Goal: Task Accomplishment & Management: Manage account settings

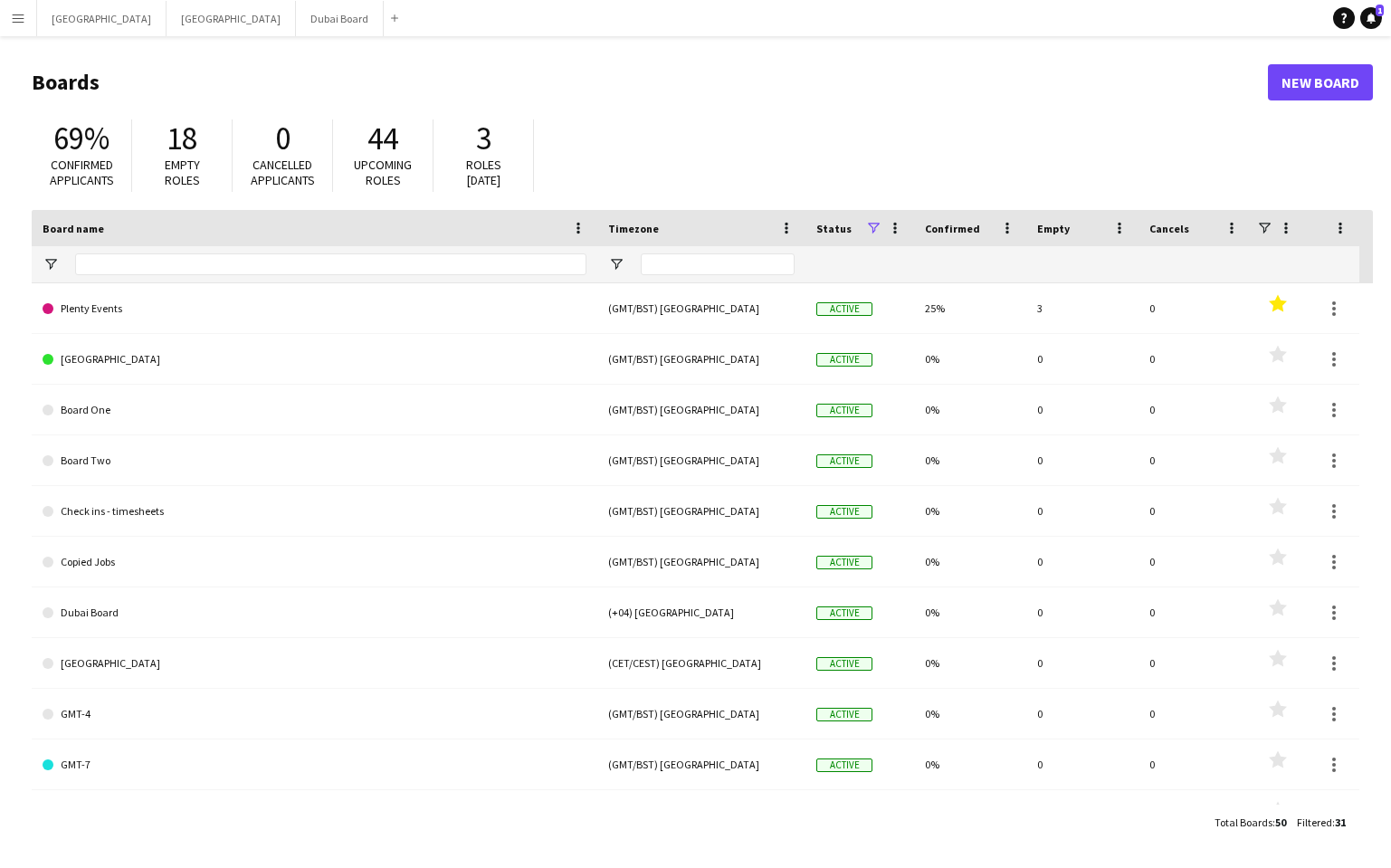
click at [21, 20] on app-icon "Menu" at bounding box center [18, 18] width 15 height 15
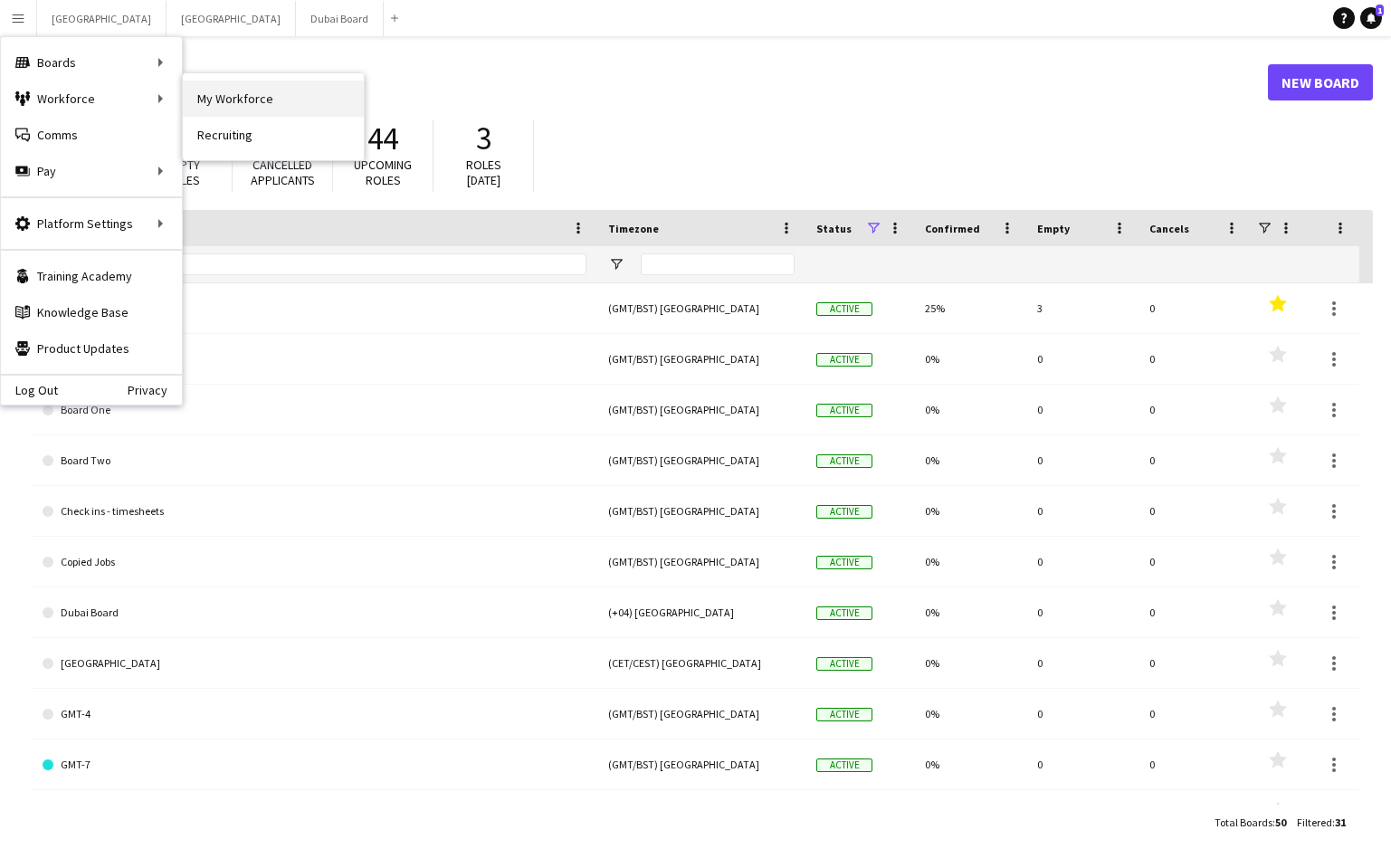
click at [244, 96] on link "My Workforce" at bounding box center [273, 98] width 181 height 36
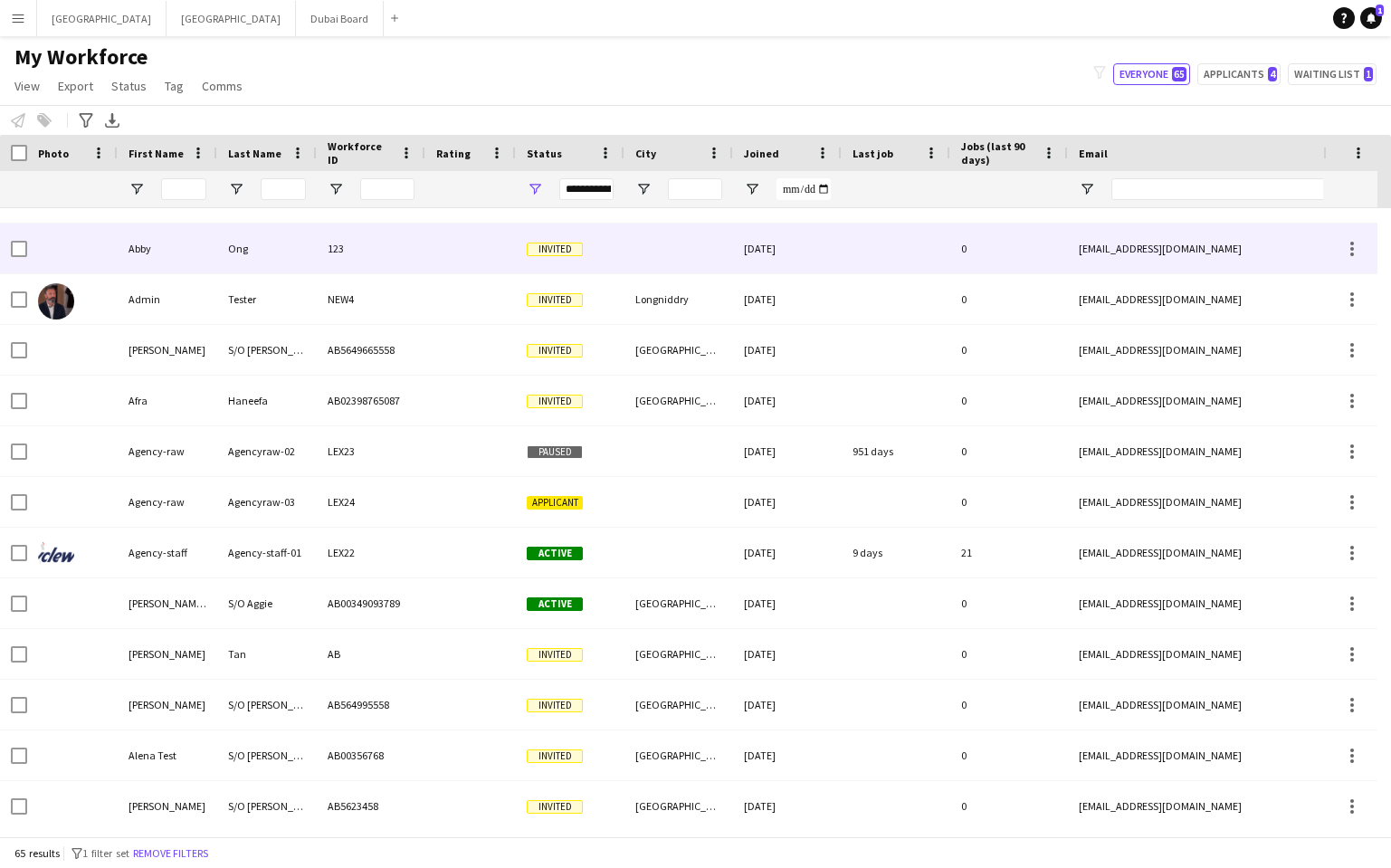
scroll to position [289, 0]
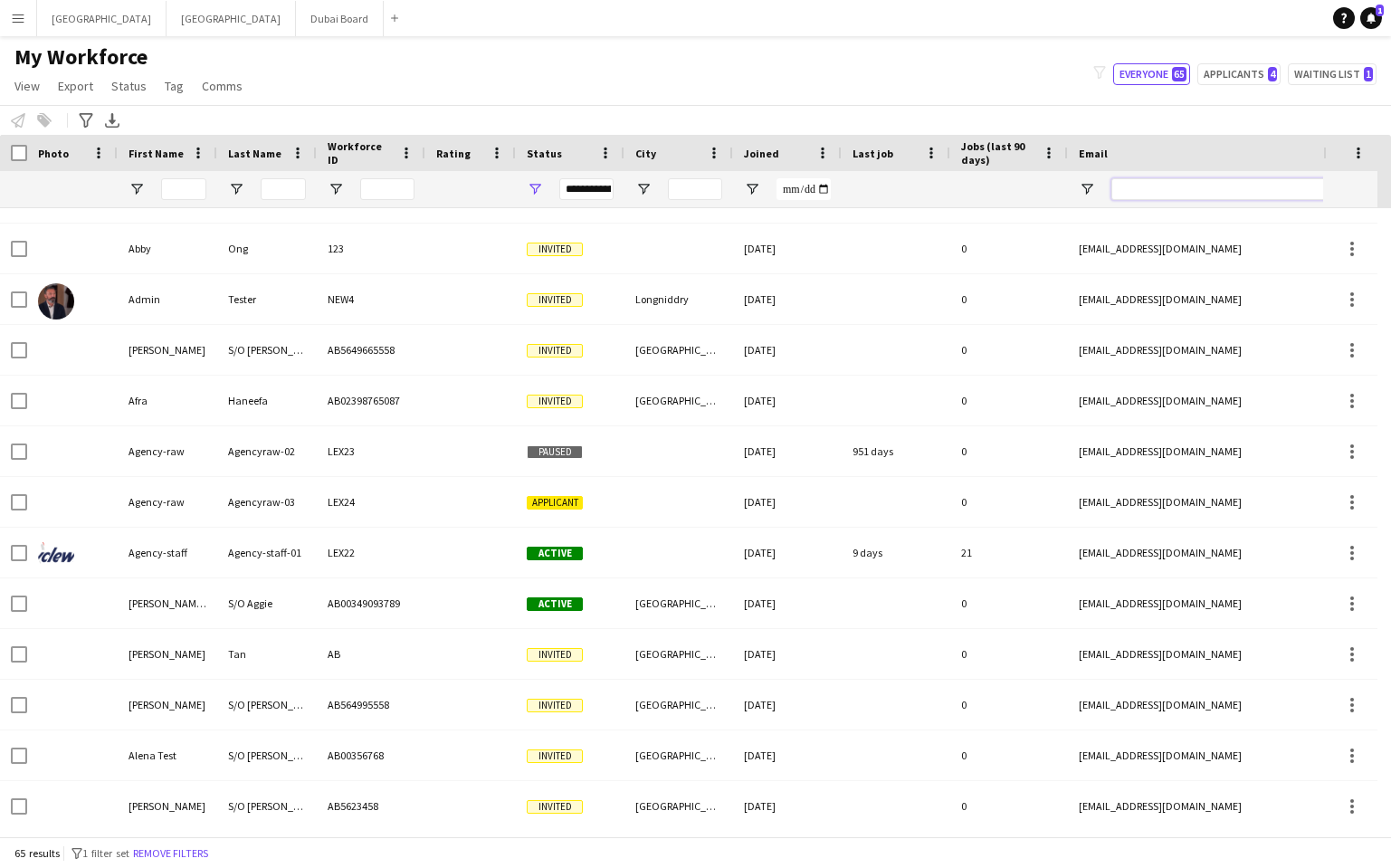
click at [1148, 190] on input "Email Filter Input" at bounding box center [1264, 189] width 307 height 22
paste input "**********"
type input "**********"
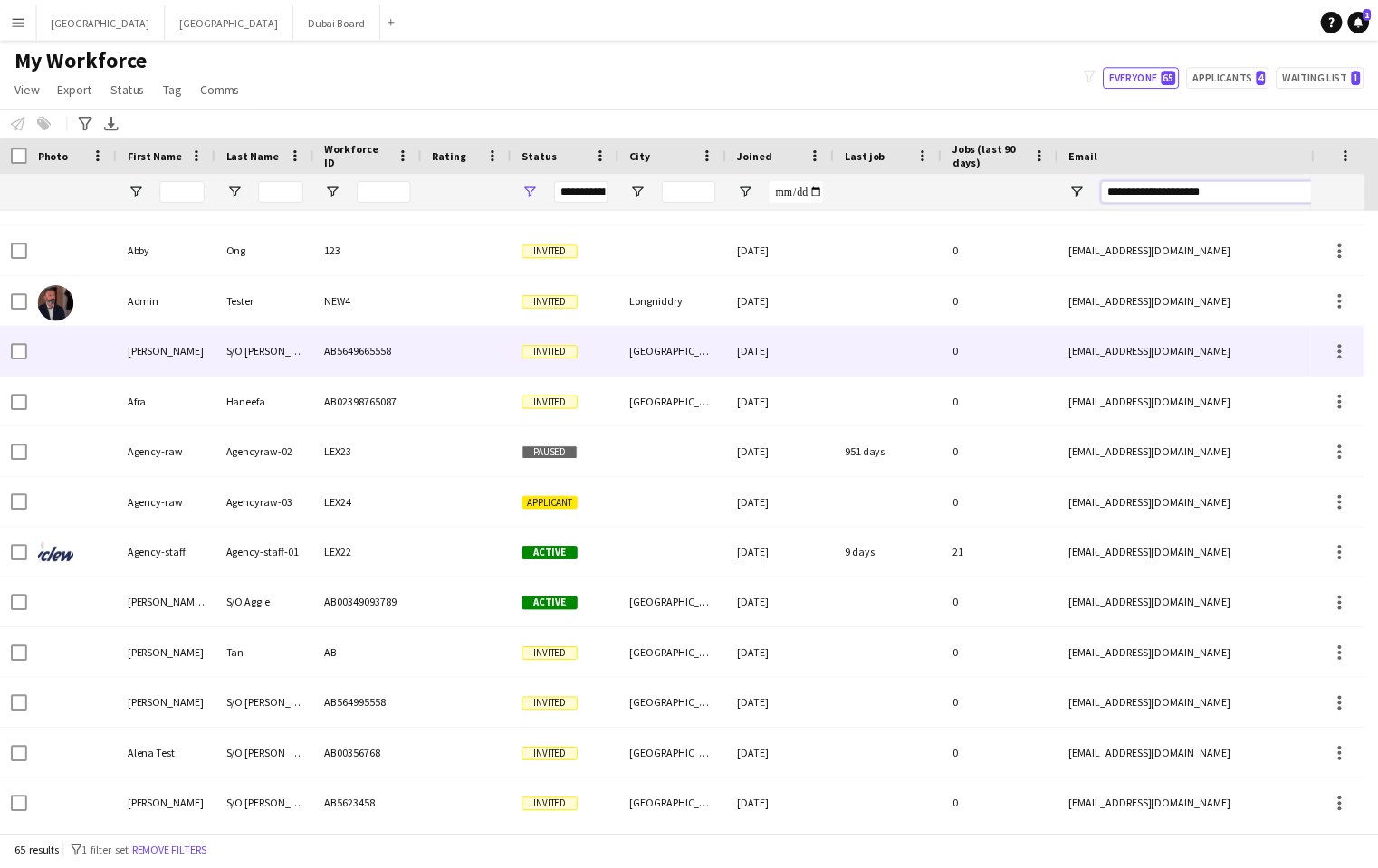
scroll to position [0, 0]
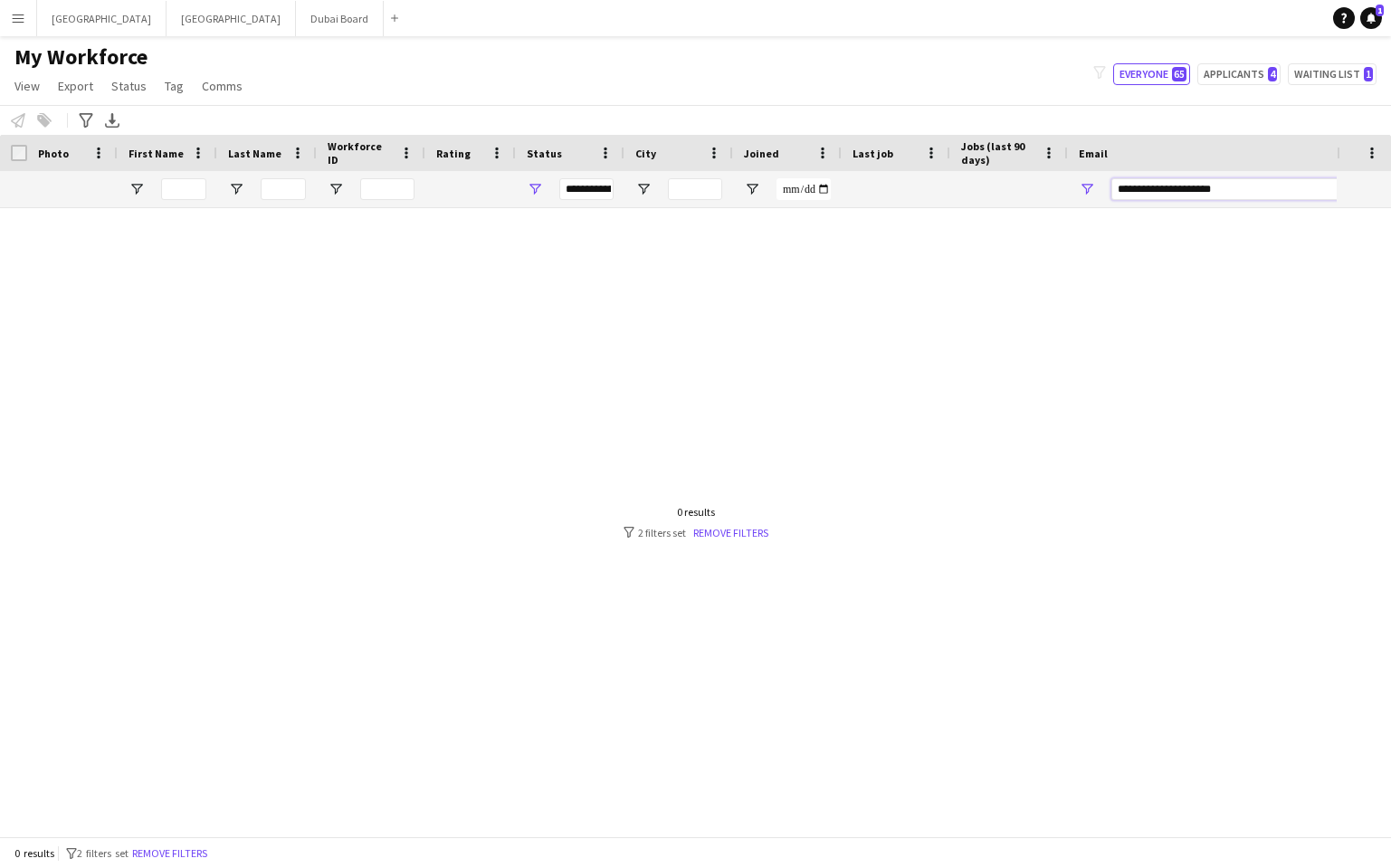
drag, startPoint x: 1205, startPoint y: 195, endPoint x: 1118, endPoint y: 191, distance: 87.1
click at [1118, 191] on input "**********" at bounding box center [1264, 189] width 307 height 22
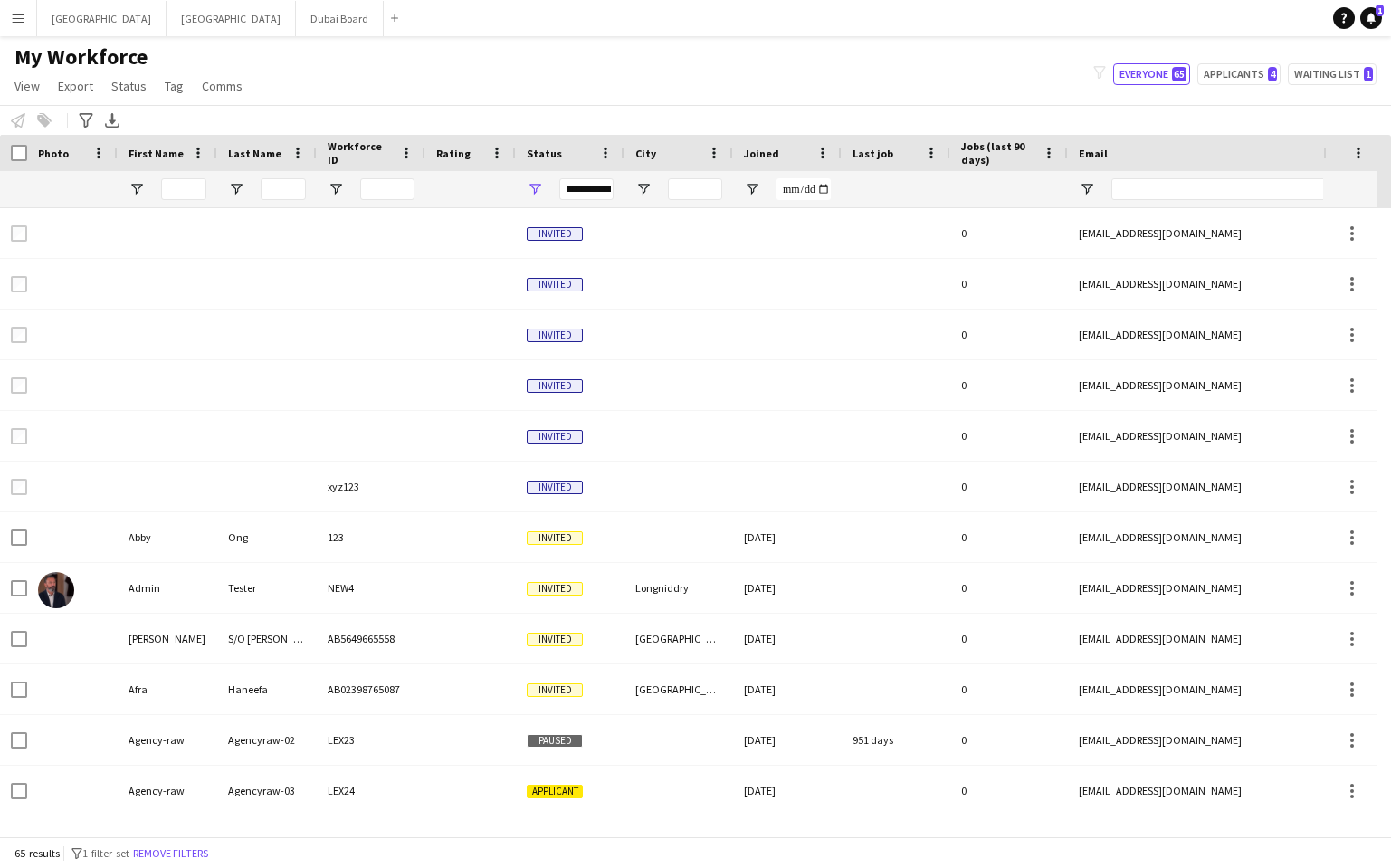
click at [17, 19] on app-icon "Menu" at bounding box center [18, 18] width 15 height 15
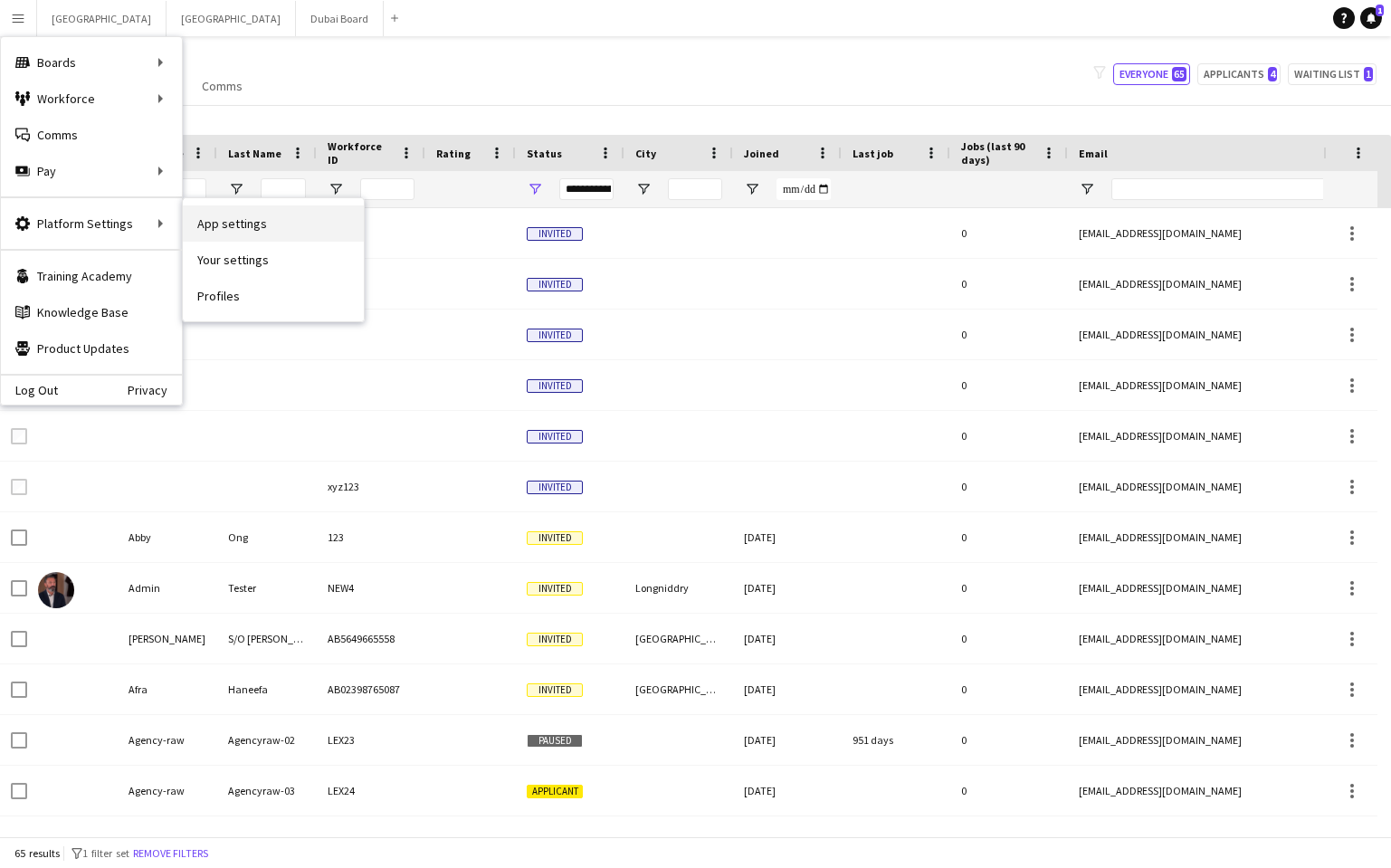
click at [235, 225] on link "App settings" at bounding box center [273, 223] width 181 height 36
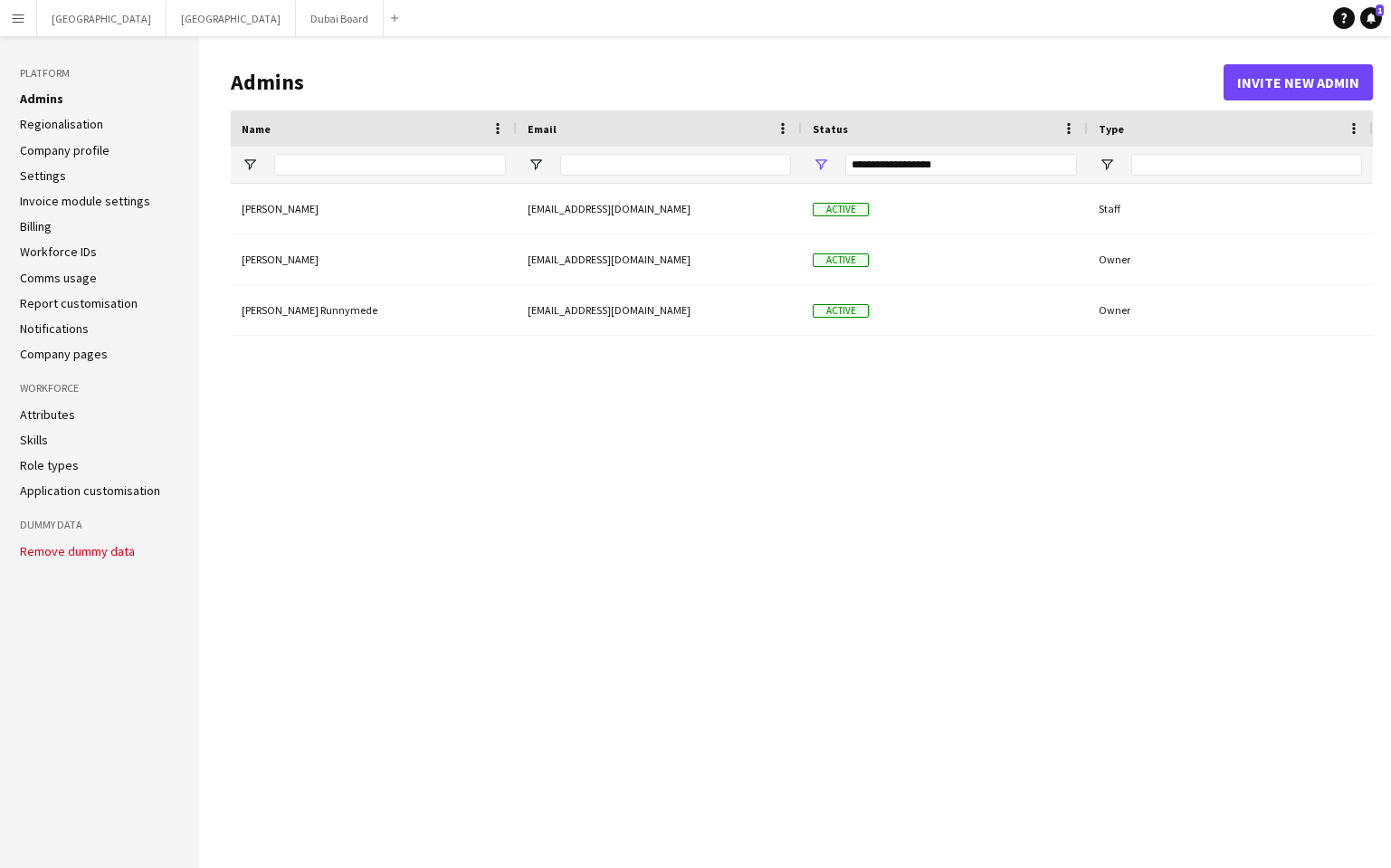
click at [22, 21] on app-icon "Menu" at bounding box center [18, 18] width 15 height 15
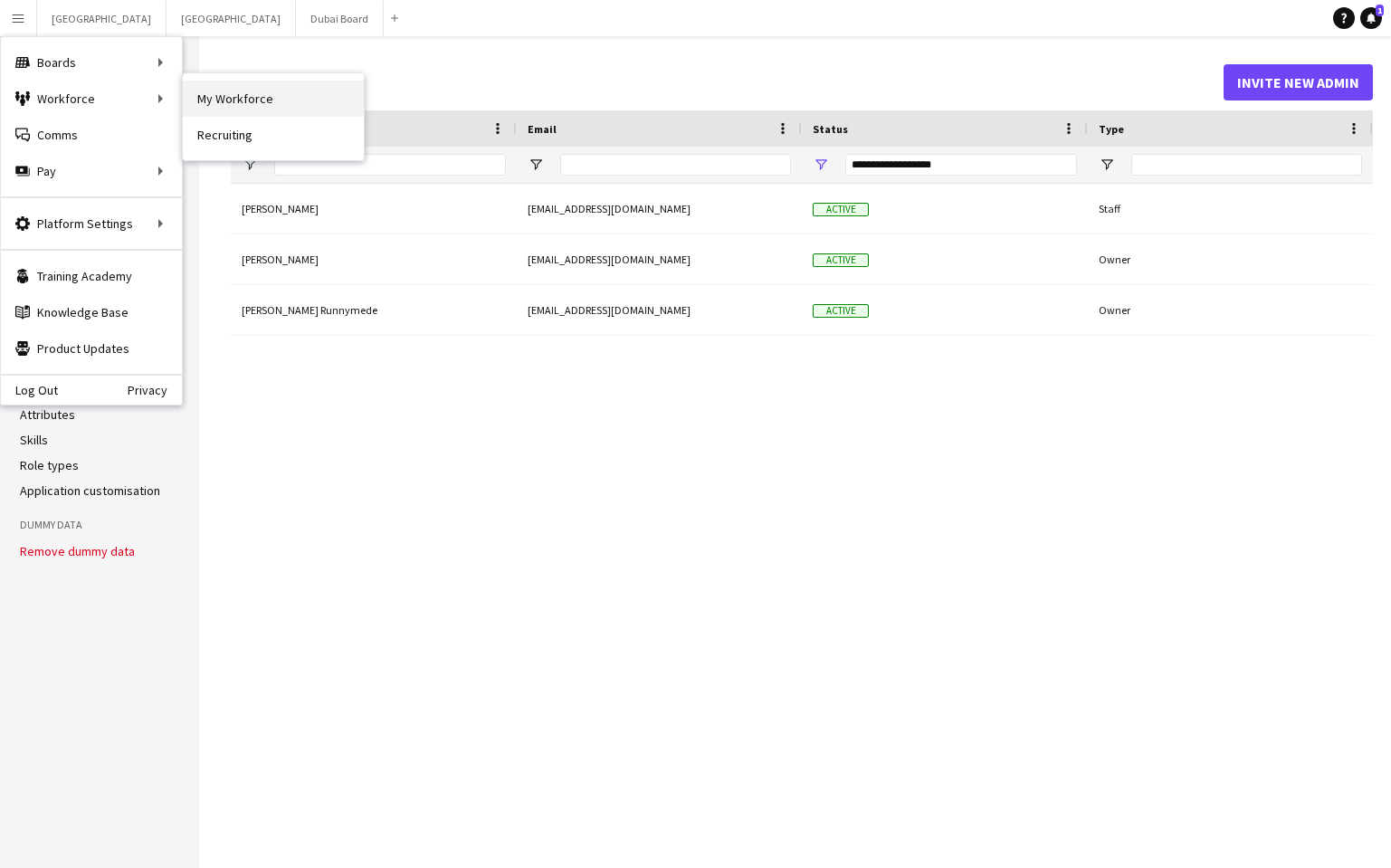
click at [234, 100] on link "My Workforce" at bounding box center [273, 98] width 181 height 36
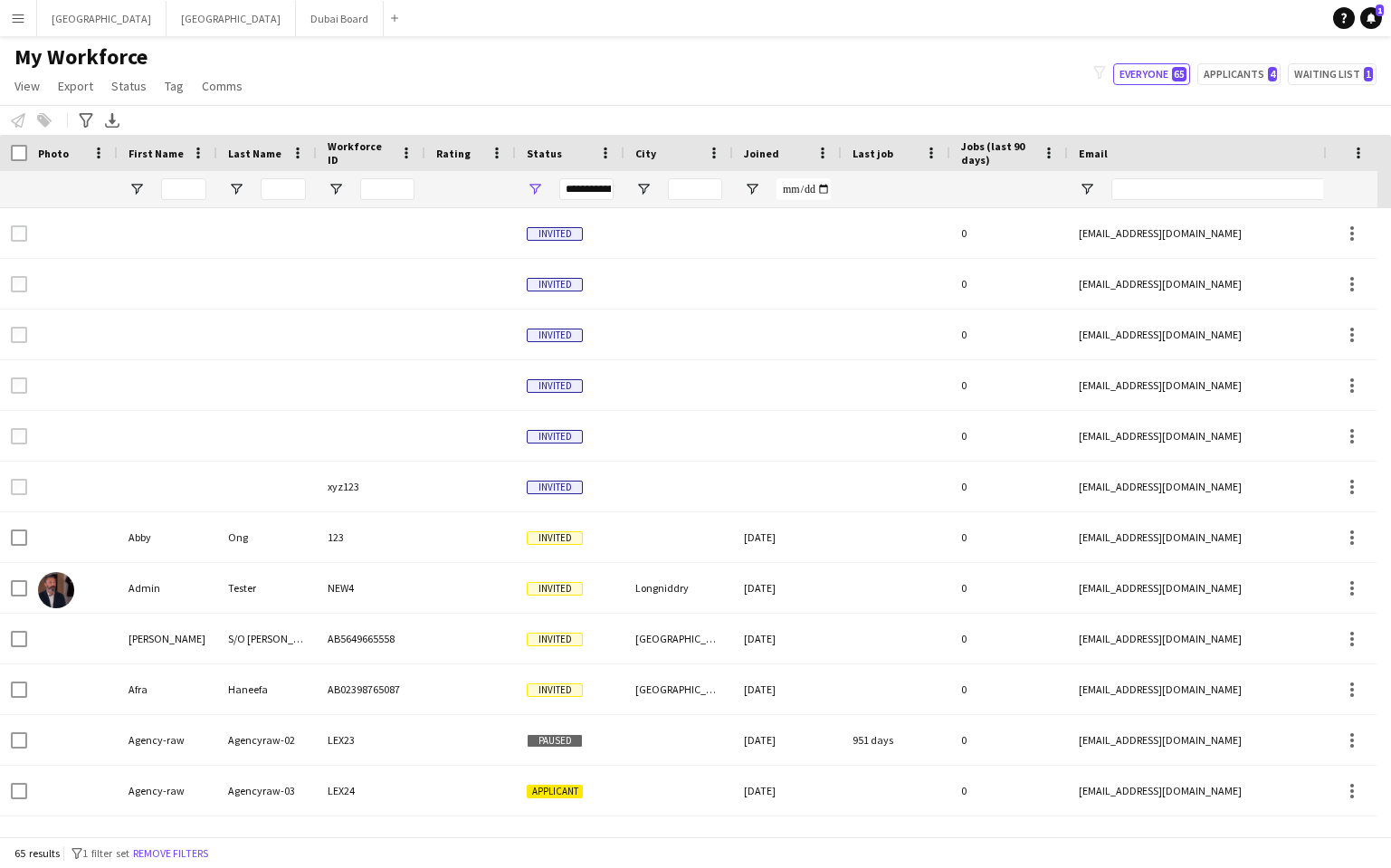
click at [24, 28] on button "Menu" at bounding box center [17, 17] width 36 height 36
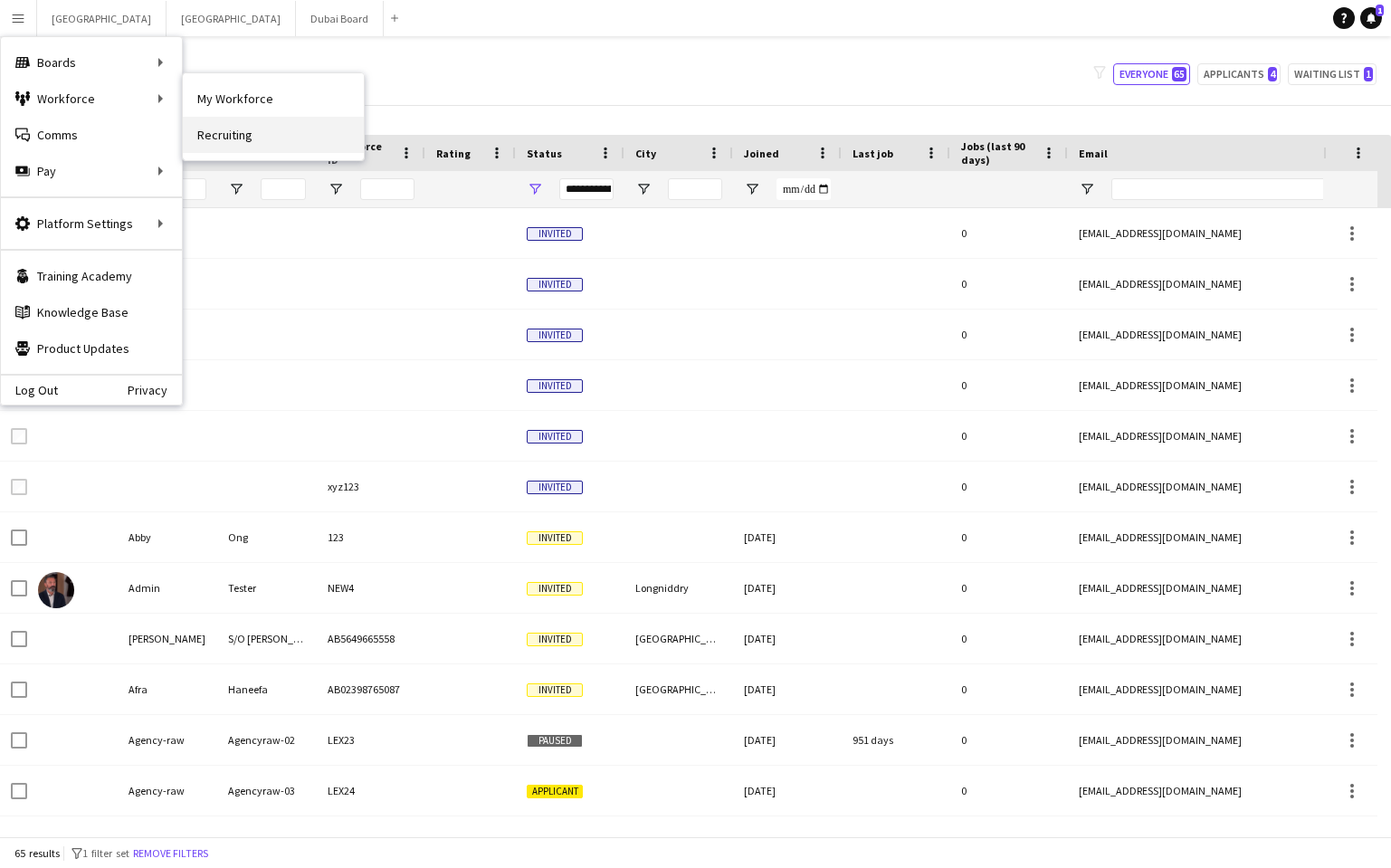
click at [218, 131] on link "Recruiting" at bounding box center [273, 134] width 181 height 36
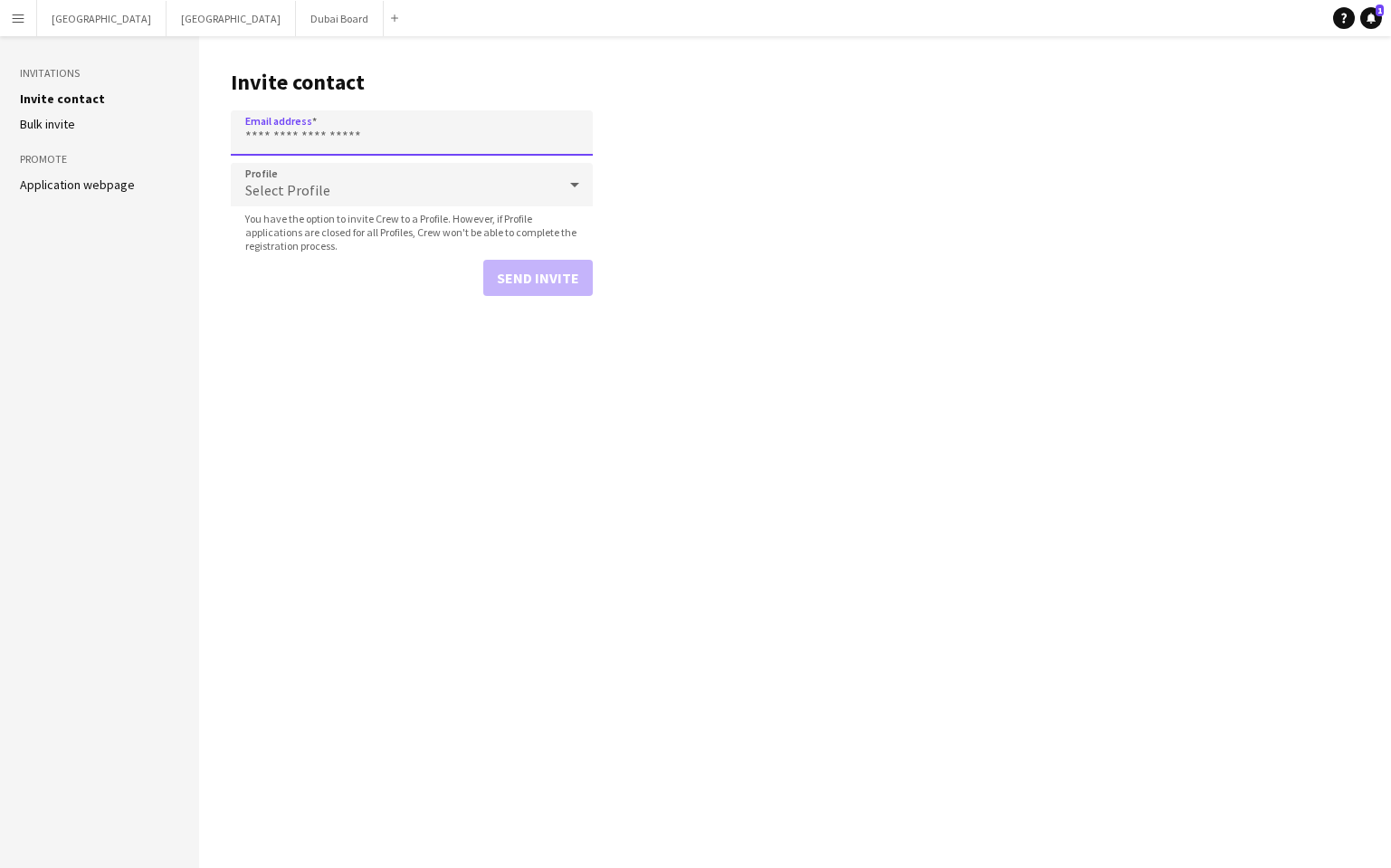
click at [351, 135] on input "Email address" at bounding box center [412, 132] width 362 height 45
paste input "**********"
type input "**********"
click at [565, 184] on icon at bounding box center [575, 184] width 22 height 36
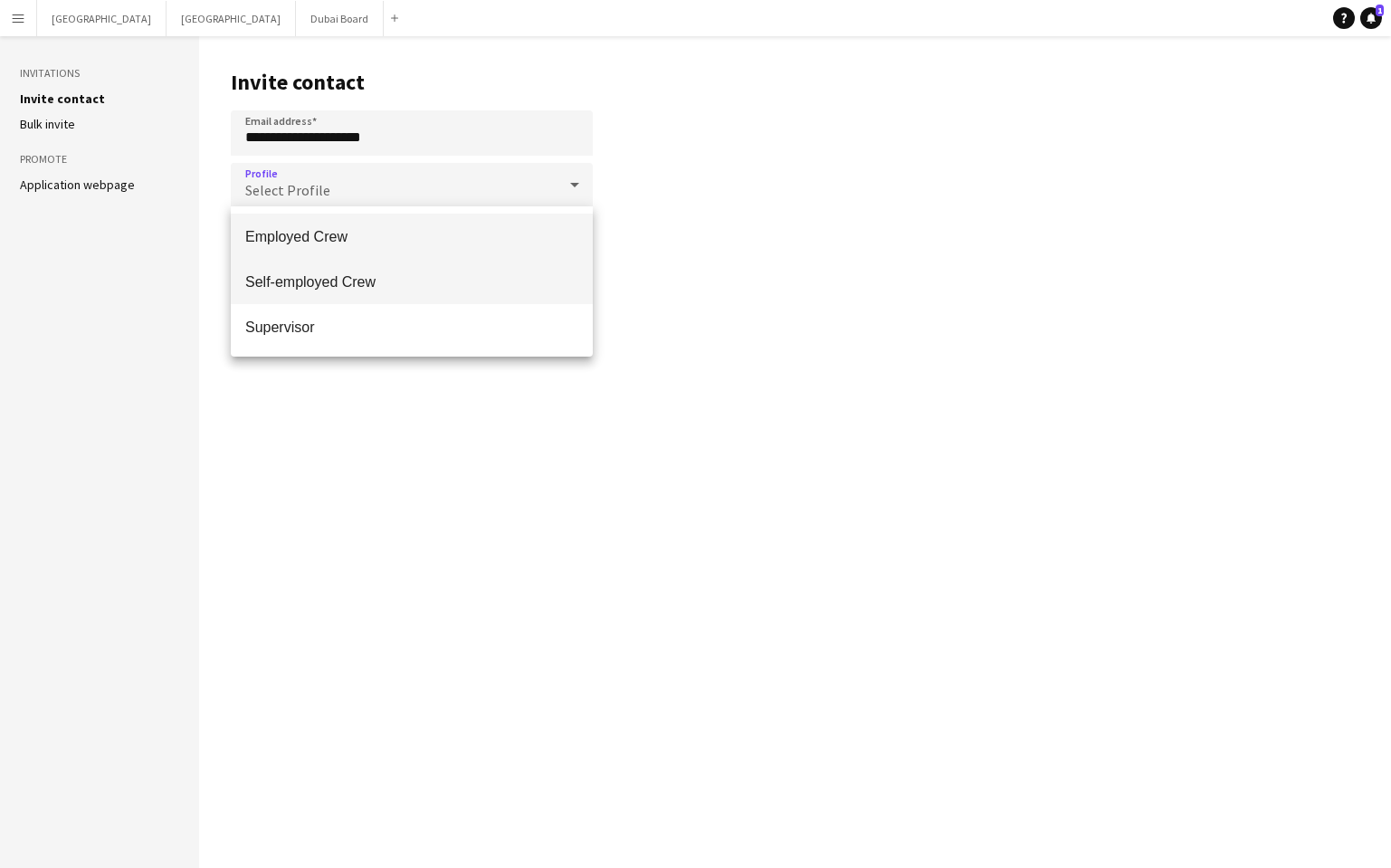
click at [335, 281] on span "Self-employed Crew" at bounding box center [411, 282] width 333 height 17
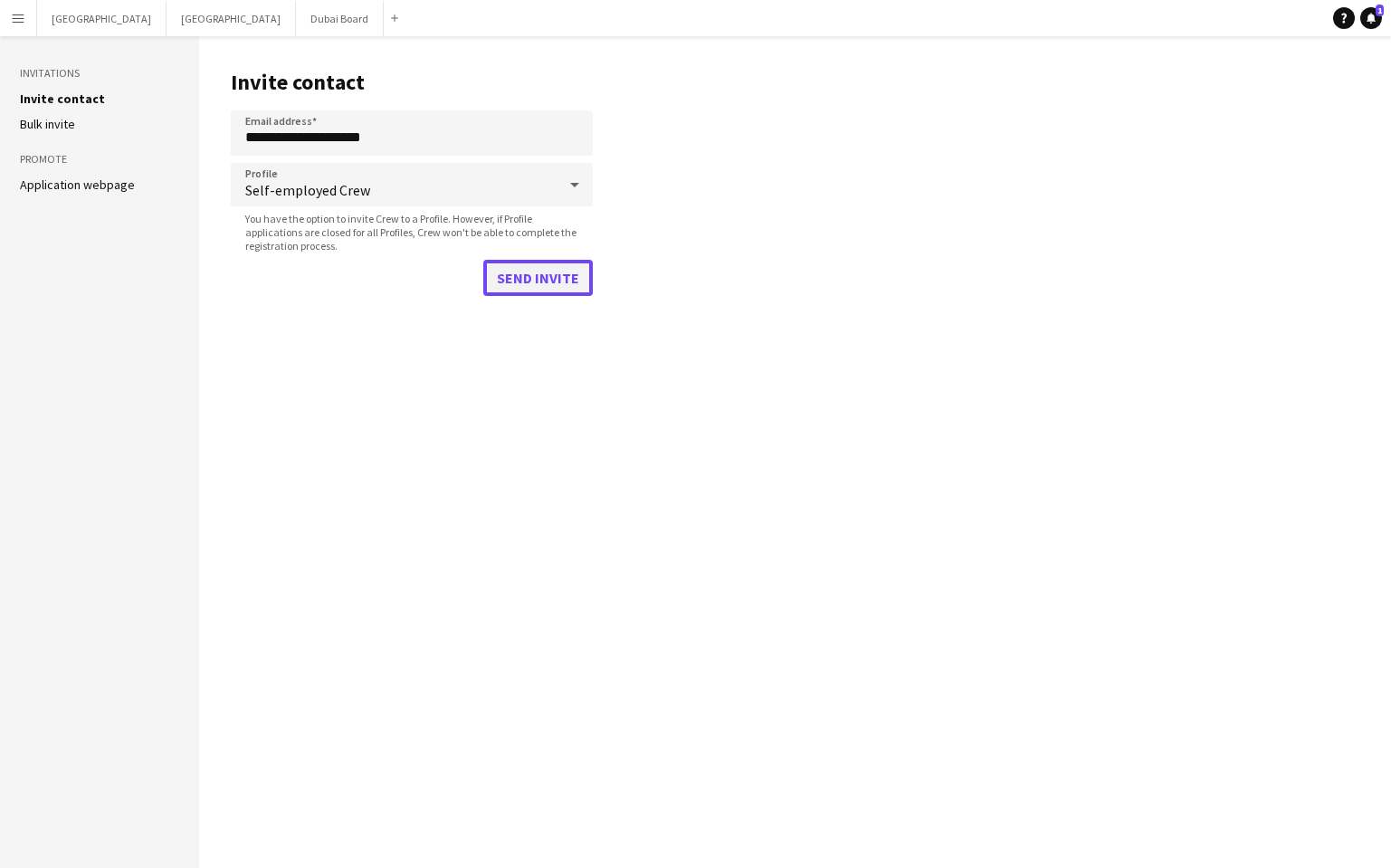
click at [540, 282] on button "Send invite" at bounding box center [538, 277] width 109 height 36
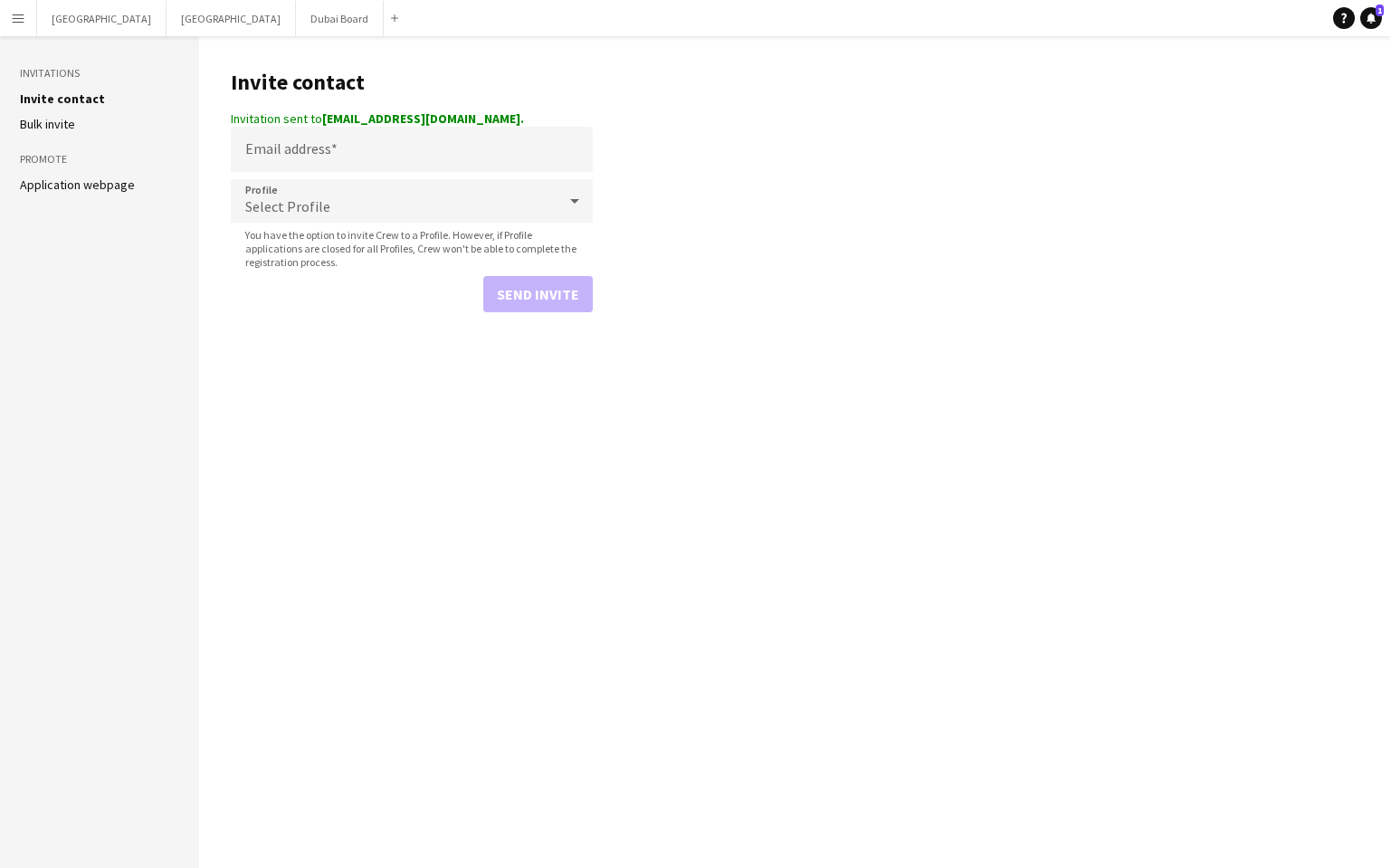
click at [21, 20] on app-icon "Menu" at bounding box center [18, 18] width 15 height 15
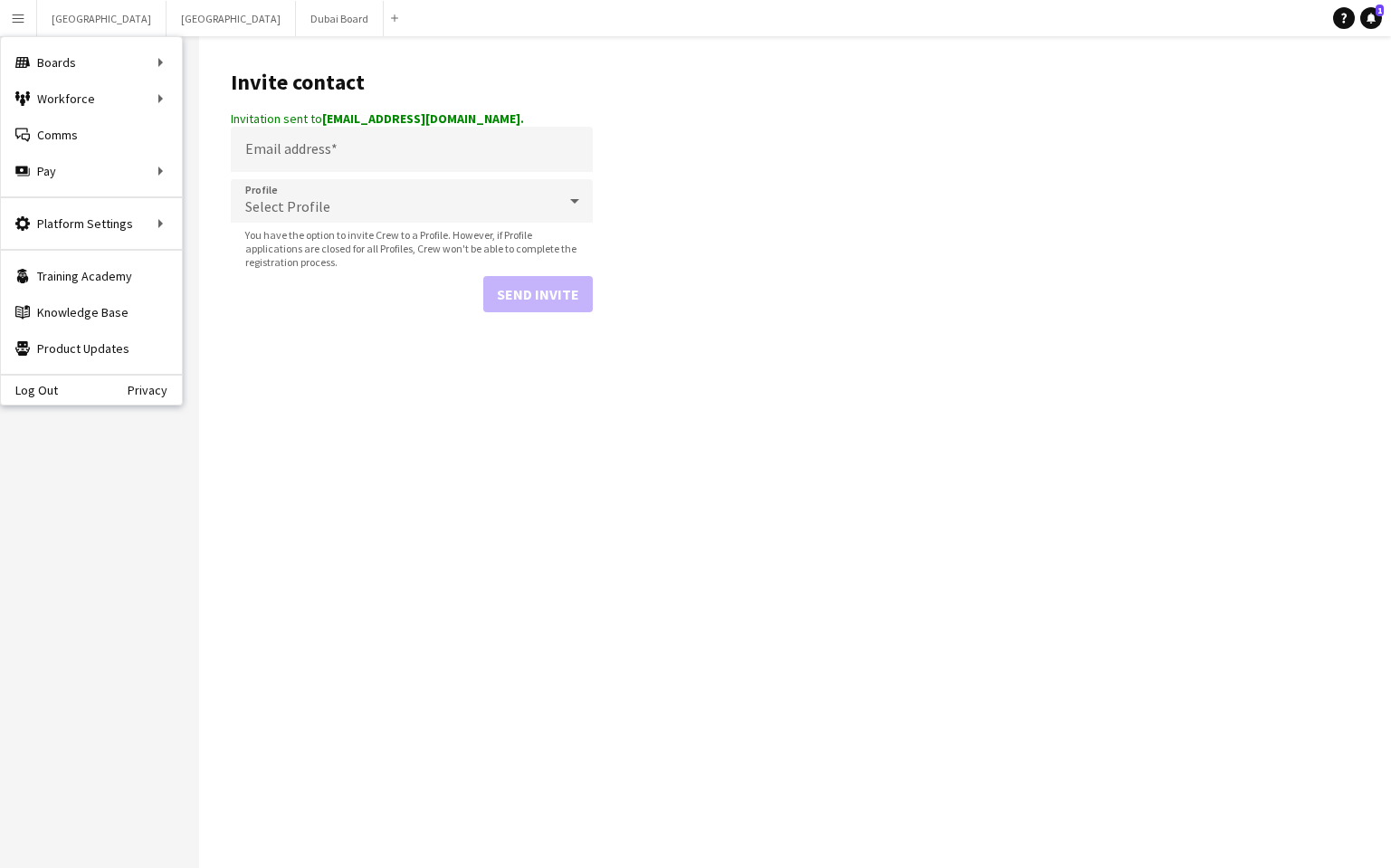
click at [654, 90] on main "Invite contact Invitation sent to jacko@d-digital.co.uk. Email address Profile …" at bounding box center [795, 451] width 1192 height 832
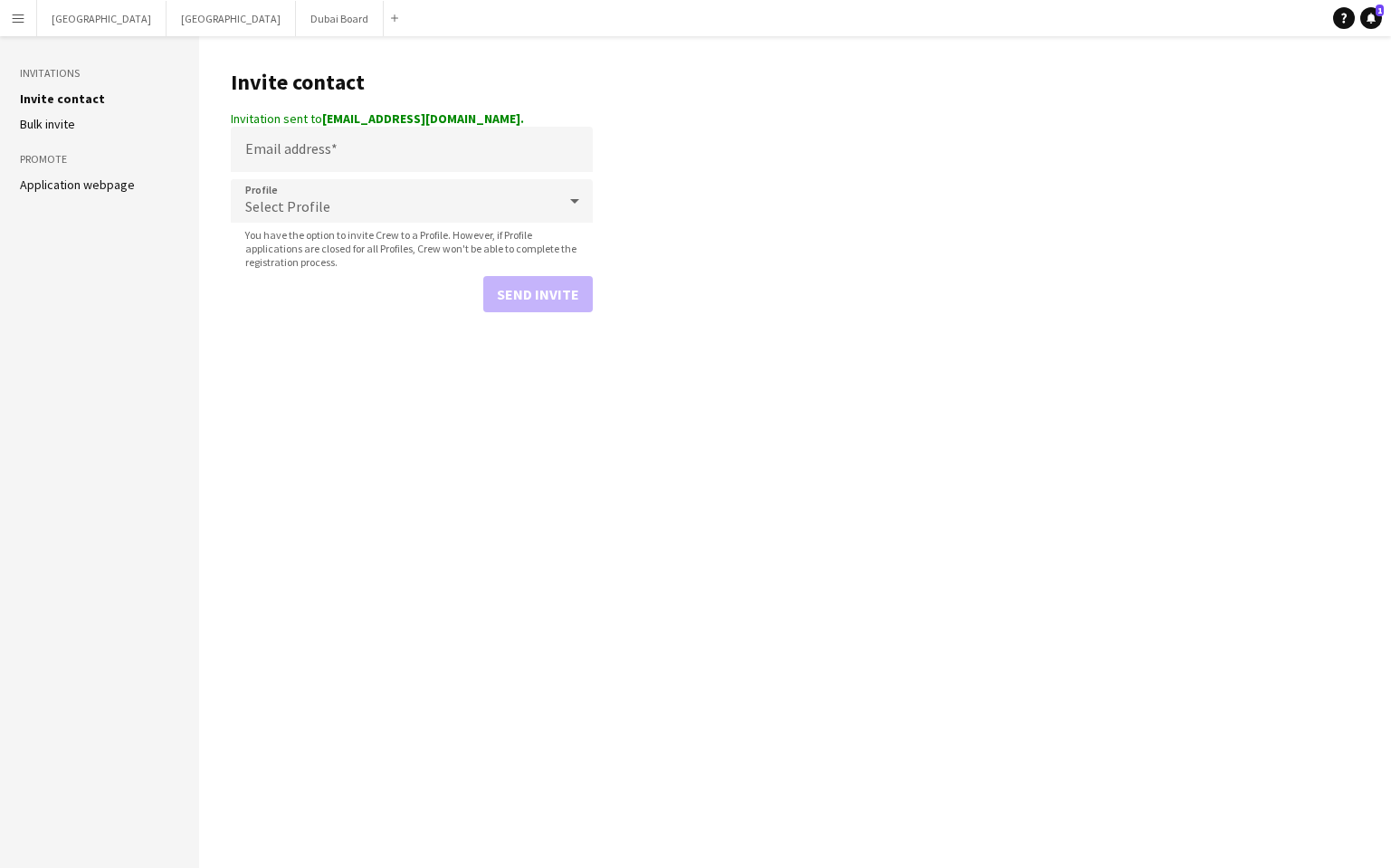
click at [113, 187] on link "Application webpage" at bounding box center [77, 184] width 115 height 17
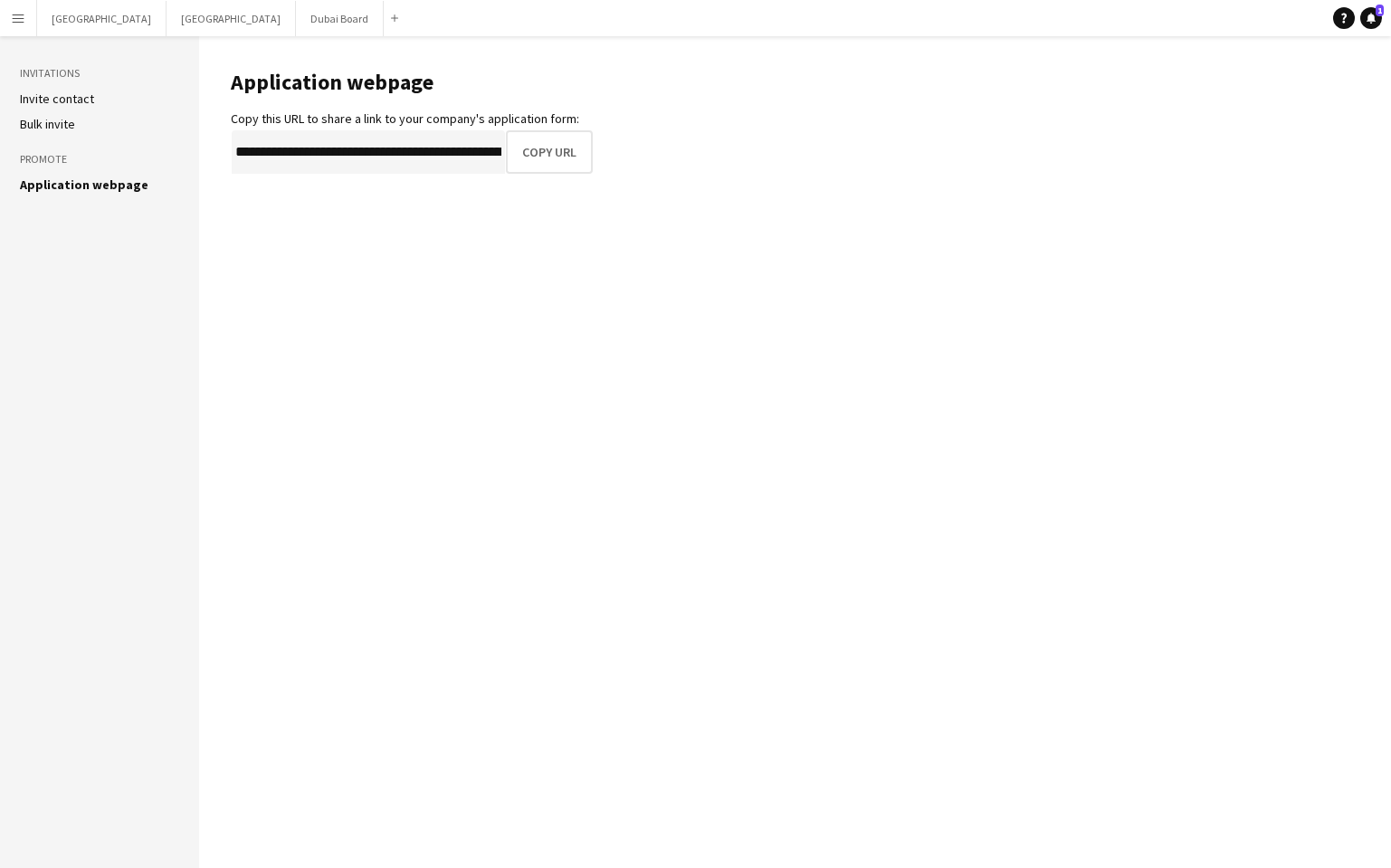
click at [24, 17] on app-icon "Menu" at bounding box center [18, 18] width 15 height 15
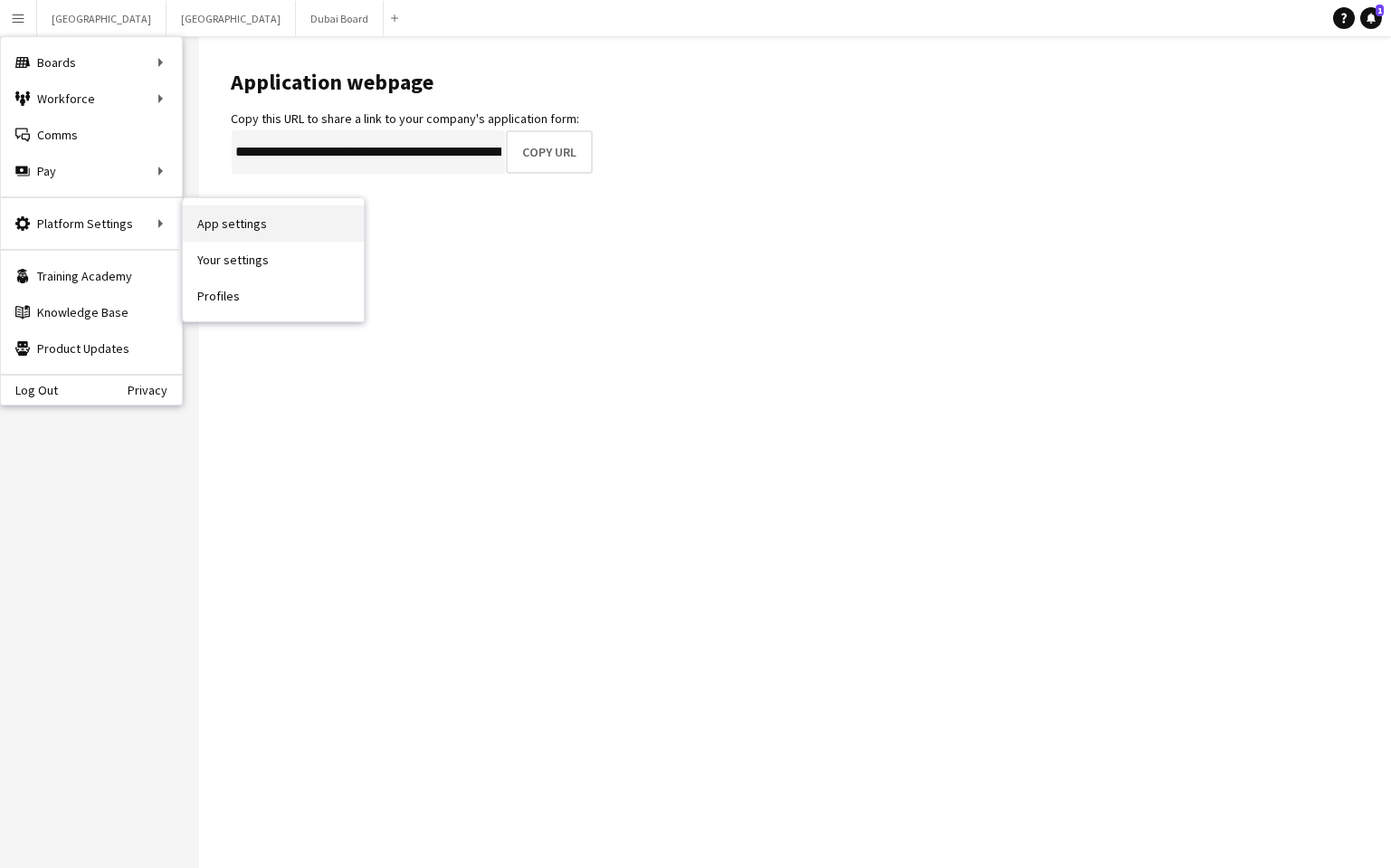
click at [222, 223] on link "App settings" at bounding box center [273, 223] width 181 height 36
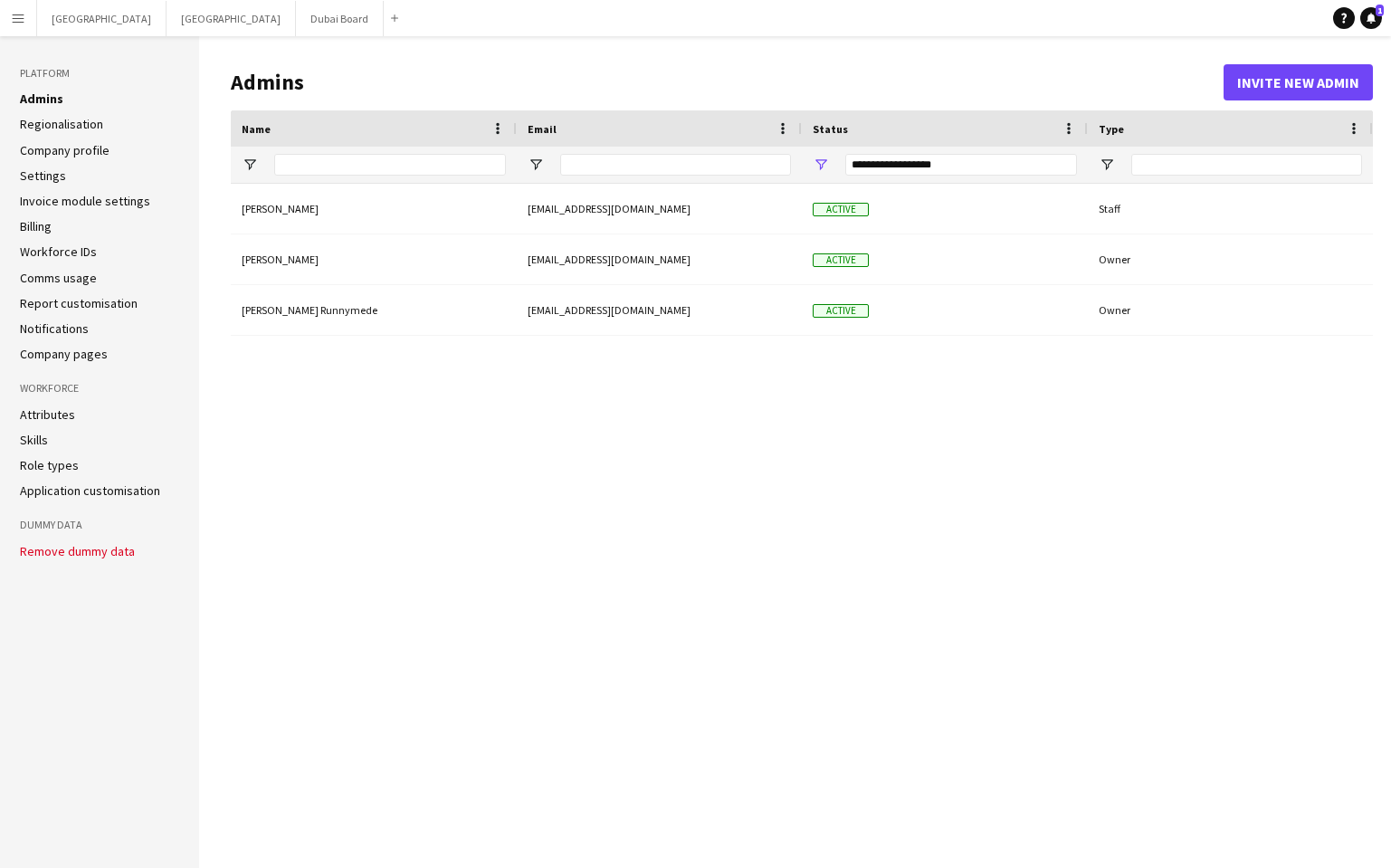
click at [93, 493] on link "Application customisation" at bounding box center [90, 491] width 140 height 17
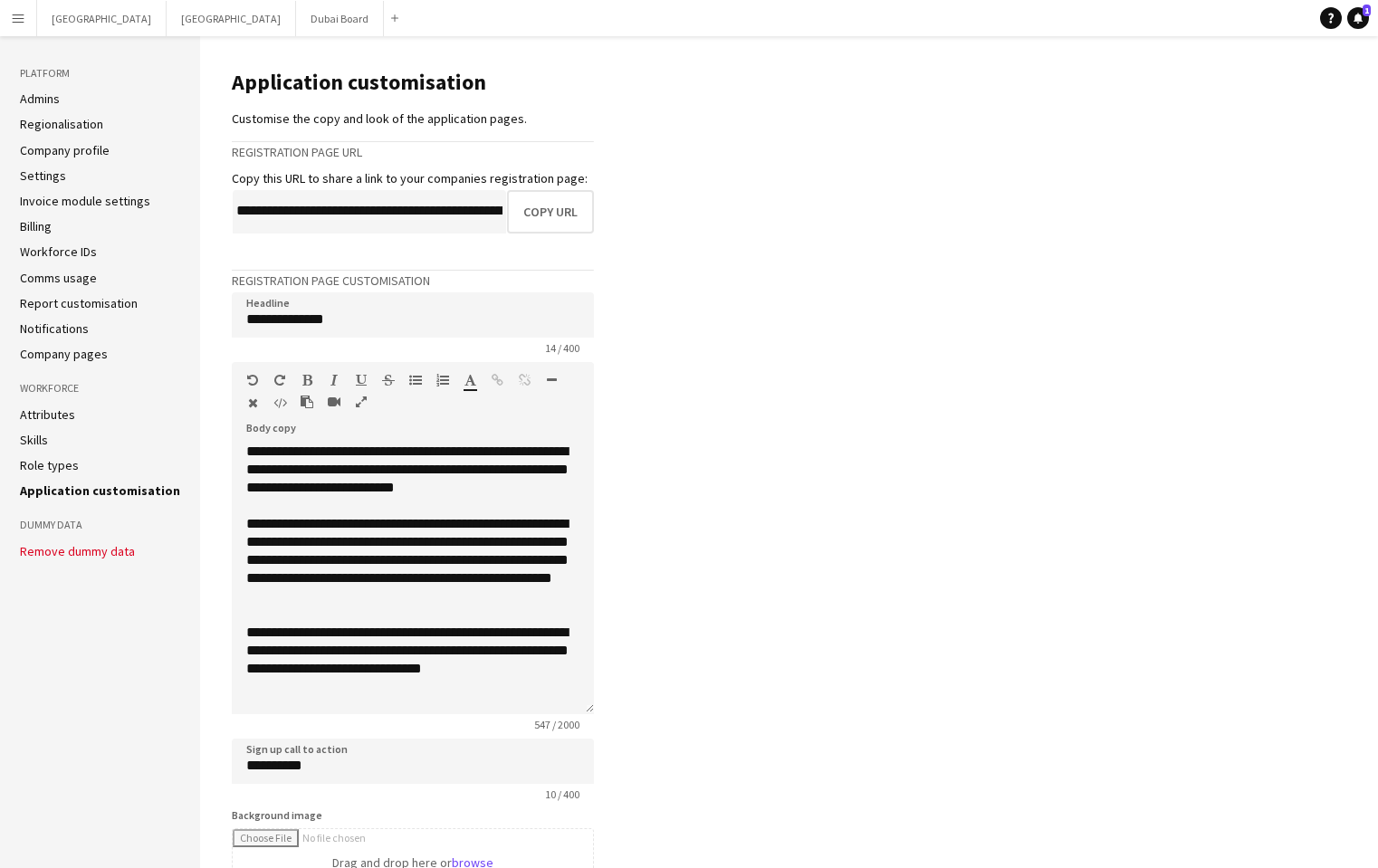
click at [88, 152] on link "Company profile" at bounding box center [65, 150] width 90 height 17
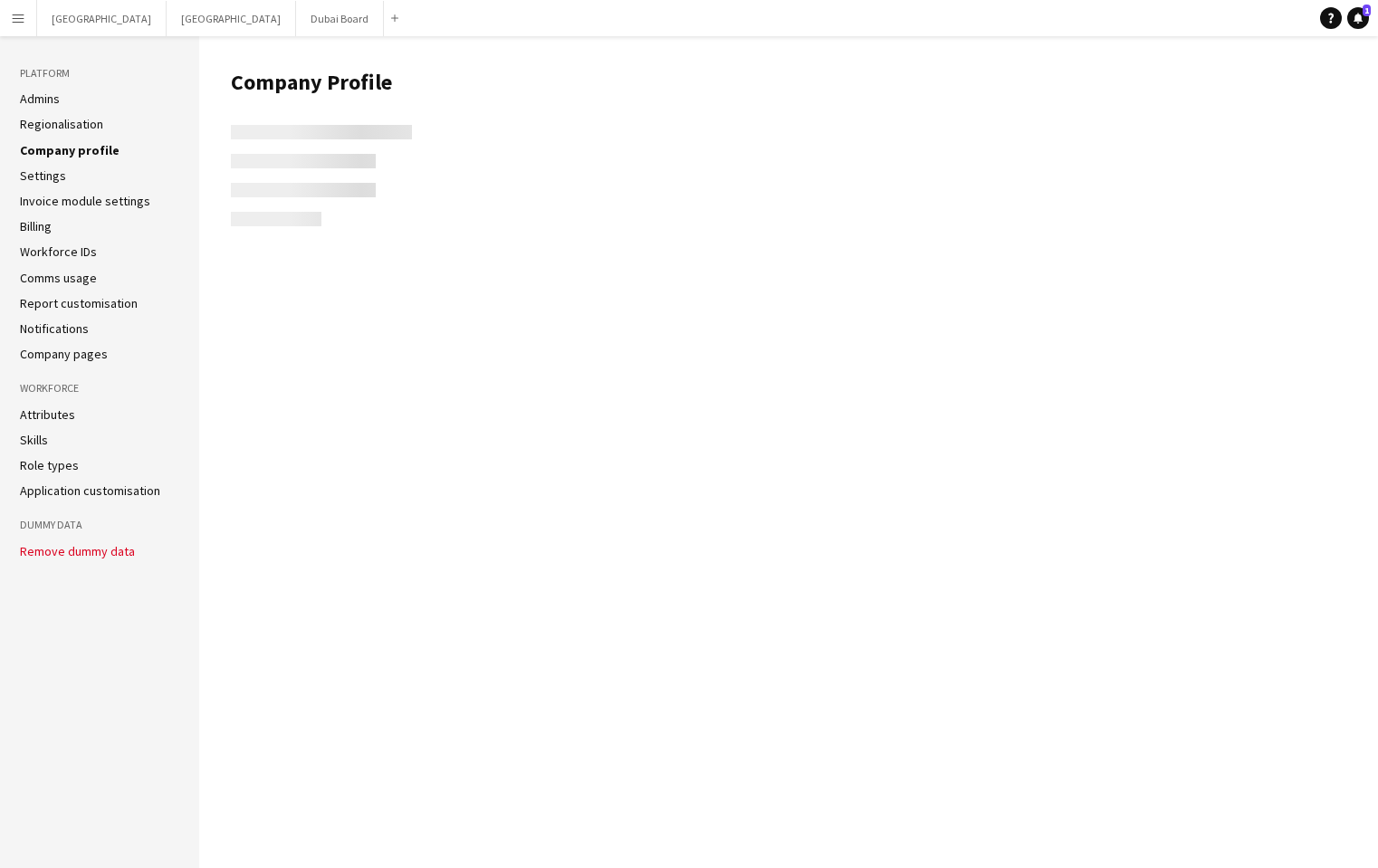
click at [88, 152] on link "Company profile" at bounding box center [70, 150] width 100 height 17
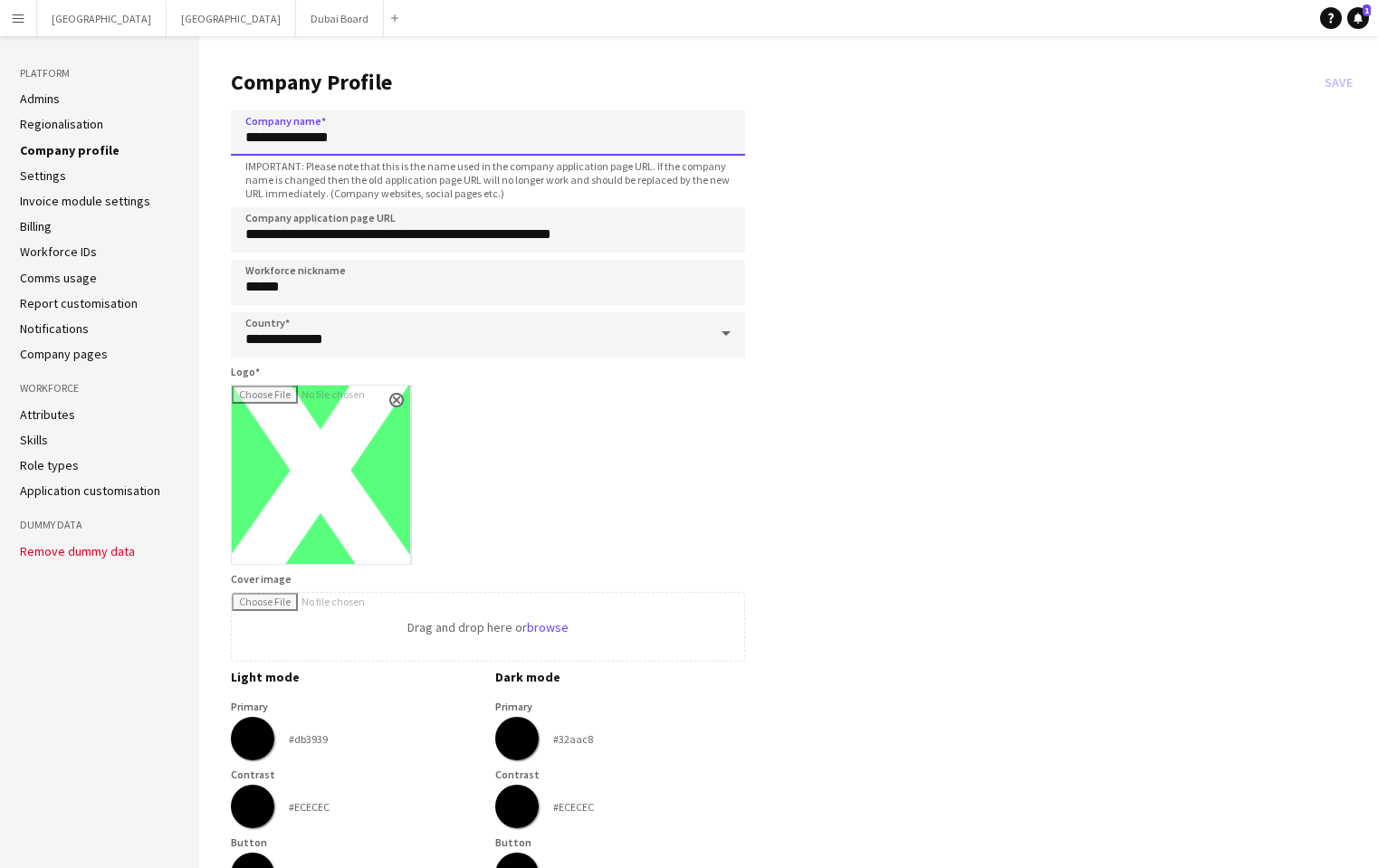
drag, startPoint x: 247, startPoint y: 141, endPoint x: 362, endPoint y: 144, distance: 115.0
click at [362, 144] on input "**********" at bounding box center [488, 132] width 514 height 45
click at [22, 21] on app-icon "Menu" at bounding box center [18, 18] width 15 height 15
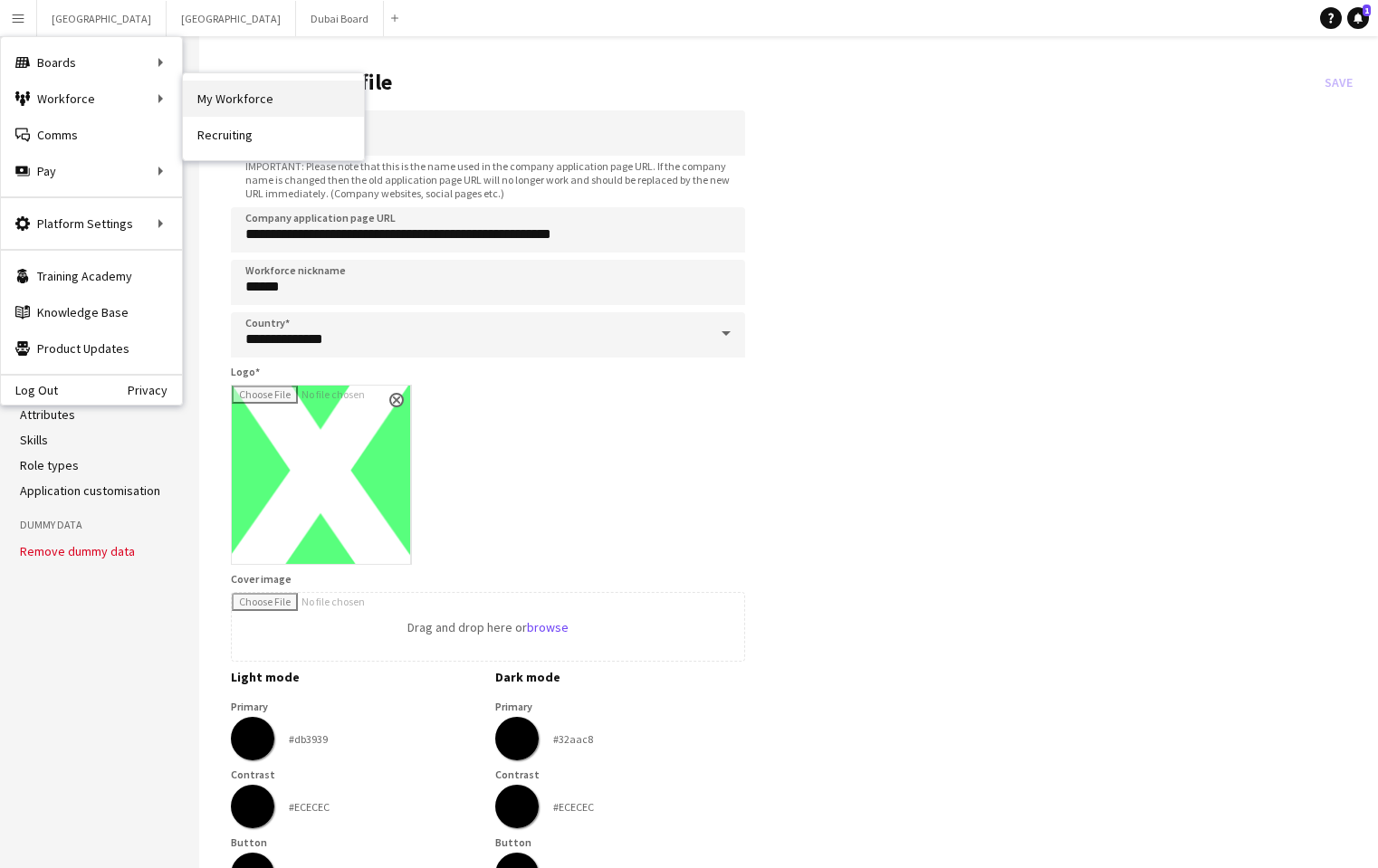
click at [232, 97] on link "My Workforce" at bounding box center [272, 98] width 181 height 36
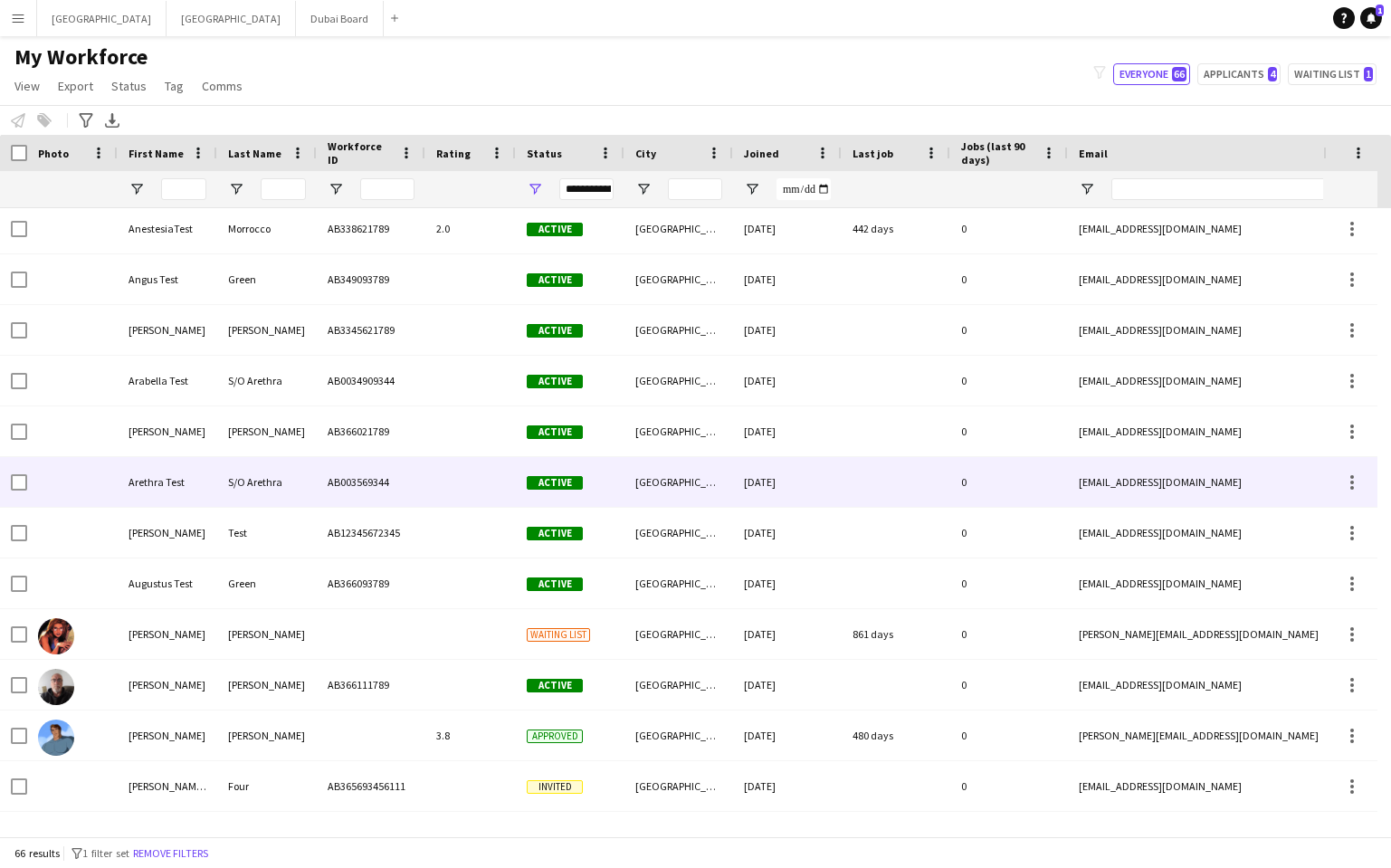
scroll to position [1272, 0]
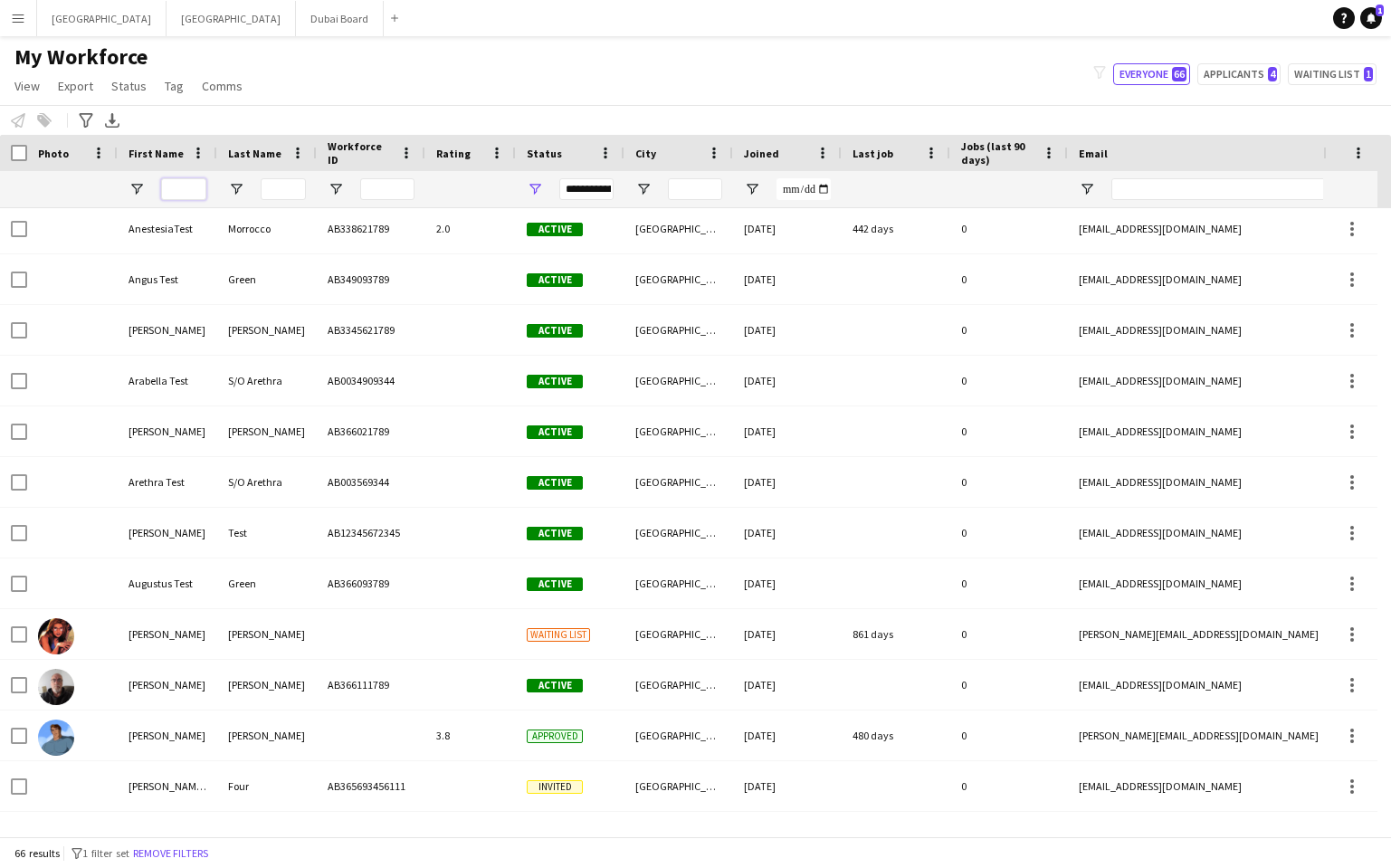
click at [192, 189] on input "First Name Filter Input" at bounding box center [184, 189] width 45 height 22
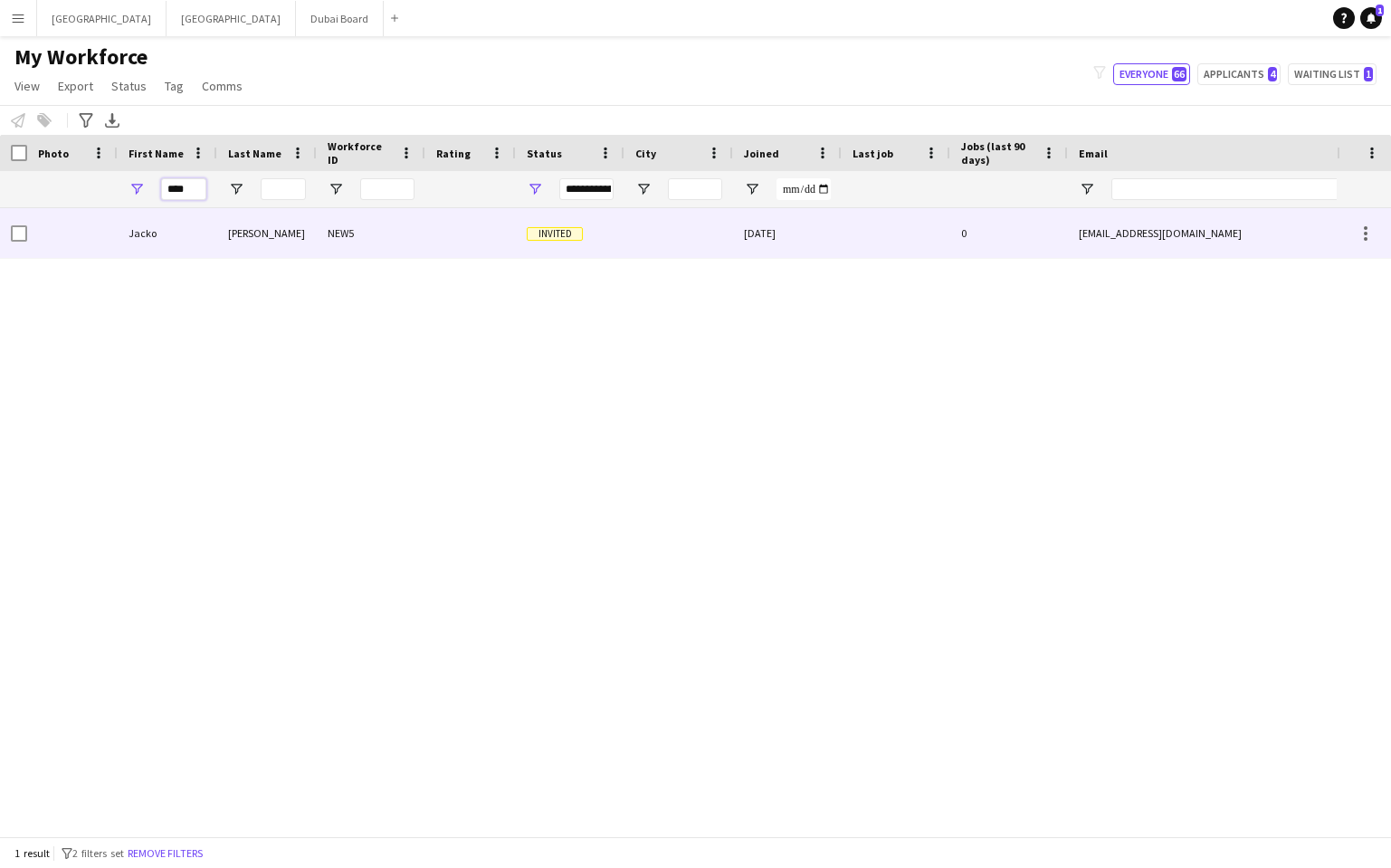
type input "****"
click at [469, 230] on div at bounding box center [471, 233] width 91 height 50
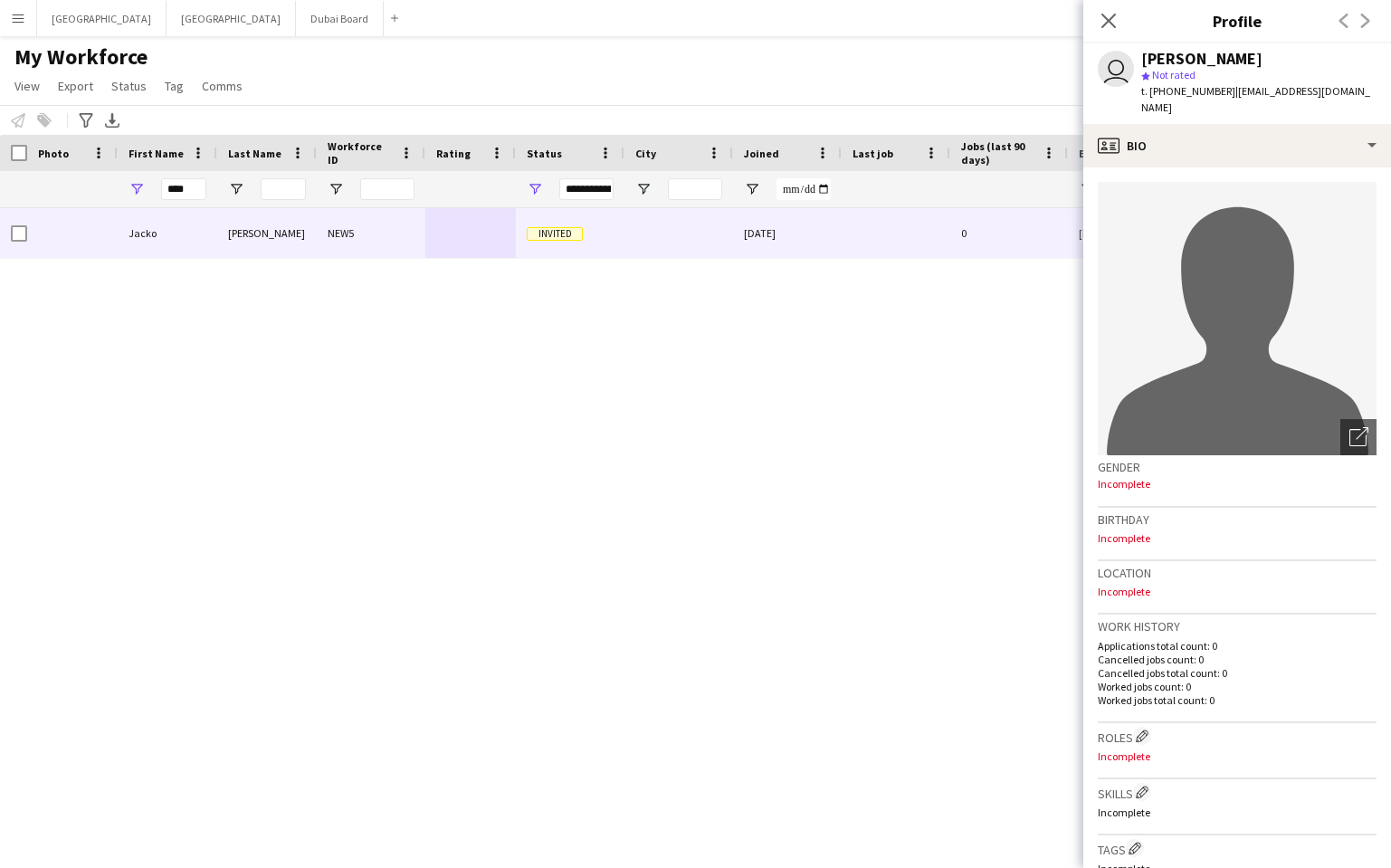
click at [22, 23] on app-icon "Menu" at bounding box center [18, 18] width 15 height 15
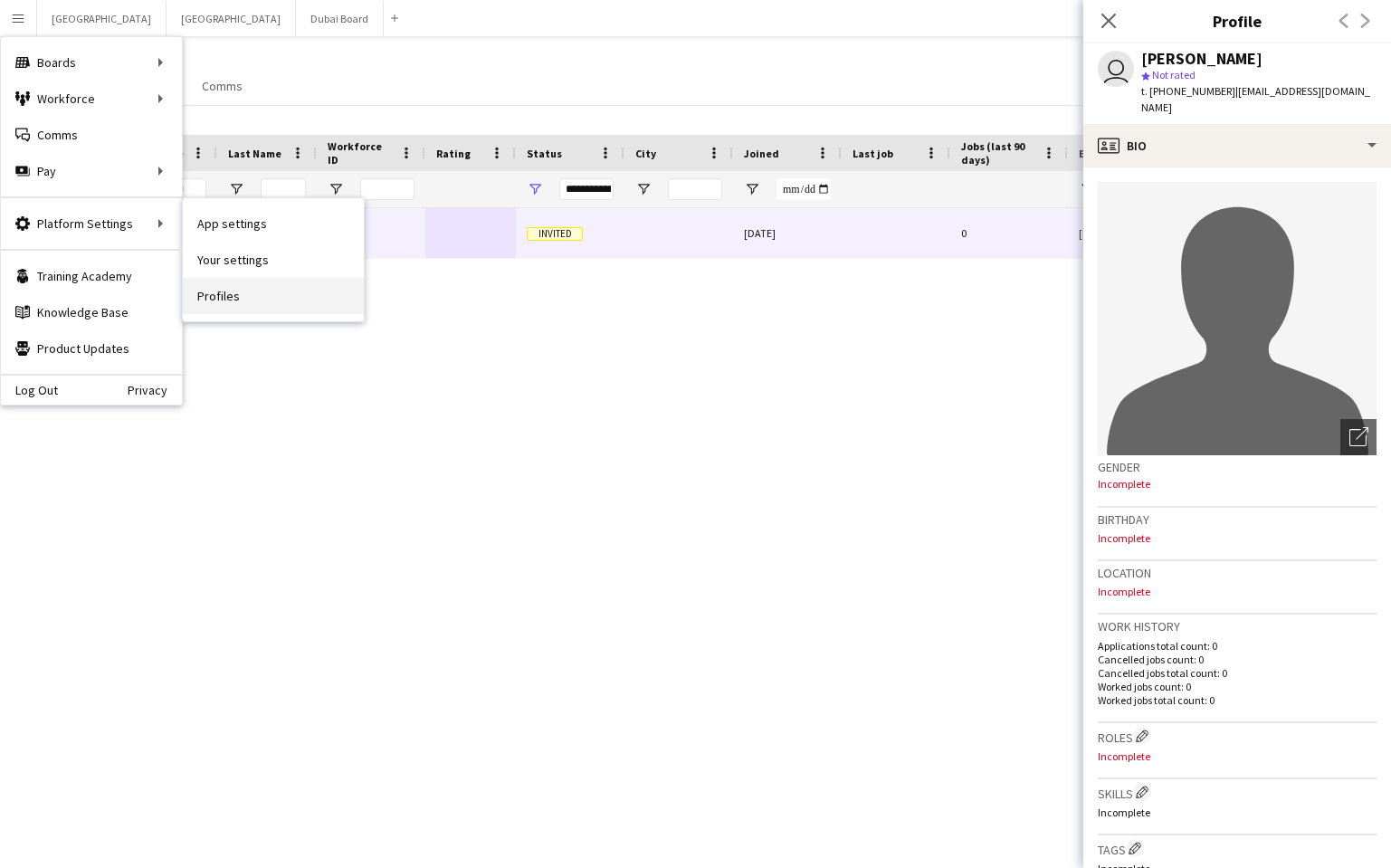
click at [210, 295] on link "Profiles" at bounding box center [273, 295] width 181 height 36
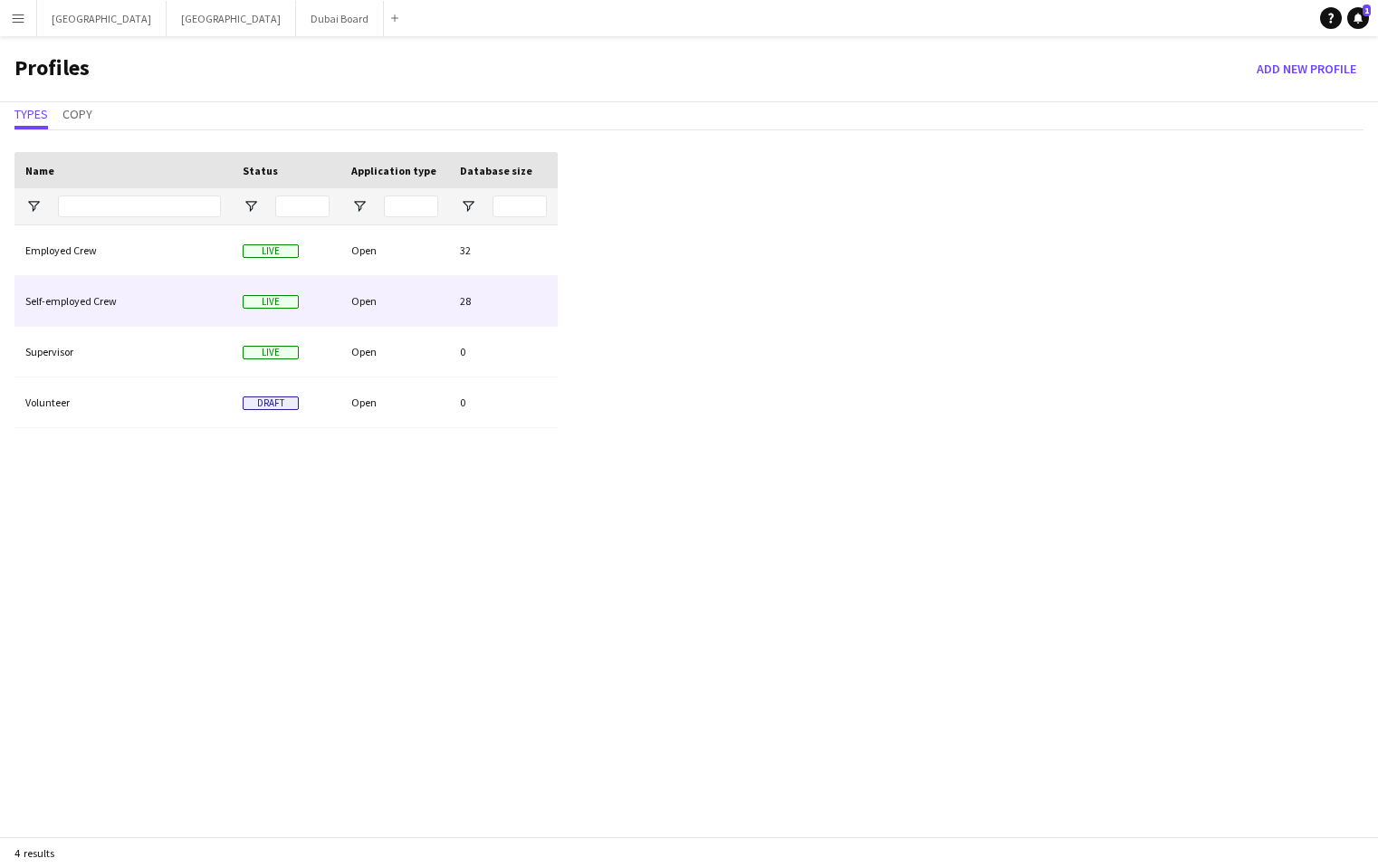
click at [386, 295] on div "Open" at bounding box center [395, 301] width 108 height 50
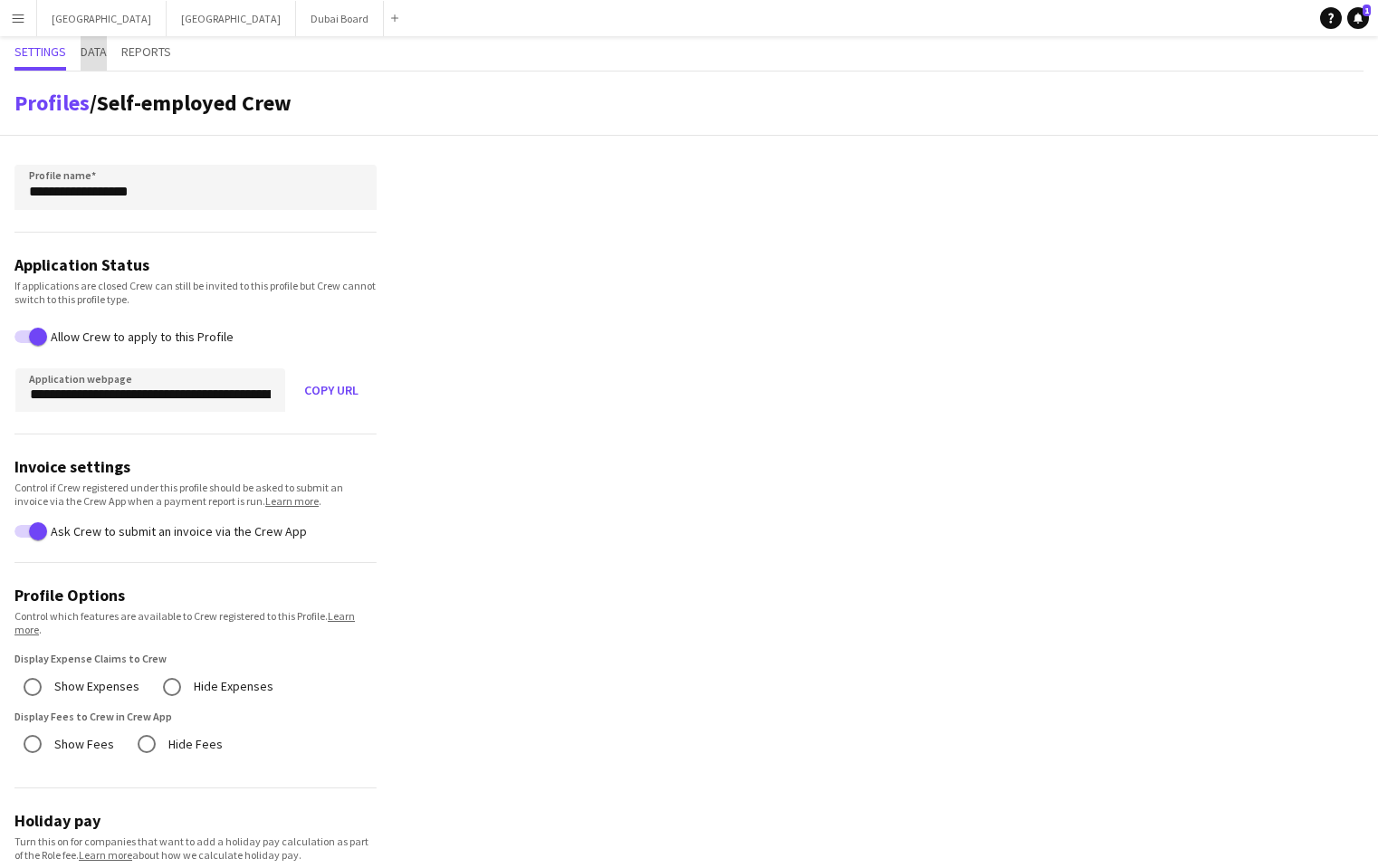
click at [89, 53] on span "Data" at bounding box center [94, 51] width 27 height 13
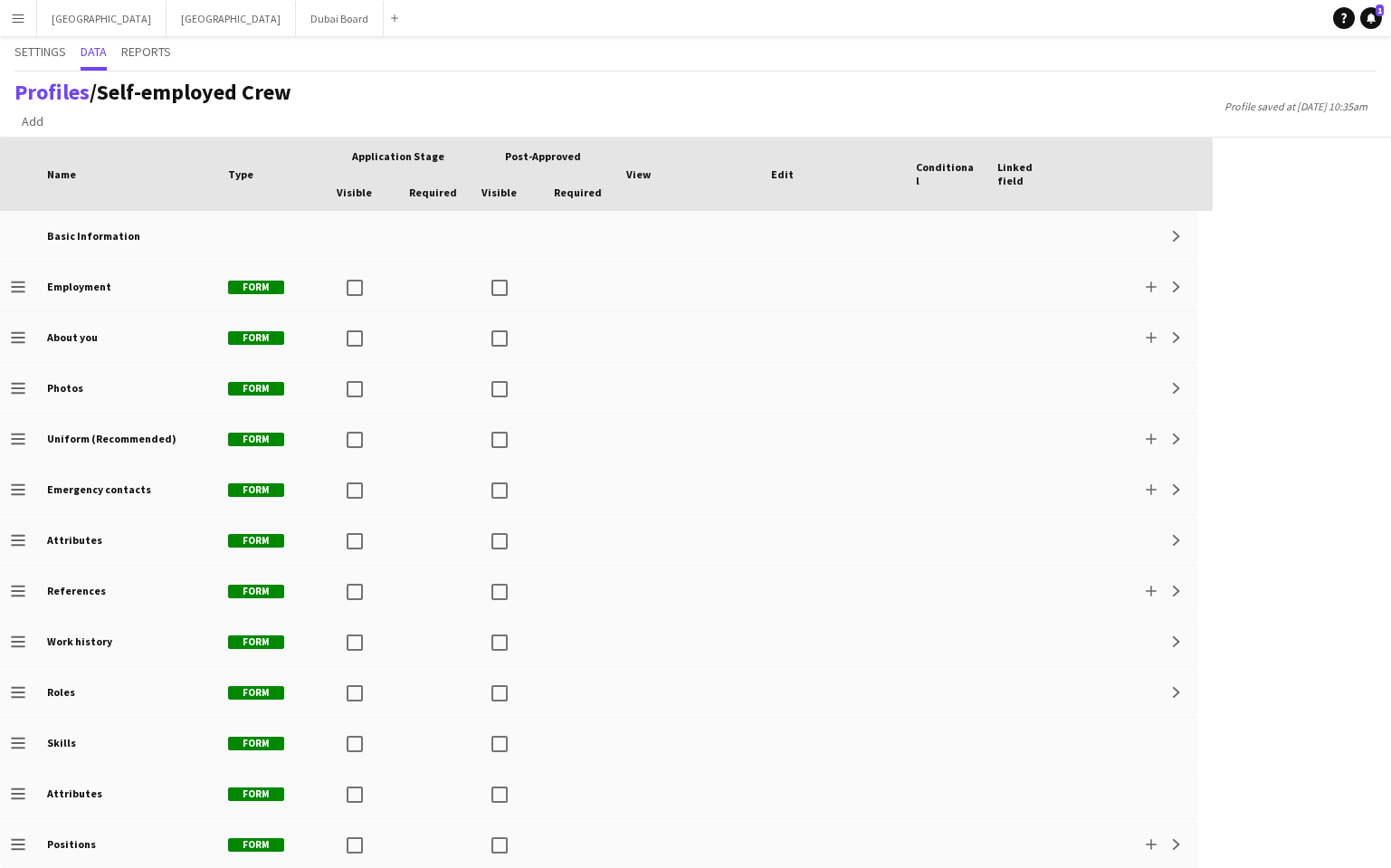
click at [26, 22] on button "Menu" at bounding box center [17, 17] width 36 height 36
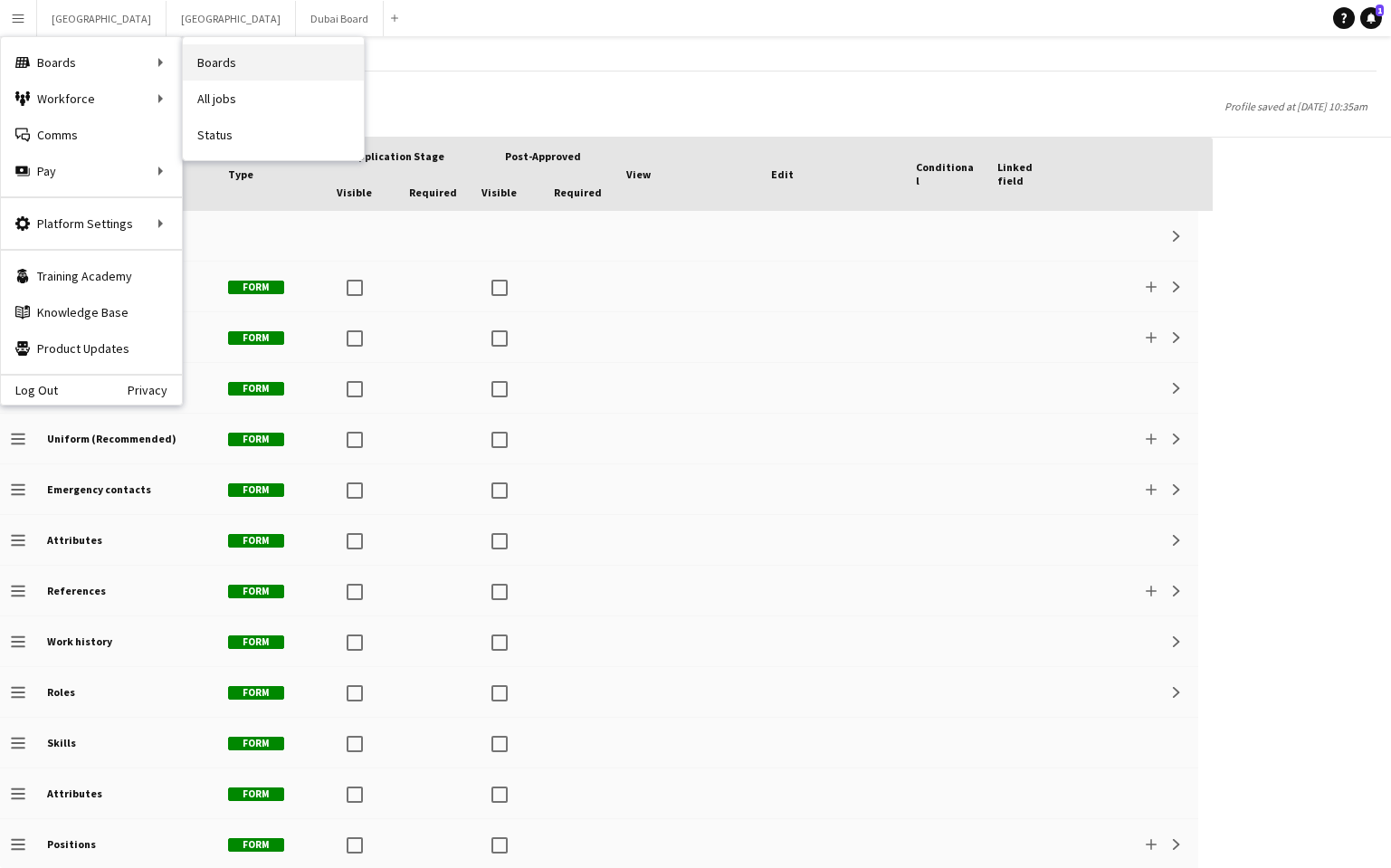
click at [230, 57] on link "Boards" at bounding box center [273, 61] width 181 height 36
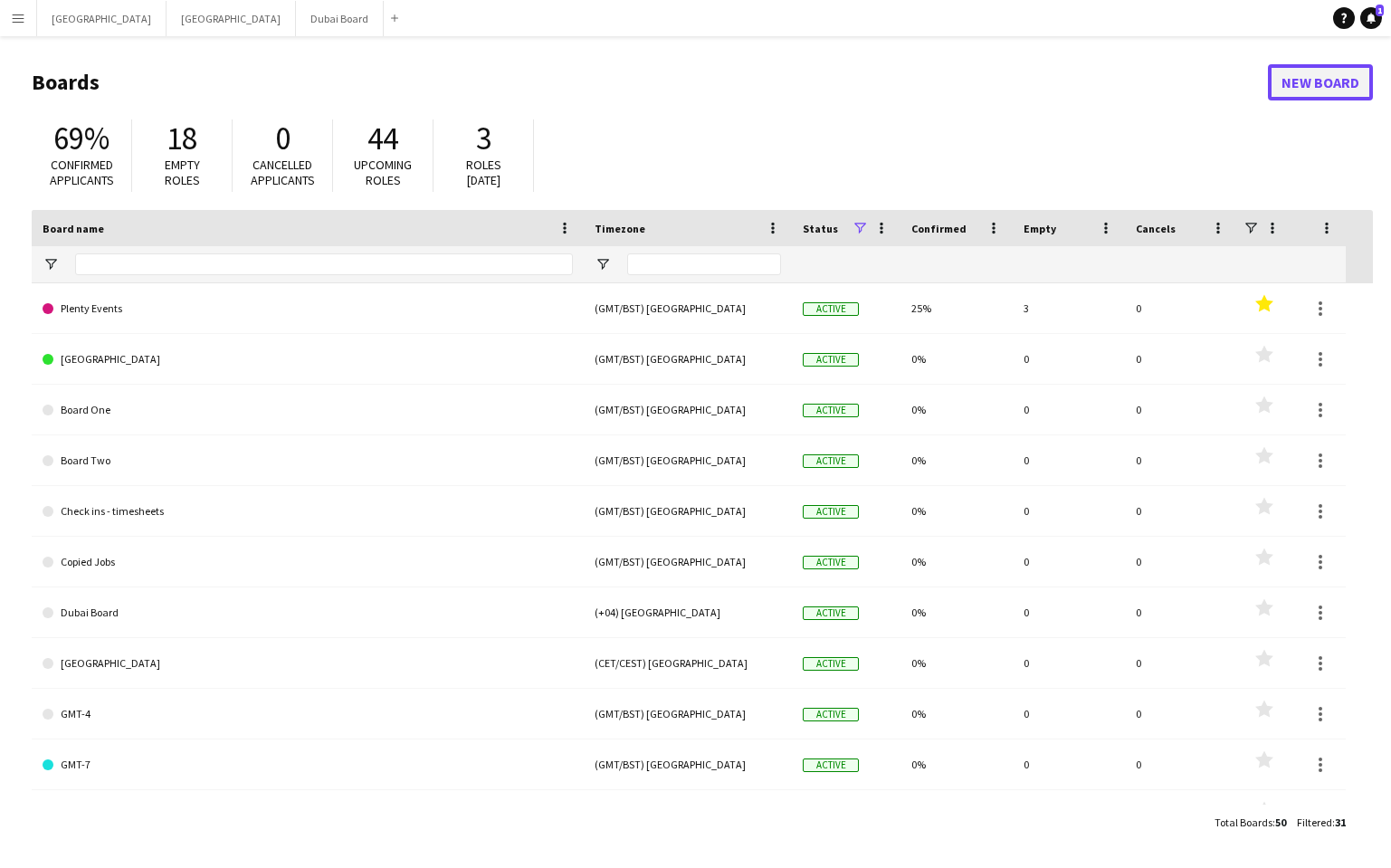
click at [1300, 89] on link "New Board" at bounding box center [1320, 82] width 105 height 36
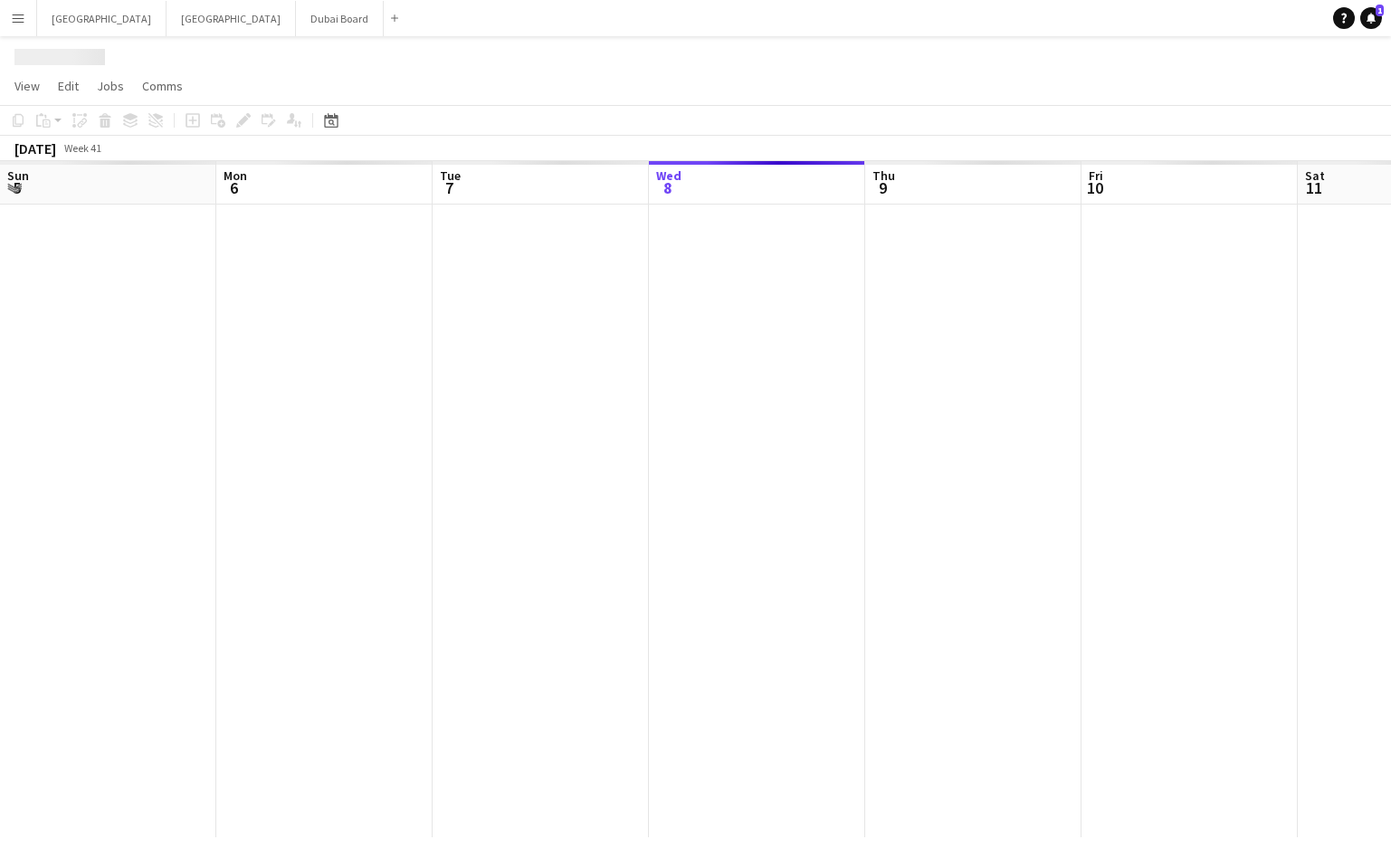
scroll to position [0, 433]
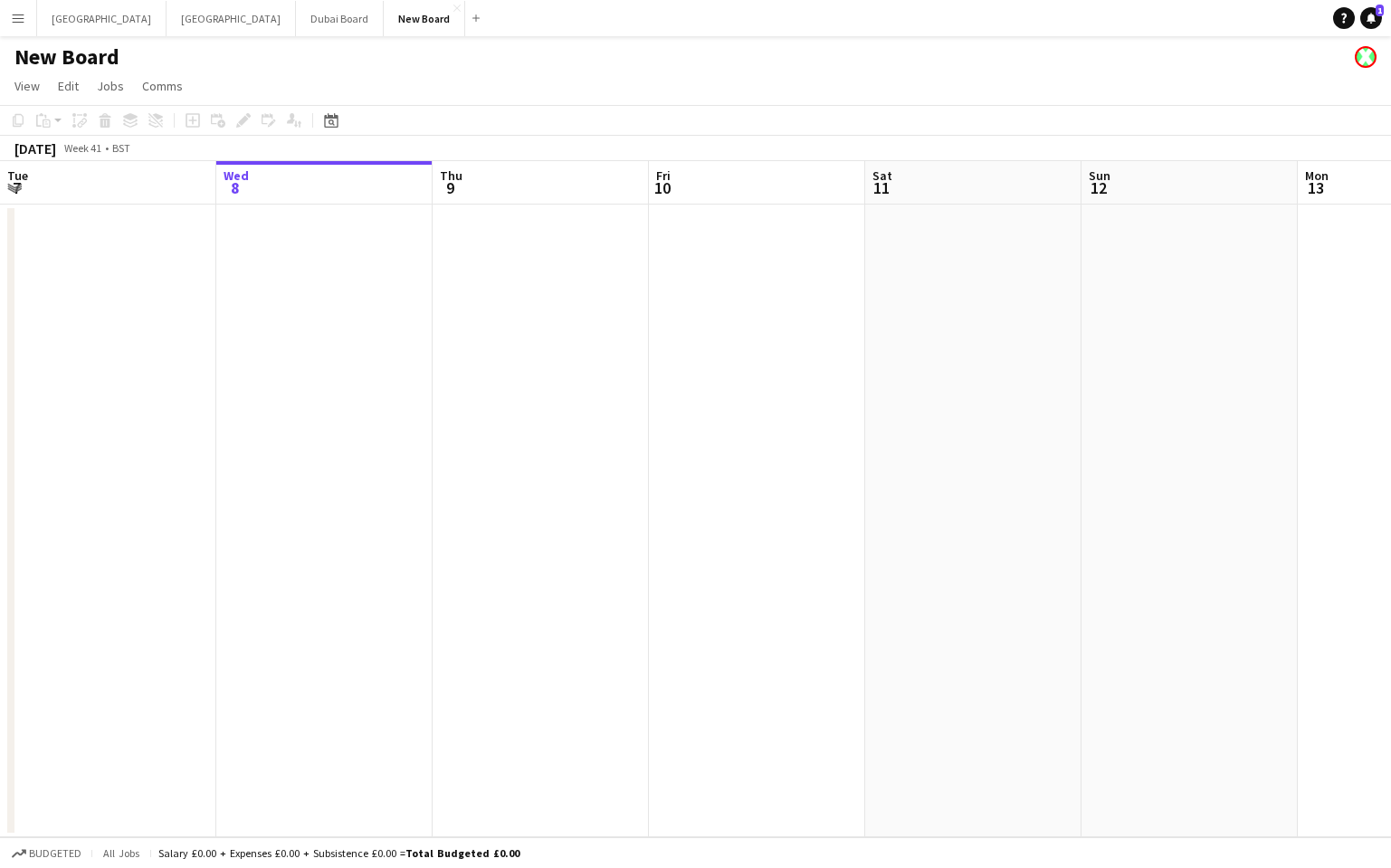
click at [95, 56] on h1 "New Board" at bounding box center [67, 57] width 105 height 28
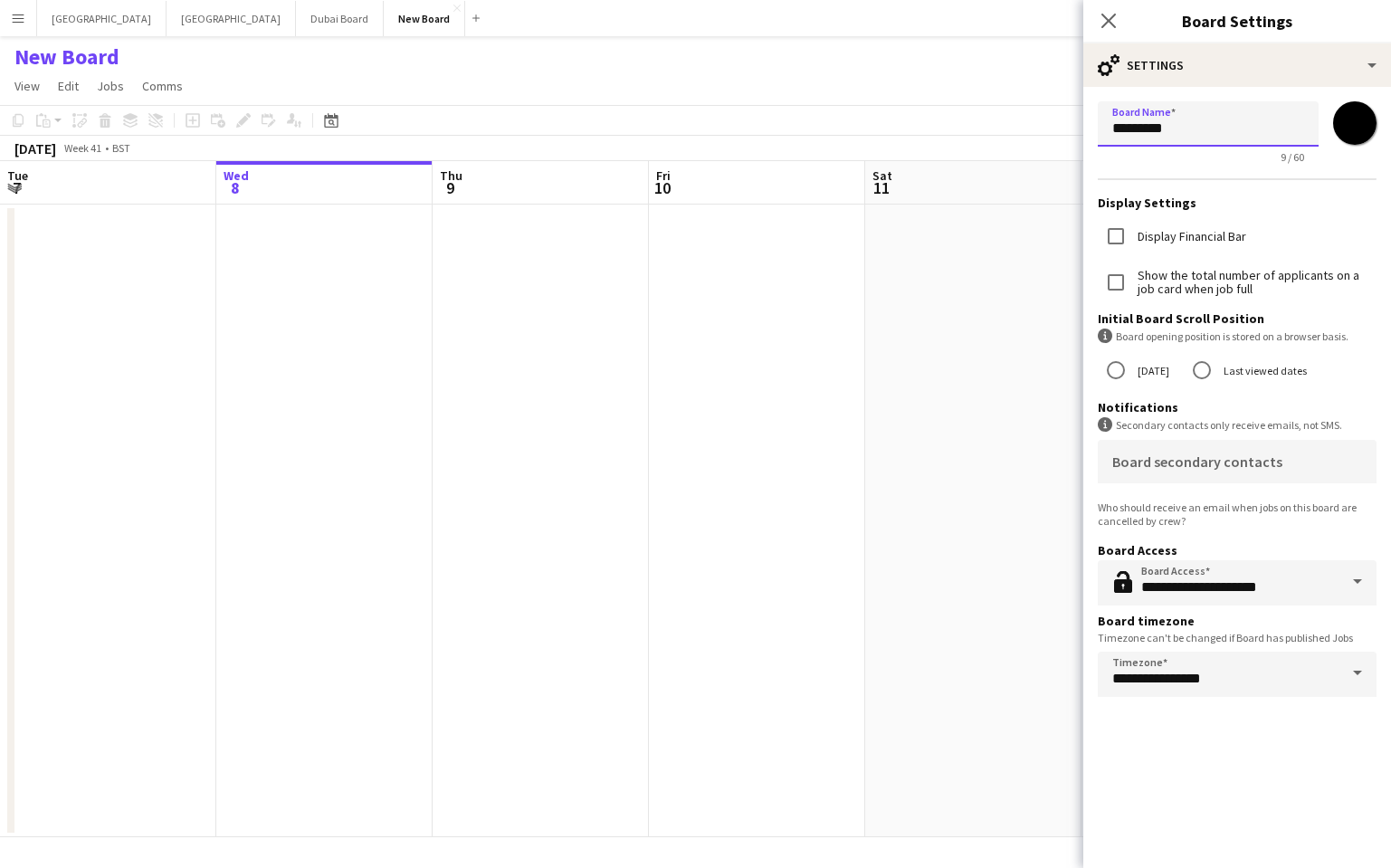
drag, startPoint x: 1185, startPoint y: 130, endPoint x: 1083, endPoint y: 120, distance: 102.5
click at [1084, 120] on form "**********" at bounding box center [1237, 403] width 307 height 632
drag, startPoint x: 1171, startPoint y: 132, endPoint x: 1226, endPoint y: 128, distance: 55.1
click at [1226, 128] on input "**********" at bounding box center [1208, 123] width 221 height 45
drag, startPoint x: 1208, startPoint y: 129, endPoint x: 1184, endPoint y: 128, distance: 24.0
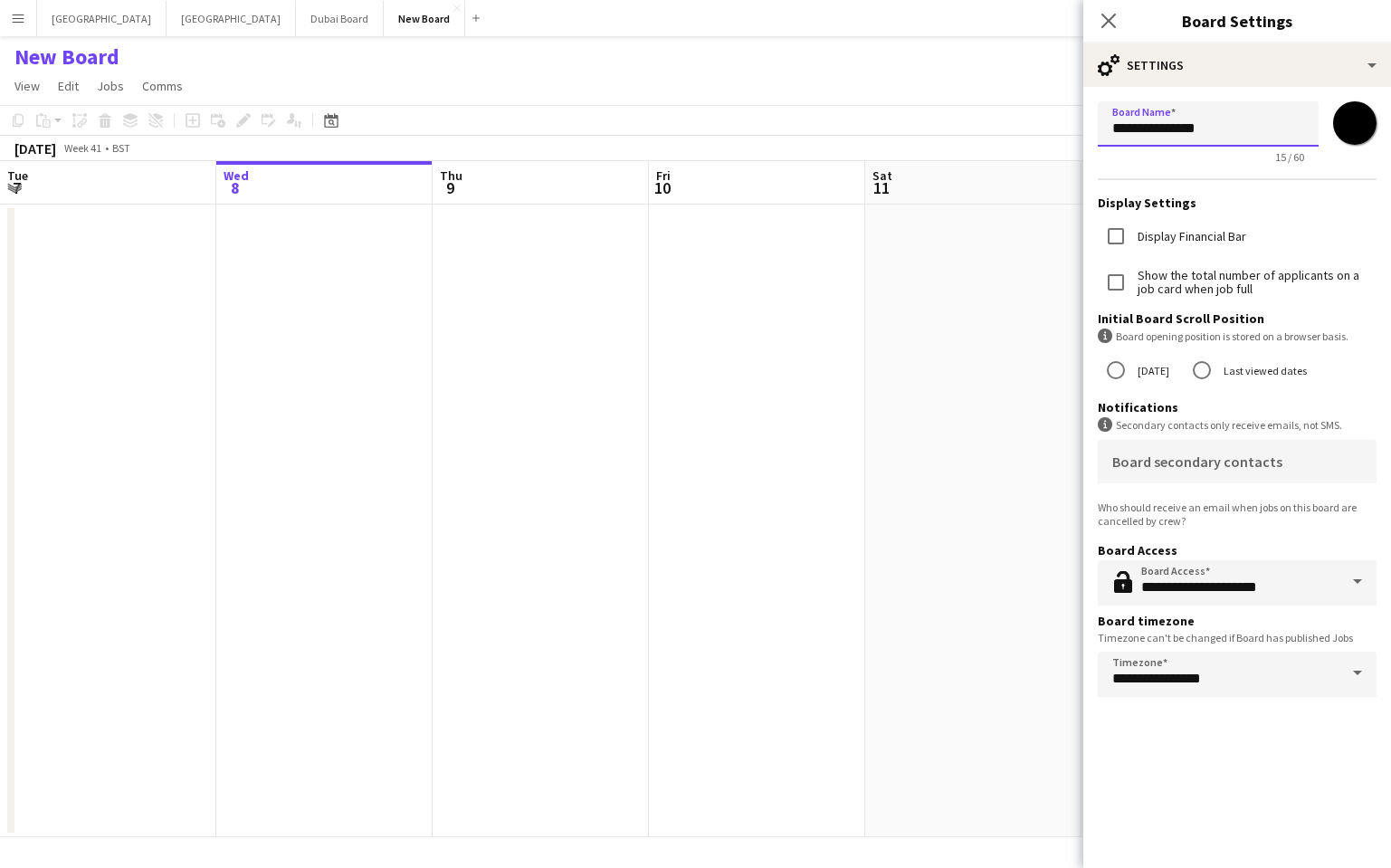
click at [1184, 128] on input "**********" at bounding box center [1208, 123] width 221 height 45
click at [1221, 130] on input "**********" at bounding box center [1208, 123] width 221 height 45
drag, startPoint x: 1221, startPoint y: 130, endPoint x: 1171, endPoint y: 131, distance: 50.0
click at [1171, 131] on input "**********" at bounding box center [1208, 123] width 221 height 45
type input "**********"
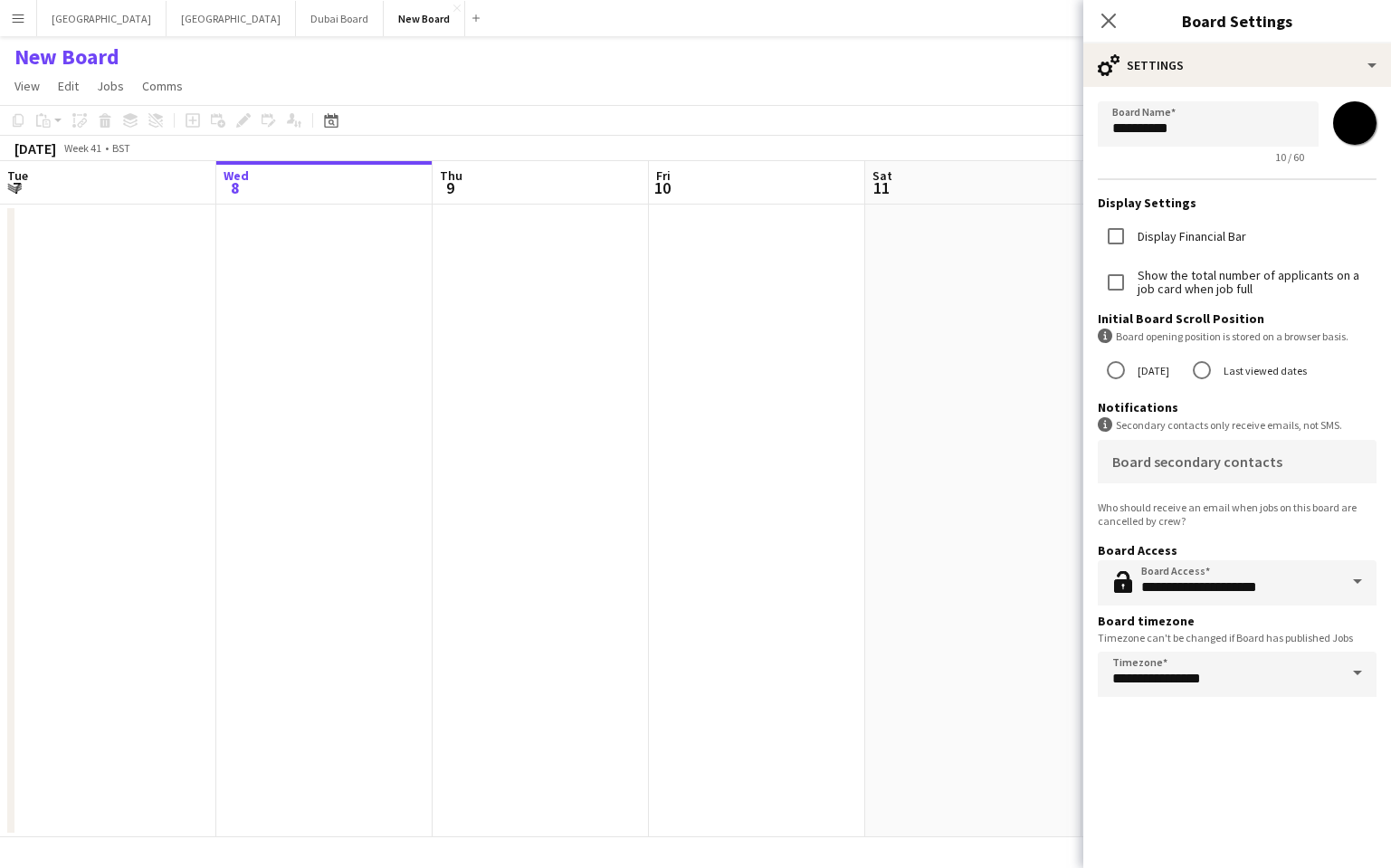
click at [21, 22] on app-icon "Menu" at bounding box center [18, 18] width 15 height 15
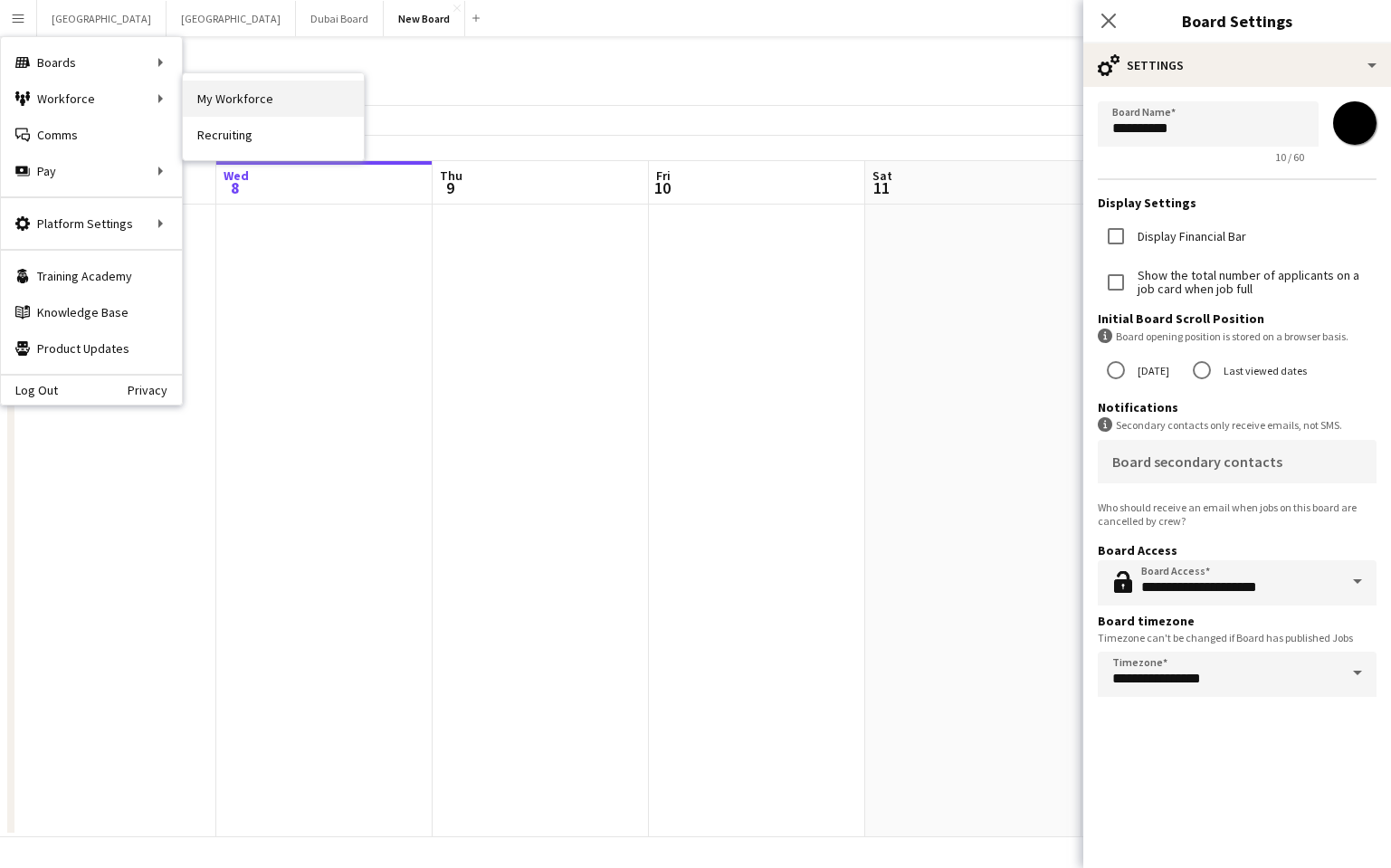
click at [232, 100] on link "My Workforce" at bounding box center [273, 98] width 181 height 36
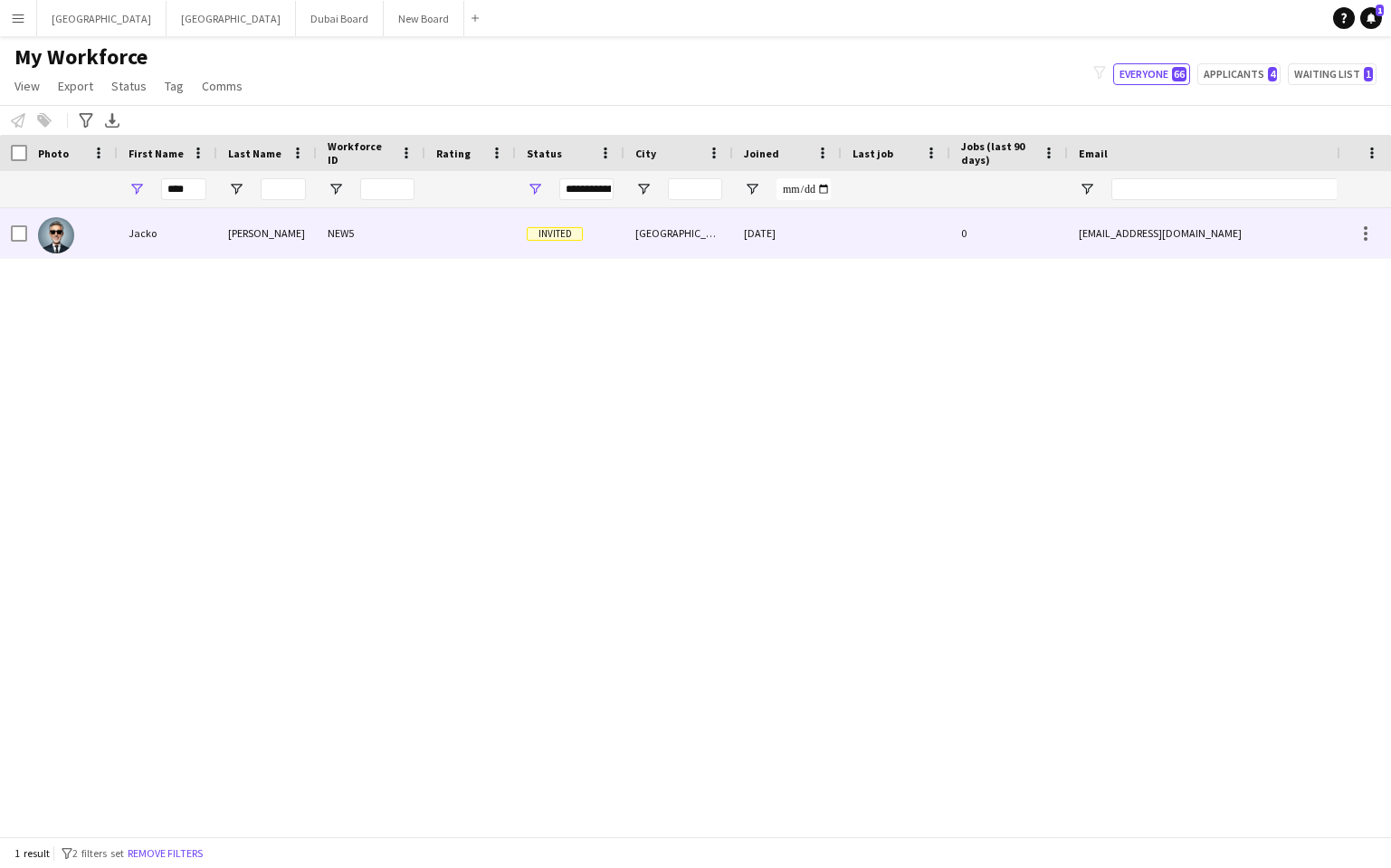
click at [415, 228] on div "NEW5" at bounding box center [371, 233] width 108 height 50
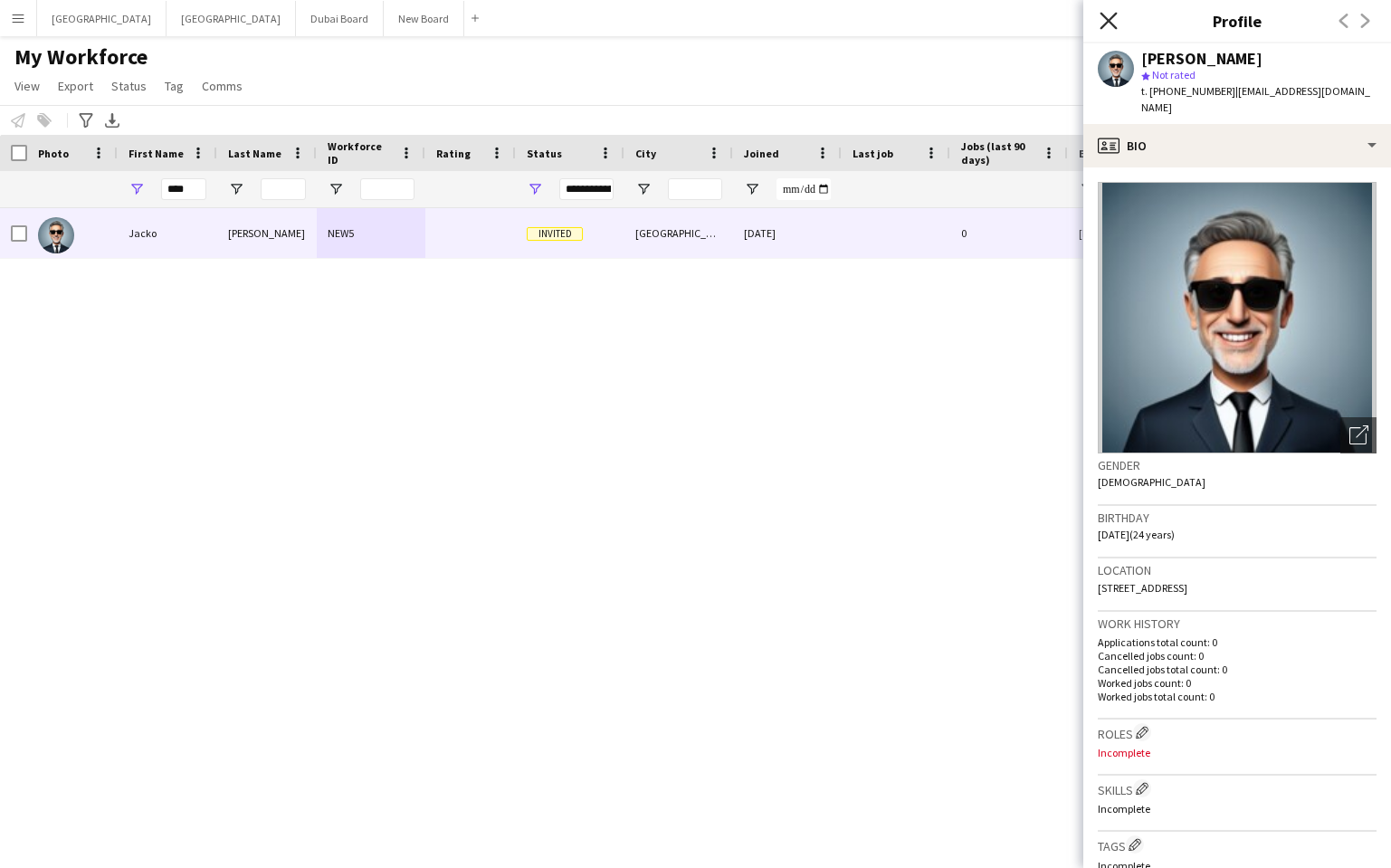
click at [1110, 22] on icon at bounding box center [1108, 20] width 17 height 17
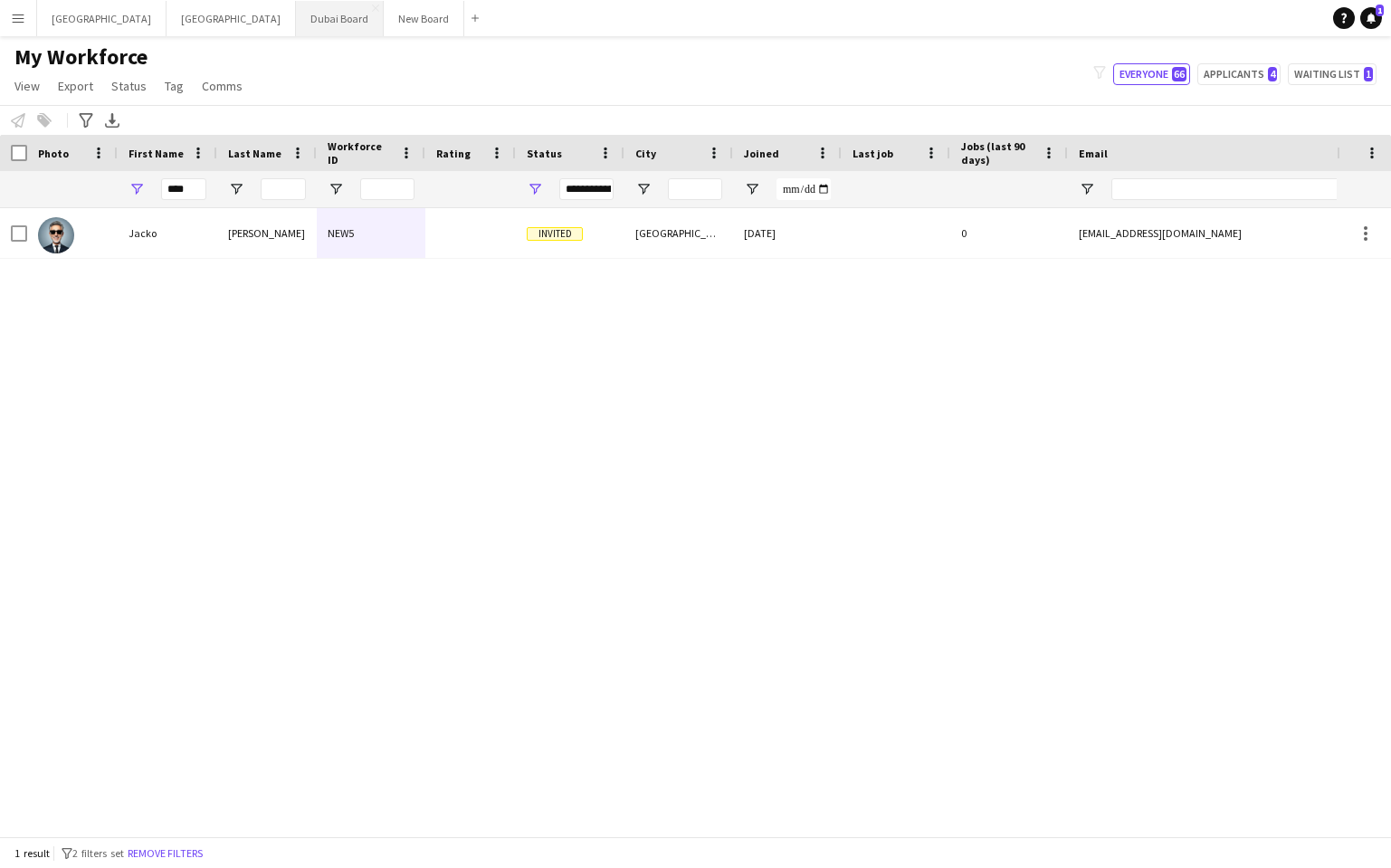
click at [296, 21] on button "Dubai Board Close" at bounding box center [340, 18] width 88 height 35
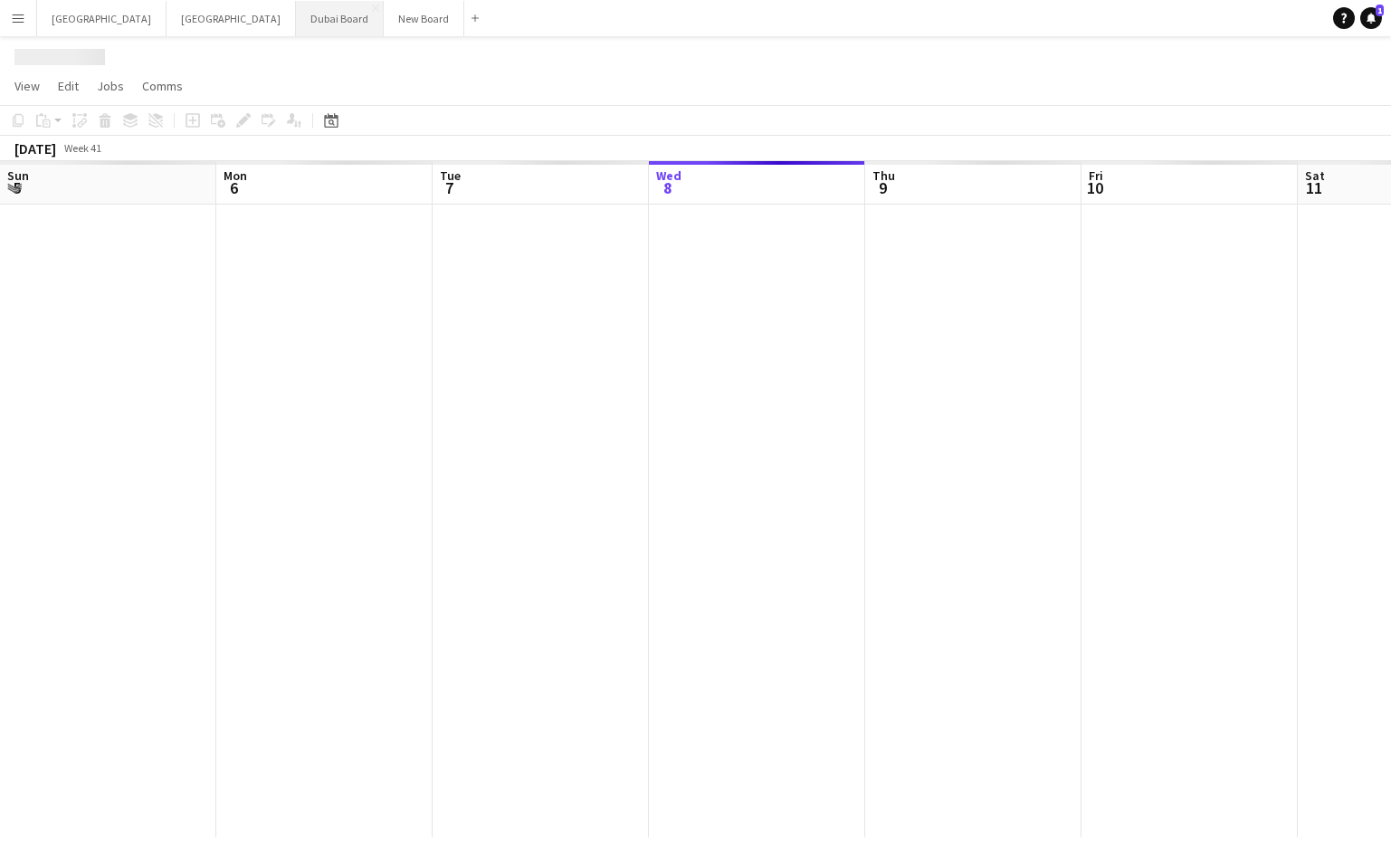
scroll to position [0, 433]
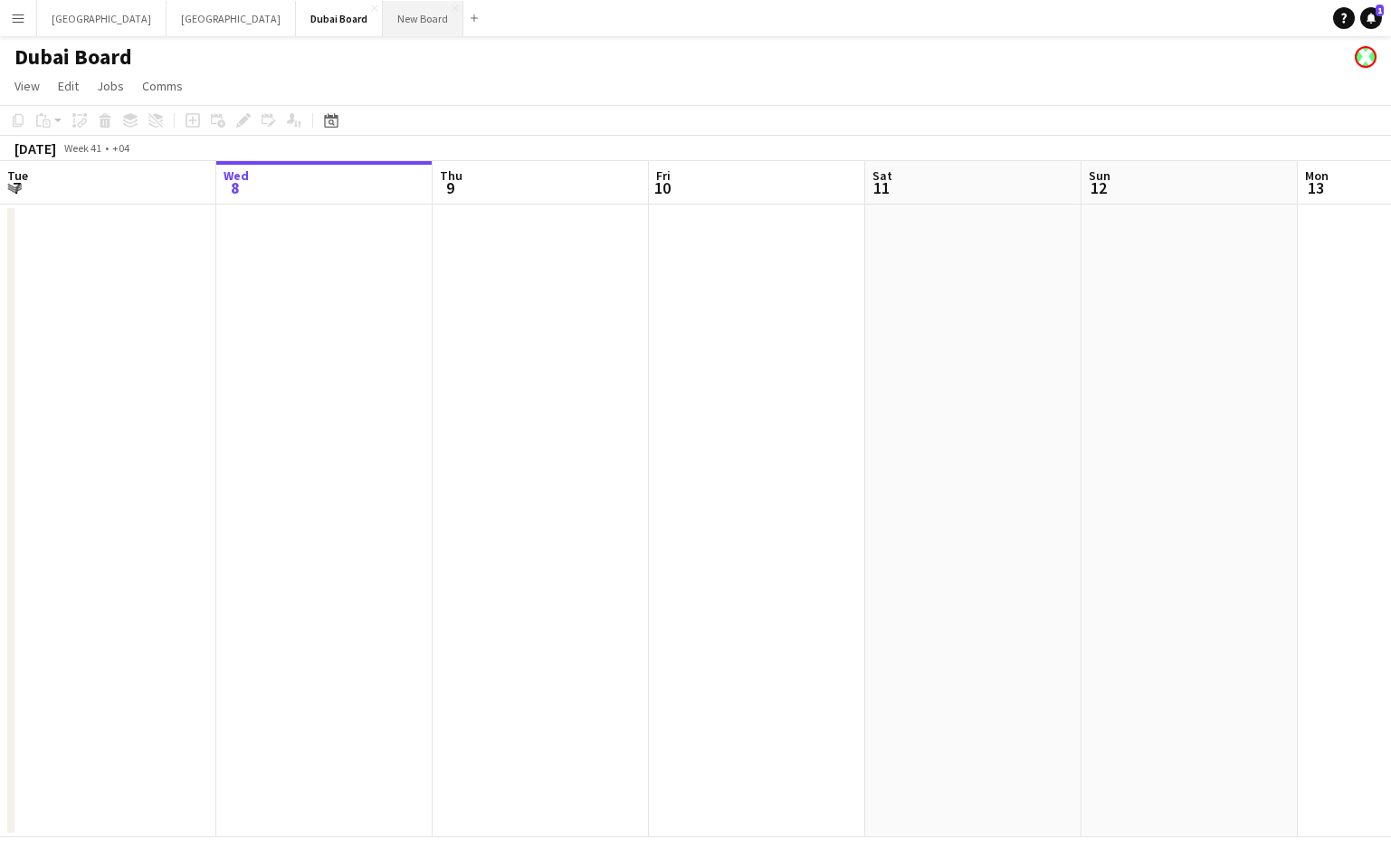
click at [383, 17] on button "New Board Close" at bounding box center [423, 18] width 81 height 35
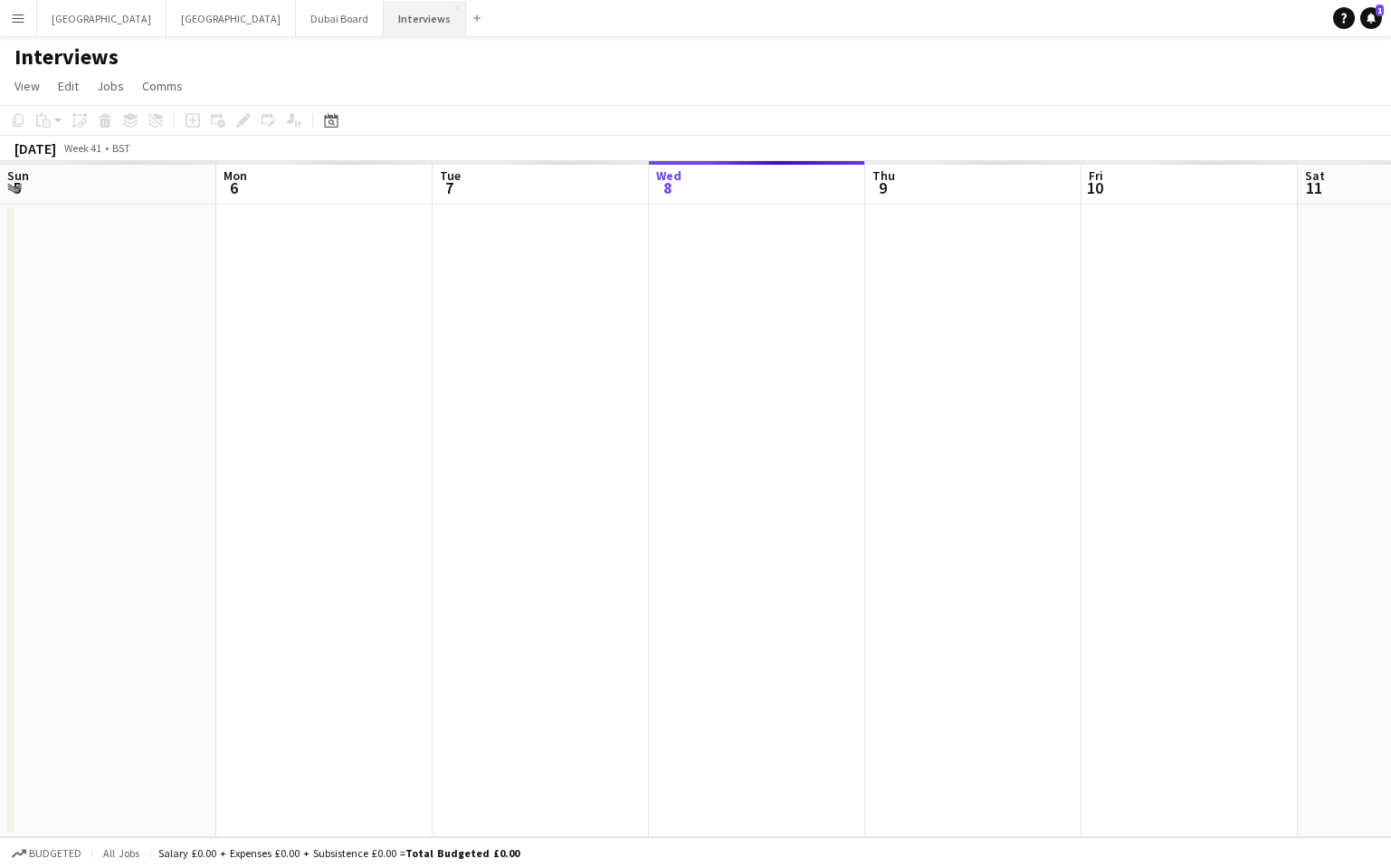
scroll to position [0, 433]
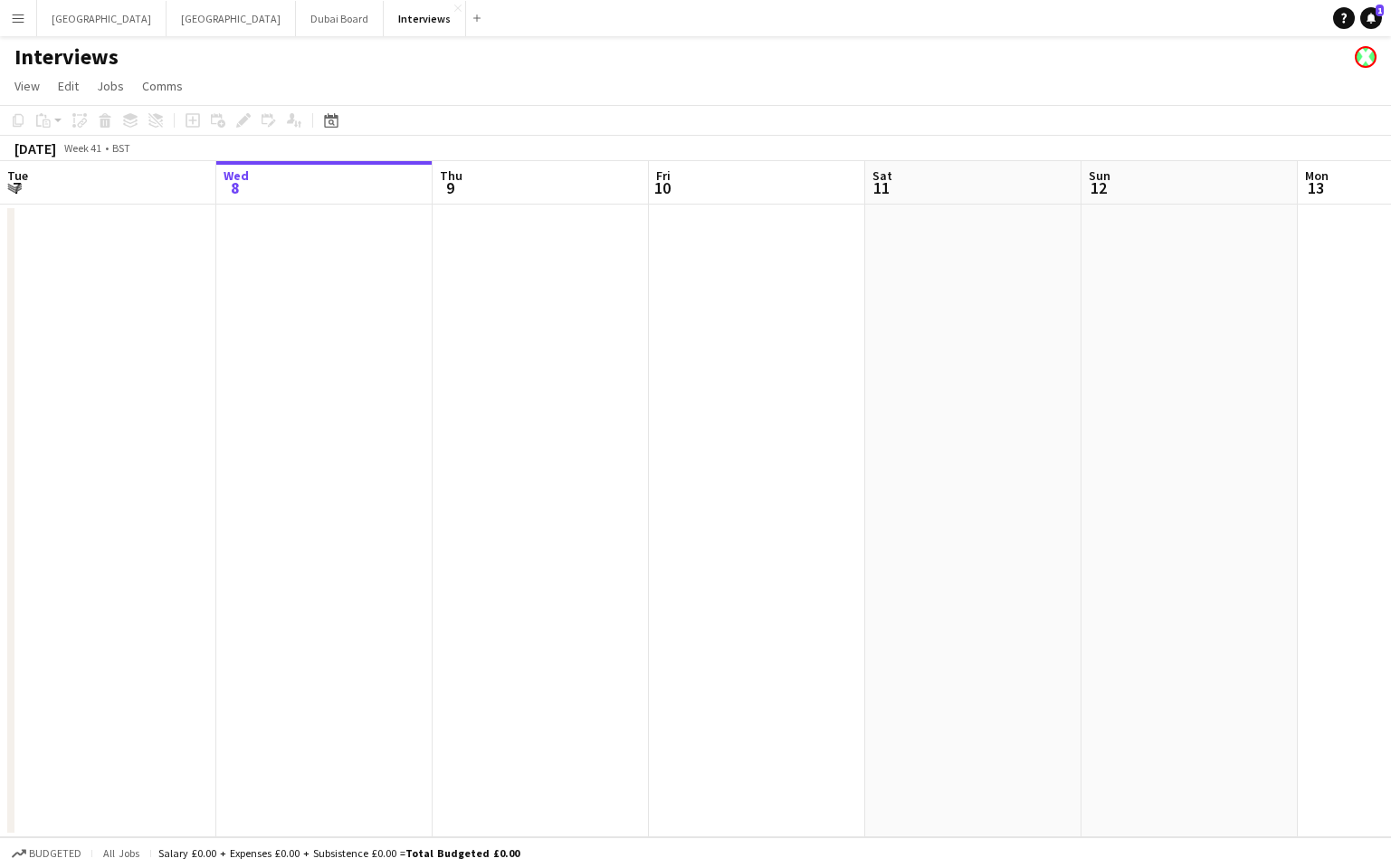
click at [19, 22] on app-icon "Menu" at bounding box center [18, 18] width 15 height 15
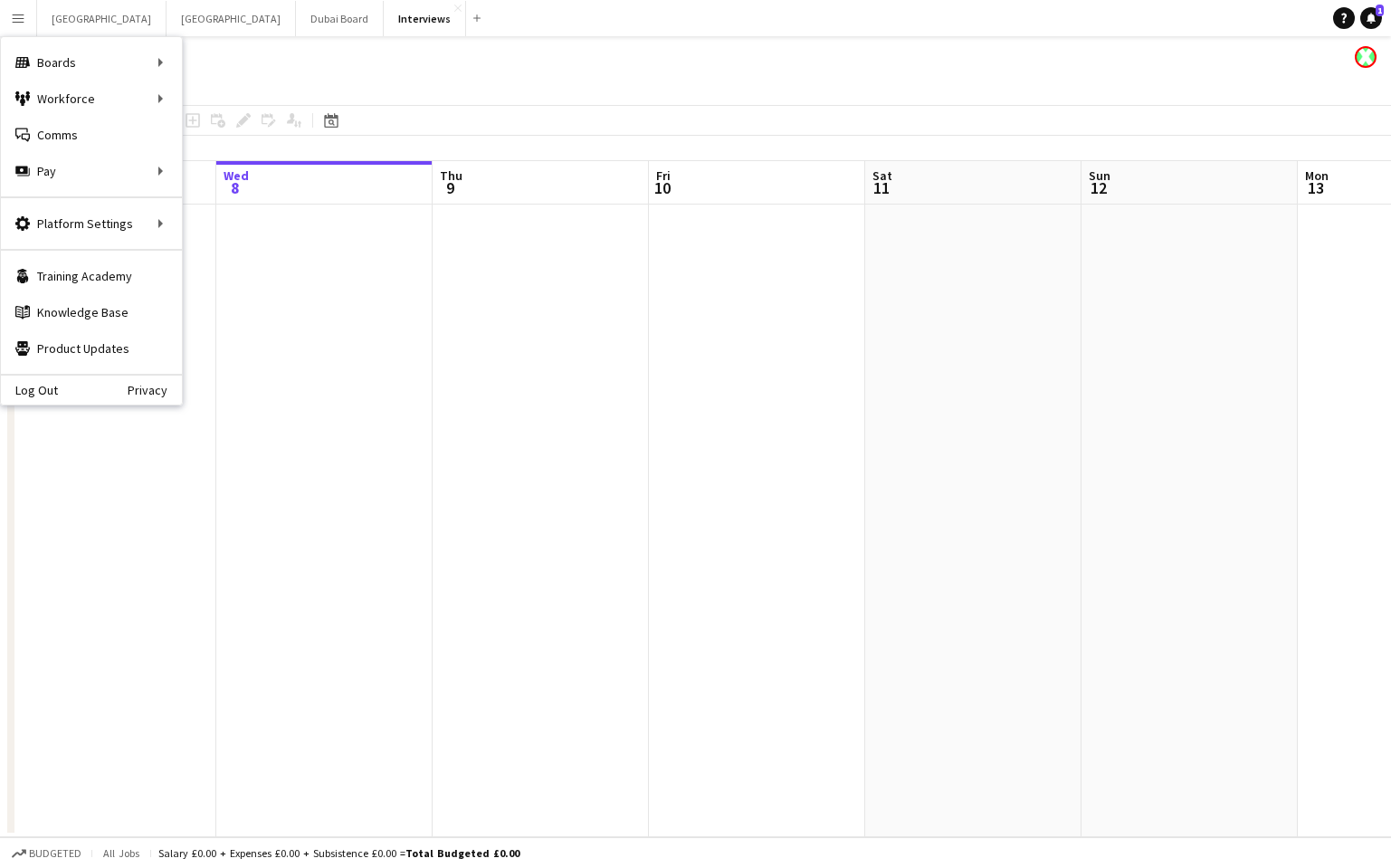
click at [583, 94] on app-page-menu "View Day view expanded Day view collapsed Month view Date picker Jump to today …" at bounding box center [696, 87] width 1391 height 34
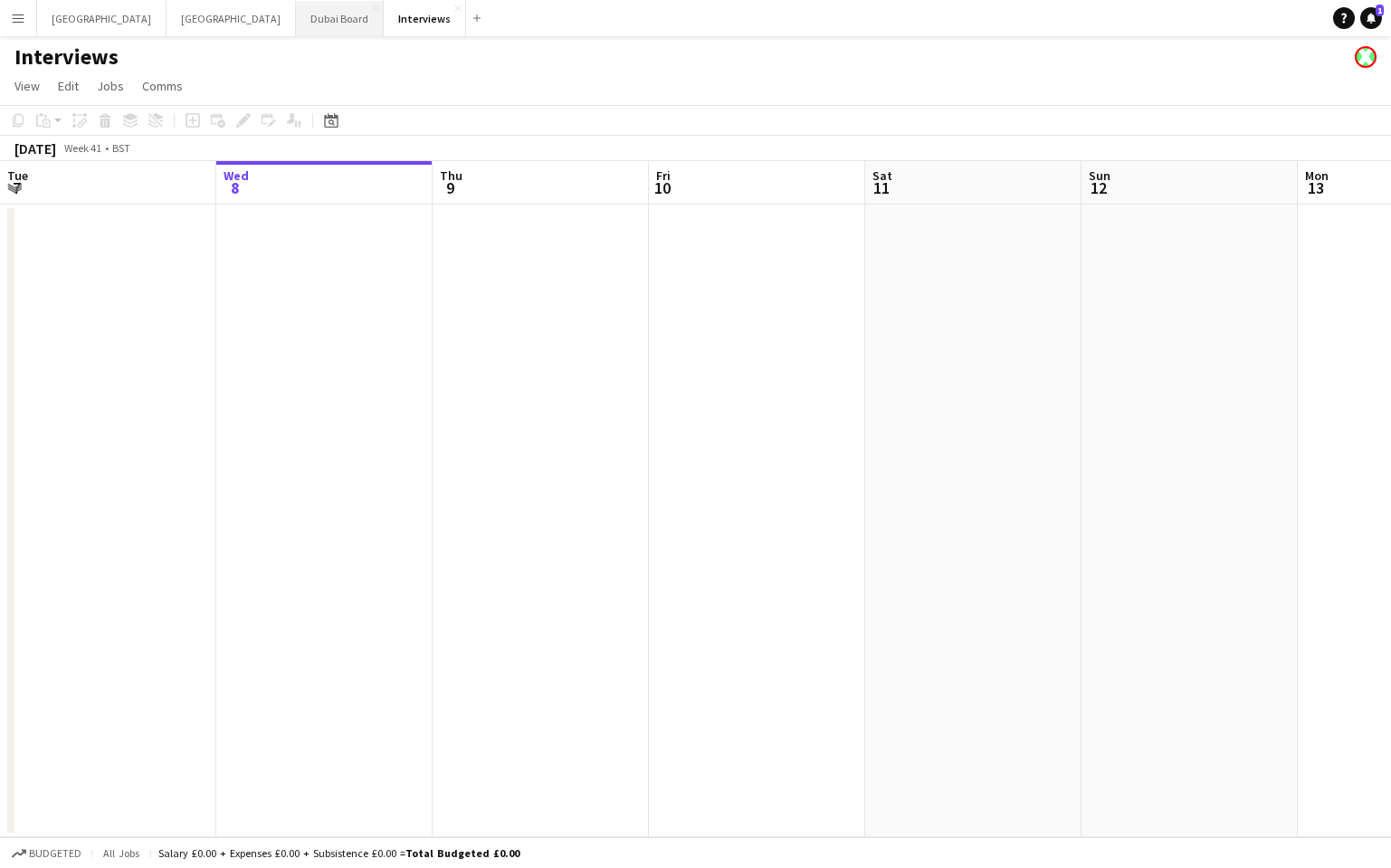
click at [296, 24] on button "Dubai Board Close" at bounding box center [340, 18] width 88 height 35
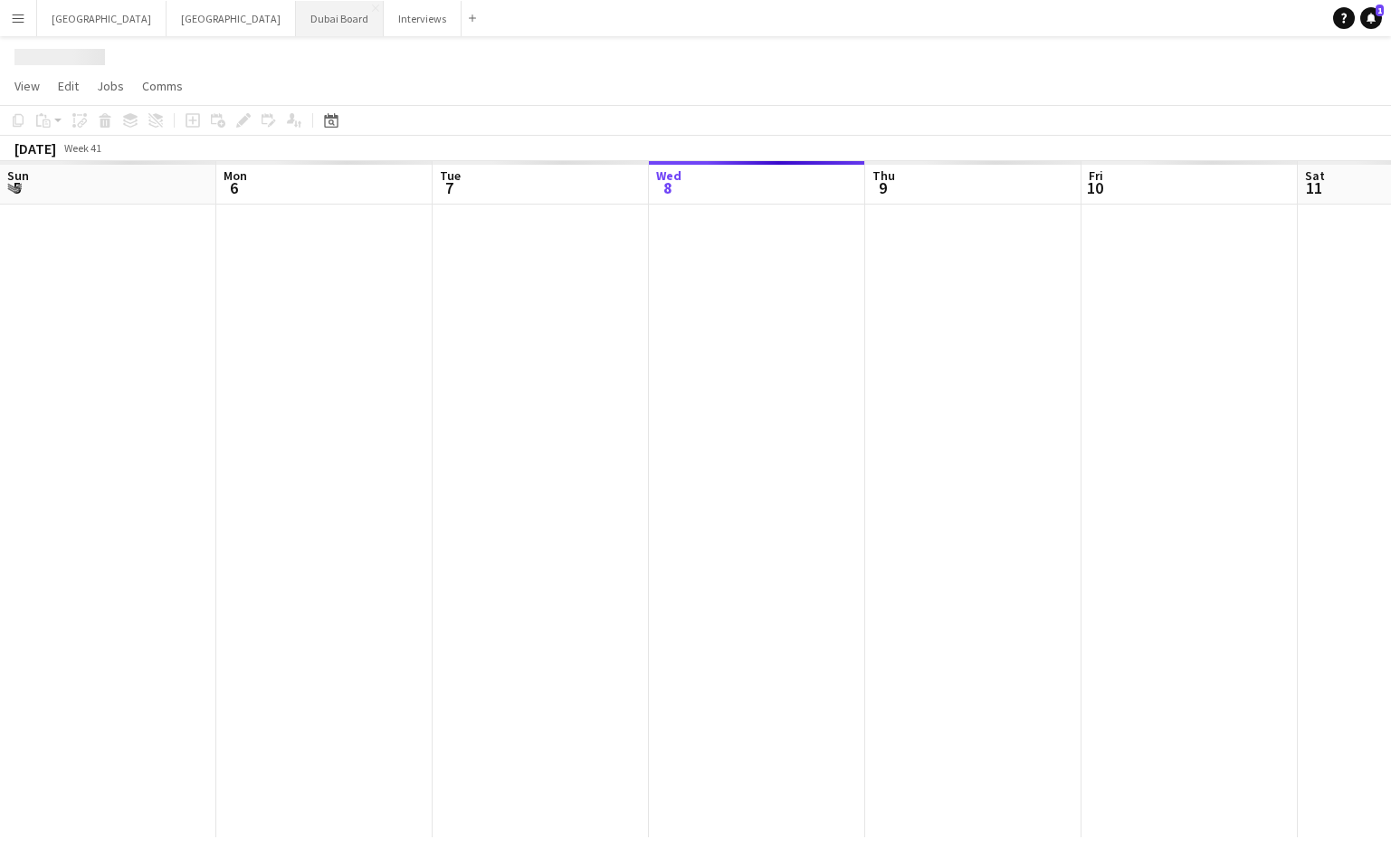
scroll to position [0, 433]
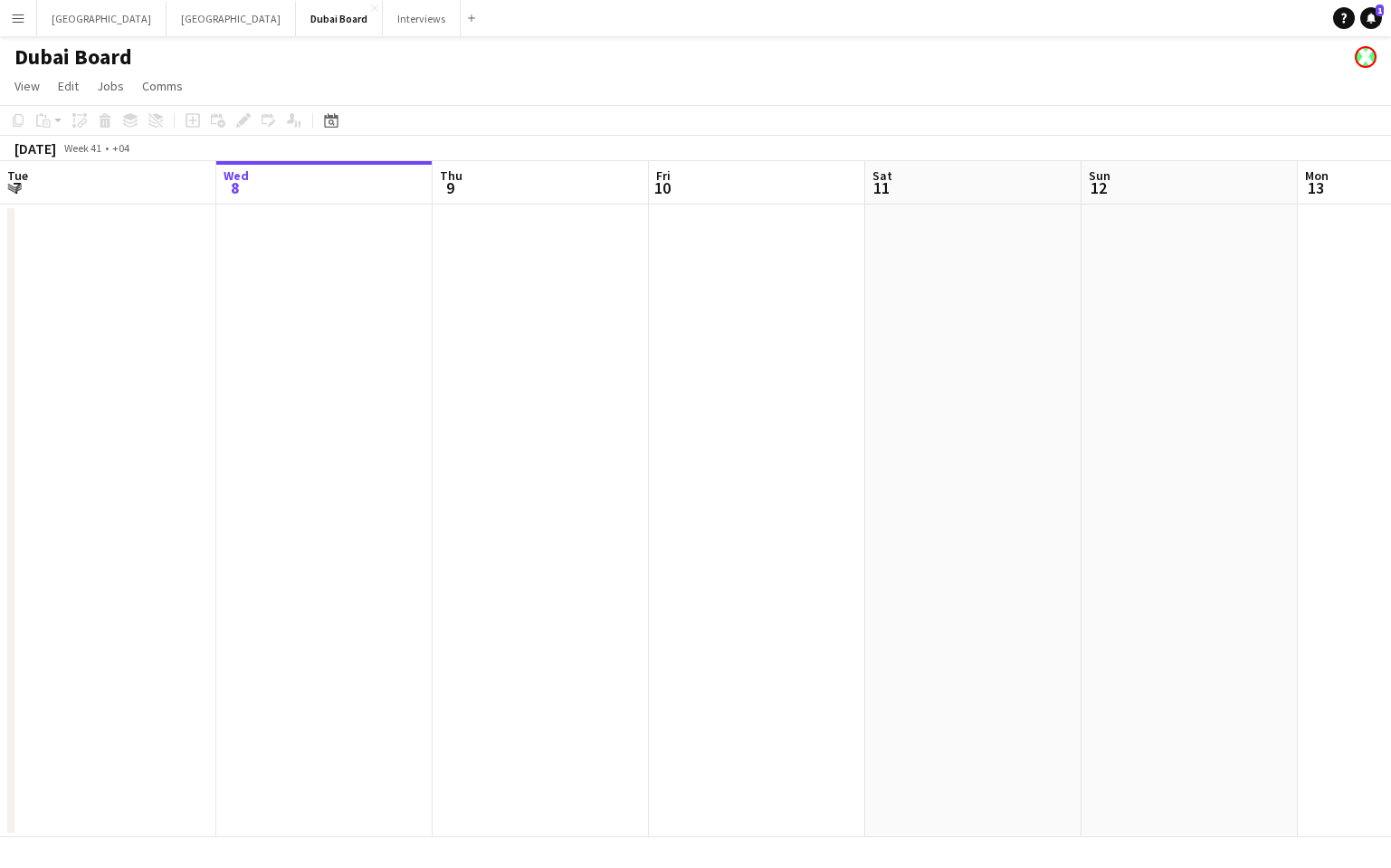
click at [707, 323] on app-date-cell at bounding box center [757, 521] width 217 height 633
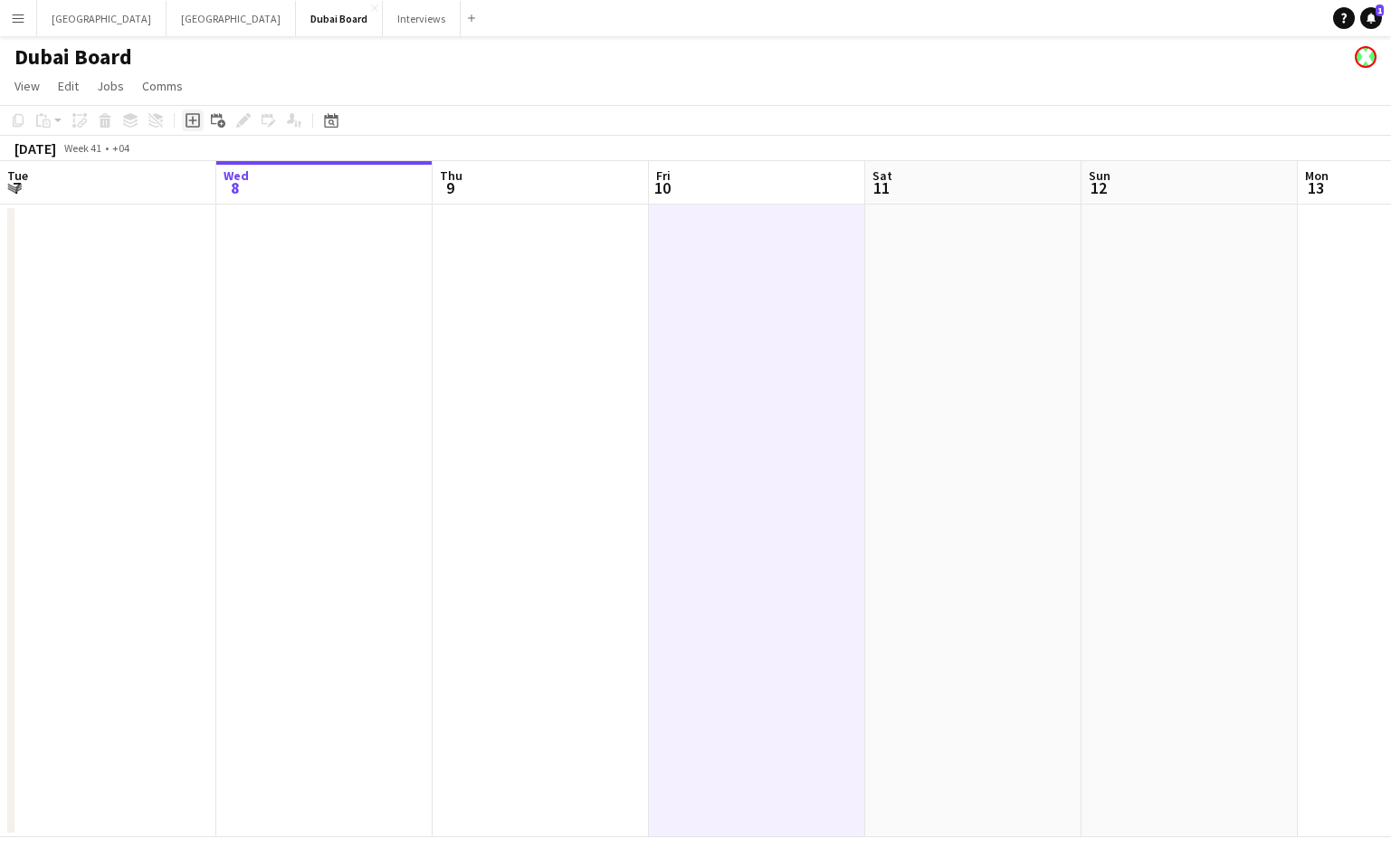
click at [191, 120] on icon at bounding box center [192, 120] width 8 height 8
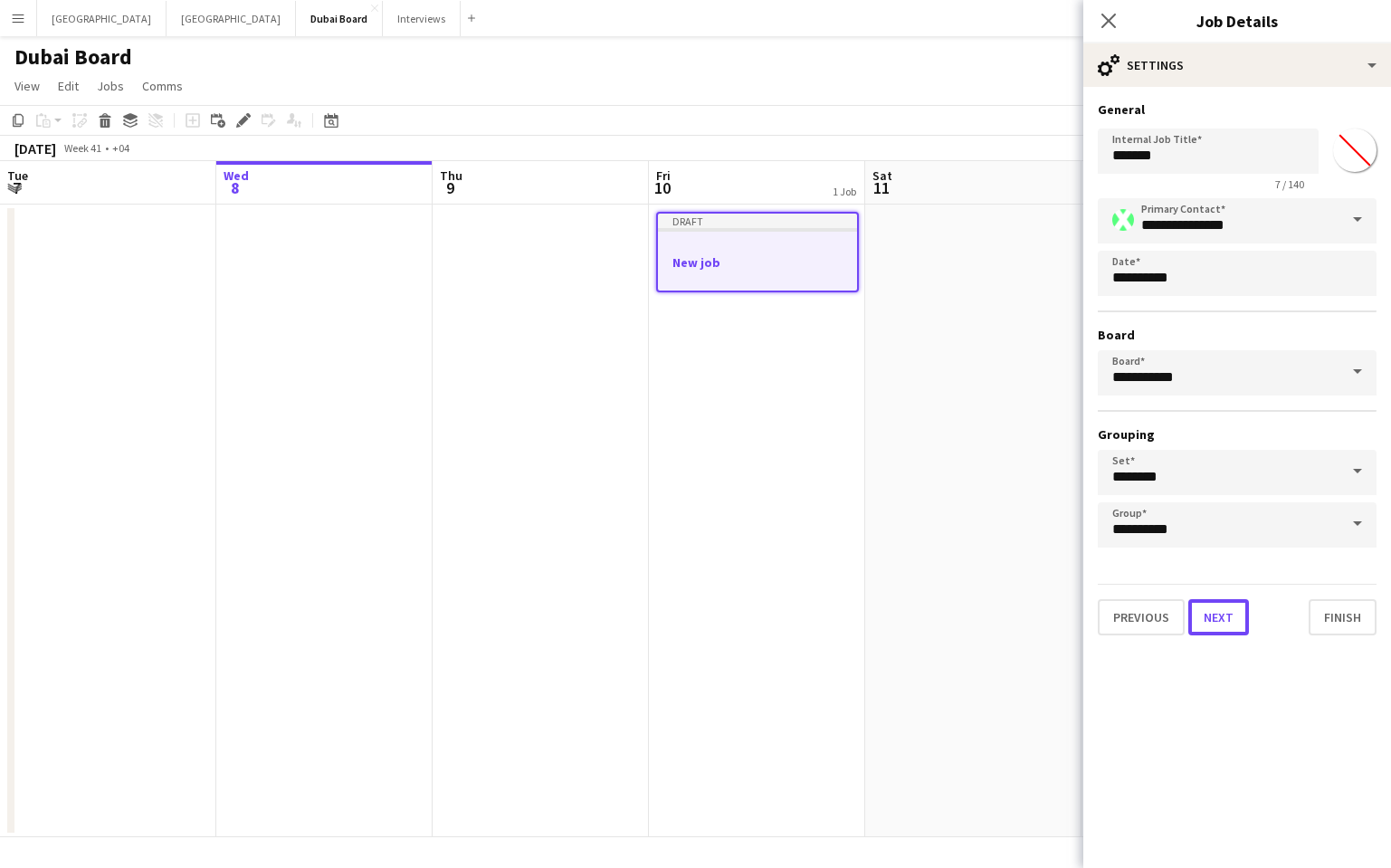
click at [1217, 615] on button "Next" at bounding box center [1219, 617] width 61 height 36
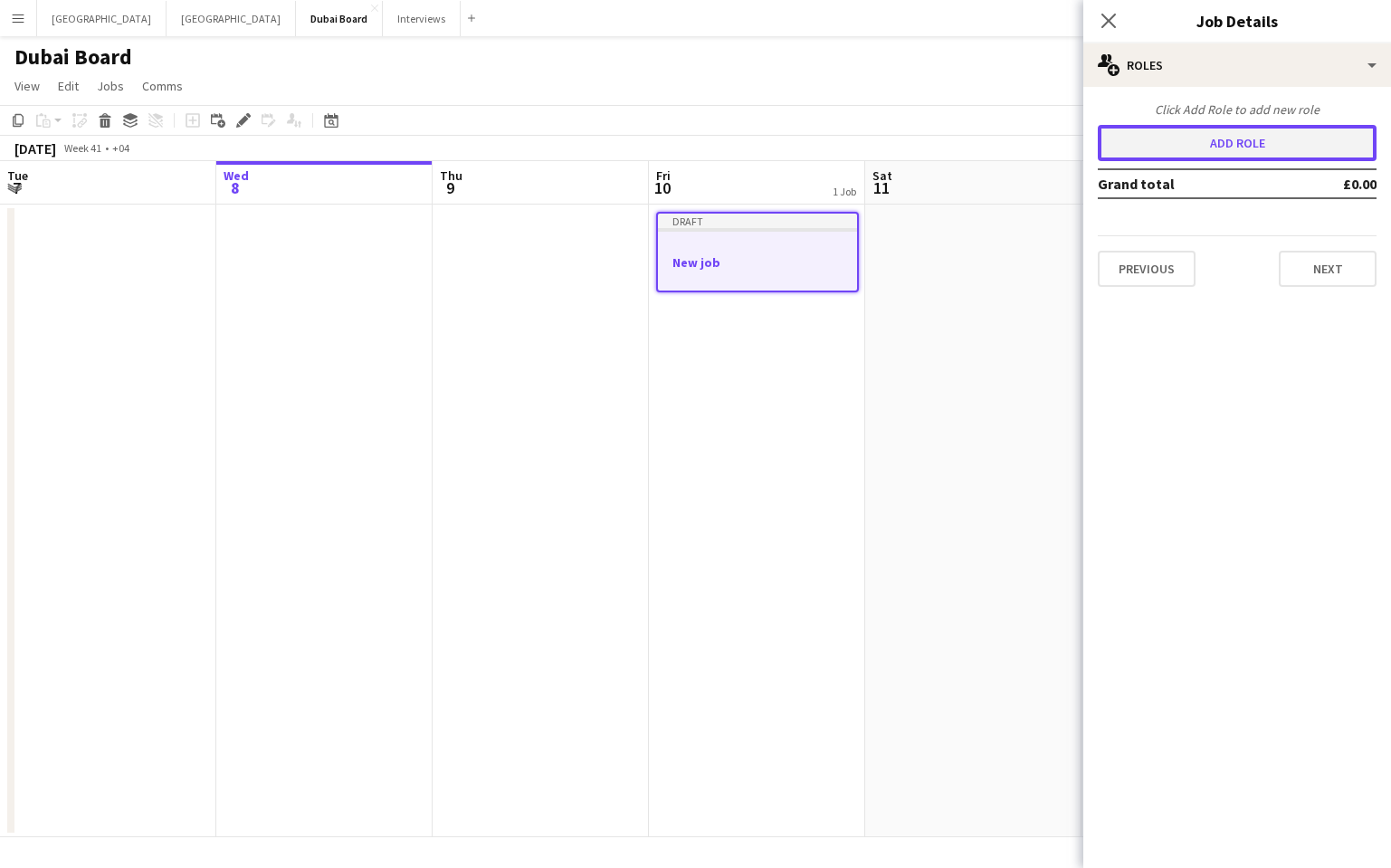
click at [1224, 143] on button "Add role" at bounding box center [1238, 142] width 279 height 36
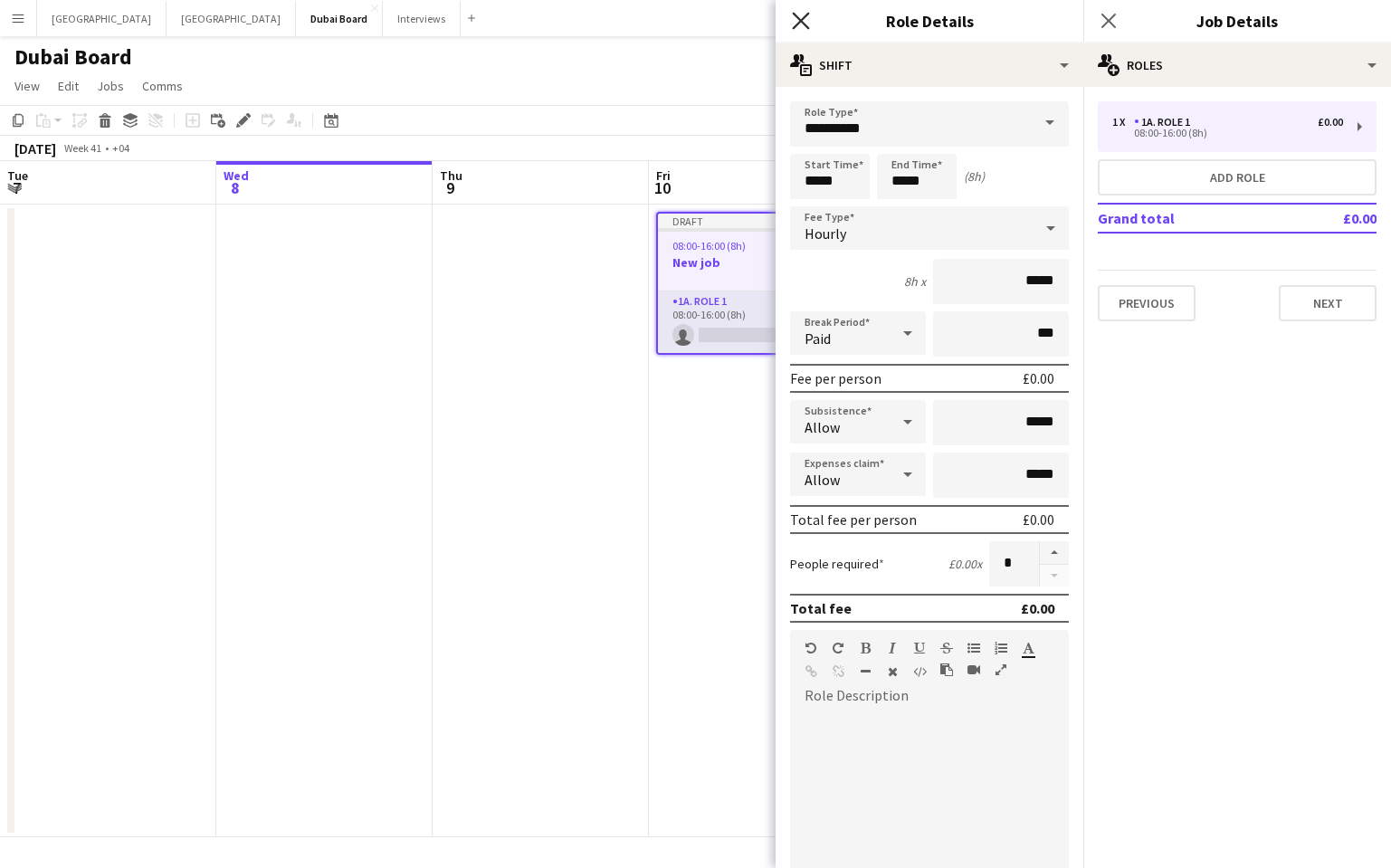
click at [807, 23] on icon "Close pop-in" at bounding box center [800, 20] width 17 height 17
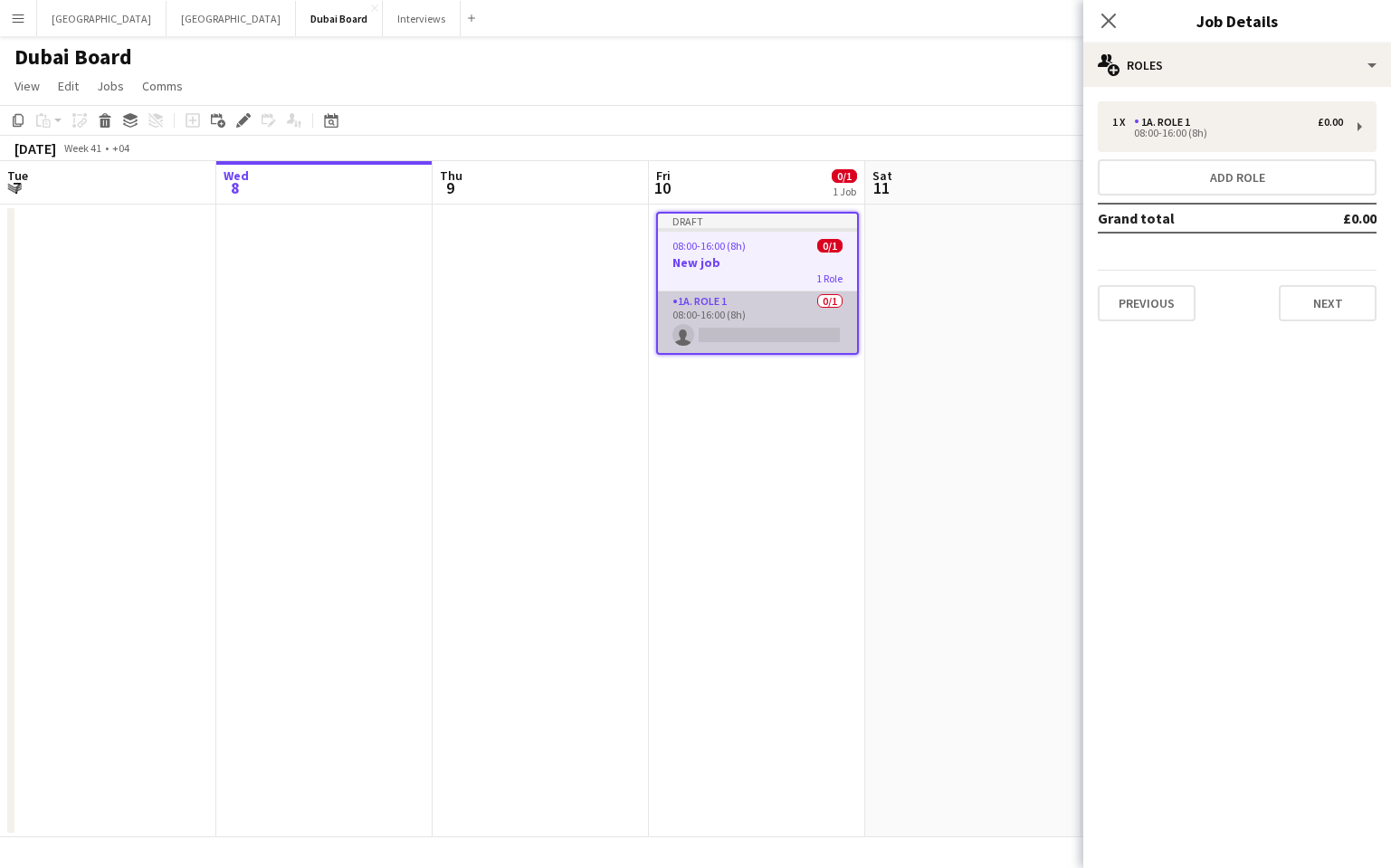
click at [787, 328] on app-card-role "1a. Role 1 0/1 08:00-16:00 (8h) single-neutral-actions" at bounding box center [757, 322] width 199 height 61
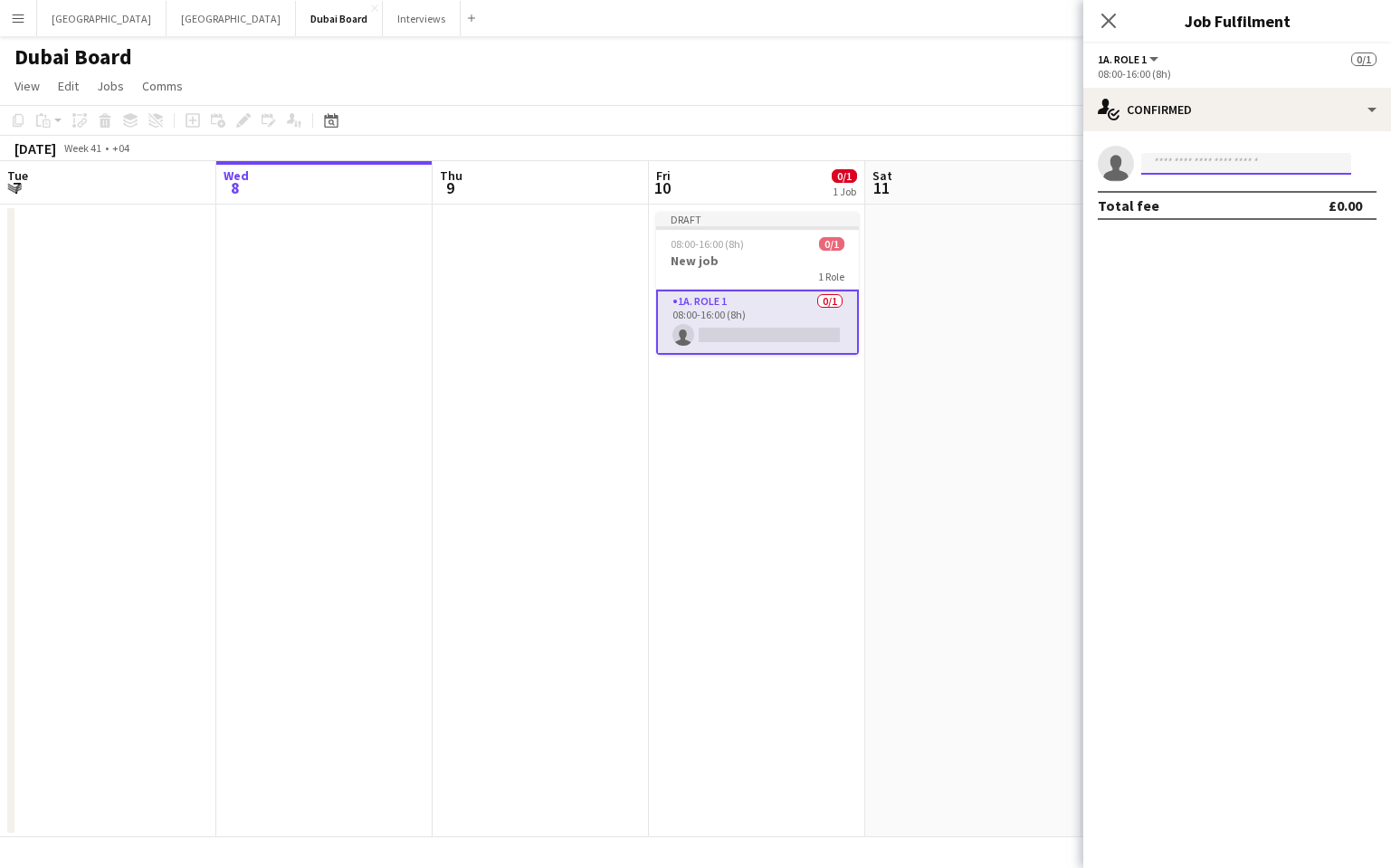
click at [1219, 166] on input at bounding box center [1246, 164] width 210 height 22
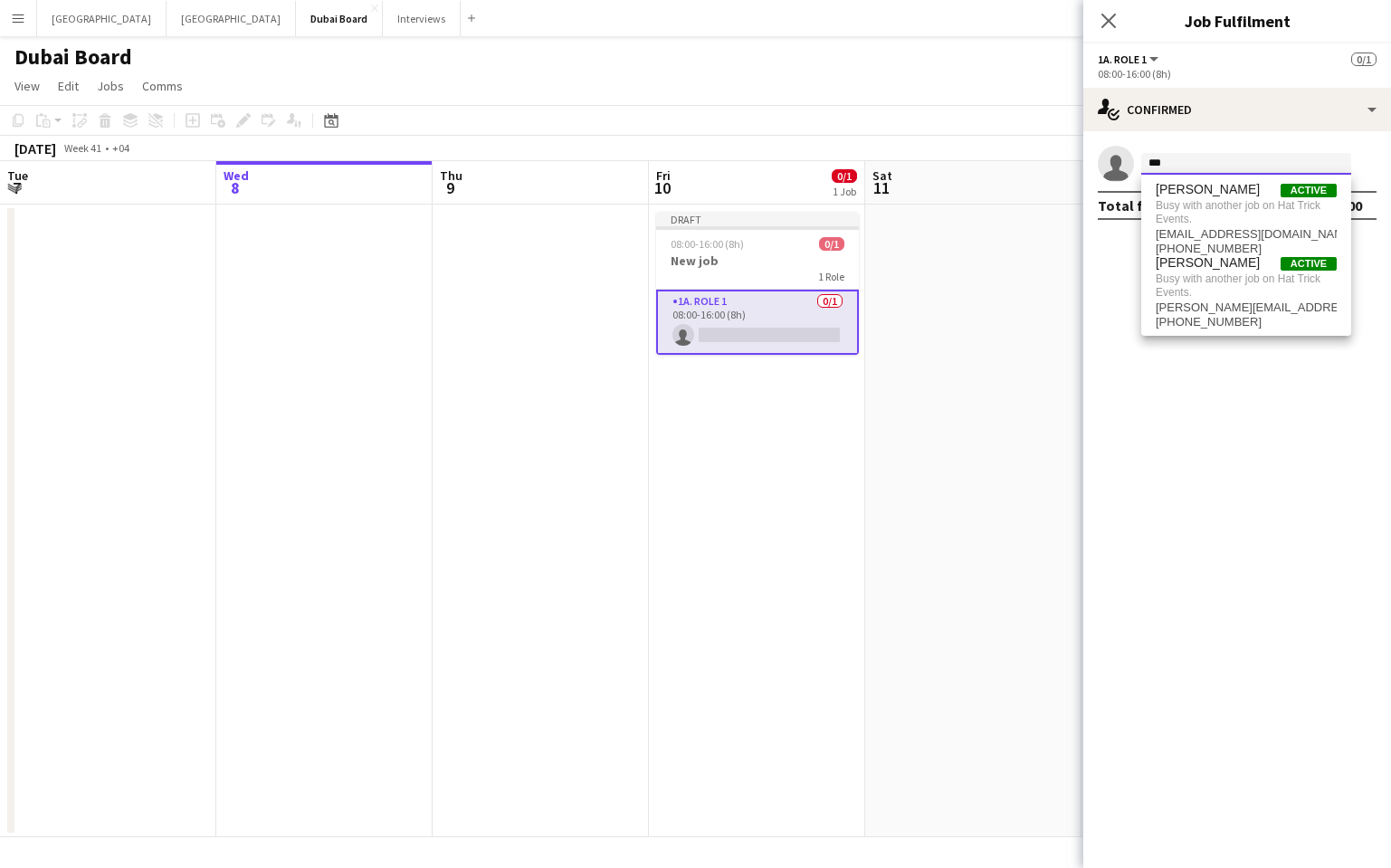
type input "***"
click at [9, 18] on button "Menu" at bounding box center [17, 17] width 36 height 36
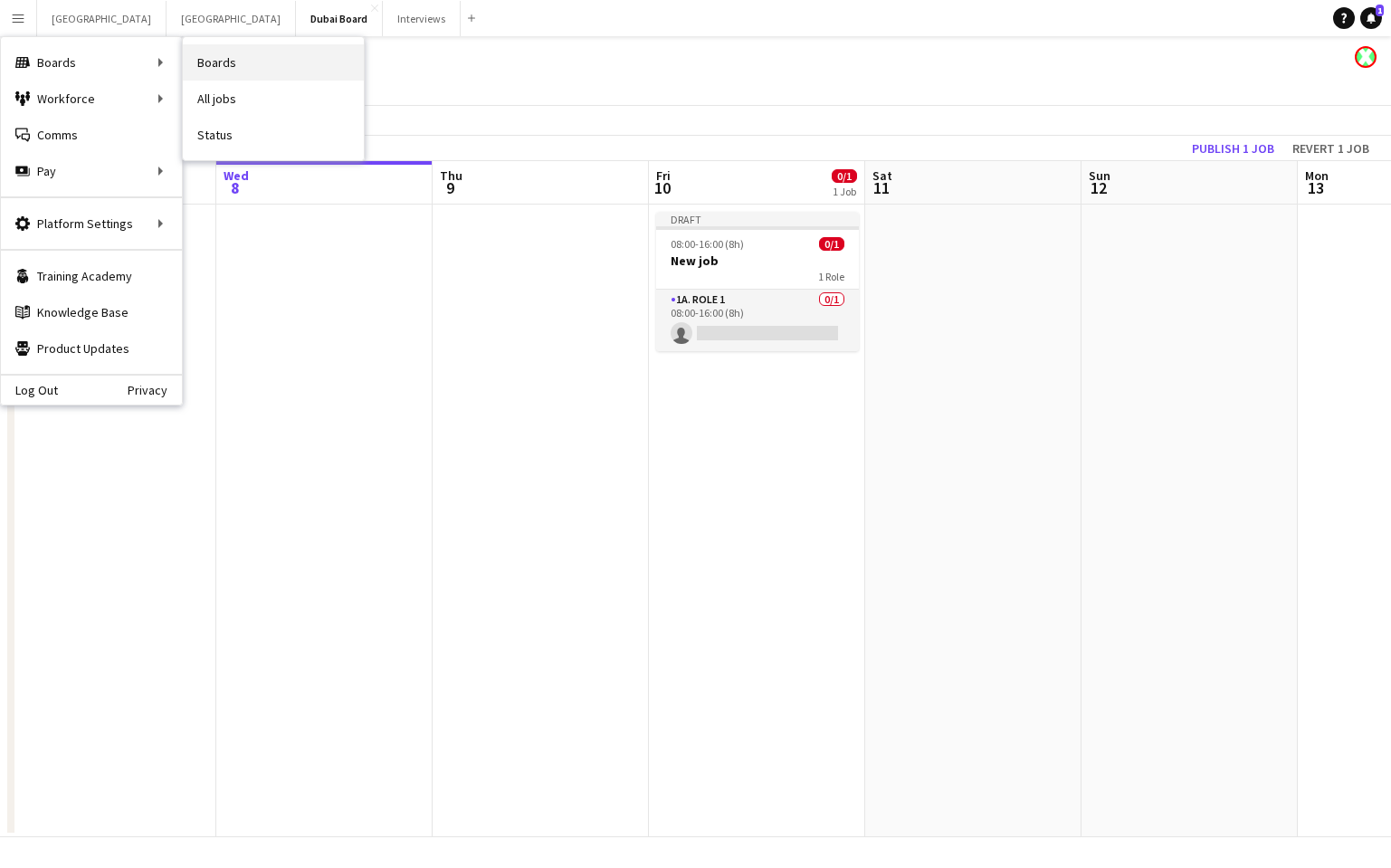
click at [211, 61] on link "Boards" at bounding box center [273, 61] width 181 height 36
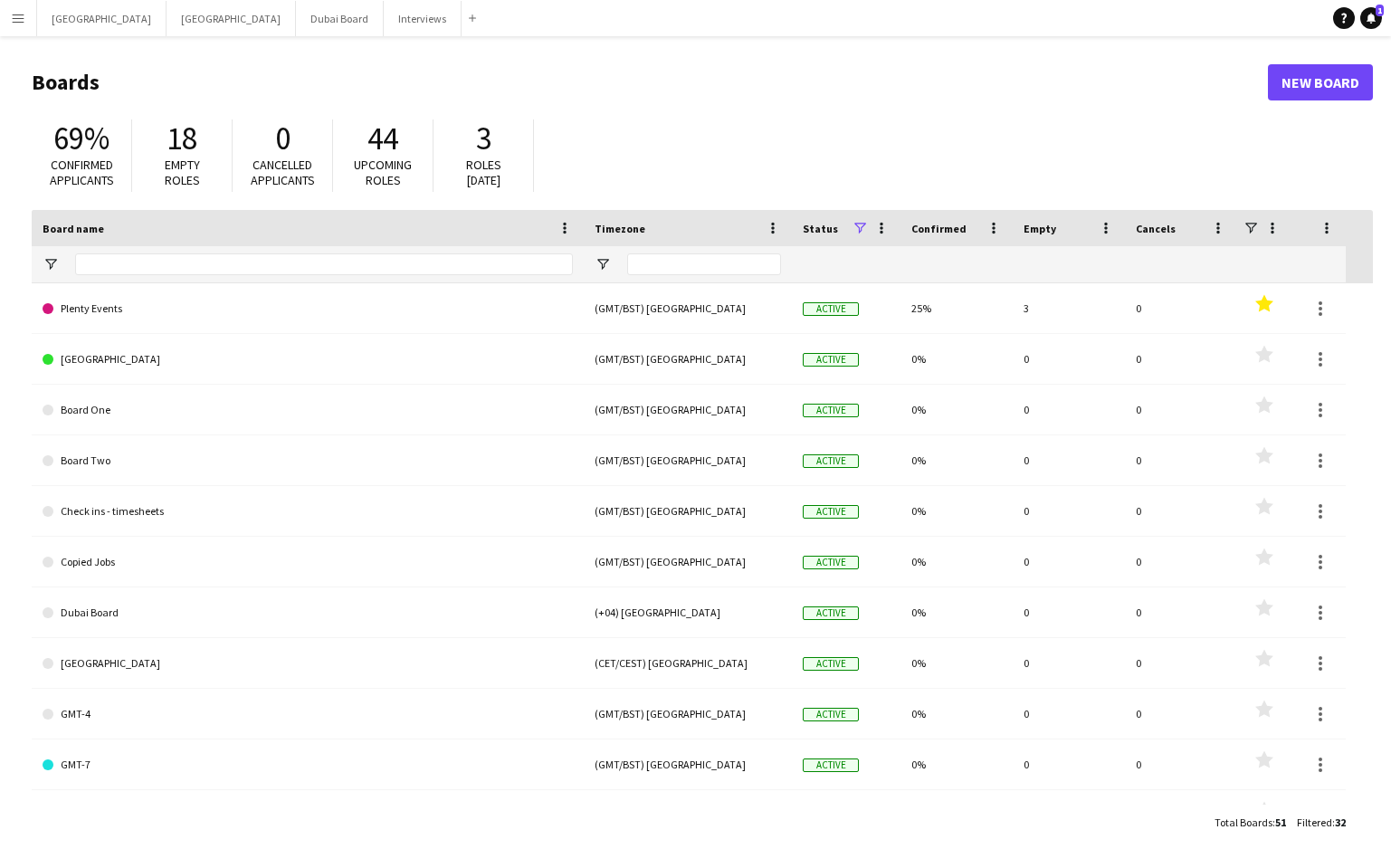
click at [22, 25] on app-icon "Menu" at bounding box center [18, 18] width 15 height 15
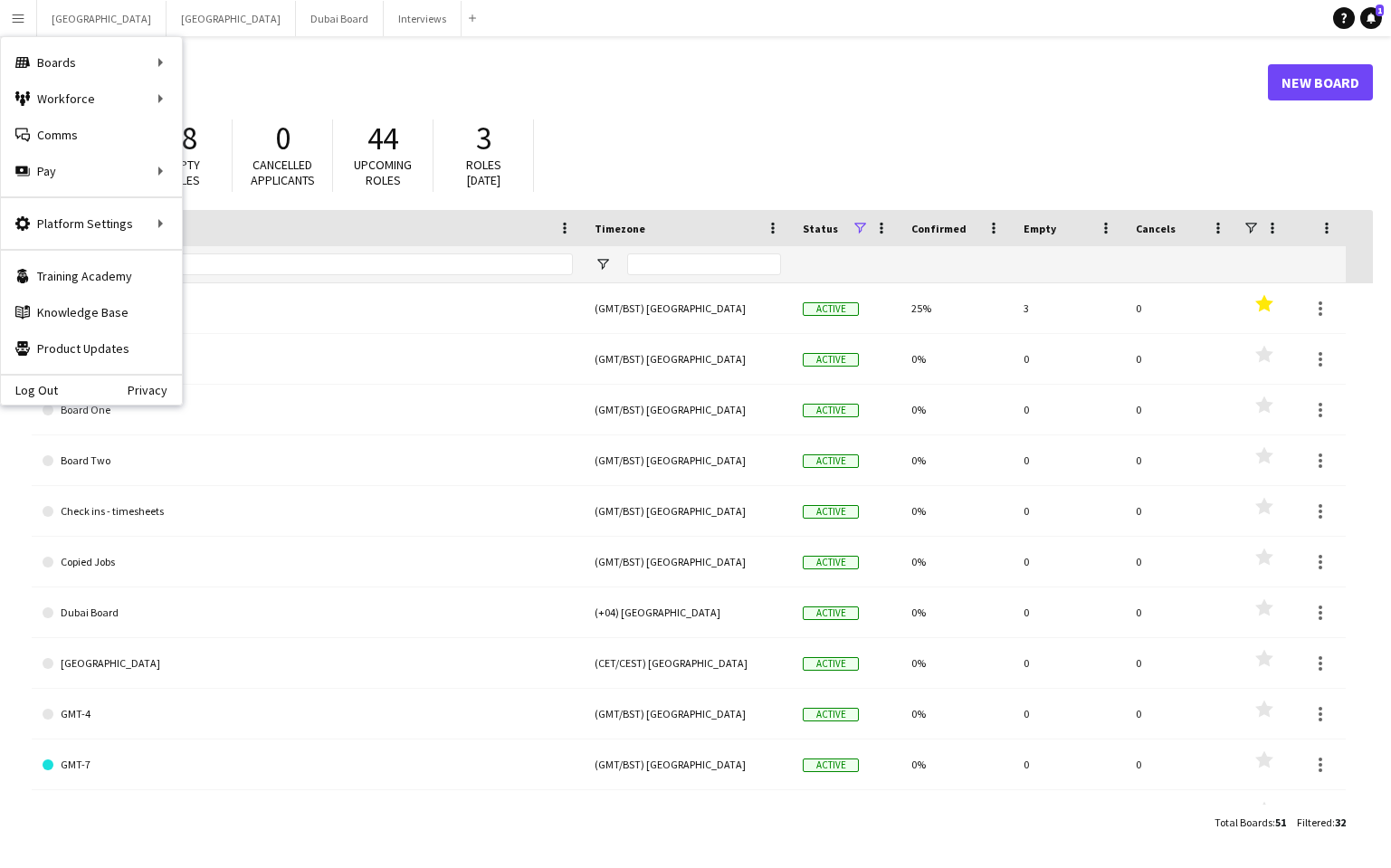
click at [650, 102] on header "Boards New Board" at bounding box center [703, 82] width 1341 height 56
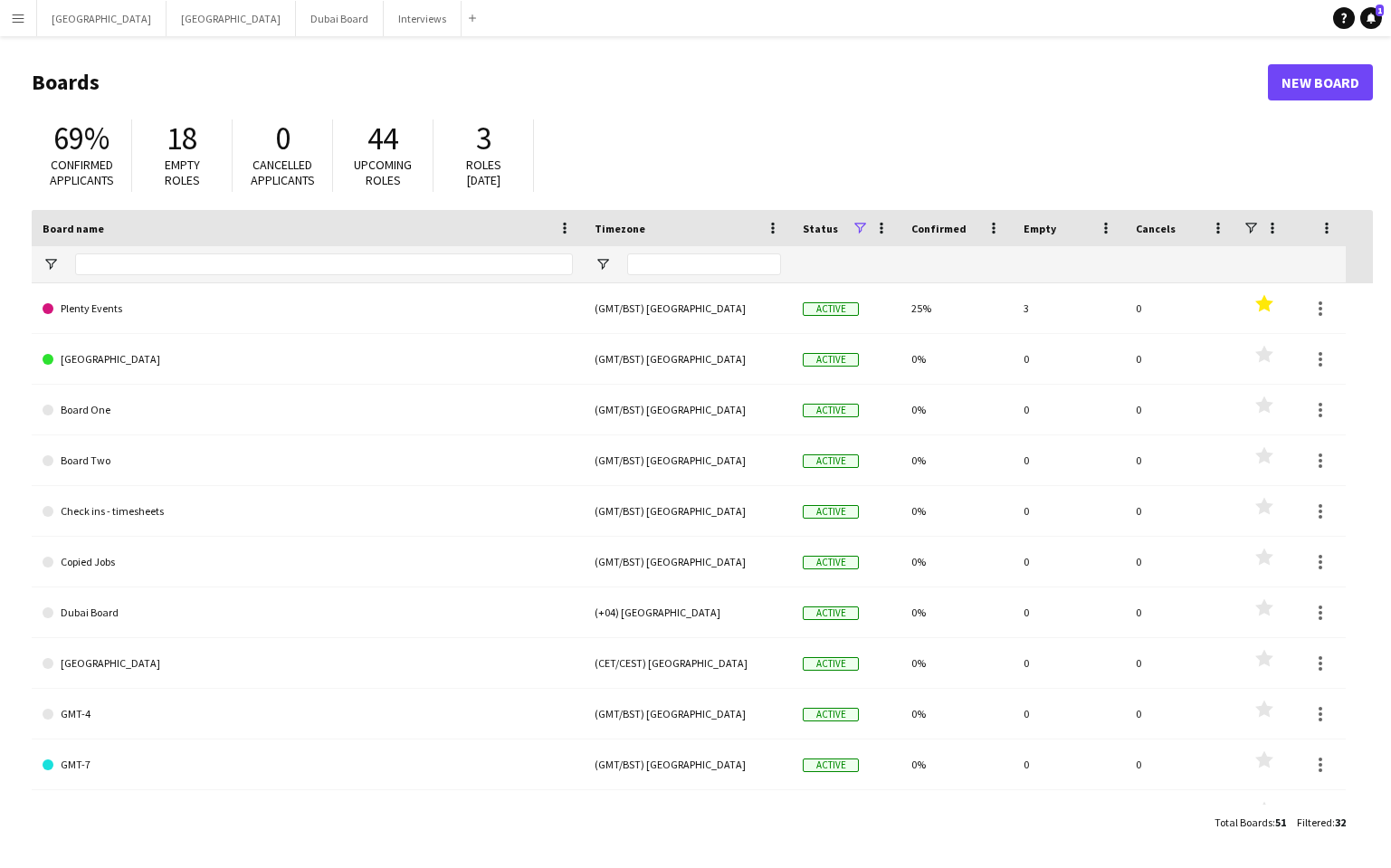
click at [12, 22] on app-icon "Menu" at bounding box center [18, 18] width 15 height 15
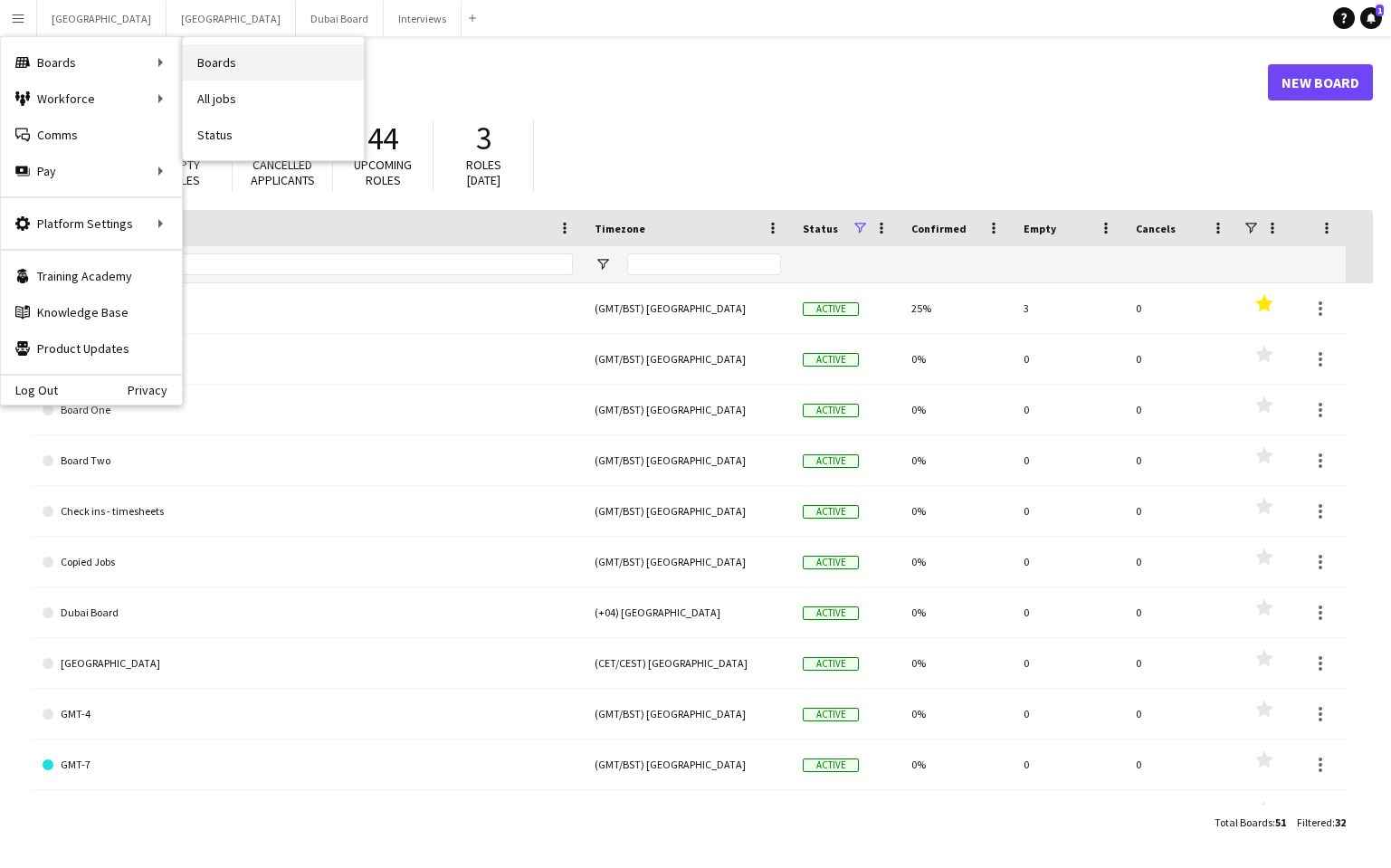
click at [237, 61] on link "Boards" at bounding box center [273, 61] width 181 height 36
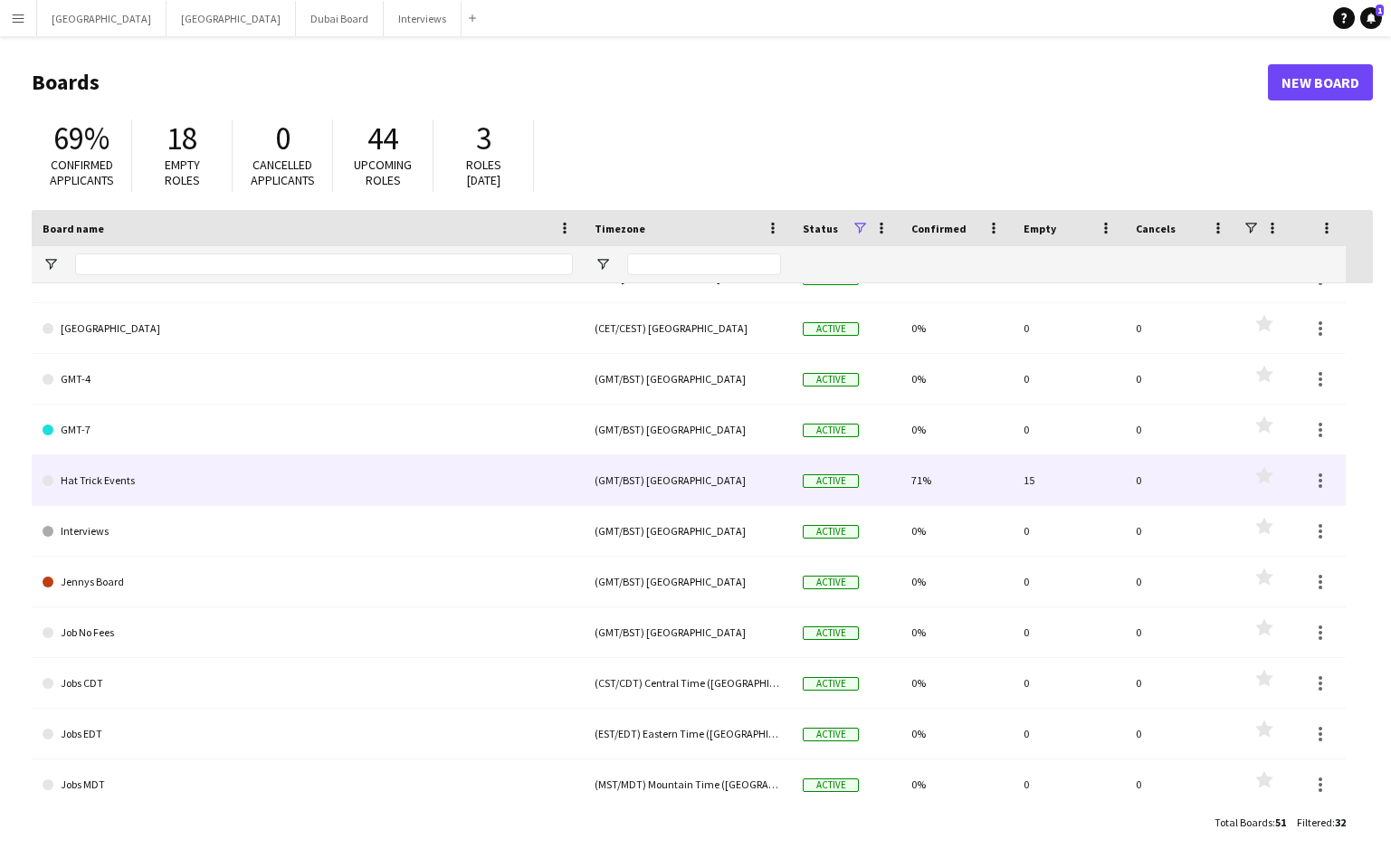
scroll to position [462, 0]
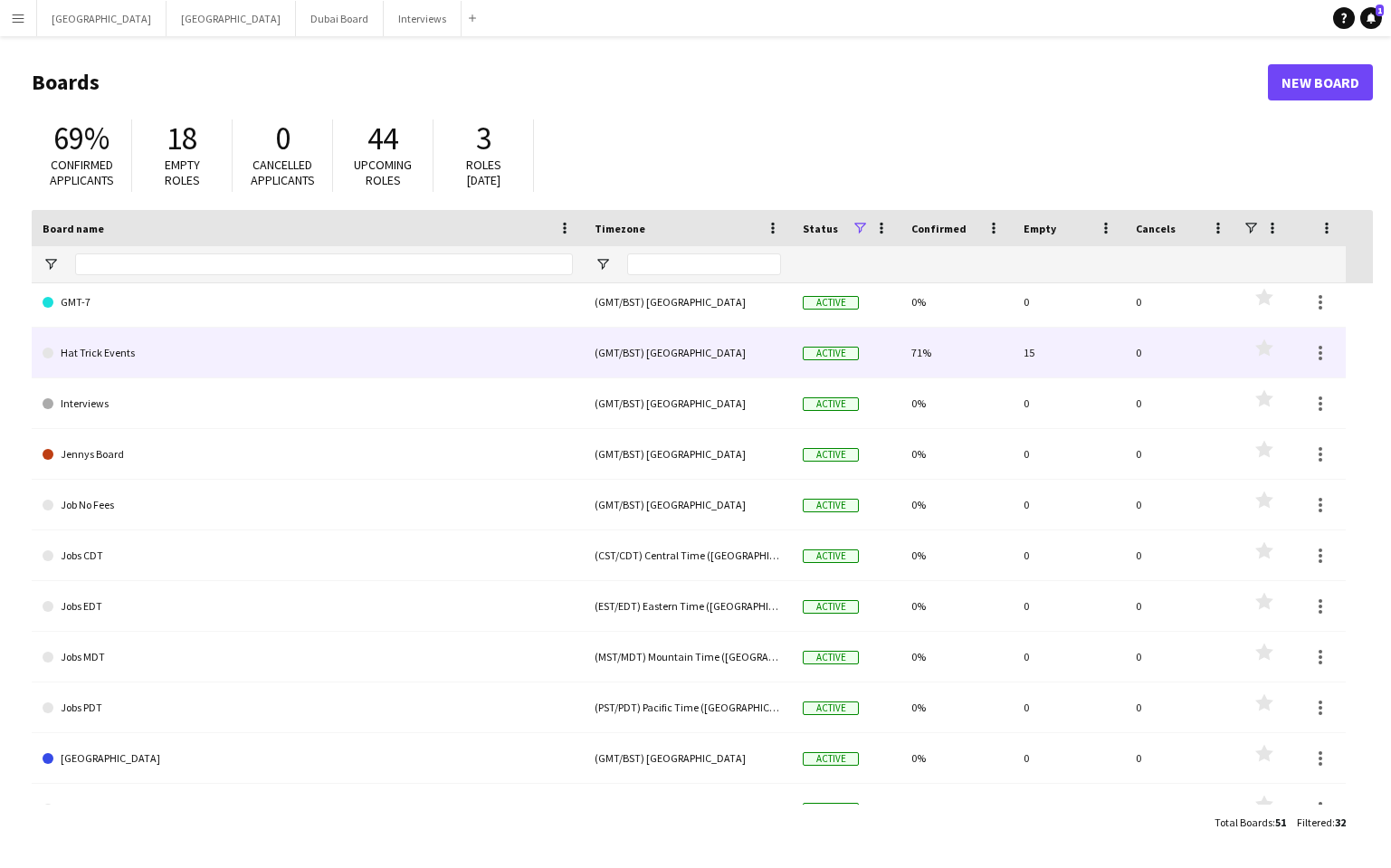
click at [292, 353] on link "Hat Trick Events" at bounding box center [307, 352] width 530 height 50
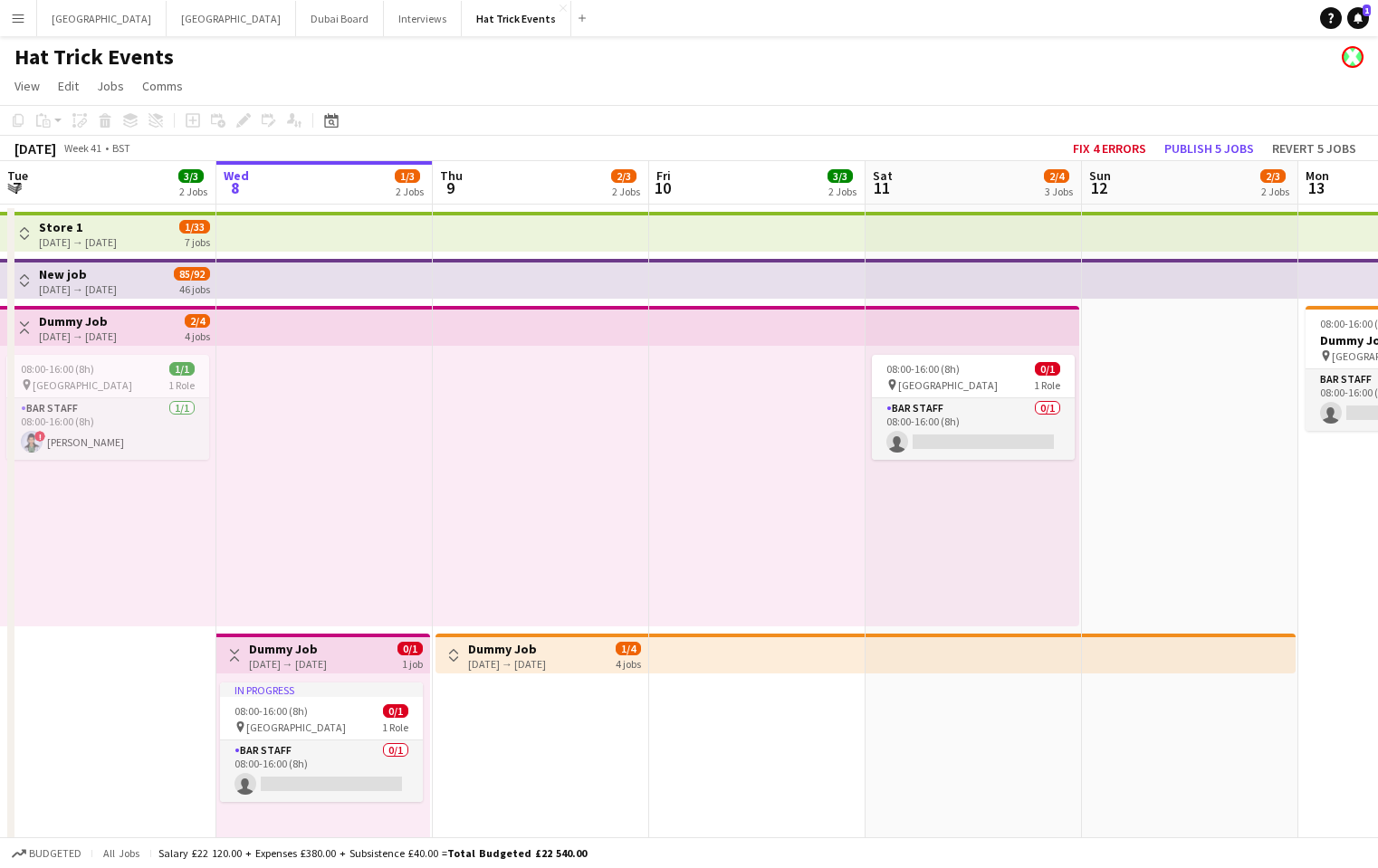
scroll to position [4, 0]
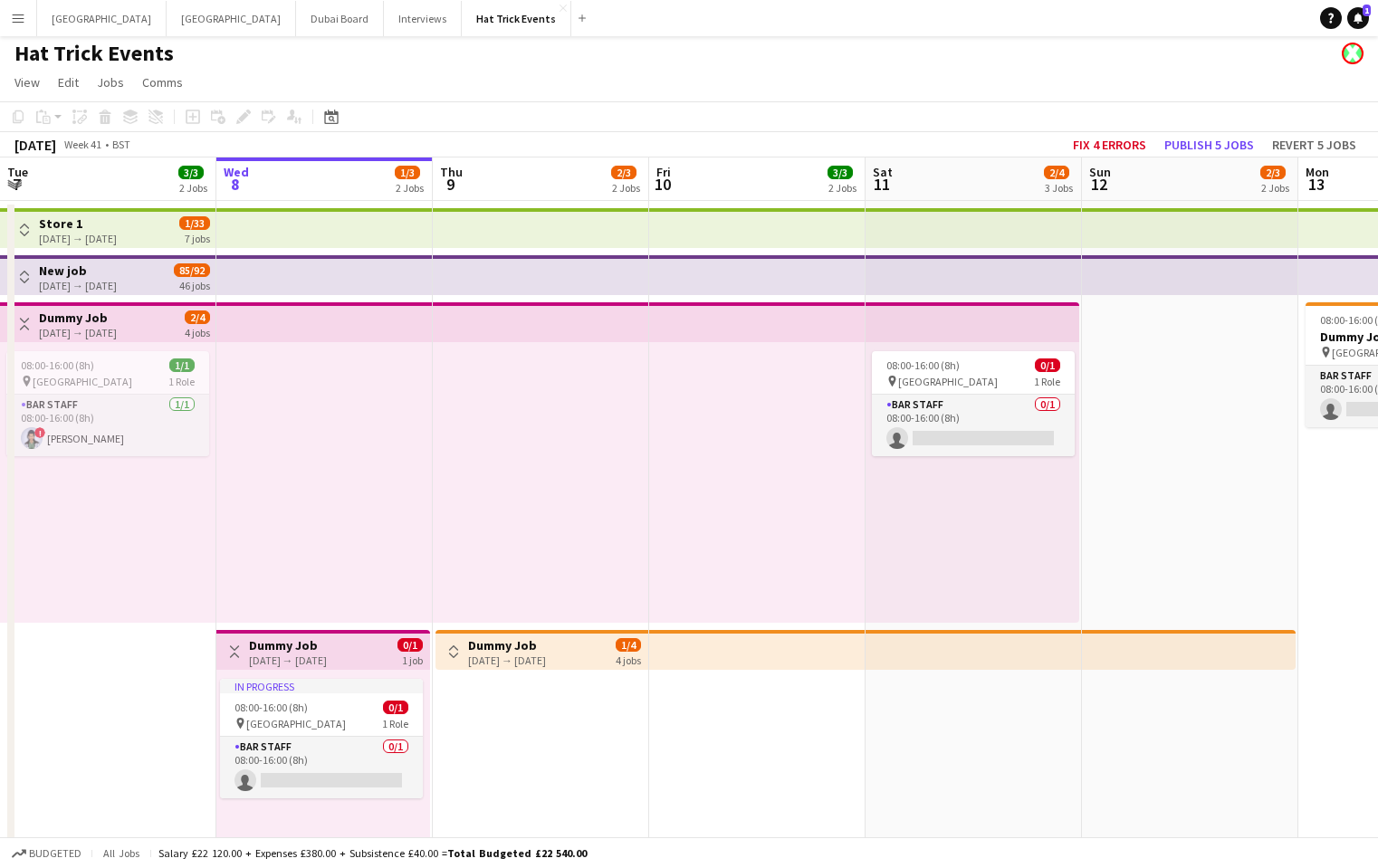
click at [20, 233] on app-icon "Toggle View" at bounding box center [25, 230] width 13 height 13
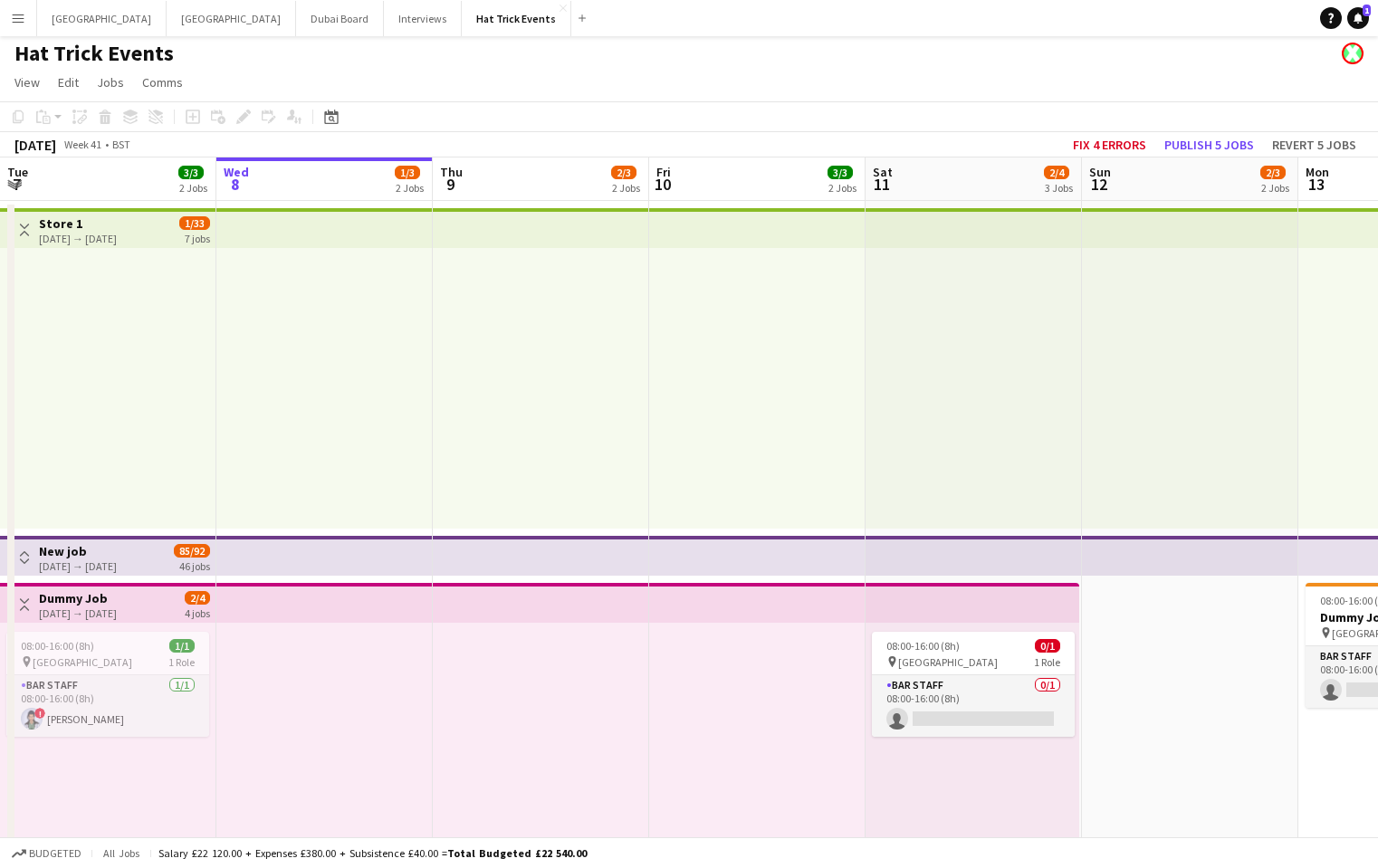
click at [20, 233] on app-icon "Toggle View" at bounding box center [25, 230] width 13 height 13
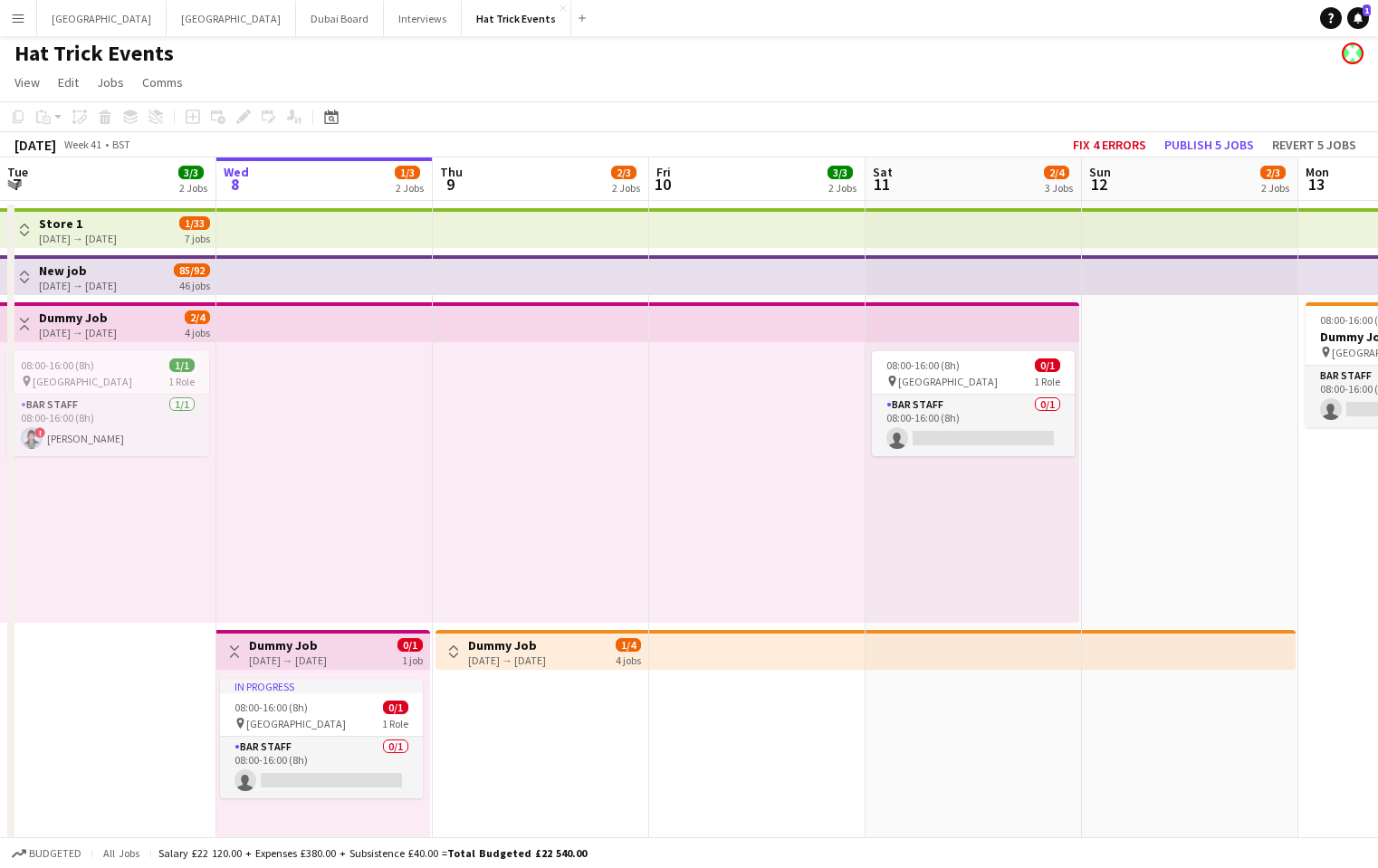
click at [23, 280] on app-icon "Toggle View" at bounding box center [25, 277] width 13 height 13
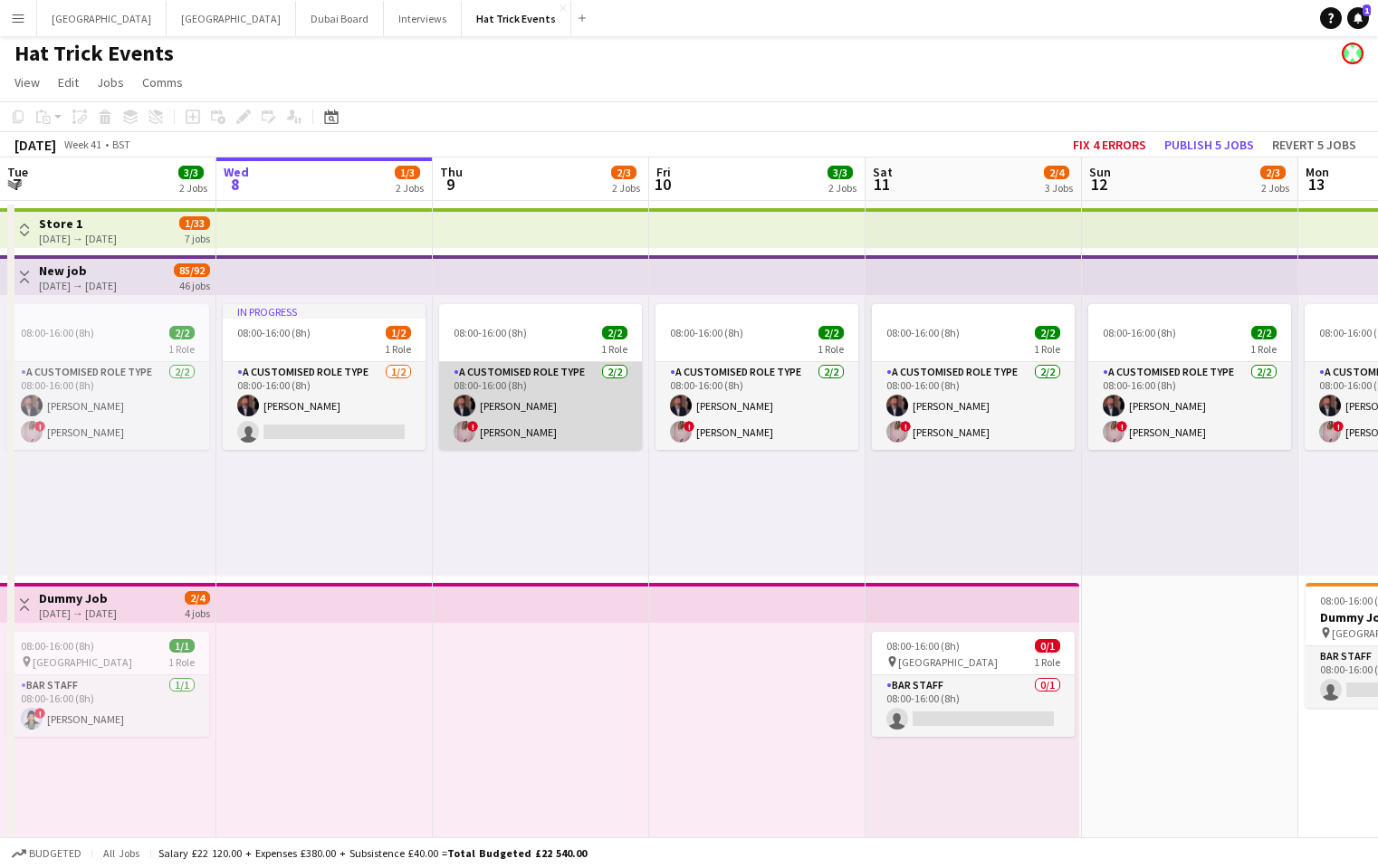
click at [566, 416] on app-card-role "A Customised Role Type 2/2 08:00-16:00 (8h) Andrew Allison ! Diana Priceless" at bounding box center [539, 406] width 203 height 88
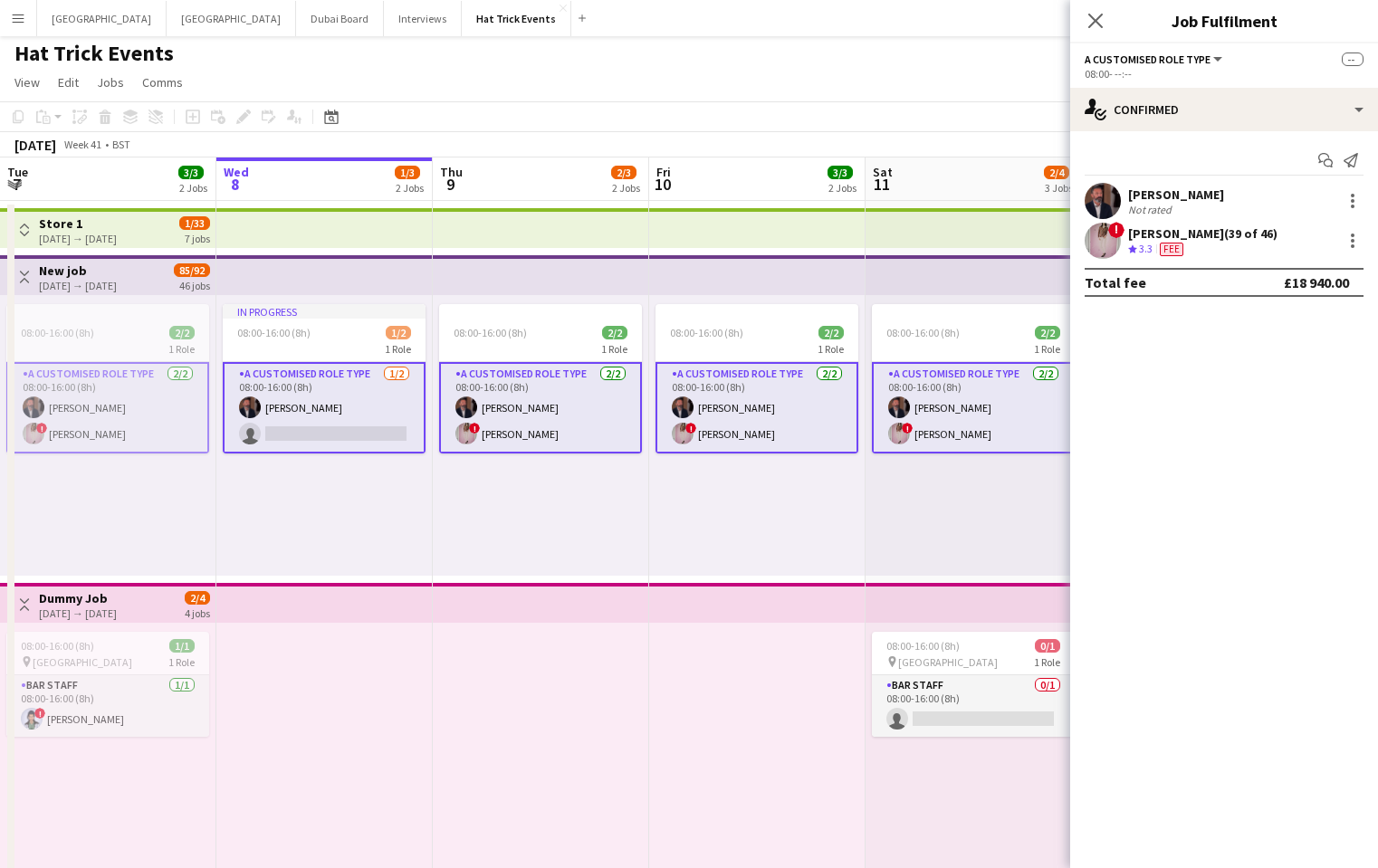
click at [566, 416] on app-card-role "A Customised Role Type 2/2 08:00-16:00 (8h) Andrew Allison ! Diana Priceless" at bounding box center [539, 408] width 203 height 92
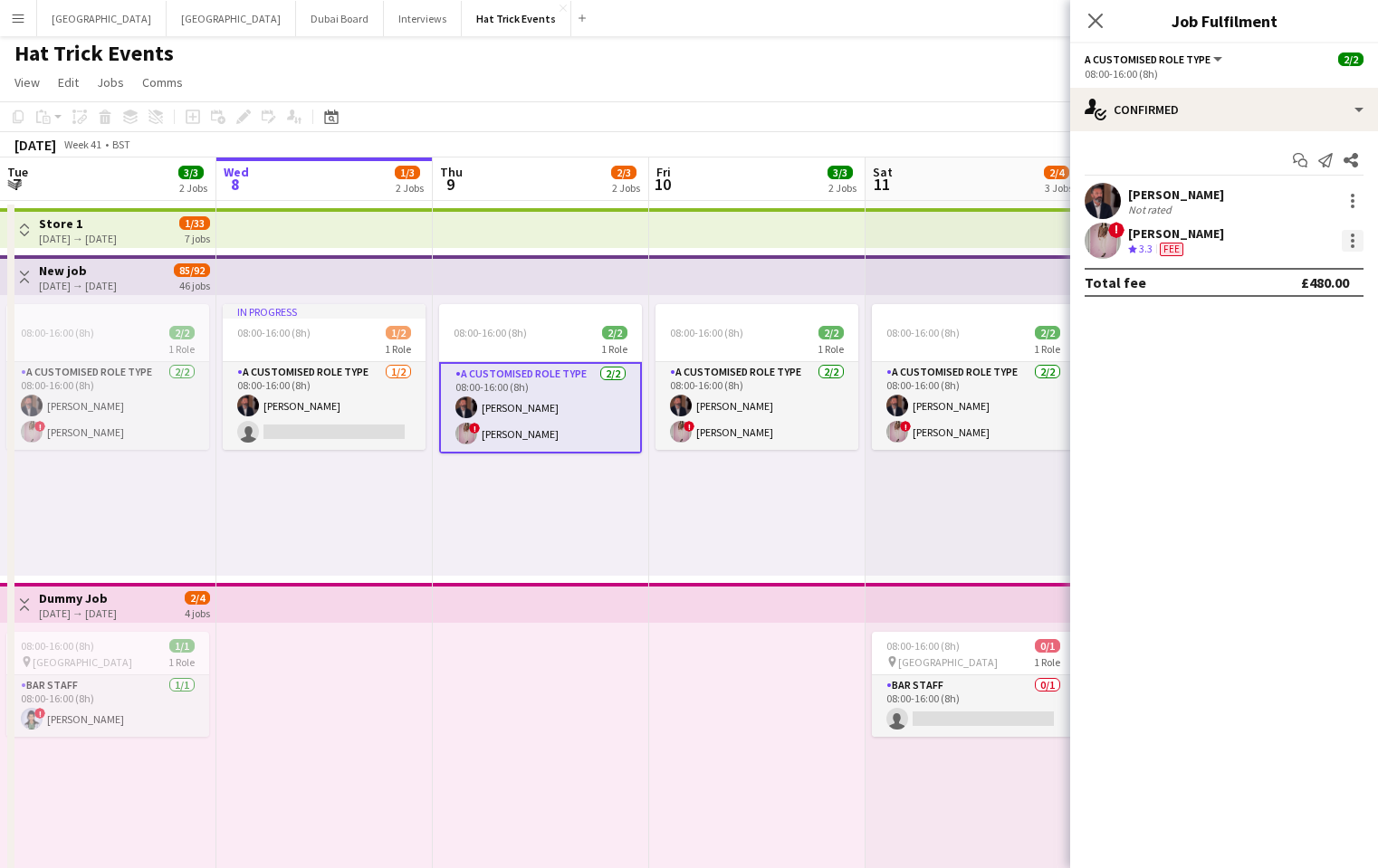
click at [1351, 239] on div at bounding box center [1352, 240] width 4 height 4
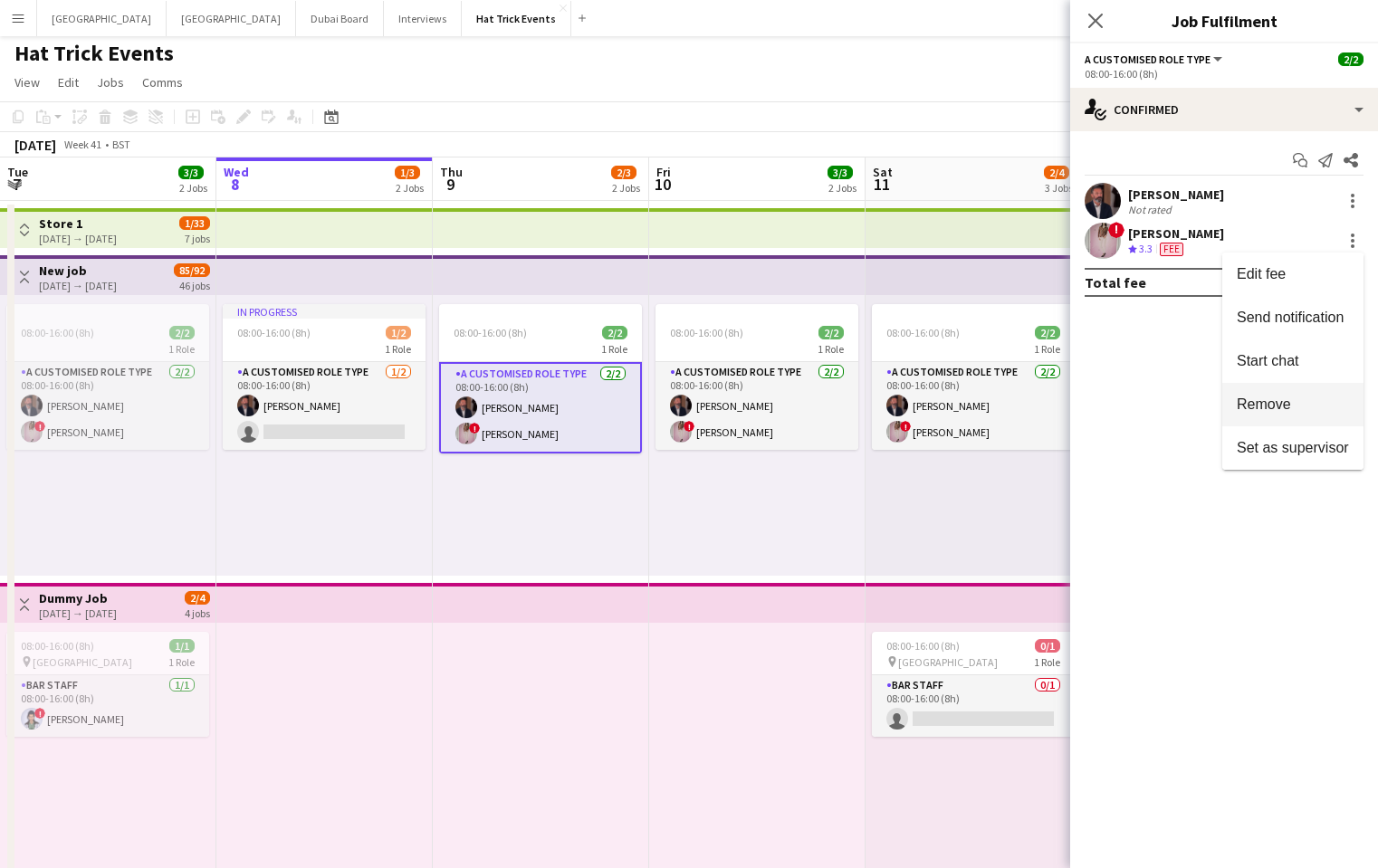
click at [1278, 395] on button "Remove" at bounding box center [1293, 404] width 141 height 43
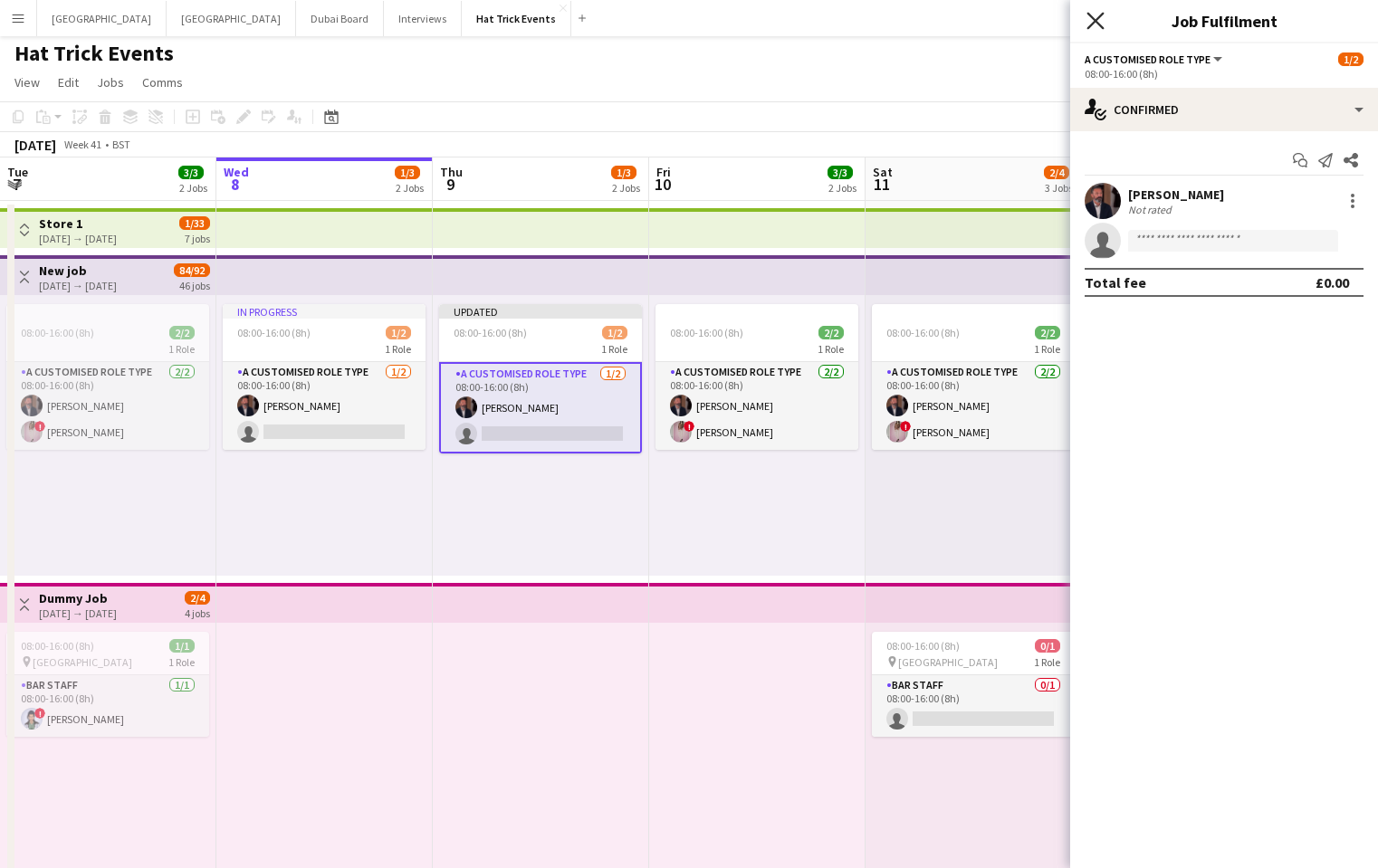
click at [1091, 19] on icon "Close pop-in" at bounding box center [1095, 20] width 17 height 17
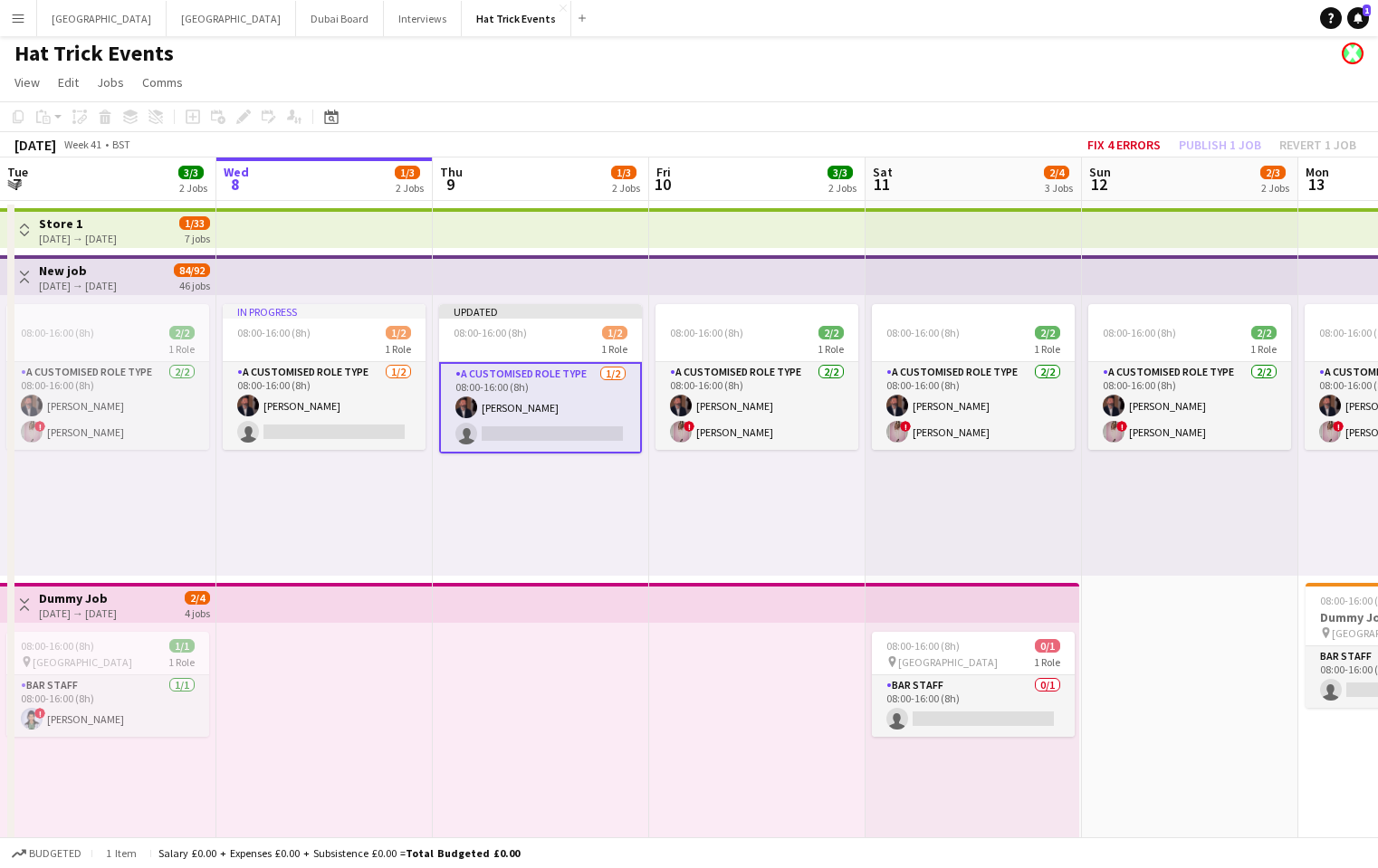
click at [1201, 144] on div "Fix 4 errors Publish 1 job Revert 1 job" at bounding box center [1221, 145] width 312 height 24
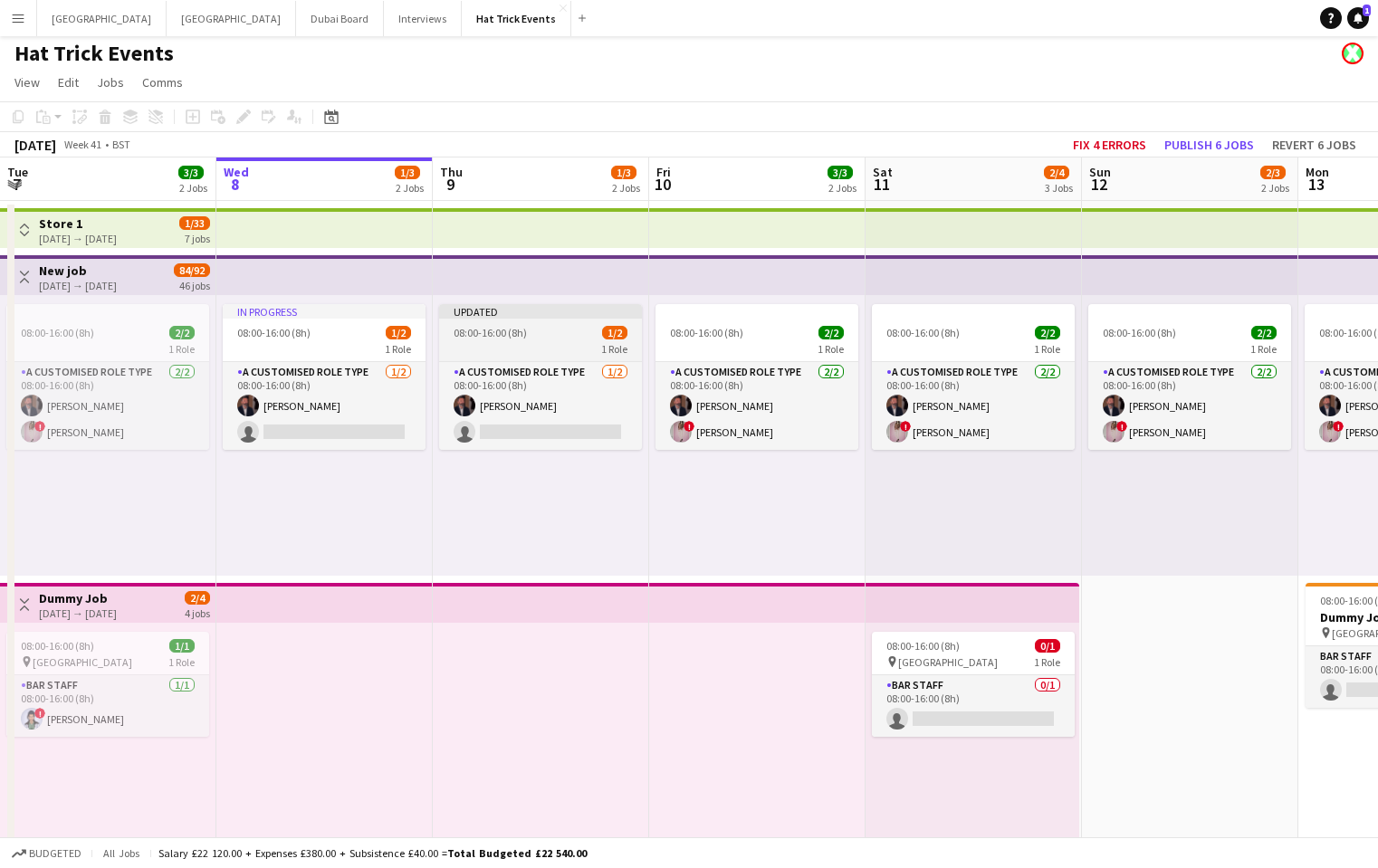
click at [572, 335] on div "08:00-16:00 (8h) 1/2" at bounding box center [539, 332] width 203 height 14
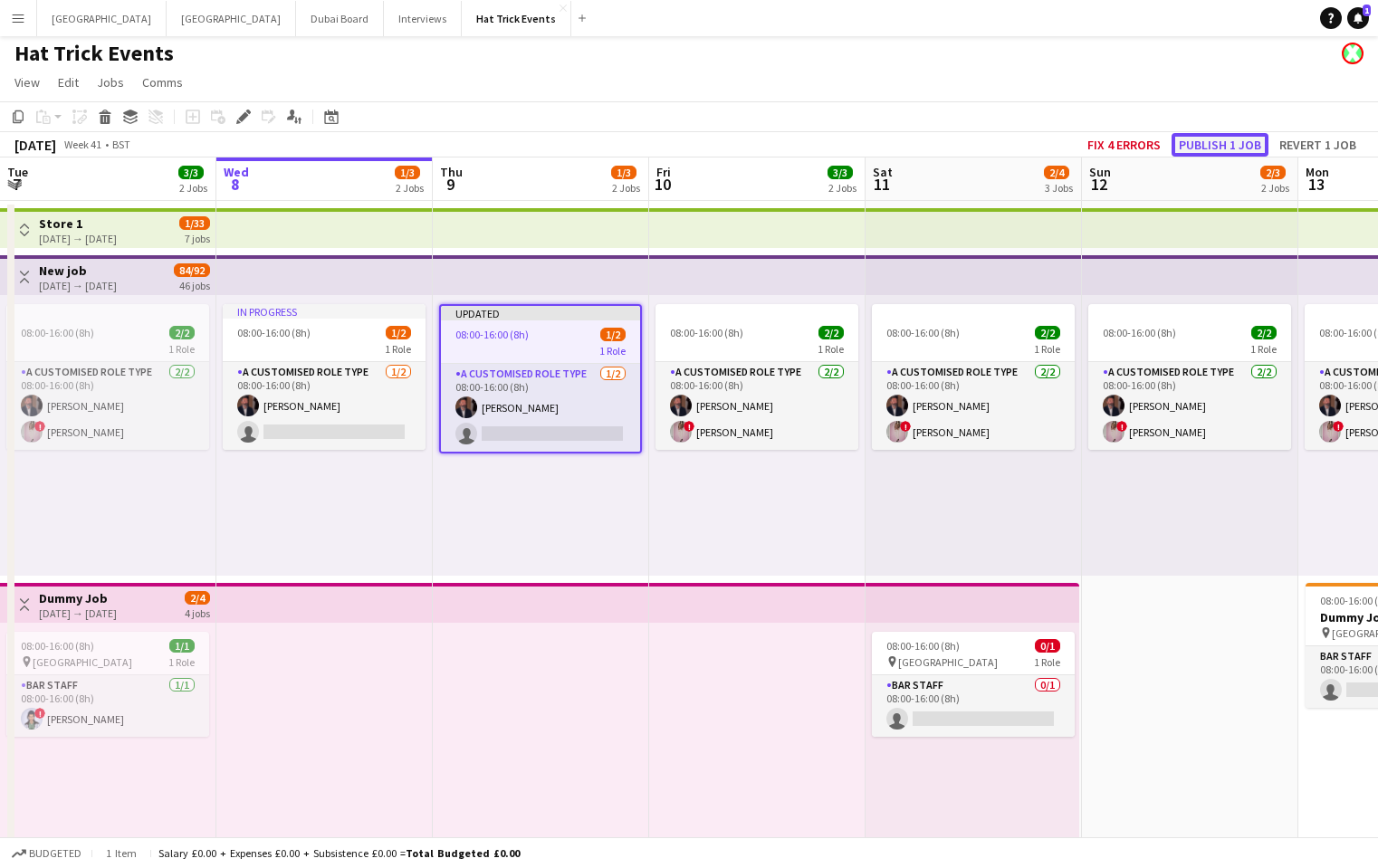
click at [1218, 143] on button "Publish 1 job" at bounding box center [1220, 145] width 97 height 24
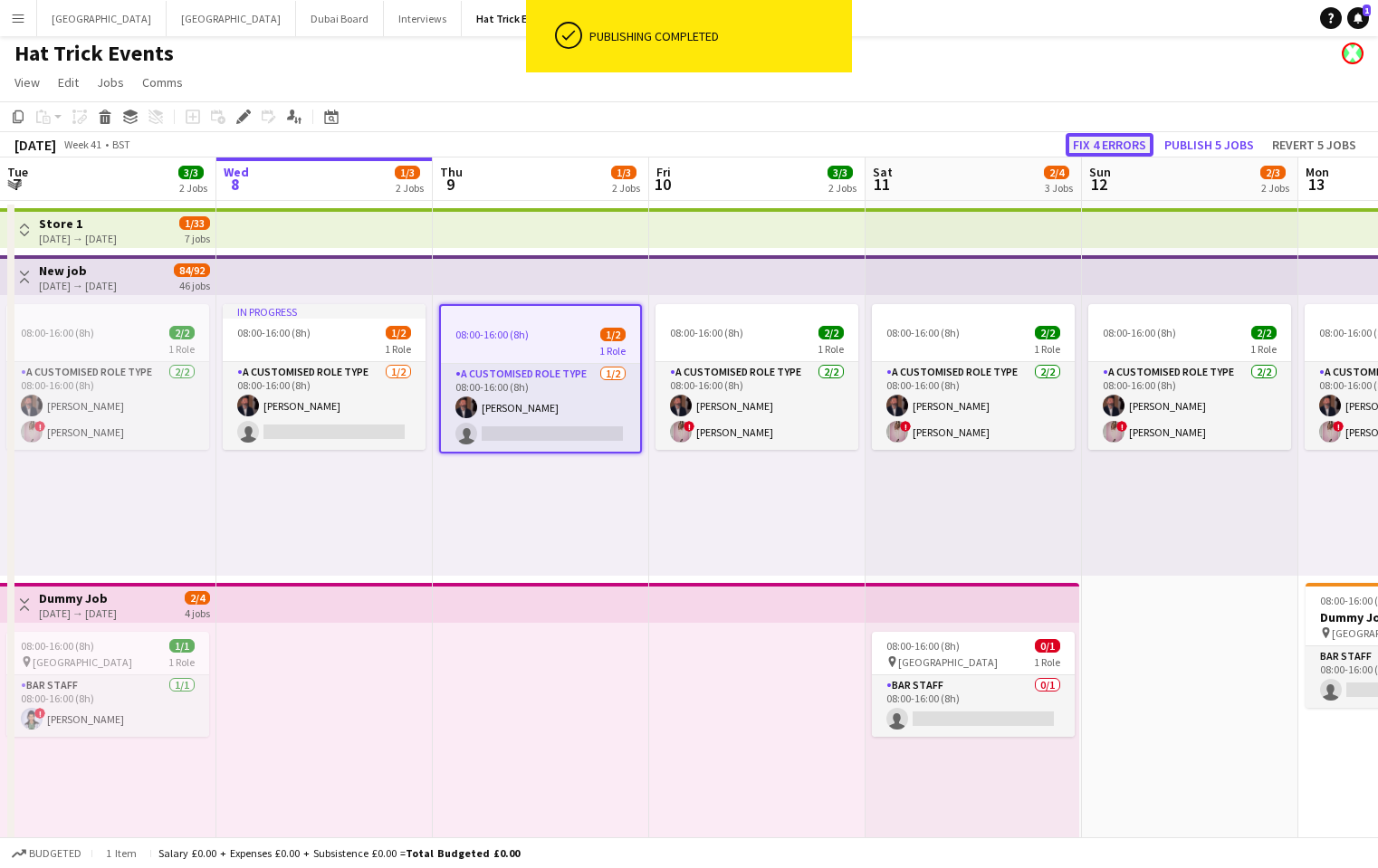
click at [1118, 143] on button "Fix 4 errors" at bounding box center [1109, 145] width 88 height 24
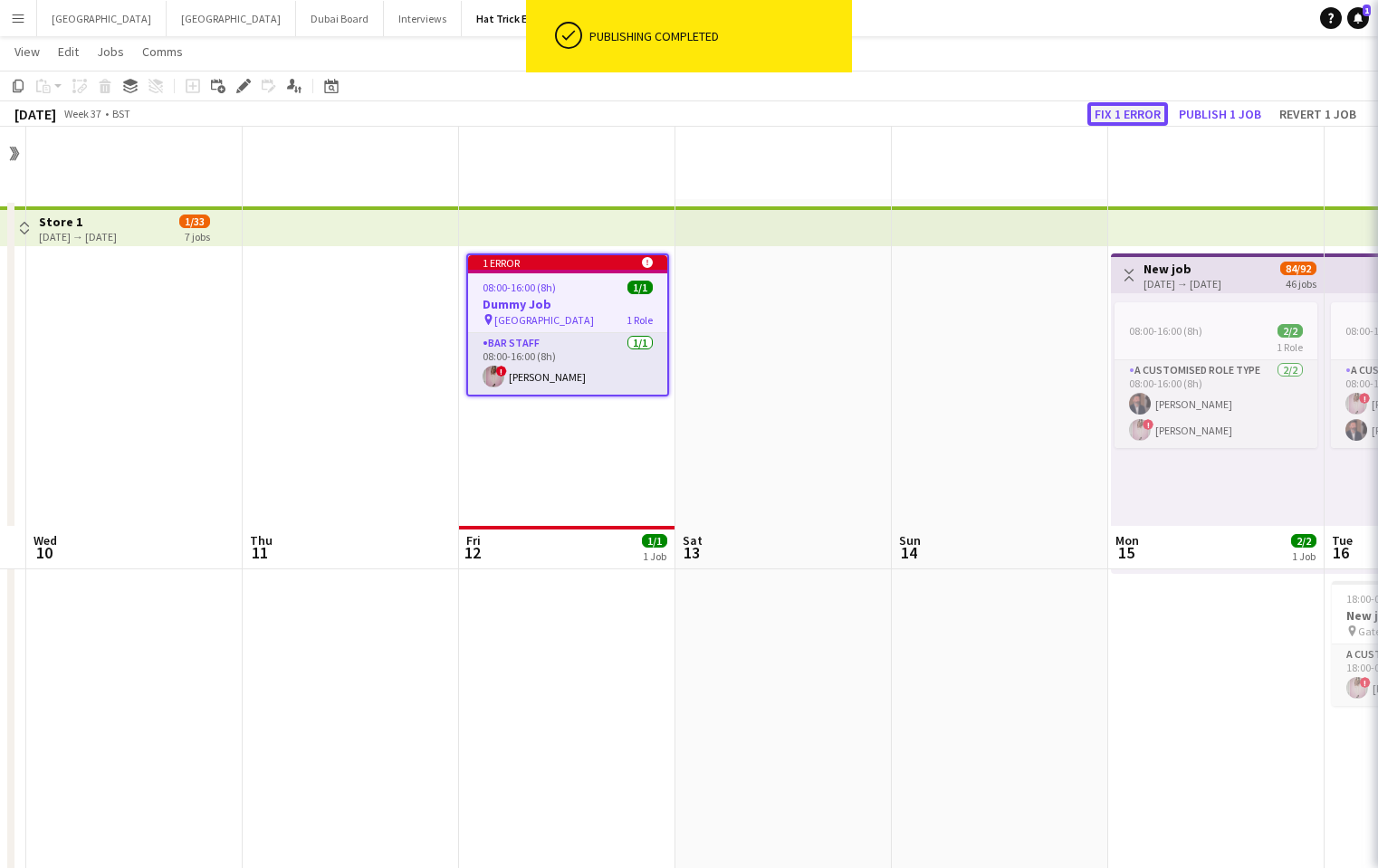
scroll to position [403, 0]
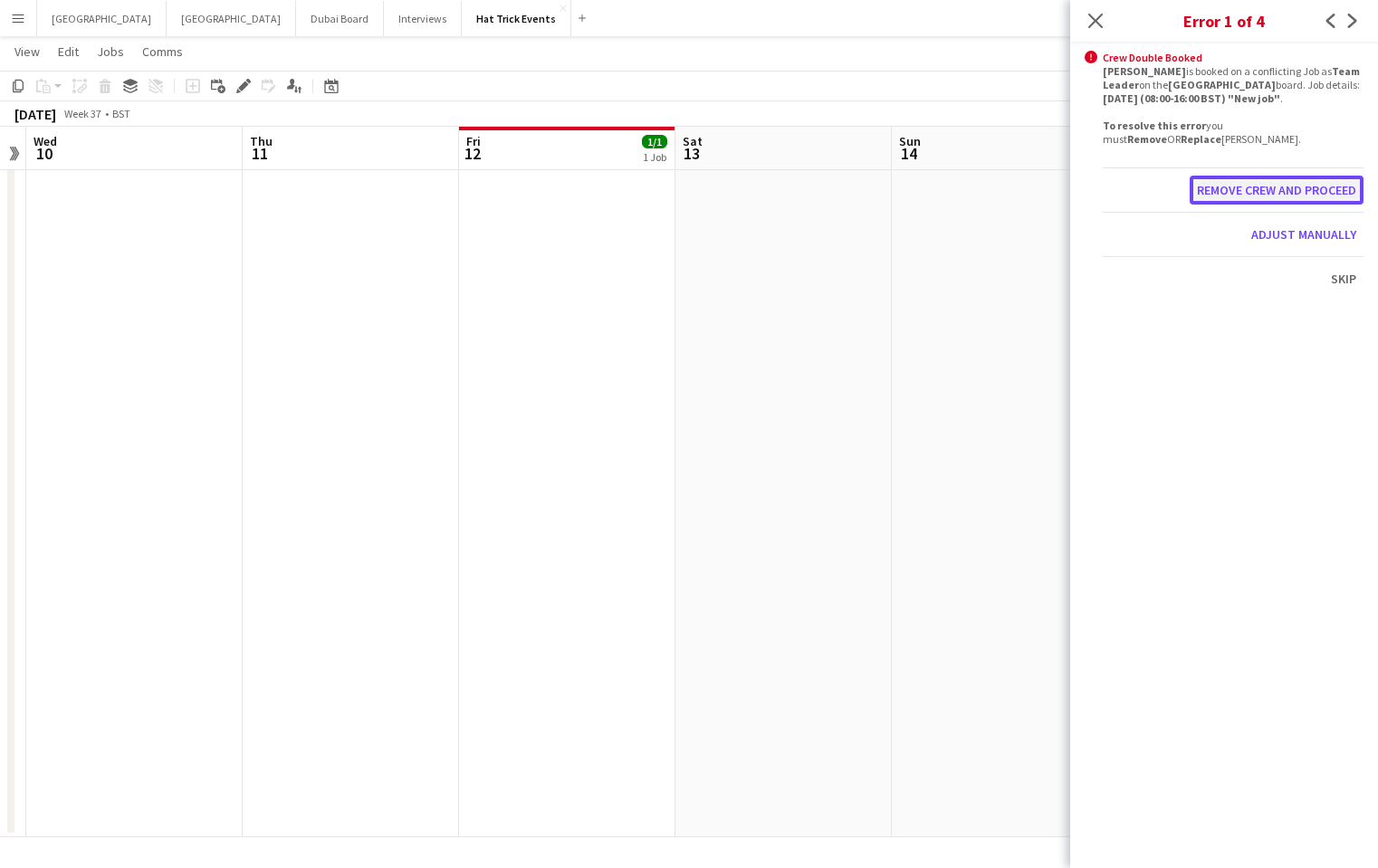
click at [1279, 191] on button "Remove crew and proceed" at bounding box center [1275, 190] width 173 height 29
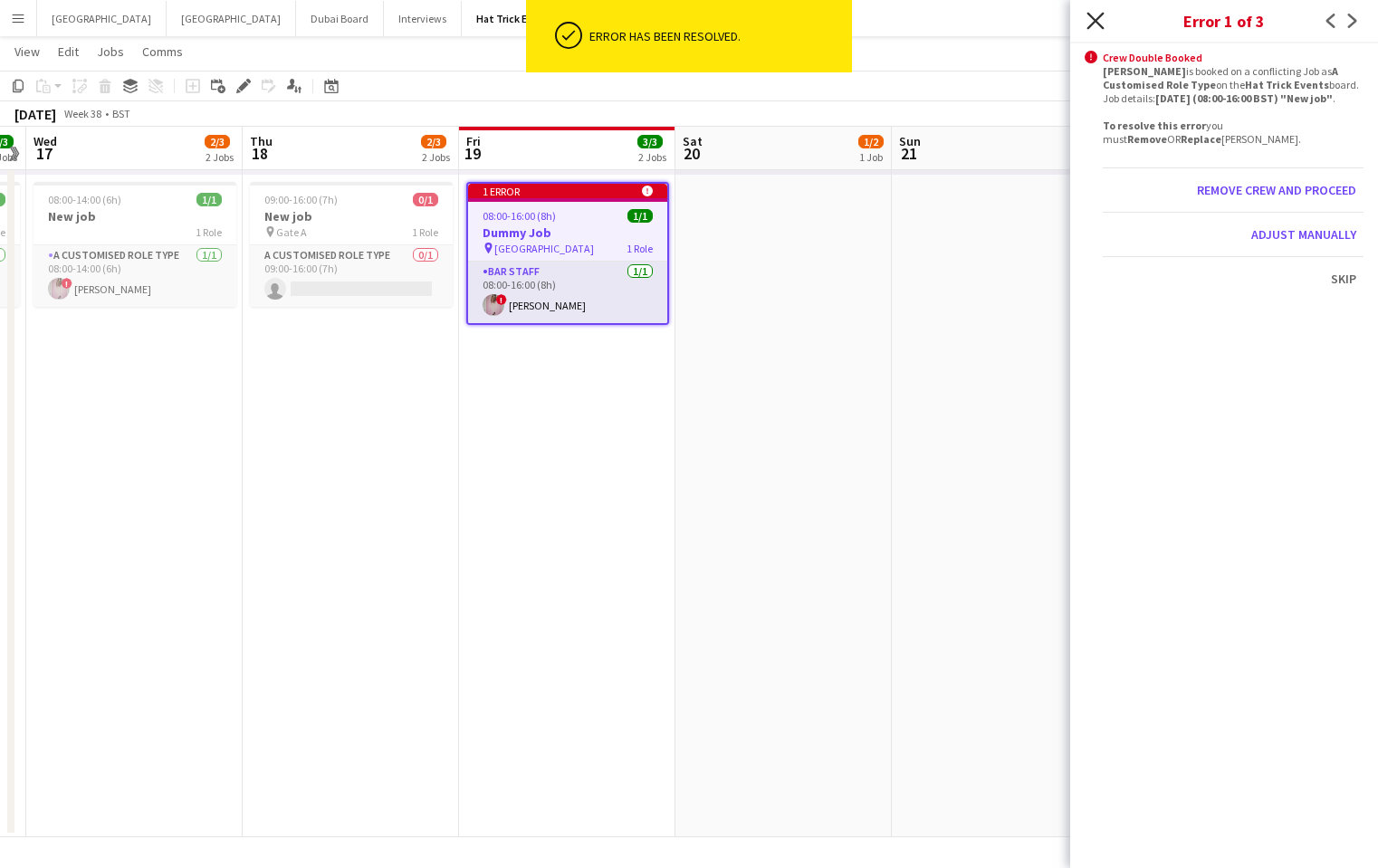
click at [1093, 18] on icon at bounding box center [1095, 20] width 17 height 17
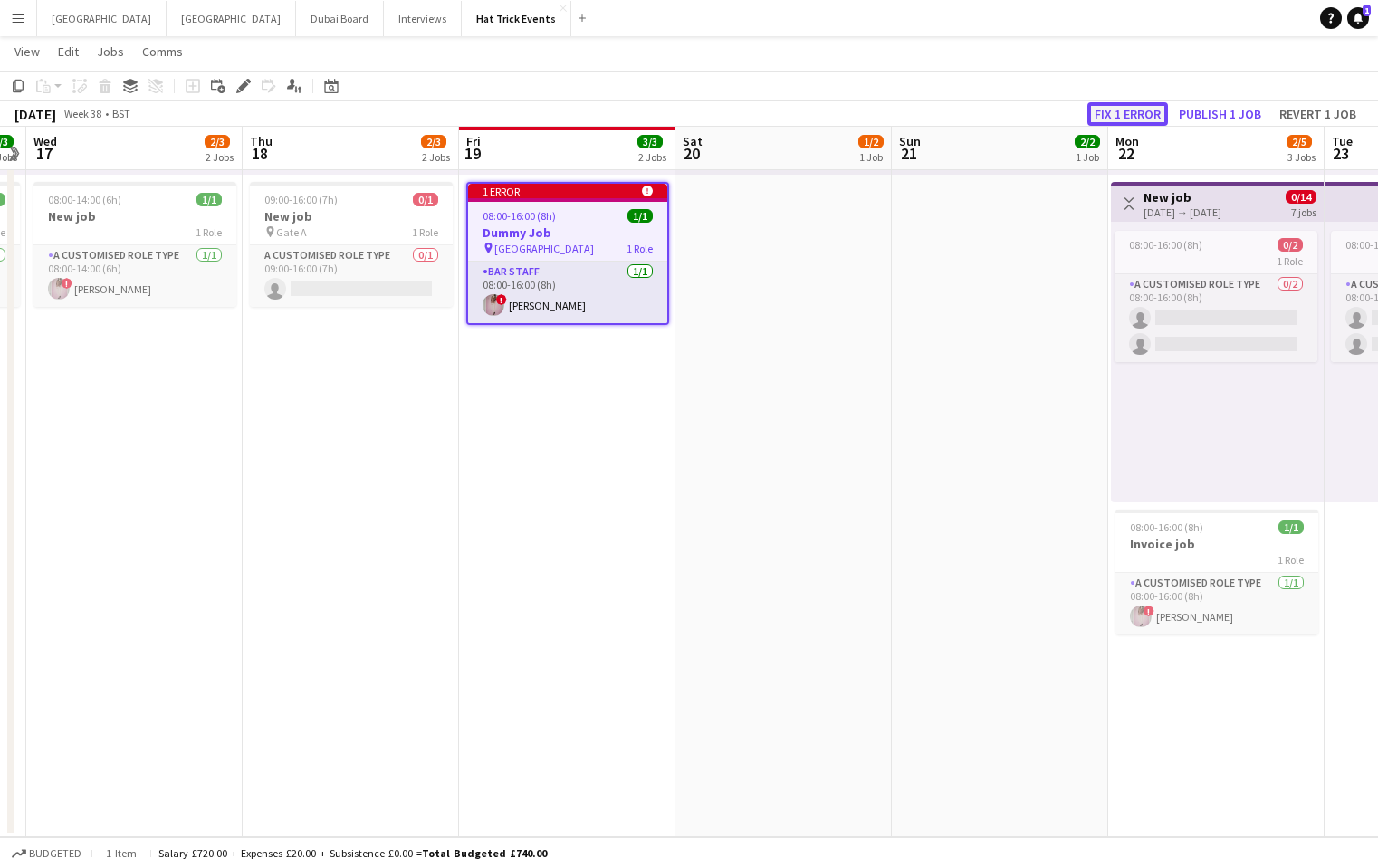
click at [1136, 115] on button "Fix 1 error" at bounding box center [1128, 114] width 81 height 24
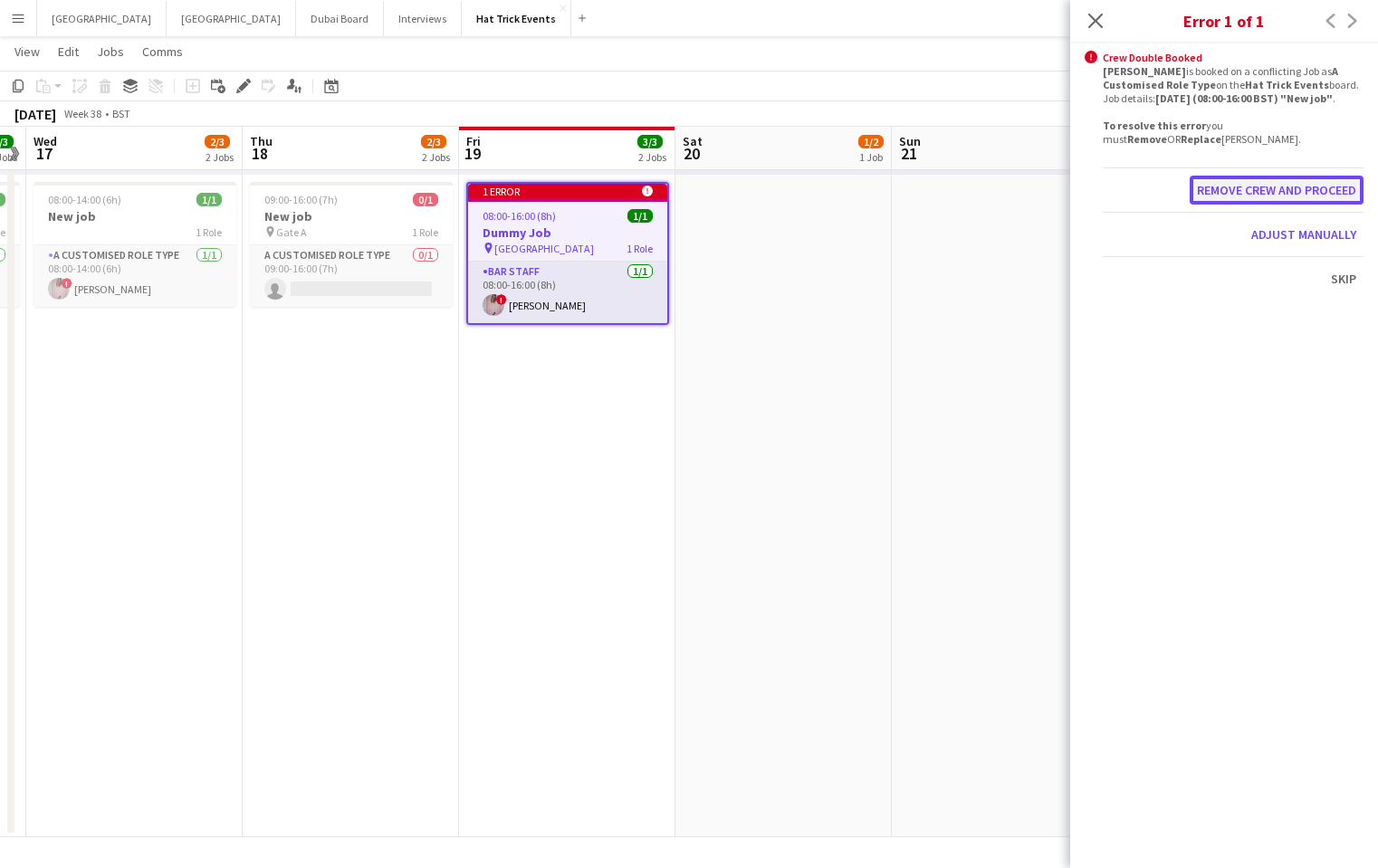
click at [1295, 193] on button "Remove crew and proceed" at bounding box center [1275, 190] width 173 height 29
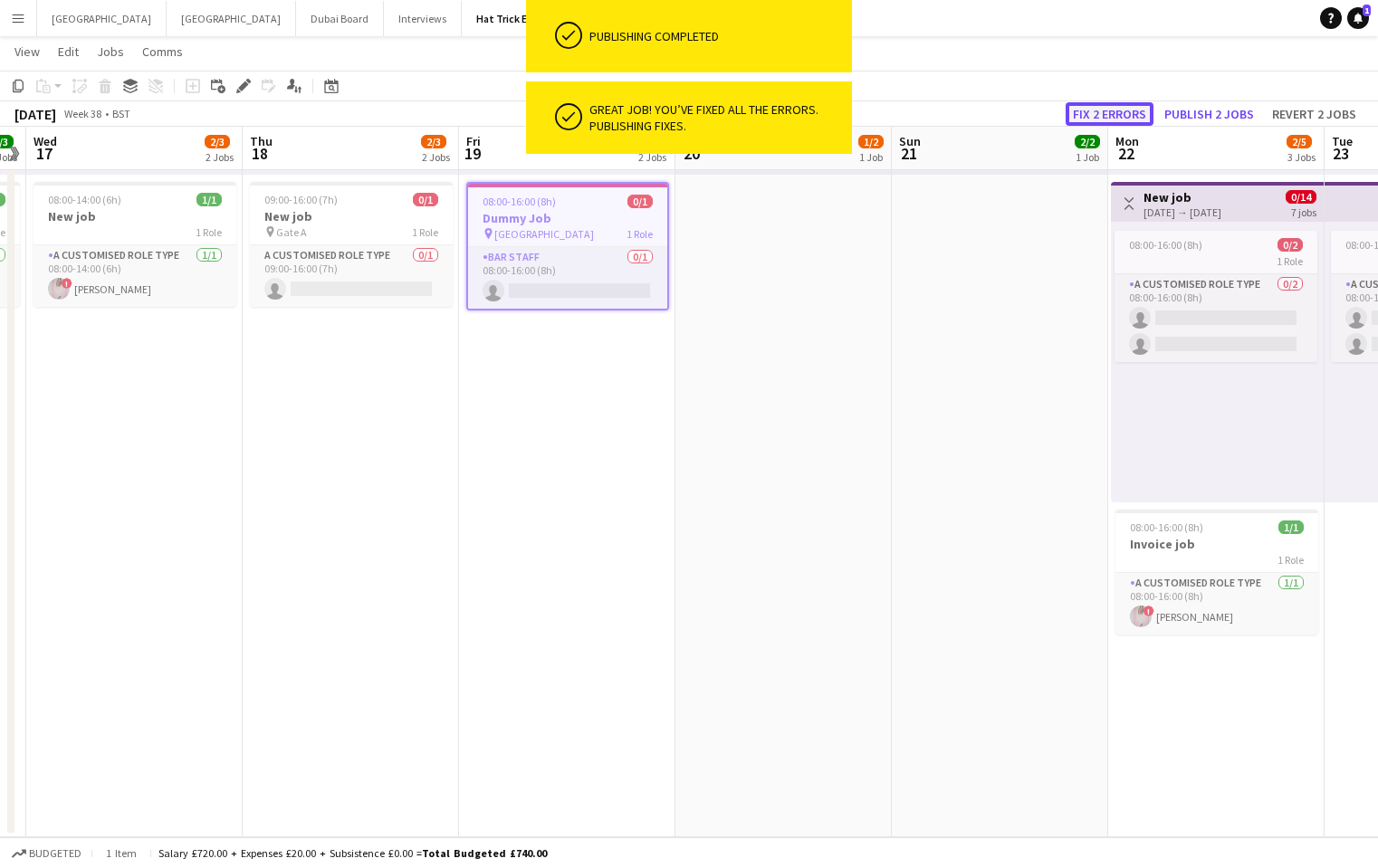
click at [1121, 117] on button "Fix 2 errors" at bounding box center [1109, 114] width 88 height 24
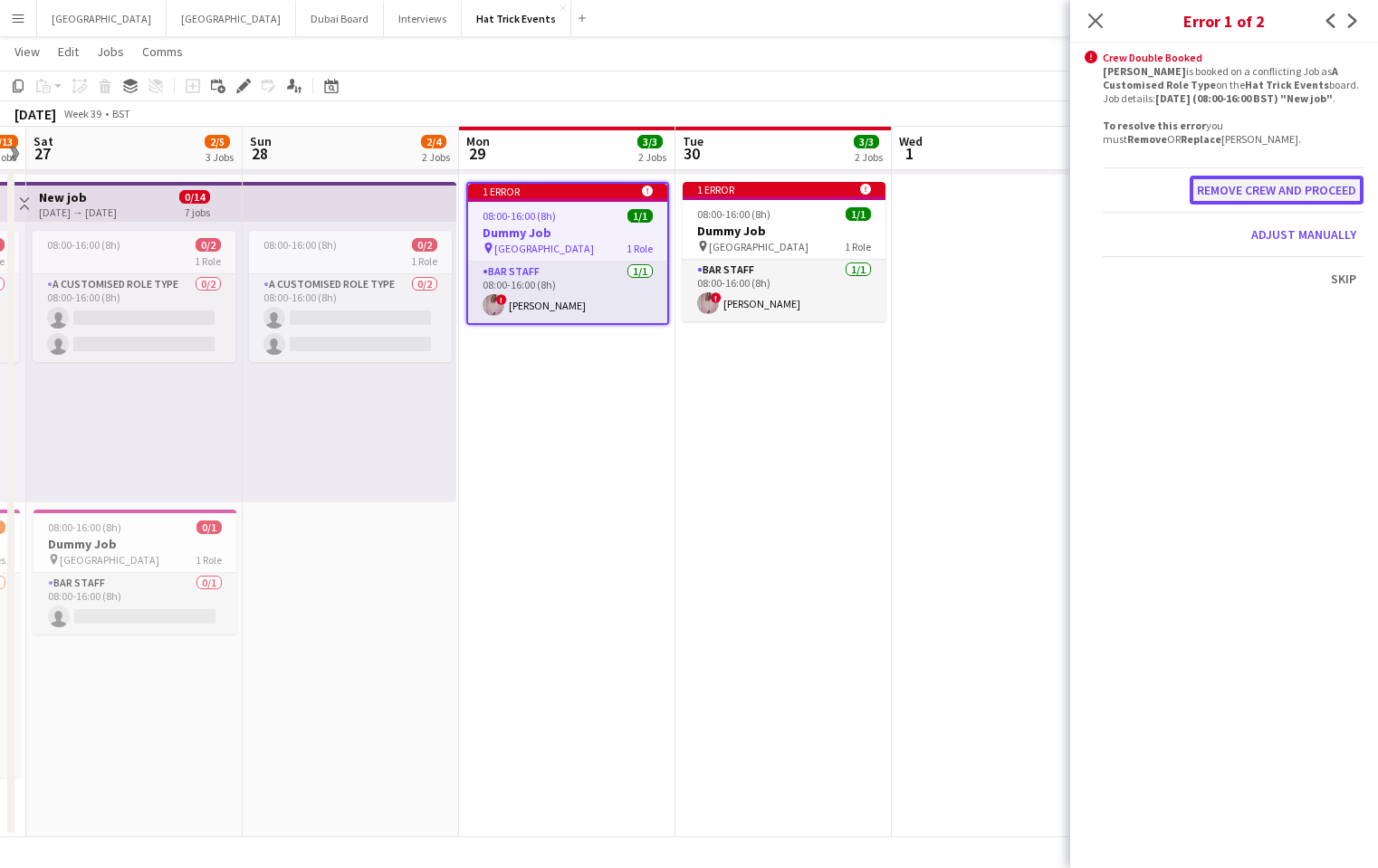
click at [1261, 189] on button "Remove crew and proceed" at bounding box center [1275, 190] width 173 height 29
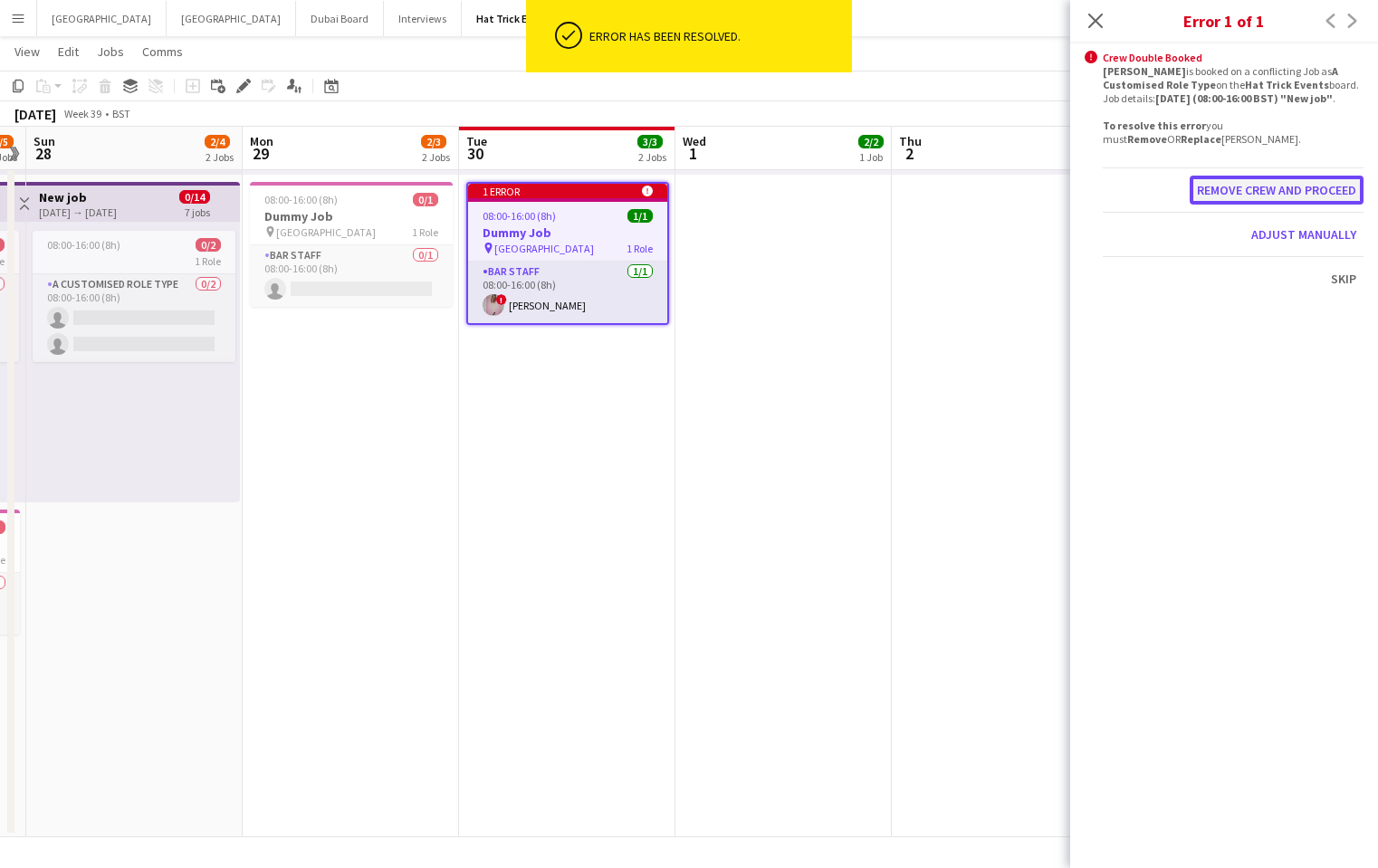
click at [1262, 185] on button "Remove crew and proceed" at bounding box center [1275, 190] width 173 height 29
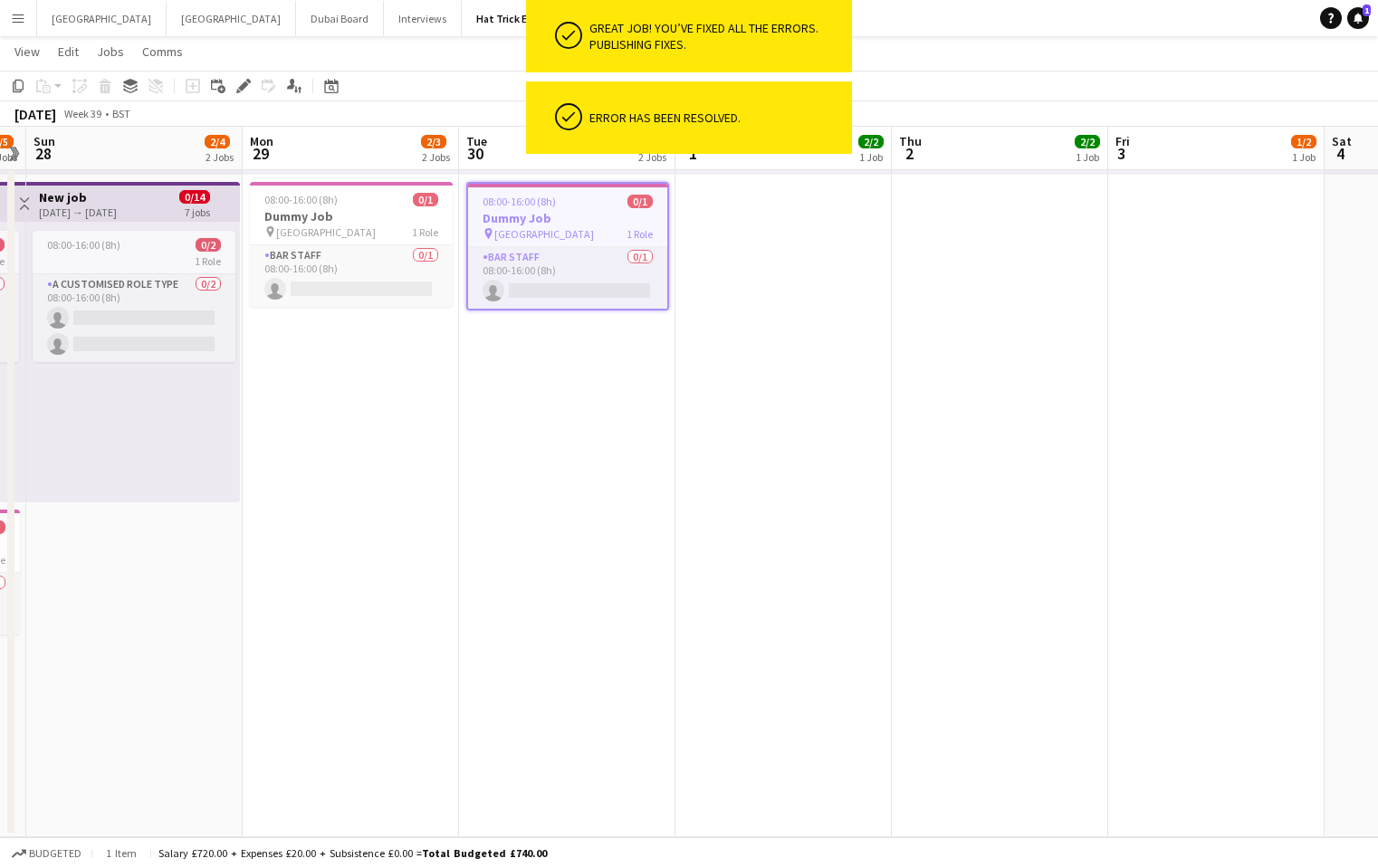
click at [1024, 29] on app-navbar "Menu Boards Boards Boards All jobs Status Workforce Workforce My Workforce Recr…" at bounding box center [689, 17] width 1378 height 36
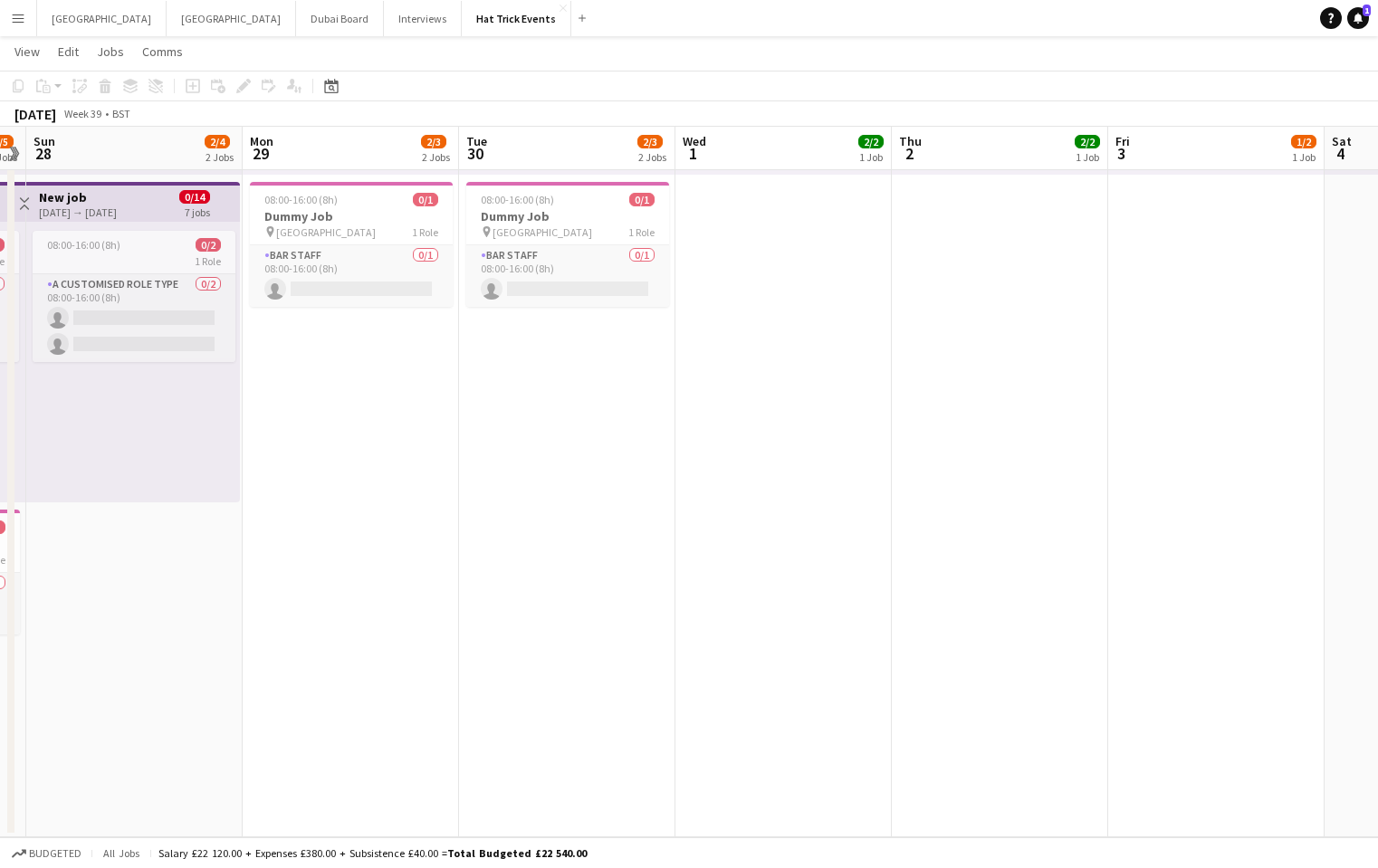
click at [25, 207] on app-icon "Toggle View" at bounding box center [25, 204] width 13 height 13
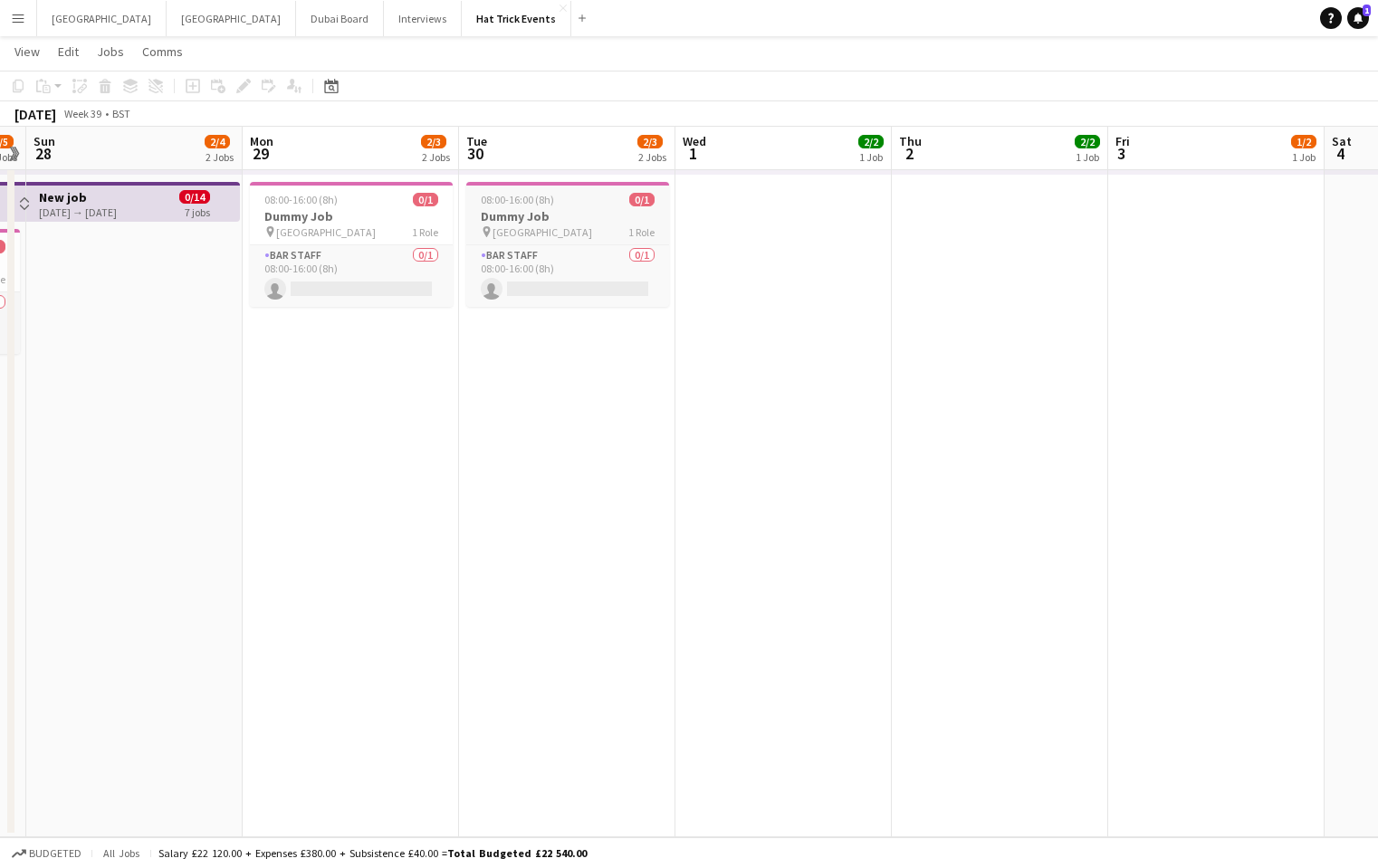
click at [531, 221] on h3 "Dummy Job" at bounding box center [567, 217] width 203 height 17
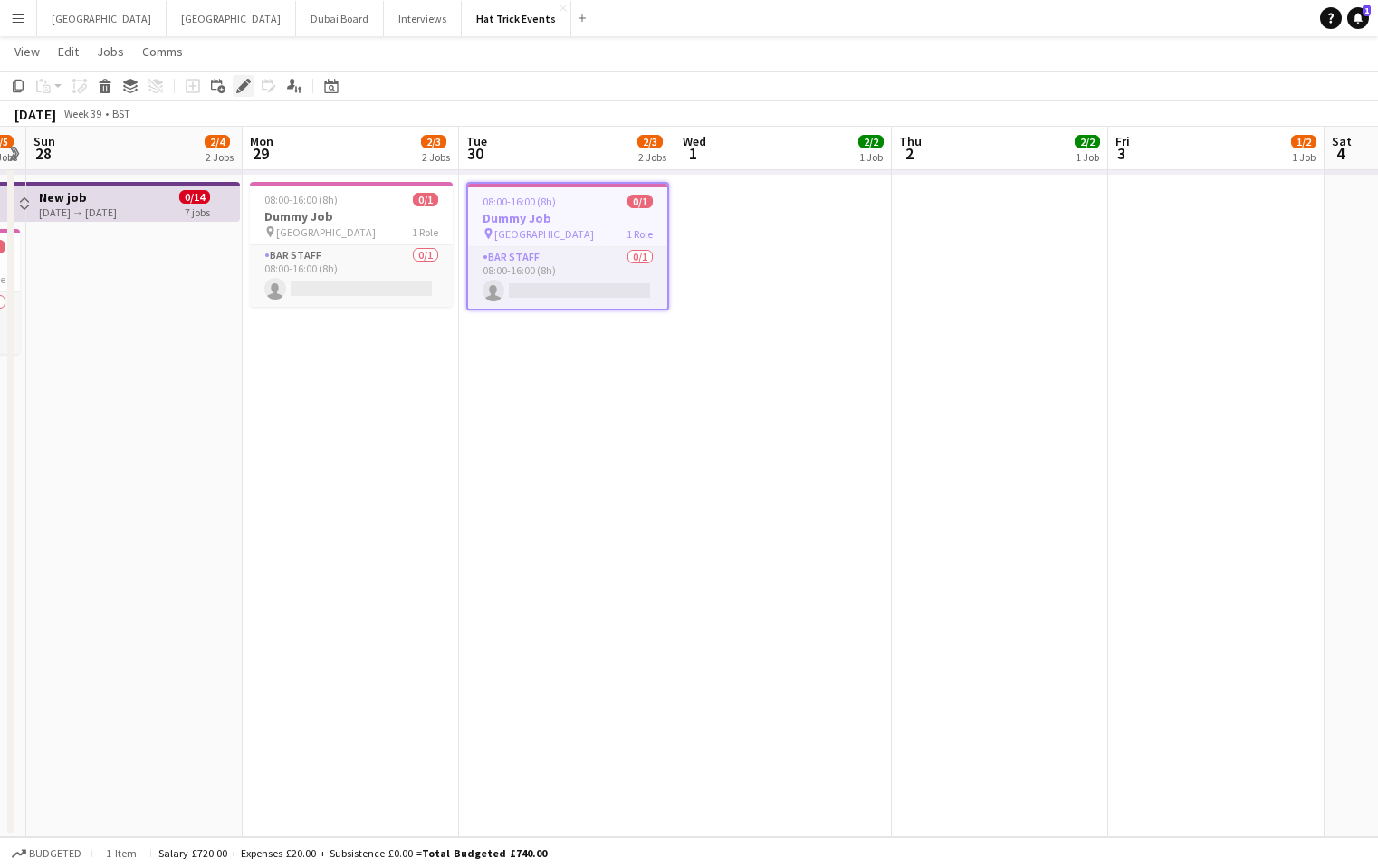
click at [241, 91] on icon at bounding box center [242, 86] width 10 height 10
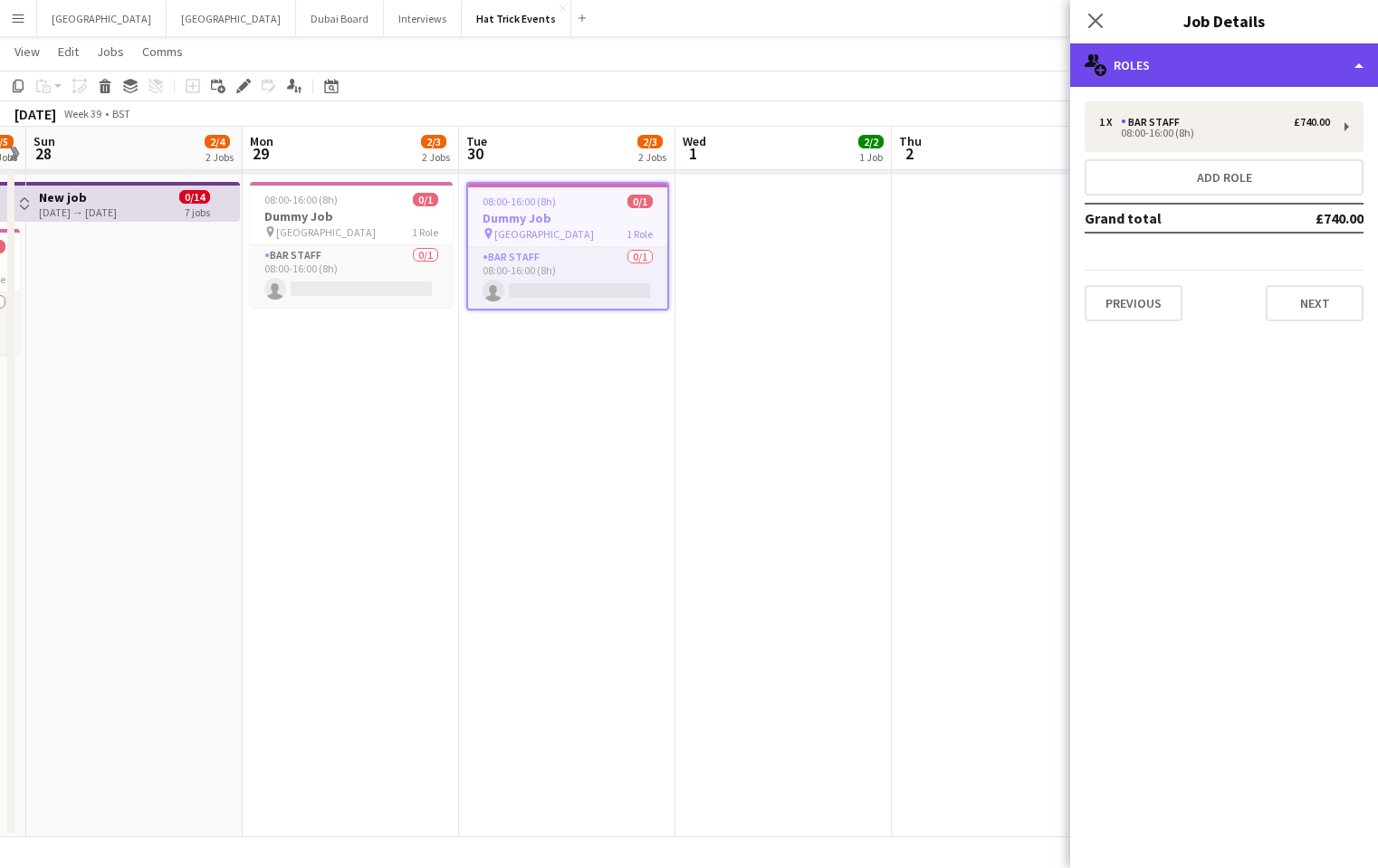
click at [1256, 69] on div "multiple-users-add Roles" at bounding box center [1223, 64] width 307 height 43
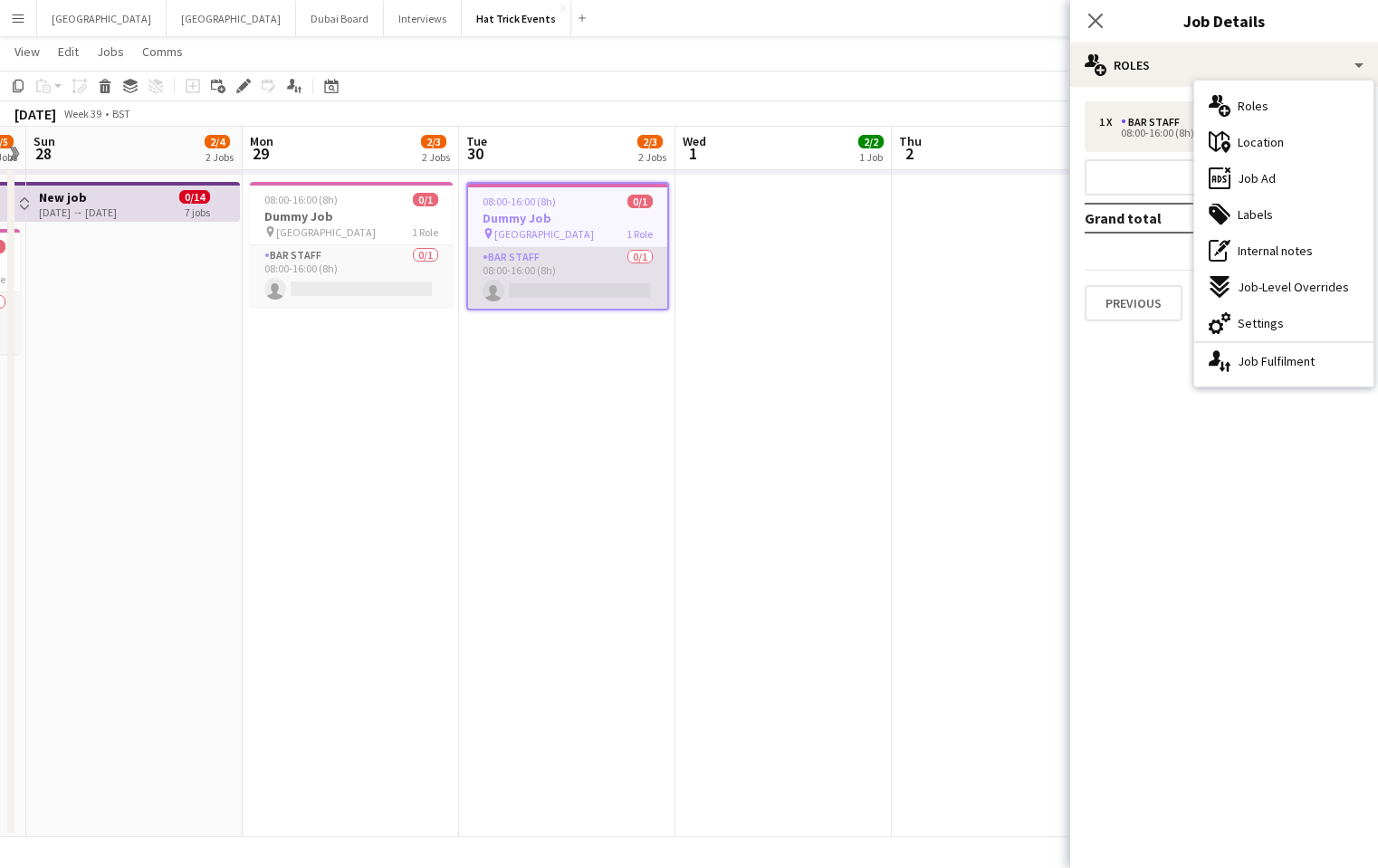
click at [603, 278] on app-card-role "Bar Staff 0/1 08:00-16:00 (8h) single-neutral-actions" at bounding box center [567, 277] width 199 height 61
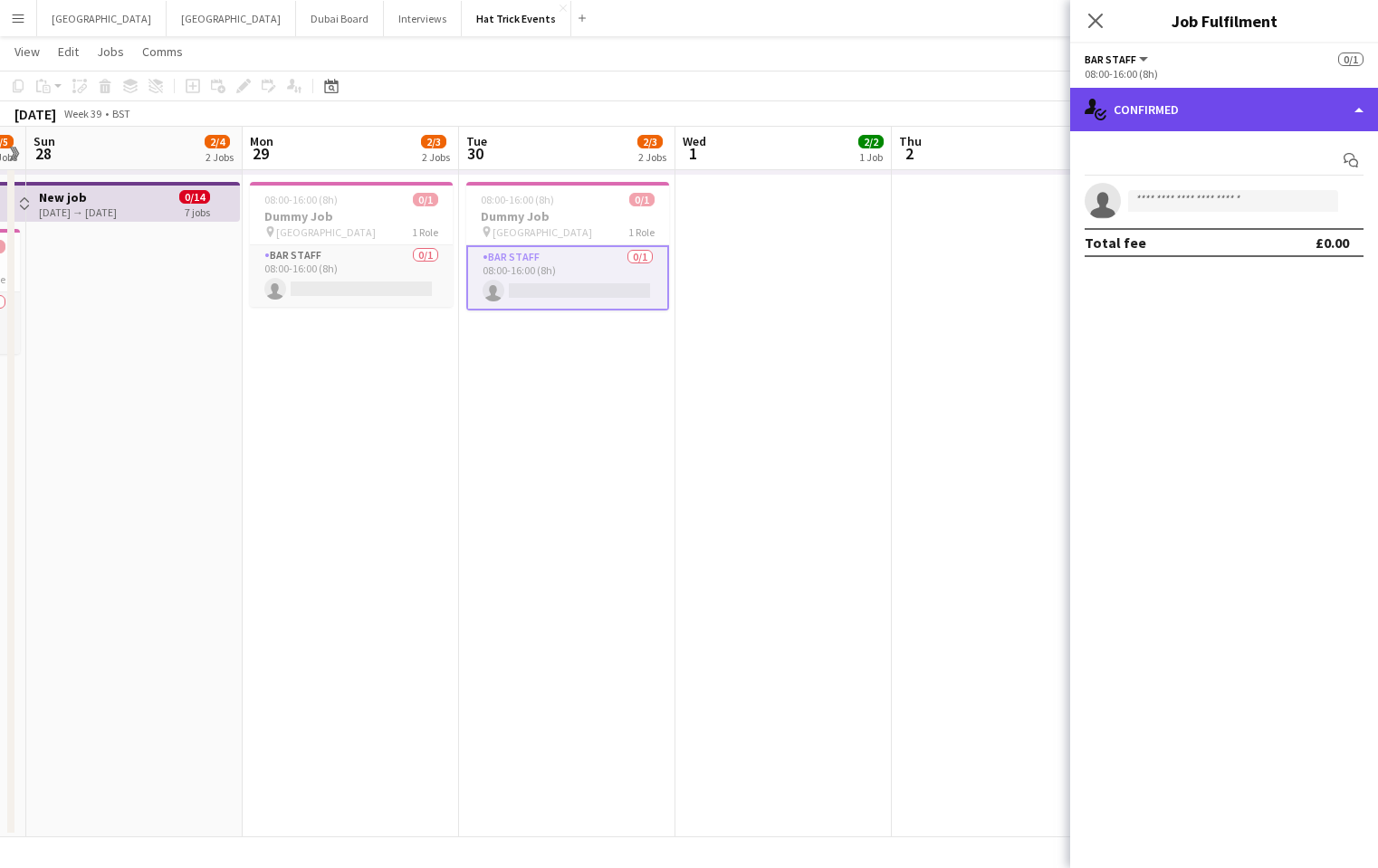
click at [1276, 119] on div "single-neutral-actions-check-2 Confirmed" at bounding box center [1223, 109] width 307 height 43
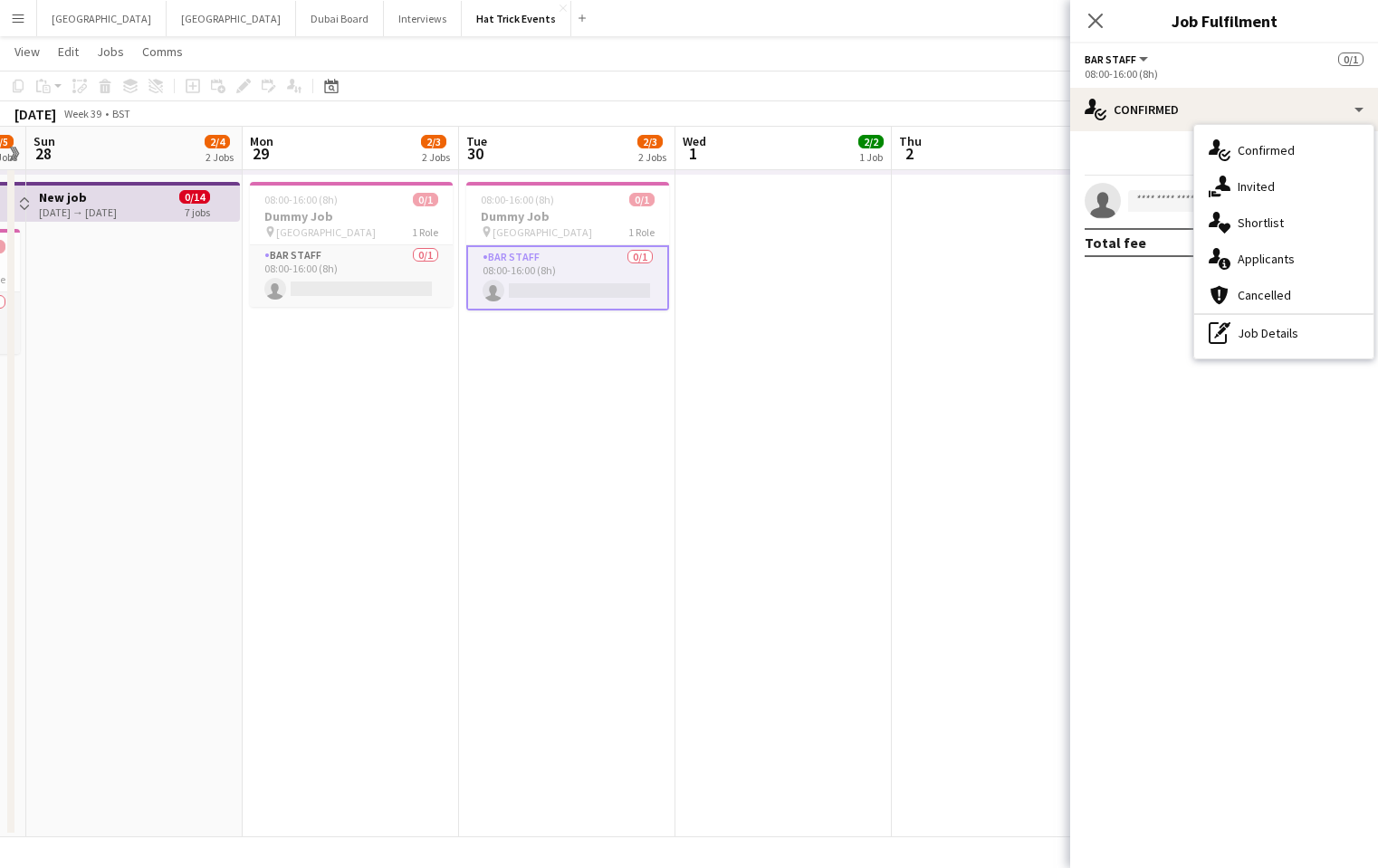
click at [852, 83] on app-toolbar "Copy Paste Paste Command V Paste with crew Command Shift V Paste linked Job Del…" at bounding box center [689, 86] width 1378 height 31
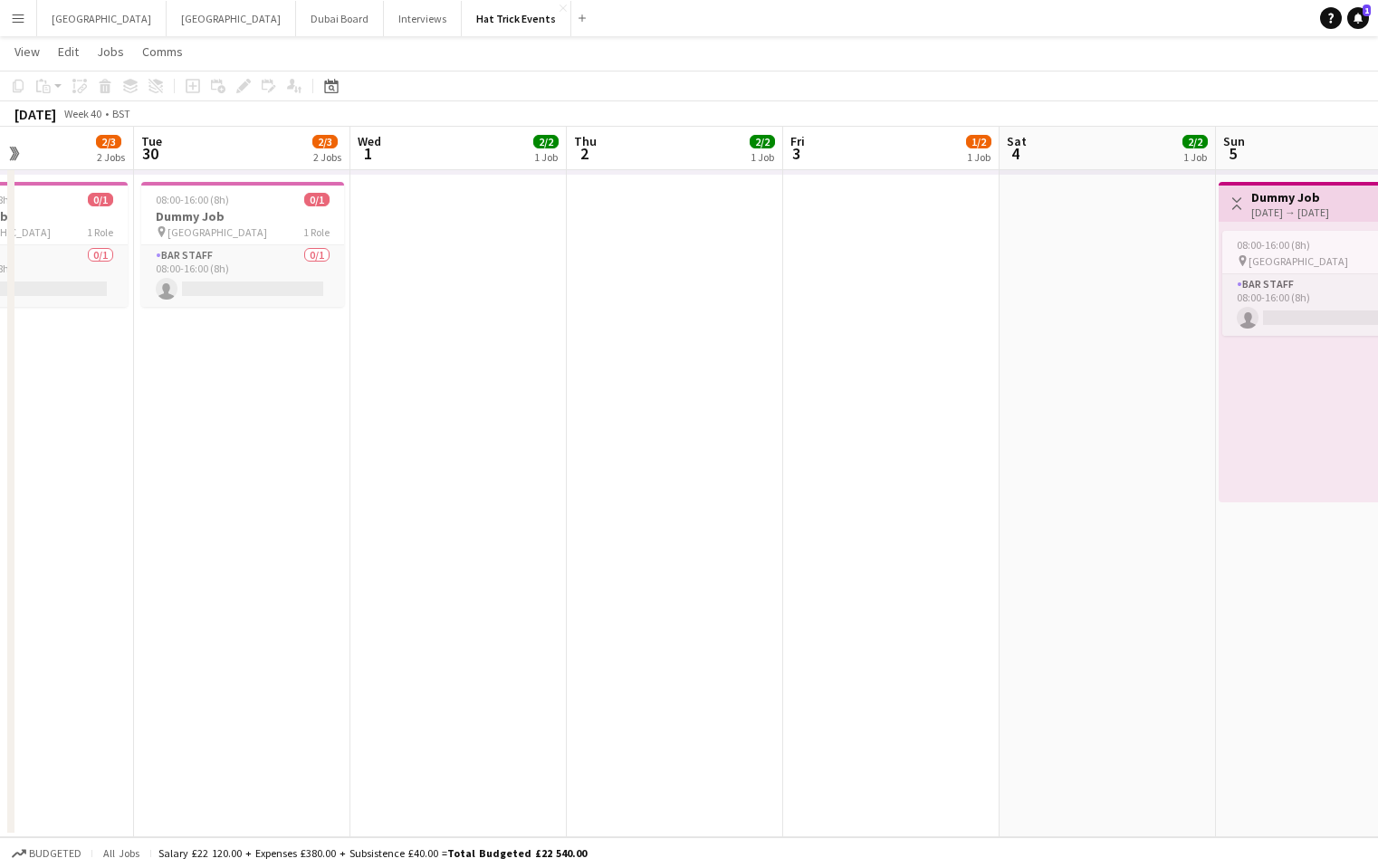
drag, startPoint x: 955, startPoint y: 423, endPoint x: 483, endPoint y: 418, distance: 472.0
click at [547, 420] on app-calendar-viewport "Sat 27 2/5 3 Jobs Sun 28 2/4 2 Jobs Mon 29 2/3 2 Jobs Tue 30 2/3 2 Jobs Wed 1 2…" at bounding box center [689, 252] width 1378 height 1170
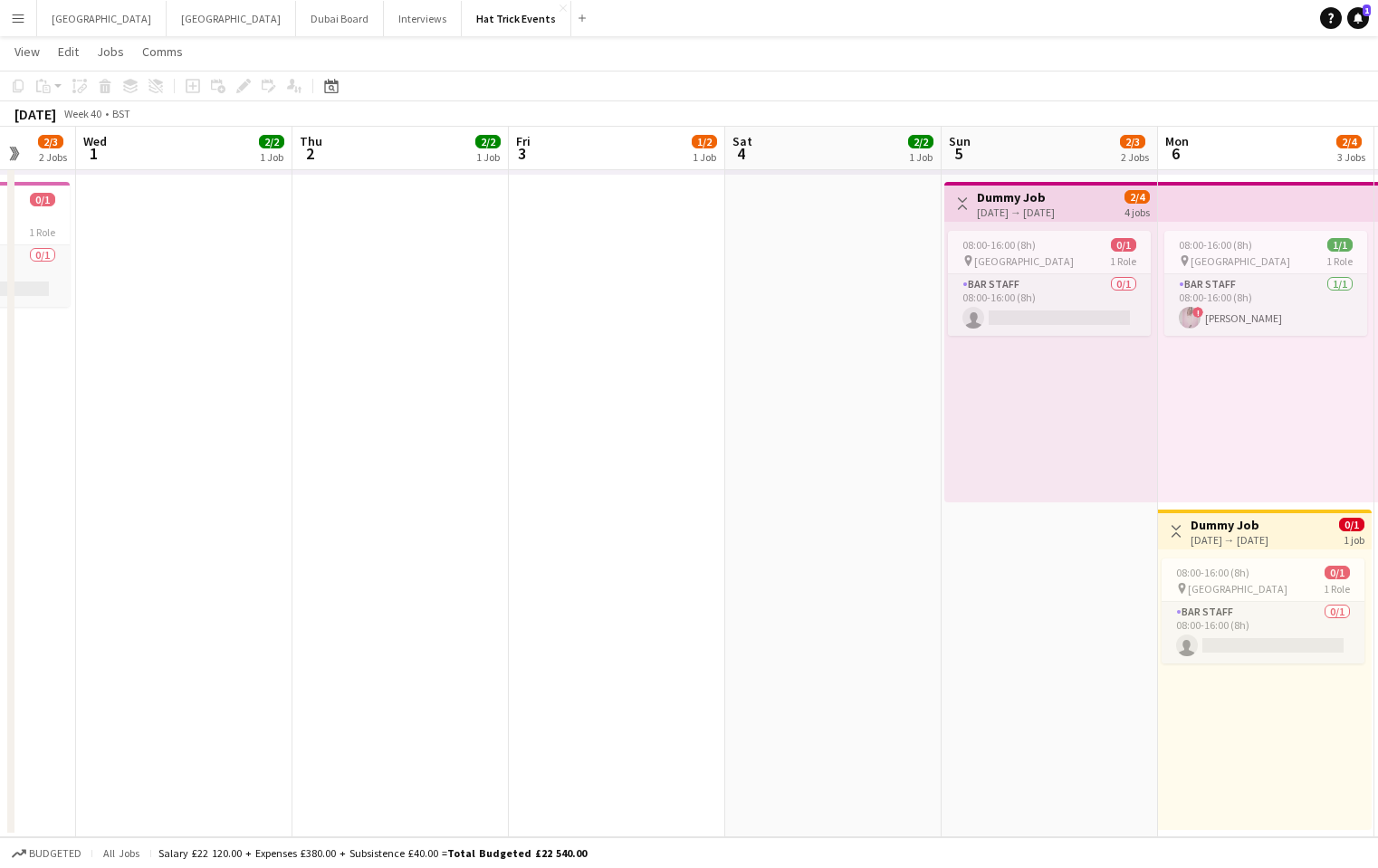
drag, startPoint x: 952, startPoint y: 466, endPoint x: 500, endPoint y: 479, distance: 452.2
click at [523, 440] on app-calendar-viewport "Sat 27 2/5 3 Jobs Sun 28 2/4 2 Jobs Mon 29 2/3 2 Jobs Tue 30 2/3 2 Jobs Wed 1 2…" at bounding box center [689, 252] width 1378 height 1170
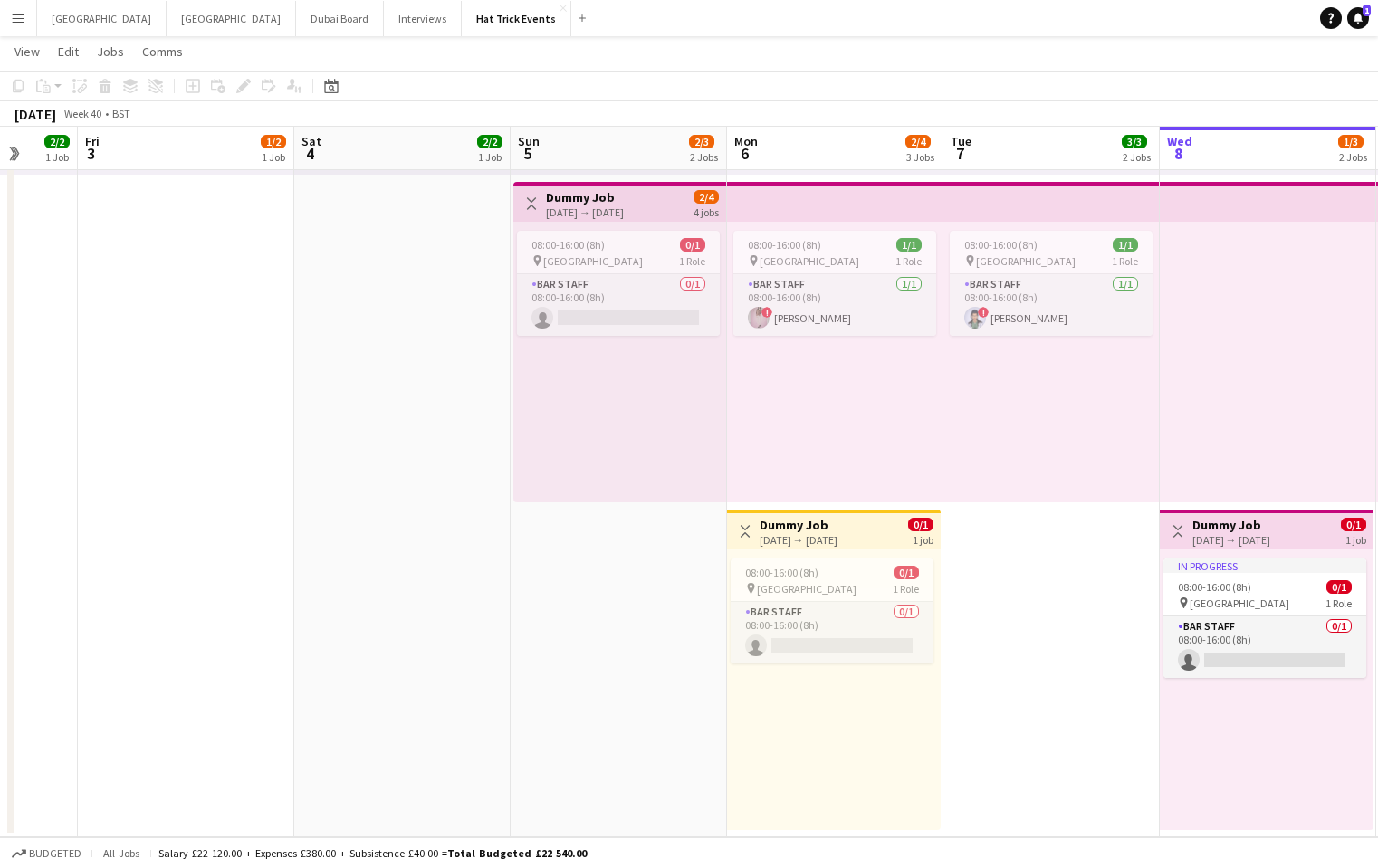
drag, startPoint x: 716, startPoint y: 535, endPoint x: 260, endPoint y: 503, distance: 457.1
click at [254, 497] on app-calendar-viewport "Mon 29 2/3 2 Jobs Tue 30 2/3 2 Jobs Wed 1 2/2 1 Job Thu 2 2/2 1 Job Fri 3 1/2 1…" at bounding box center [689, 252] width 1378 height 1170
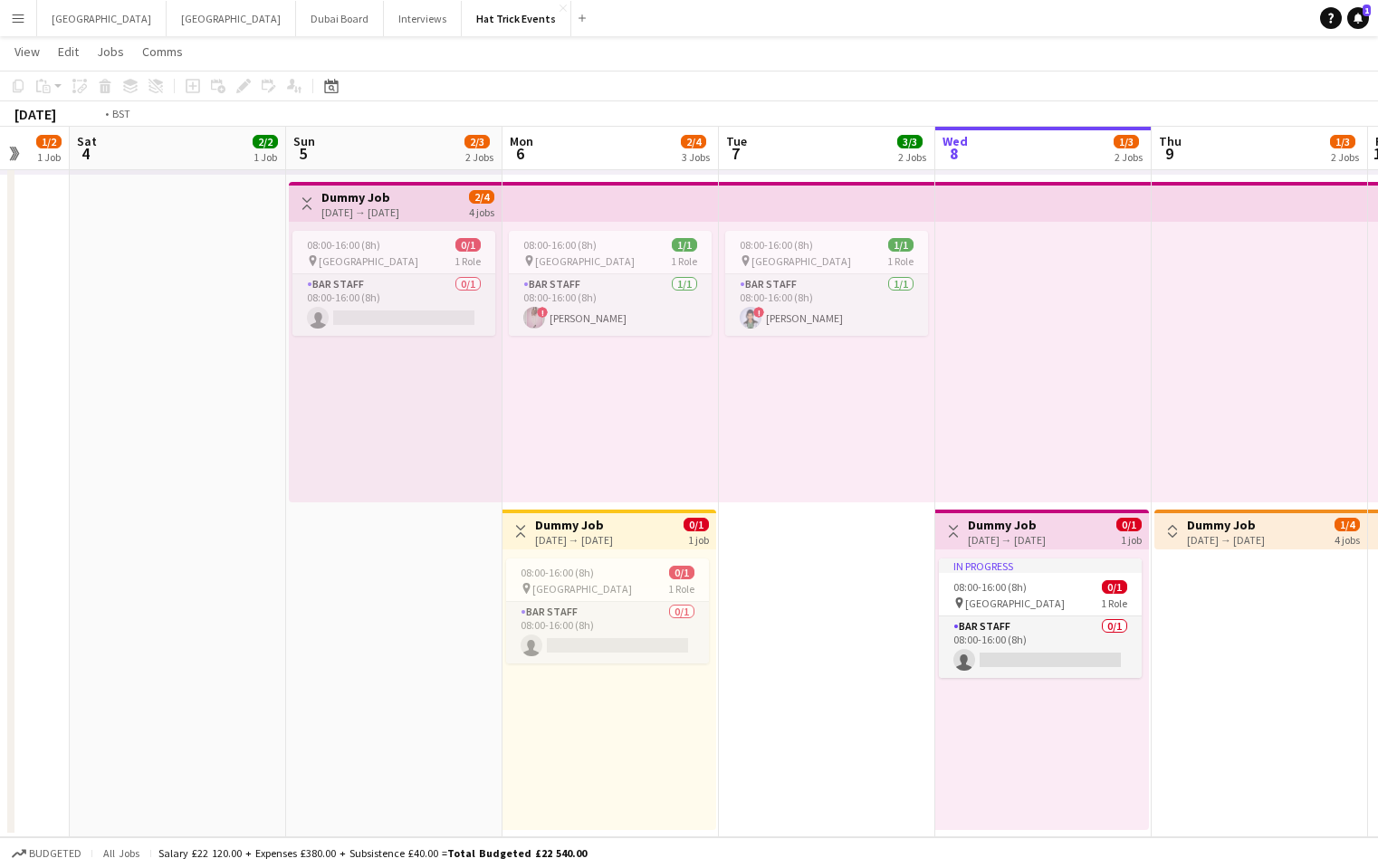
drag, startPoint x: 947, startPoint y: 572, endPoint x: 337, endPoint y: 527, distance: 611.7
click at [350, 525] on app-calendar-viewport "Wed 1 2/2 1 Job Thu 2 2/2 1 Job Fri 3 1/2 1 Job Sat 4 2/2 1 Job Sun 5 2/3 2 Job…" at bounding box center [689, 252] width 1378 height 1170
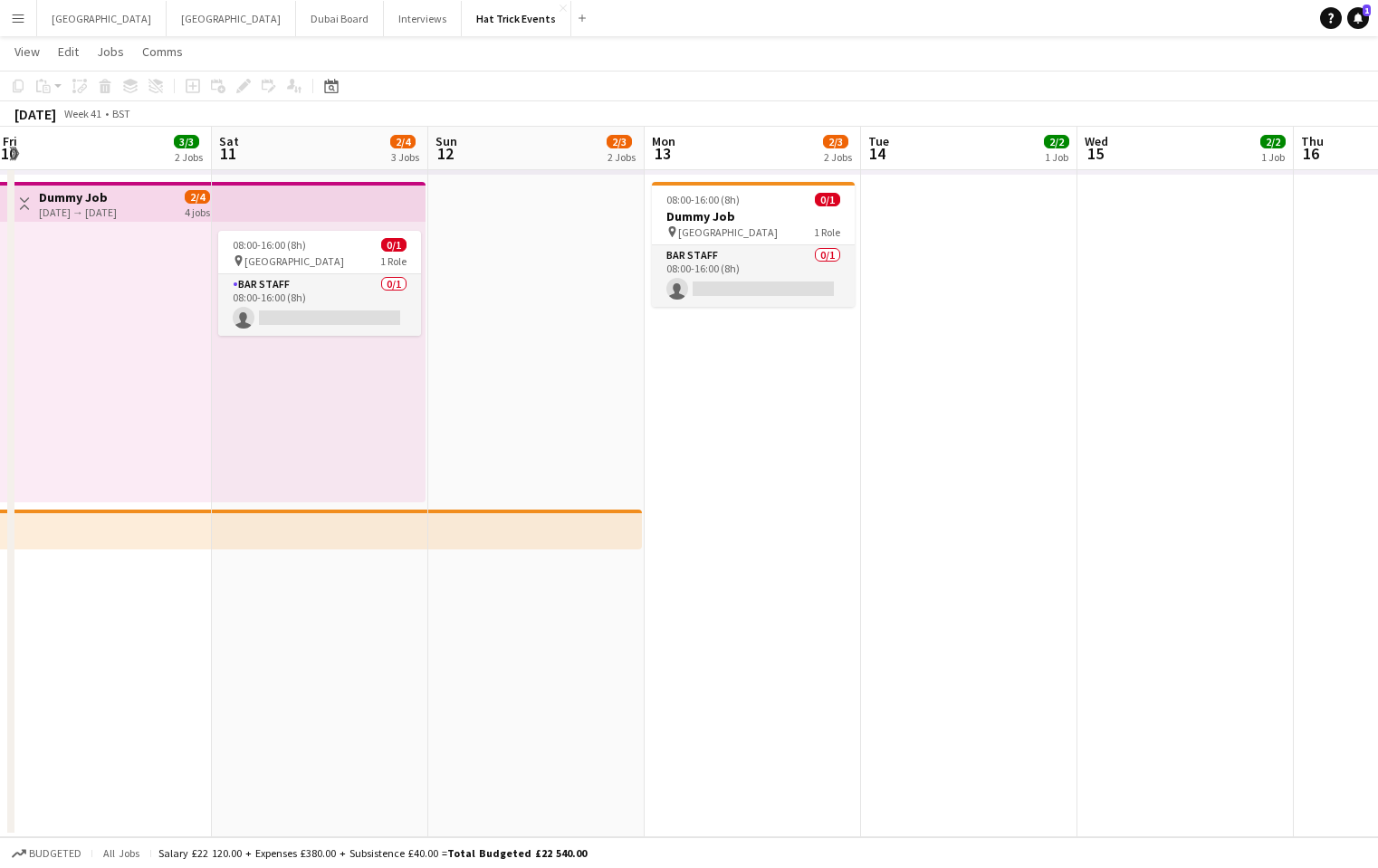
drag, startPoint x: 776, startPoint y: 566, endPoint x: 341, endPoint y: 543, distance: 435.6
click at [341, 543] on app-calendar-viewport "Tue 7 3/3 2 Jobs Wed 8 1/3 2 Jobs Thu 9 1/3 2 Jobs Fri 10 3/3 2 Jobs Sat 11 2/4…" at bounding box center [689, 252] width 1378 height 1170
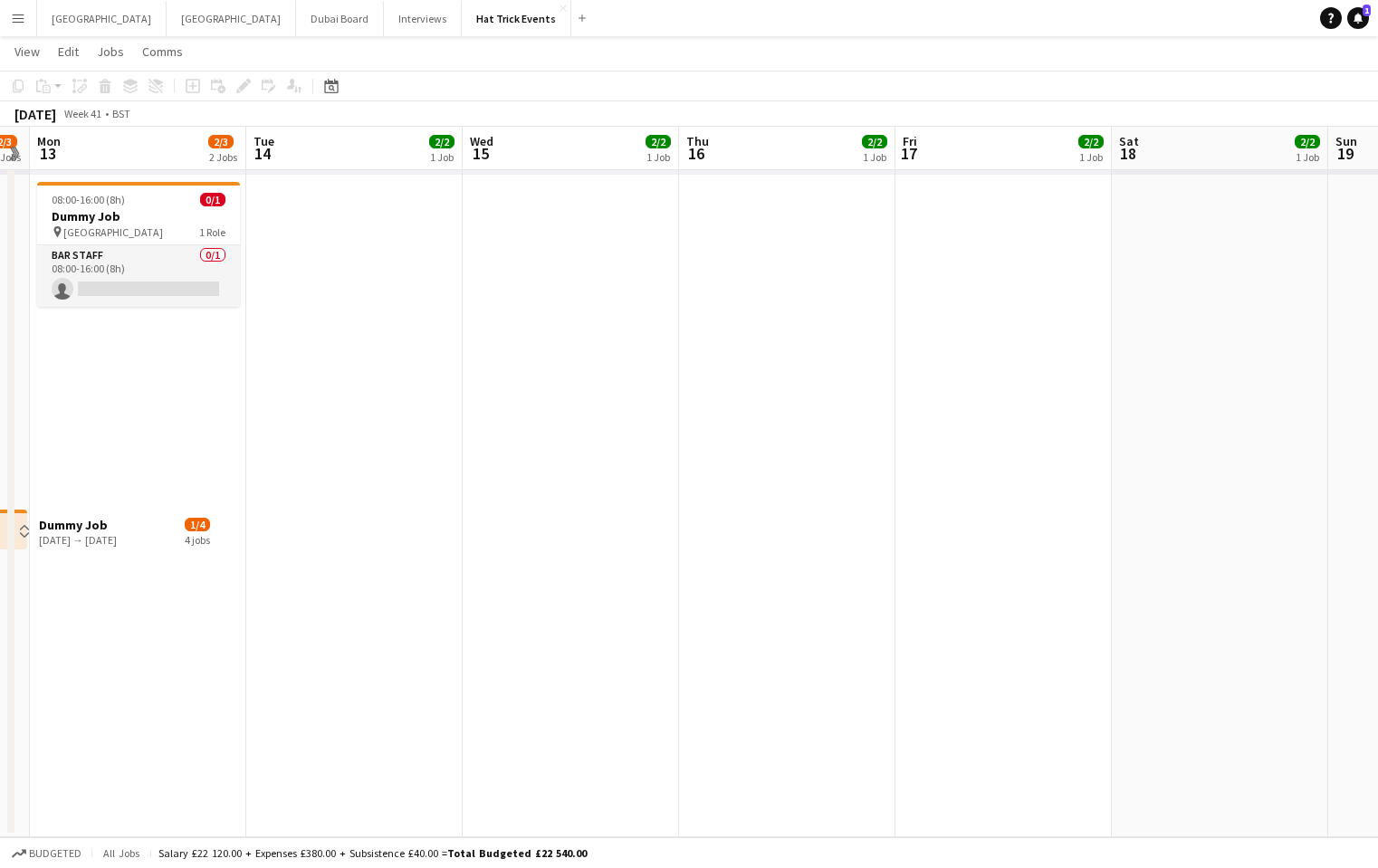
drag, startPoint x: 960, startPoint y: 564, endPoint x: 399, endPoint y: 507, distance: 563.9
click at [399, 507] on app-calendar-viewport "Thu 9 1/3 2 Jobs Fri 10 3/3 2 Jobs Sat 11 2/4 3 Jobs Sun 12 2/3 2 Jobs Mon 13 2…" at bounding box center [689, 252] width 1378 height 1170
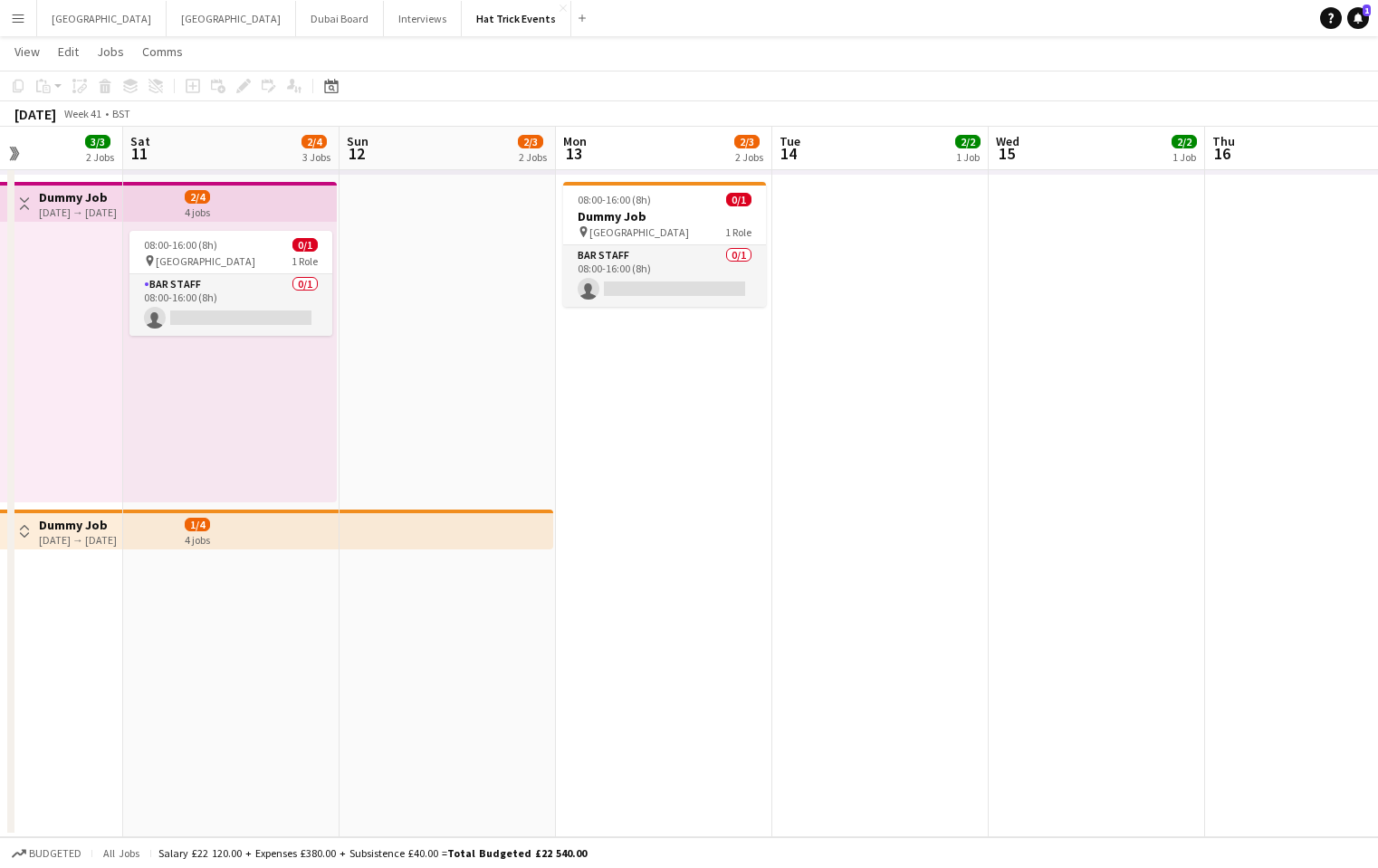
scroll to position [0, 564]
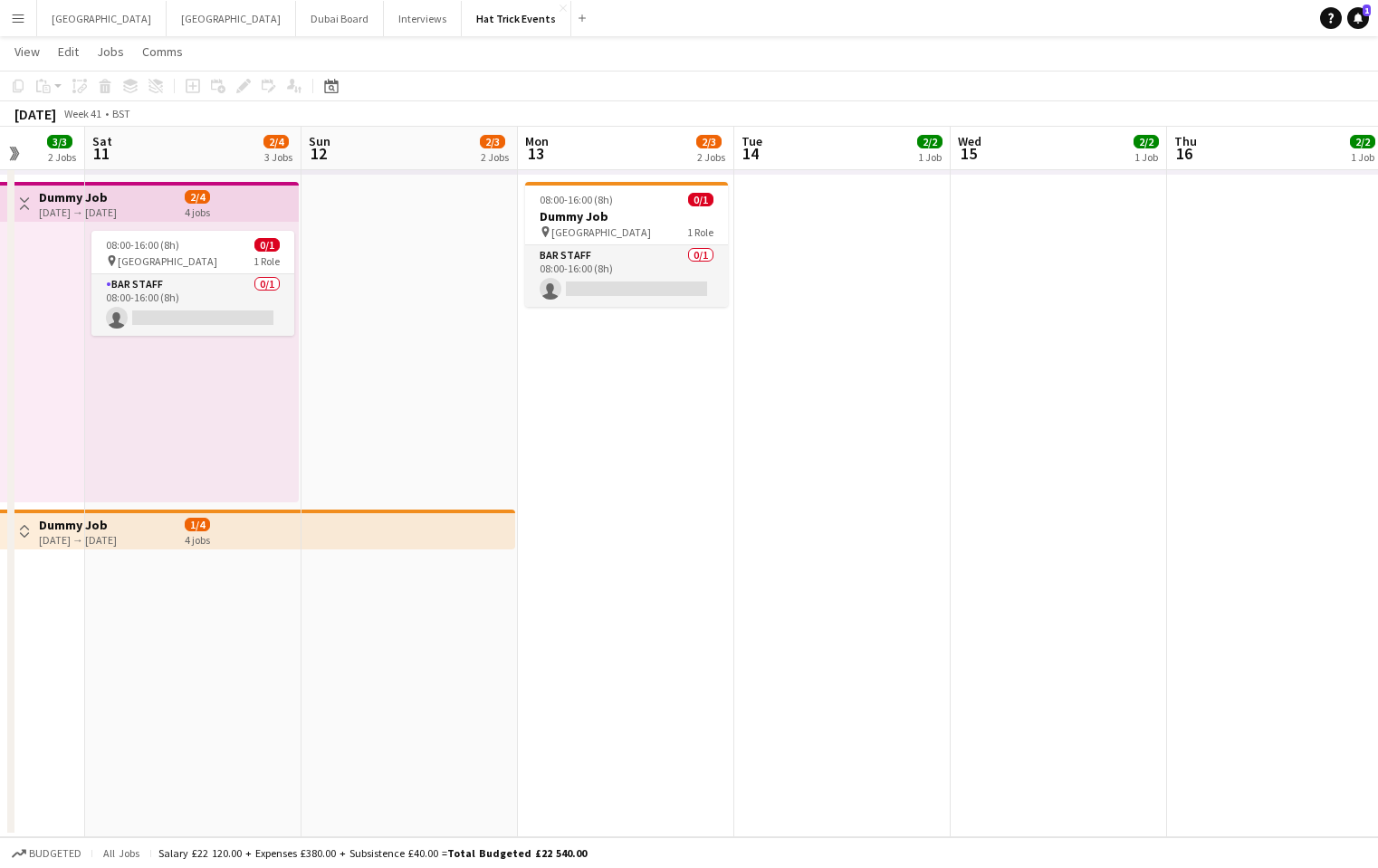
drag, startPoint x: 747, startPoint y: 487, endPoint x: 1078, endPoint y: 478, distance: 331.1
click at [1078, 478] on app-calendar-viewport "Wed 8 1/3 2 Jobs Thu 9 1/3 2 Jobs Fri 10 3/3 2 Jobs Sat 11 2/4 3 Jobs Sun 12 2/…" at bounding box center [689, 252] width 1378 height 1170
click at [642, 221] on h3 "Dummy Job" at bounding box center [626, 217] width 203 height 17
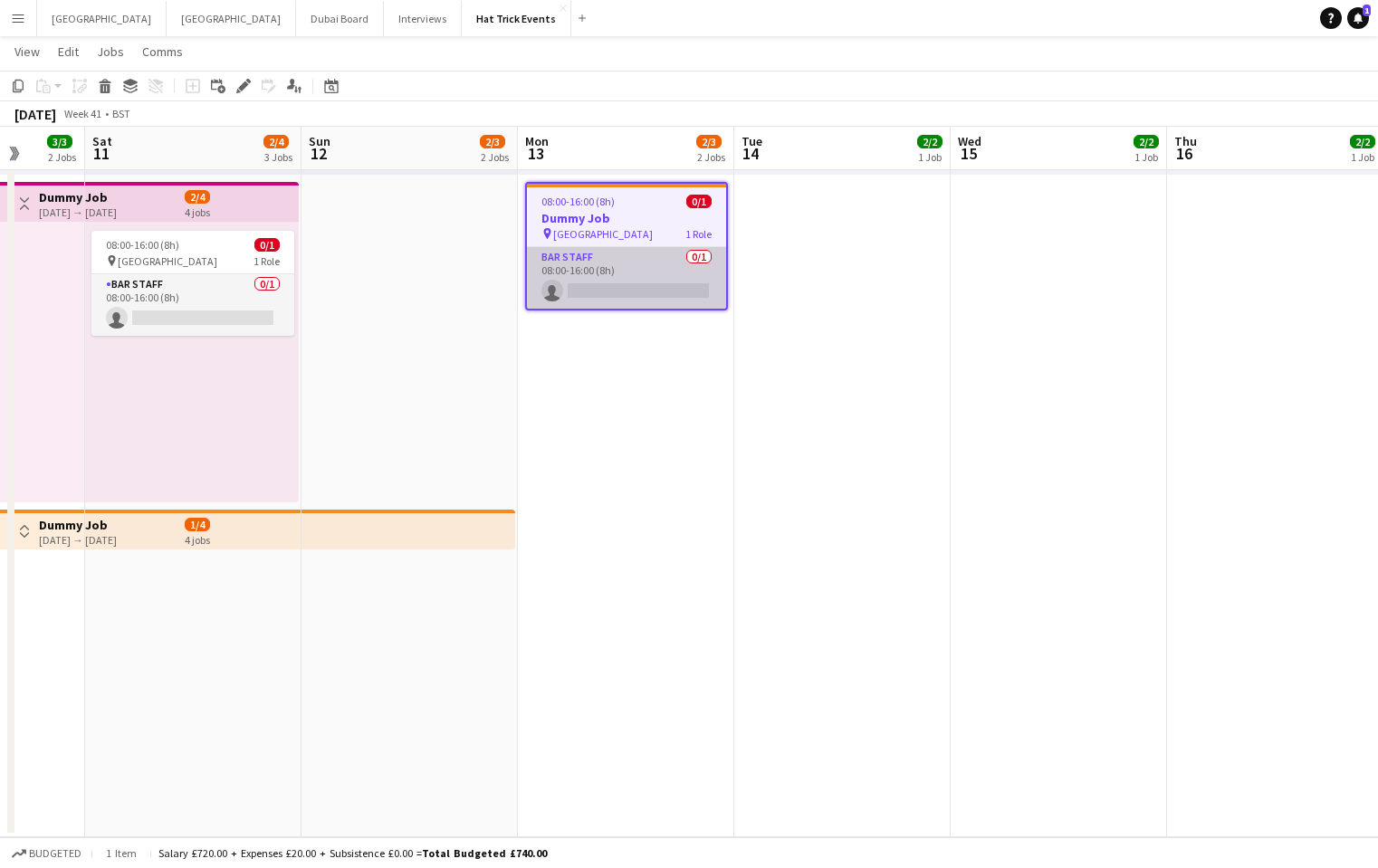
click at [629, 265] on app-card-role "Bar Staff 0/1 08:00-16:00 (8h) single-neutral-actions" at bounding box center [626, 277] width 199 height 61
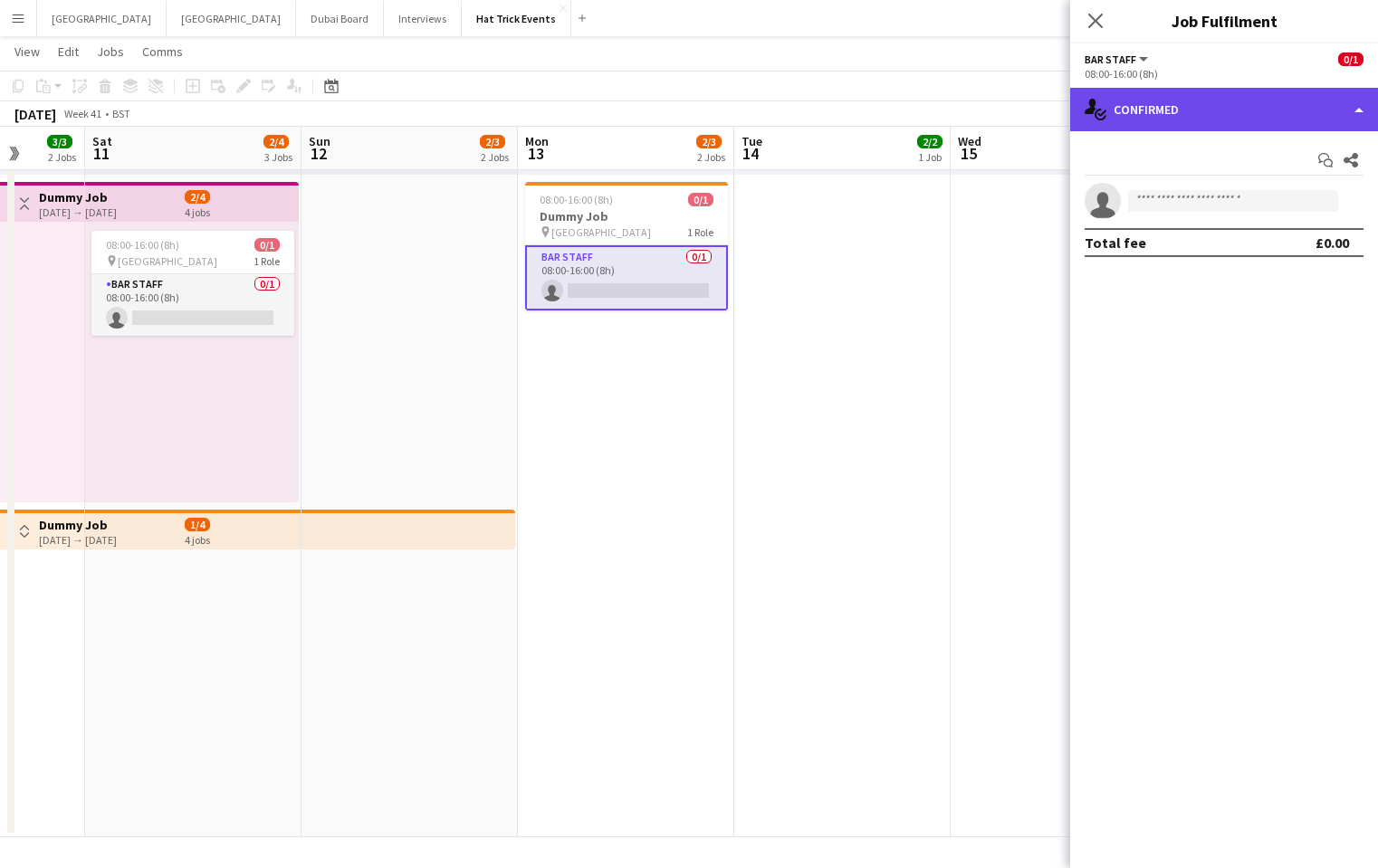
click at [1250, 109] on div "single-neutral-actions-check-2 Confirmed" at bounding box center [1223, 109] width 307 height 43
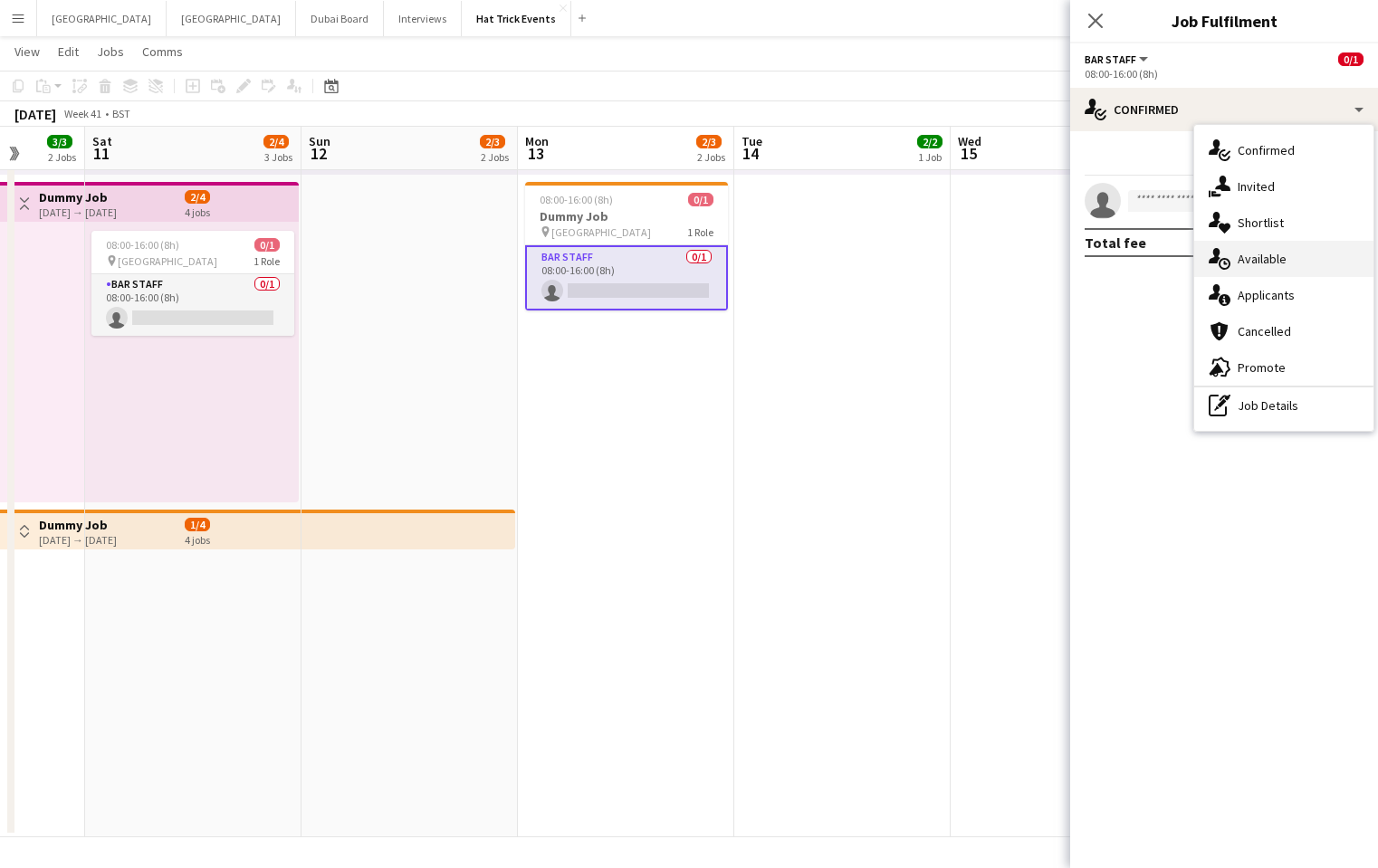
click at [1289, 262] on div "single-neutral-actions-upload Available" at bounding box center [1283, 258] width 179 height 36
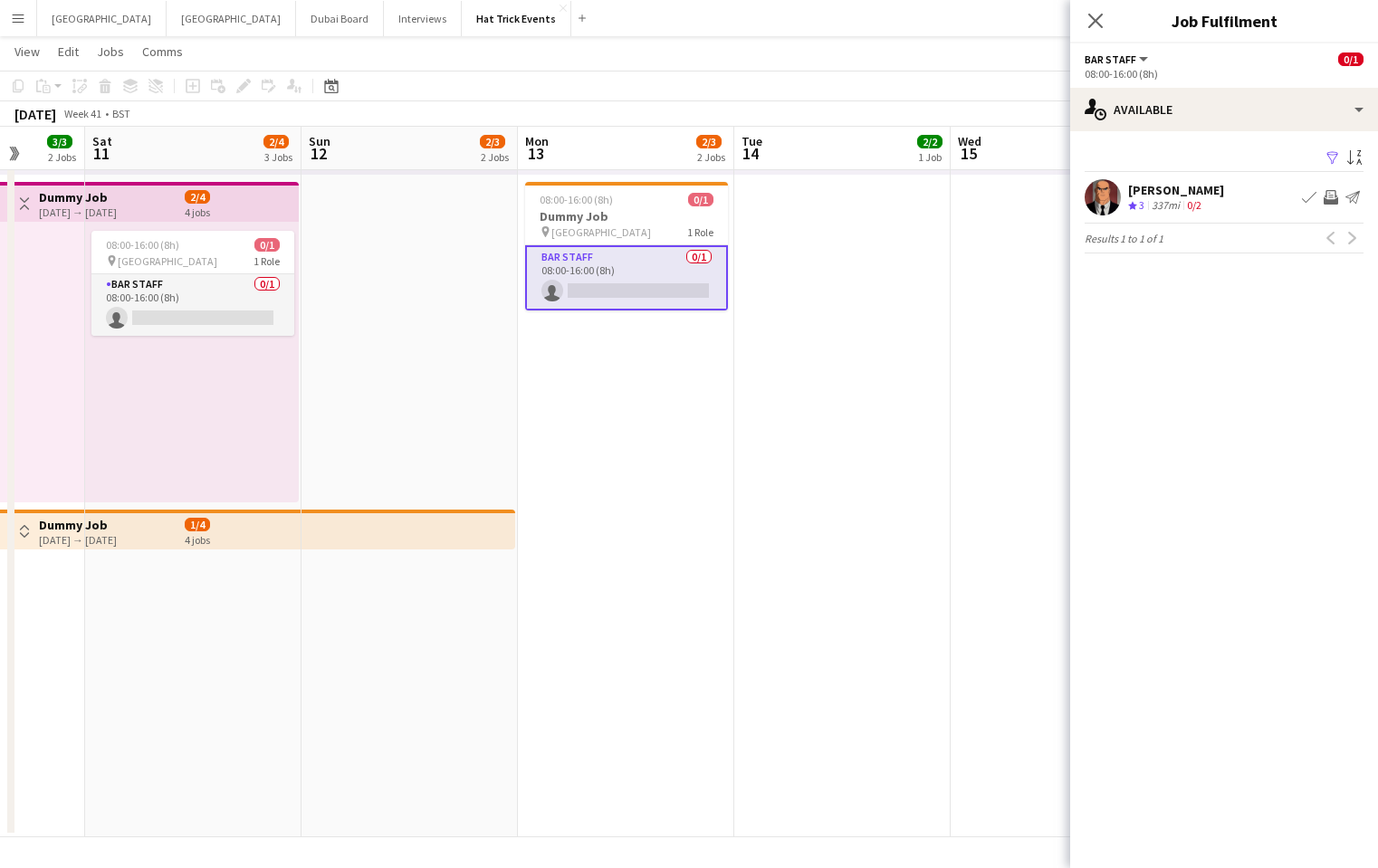
click at [1239, 197] on div "Lex Luthor Crew rating 3 337mi 0/2 Book crew Invite crew Send notification" at bounding box center [1223, 196] width 307 height 36
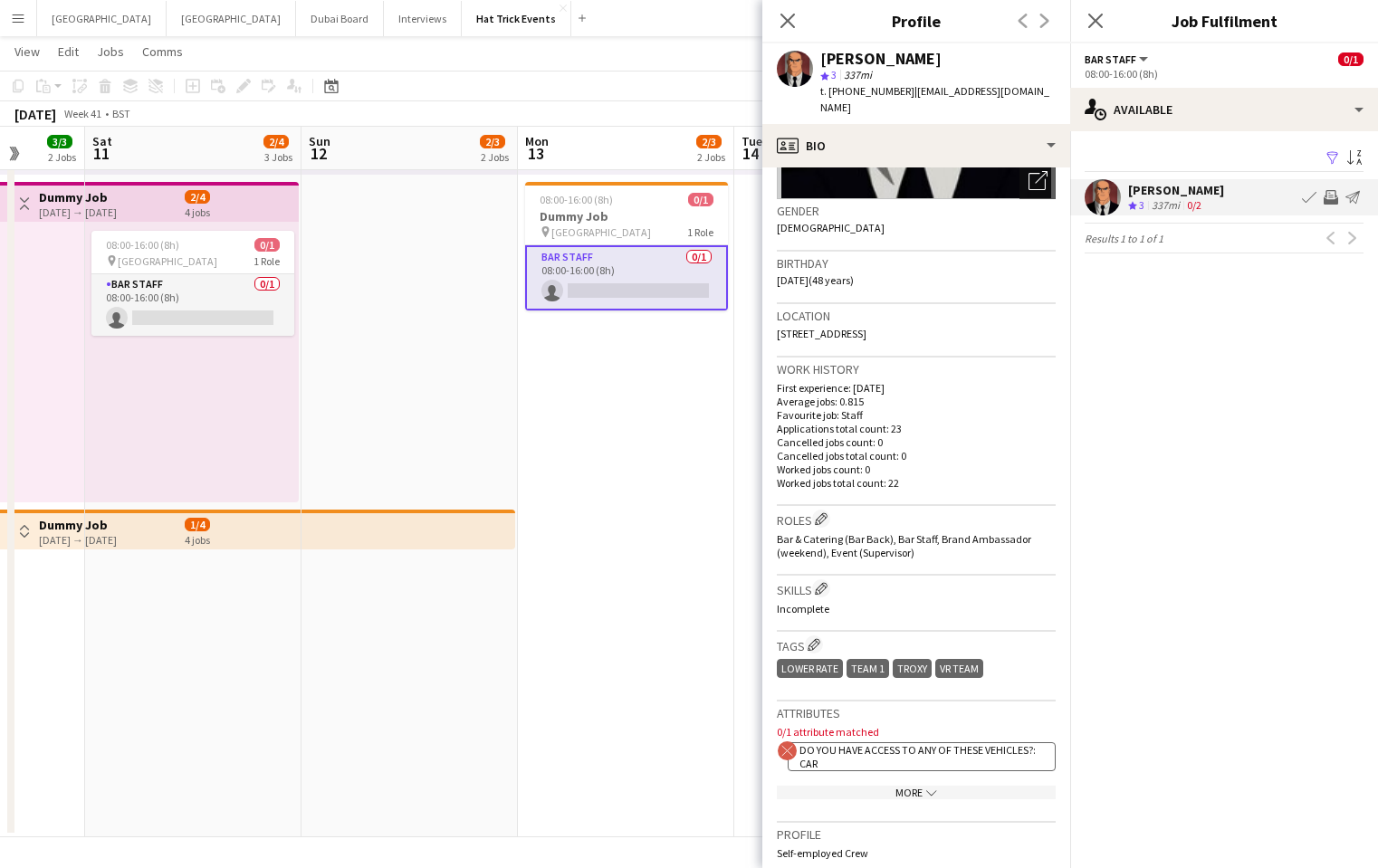
scroll to position [258, 0]
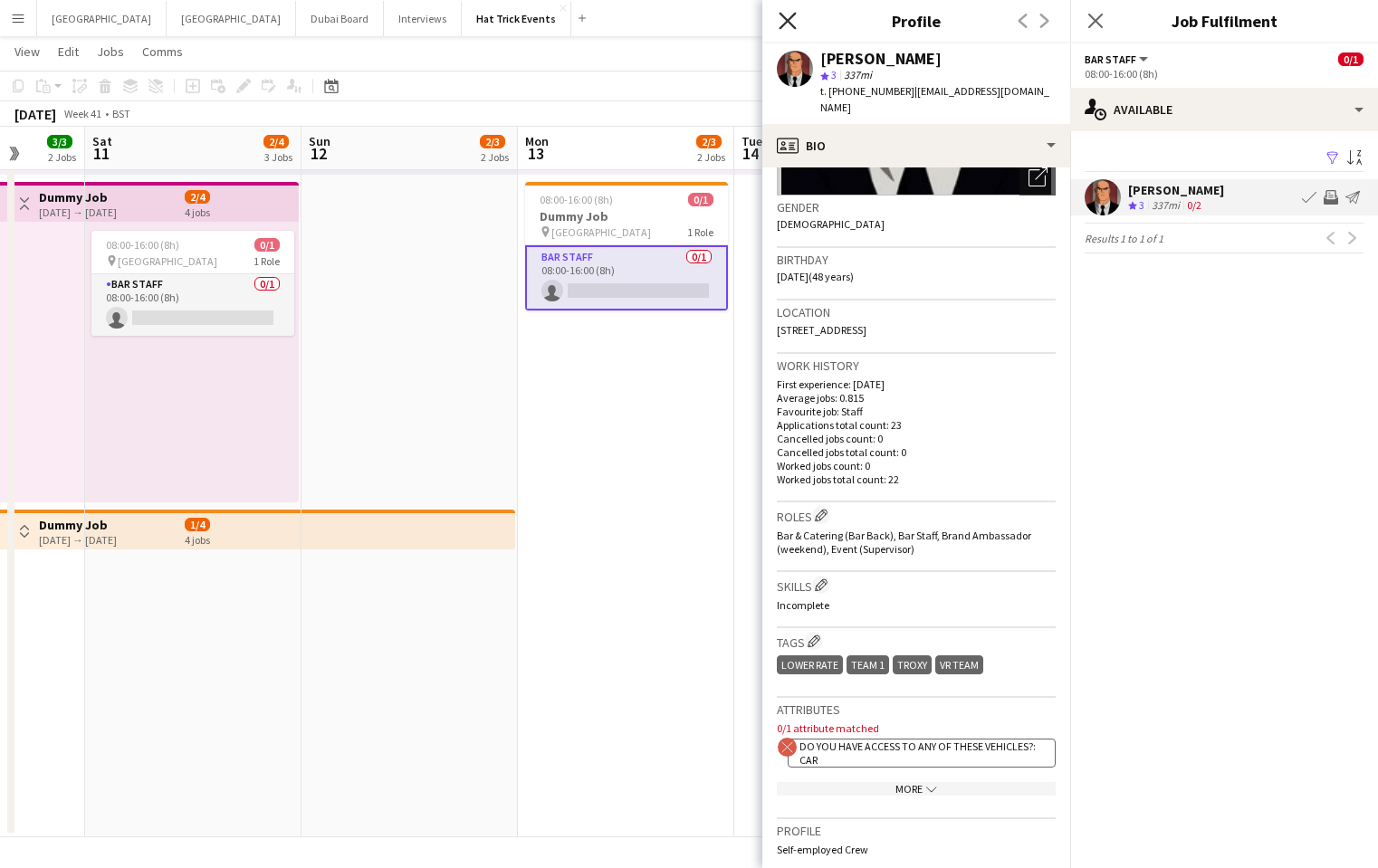
click at [788, 27] on icon "Close pop-in" at bounding box center [786, 20] width 17 height 17
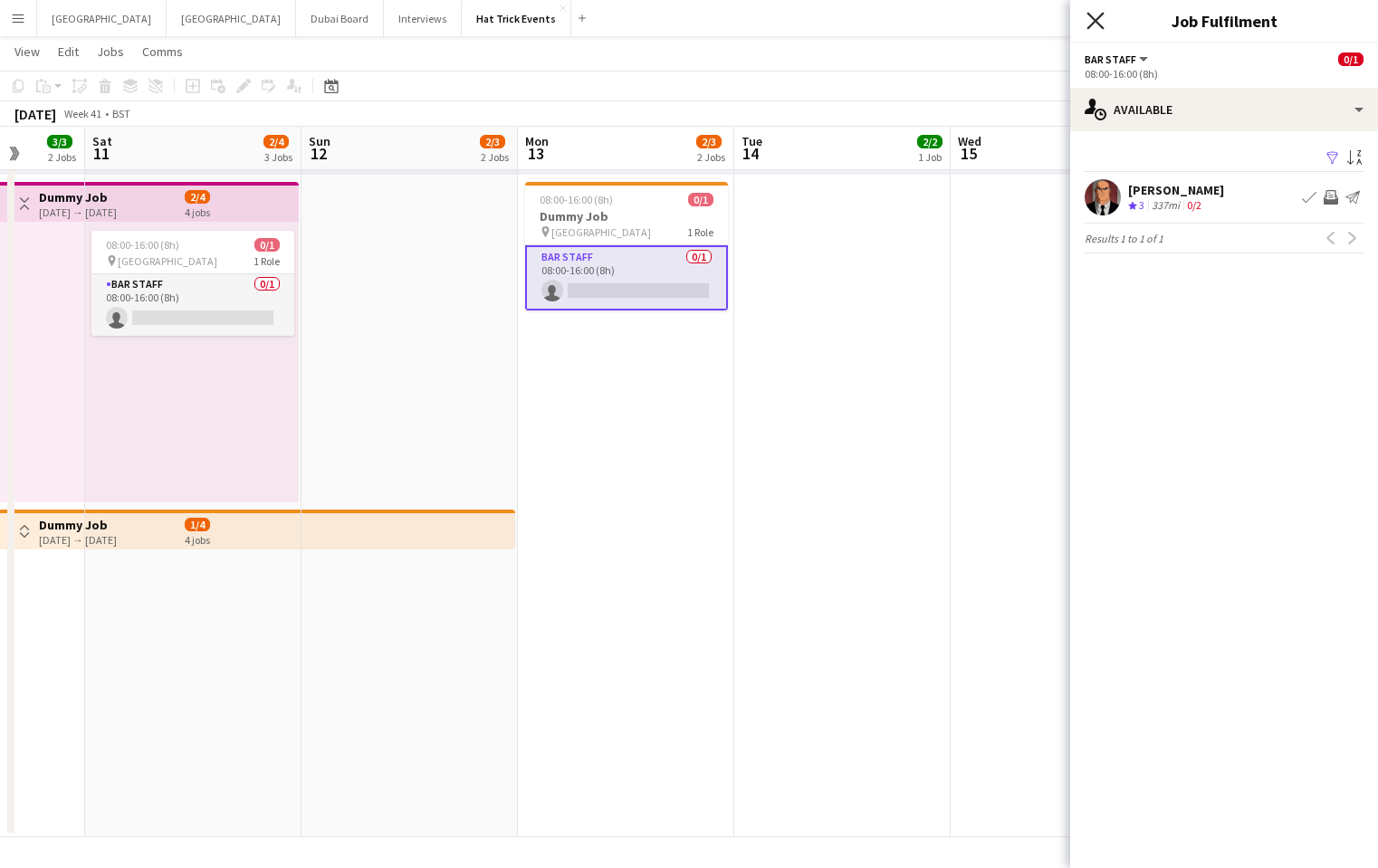
click at [1096, 27] on icon "Close pop-in" at bounding box center [1095, 20] width 17 height 17
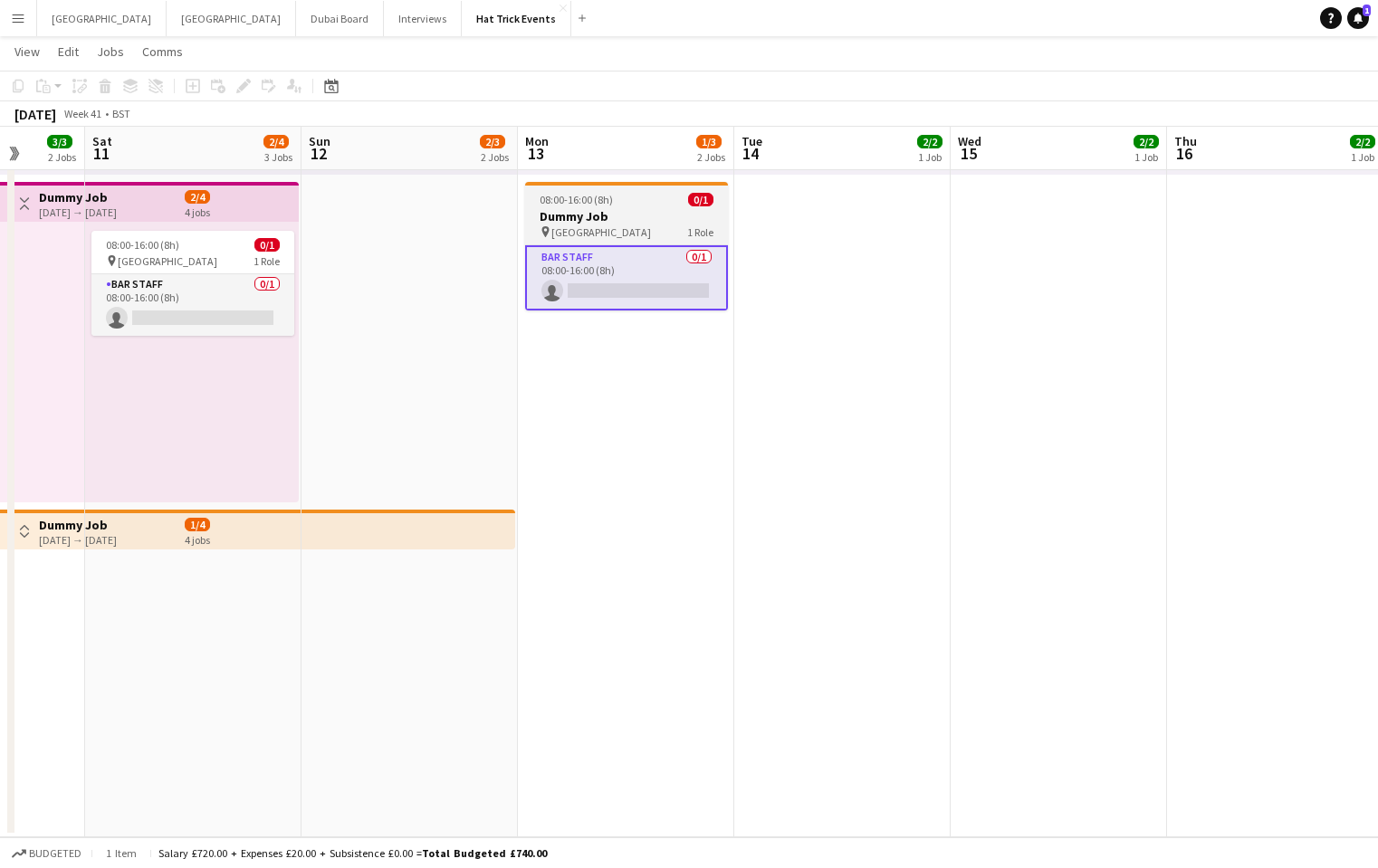
click at [649, 221] on h3 "Dummy Job" at bounding box center [626, 217] width 203 height 17
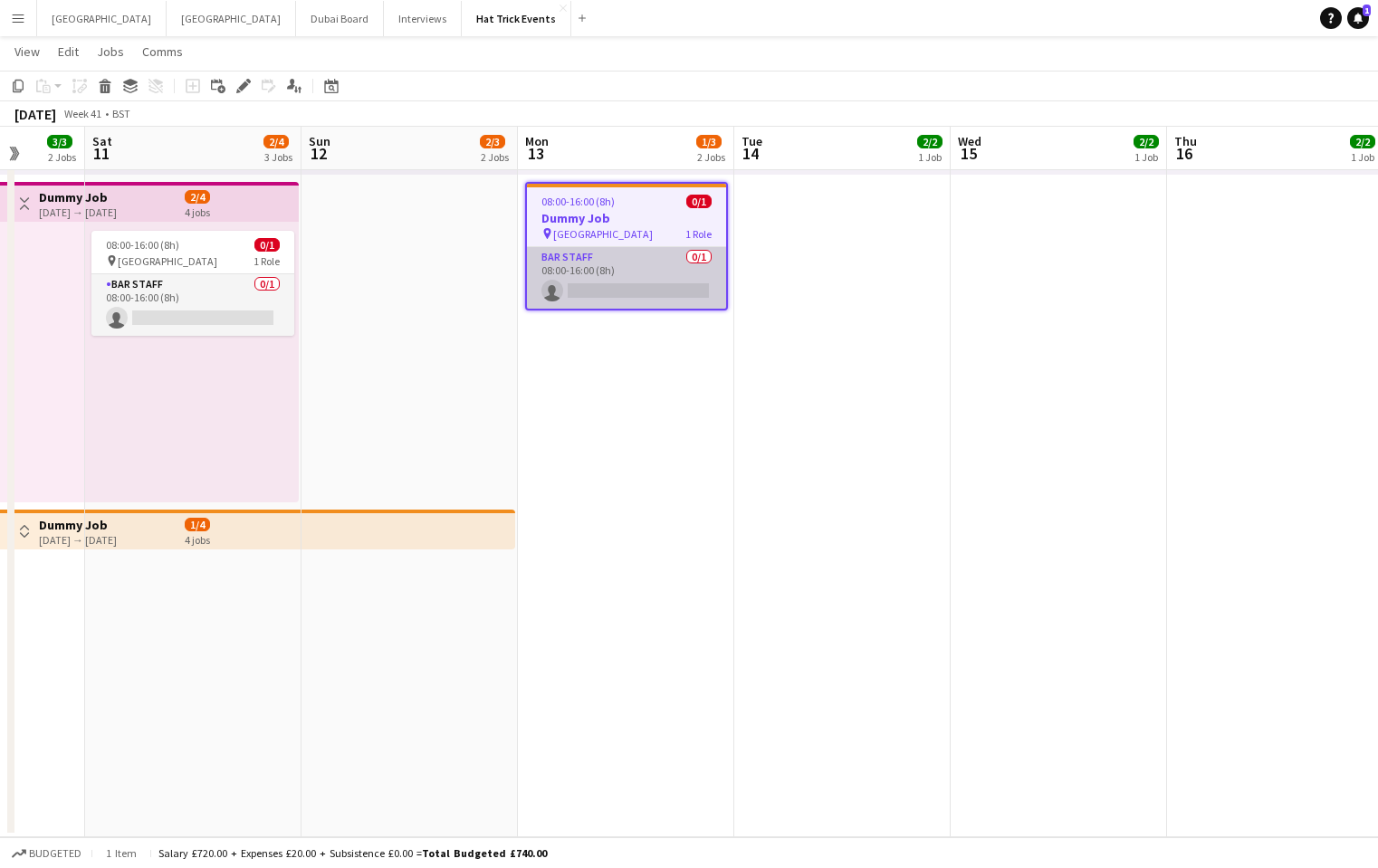
click at [650, 266] on app-card-role "Bar Staff 0/1 08:00-16:00 (8h) single-neutral-actions" at bounding box center [626, 277] width 199 height 61
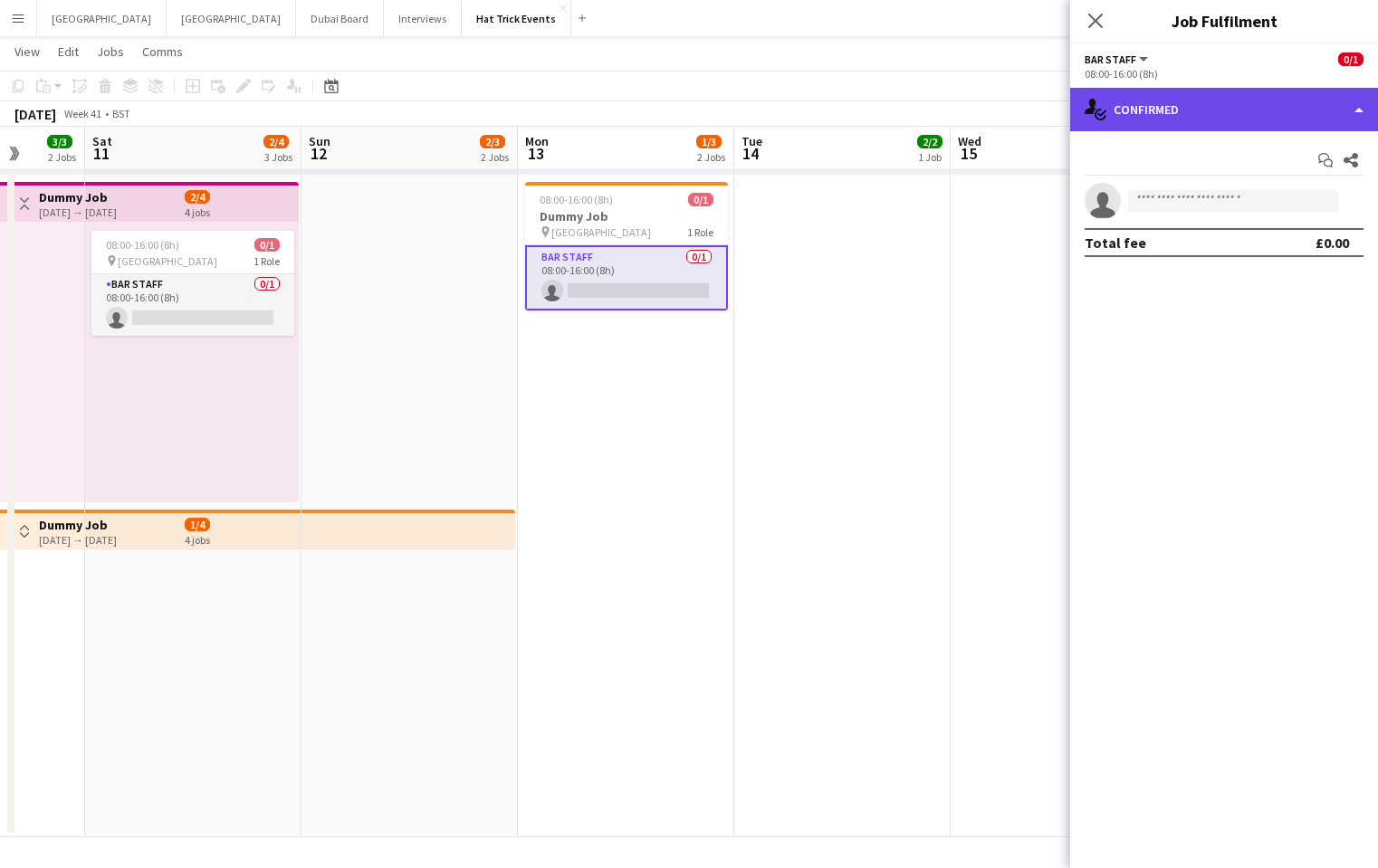
click at [1281, 121] on div "single-neutral-actions-check-2 Confirmed" at bounding box center [1223, 109] width 307 height 43
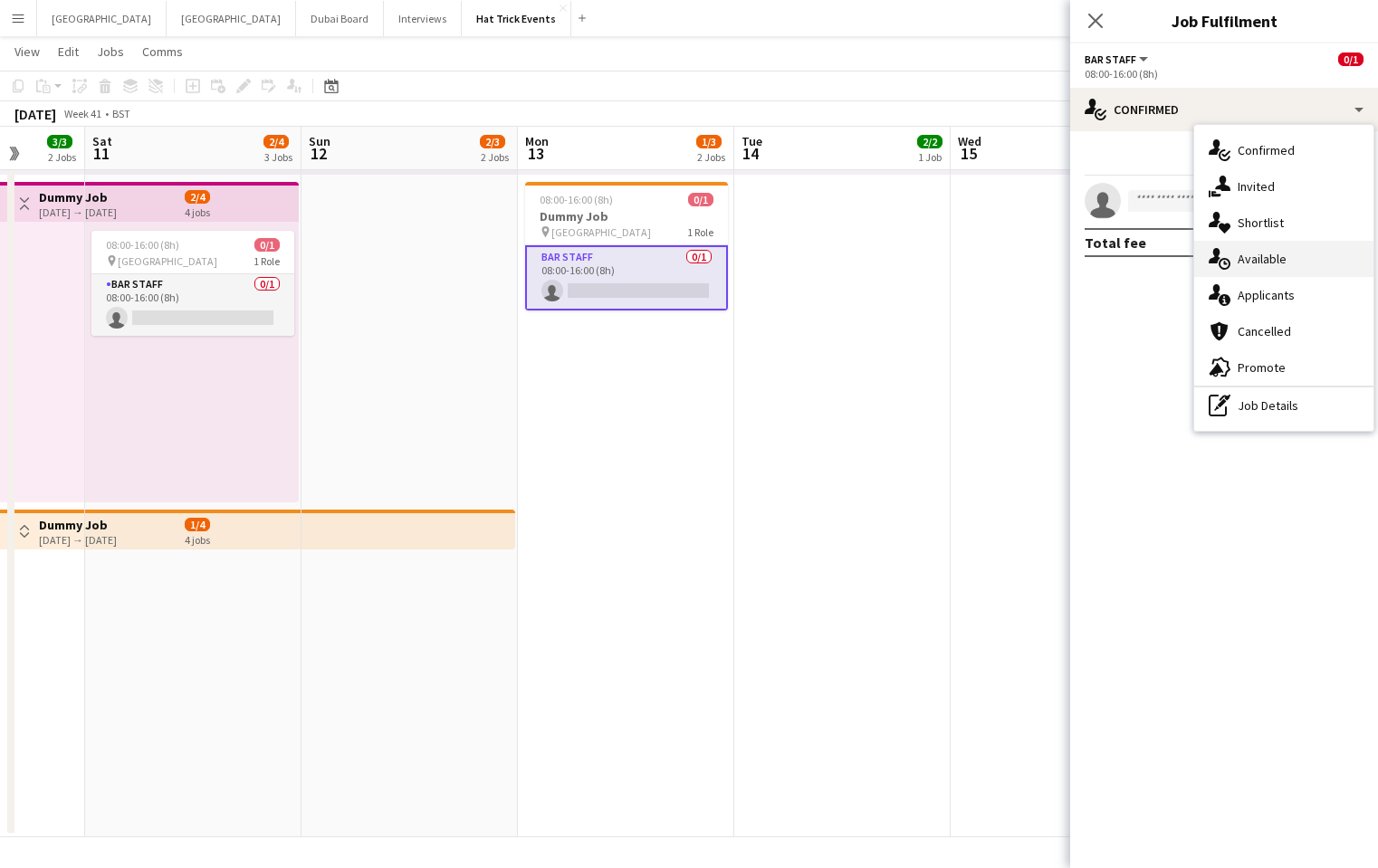
click at [1282, 258] on span "Available" at bounding box center [1261, 259] width 49 height 17
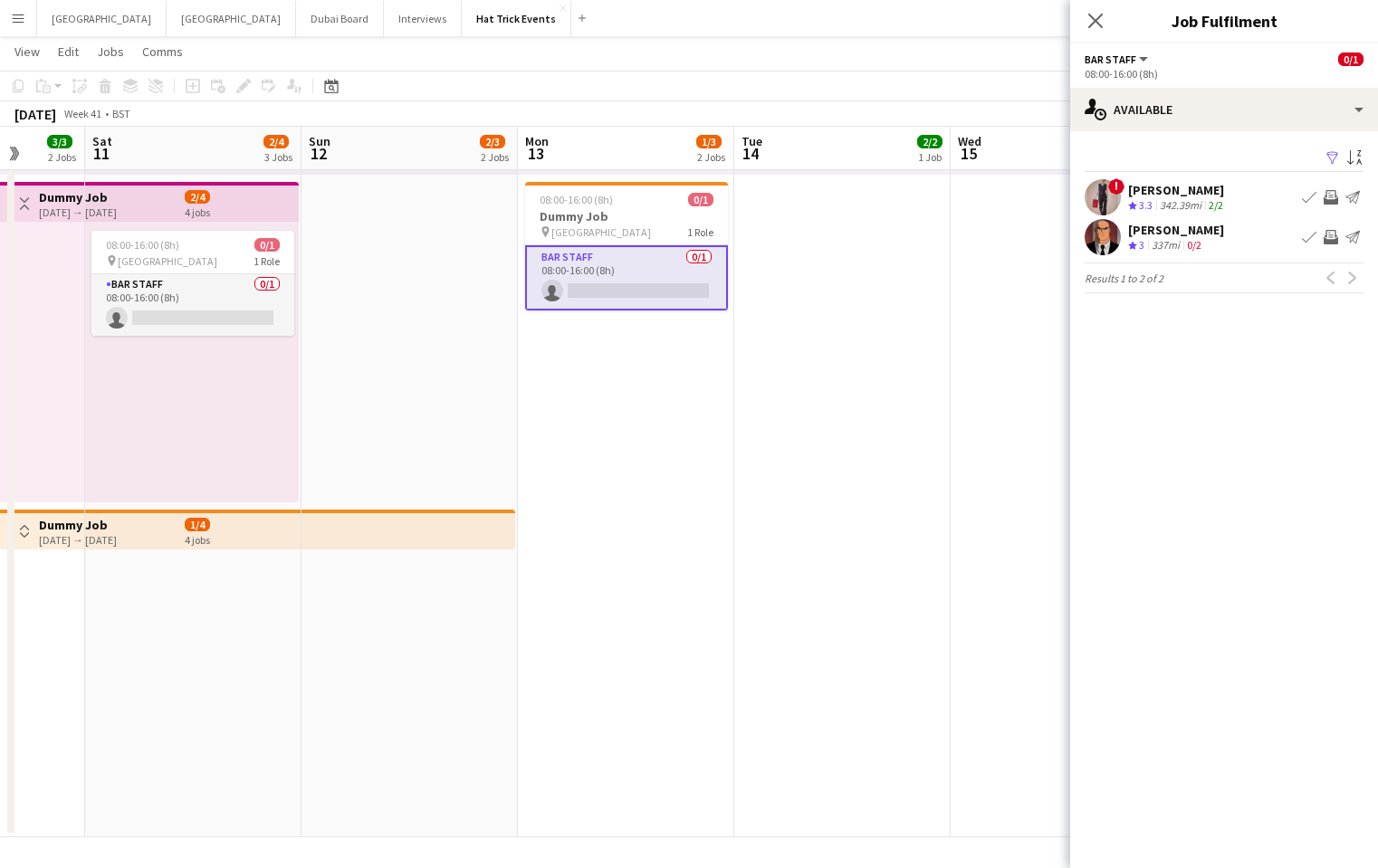
click at [1328, 158] on app-icon "Filter" at bounding box center [1332, 159] width 15 height 17
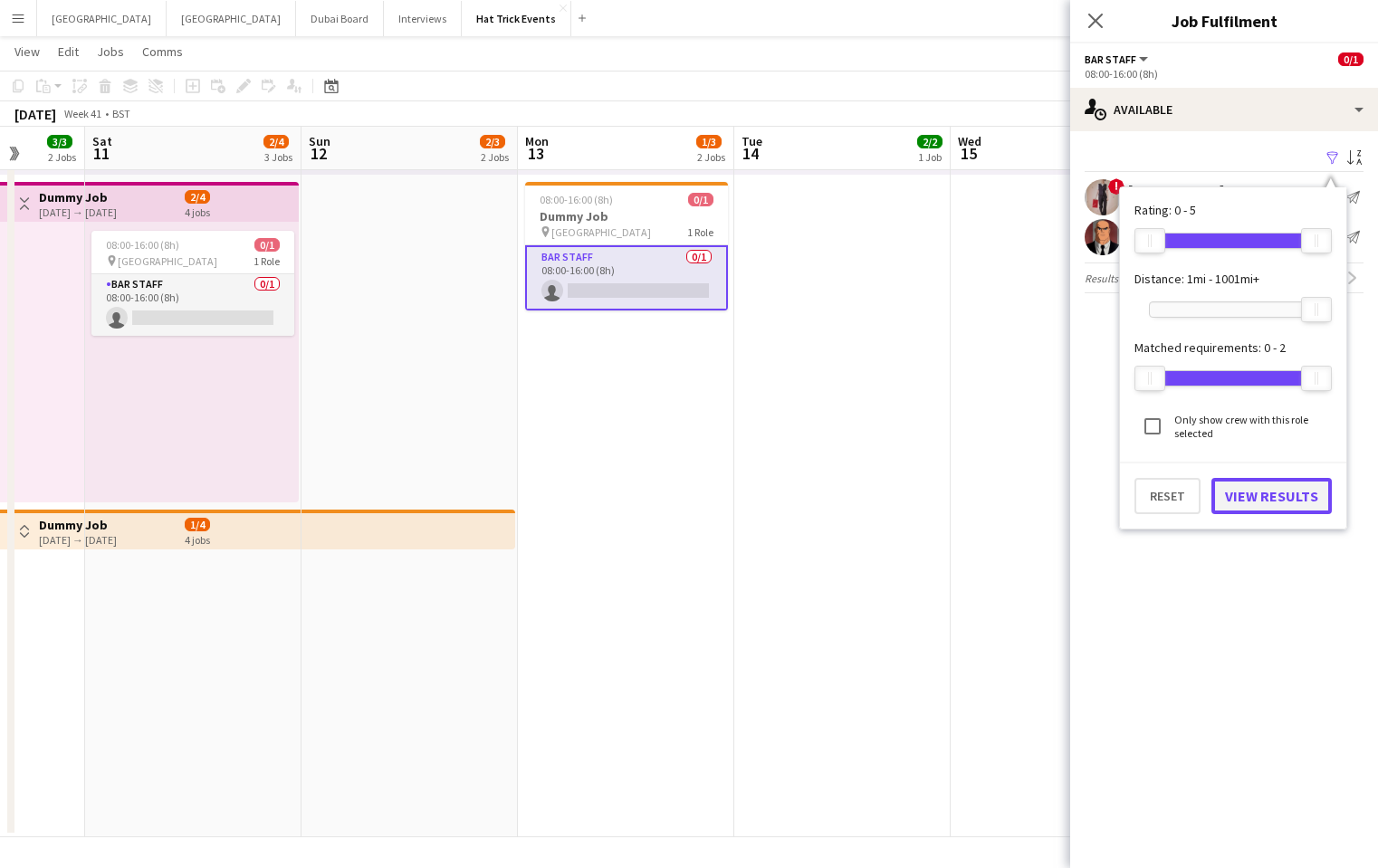
click at [1255, 490] on button "View Results" at bounding box center [1271, 495] width 120 height 36
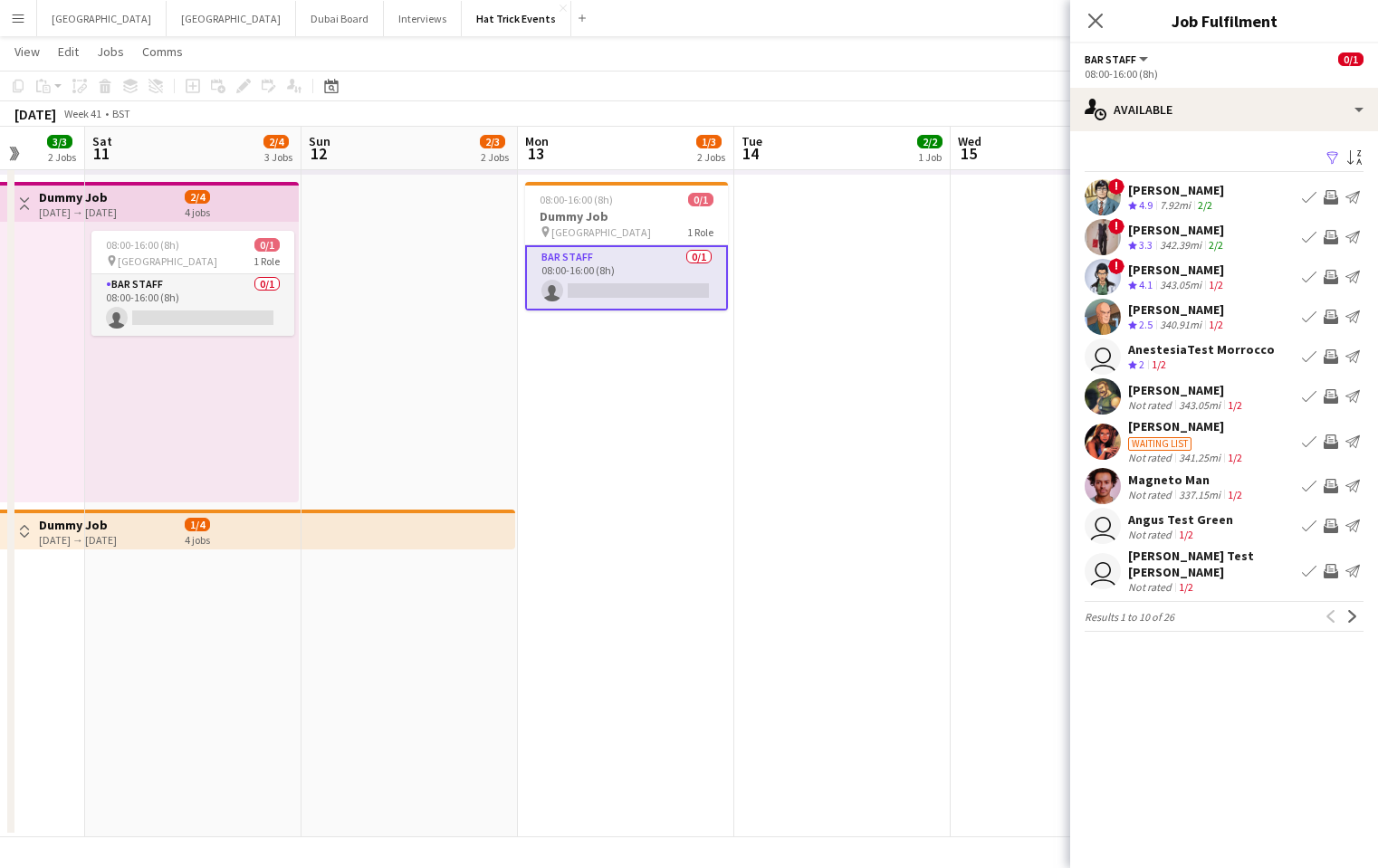
click at [1333, 159] on app-icon "Filter" at bounding box center [1332, 159] width 15 height 17
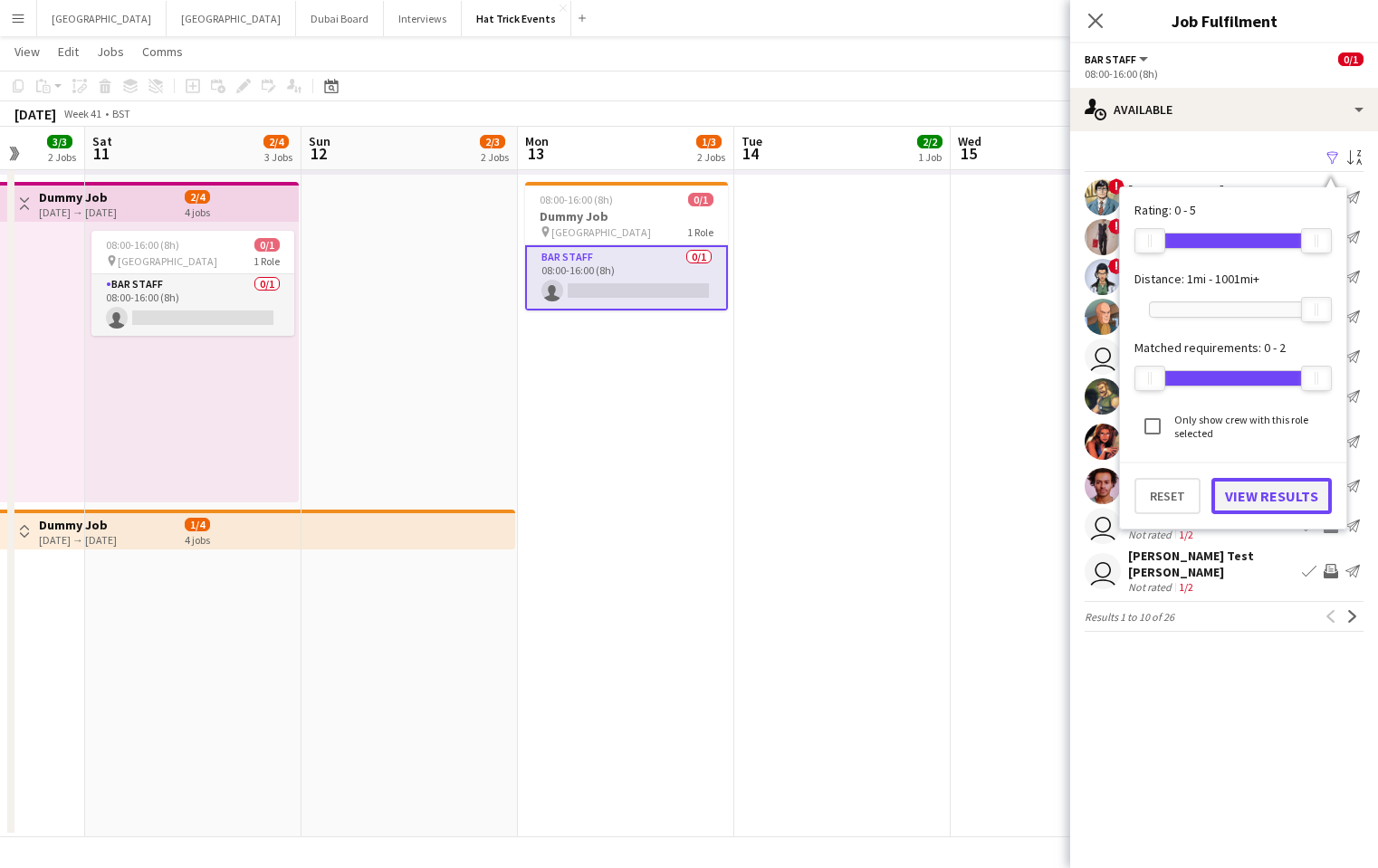
click at [1272, 496] on button "View Results" at bounding box center [1271, 495] width 120 height 36
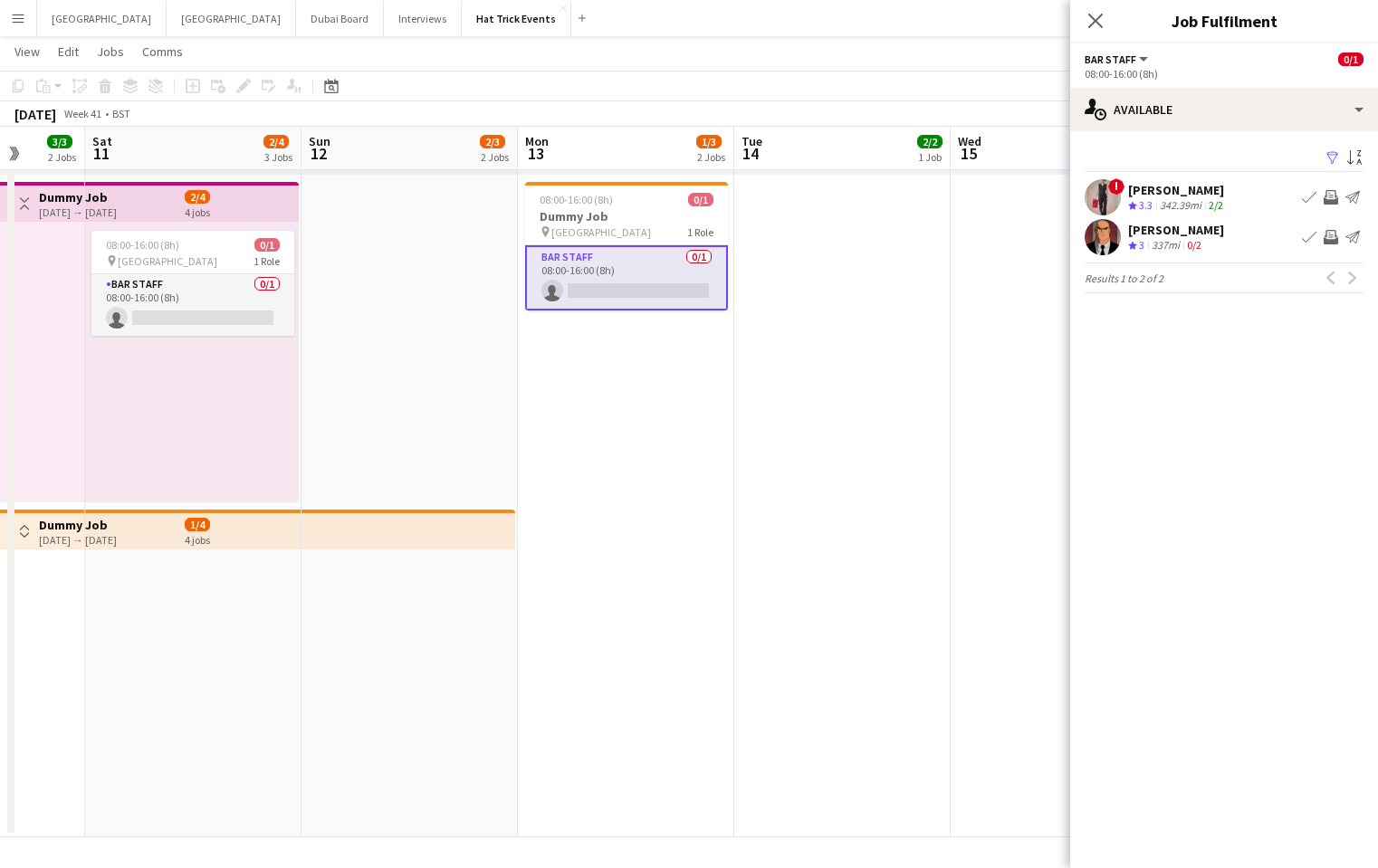
click at [1098, 37] on div "Close pop-in" at bounding box center [1095, 20] width 50 height 41
click at [1095, 28] on icon "Close pop-in" at bounding box center [1095, 20] width 17 height 17
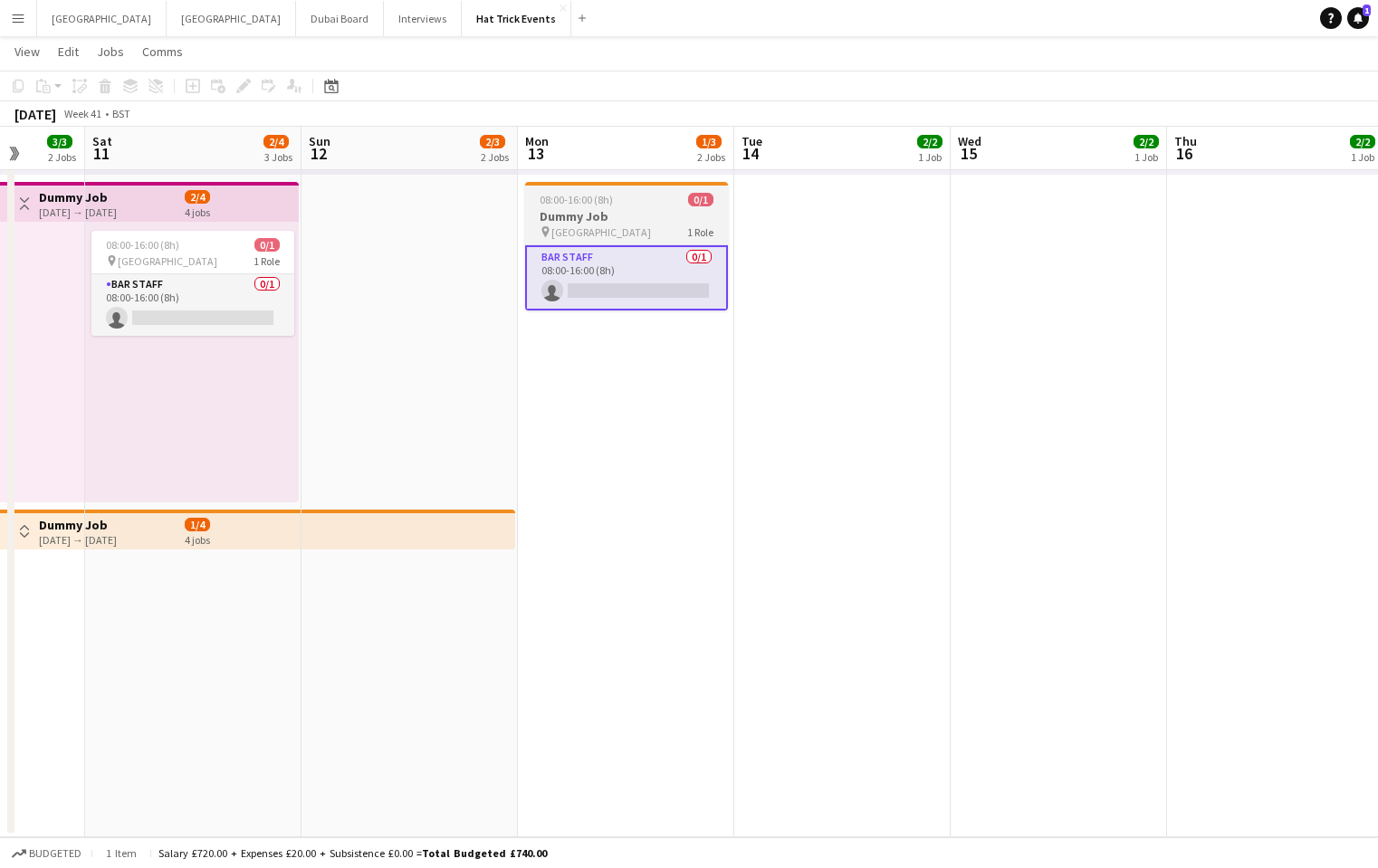
click at [625, 198] on div "08:00-16:00 (8h) 0/1" at bounding box center [626, 199] width 203 height 14
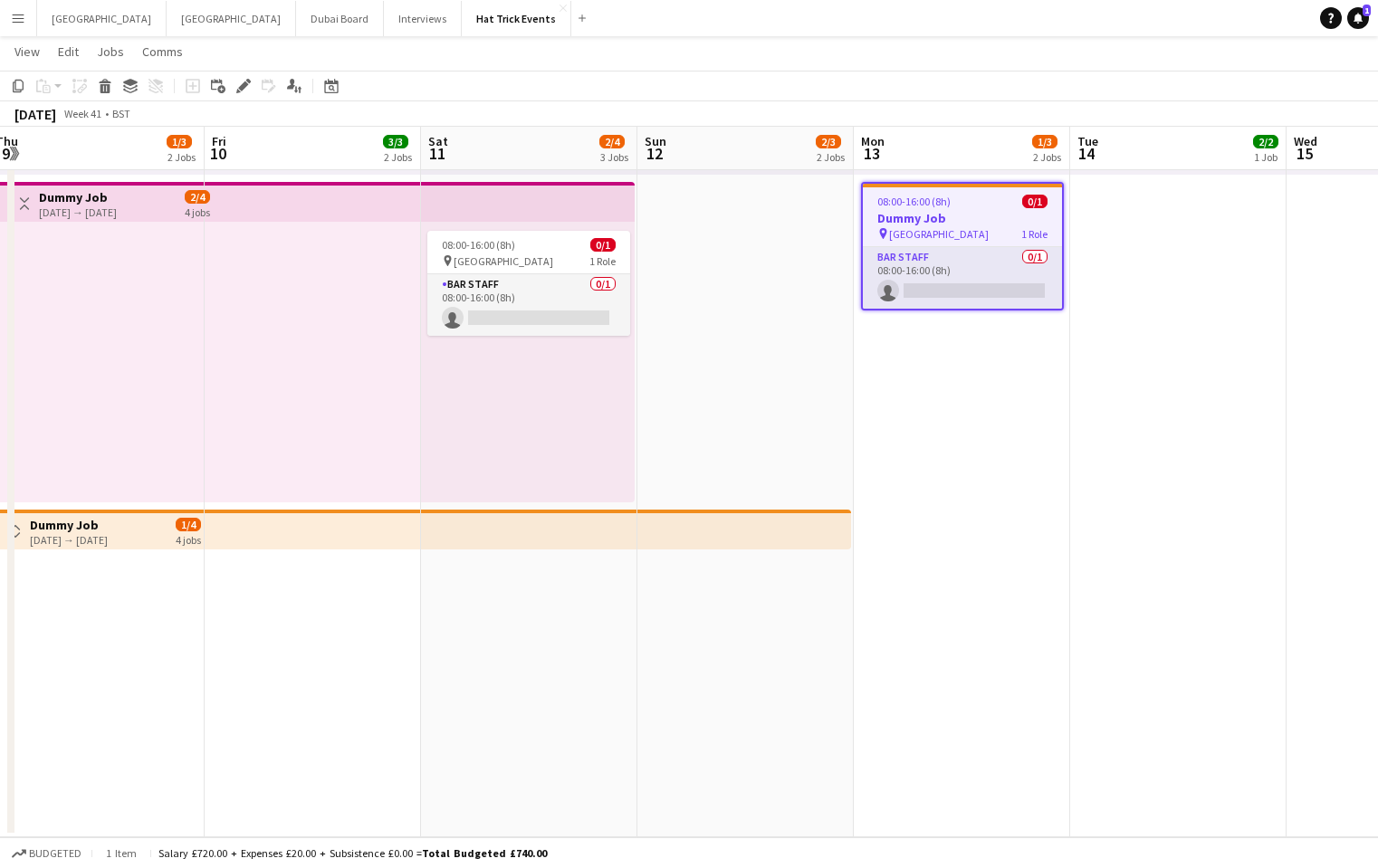
scroll to position [0, 439]
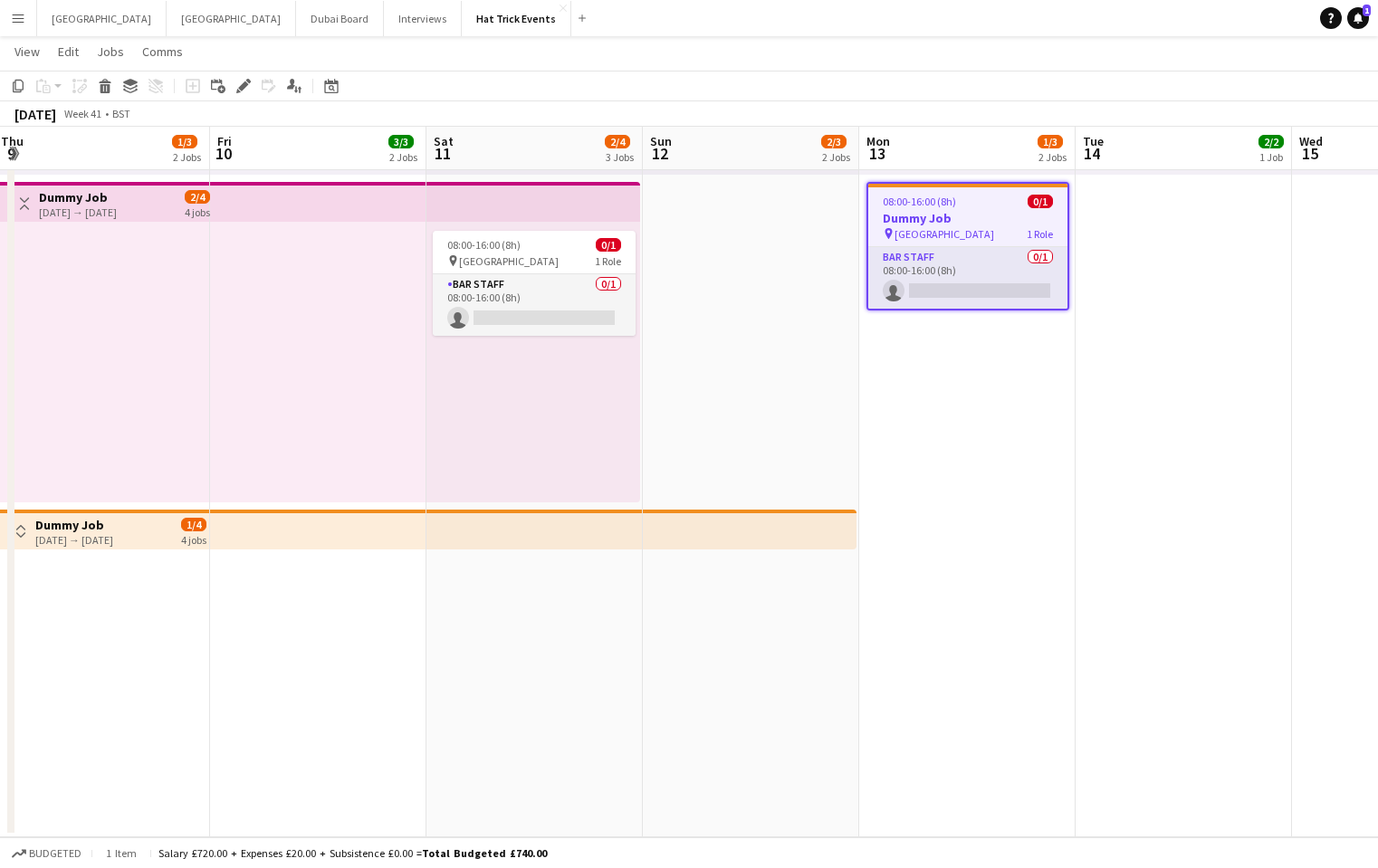
drag, startPoint x: 640, startPoint y: 389, endPoint x: 982, endPoint y: 395, distance: 342.1
click at [982, 395] on app-calendar-viewport "Tue 7 3/3 2 Jobs Wed 8 1/3 2 Jobs Thu 9 1/3 2 Jobs Fri 10 3/3 2 Jobs Sat 11 2/4…" at bounding box center [689, 252] width 1378 height 1170
click at [958, 274] on app-card-role "Bar Staff 0/1 08:00-16:00 (8h) single-neutral-actions" at bounding box center [967, 277] width 199 height 61
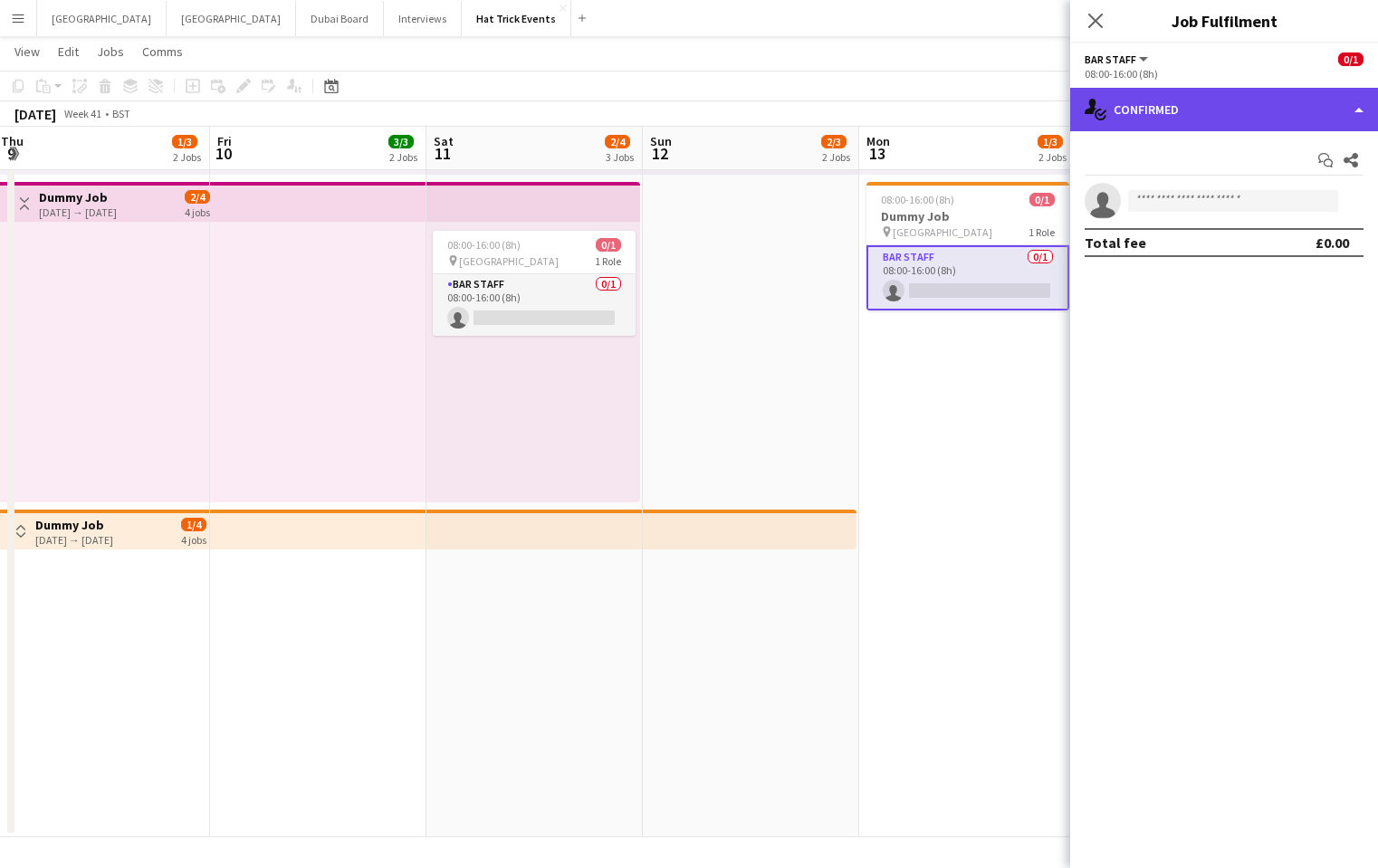
click at [1261, 111] on div "single-neutral-actions-check-2 Confirmed" at bounding box center [1223, 109] width 307 height 43
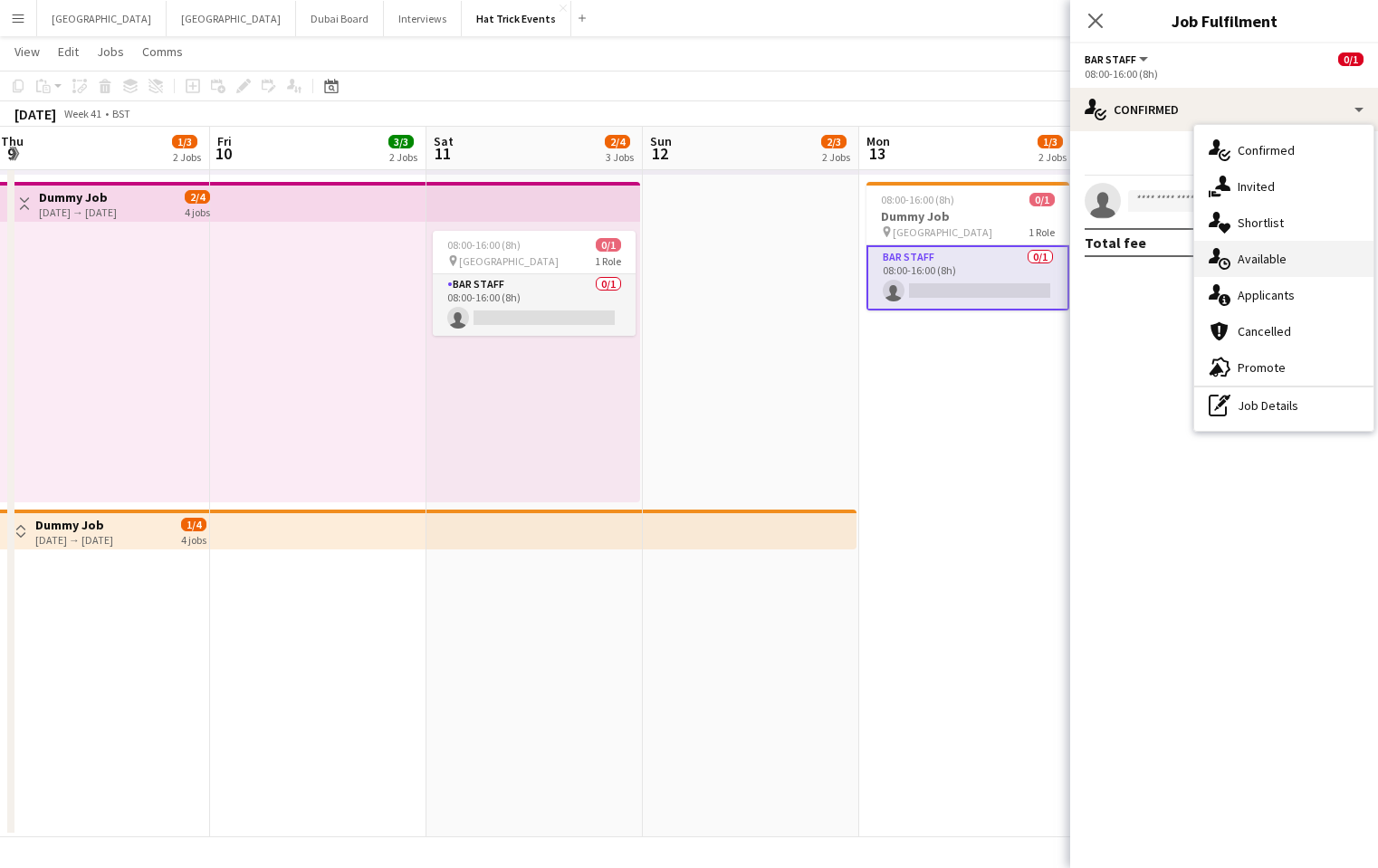
click at [1244, 264] on span "Available" at bounding box center [1261, 259] width 49 height 17
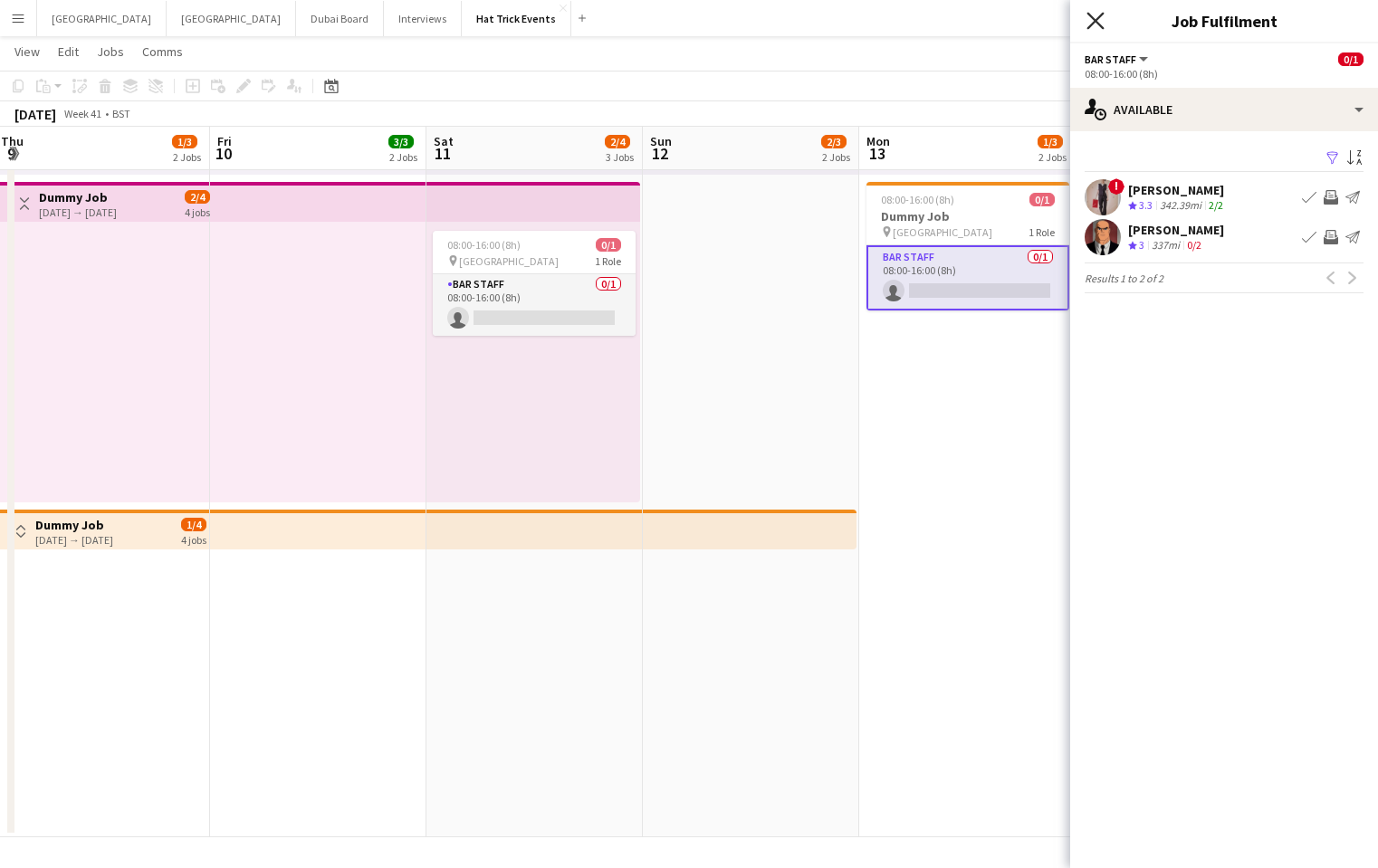
click at [1093, 24] on icon at bounding box center [1095, 20] width 17 height 17
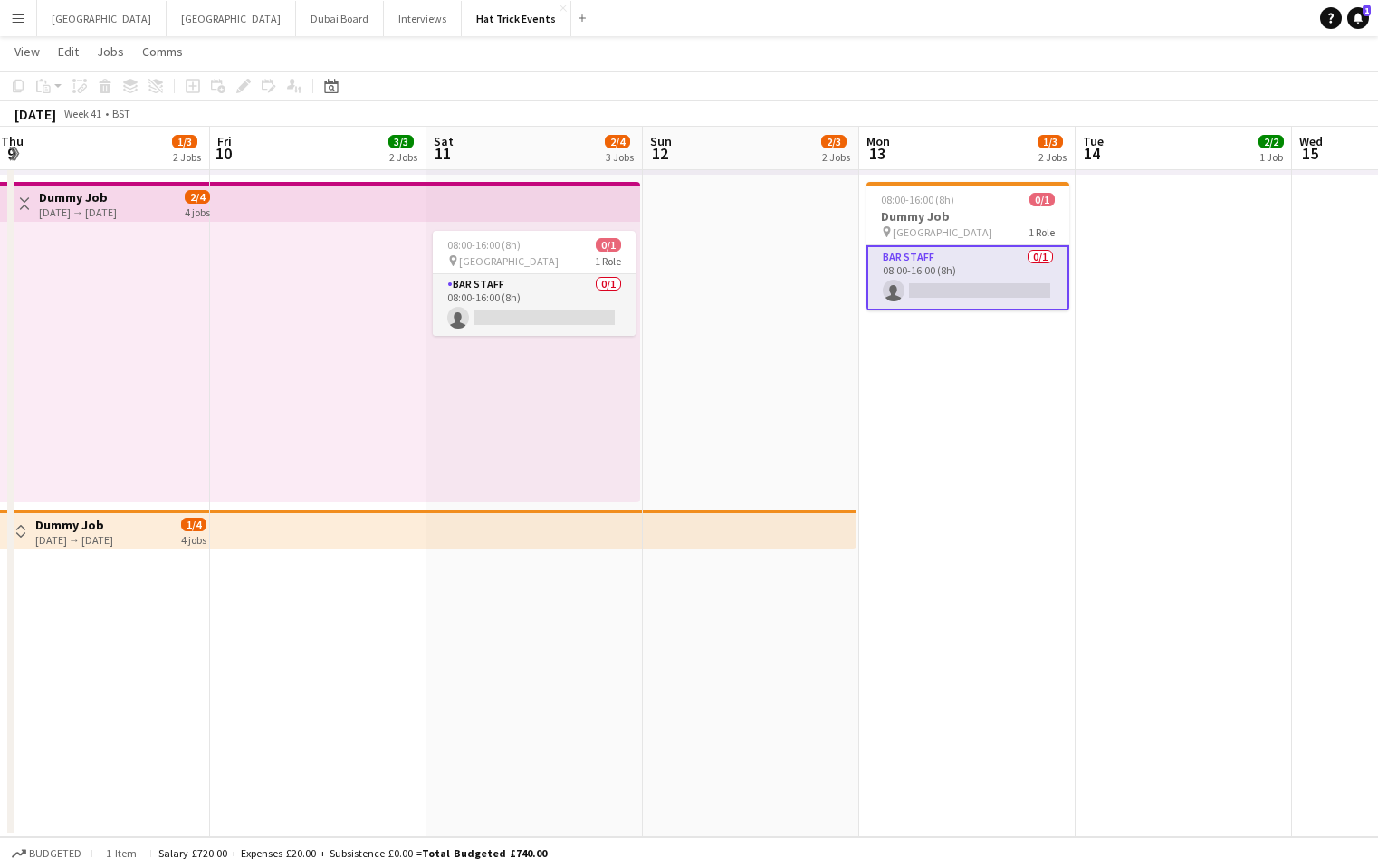
click at [977, 266] on app-card-role "Bar Staff 0/1 08:00-16:00 (8h) single-neutral-actions" at bounding box center [967, 277] width 203 height 65
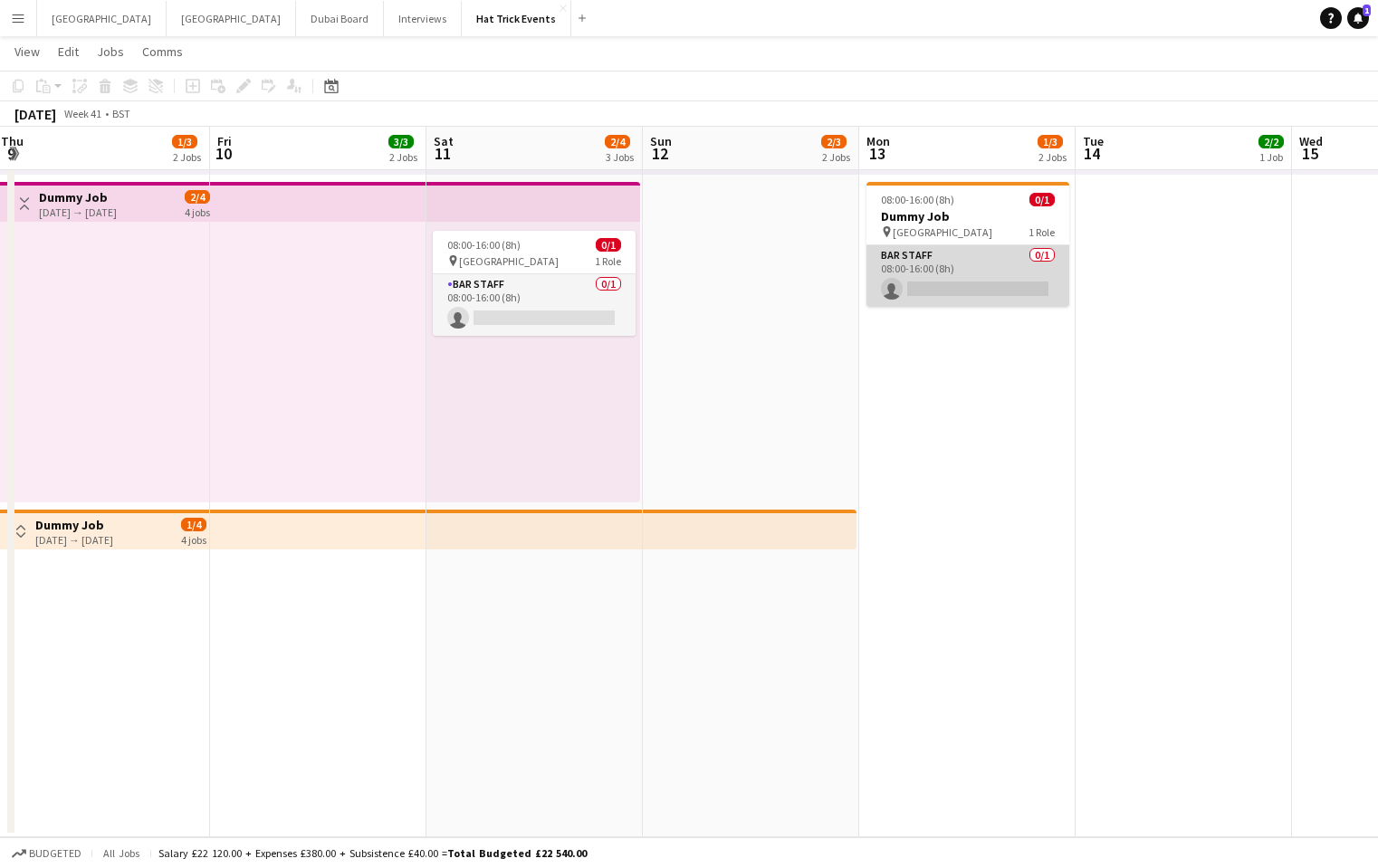
click at [977, 266] on app-card-role "Bar Staff 0/1 08:00-16:00 (8h) single-neutral-actions" at bounding box center [967, 275] width 203 height 61
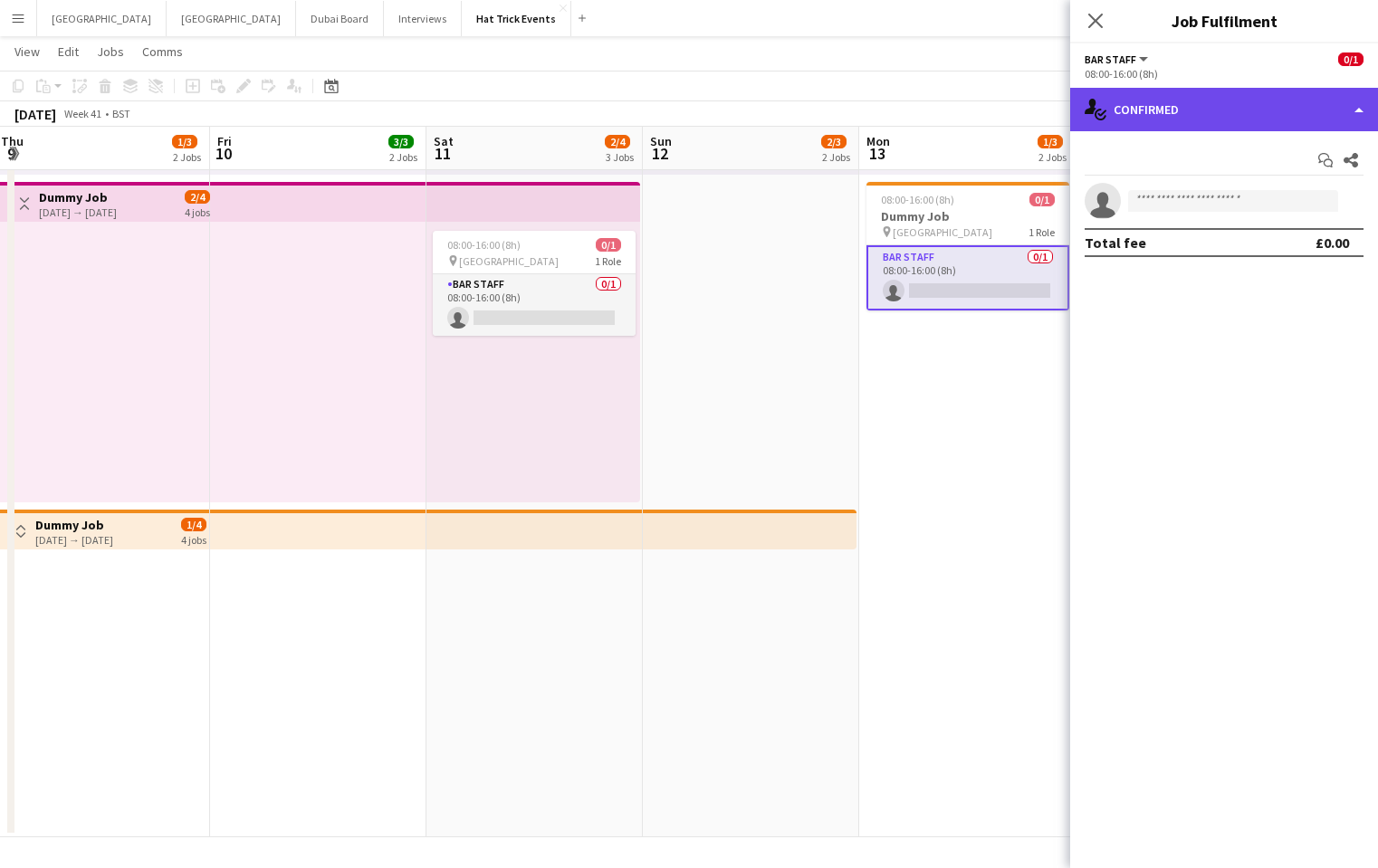
click at [1259, 114] on div "single-neutral-actions-check-2 Confirmed" at bounding box center [1223, 109] width 307 height 43
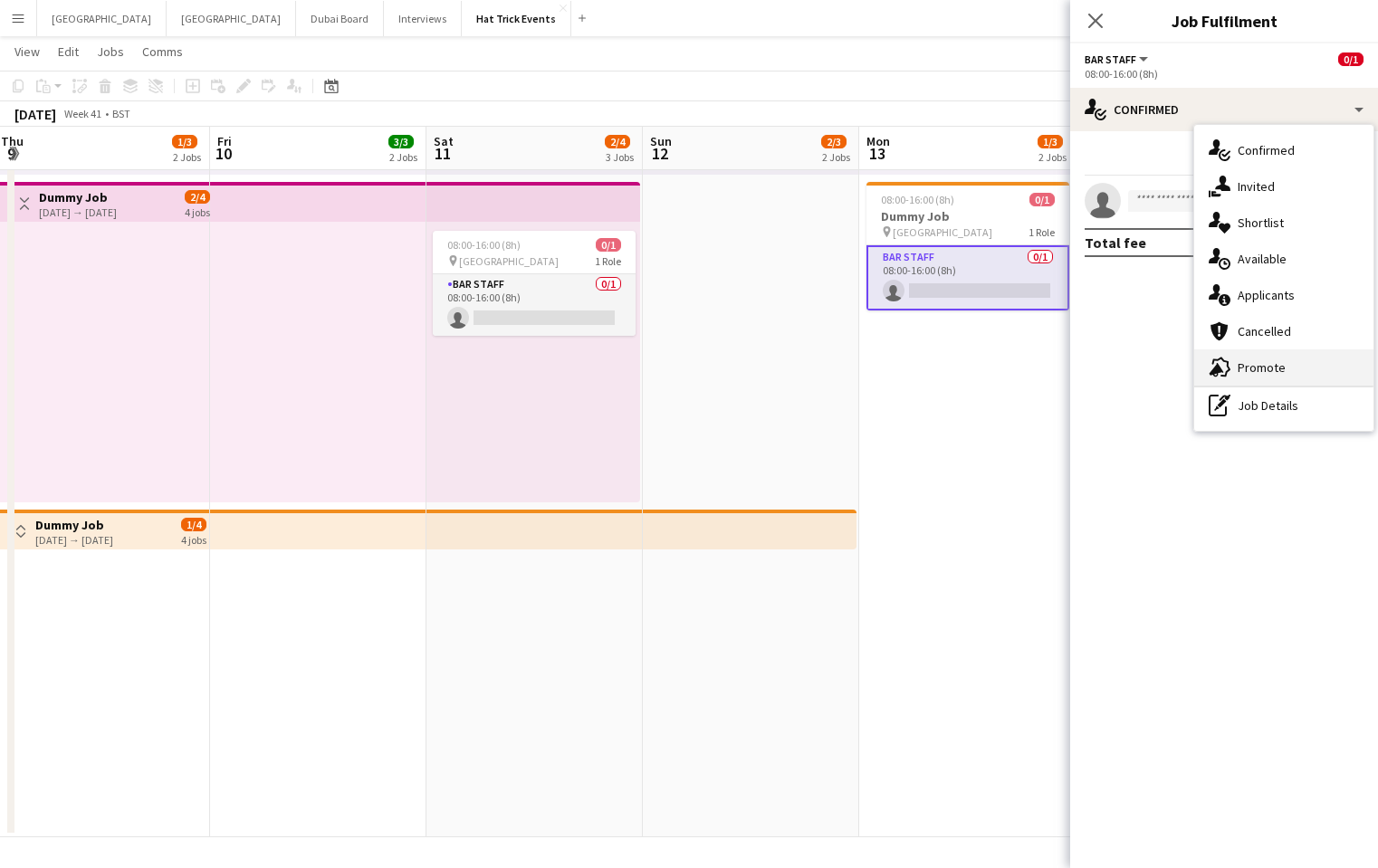
click at [1259, 369] on span "Promote" at bounding box center [1261, 368] width 48 height 17
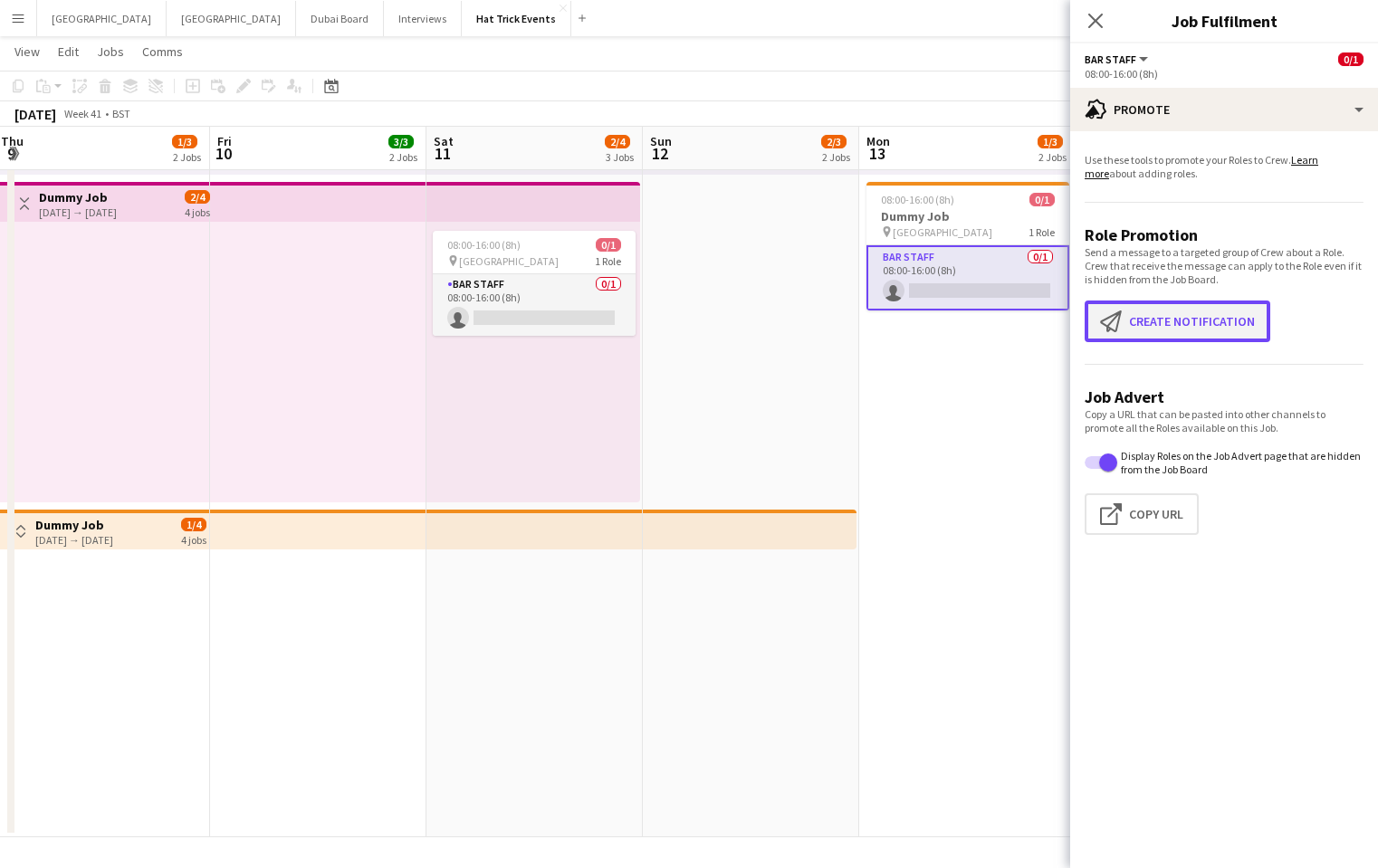
click at [1187, 315] on button "Create notification Create notification" at bounding box center [1177, 321] width 185 height 41
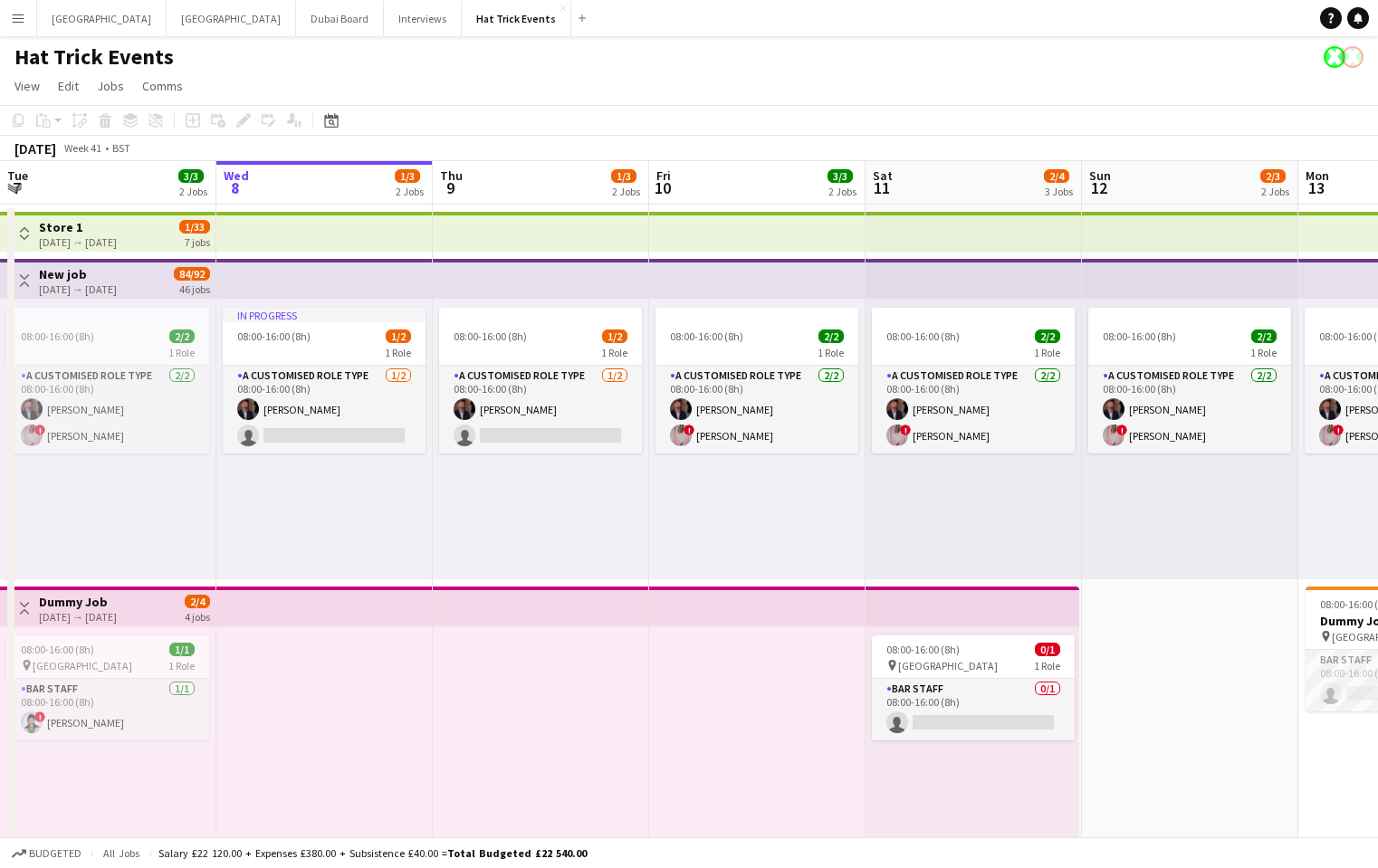
click at [23, 17] on app-icon "Menu" at bounding box center [18, 18] width 15 height 15
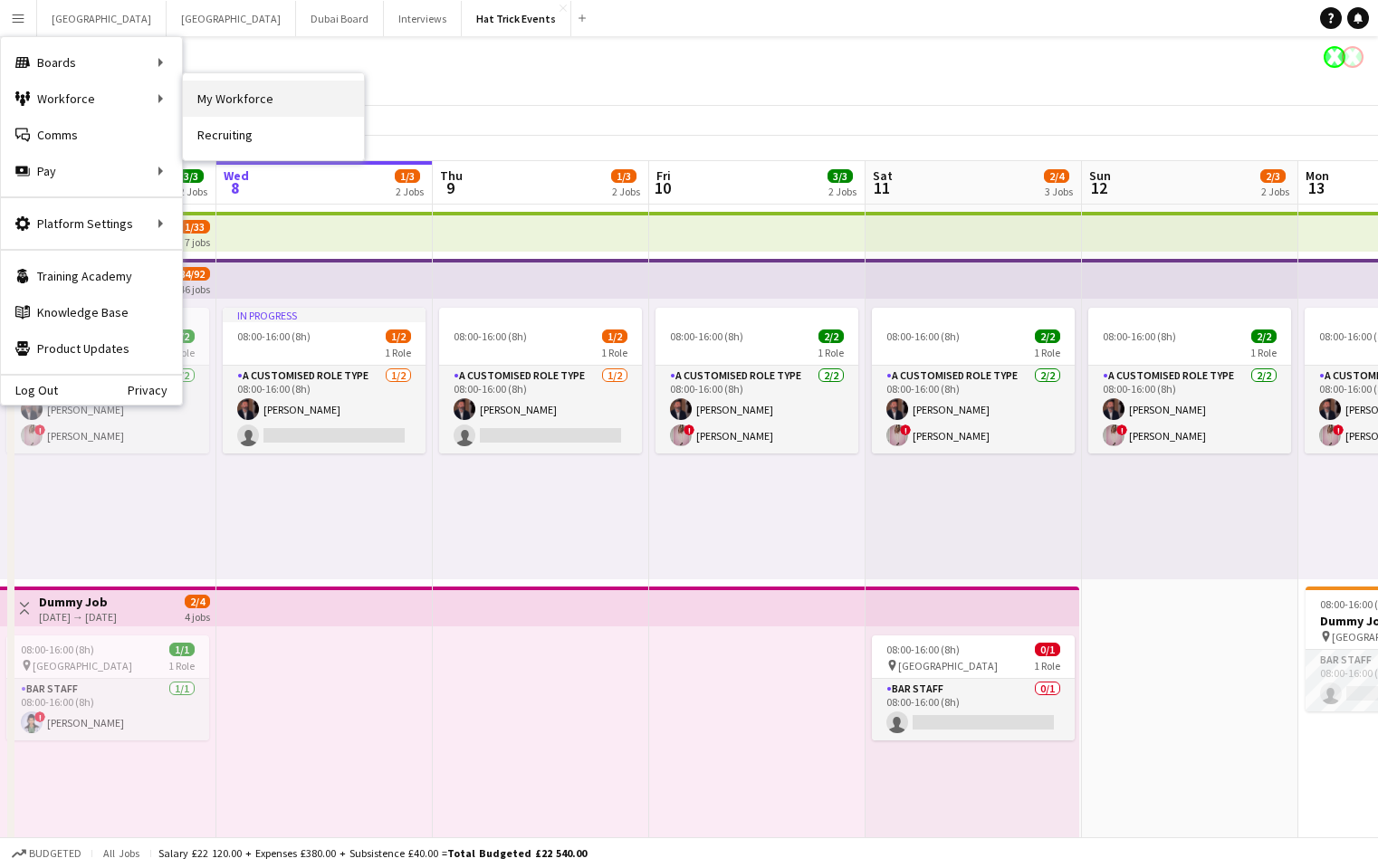
click at [225, 98] on link "My Workforce" at bounding box center [272, 98] width 181 height 36
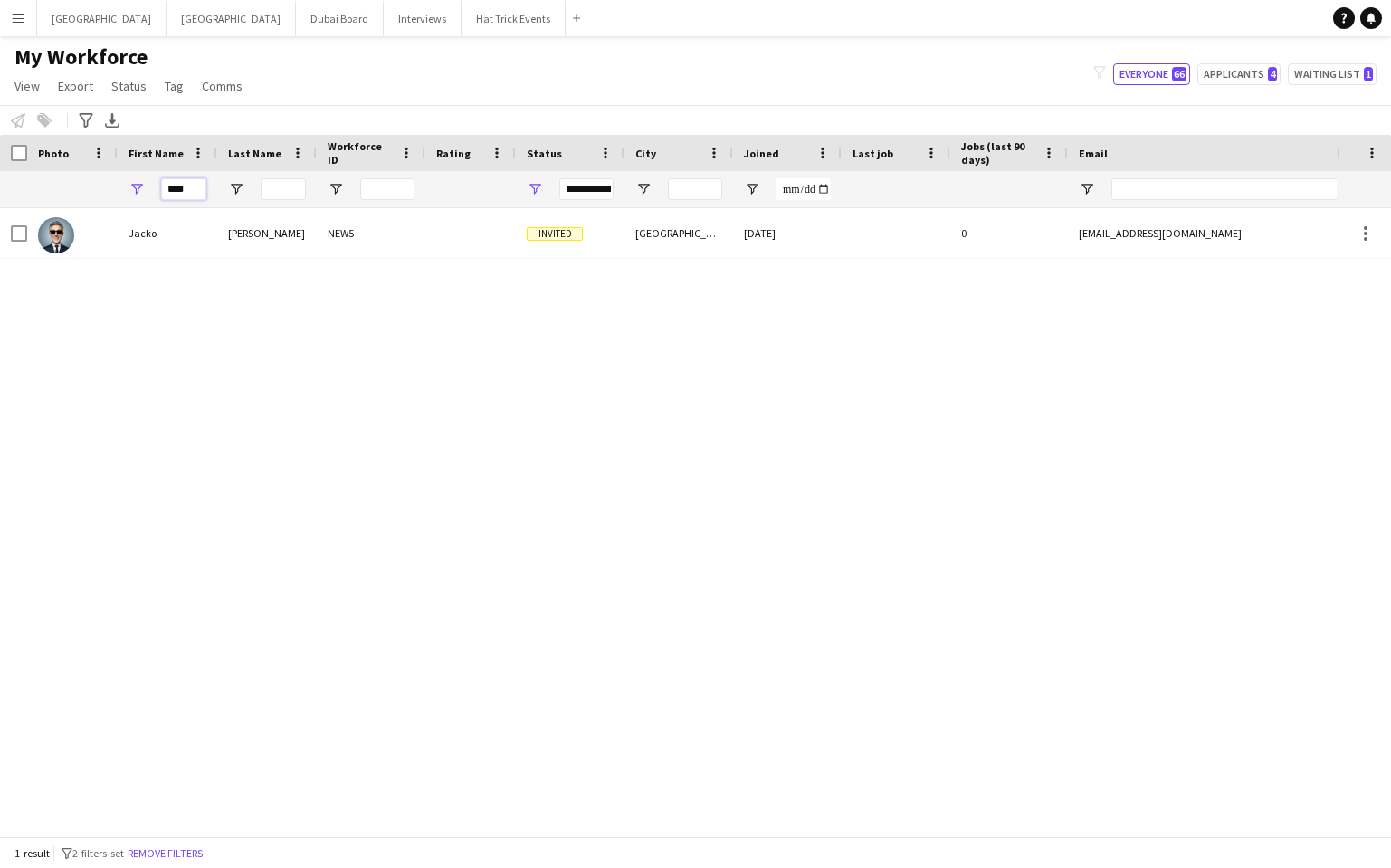
drag, startPoint x: 193, startPoint y: 185, endPoint x: 160, endPoint y: 184, distance: 33.0
click at [160, 184] on div "****" at bounding box center [167, 188] width 100 height 36
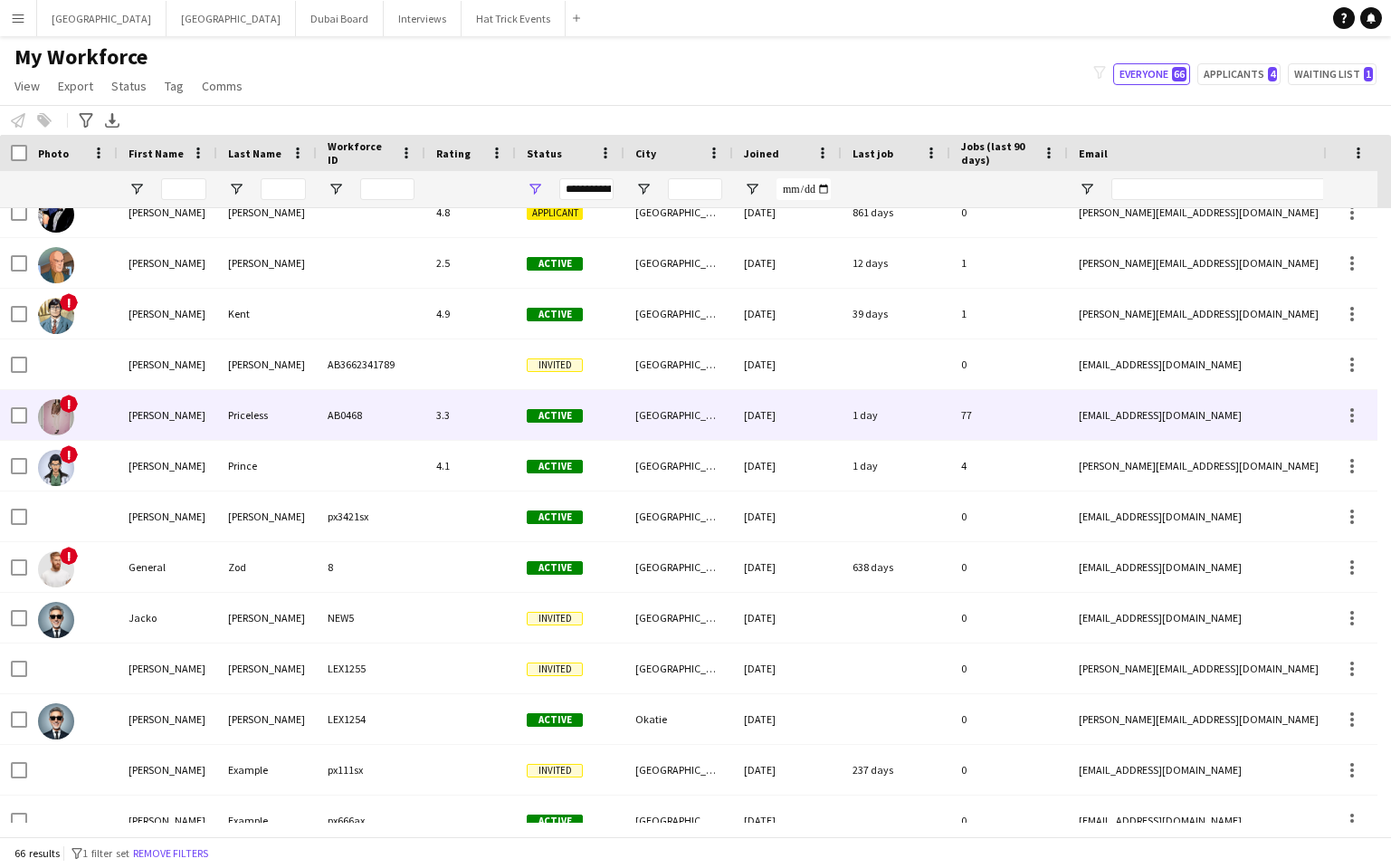
click at [286, 417] on div "Priceless" at bounding box center [267, 415] width 100 height 50
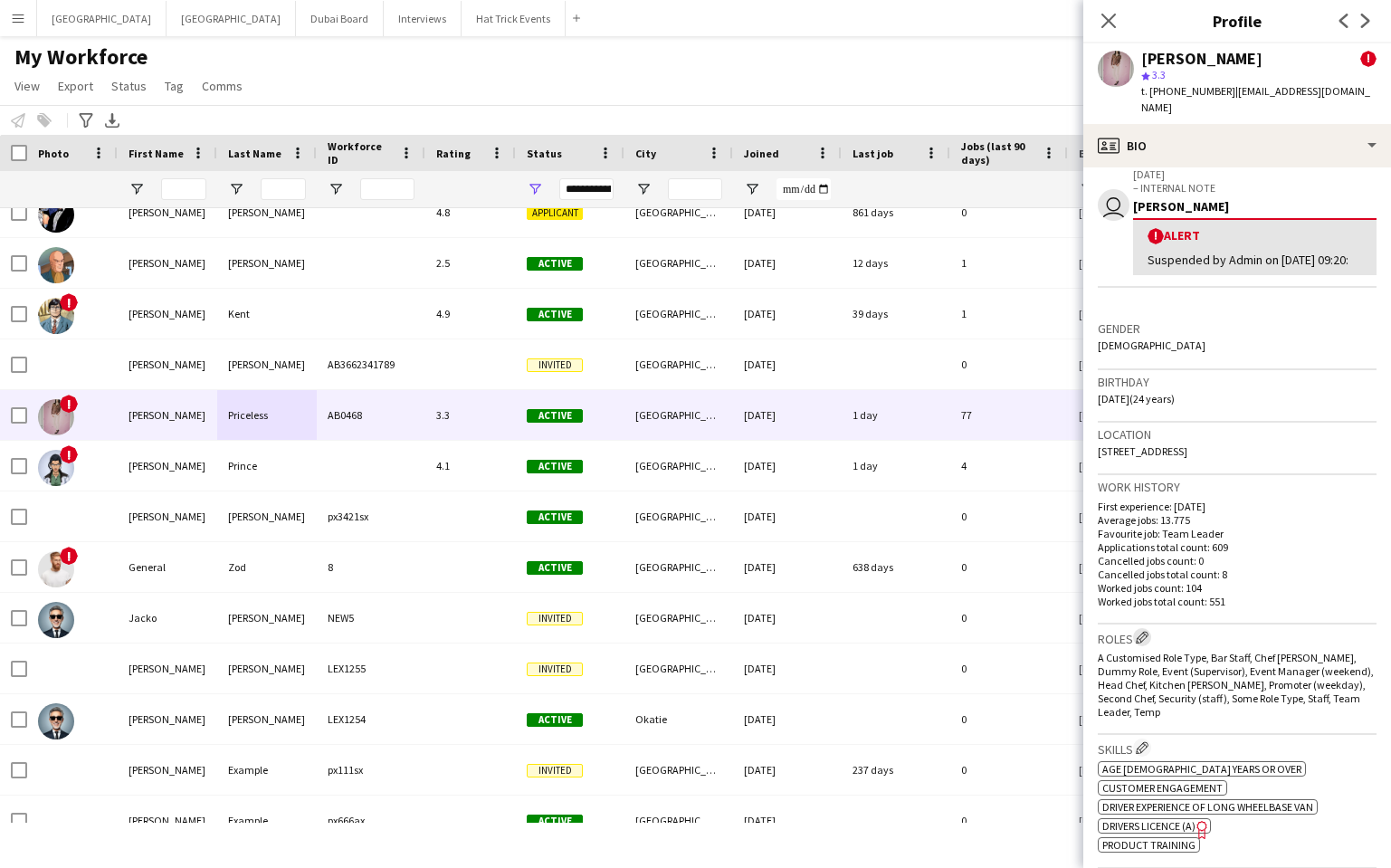
click at [1145, 640] on app-icon "Edit crew company roles" at bounding box center [1142, 638] width 13 height 13
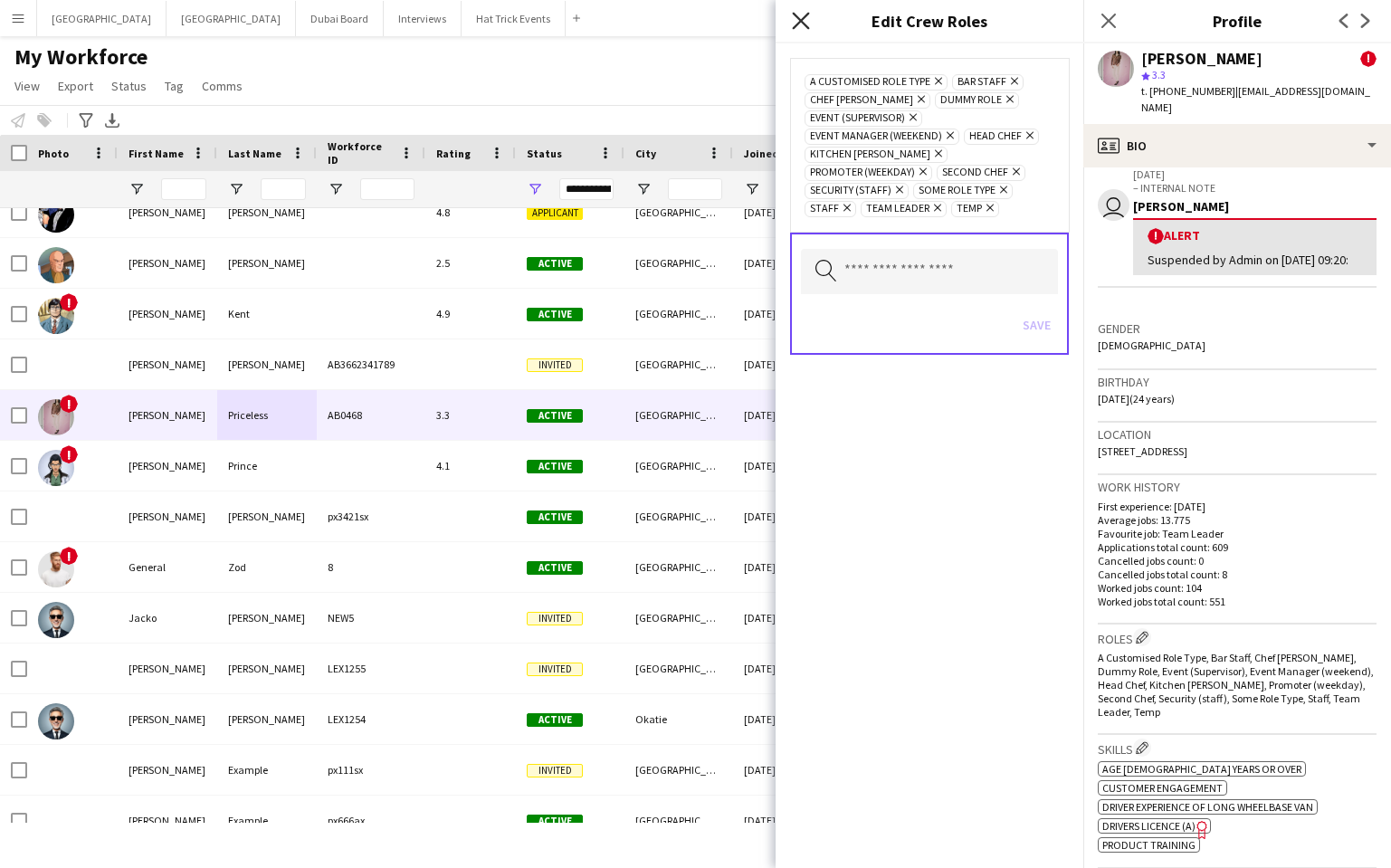
click at [802, 20] on icon at bounding box center [800, 20] width 17 height 17
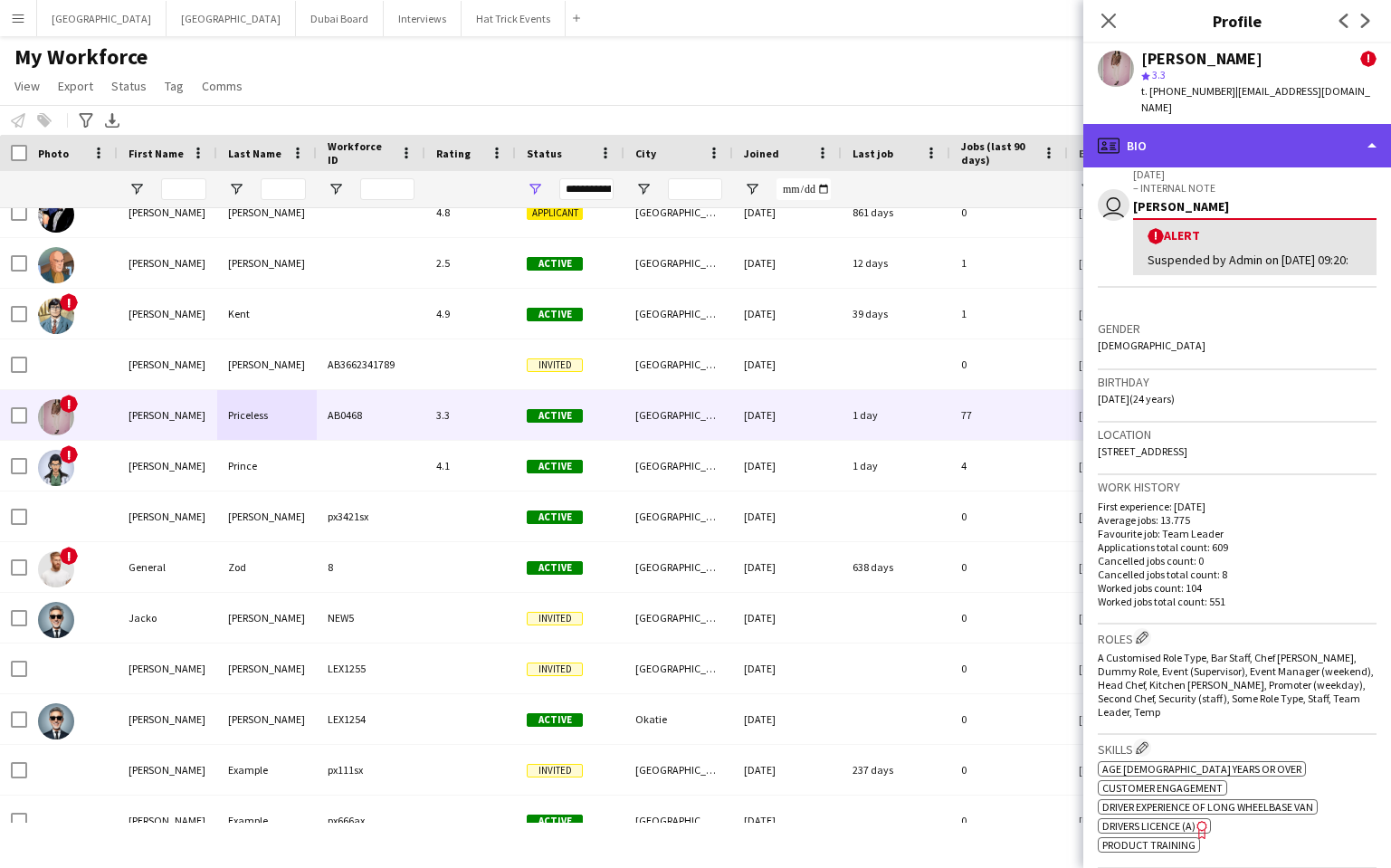
click at [1254, 136] on div "profile Bio" at bounding box center [1237, 145] width 307 height 43
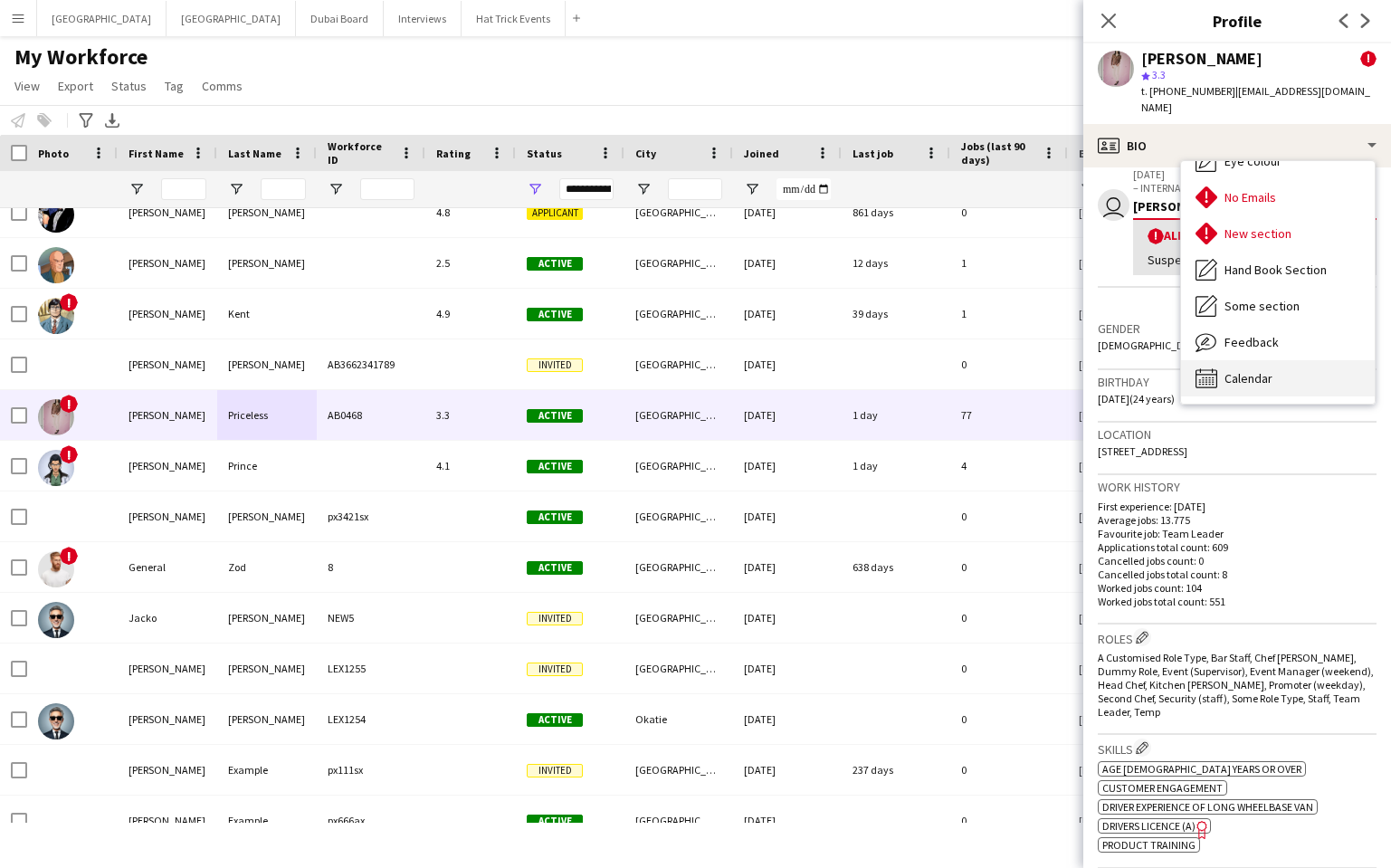
click at [1268, 370] on span "Calendar" at bounding box center [1249, 378] width 48 height 17
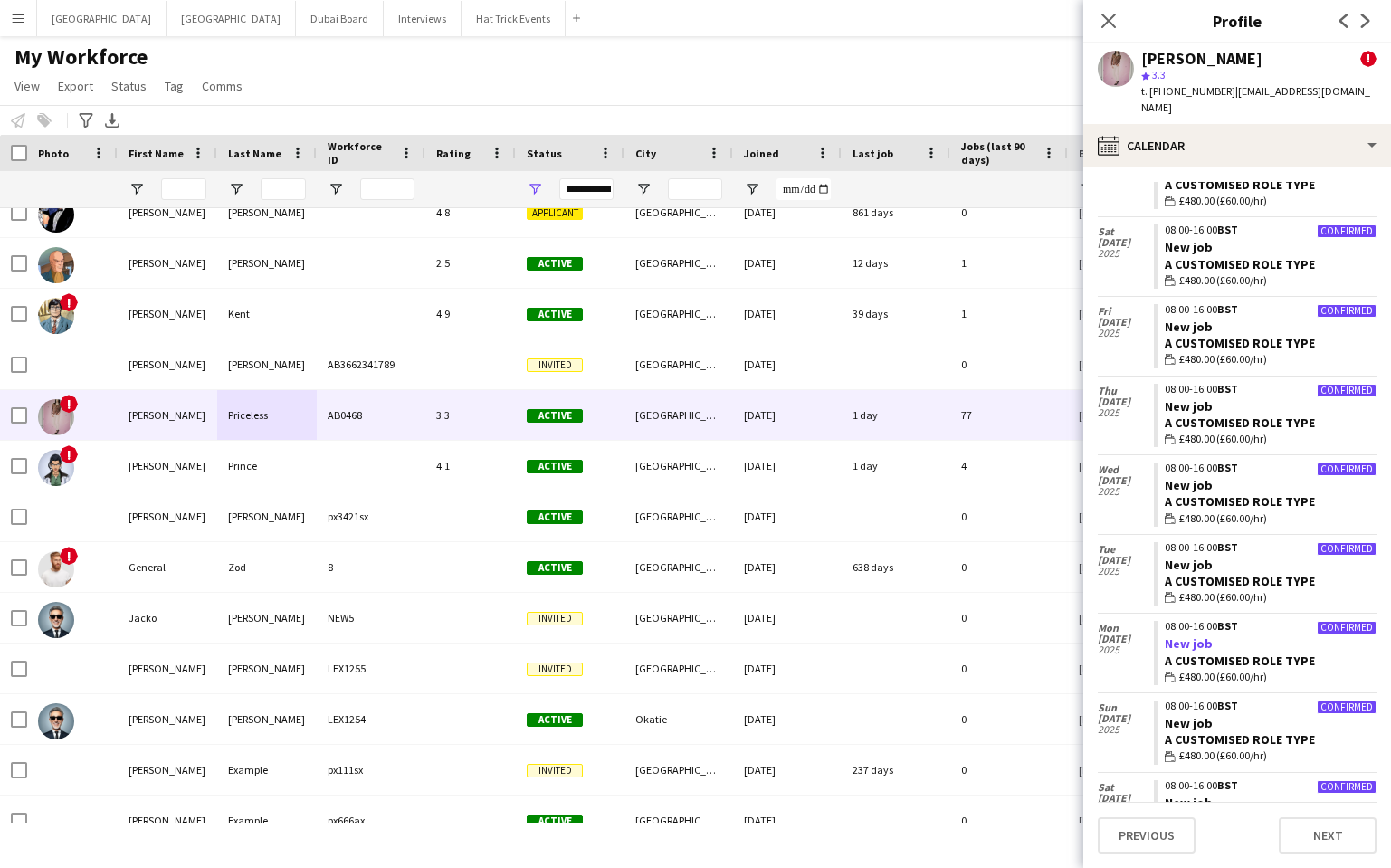
click at [1181, 636] on link "New job" at bounding box center [1189, 644] width 48 height 17
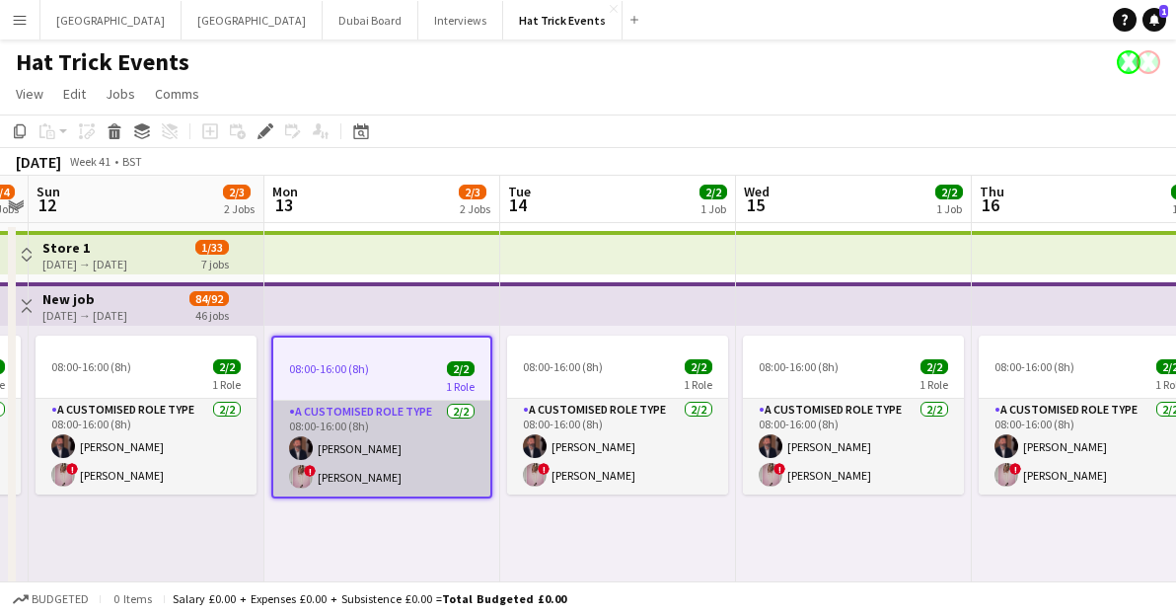
click at [402, 471] on app-card-role "A Customised Role Type 2/2 08:00-16:00 (8h) Andrew Allison ! Diana Priceless" at bounding box center [381, 449] width 217 height 96
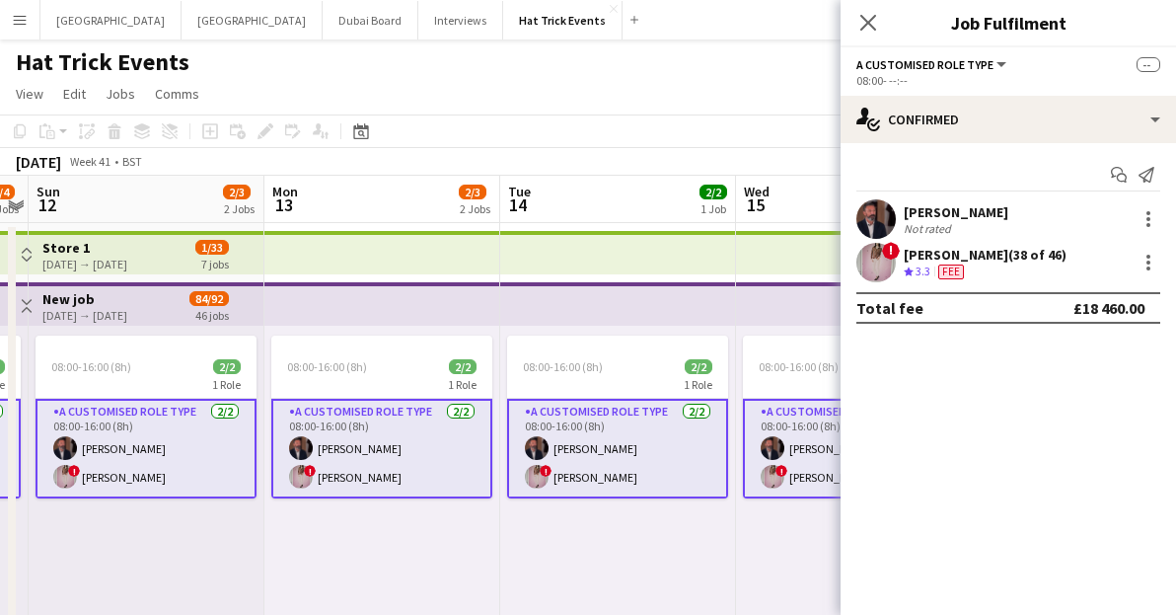
click at [402, 471] on app-card-role "A Customised Role Type 2/2 08:00-16:00 (8h) Andrew Allison ! Diana Priceless" at bounding box center [381, 449] width 221 height 100
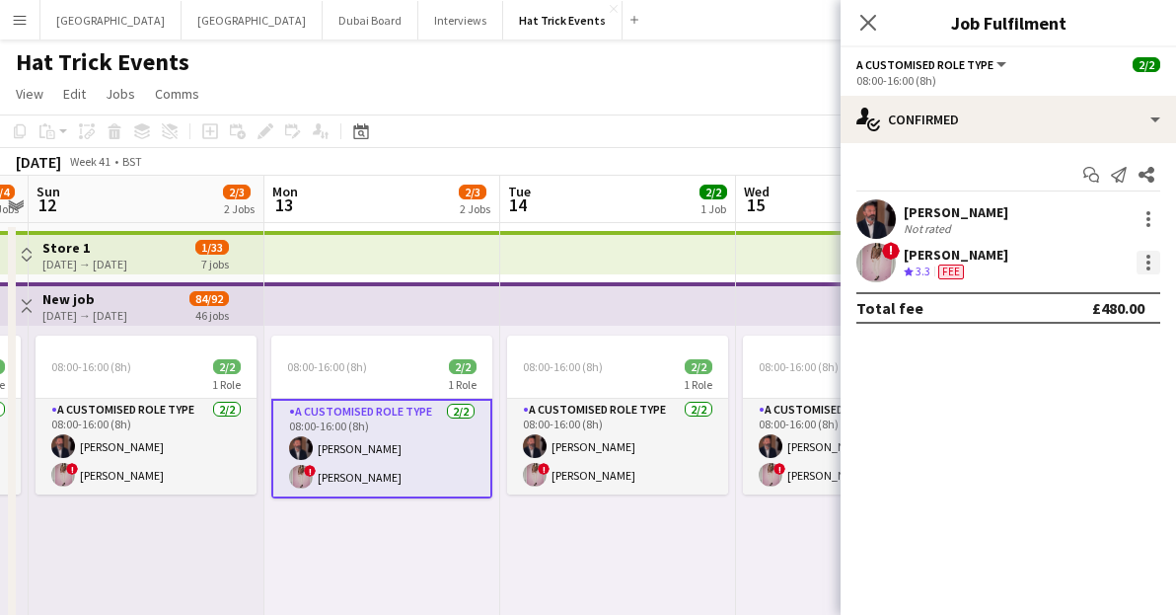
click at [1150, 264] on div at bounding box center [1149, 263] width 24 height 24
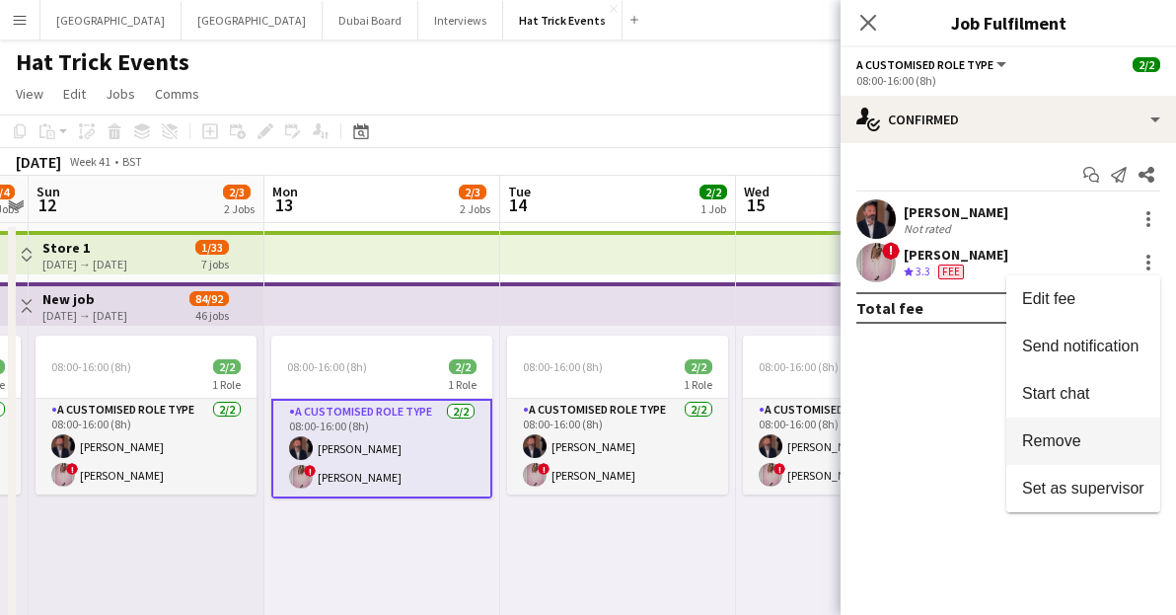
click at [1054, 445] on span "Remove" at bounding box center [1051, 440] width 59 height 17
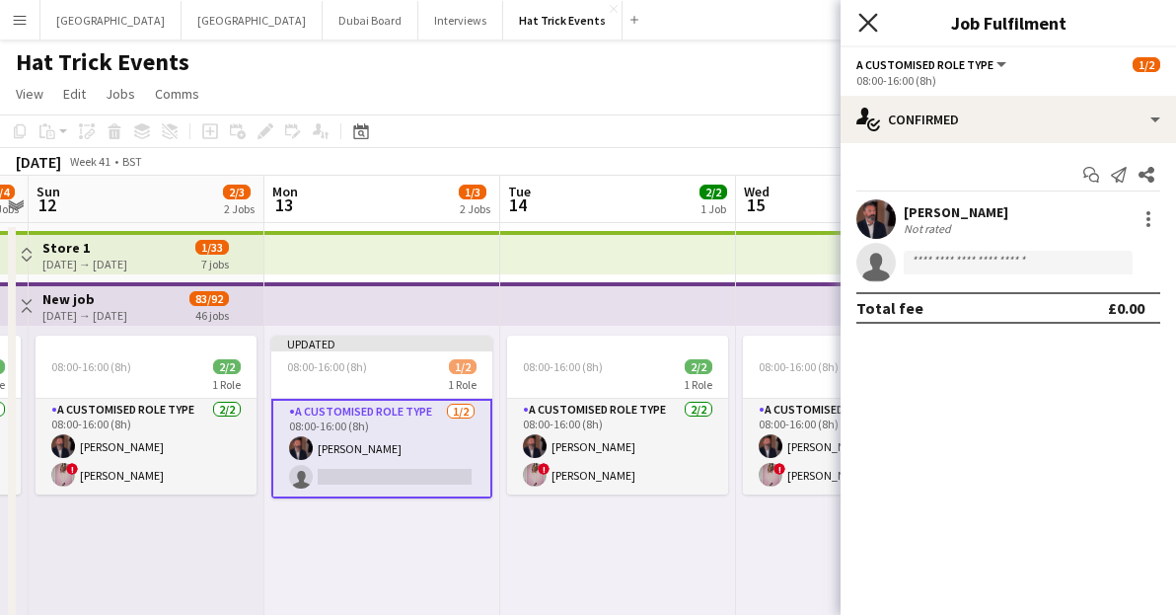
click at [871, 30] on icon "Close pop-in" at bounding box center [867, 22] width 19 height 19
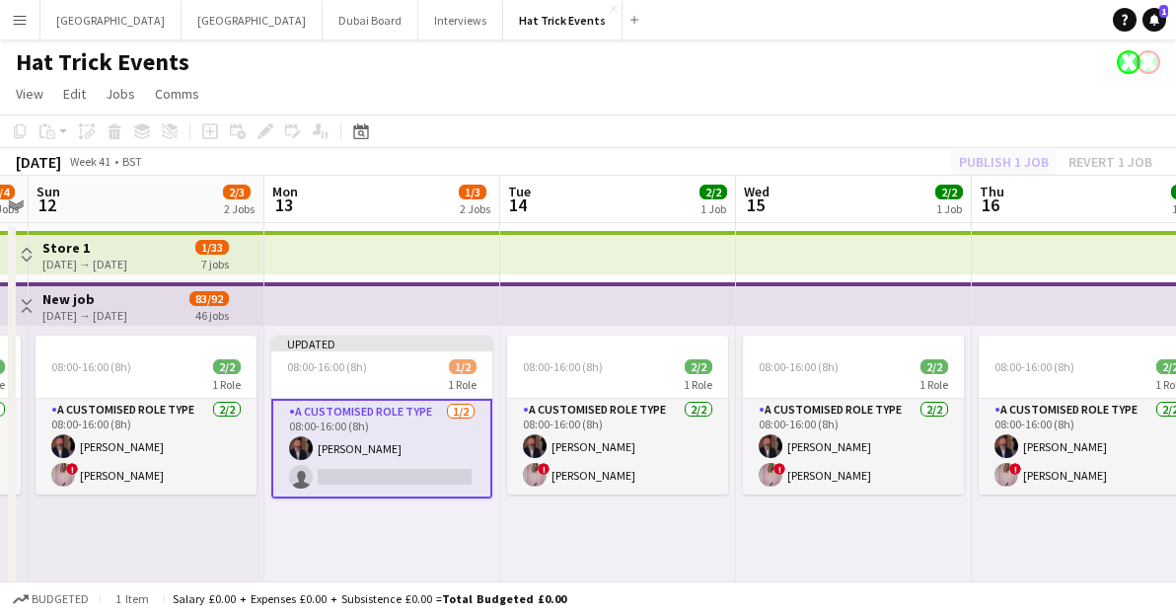
click at [998, 158] on div "Publish 1 job Revert 1 job" at bounding box center [1055, 162] width 241 height 26
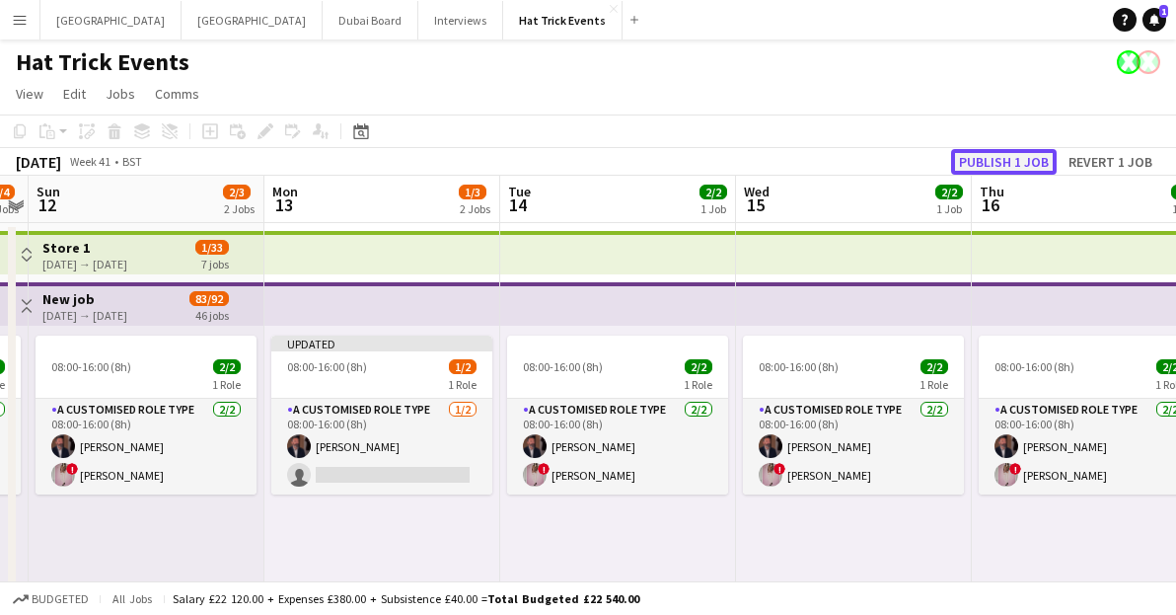
click at [998, 159] on button "Publish 1 job" at bounding box center [1004, 162] width 106 height 26
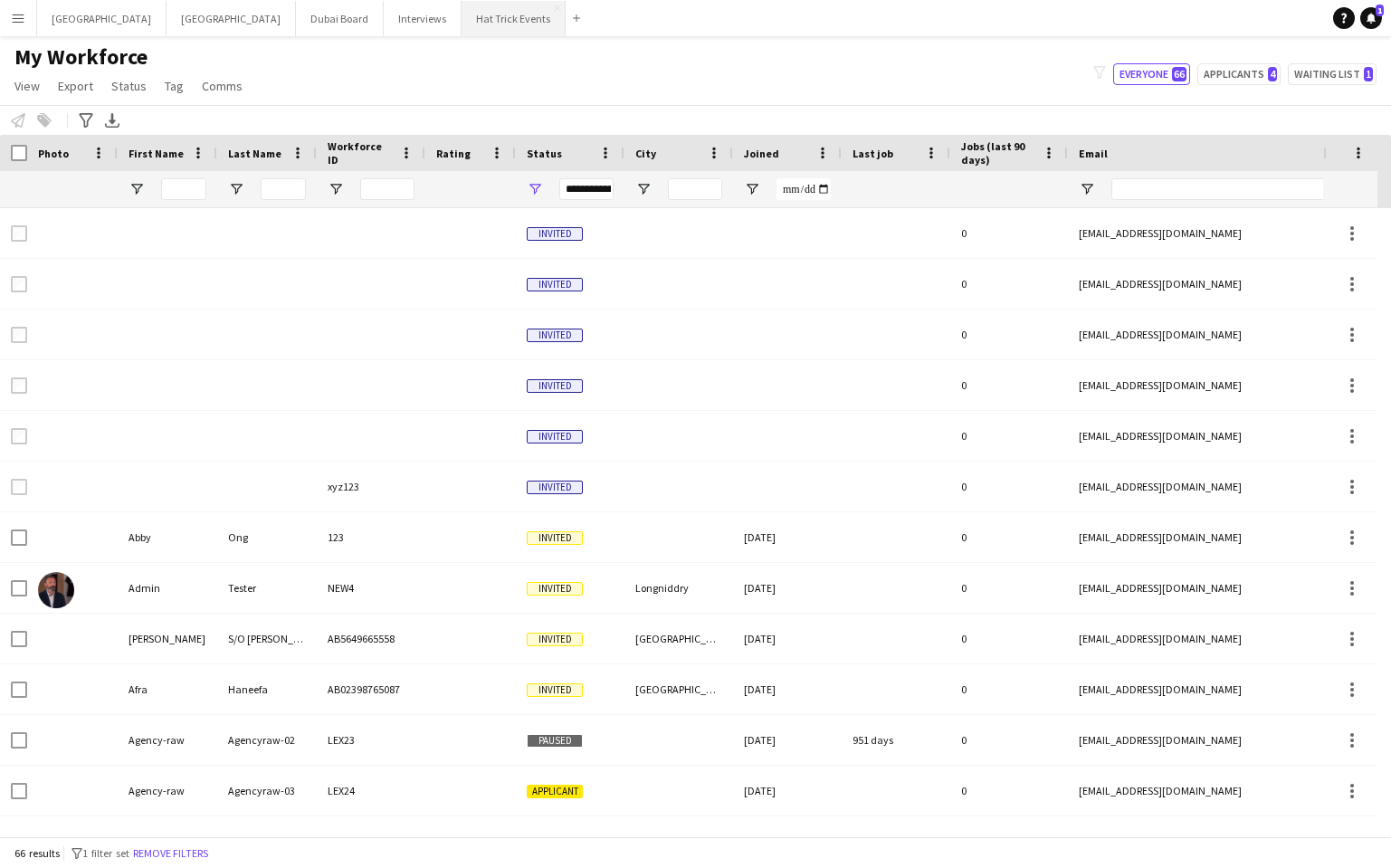
click at [462, 28] on button "Hat Trick Events Close" at bounding box center [513, 18] width 104 height 35
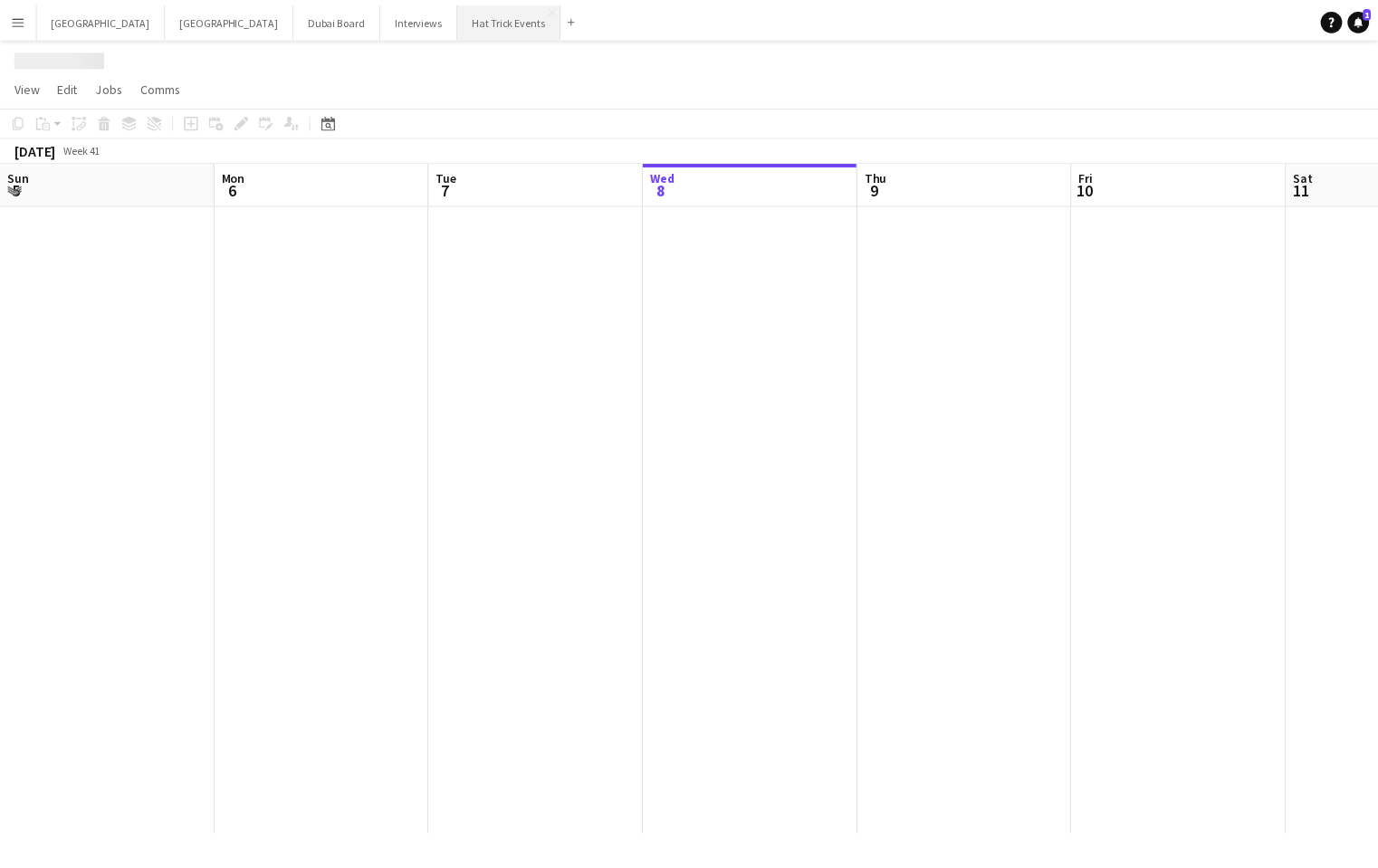
scroll to position [0, 433]
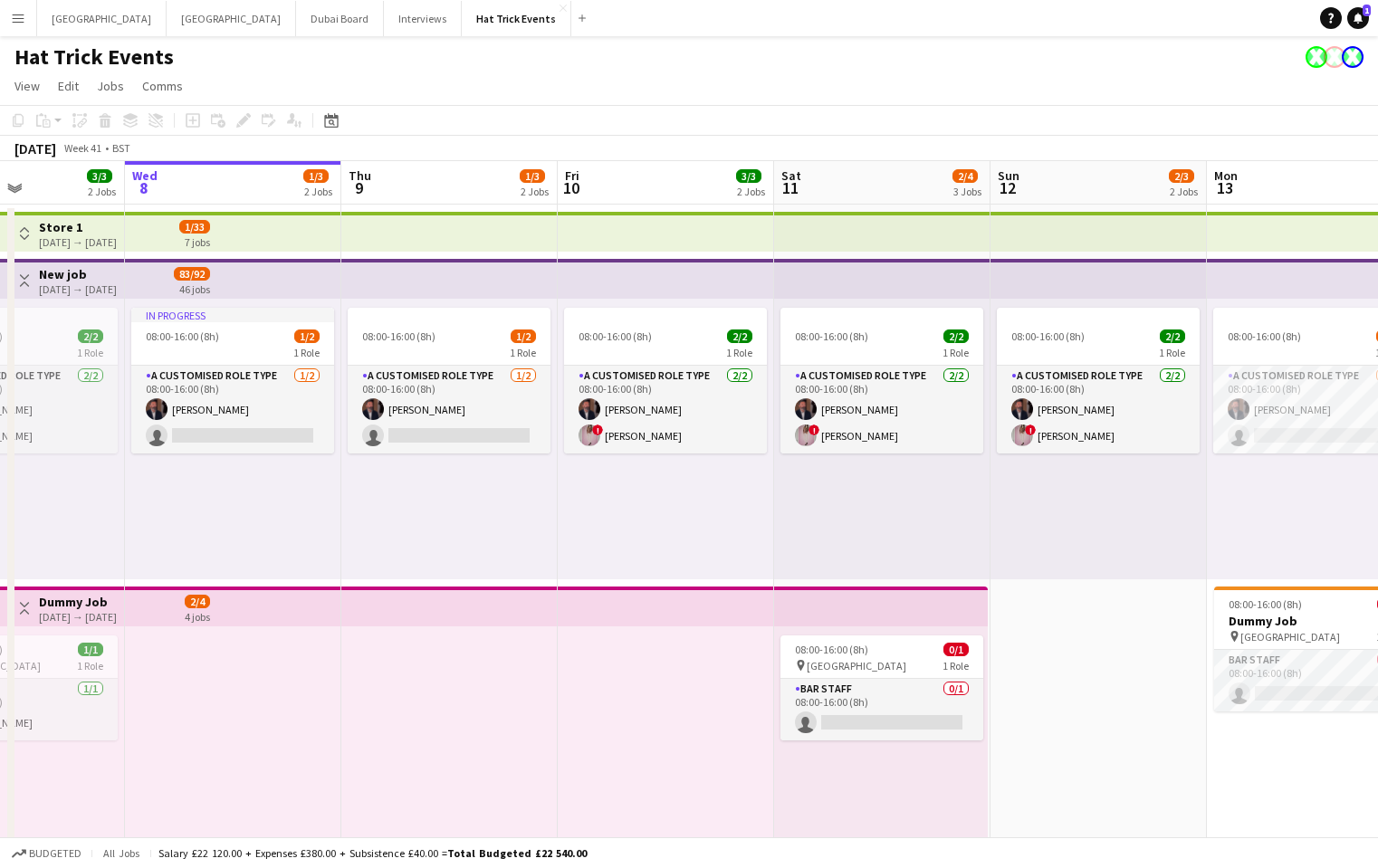
drag, startPoint x: 1073, startPoint y: 530, endPoint x: 539, endPoint y: 490, distance: 535.5
click at [542, 491] on app-calendar-viewport "Sun 5 2/3 2 Jobs Mon 6 2/4 3 Jobs Tue 7 3/3 2 Jobs Wed 8 1/3 2 Jobs Thu 9 1/3 2…" at bounding box center [689, 702] width 1378 height 1081
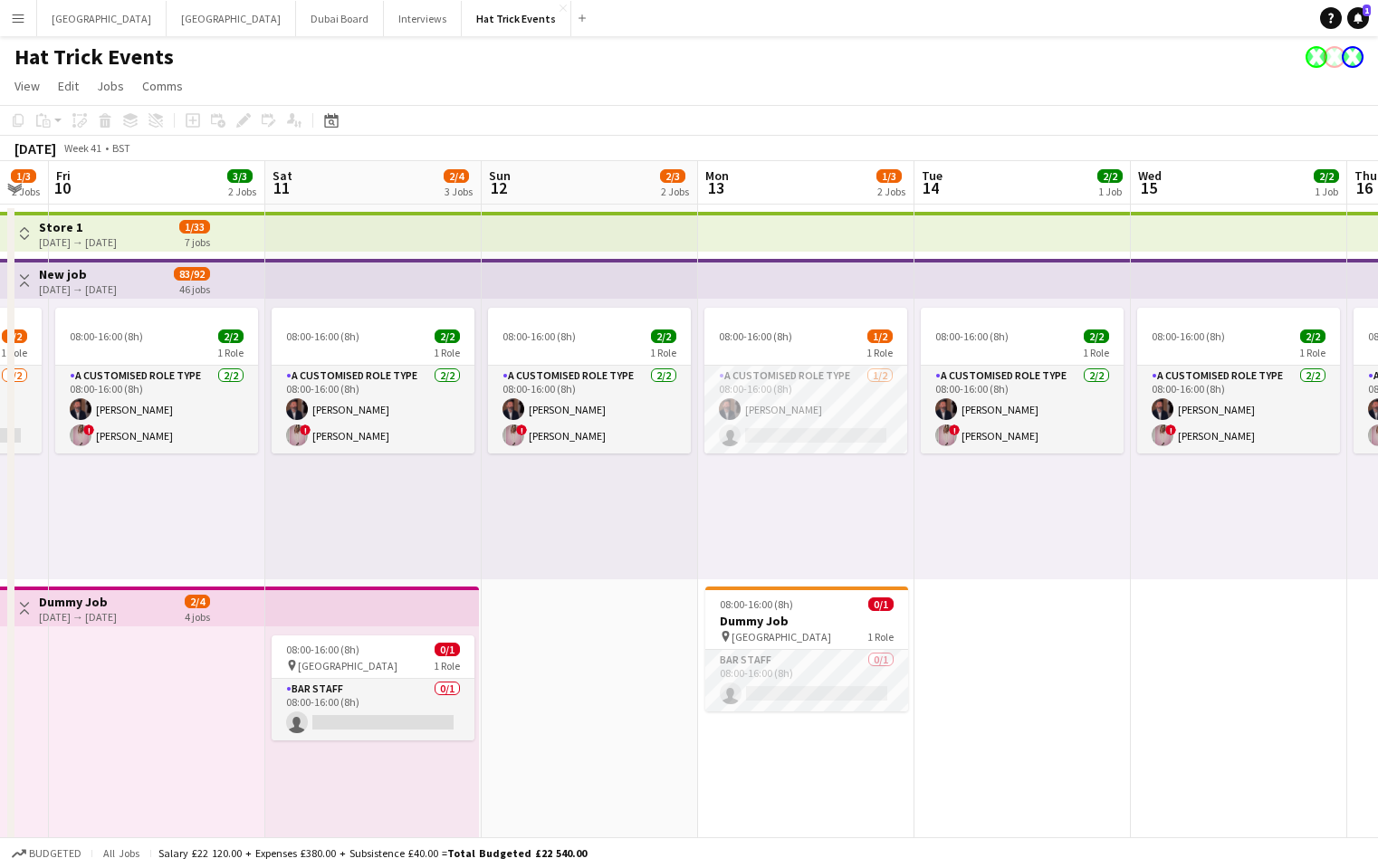
scroll to position [0, 628]
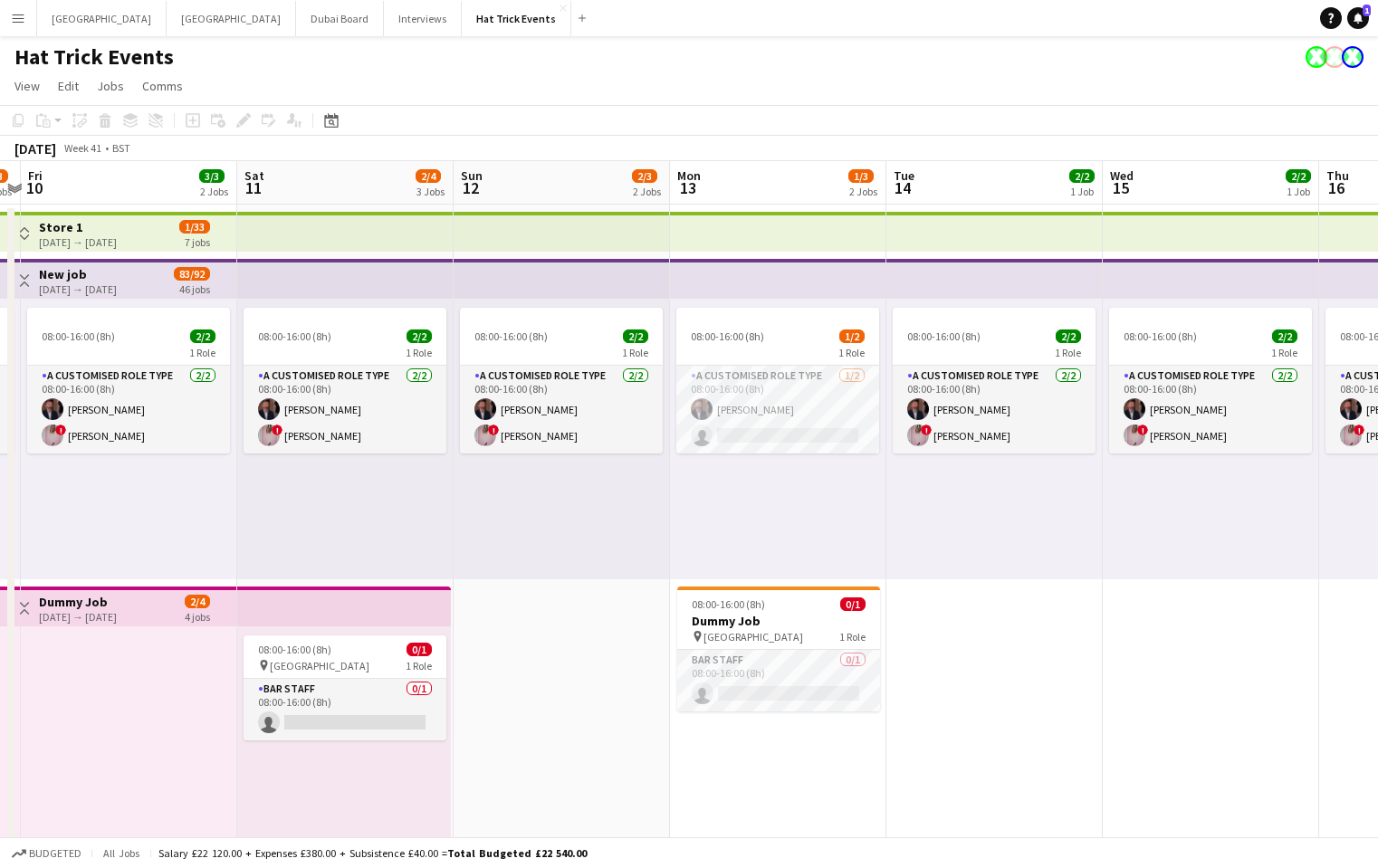
drag, startPoint x: 1085, startPoint y: 547, endPoint x: 988, endPoint y: 536, distance: 97.6
click at [988, 536] on app-calendar-viewport "Tue 7 3/3 2 Jobs Wed 8 1/3 2 Jobs Thu 9 1/3 2 Jobs Fri 10 3/3 2 Jobs Sat 11 2/4…" at bounding box center [689, 702] width 1378 height 1081
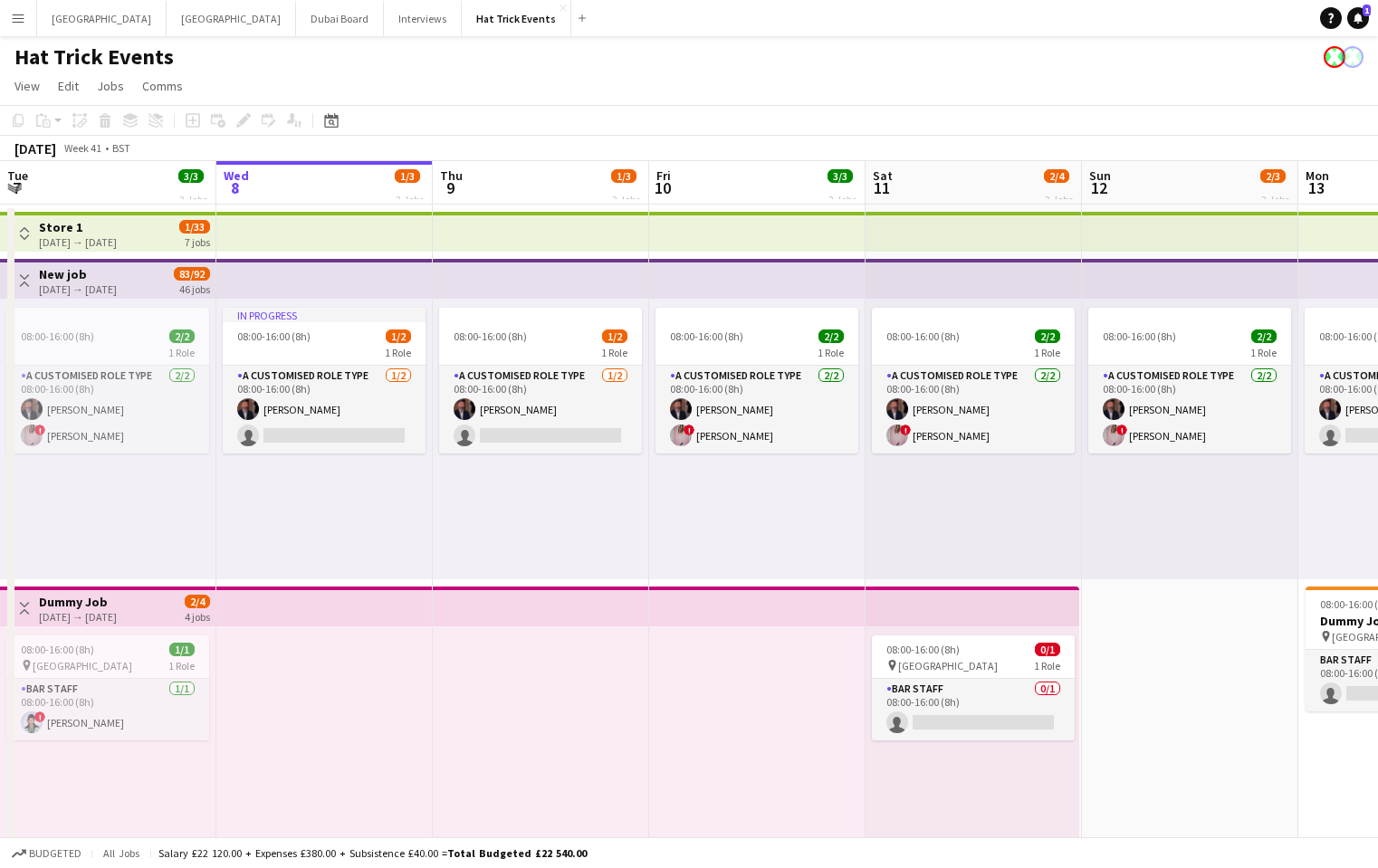
click at [23, 21] on app-icon "Menu" at bounding box center [18, 18] width 15 height 15
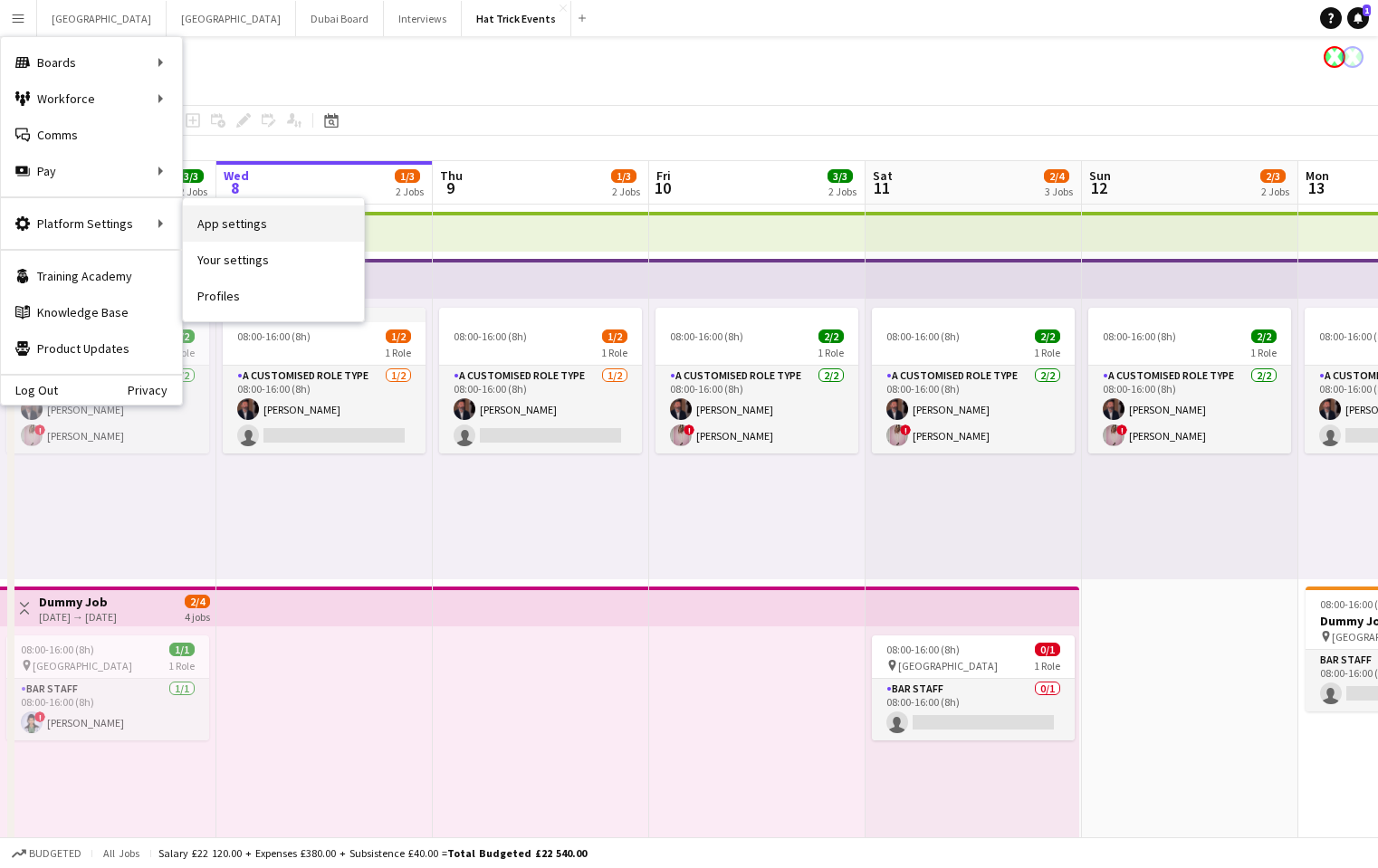
click at [248, 224] on link "App settings" at bounding box center [272, 223] width 181 height 36
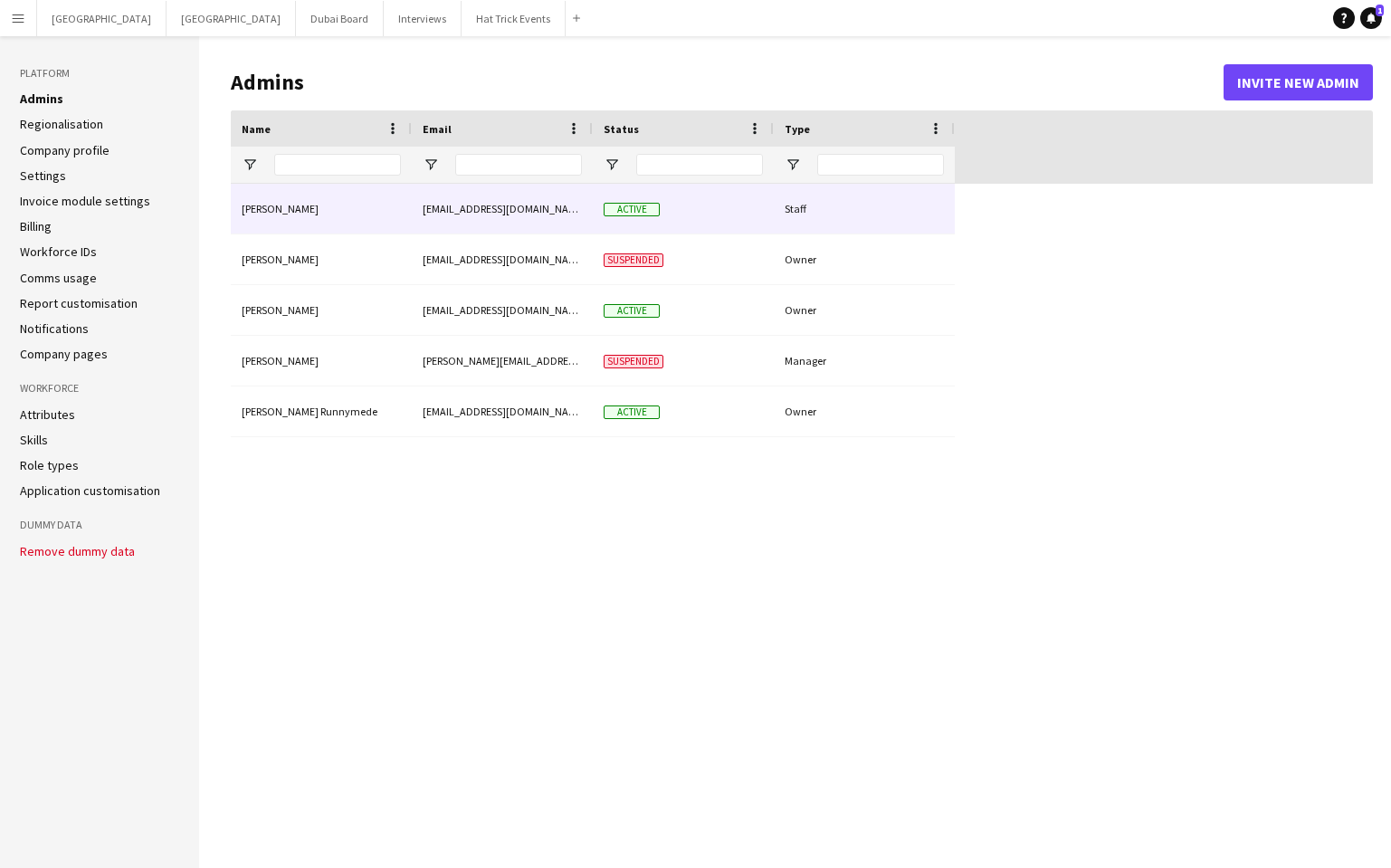
type input "**********"
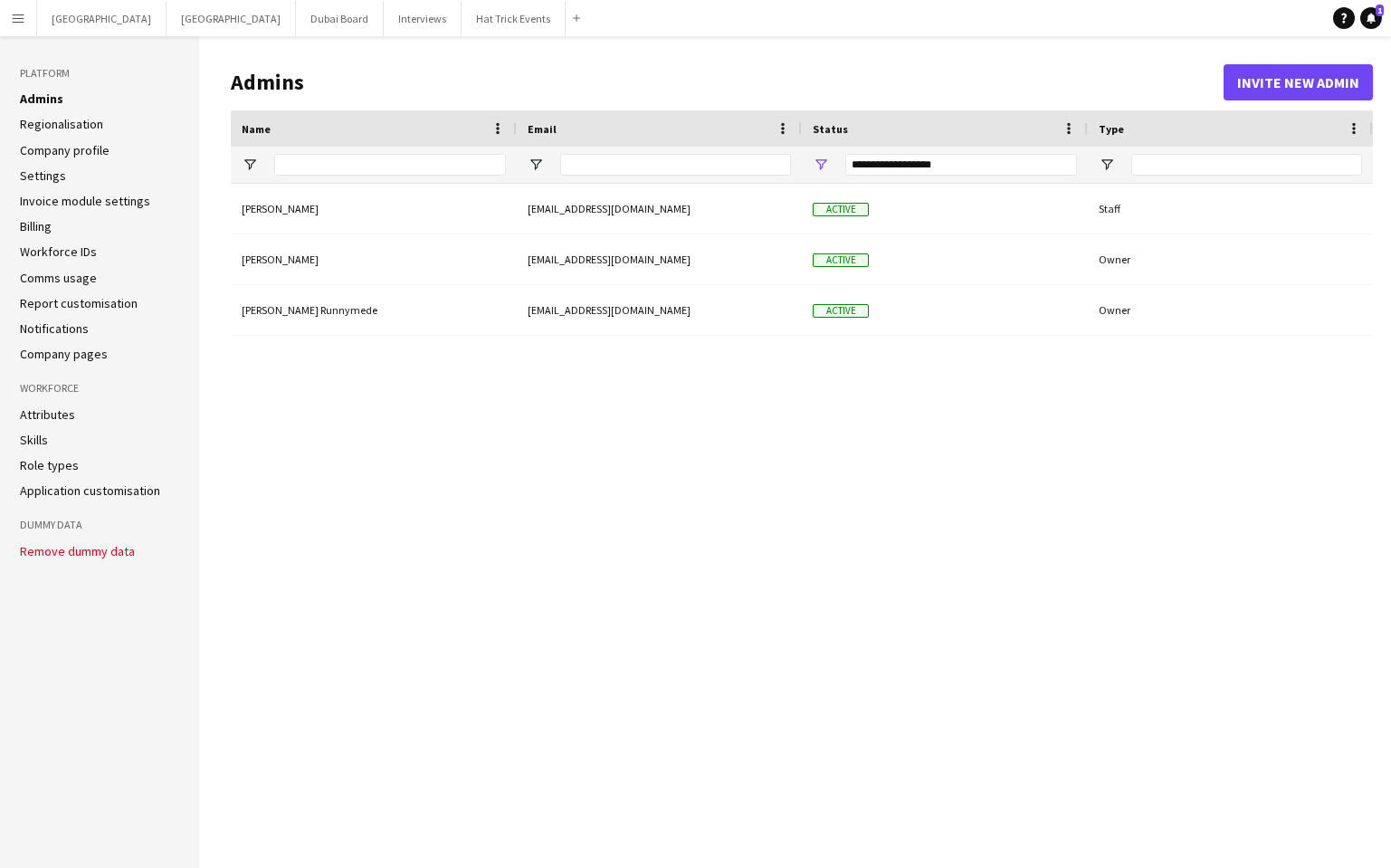
click at [1352, 414] on div "[PERSON_NAME] [EMAIL_ADDRESS][DOMAIN_NAME] Active Staff [PERSON_NAME] [EMAIL_AD…" at bounding box center [802, 511] width 1142 height 656
click at [12, 22] on app-icon "Menu" at bounding box center [18, 18] width 15 height 15
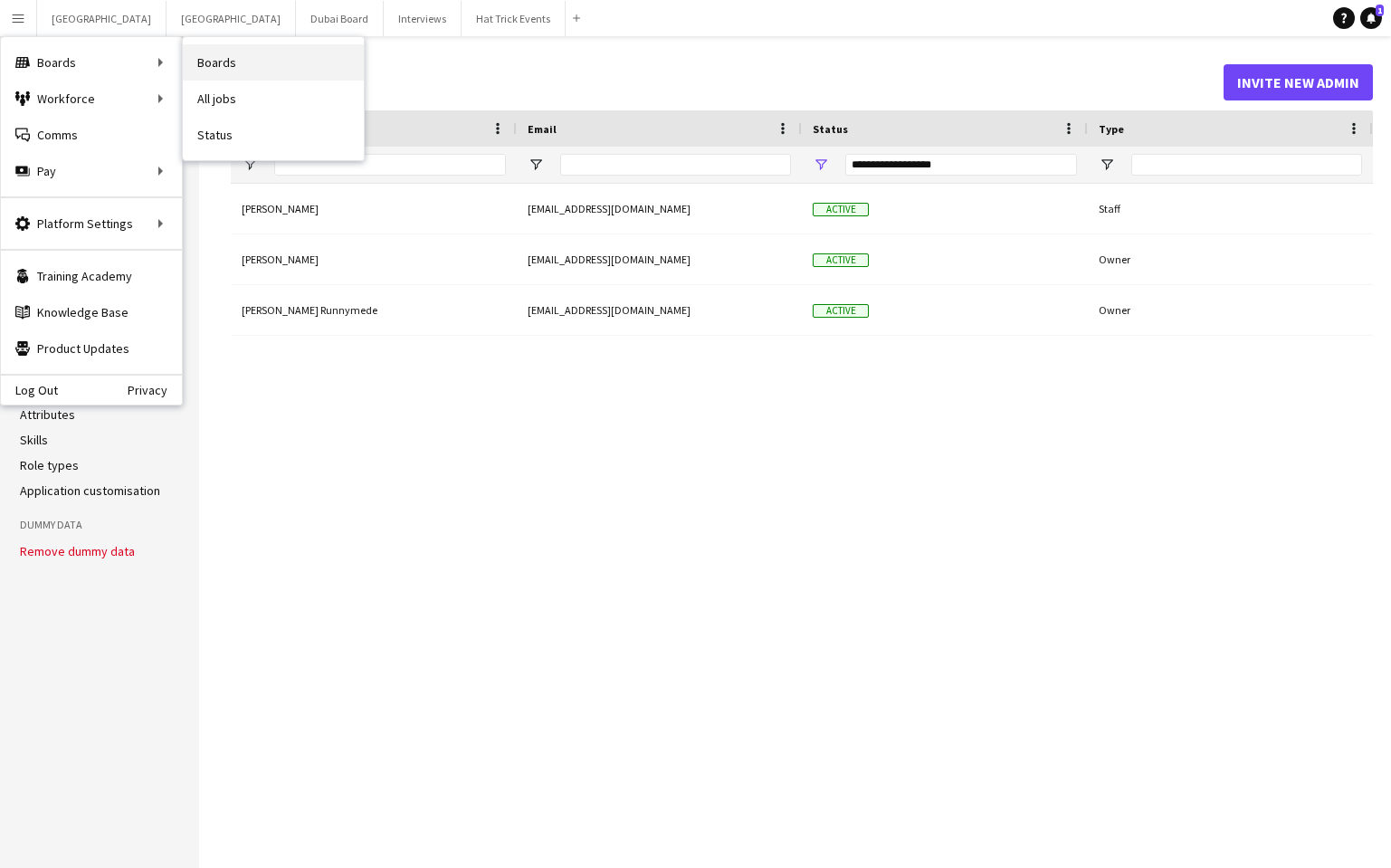
click at [205, 65] on link "Boards" at bounding box center [273, 61] width 181 height 36
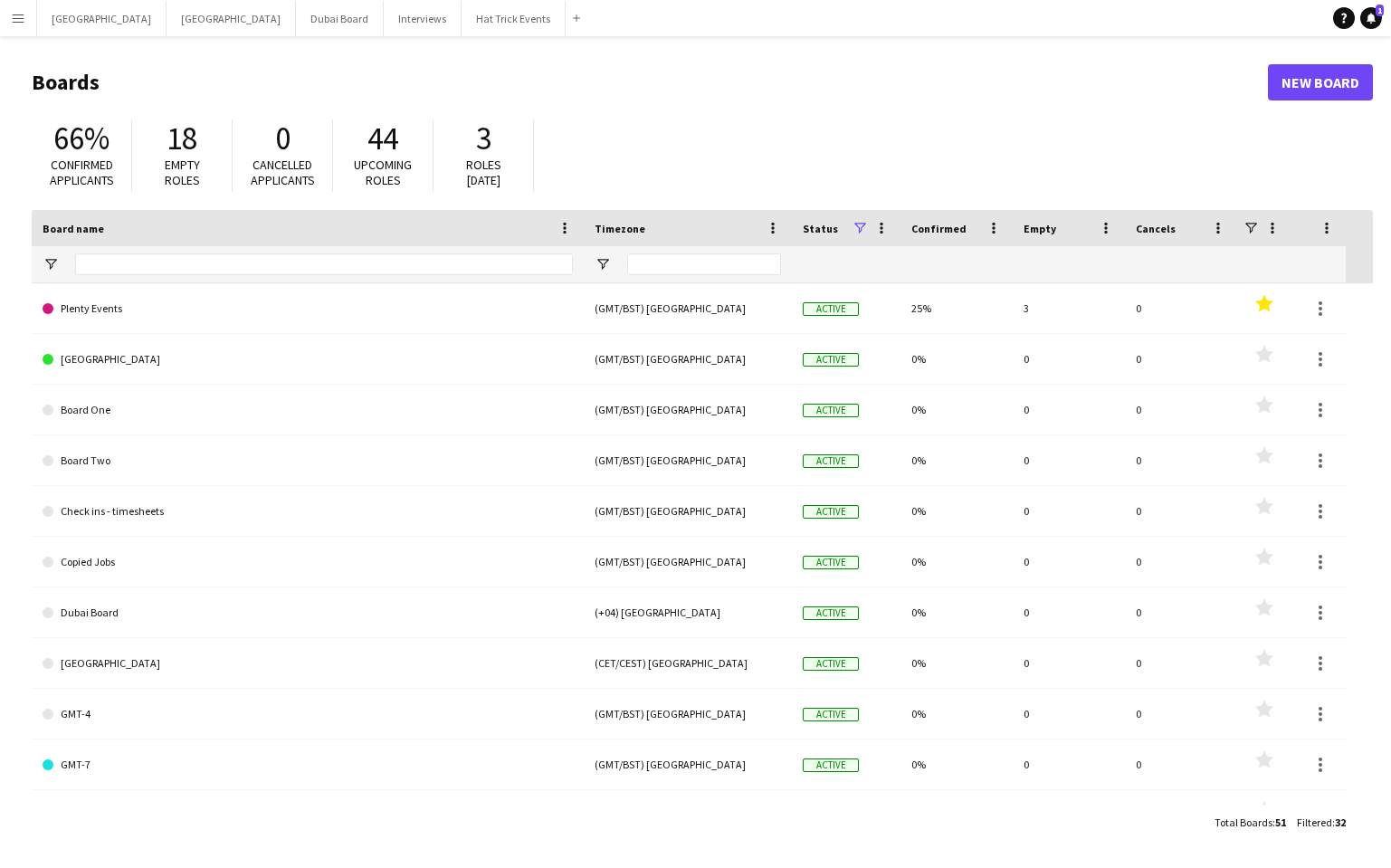
click at [23, 21] on app-icon "Menu" at bounding box center [18, 18] width 15 height 15
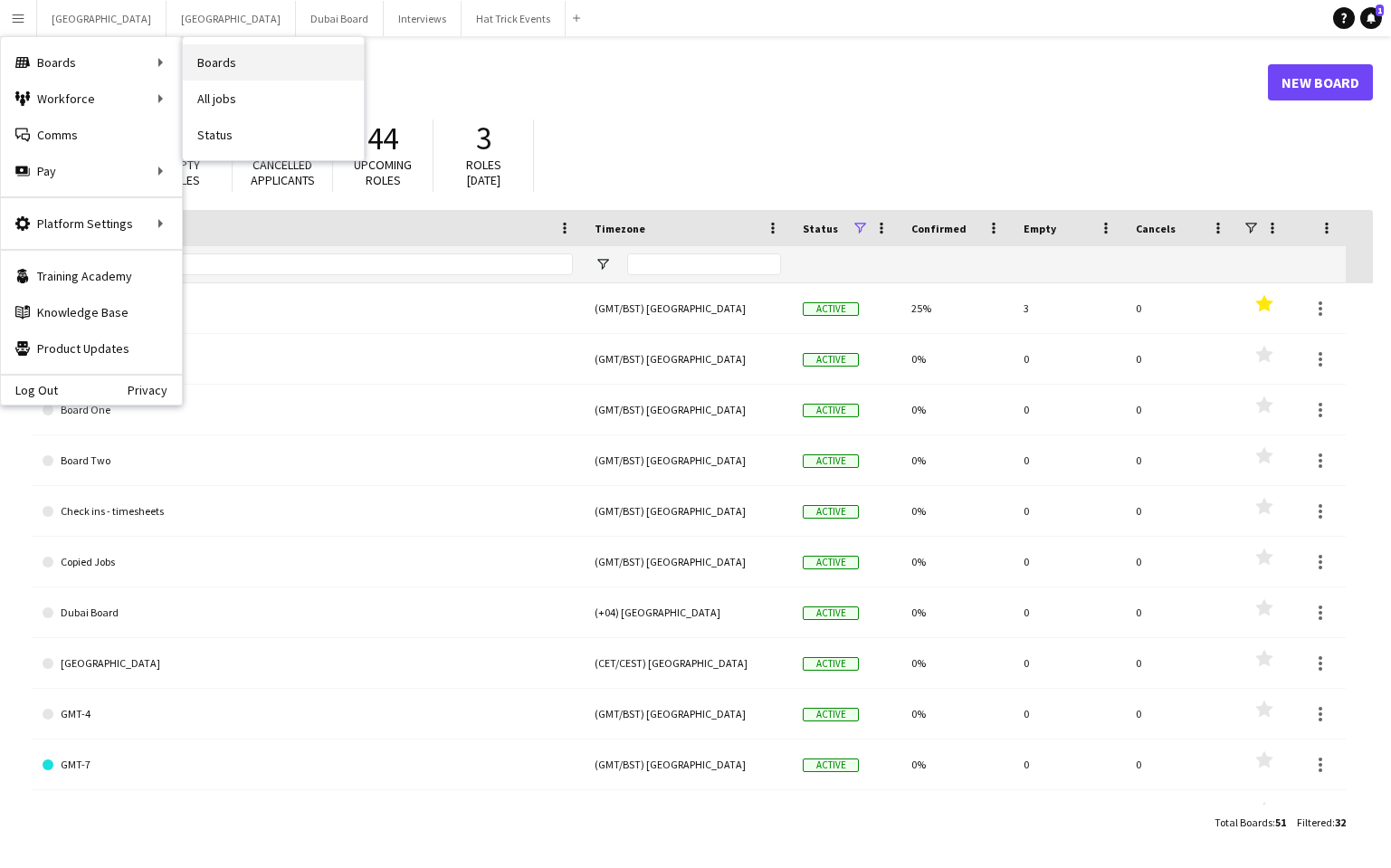
click at [217, 61] on link "Boards" at bounding box center [273, 61] width 181 height 36
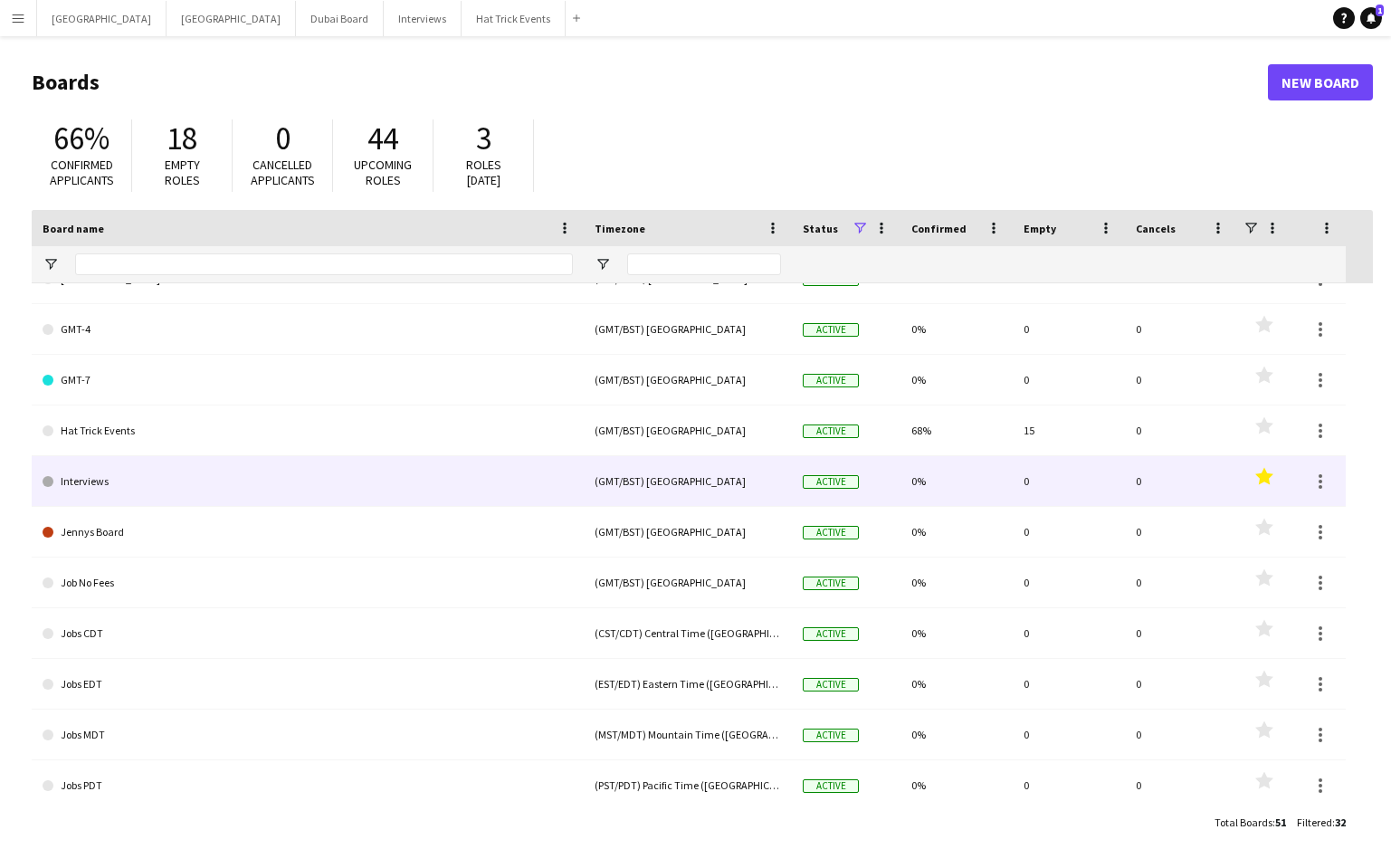
click at [1268, 479] on polygon at bounding box center [1264, 475] width 18 height 17
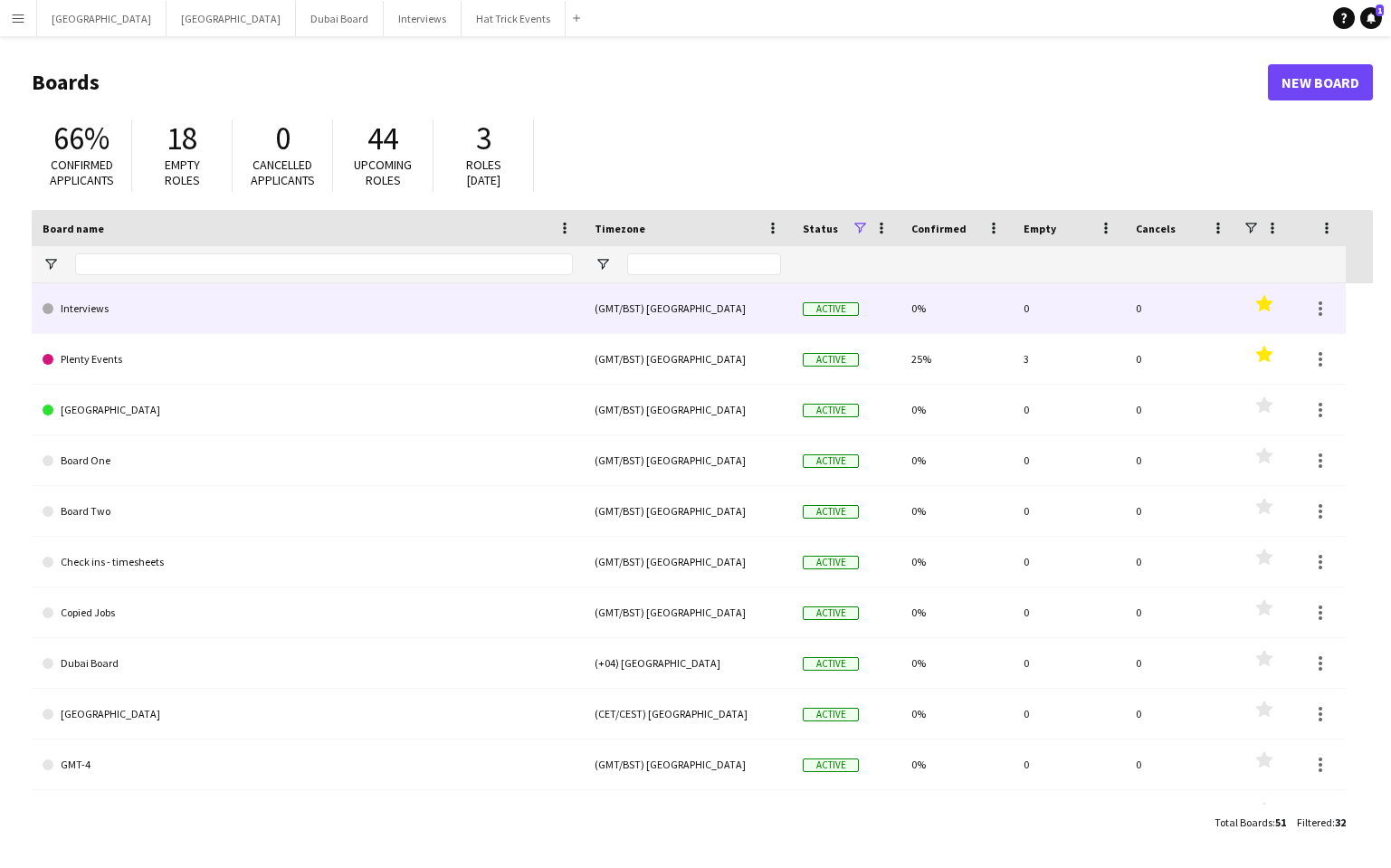
click at [295, 304] on link "Interviews" at bounding box center [307, 308] width 530 height 50
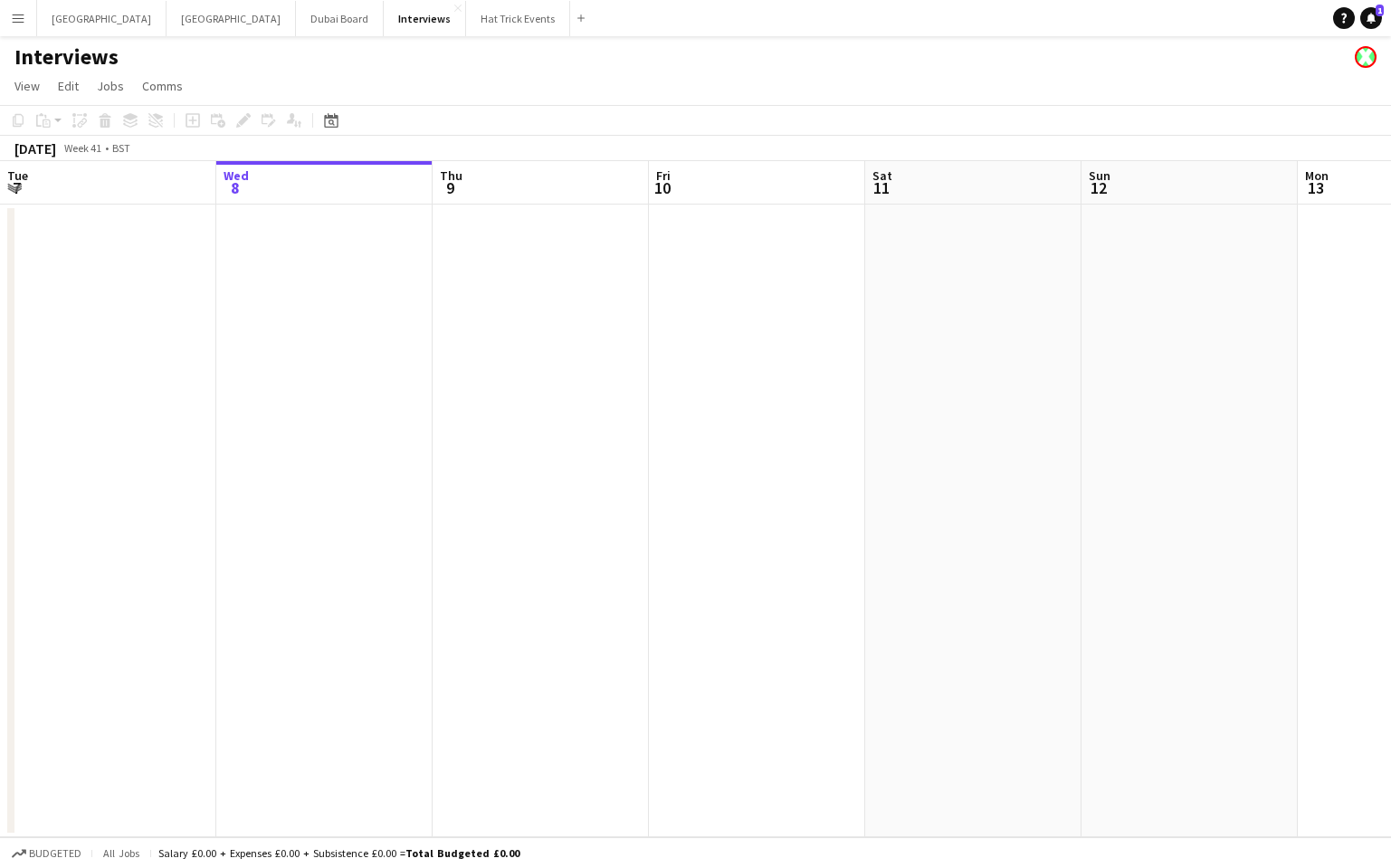
click at [64, 58] on h1 "Interviews" at bounding box center [66, 57] width 104 height 28
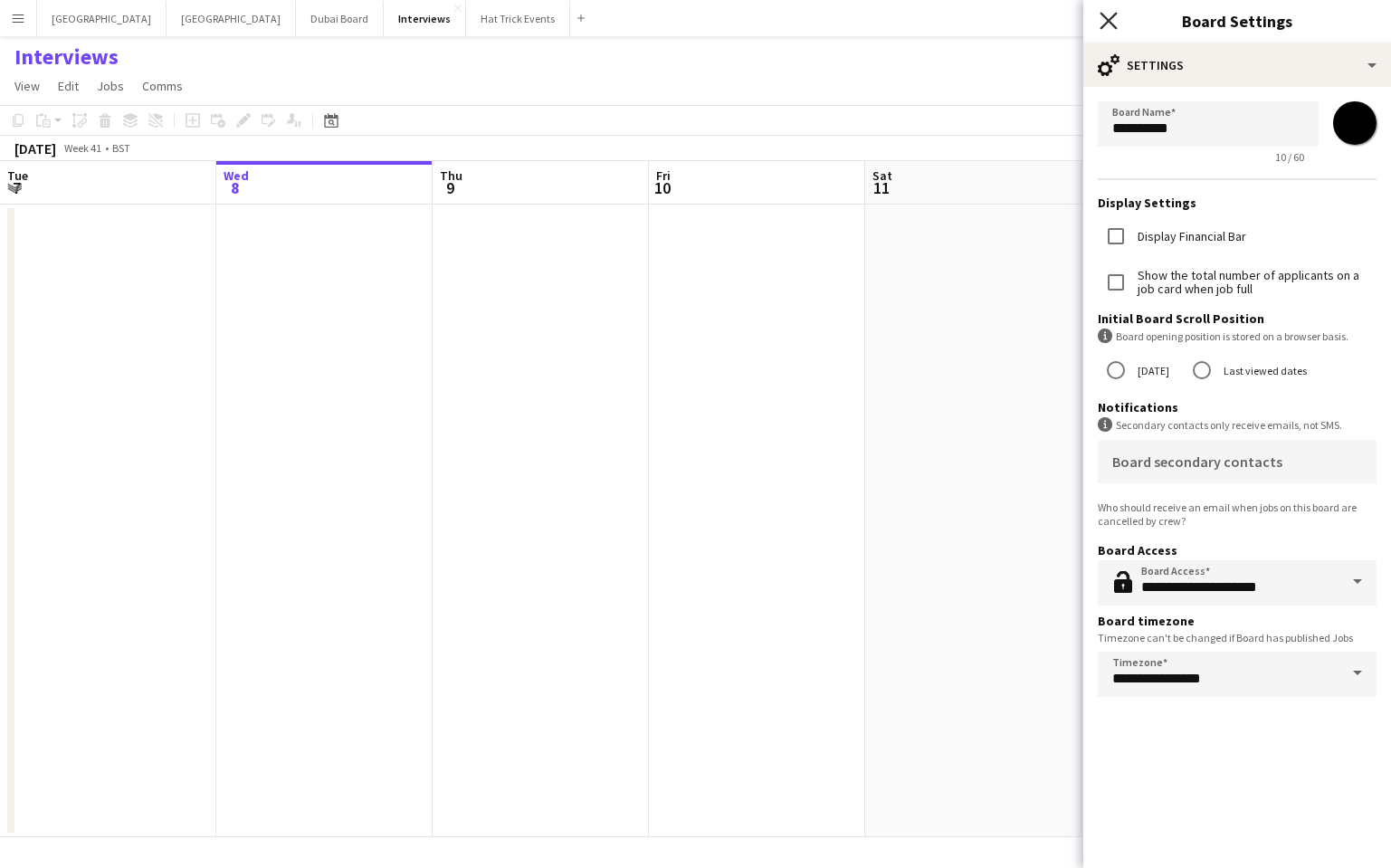
click at [1107, 21] on icon at bounding box center [1108, 20] width 17 height 17
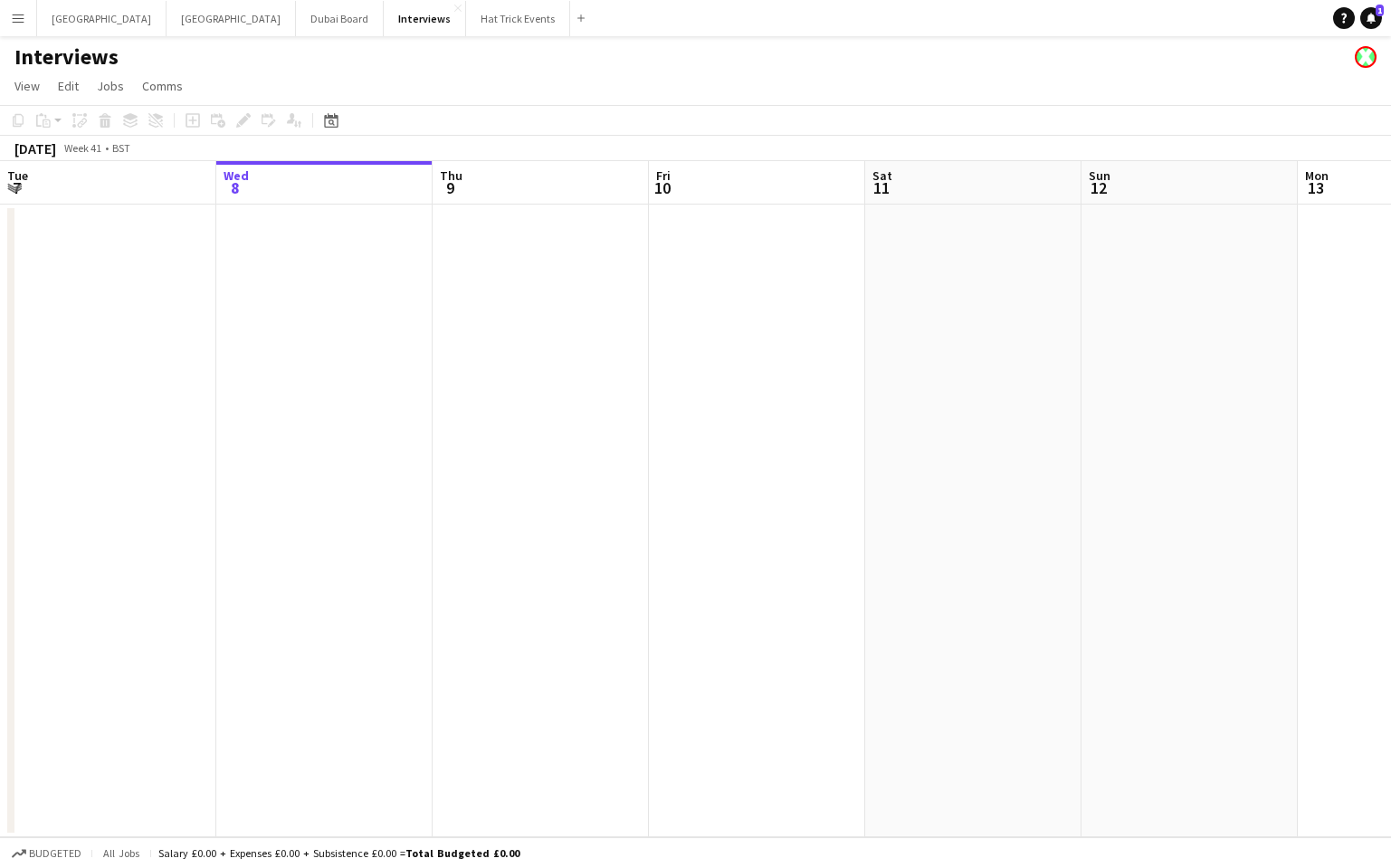
click at [11, 24] on app-icon "Menu" at bounding box center [18, 18] width 15 height 15
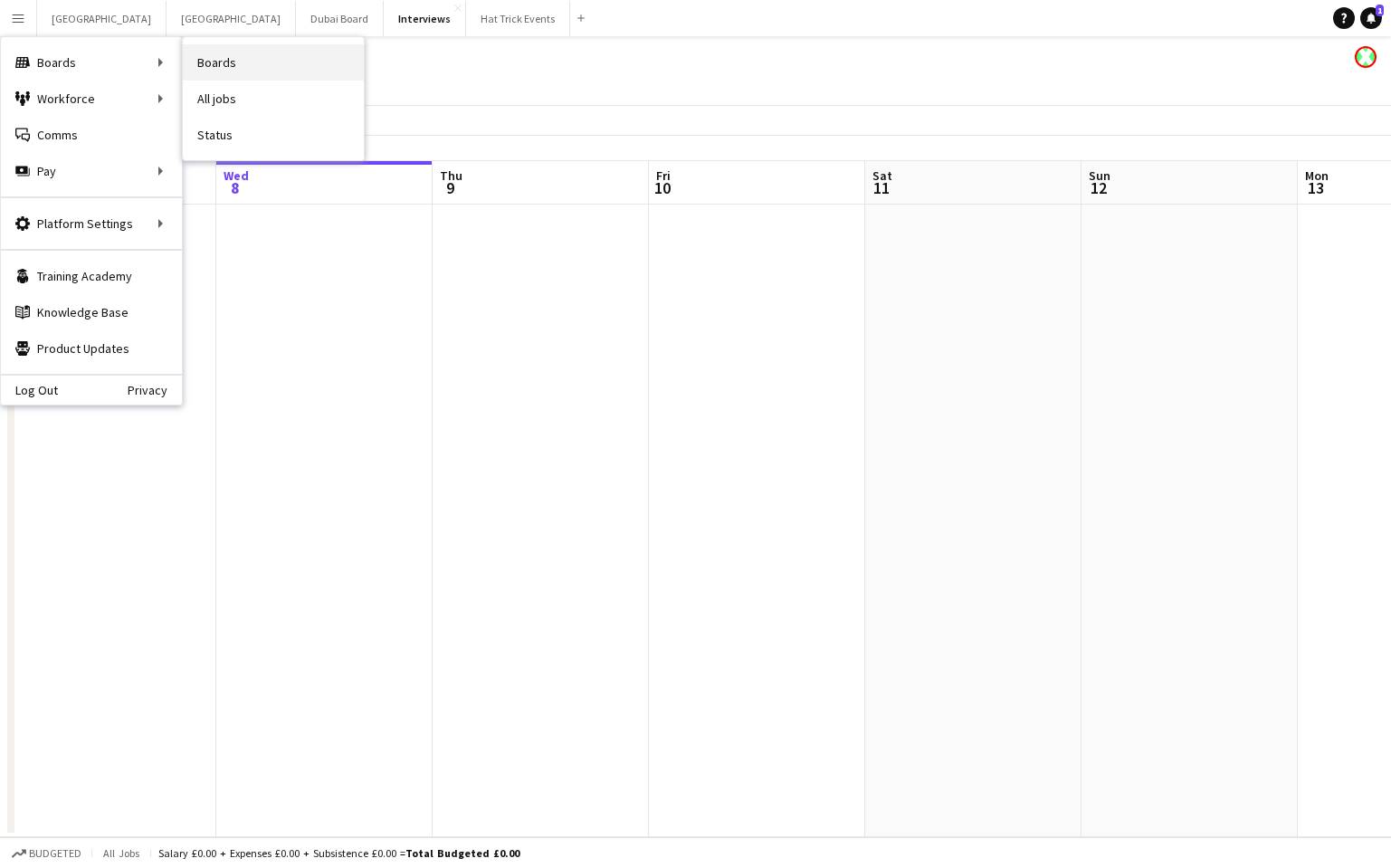
click at [219, 61] on link "Boards" at bounding box center [273, 61] width 181 height 36
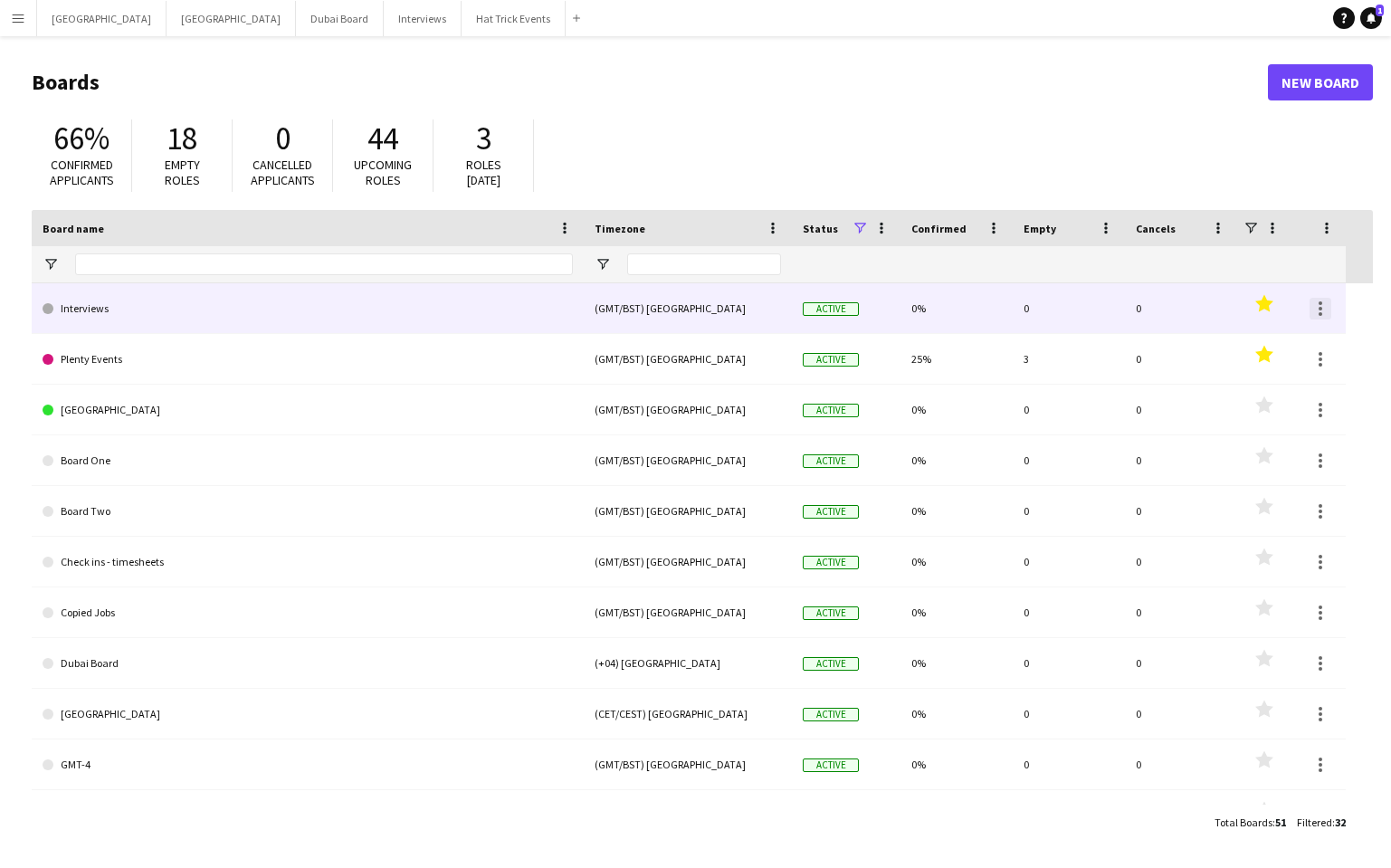
click at [1318, 311] on div at bounding box center [1321, 309] width 22 height 22
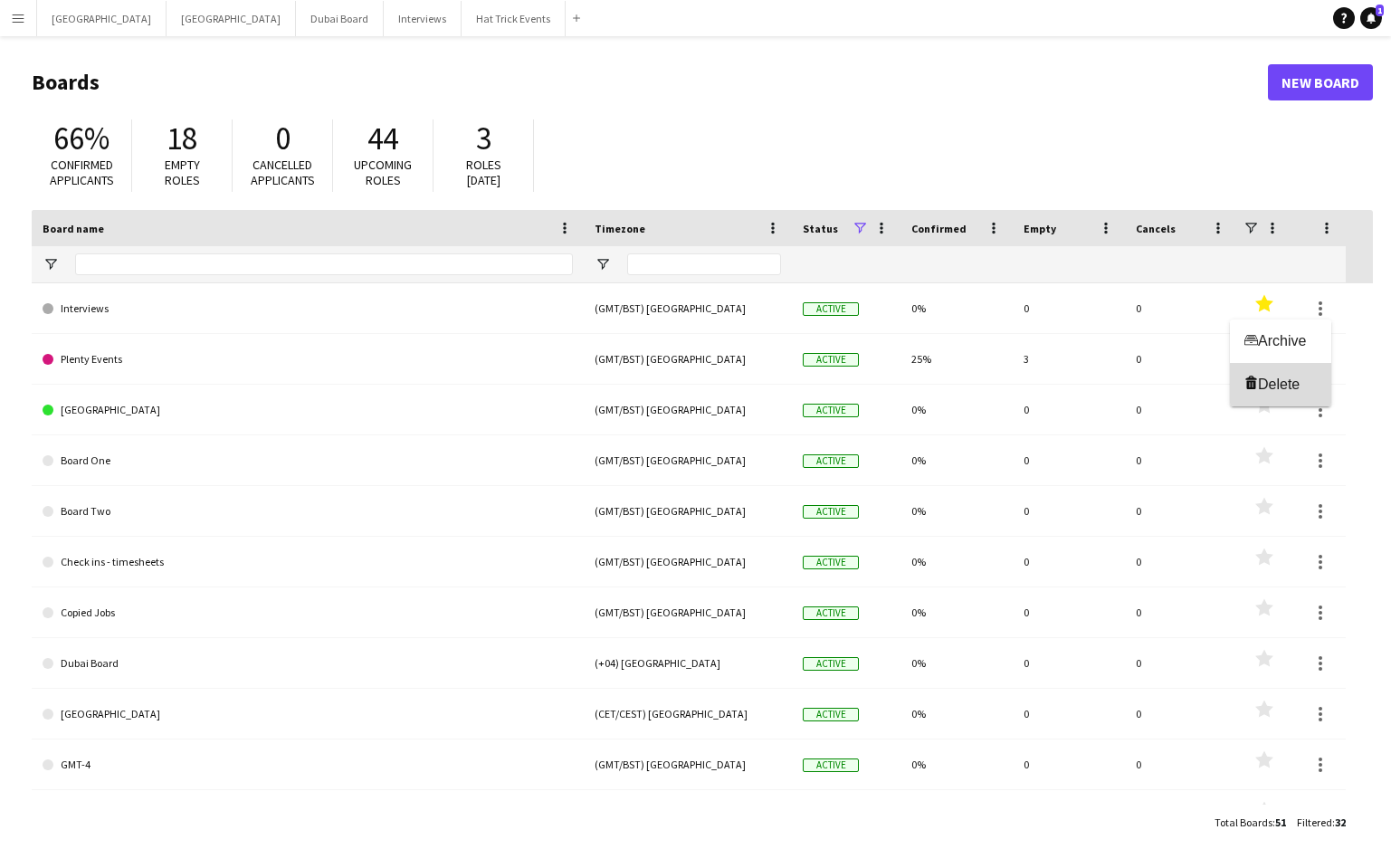
click at [1290, 378] on span "Delete" at bounding box center [1278, 384] width 41 height 16
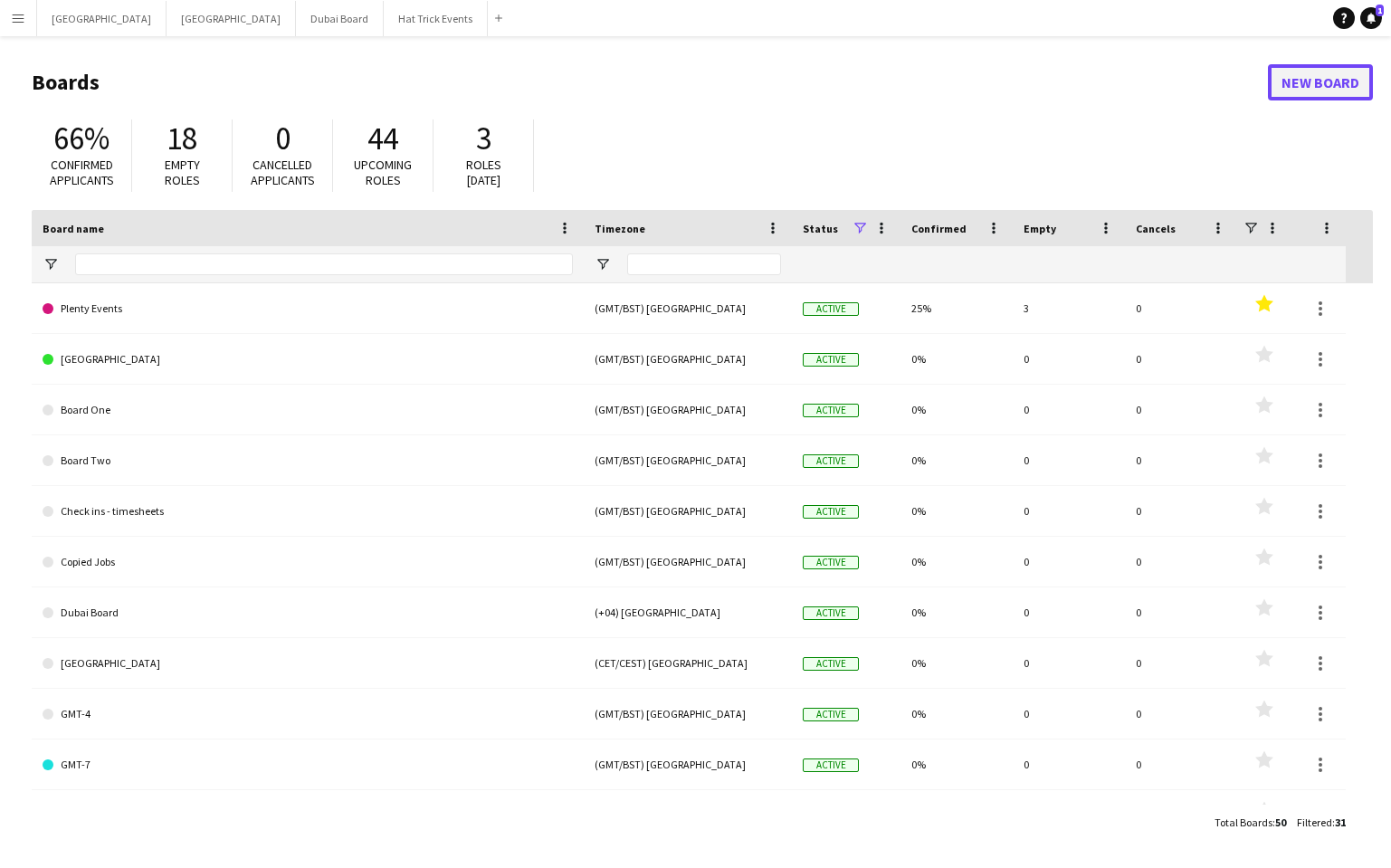
click at [1324, 83] on link "New Board" at bounding box center [1320, 82] width 105 height 36
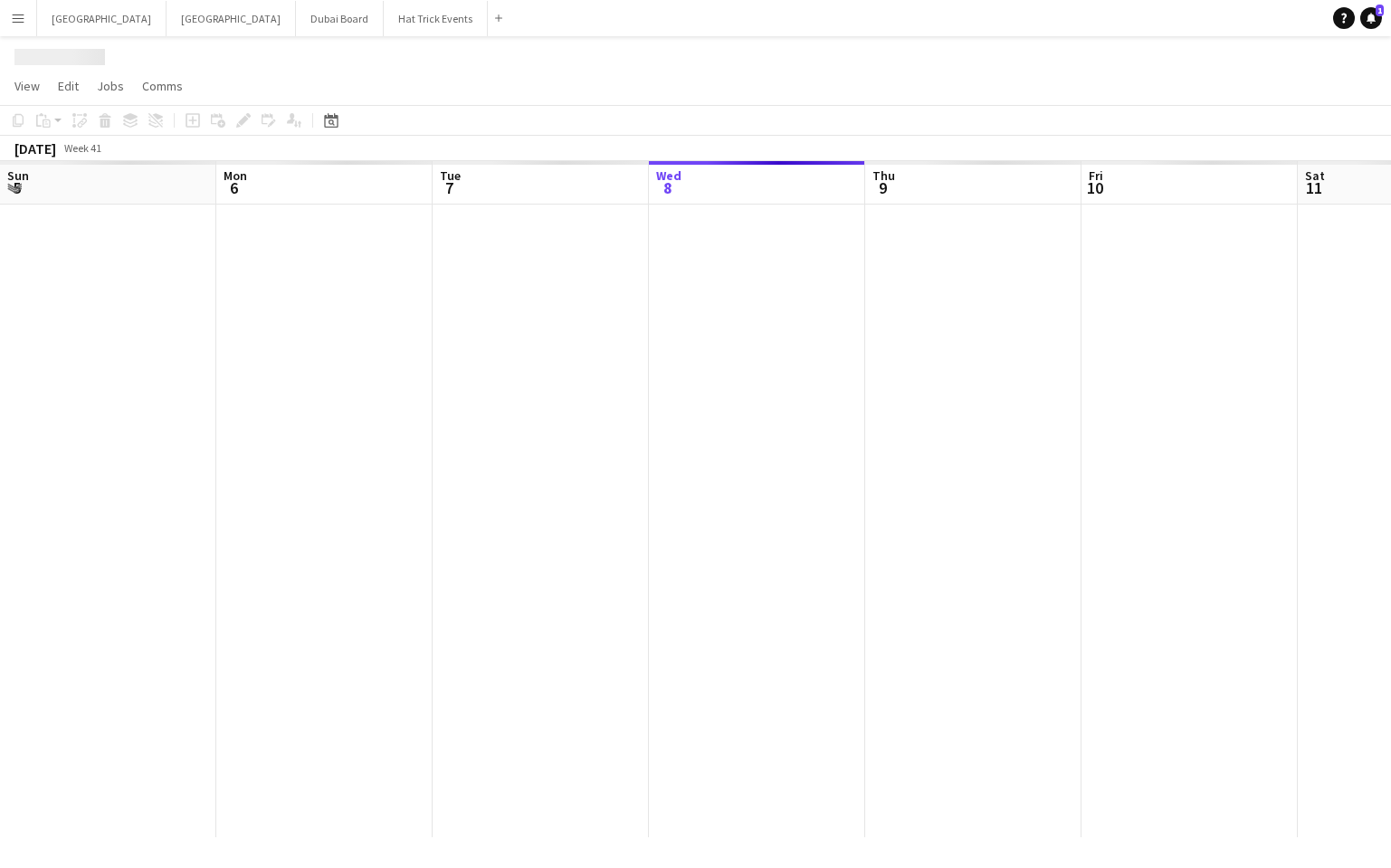
scroll to position [0, 433]
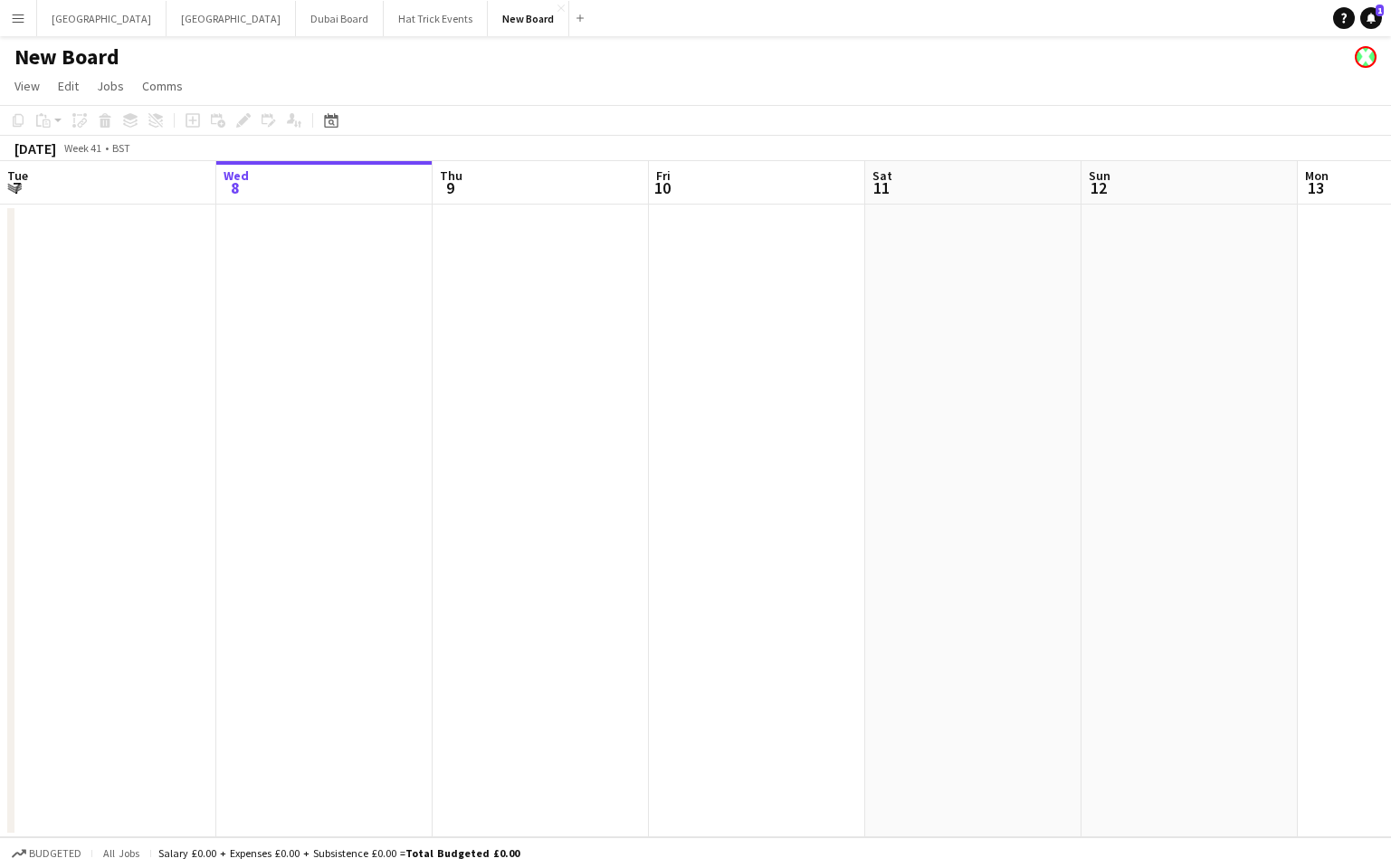
click at [100, 59] on h1 "New Board" at bounding box center [67, 57] width 105 height 28
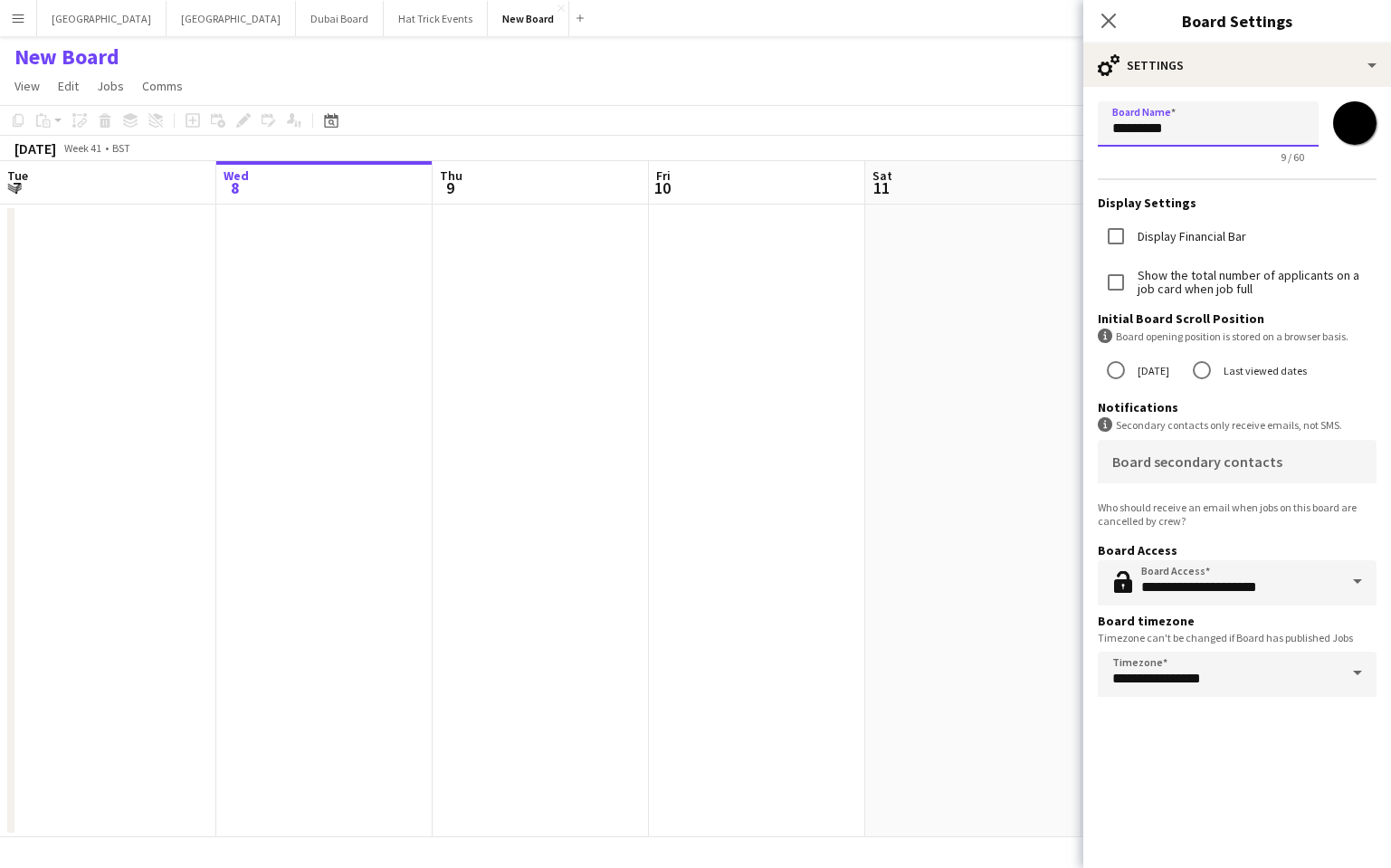
drag, startPoint x: 1202, startPoint y: 128, endPoint x: 1103, endPoint y: 119, distance: 99.4
click at [1103, 119] on input "*********" at bounding box center [1208, 123] width 221 height 45
click at [1107, 25] on icon "Close pop-in" at bounding box center [1108, 20] width 17 height 17
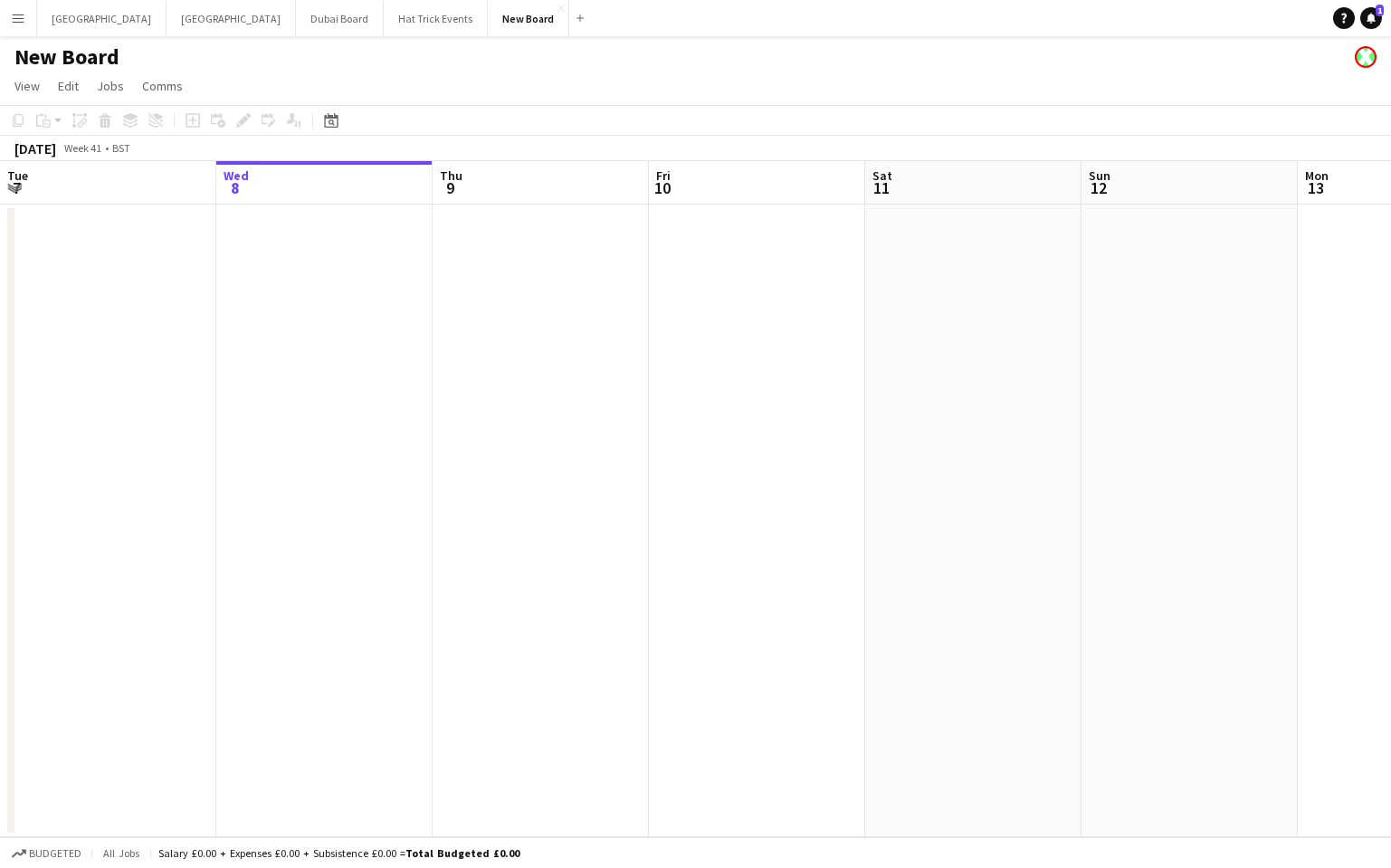
click at [21, 17] on app-icon "Menu" at bounding box center [18, 18] width 15 height 15
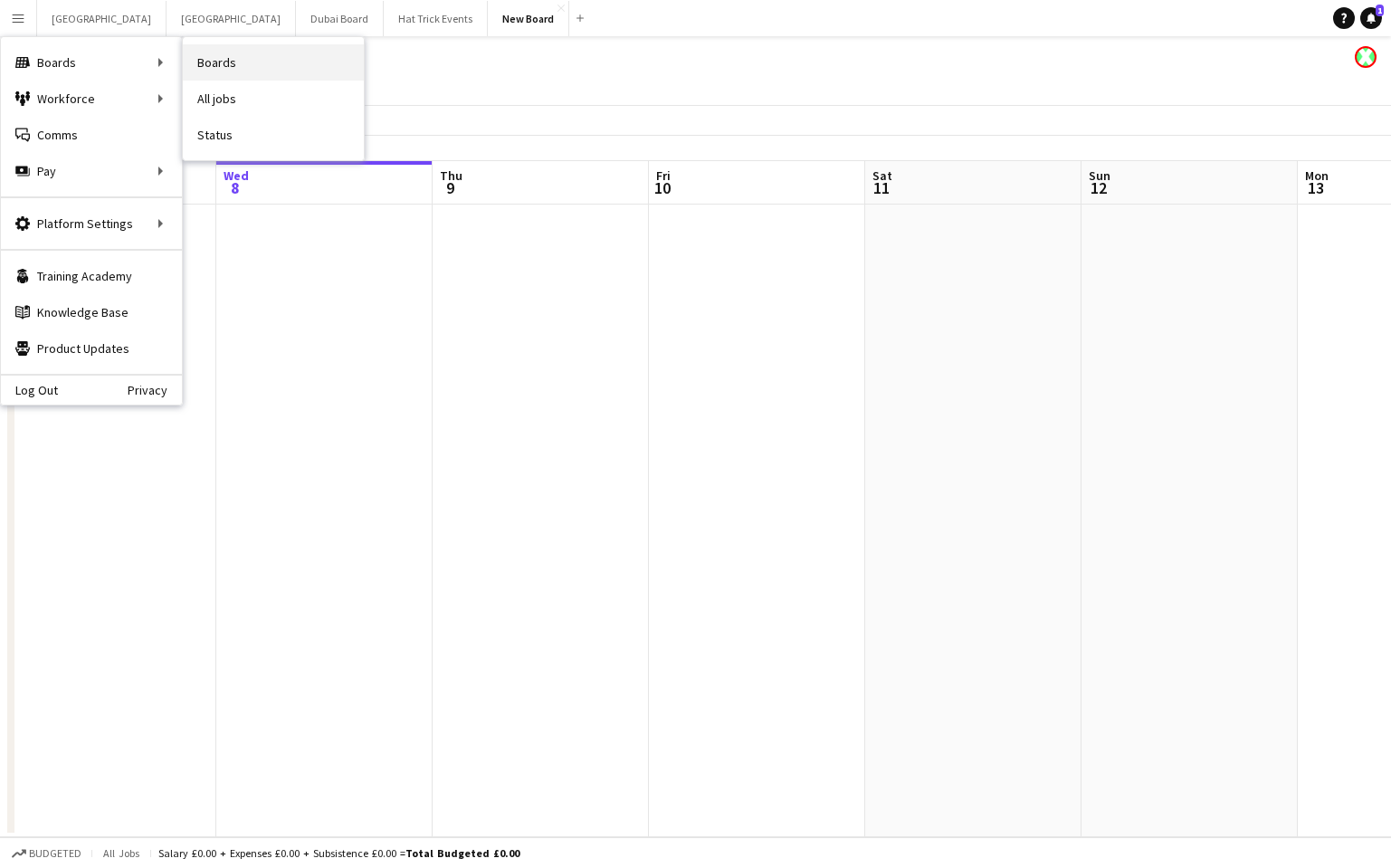
click at [210, 58] on link "Boards" at bounding box center [273, 61] width 181 height 36
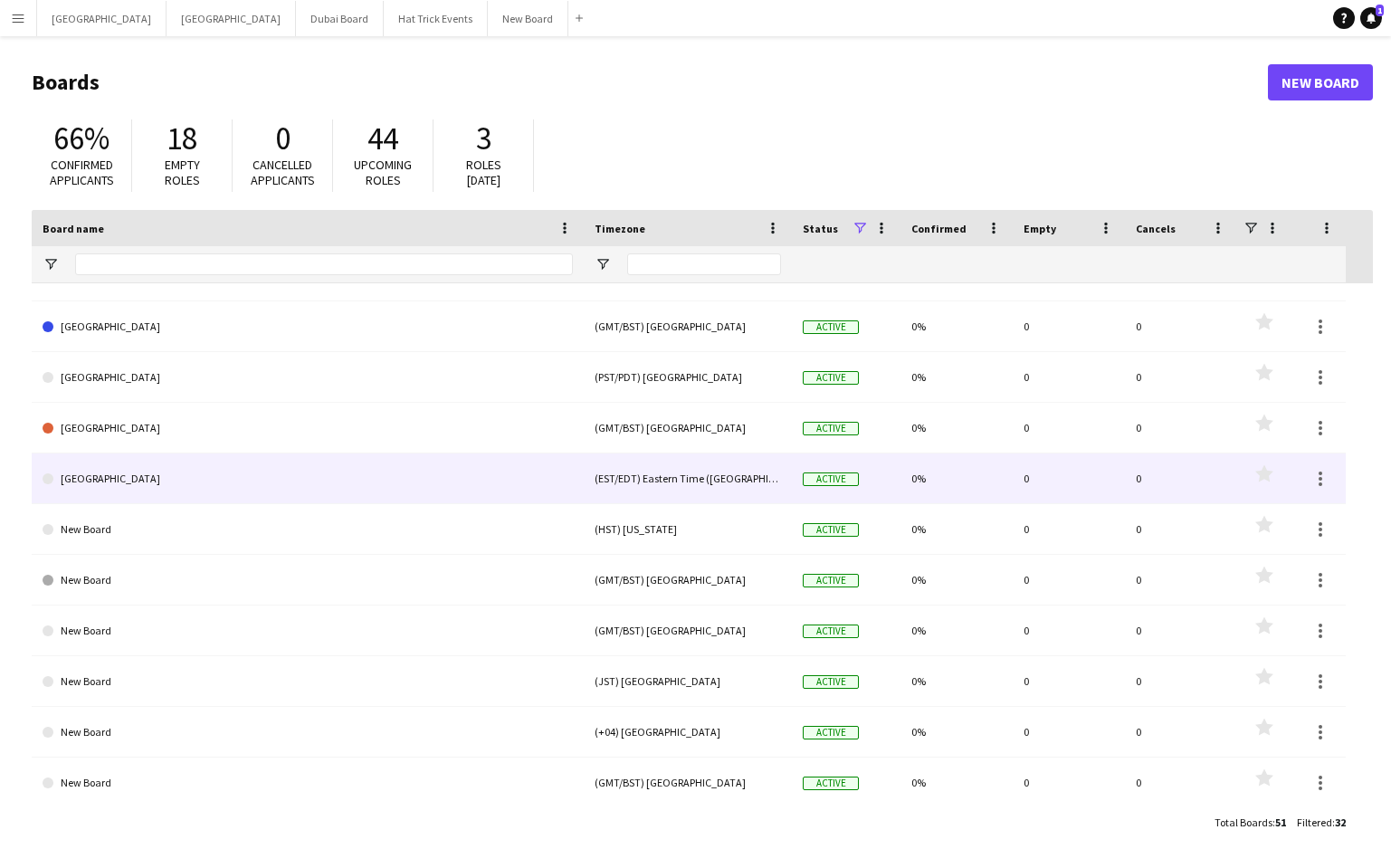
scroll to position [871, 0]
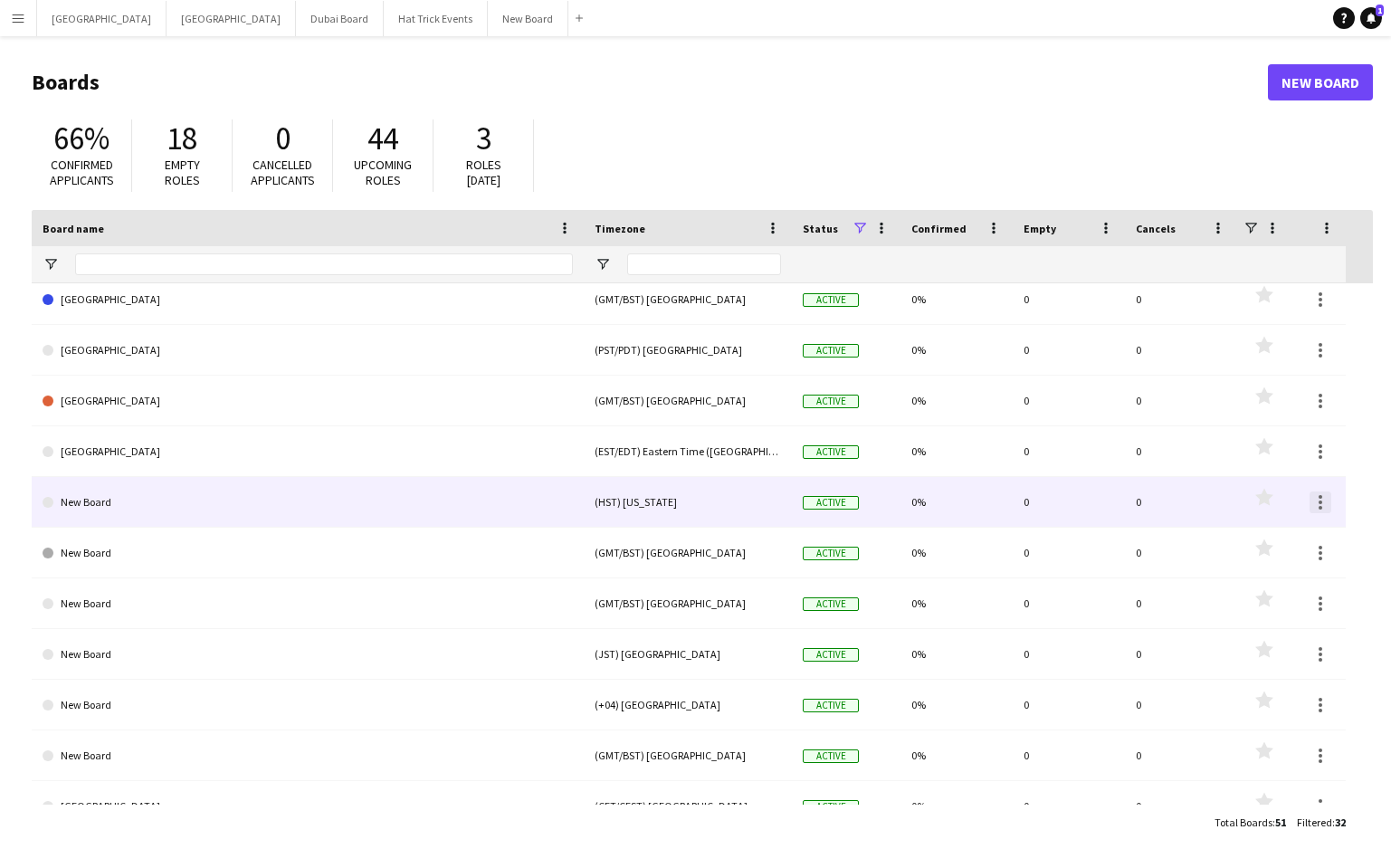
click at [1319, 506] on div at bounding box center [1320, 507] width 4 height 4
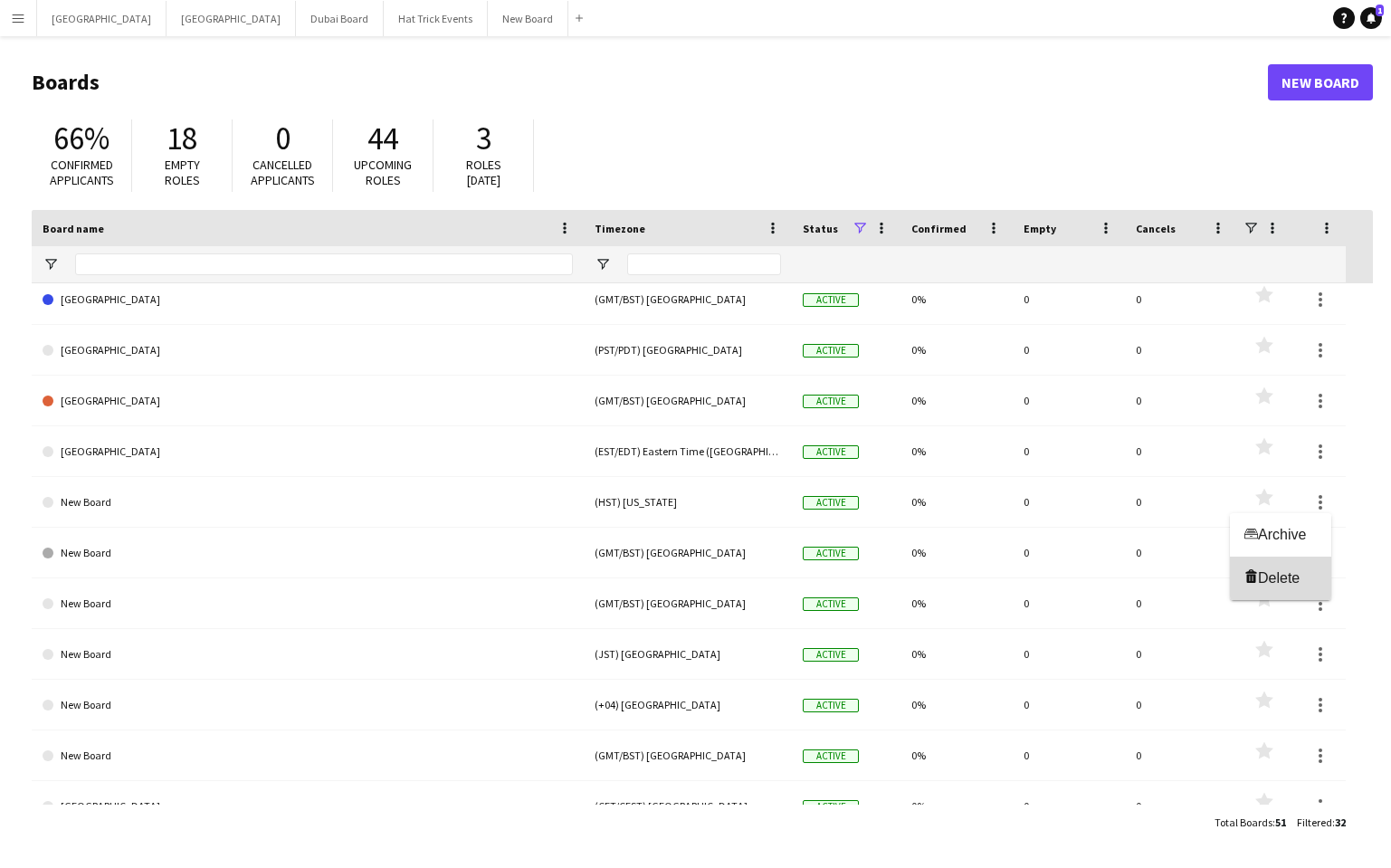
click at [1293, 583] on span "Delete" at bounding box center [1278, 578] width 41 height 16
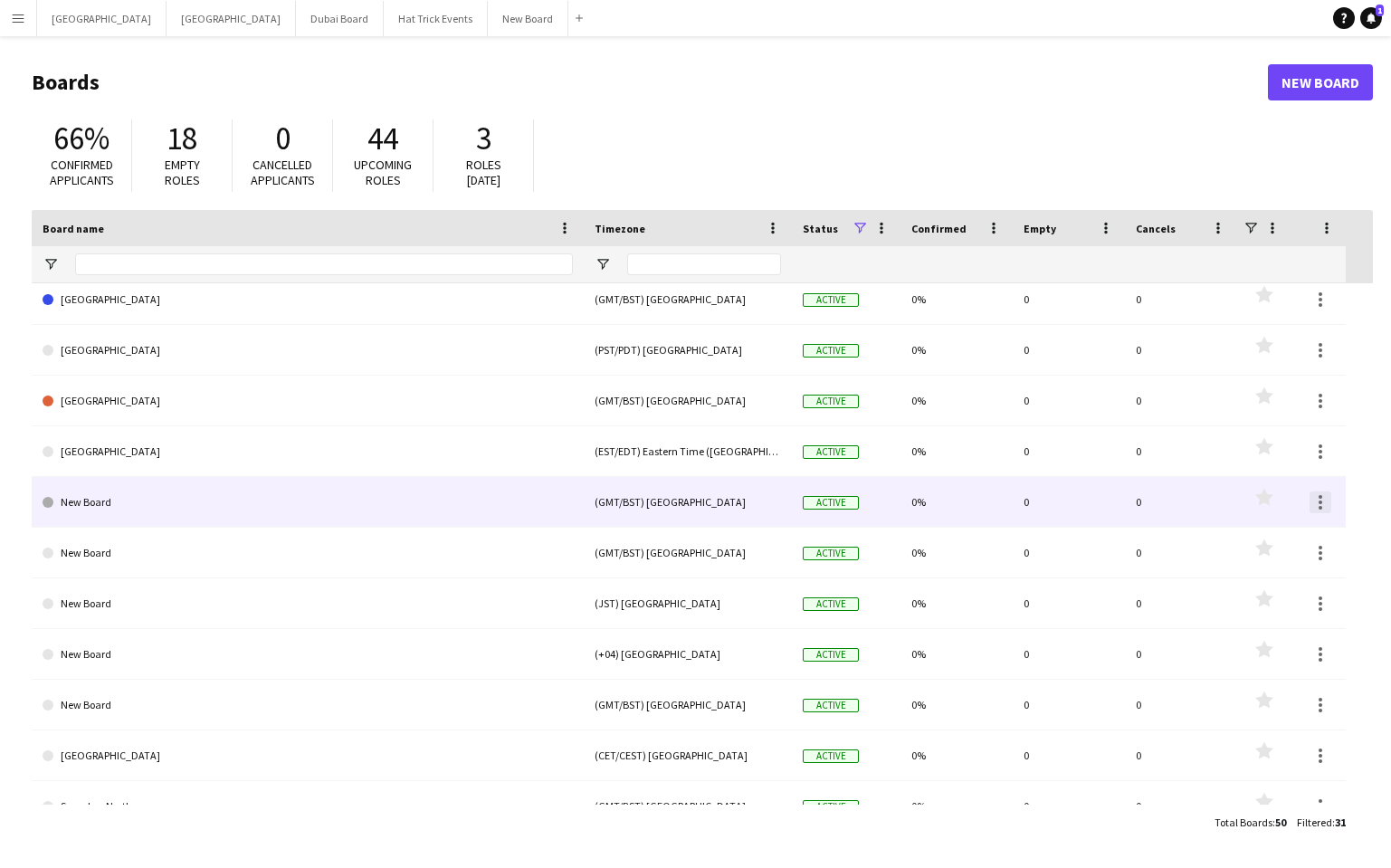
click at [1317, 507] on div at bounding box center [1321, 503] width 22 height 22
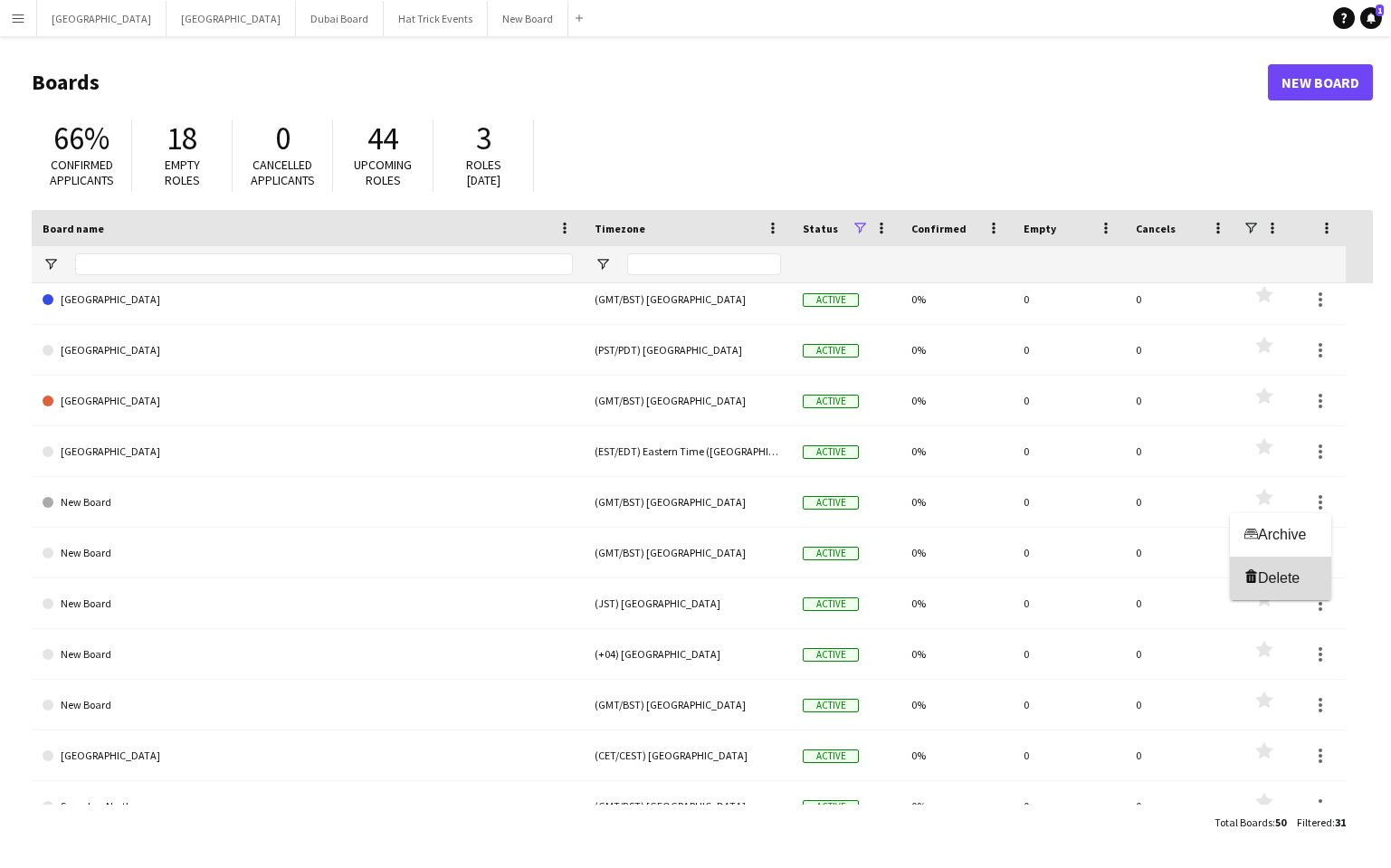
click at [1300, 572] on span "Delete" at bounding box center [1278, 578] width 41 height 16
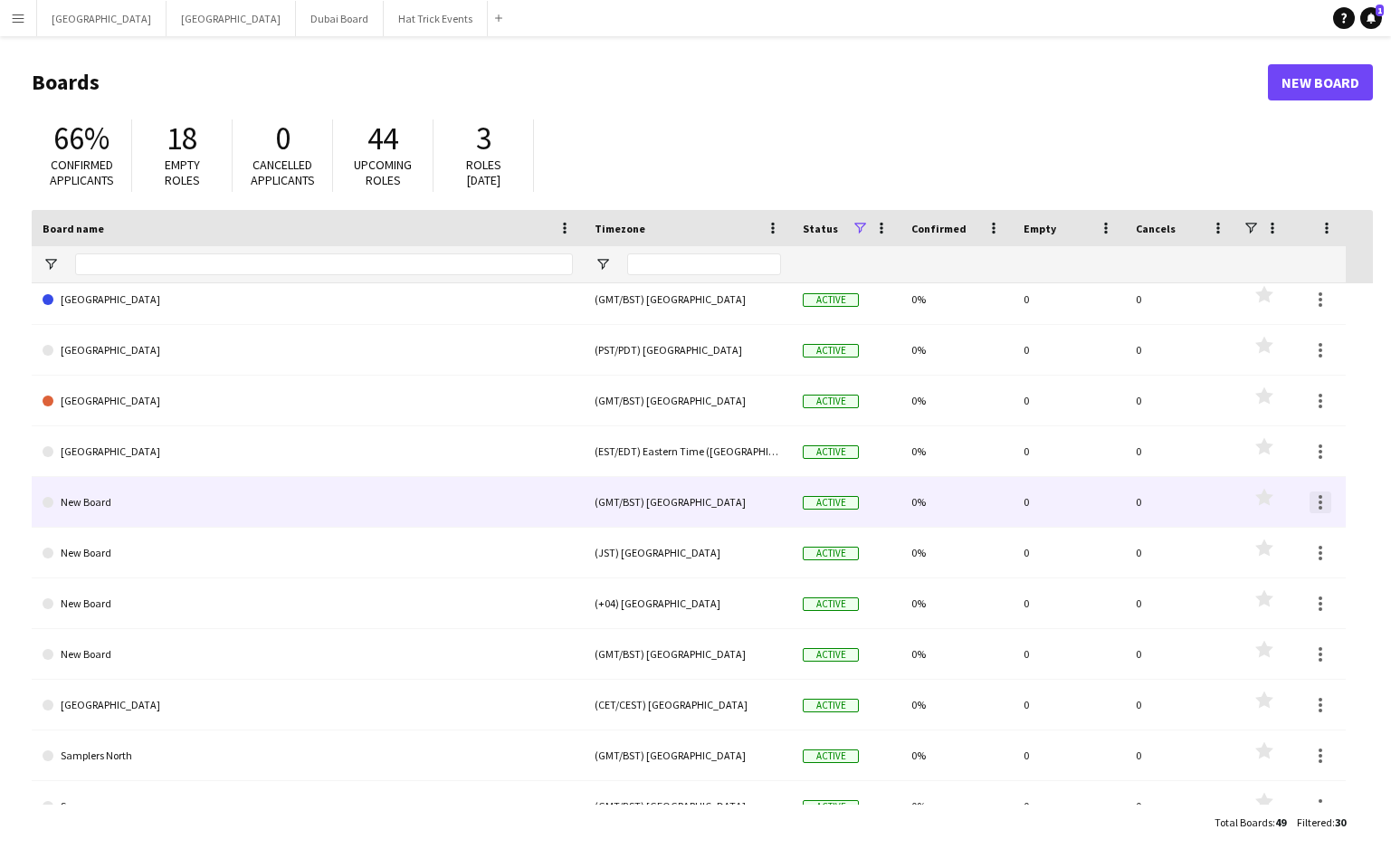
click at [1321, 506] on div at bounding box center [1320, 507] width 4 height 4
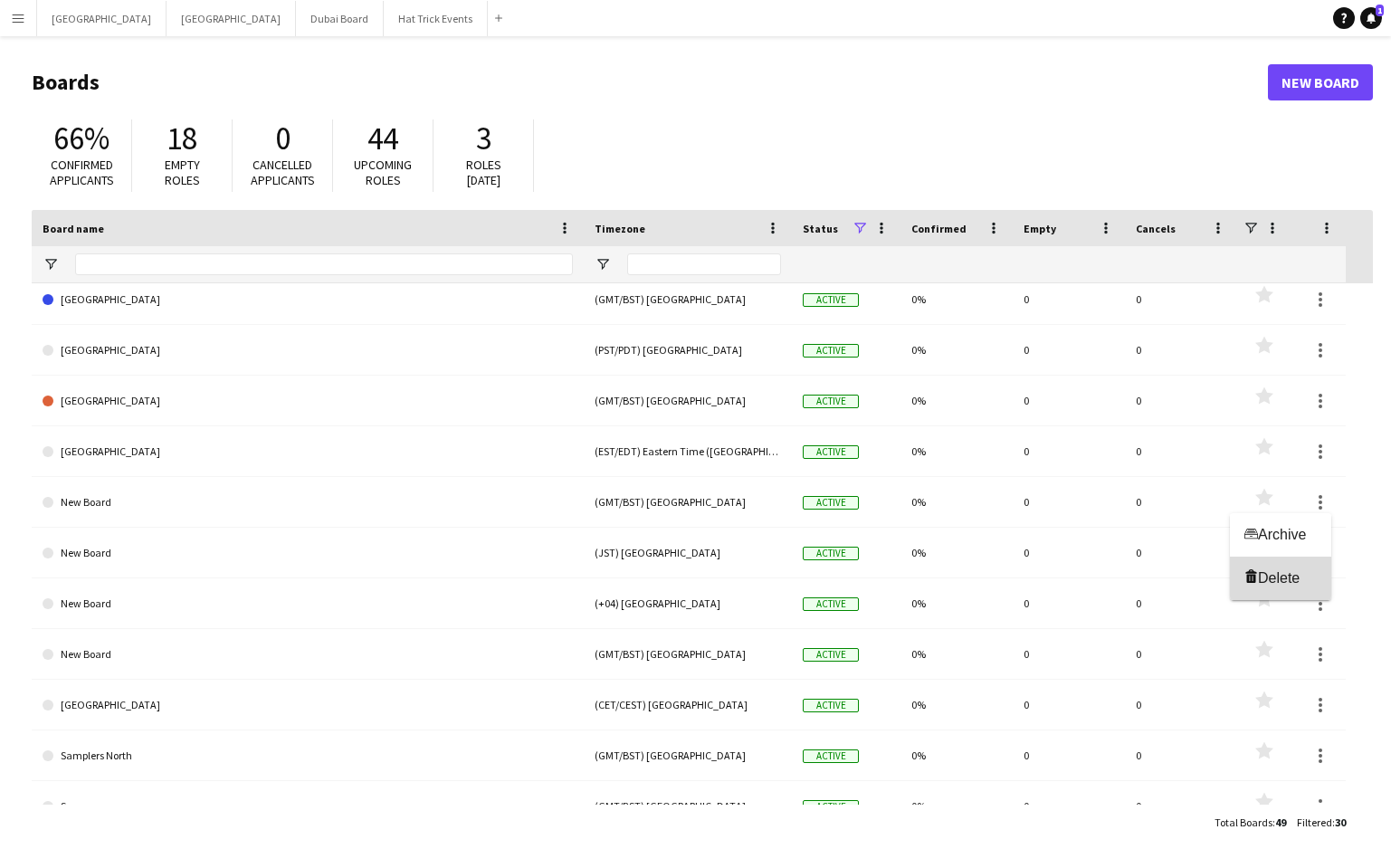
click at [1300, 572] on span "Delete" at bounding box center [1278, 578] width 41 height 16
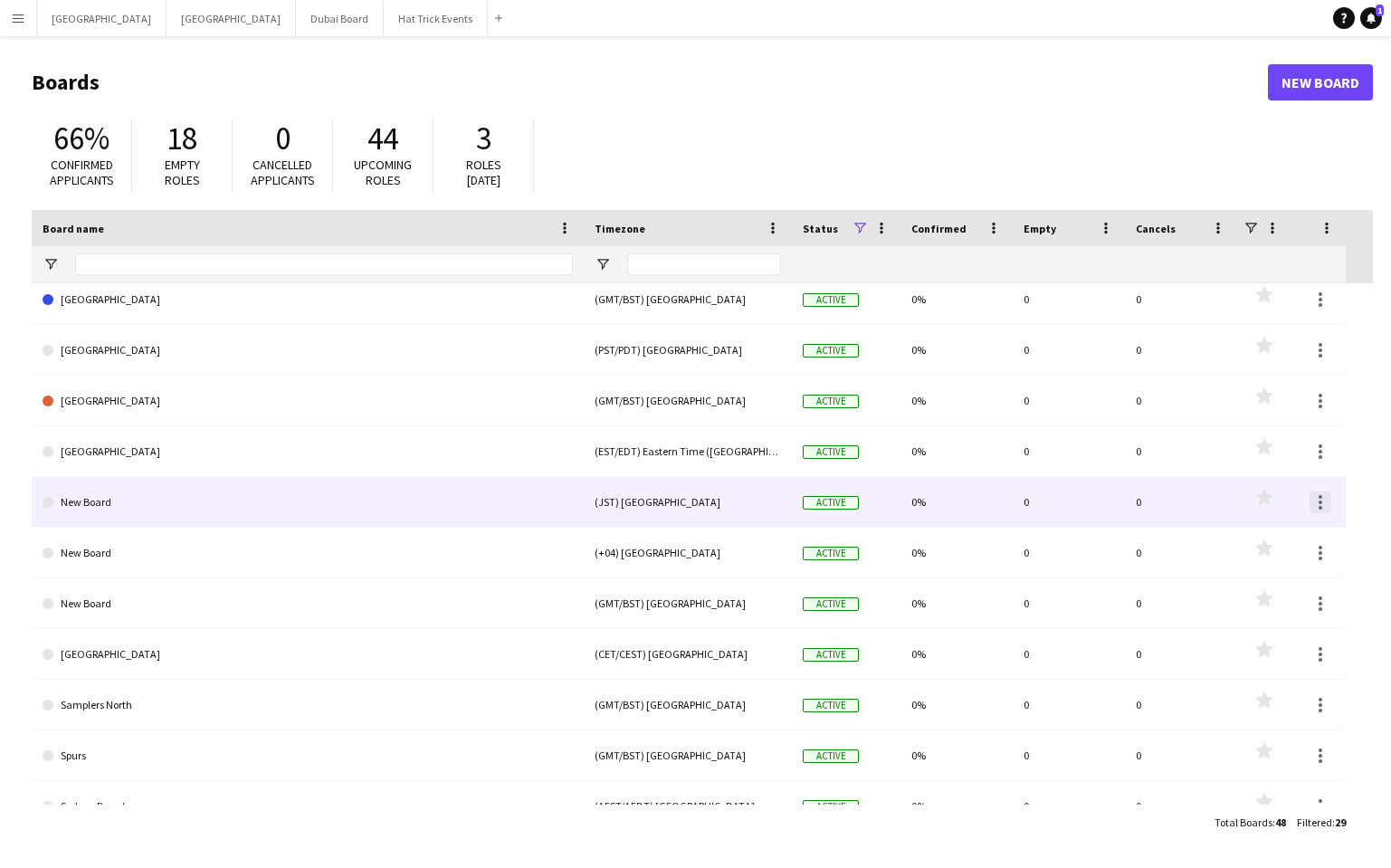
click at [1319, 511] on div at bounding box center [1321, 503] width 22 height 22
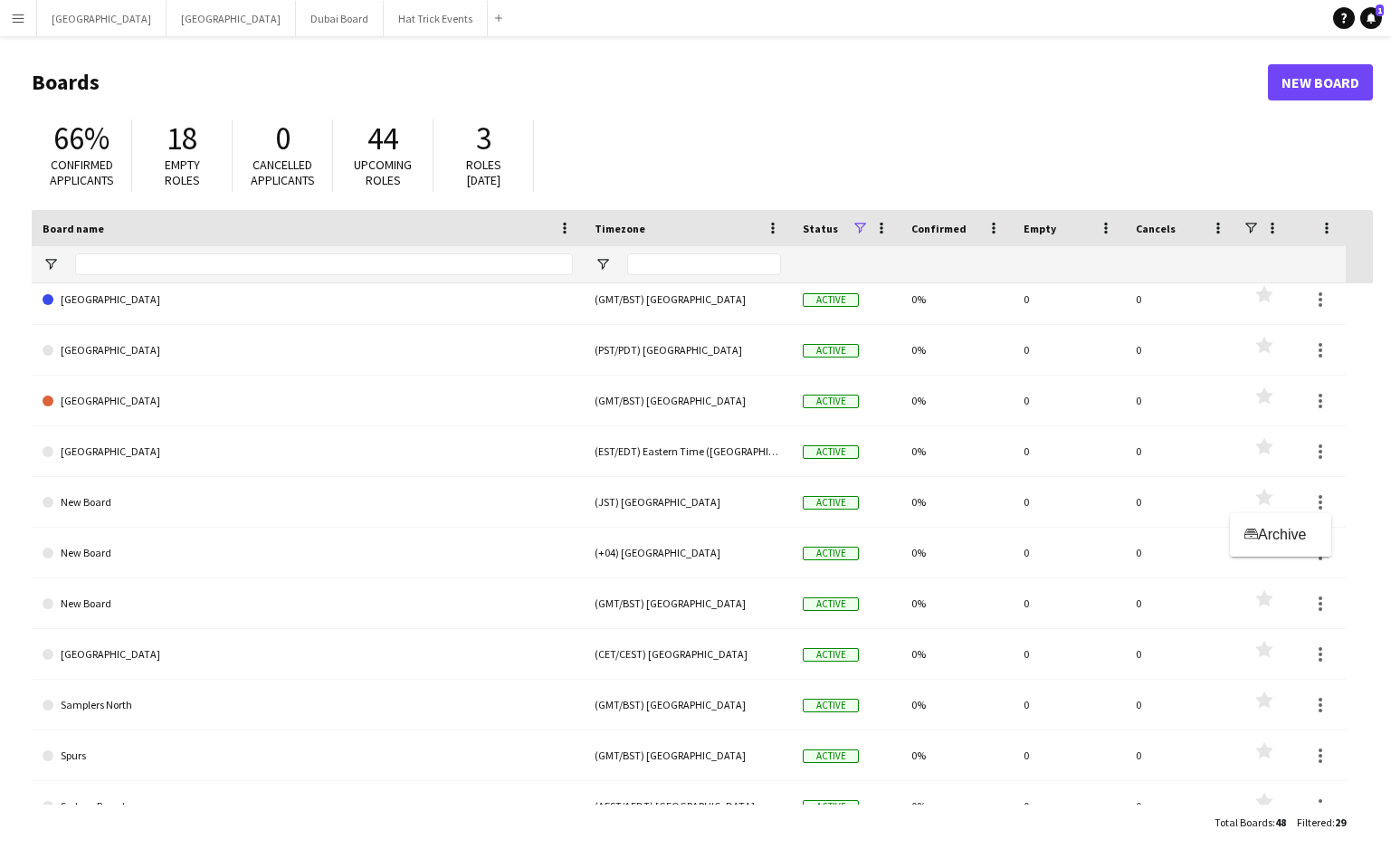
click at [1317, 570] on div at bounding box center [696, 434] width 1391 height 868
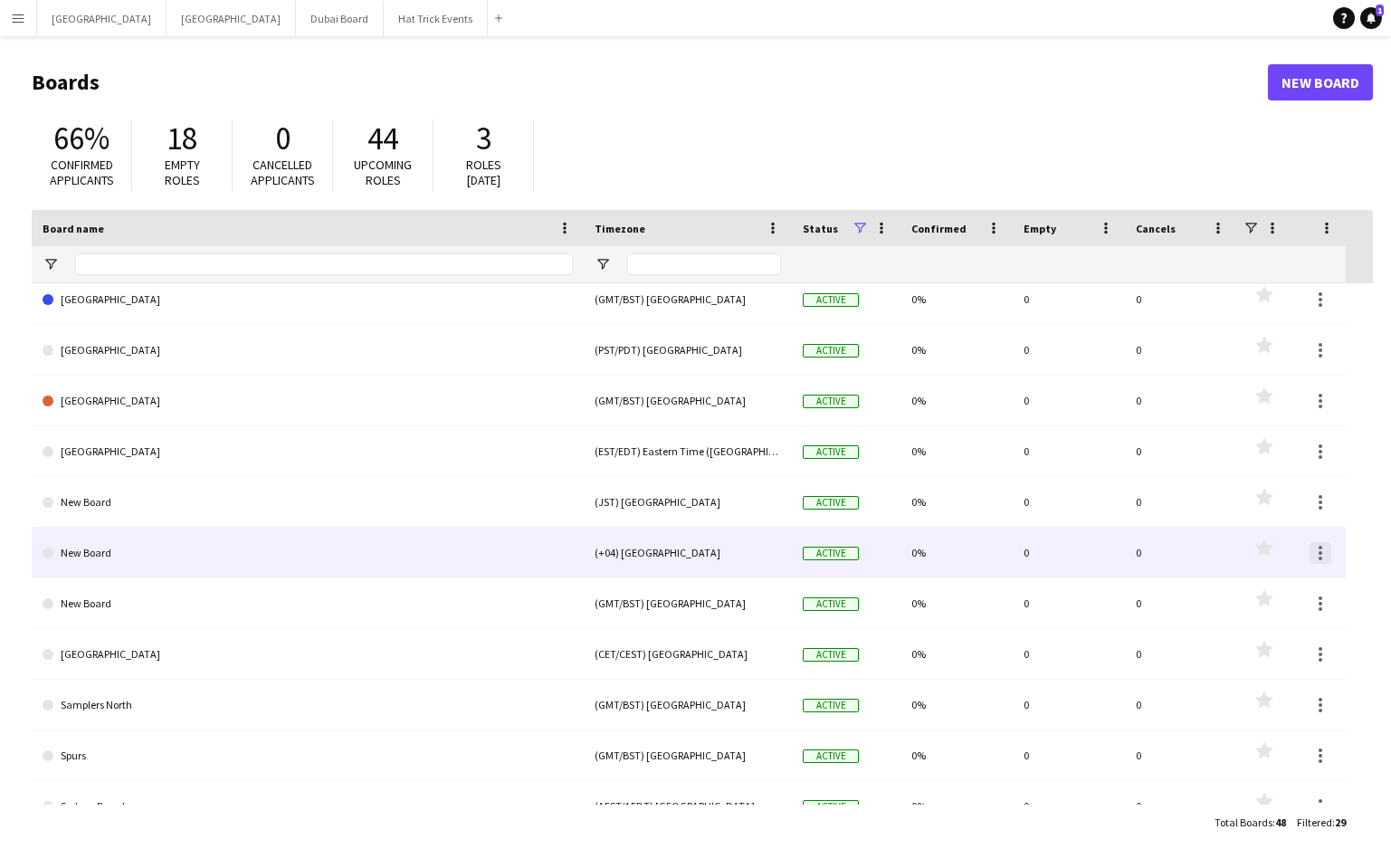
click at [1319, 557] on div at bounding box center [1320, 559] width 4 height 4
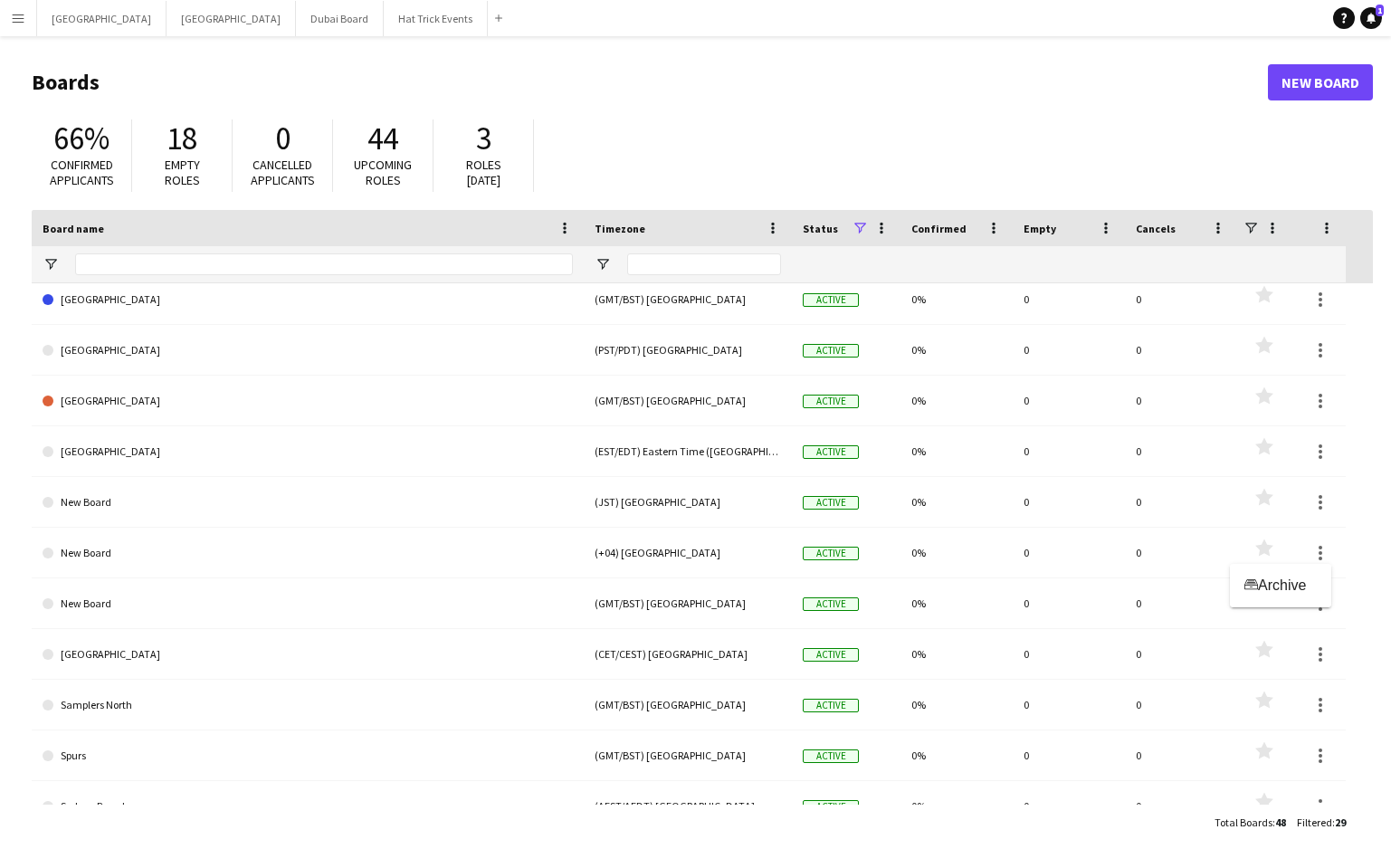
click at [1319, 557] on div at bounding box center [696, 434] width 1391 height 868
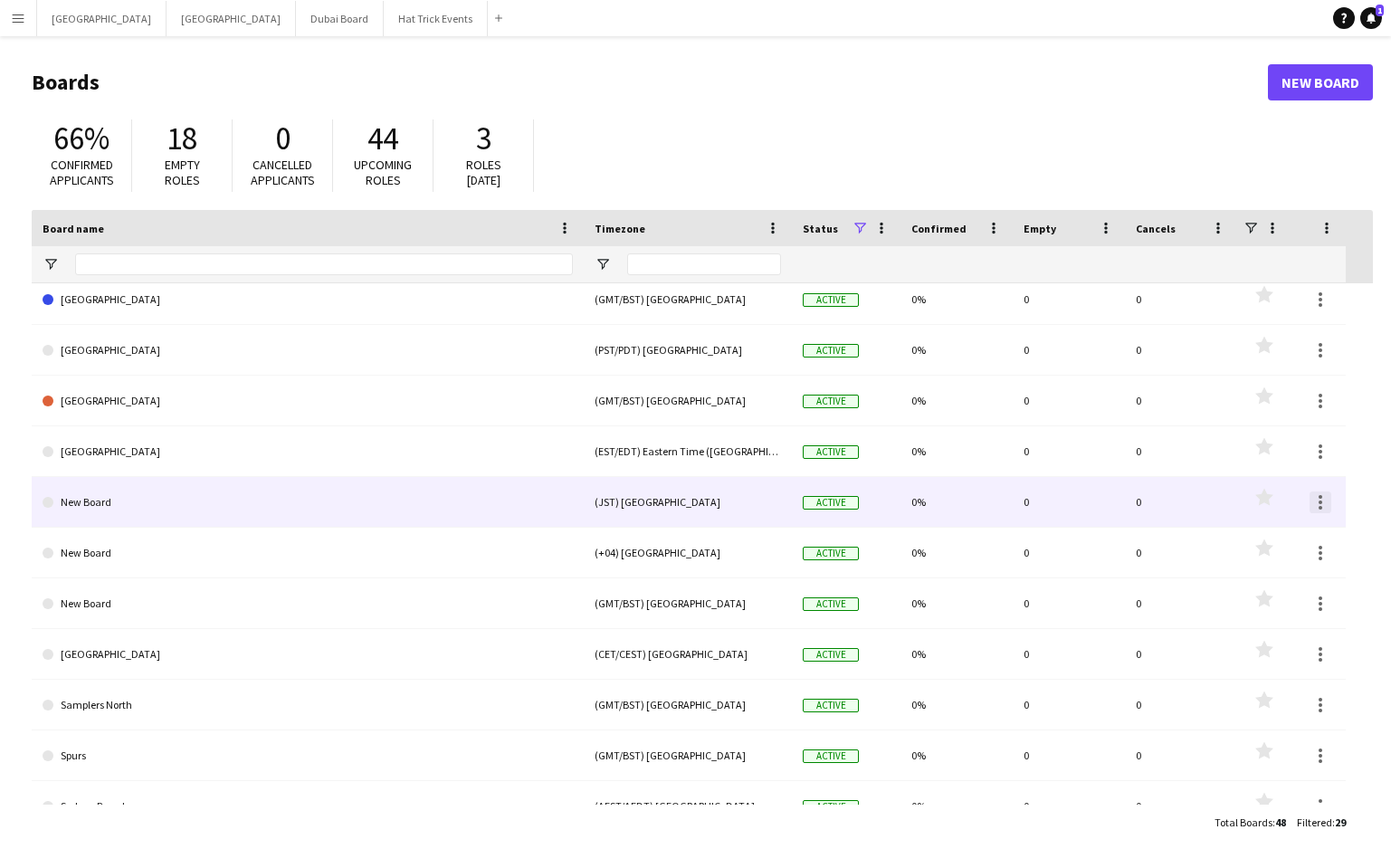
click at [1321, 504] on div at bounding box center [1321, 503] width 22 height 22
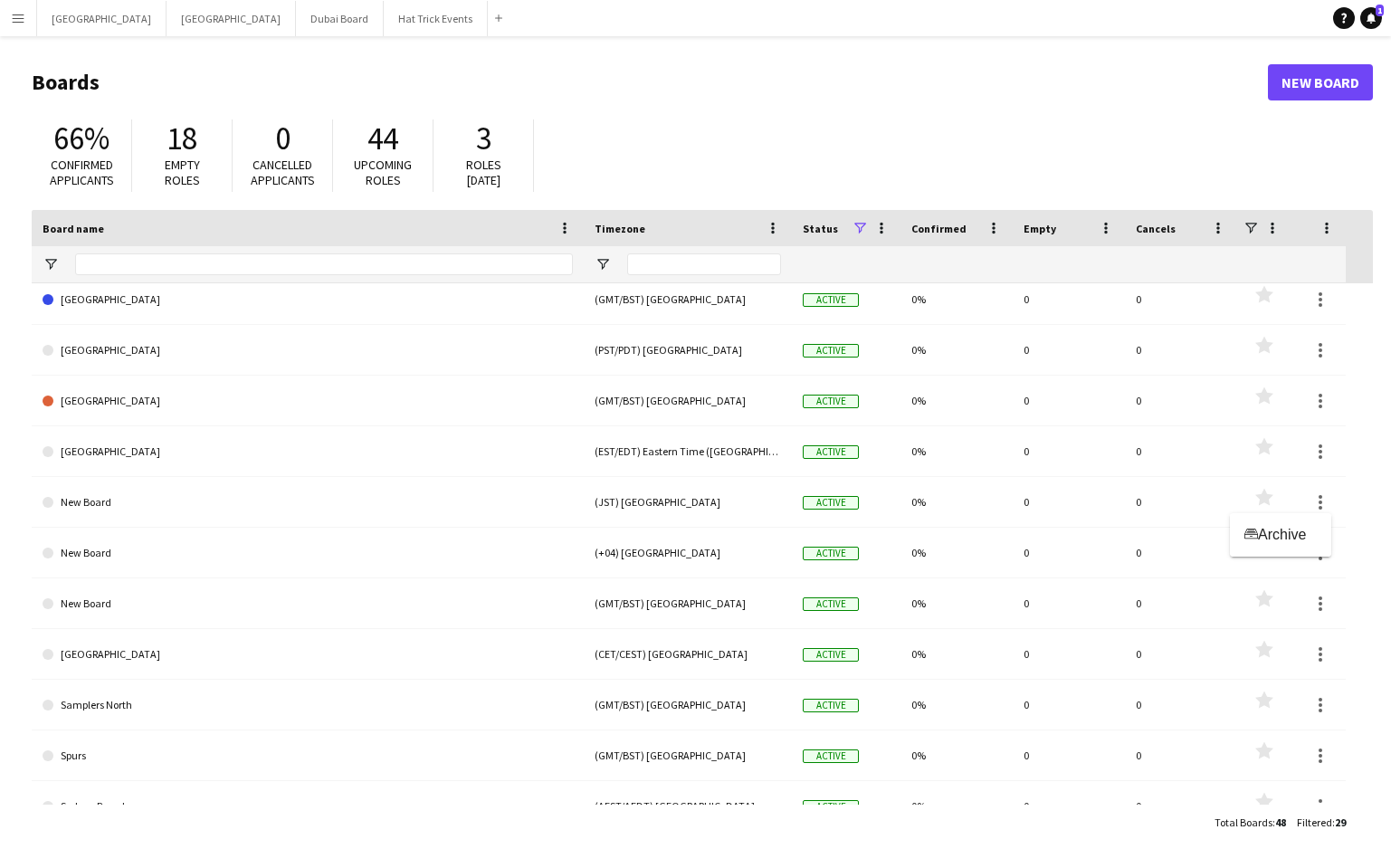
click at [1333, 505] on div at bounding box center [696, 434] width 1391 height 868
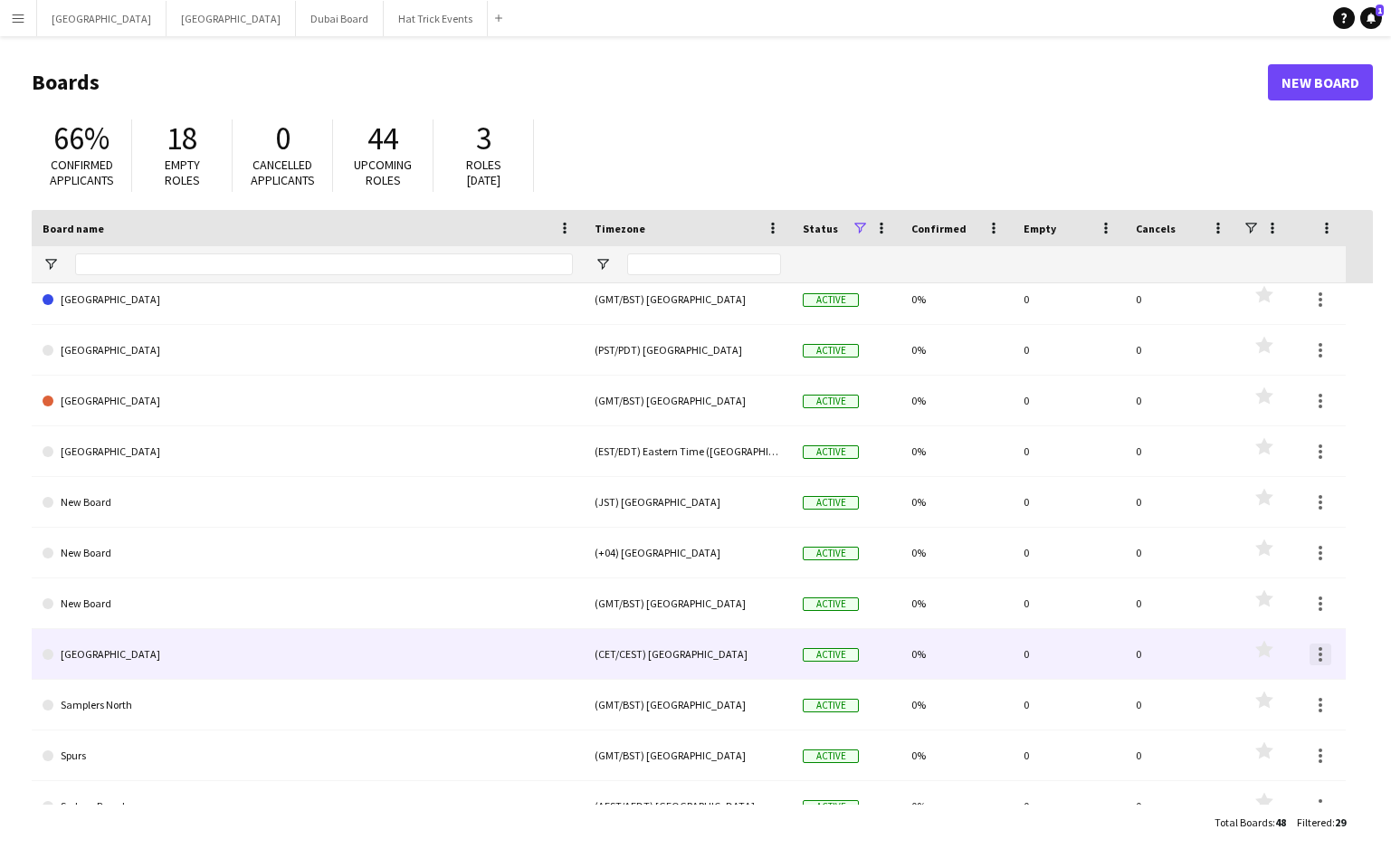
click at [1319, 651] on div at bounding box center [1321, 654] width 22 height 22
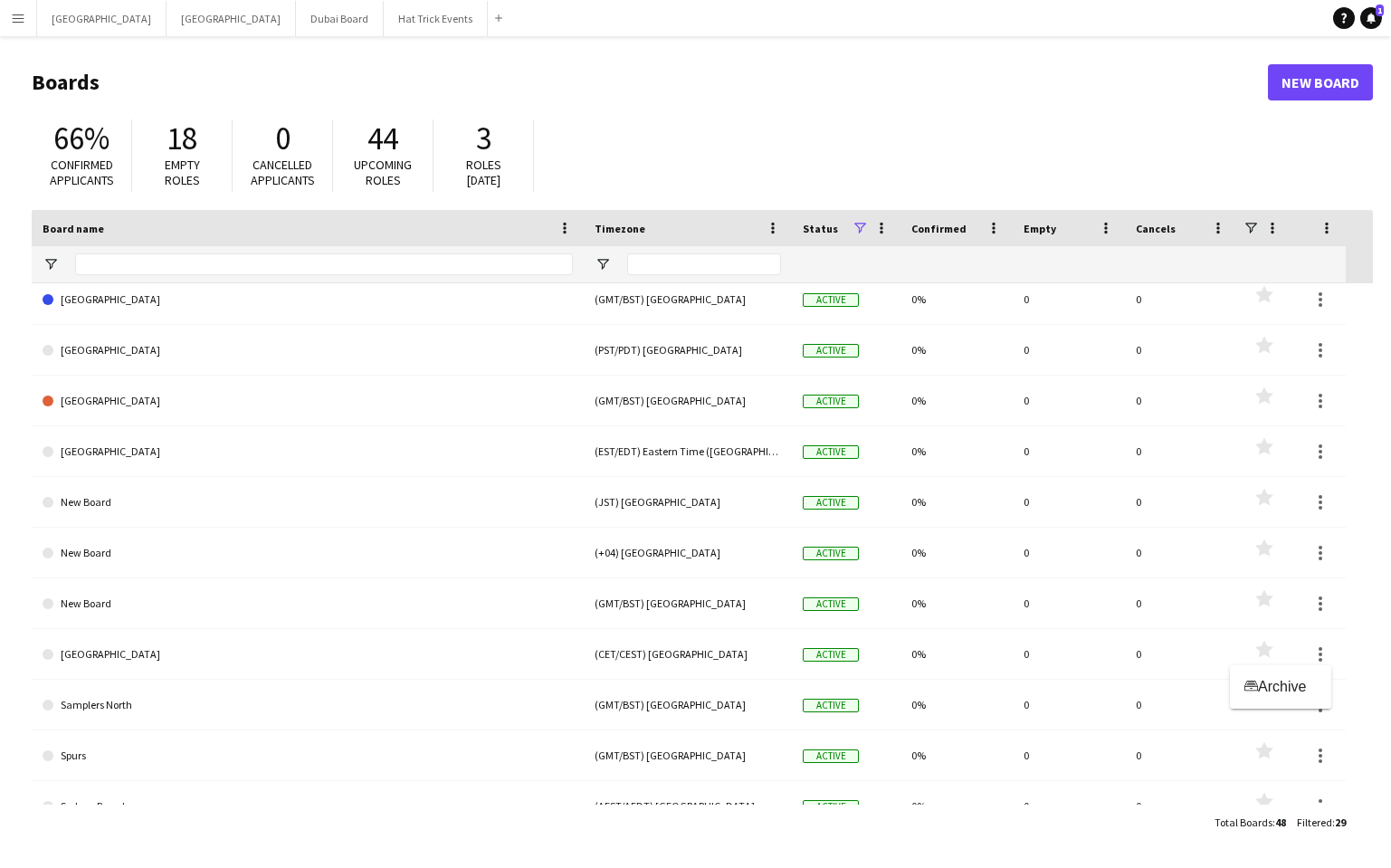
click at [1319, 760] on div at bounding box center [696, 434] width 1391 height 868
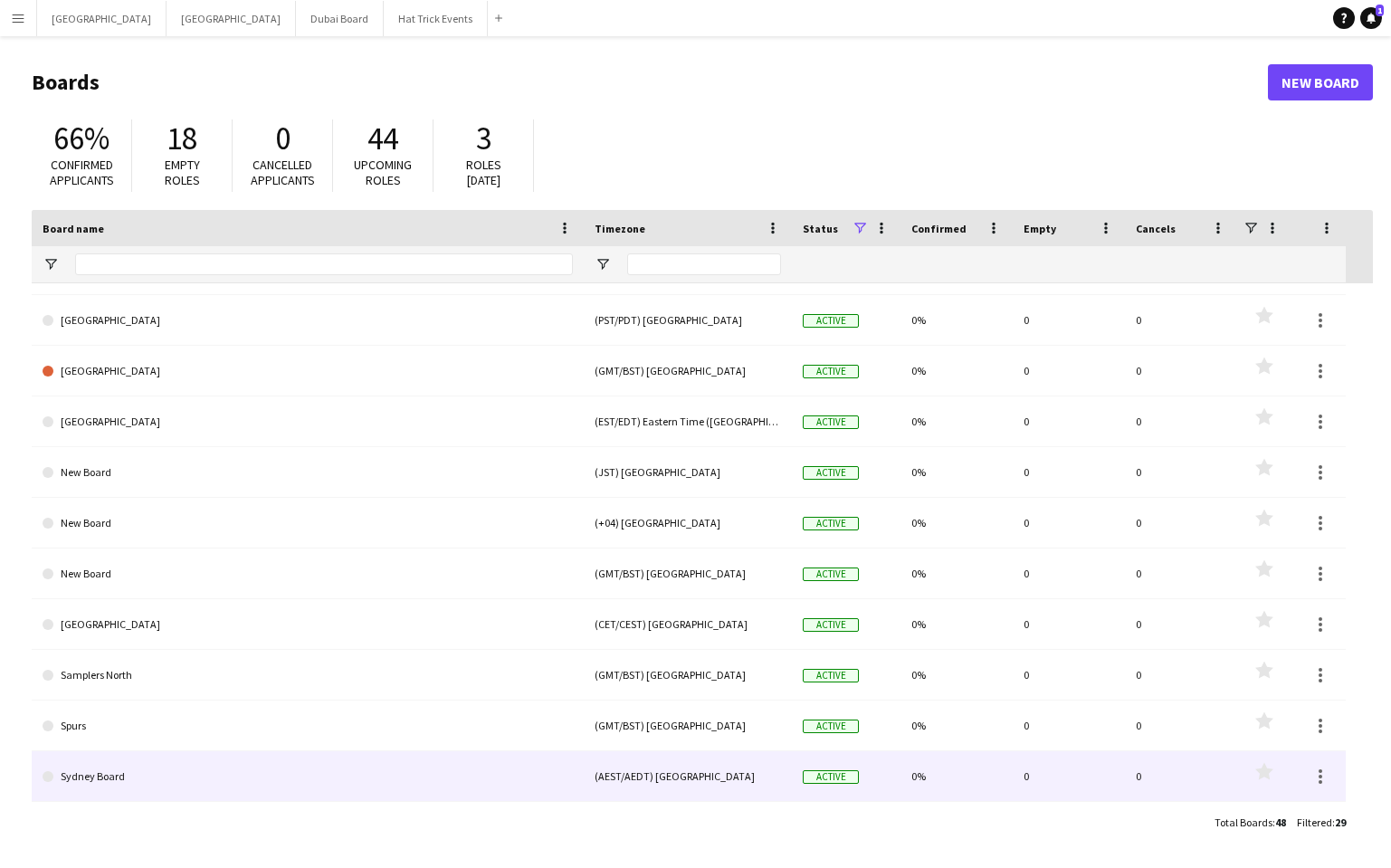
scroll to position [949, 0]
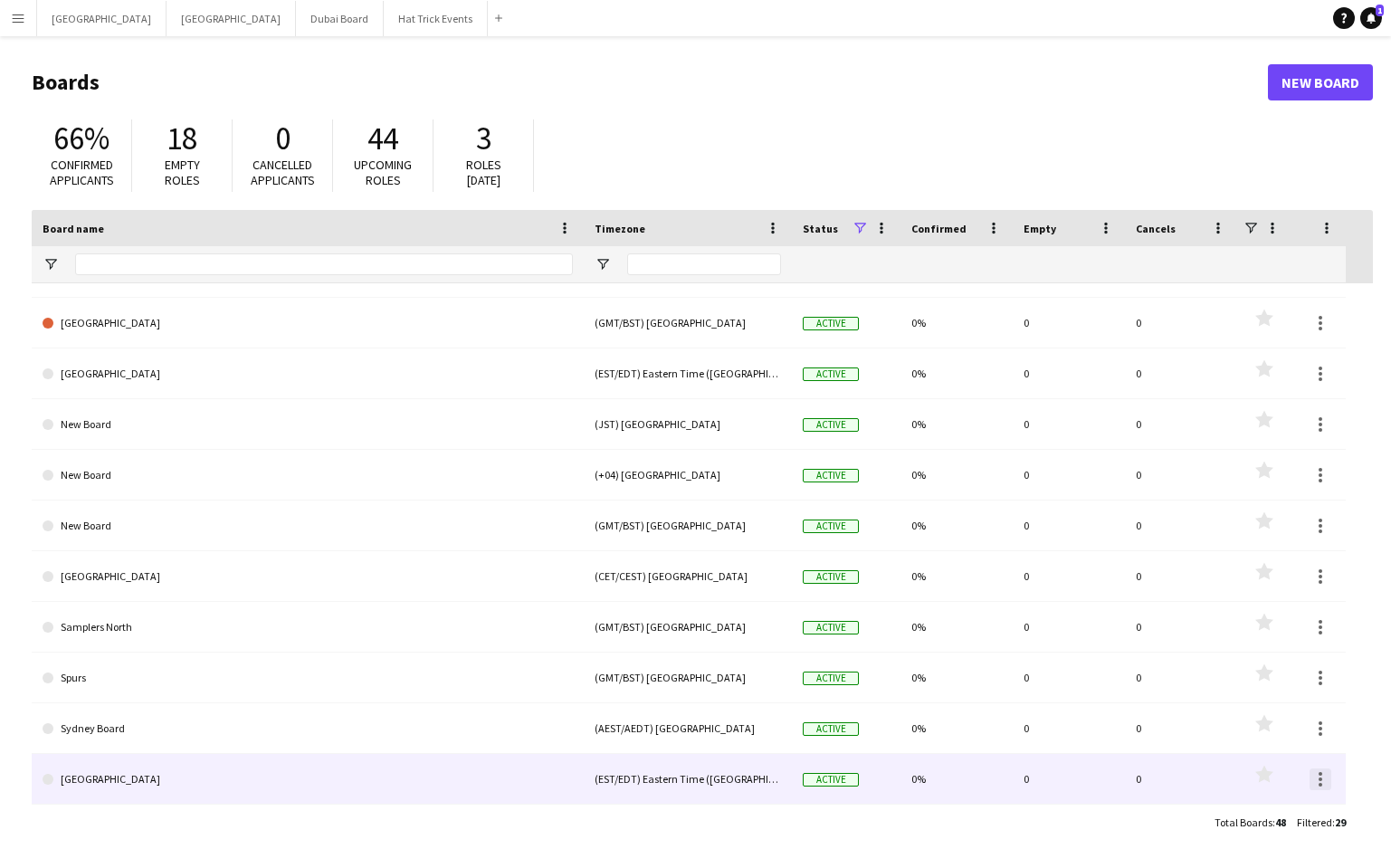
click at [1323, 778] on div at bounding box center [1321, 780] width 22 height 22
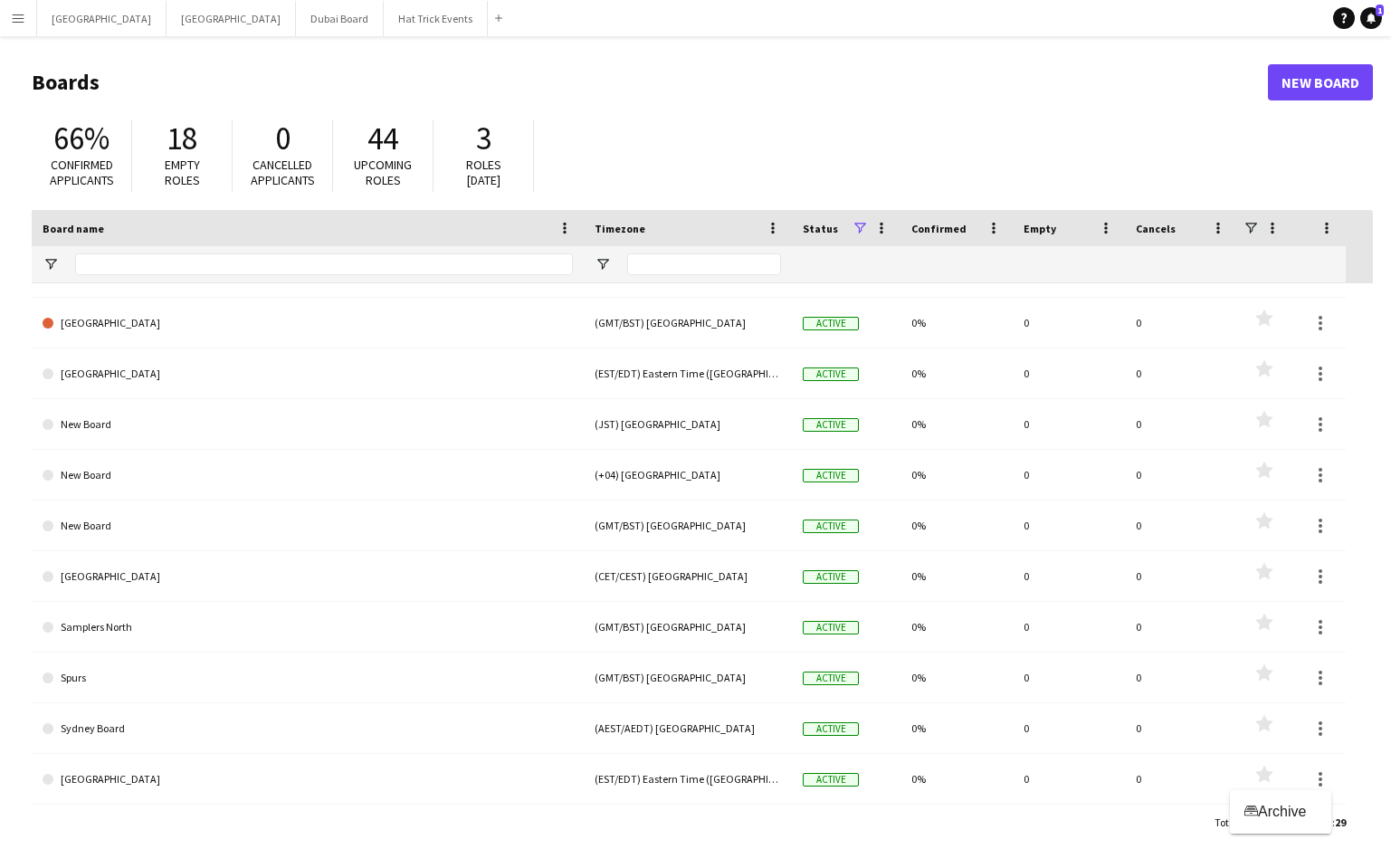
click at [1142, 829] on div at bounding box center [696, 434] width 1391 height 868
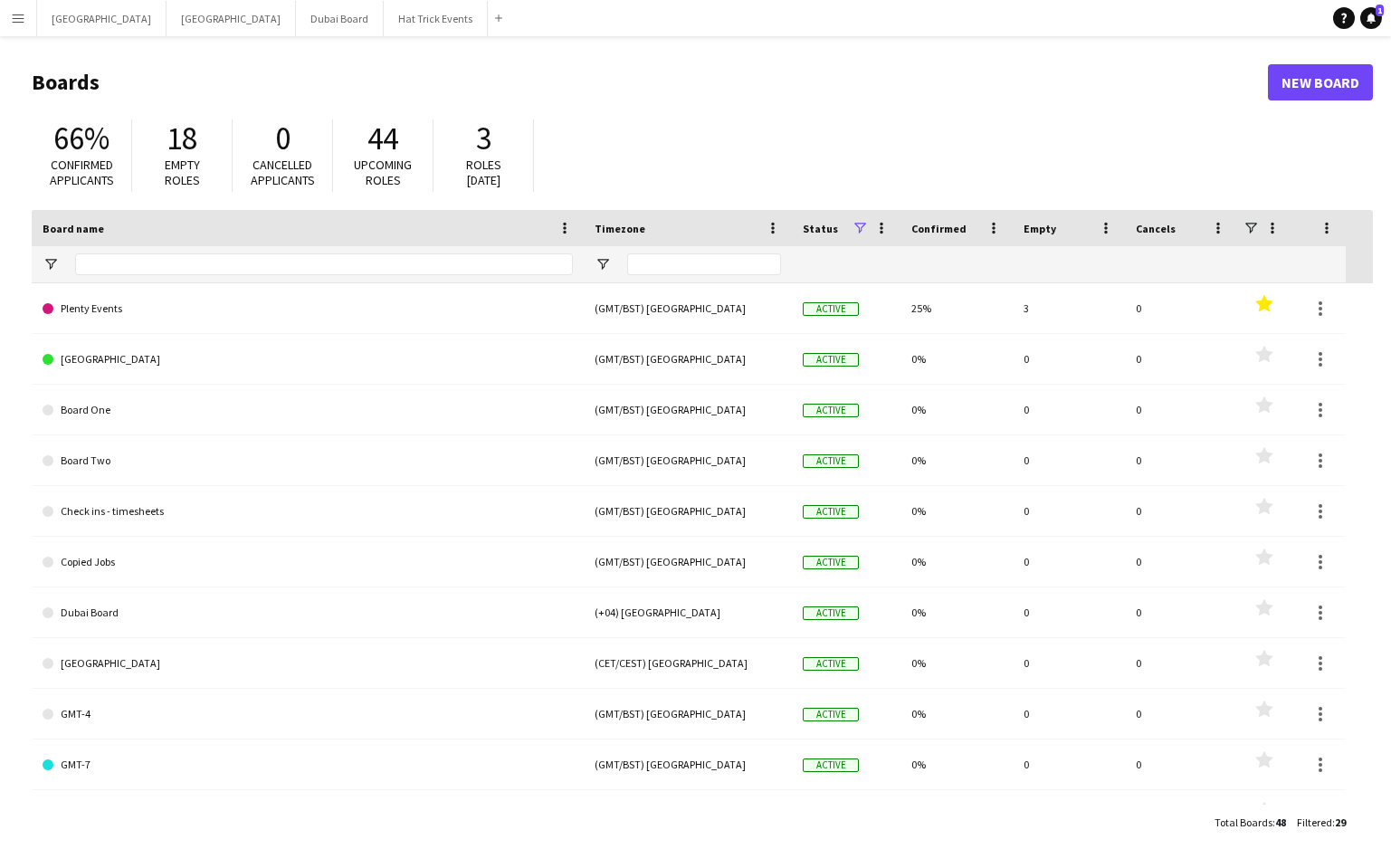
click at [225, 317] on link "Plenty Events" at bounding box center [307, 308] width 530 height 50
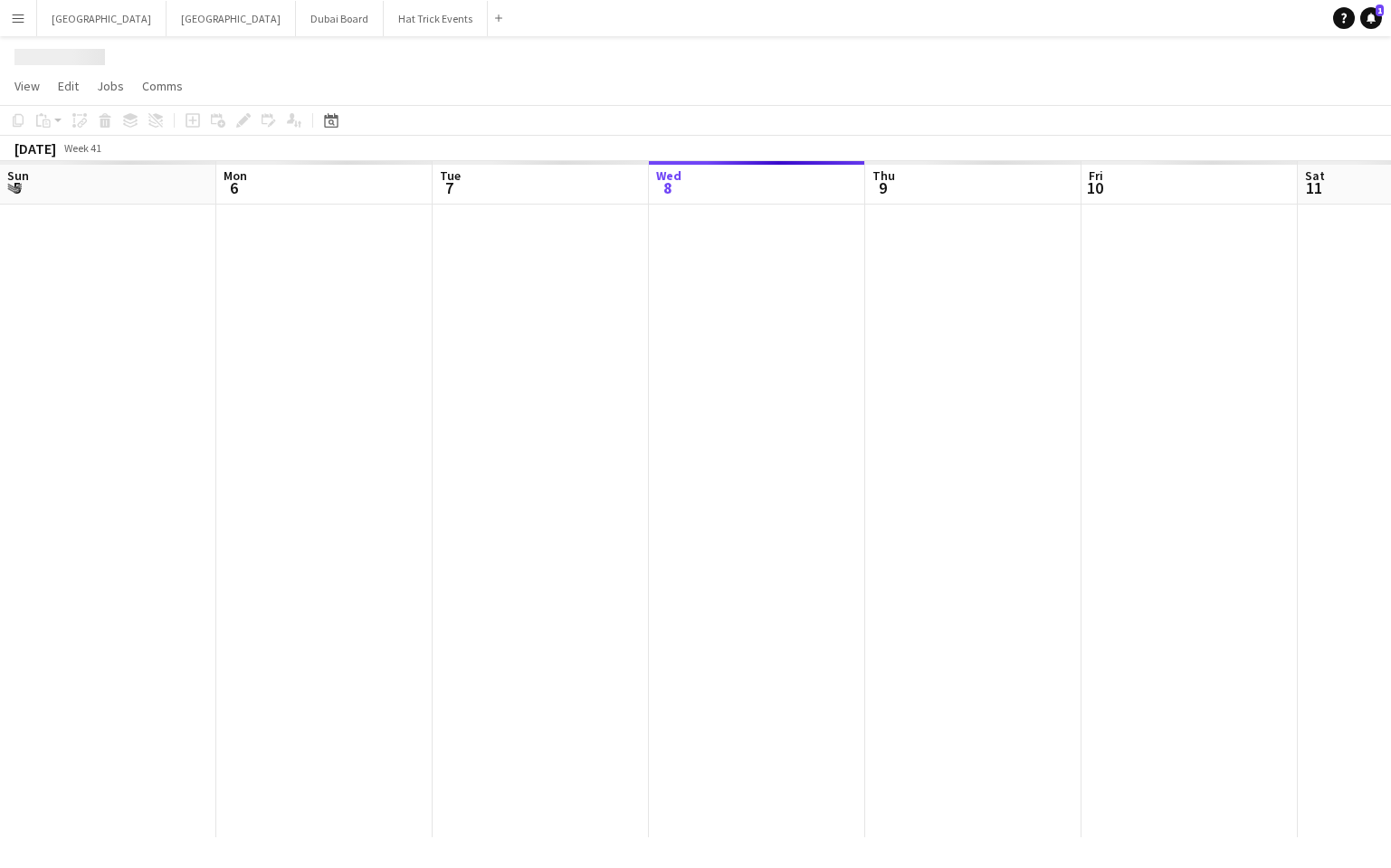
click at [225, 317] on div at bounding box center [1297, 521] width 2596 height 633
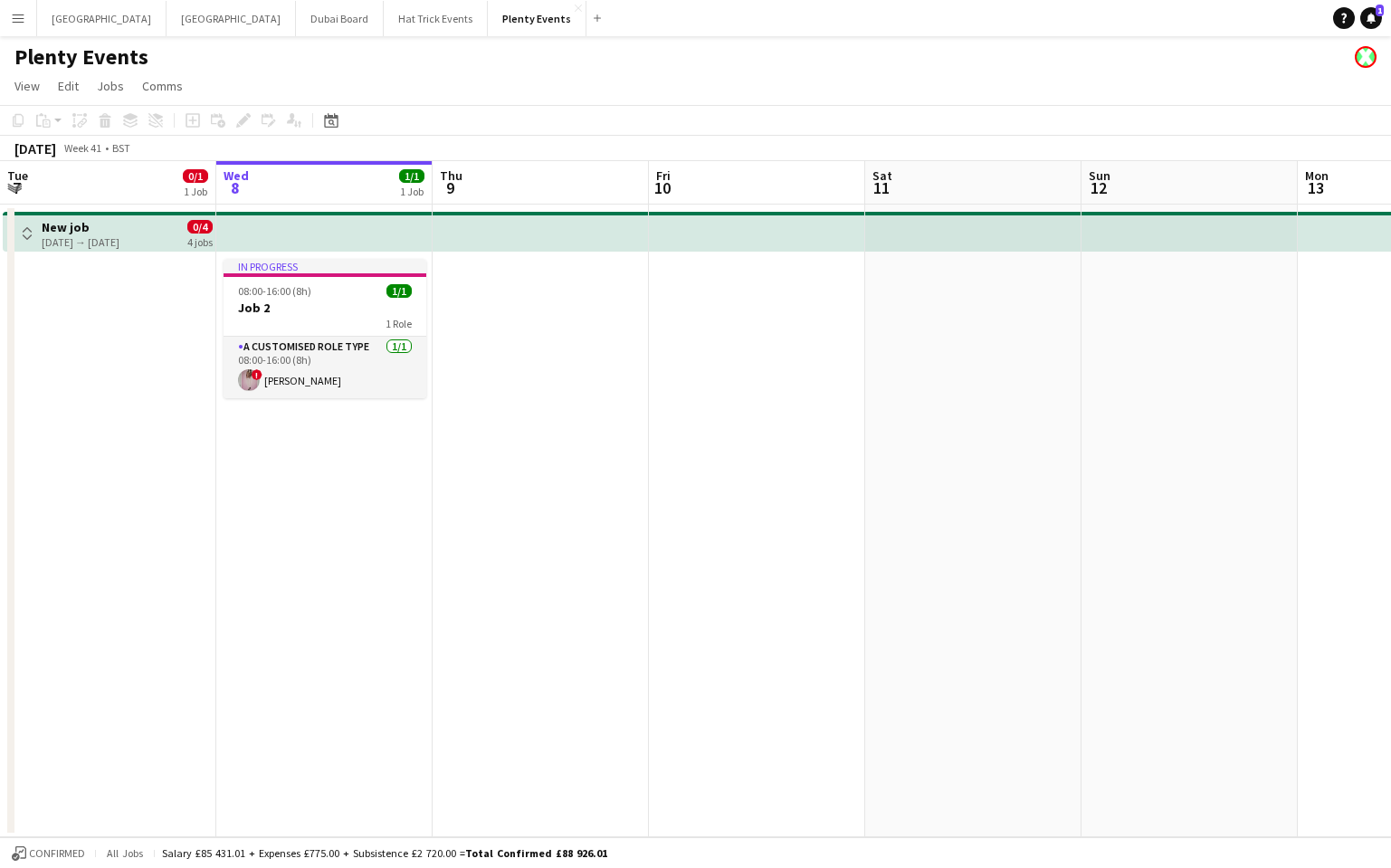
click at [105, 52] on h1 "Plenty Events" at bounding box center [82, 57] width 134 height 28
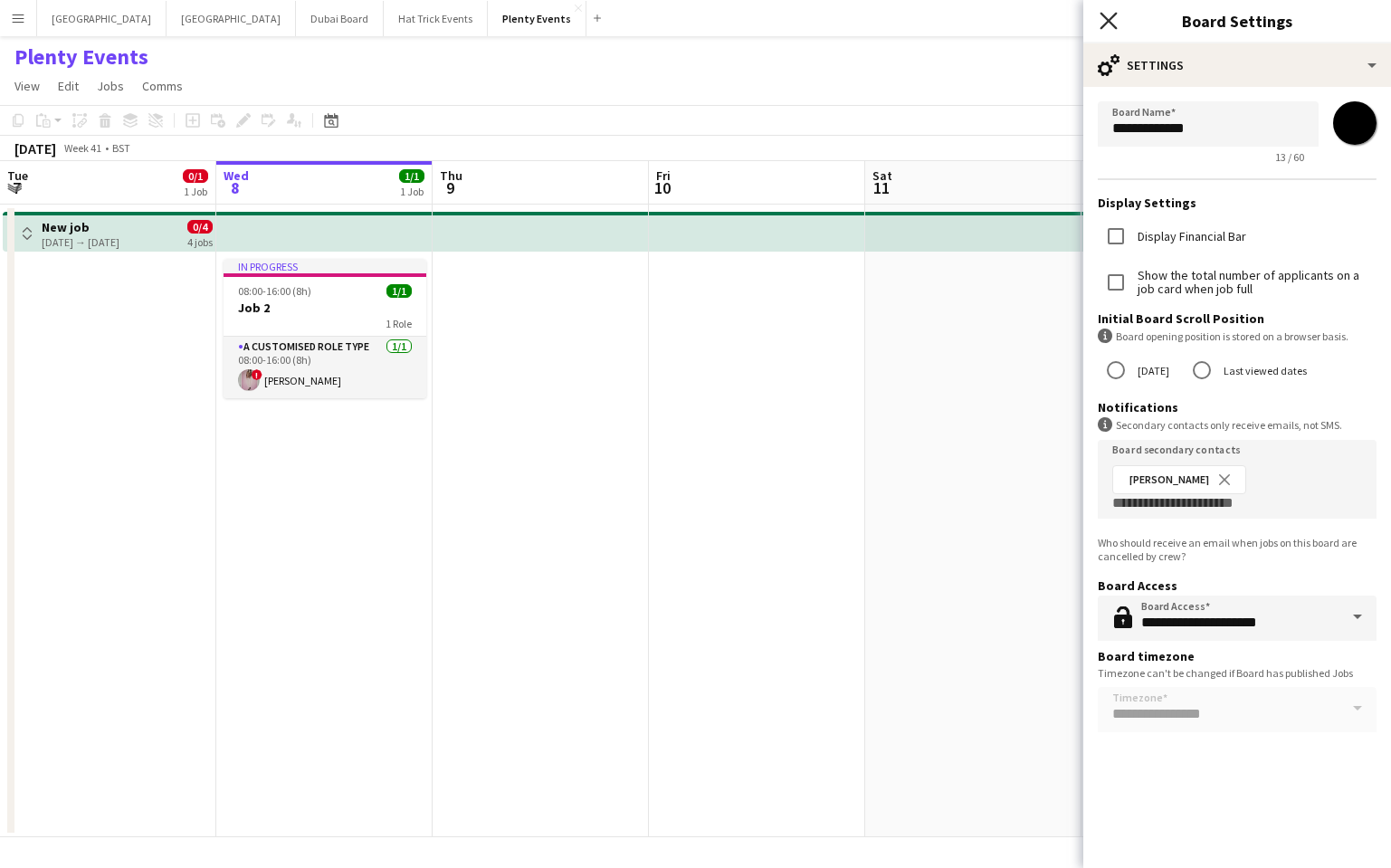
click at [1110, 21] on icon at bounding box center [1108, 20] width 17 height 17
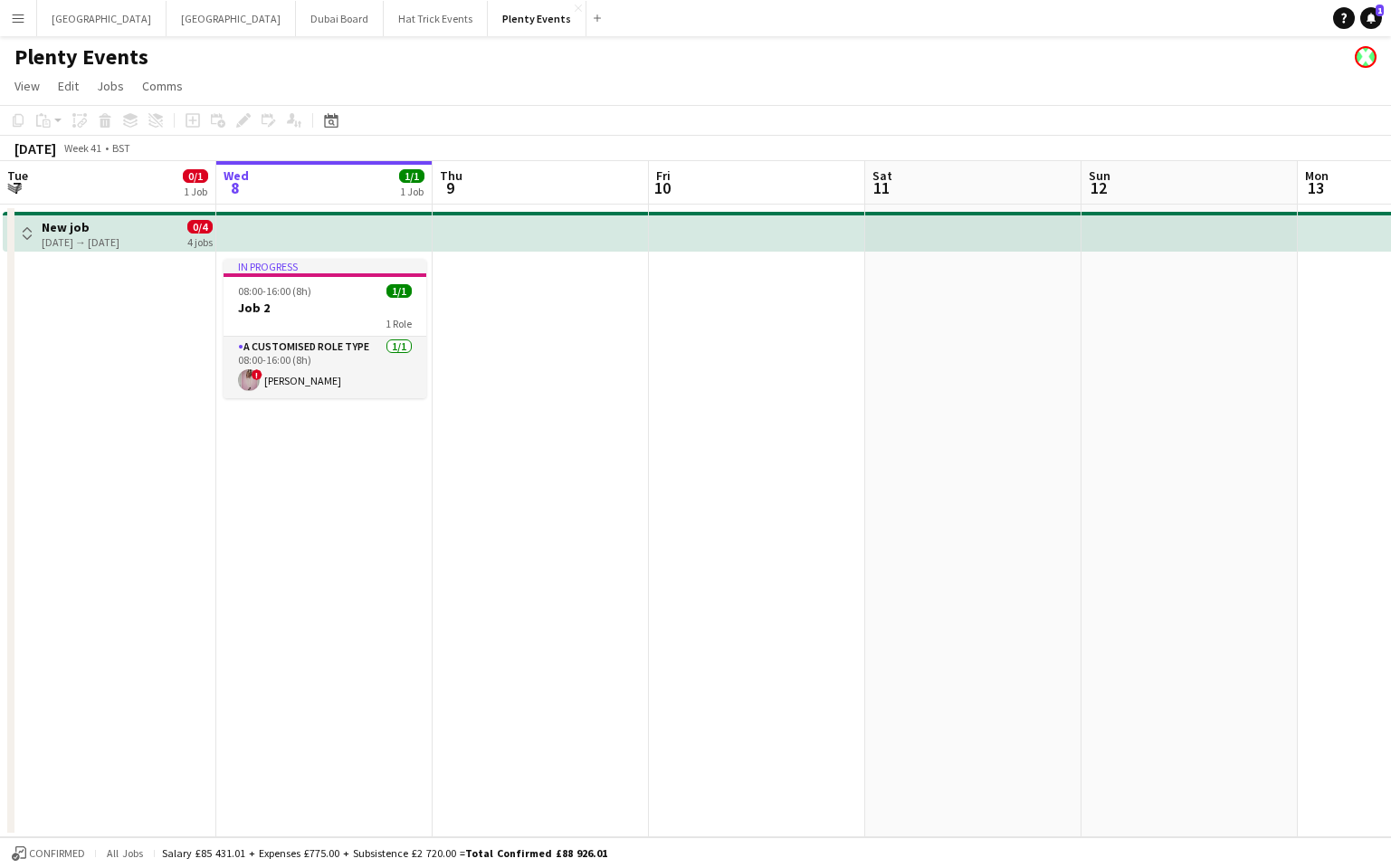
click at [16, 18] on app-icon "Menu" at bounding box center [18, 18] width 15 height 15
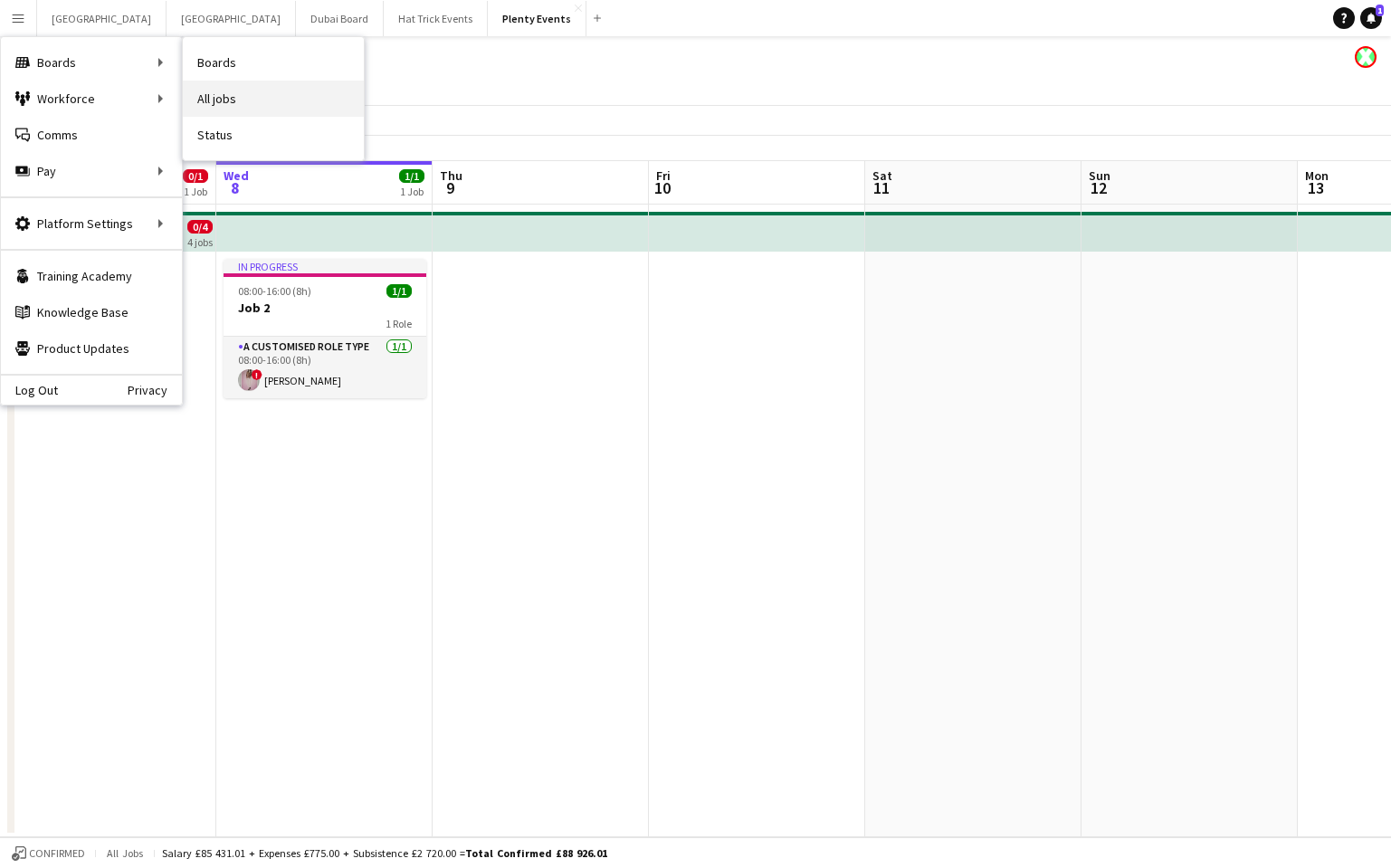
click at [218, 97] on link "All jobs" at bounding box center [273, 98] width 181 height 36
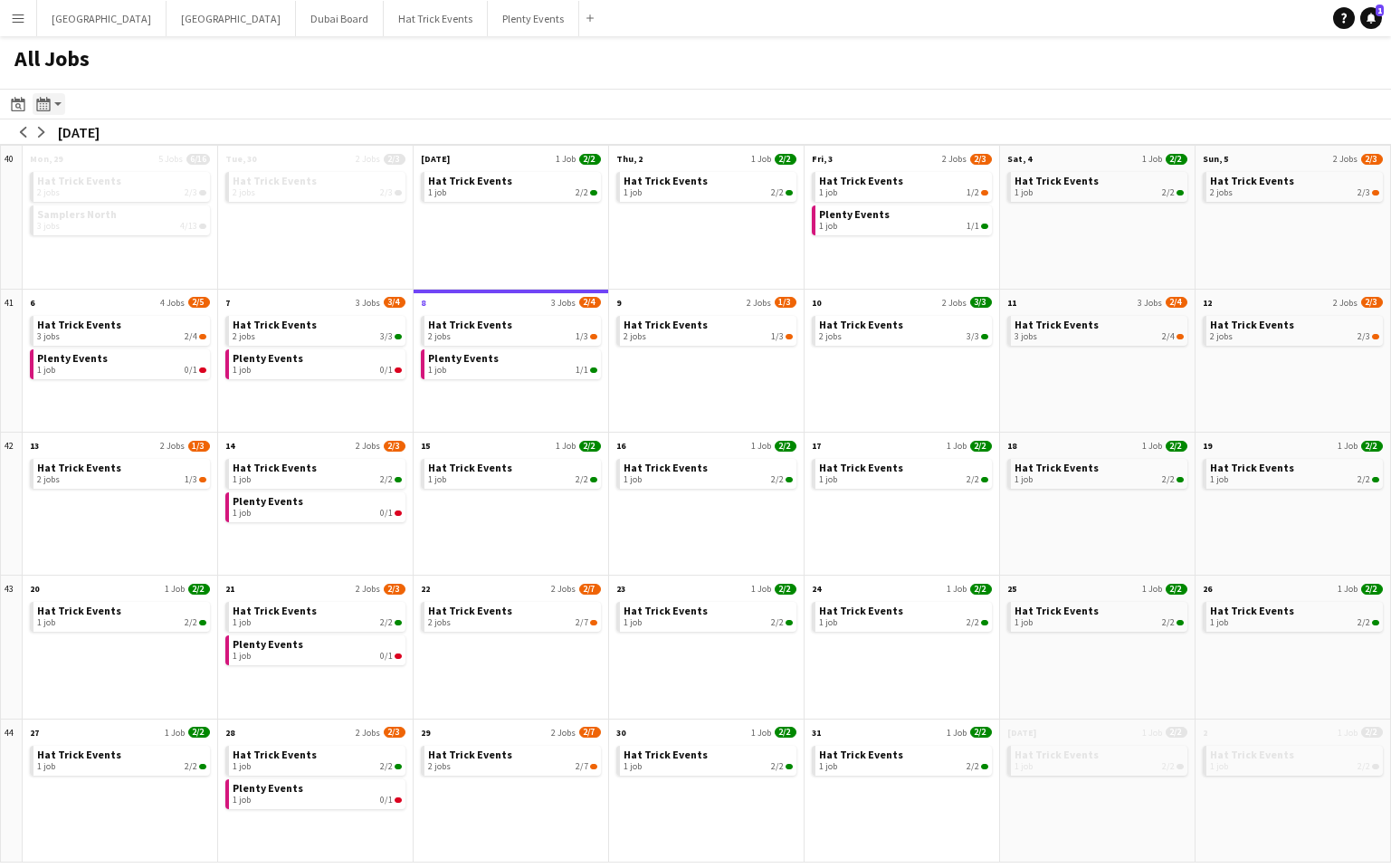
click at [56, 107] on app-action-btn "Month view / Day view" at bounding box center [50, 105] width 33 height 22
click at [96, 141] on link "Day view by Board" at bounding box center [97, 139] width 100 height 17
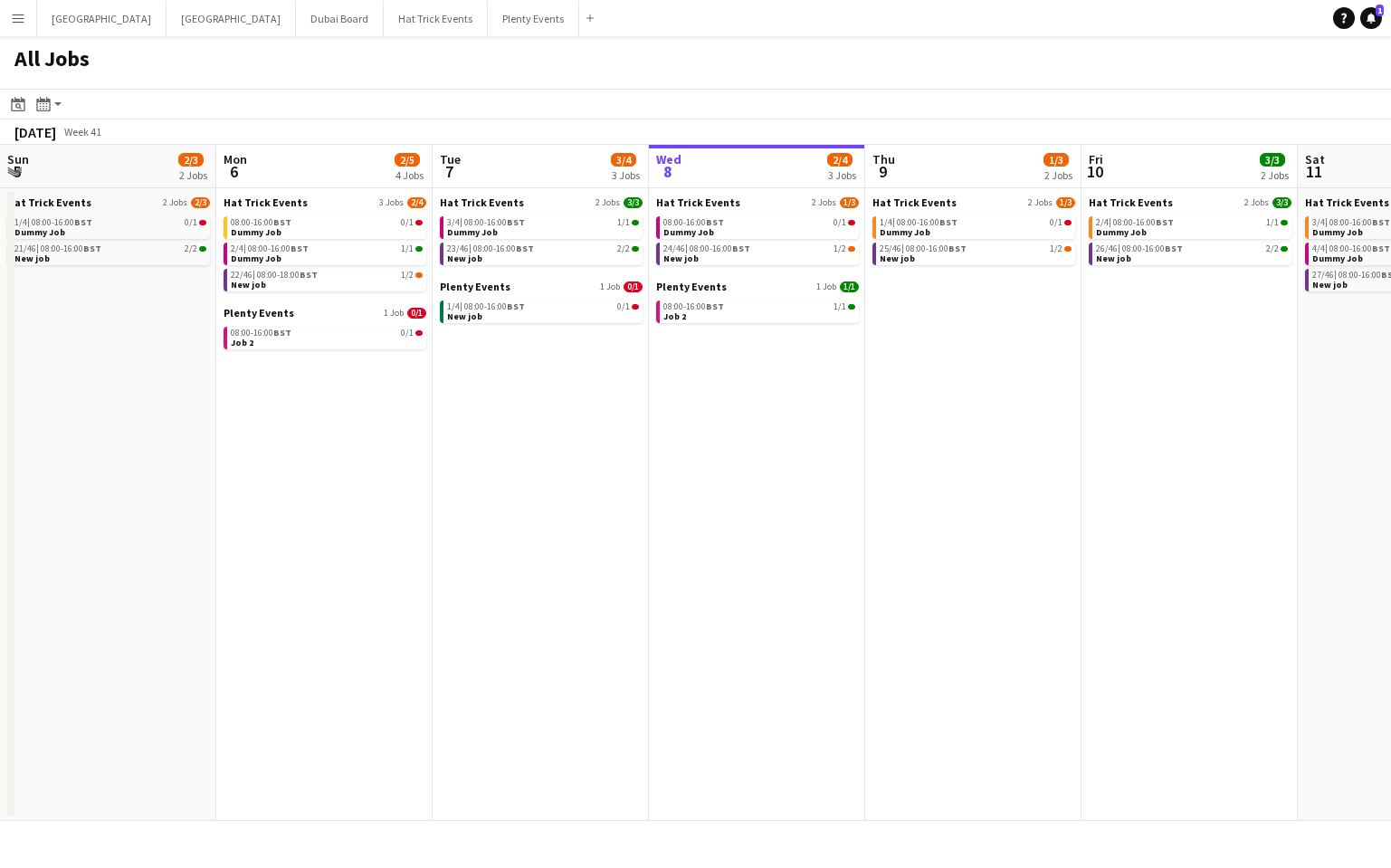
scroll to position [0, 433]
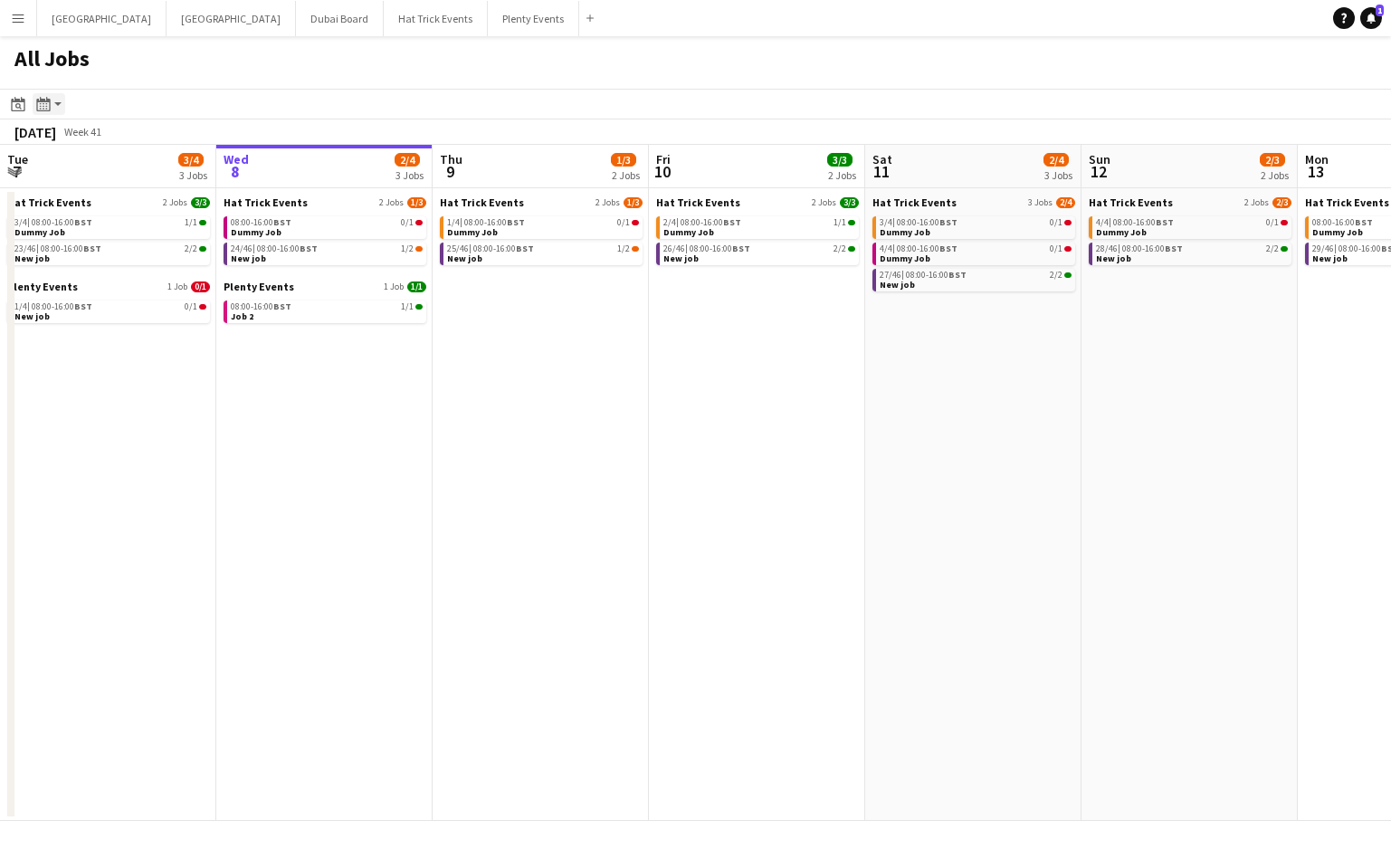
click at [60, 106] on app-action-btn "Month view / Day view" at bounding box center [50, 105] width 33 height 22
click at [69, 201] on link "Month view" at bounding box center [97, 201] width 100 height 17
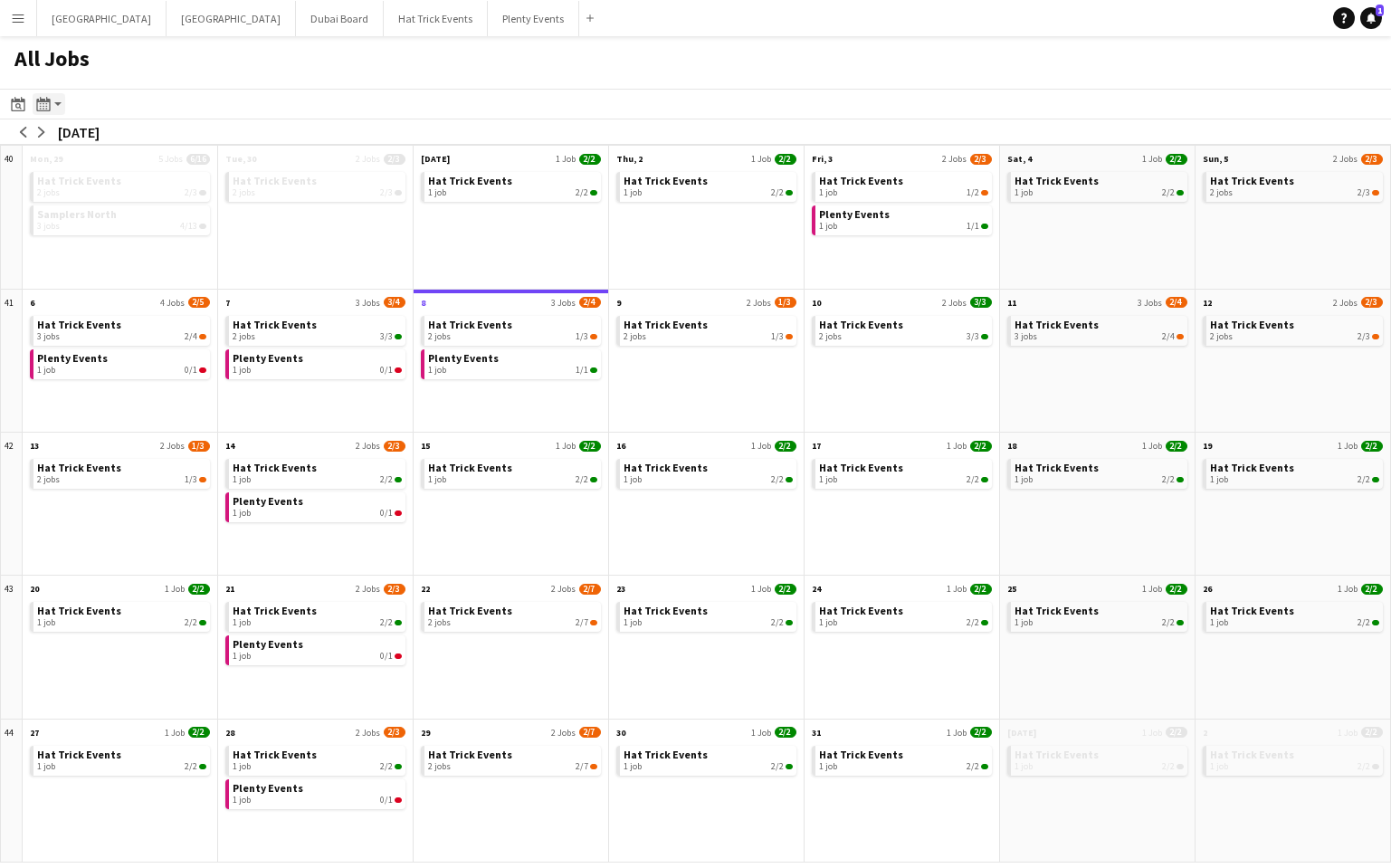
click at [57, 103] on app-action-btn "Month view / Day view" at bounding box center [50, 105] width 33 height 22
click at [79, 205] on link "Month view" at bounding box center [97, 201] width 100 height 17
click at [60, 105] on app-action-btn "Month view / Day view" at bounding box center [50, 105] width 33 height 22
click at [84, 139] on link "Day view by Board" at bounding box center [97, 139] width 100 height 17
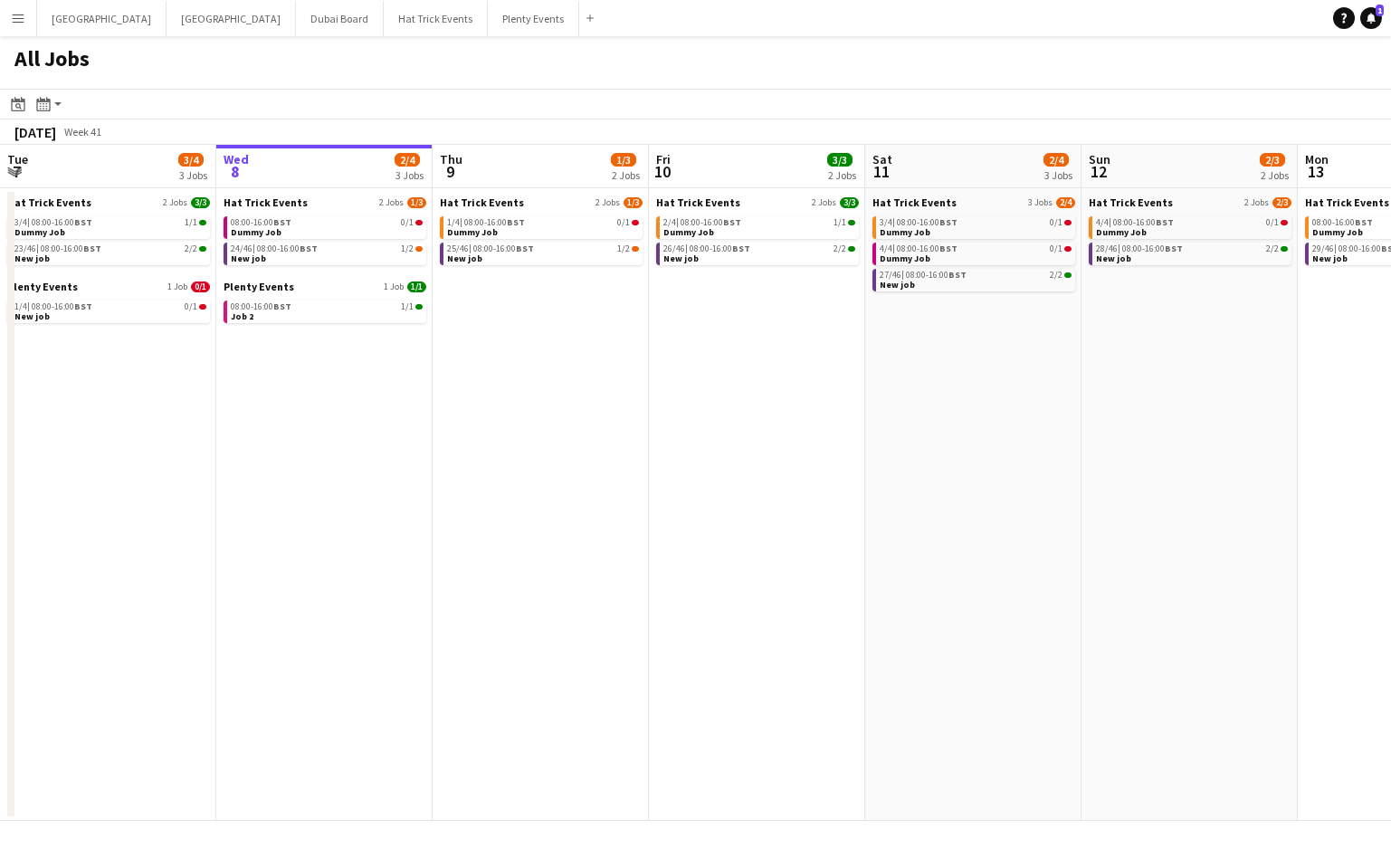
click at [15, 19] on app-icon "Menu" at bounding box center [18, 18] width 15 height 15
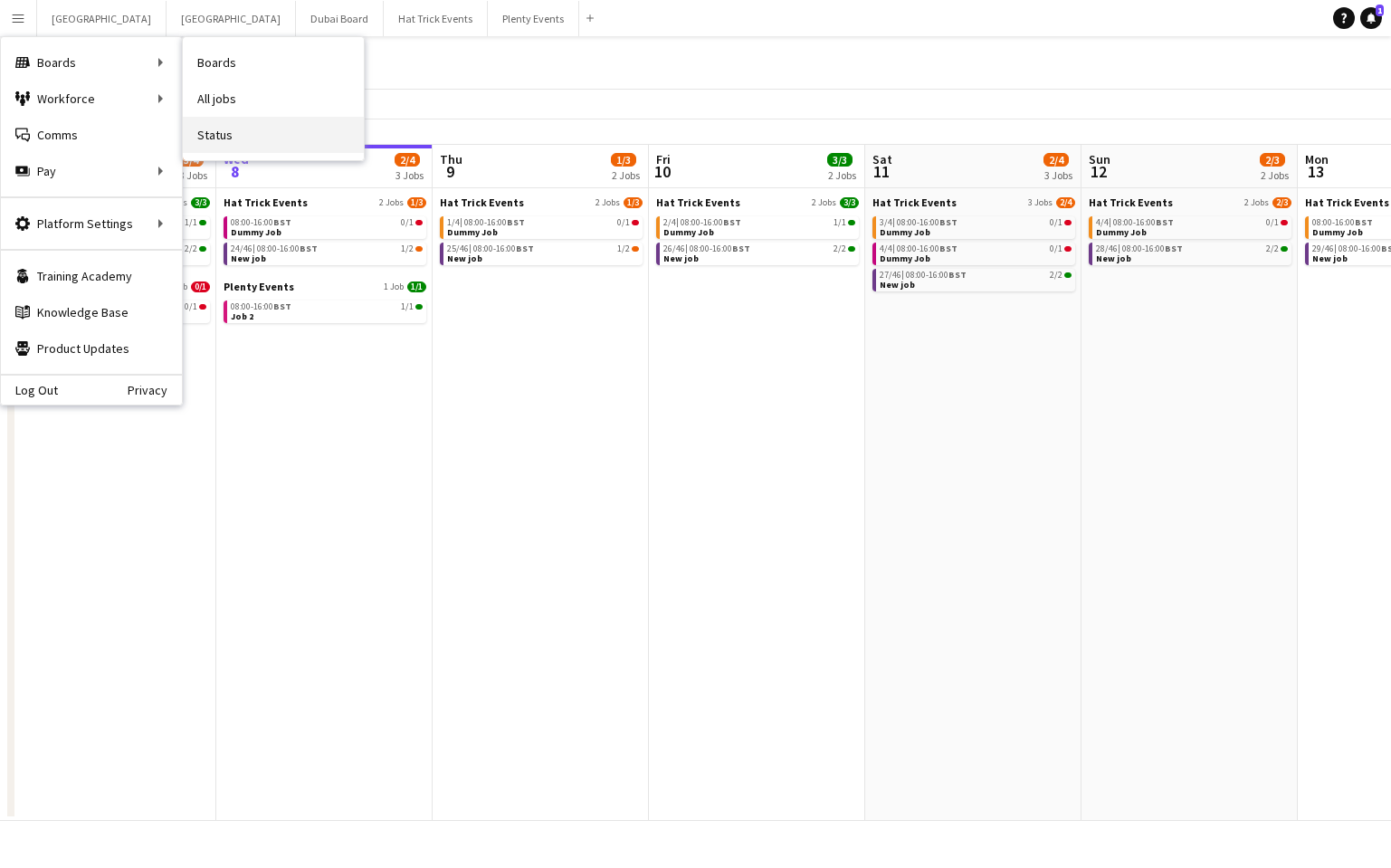
click at [206, 139] on link "Status" at bounding box center [273, 134] width 181 height 36
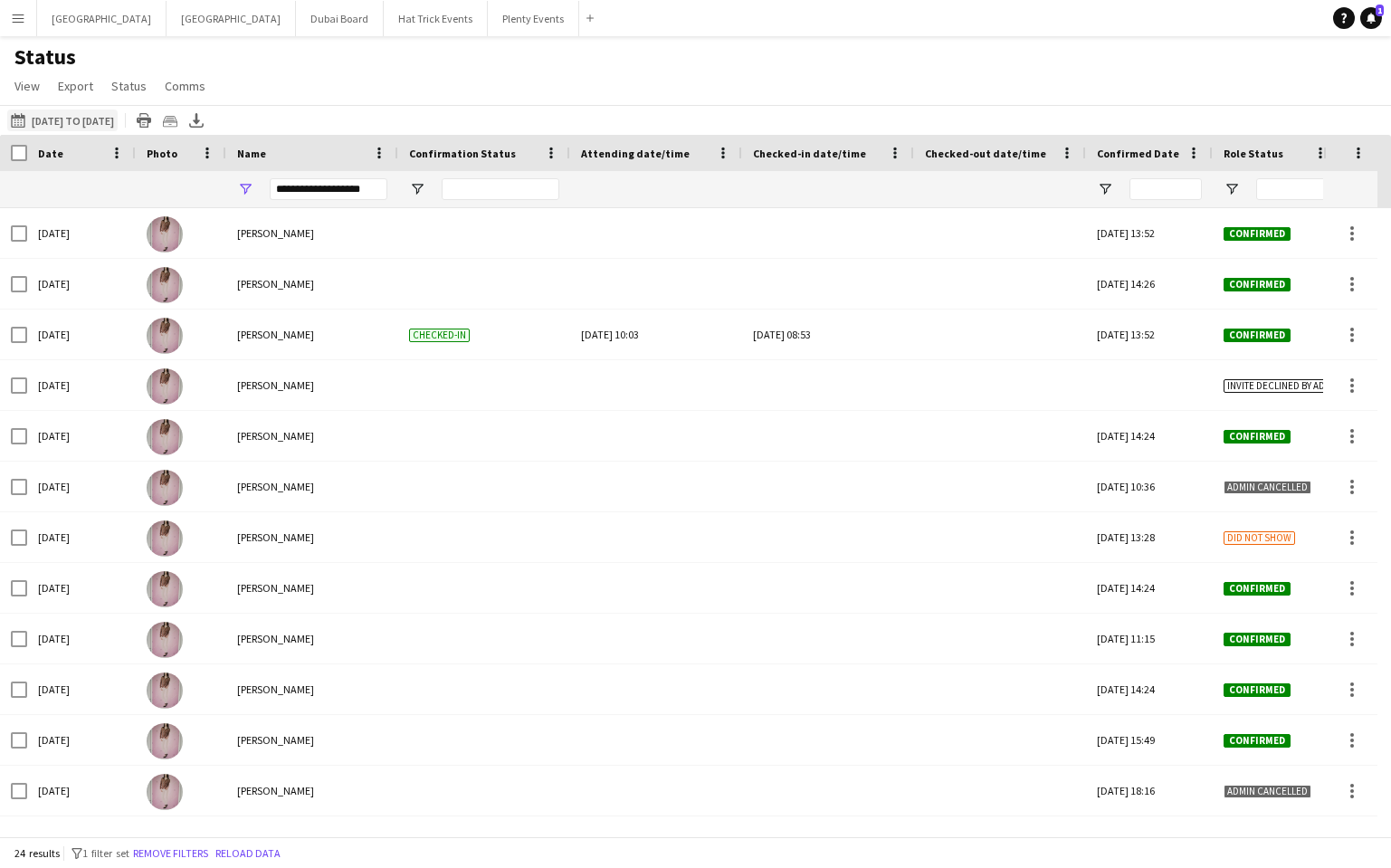
click at [98, 120] on button "08-10-2025 to 14-10-2025 16-09-2025 to 30-09-2025" at bounding box center [62, 120] width 110 height 22
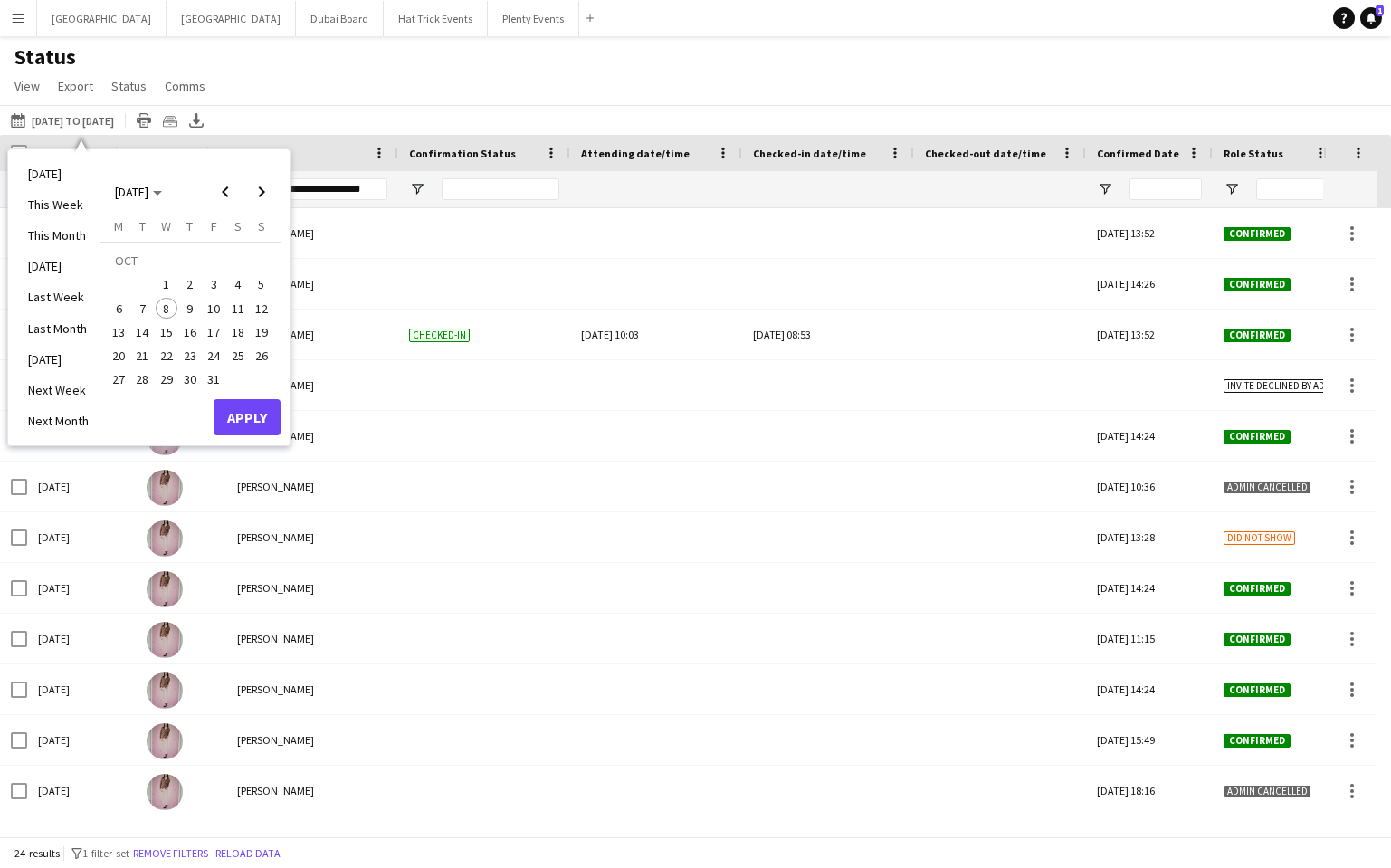
click at [168, 286] on span "1" at bounding box center [167, 285] width 22 height 22
click at [168, 312] on span "8" at bounding box center [167, 309] width 22 height 22
click at [247, 416] on button "Apply" at bounding box center [247, 417] width 67 height 36
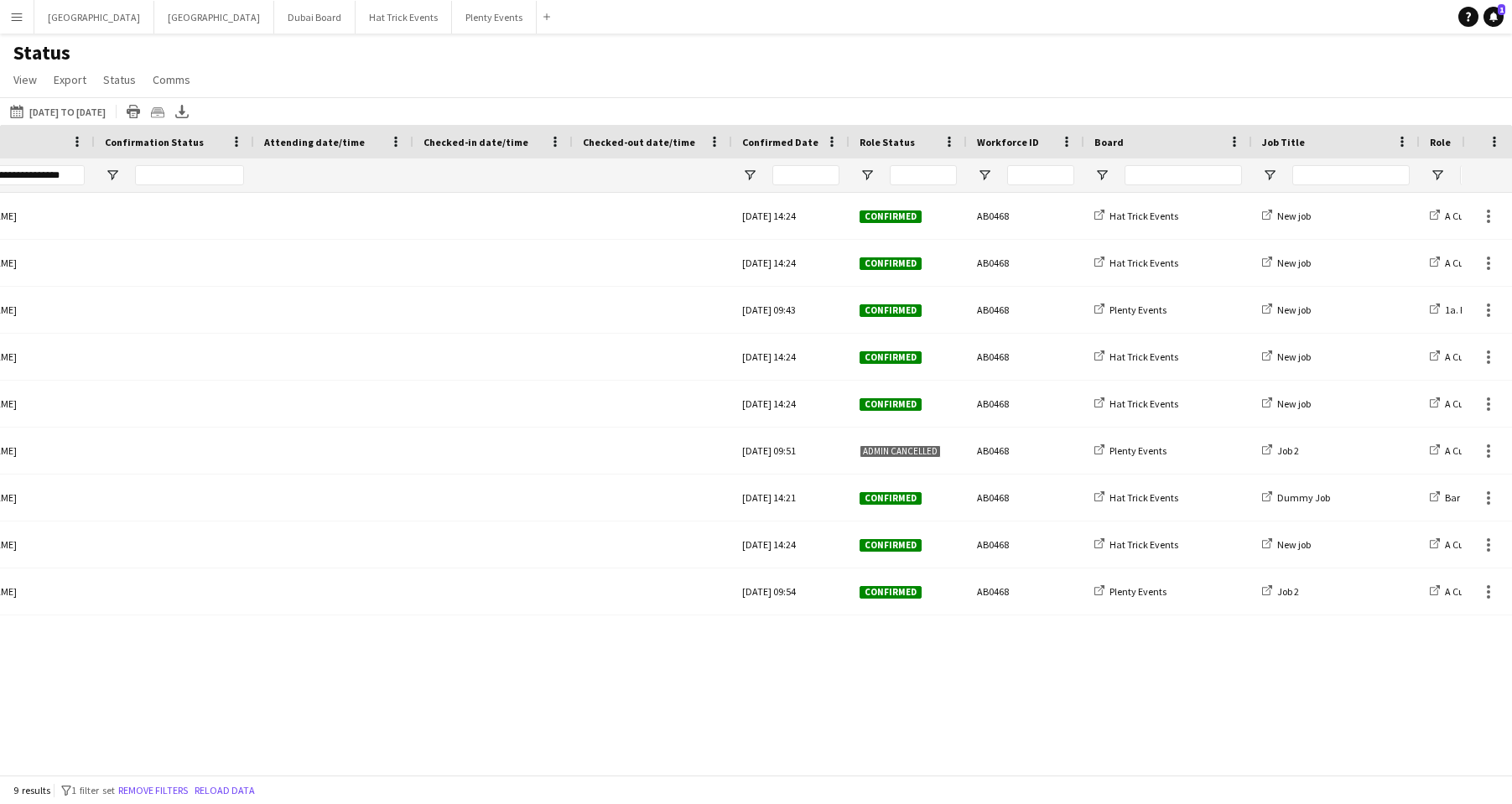
scroll to position [0, 484]
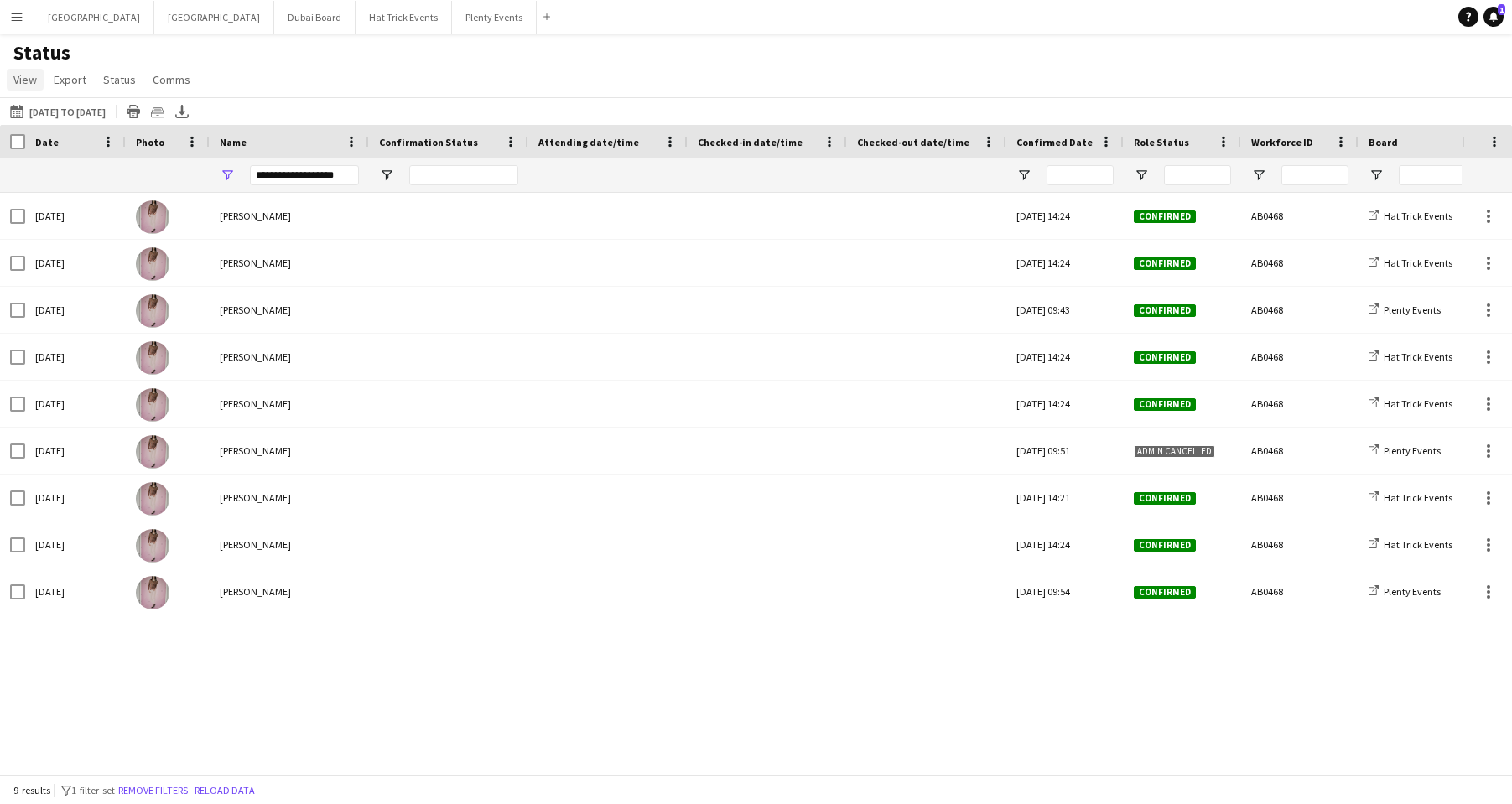
click at [31, 82] on span "View" at bounding box center [25, 80] width 24 height 15
click at [51, 165] on span "Customise view" at bounding box center [61, 165] width 80 height 15
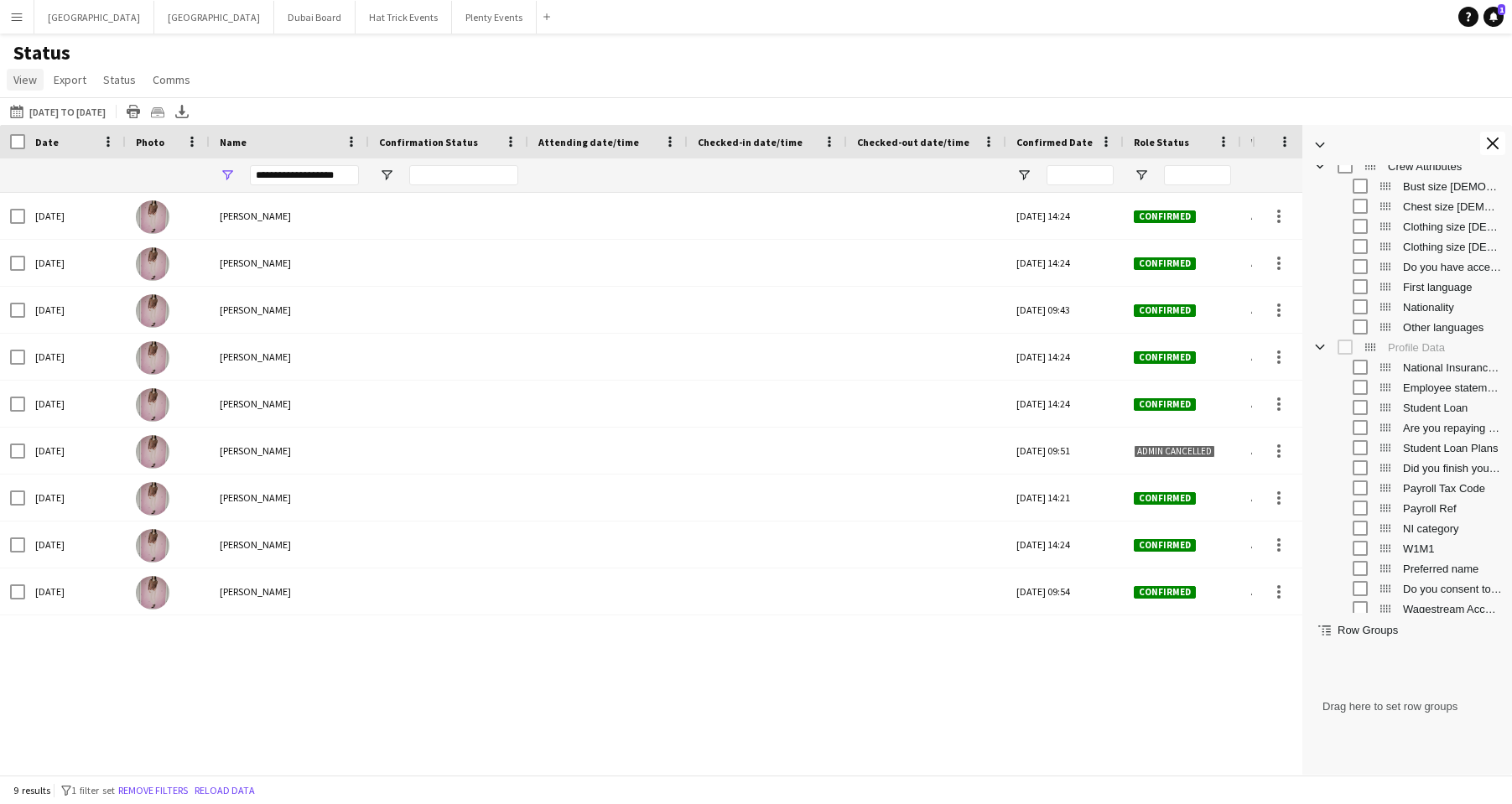
click at [25, 80] on span "View" at bounding box center [25, 80] width 24 height 15
click at [86, 199] on span "Customise filters" at bounding box center [65, 201] width 87 height 15
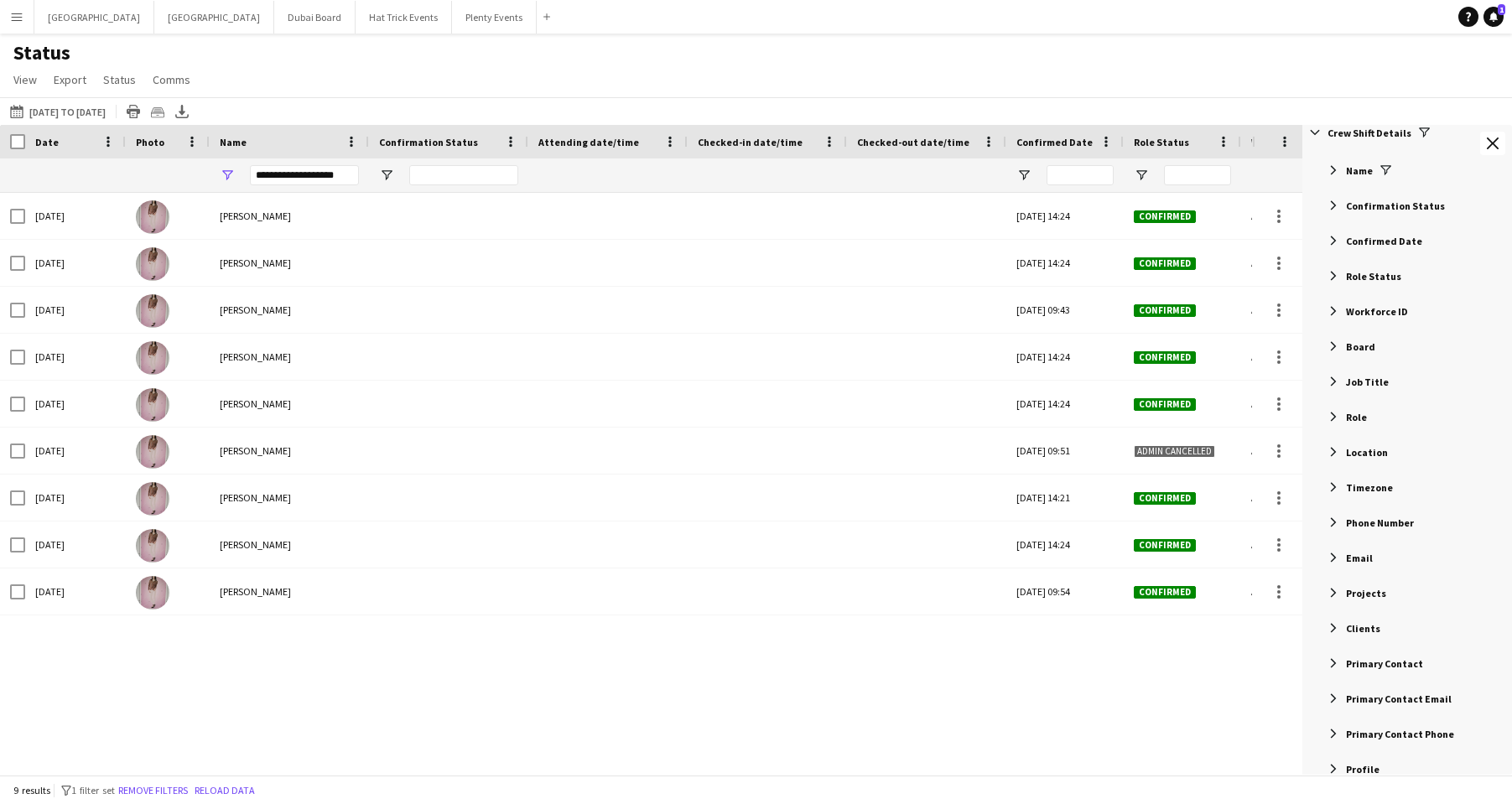
scroll to position [138, 0]
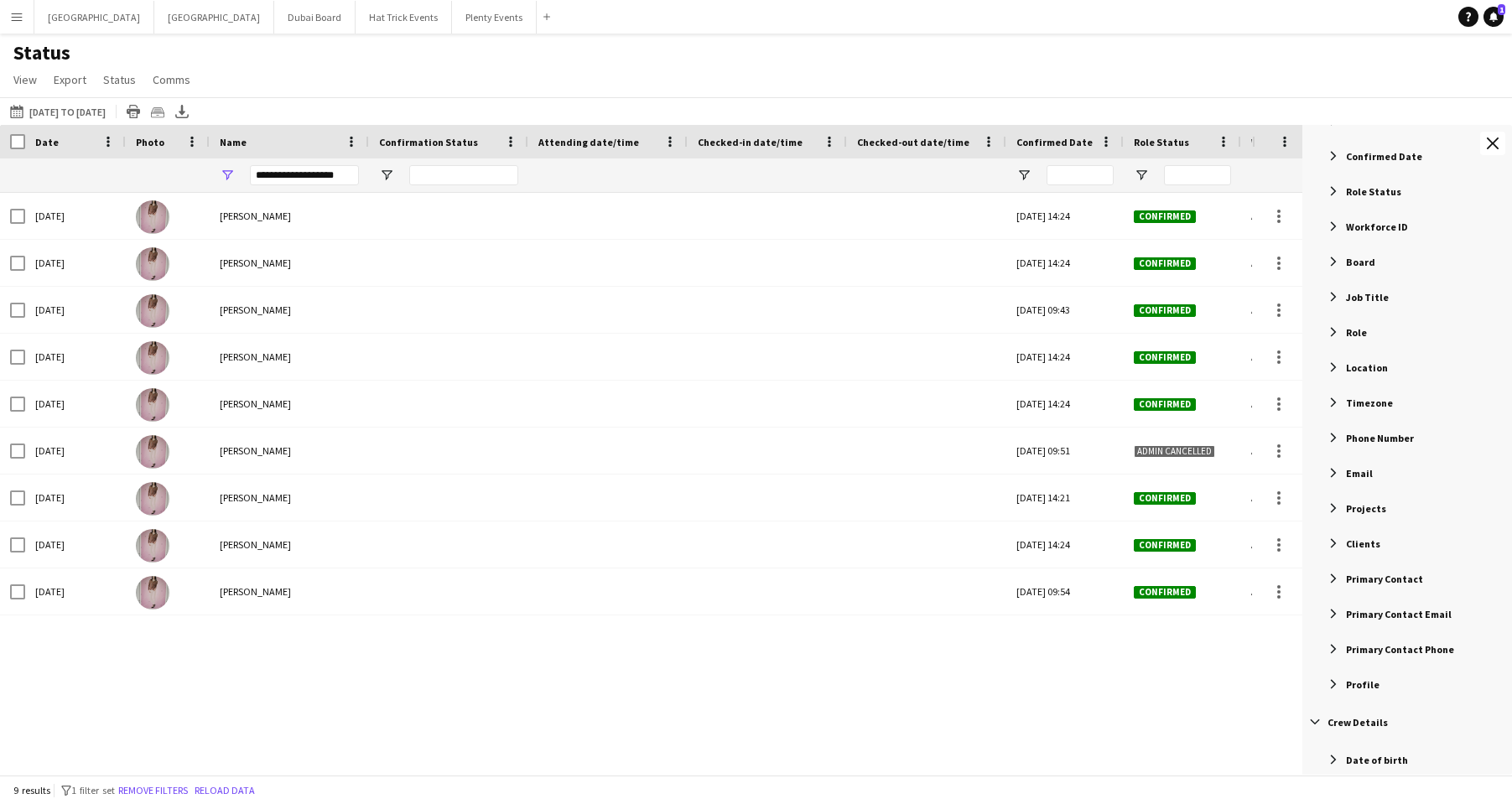
click at [1288, 405] on span "Filter List 125 Filters" at bounding box center [1334, 403] width 15 height 15
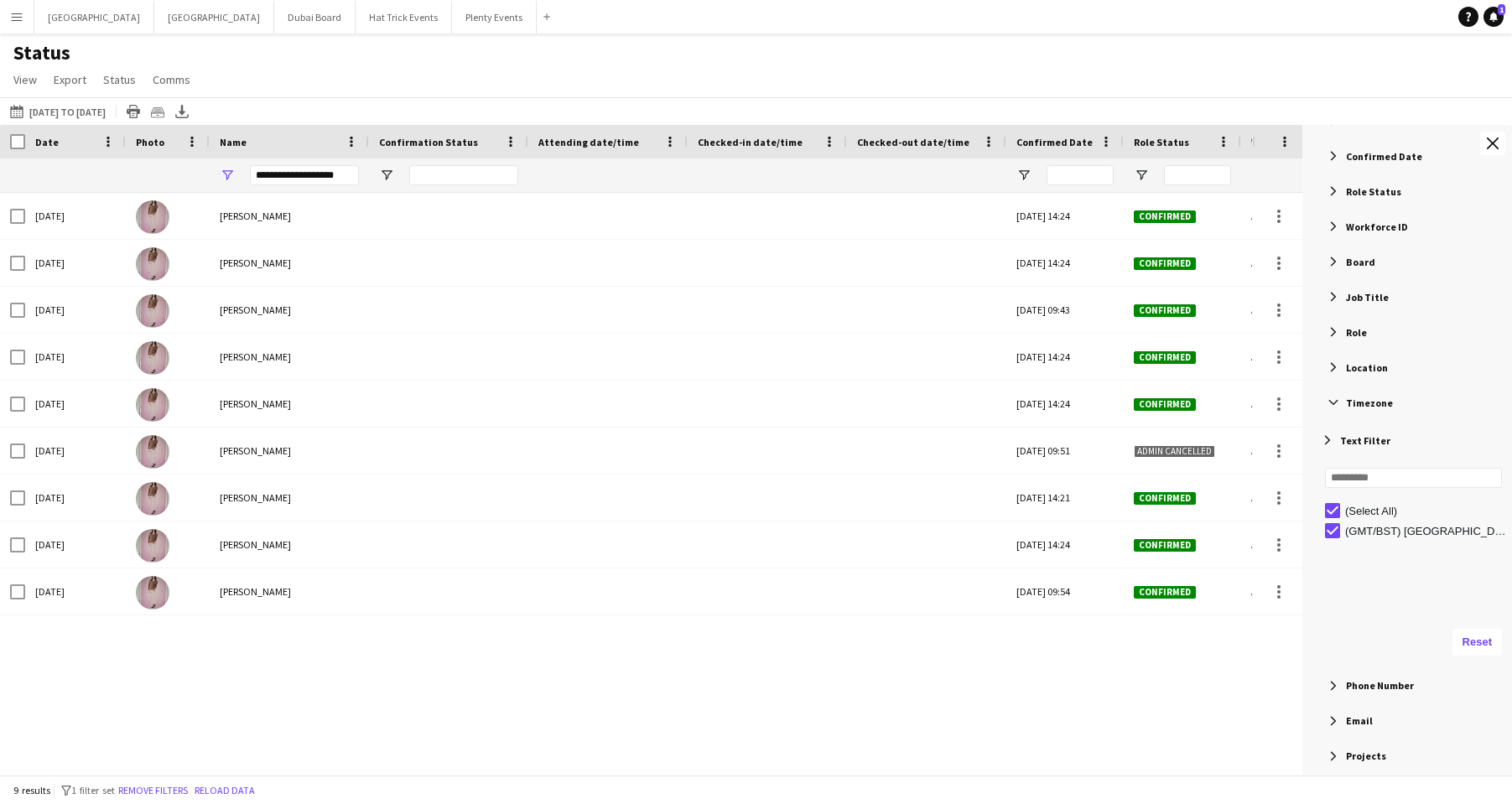
click at [1288, 439] on span "Filter List 125 Filters" at bounding box center [1328, 440] width 15 height 15
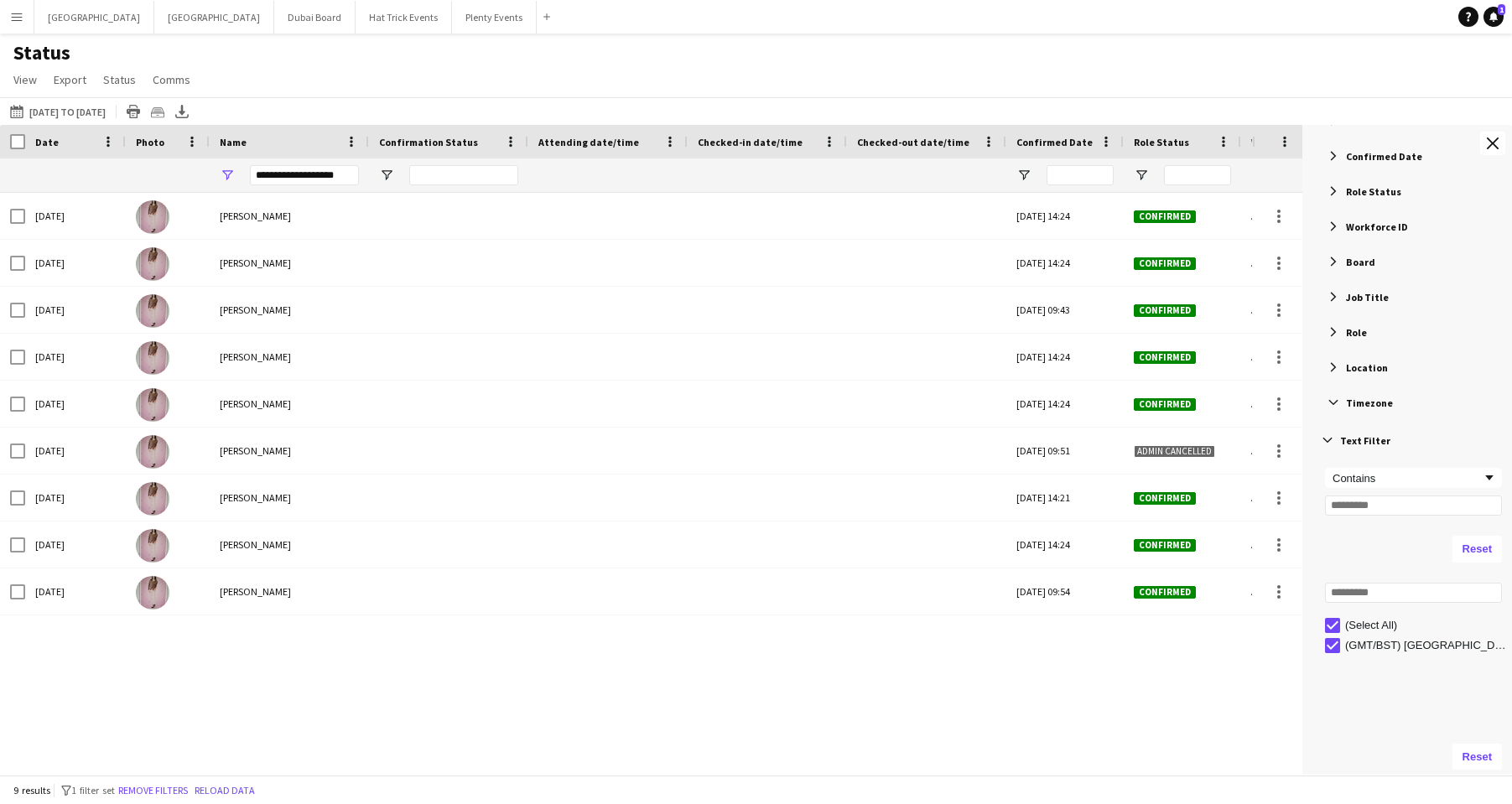
click at [1288, 368] on span "Filter List 125 Filters" at bounding box center [1334, 367] width 15 height 15
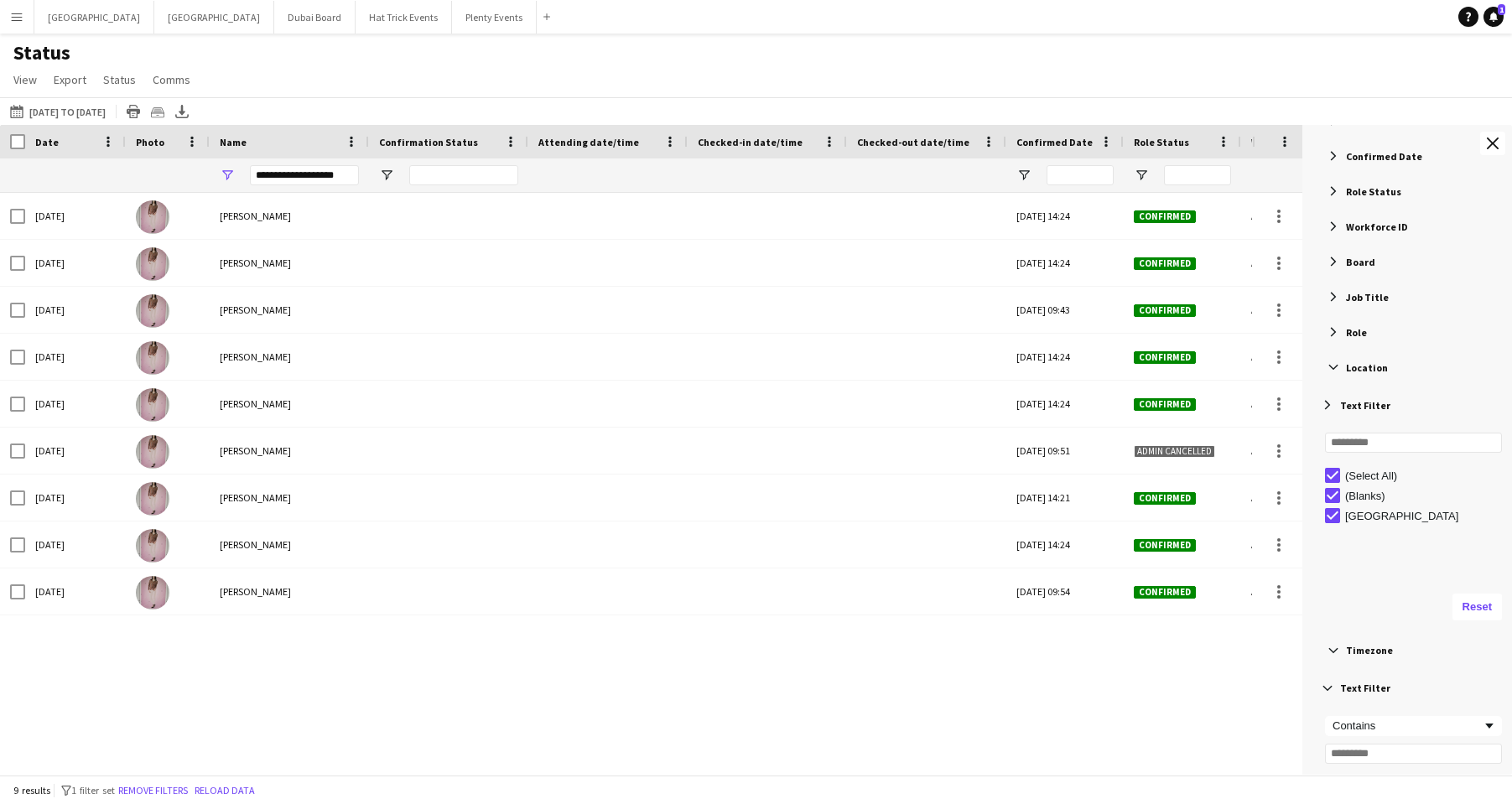
click at [1288, 402] on span "Filter List 125 Filters" at bounding box center [1328, 405] width 15 height 15
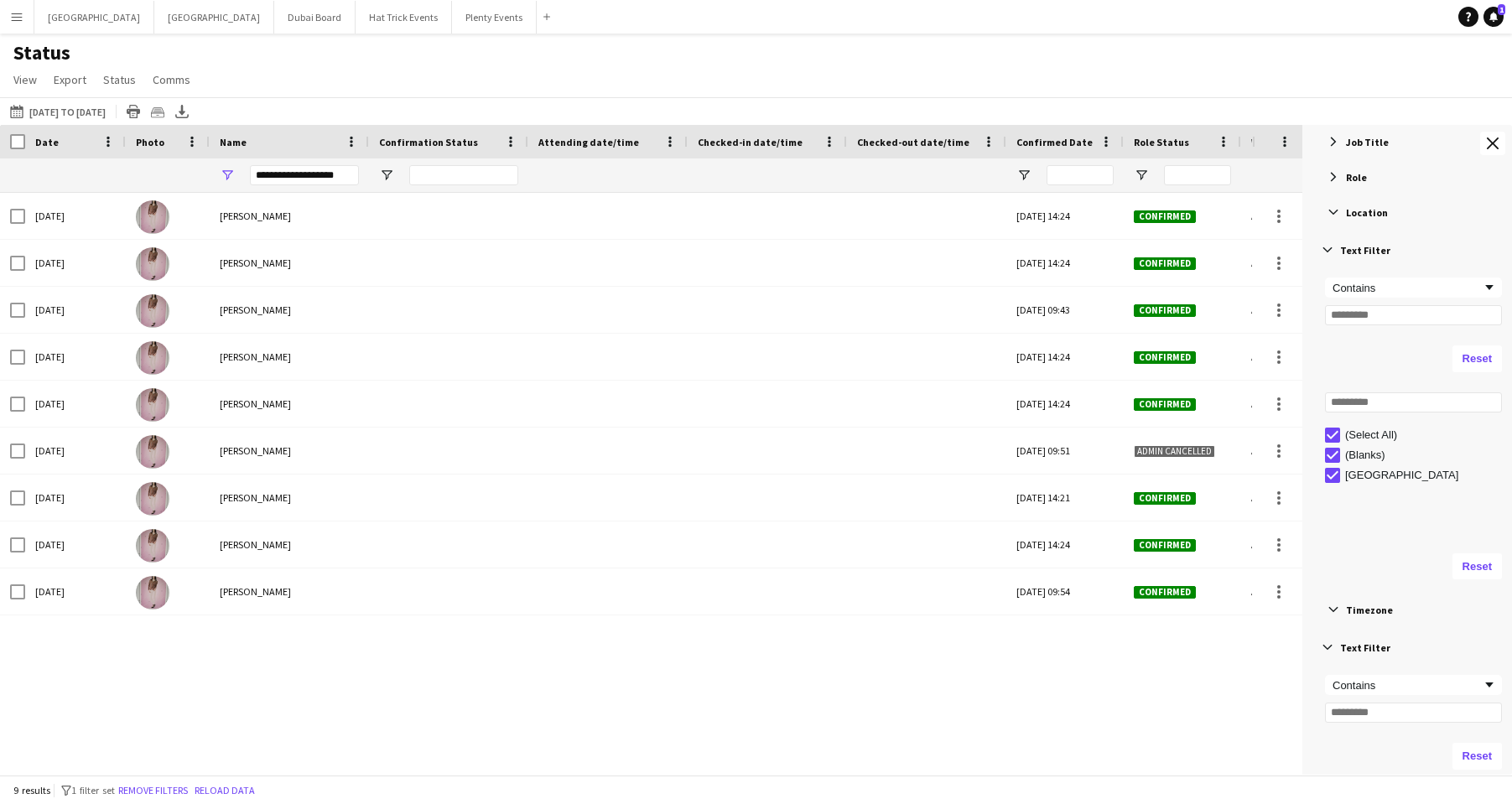
scroll to position [265, 0]
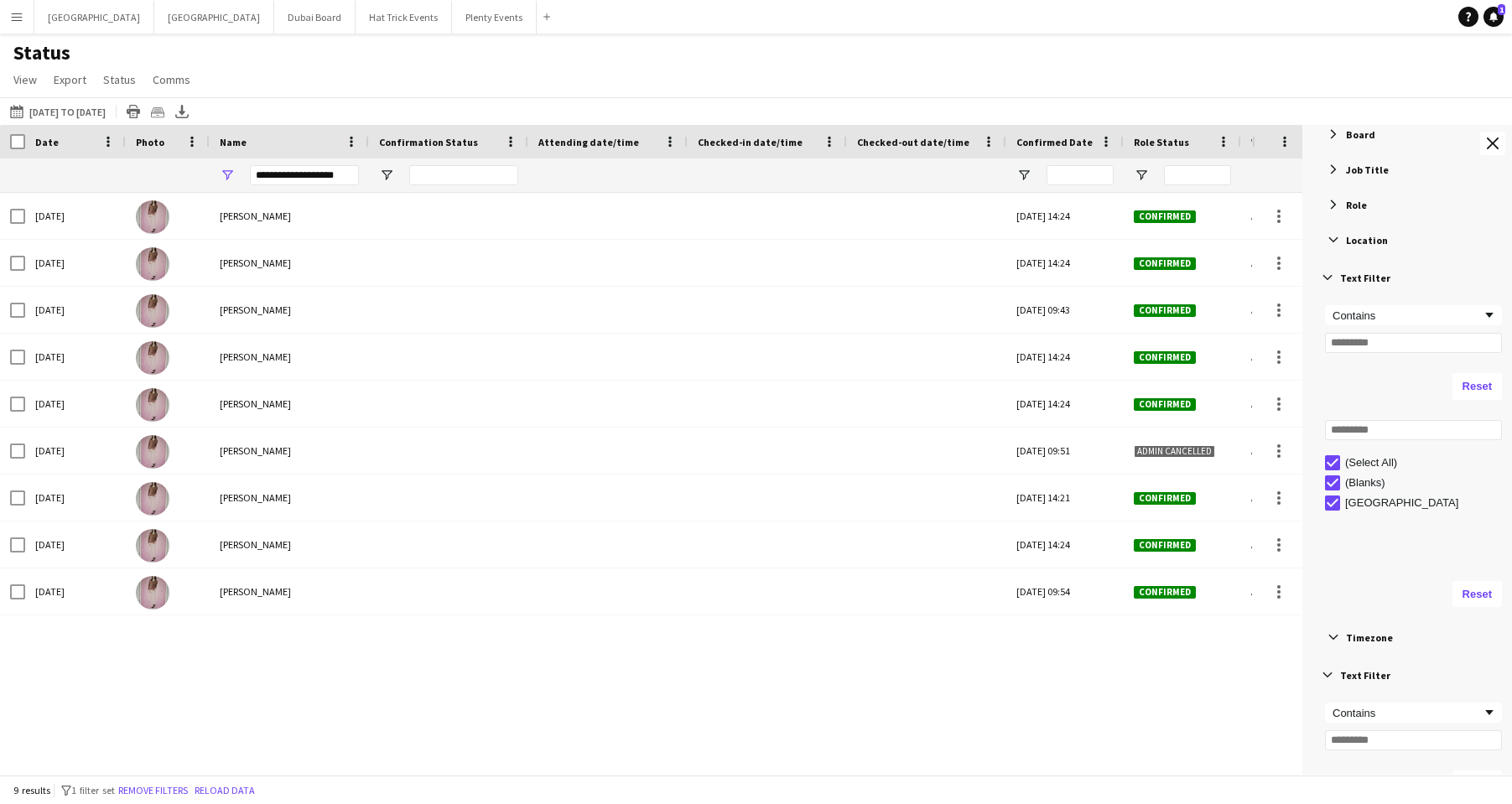
click at [1288, 277] on span "Filter List 125 Filters" at bounding box center [1328, 278] width 15 height 15
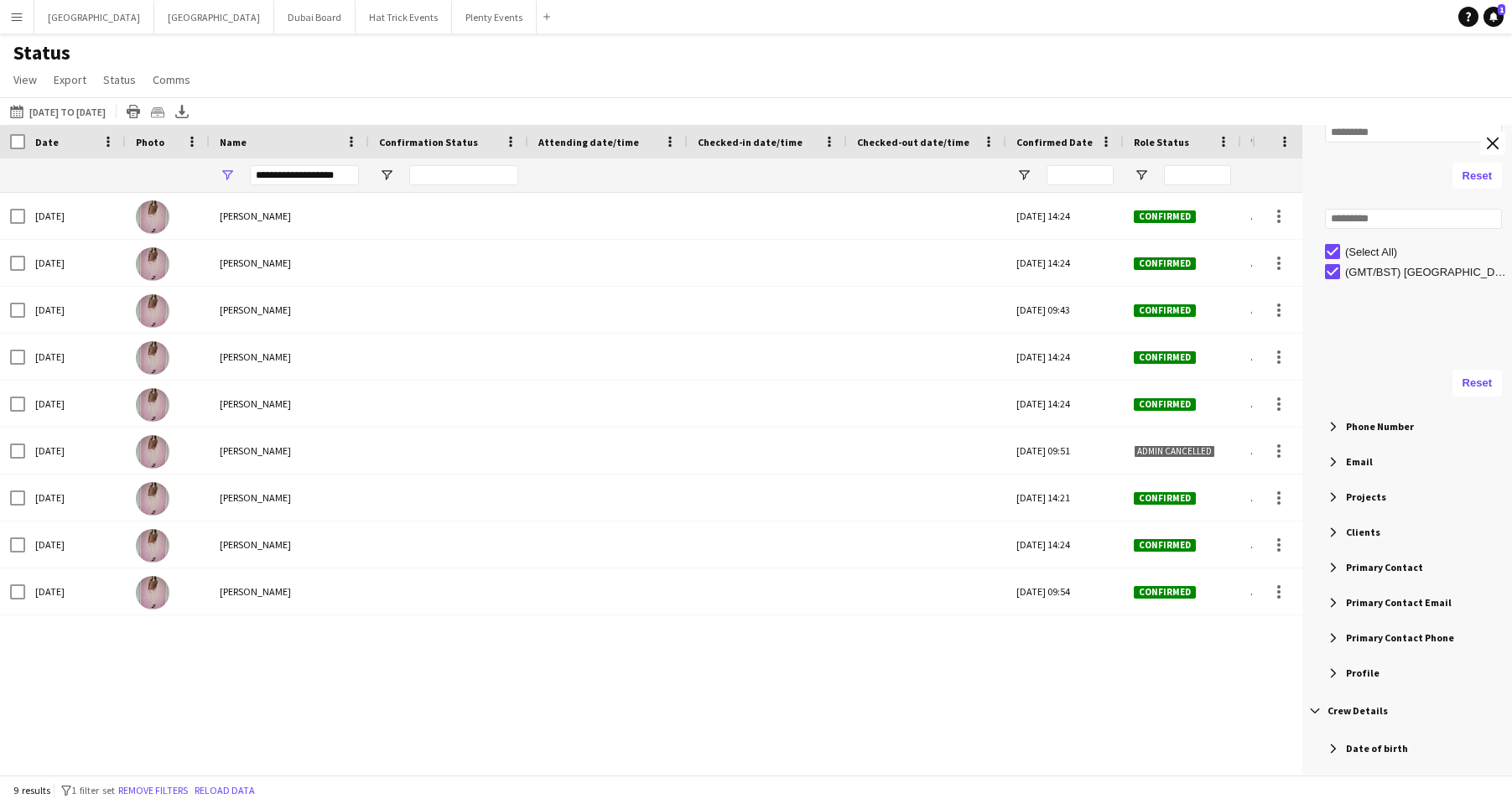
scroll to position [726, 0]
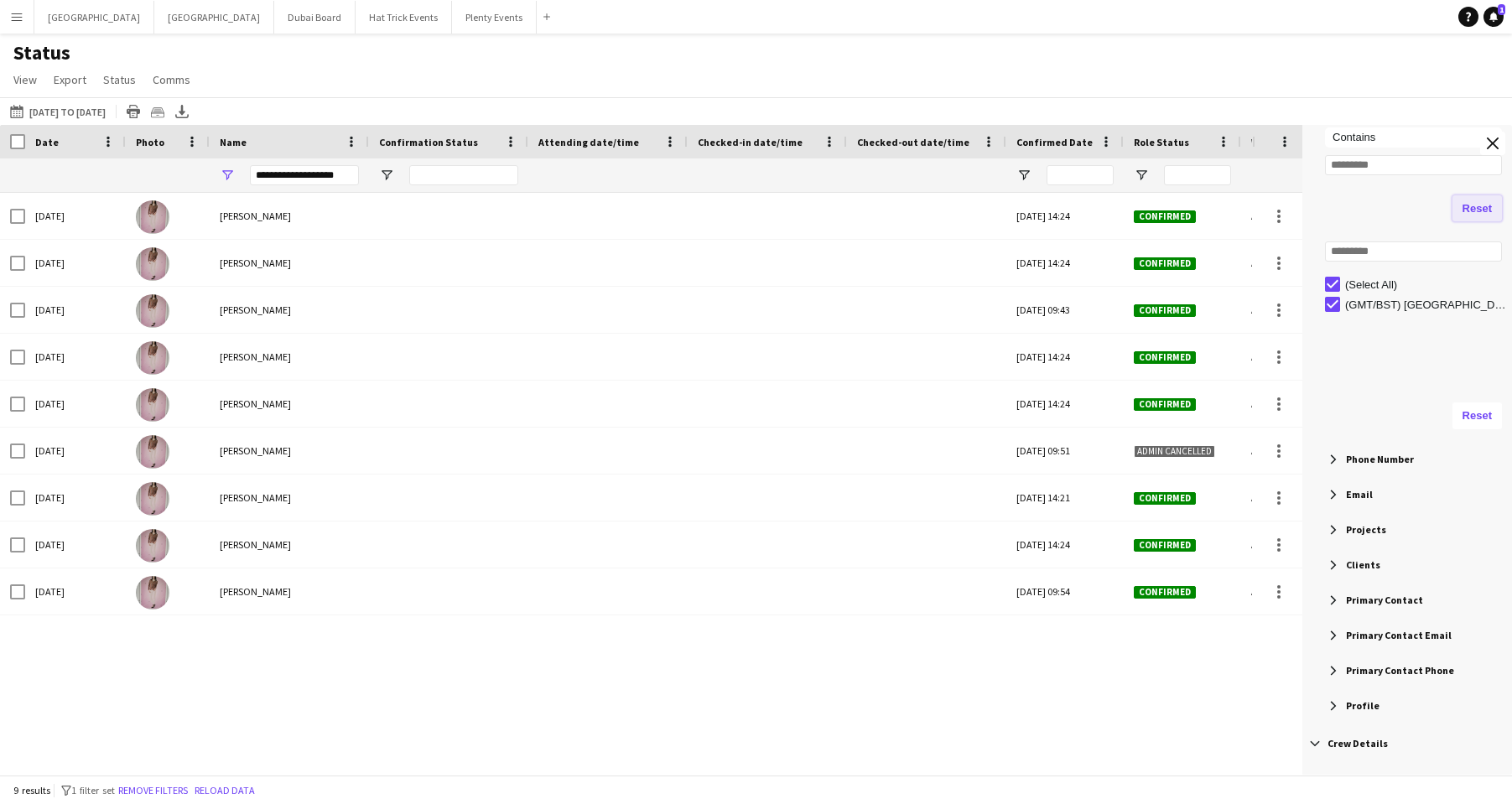
click at [1288, 210] on button "Reset" at bounding box center [1477, 209] width 49 height 27
click at [1288, 410] on button "Reset" at bounding box center [1477, 416] width 49 height 27
click at [1288, 416] on button "Reset" at bounding box center [1477, 416] width 49 height 27
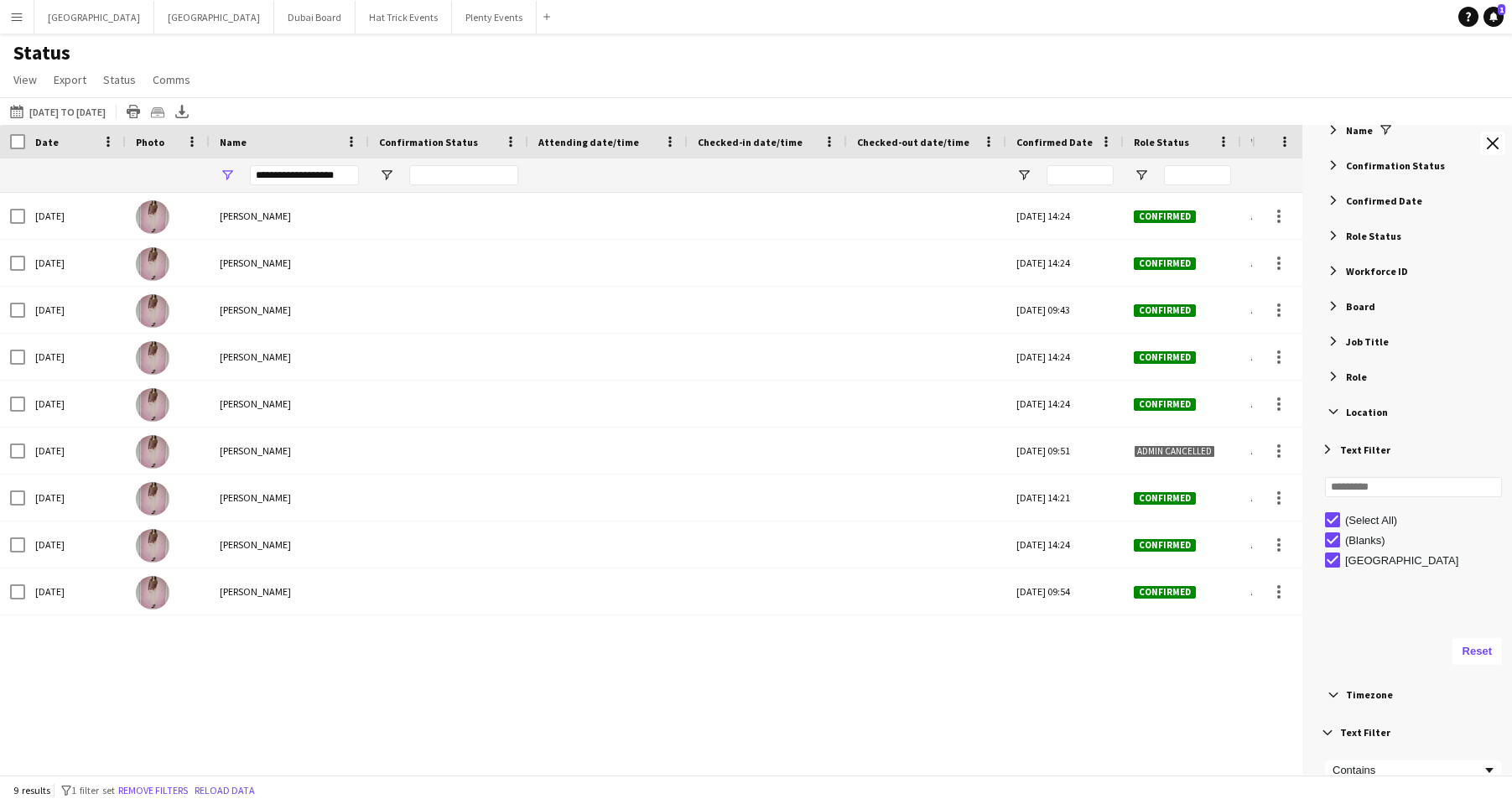
scroll to position [0, 0]
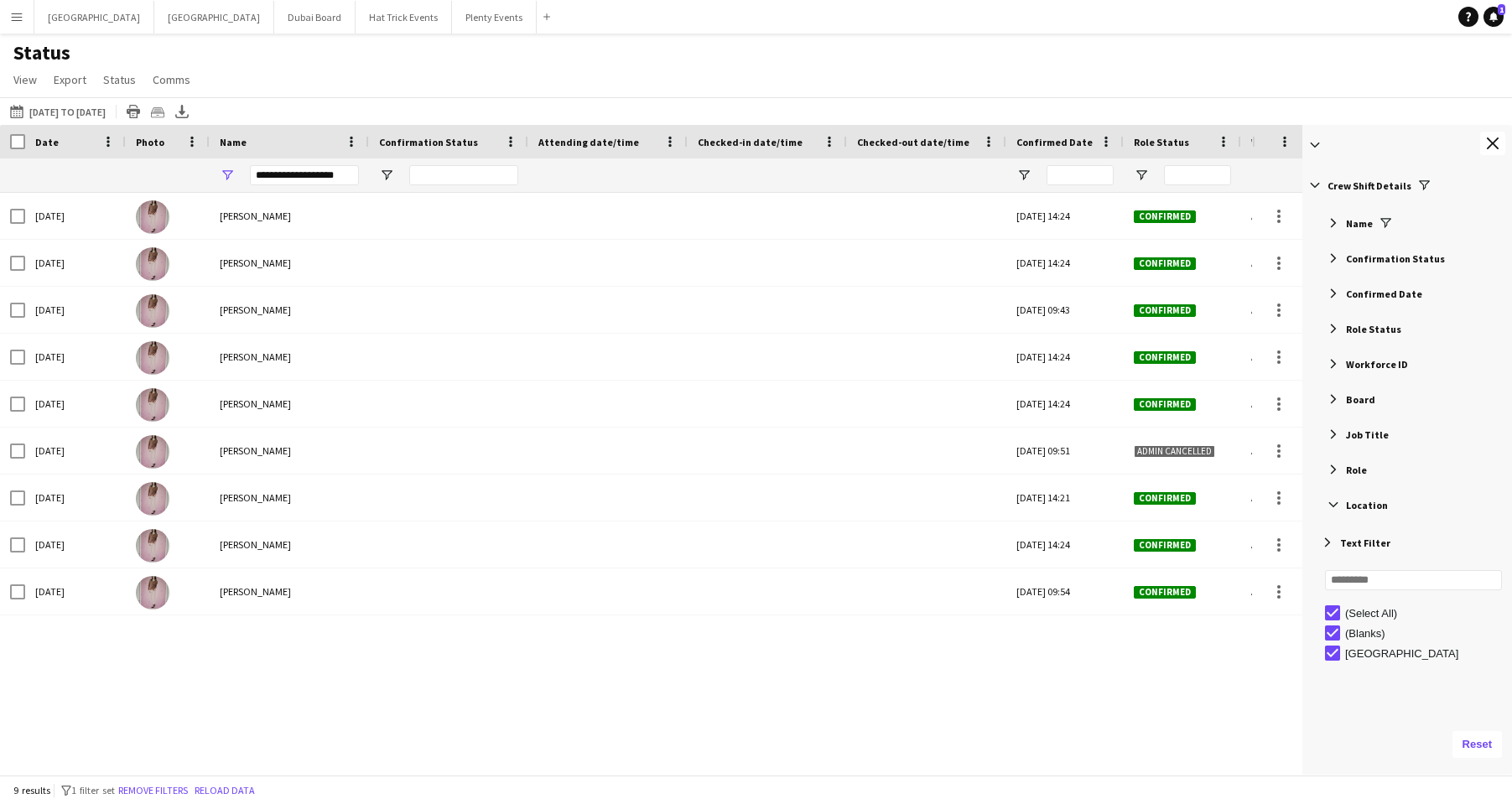
click at [1288, 186] on span "Filter List 125 Filters" at bounding box center [1424, 185] width 15 height 15
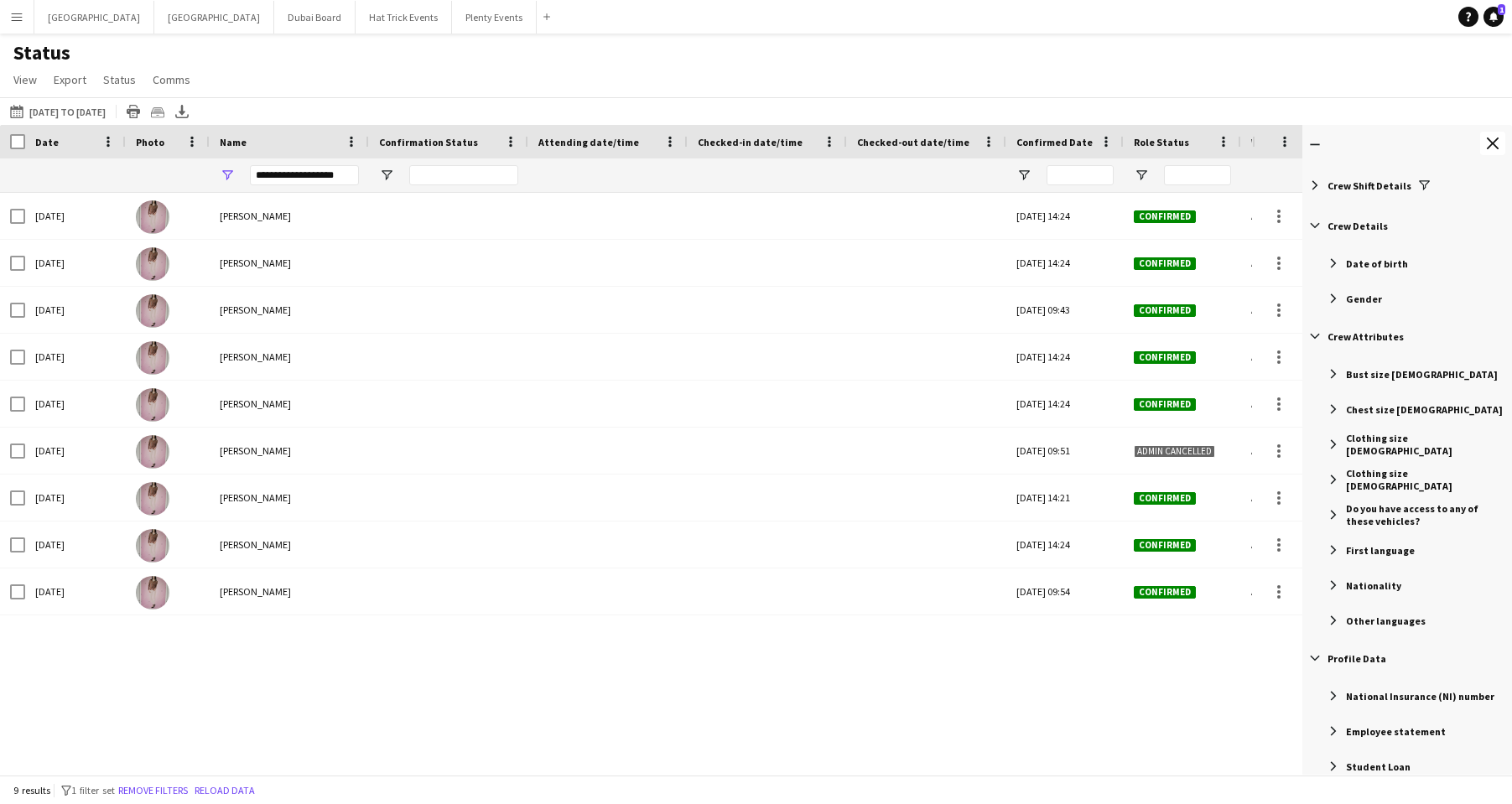
drag, startPoint x: 1360, startPoint y: 376, endPoint x: 1365, endPoint y: 408, distance: 32.4
click at [1288, 408] on div "Bust size FEMALE Chest size MALE Clothing size FEMALE Clothing size MALE Do you…" at bounding box center [1407, 496] width 210 height 281
click at [1288, 371] on span "Filter List 125 Filters" at bounding box center [1334, 374] width 15 height 15
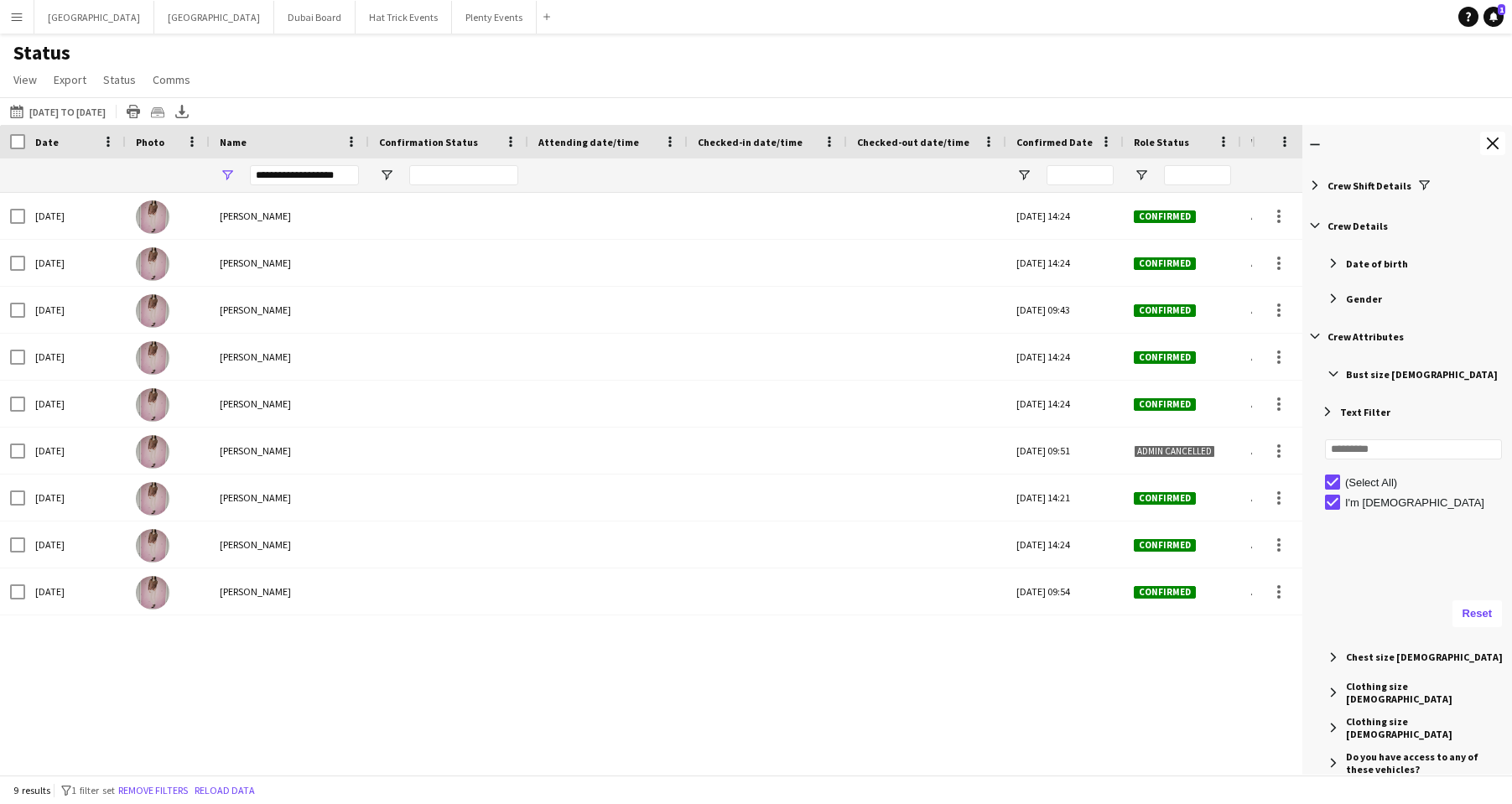
click at [1288, 371] on span "Filter List 125 Filters" at bounding box center [1334, 374] width 15 height 15
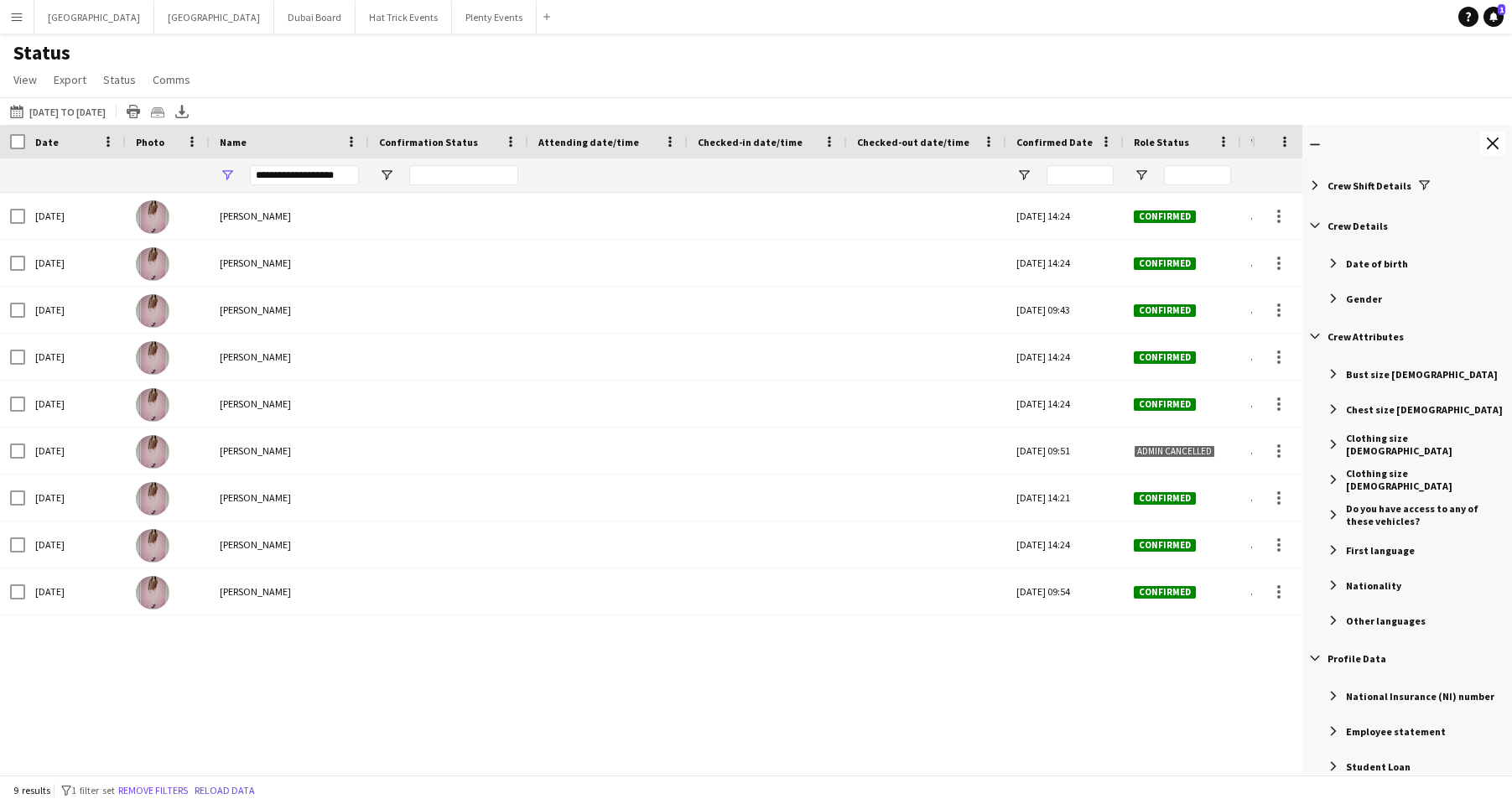
click at [1288, 409] on span "Filter List 125 Filters" at bounding box center [1334, 410] width 15 height 15
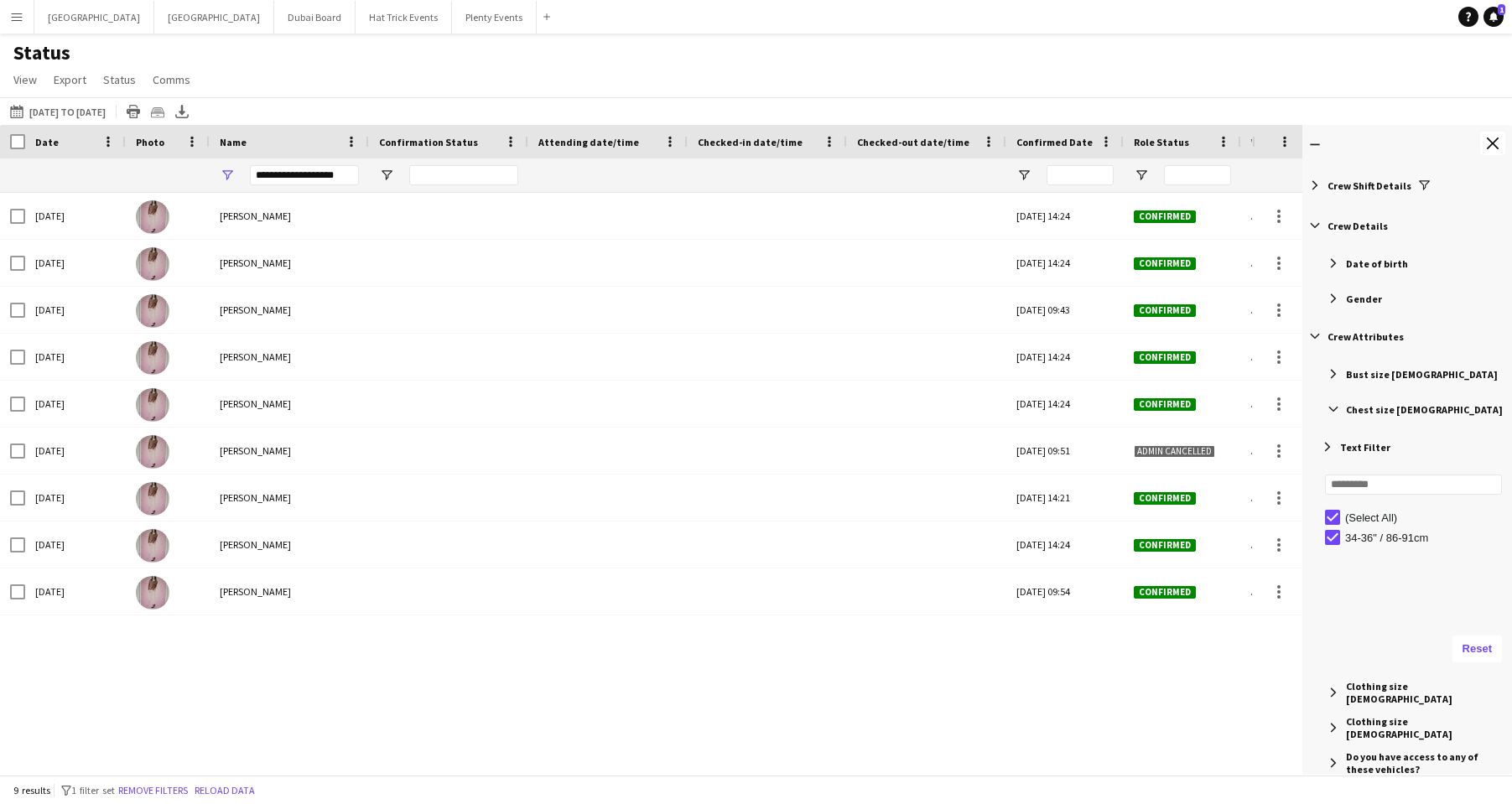
click at [1288, 409] on span "Filter List 125 Filters" at bounding box center [1334, 410] width 15 height 15
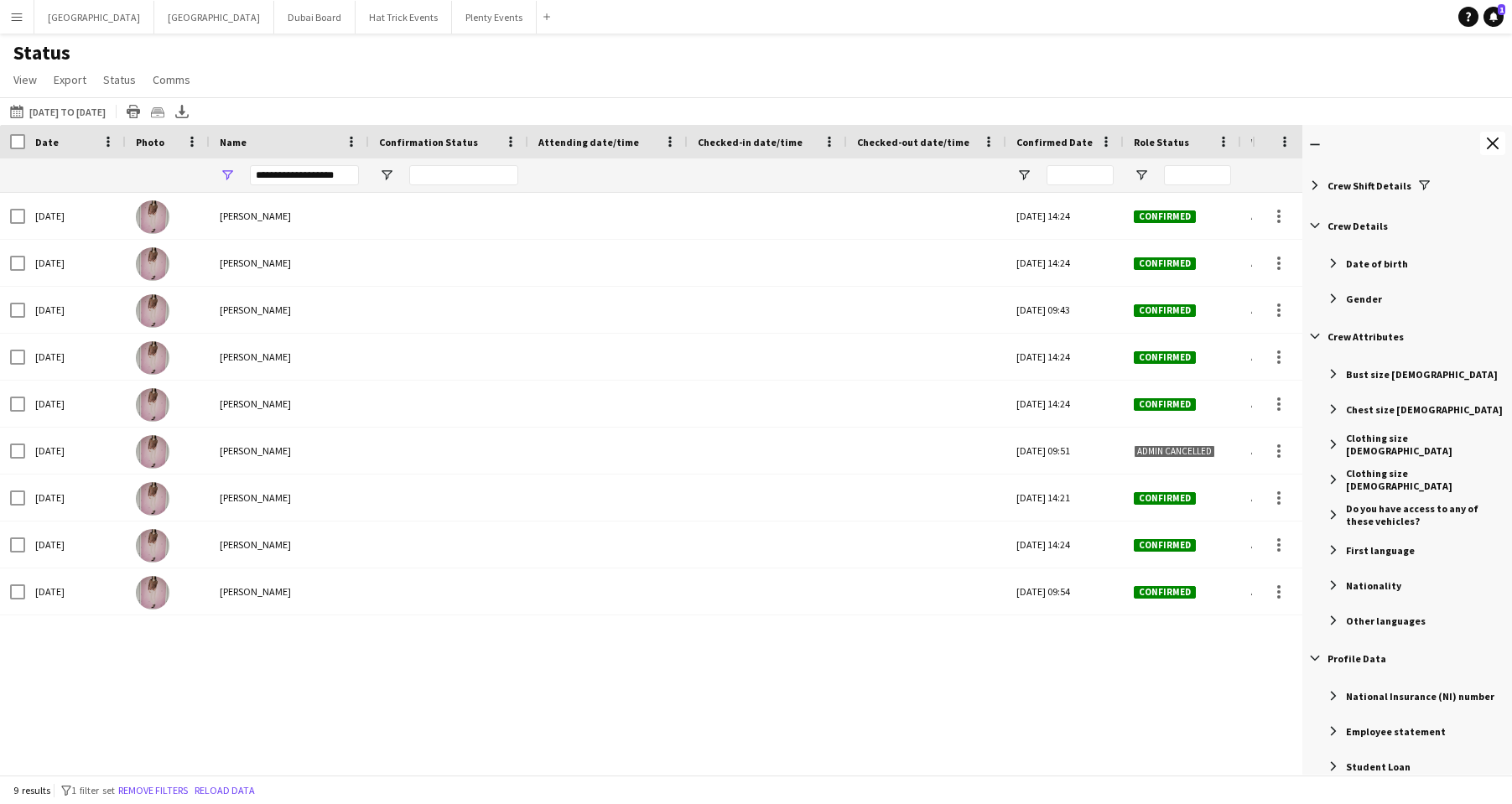
click at [1288, 227] on span "Filter List 125 Filters" at bounding box center [1315, 226] width 15 height 15
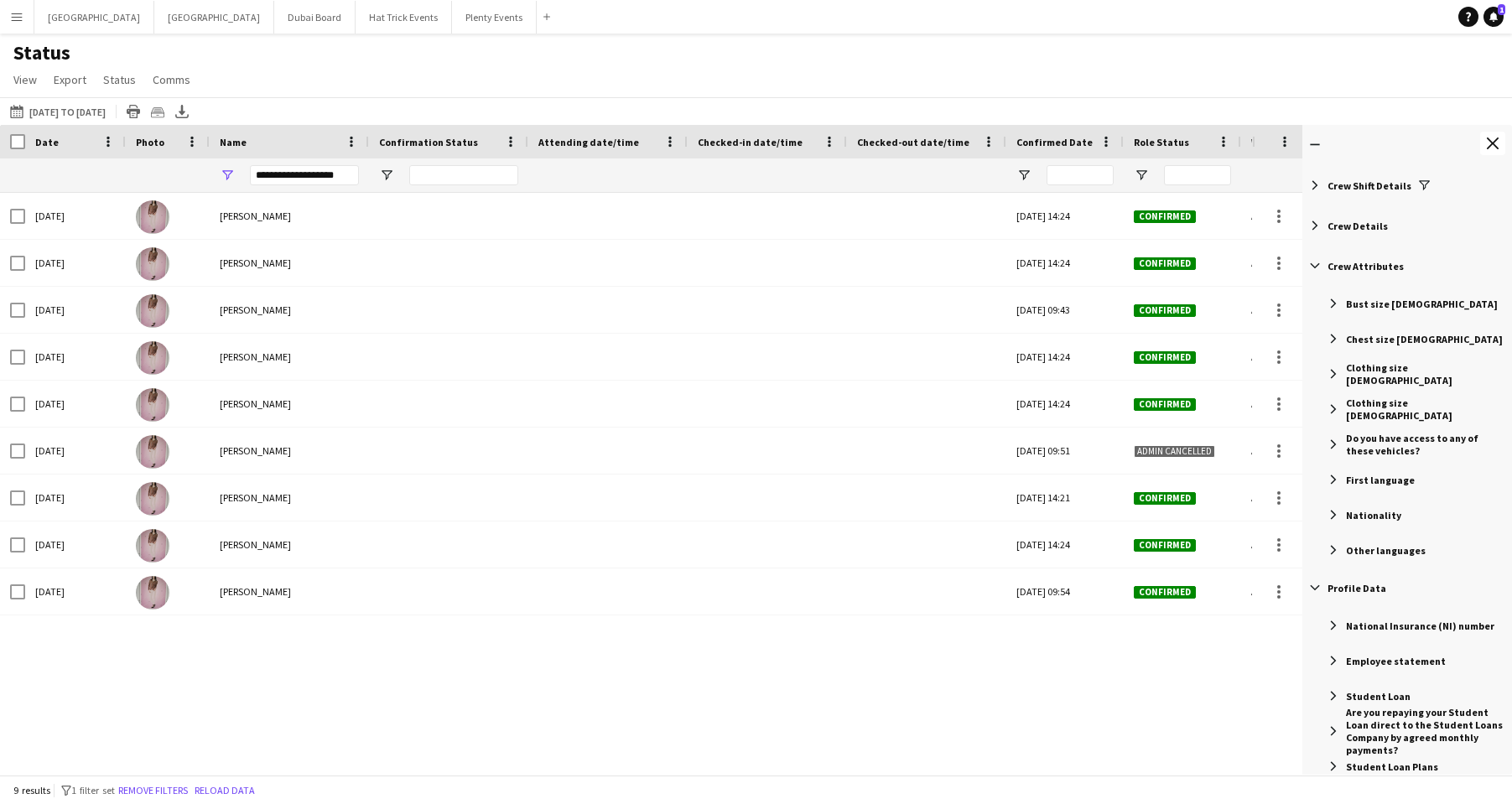
click at [1288, 261] on span "Filter List 125 Filters" at bounding box center [1315, 266] width 15 height 15
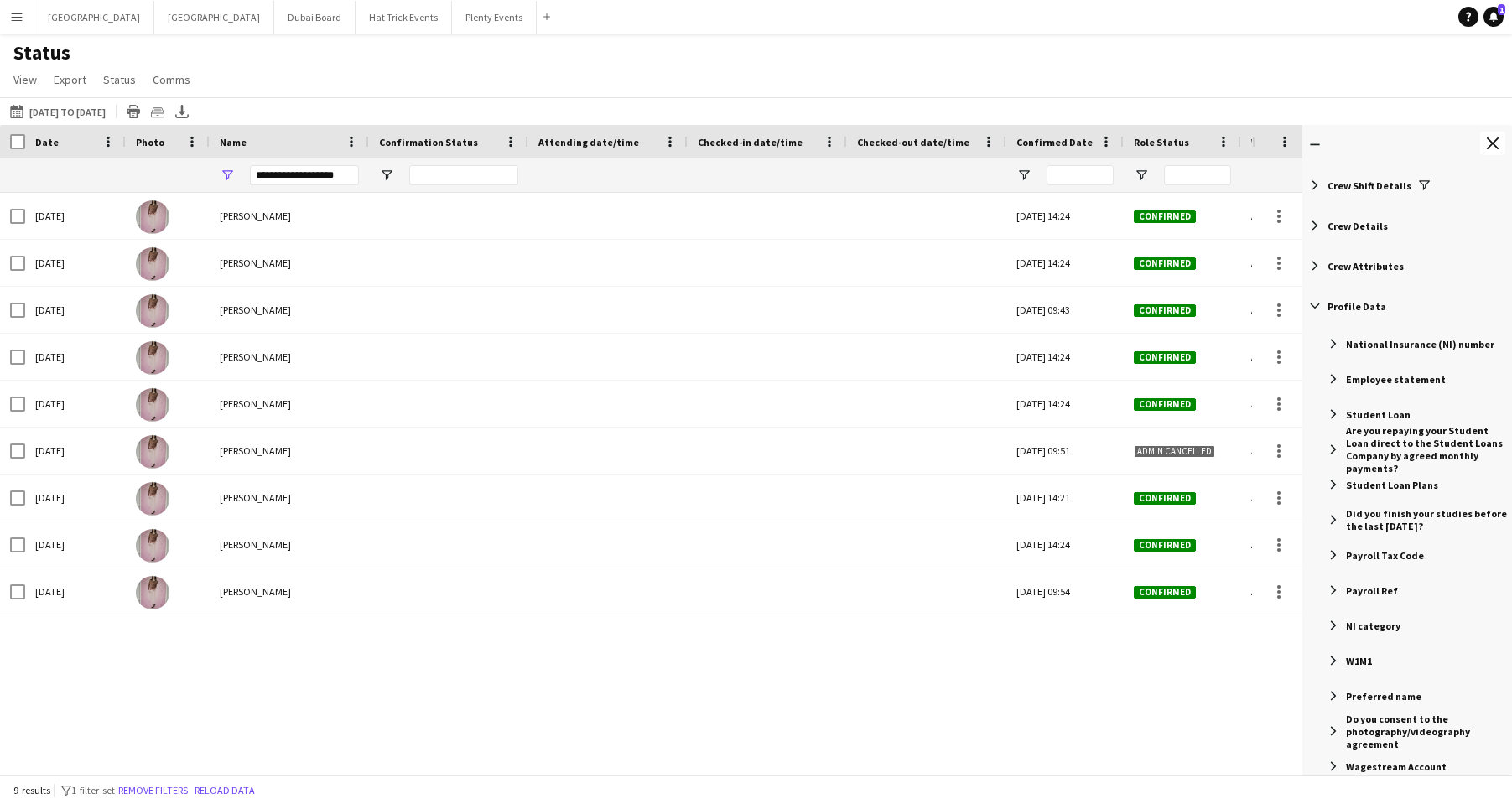
click at [1288, 304] on span "Filter List 125 Filters" at bounding box center [1315, 306] width 15 height 15
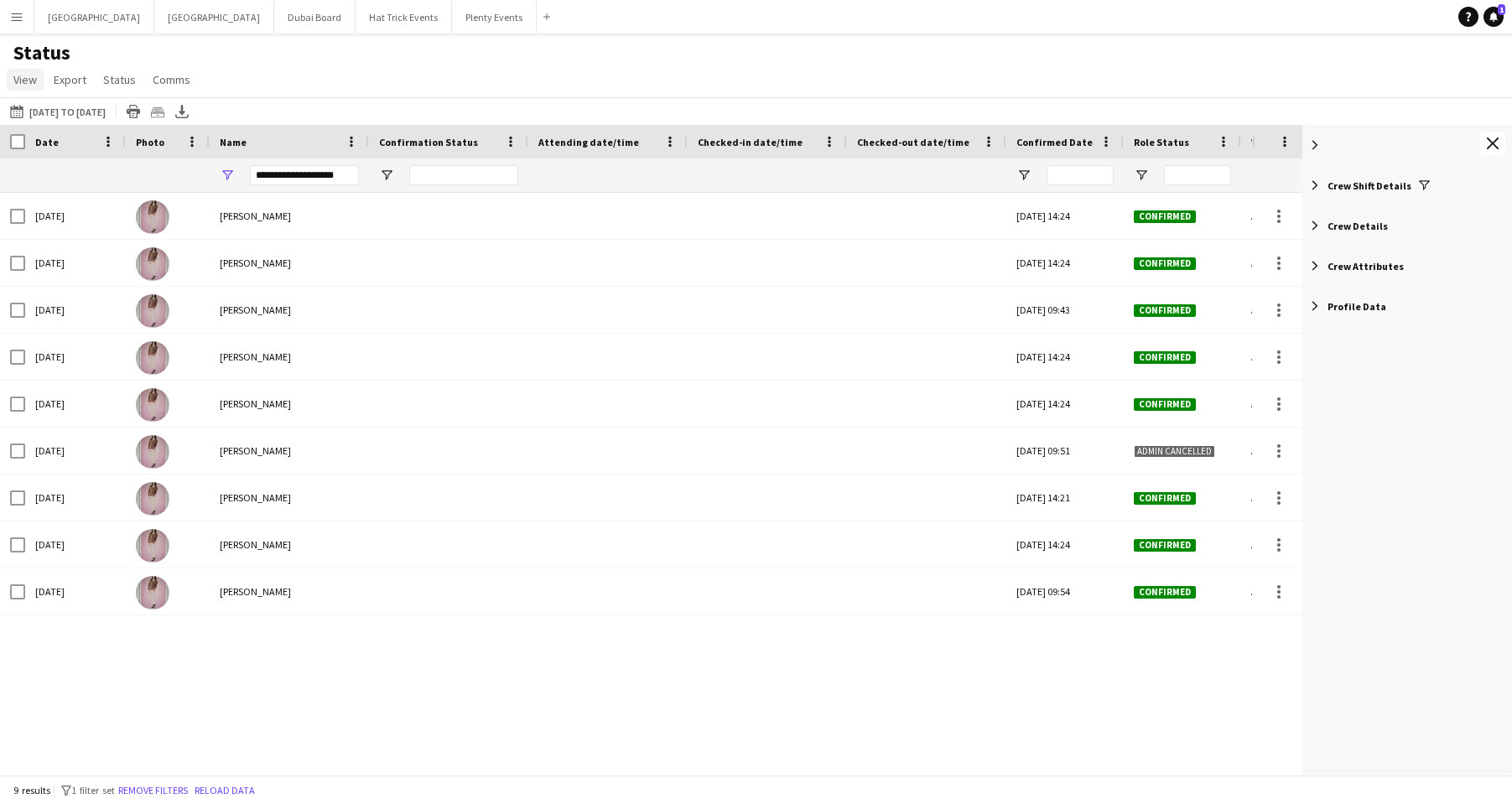
click at [30, 80] on span "View" at bounding box center [25, 80] width 24 height 15
click at [58, 164] on span "Customise view" at bounding box center [61, 165] width 80 height 15
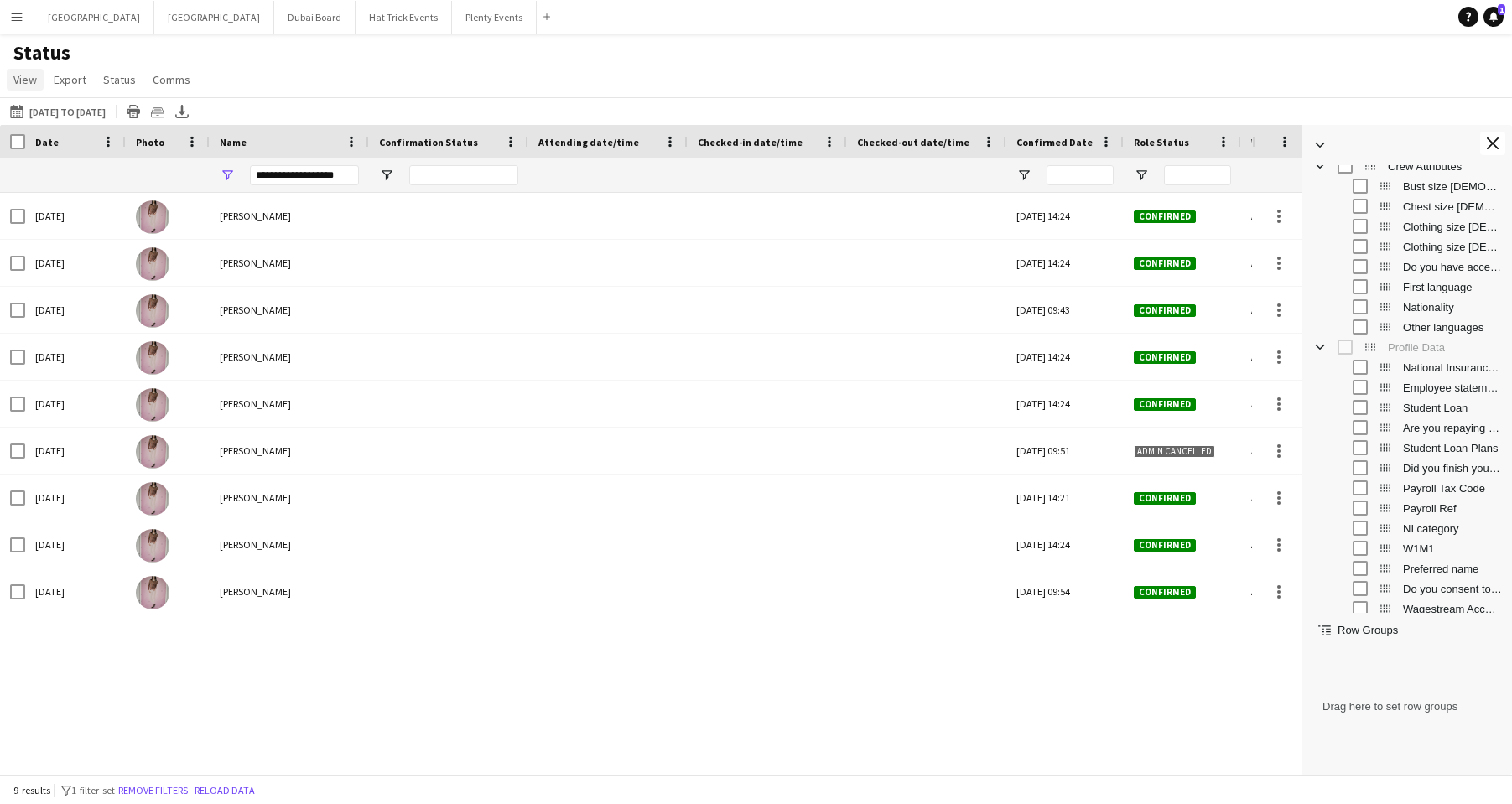
click at [26, 82] on span "View" at bounding box center [25, 80] width 24 height 15
click at [65, 200] on span "Customise filters" at bounding box center [65, 201] width 87 height 15
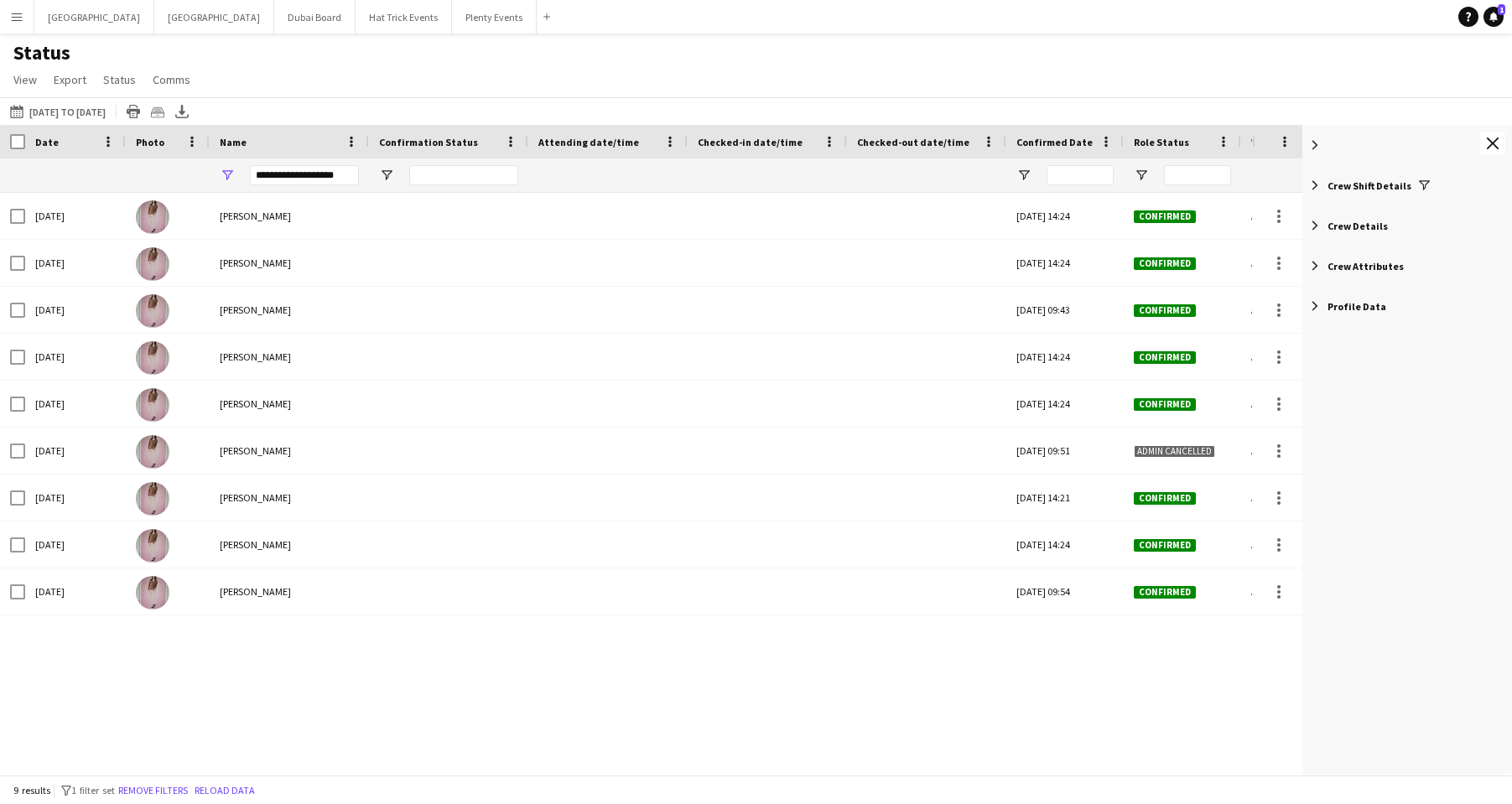
click at [1288, 187] on span "Filter List 125 Filters" at bounding box center [1424, 185] width 15 height 15
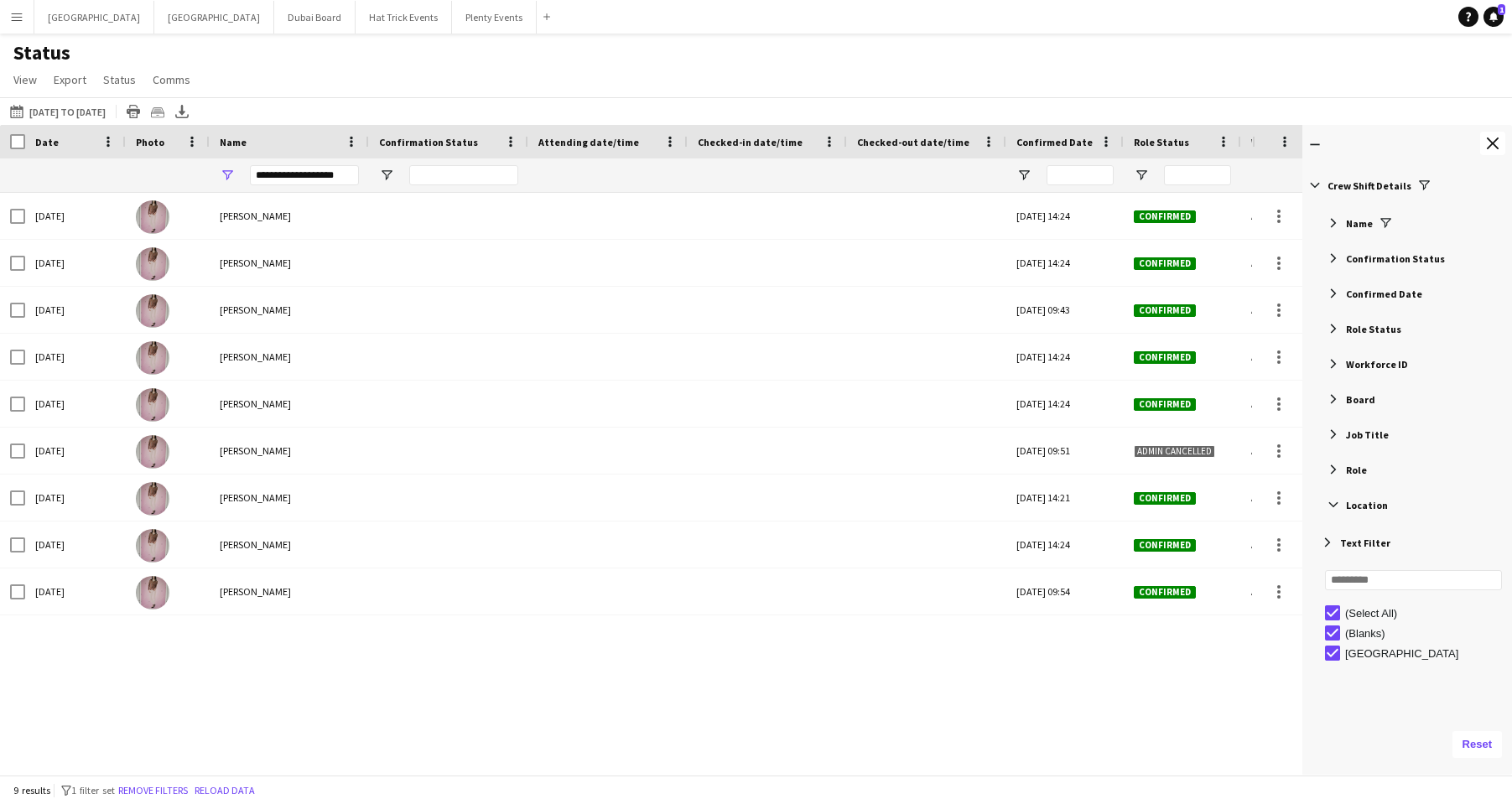
click at [1288, 225] on span "Filter List 125 Filters" at bounding box center [1385, 224] width 15 height 15
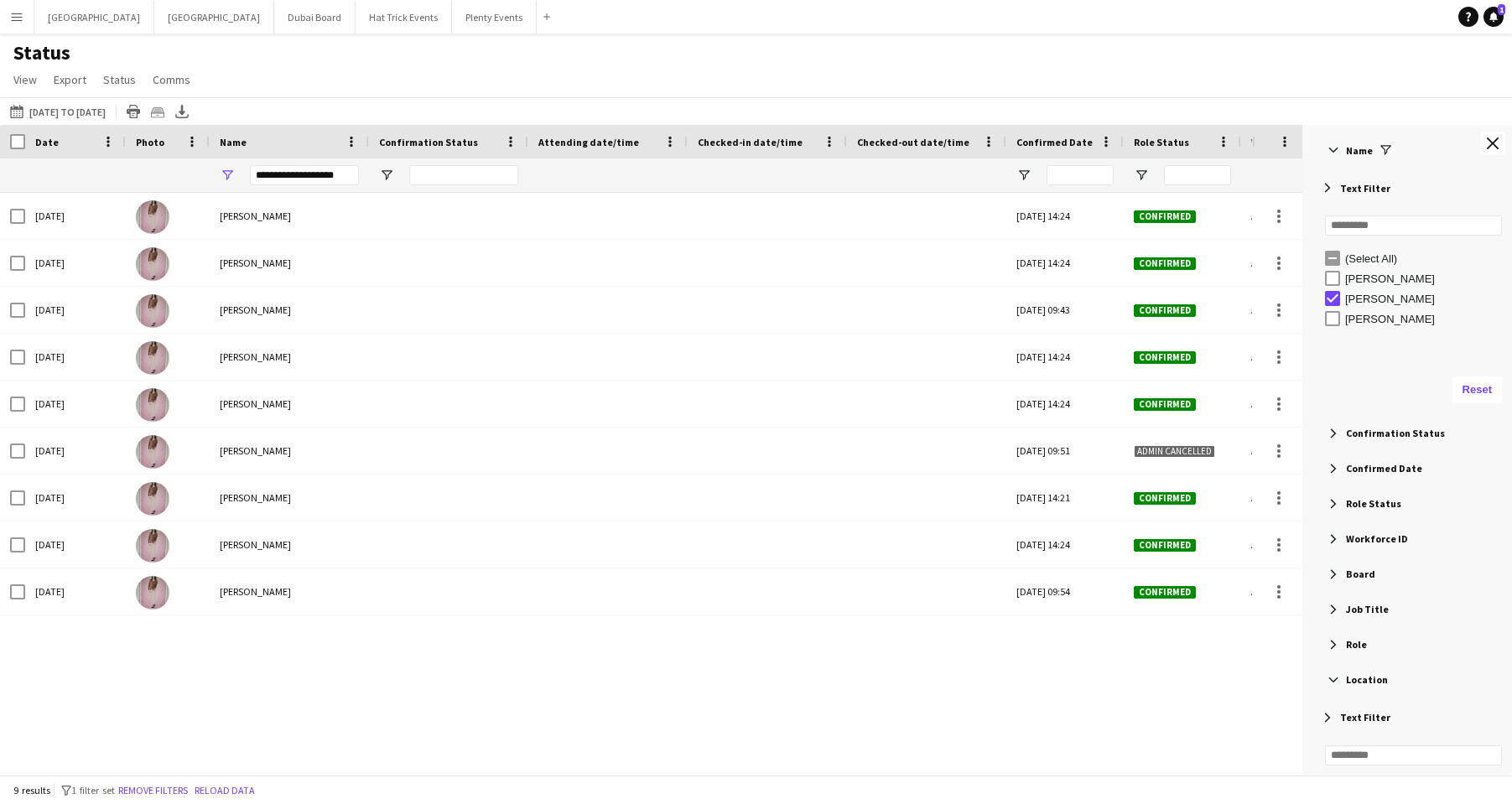
scroll to position [60, 0]
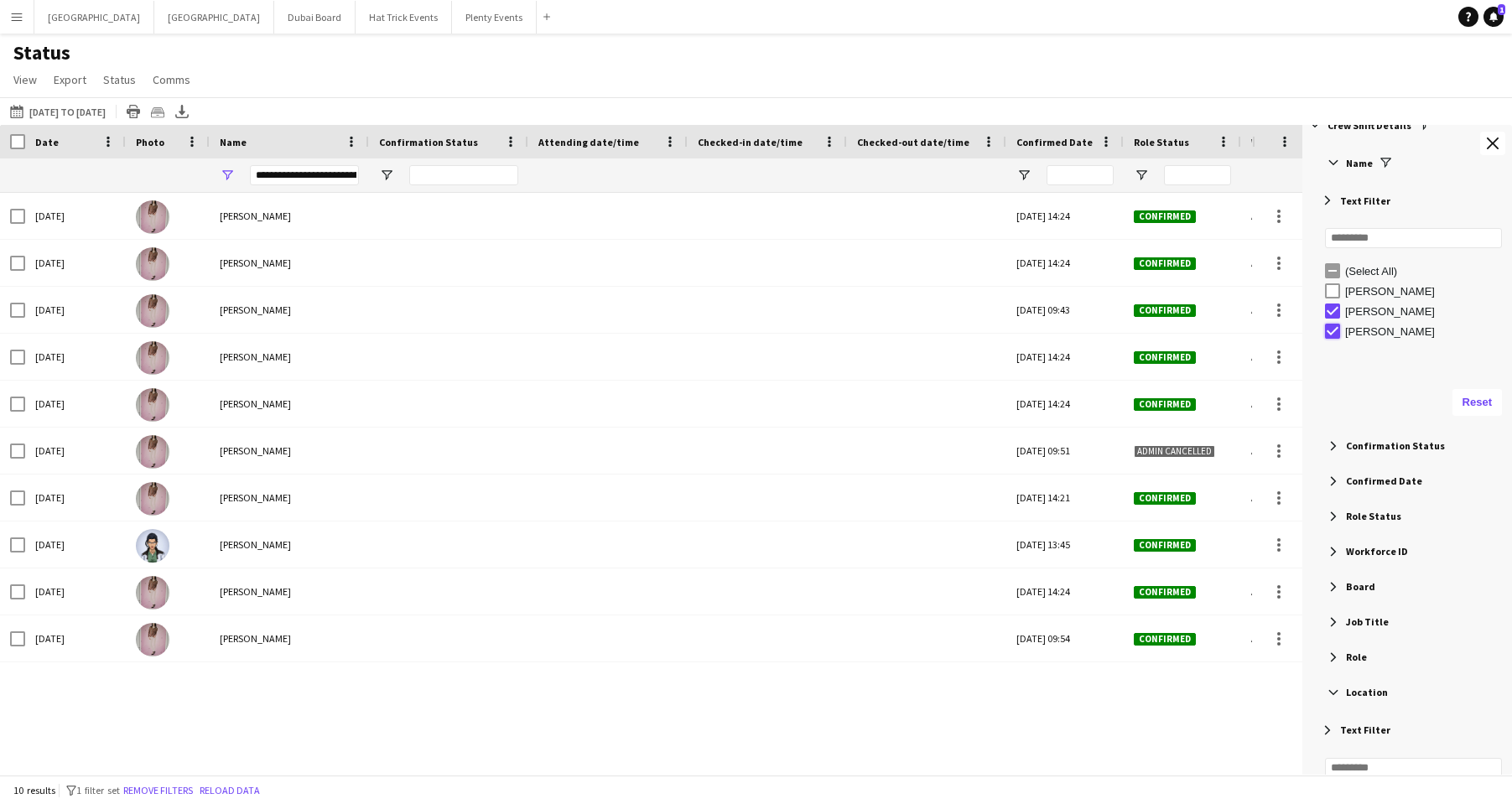
type input "**********"
click at [331, 174] on div "**********" at bounding box center [304, 175] width 109 height 20
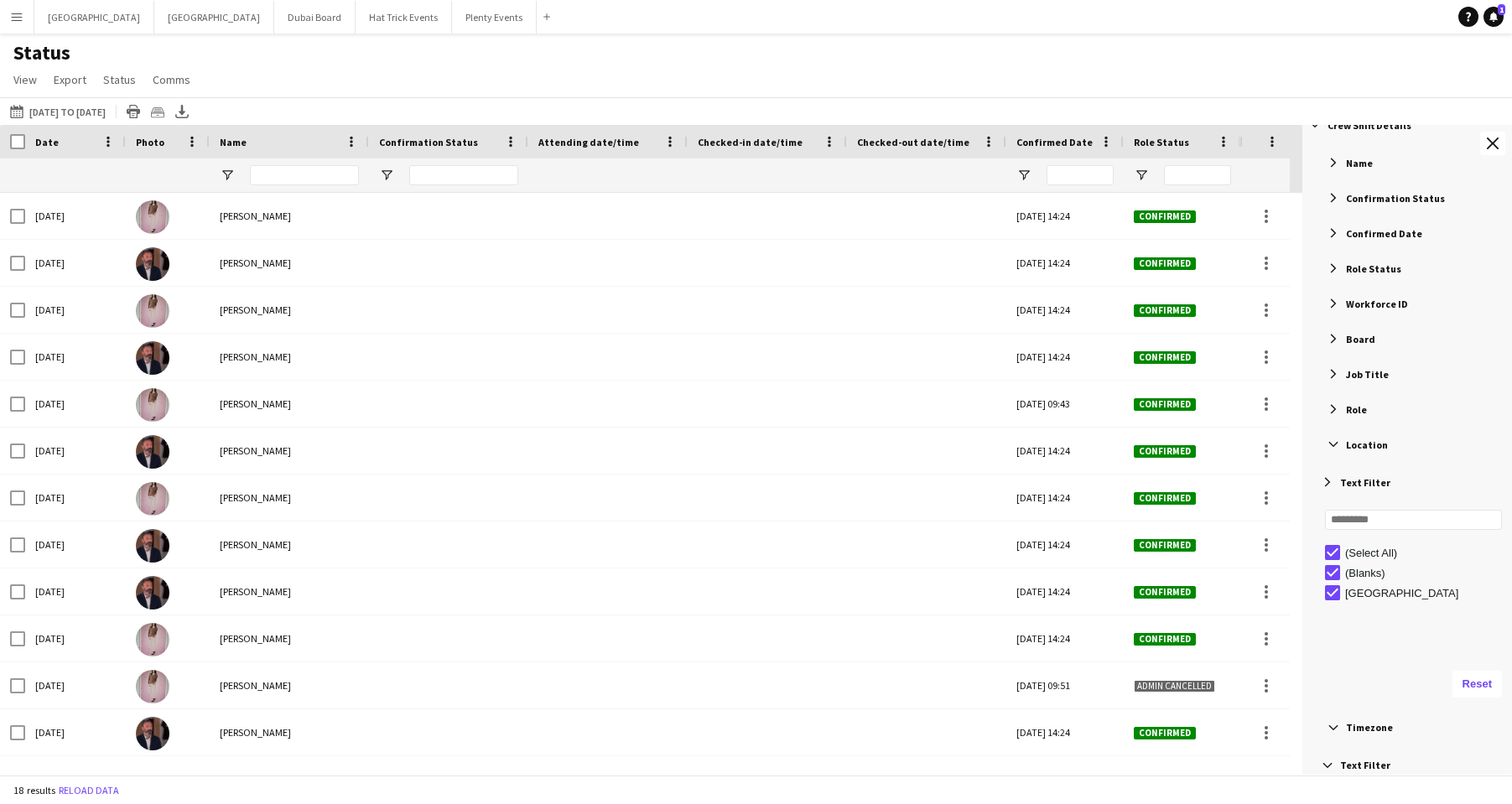
click at [369, 77] on div "Status View Views Default view Attending Confirmed Crew Crew Basics Crew detail…" at bounding box center [756, 68] width 1512 height 57
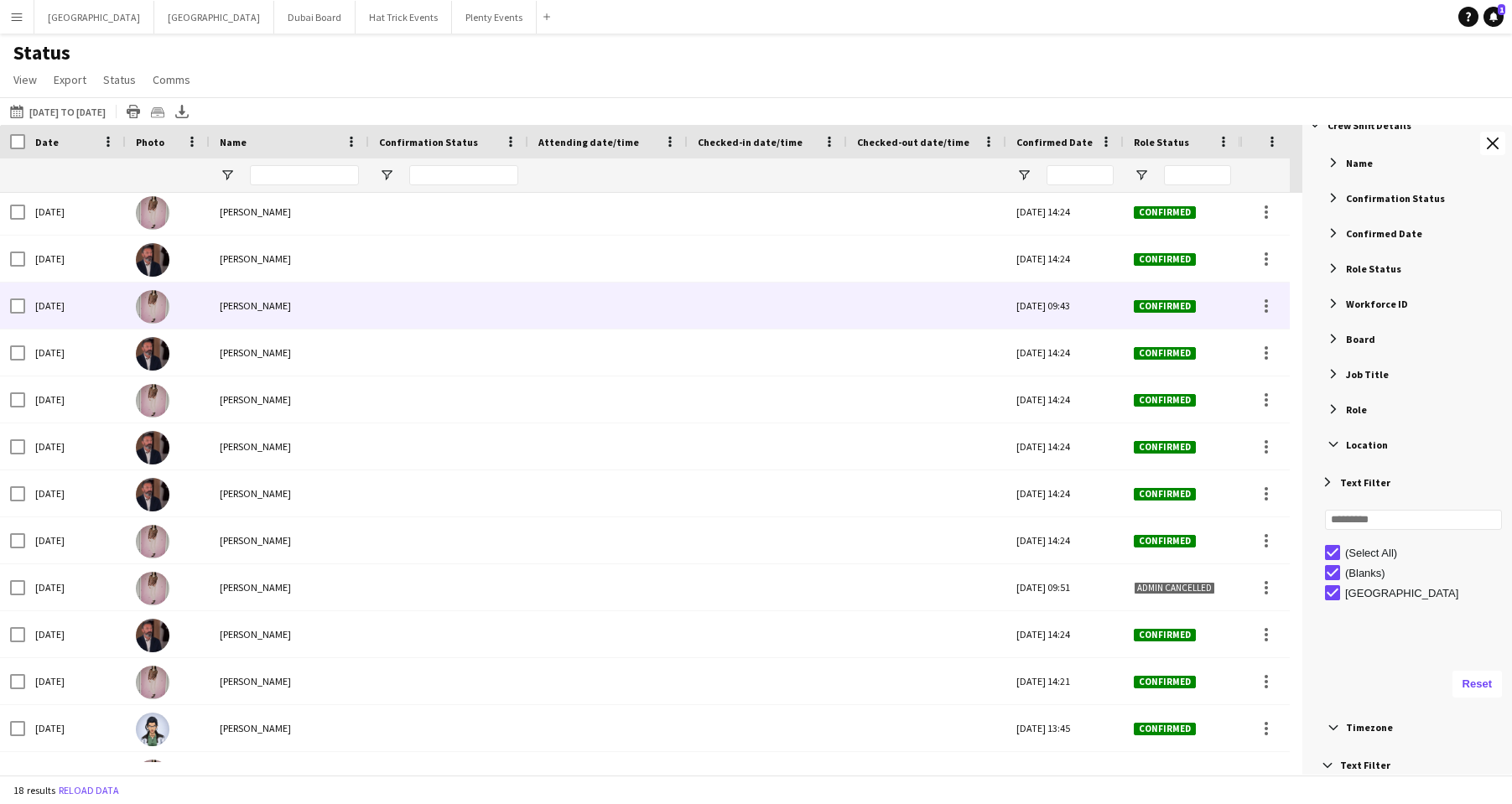
scroll to position [276, 0]
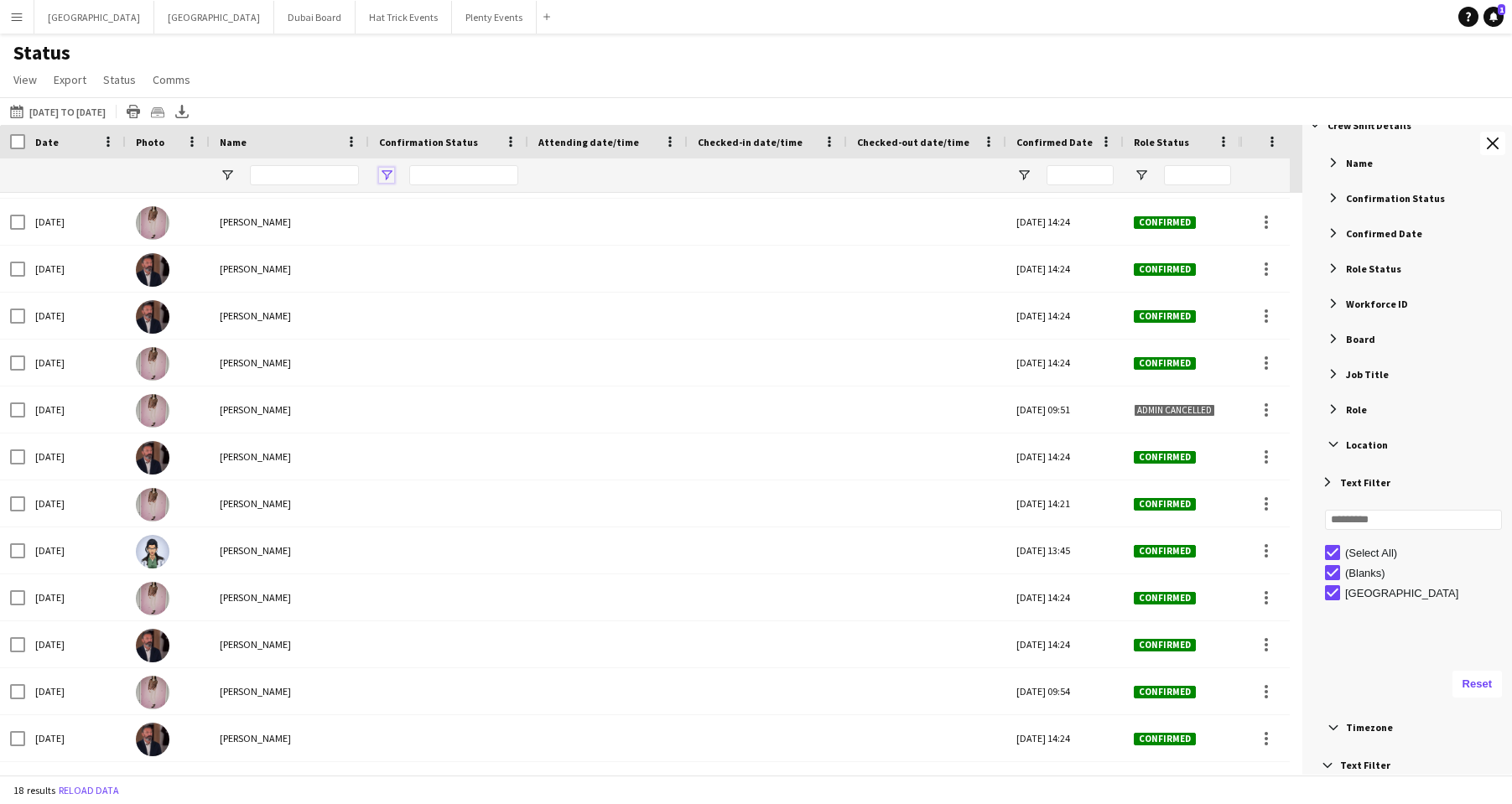
click at [384, 178] on span "Open Filter Menu" at bounding box center [387, 175] width 15 height 15
click at [556, 53] on div "Status View Views Default view Attending Confirmed Crew Crew Basics Crew detail…" at bounding box center [756, 68] width 1512 height 57
click at [109, 110] on button "08-10-2025 to 14-10-2025 01-10-2025 to 08-10-2025" at bounding box center [58, 111] width 102 height 20
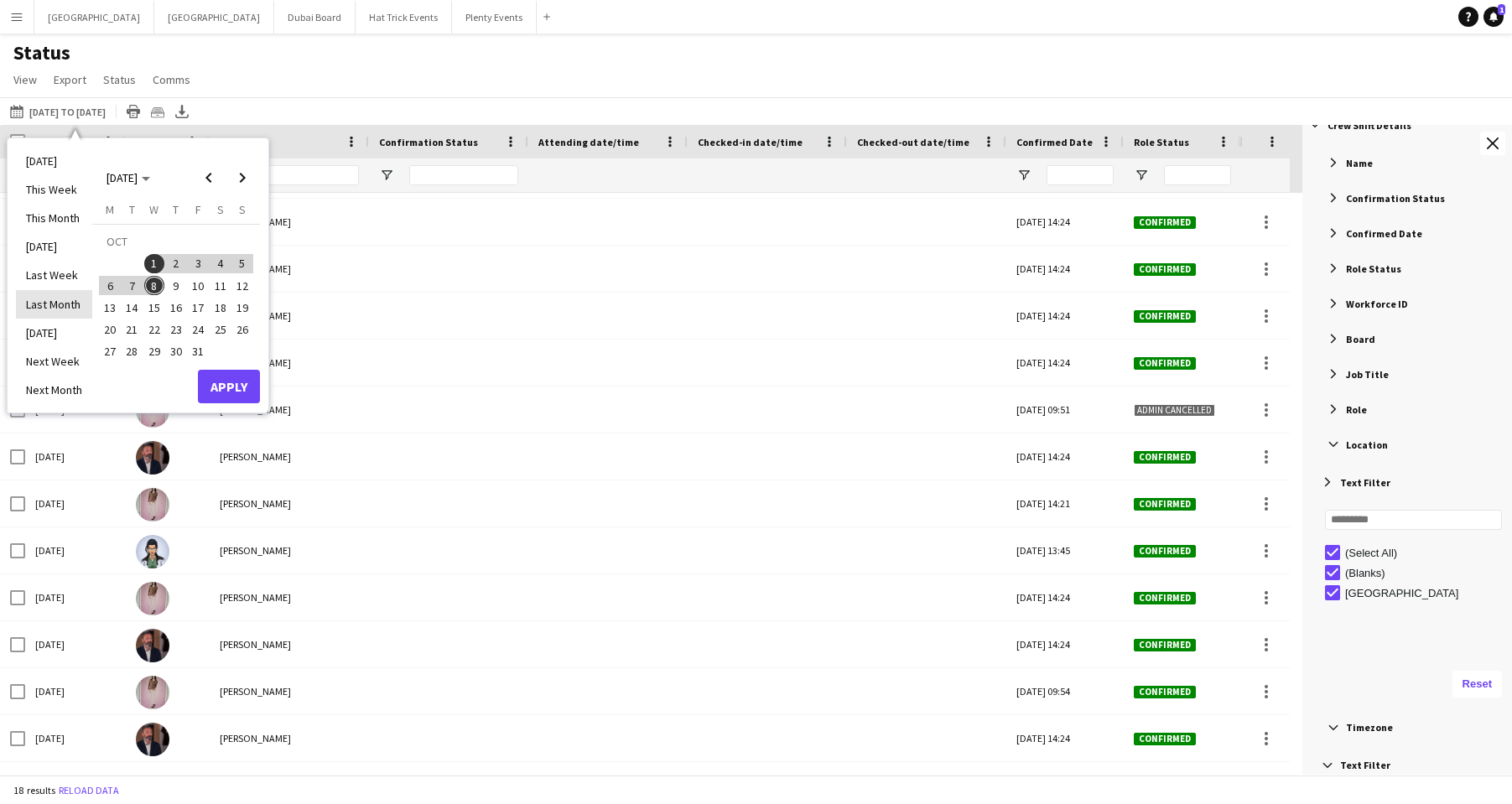
click at [55, 304] on li "Last Month" at bounding box center [54, 304] width 76 height 29
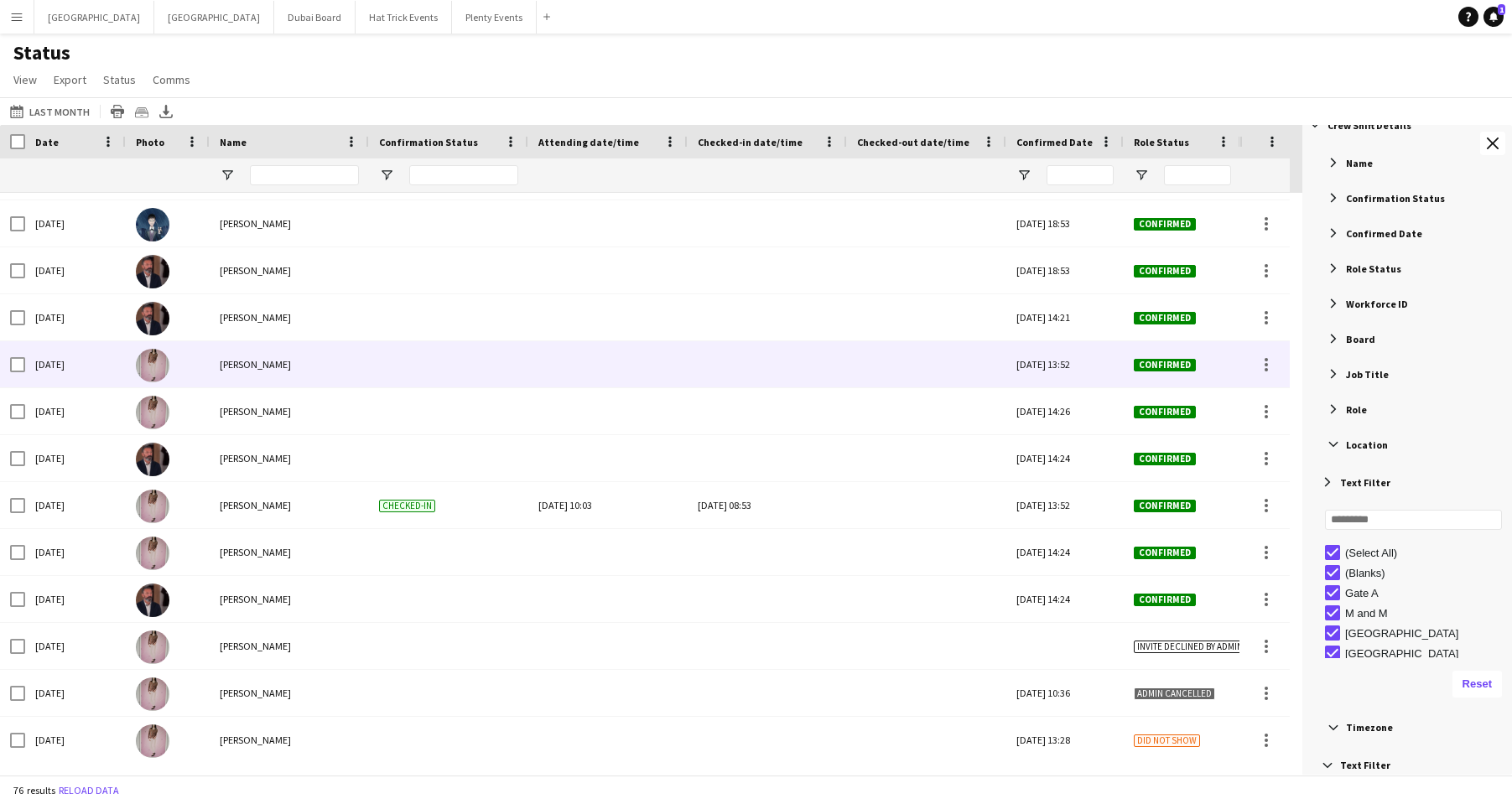
scroll to position [1028, 0]
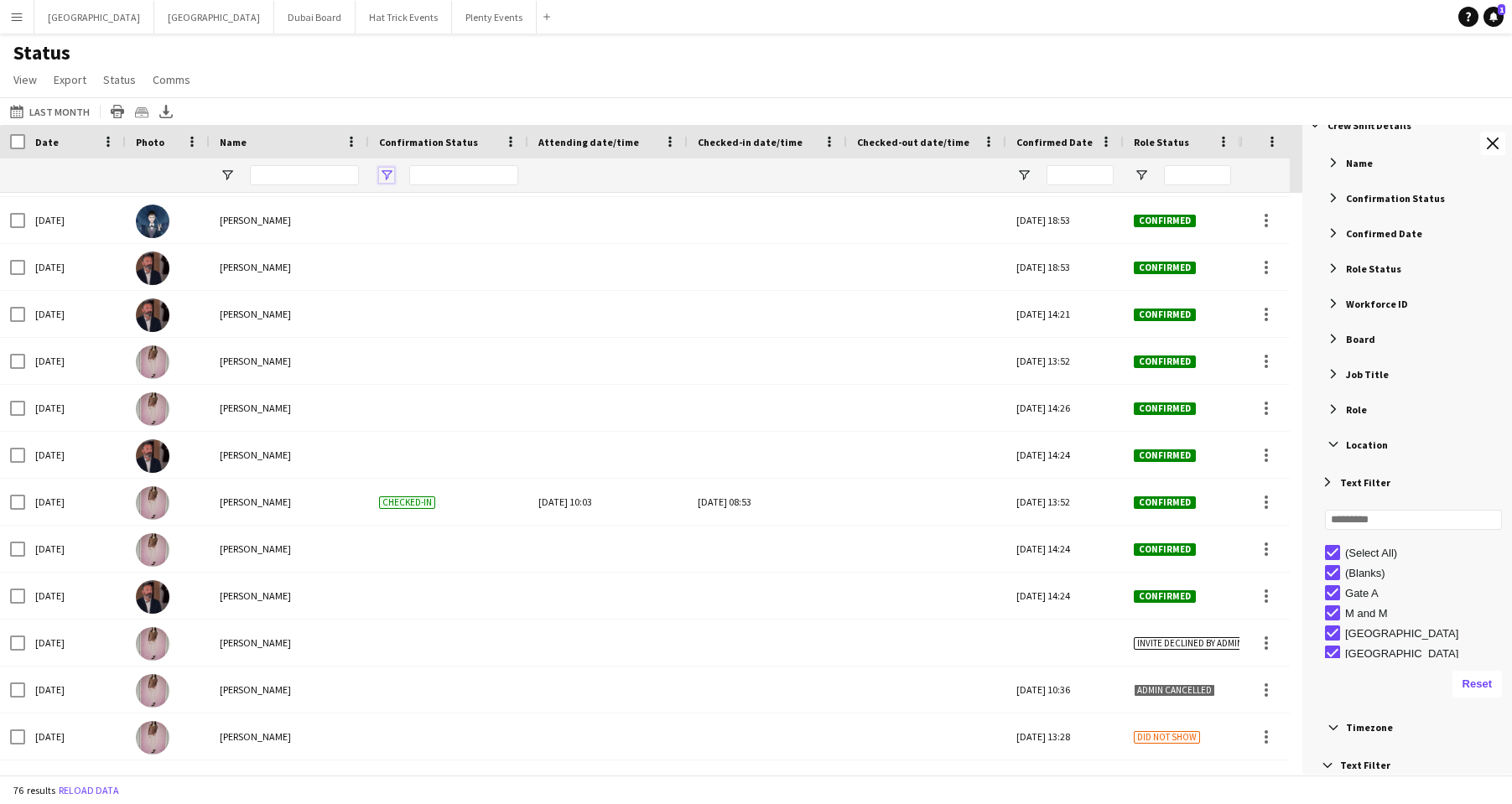
click at [388, 175] on span "Open Filter Menu" at bounding box center [387, 175] width 15 height 15
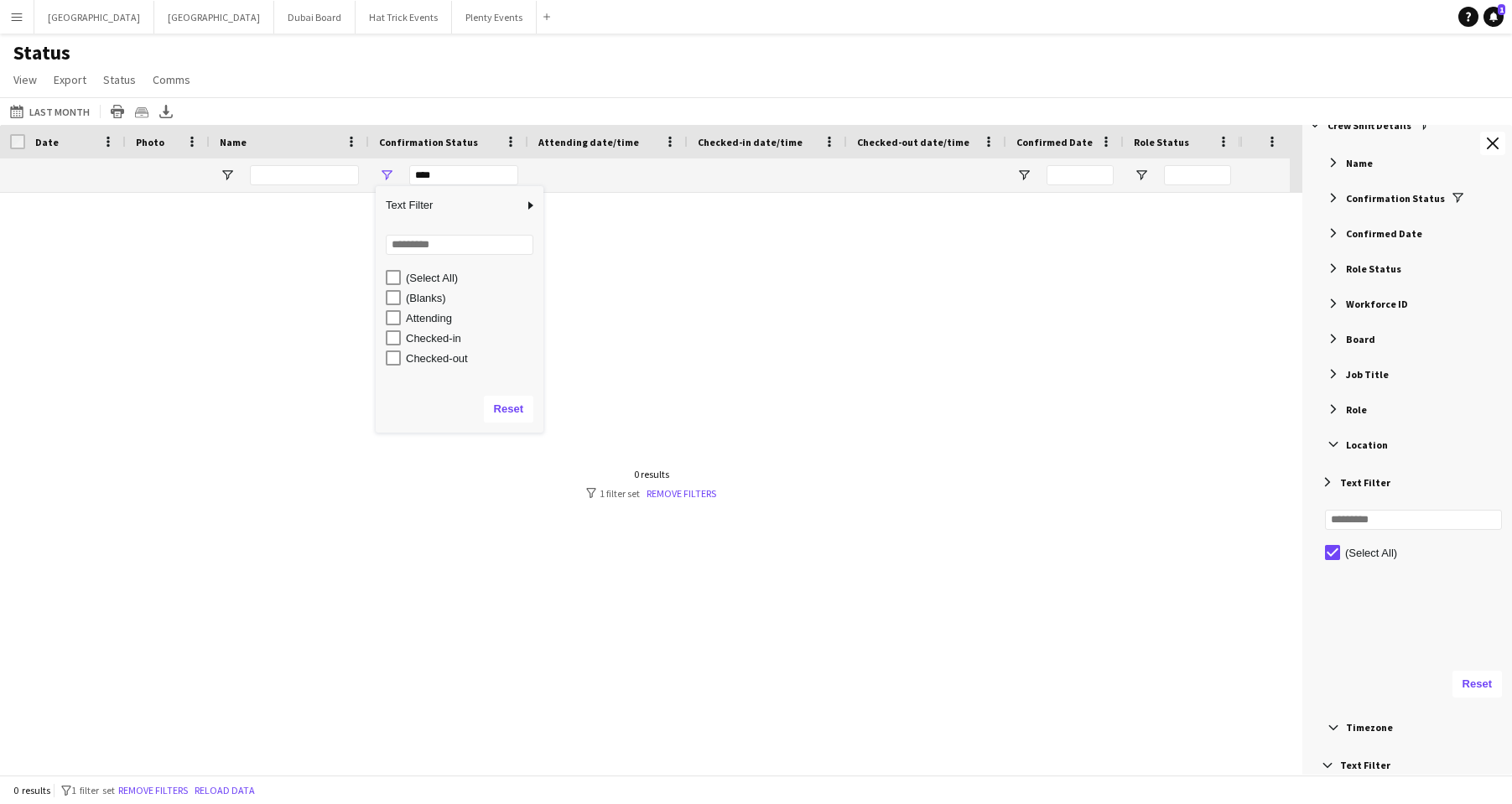
scroll to position [0, 0]
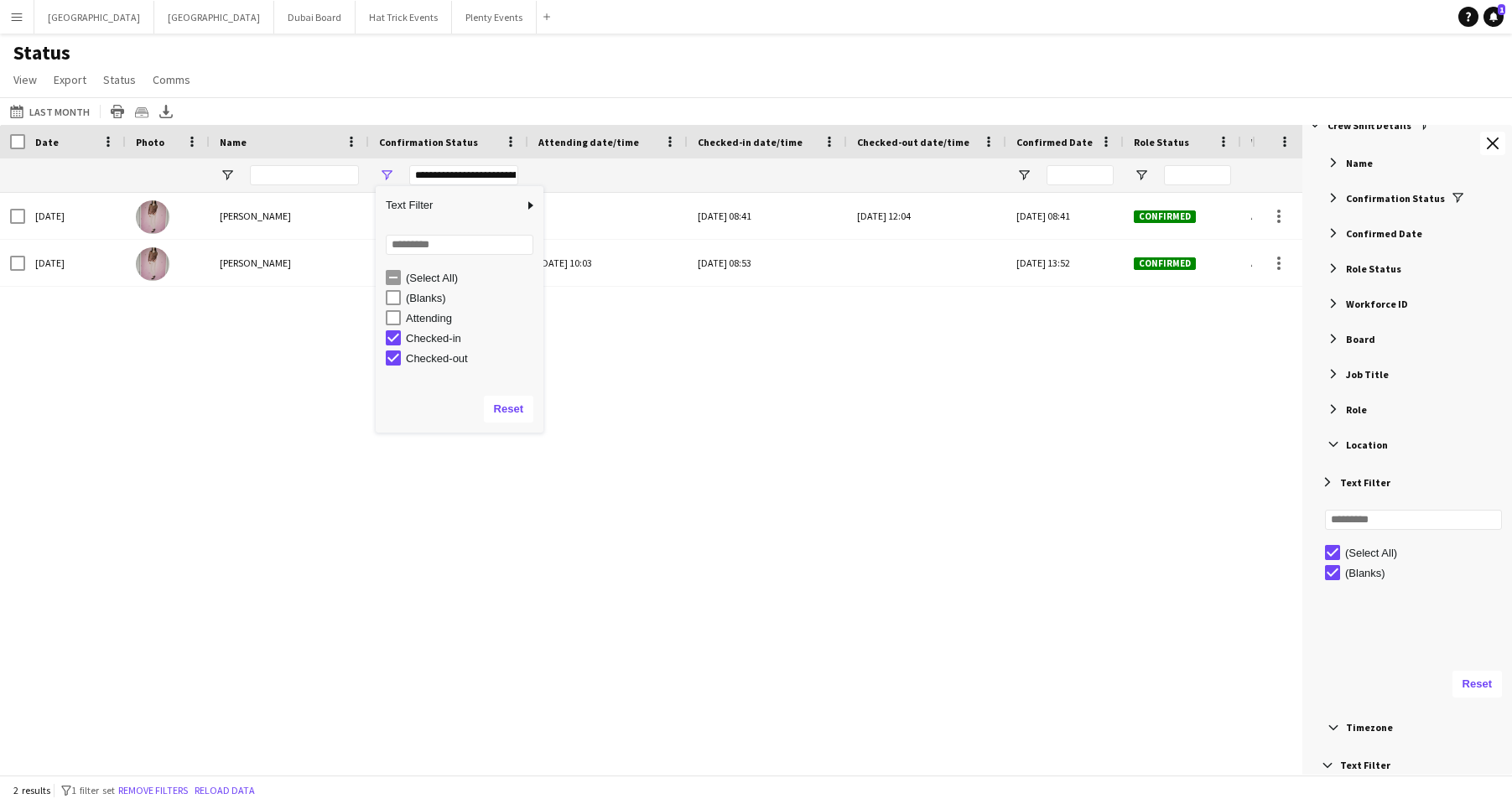
click at [441, 82] on div "Status View Views Default view Attending Confirmed Crew Crew Basics Crew detail…" at bounding box center [756, 68] width 1512 height 57
click at [54, 109] on button "08-10-2025 to 14-10-2025 Last Month" at bounding box center [50, 111] width 87 height 20
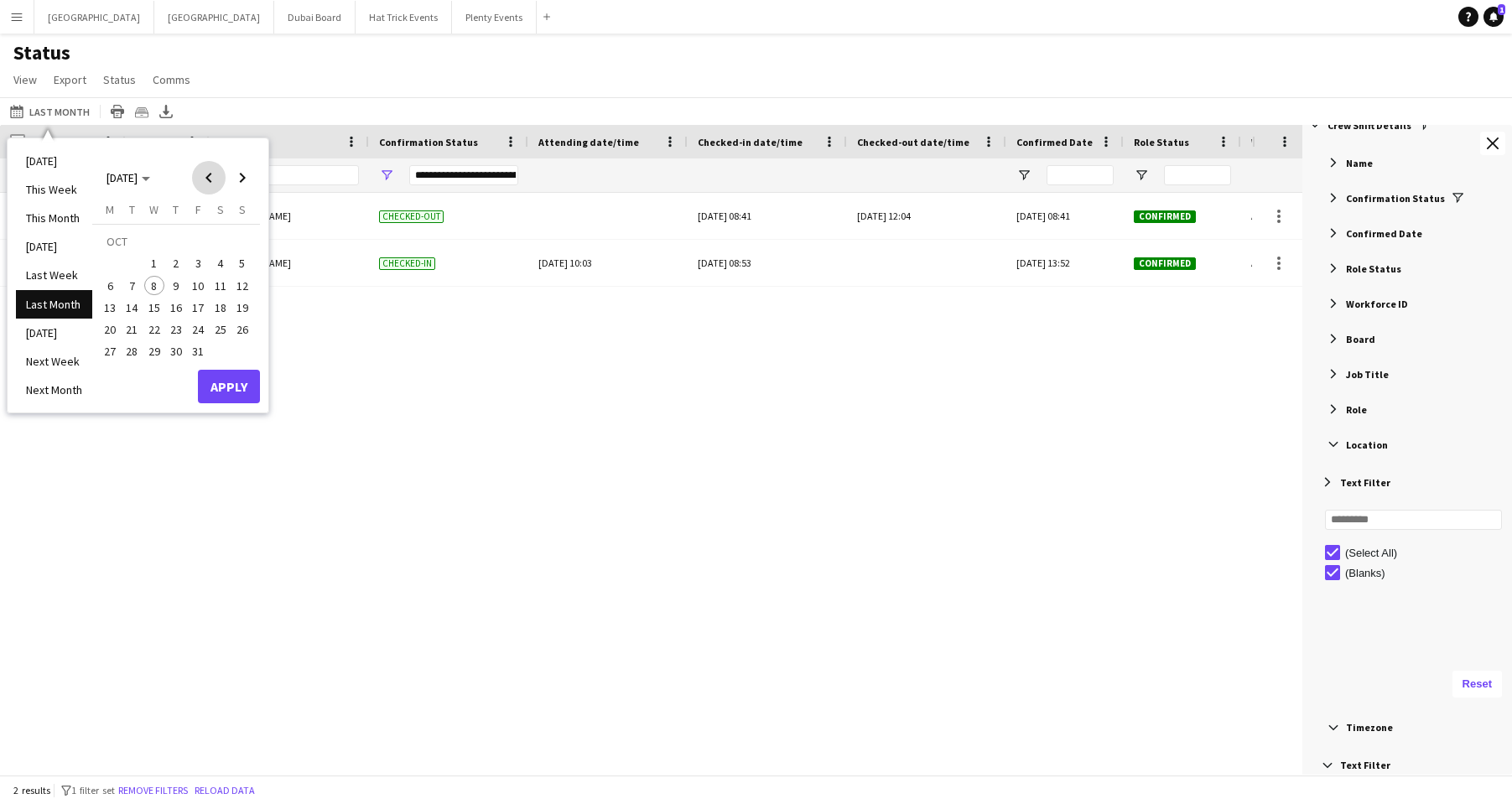
click at [205, 175] on span "Previous month" at bounding box center [208, 177] width 33 height 33
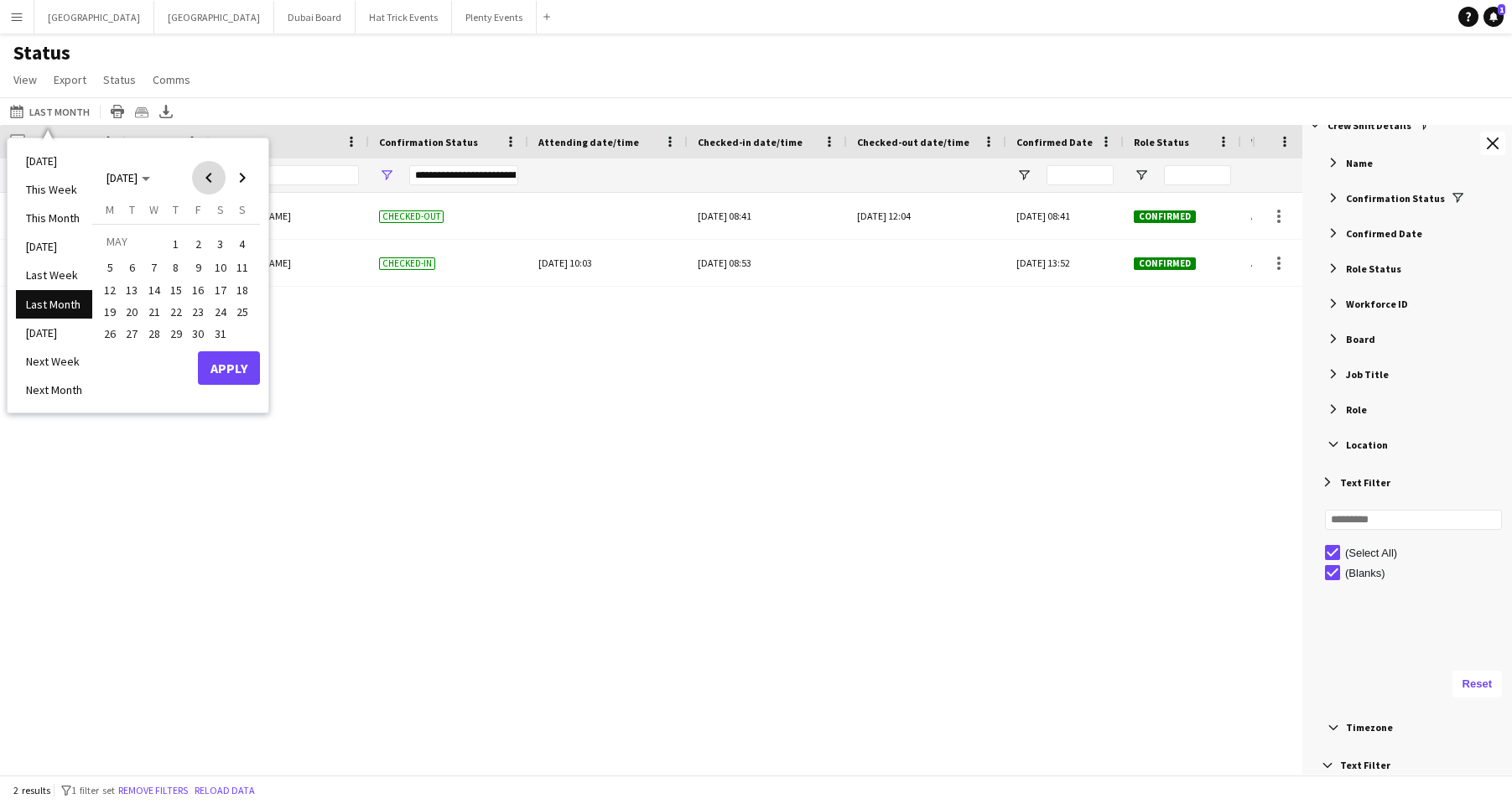
click at [205, 175] on span "Previous month" at bounding box center [208, 177] width 33 height 33
click at [154, 268] on span "1" at bounding box center [155, 264] width 20 height 20
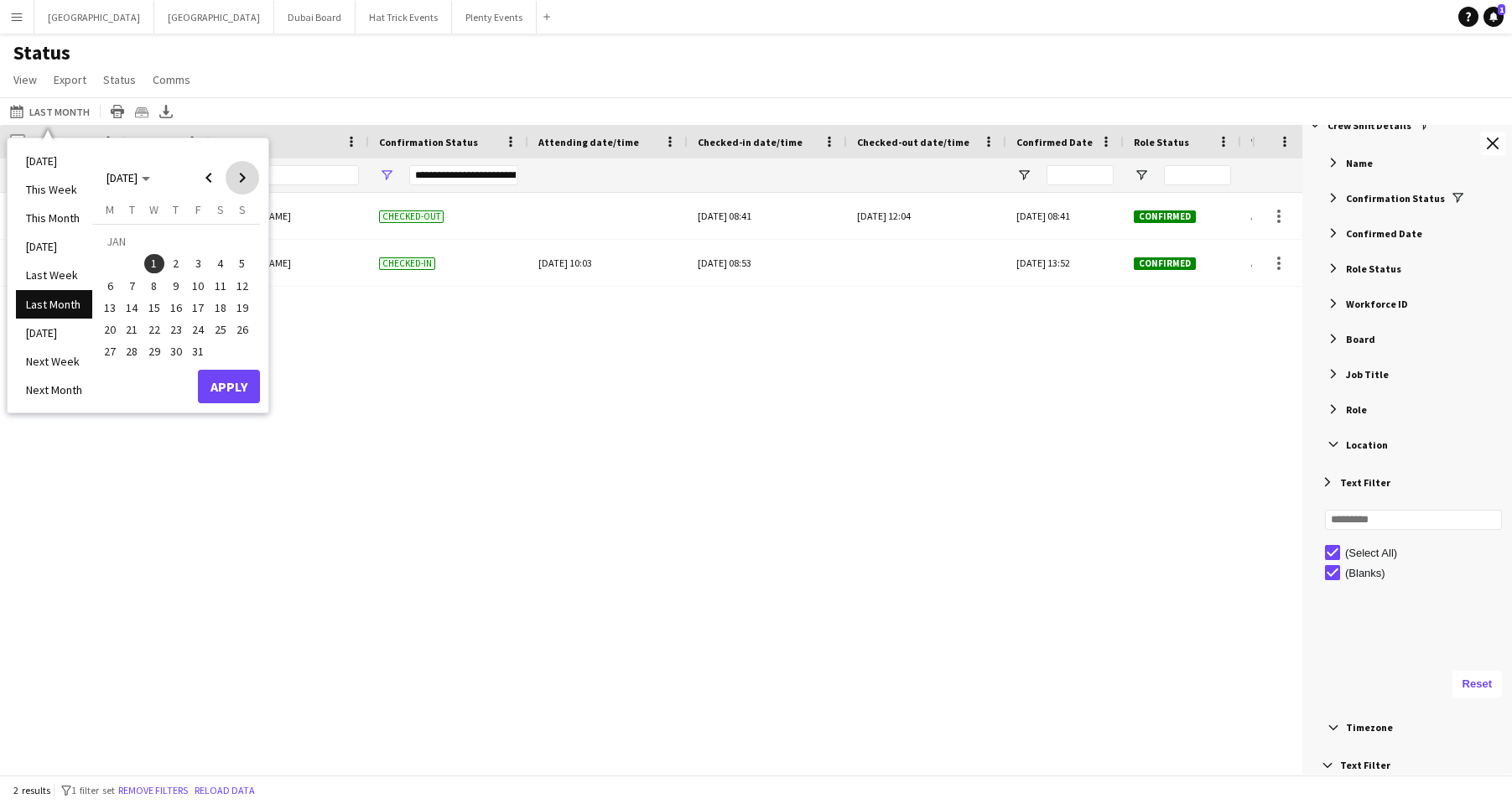
click at [241, 182] on span "Next month" at bounding box center [241, 177] width 33 height 33
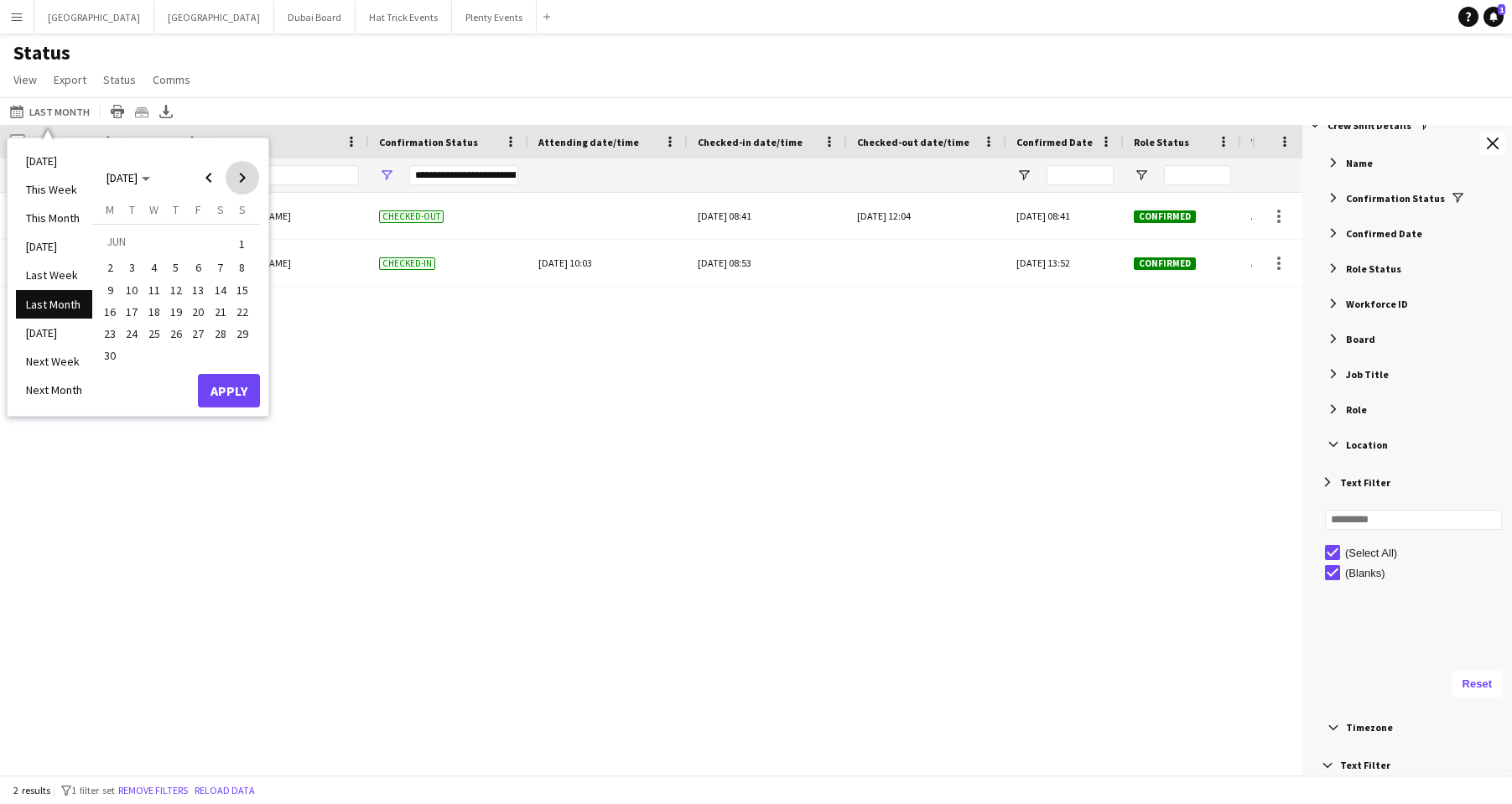
click at [241, 182] on span "Next month" at bounding box center [241, 177] width 33 height 33
click at [156, 283] on span "8" at bounding box center [155, 286] width 20 height 20
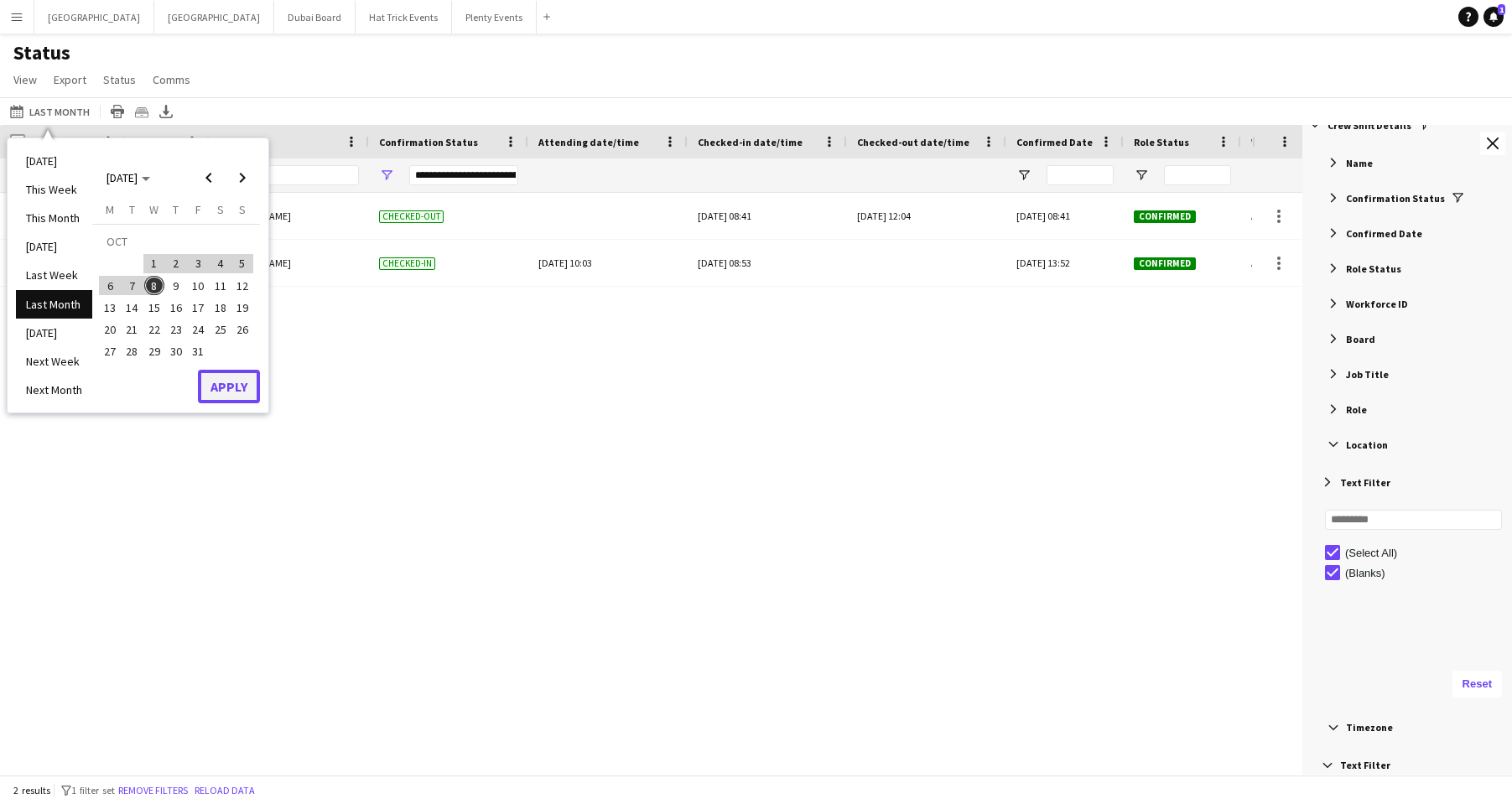
click at [212, 382] on button "Apply" at bounding box center [229, 386] width 62 height 33
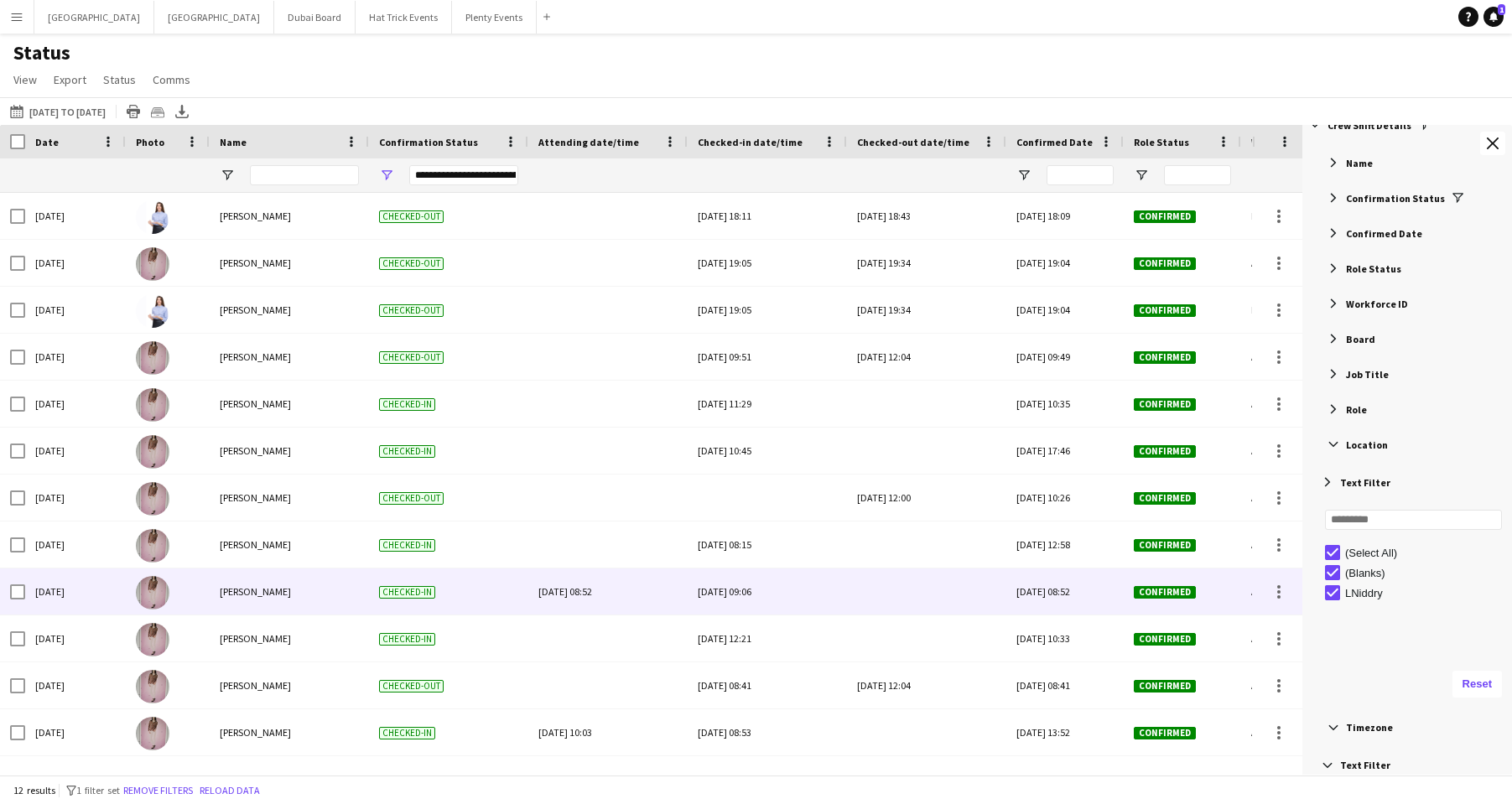
click at [418, 596] on span "Checked-in" at bounding box center [407, 592] width 56 height 13
click at [422, 591] on span "Checked-in" at bounding box center [407, 592] width 56 height 13
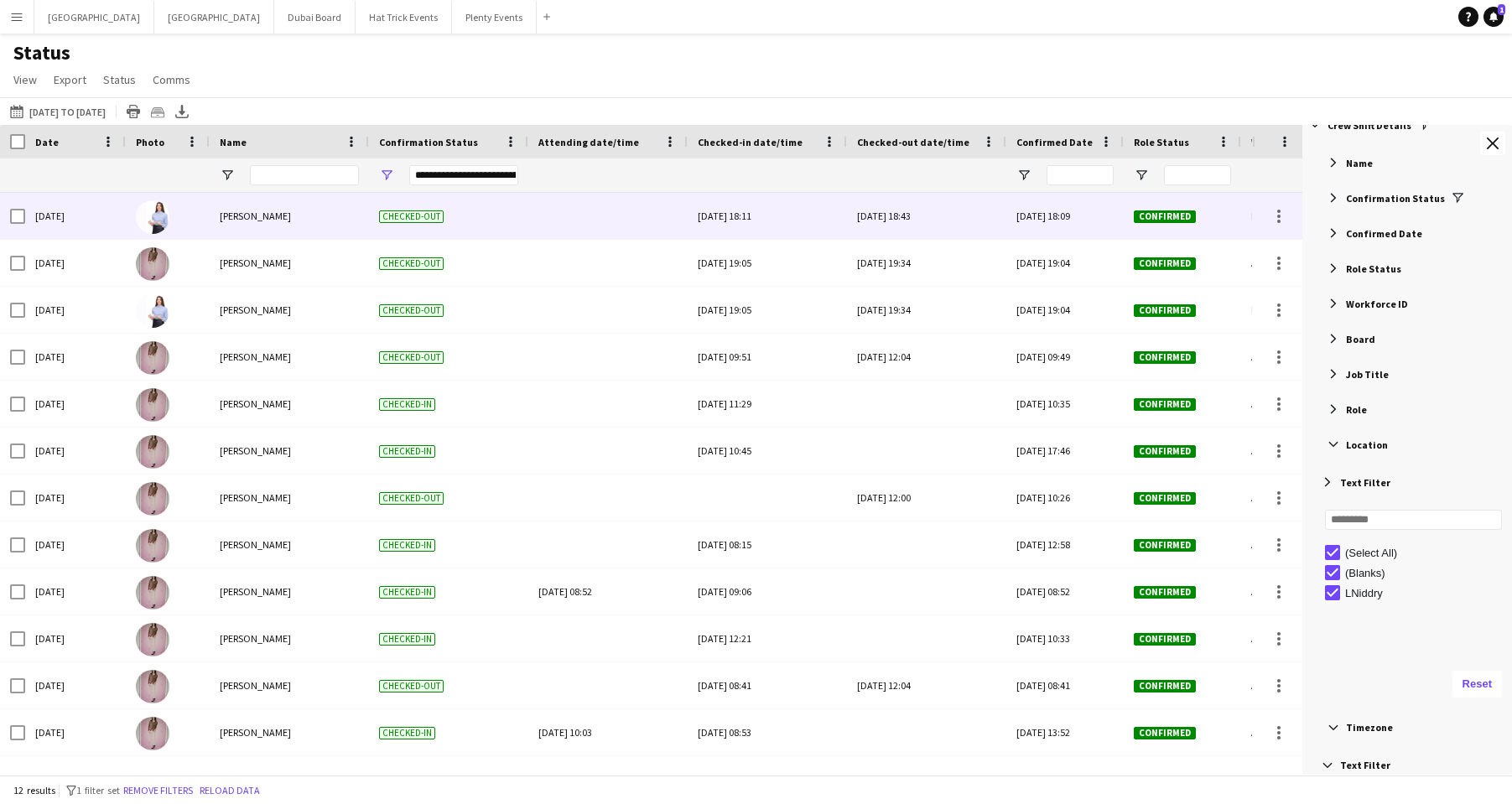
click at [426, 217] on span "Checked-out" at bounding box center [411, 217] width 65 height 13
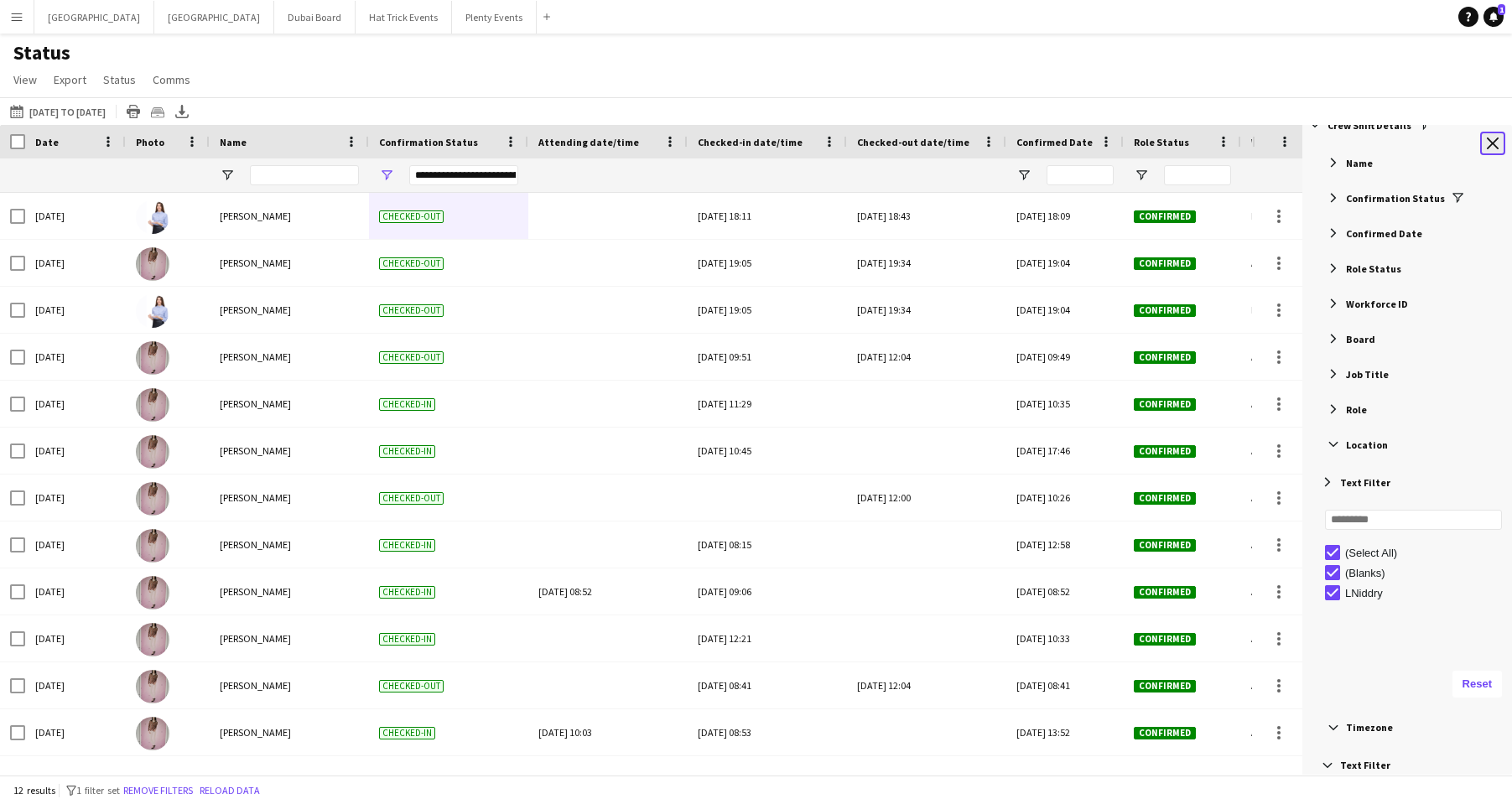
click at [1288, 144] on app-icon "Close tool panel" at bounding box center [1492, 144] width 12 height 12
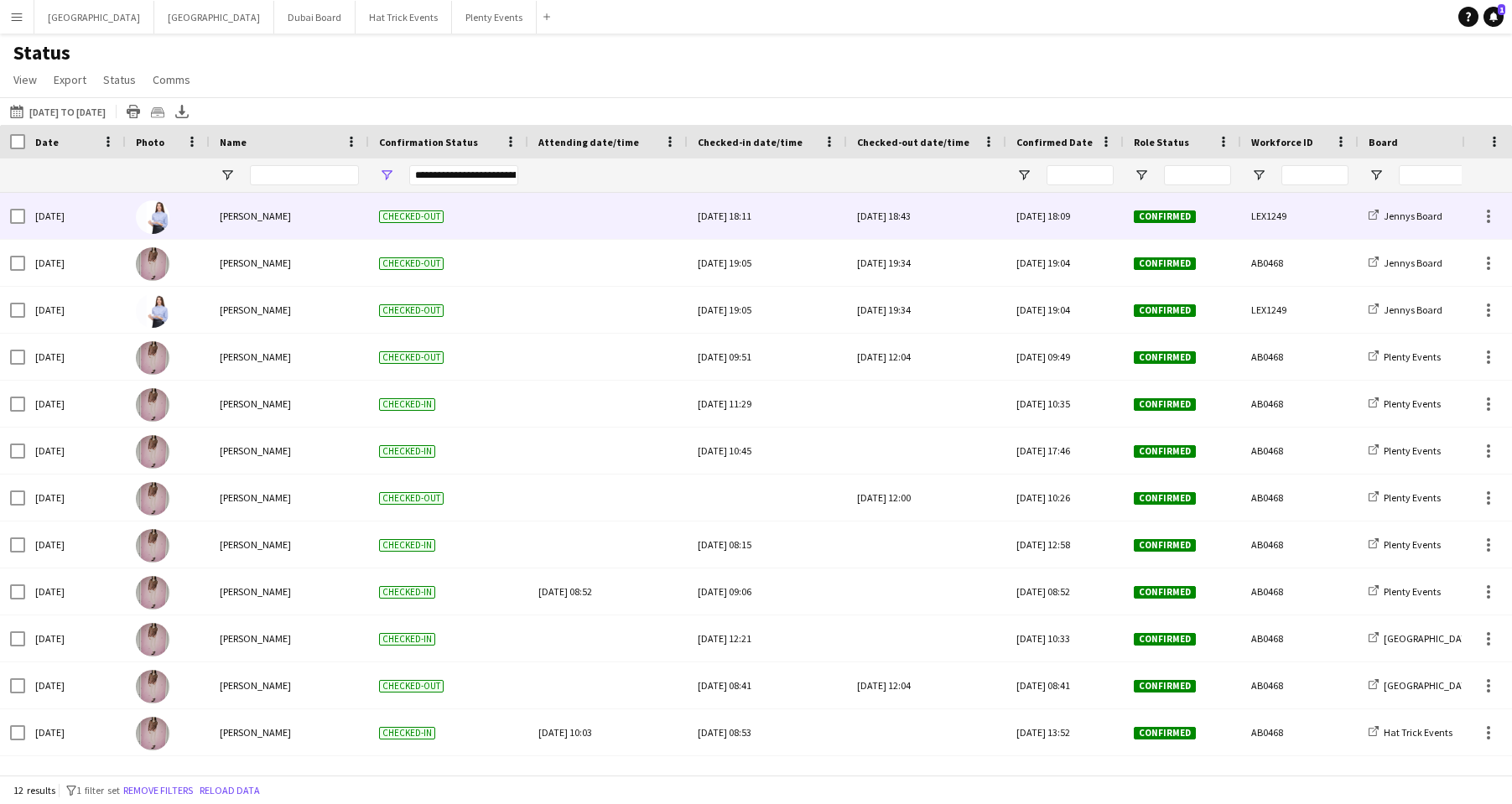
click at [1148, 217] on span "Confirmed" at bounding box center [1164, 217] width 62 height 13
click at [1079, 212] on div "Thu, 27 Feb 2025 18:09" at bounding box center [1065, 216] width 117 height 46
click at [928, 212] on div "Thu, 27 Feb 2025 18:43" at bounding box center [926, 216] width 139 height 46
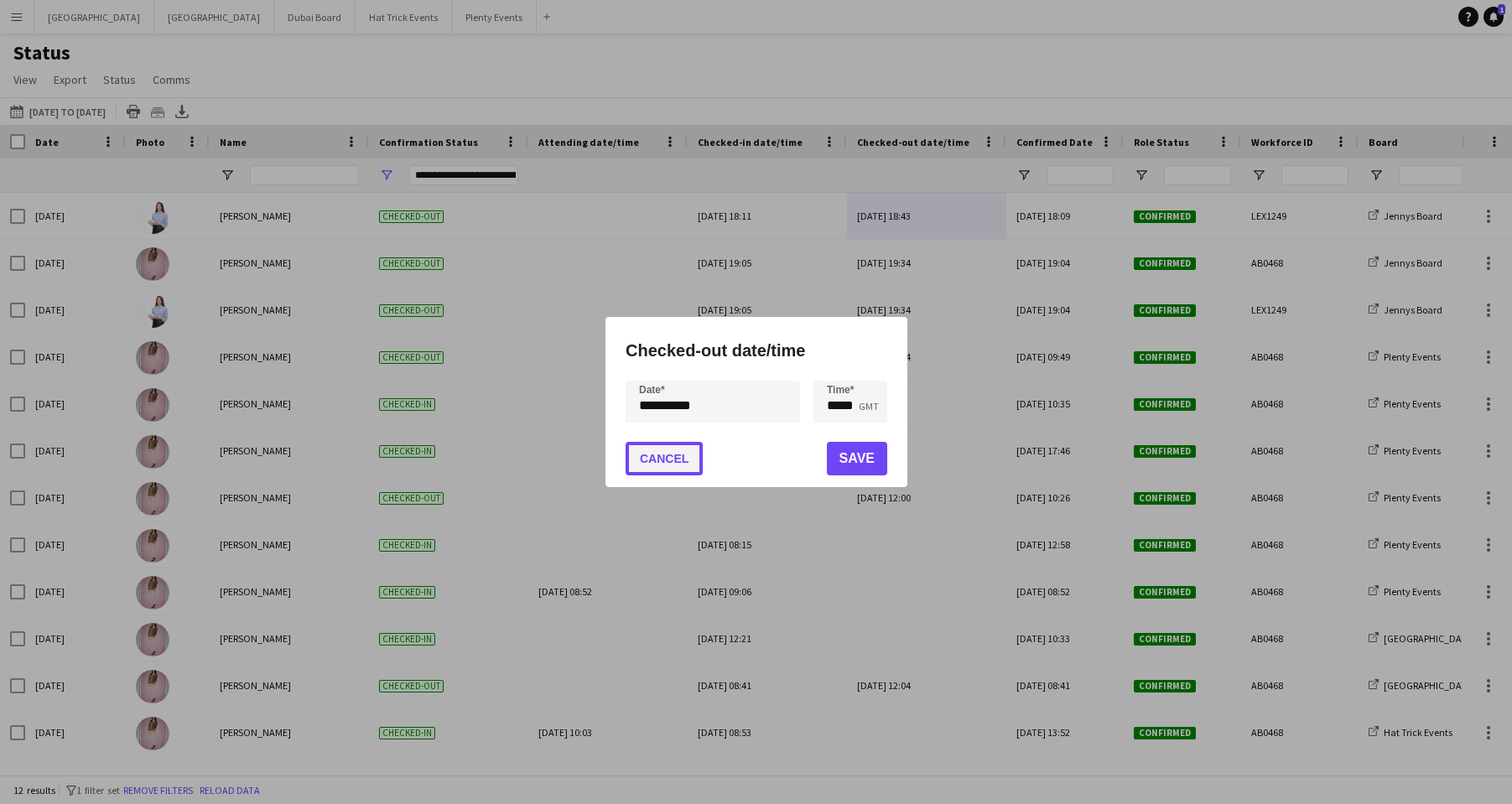
click at [672, 464] on button "Cancel" at bounding box center [664, 458] width 77 height 33
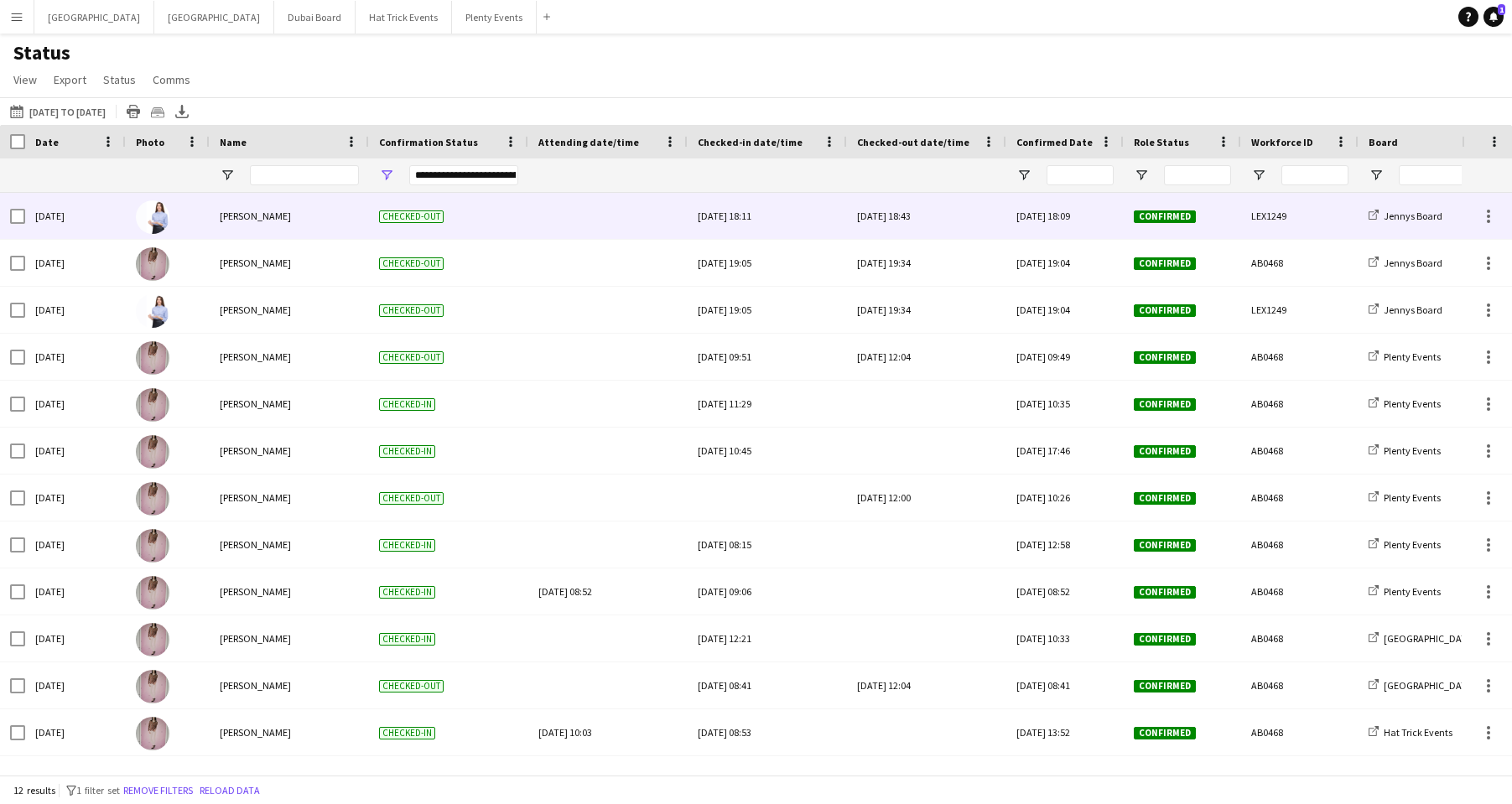
click at [769, 218] on div "Thu, 27 Feb 2025 18:11" at bounding box center [767, 216] width 139 height 46
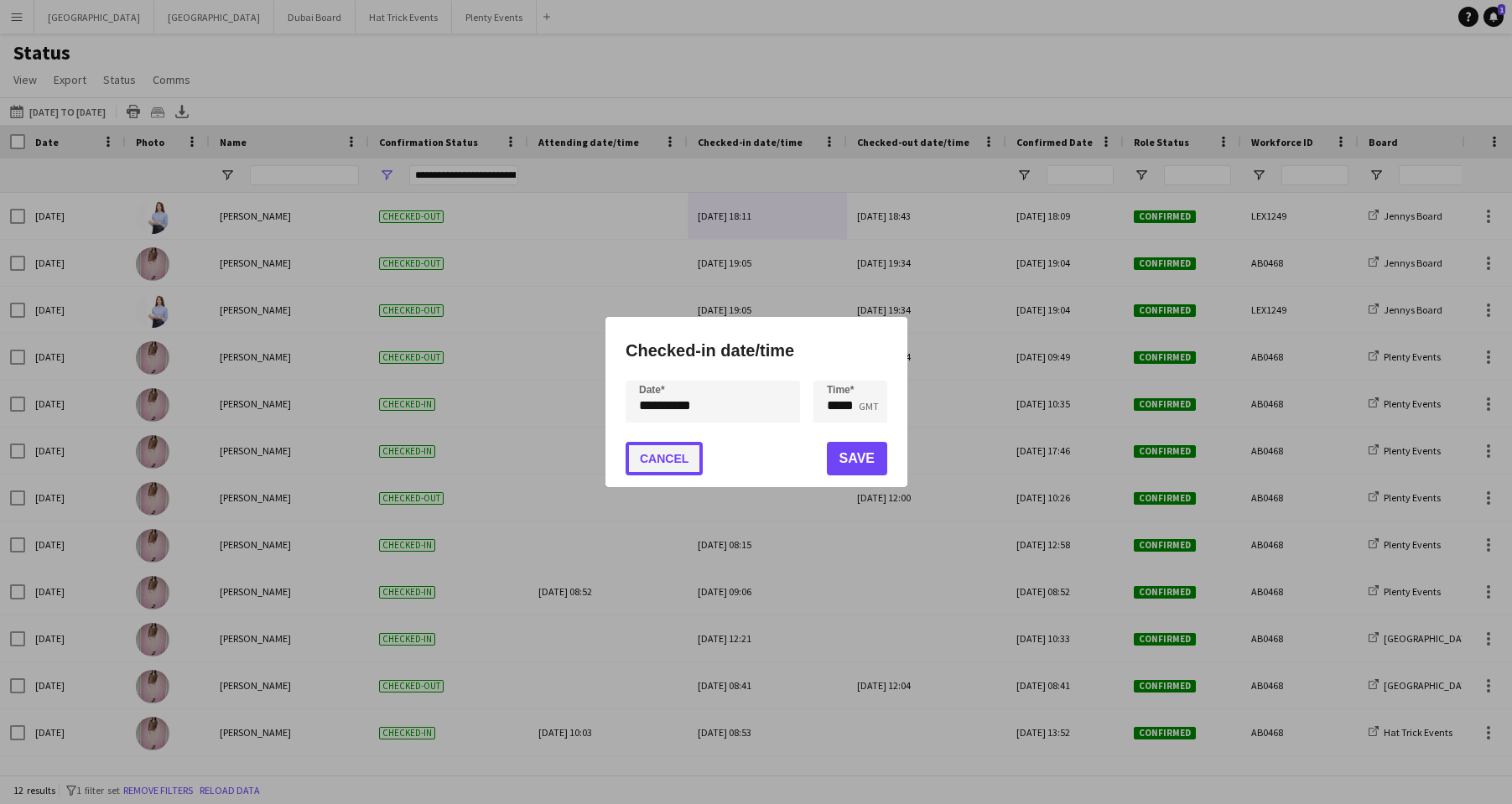
click at [653, 466] on button "Cancel" at bounding box center [664, 458] width 77 height 33
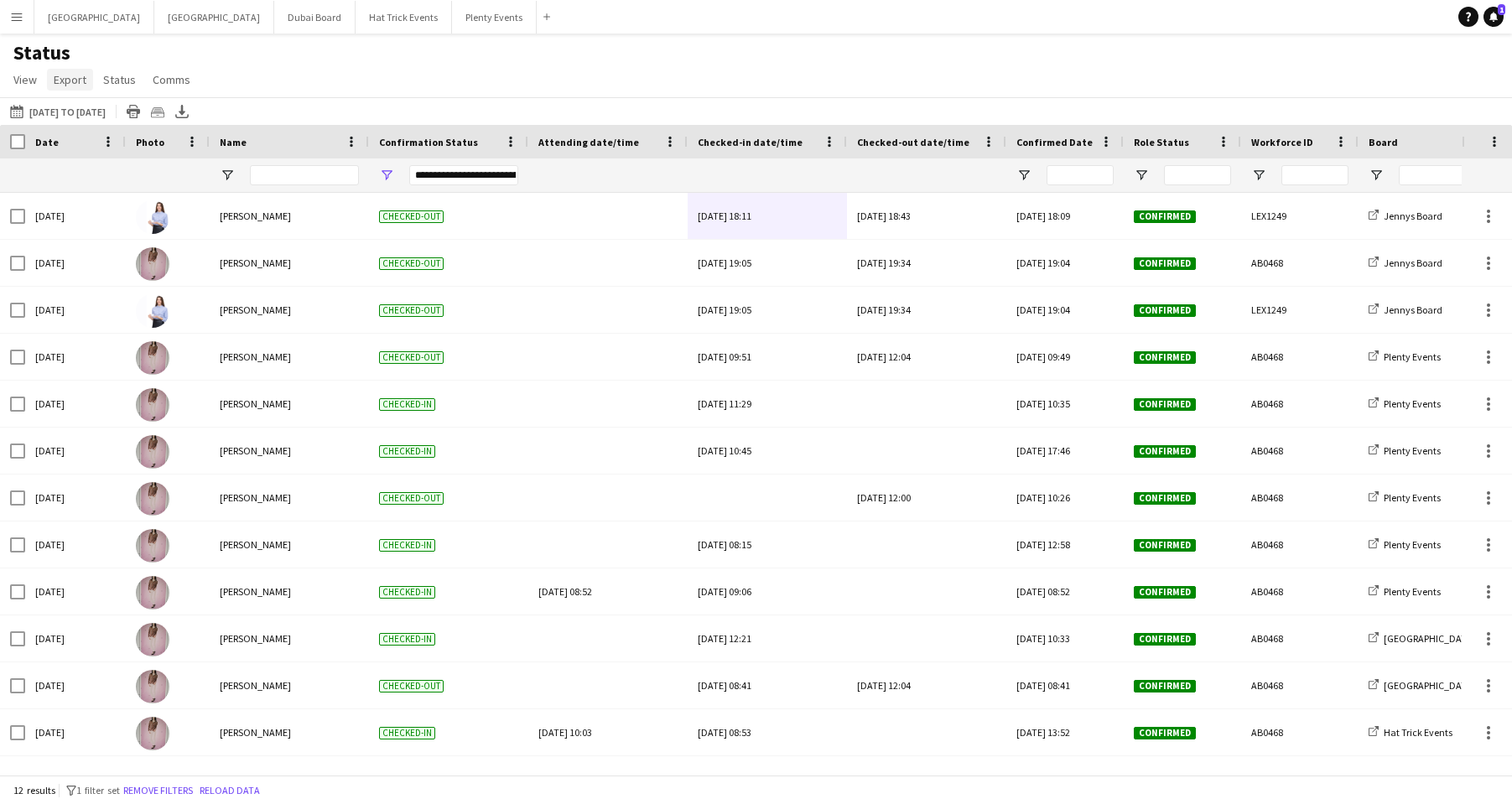
click at [69, 82] on span "Export" at bounding box center [70, 80] width 32 height 15
click at [69, 82] on span "Export" at bounding box center [70, 80] width 32 height 15
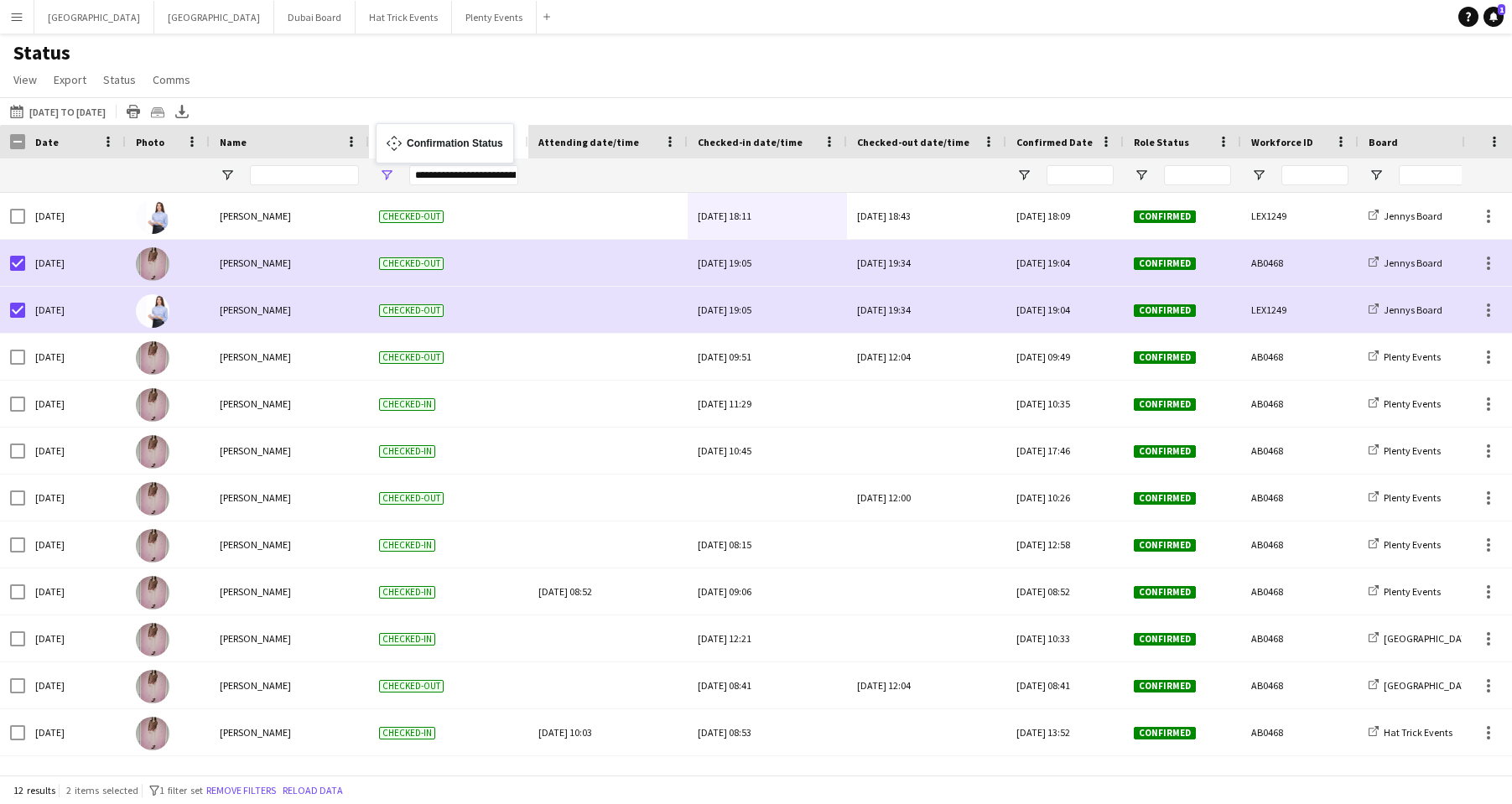
drag, startPoint x: 406, startPoint y: 138, endPoint x: 384, endPoint y: 133, distance: 22.6
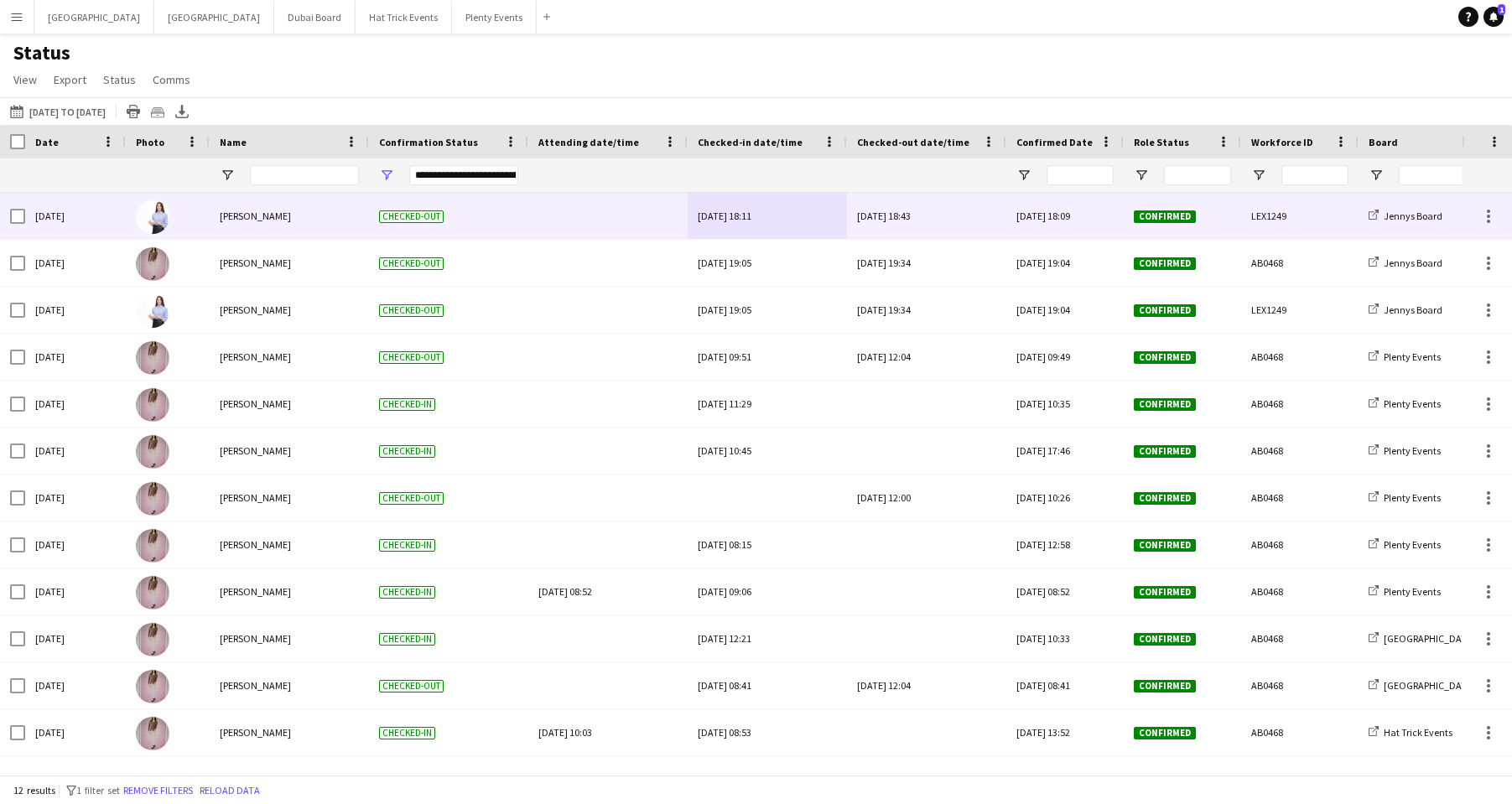
click at [756, 215] on div "Thu, 27 Feb 2025 18:11" at bounding box center [767, 216] width 139 height 46
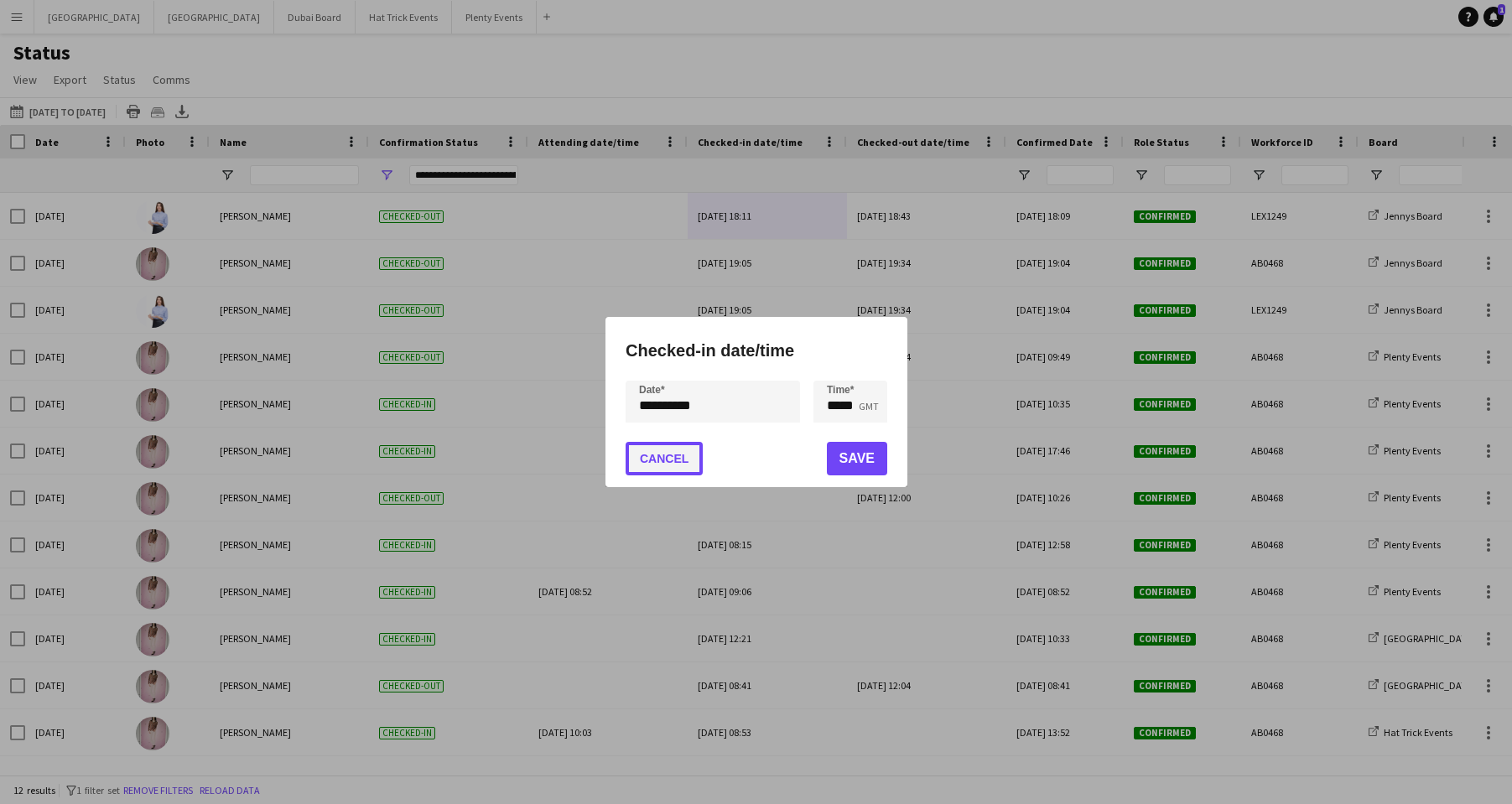
click at [667, 457] on button "Cancel" at bounding box center [664, 458] width 77 height 33
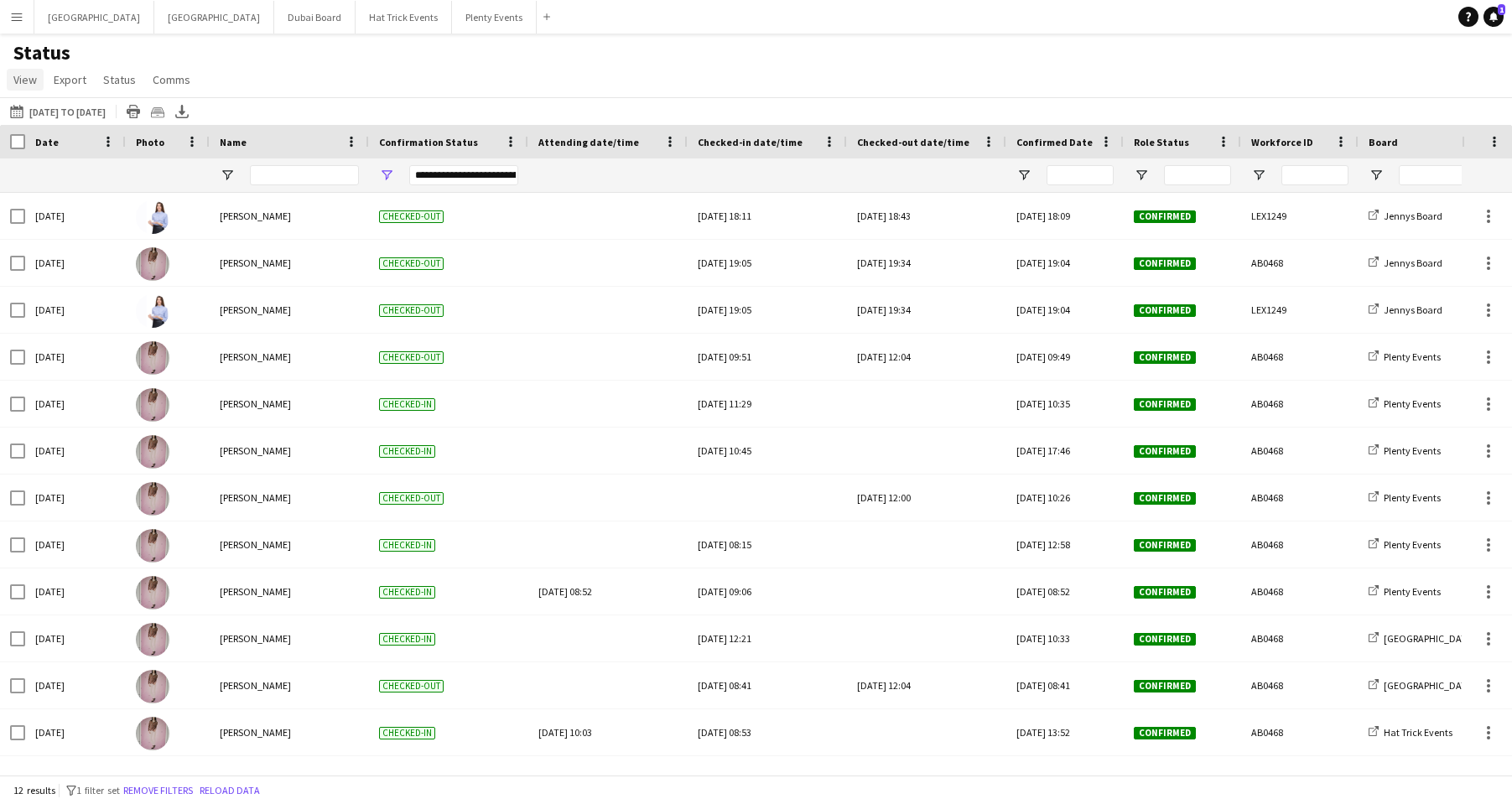
click at [28, 81] on span "View" at bounding box center [25, 80] width 24 height 15
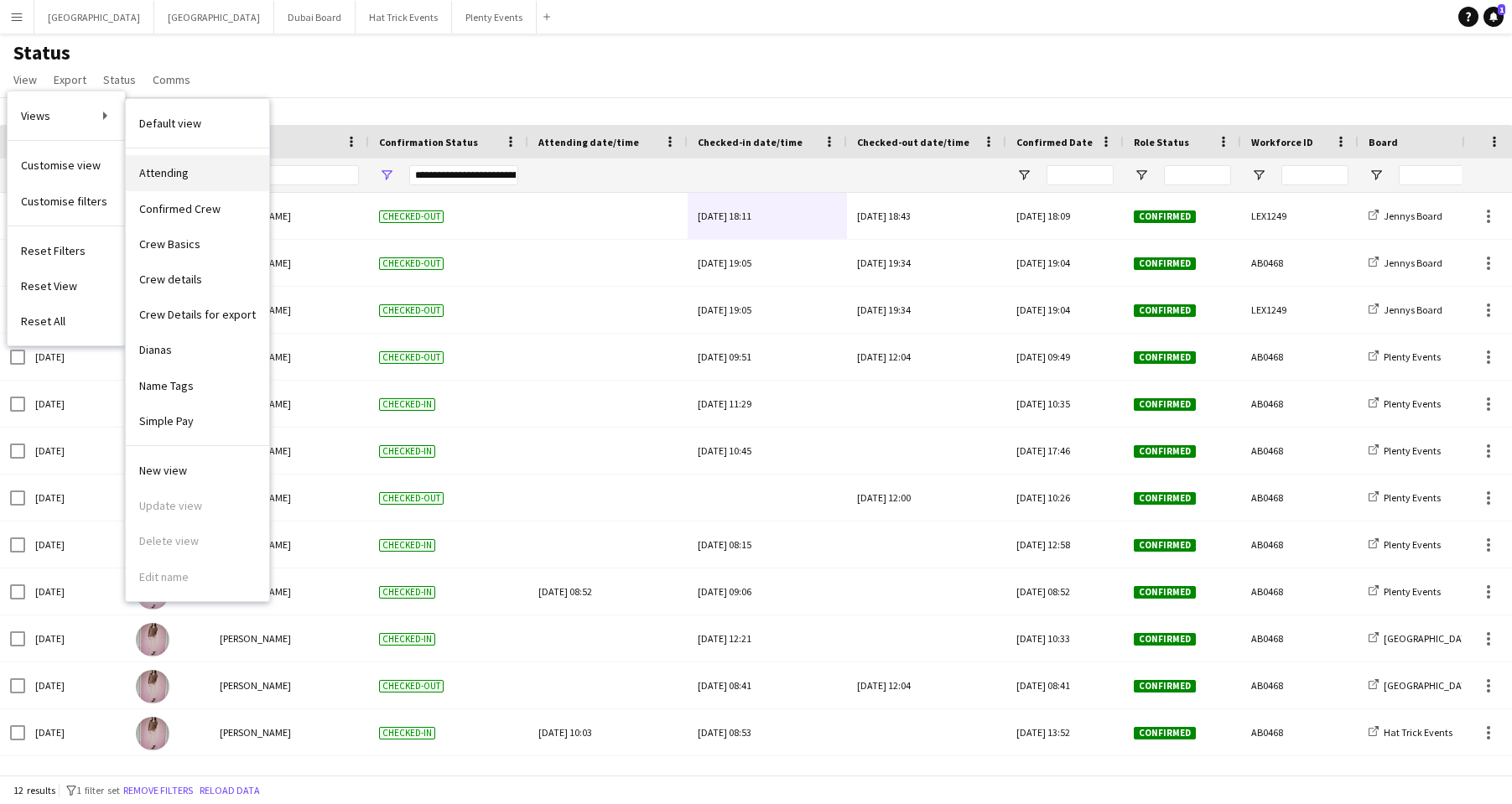
click at [182, 178] on span "Attending" at bounding box center [164, 173] width 49 height 15
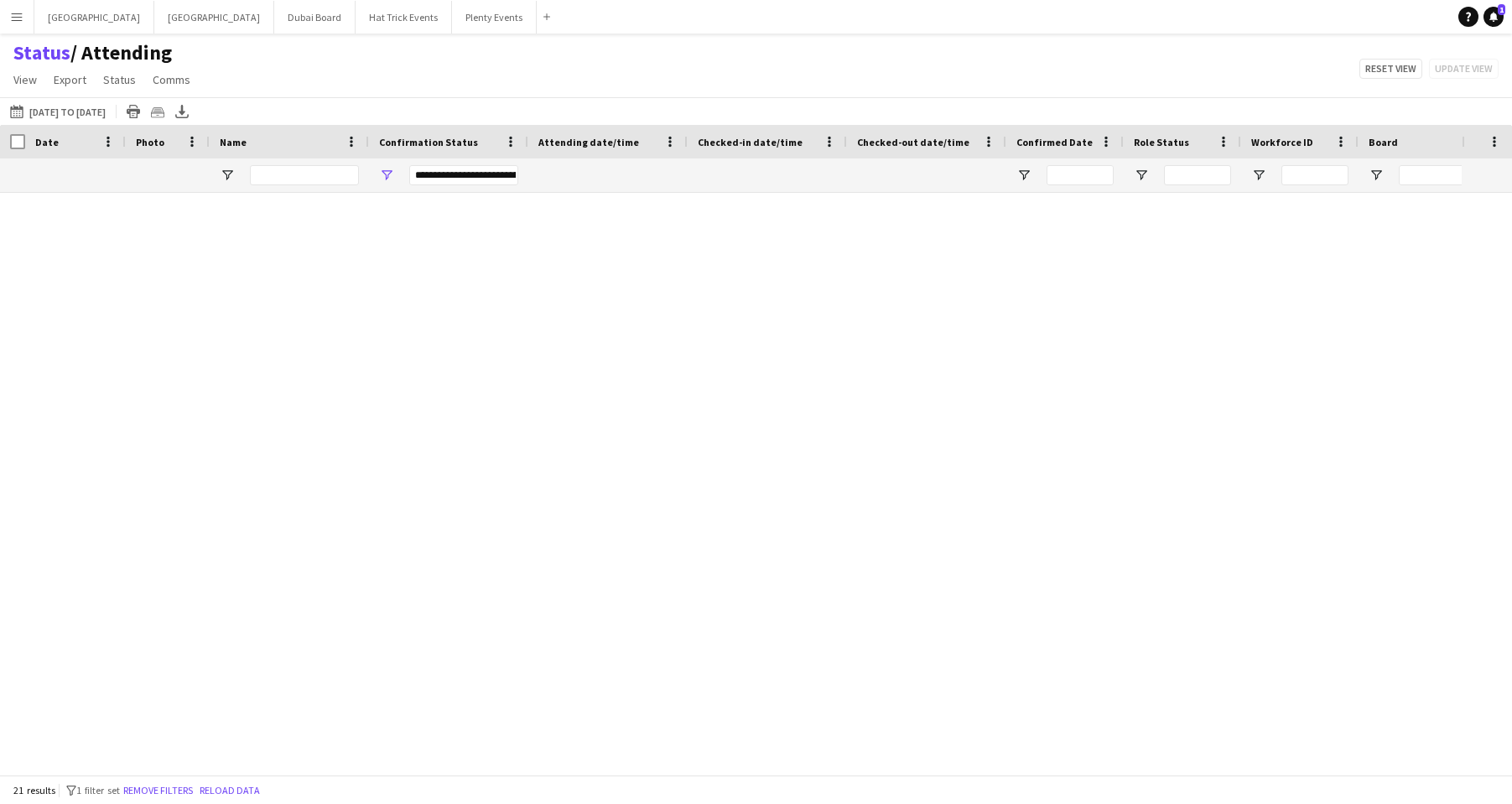
type input "**********"
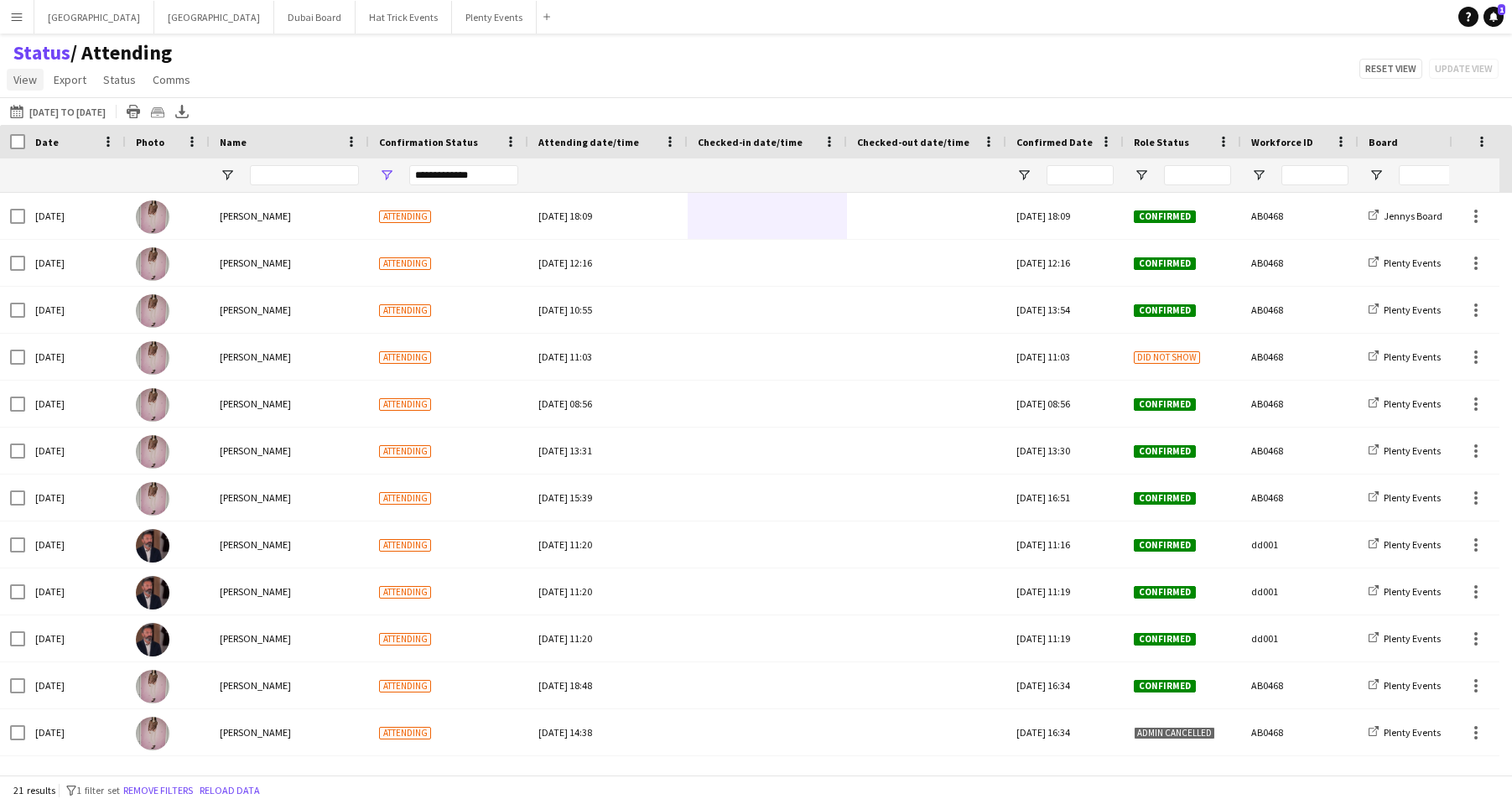
click at [24, 82] on span "View" at bounding box center [25, 80] width 24 height 15
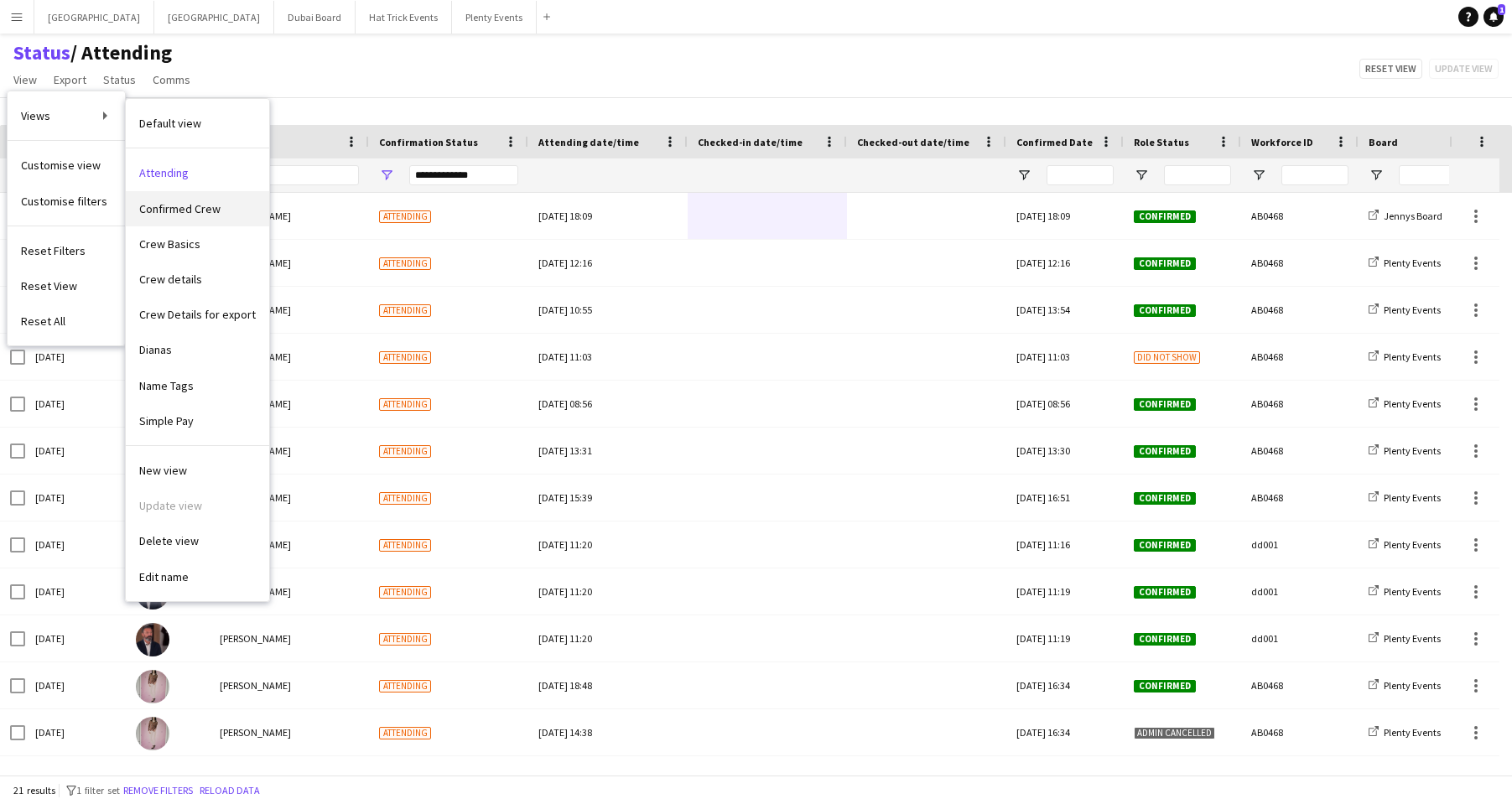
click at [181, 203] on span "Confirmed Crew" at bounding box center [180, 209] width 82 height 15
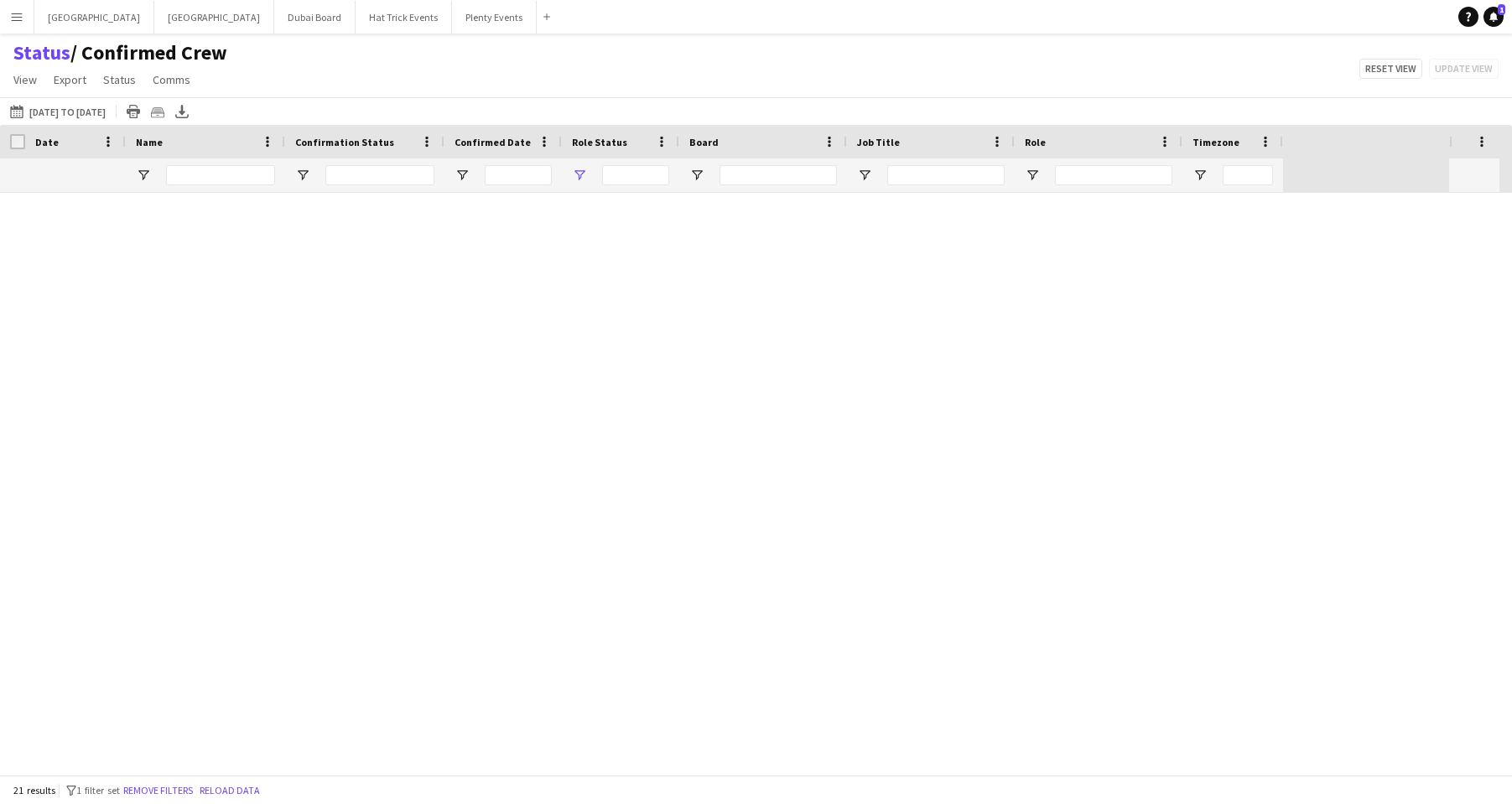
type input "***"
click at [39, 51] on link "Status" at bounding box center [42, 53] width 57 height 25
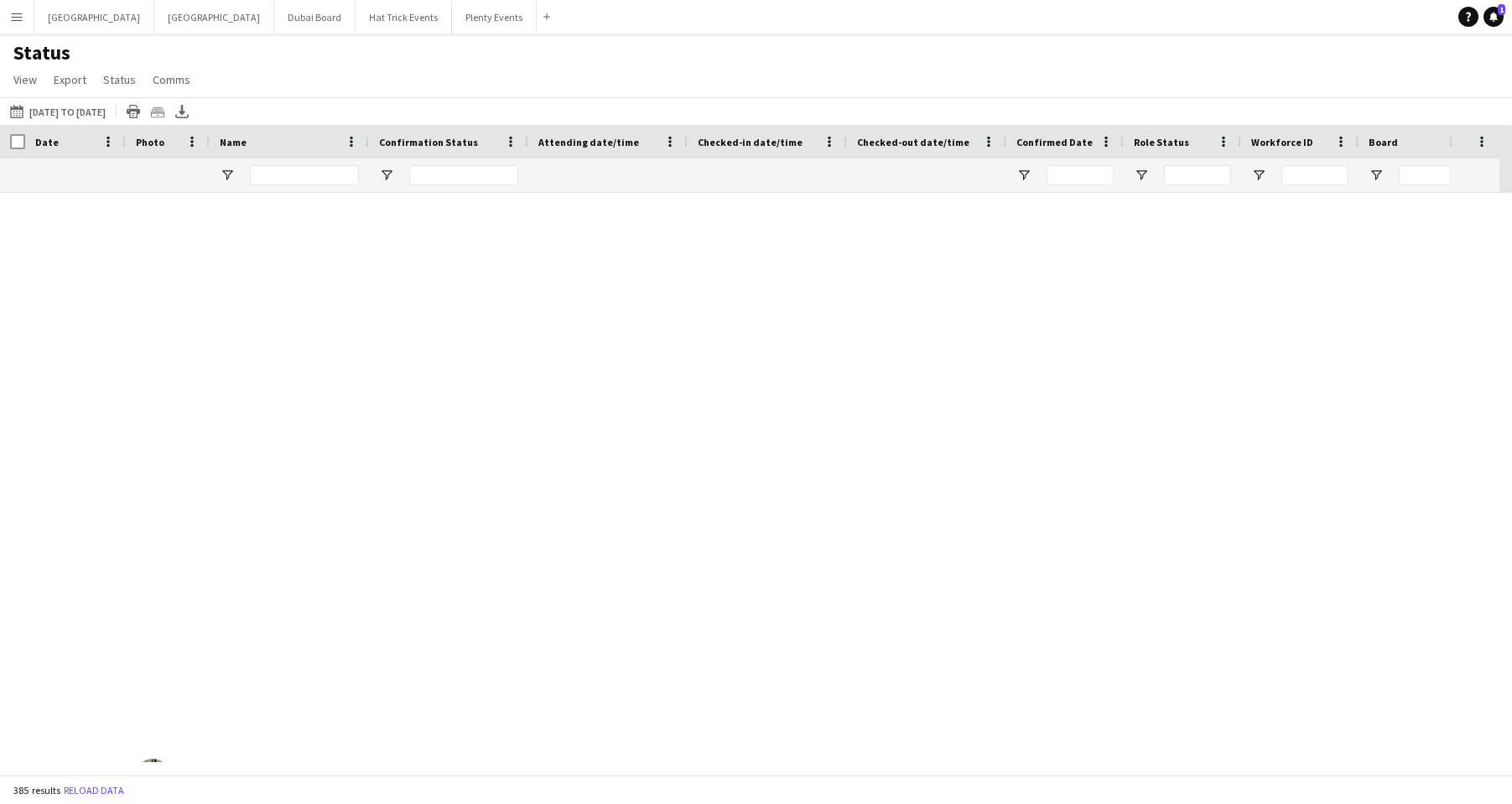
scroll to position [8063, 0]
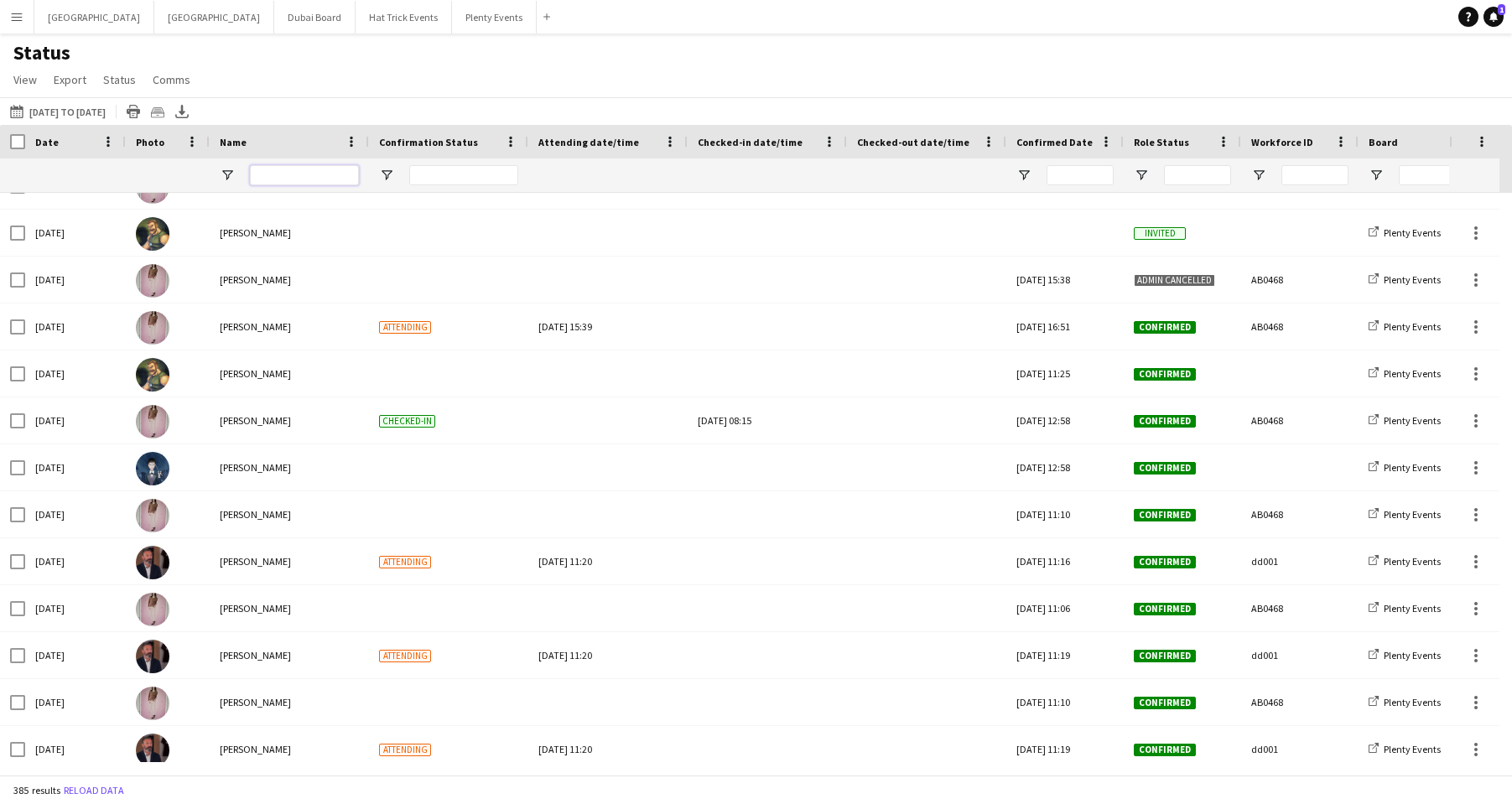
click at [265, 173] on input "Name Filter Input" at bounding box center [304, 175] width 109 height 20
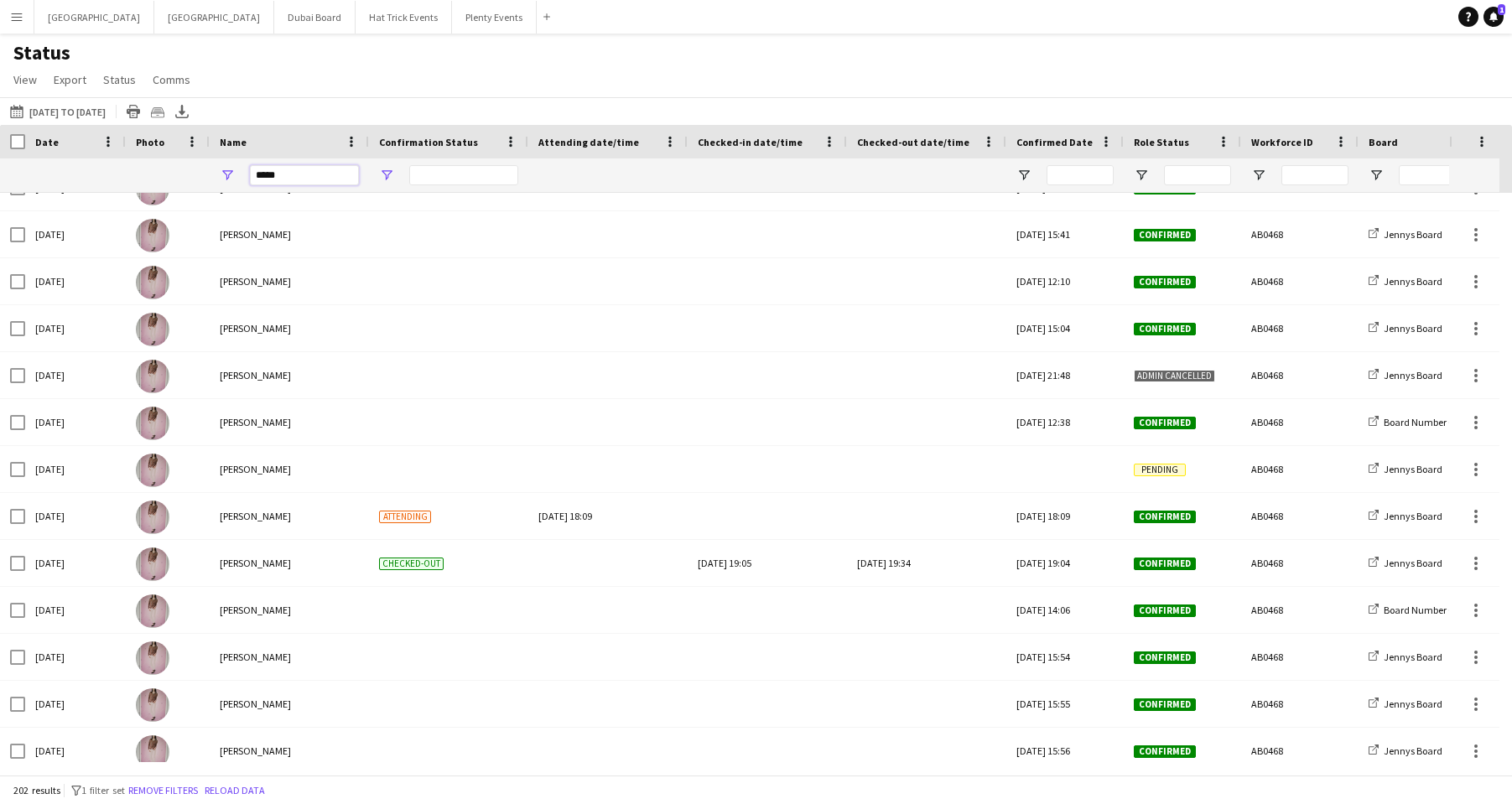
type input "*****"
click at [388, 168] on span "Open Filter Menu" at bounding box center [387, 175] width 15 height 15
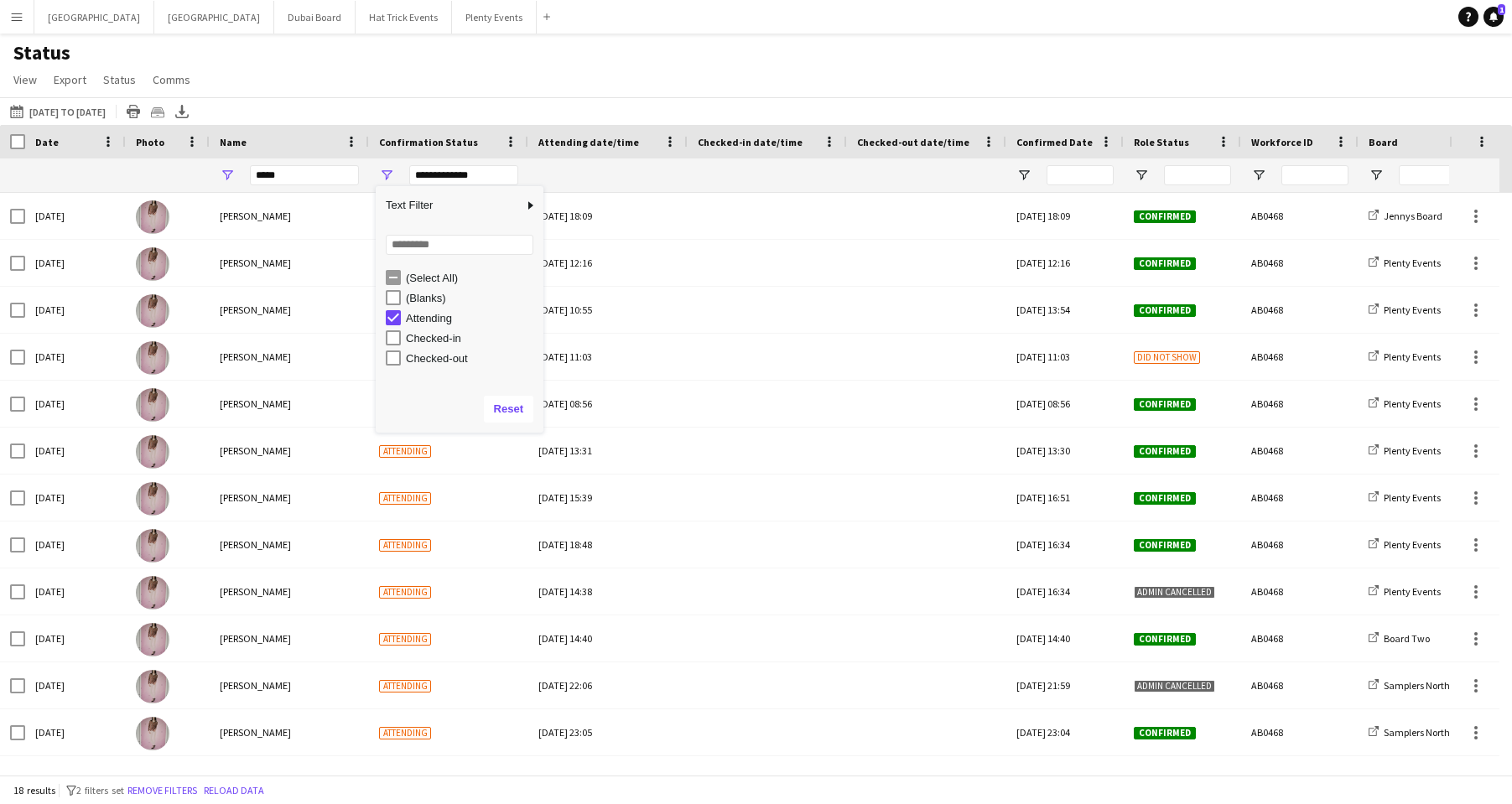
click at [434, 68] on div "Status View Views Default view Attending Confirmed Crew Crew Basics Crew detail…" at bounding box center [756, 68] width 1512 height 57
click at [29, 88] on link "View" at bounding box center [25, 80] width 37 height 22
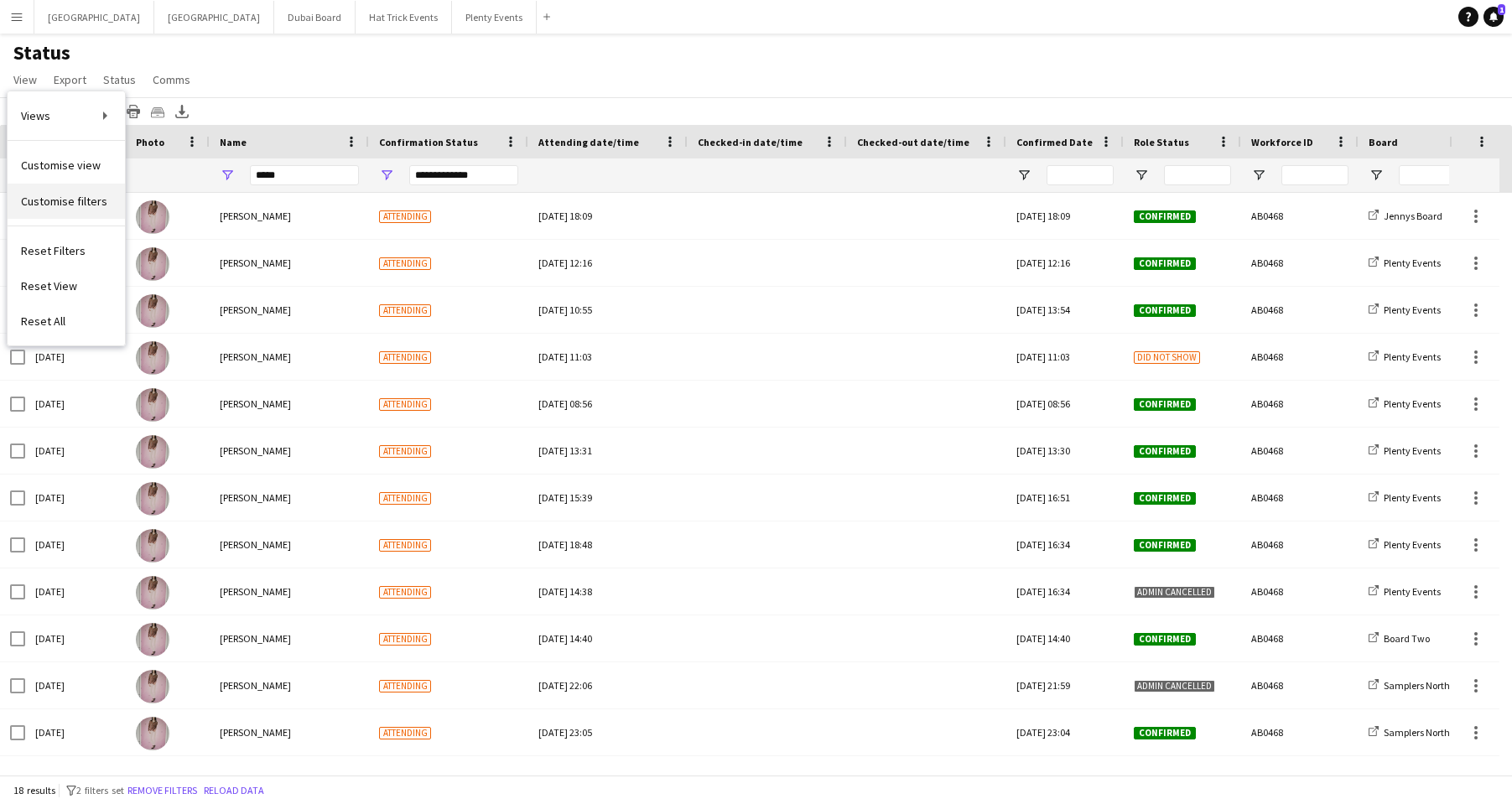
click at [57, 205] on span "Customise filters" at bounding box center [65, 201] width 87 height 15
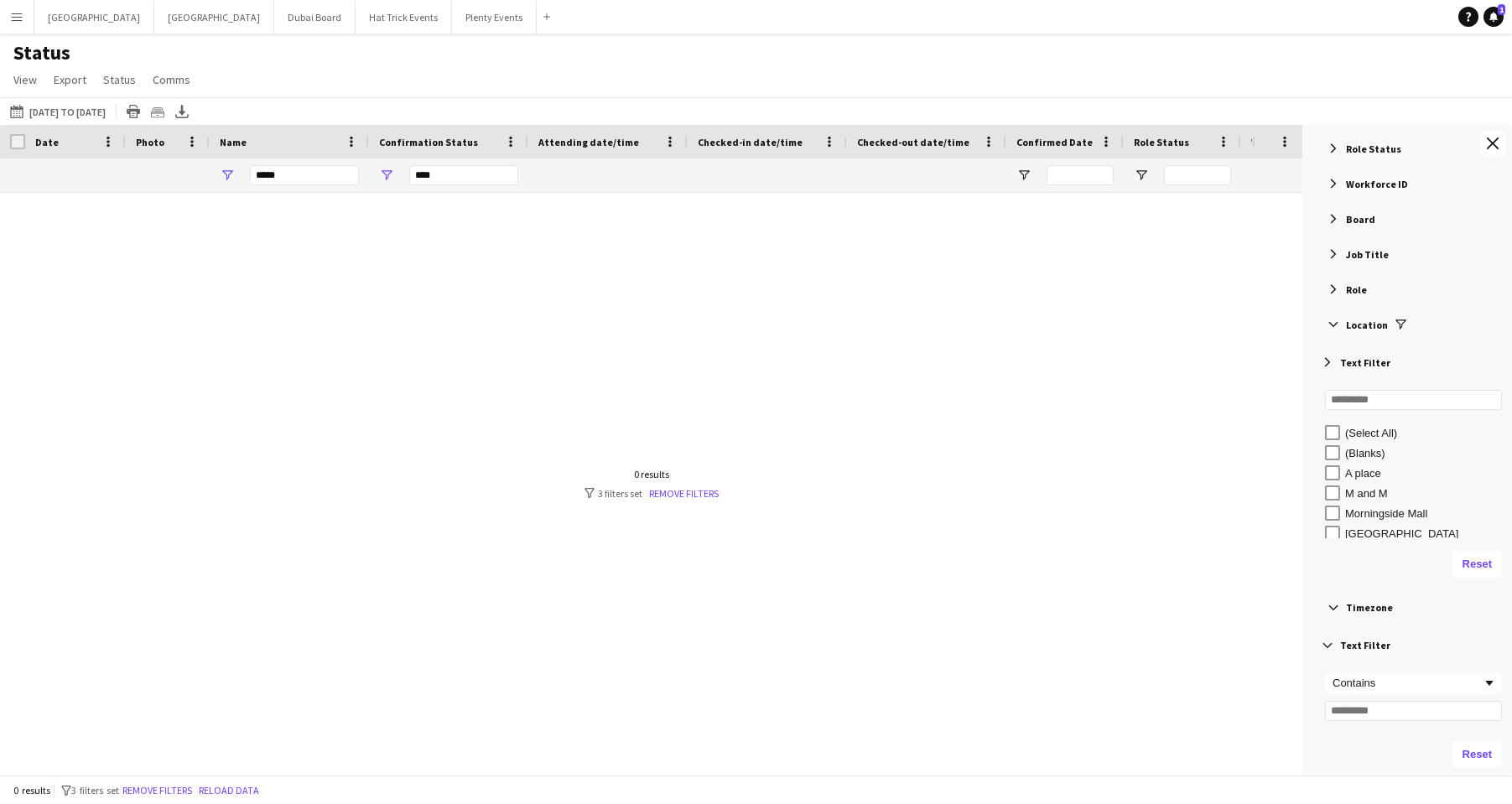
type input "**********"
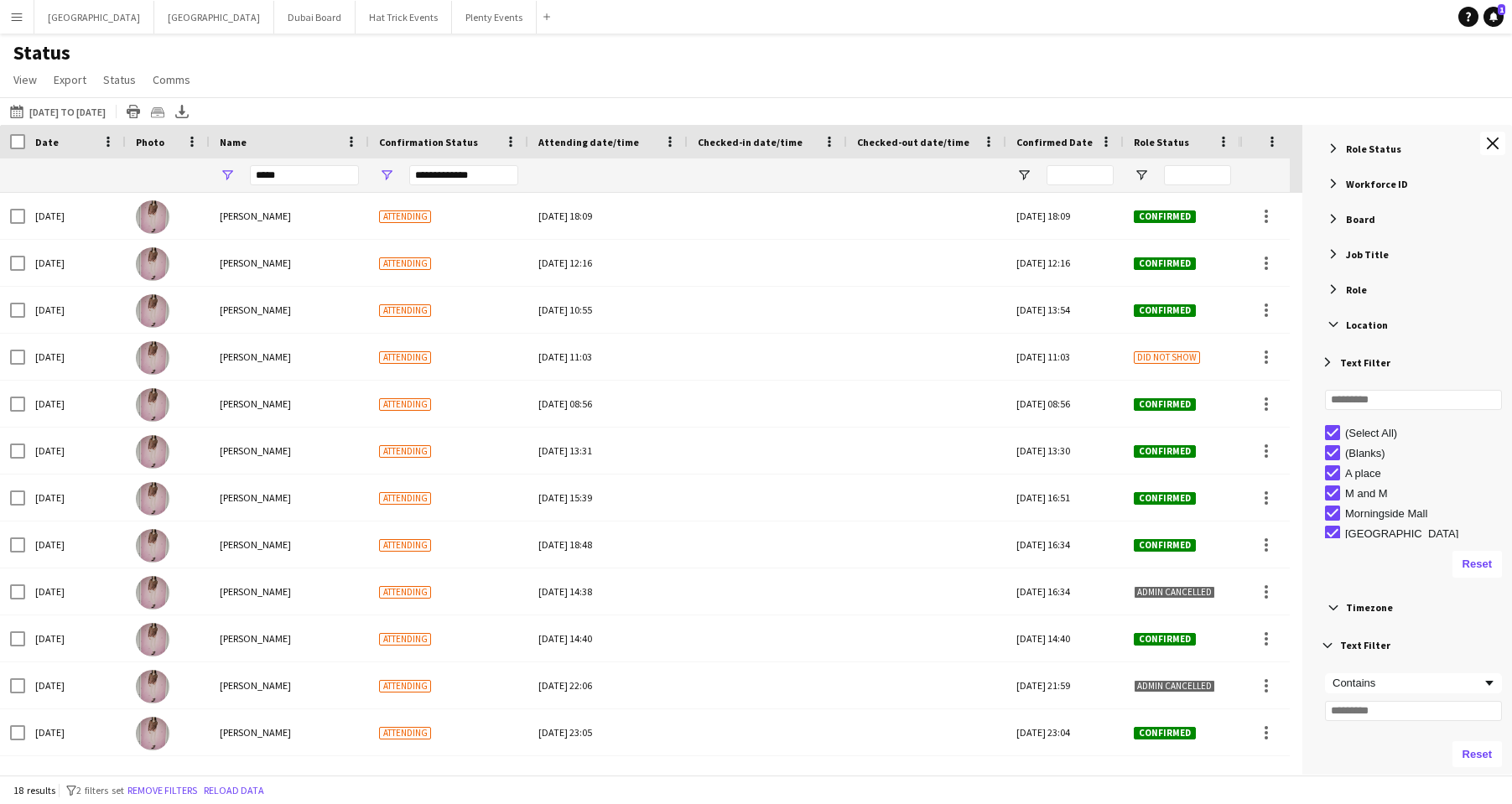
click at [1288, 359] on span "Filter List 125 Filters" at bounding box center [1328, 362] width 15 height 15
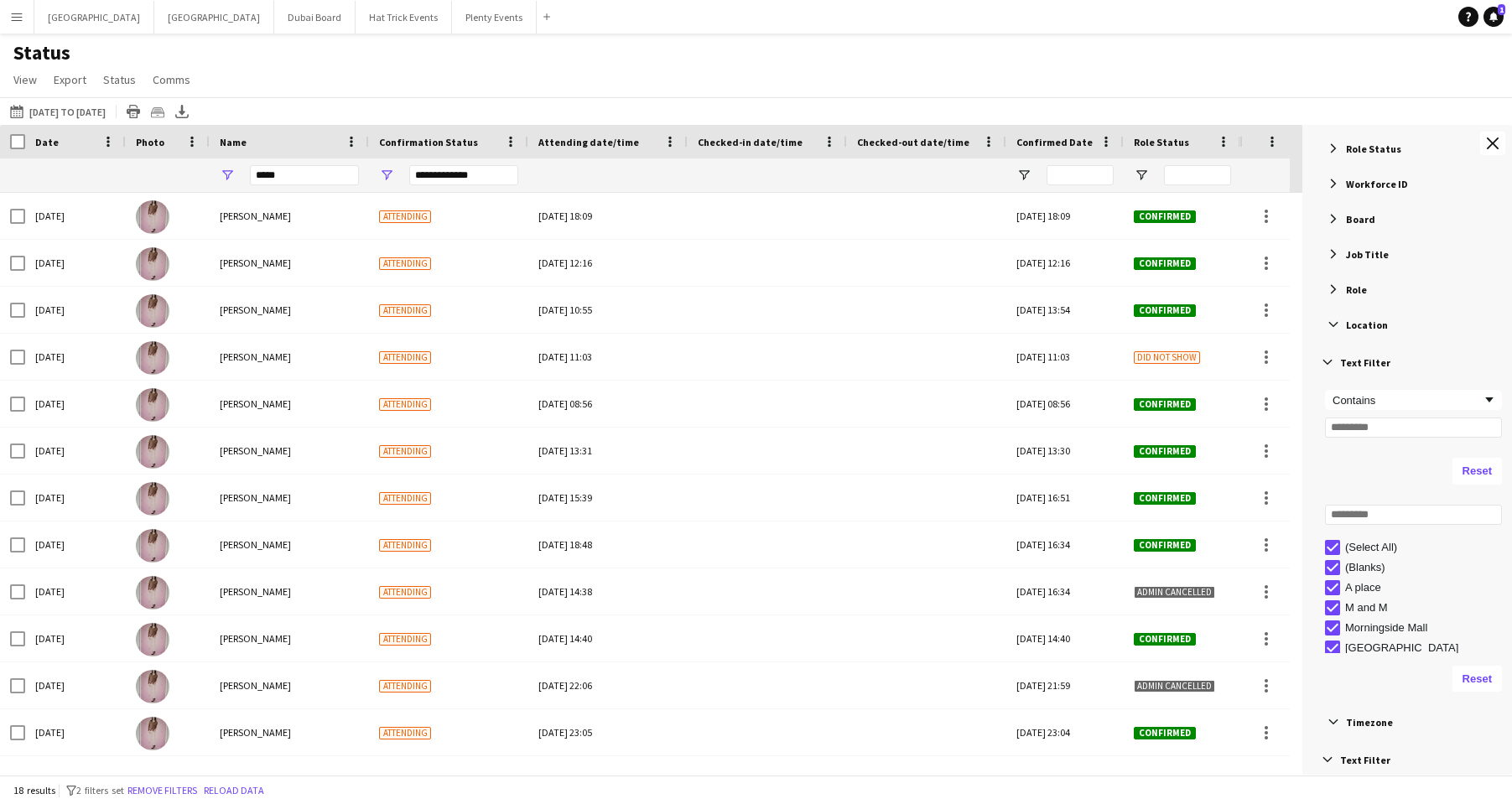
click at [1288, 328] on span "Filter List 125 Filters" at bounding box center [1334, 325] width 15 height 15
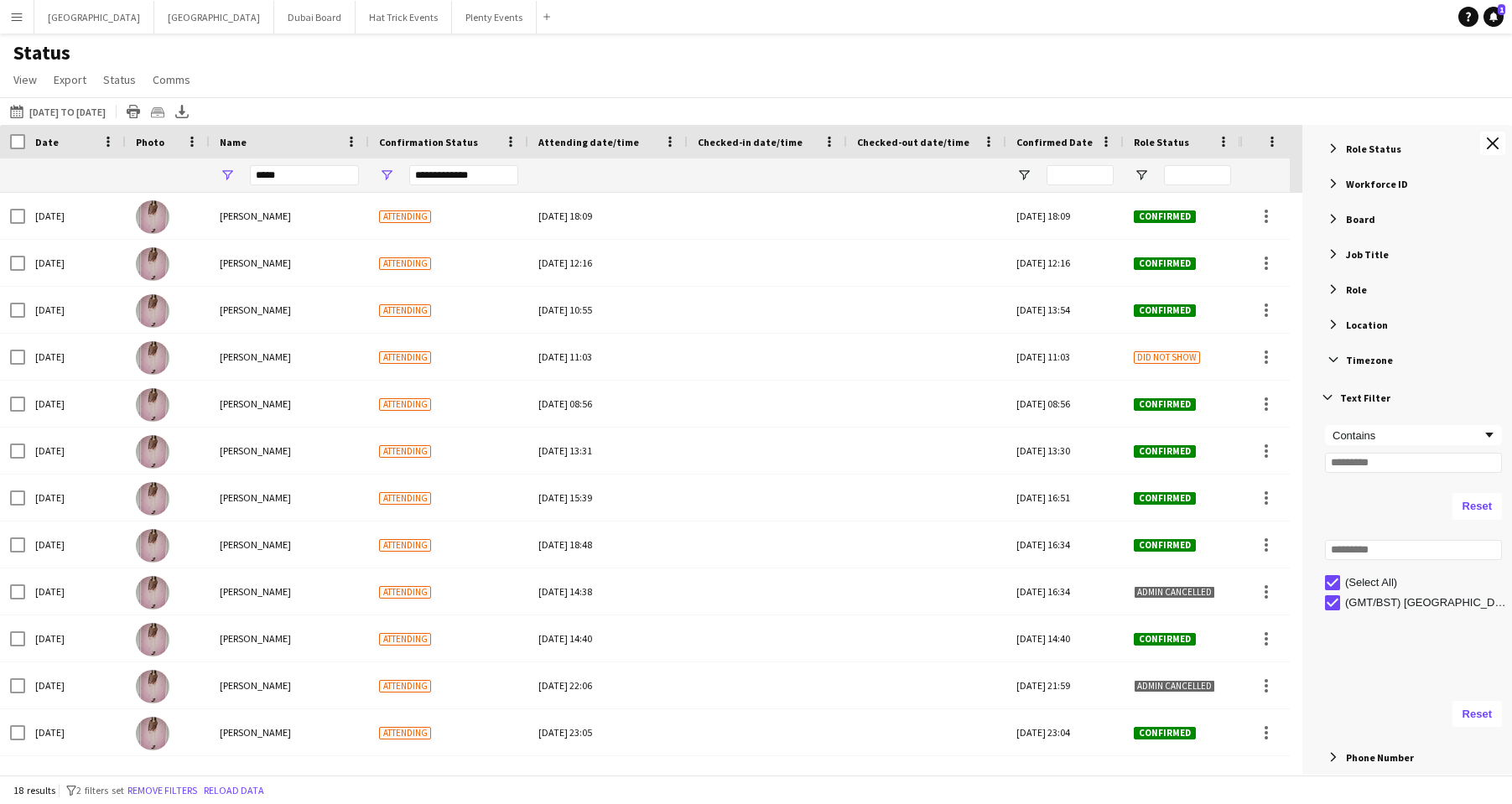
click at [1288, 325] on span "Location" at bounding box center [1366, 325] width 42 height 13
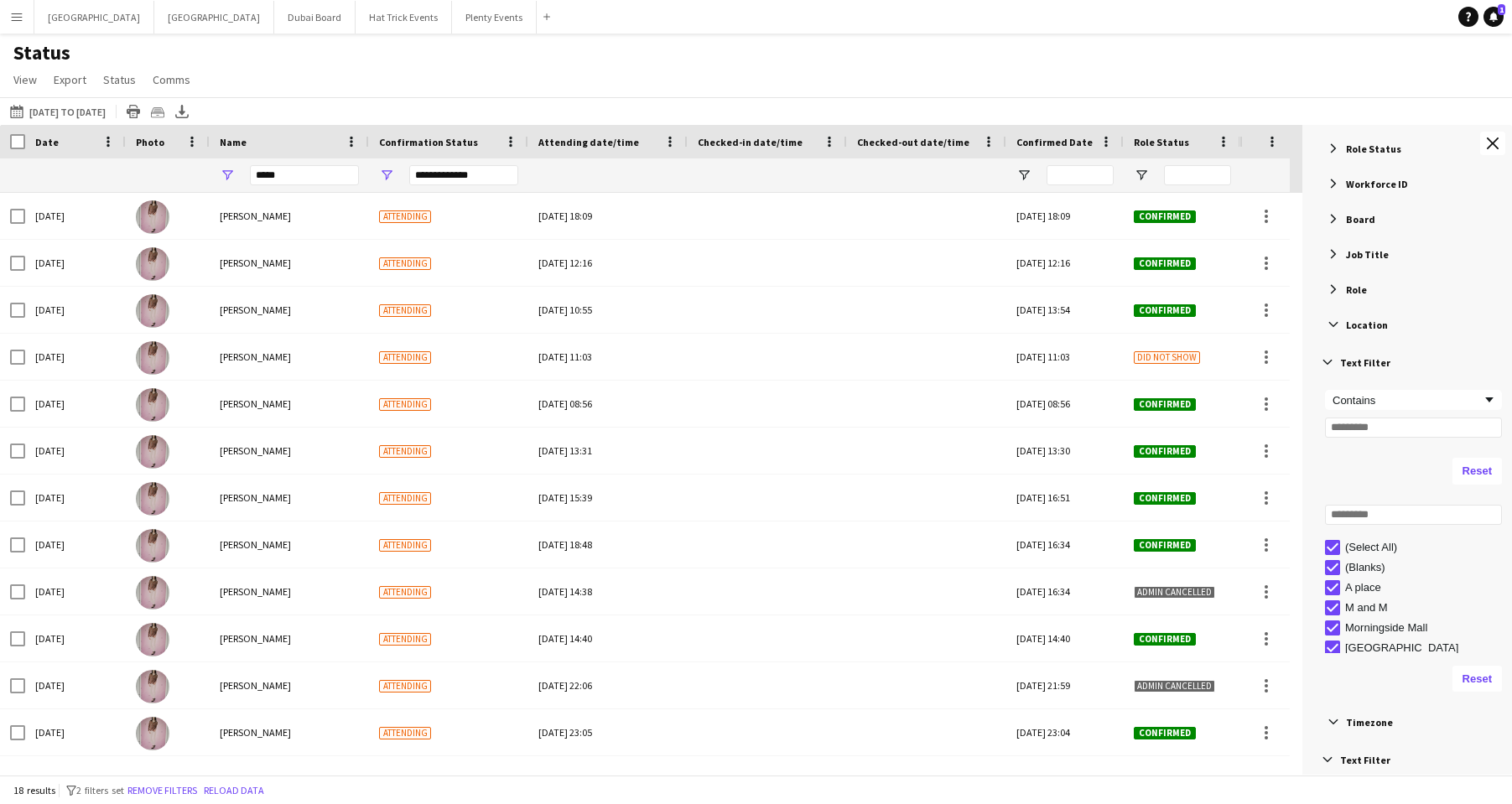
click at [1288, 291] on span "Filter List 125 Filters" at bounding box center [1334, 289] width 15 height 15
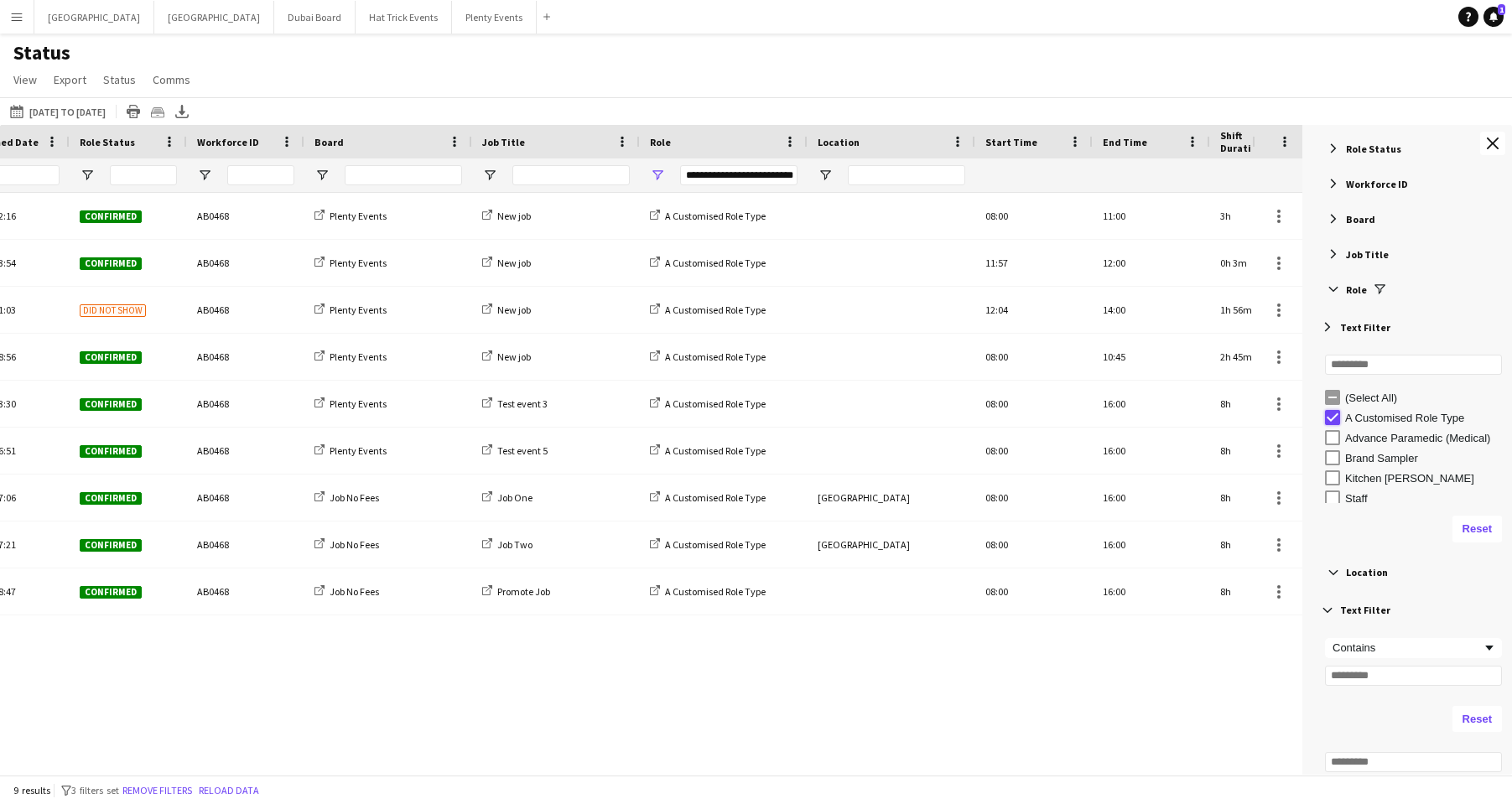
type input "***"
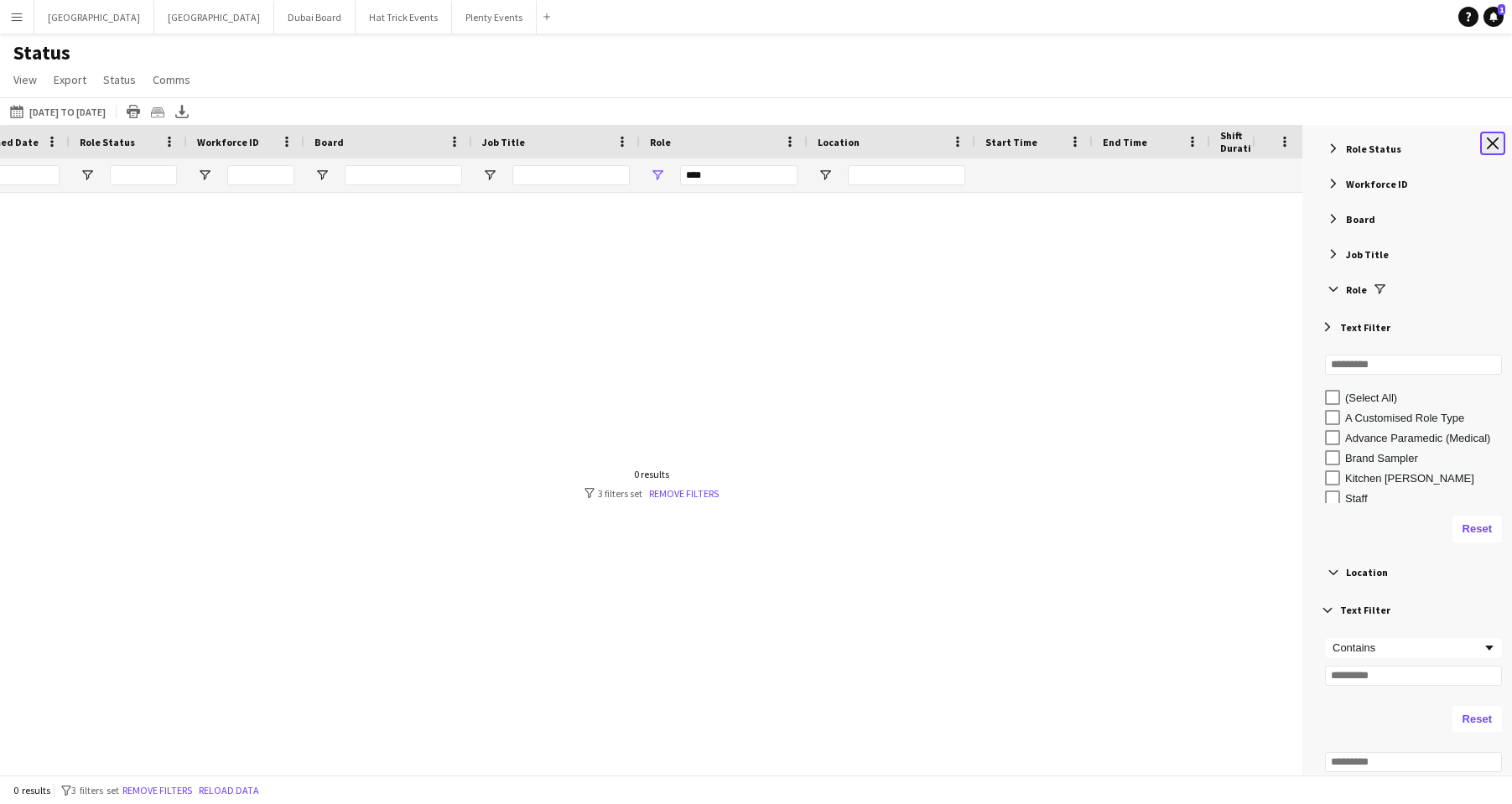
click at [1288, 149] on app-icon "Close tool panel" at bounding box center [1492, 144] width 12 height 12
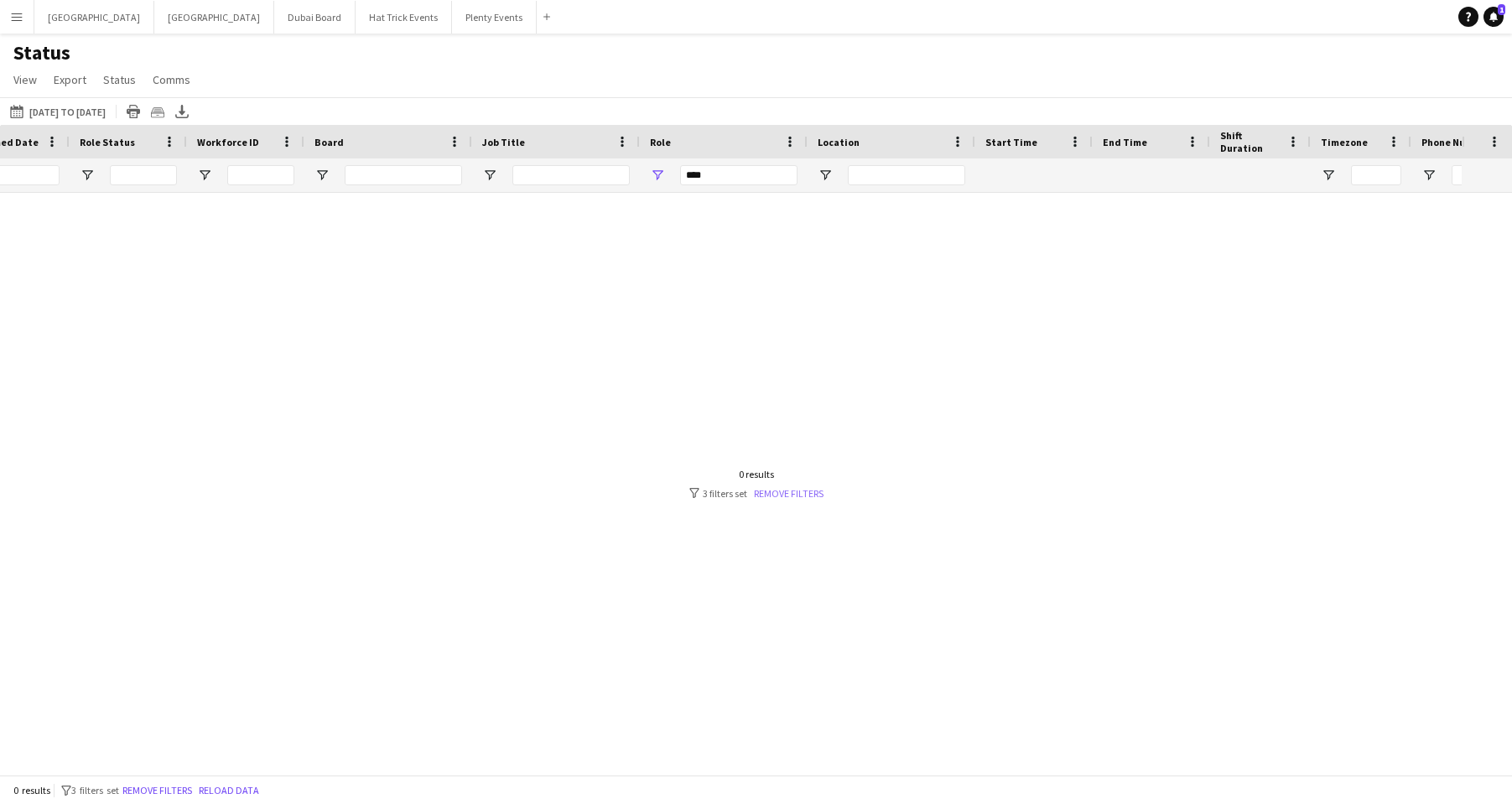
click at [785, 494] on link "Remove filters" at bounding box center [789, 493] width 70 height 13
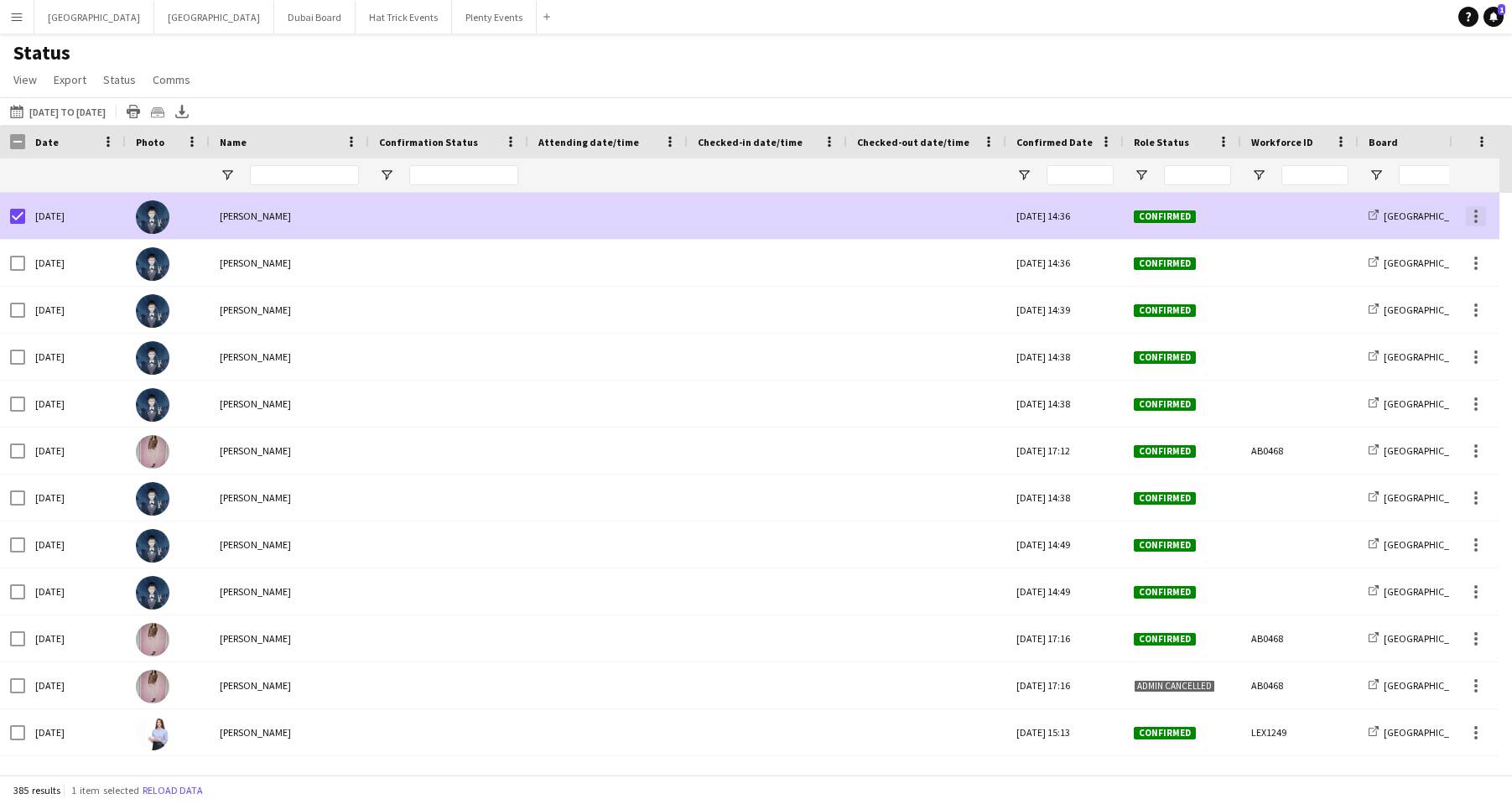
click at [1288, 216] on div at bounding box center [1475, 217] width 20 height 20
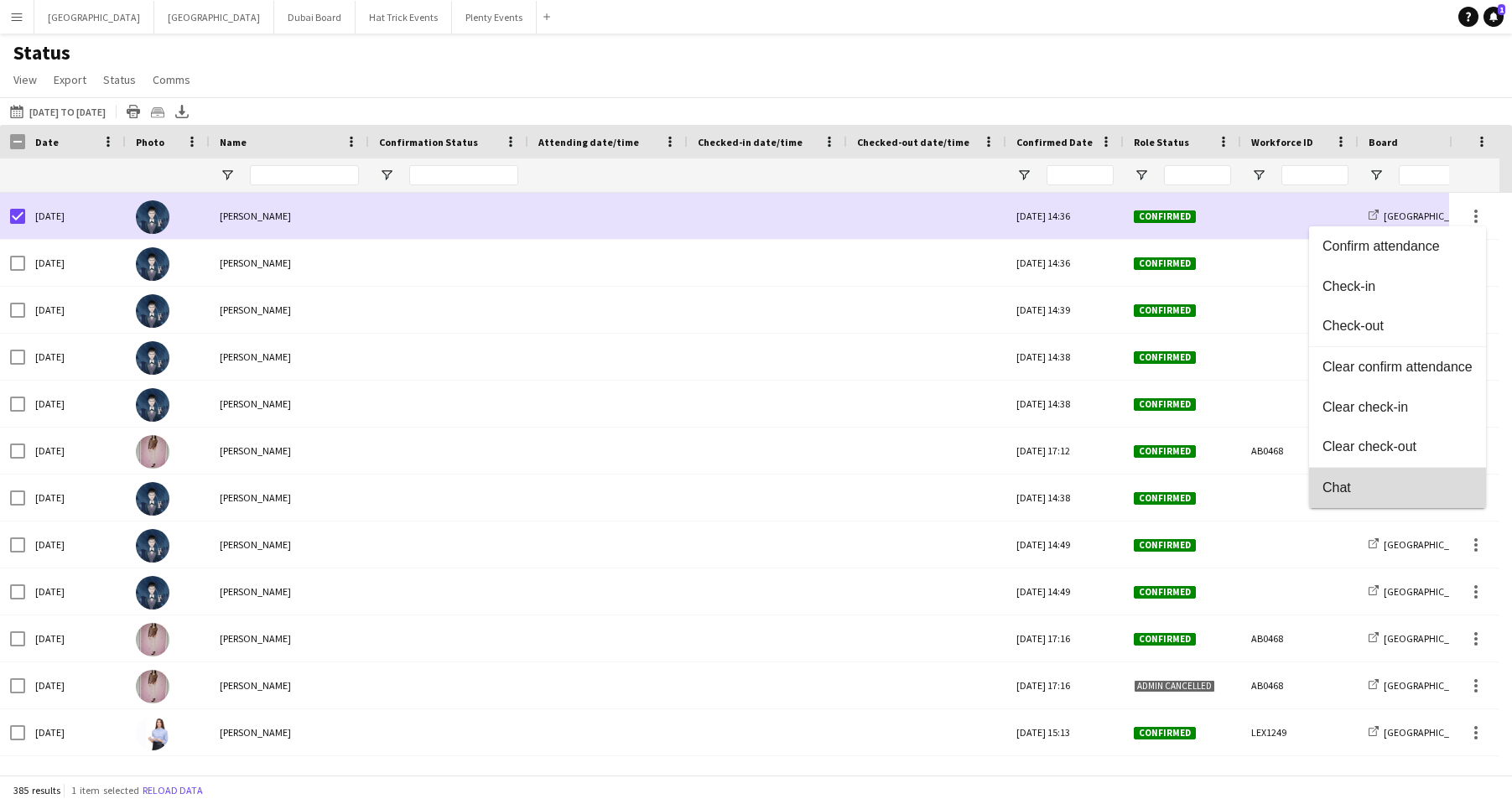
click at [1288, 484] on span "Chat" at bounding box center [1397, 488] width 150 height 15
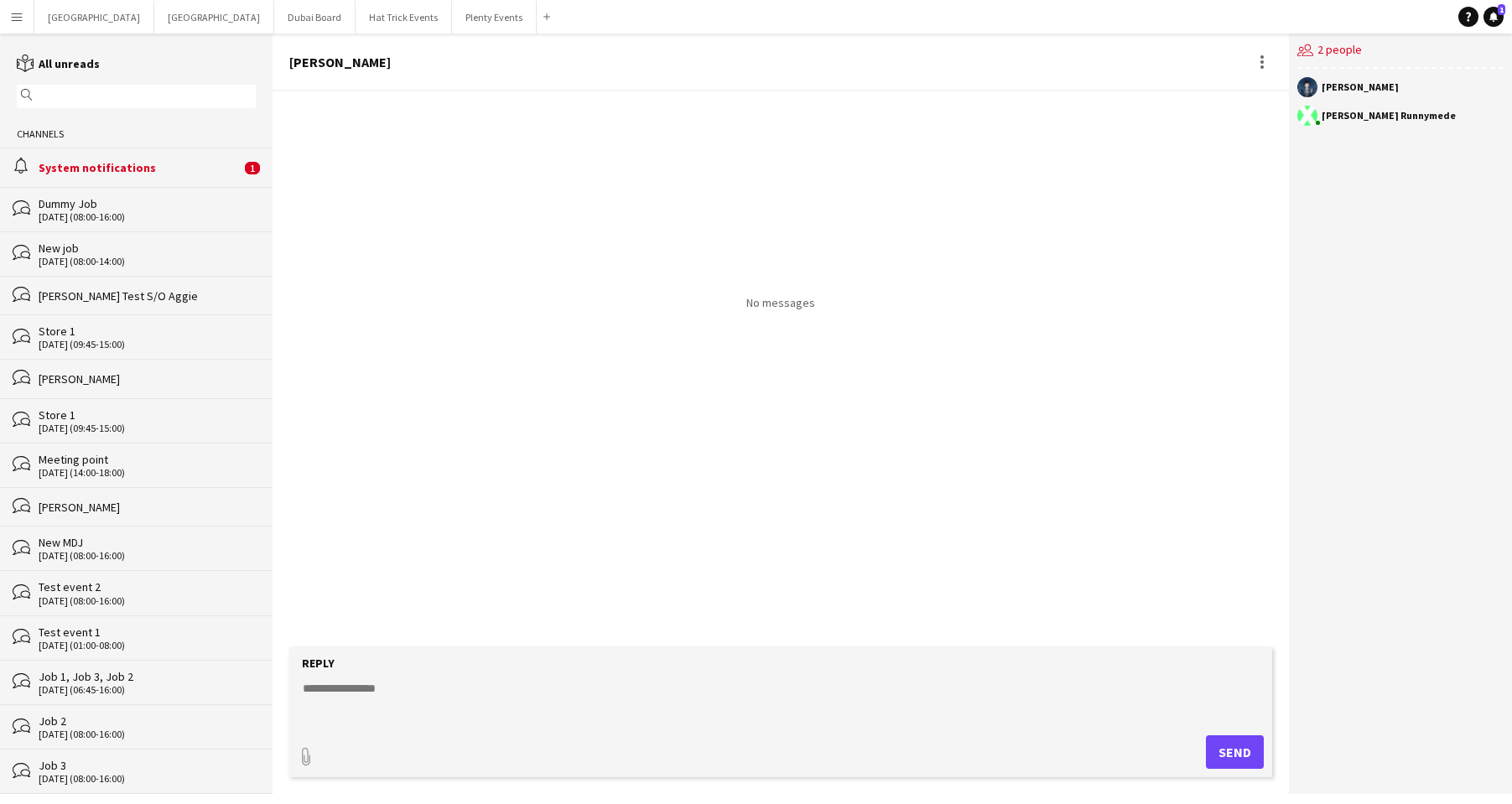
click at [12, 17] on app-icon "Menu" at bounding box center [17, 17] width 14 height 14
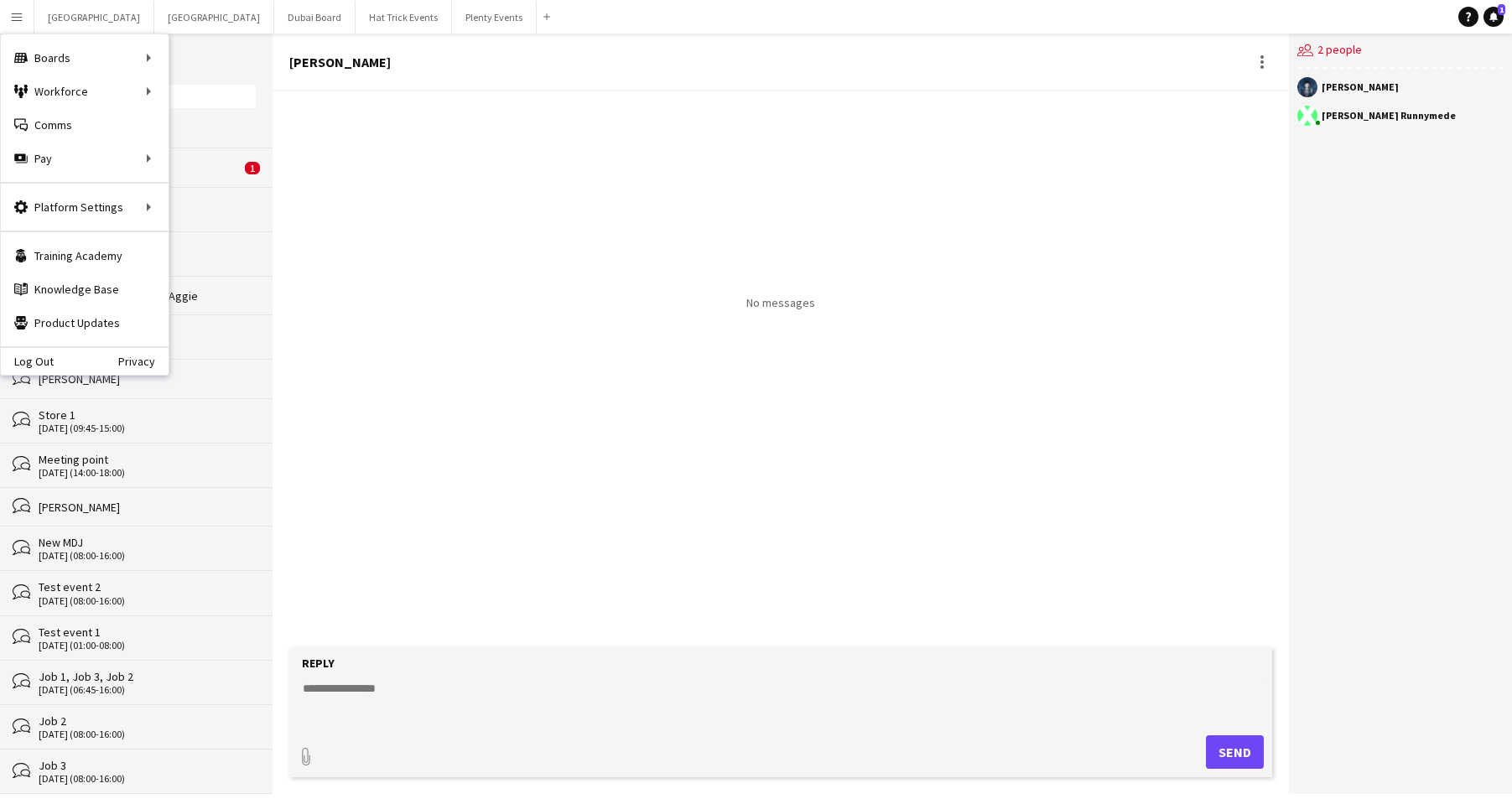
click at [613, 71] on div "[PERSON_NAME]" at bounding box center [781, 62] width 1016 height 58
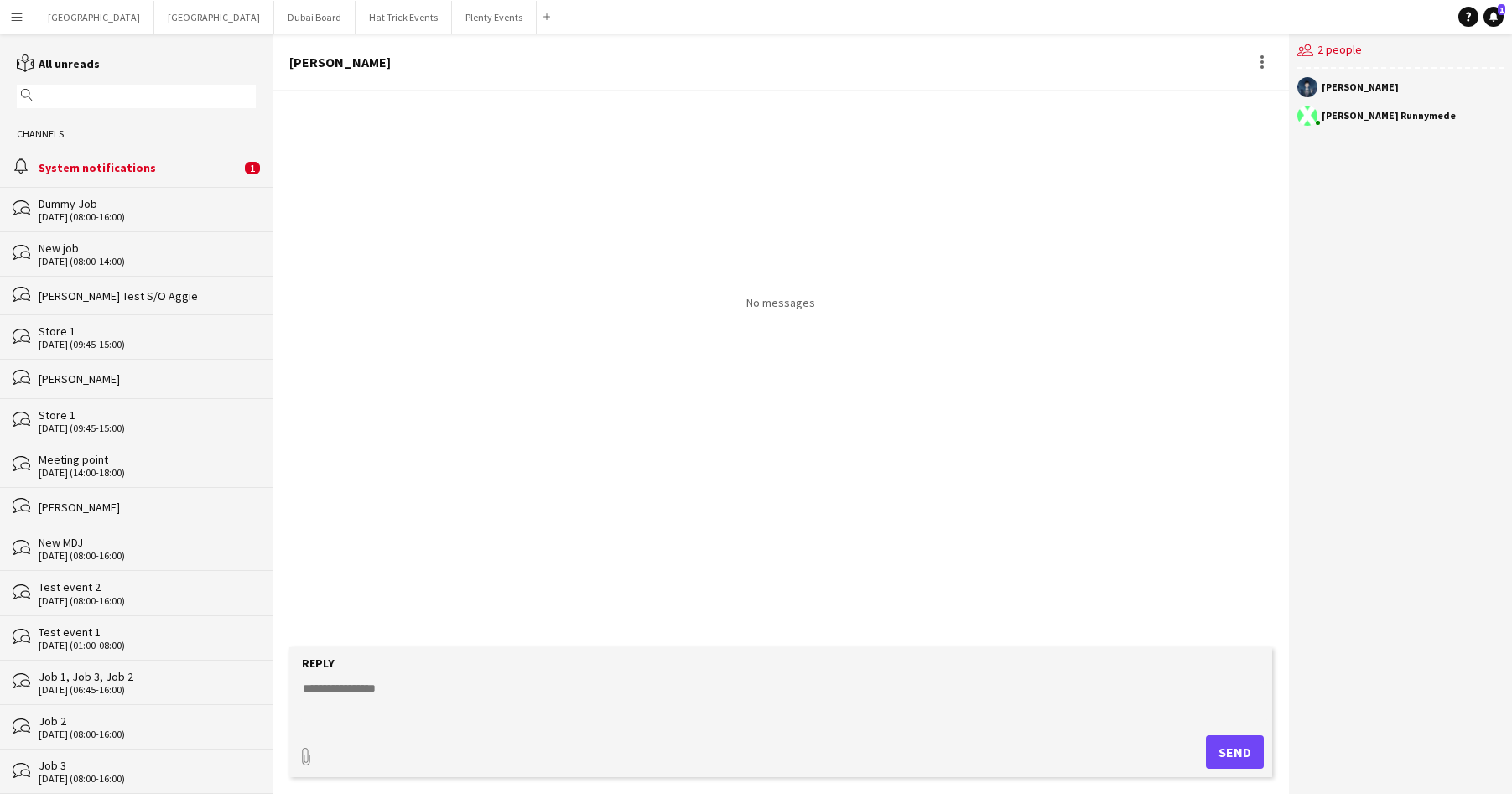
click at [177, 170] on div "System notifications" at bounding box center [139, 167] width 202 height 15
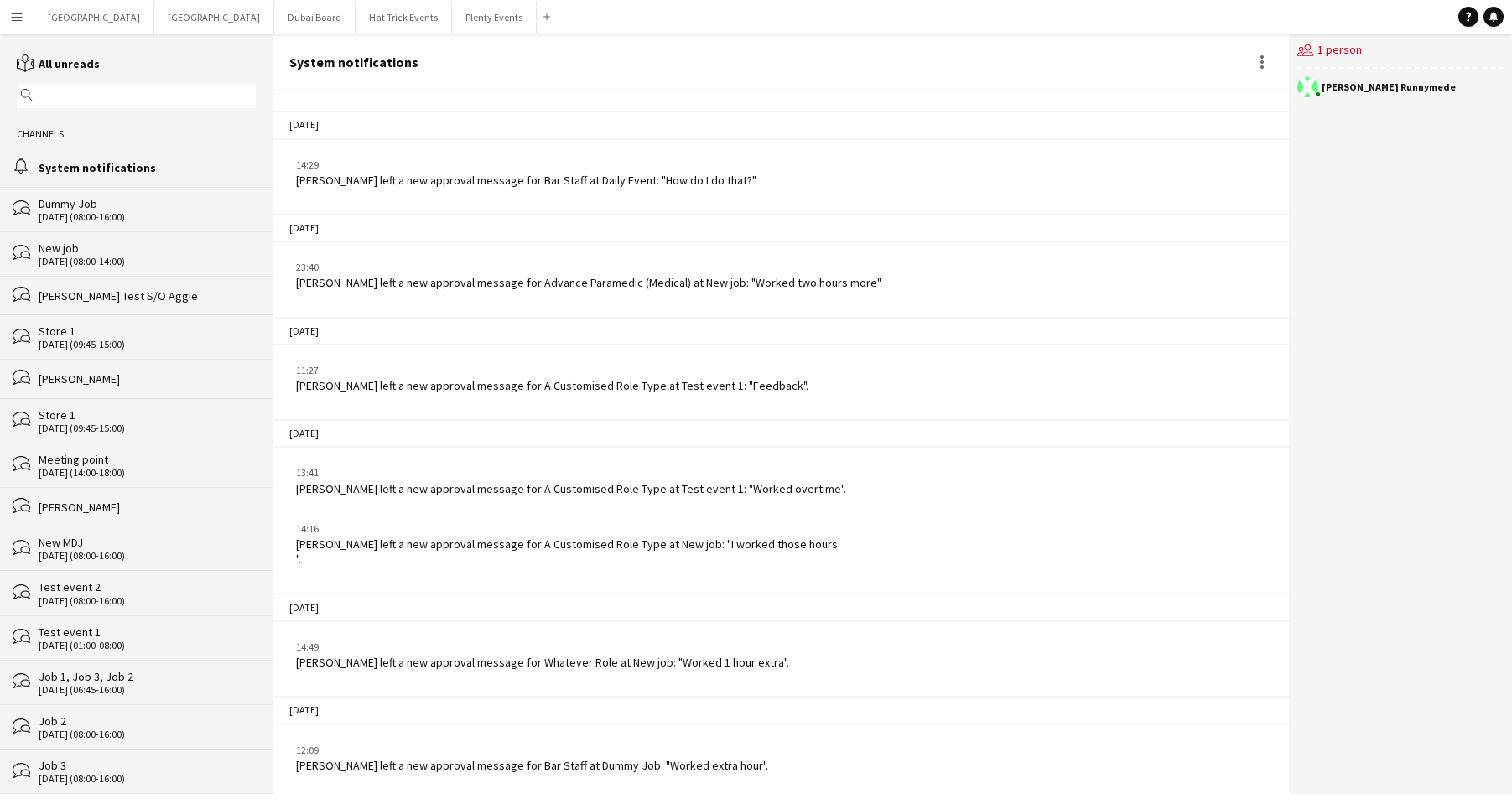
click at [15, 21] on app-icon "Menu" at bounding box center [17, 17] width 14 height 14
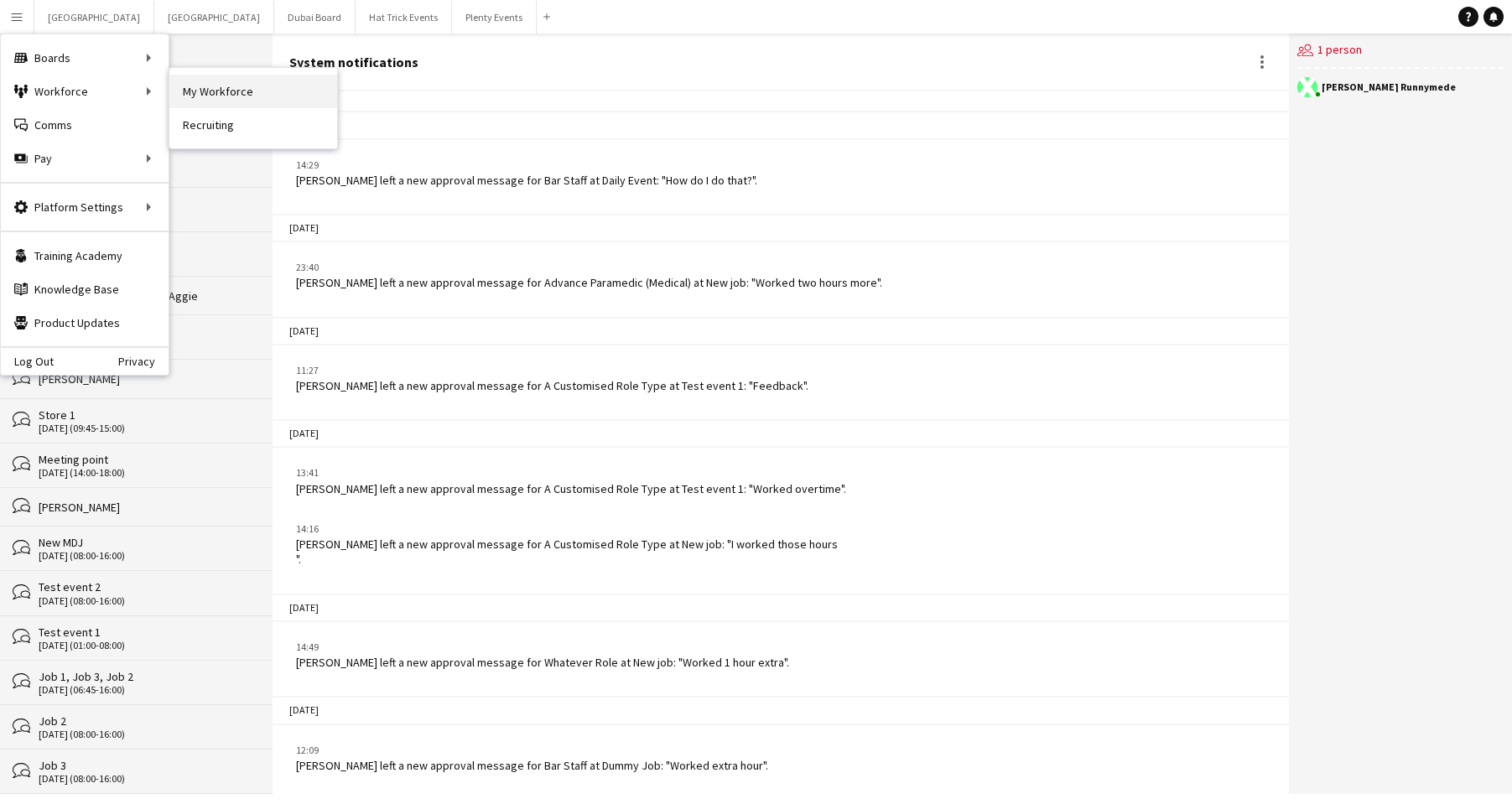
click at [195, 93] on link "My Workforce" at bounding box center [252, 91] width 167 height 33
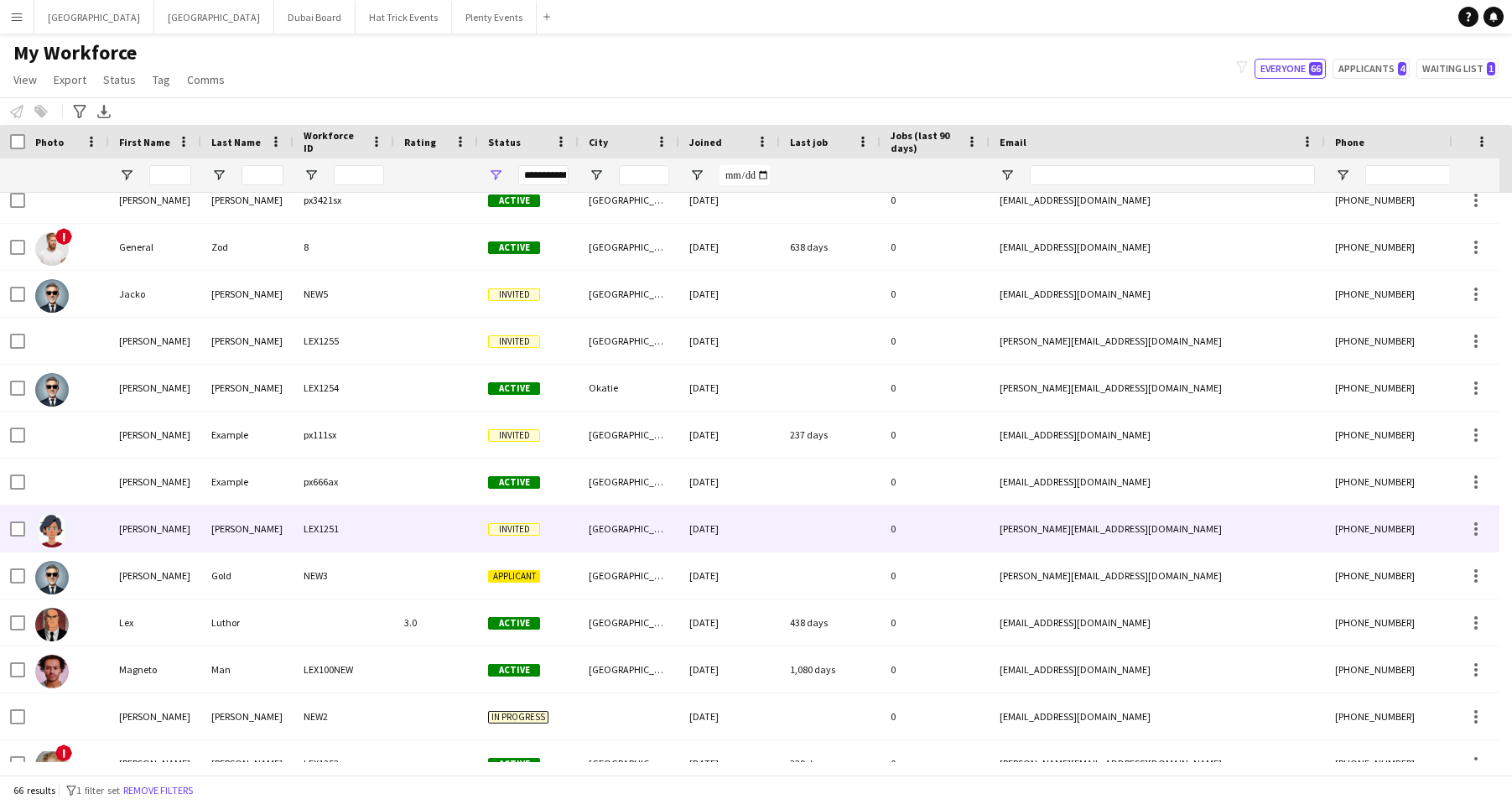
scroll to position [2529, 0]
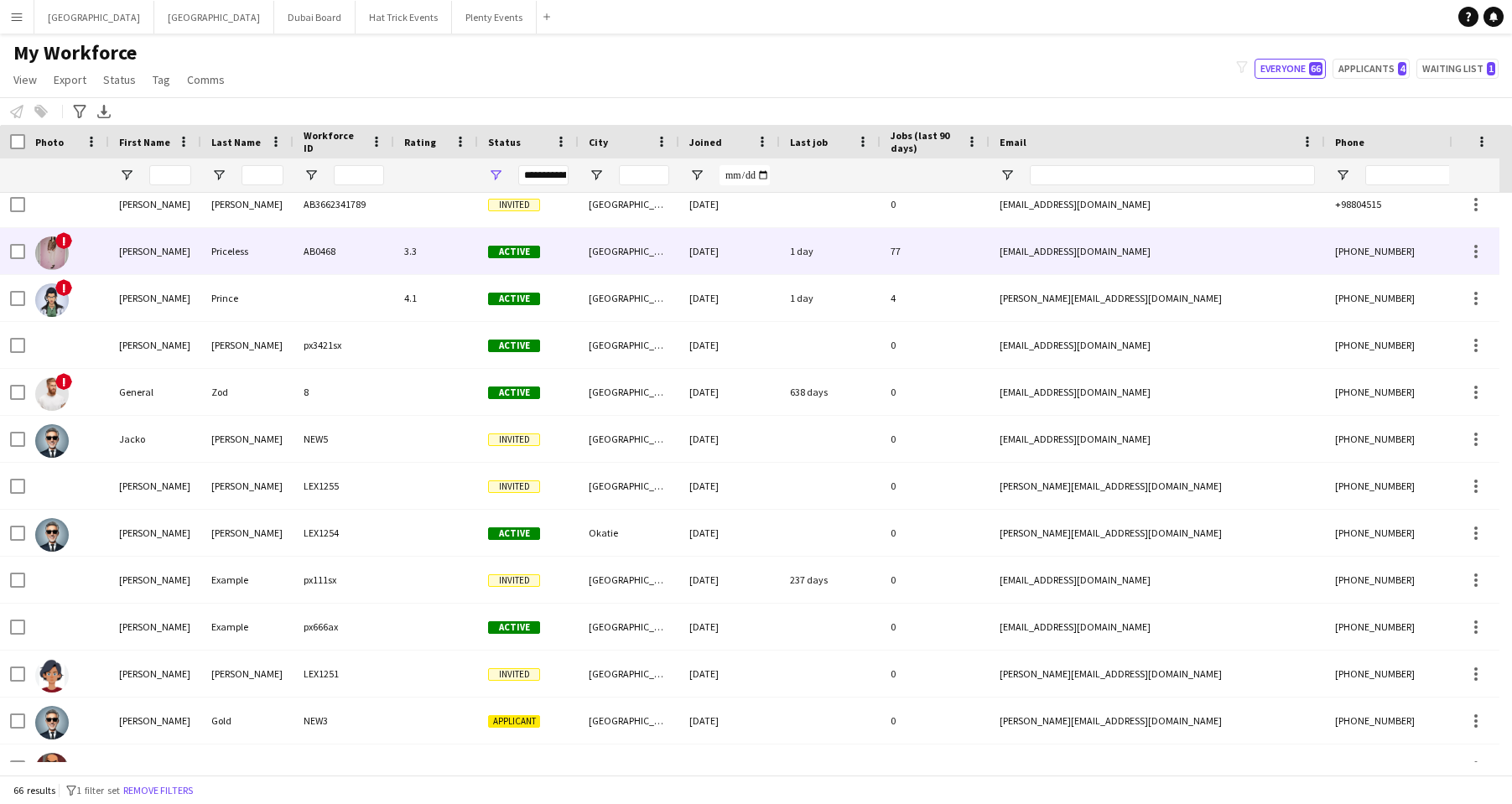
click at [371, 246] on div "AB0468" at bounding box center [343, 251] width 100 height 46
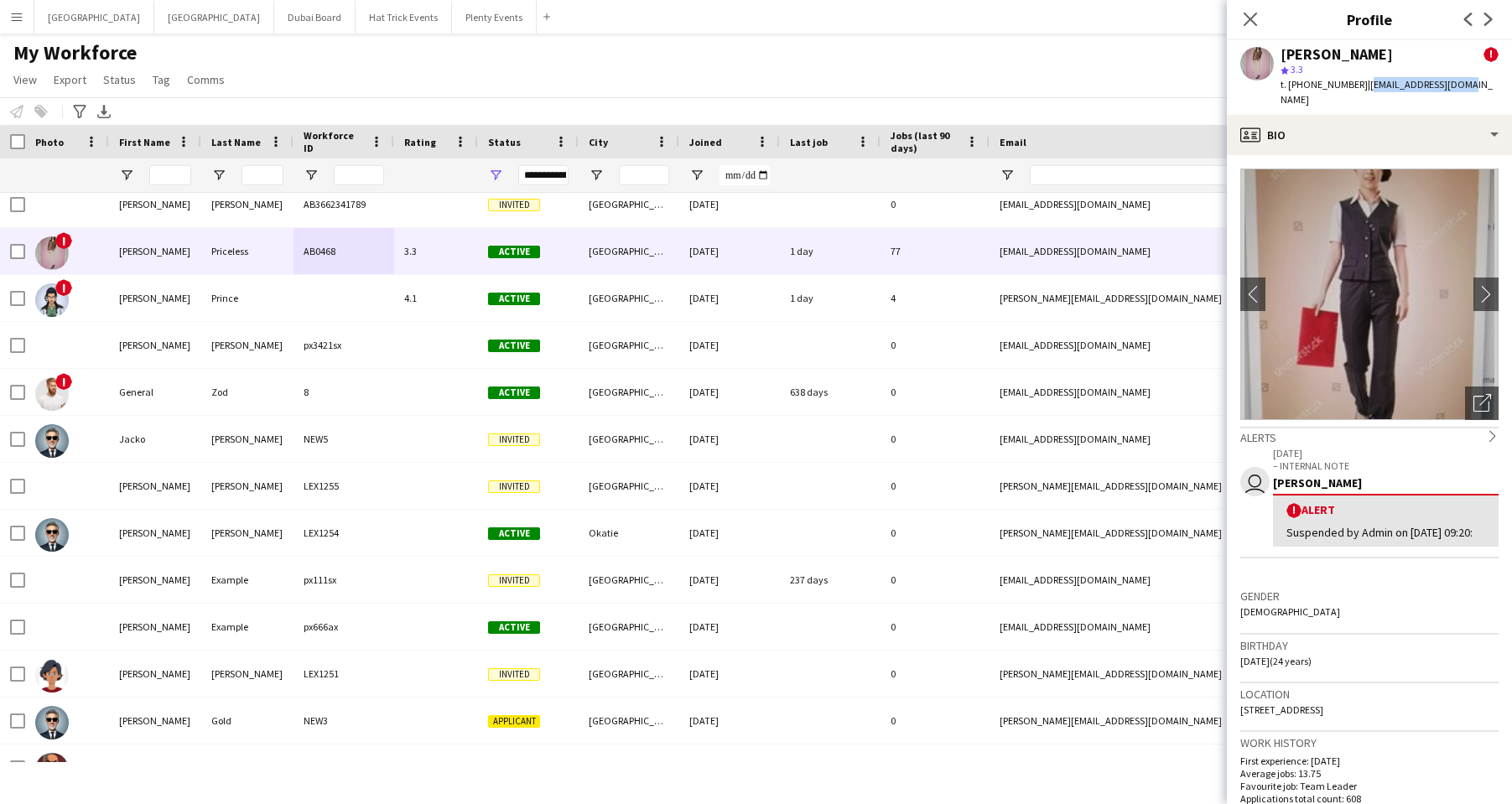
drag, startPoint x: 1366, startPoint y: 87, endPoint x: 1464, endPoint y: 86, distance: 98.0
click at [1288, 86] on div "Diana Priceless ! star 3.3 t. +4401234567890 | dp0763539@gmail.com" at bounding box center [1368, 77] width 285 height 75
copy span "dp0763539@gmail.com"
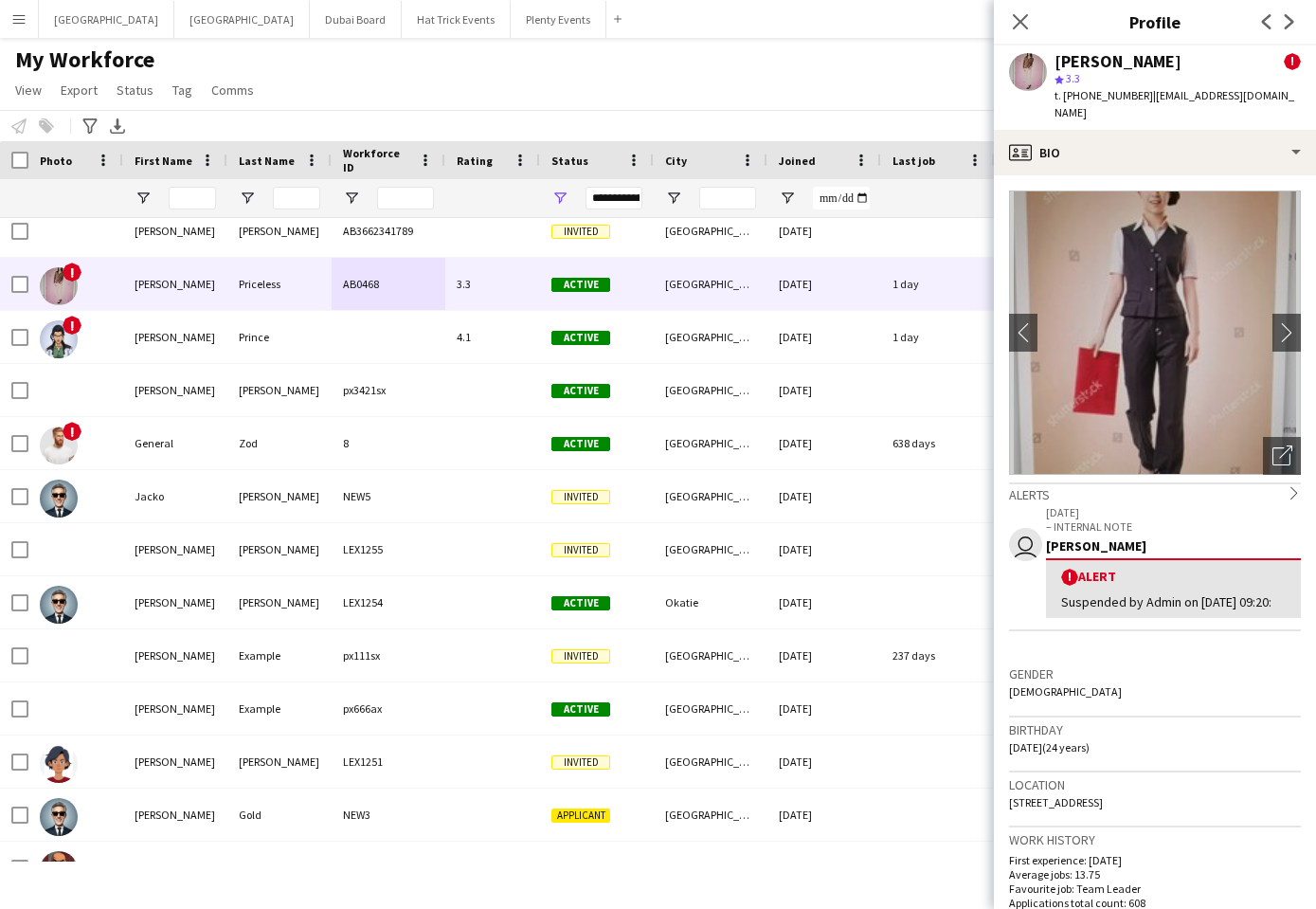
click at [1284, 64] on span "!" at bounding box center [1293, 61] width 17 height 17
click at [1267, 74] on div "Diana Priceless ! star 3.3 t. +4401234567890 | dp0763539@gmail.com" at bounding box center [1155, 87] width 322 height 85
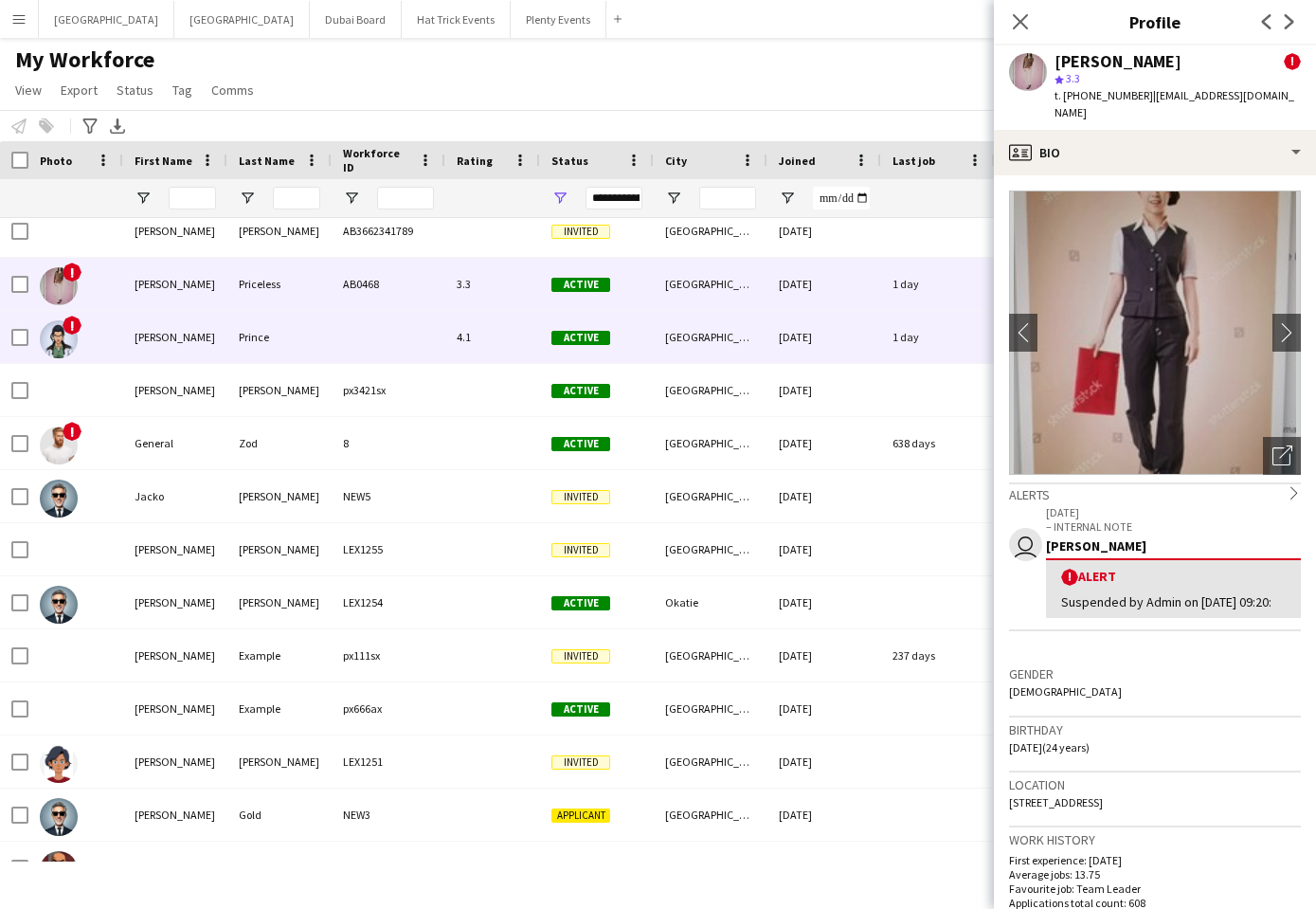
click at [67, 330] on span "!" at bounding box center [72, 326] width 19 height 19
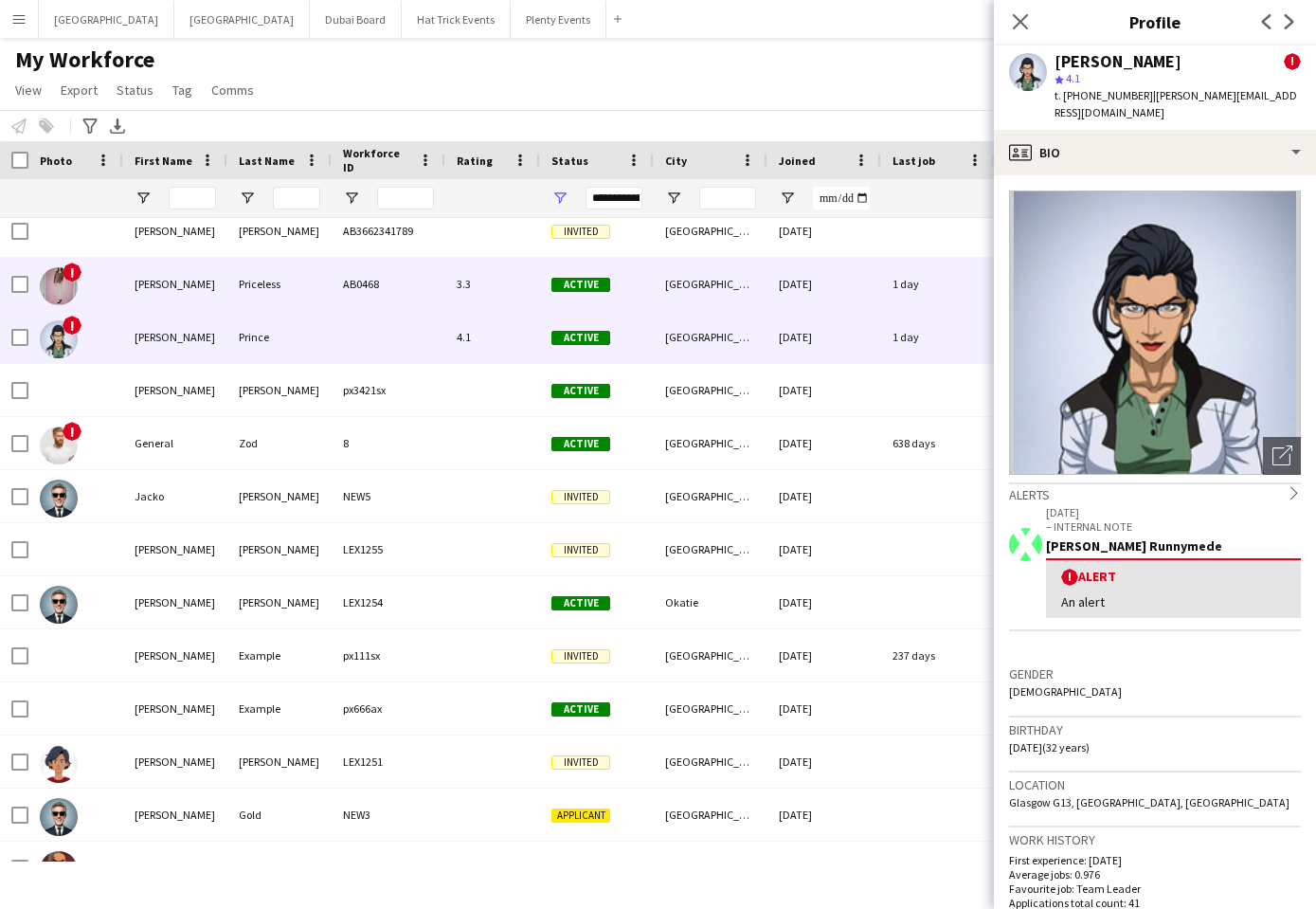
click at [68, 279] on span "!" at bounding box center [72, 272] width 19 height 19
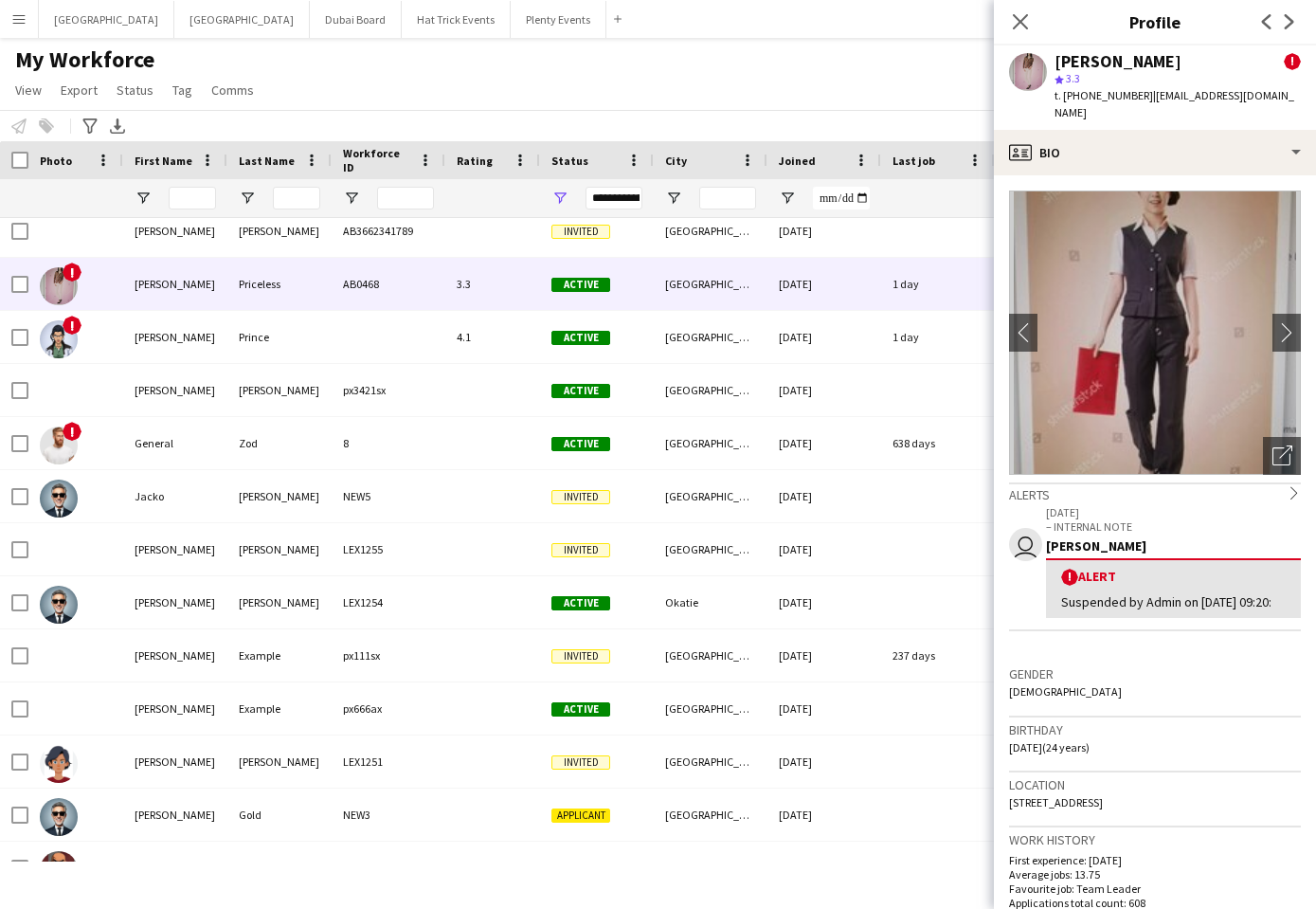
click at [1208, 520] on p "– INTERNAL NOTE" at bounding box center [1173, 527] width 255 height 14
click at [1179, 569] on div "! Alert Suspended by Admin on 2024-10-30 09:20:" at bounding box center [1173, 588] width 255 height 60
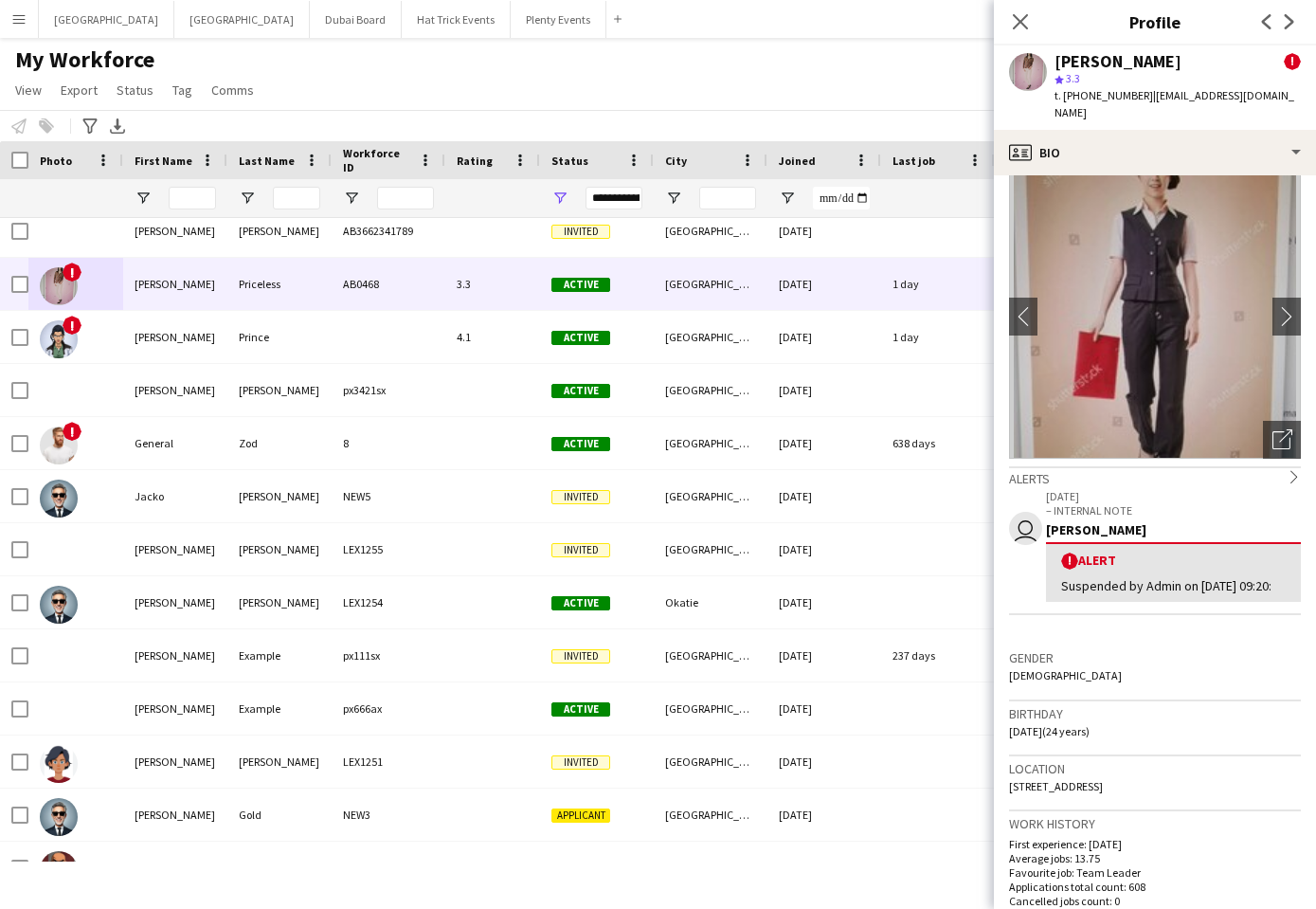
scroll to position [0, 0]
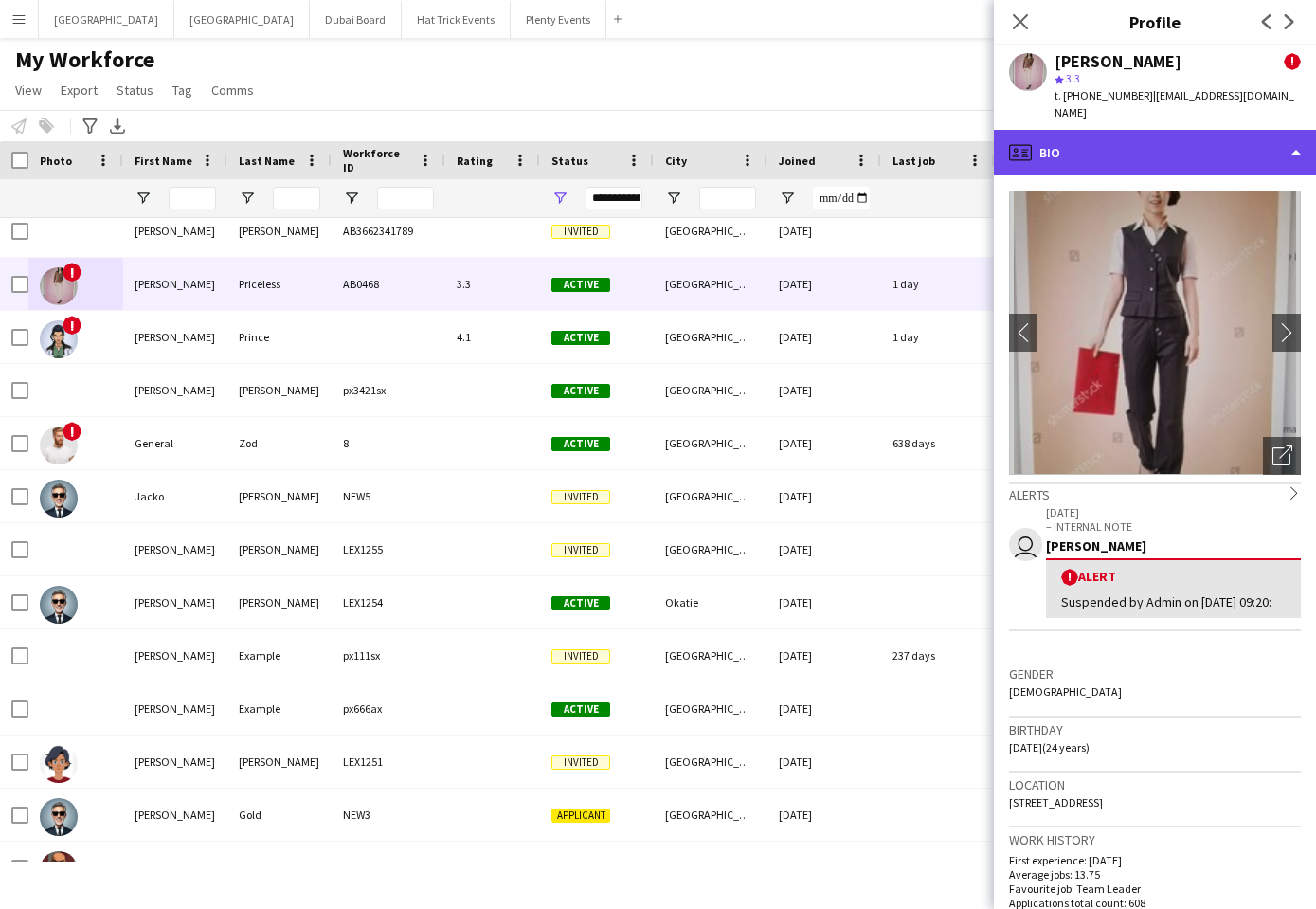
click at [1205, 135] on div "profile Bio" at bounding box center [1155, 152] width 322 height 45
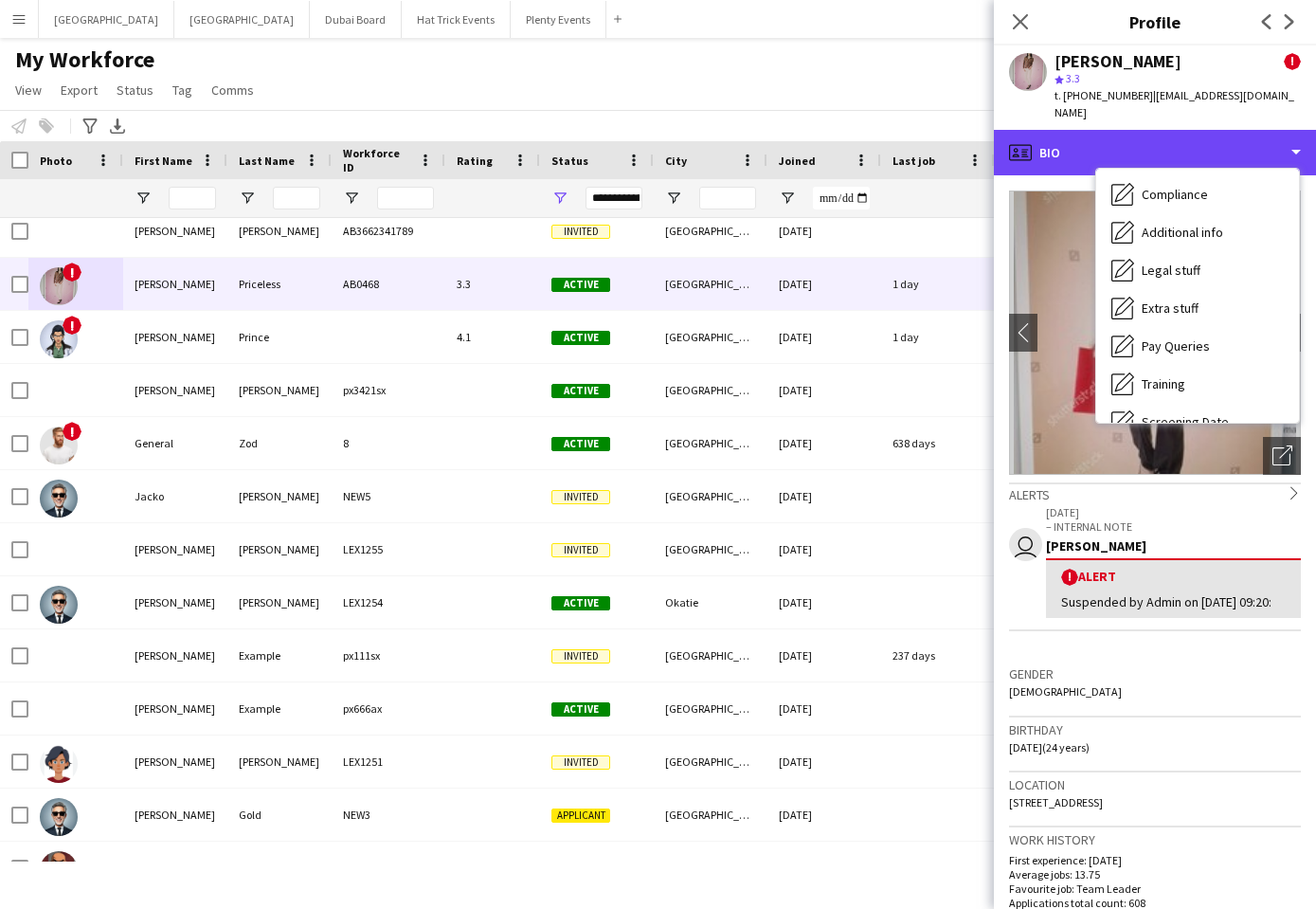
scroll to position [785, 0]
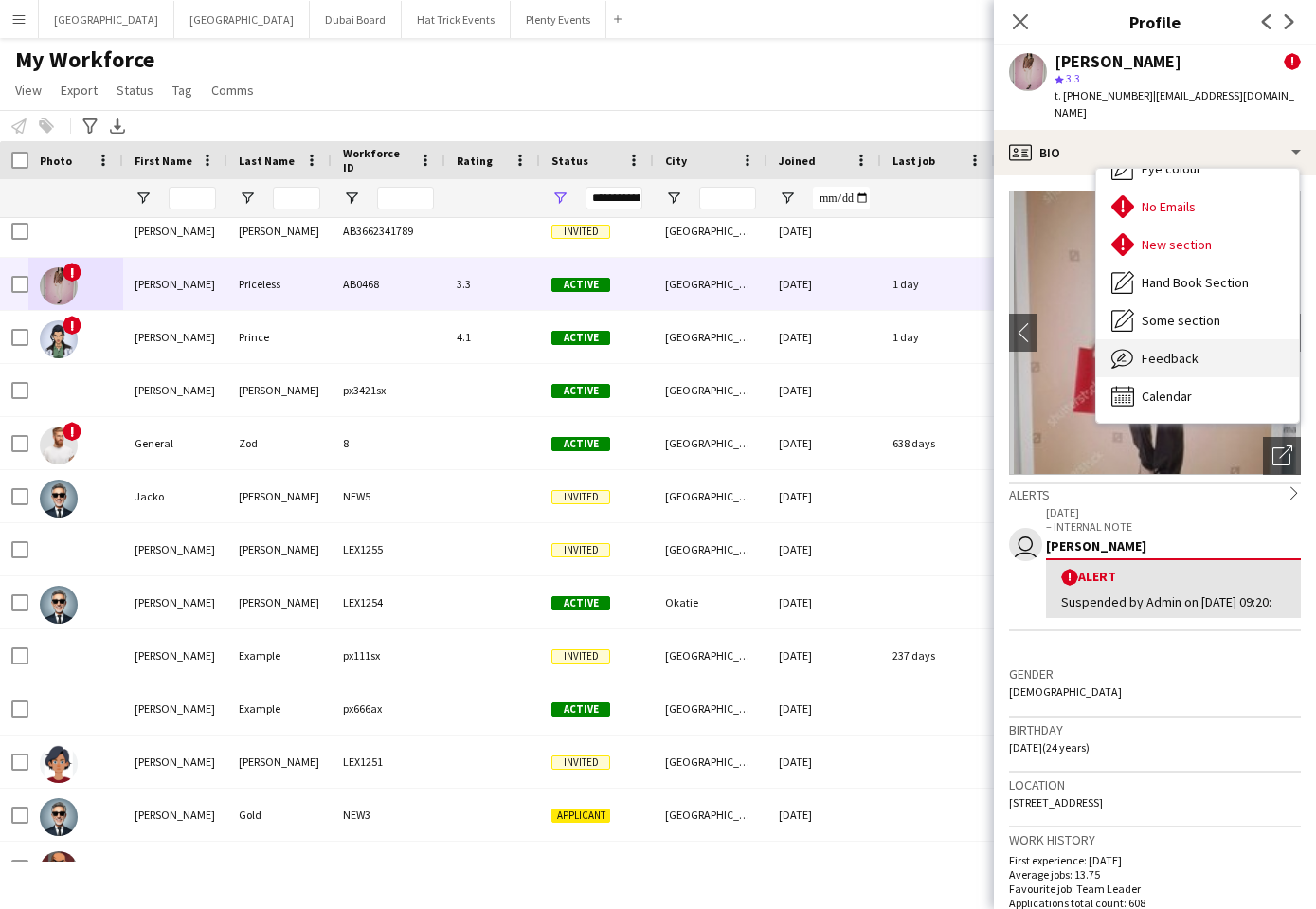
click at [1200, 339] on div "Feedback Feedback" at bounding box center [1197, 357] width 203 height 37
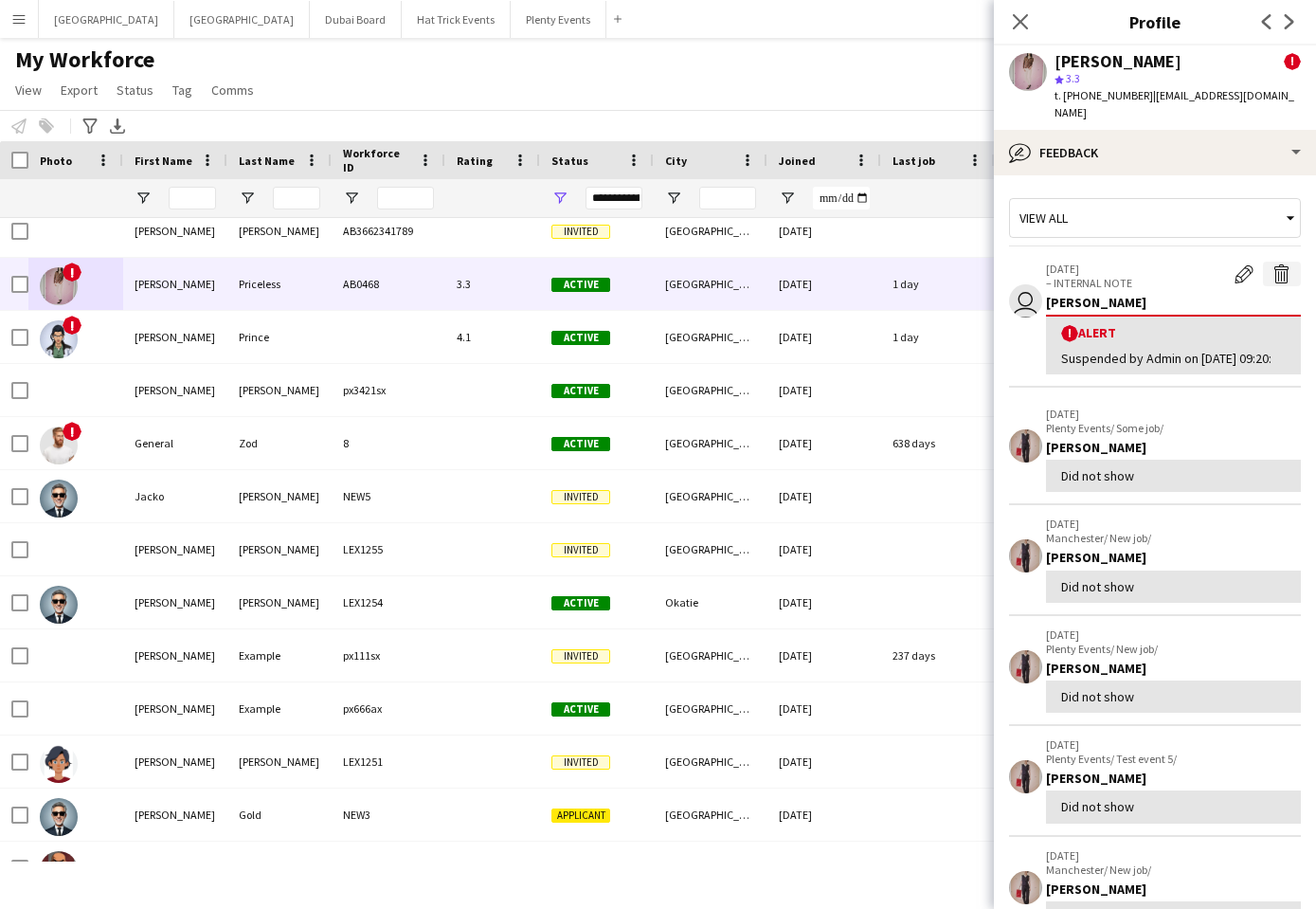
click at [1273, 264] on app-icon "Delete alert" at bounding box center [1282, 274] width 19 height 19
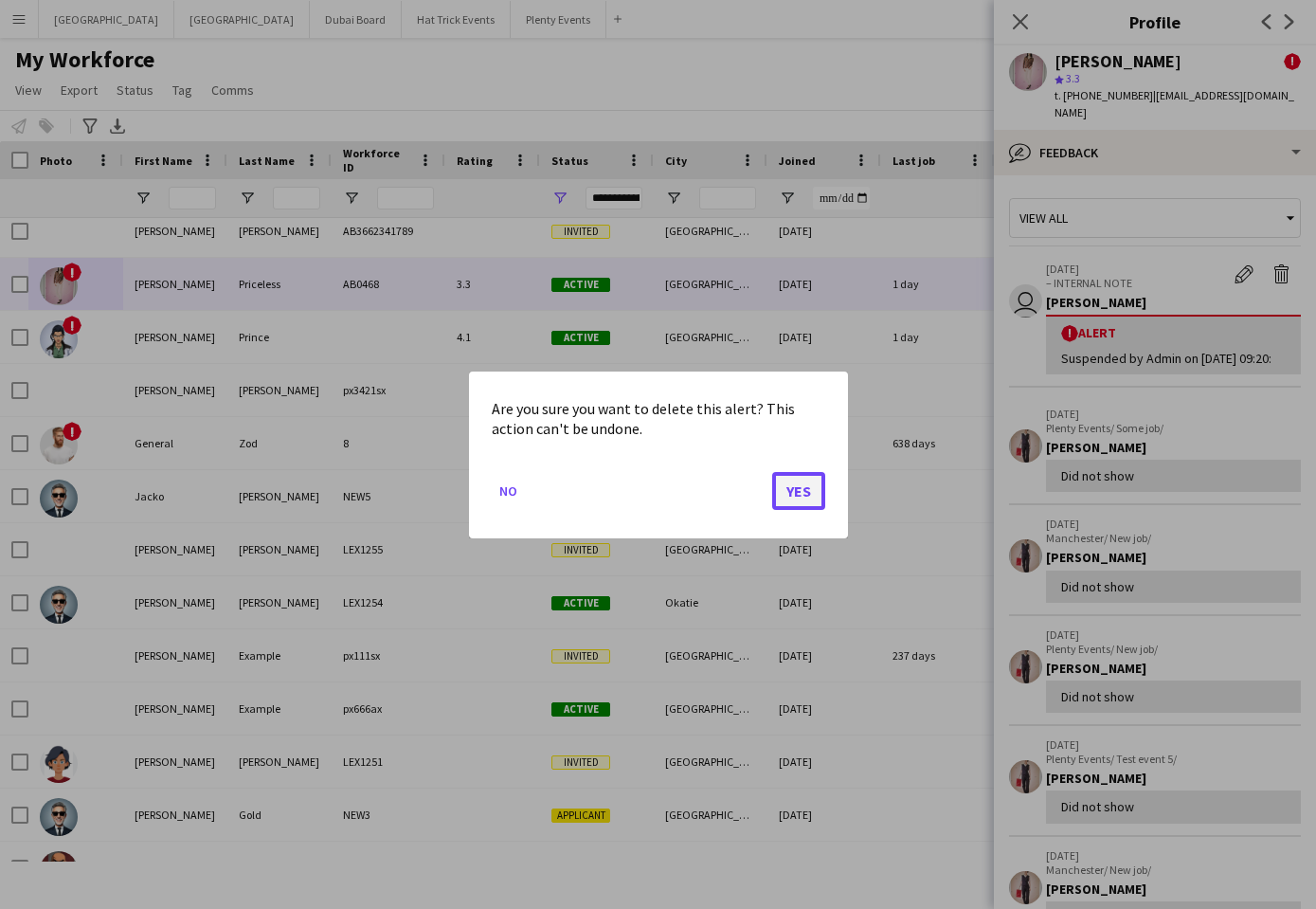
click at [793, 494] on button "Yes" at bounding box center [798, 489] width 53 height 37
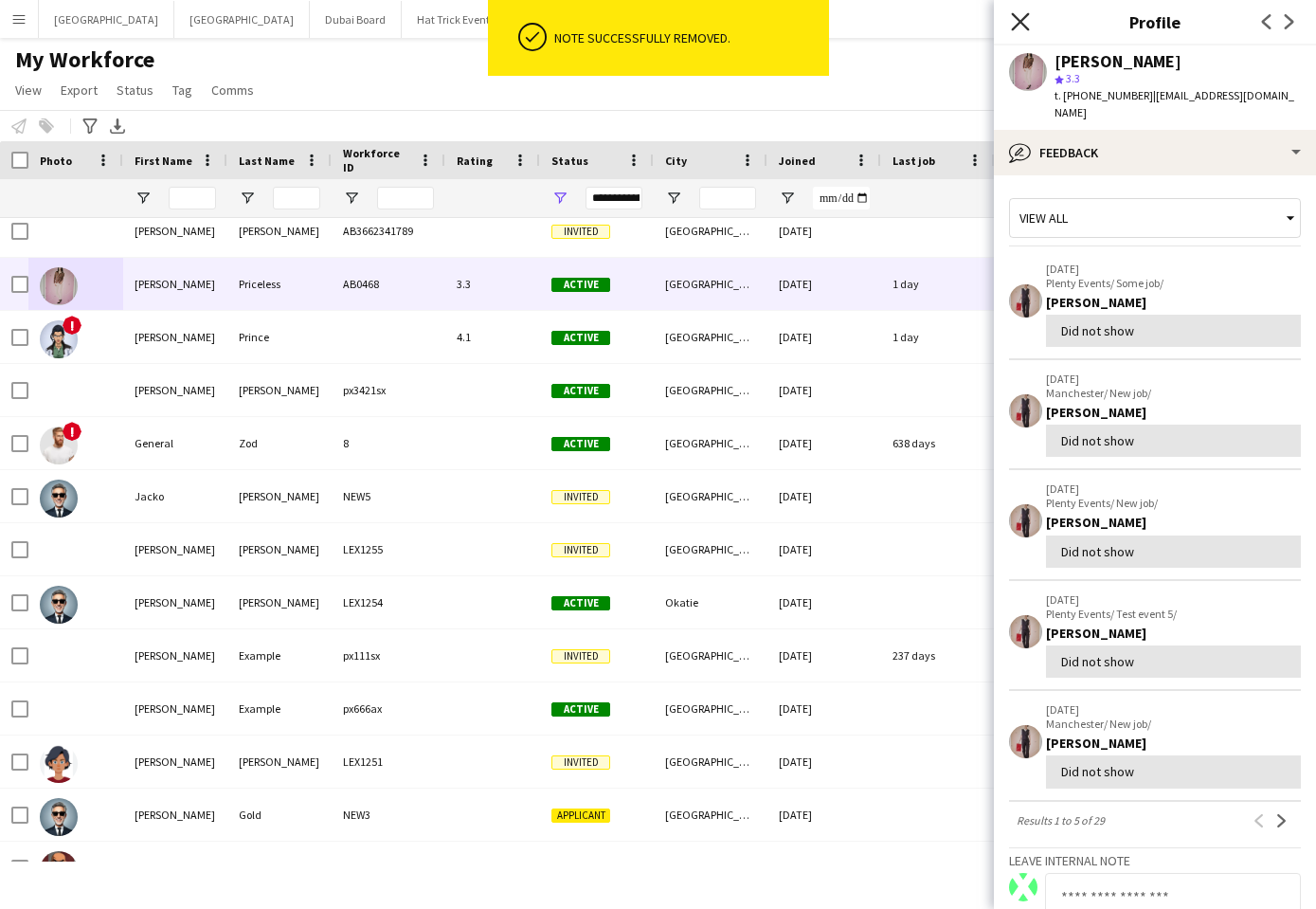
click at [1021, 26] on icon "Close pop-in" at bounding box center [1020, 21] width 18 height 18
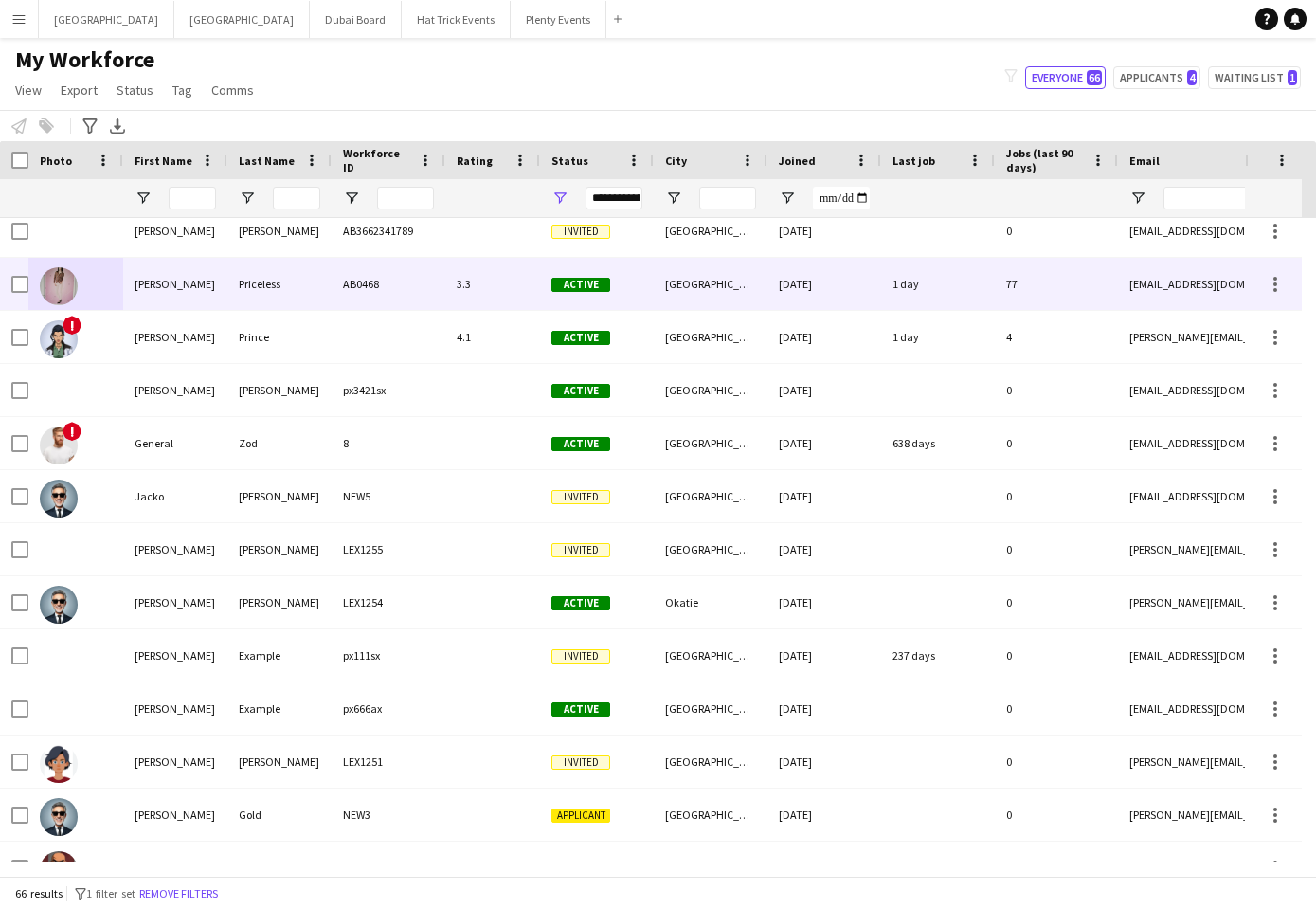
click at [427, 277] on div "AB0468" at bounding box center [388, 283] width 113 height 52
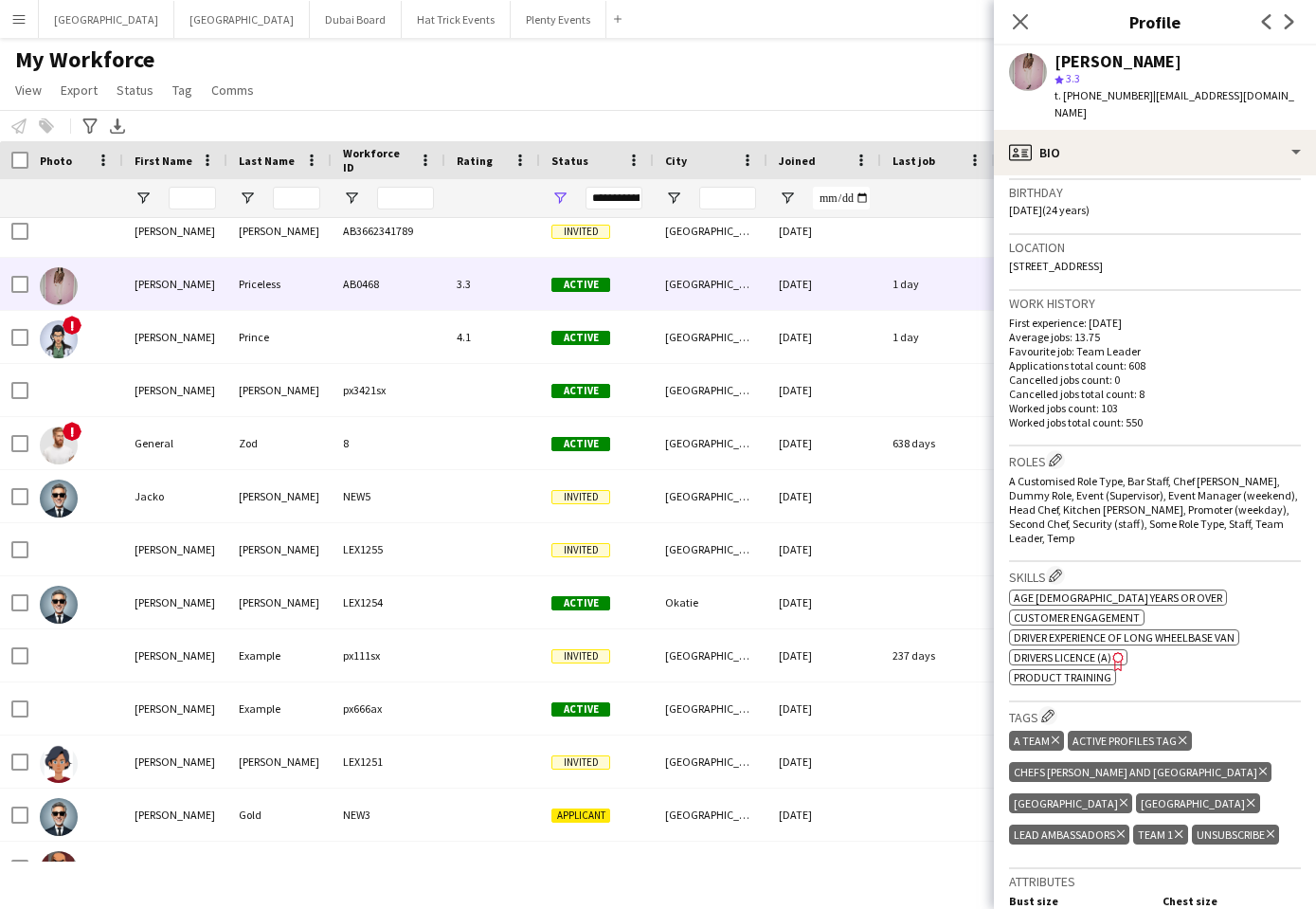
scroll to position [348, 0]
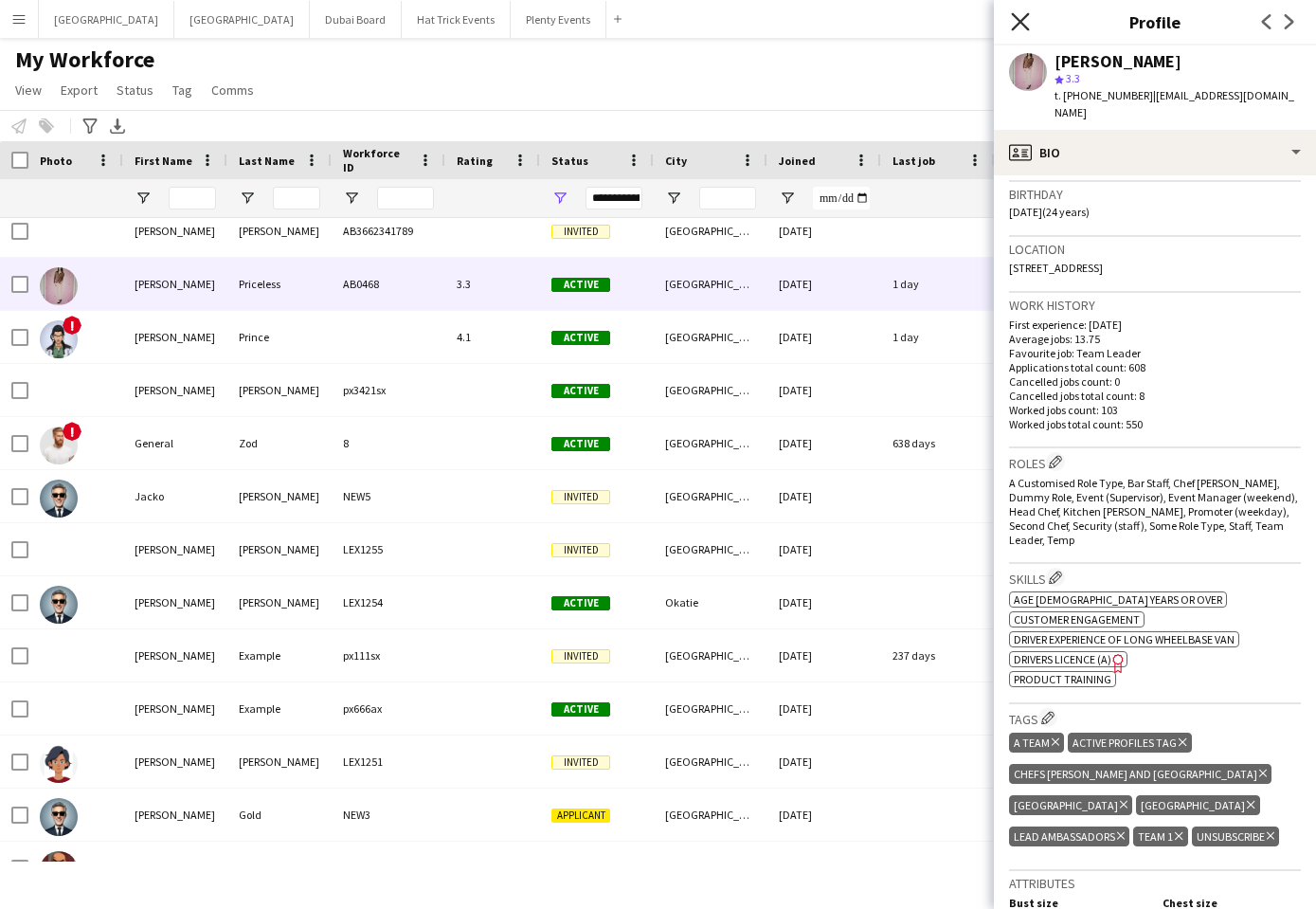
click at [1021, 23] on icon at bounding box center [1020, 21] width 18 height 18
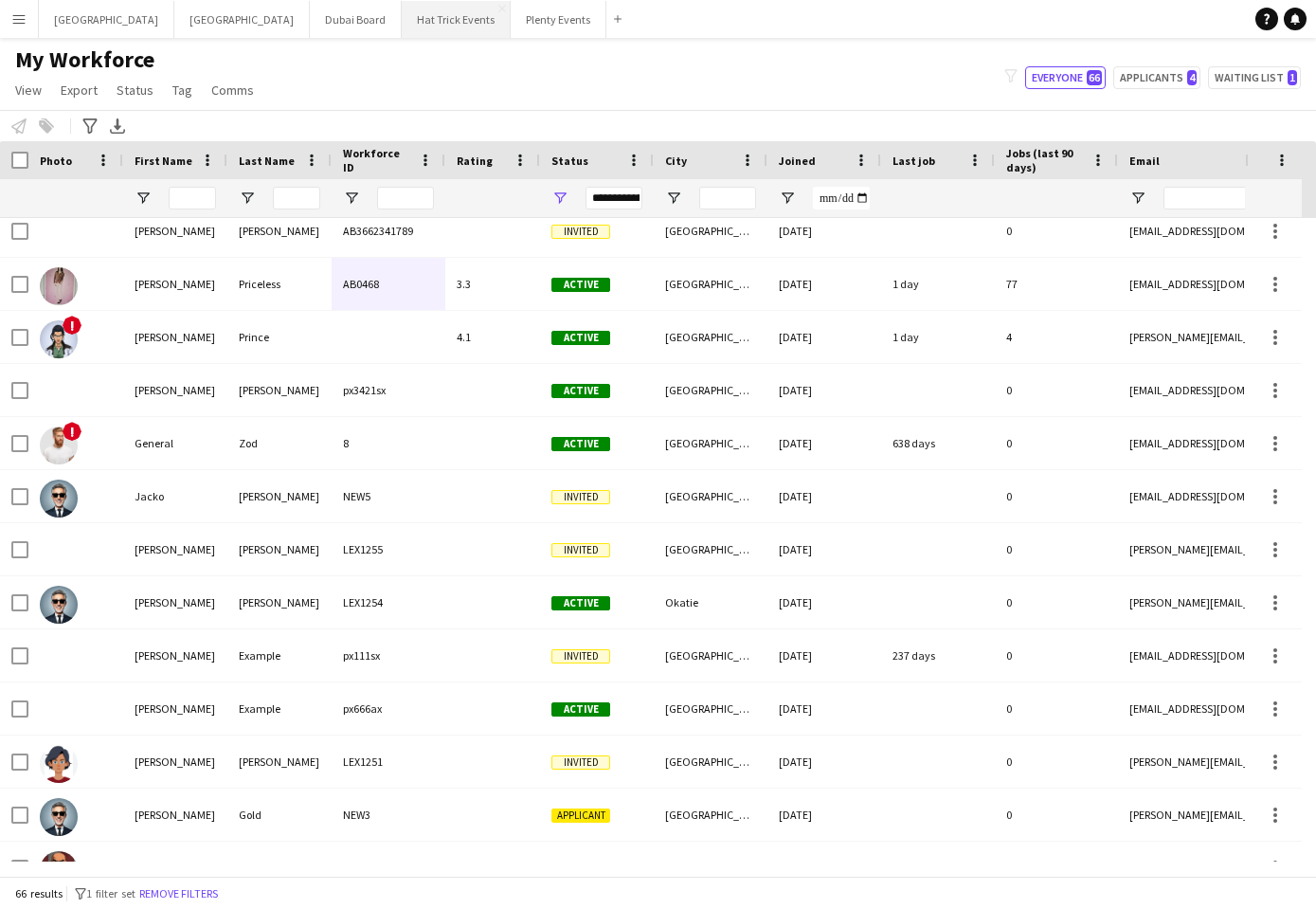
click at [402, 21] on button "Hat Trick Events Close" at bounding box center [455, 19] width 109 height 37
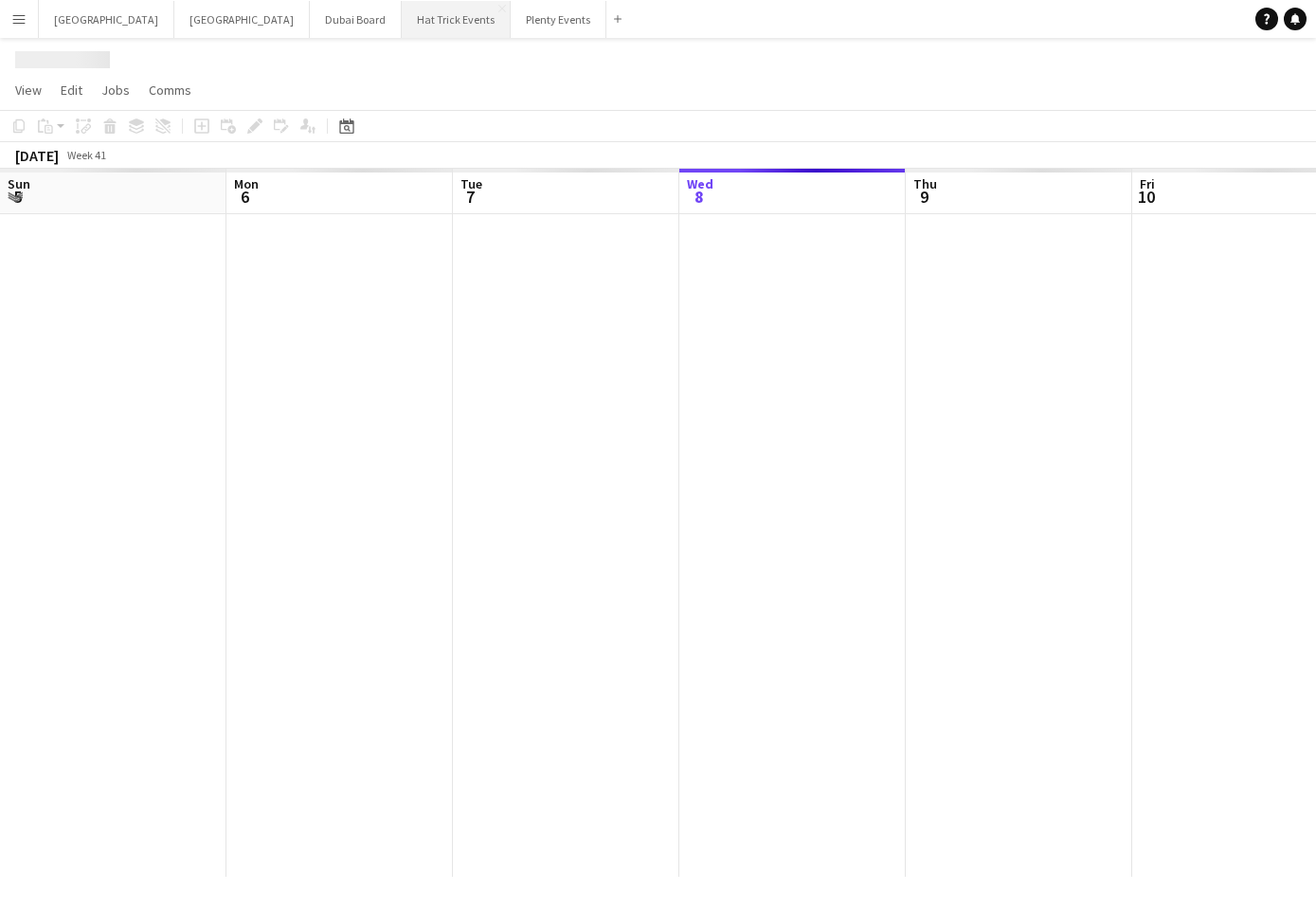
scroll to position [0, 453]
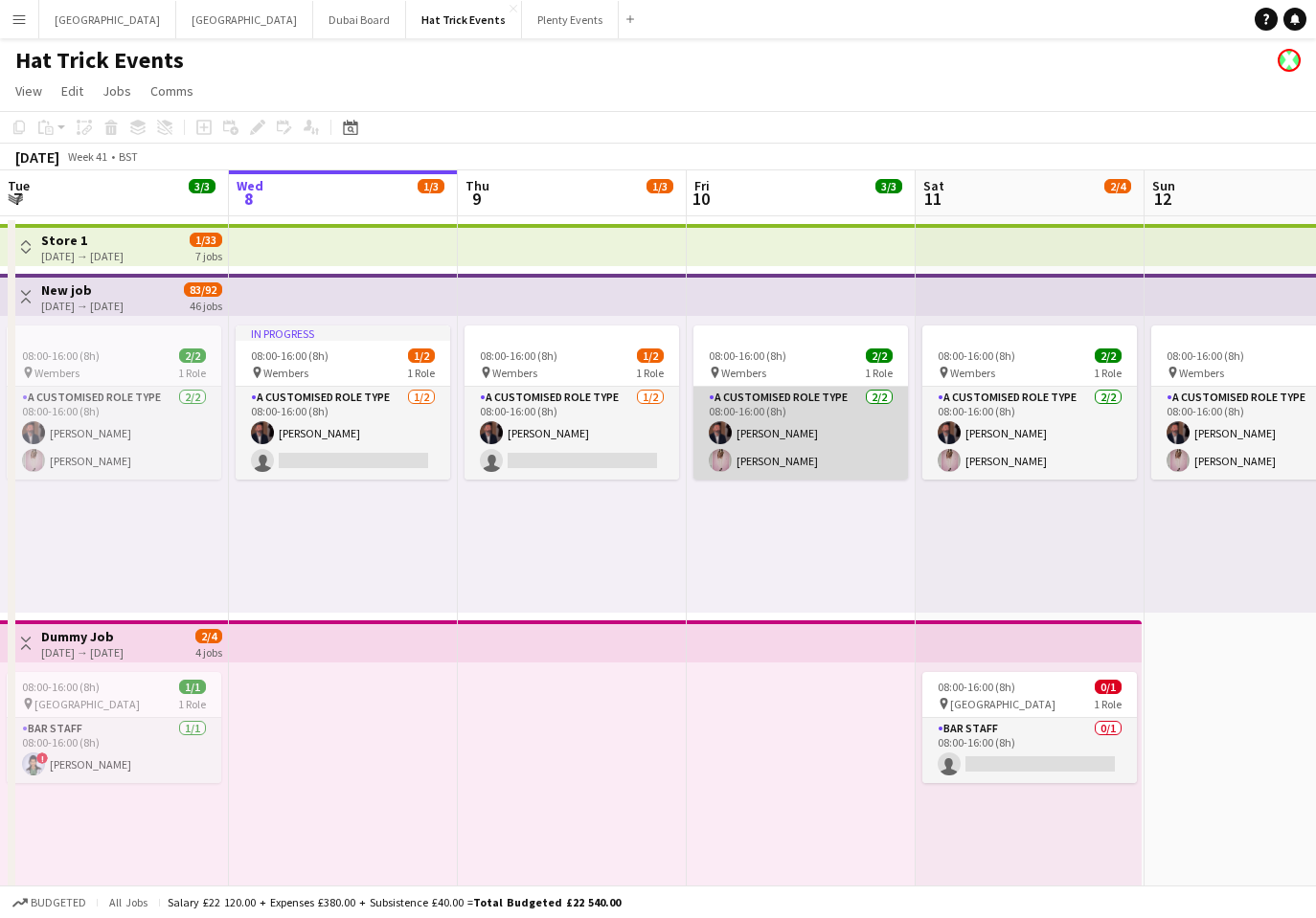
click at [830, 463] on app-card-role "A Customised Role Type 2/2 08:00-16:00 (8h) Andrew Allison Diana Priceless" at bounding box center [800, 434] width 214 height 93
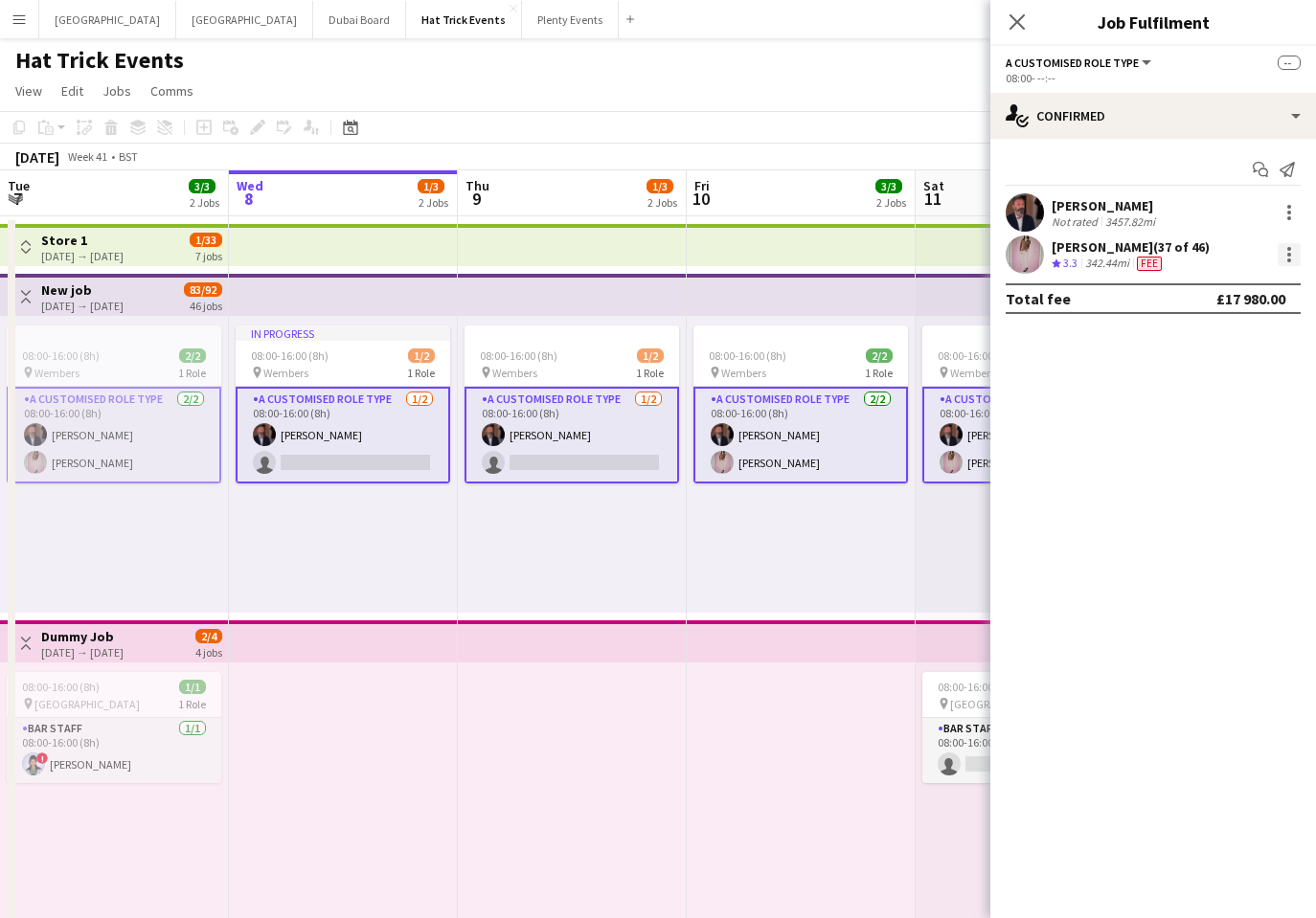
click at [1290, 259] on div at bounding box center [1289, 260] width 4 height 4
click at [1217, 381] on span "Start chat" at bounding box center [1199, 381] width 65 height 16
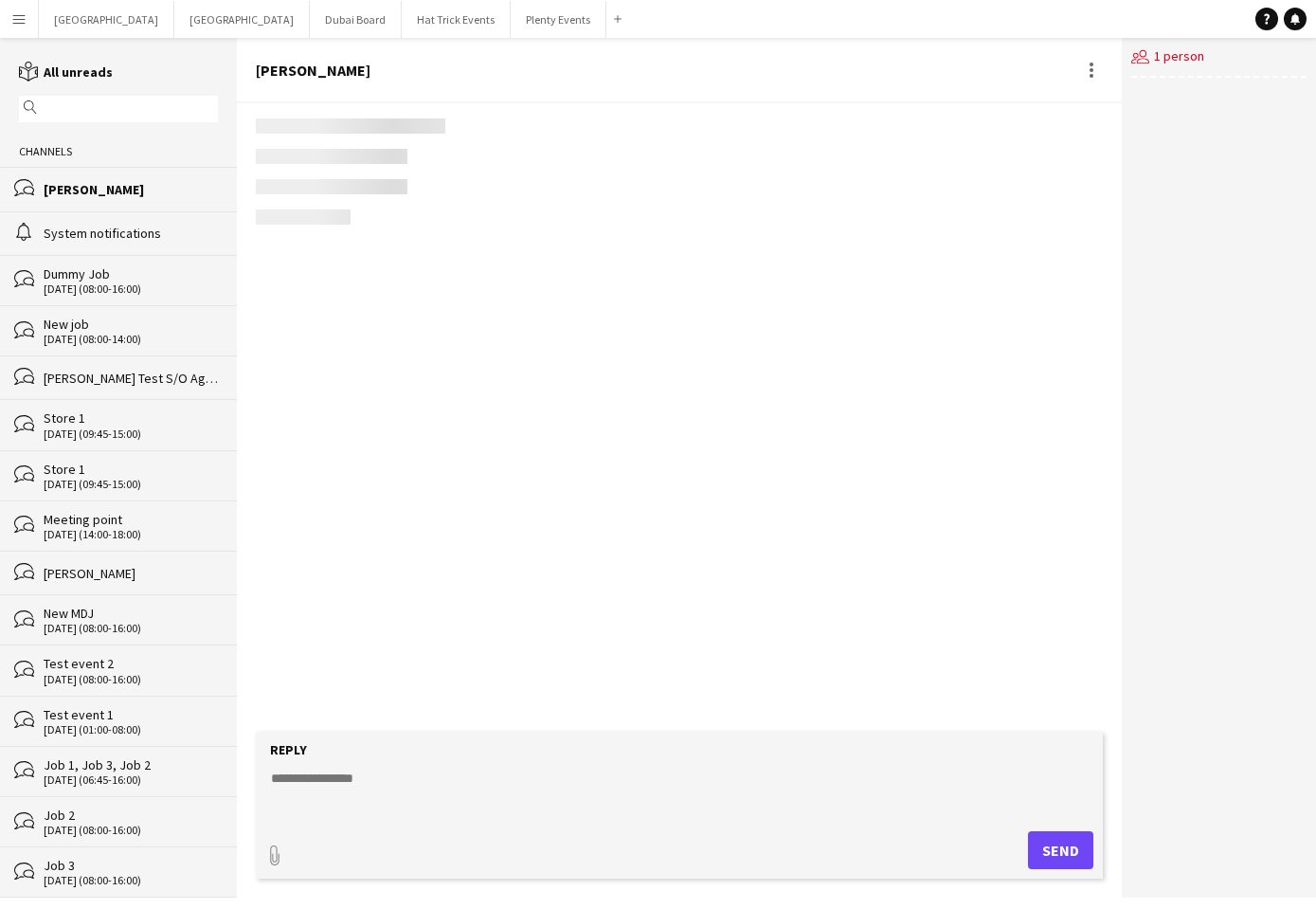
scroll to position [738, 0]
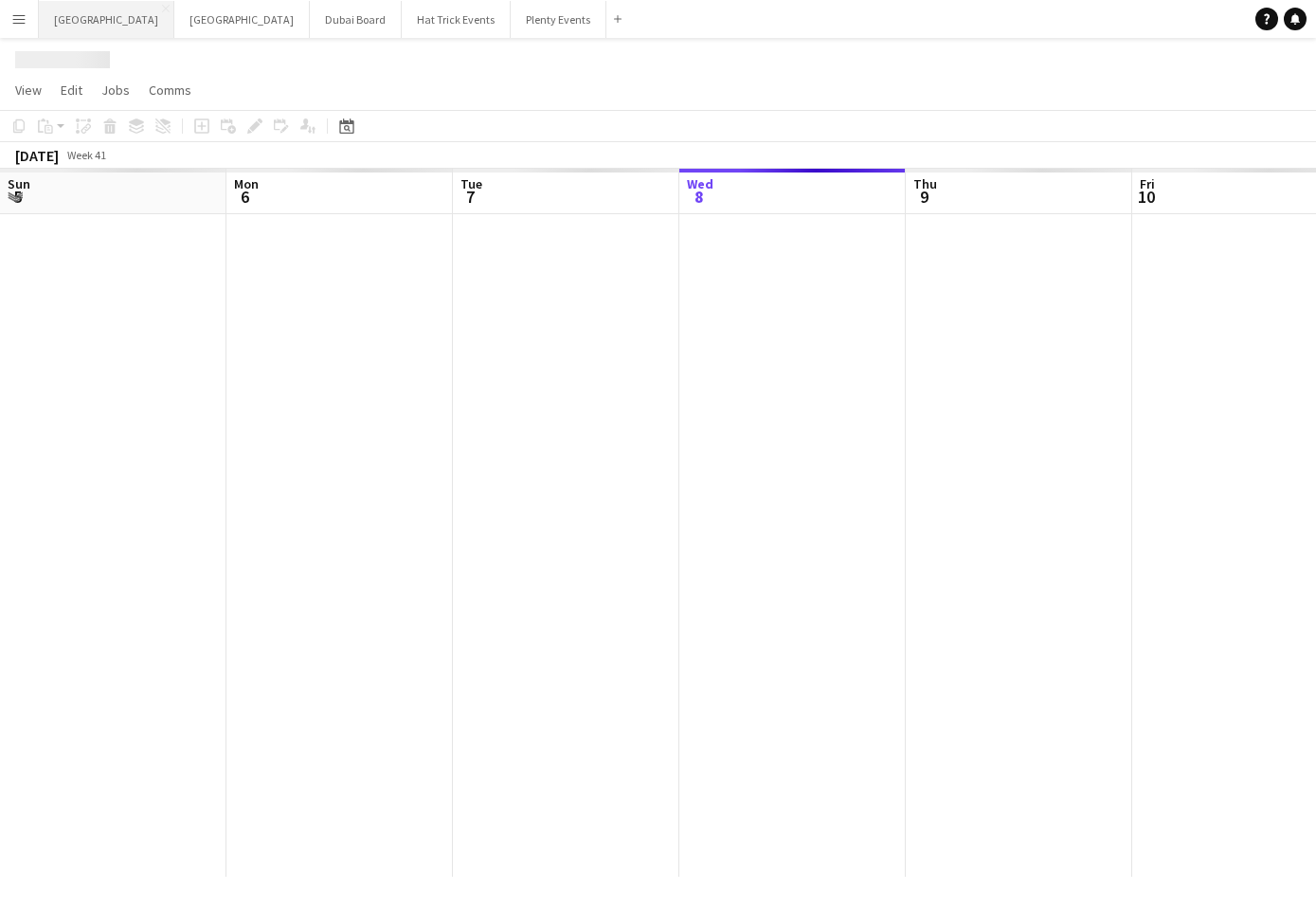
scroll to position [0, 453]
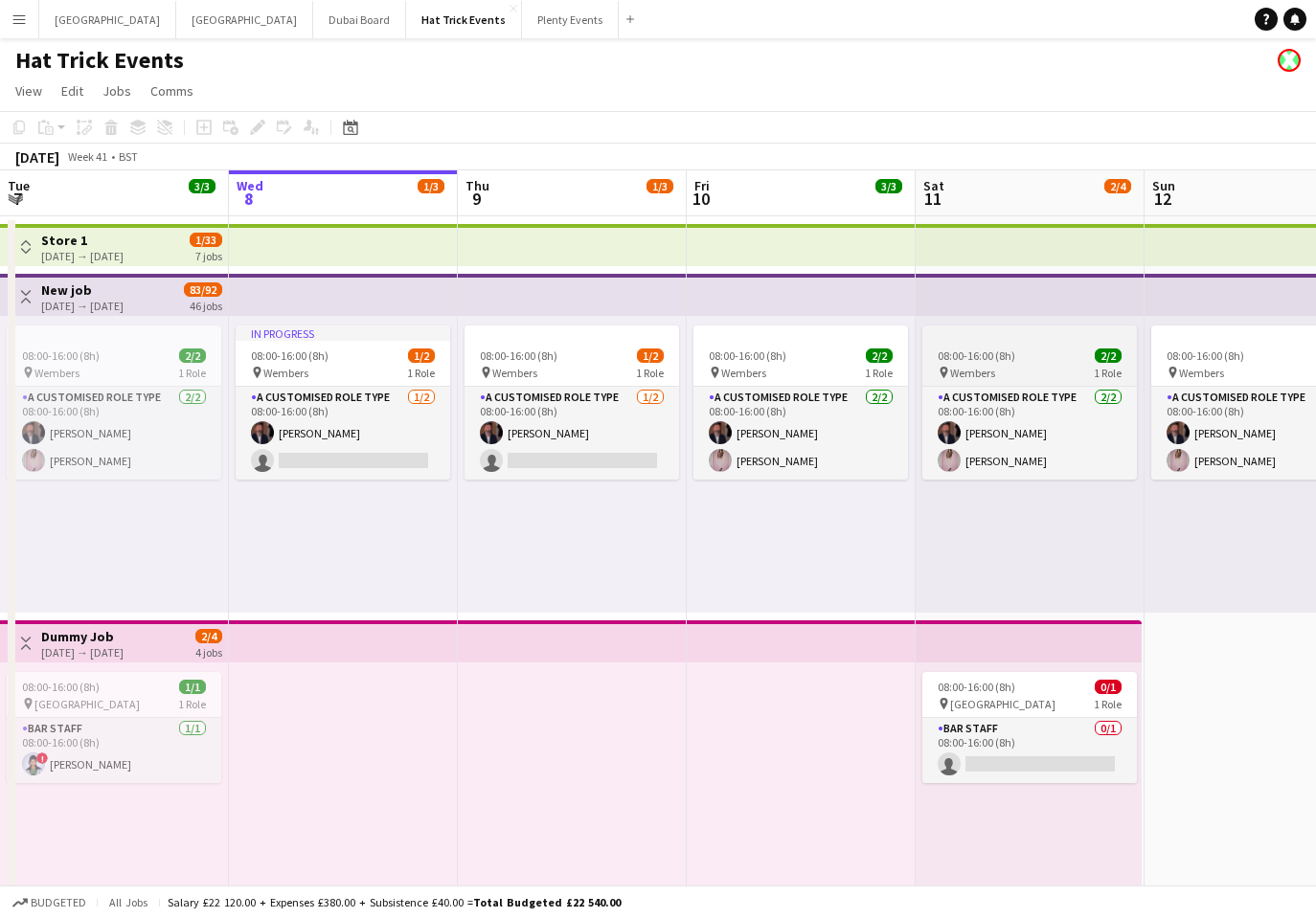
click at [1028, 365] on div "pin Wembers 1 Role" at bounding box center [1029, 373] width 214 height 16
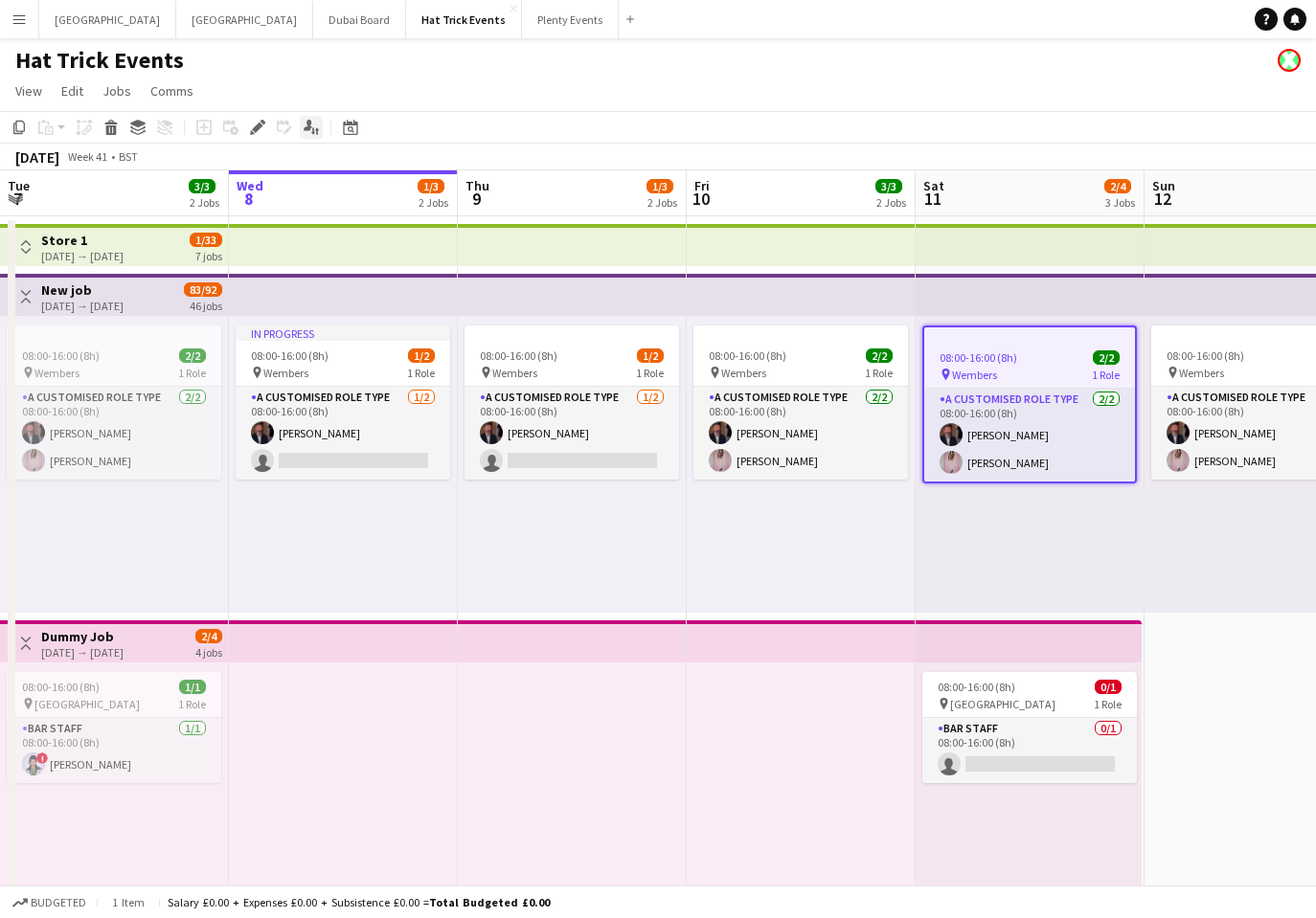
click at [306, 125] on icon "Applicants" at bounding box center [312, 127] width 16 height 16
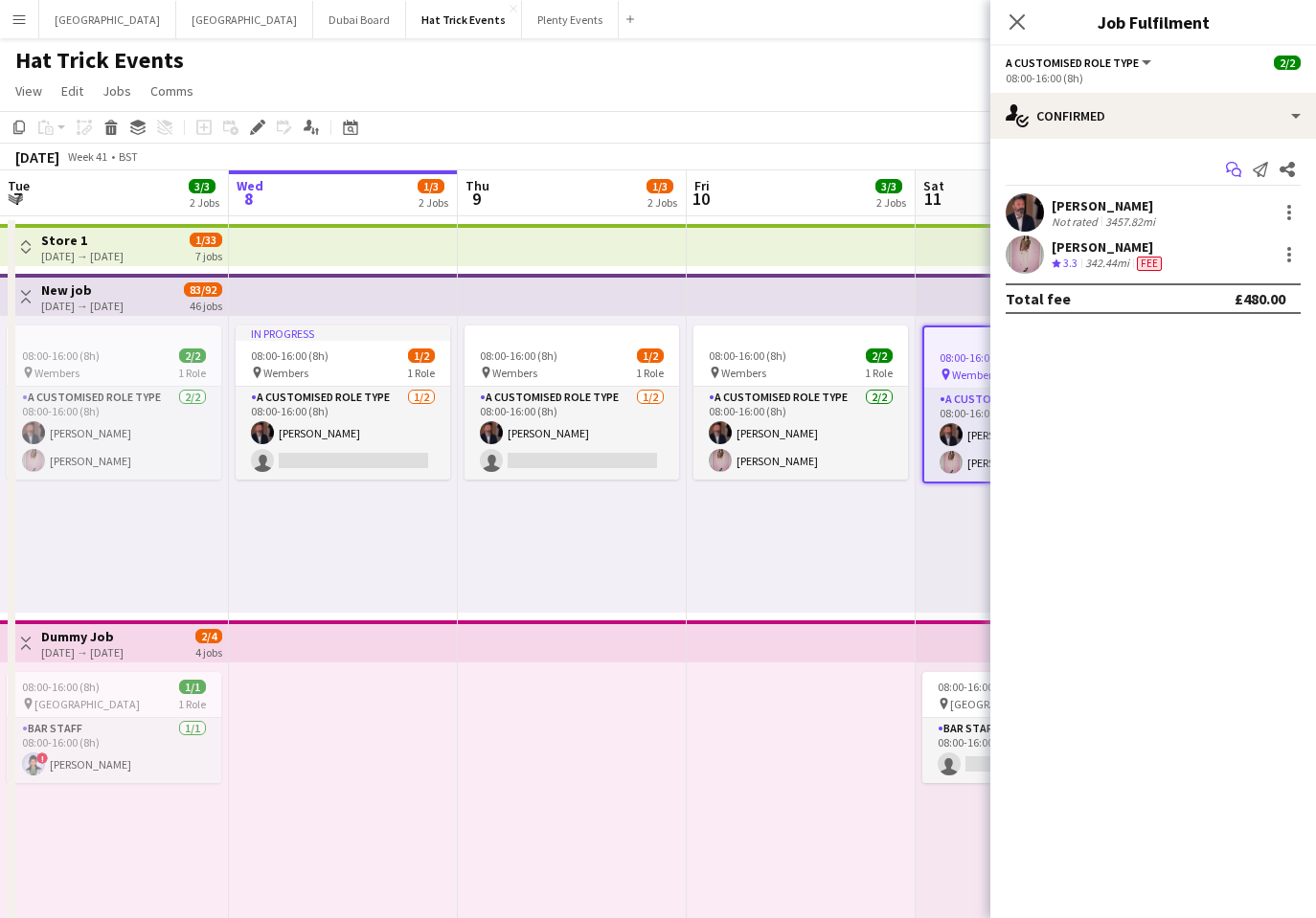
click at [1234, 171] on icon "Start chat" at bounding box center [1234, 170] width 16 height 16
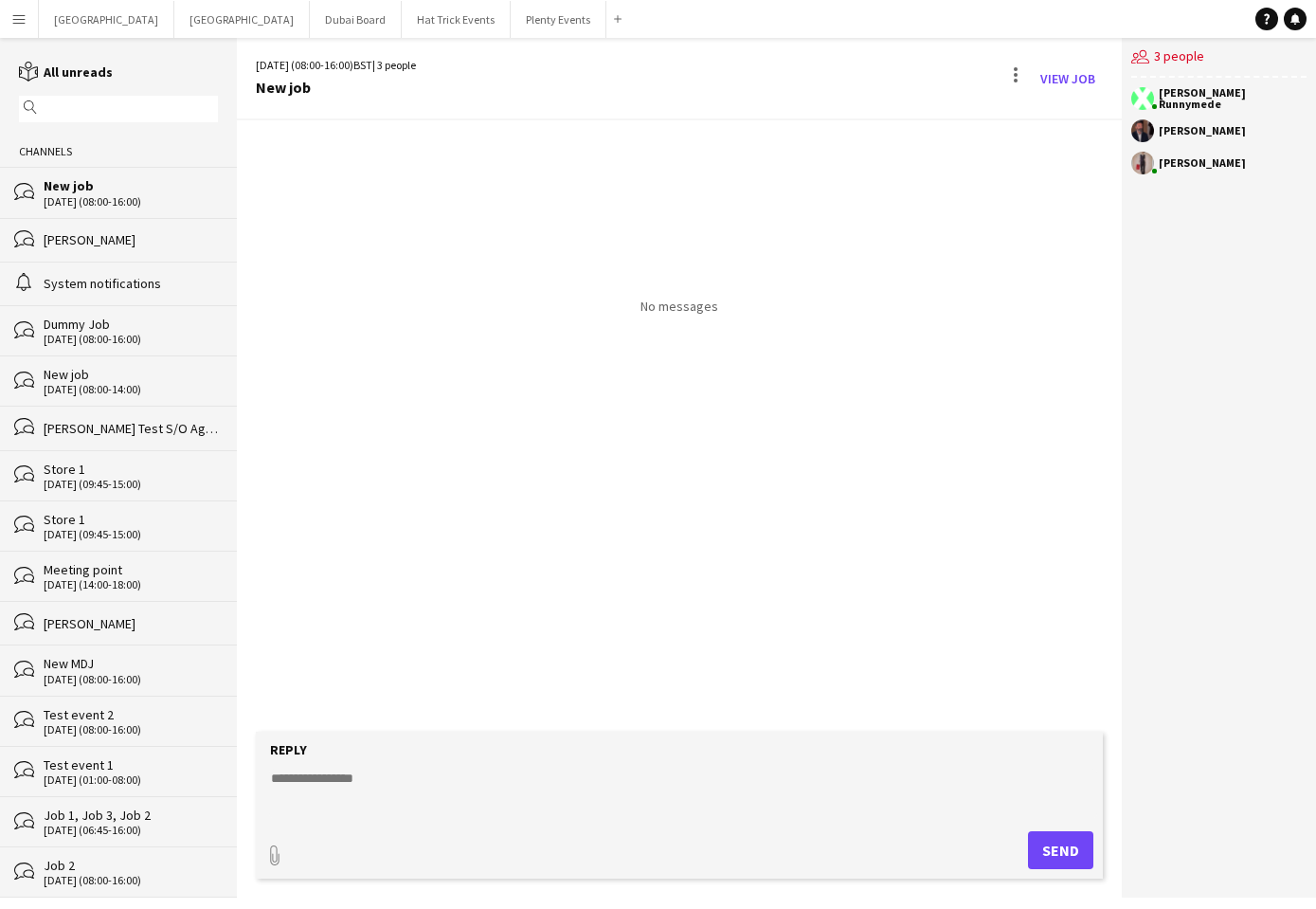
click at [387, 777] on textarea at bounding box center [683, 793] width 828 height 49
type textarea "***"
click at [1054, 851] on button "Send" at bounding box center [1060, 849] width 65 height 37
click at [1061, 81] on link "View Job" at bounding box center [1067, 79] width 70 height 31
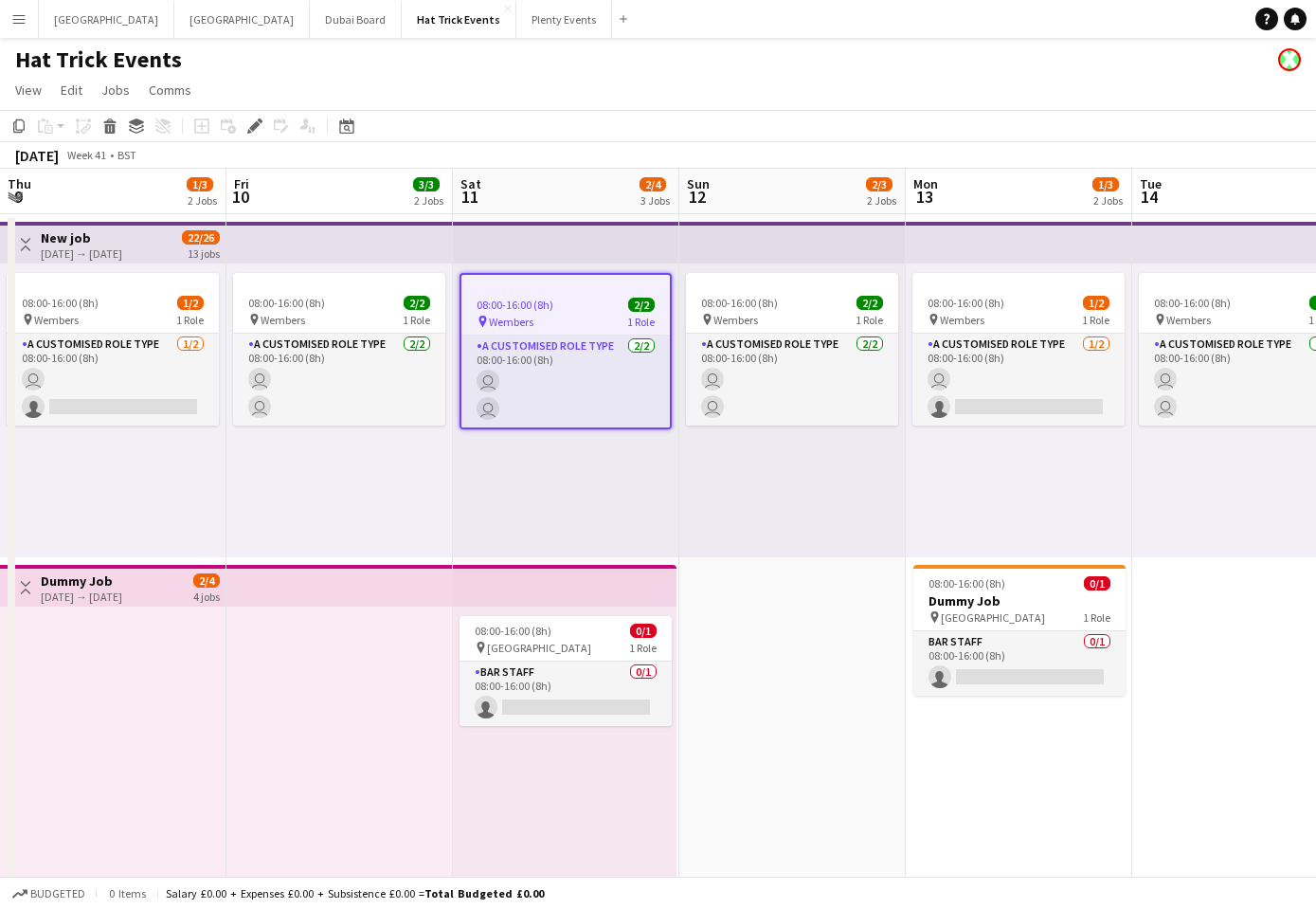
scroll to position [0, 652]
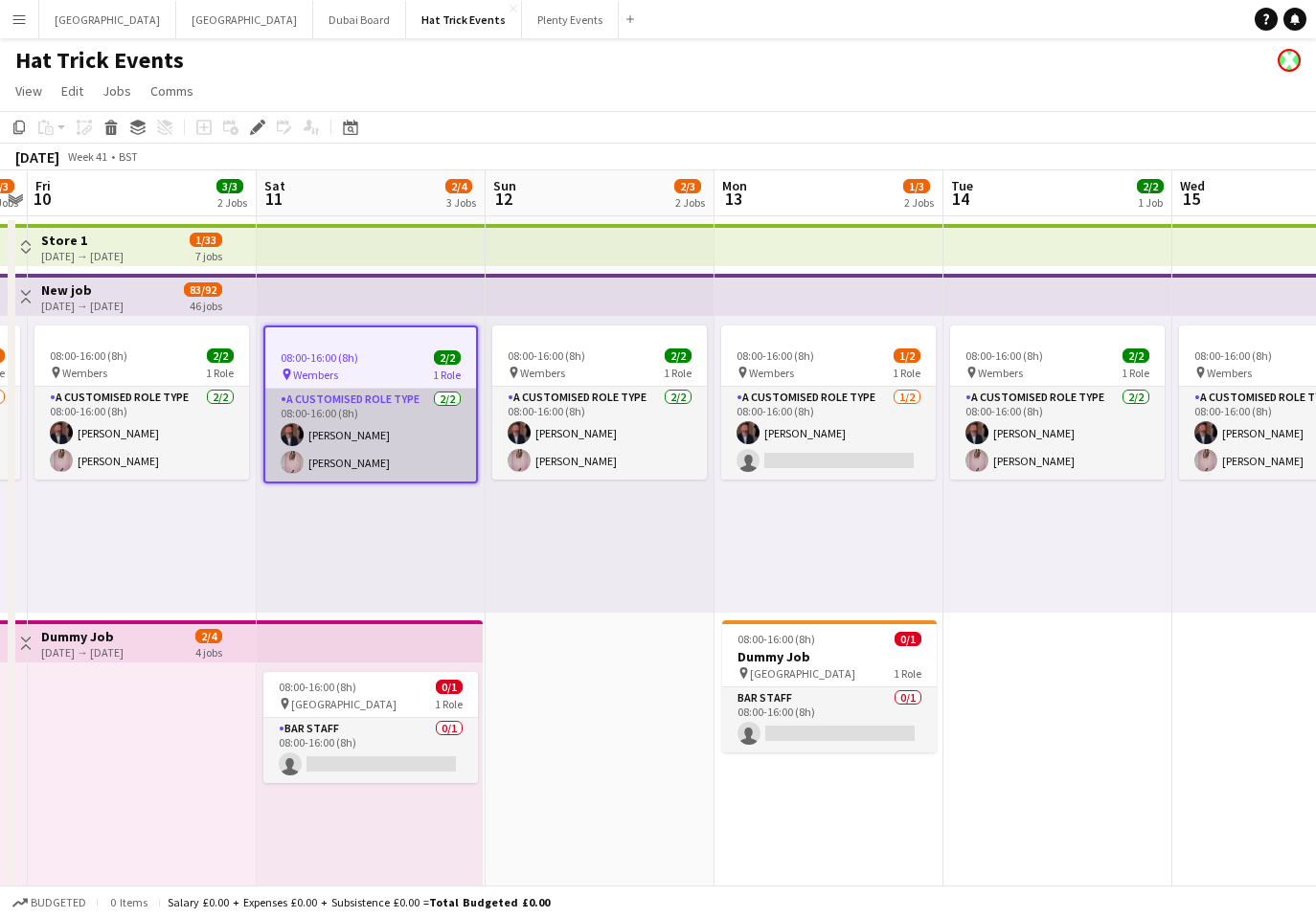
click at [401, 424] on app-card-role "A Customised Role Type 2/2 08:00-16:00 (8h) Andrew Allison Diana Priceless" at bounding box center [370, 436] width 211 height 93
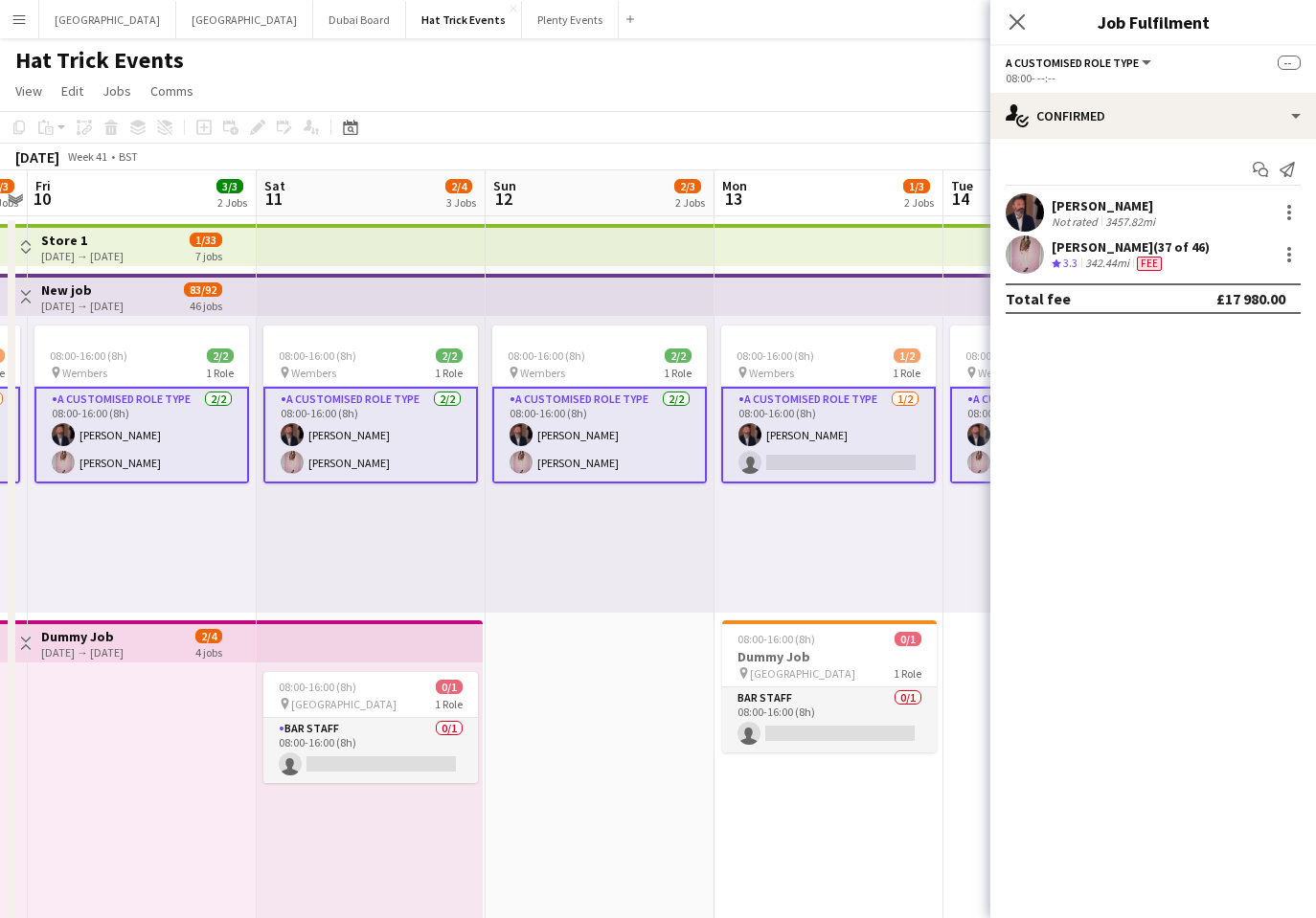
click at [401, 424] on app-card-role "A Customised Role Type 2/2 08:00-16:00 (8h) Andrew Allison Diana Priceless" at bounding box center [370, 436] width 214 height 97
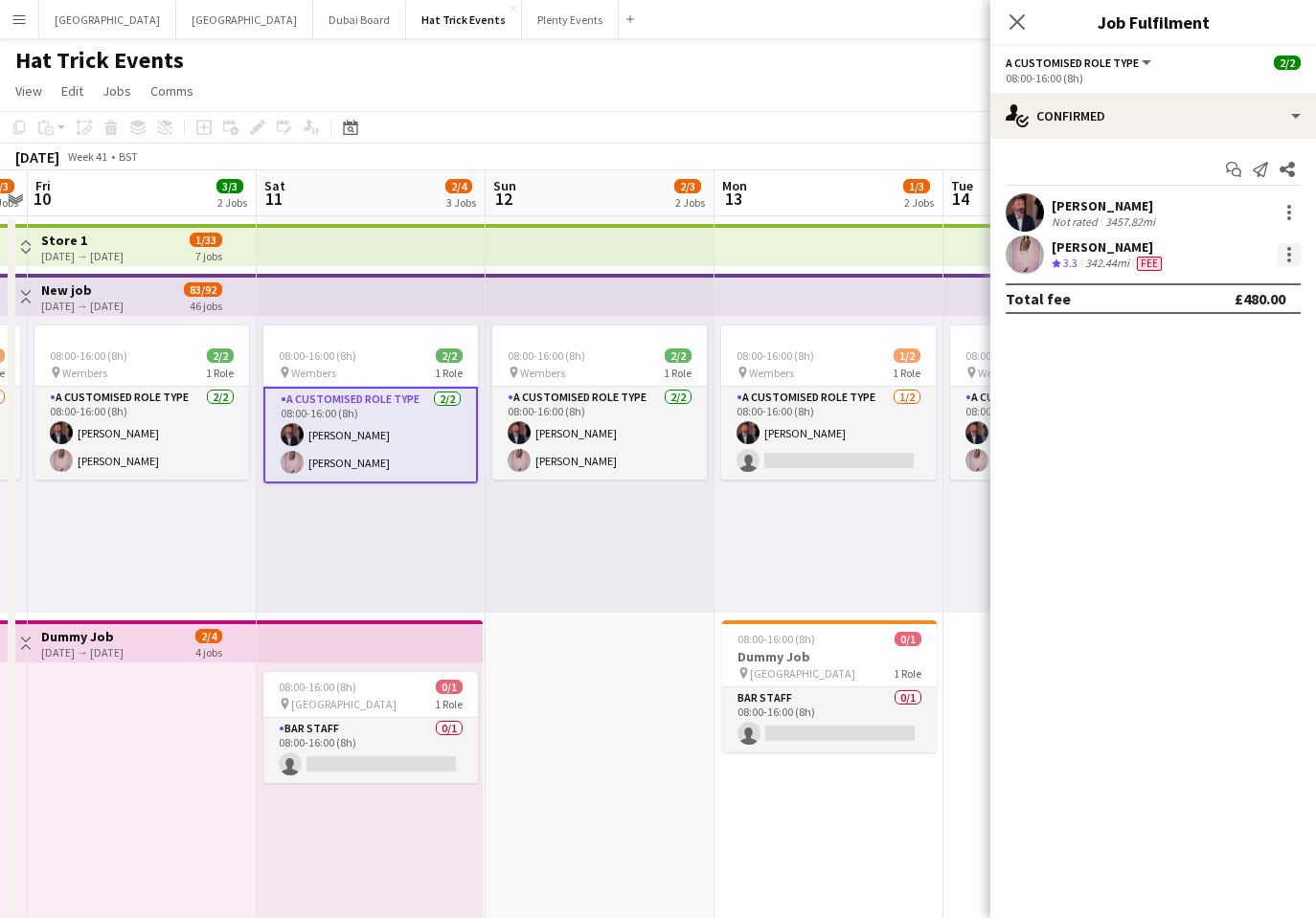
click at [1285, 254] on div at bounding box center [1289, 255] width 23 height 23
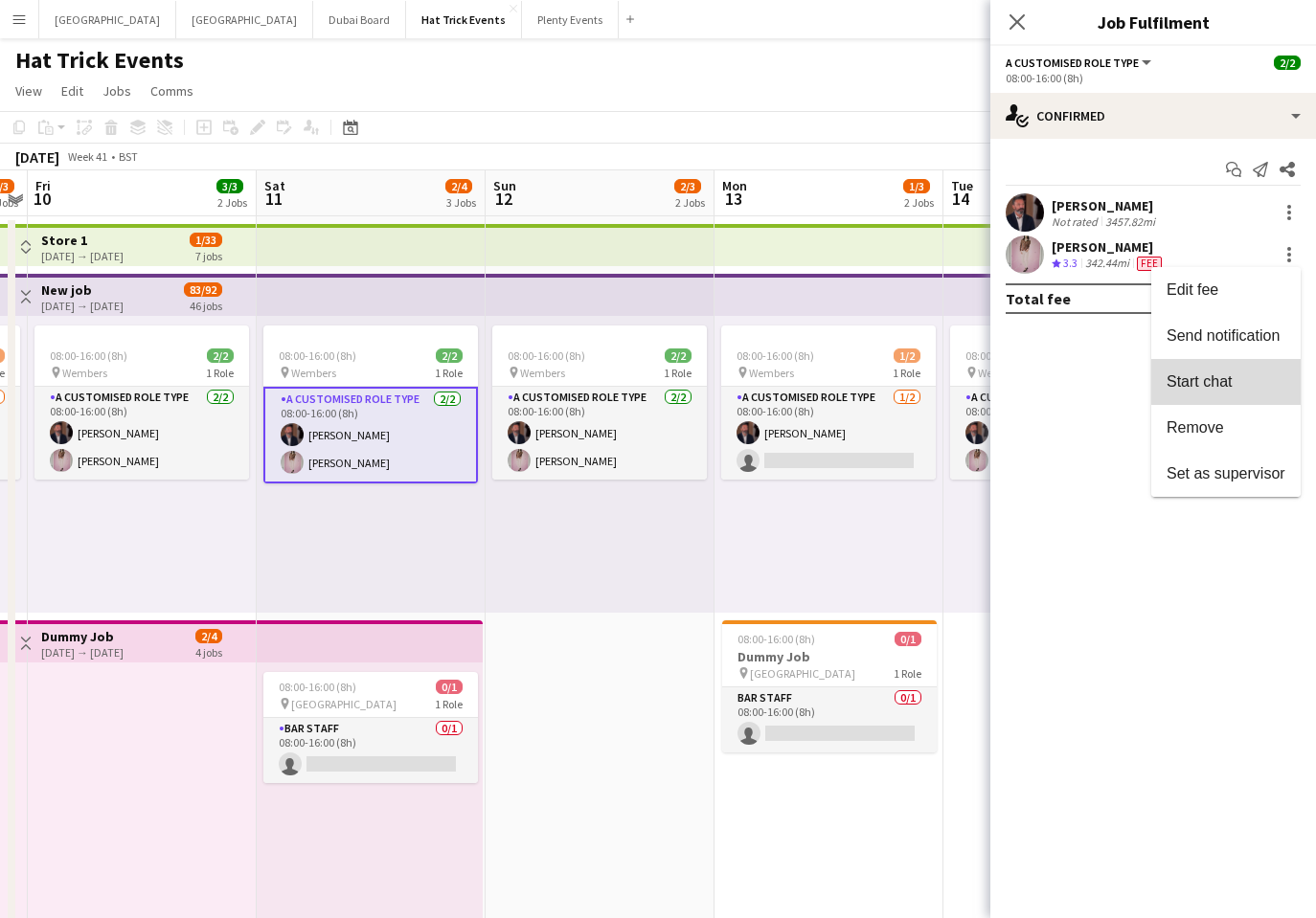
click at [1231, 377] on span "Start chat" at bounding box center [1199, 381] width 65 height 16
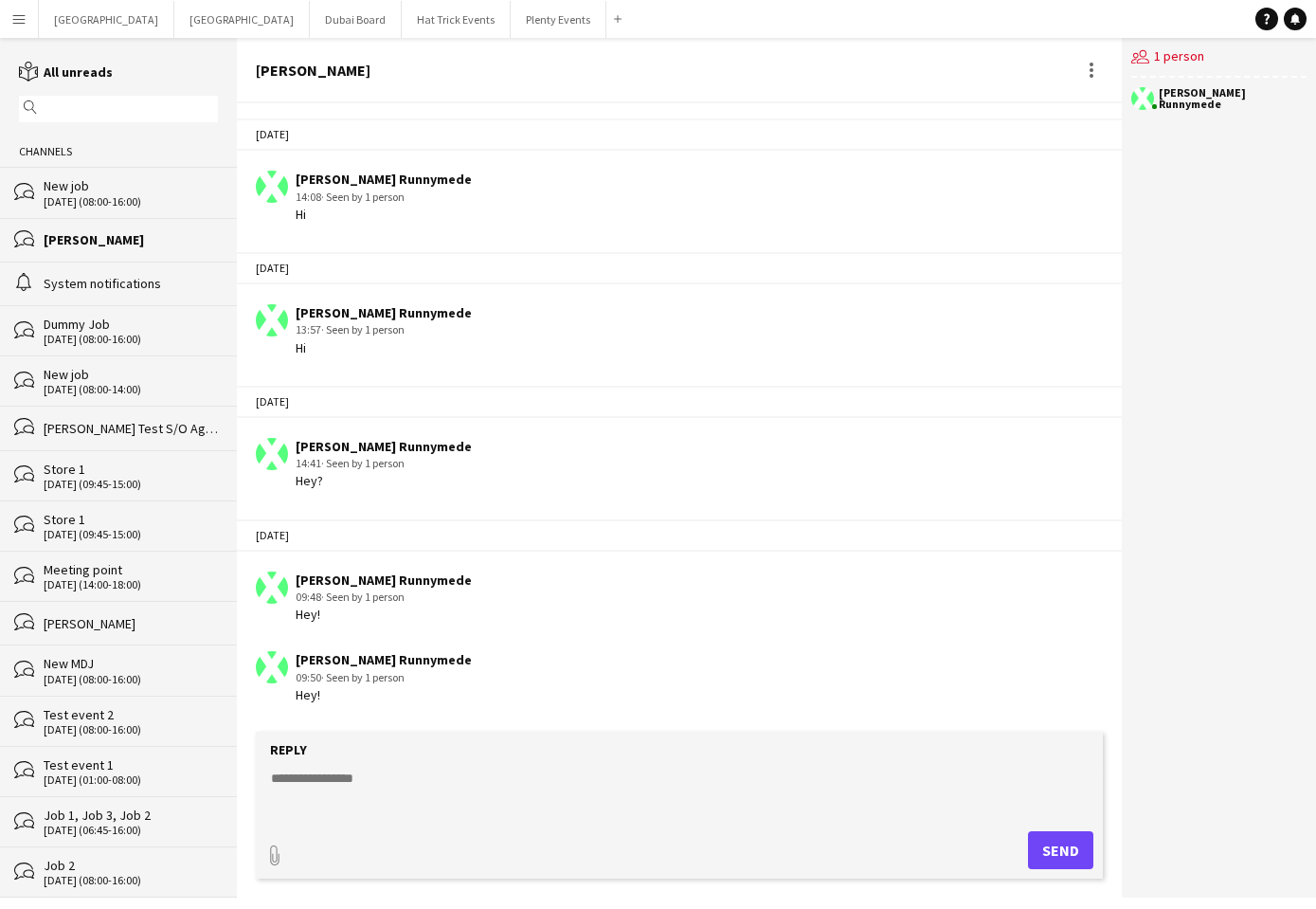
scroll to position [738, 0]
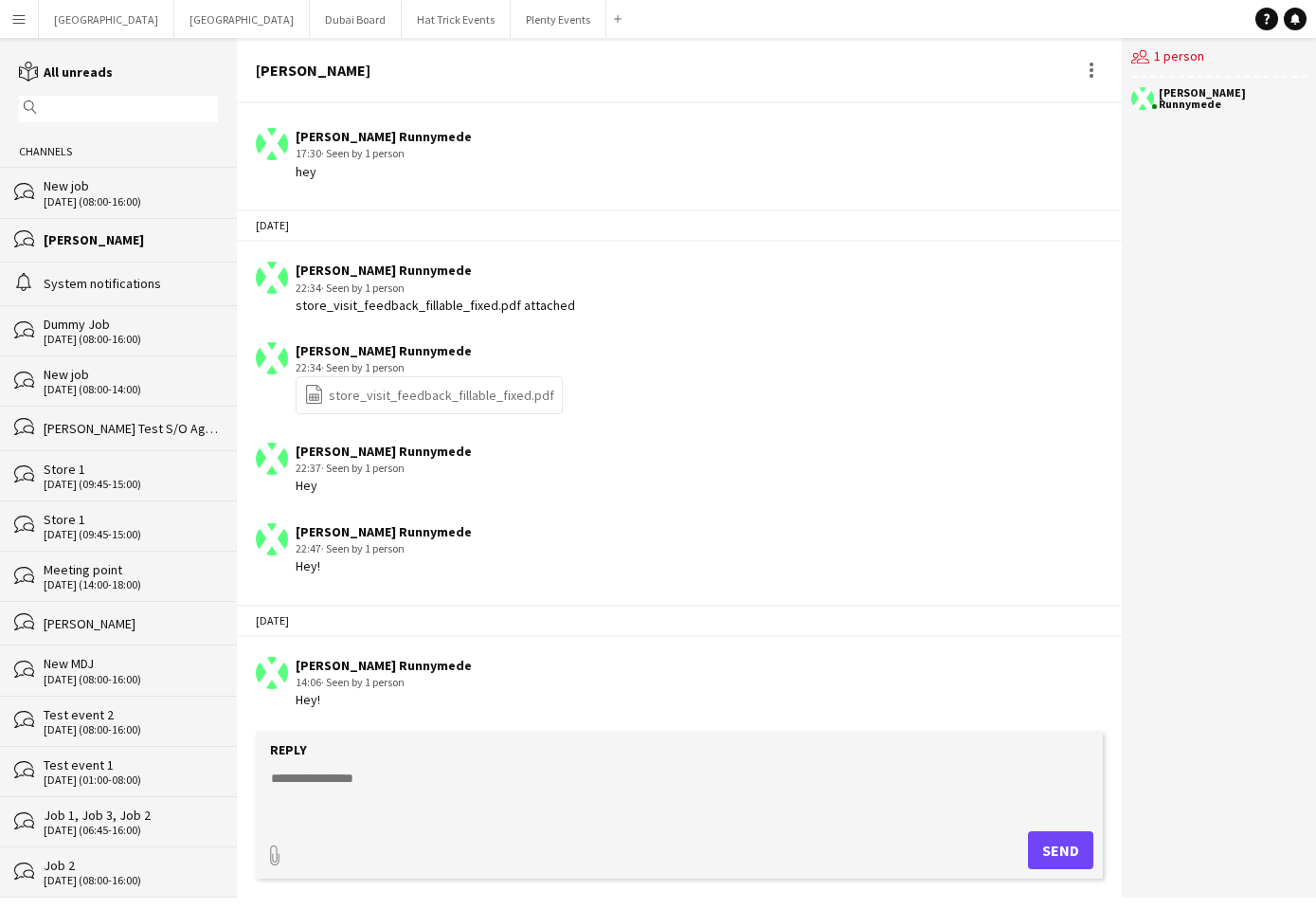
click at [349, 798] on textarea at bounding box center [683, 793] width 828 height 49
type textarea "***"
click at [1058, 848] on button "Send" at bounding box center [1060, 849] width 65 height 37
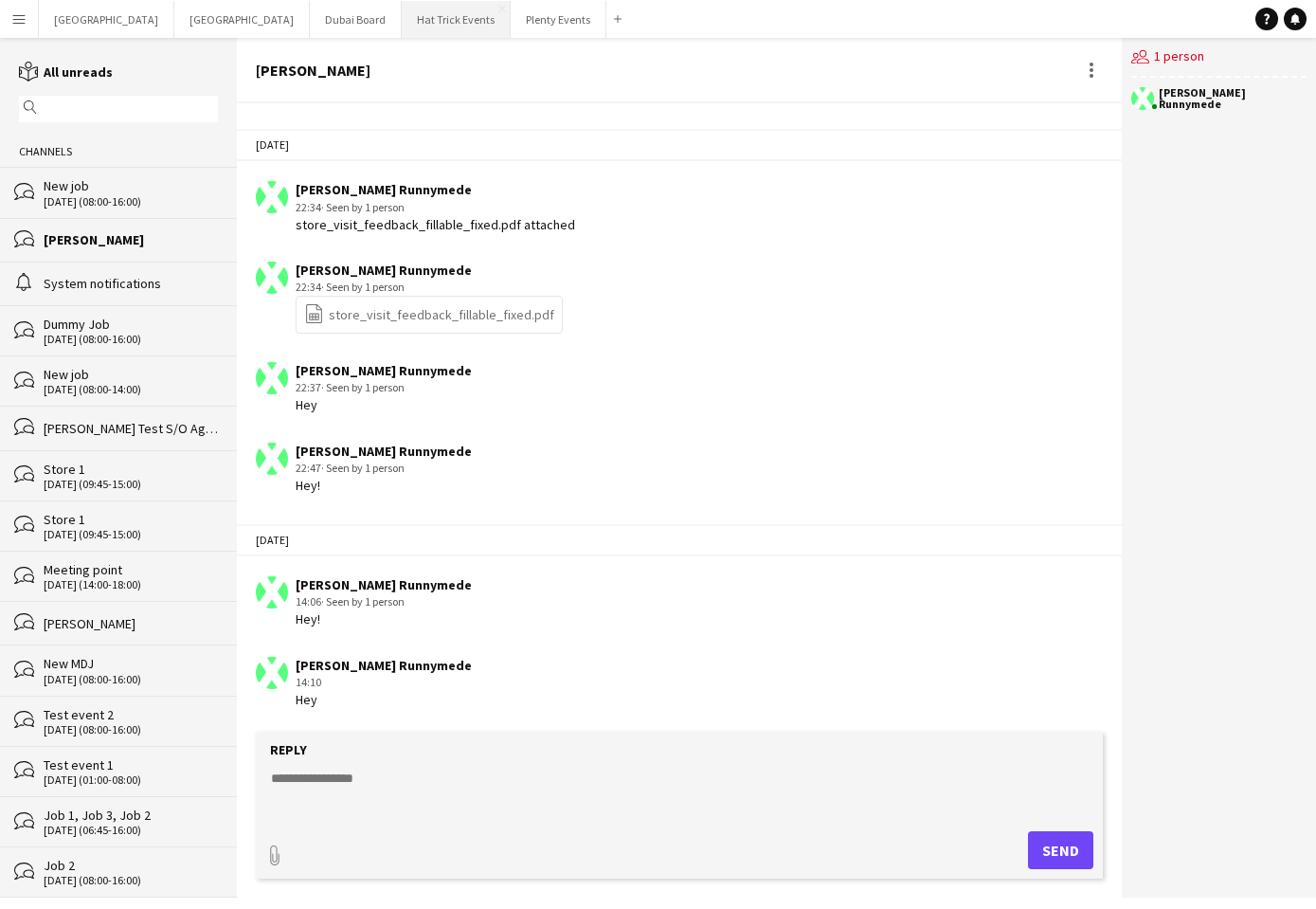
click at [402, 17] on button "Hat Trick Events Close" at bounding box center [455, 19] width 109 height 37
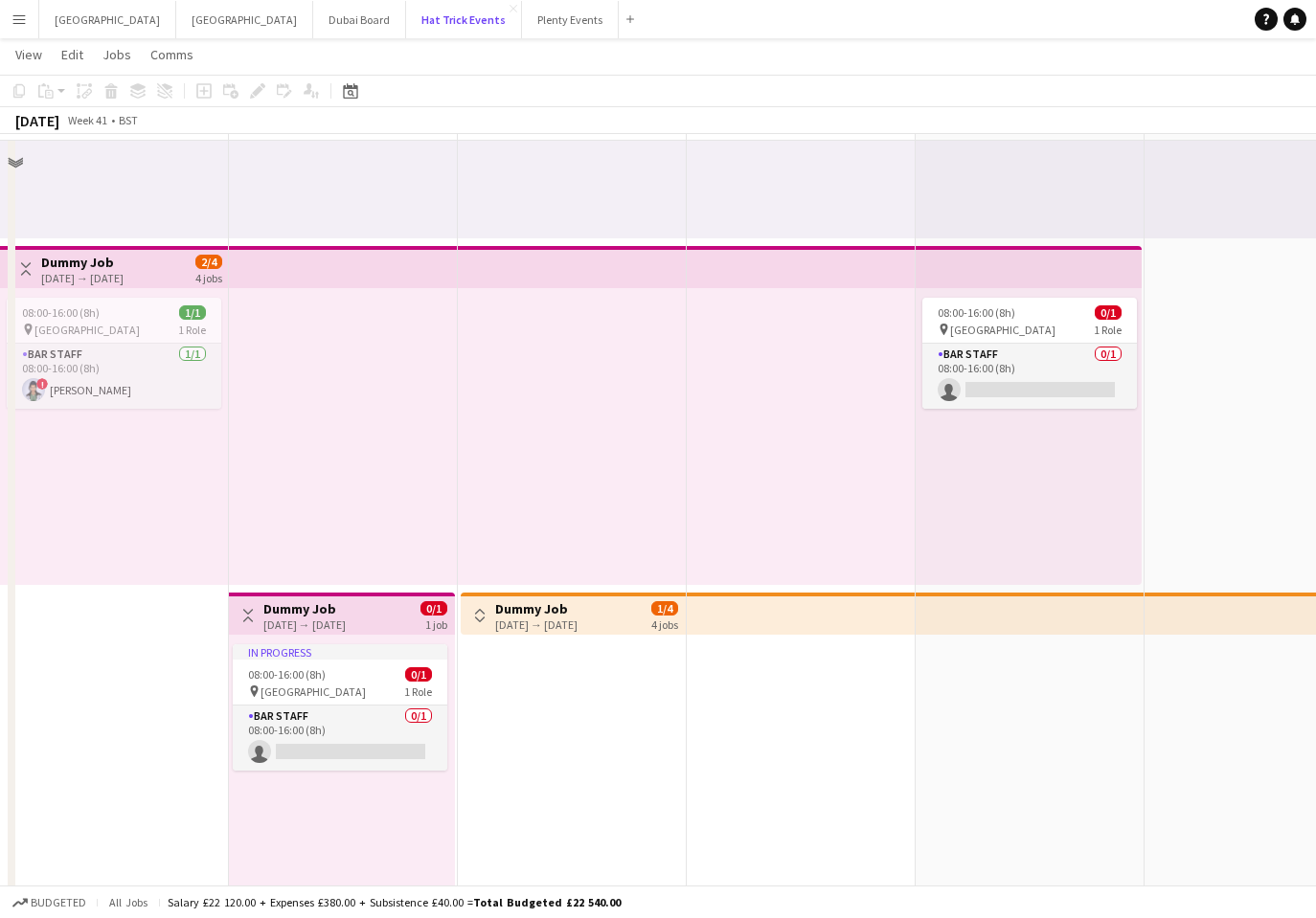
scroll to position [426, 0]
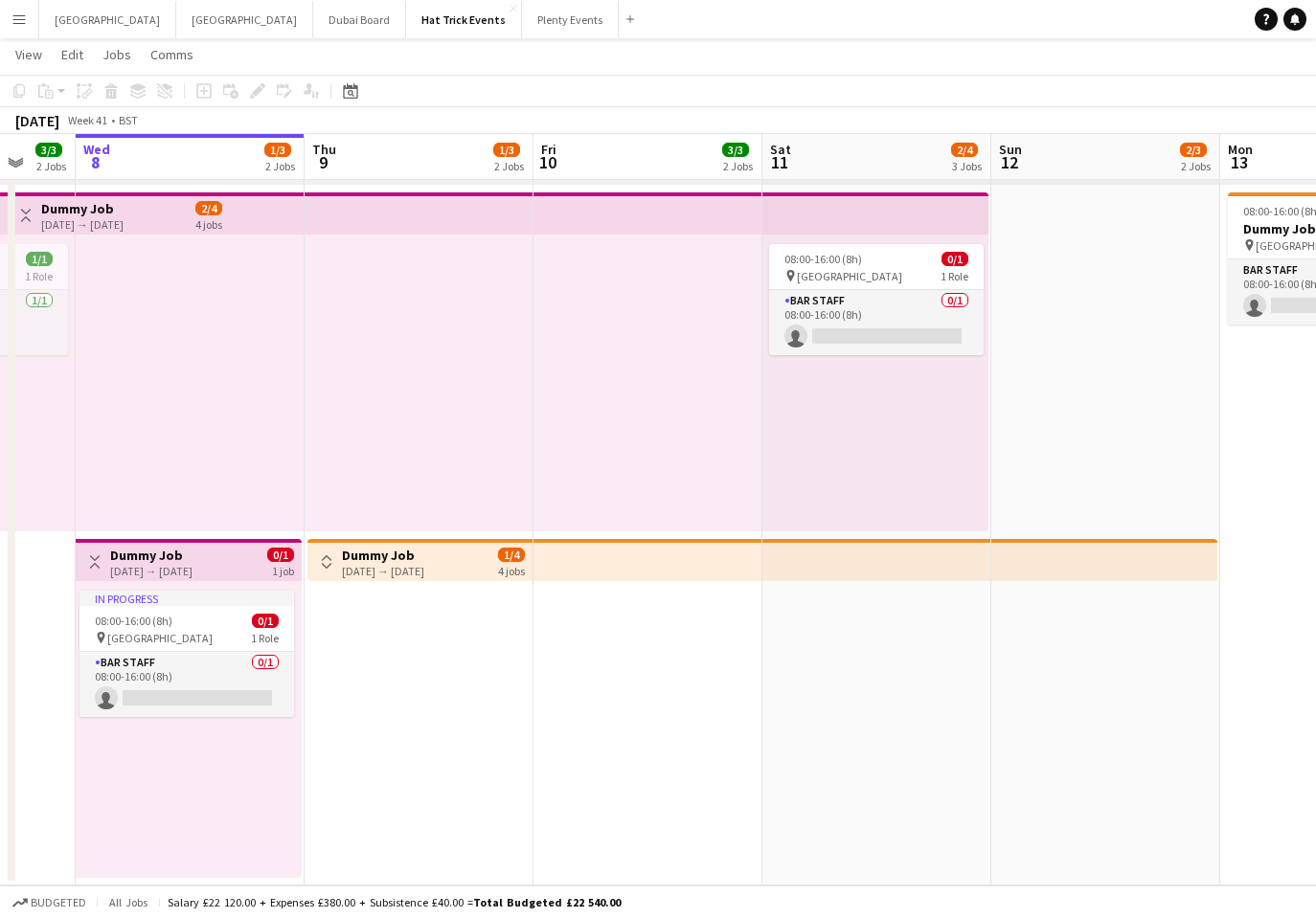
drag, startPoint x: 938, startPoint y: 735, endPoint x: 505, endPoint y: 718, distance: 433.3
click at [505, 718] on app-calendar-viewport "Sun 5 2/3 2 Jobs Mon 6 2/4 3 Jobs Tue 7 3/3 2 Jobs Wed 8 1/3 2 Jobs Thu 9 1/3 2…" at bounding box center [658, 267] width 1316 height 1237
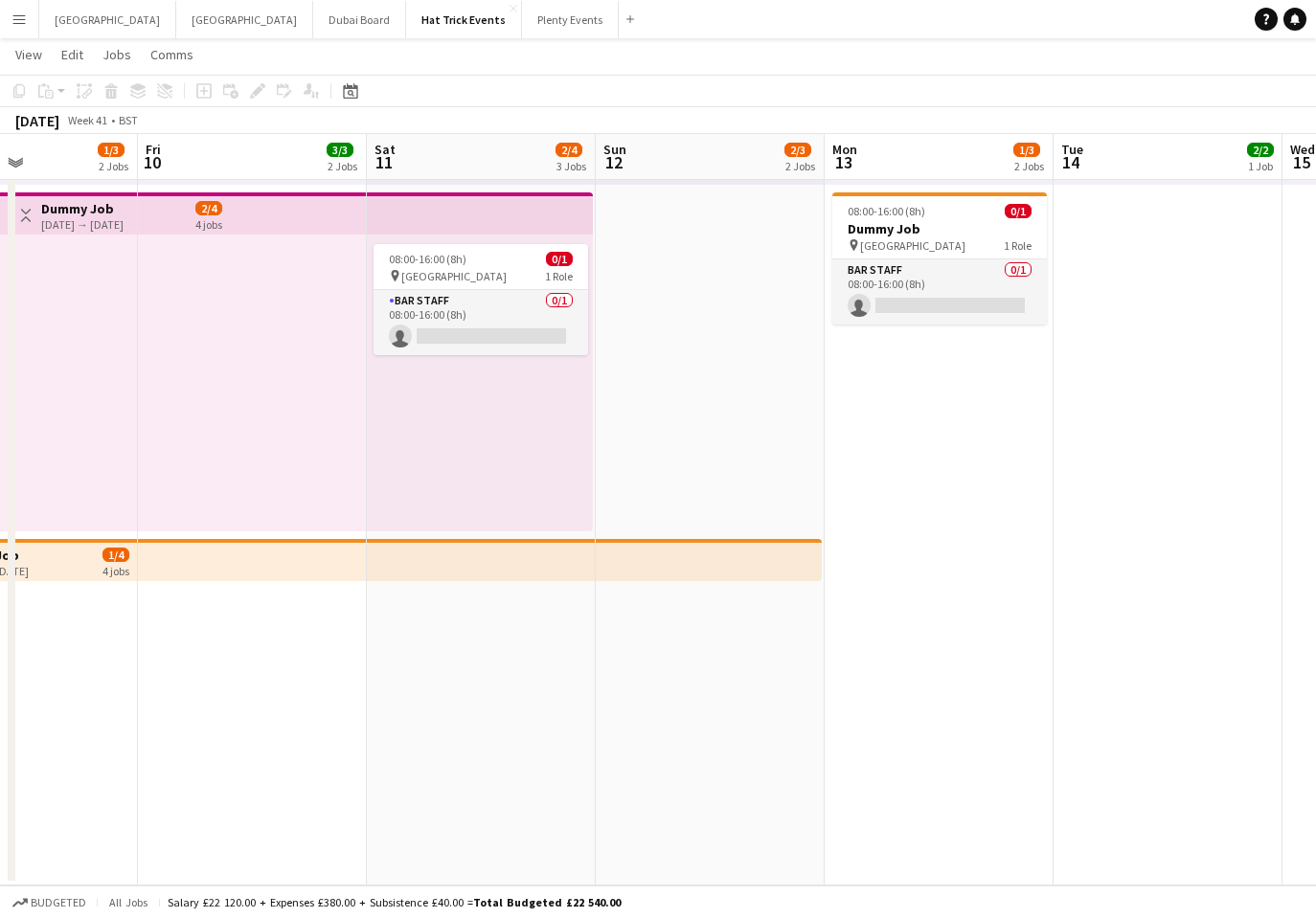
drag, startPoint x: 891, startPoint y: 752, endPoint x: 506, endPoint y: 708, distance: 387.5
click at [506, 708] on app-calendar-viewport "Mon 6 2/4 3 Jobs Tue 7 3/3 2 Jobs Wed 8 1/3 2 Jobs Thu 9 1/3 2 Jobs Fri 10 3/3 …" at bounding box center [658, 267] width 1316 height 1237
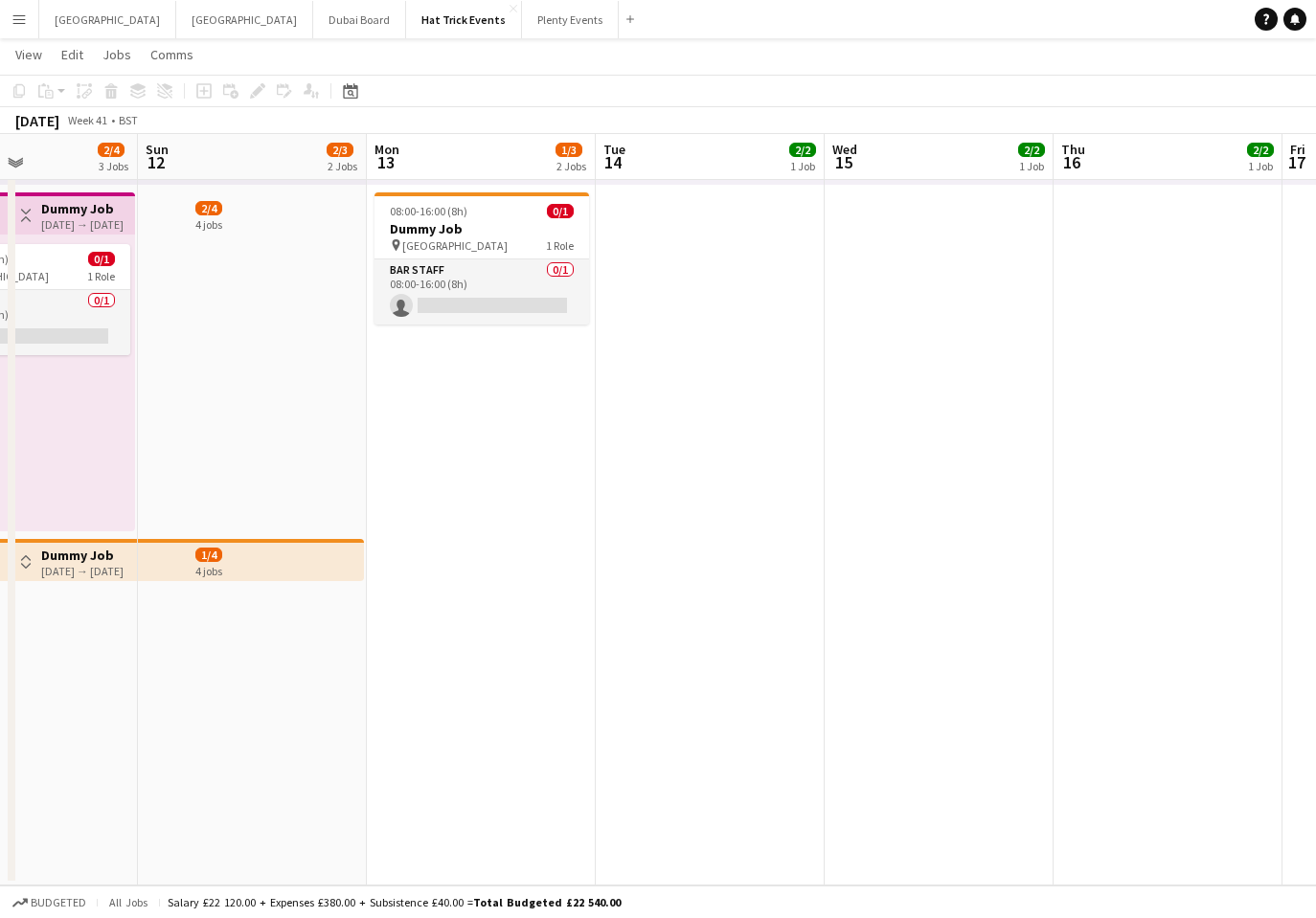
scroll to position [0, 597]
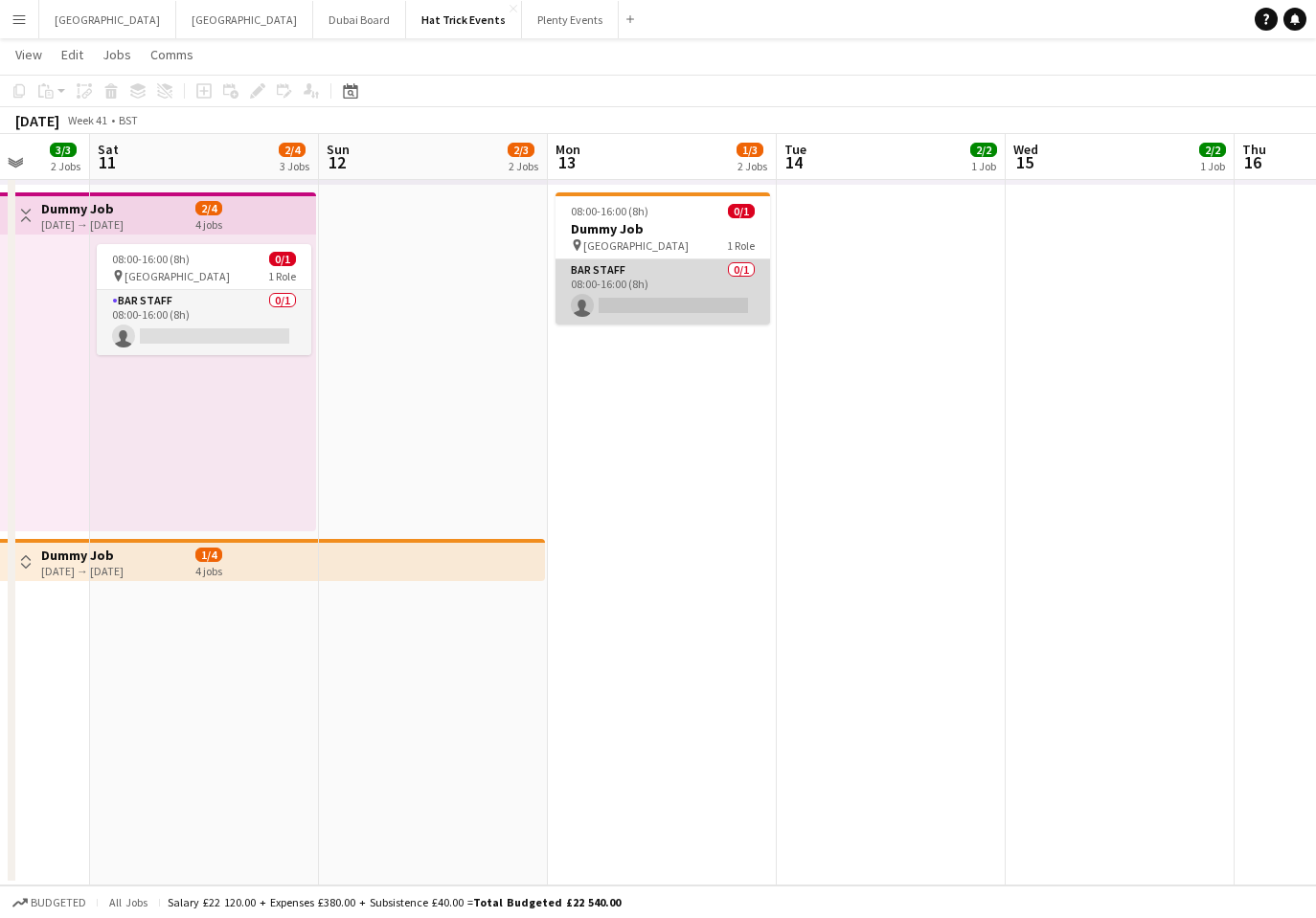
click at [674, 290] on app-card-role "Bar Staff 0/1 08:00-16:00 (8h) single-neutral-actions" at bounding box center [662, 291] width 214 height 65
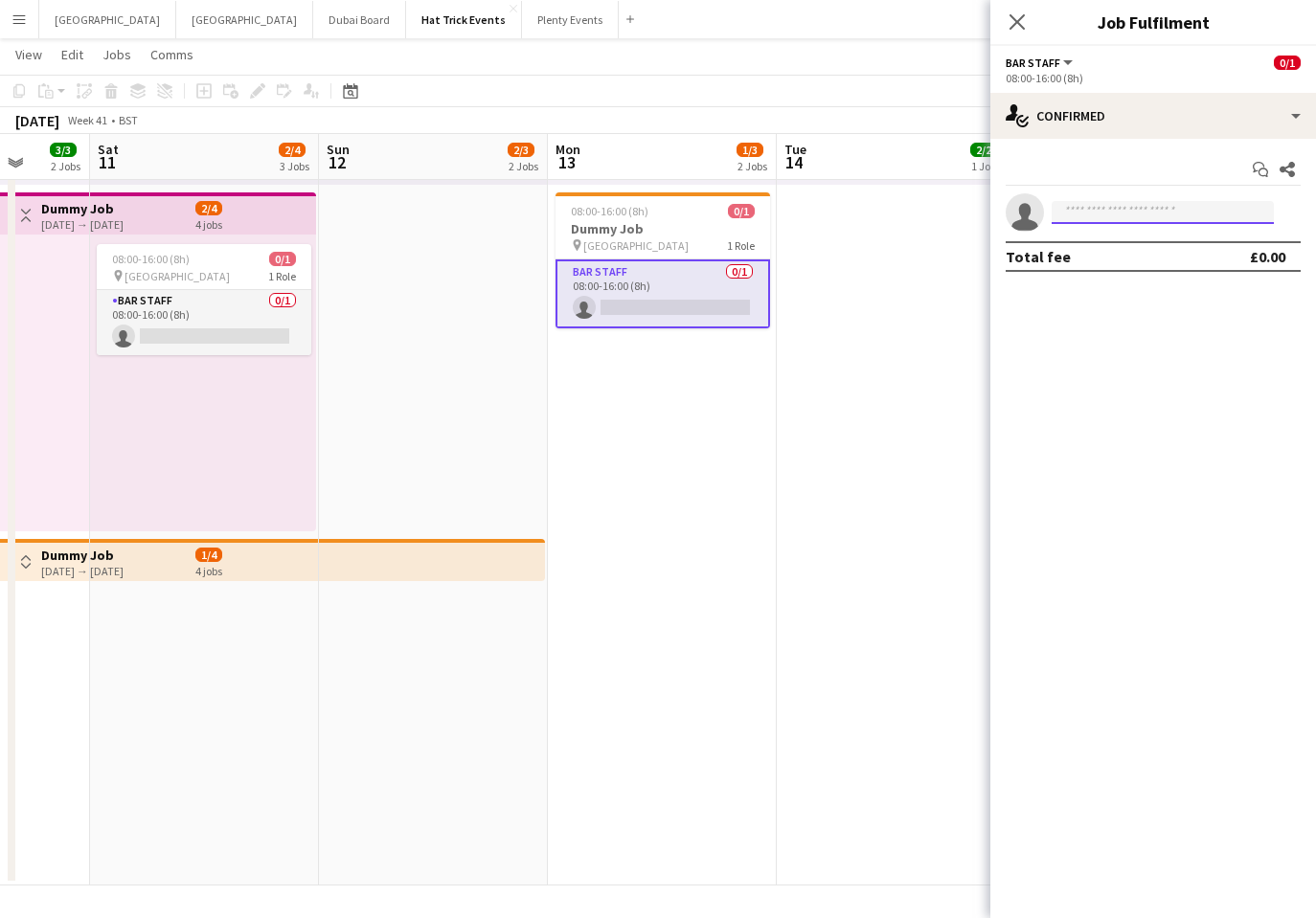
click at [1089, 216] on input at bounding box center [1162, 213] width 222 height 23
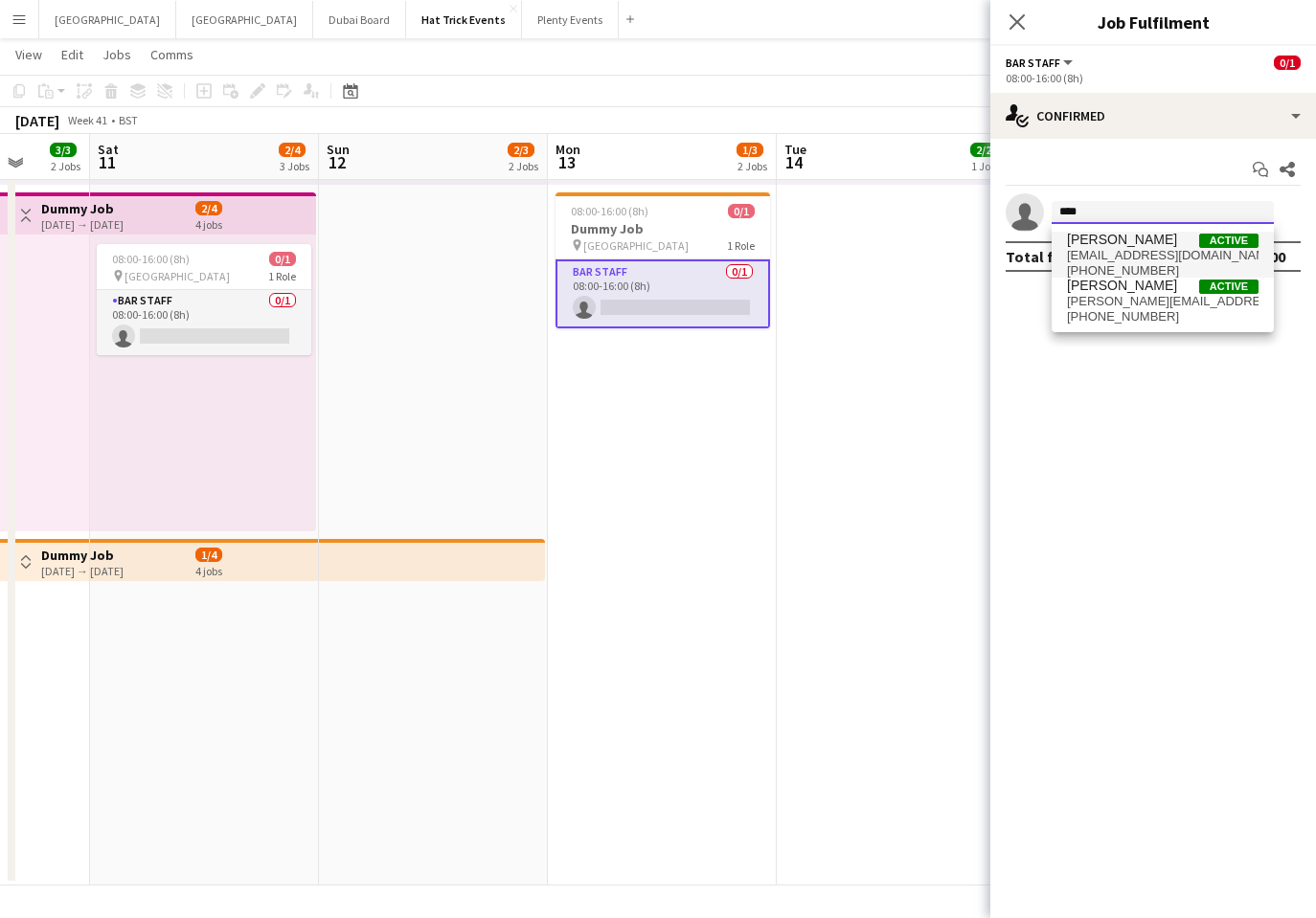
type input "****"
click at [1129, 250] on span "dp0763539@gmail.com" at bounding box center [1162, 256] width 191 height 16
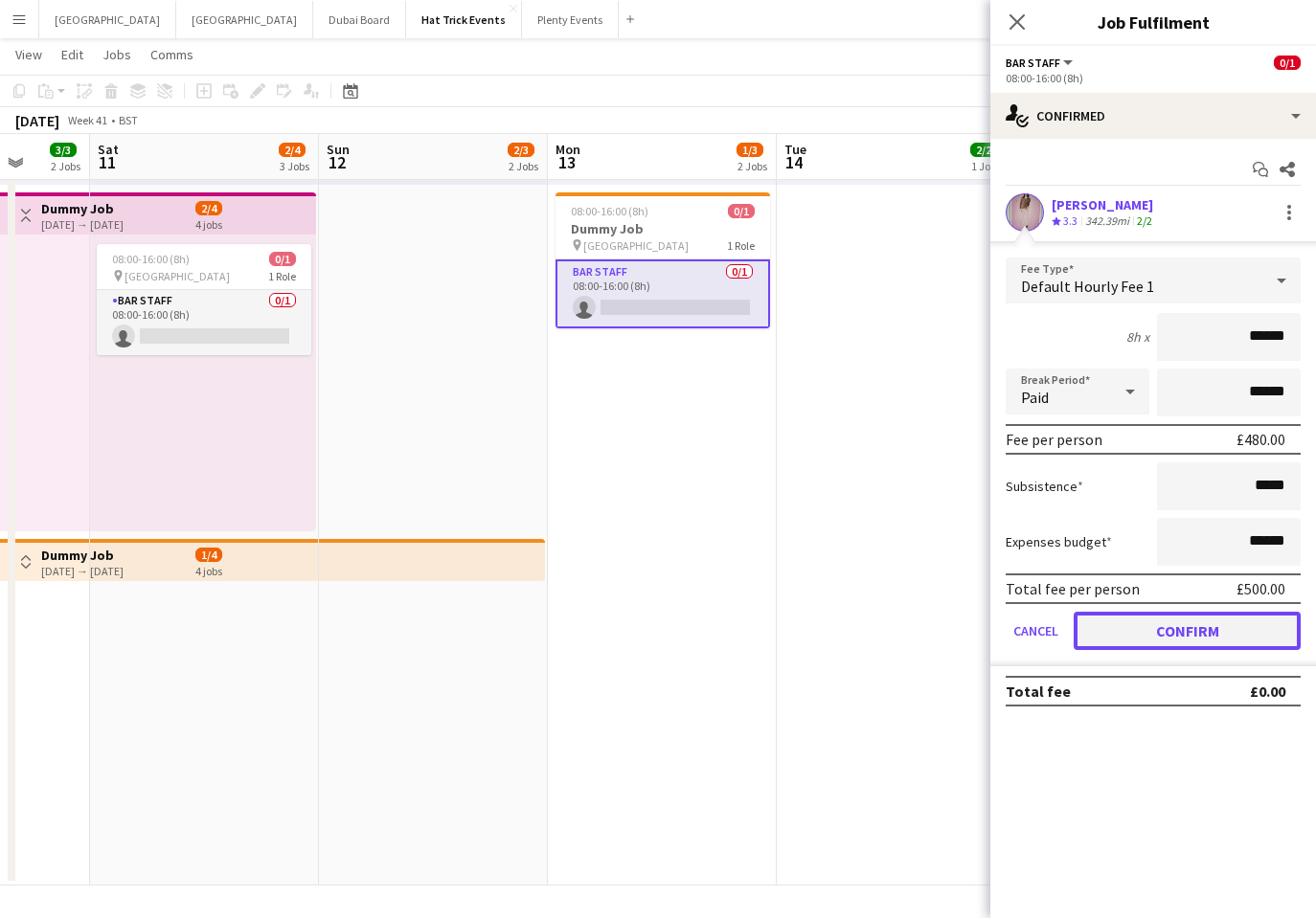
click at [1201, 632] on button "Confirm" at bounding box center [1187, 630] width 227 height 38
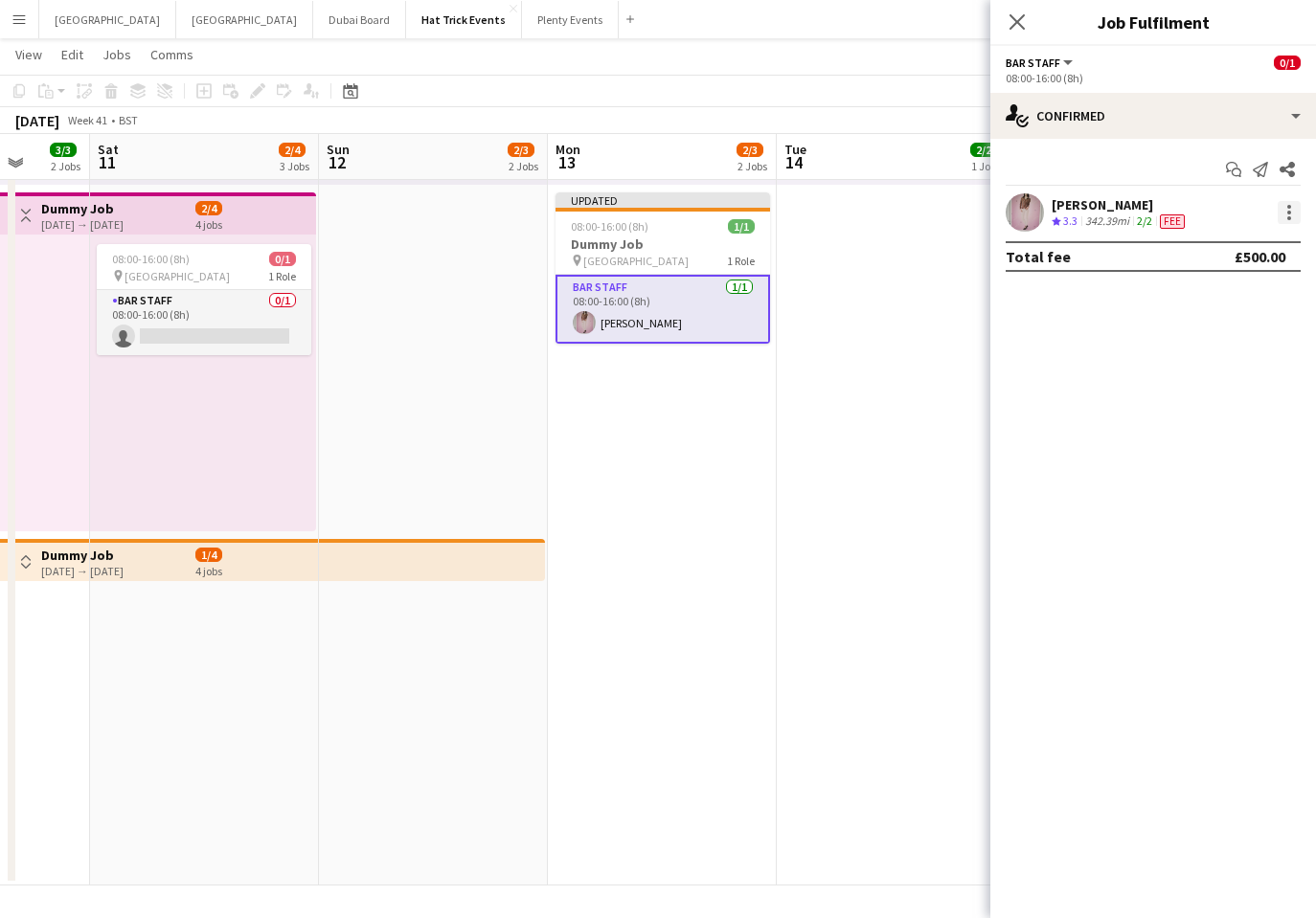
click at [1286, 213] on div at bounding box center [1289, 213] width 23 height 23
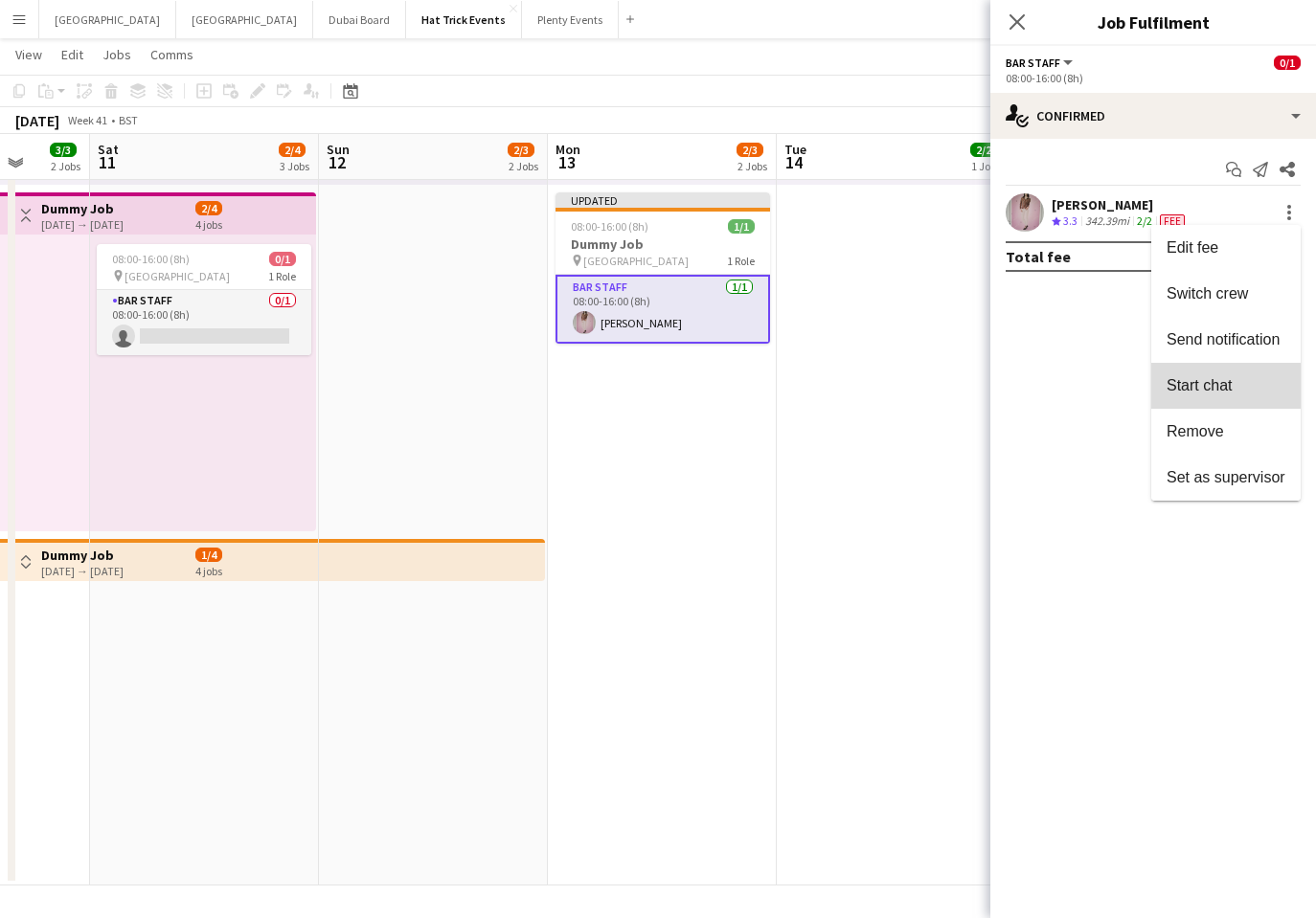
click at [1205, 391] on span "Start chat" at bounding box center [1199, 385] width 65 height 16
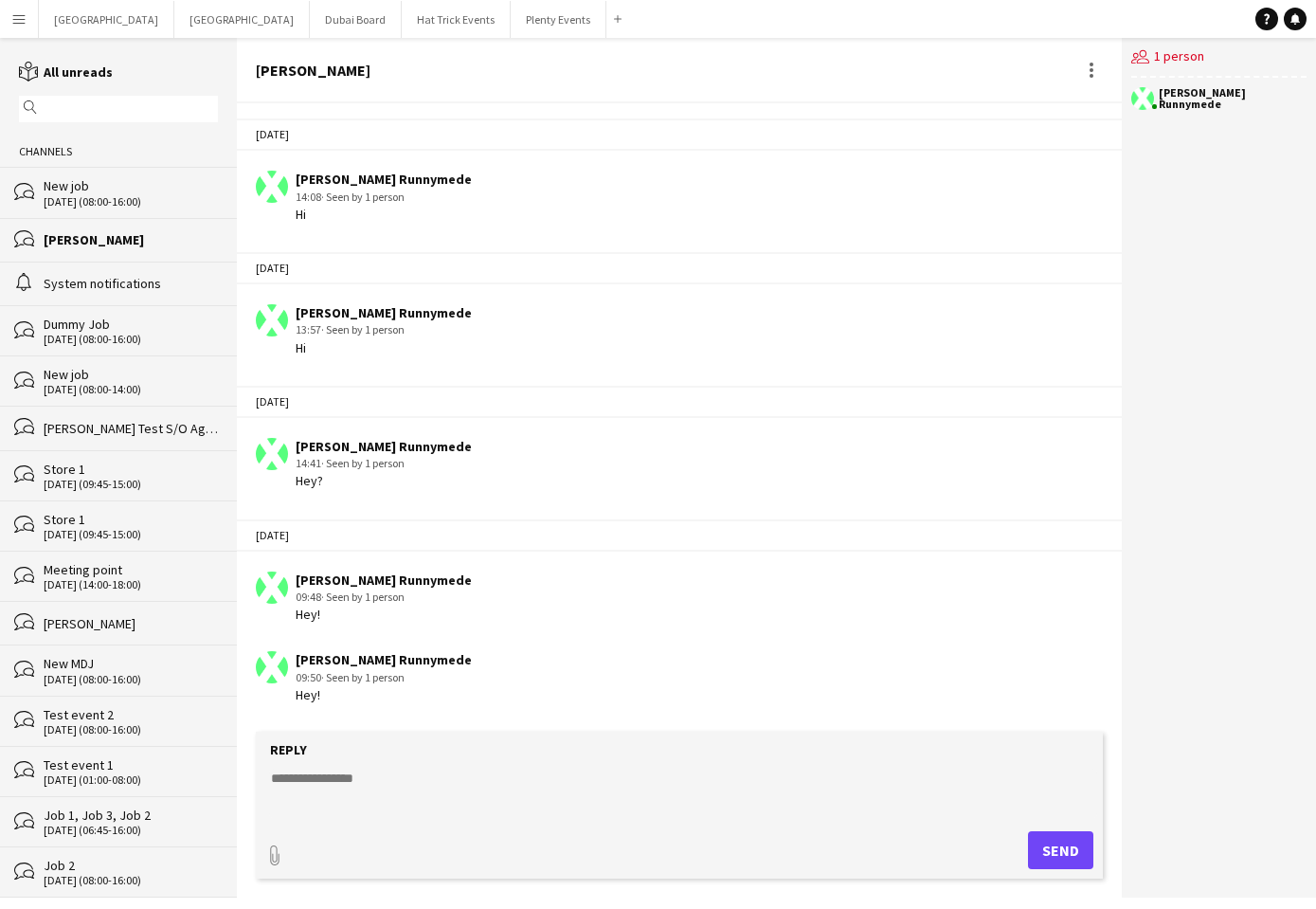
scroll to position [818, 0]
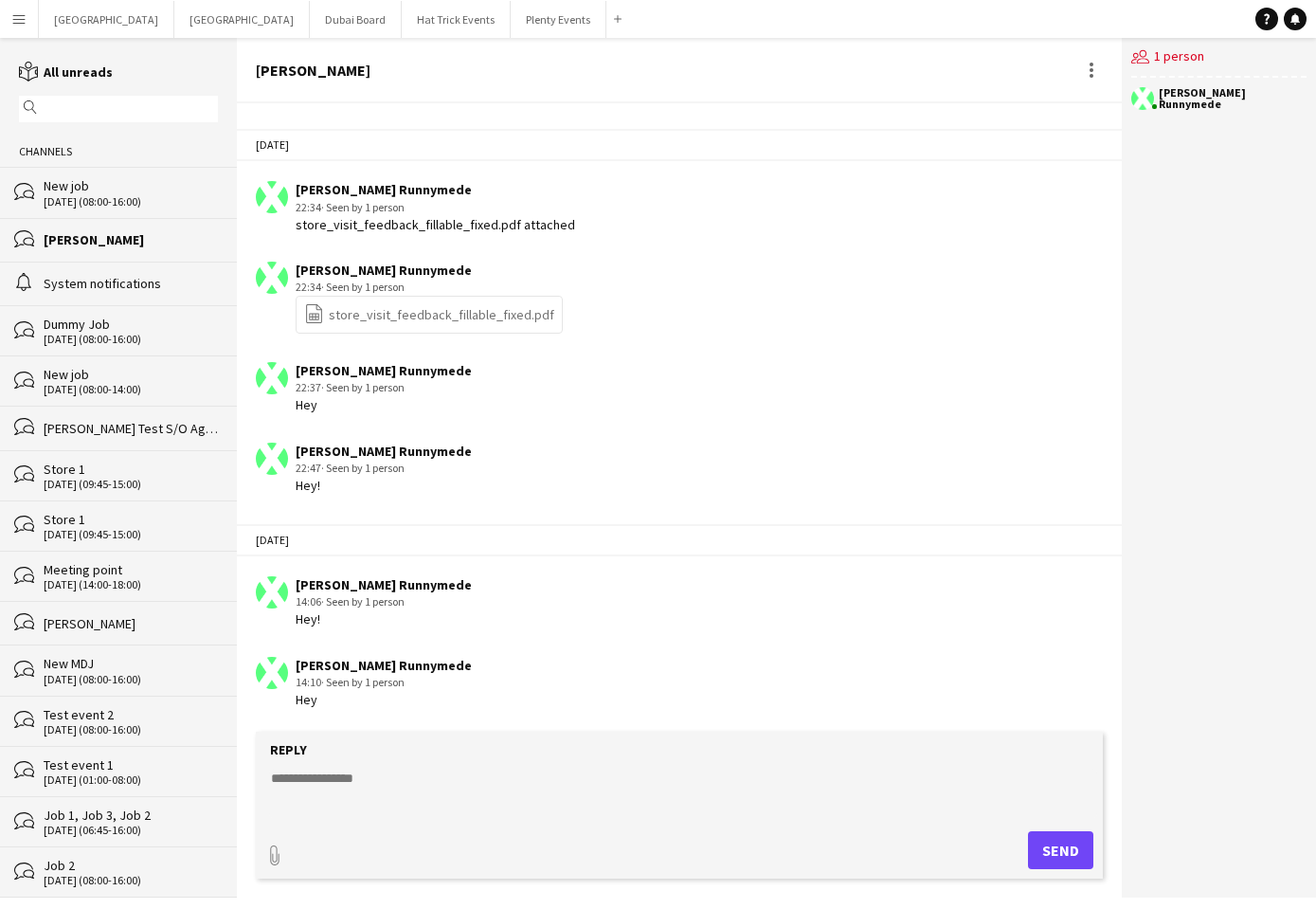
click at [292, 777] on textarea at bounding box center [683, 793] width 828 height 49
type textarea "****"
click at [1058, 849] on button "Send" at bounding box center [1060, 849] width 65 height 37
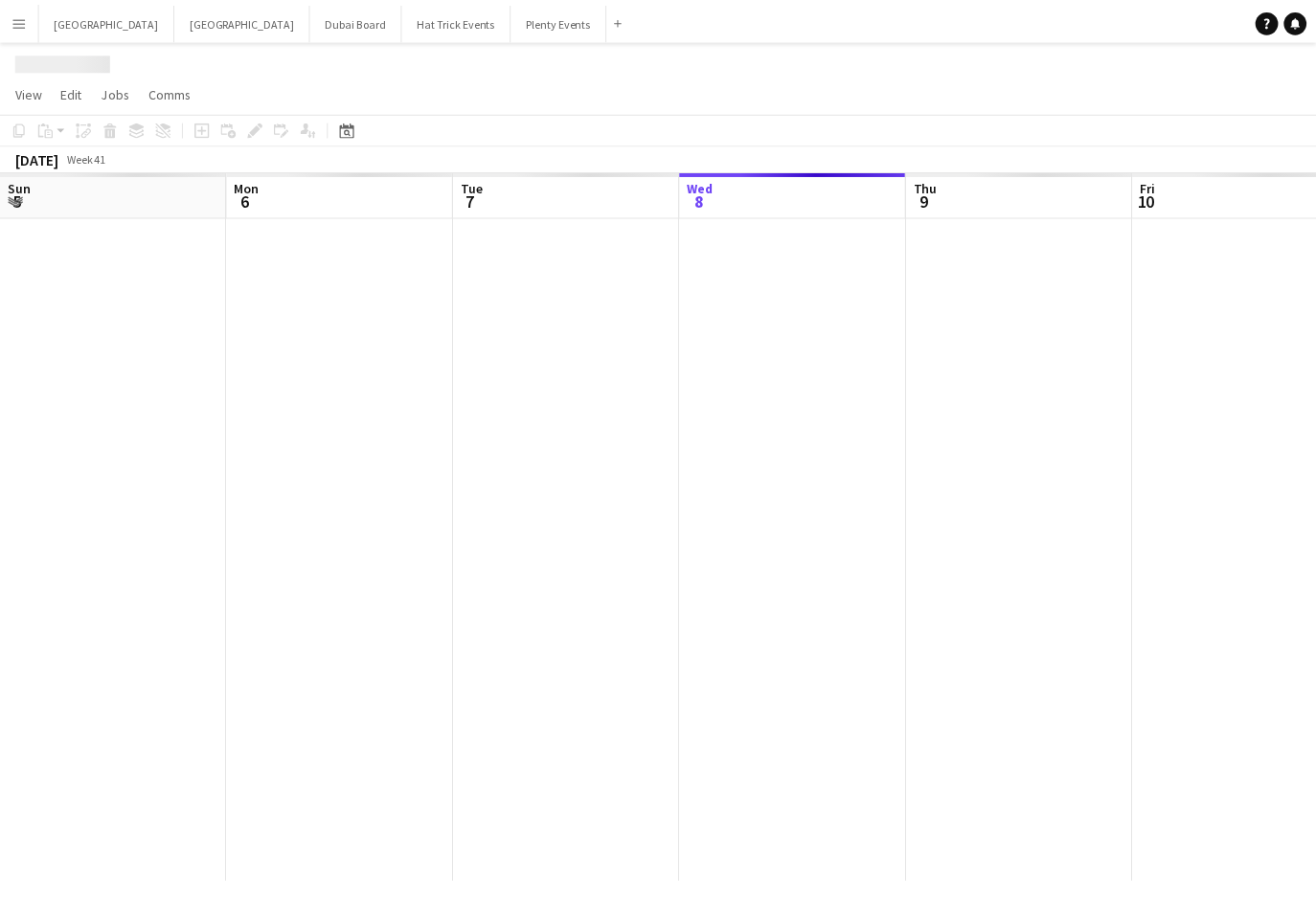
scroll to position [0, 458]
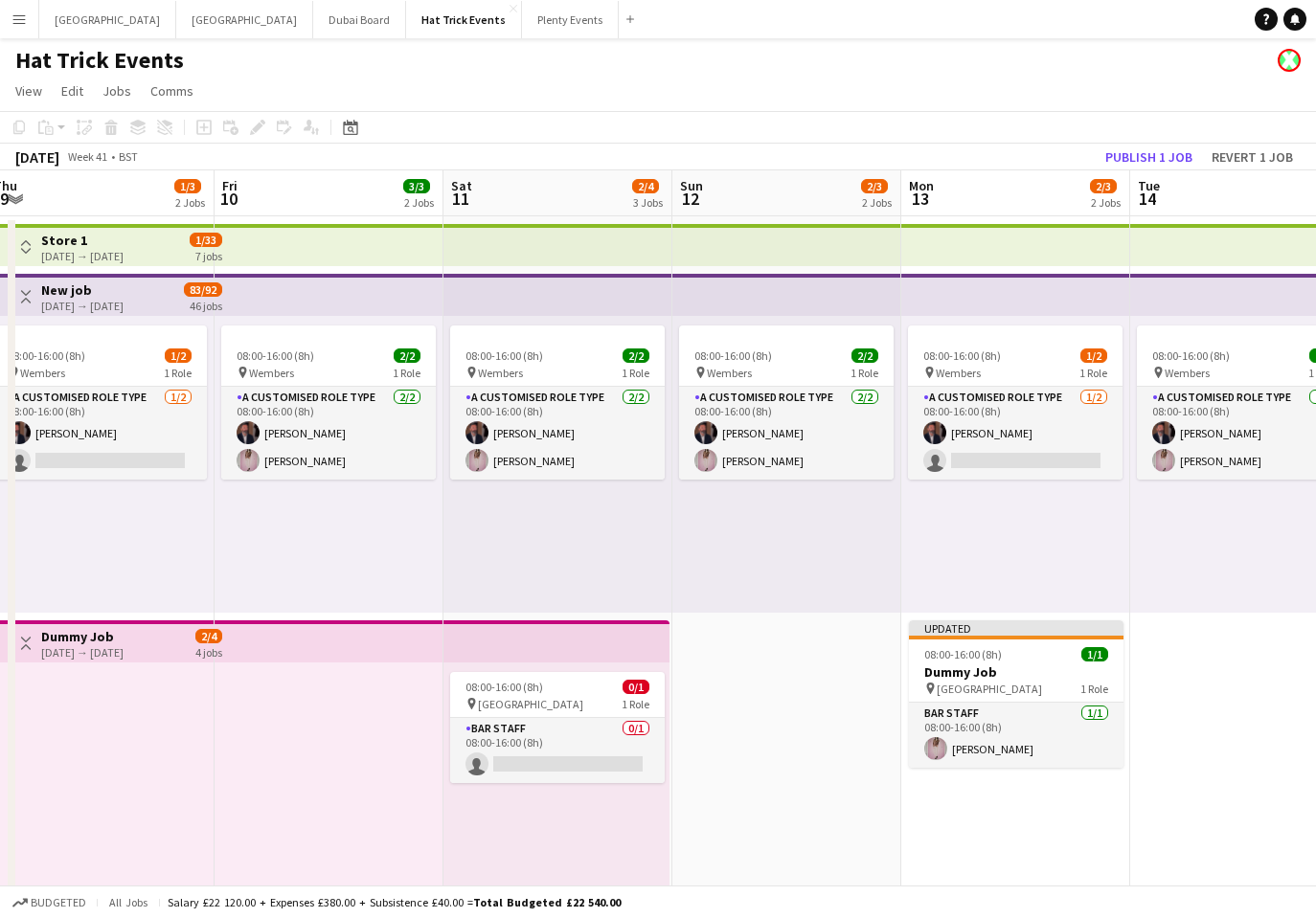
drag, startPoint x: 890, startPoint y: 534, endPoint x: 370, endPoint y: 485, distance: 522.3
click at [385, 485] on app-calendar-viewport "Mon 6 2/4 3 Jobs Tue 7 3/3 2 Jobs Wed 8 1/3 2 Jobs Thu 9 1/3 2 Jobs Fri 10 3/3 …" at bounding box center [658, 742] width 1316 height 1143
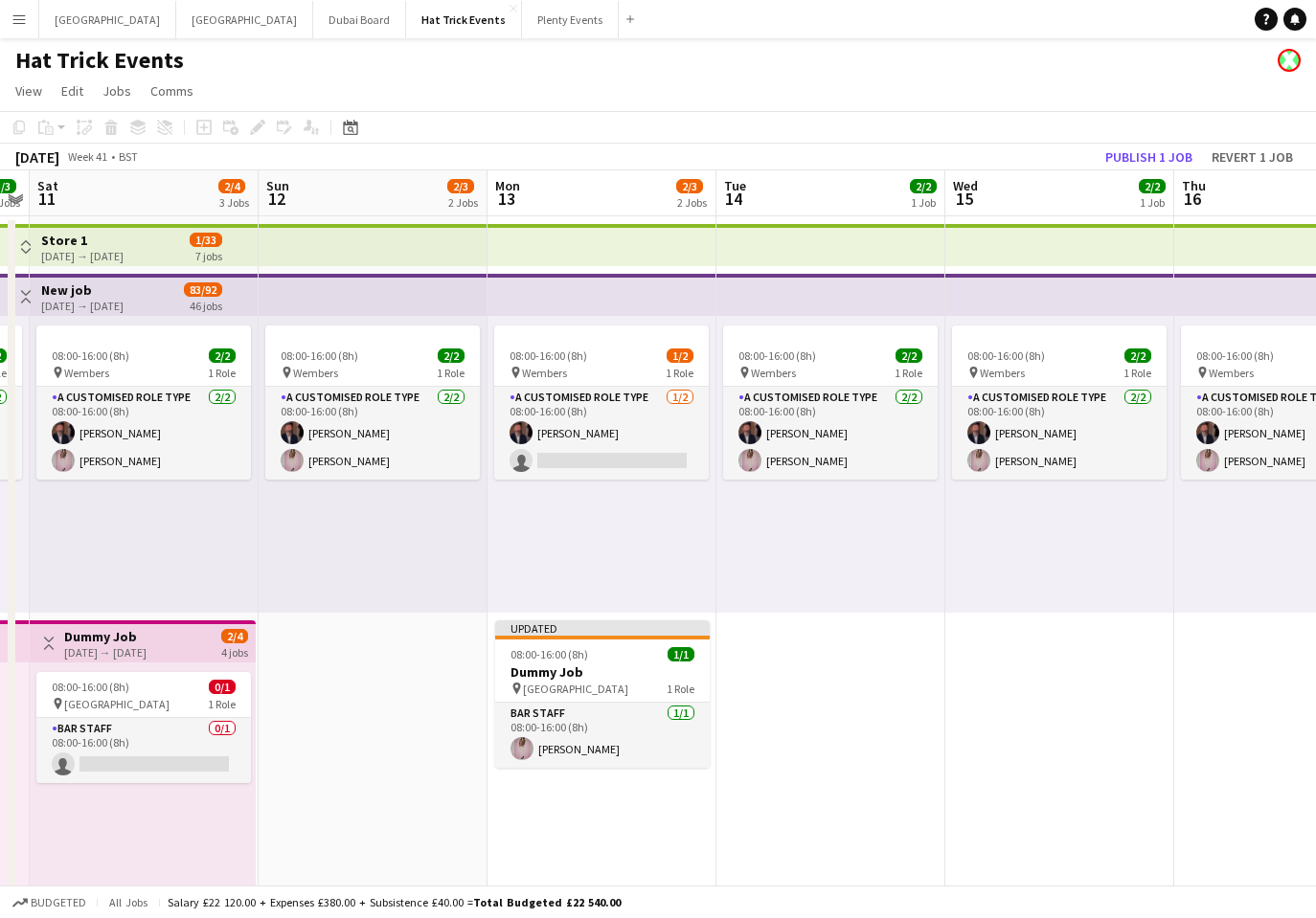
drag, startPoint x: 947, startPoint y: 530, endPoint x: 488, endPoint y: 497, distance: 460.2
click at [466, 484] on app-calendar-viewport "Wed 8 1/3 2 Jobs Thu 9 1/3 2 Jobs Fri 10 3/3 2 Jobs Sat 11 2/4 3 Jobs Sun 12 2/…" at bounding box center [658, 742] width 1316 height 1143
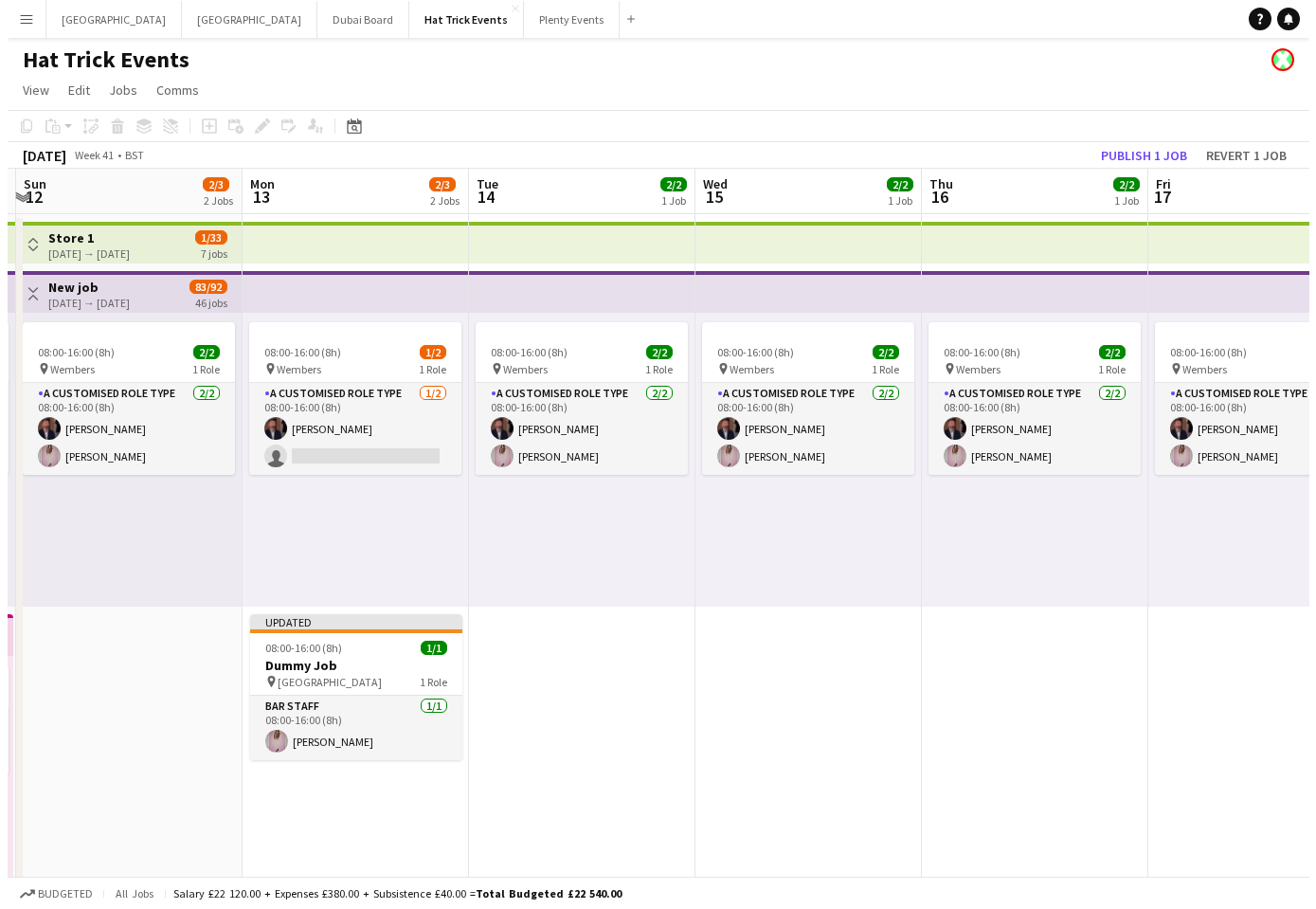
scroll to position [0, 772]
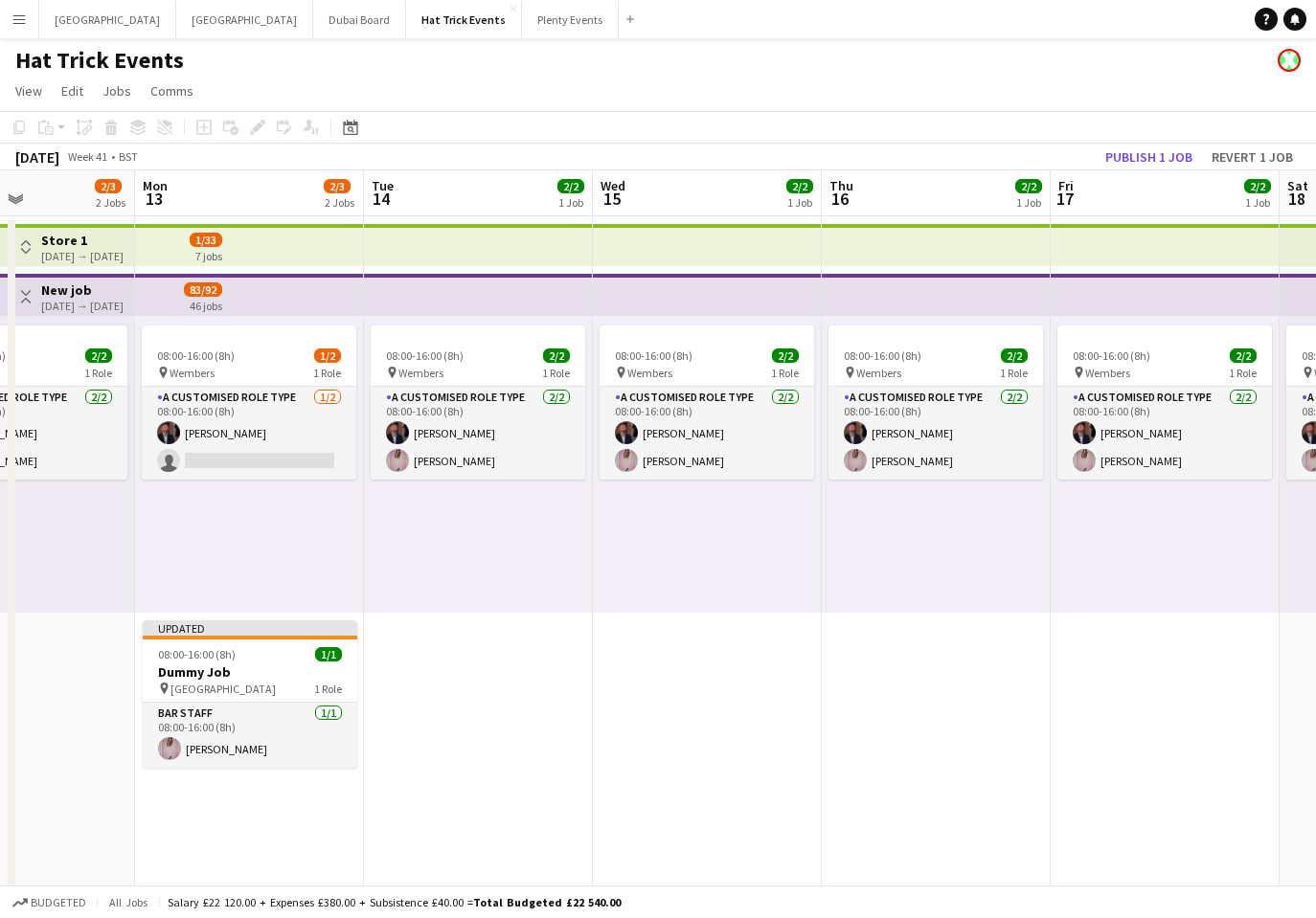
drag, startPoint x: 898, startPoint y: 542, endPoint x: 645, endPoint y: 526, distance: 253.5
click at [645, 526] on app-calendar-viewport "Thu 9 1/3 2 Jobs Fri 10 3/3 2 Jobs Sat 11 2/4 3 Jobs Sun 12 2/3 2 Jobs Mon 13 2…" at bounding box center [658, 742] width 1316 height 1143
click at [290, 674] on h3 "Dummy Job" at bounding box center [249, 672] width 214 height 17
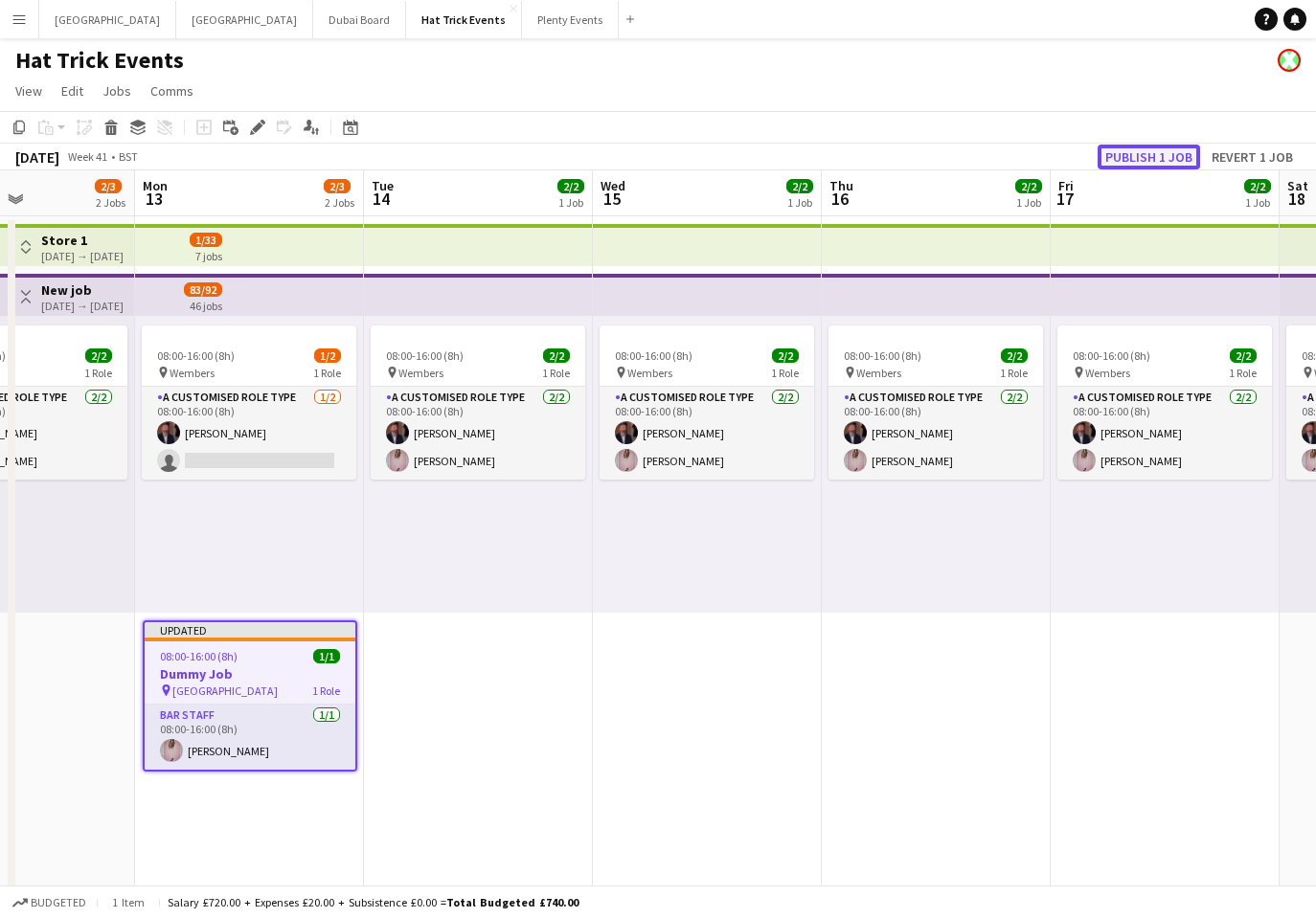
click at [1164, 159] on button "Publish 1 job" at bounding box center [1149, 157] width 103 height 25
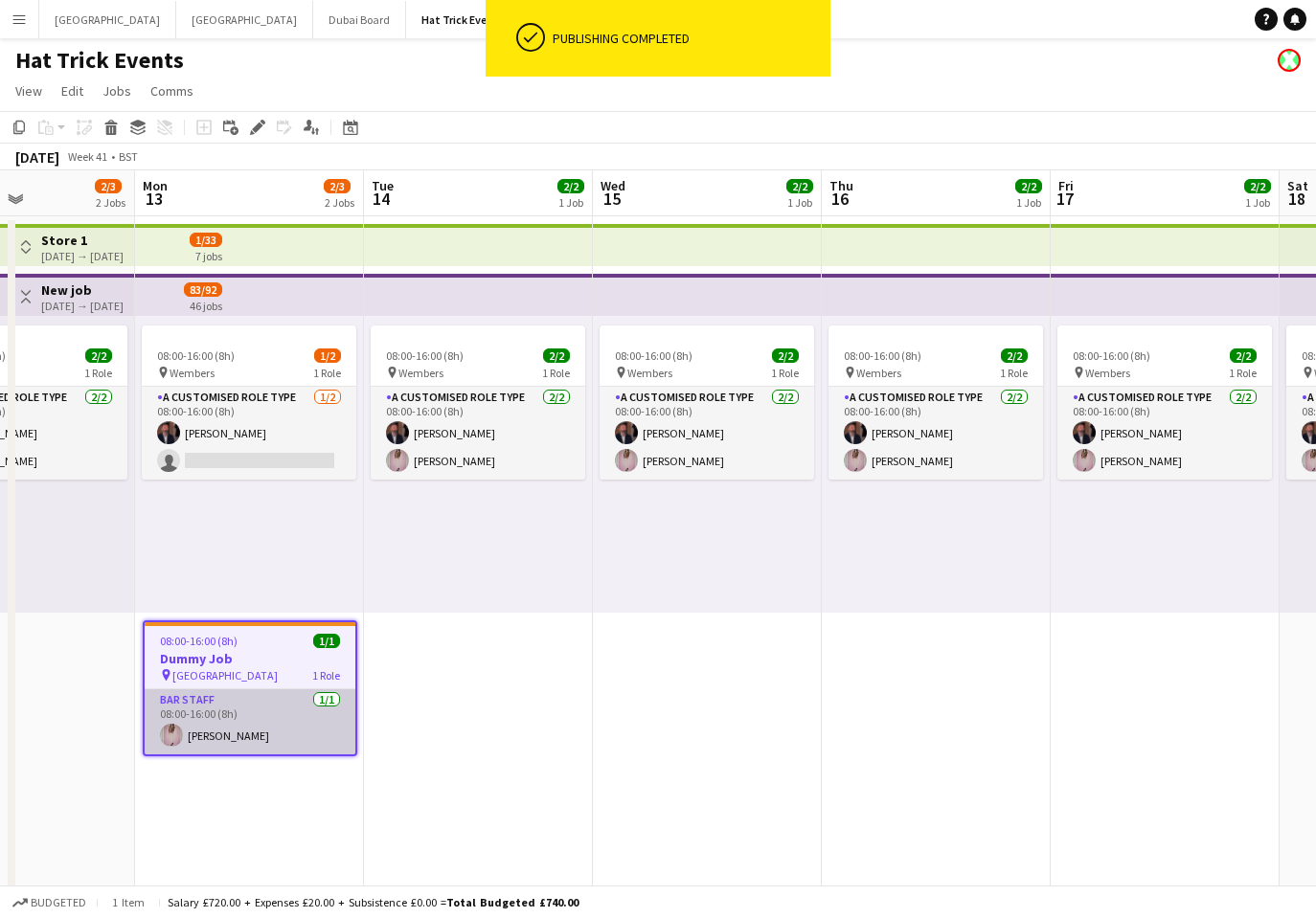
click at [287, 727] on app-card-role "Bar Staff 1/1 08:00-16:00 (8h) Diana Priceless" at bounding box center [249, 721] width 211 height 65
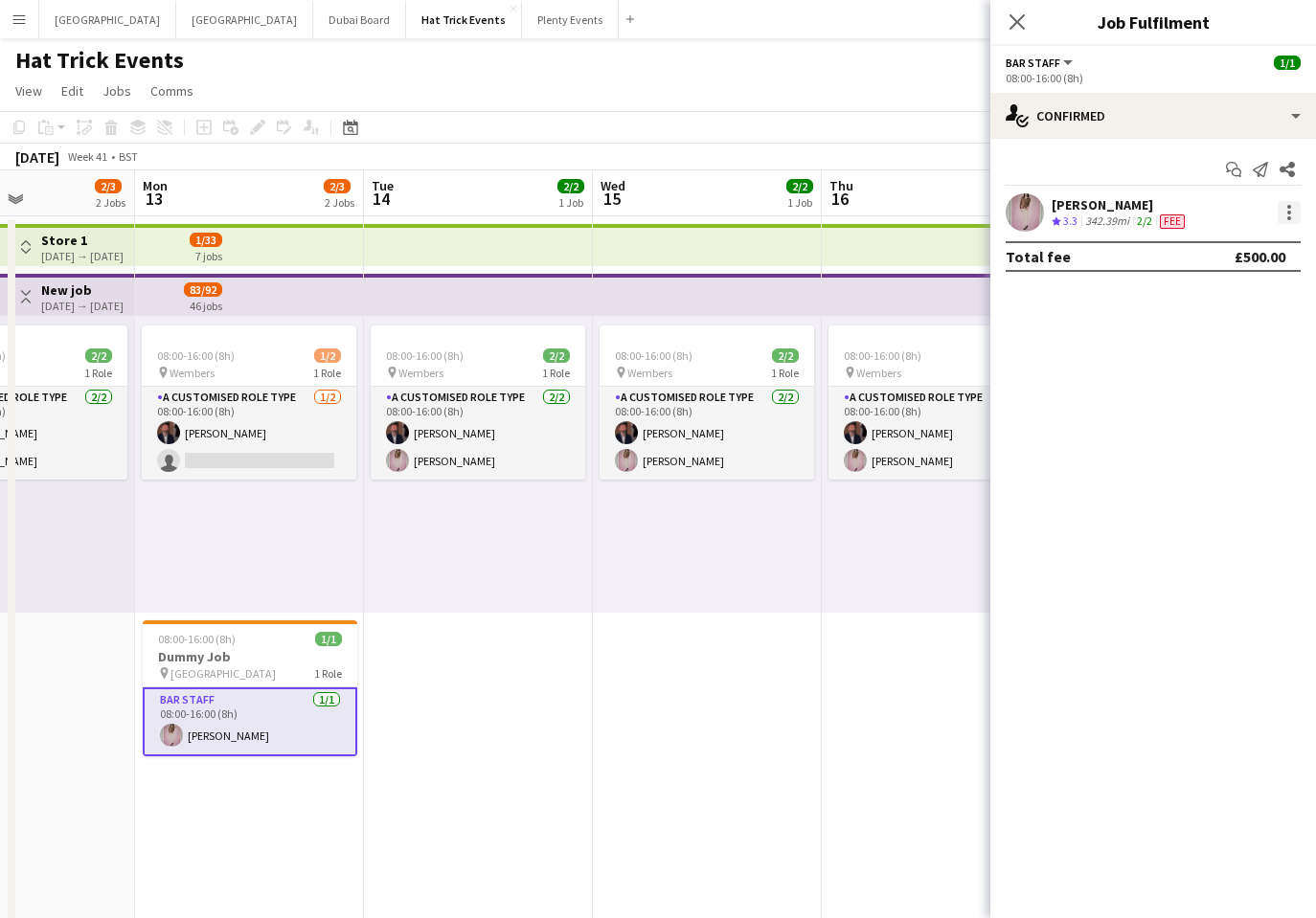
click at [1284, 213] on div at bounding box center [1289, 213] width 23 height 23
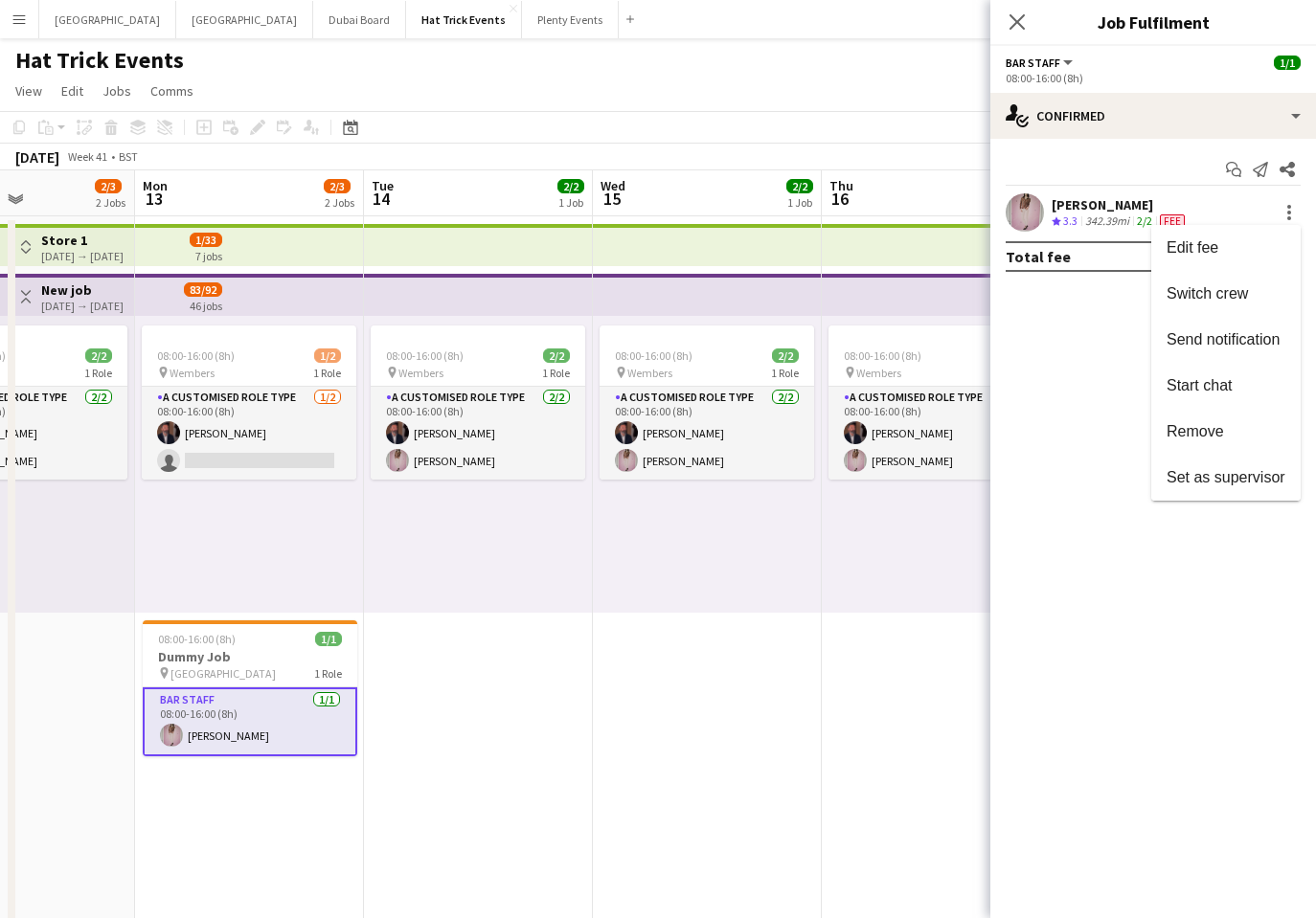
click at [1036, 318] on div at bounding box center [658, 459] width 1316 height 918
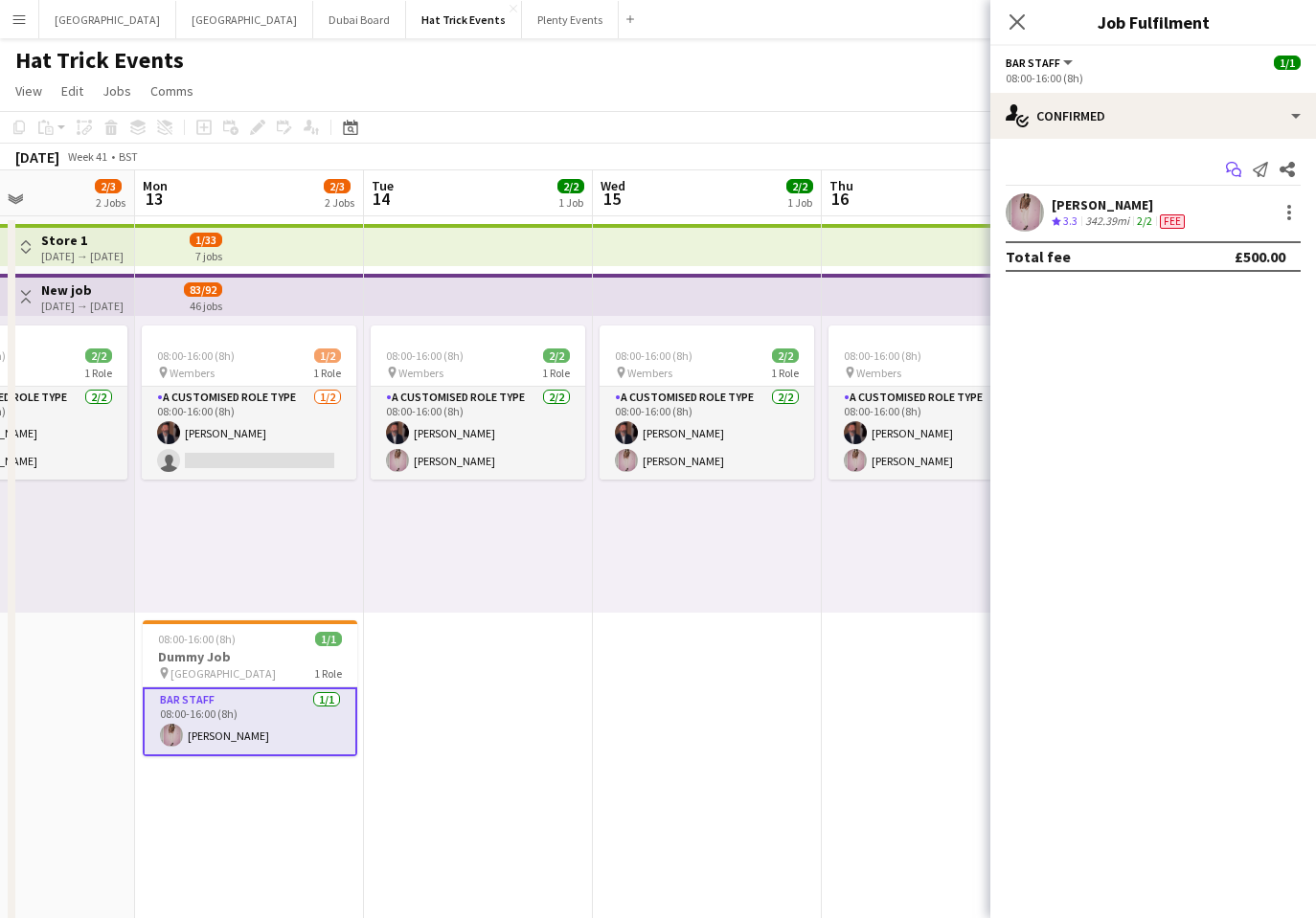
click at [1232, 170] on icon at bounding box center [1236, 174] width 10 height 10
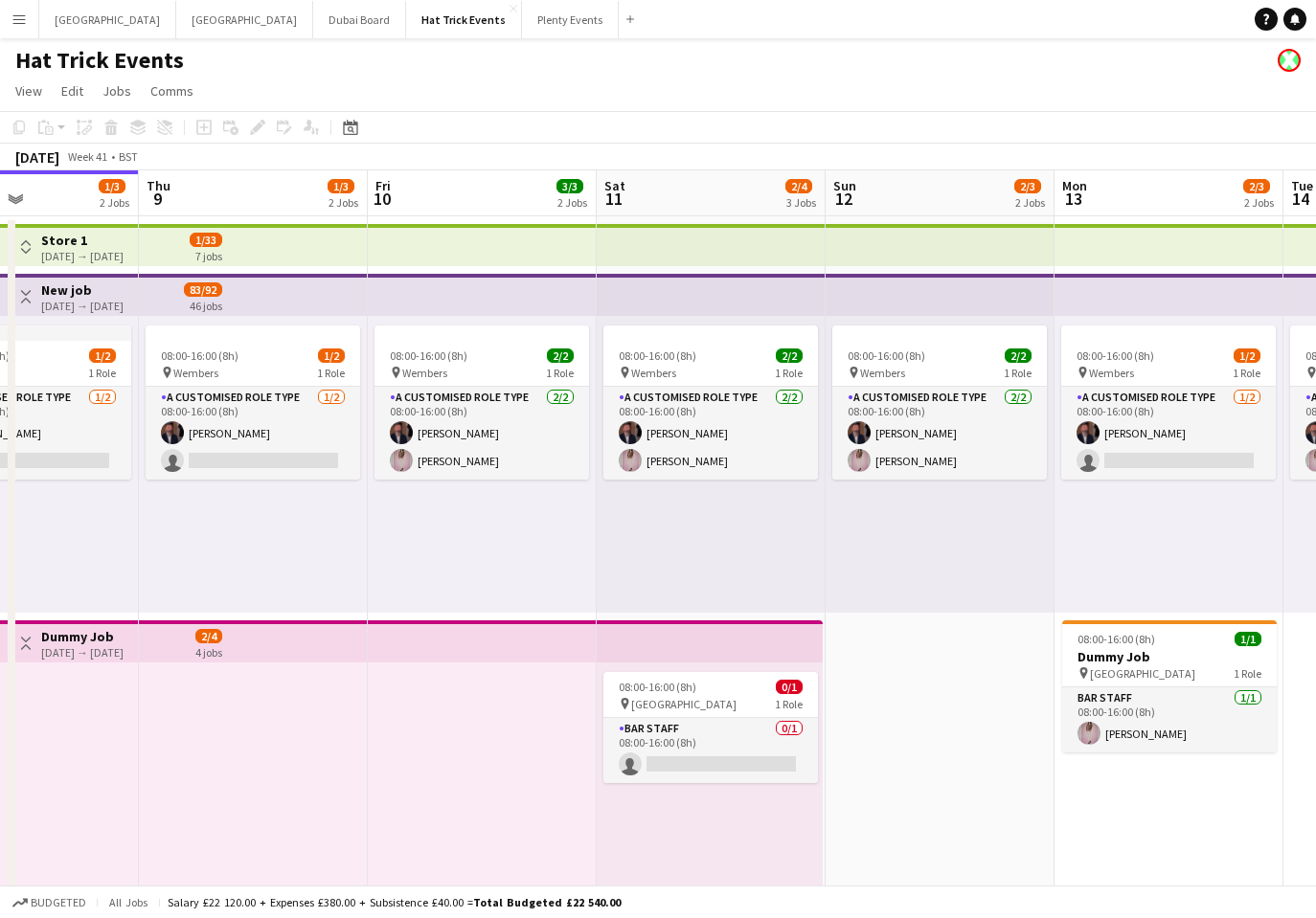
scroll to position [0, 591]
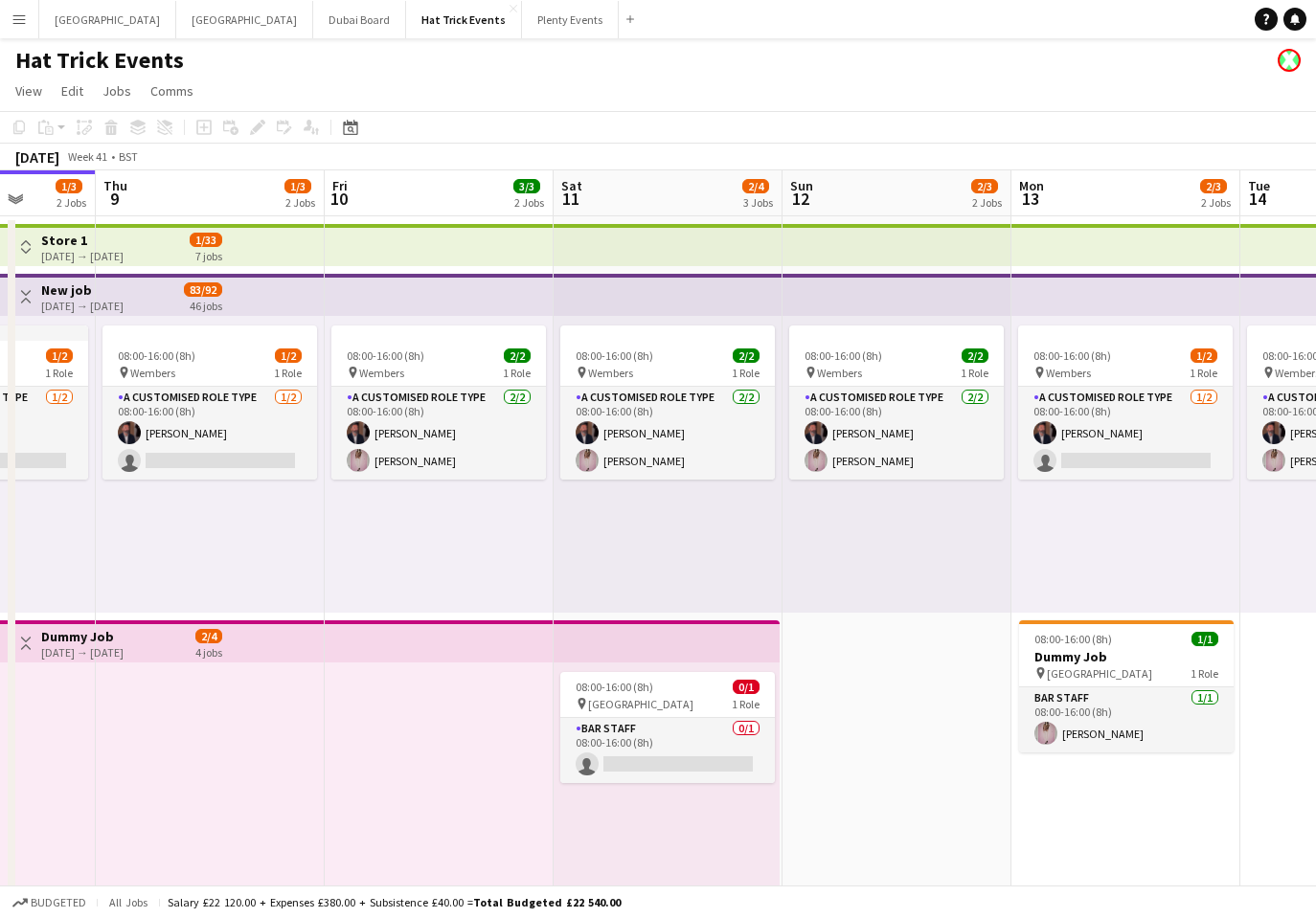
drag, startPoint x: 1162, startPoint y: 824, endPoint x: 800, endPoint y: 759, distance: 367.8
click at [800, 759] on app-calendar-viewport "Mon 6 2/4 3 Jobs Tue 7 3/3 2 Jobs Wed 8 1/3 2 Jobs Thu 9 1/3 2 Jobs Fri 10 3/3 …" at bounding box center [658, 742] width 1316 height 1143
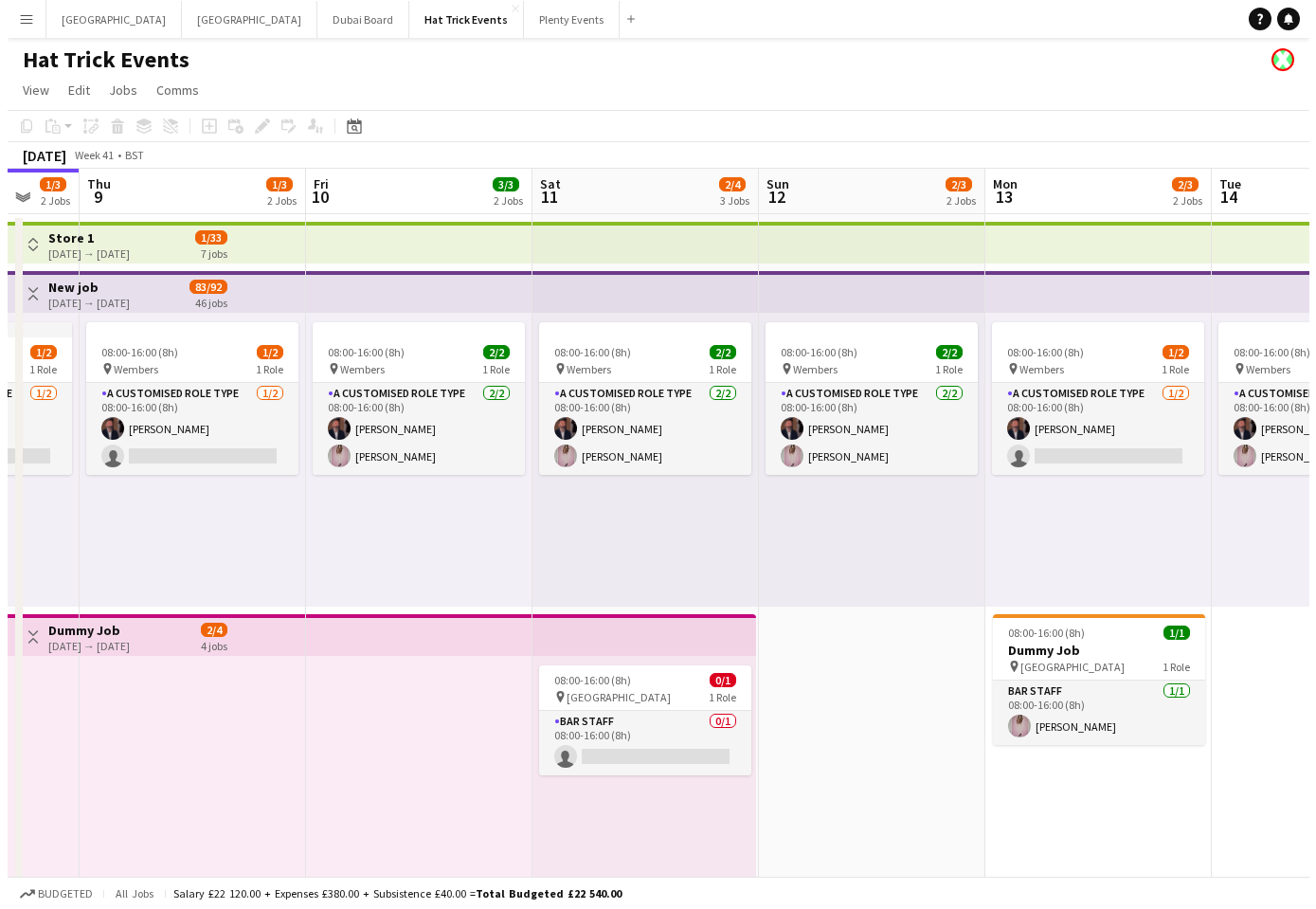
scroll to position [0, 670]
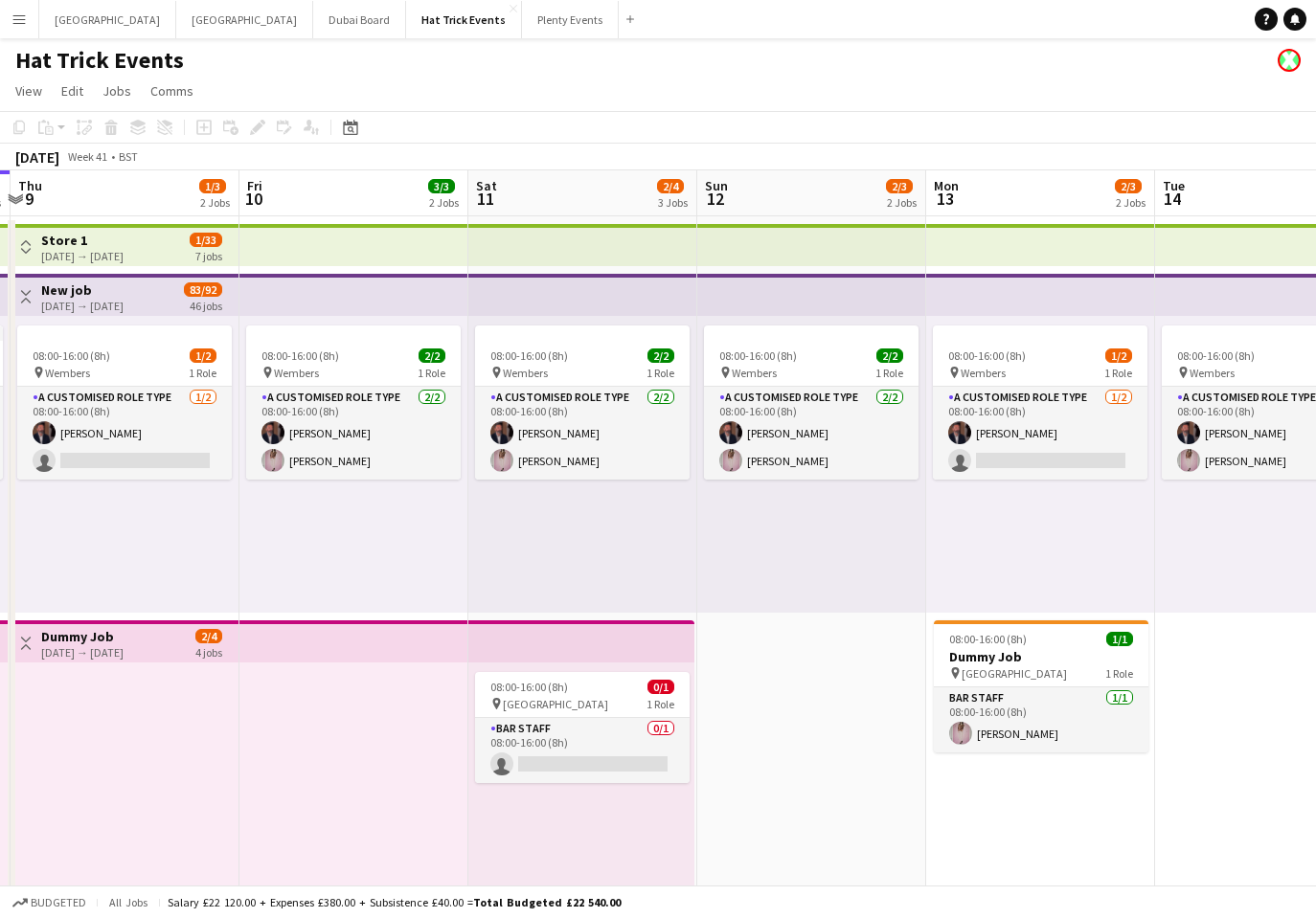
drag, startPoint x: 946, startPoint y: 795, endPoint x: 861, endPoint y: 786, distance: 85.5
click at [861, 786] on app-calendar-viewport "Mon 6 2/4 3 Jobs Tue 7 3/3 2 Jobs Wed 8 1/3 2 Jobs Thu 9 1/3 2 Jobs Fri 10 3/3 …" at bounding box center [658, 742] width 1316 height 1143
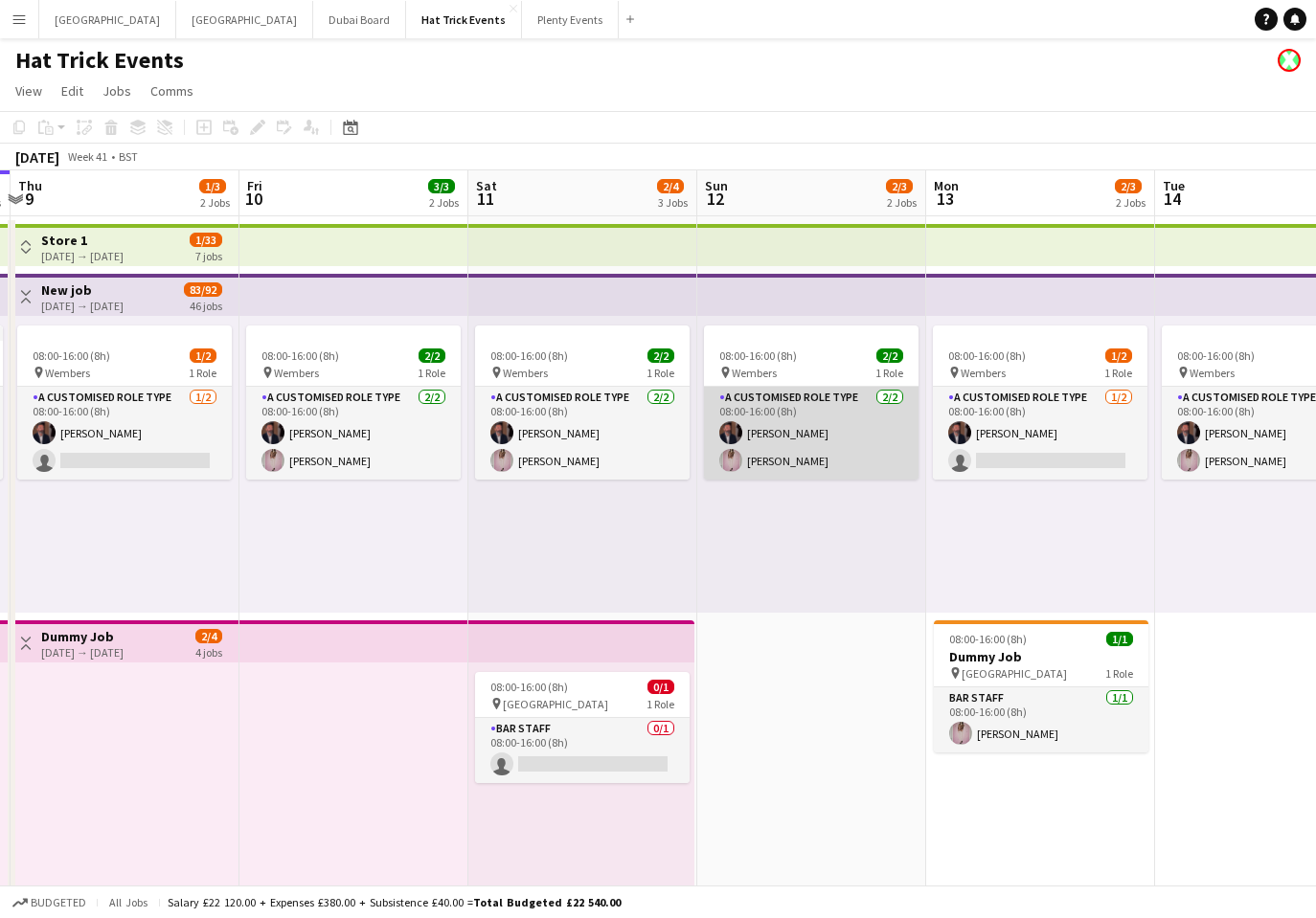
click at [846, 430] on app-card-role "A Customised Role Type 2/2 08:00-16:00 (8h) Andrew Allison Diana Priceless" at bounding box center [810, 434] width 214 height 93
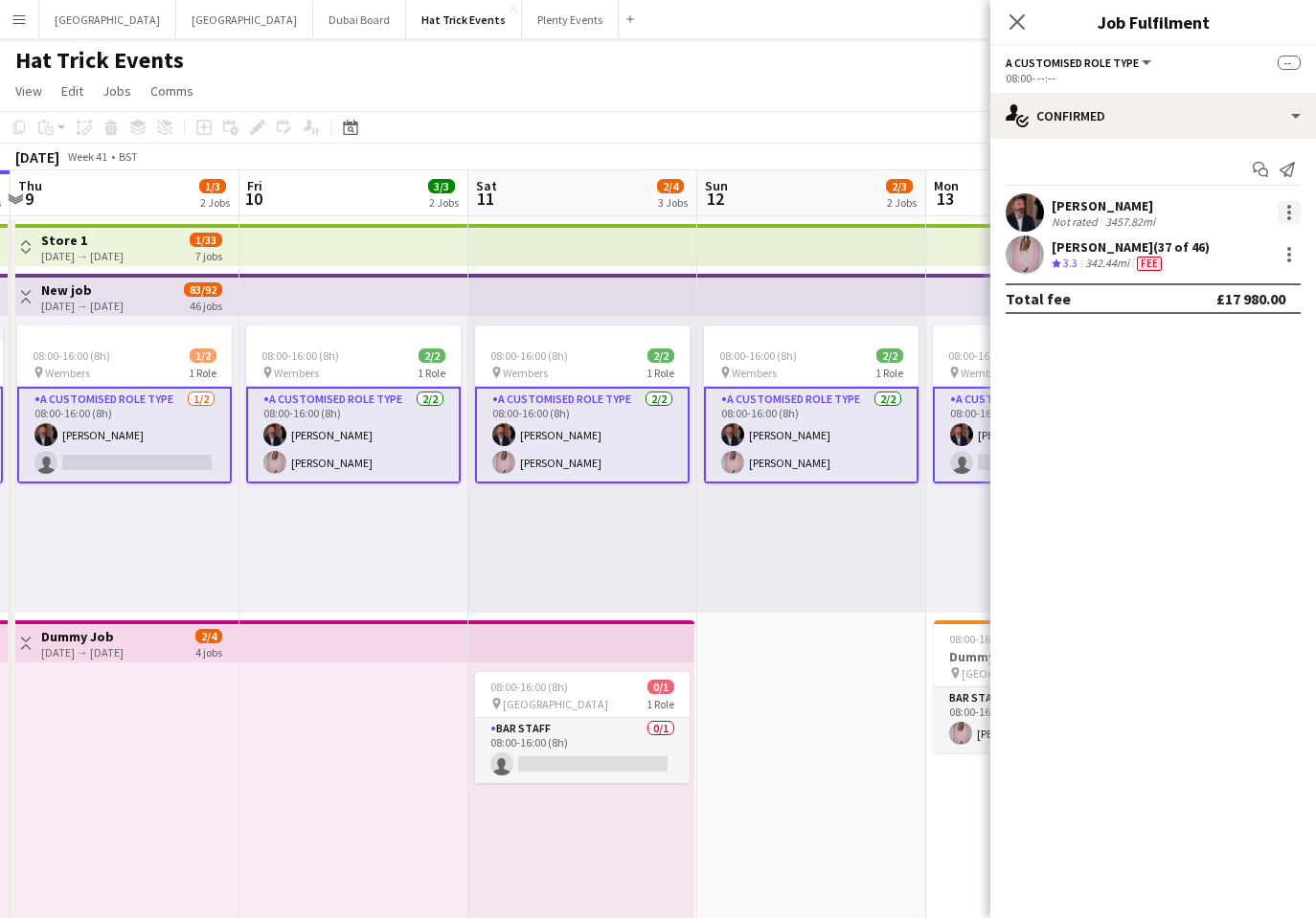
click at [1284, 213] on div at bounding box center [1289, 213] width 23 height 23
click at [1235, 347] on span "Start chat" at bounding box center [1226, 340] width 118 height 17
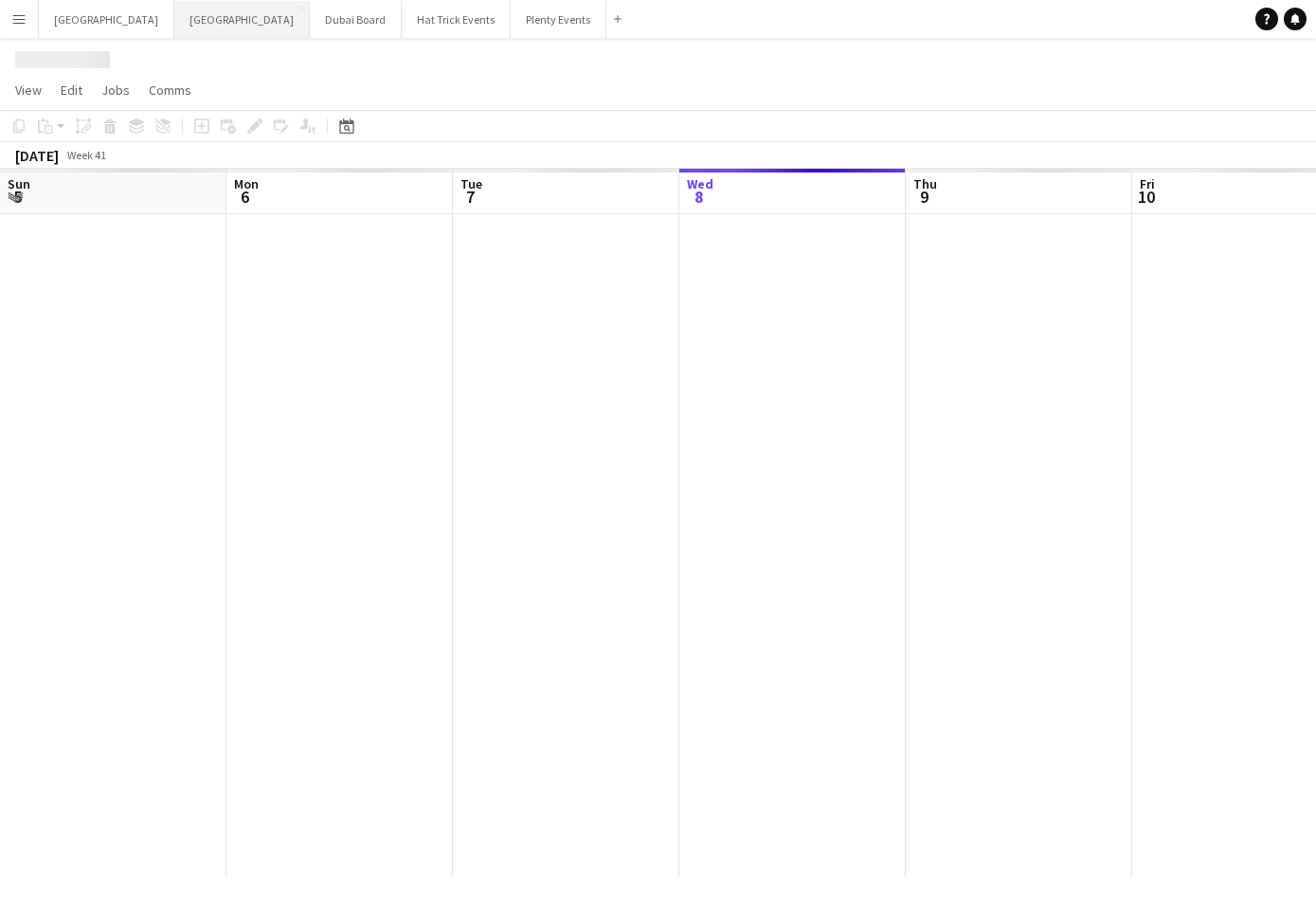
scroll to position [0, 453]
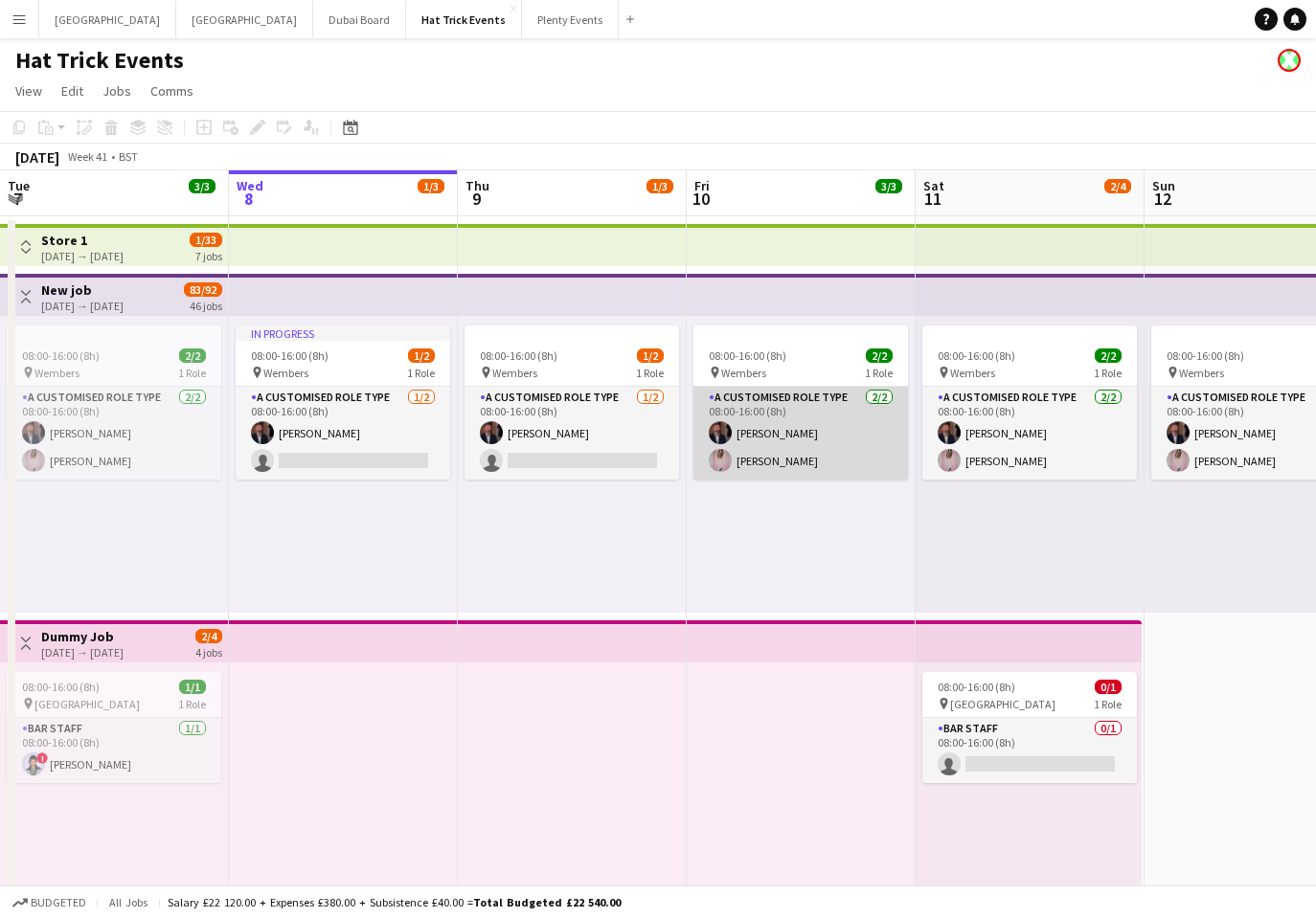
click at [828, 452] on app-card-role "A Customised Role Type 2/2 08:00-16:00 (8h) Andrew Allison Diana Priceless" at bounding box center [800, 434] width 214 height 93
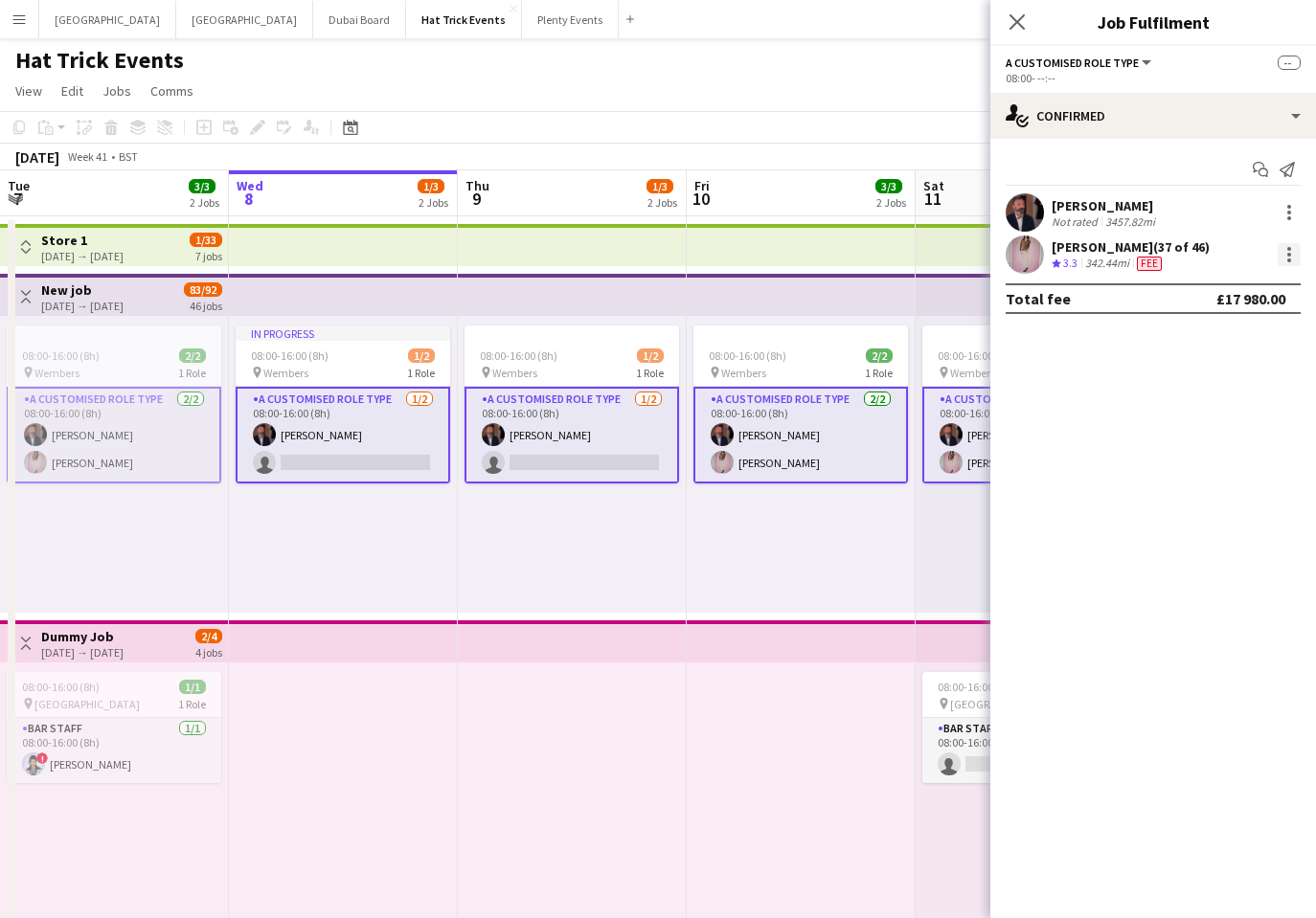
click at [1290, 258] on div at bounding box center [1289, 260] width 4 height 4
click at [1238, 379] on span "Start chat" at bounding box center [1226, 382] width 118 height 17
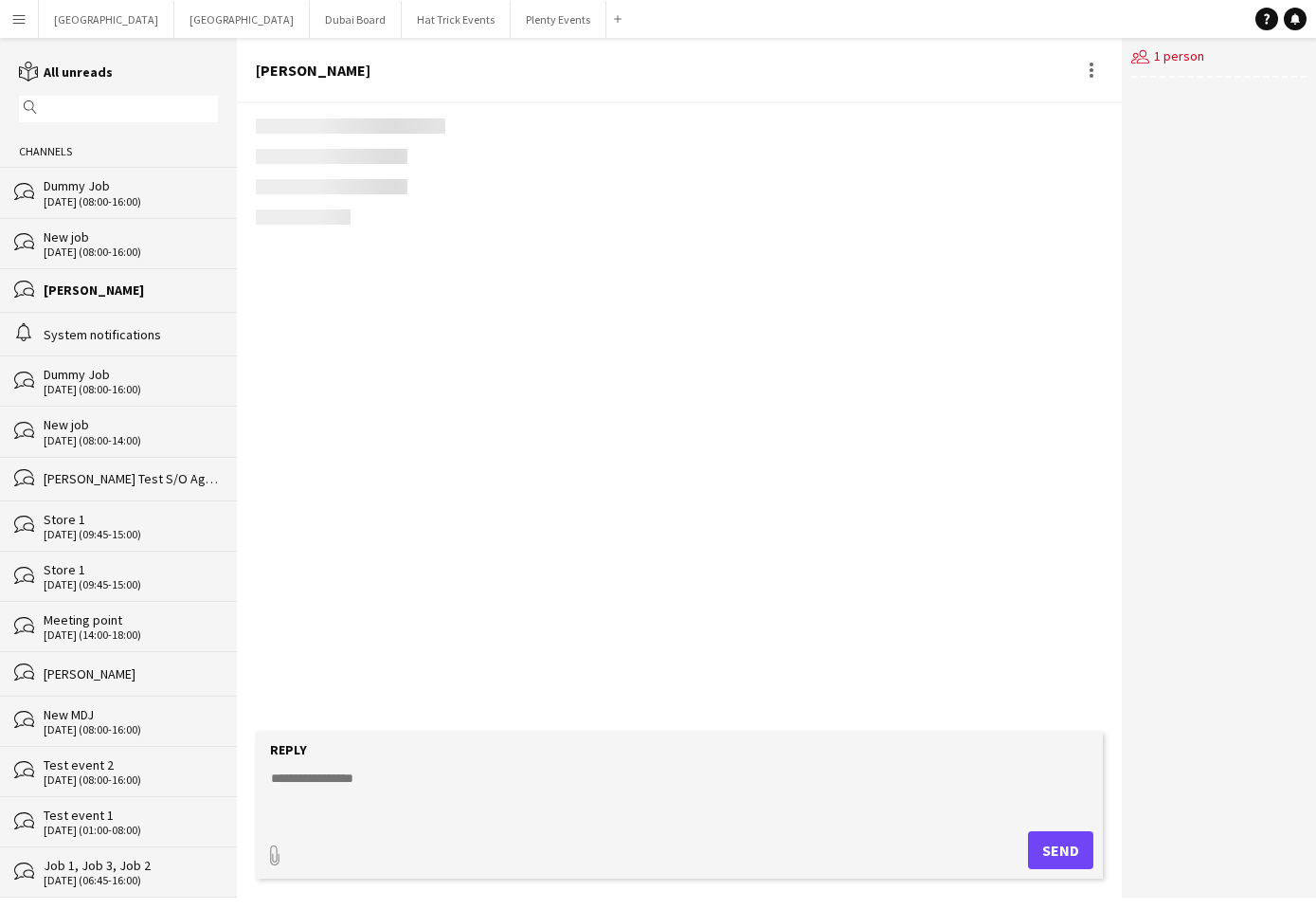
scroll to position [898, 0]
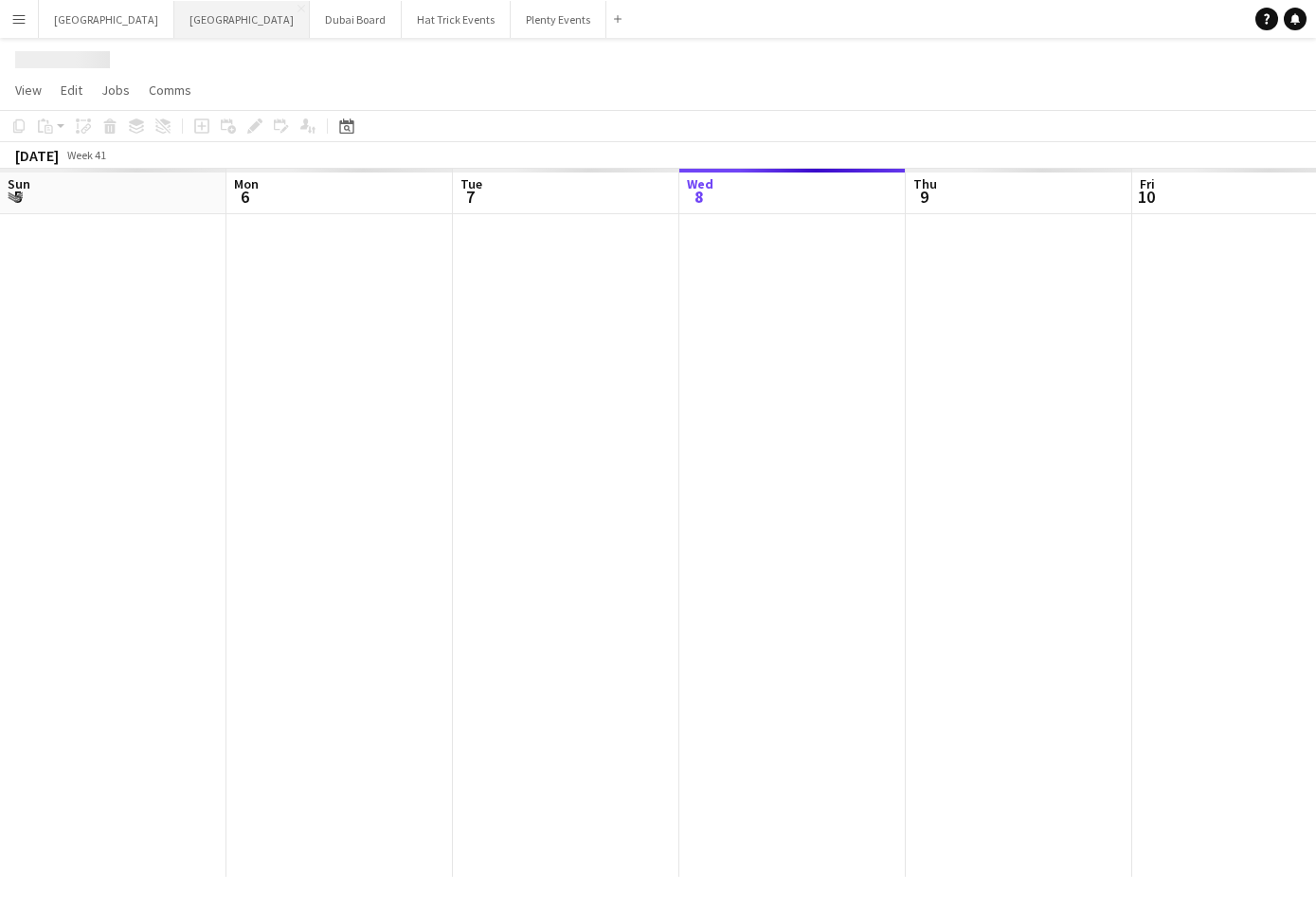
scroll to position [0, 453]
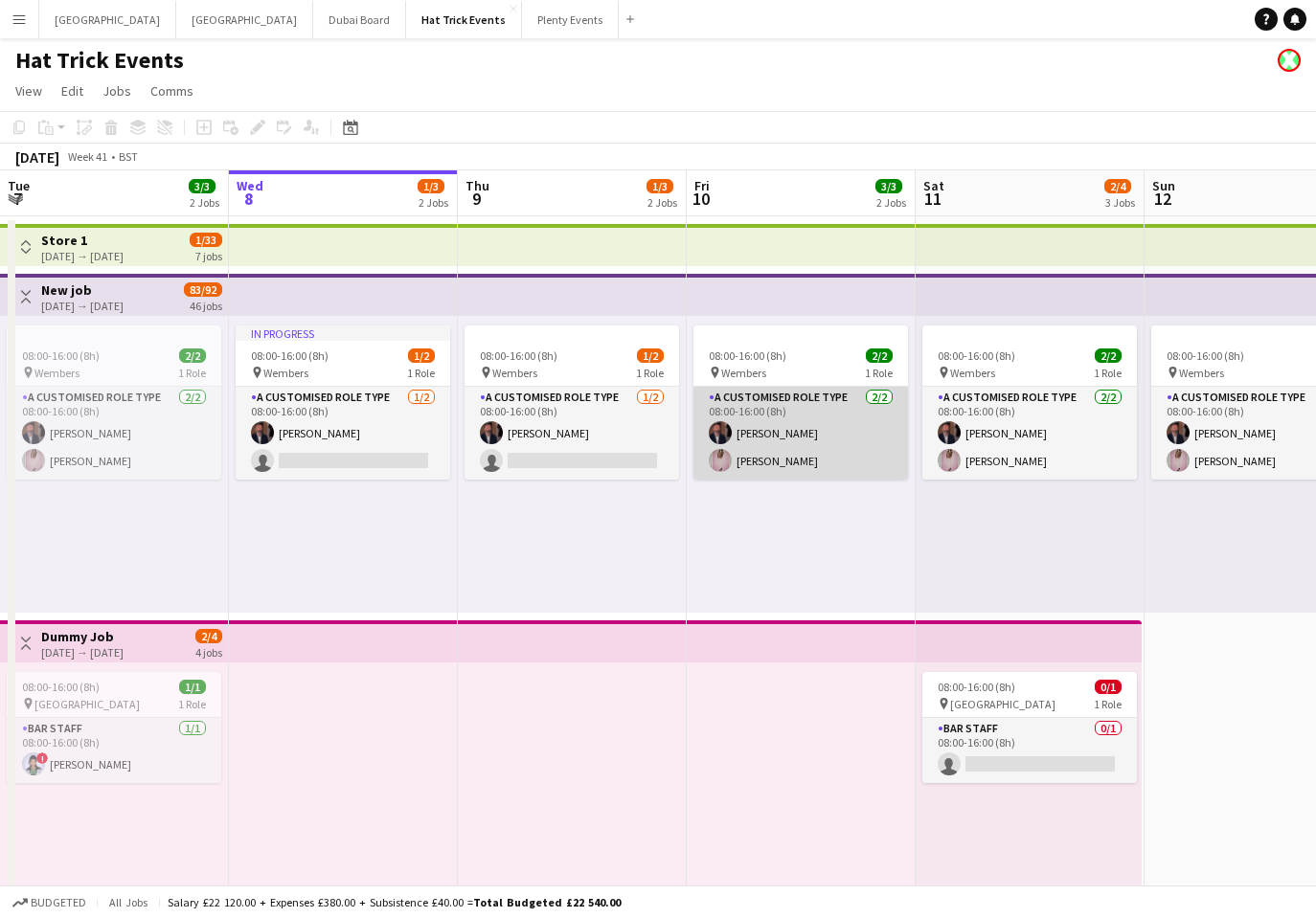
click at [819, 415] on app-card-role "A Customised Role Type 2/2 08:00-16:00 (8h) Andrew Allison Diana Priceless" at bounding box center [800, 434] width 214 height 93
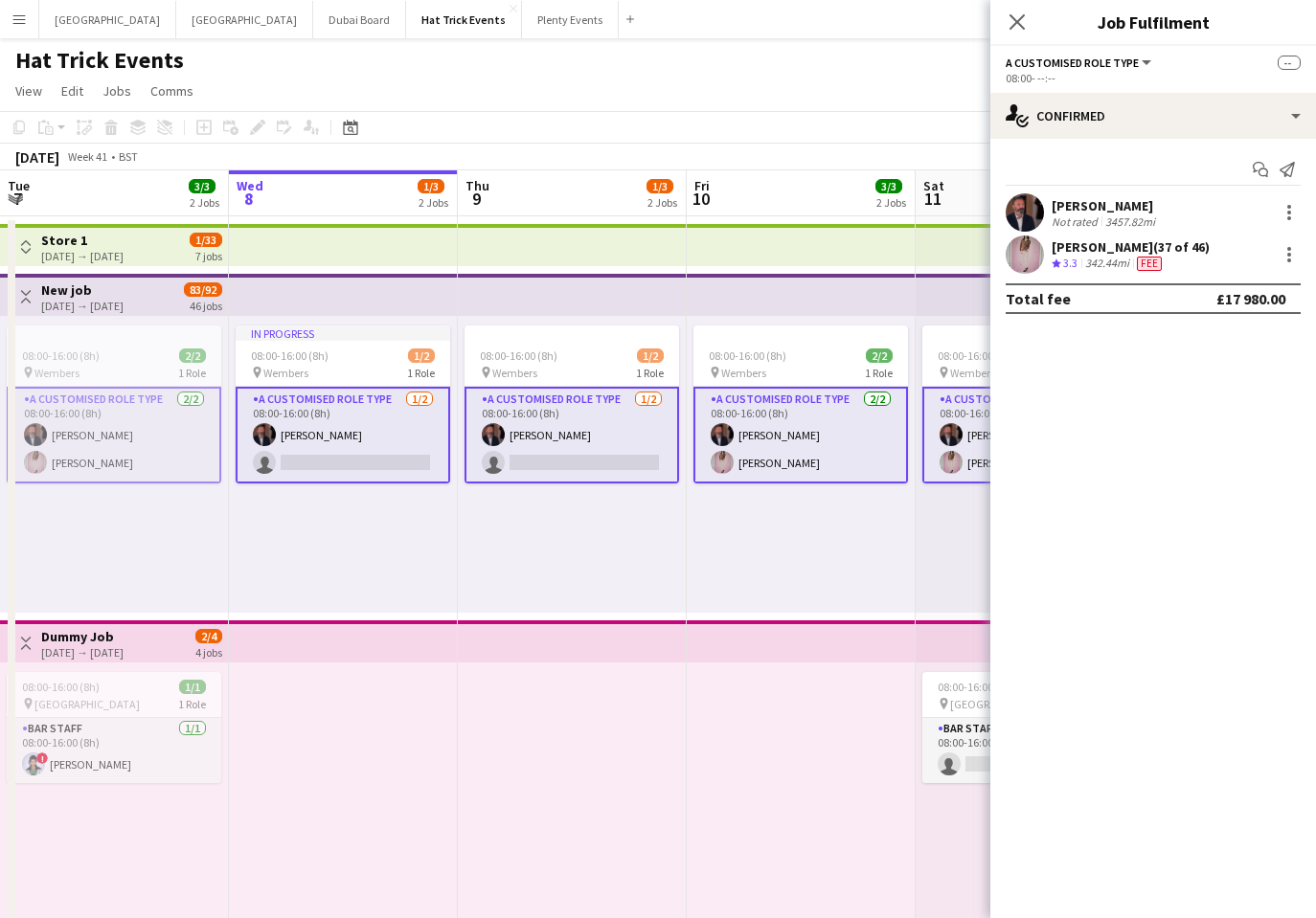
click at [819, 415] on app-card-role "A Customised Role Type 2/2 08:00-16:00 (8h) Andrew Allison Diana Priceless" at bounding box center [800, 436] width 214 height 97
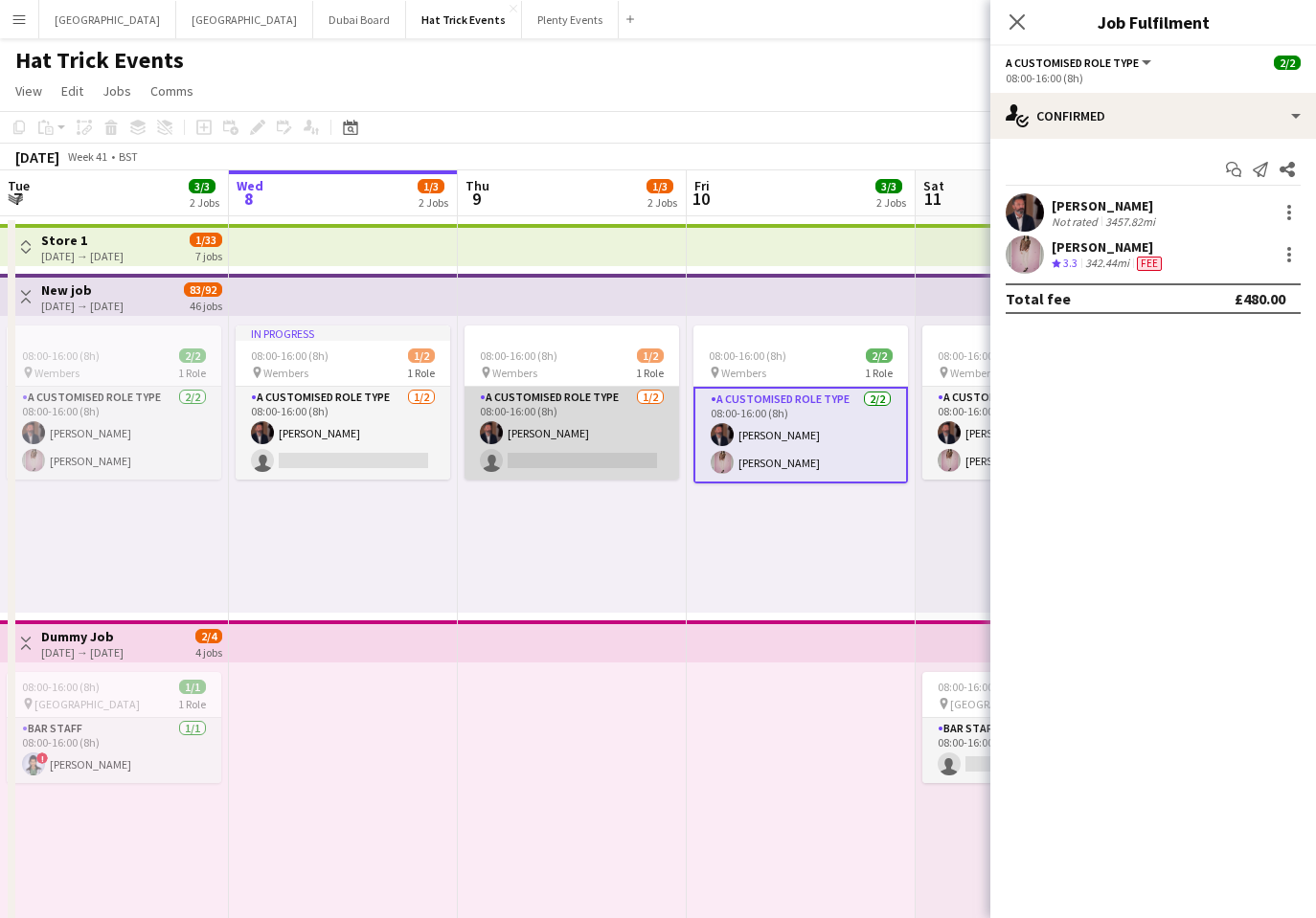
click at [615, 427] on app-card-role "A Customised Role Type 1/2 08:00-16:00 (8h) Andrew Allison single-neutral-actio…" at bounding box center [571, 434] width 214 height 93
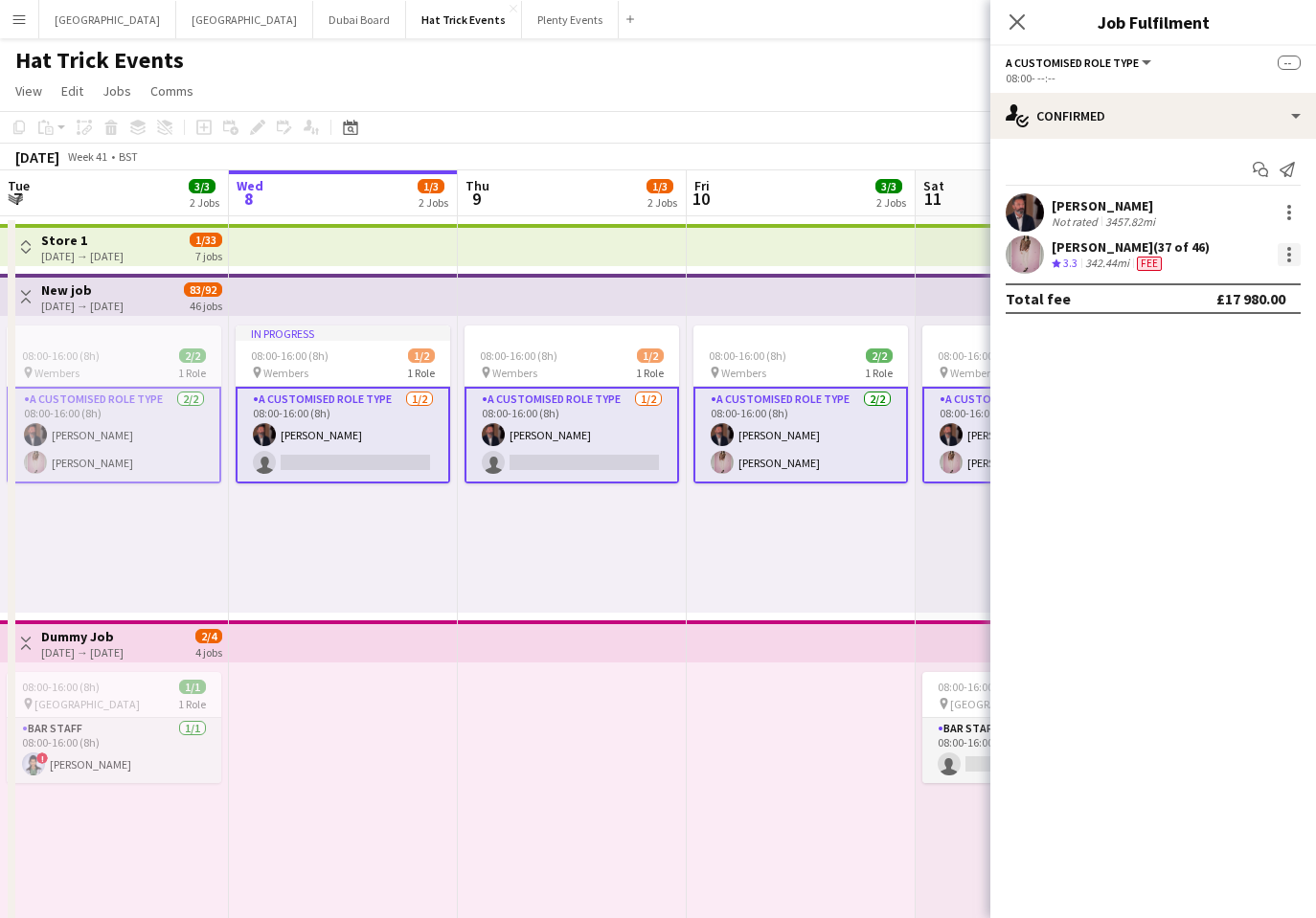
click at [1292, 255] on div at bounding box center [1289, 255] width 23 height 23
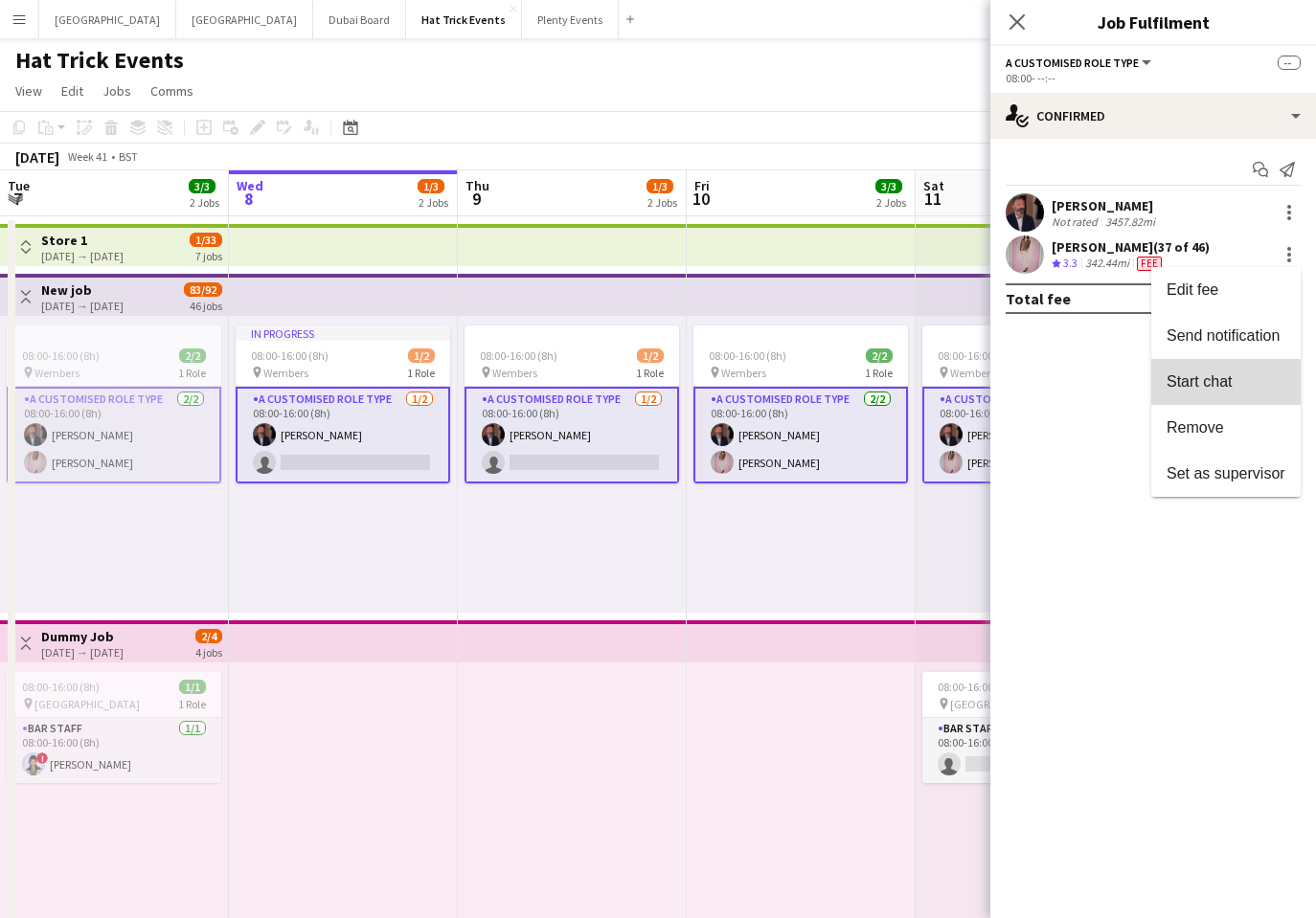
click at [1221, 389] on span "Start chat" at bounding box center [1199, 381] width 65 height 16
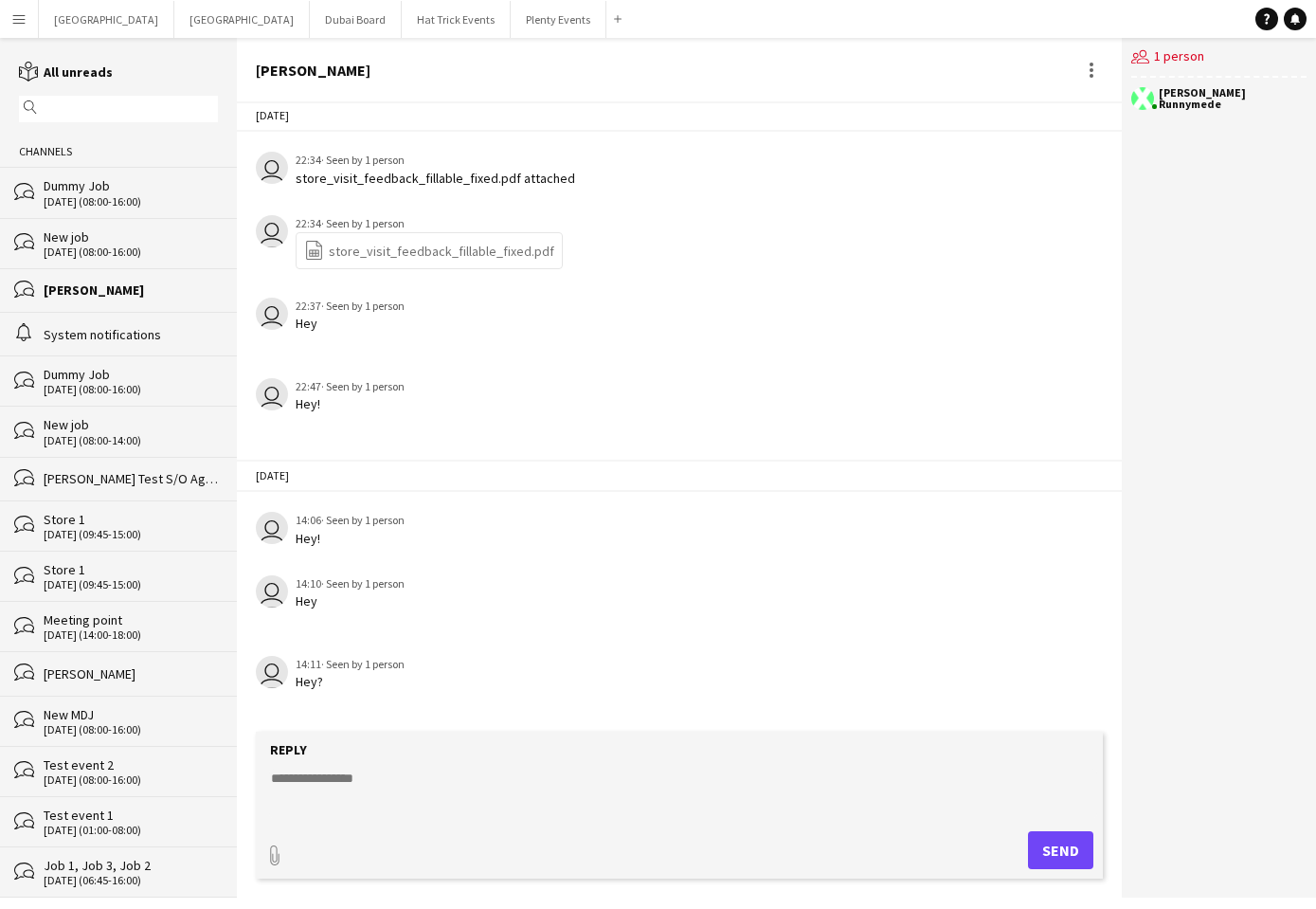
scroll to position [848, 0]
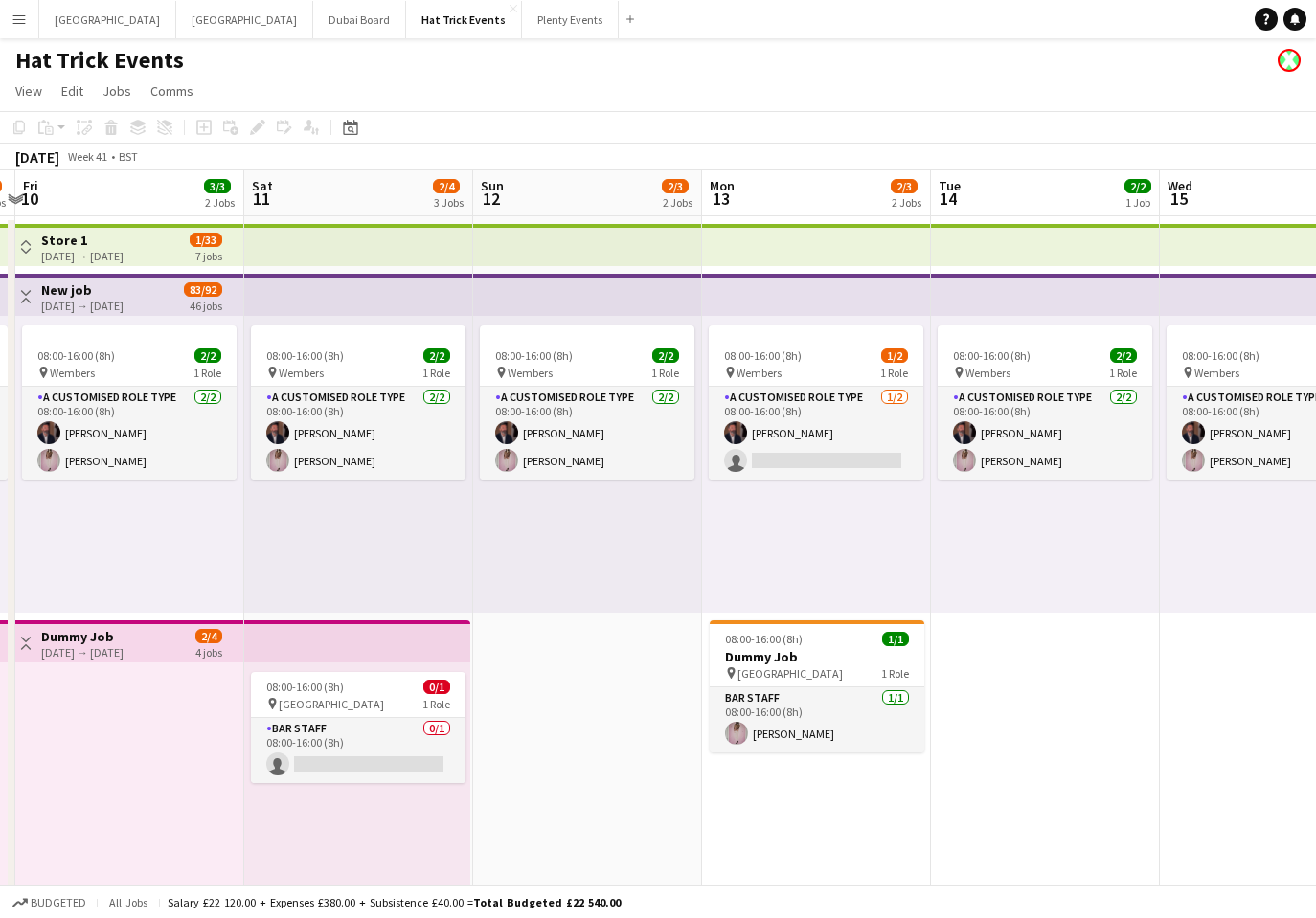
scroll to position [0, 688]
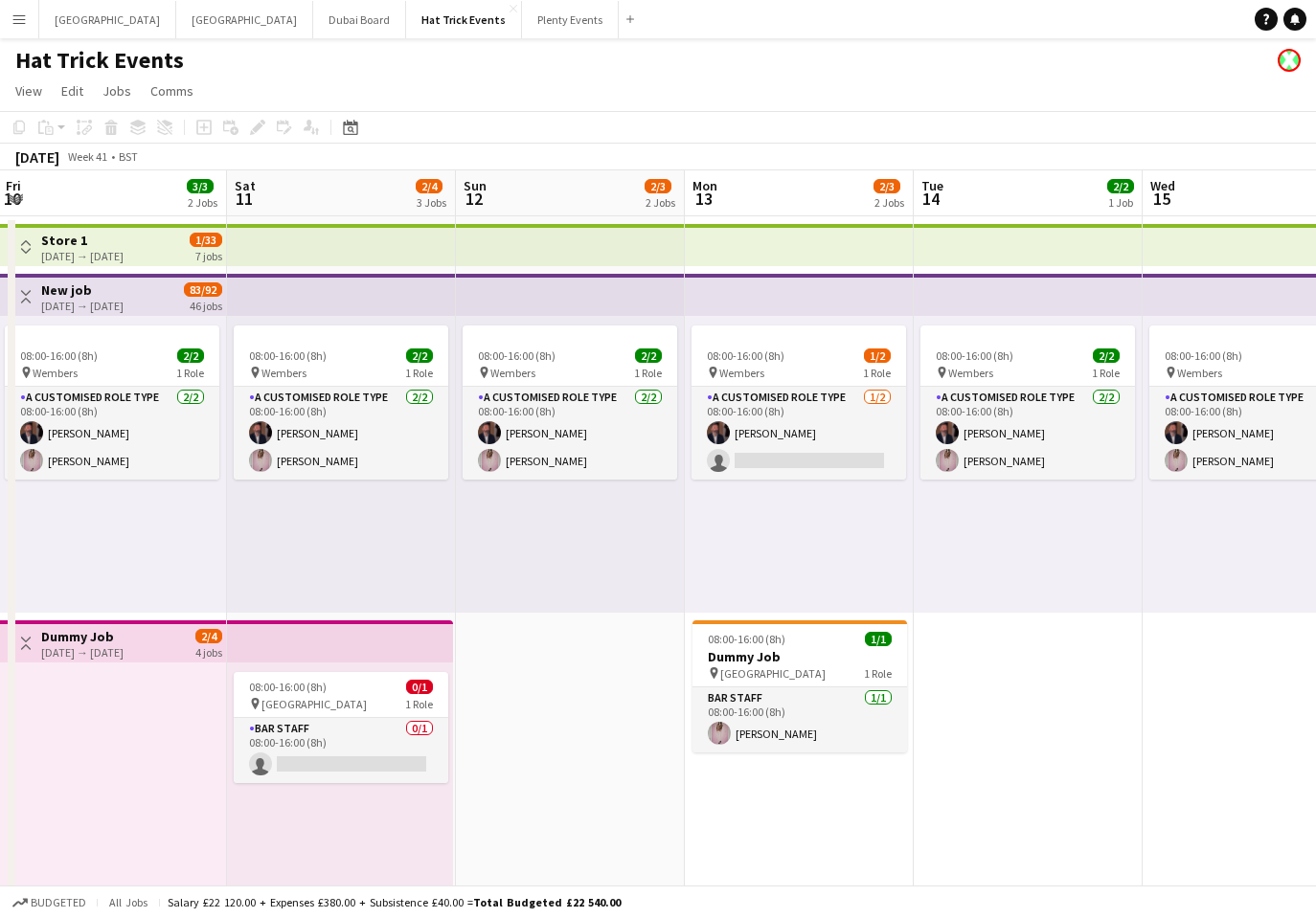
drag, startPoint x: 958, startPoint y: 570, endPoint x: 336, endPoint y: 541, distance: 622.7
click at [336, 541] on app-calendar-viewport "Tue 7 3/3 2 Jobs Wed 8 1/3 2 Jobs Thu 9 1/3 2 Jobs Fri 10 3/3 2 Jobs Sat 11 2/4…" at bounding box center [658, 742] width 1316 height 1143
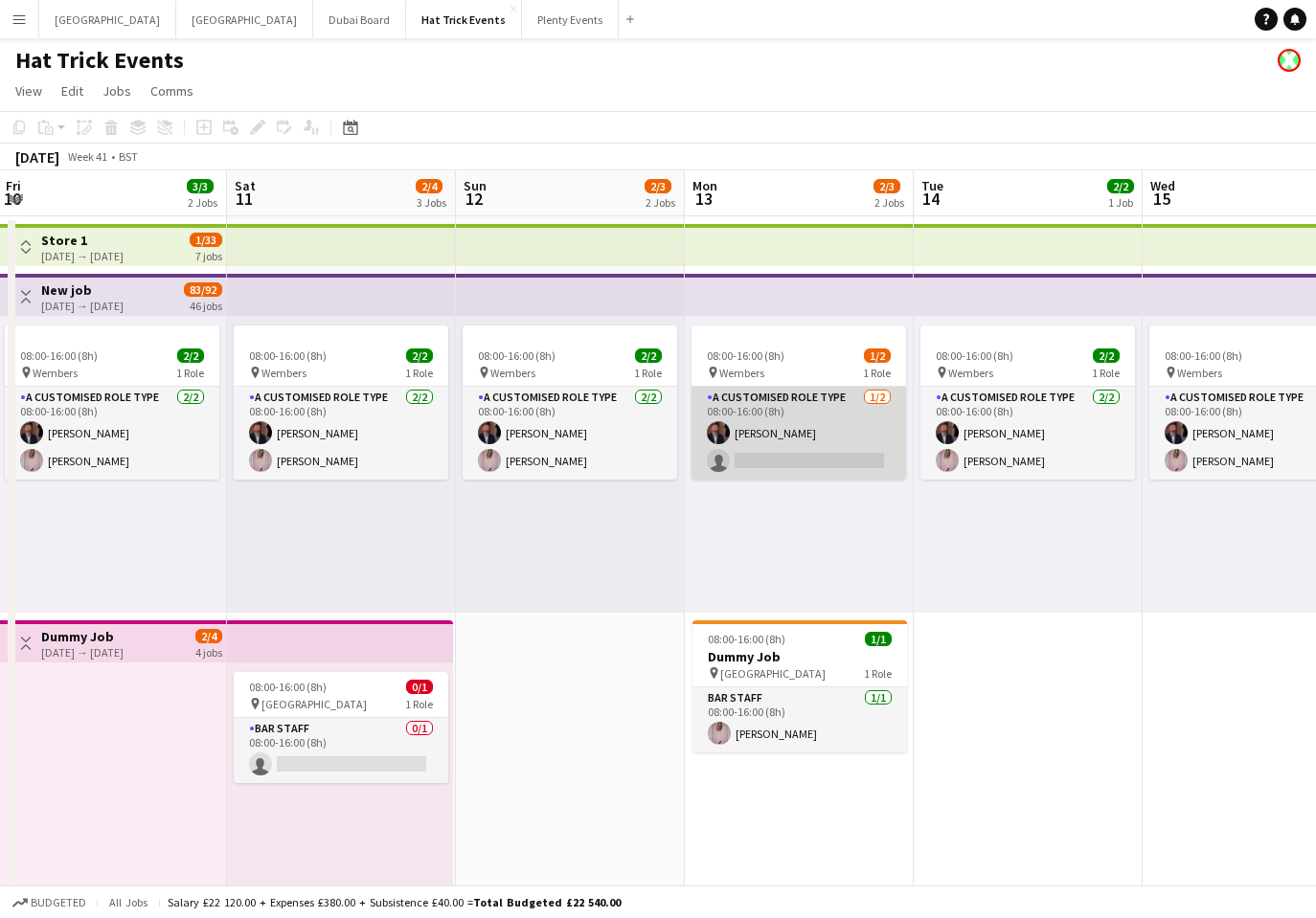
click at [780, 465] on app-card-role "A Customised Role Type 1/2 08:00-16:00 (8h) Andrew Allison single-neutral-actio…" at bounding box center [798, 434] width 214 height 93
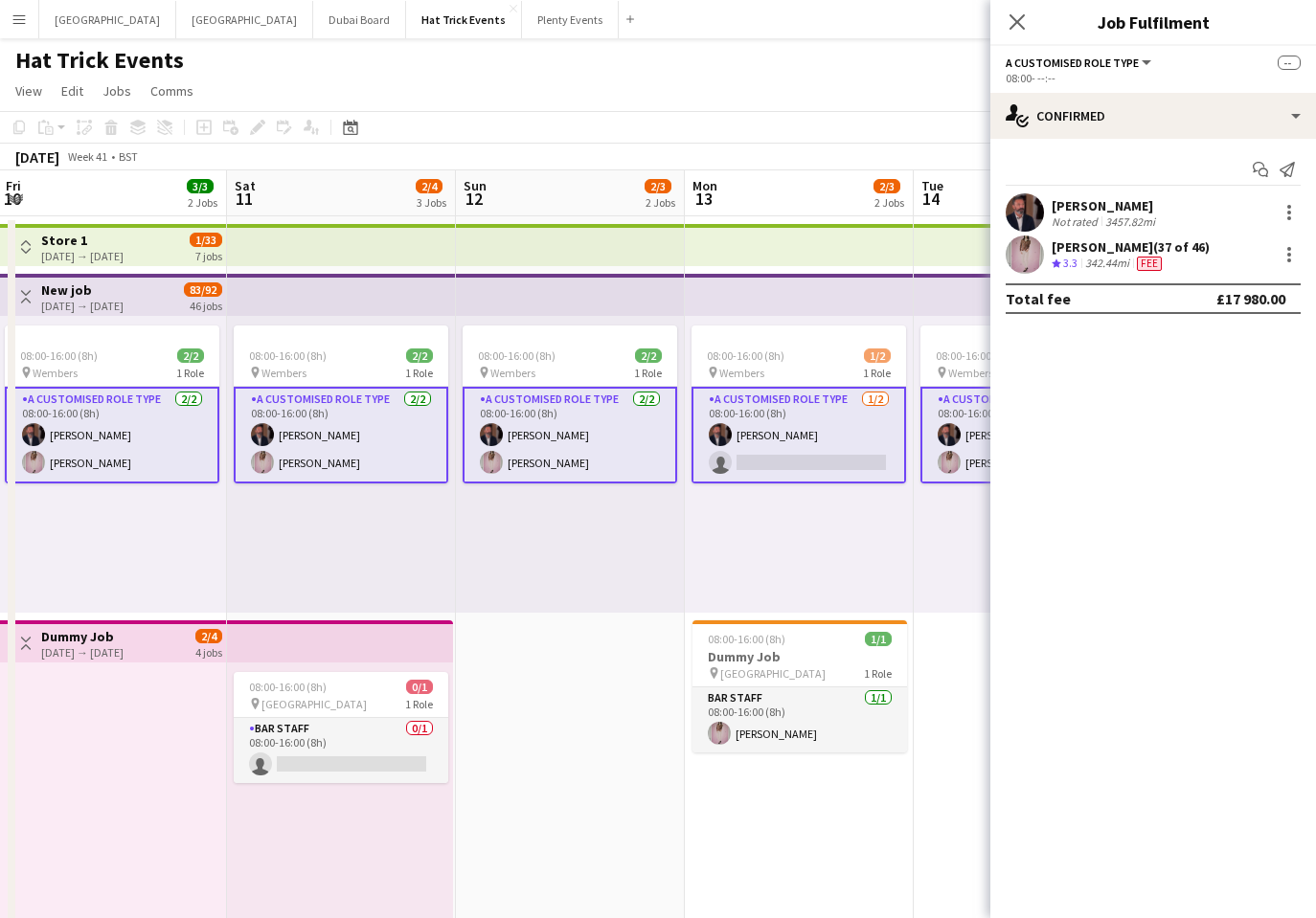
click at [780, 465] on app-card-role "A Customised Role Type 1/2 08:00-16:00 (8h) Andrew Allison single-neutral-actio…" at bounding box center [798, 436] width 214 height 97
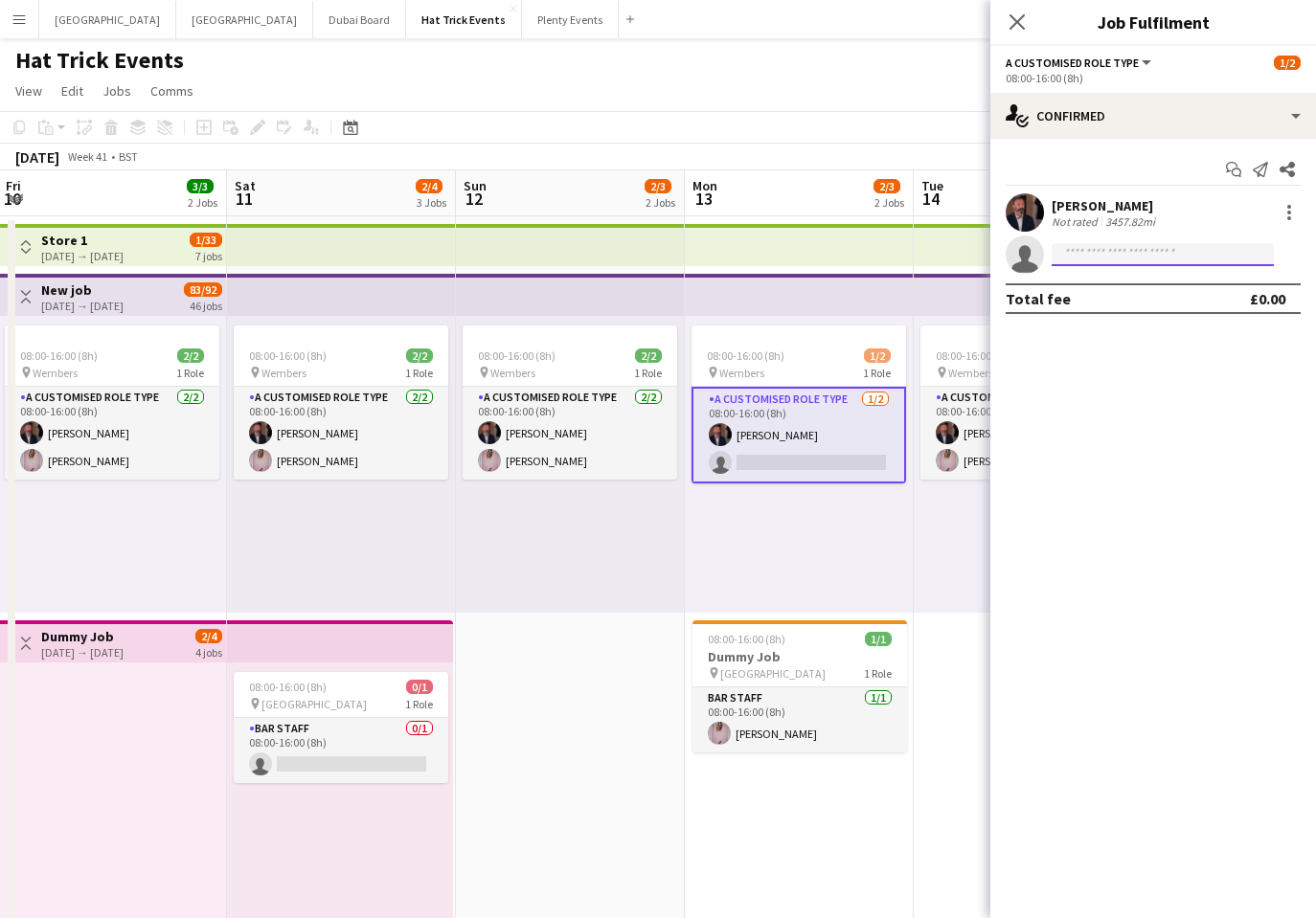
click at [1121, 260] on input at bounding box center [1162, 255] width 222 height 23
type input "*"
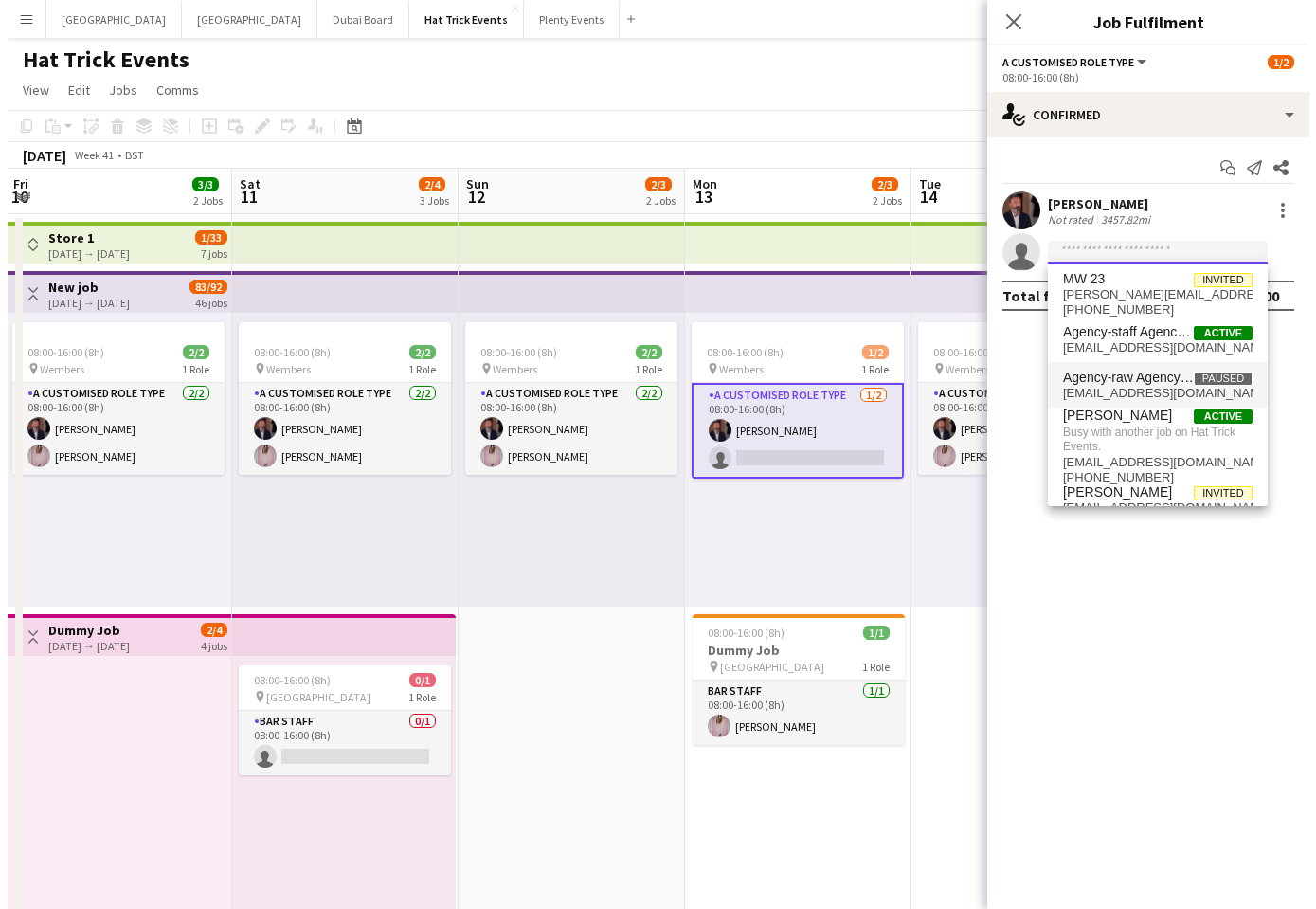
scroll to position [32, 0]
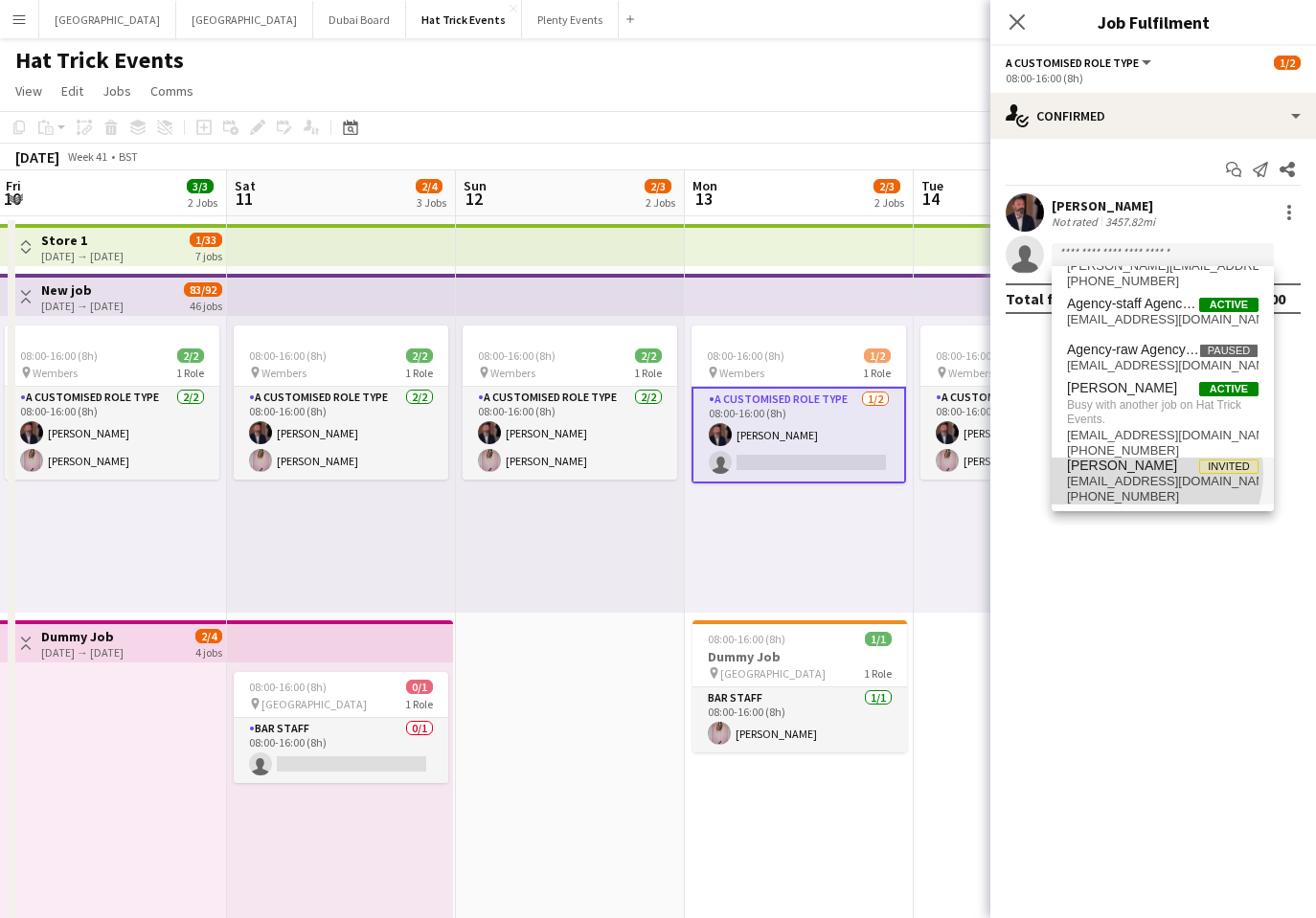
click at [1145, 472] on span "Jacko Anderson" at bounding box center [1121, 466] width 110 height 16
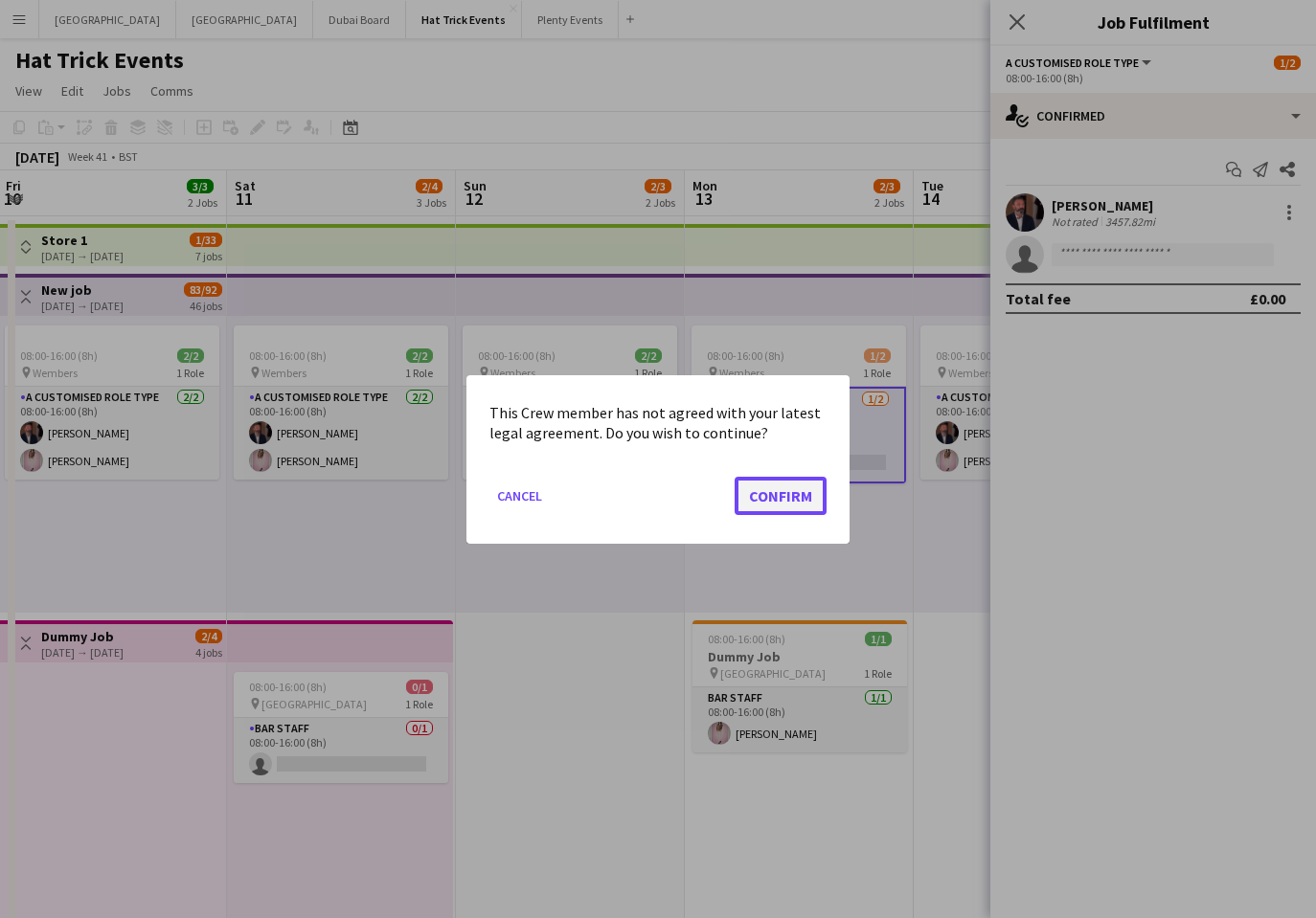
click at [790, 490] on button "Confirm" at bounding box center [780, 494] width 92 height 38
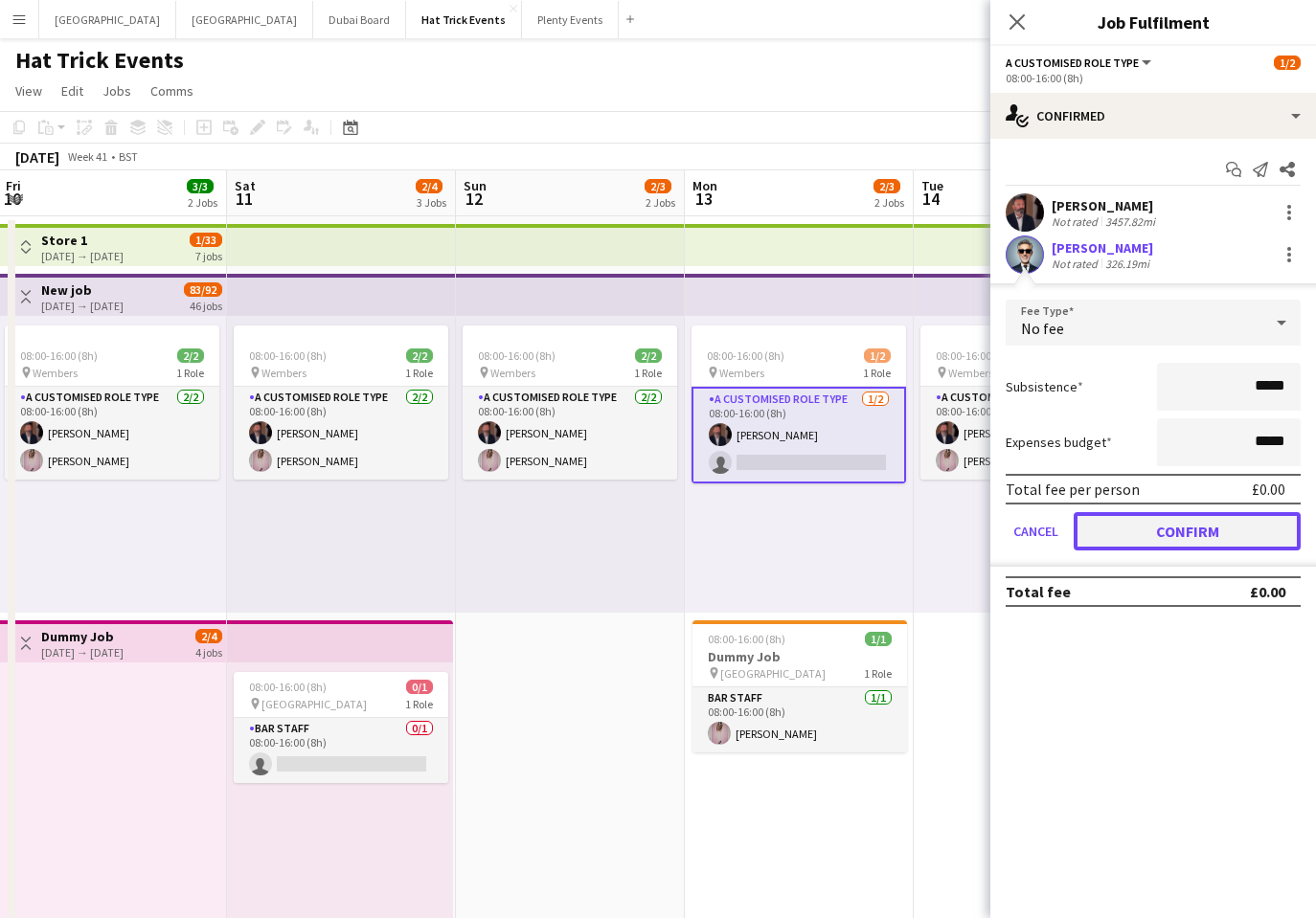
click at [1177, 531] on button "Confirm" at bounding box center [1187, 531] width 227 height 38
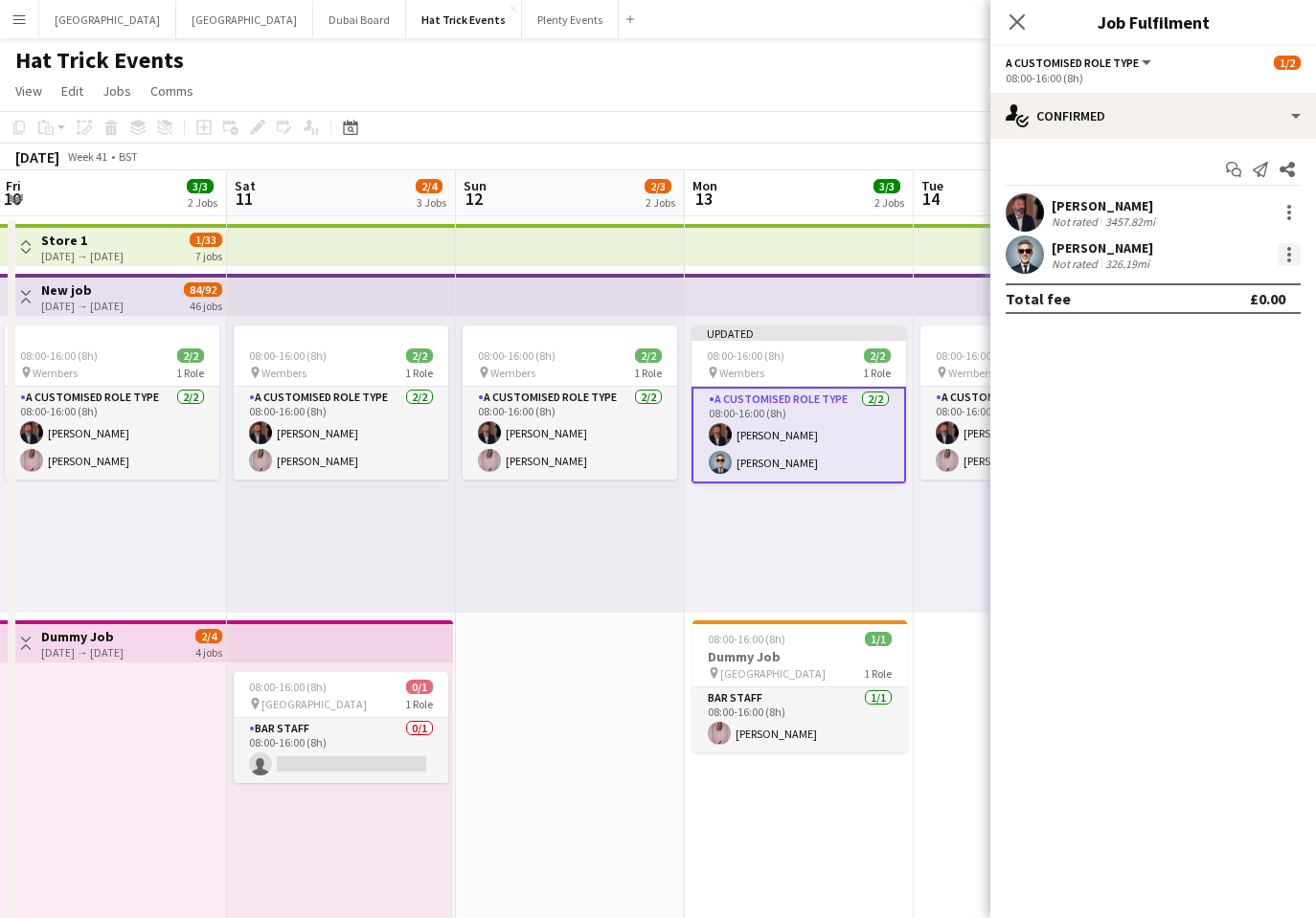
click at [1281, 259] on div at bounding box center [1289, 255] width 23 height 23
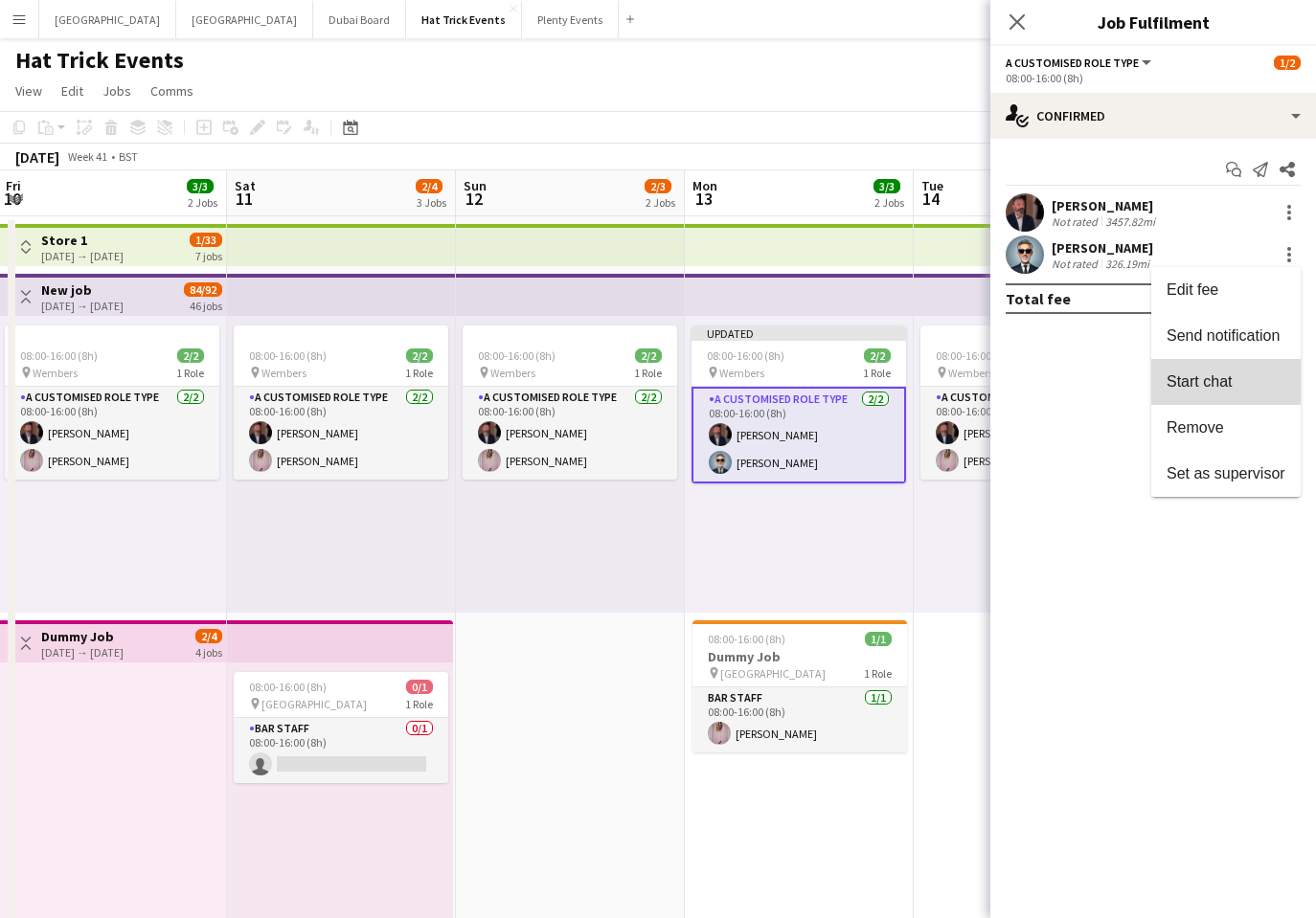
click at [1215, 378] on span "Start chat" at bounding box center [1199, 381] width 65 height 16
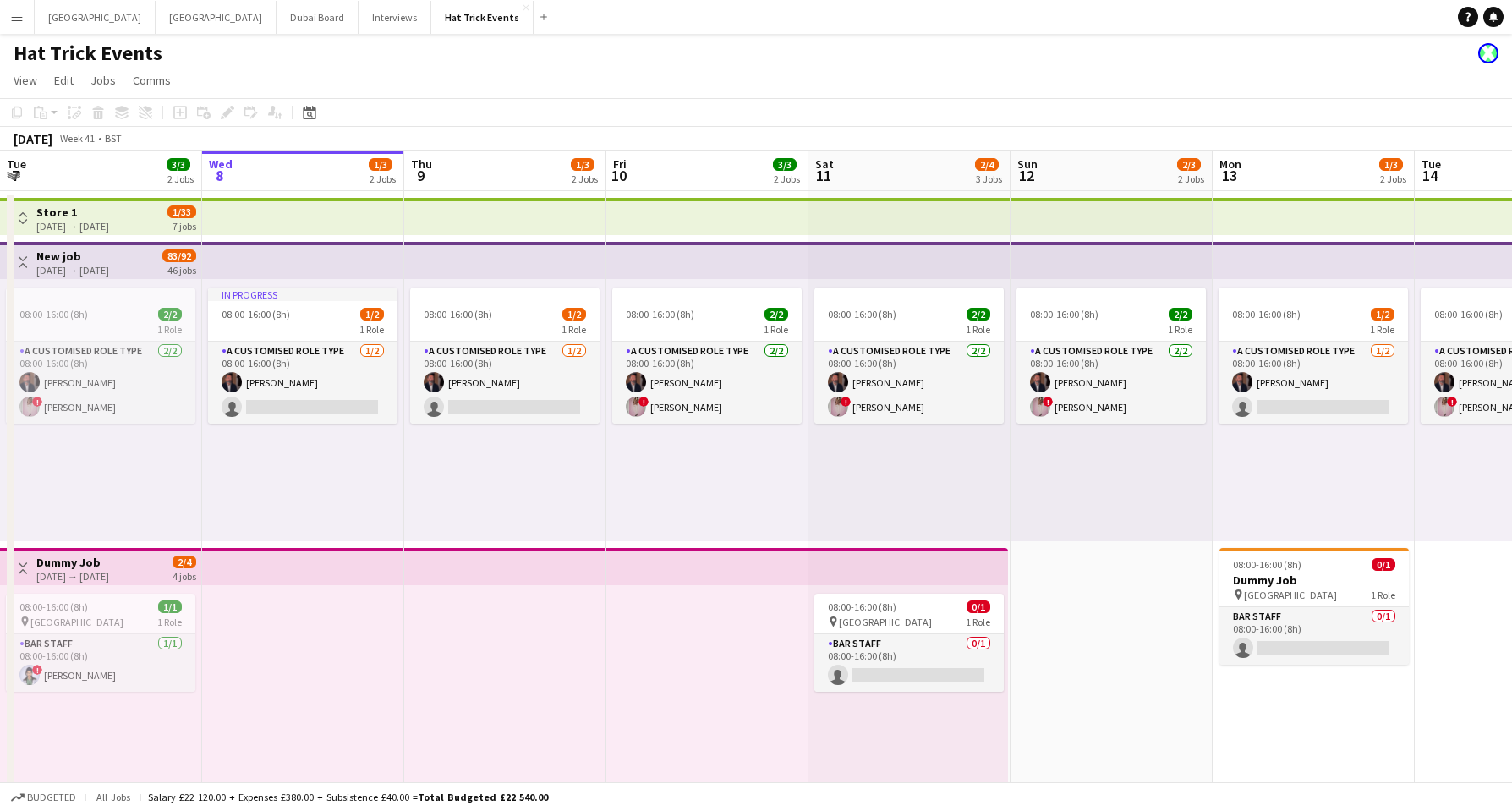
scroll to position [0, 587]
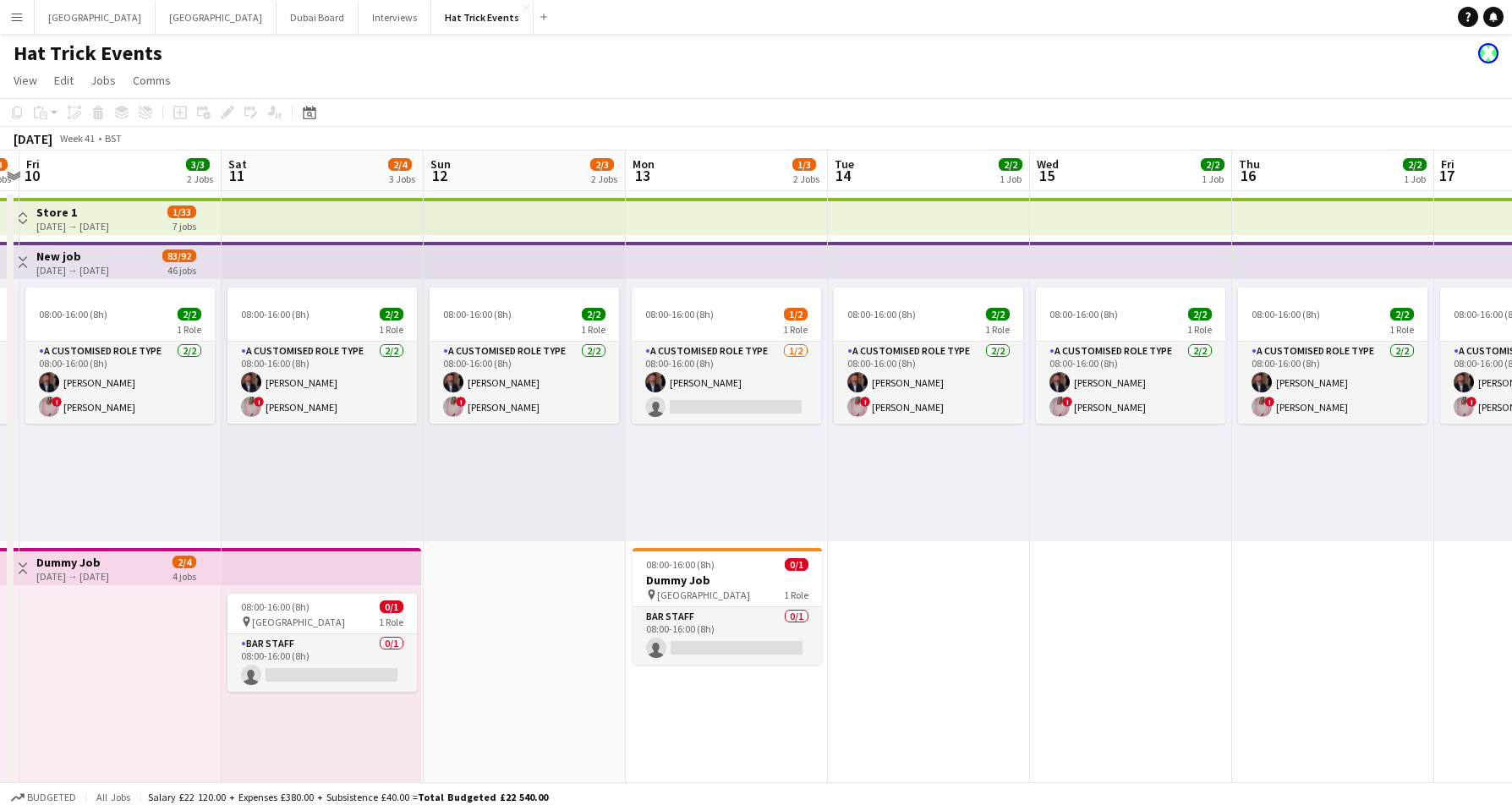
click at [15, 17] on app-icon "Menu" at bounding box center [17, 17] width 14 height 14
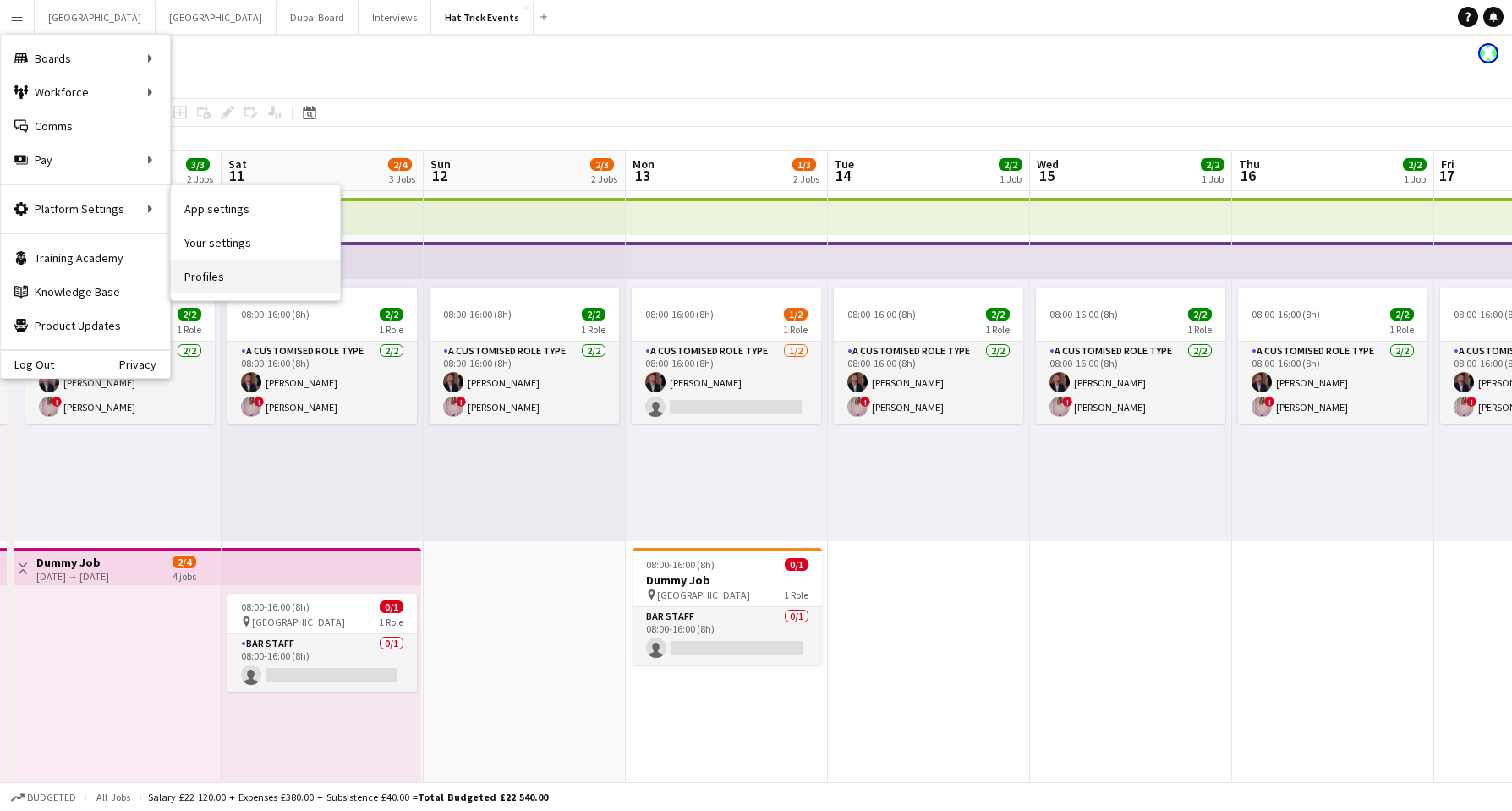
click at [204, 277] on link "Profiles" at bounding box center [255, 276] width 169 height 33
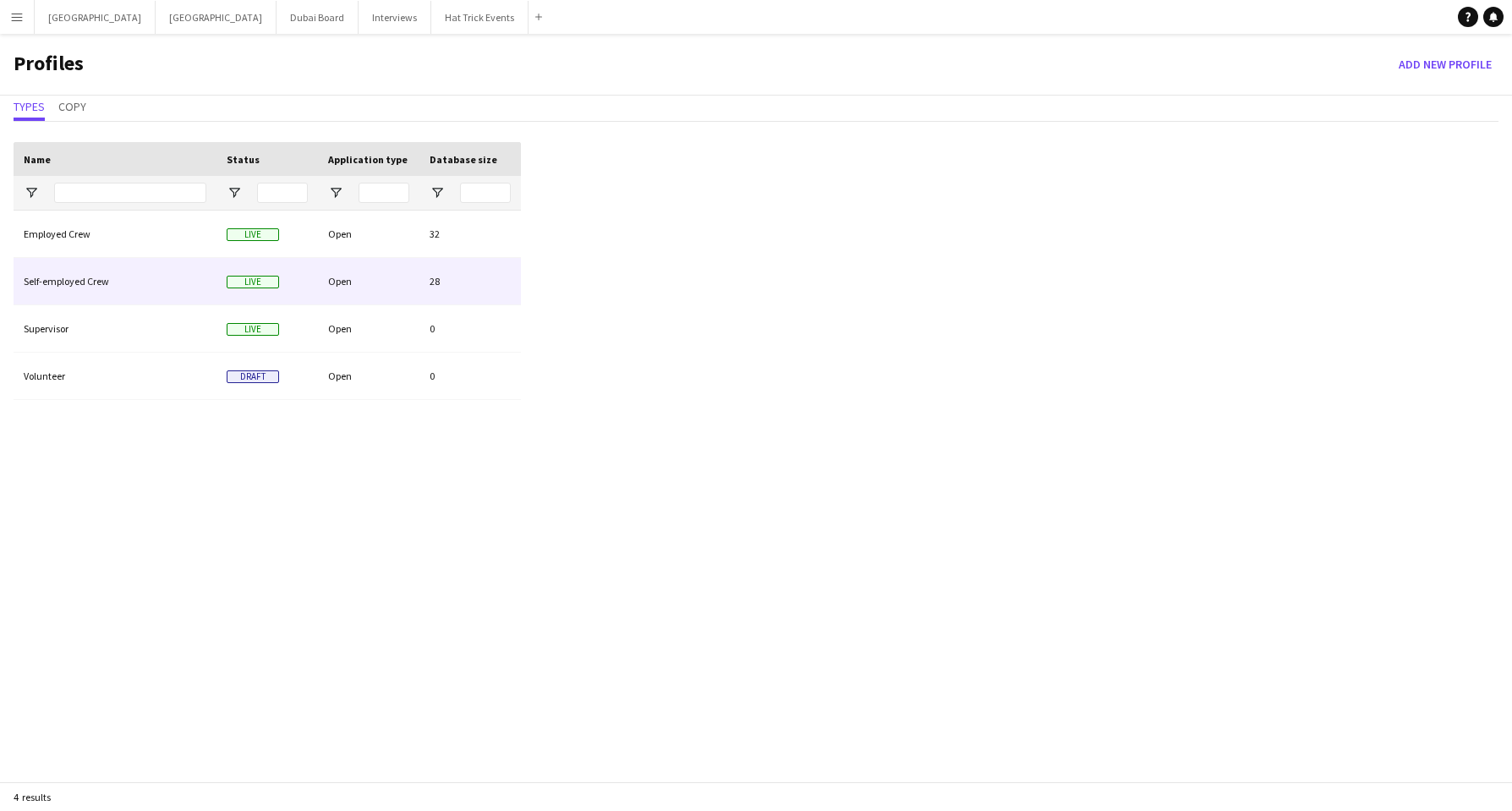
click at [393, 285] on div "Open" at bounding box center [369, 281] width 101 height 46
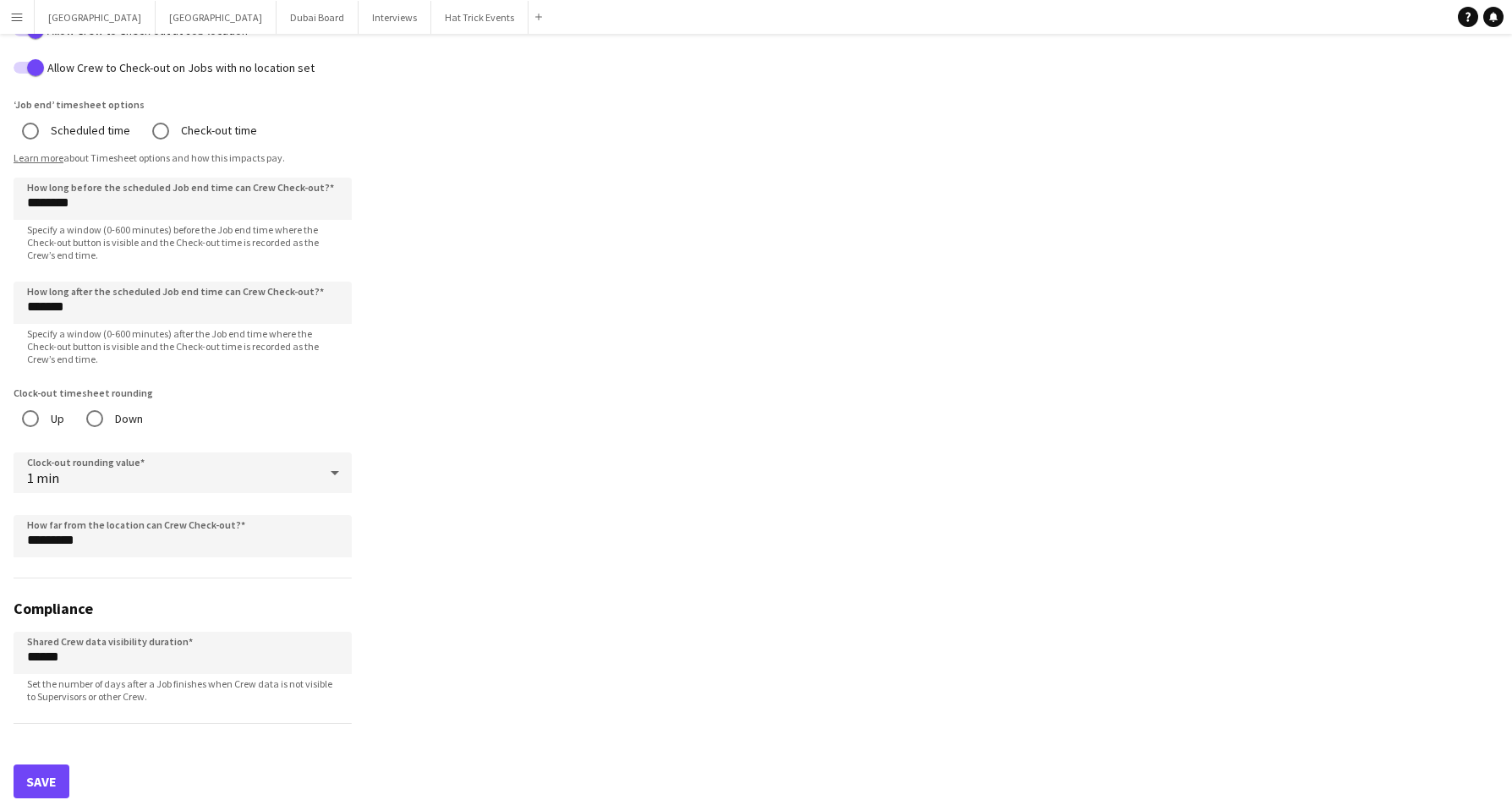
scroll to position [1340, 0]
click at [55, 780] on button "Save" at bounding box center [41, 780] width 56 height 33
click at [39, 784] on button "Save" at bounding box center [41, 780] width 56 height 33
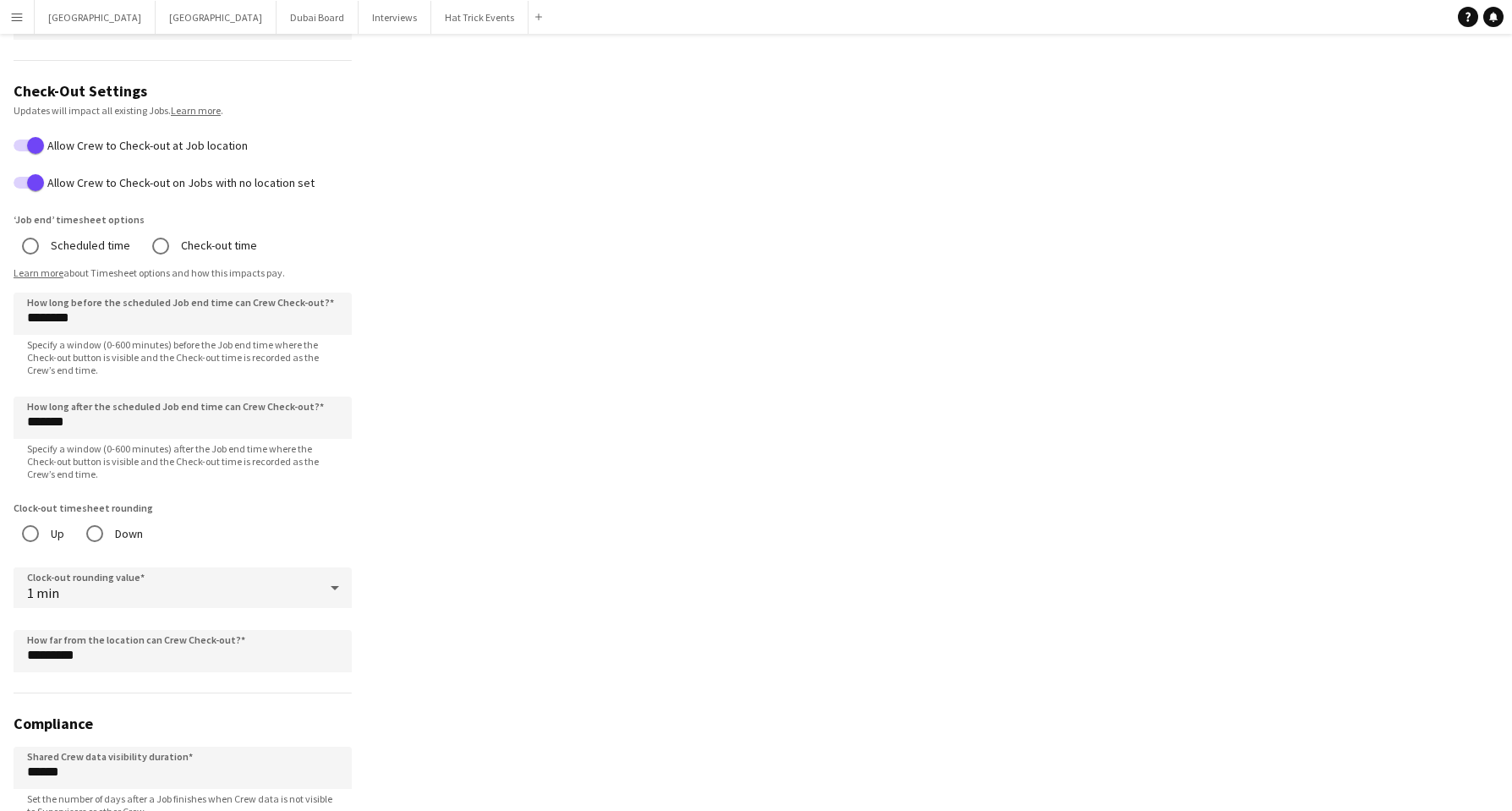
scroll to position [1215, 0]
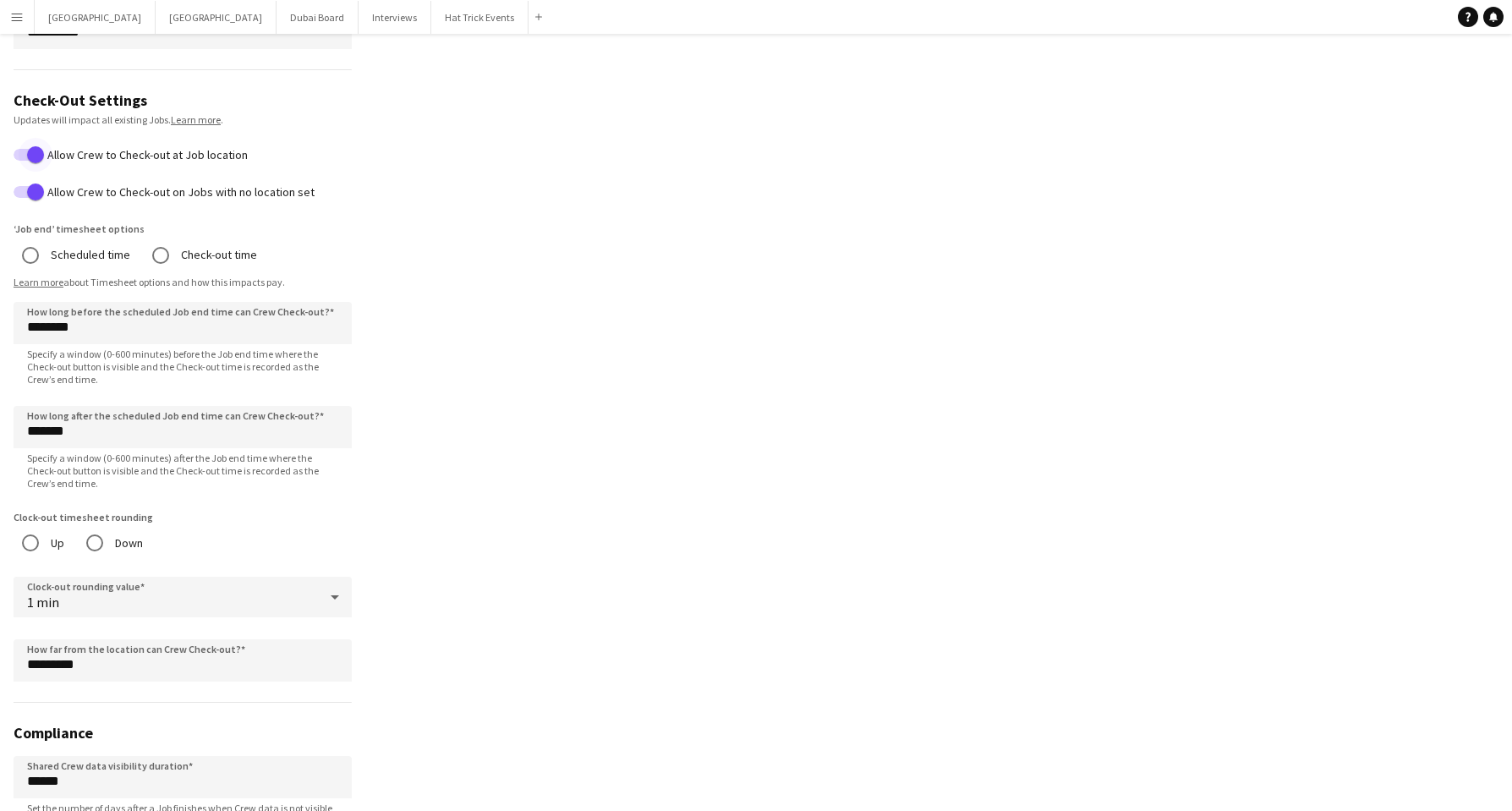
click at [22, 153] on span "button" at bounding box center [35, 153] width 33 height 33
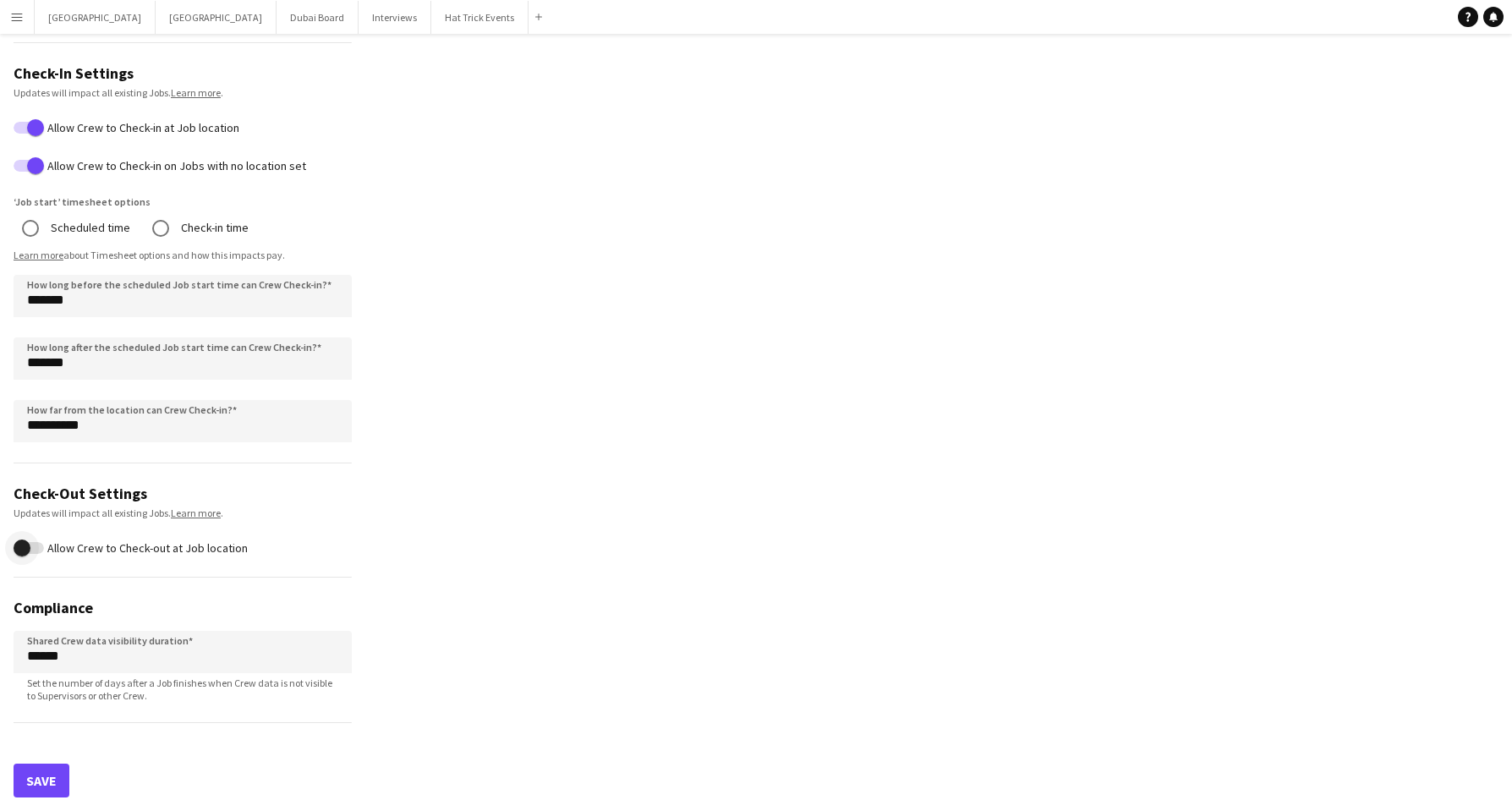
scroll to position [821, 0]
click at [22, 133] on span "button" at bounding box center [35, 127] width 33 height 33
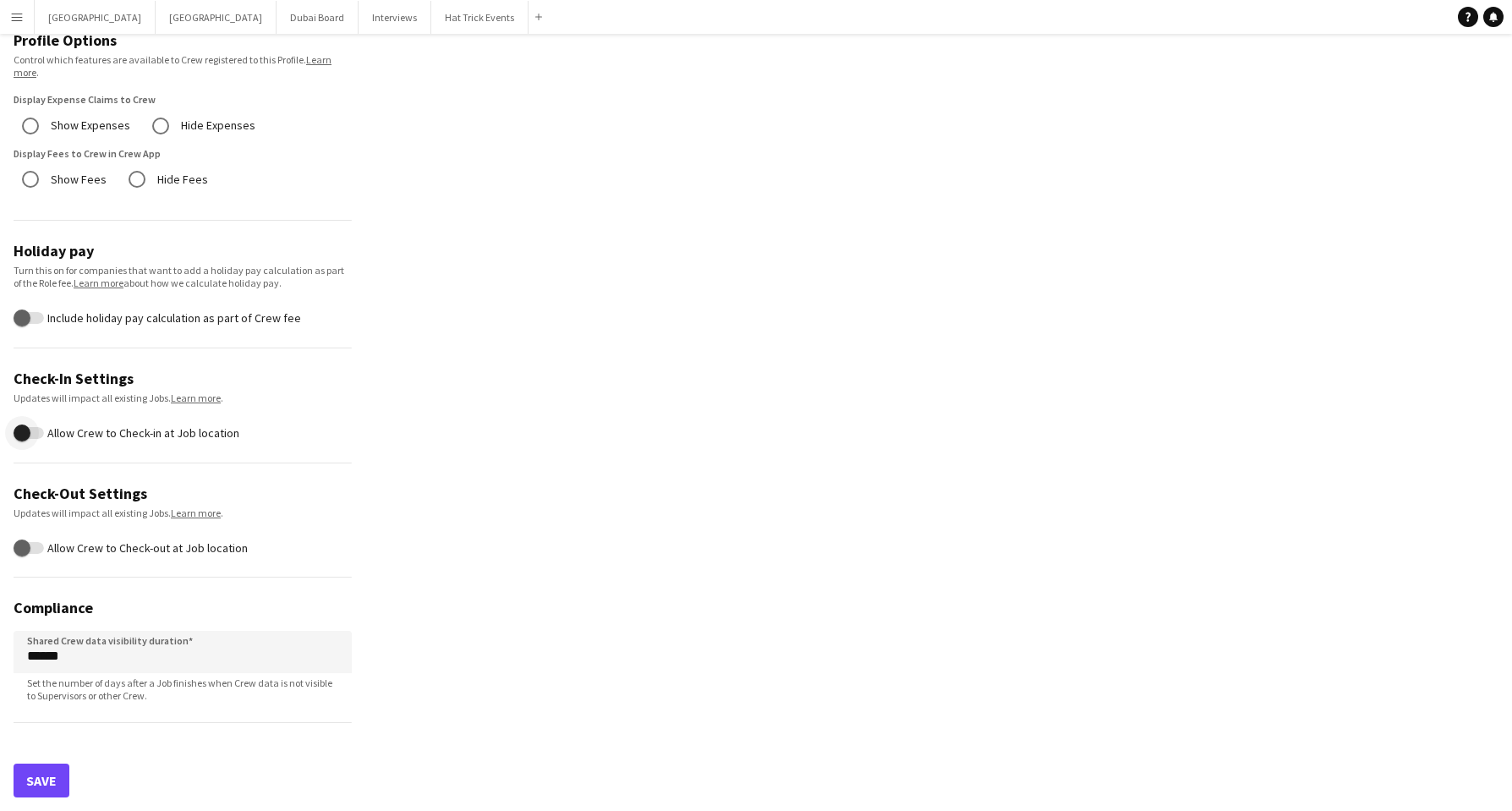
scroll to position [516, 0]
click at [431, 18] on button "Hat Trick Events Close" at bounding box center [479, 17] width 97 height 33
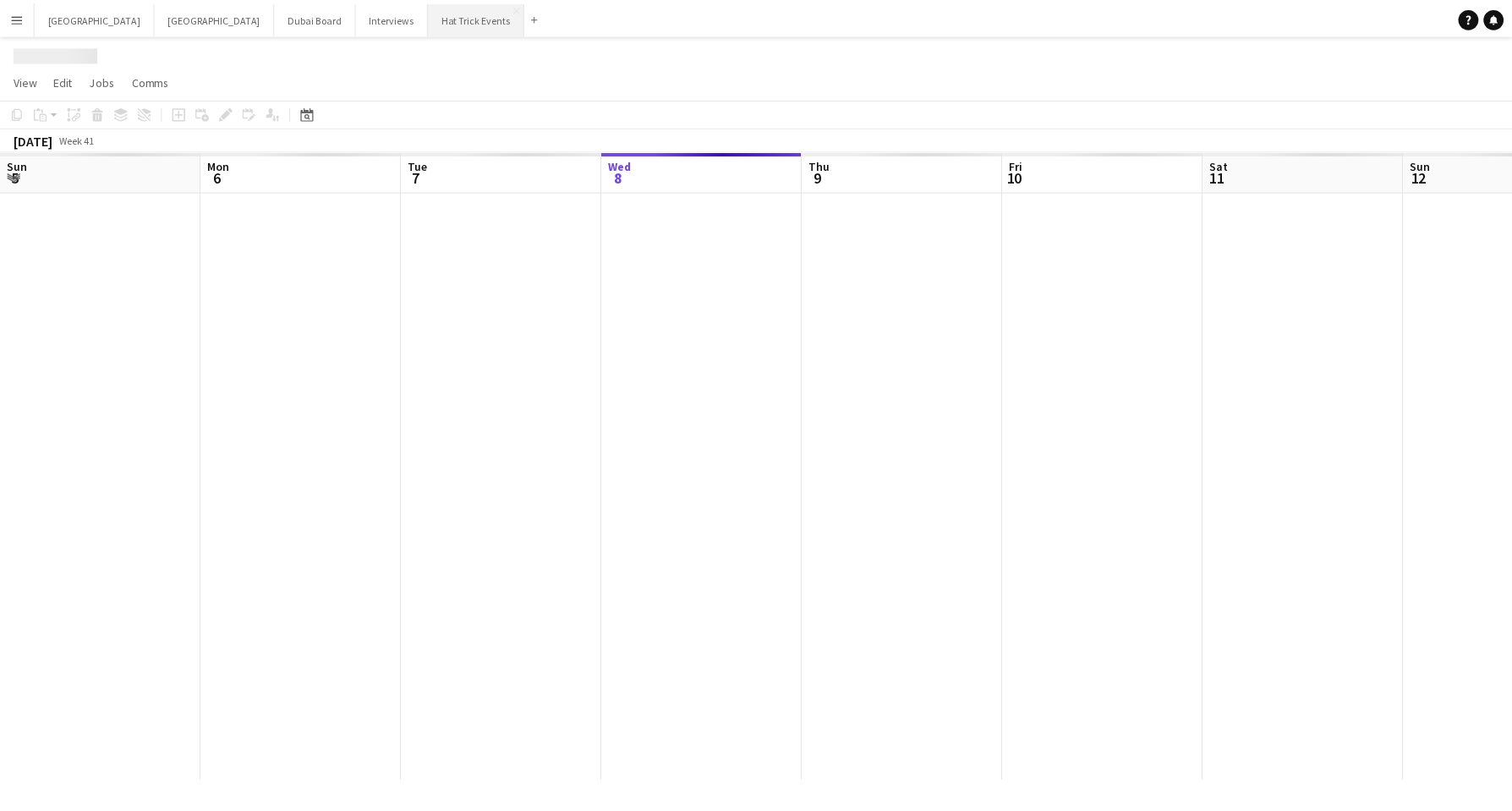
scroll to position [0, 405]
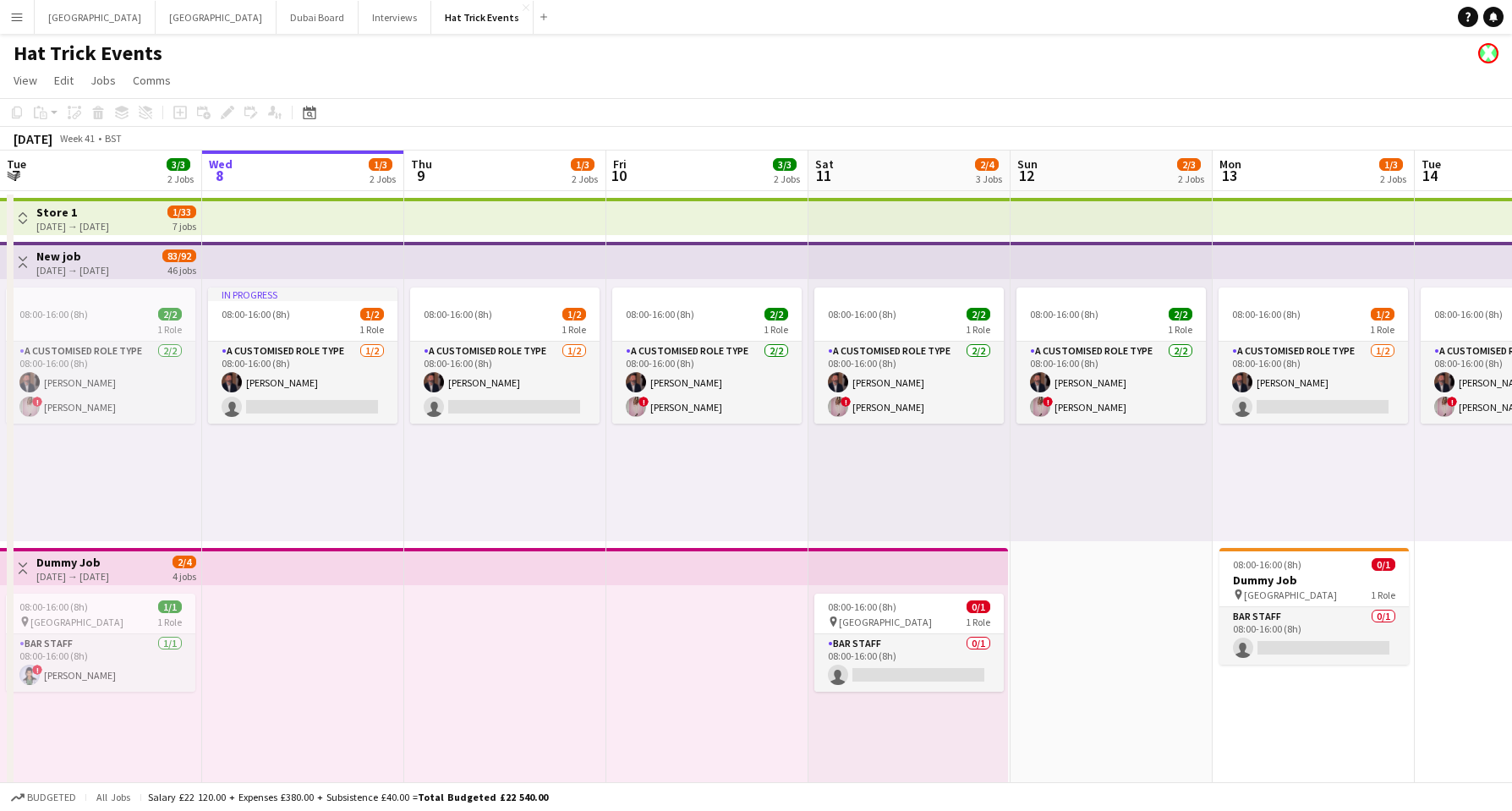
click at [109, 268] on div "[DATE] → [DATE]" at bounding box center [72, 270] width 73 height 13
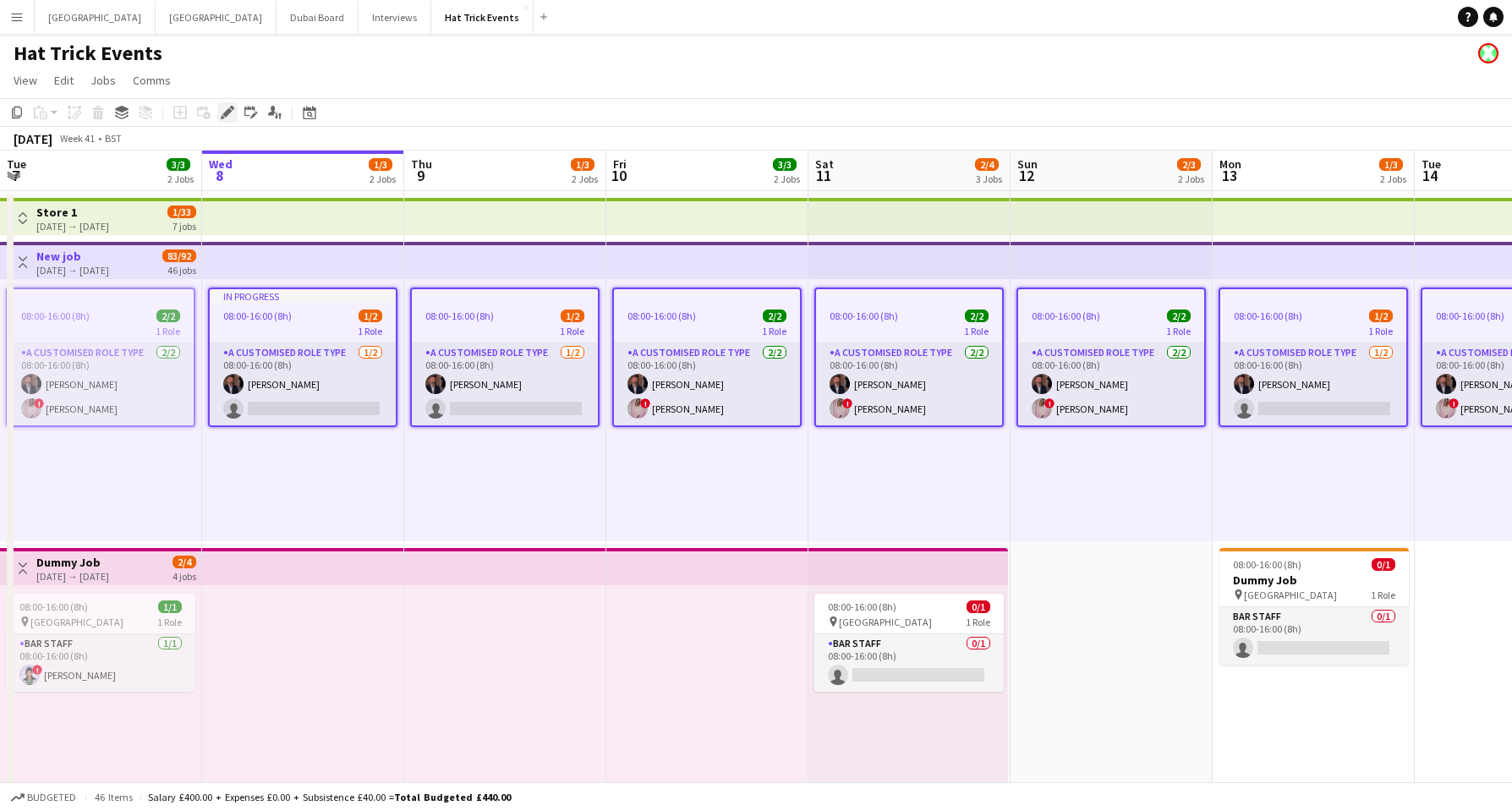
click at [228, 114] on icon at bounding box center [226, 112] width 9 height 9
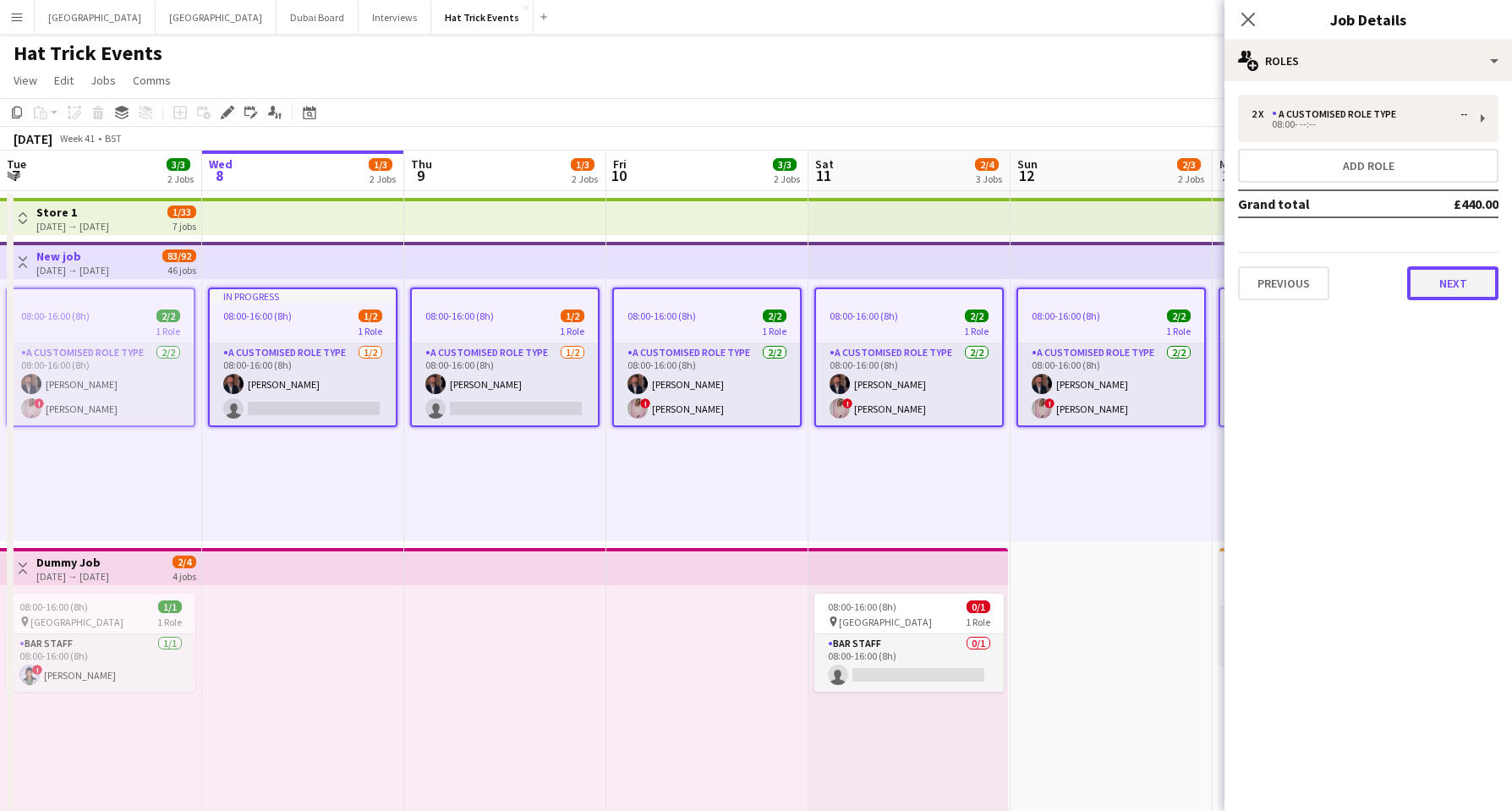
click at [1447, 274] on button "Next" at bounding box center [1453, 283] width 92 height 33
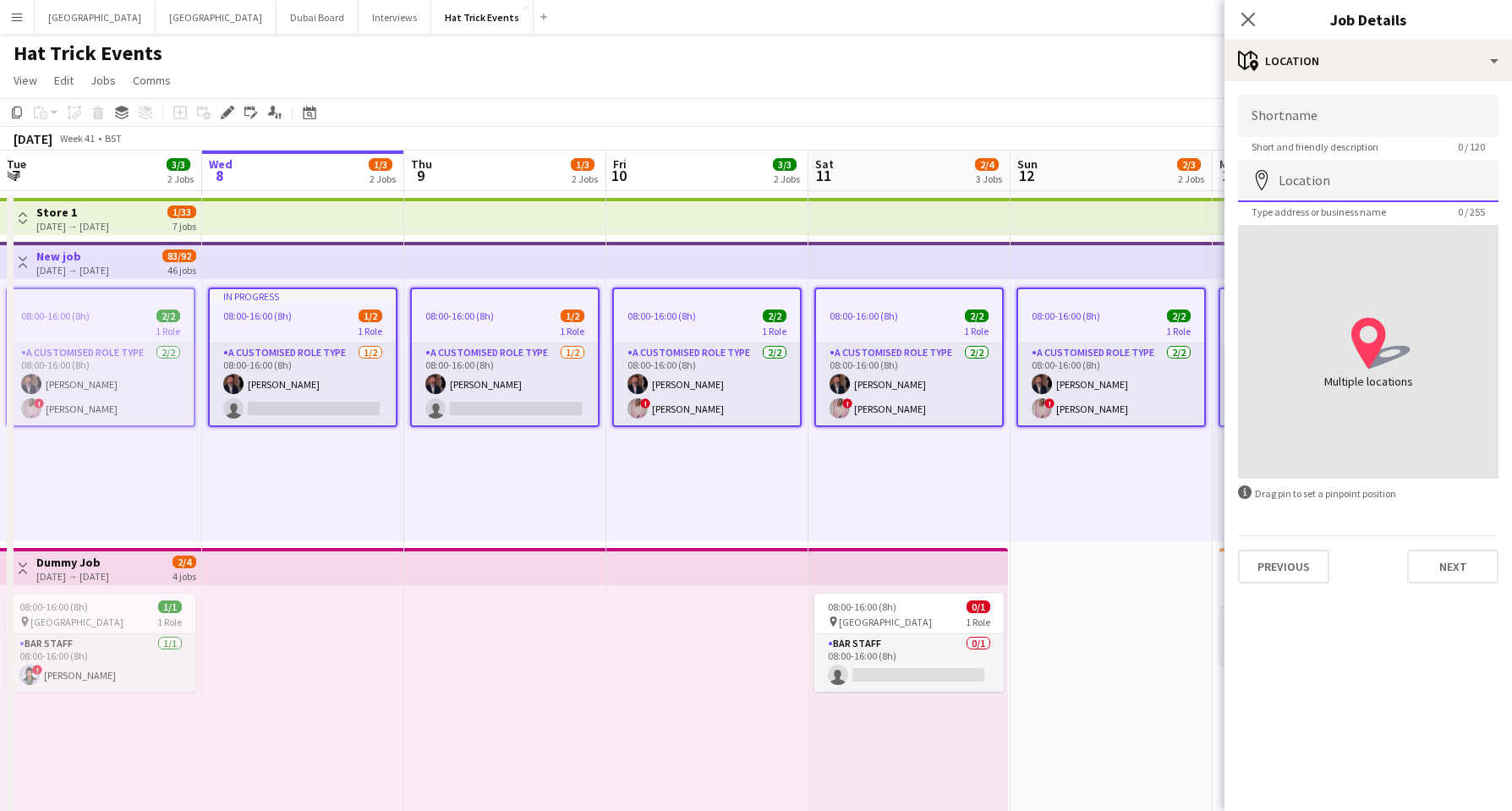
click at [1300, 183] on input "Location" at bounding box center [1368, 180] width 261 height 42
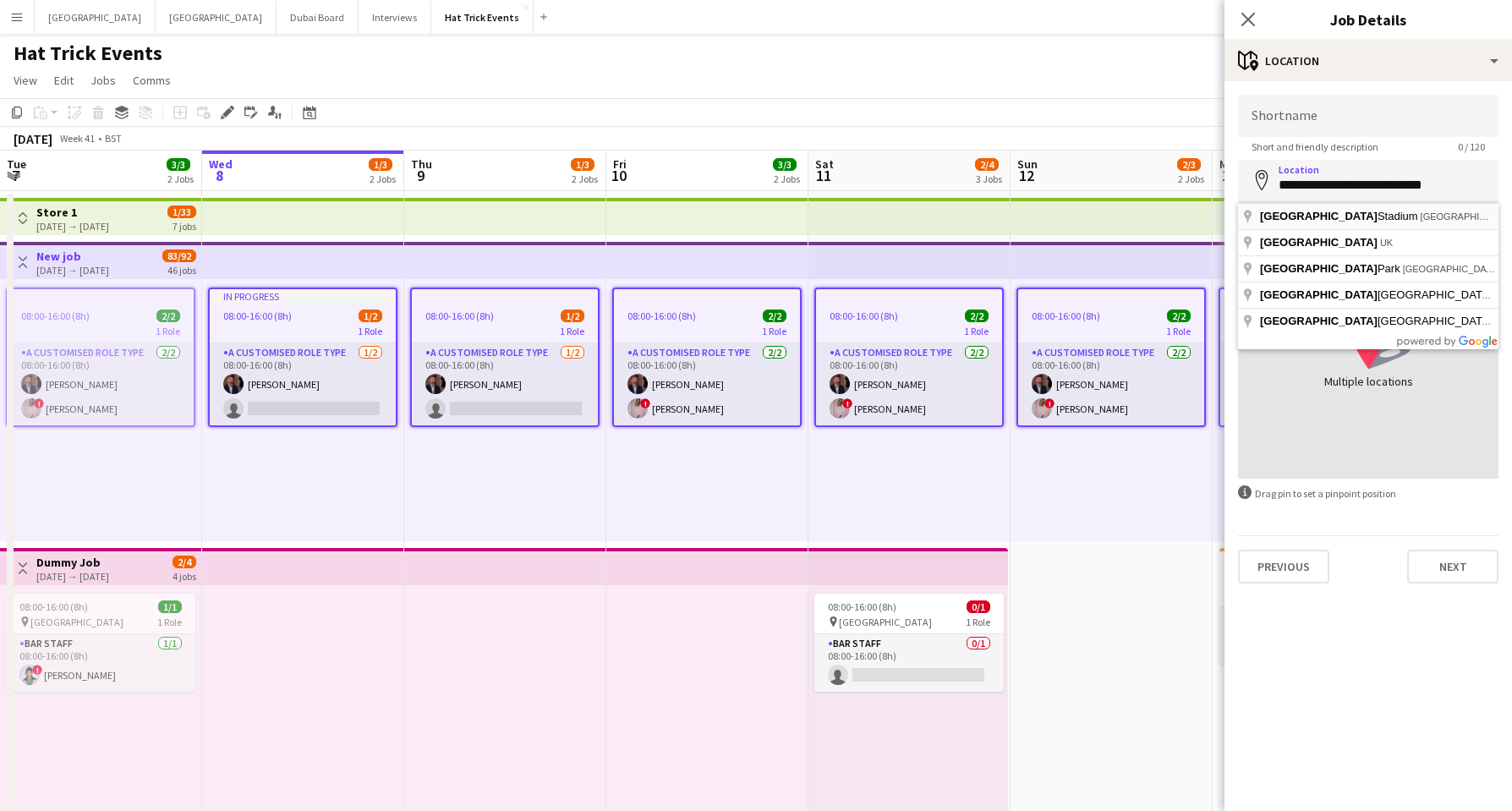
type input "**********"
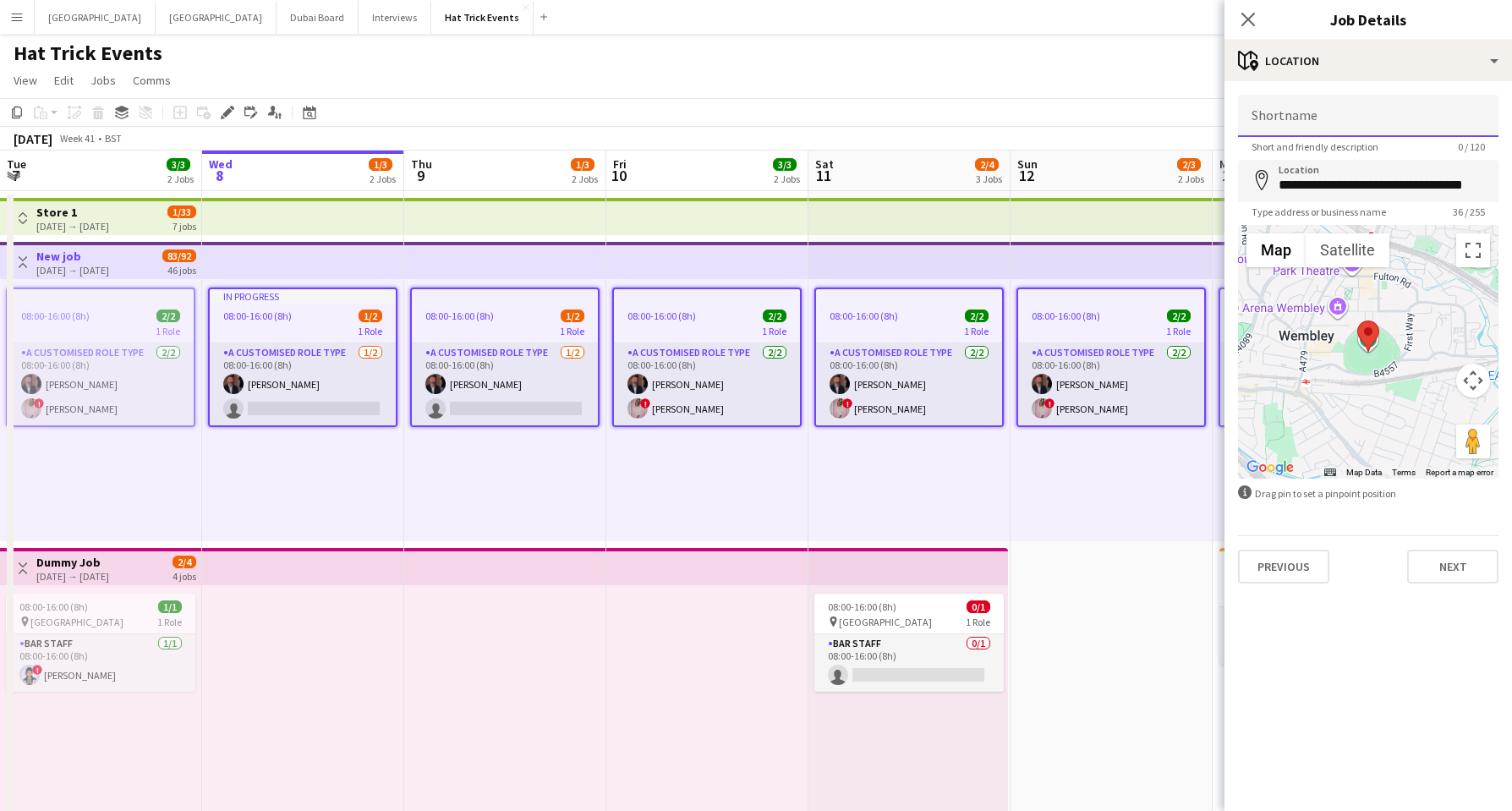
click at [1311, 119] on input "Shortname" at bounding box center [1368, 115] width 261 height 42
type input "*******"
click at [1449, 565] on button "Next" at bounding box center [1453, 566] width 92 height 33
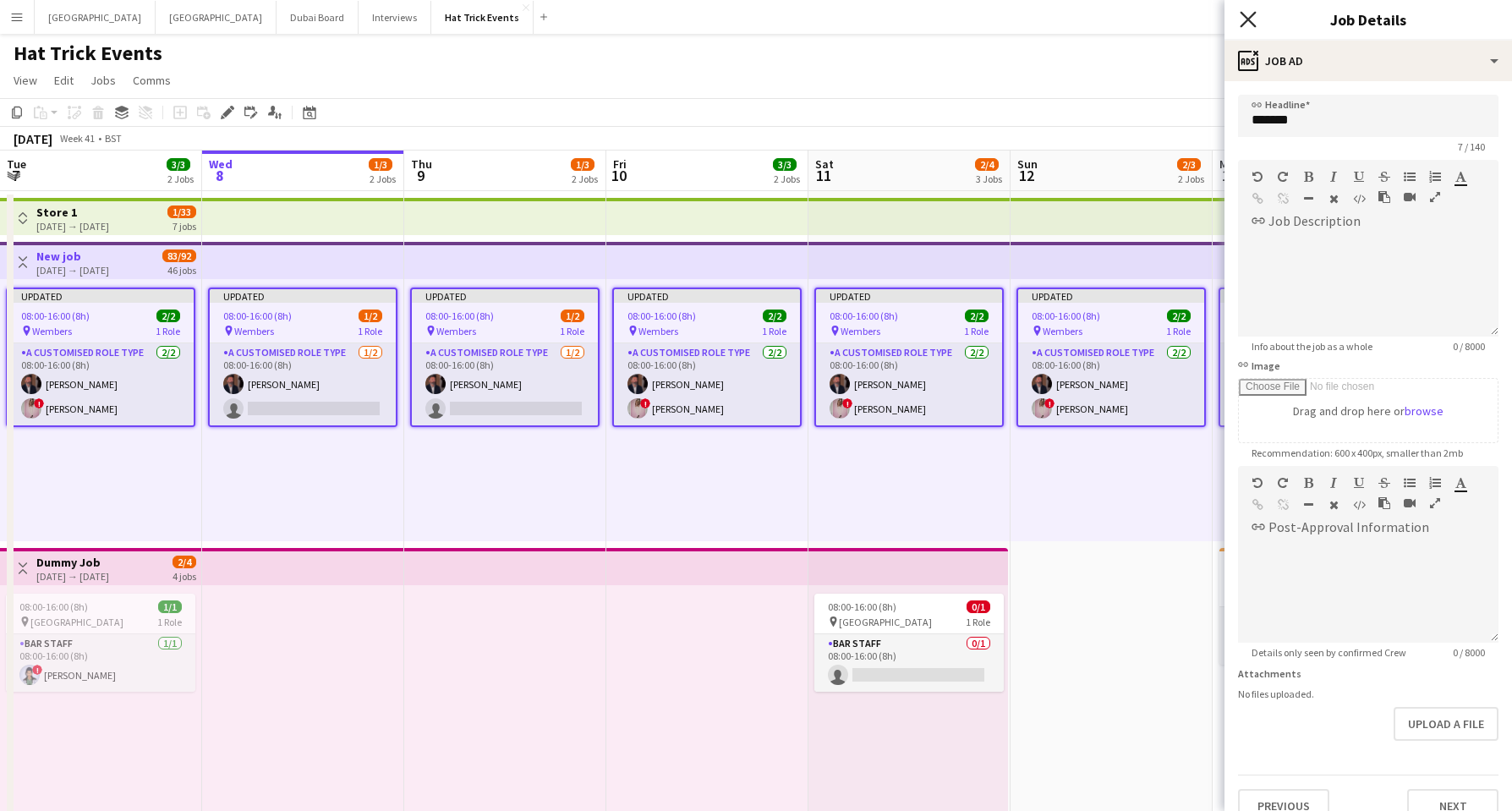
click at [1248, 14] on icon "Close pop-in" at bounding box center [1247, 19] width 16 height 16
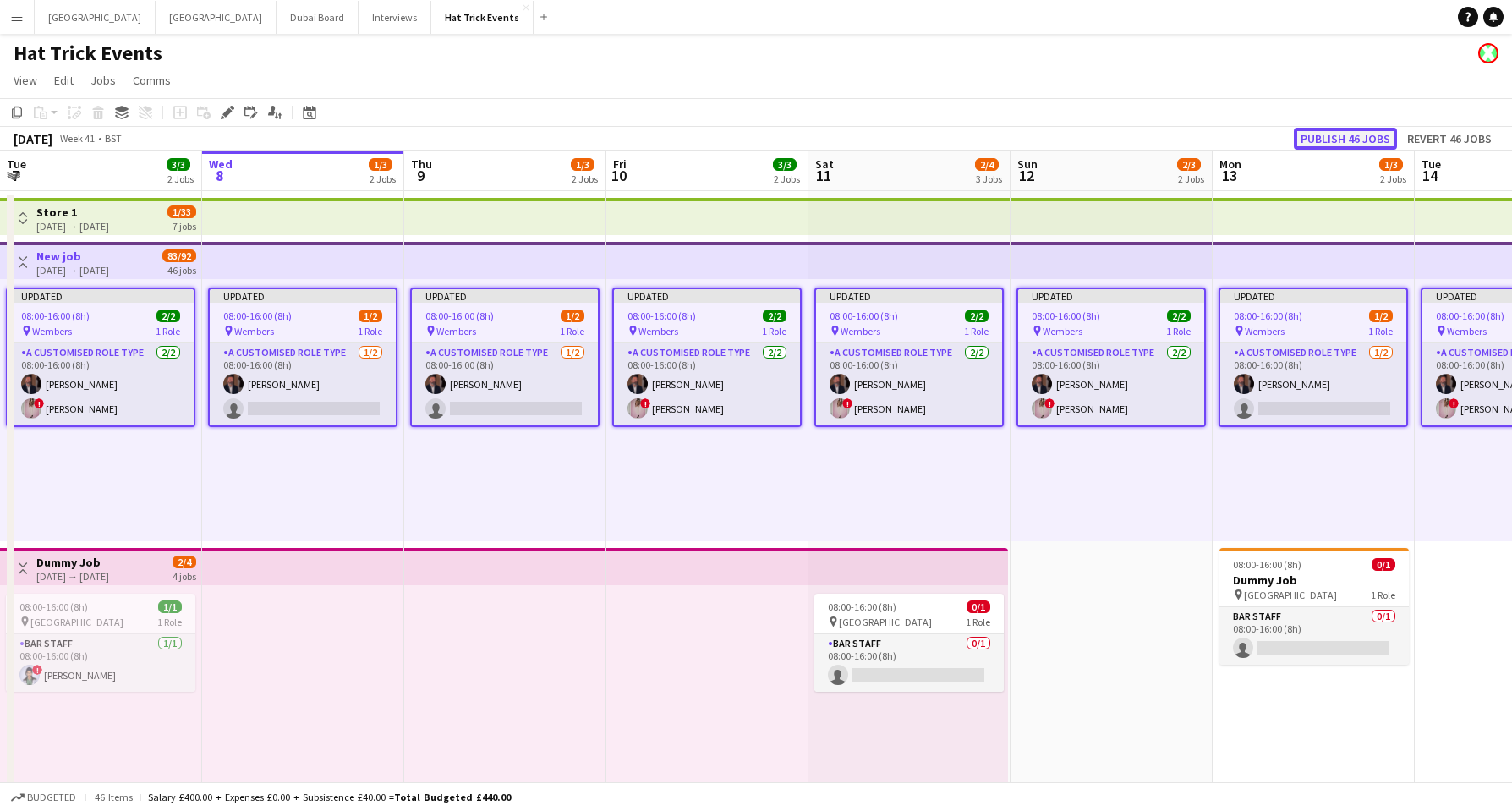
click at [1336, 138] on button "Publish 46 jobs" at bounding box center [1345, 139] width 103 height 22
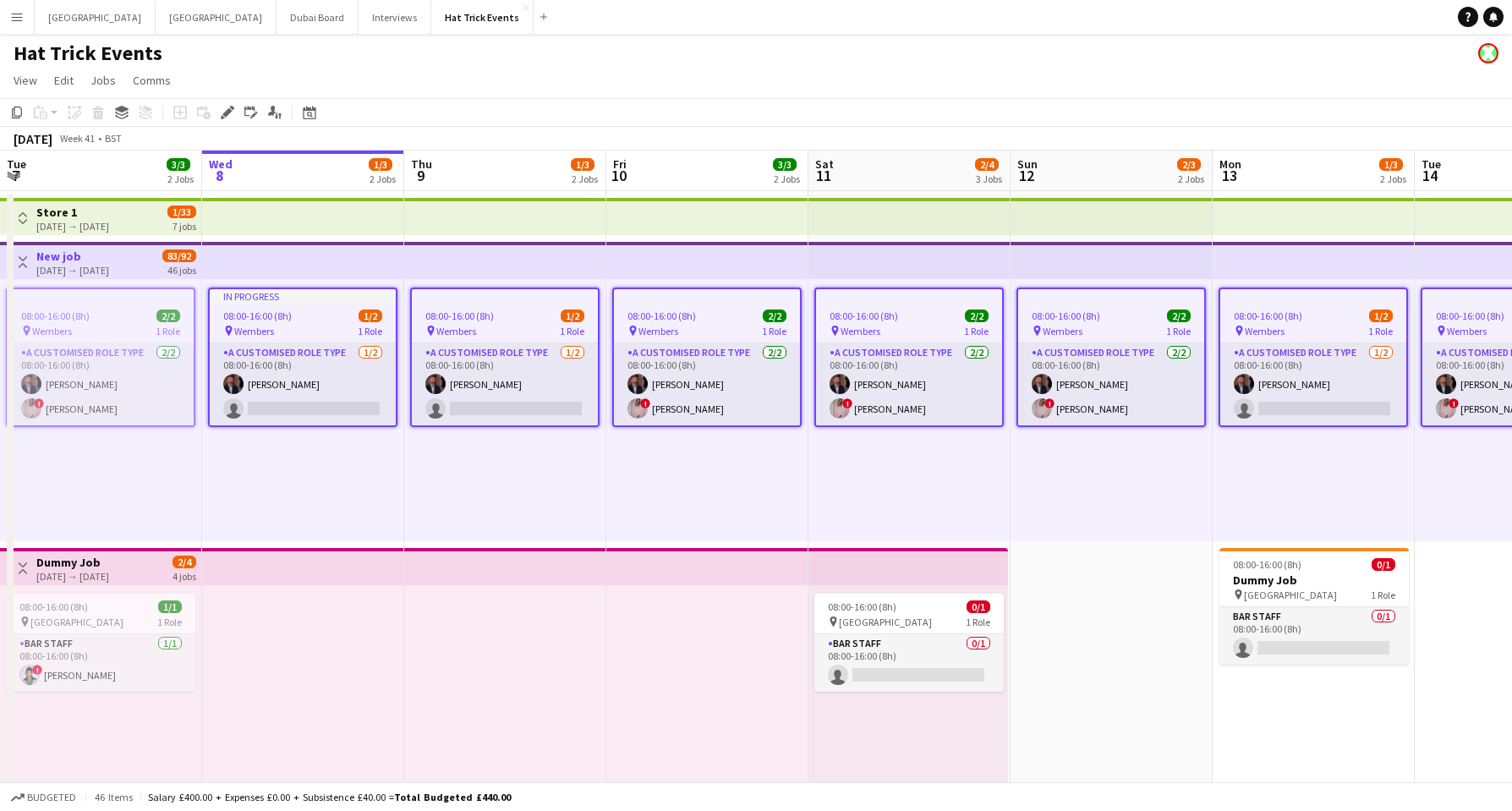
click at [87, 258] on h3 "New job" at bounding box center [72, 256] width 73 height 15
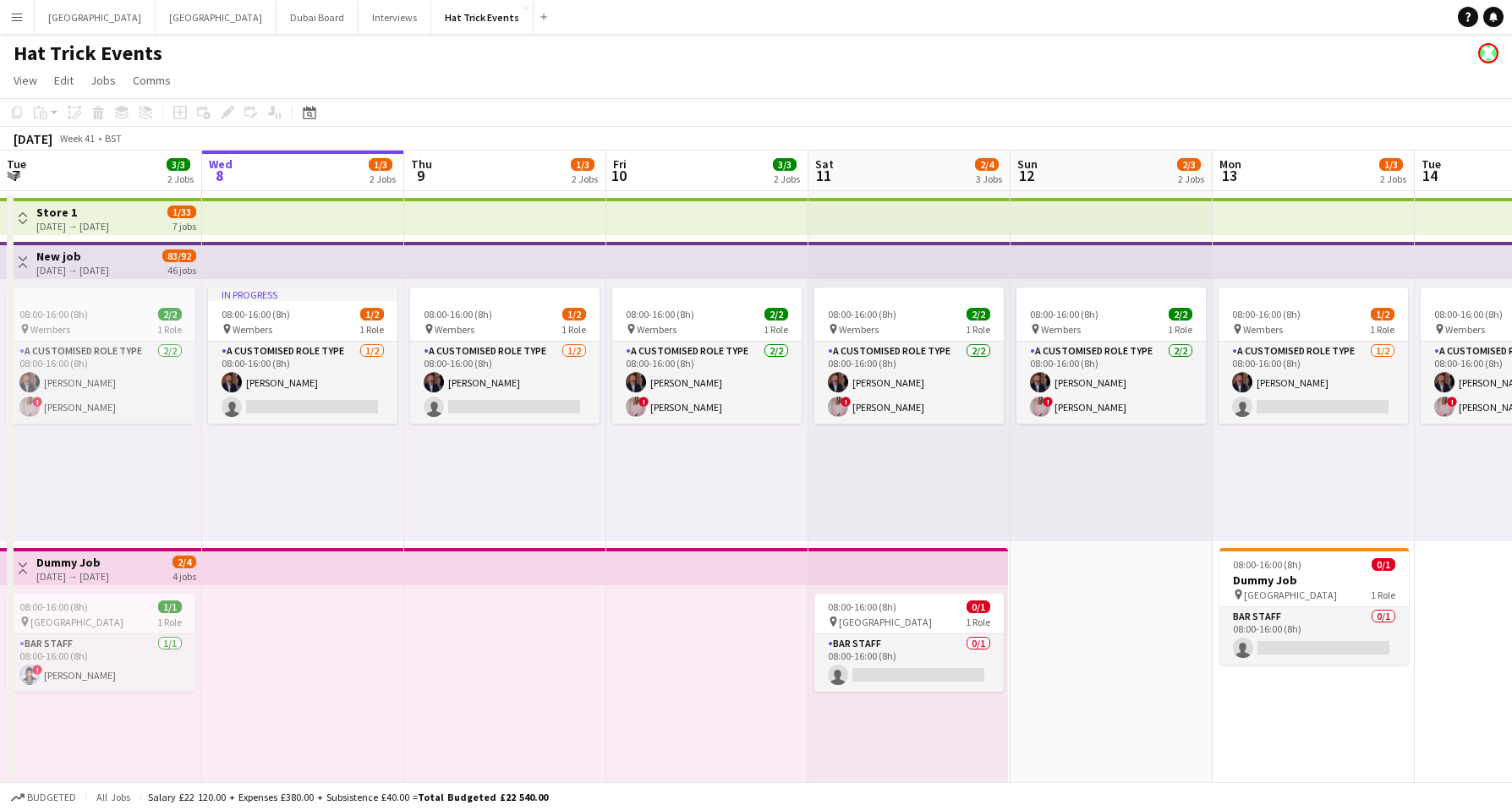
click at [87, 258] on h3 "New job" at bounding box center [72, 256] width 73 height 15
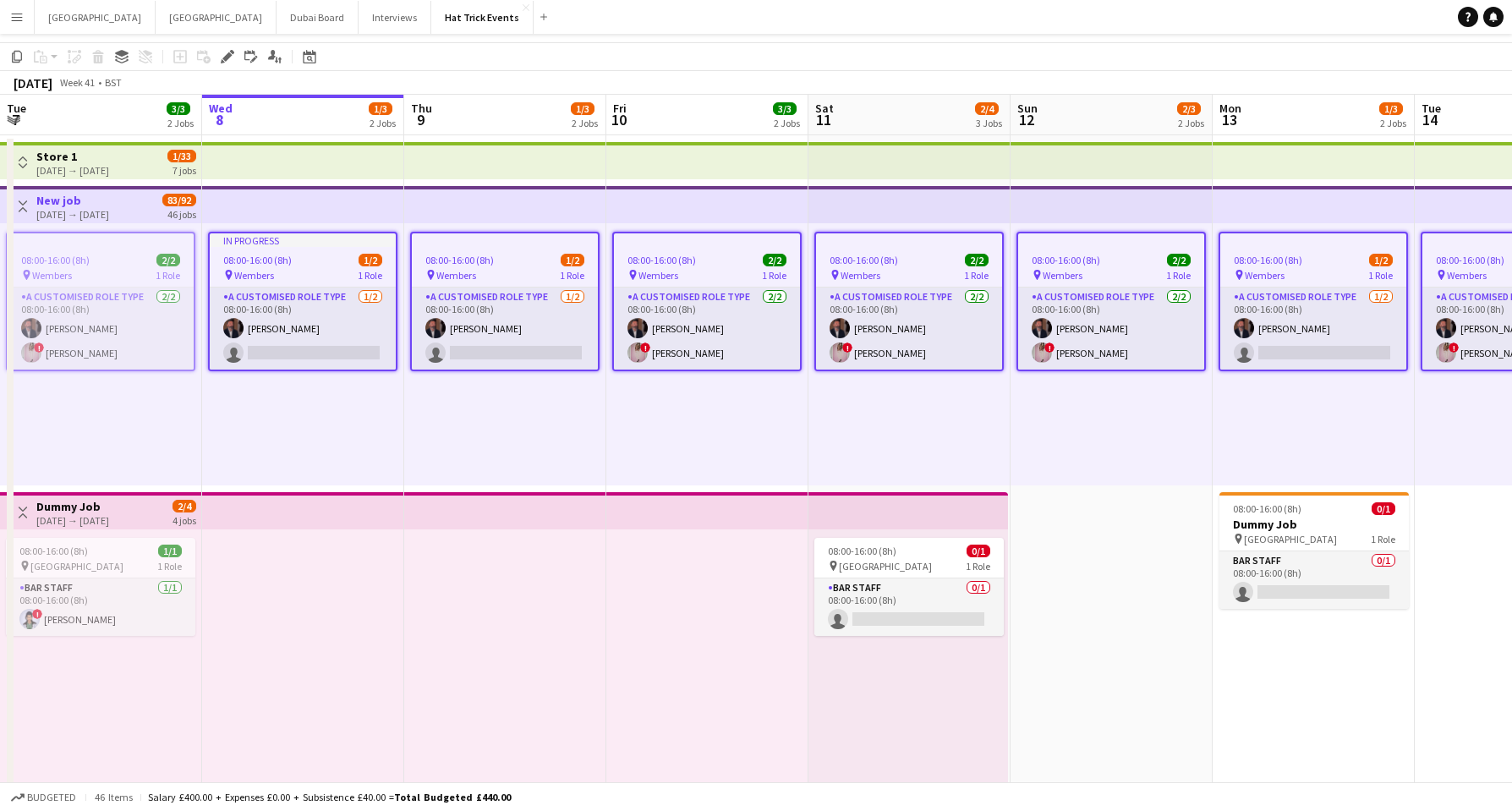
scroll to position [0, 0]
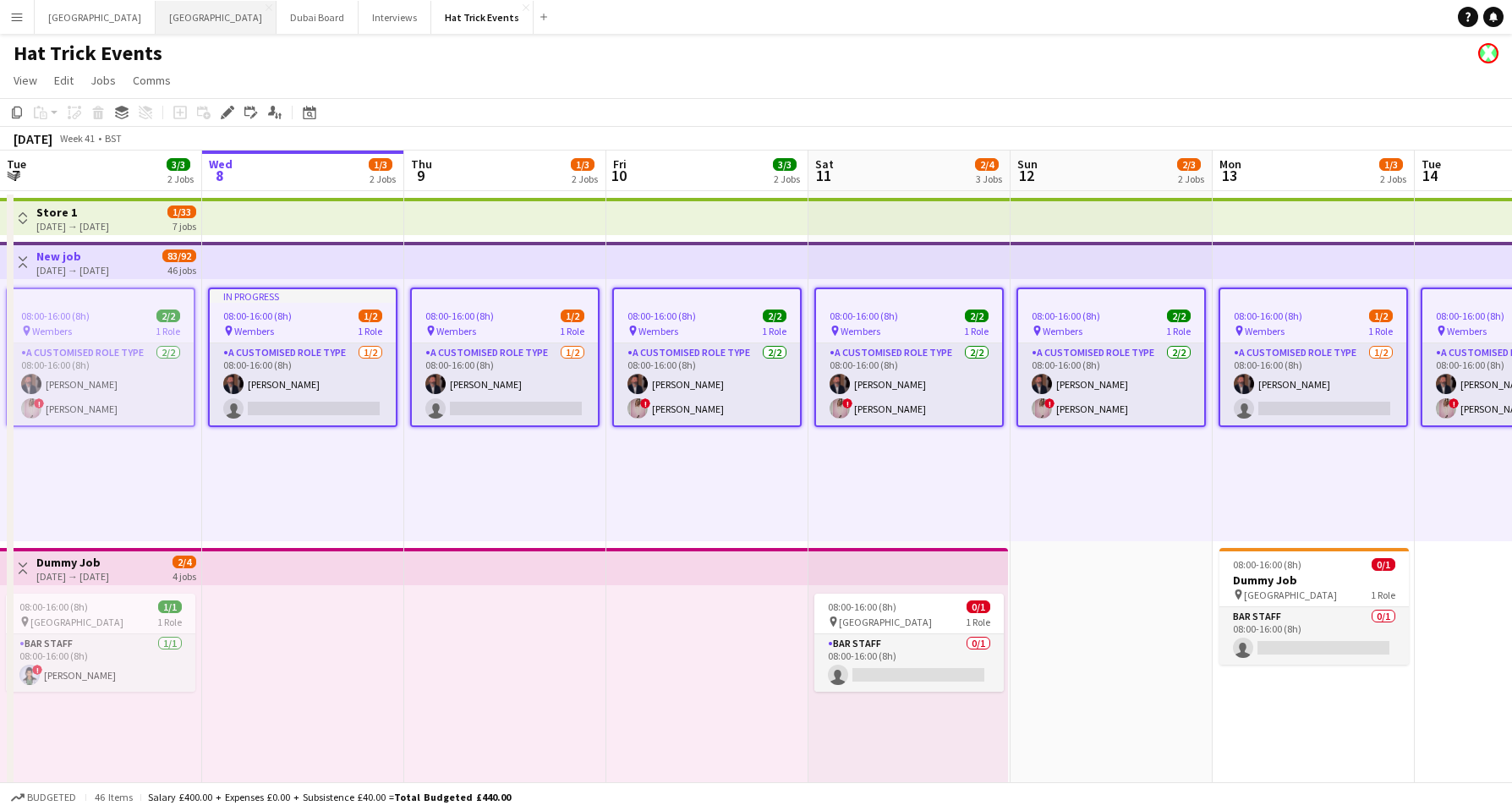
click at [156, 25] on button "Manchester Close" at bounding box center [216, 17] width 121 height 33
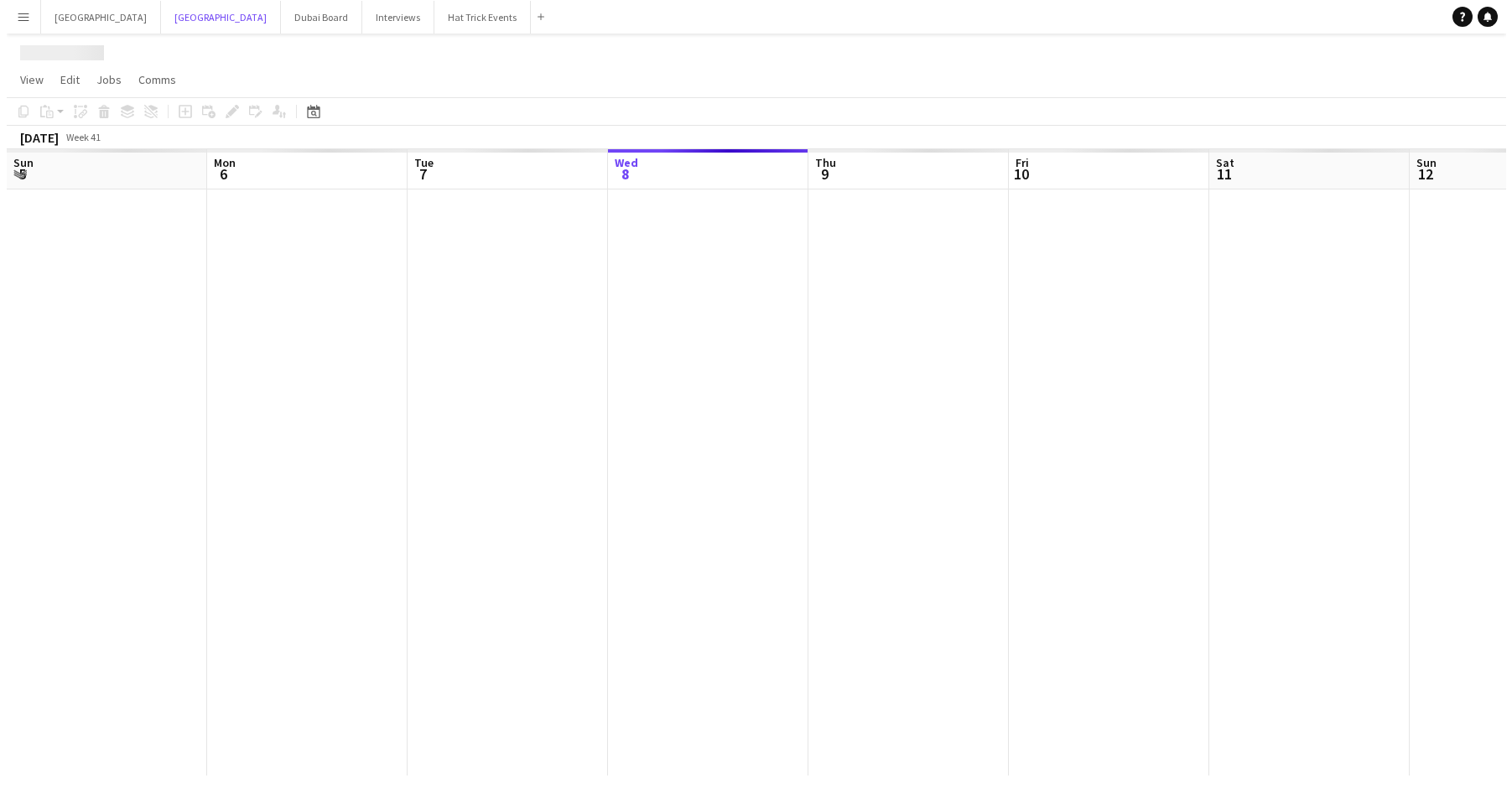
scroll to position [0, 401]
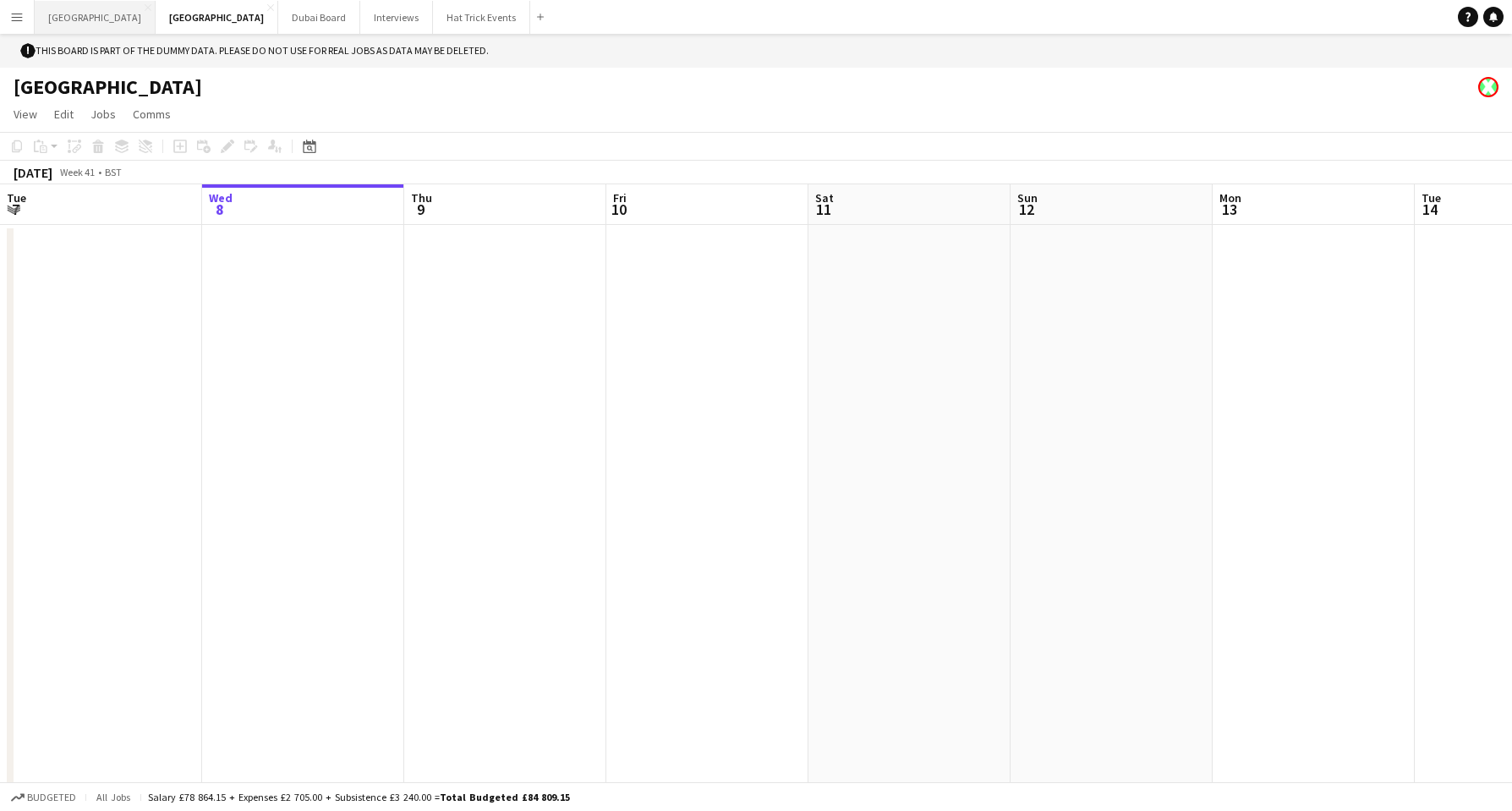
click at [68, 21] on button "London Close" at bounding box center [94, 17] width 121 height 33
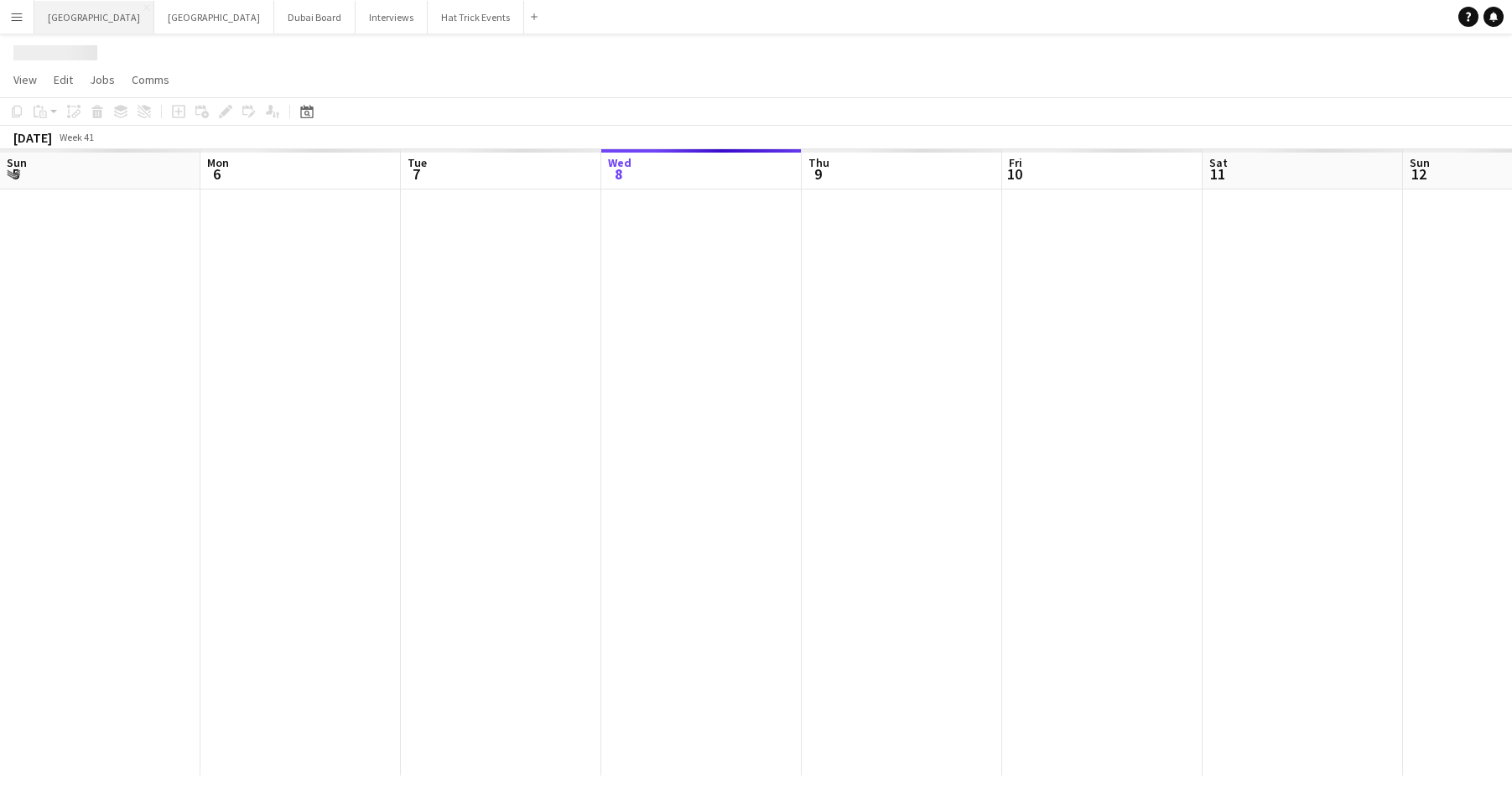
scroll to position [0, 401]
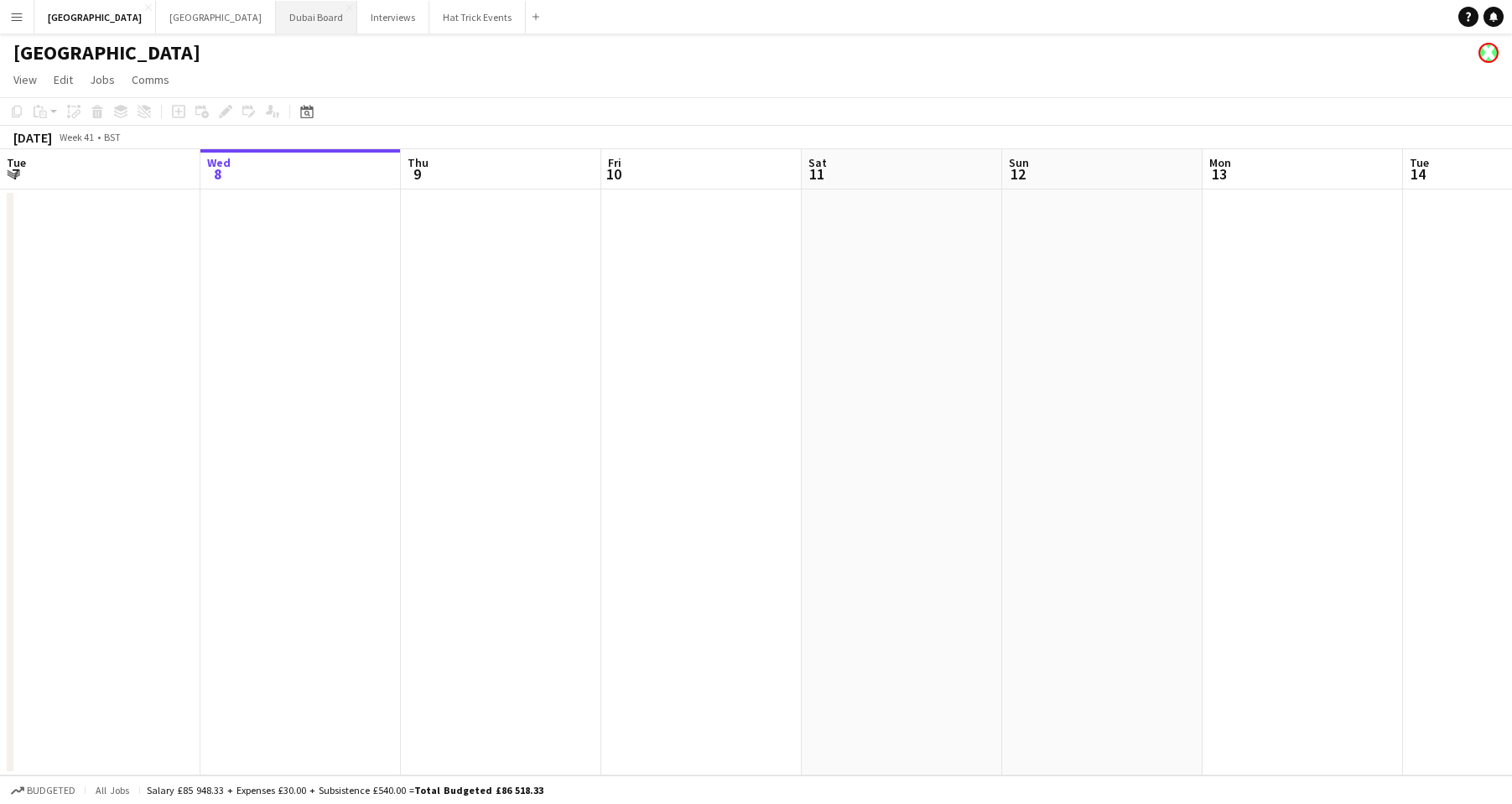
click at [276, 15] on button "Dubai Board Close" at bounding box center [317, 17] width 82 height 32
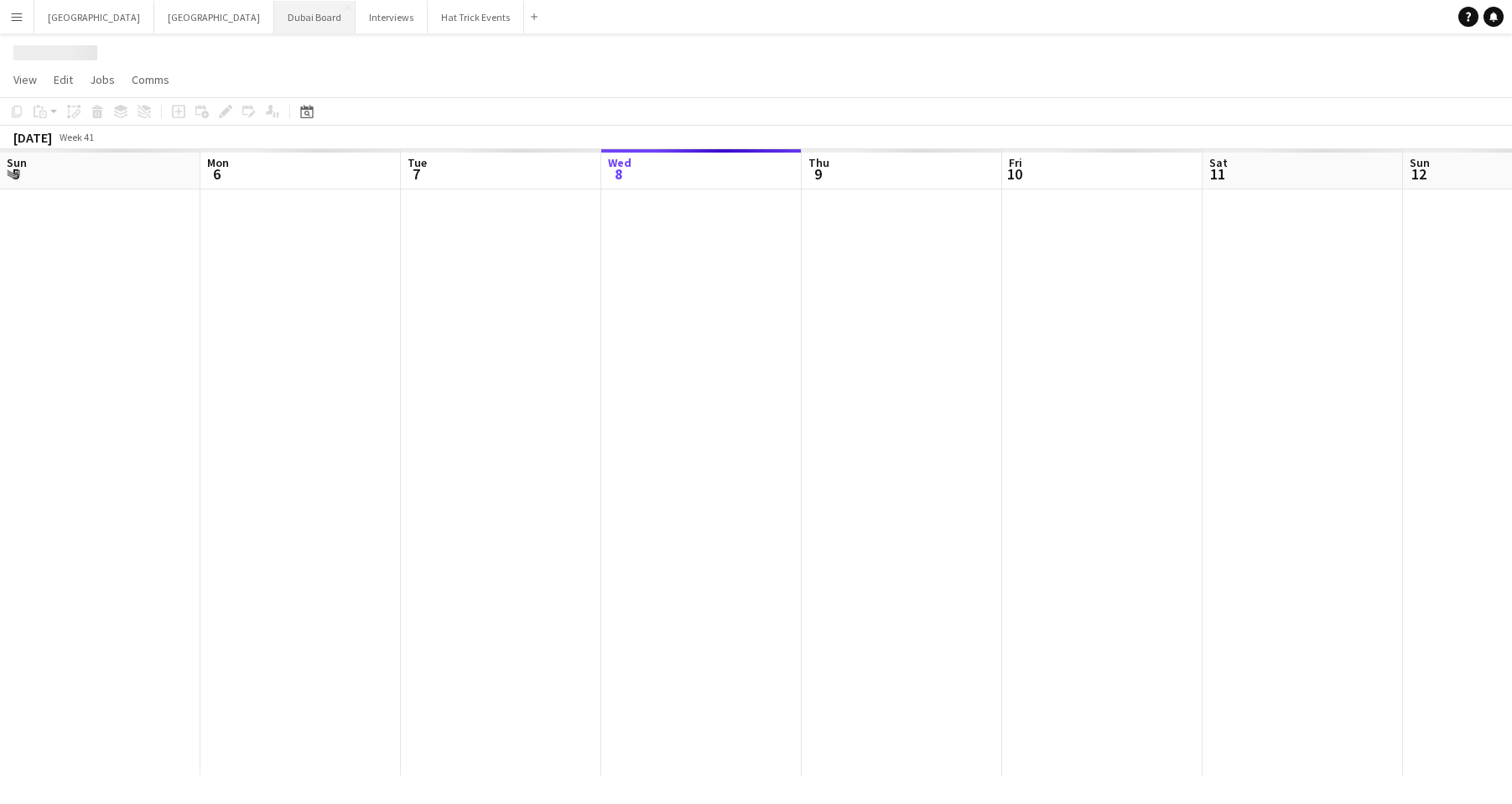
scroll to position [0, 401]
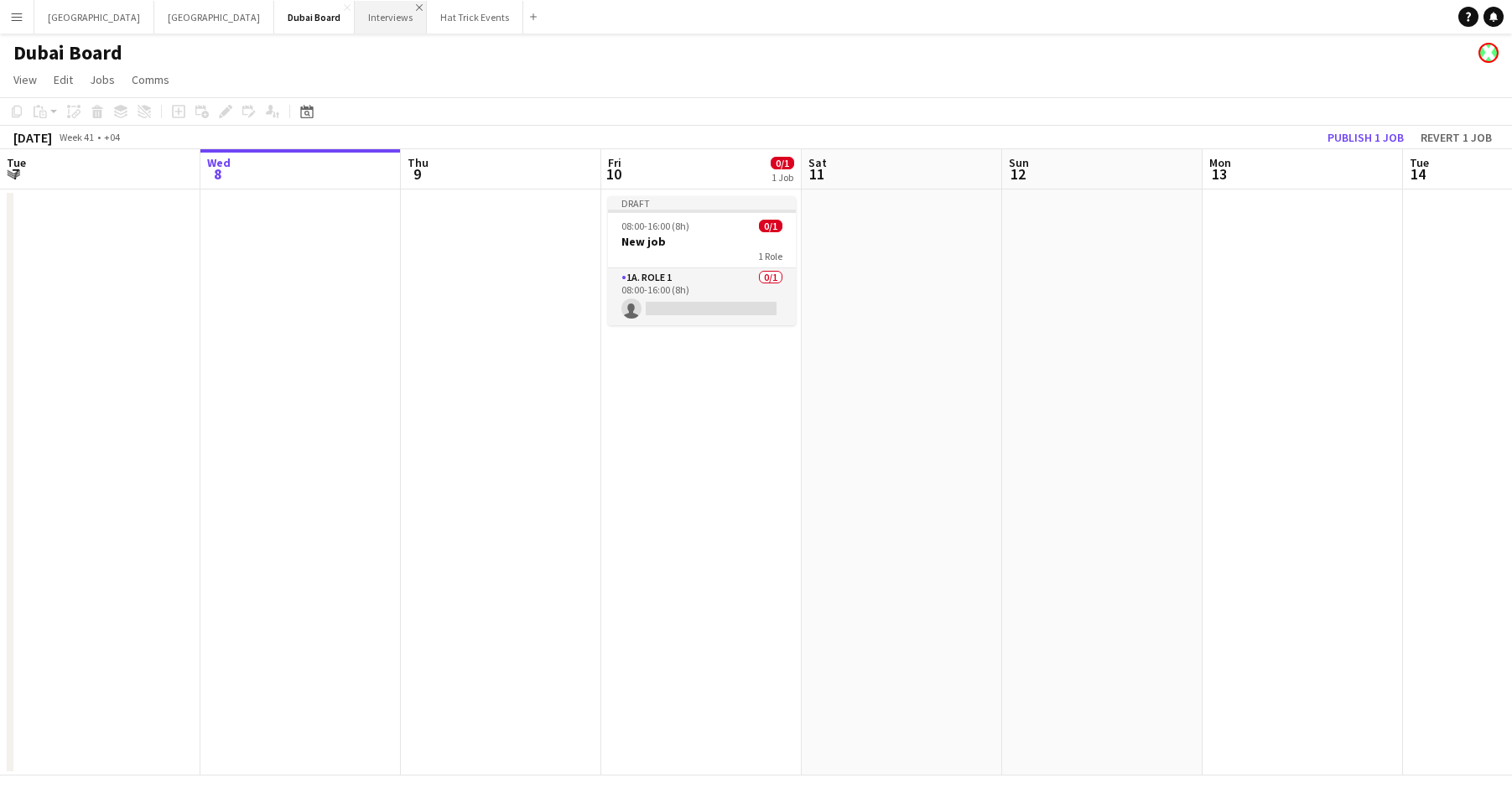
click at [416, 7] on app-icon "Close" at bounding box center [419, 8] width 7 height 7
click at [354, 16] on button "Hat Trick Events Close" at bounding box center [402, 17] width 96 height 32
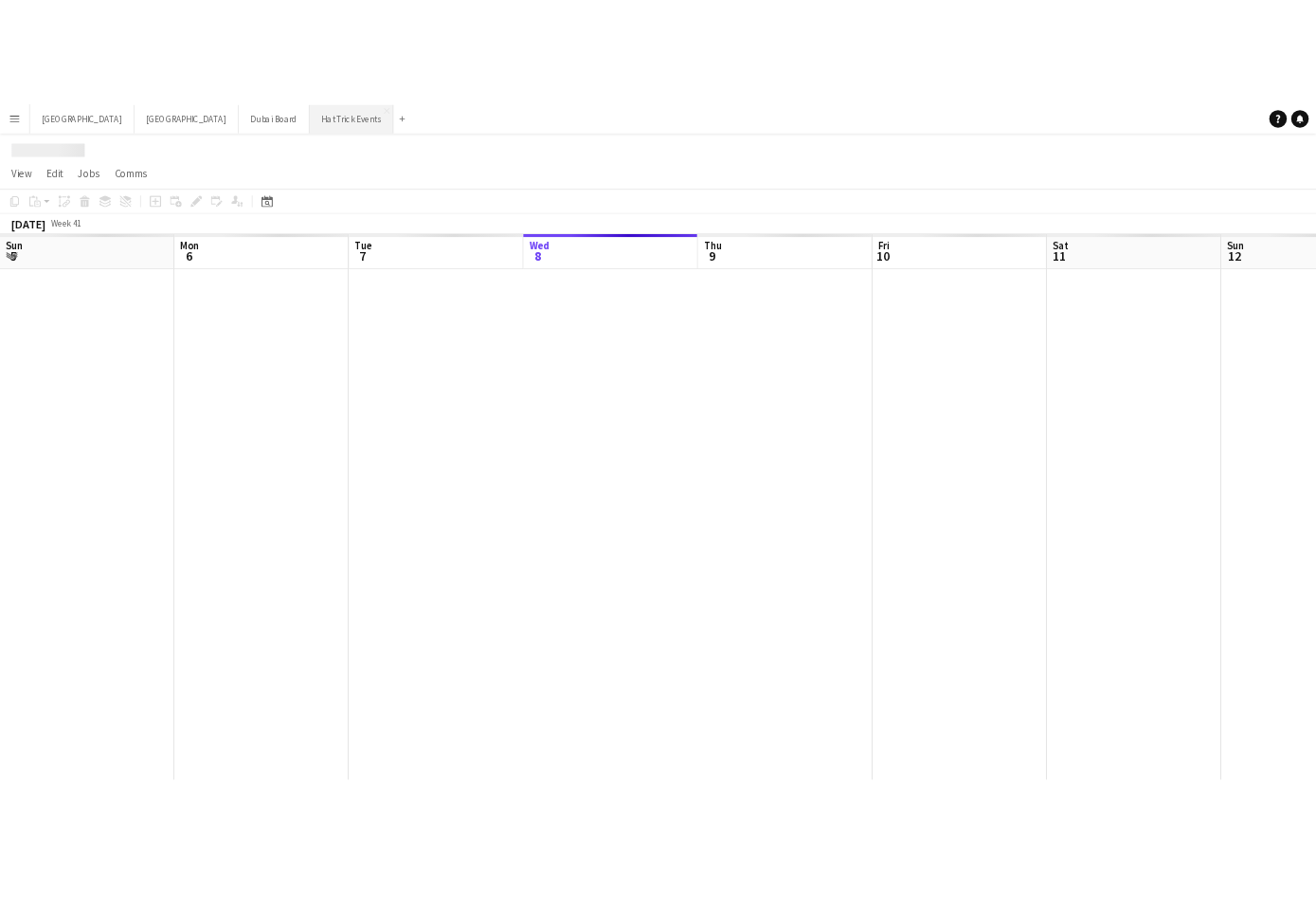
scroll to position [0, 453]
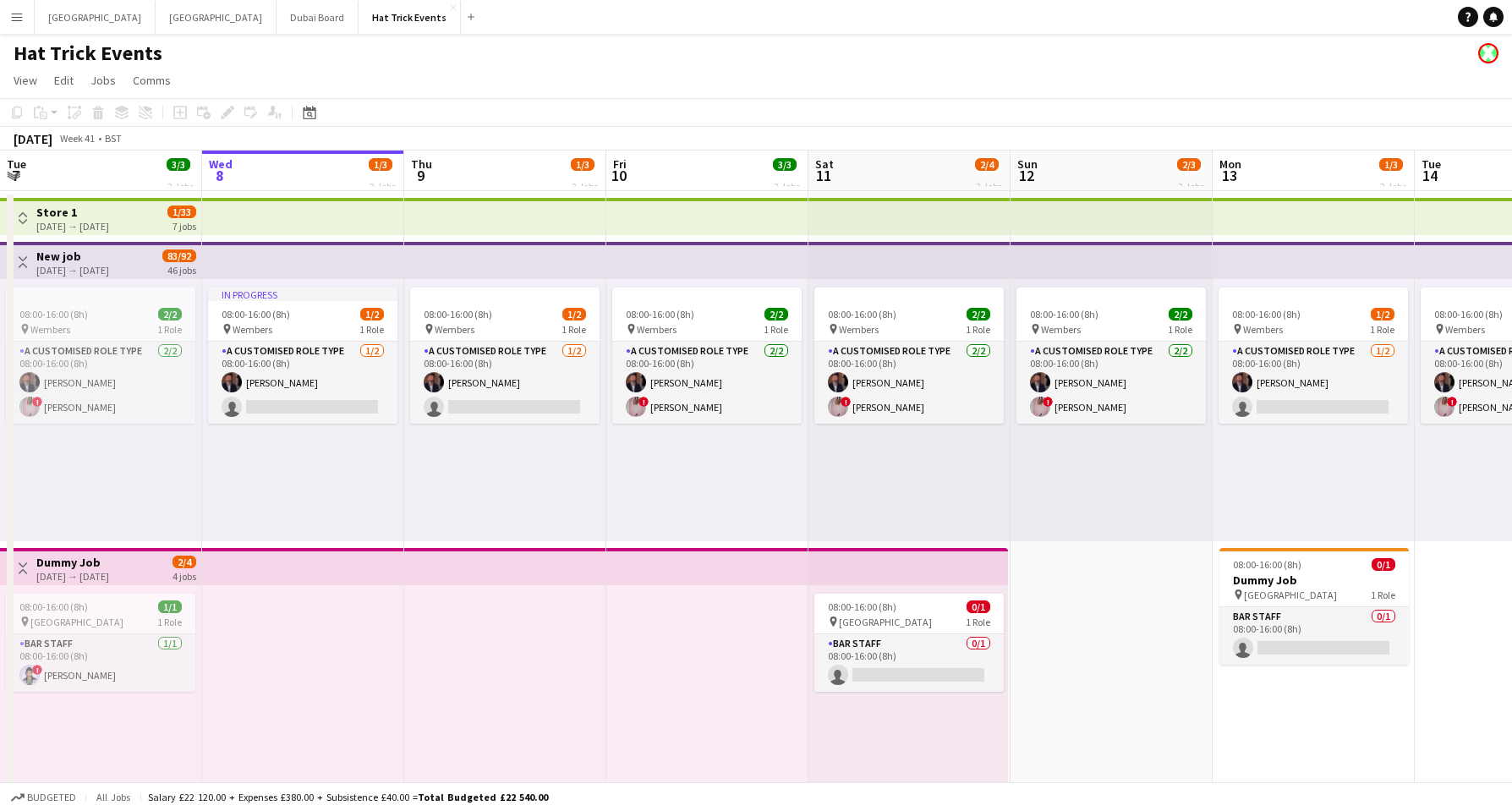
click at [30, 217] on button "Toggle View" at bounding box center [23, 219] width 21 height 21
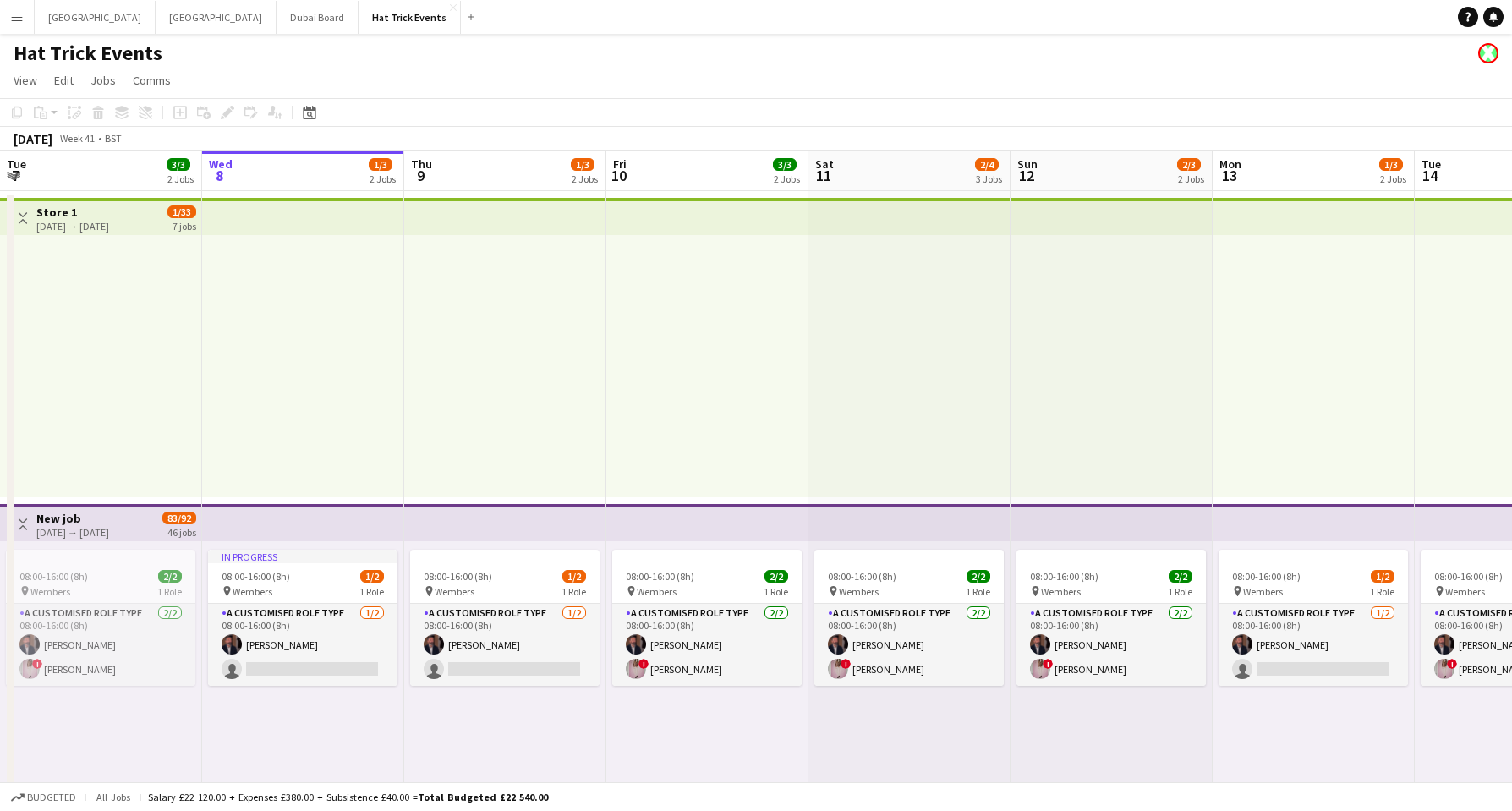
click at [30, 215] on button "Toggle View" at bounding box center [23, 219] width 21 height 21
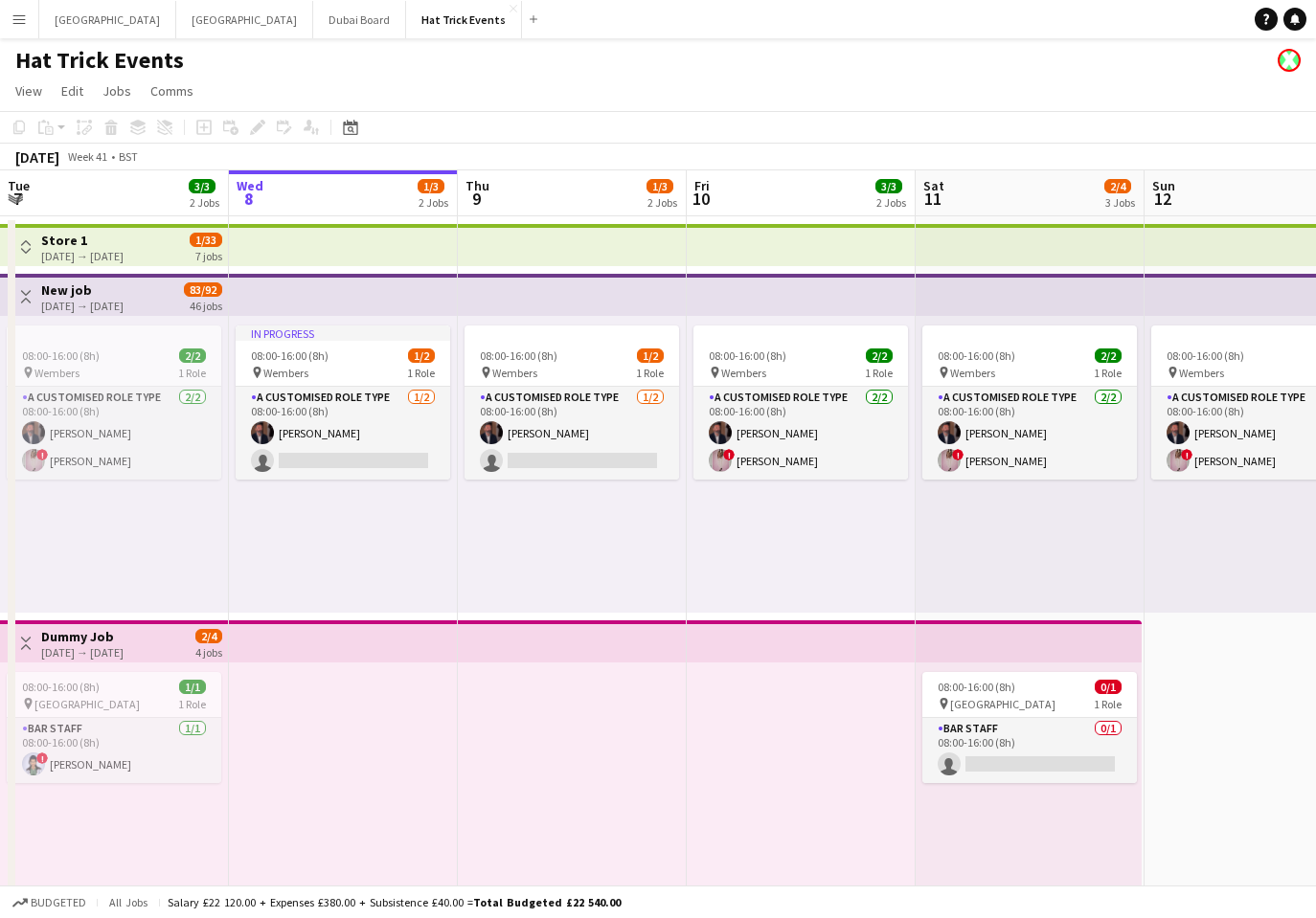
click at [22, 23] on app-icon "Menu" at bounding box center [19, 19] width 16 height 16
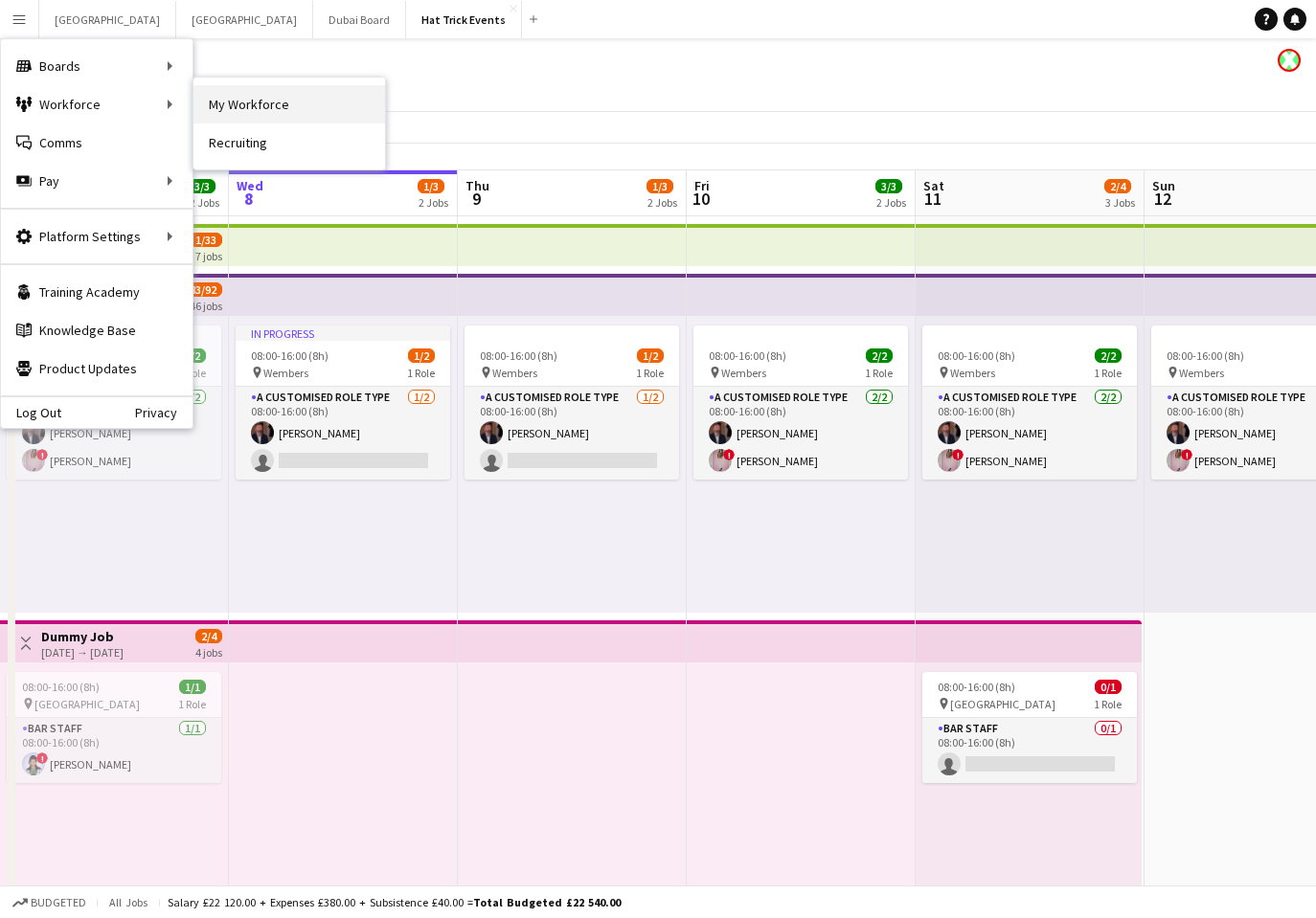
click at [254, 98] on link "My Workforce" at bounding box center [288, 104] width 191 height 38
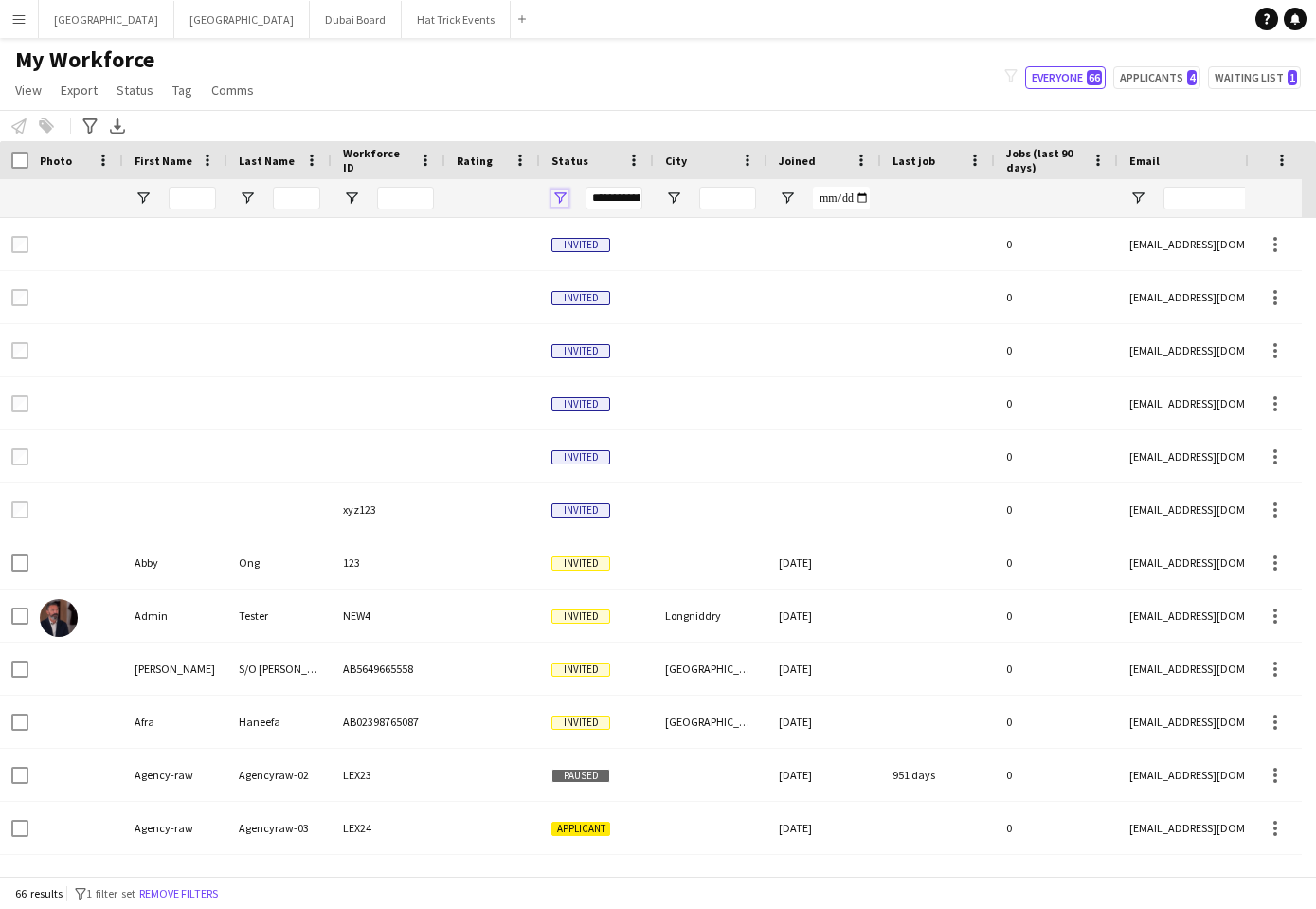
click at [560, 200] on span "Open Filter Menu" at bounding box center [560, 198] width 17 height 17
click at [618, 104] on div "My Workforce View Views Default view 18 years or over 25-35 5 star A Team Aarhu…" at bounding box center [658, 77] width 1316 height 64
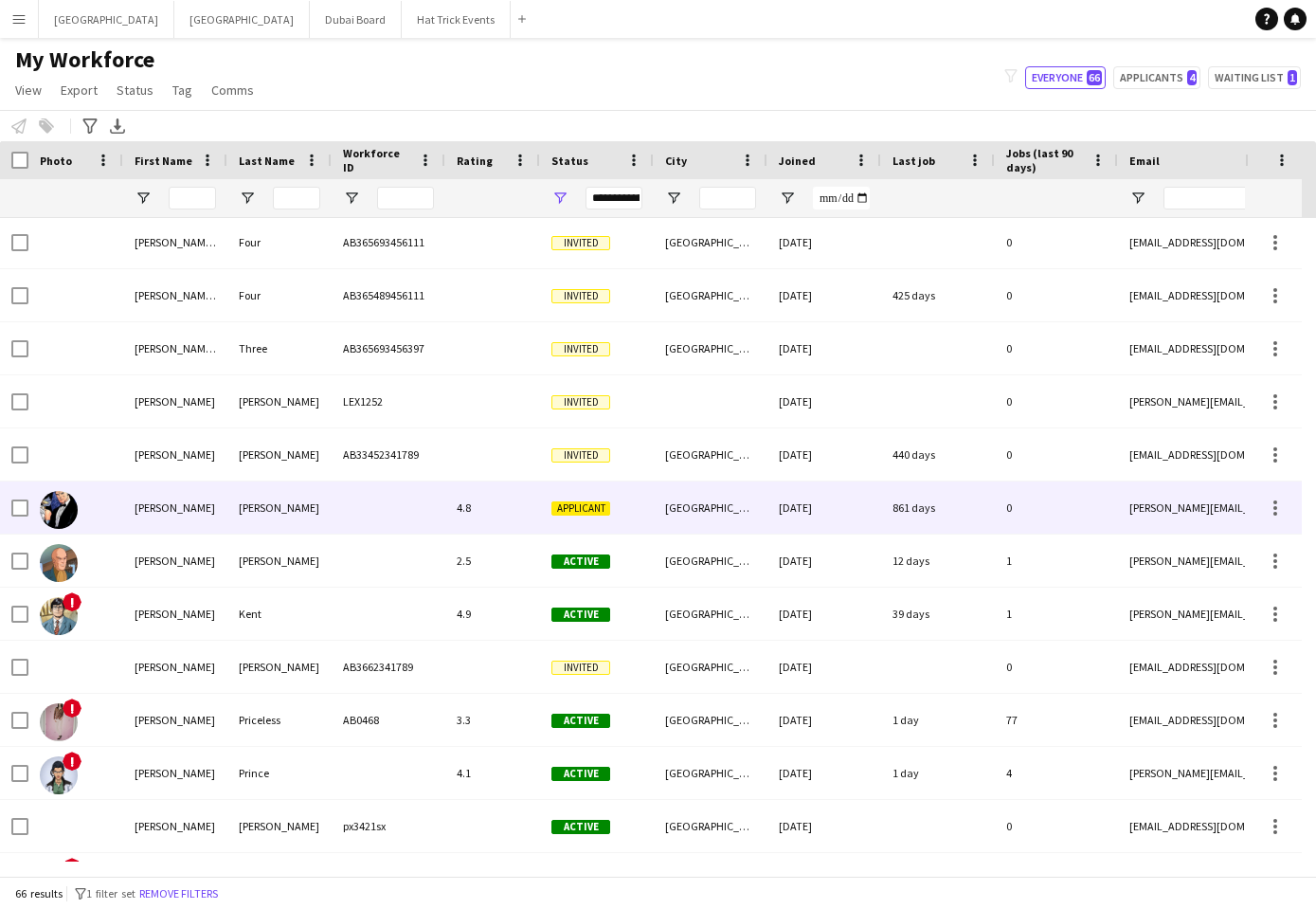
click at [393, 511] on div at bounding box center [388, 507] width 113 height 52
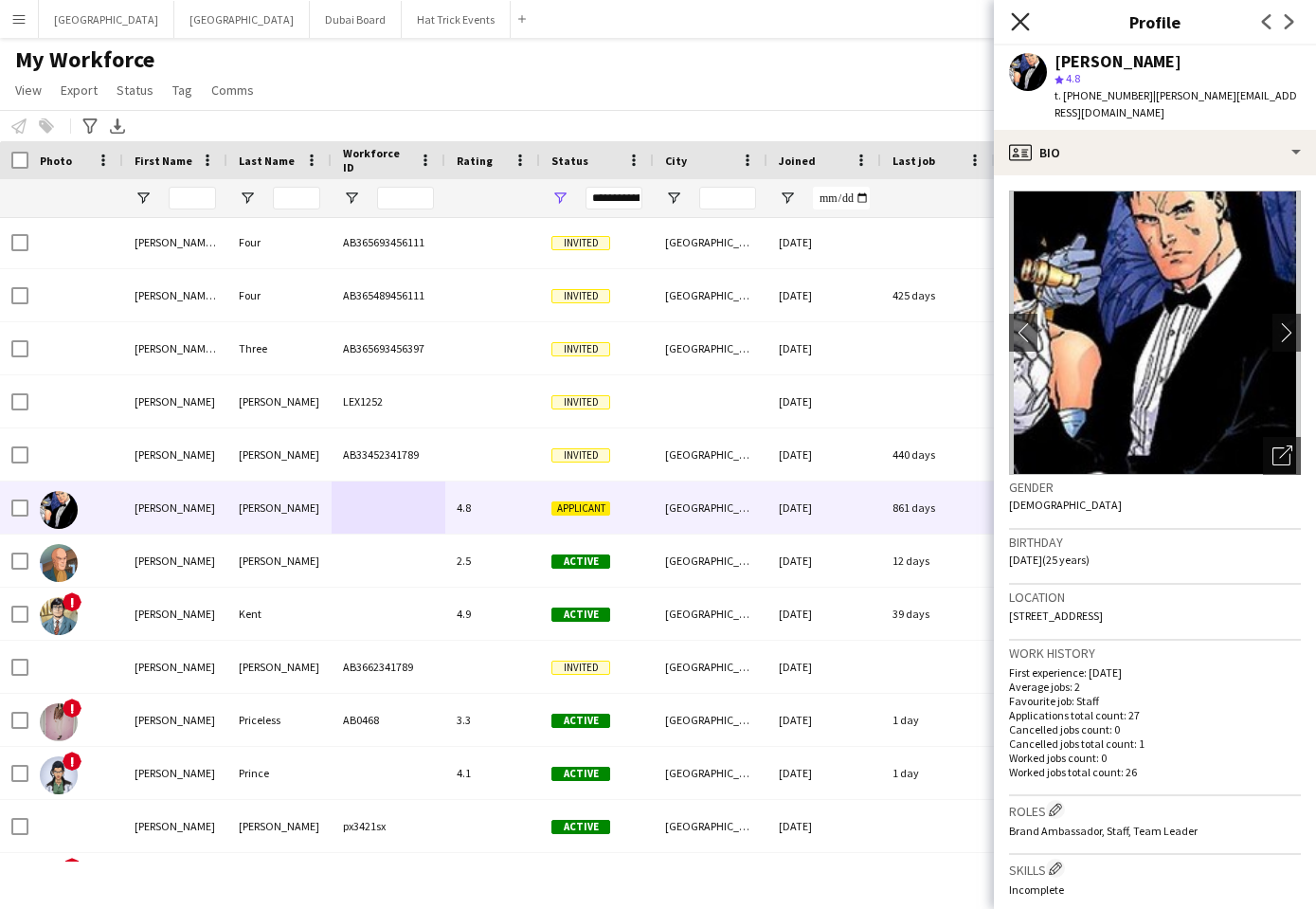
click at [1022, 24] on icon at bounding box center [1020, 21] width 18 height 18
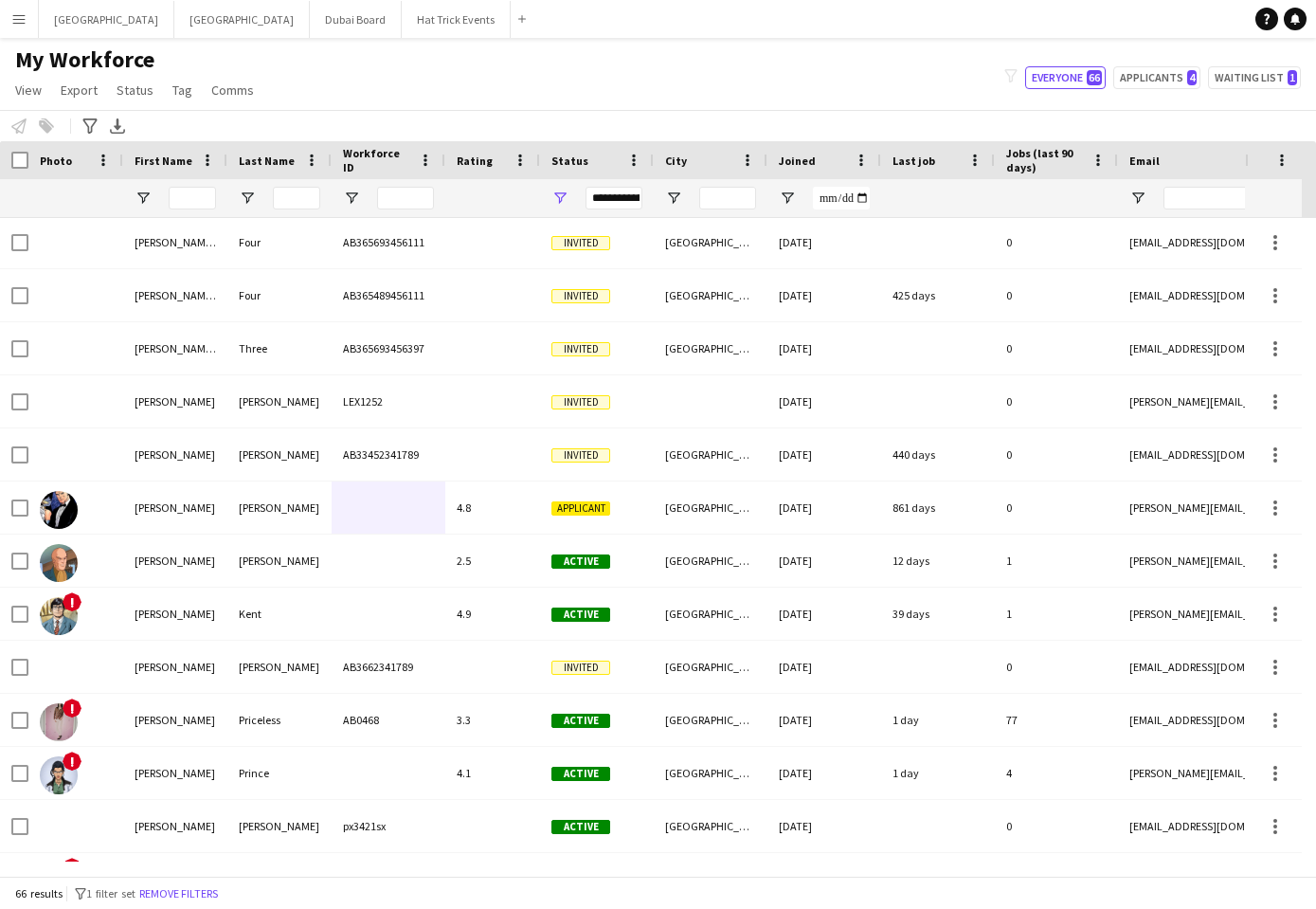
click at [20, 24] on app-icon "Menu" at bounding box center [19, 19] width 15 height 15
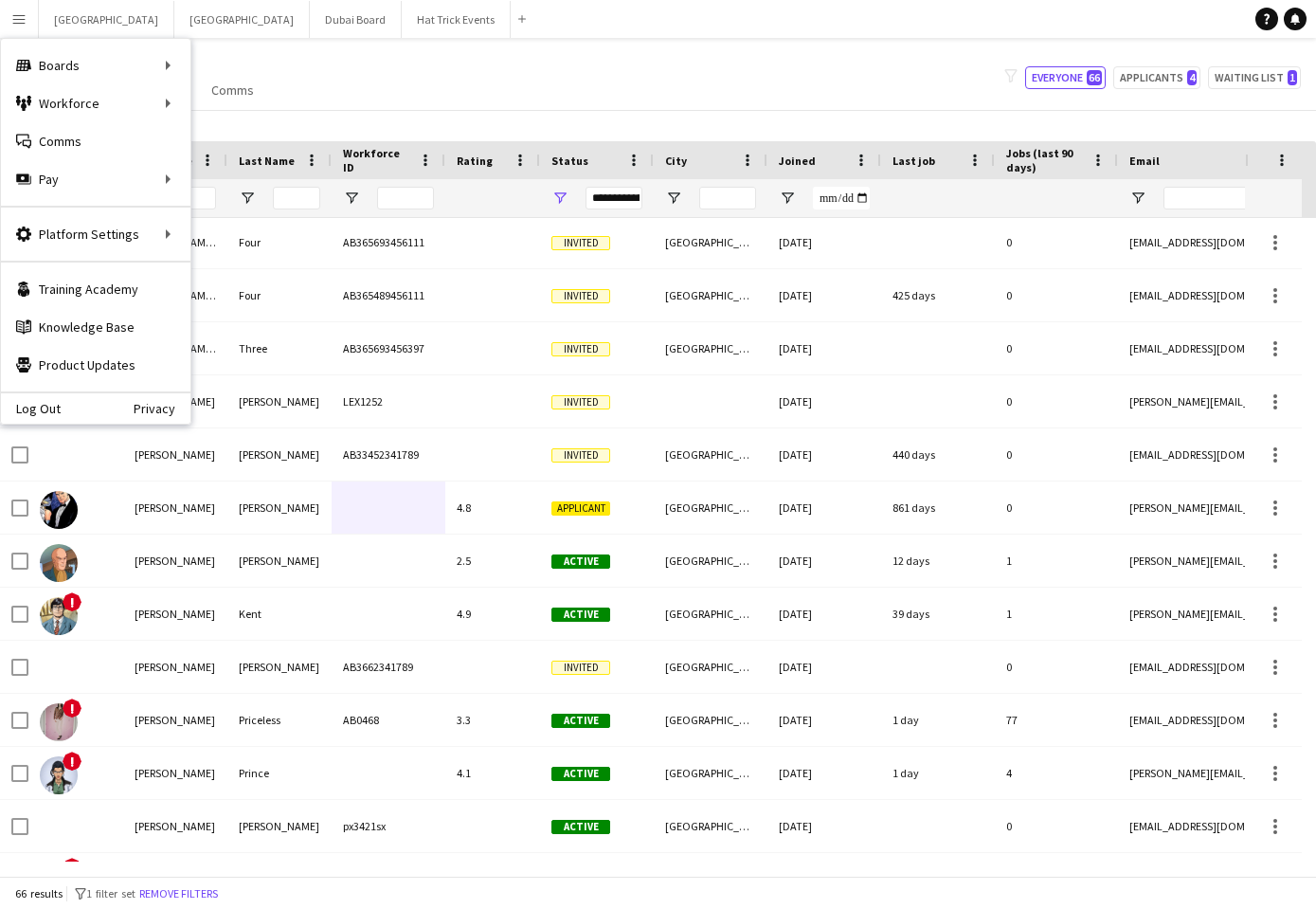
click at [561, 75] on div "My Workforce View Views Default view 18 years or over 25-35 5 star A Team Aarhu…" at bounding box center [658, 77] width 1316 height 64
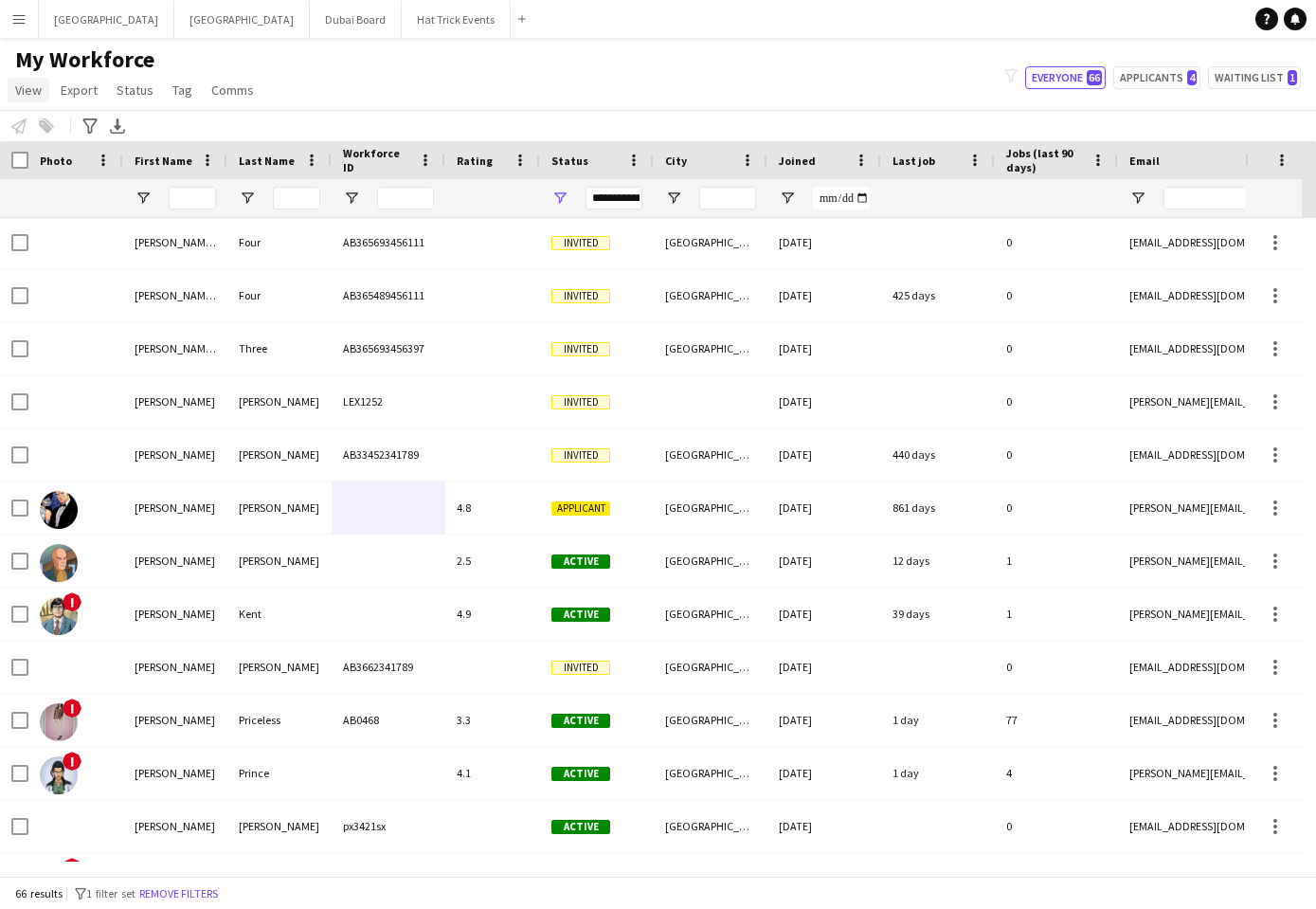
click at [36, 93] on span "View" at bounding box center [29, 90] width 27 height 17
click at [515, 45] on div "My Workforce View Views Default view 18 years or over 25-35 5 star A Team Aarhu…" at bounding box center [658, 77] width 1316 height 64
click at [92, 126] on icon at bounding box center [89, 126] width 14 height 15
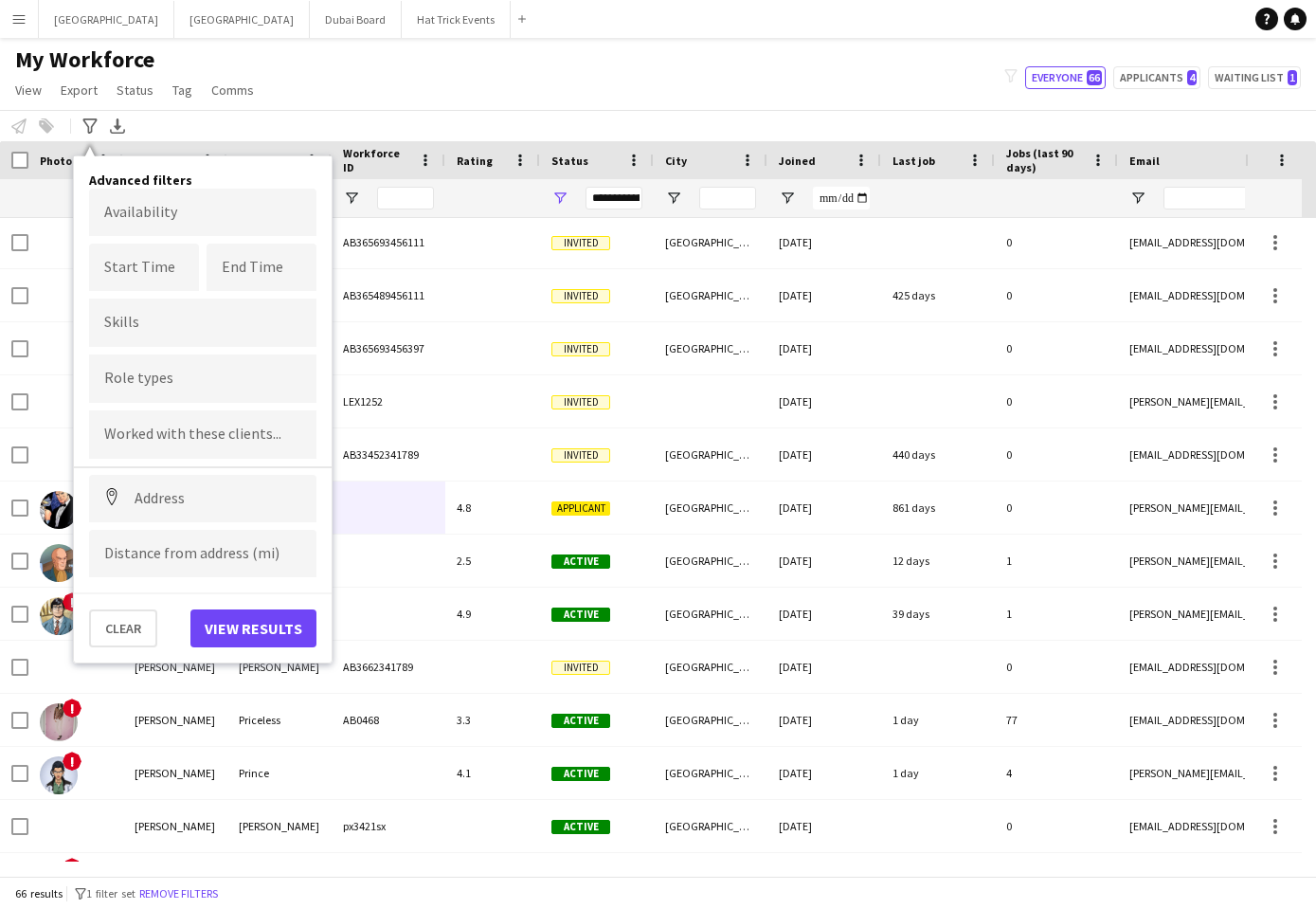
click at [143, 213] on body "Menu Boards Boards Boards All jobs Status Workforce Workforce My Workforce Recr…" at bounding box center [658, 454] width 1316 height 909
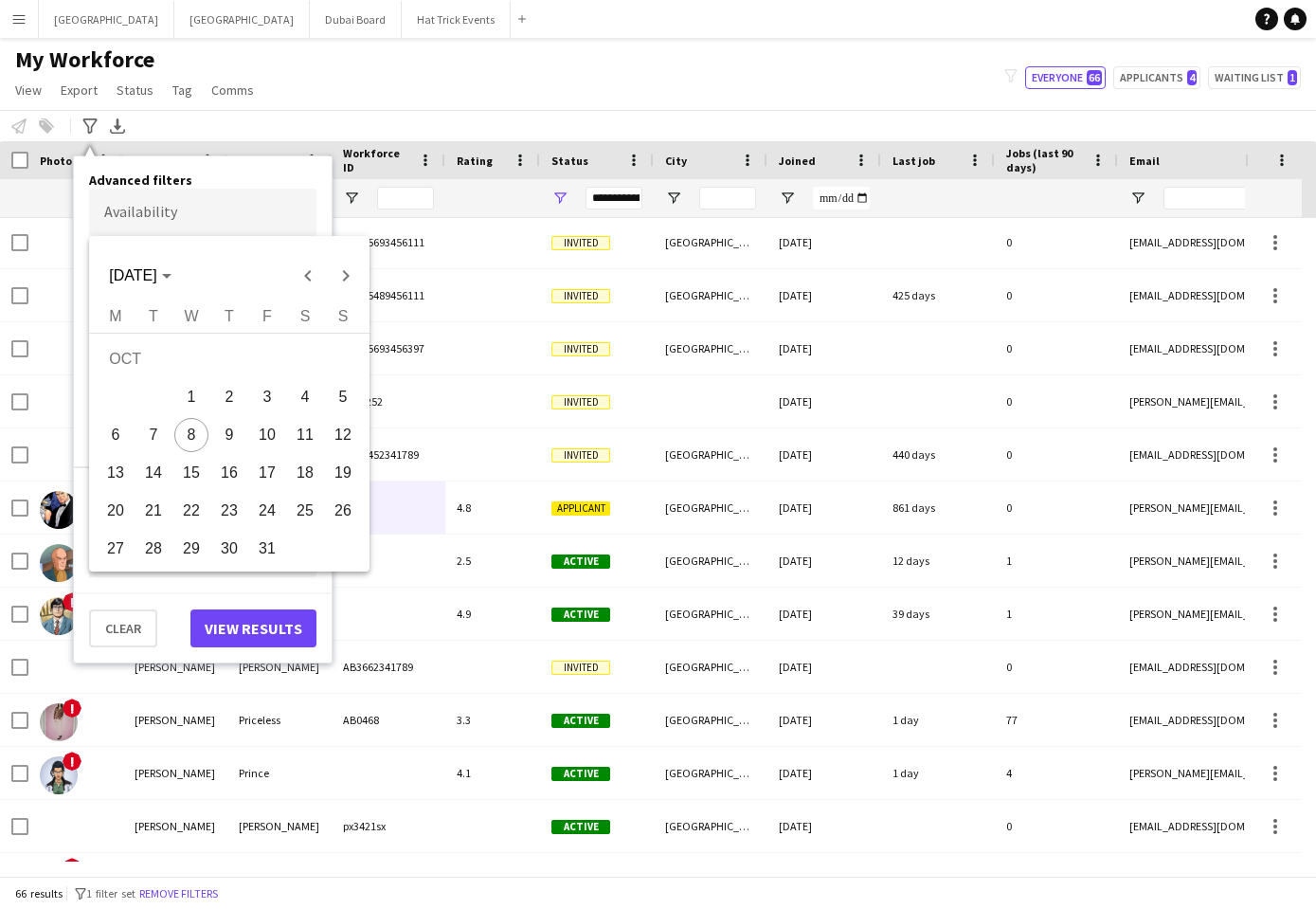
click at [349, 79] on div at bounding box center [658, 454] width 1316 height 909
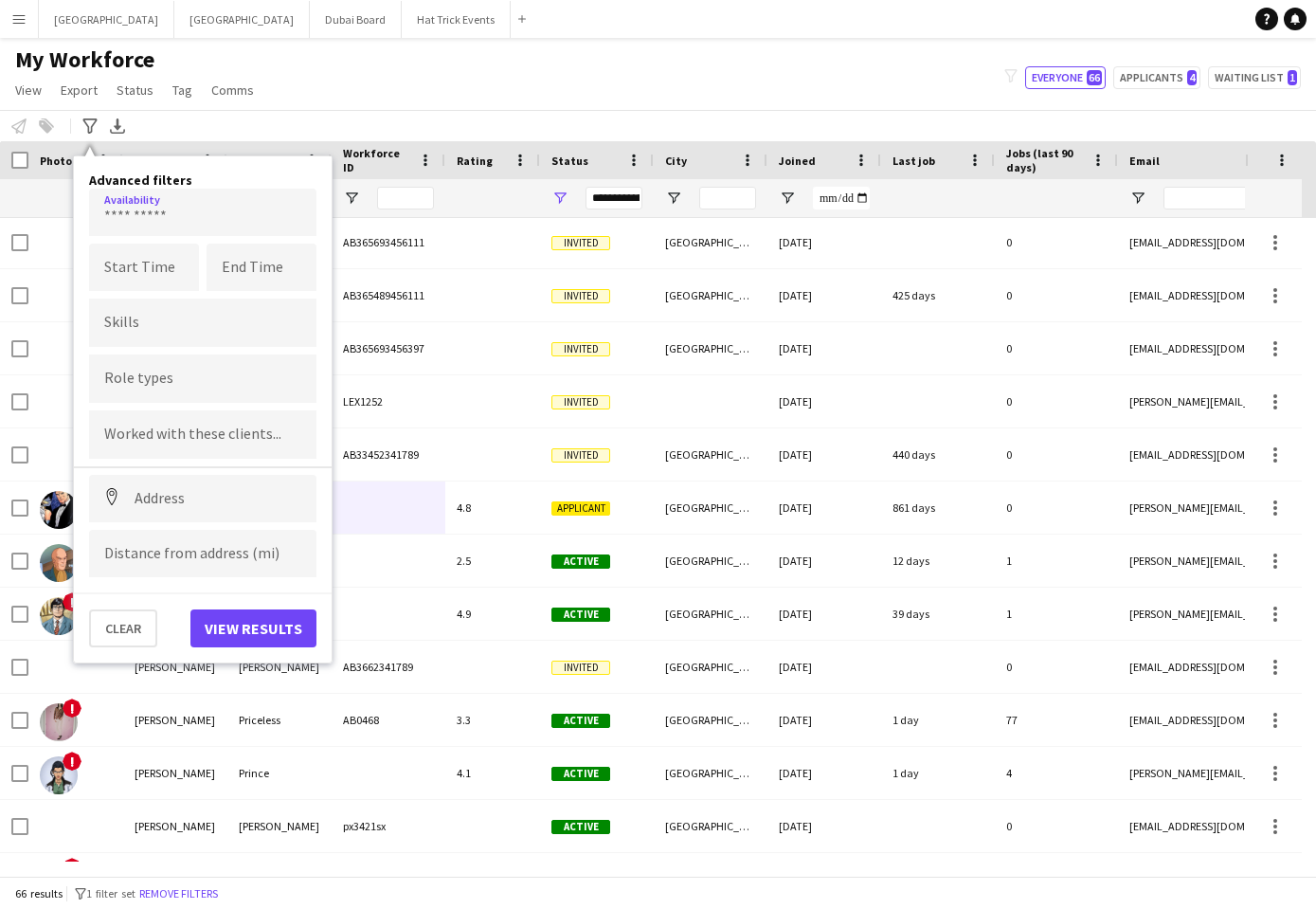
click at [404, 78] on div "My Workforce View Views Default view 18 years or over 25-35 5 star A Team Aarhu…" at bounding box center [658, 77] width 1316 height 64
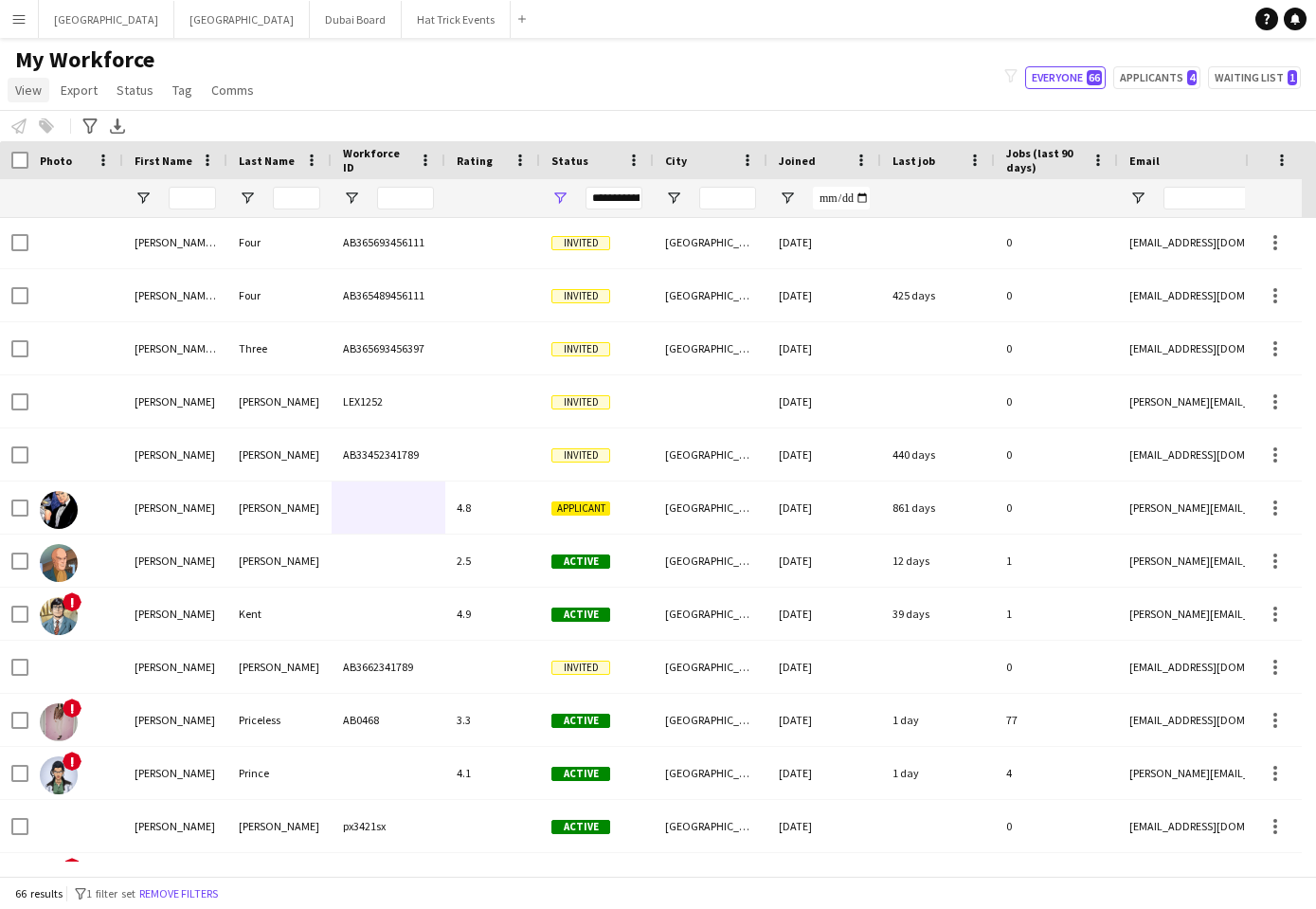
click at [26, 92] on span "View" at bounding box center [29, 90] width 27 height 17
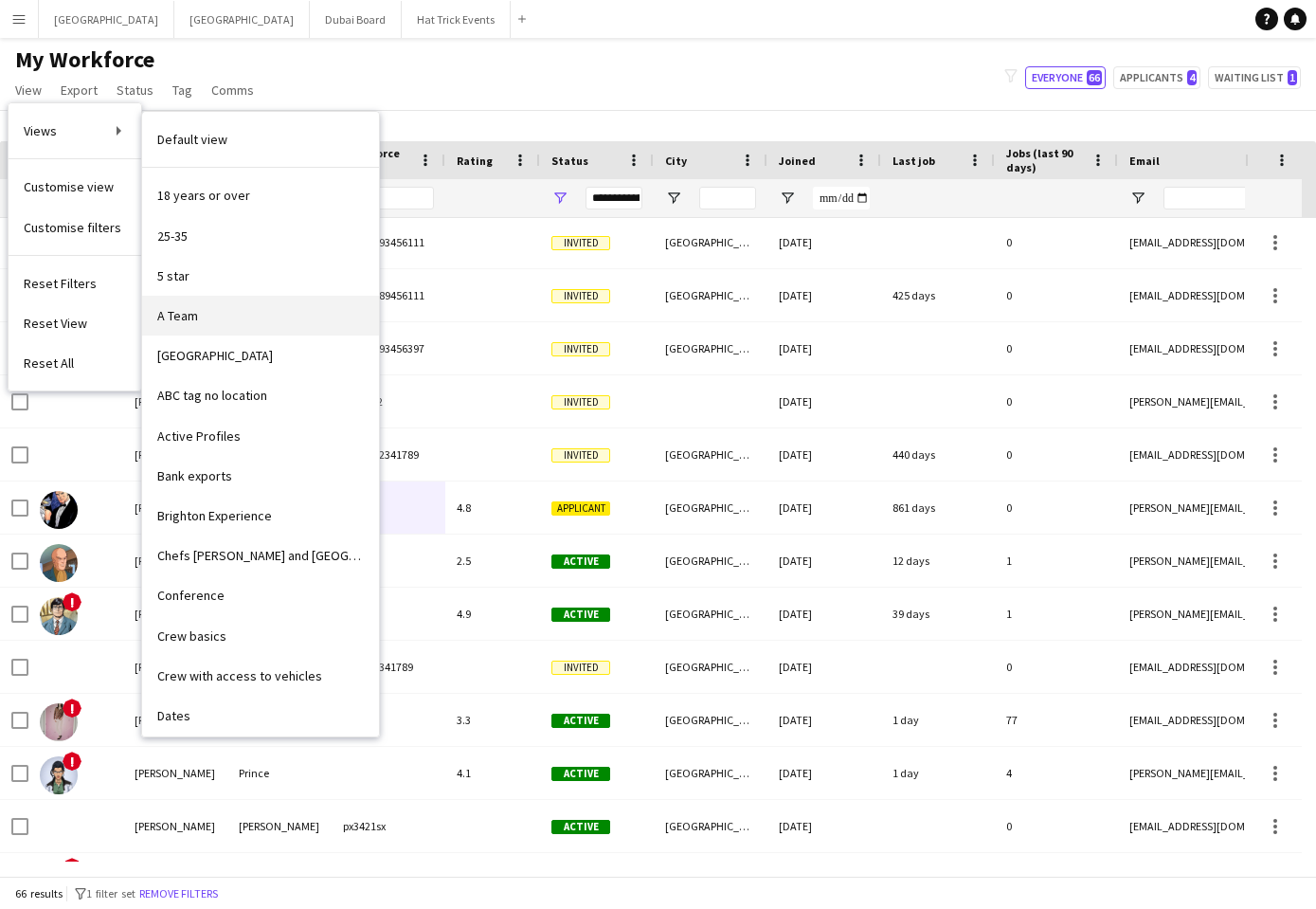
click at [173, 308] on span "A Team" at bounding box center [178, 316] width 40 height 17
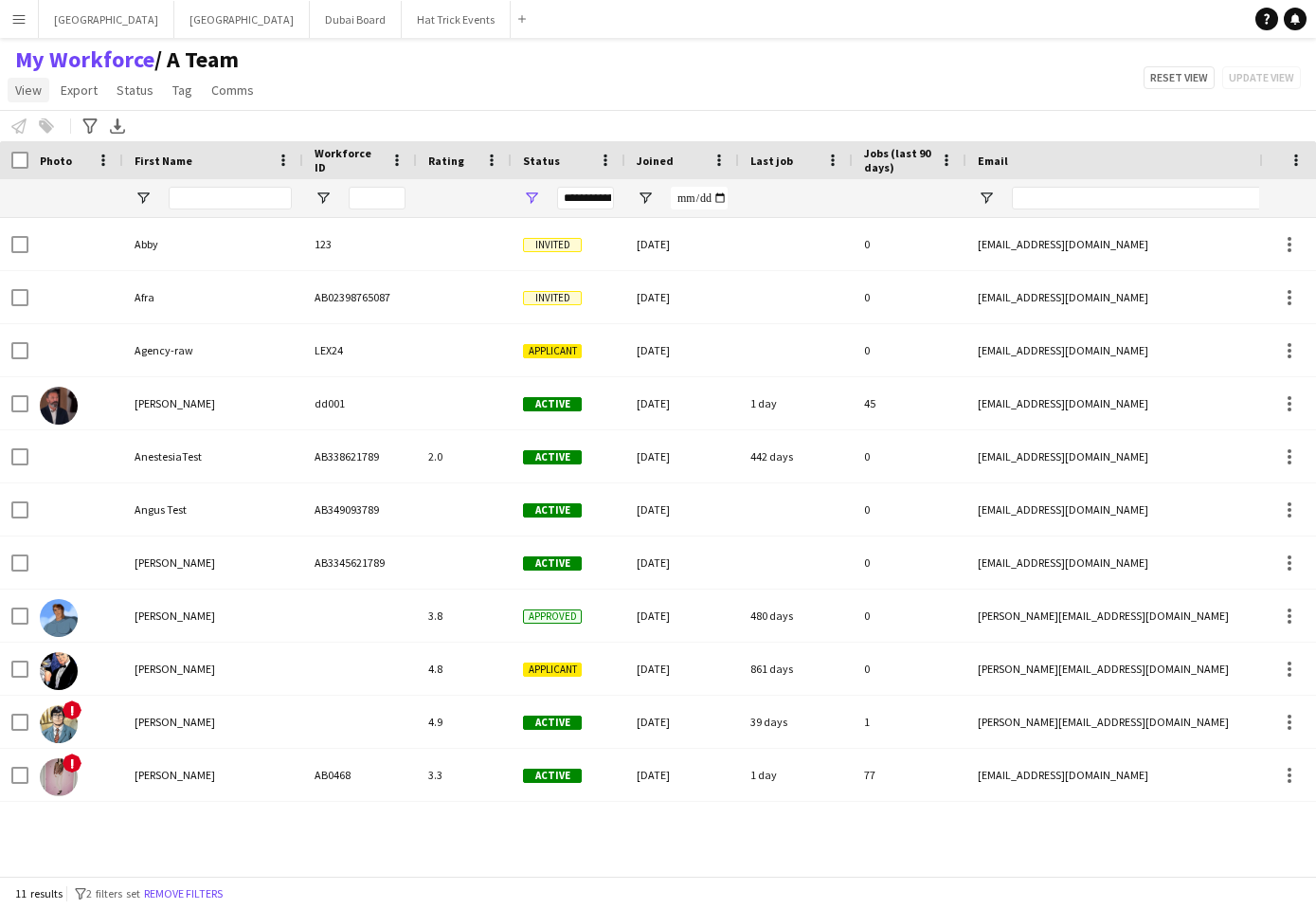
click at [26, 93] on span "View" at bounding box center [29, 90] width 27 height 17
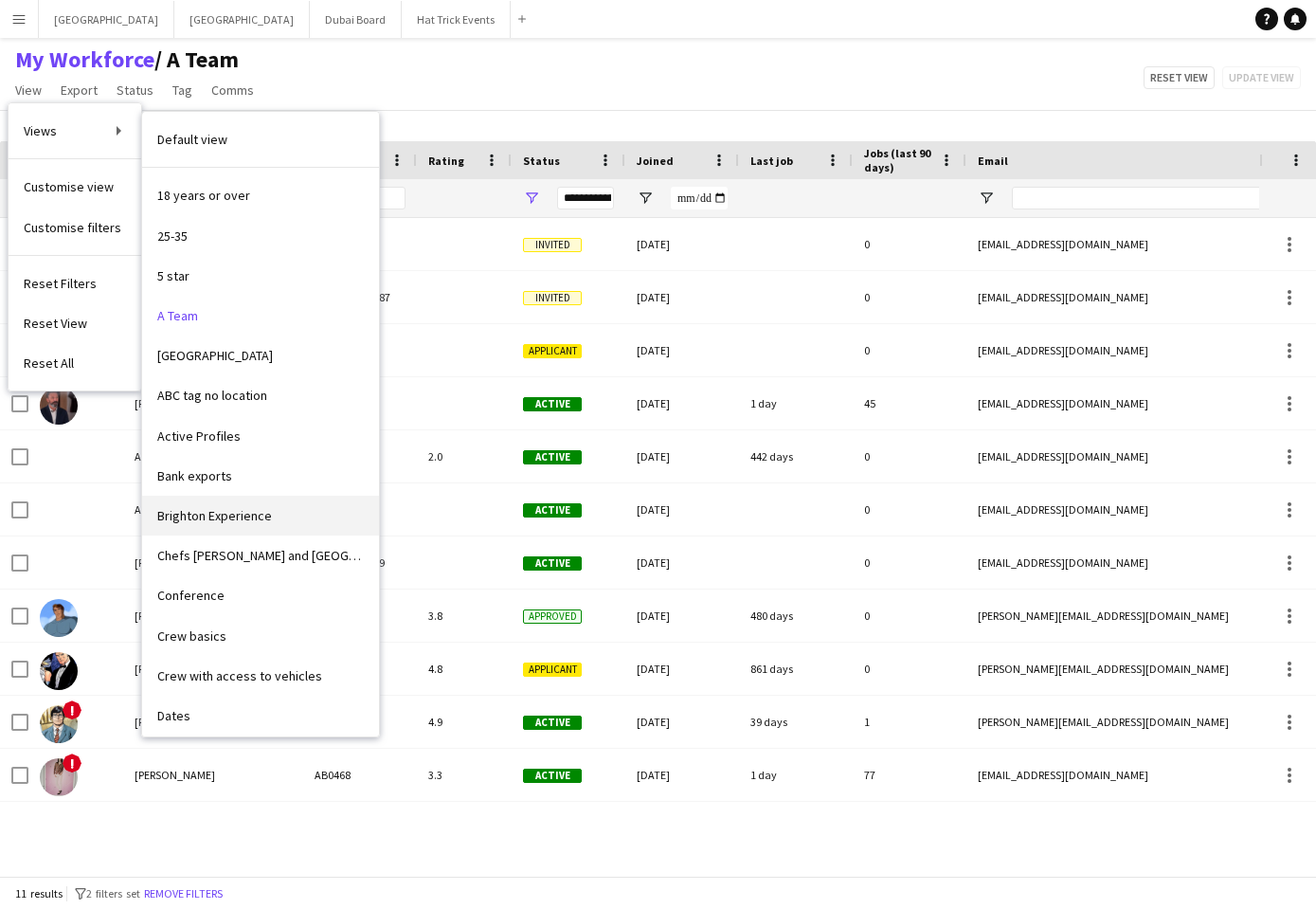
click at [219, 504] on link "Brighton Experience" at bounding box center [260, 515] width 237 height 39
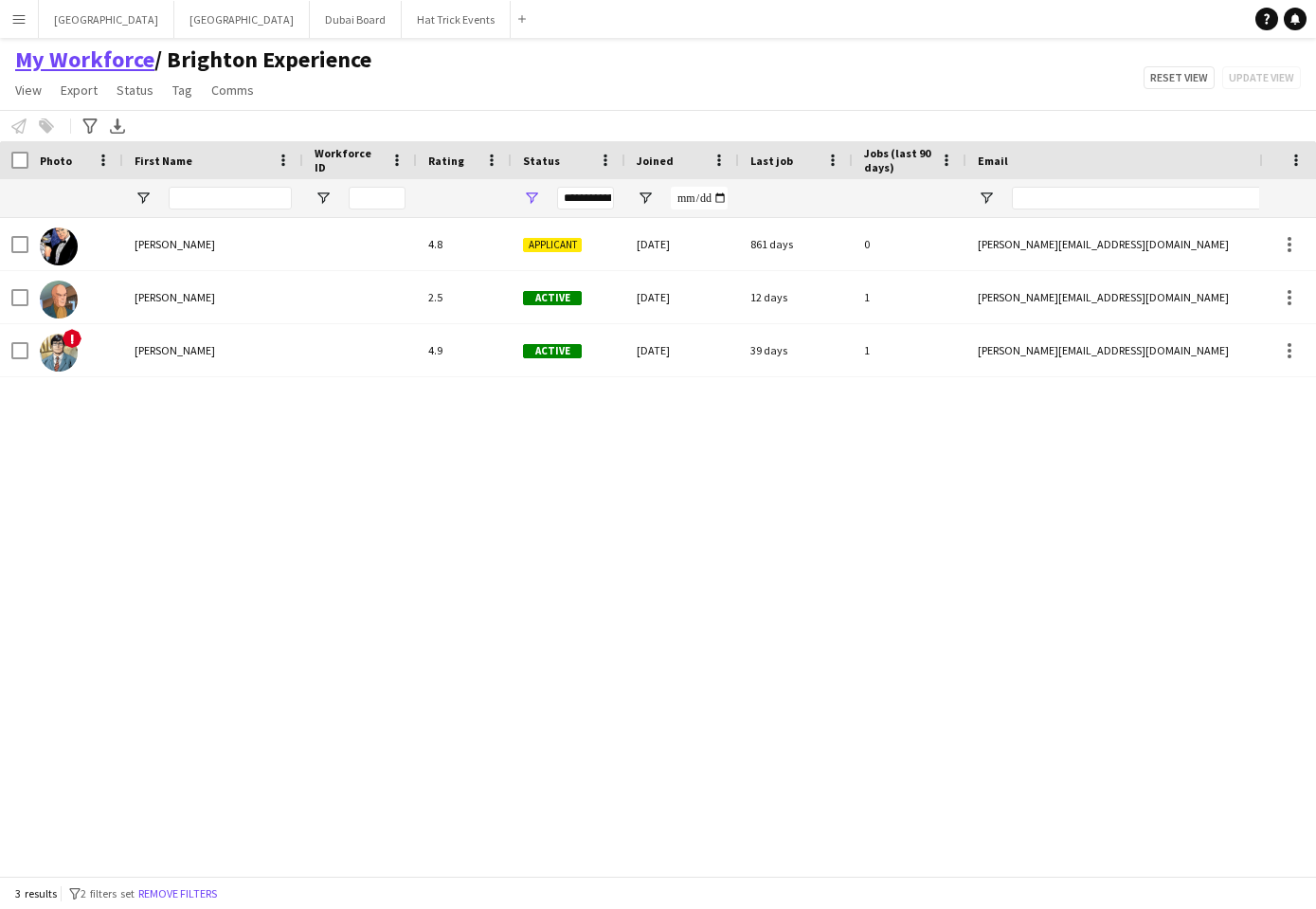
click at [84, 62] on link "My Workforce" at bounding box center [85, 60] width 139 height 29
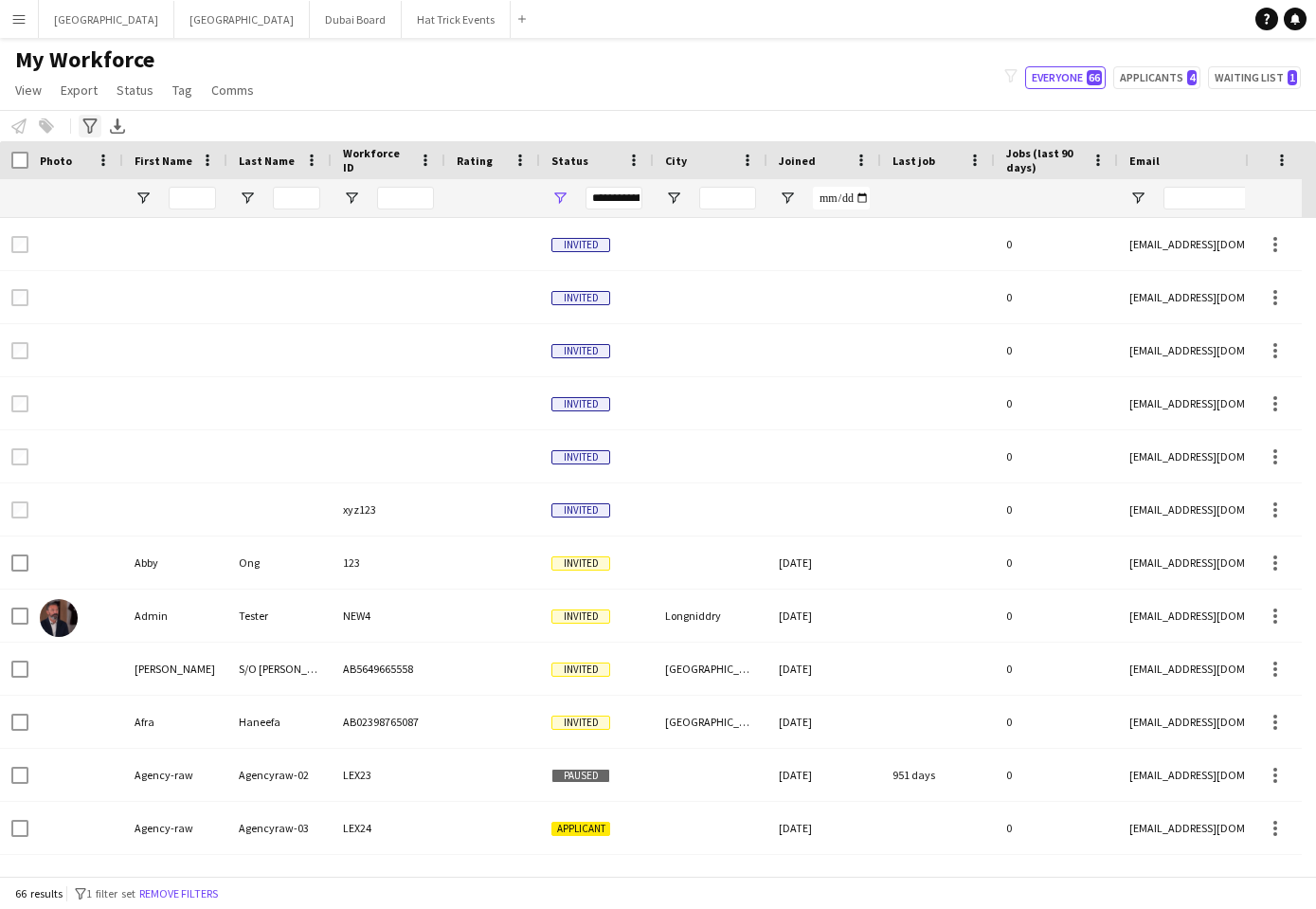
click at [86, 127] on icon "Advanced filters" at bounding box center [90, 126] width 15 height 15
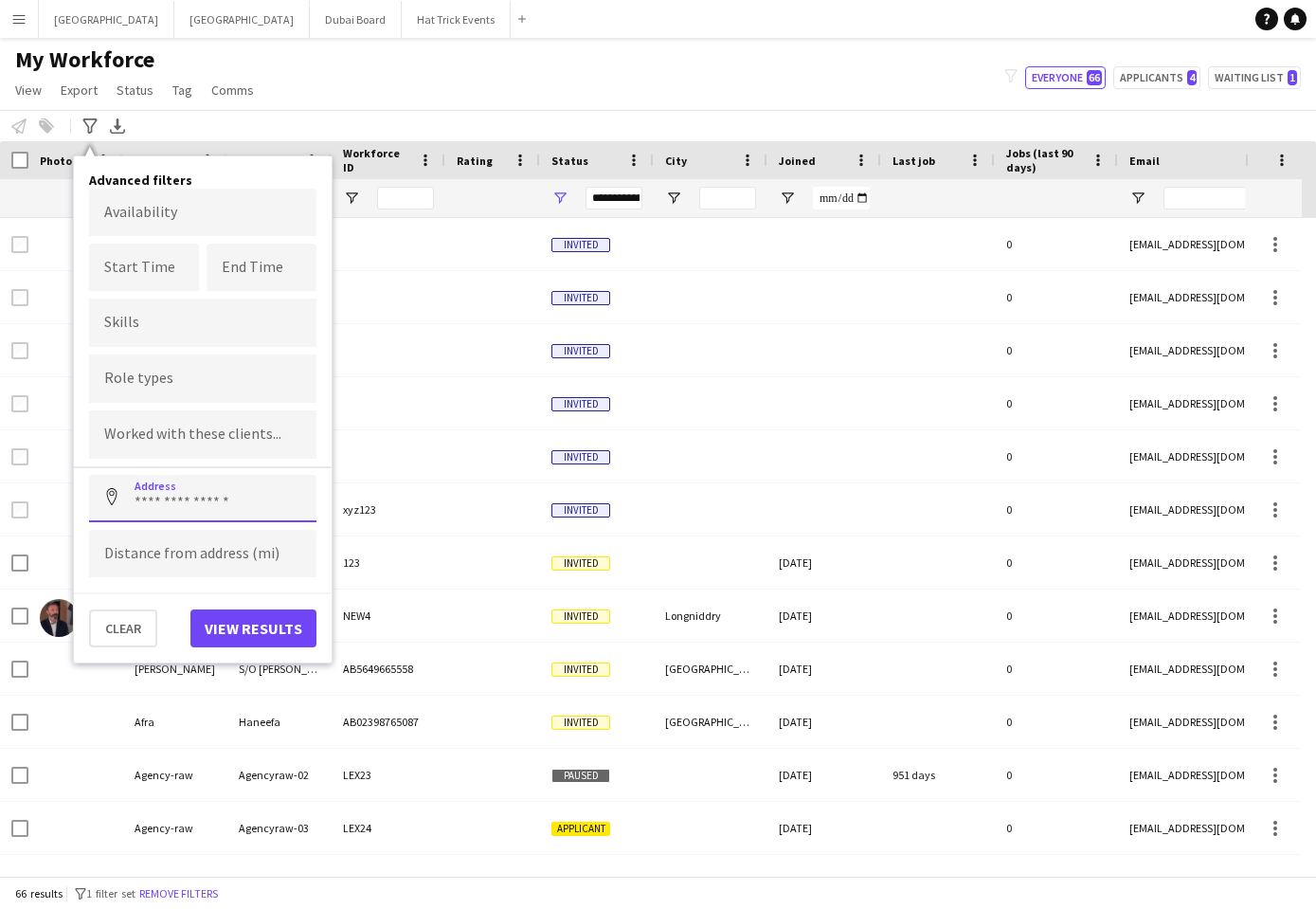
click at [187, 504] on input at bounding box center [203, 498] width 228 height 47
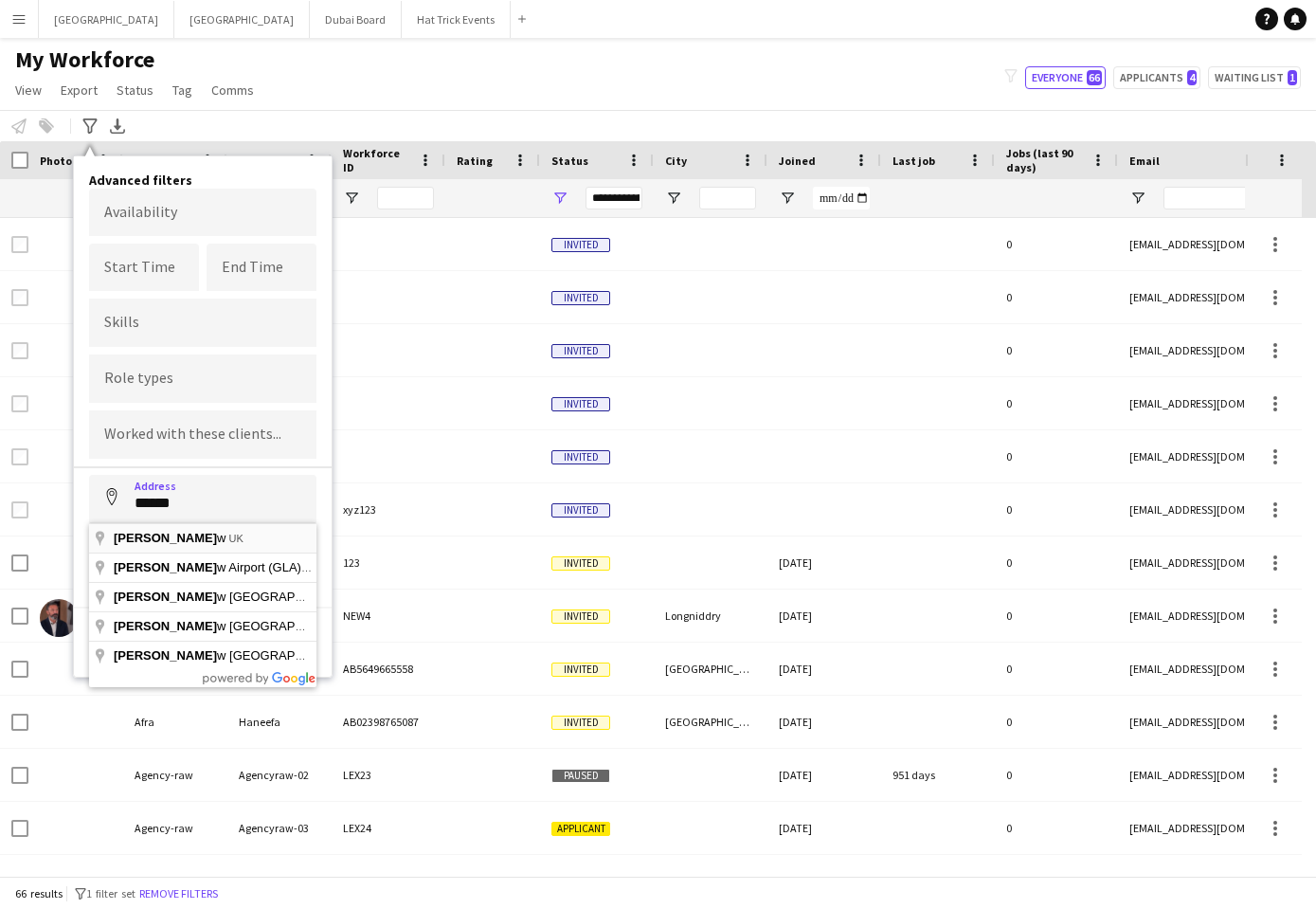
type input "**********"
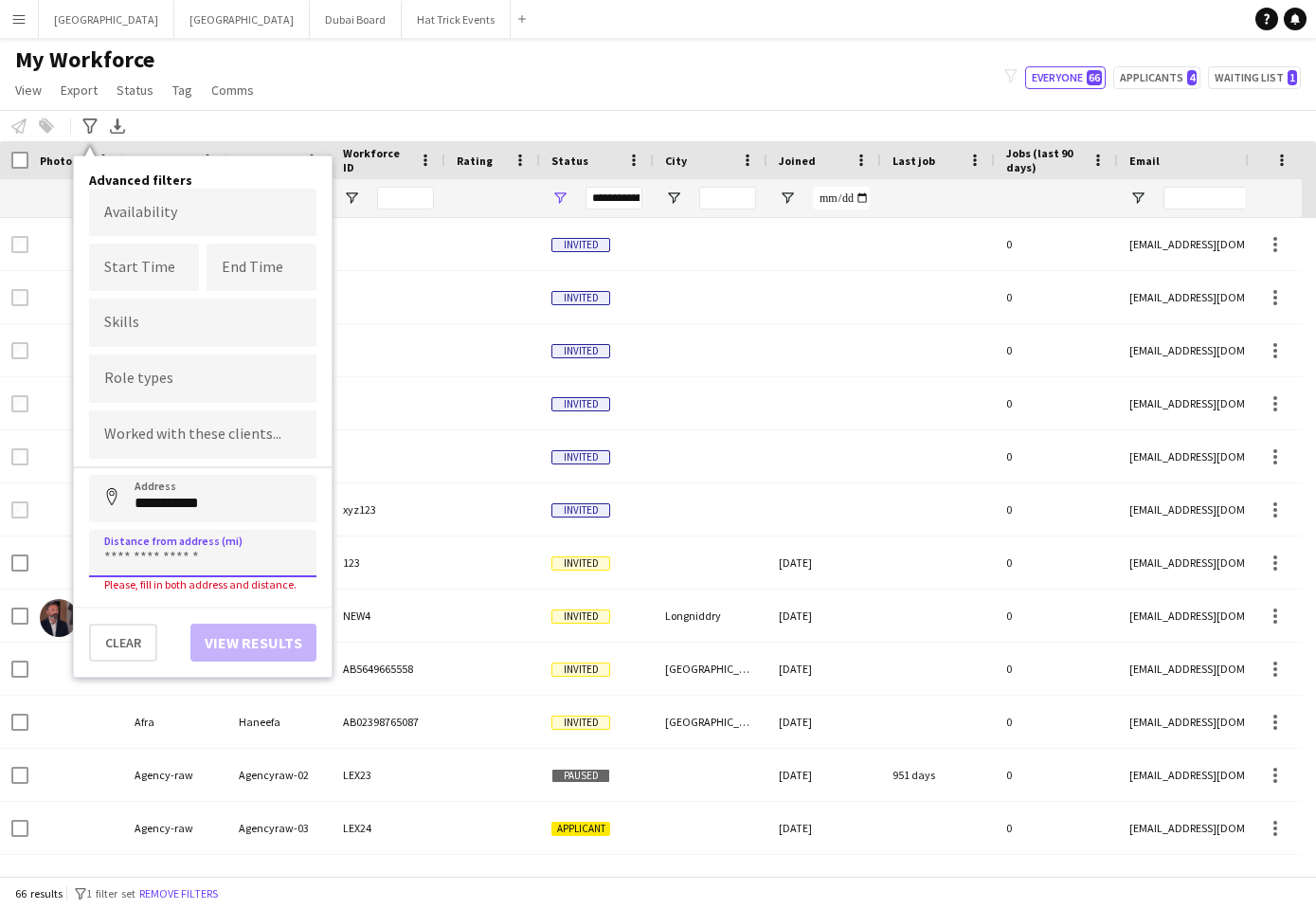
click at [175, 553] on input at bounding box center [203, 553] width 228 height 47
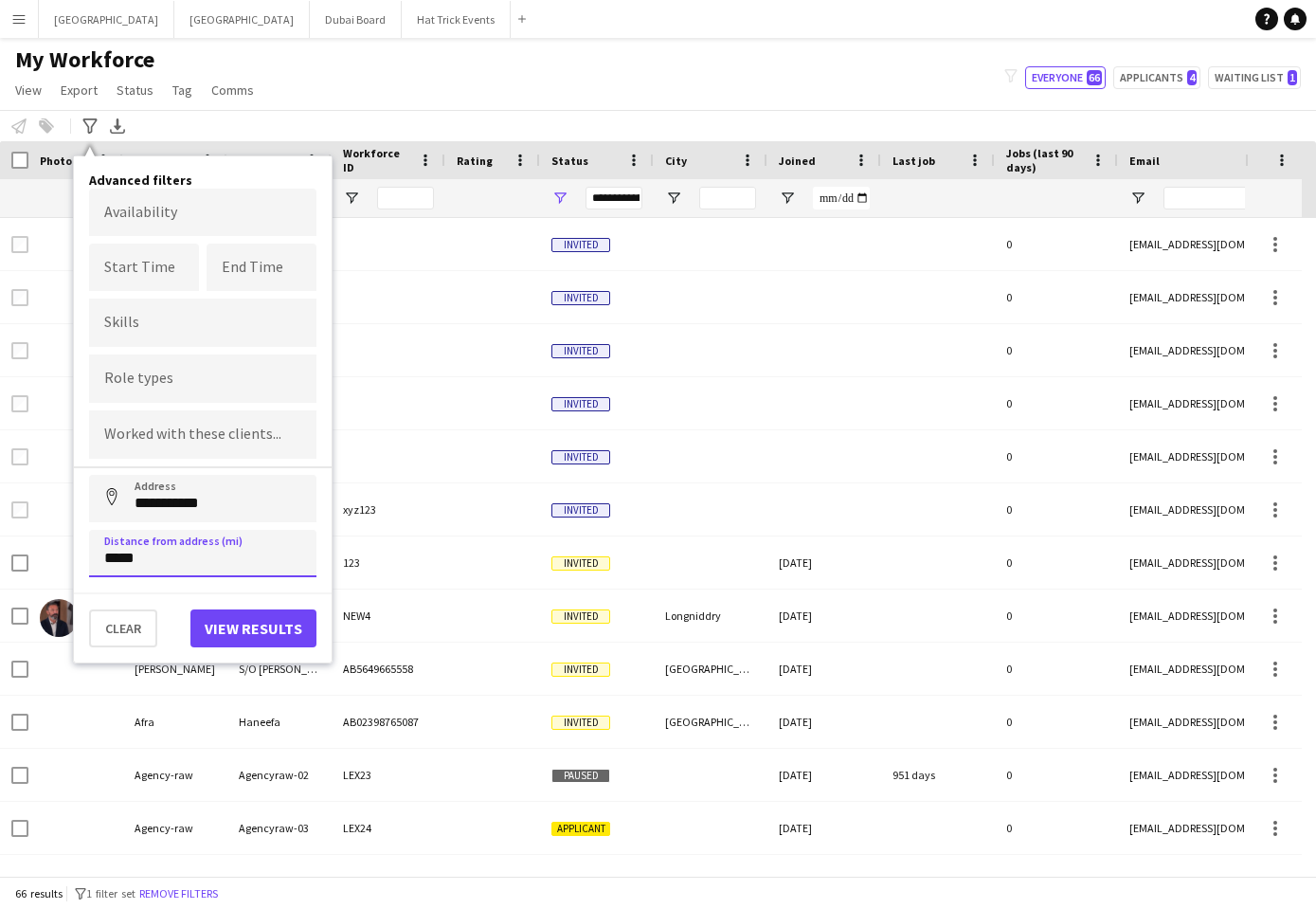
type input "*****"
click at [273, 630] on button "View results" at bounding box center [253, 627] width 126 height 37
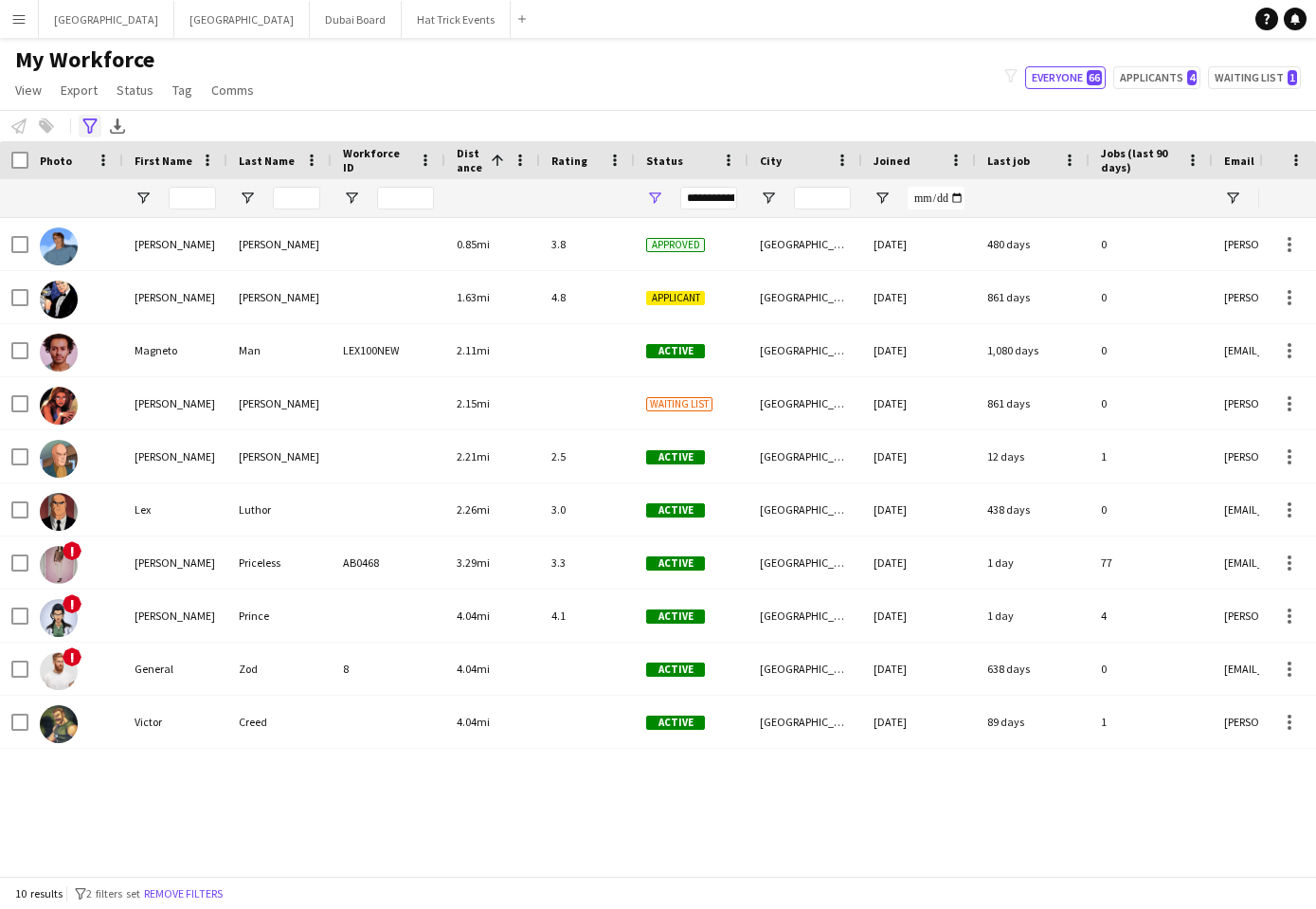
click at [91, 128] on icon at bounding box center [89, 126] width 14 height 15
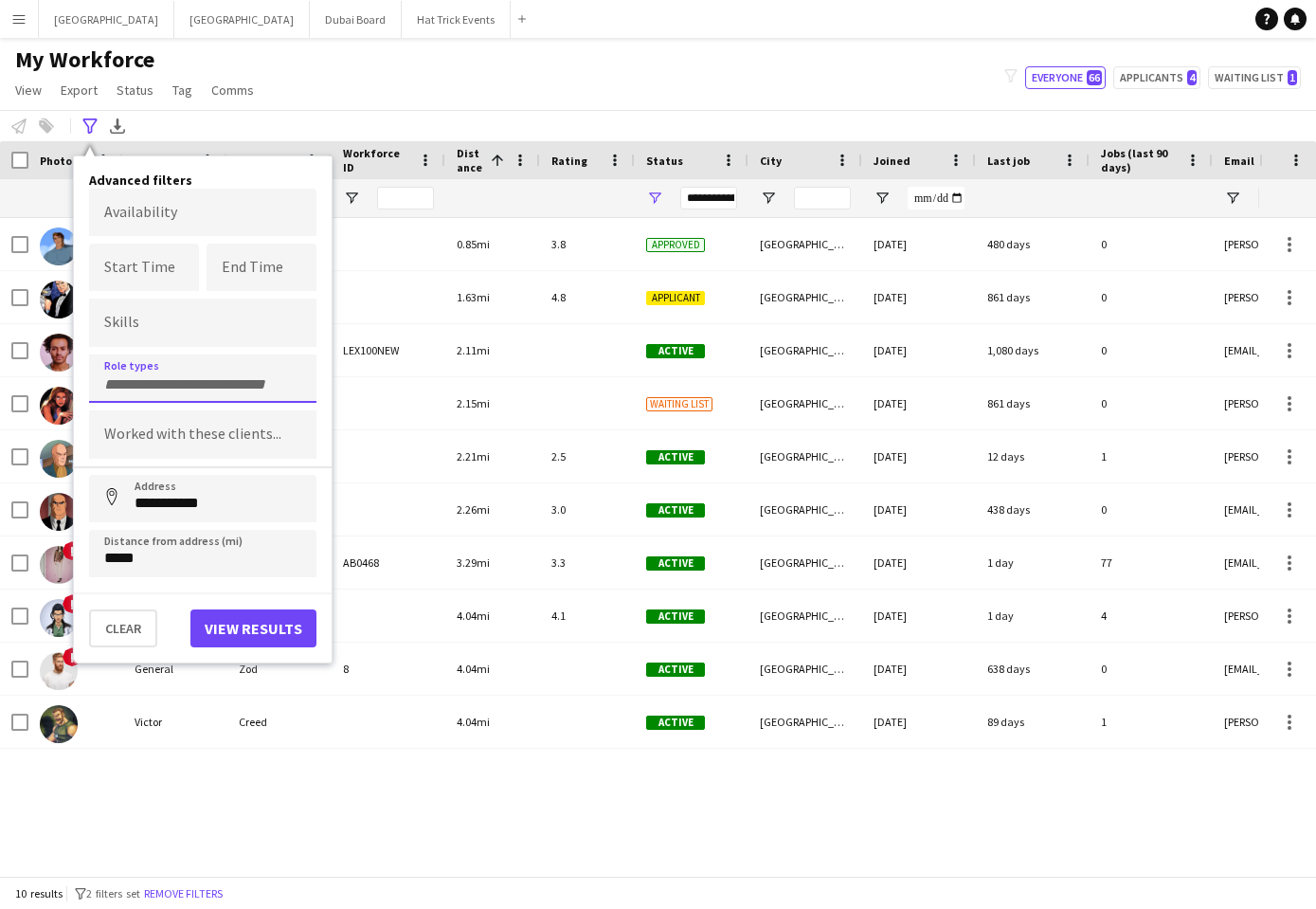
click at [200, 382] on input "Type to search role types..." at bounding box center [203, 385] width 197 height 17
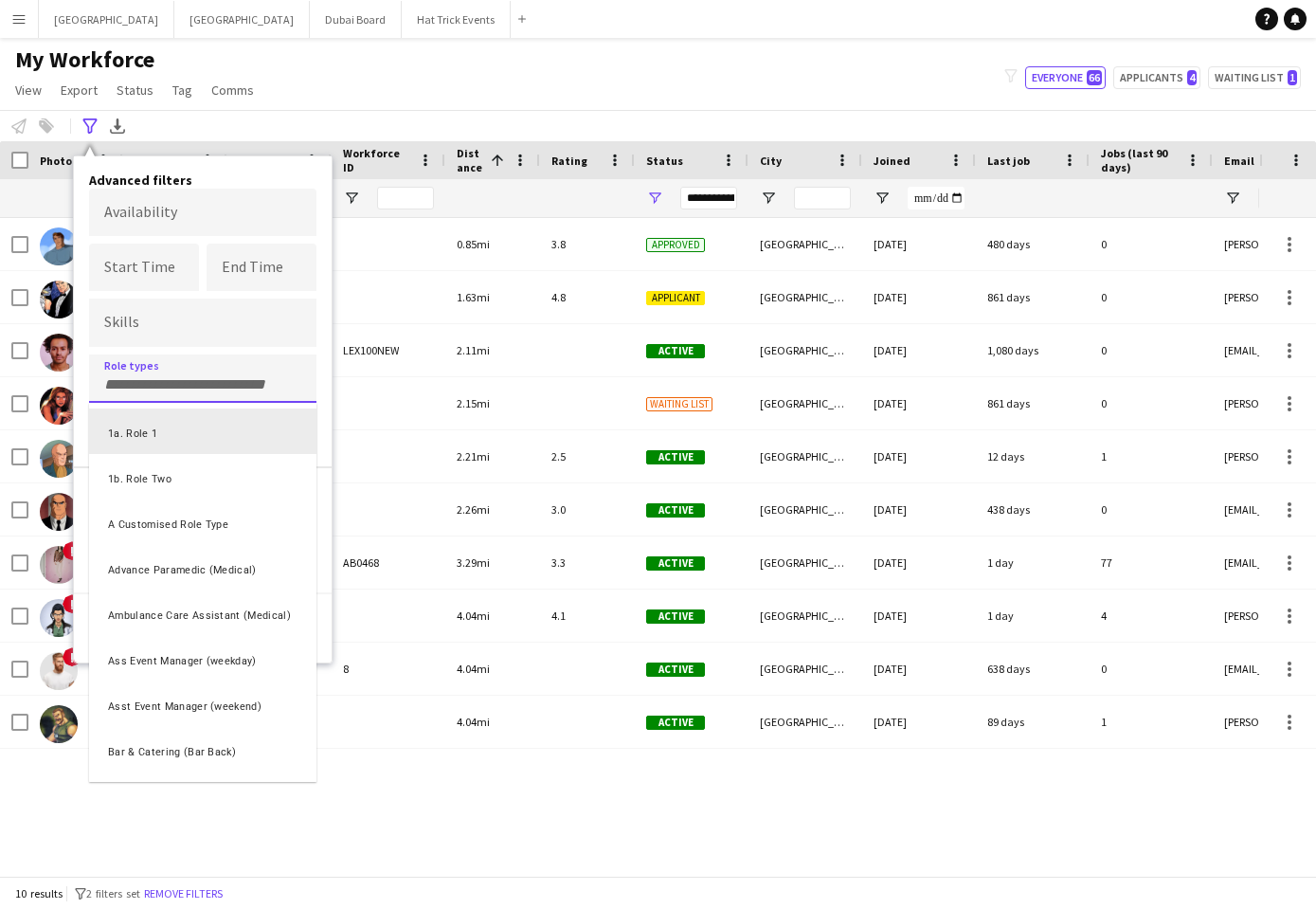
click at [247, 329] on div at bounding box center [658, 454] width 1316 height 909
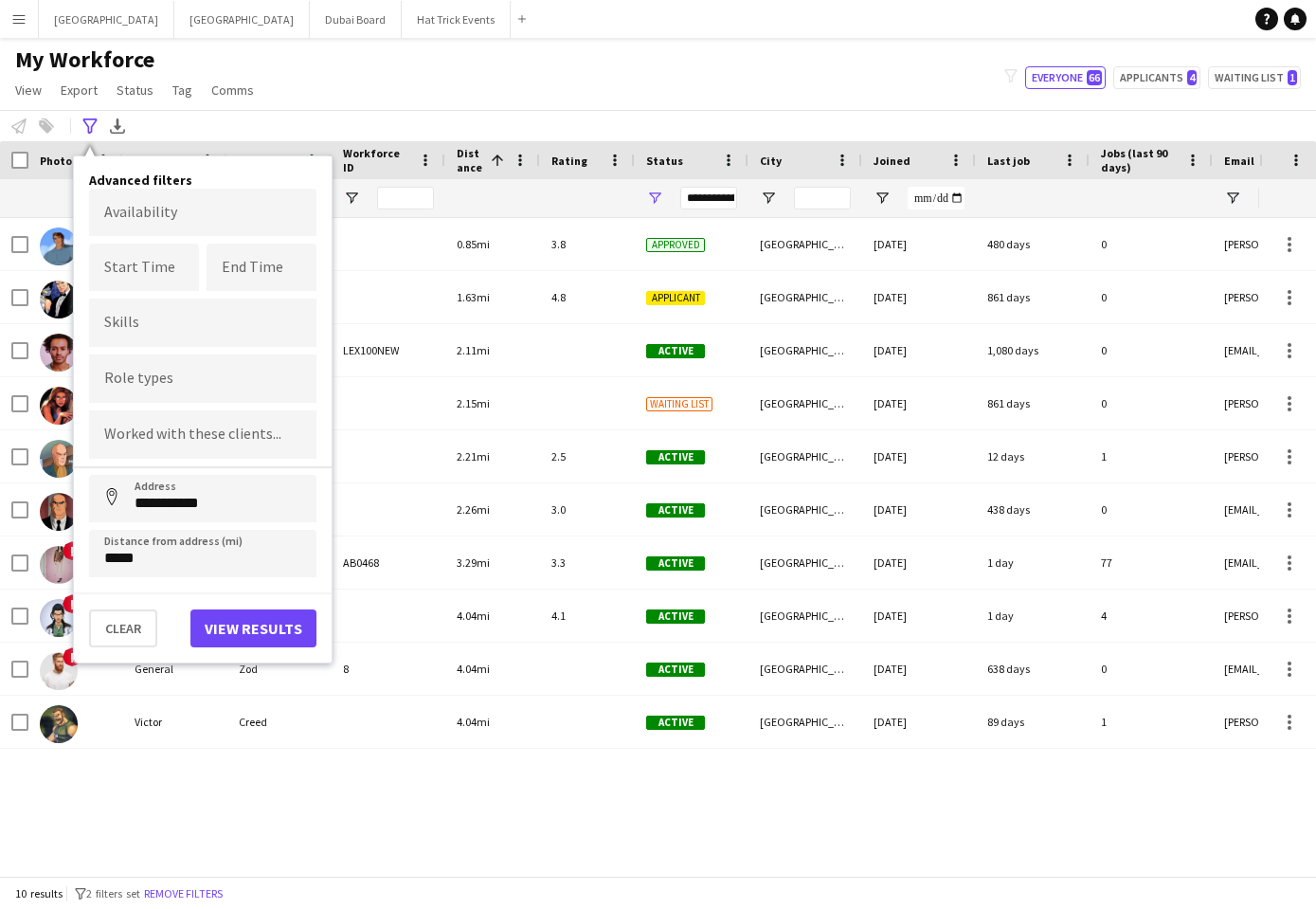
click at [246, 328] on input "Type to search skills..." at bounding box center [203, 323] width 197 height 17
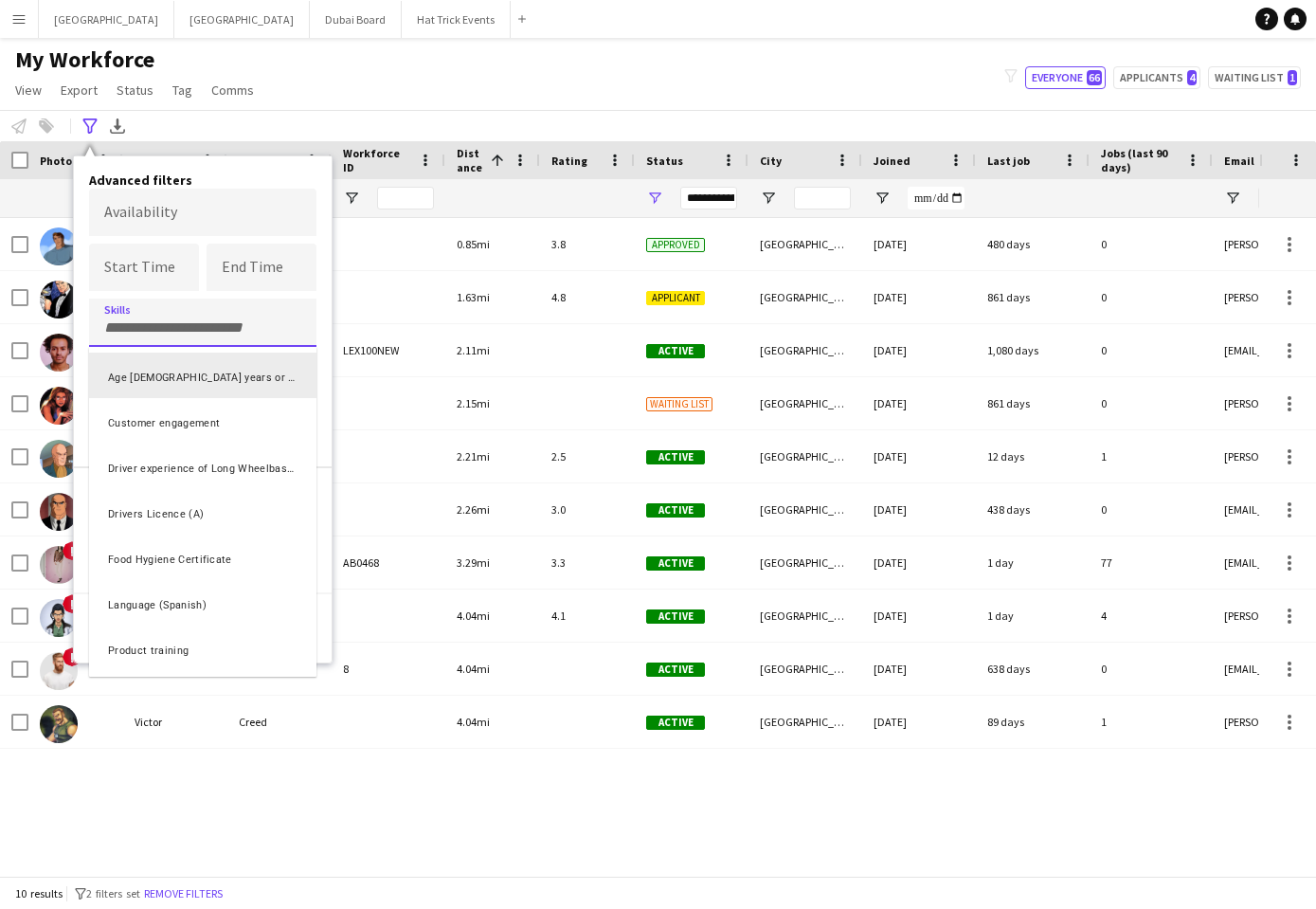
click at [334, 86] on div at bounding box center [658, 454] width 1316 height 909
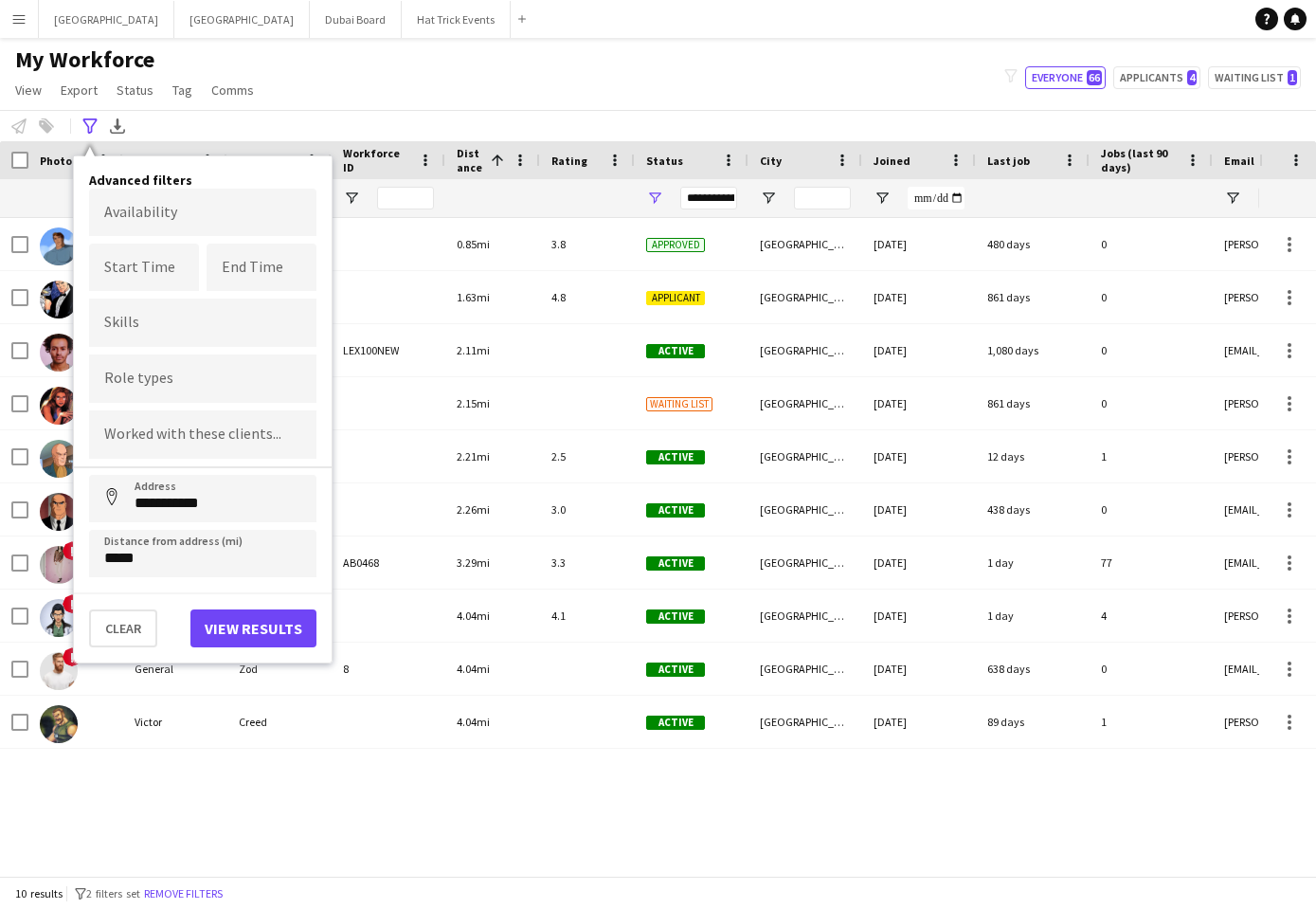
click at [334, 86] on div "My Workforce View Views Default view 18 years or over 25-35 5 star A Team Aarhu…" at bounding box center [658, 77] width 1316 height 64
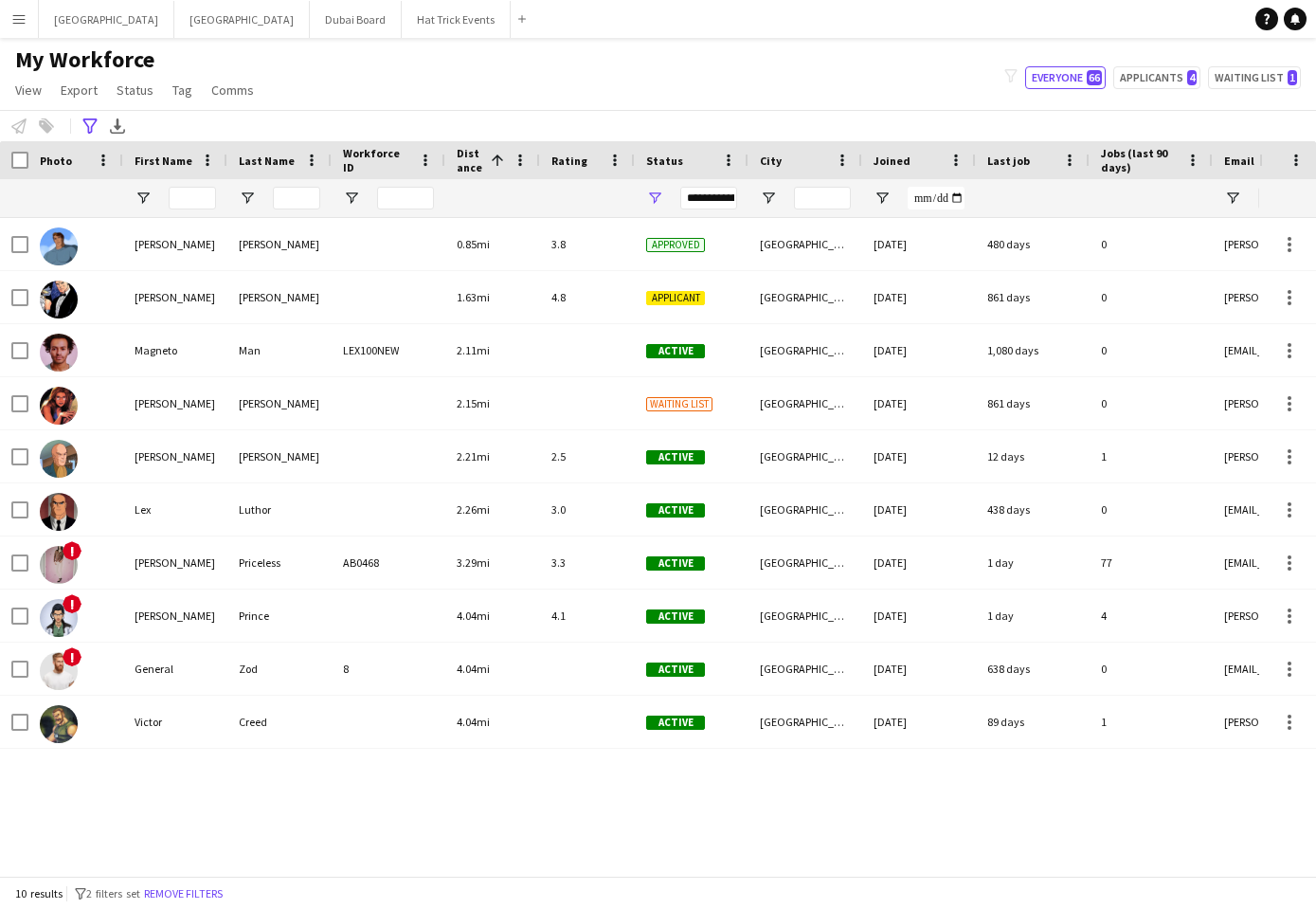
click at [446, 91] on div "My Workforce View Views Default view 18 years or over 25-35 5 star A Team Aarhu…" at bounding box center [658, 77] width 1316 height 64
click at [33, 97] on span "View" at bounding box center [29, 90] width 27 height 17
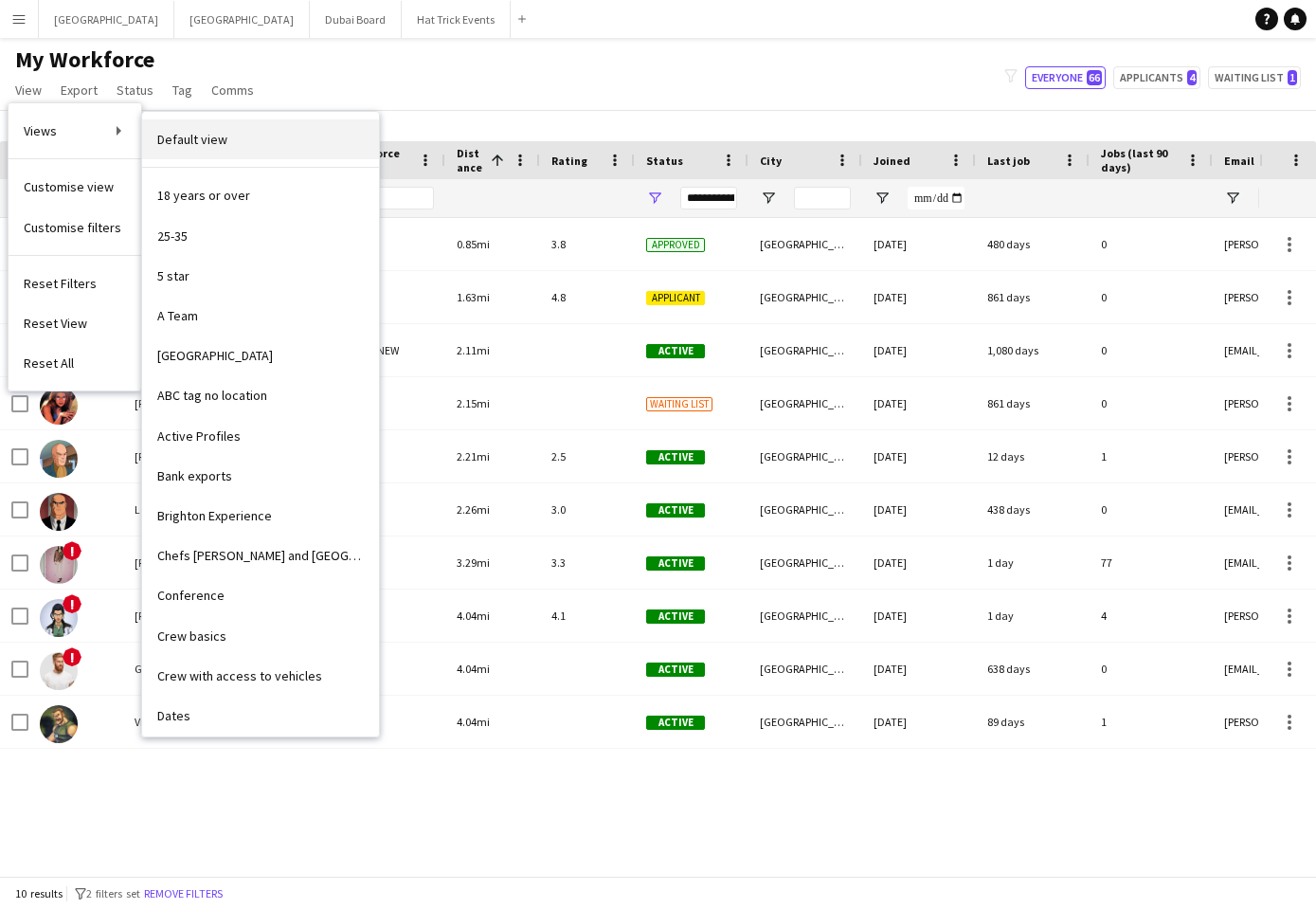
click at [188, 136] on span "Default view" at bounding box center [192, 139] width 70 height 17
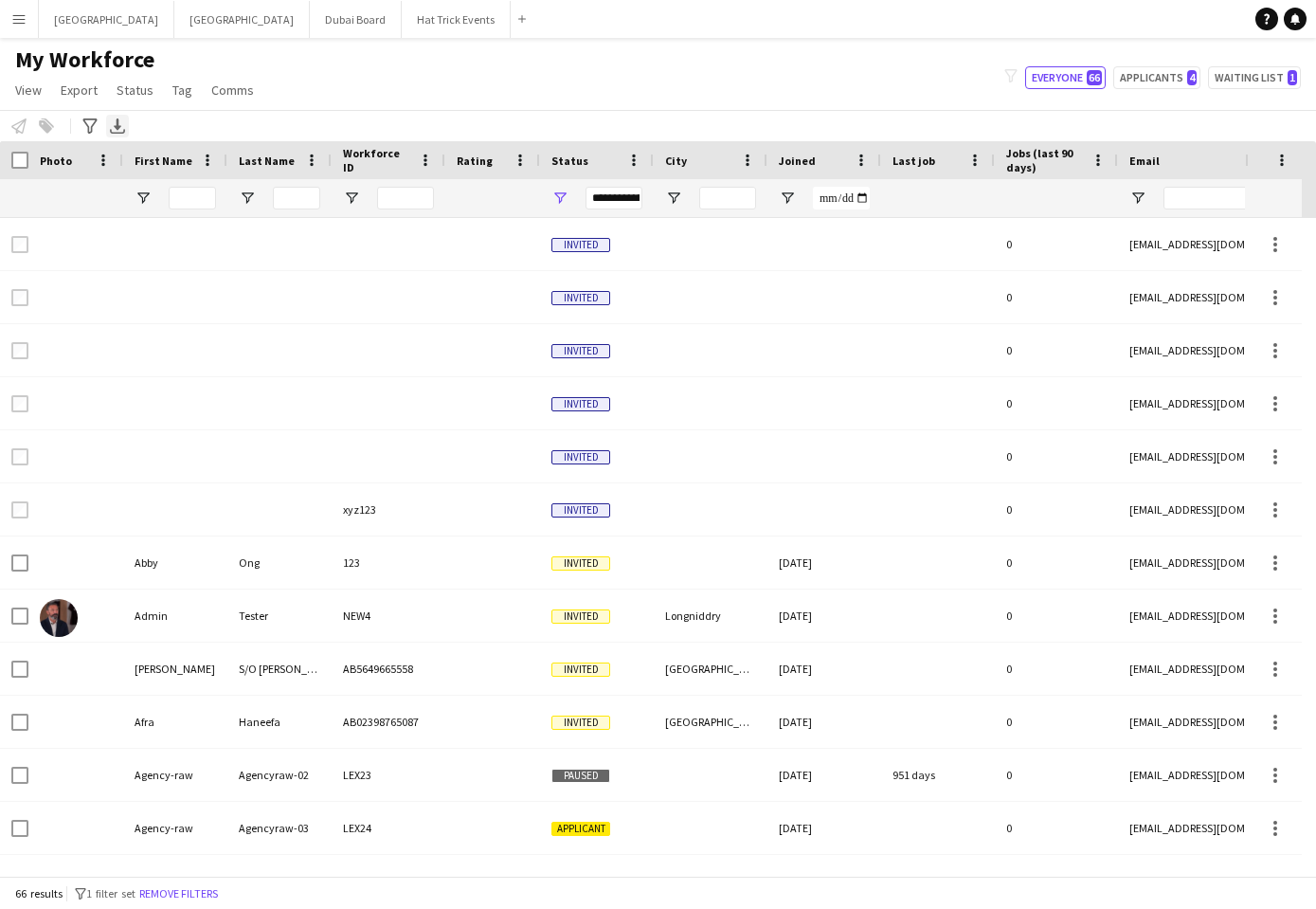
click at [117, 132] on icon "Export XLSX" at bounding box center [117, 126] width 15 height 15
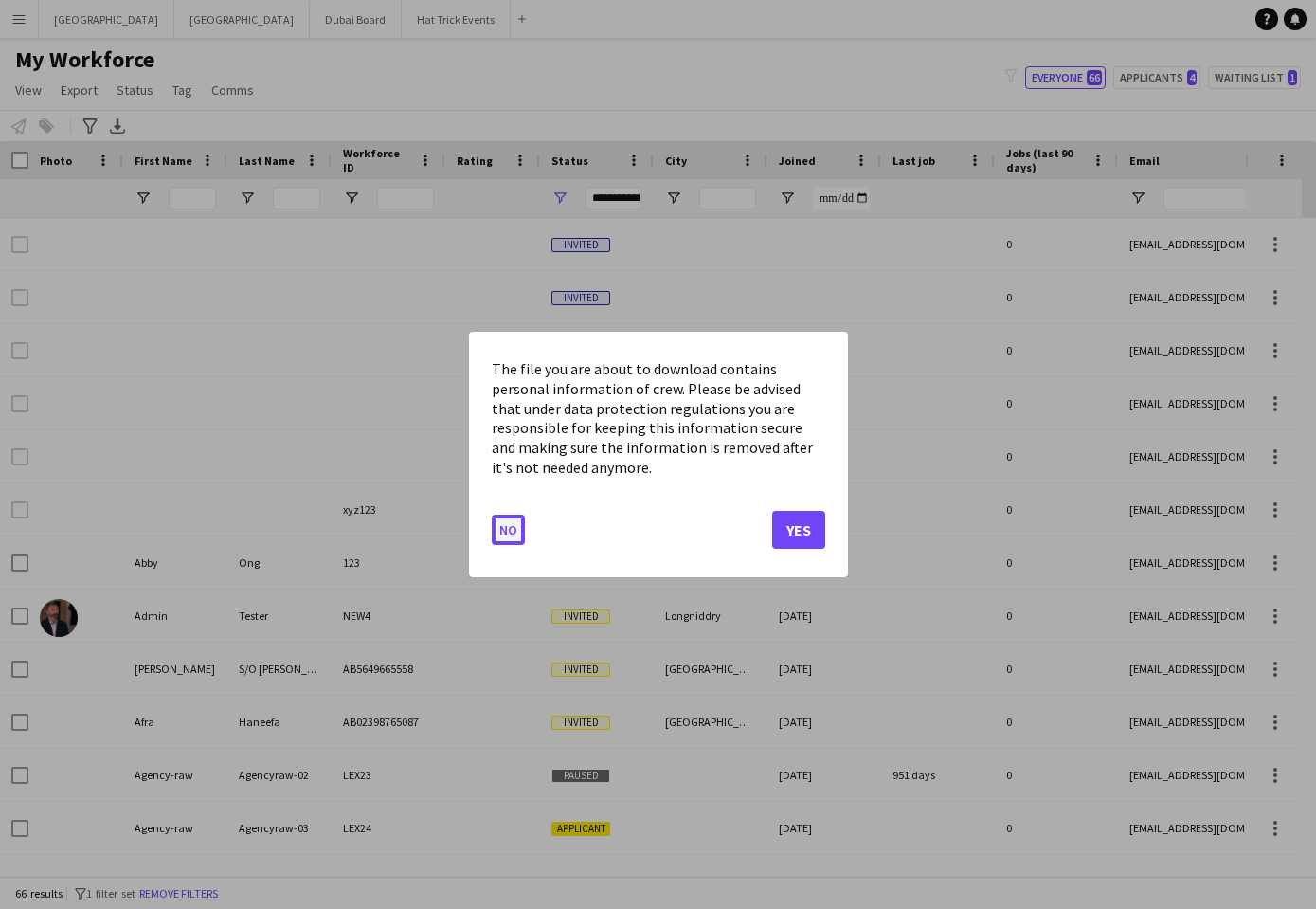
click at [512, 535] on button "No" at bounding box center [508, 530] width 34 height 31
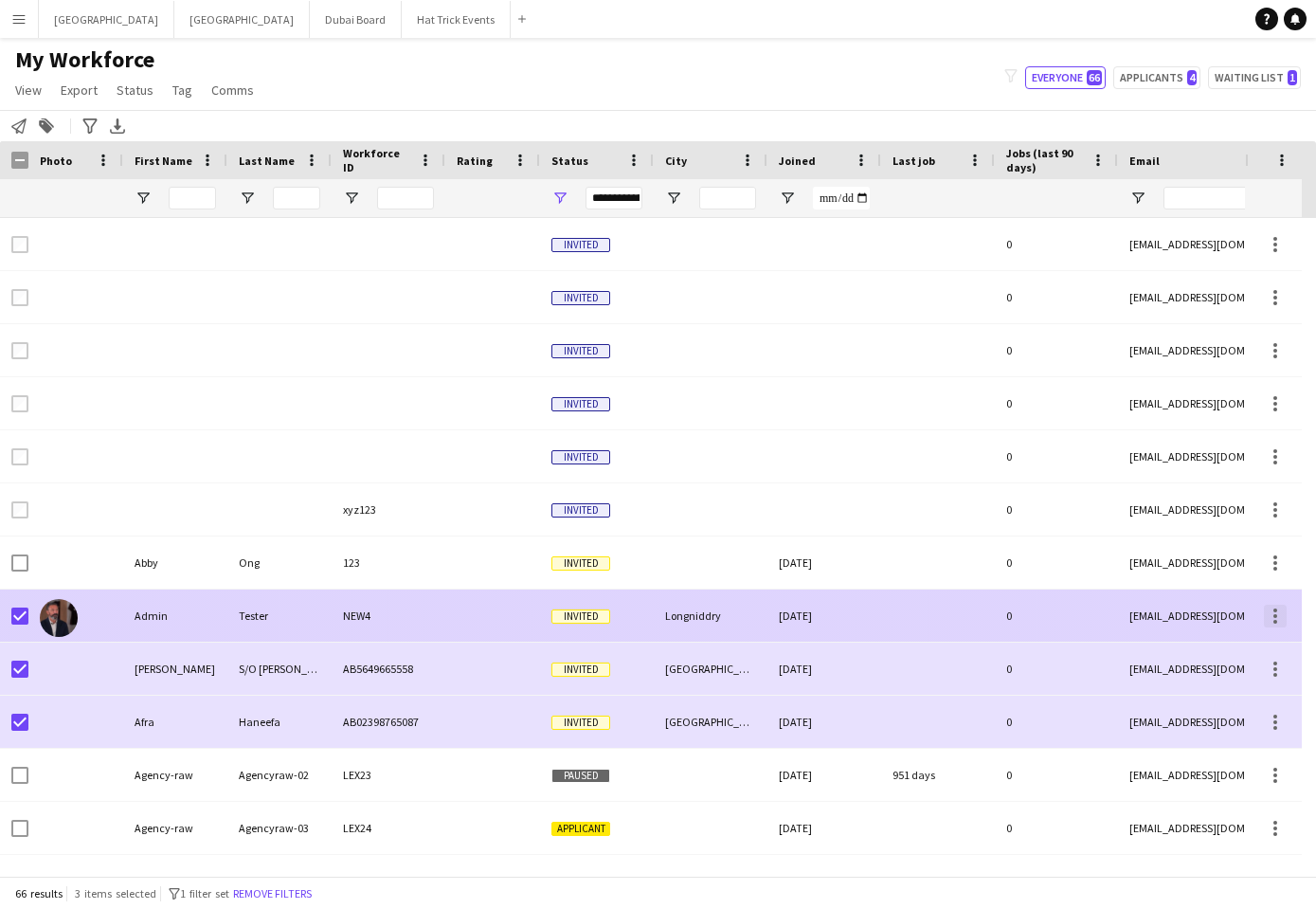
click at [1272, 620] on div at bounding box center [1276, 616] width 23 height 23
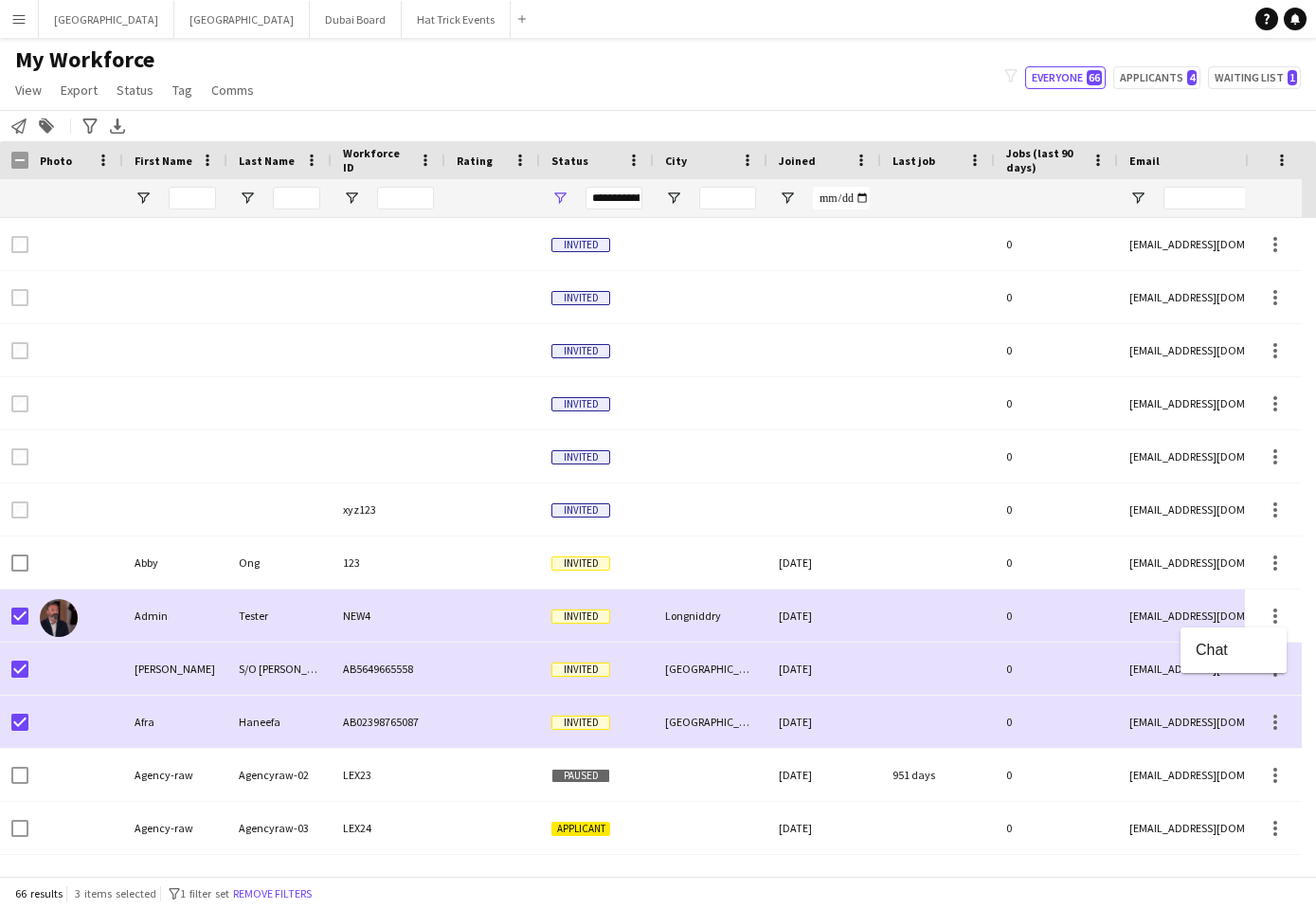
click at [1272, 619] on div at bounding box center [658, 454] width 1316 height 909
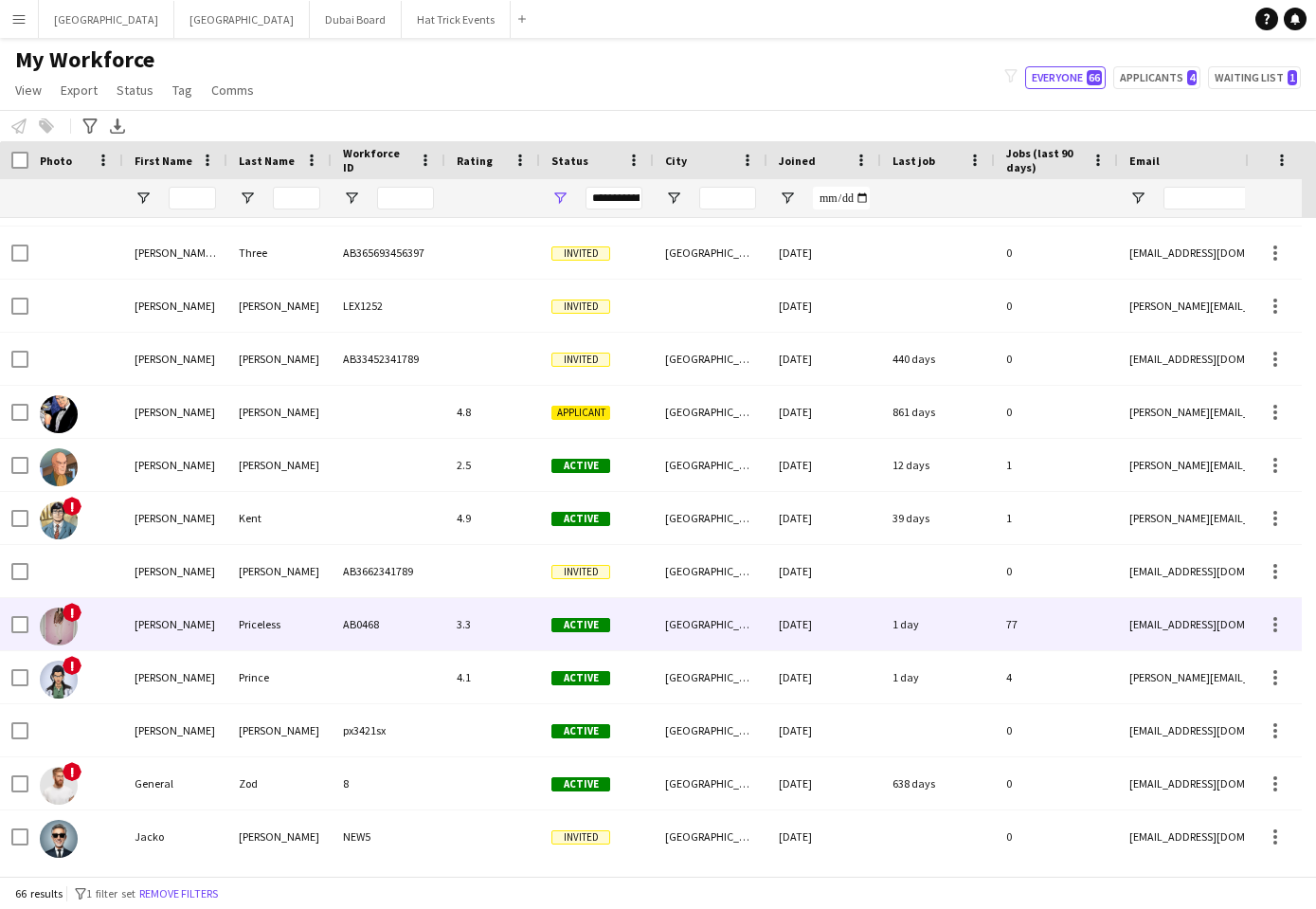
scroll to position [2021, 0]
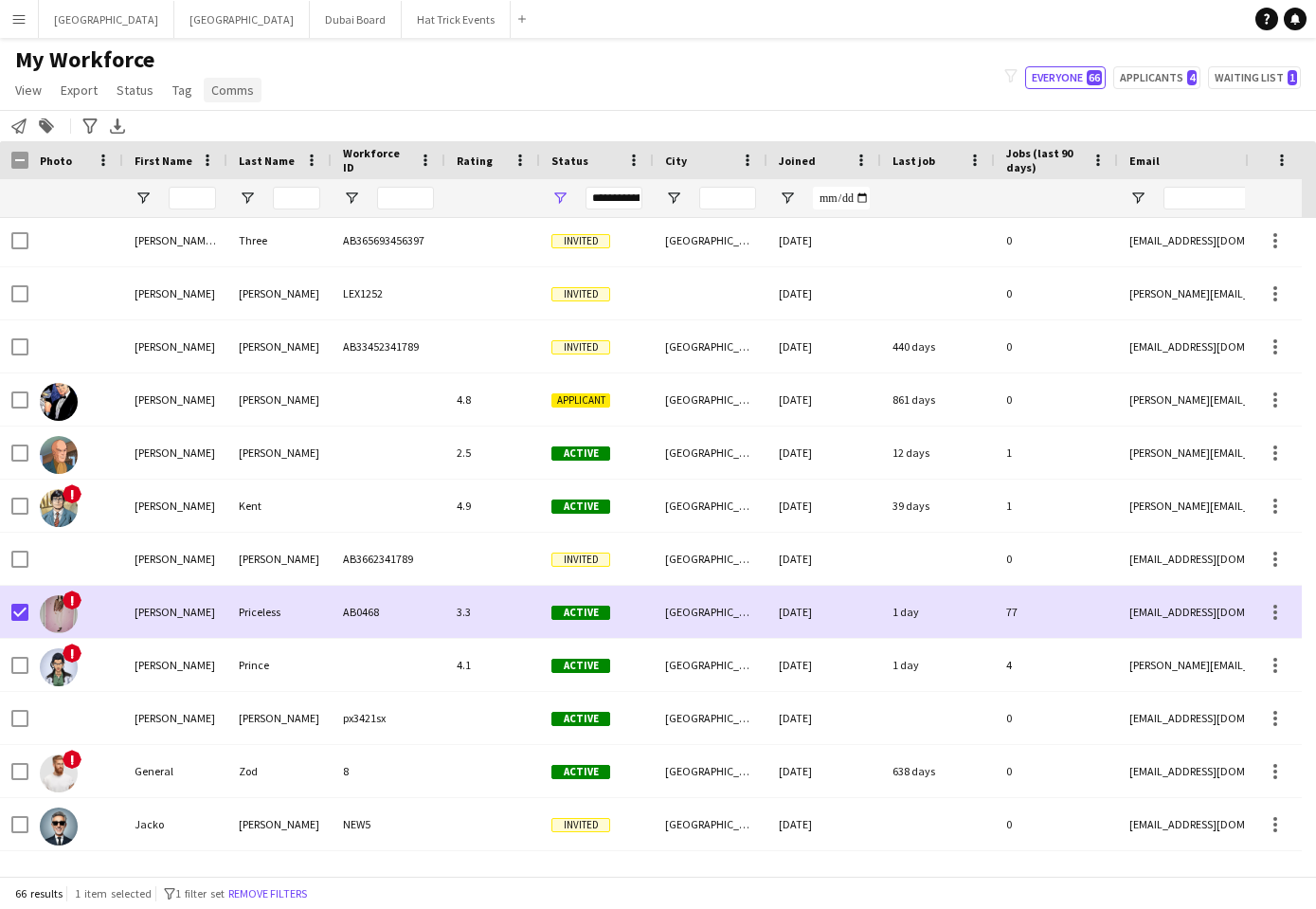
click at [242, 95] on span "Comms" at bounding box center [232, 90] width 42 height 17
click at [274, 129] on span "Send notification" at bounding box center [264, 131] width 97 height 17
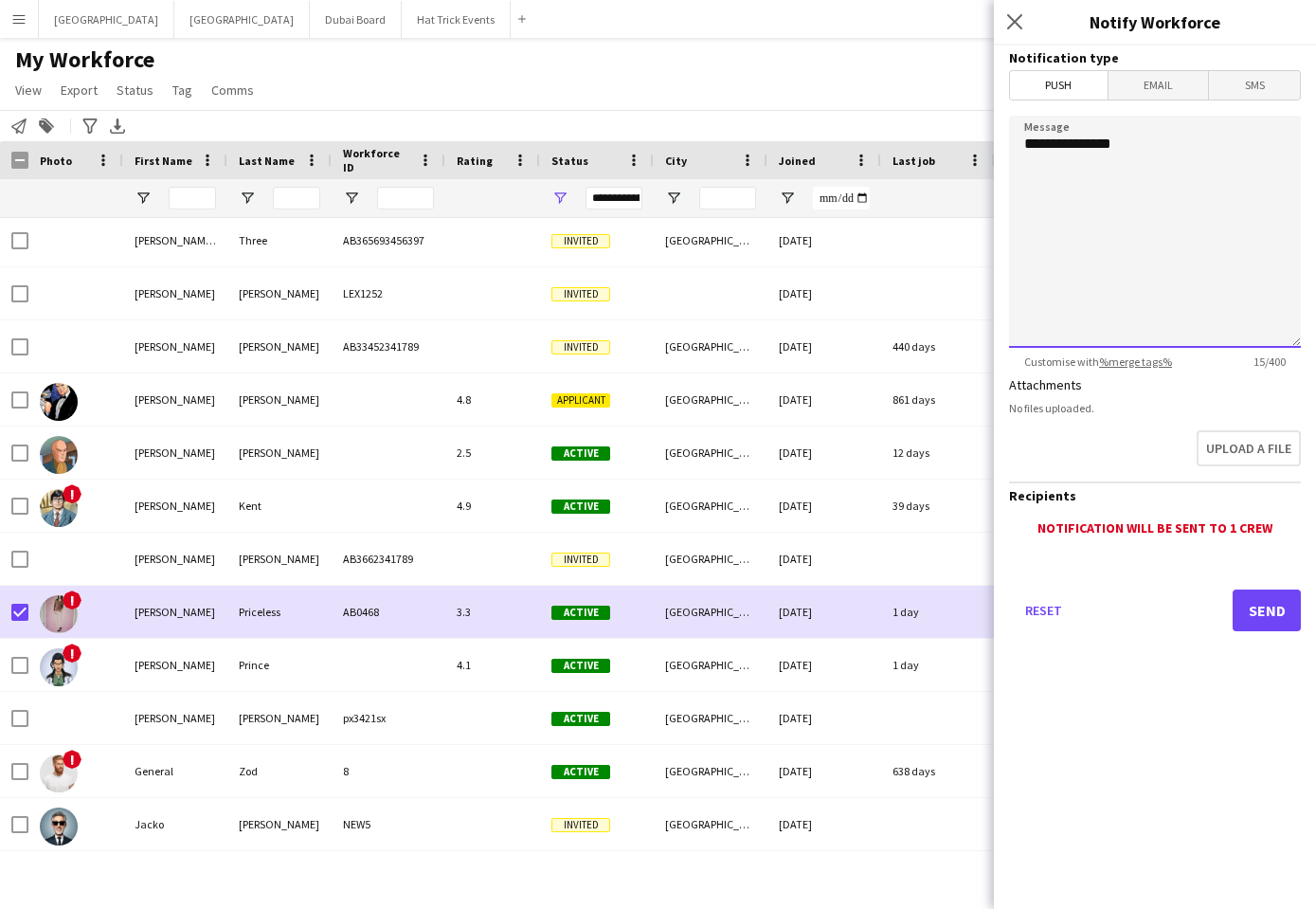
click at [1148, 149] on textarea "**********" at bounding box center [1156, 232] width 292 height 233
drag, startPoint x: 1154, startPoint y: 185, endPoint x: 1003, endPoint y: 177, distance: 151.2
click at [1003, 177] on form "**********" at bounding box center [1155, 364] width 322 height 639
type textarea "**********"
click at [1174, 85] on span "Email" at bounding box center [1158, 86] width 101 height 29
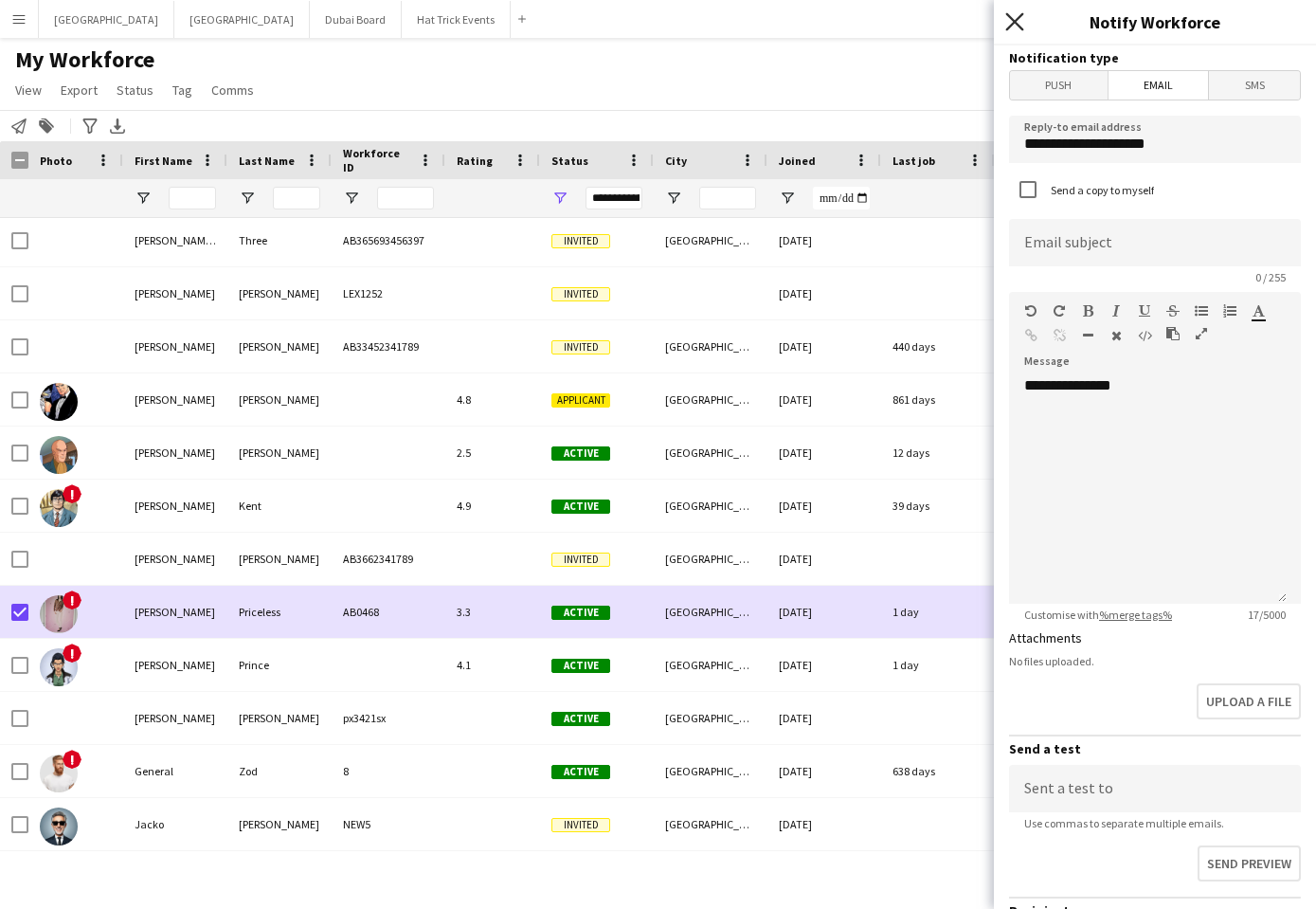
click at [1006, 18] on icon "Close pop-in" at bounding box center [1014, 21] width 18 height 18
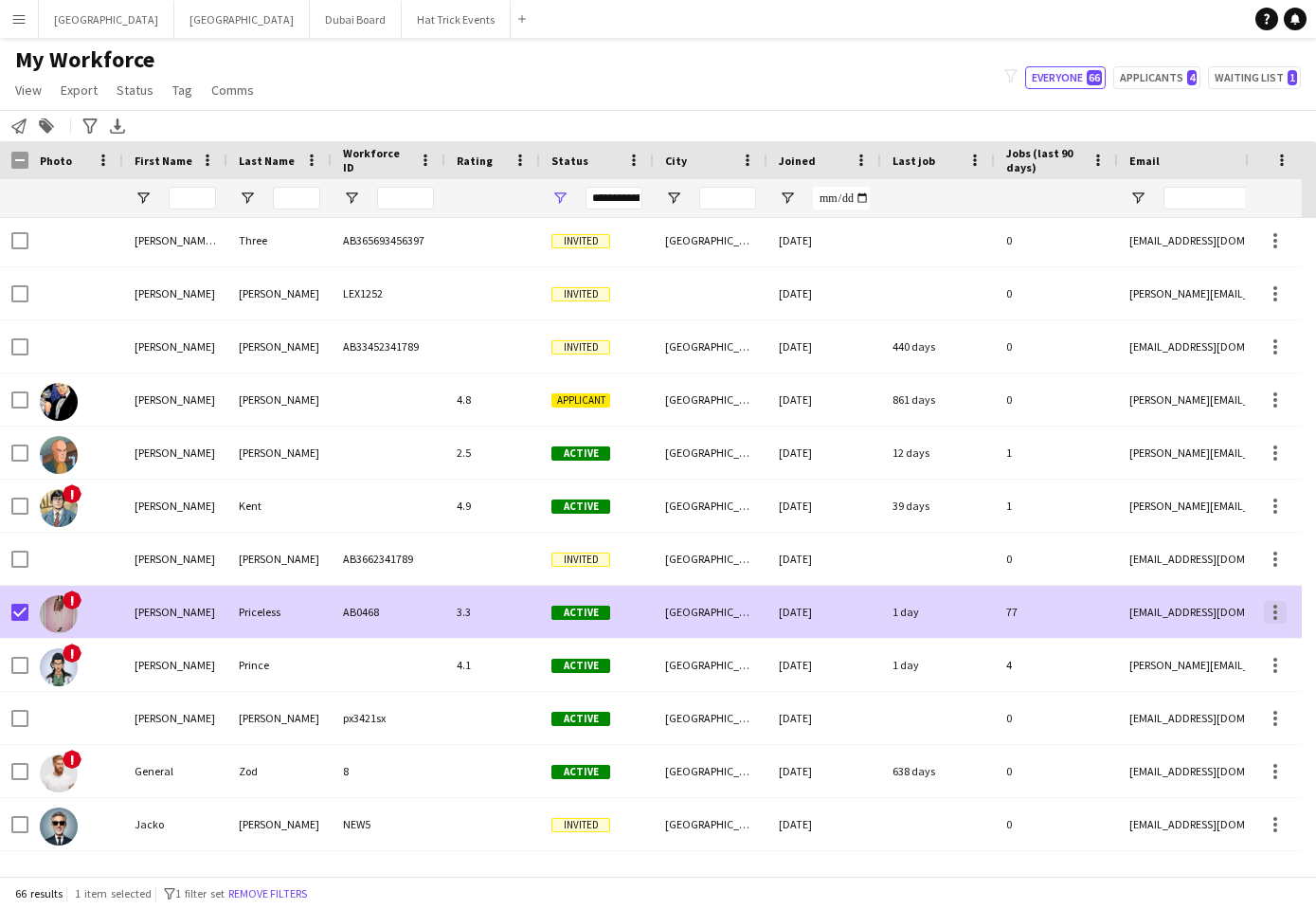
click at [1270, 616] on div at bounding box center [1276, 612] width 23 height 23
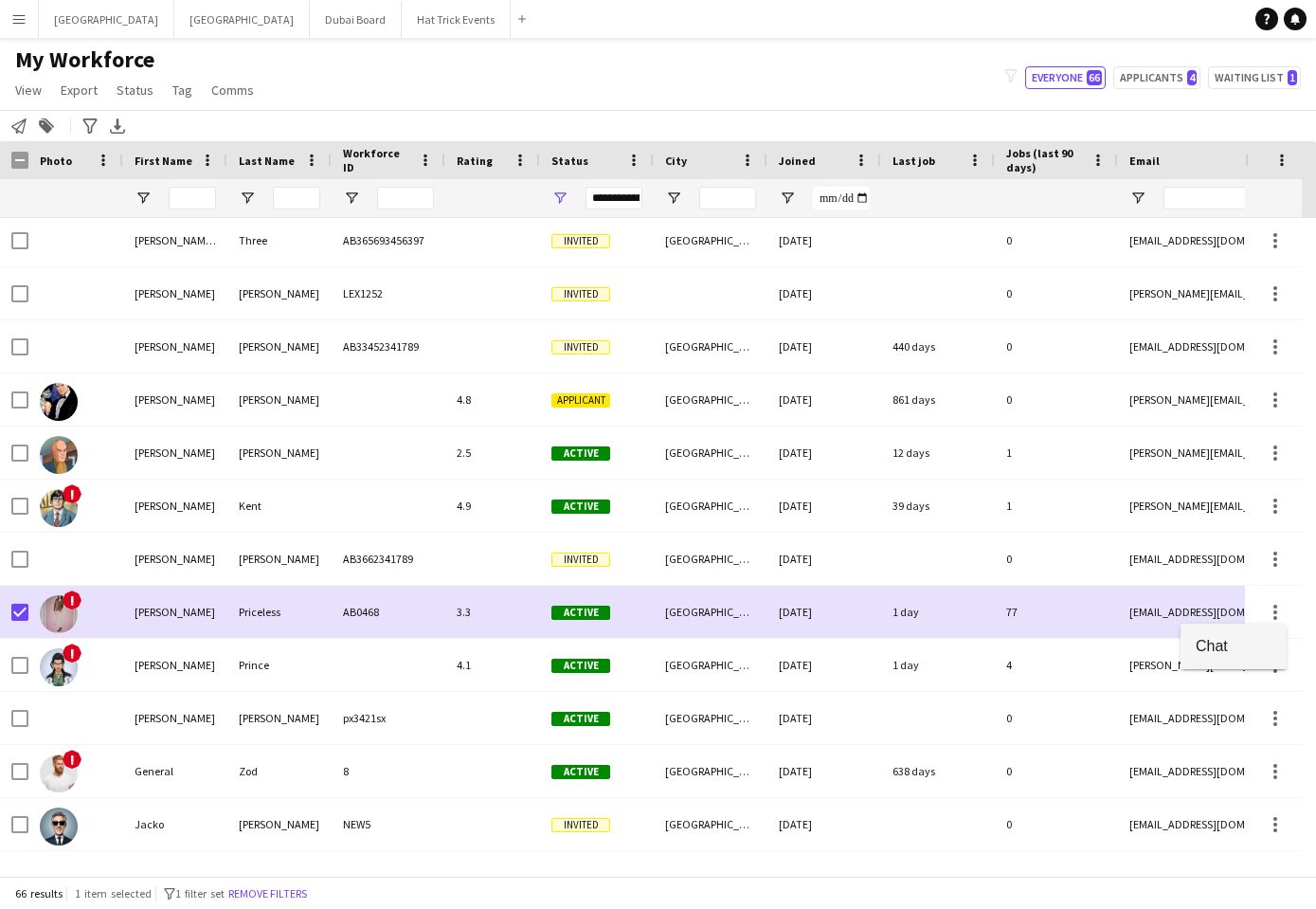
click at [1223, 651] on span "Chat" at bounding box center [1233, 646] width 76 height 17
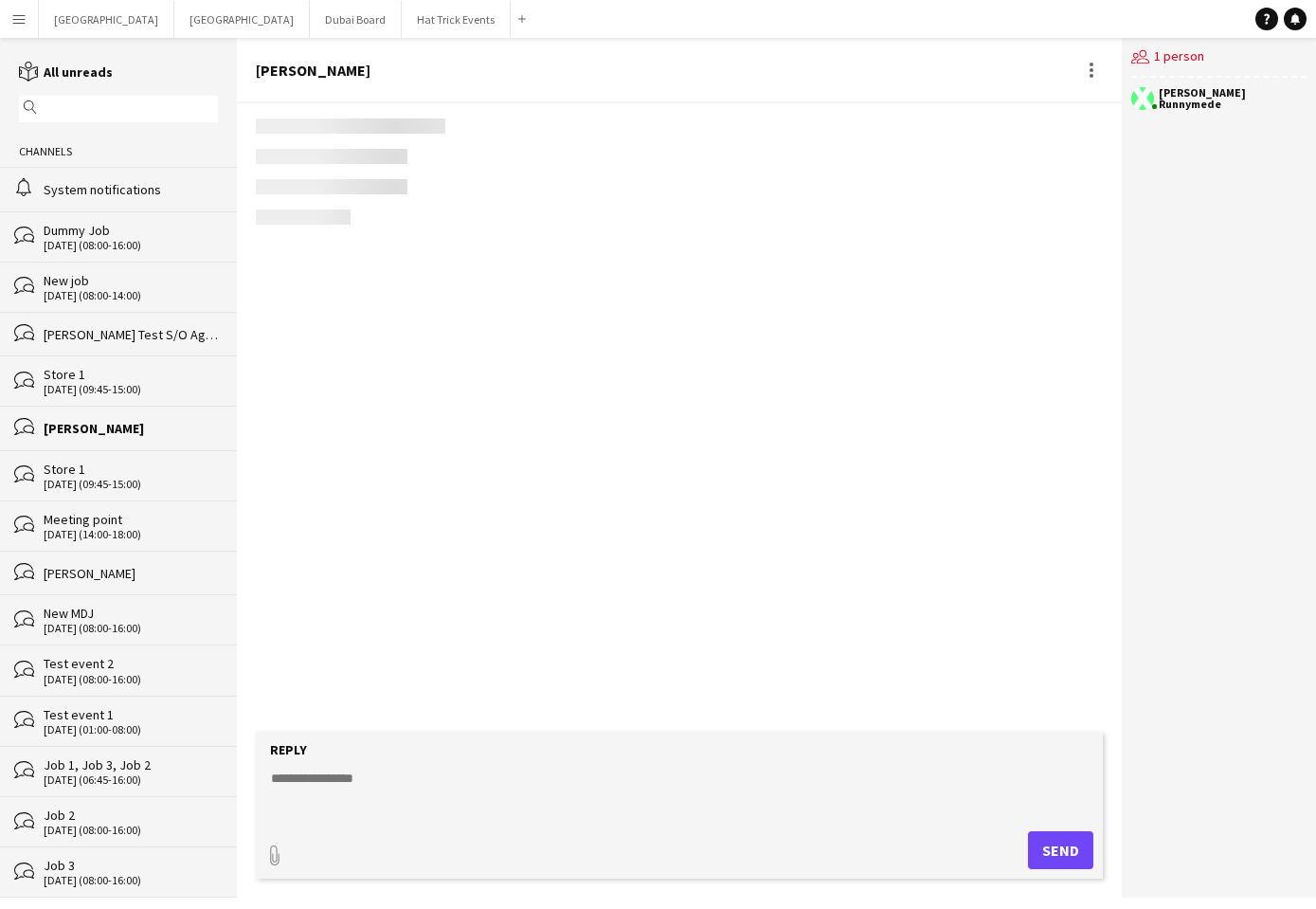
scroll to position [603, 0]
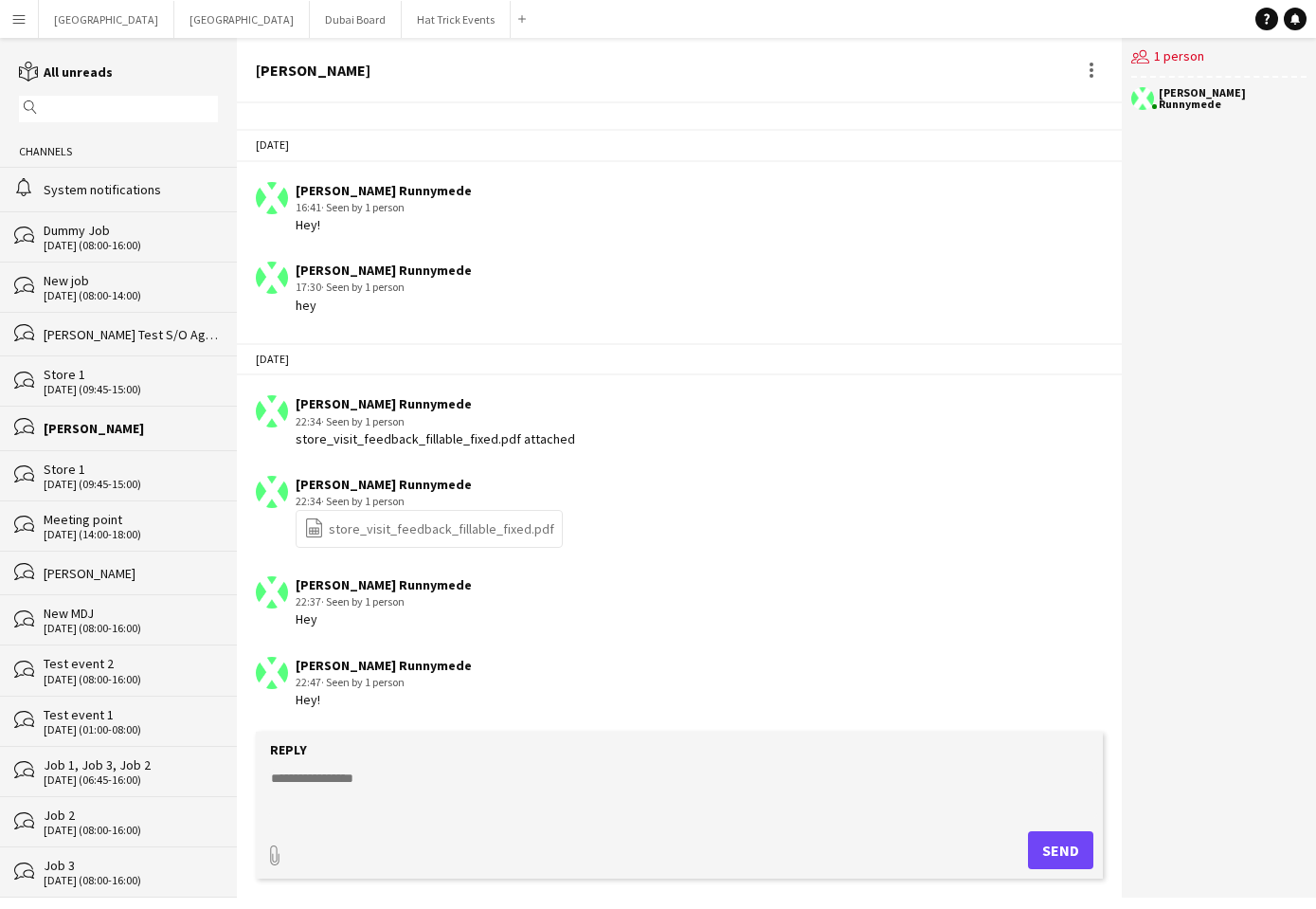
click at [440, 793] on textarea at bounding box center [683, 793] width 828 height 49
type textarea "****"
click at [1051, 850] on button "Send" at bounding box center [1060, 849] width 65 height 37
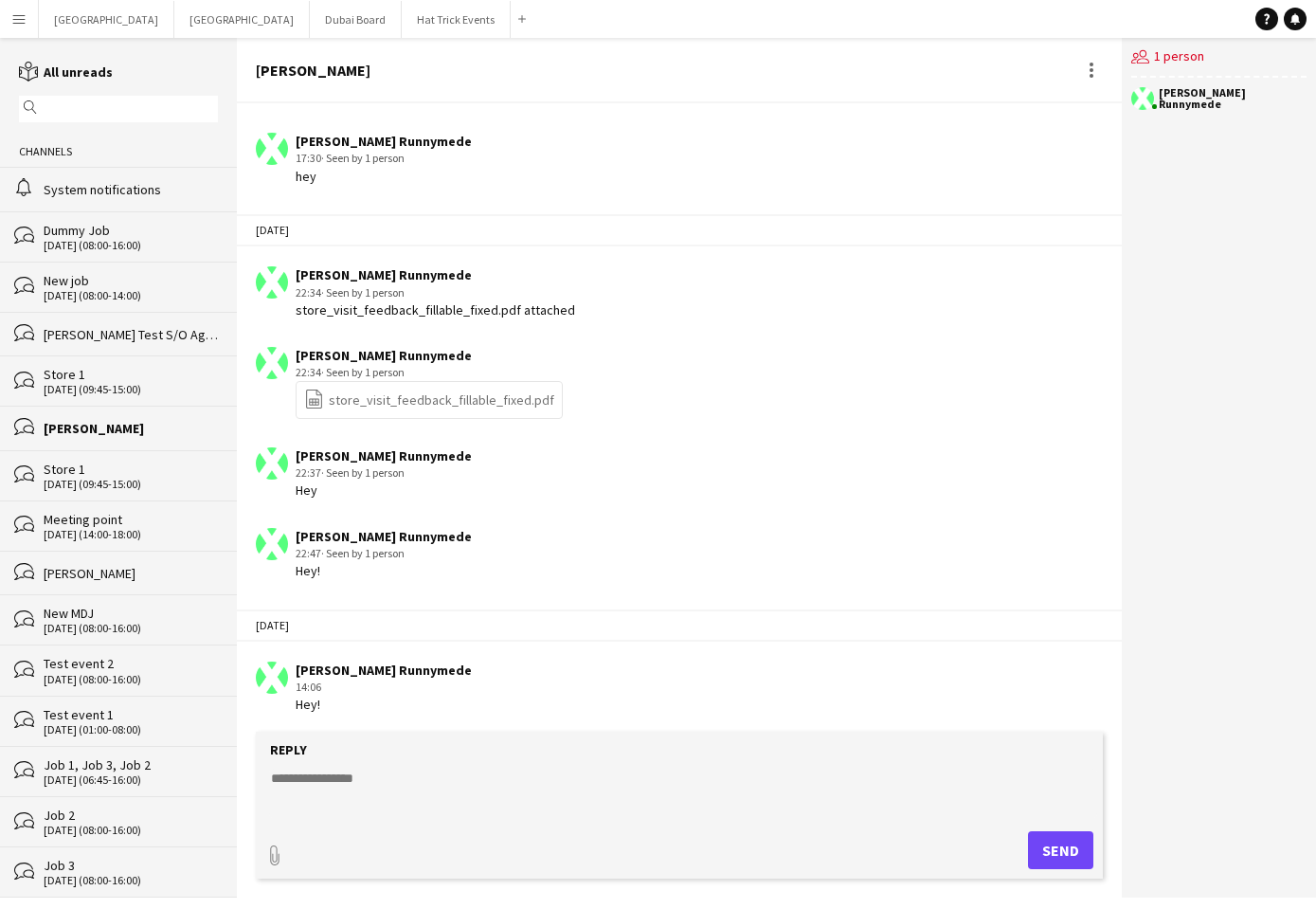
scroll to position [738, 0]
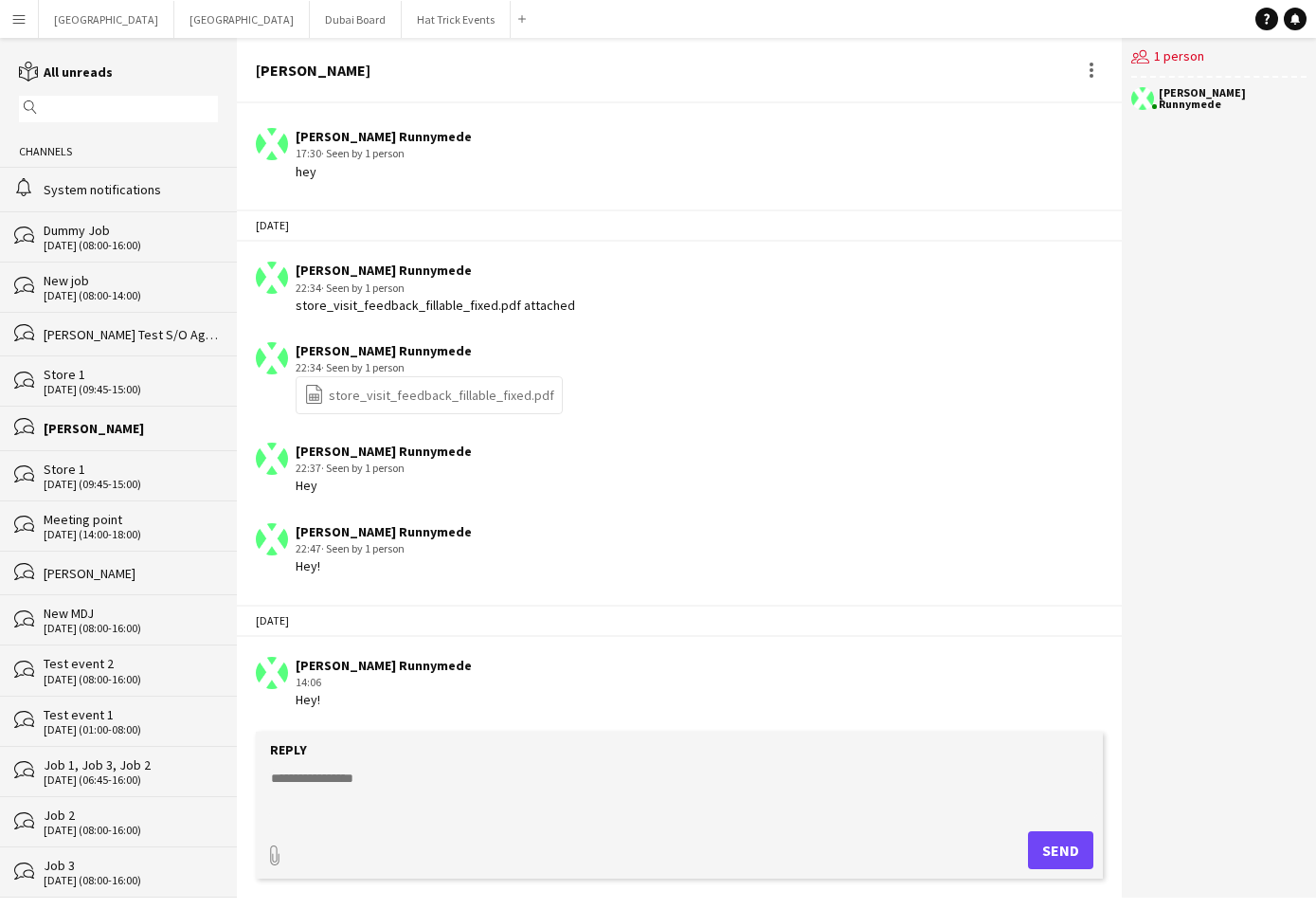
click at [409, 780] on textarea at bounding box center [683, 793] width 828 height 49
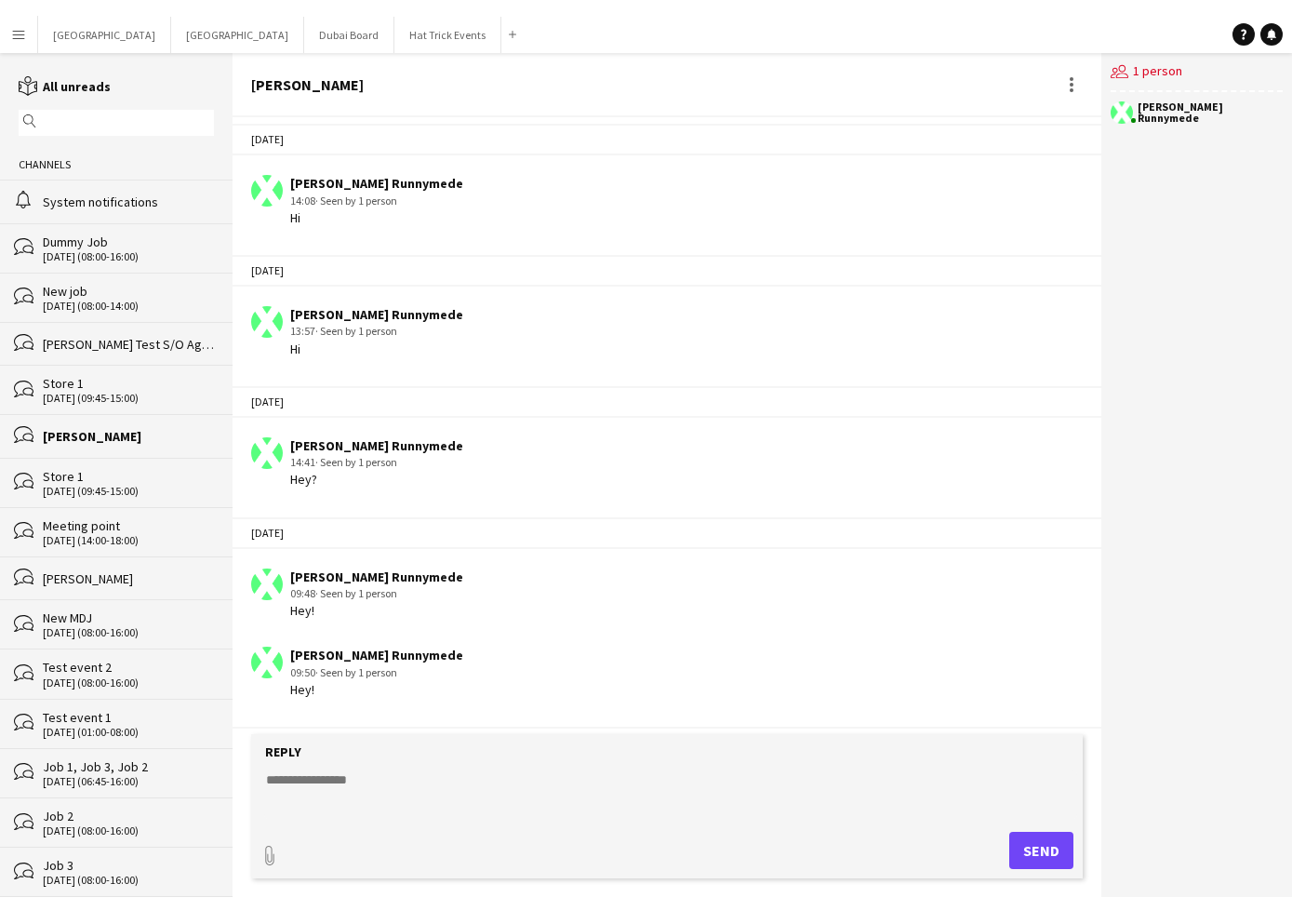
scroll to position [0, 0]
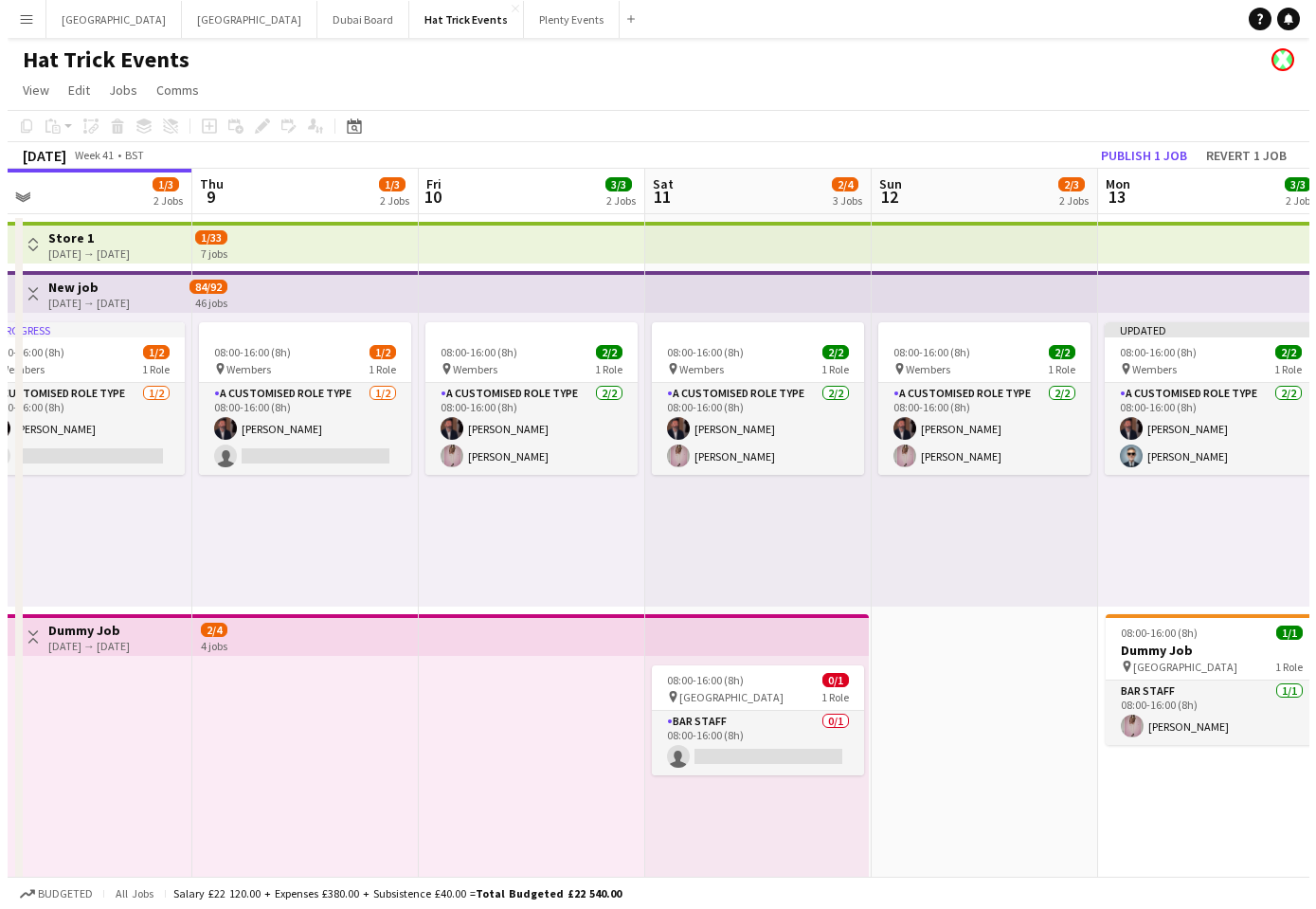
scroll to position [0, 723]
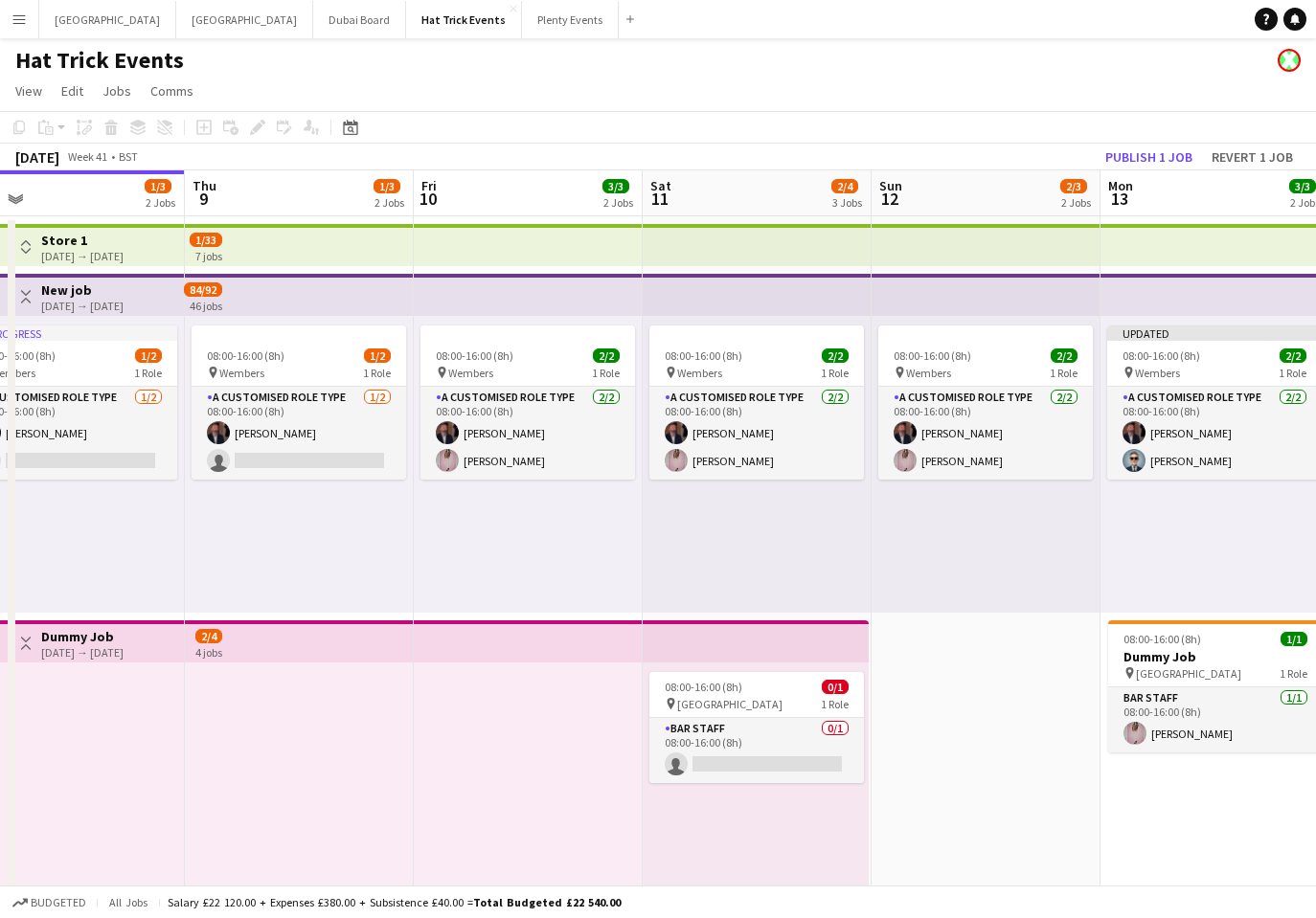
drag, startPoint x: 812, startPoint y: 549, endPoint x: 539, endPoint y: 547, distance: 273.0
click at [539, 547] on app-calendar-viewport "Sun 5 2/3 2 Jobs Mon 6 2/4 3 Jobs Tue 7 3/3 2 Jobs Wed 8 1/3 2 Jobs Thu 9 1/3 2…" at bounding box center [658, 742] width 1316 height 1143
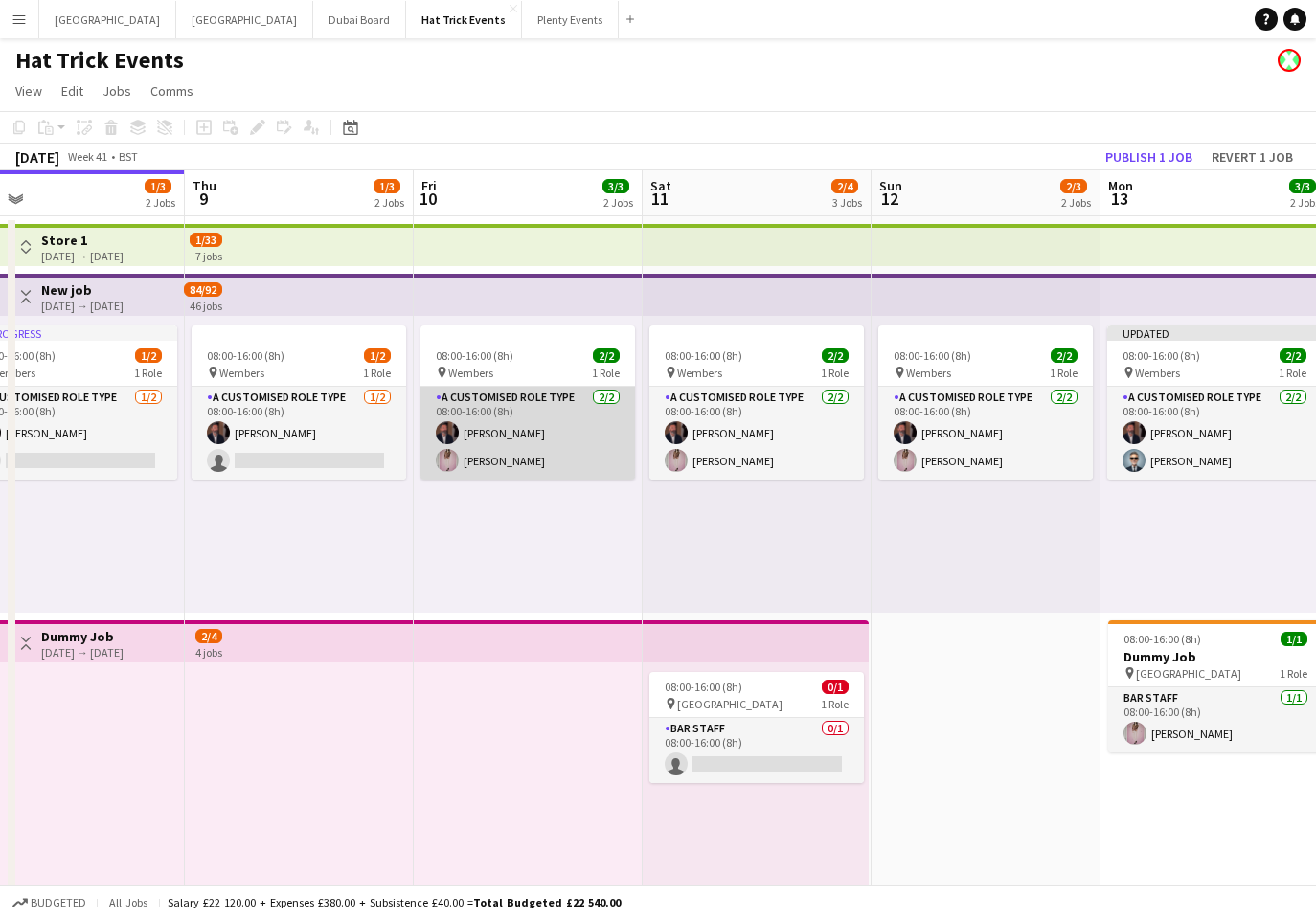
click at [522, 460] on app-card-role "A Customised Role Type [DATE] 08:00-16:00 (8h) [PERSON_NAME] [PERSON_NAME] Pric…" at bounding box center [527, 434] width 214 height 93
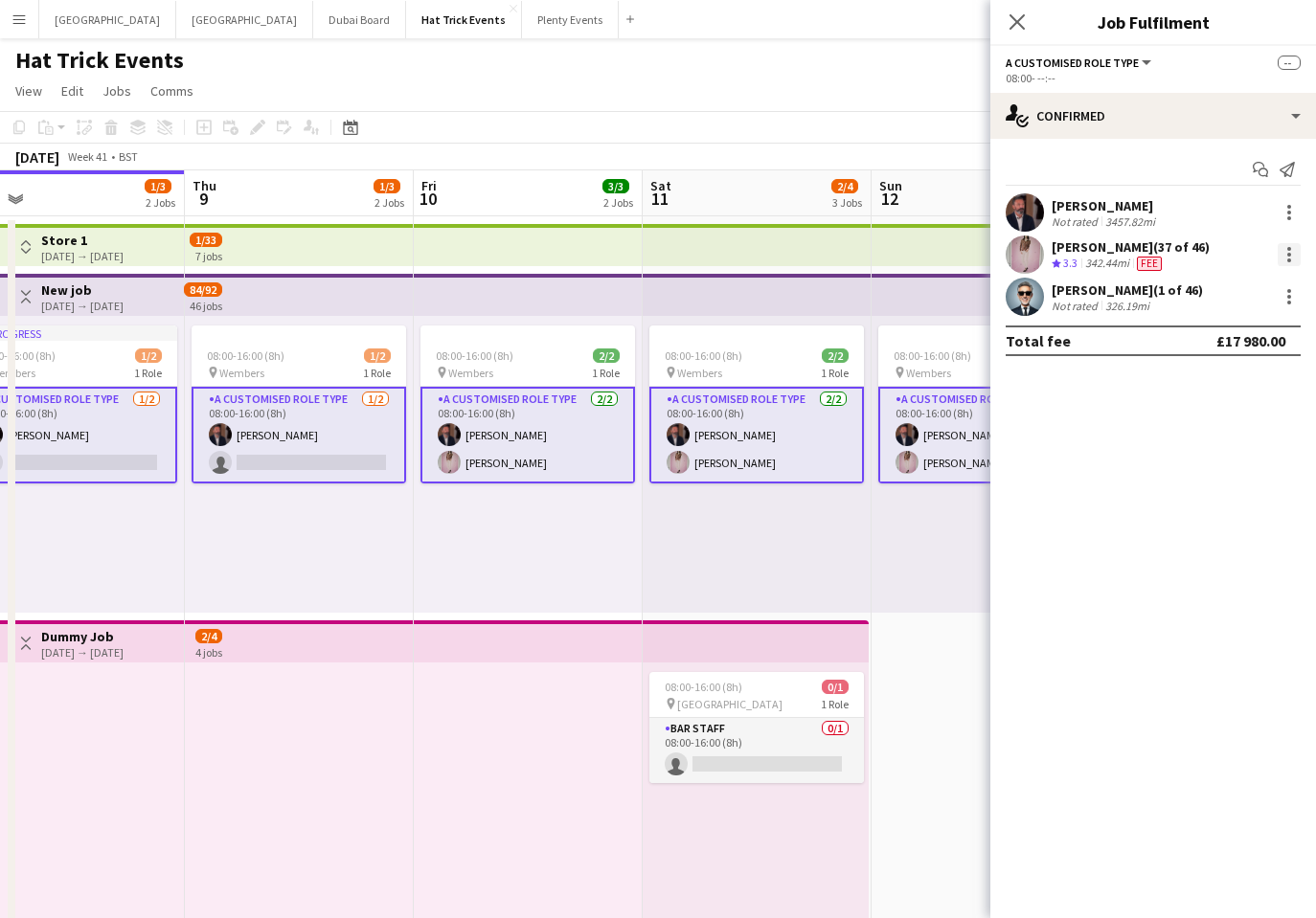
click at [1285, 253] on div at bounding box center [1289, 255] width 23 height 23
click at [1218, 379] on span "Start chat" at bounding box center [1199, 381] width 65 height 16
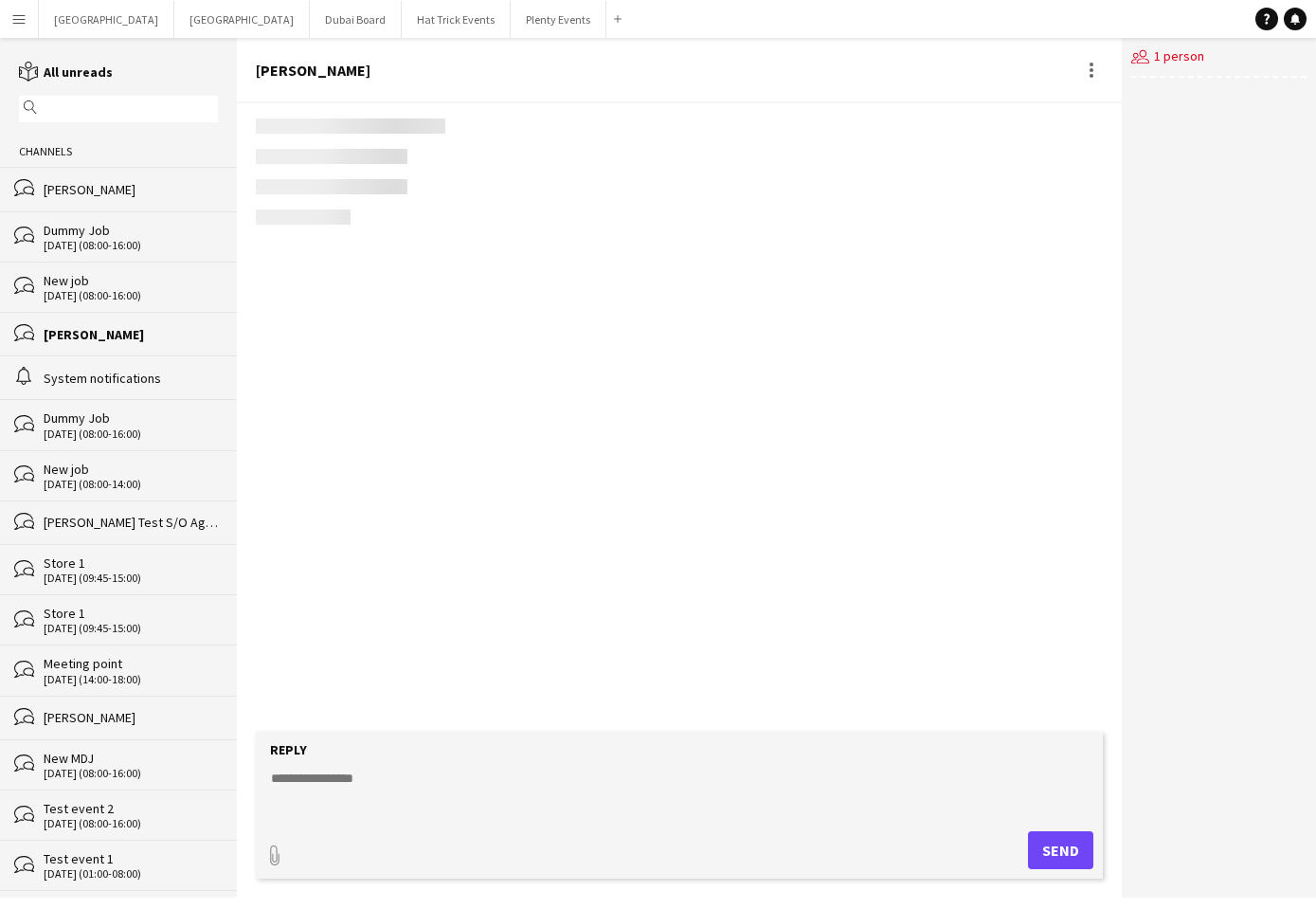
scroll to position [898, 0]
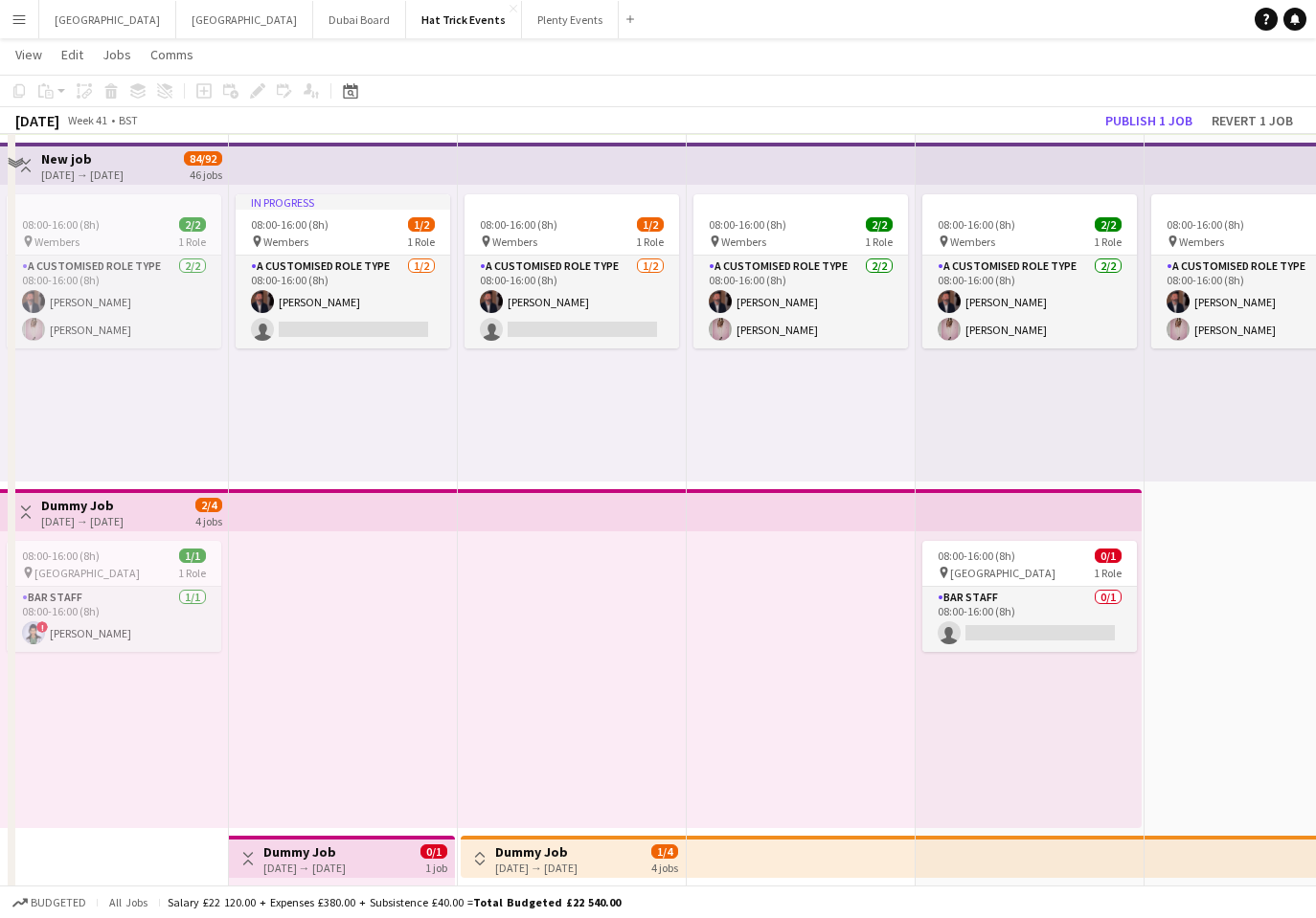
scroll to position [18, 0]
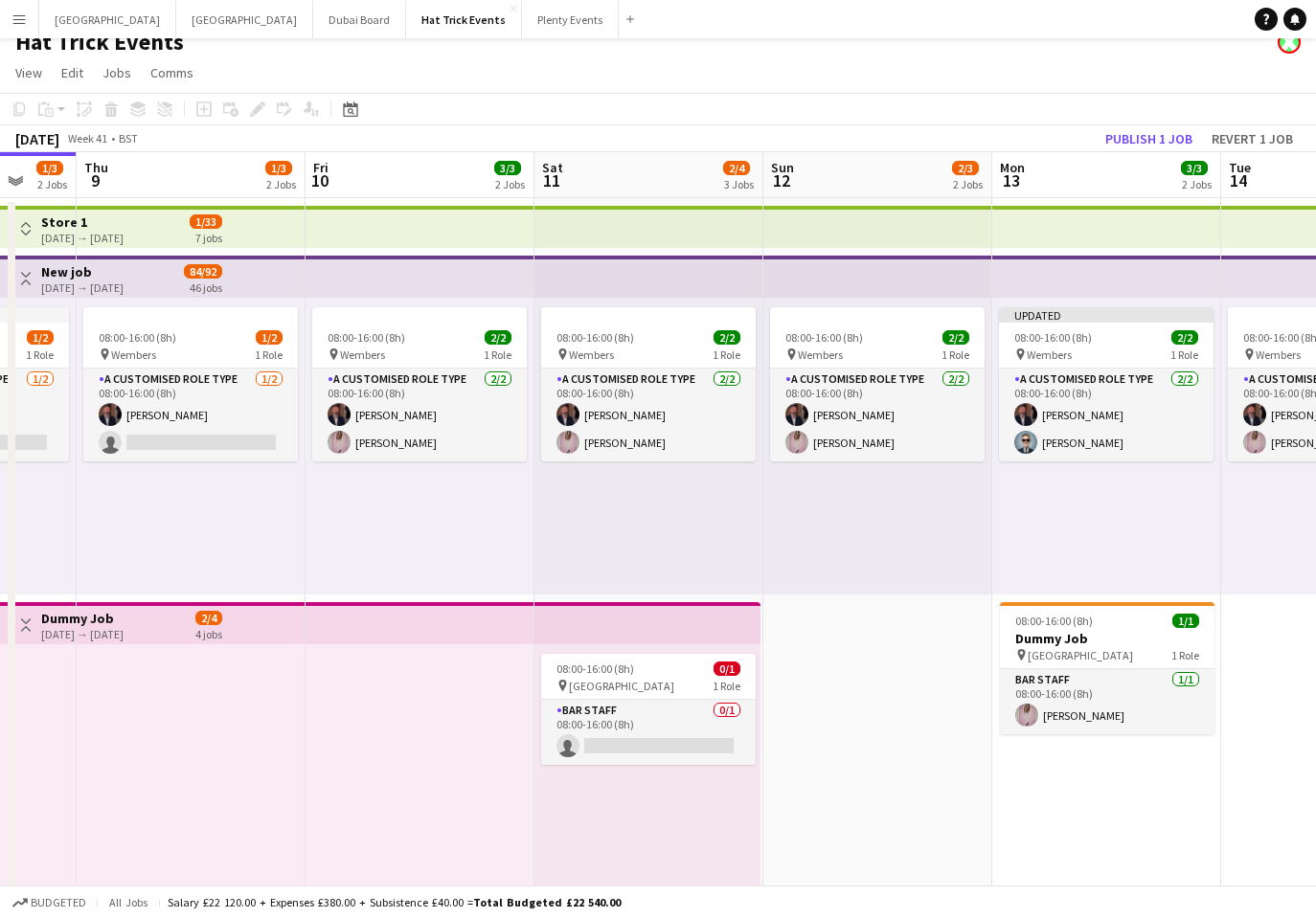
drag, startPoint x: 1061, startPoint y: 513, endPoint x: 489, endPoint y: 498, distance: 572.2
click at [489, 498] on app-calendar-viewport "Mon 6 2/4 3 Jobs Tue 7 3/3 2 Jobs Wed 8 1/3 2 Jobs Thu 9 1/3 2 Jobs Fri 10 3/3 …" at bounding box center [658, 724] width 1316 height 1143
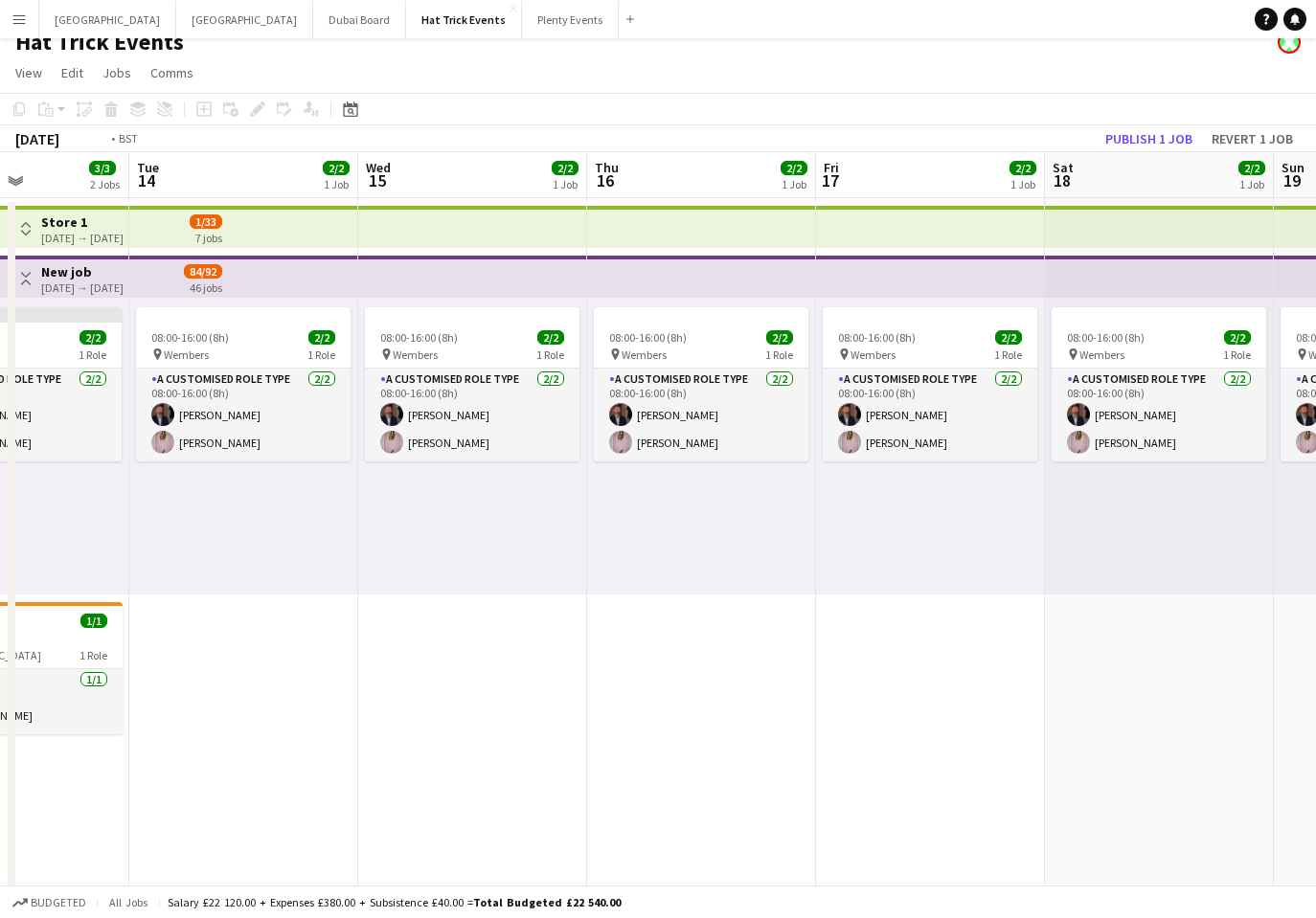
drag, startPoint x: 1076, startPoint y: 535, endPoint x: 247, endPoint y: 492, distance: 830.1
click at [280, 494] on app-calendar-viewport "Fri 10 3/3 2 Jobs Sat 11 2/4 3 Jobs Sun 12 2/3 2 Jobs Mon 13 3/3 2 Jobs Tue 14 …" at bounding box center [658, 724] width 1316 height 1143
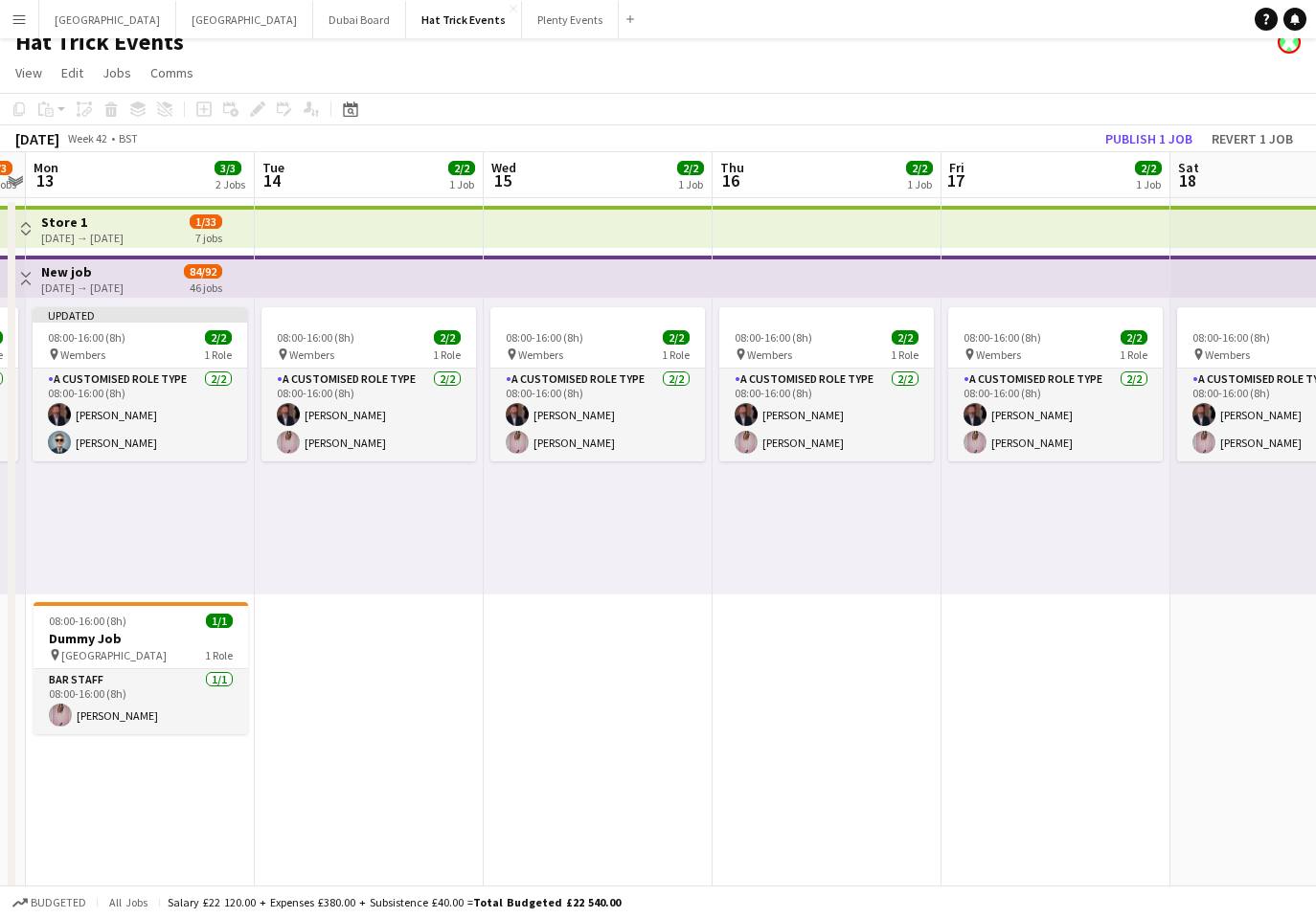
drag, startPoint x: 845, startPoint y: 560, endPoint x: 345, endPoint y: 555, distance: 500.0
click at [345, 555] on app-calendar-viewport "Fri 10 3/3 2 Jobs Sat 11 2/4 3 Jobs Sun 12 2/3 2 Jobs Mon 13 3/3 2 Jobs Tue 14 …" at bounding box center [658, 724] width 1316 height 1143
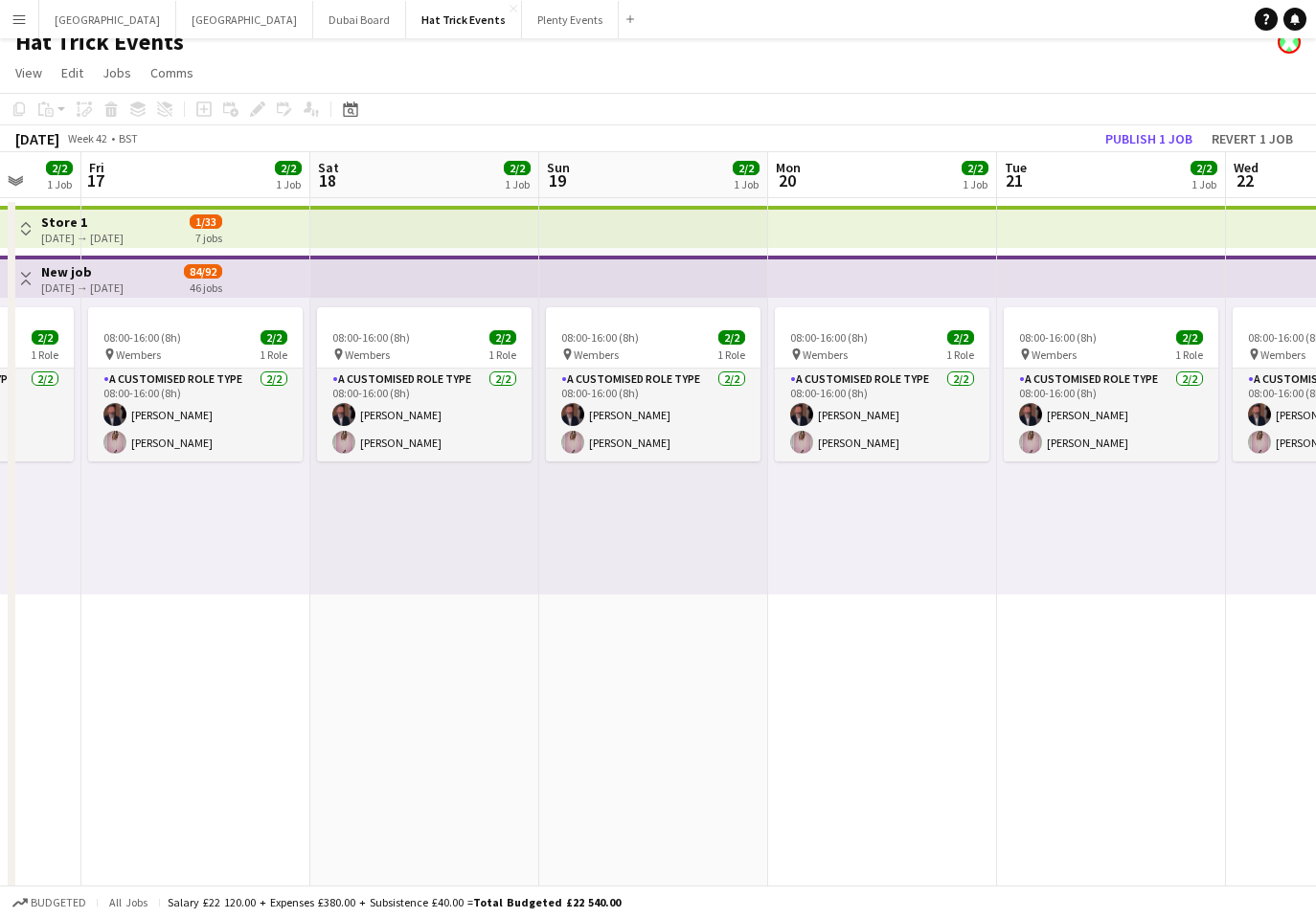
drag, startPoint x: 807, startPoint y: 576, endPoint x: 368, endPoint y: 566, distance: 439.1
click at [365, 566] on app-calendar-viewport "Tue 14 2/2 1 Job Wed 15 2/2 1 Job Thu 16 2/2 1 Job Fri 17 2/2 1 Job Sat 18 2/2 …" at bounding box center [658, 724] width 1316 height 1143
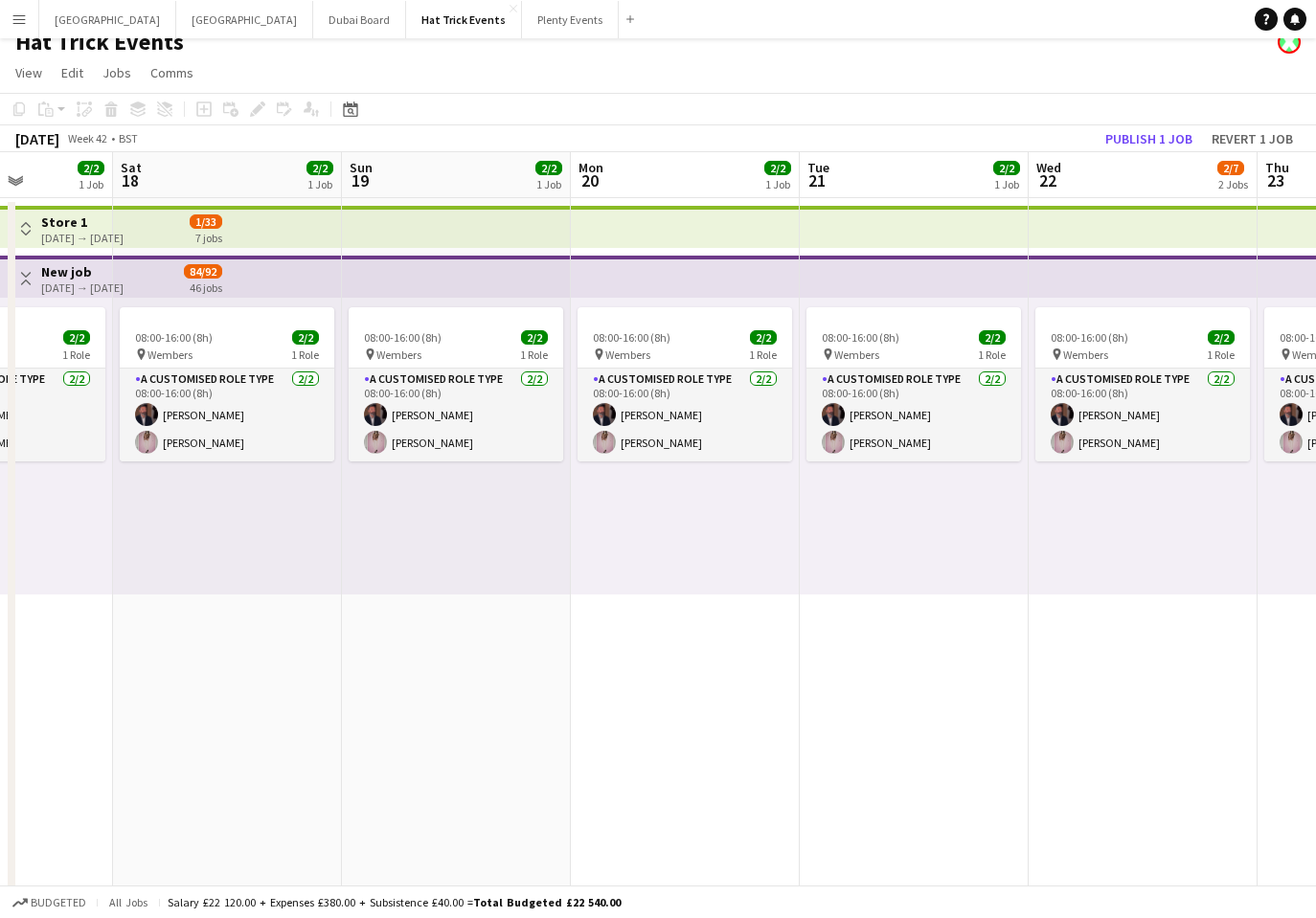
scroll to position [0, 780]
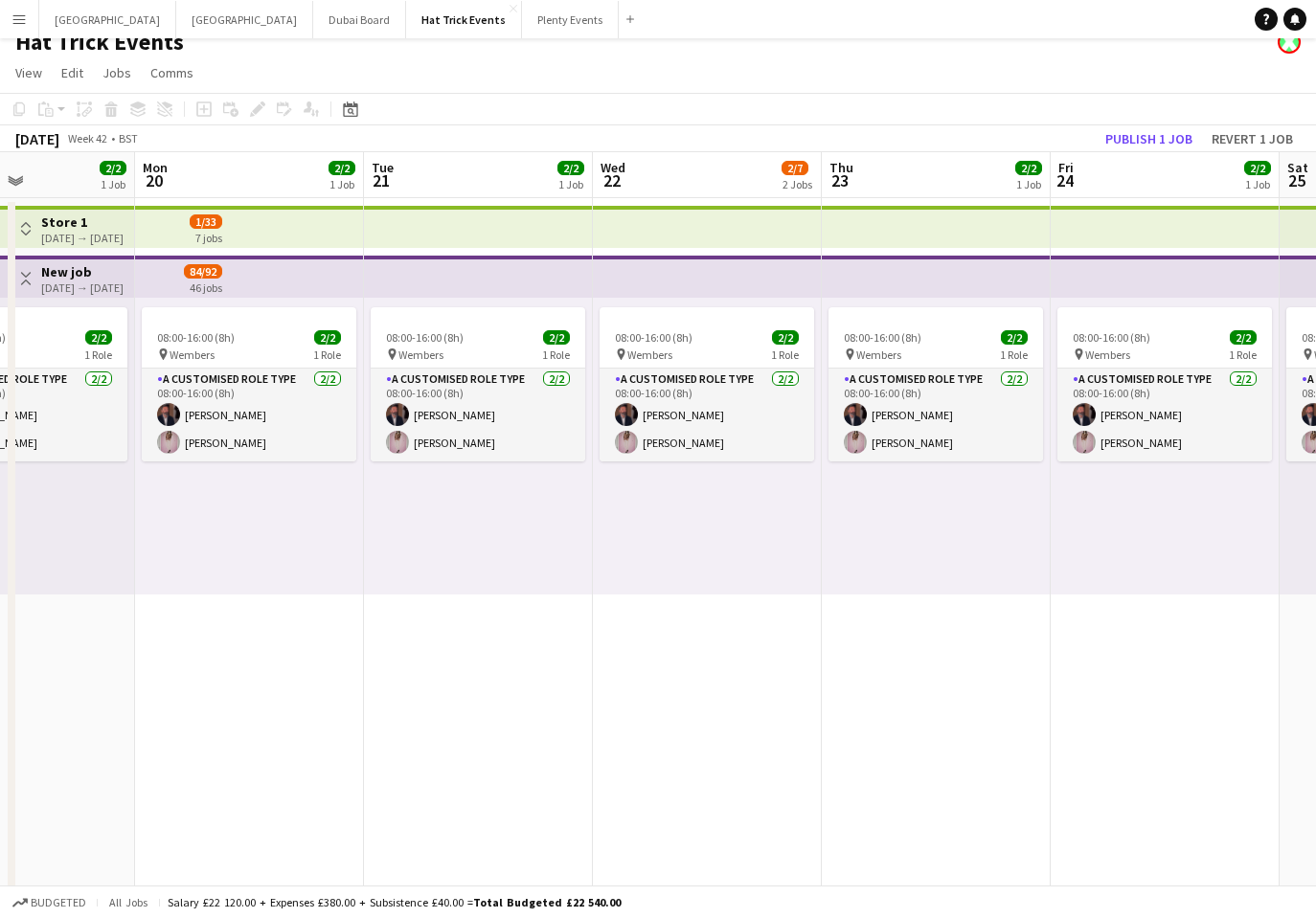
drag, startPoint x: 905, startPoint y: 570, endPoint x: 413, endPoint y: 568, distance: 492.0
click at [413, 568] on app-calendar-viewport "Thu 16 2/2 1 Job Fri 17 2/2 1 Job Sat 18 2/2 1 Job Sun 19 2/2 1 Job Mon 20 2/2 …" at bounding box center [658, 724] width 1316 height 1143
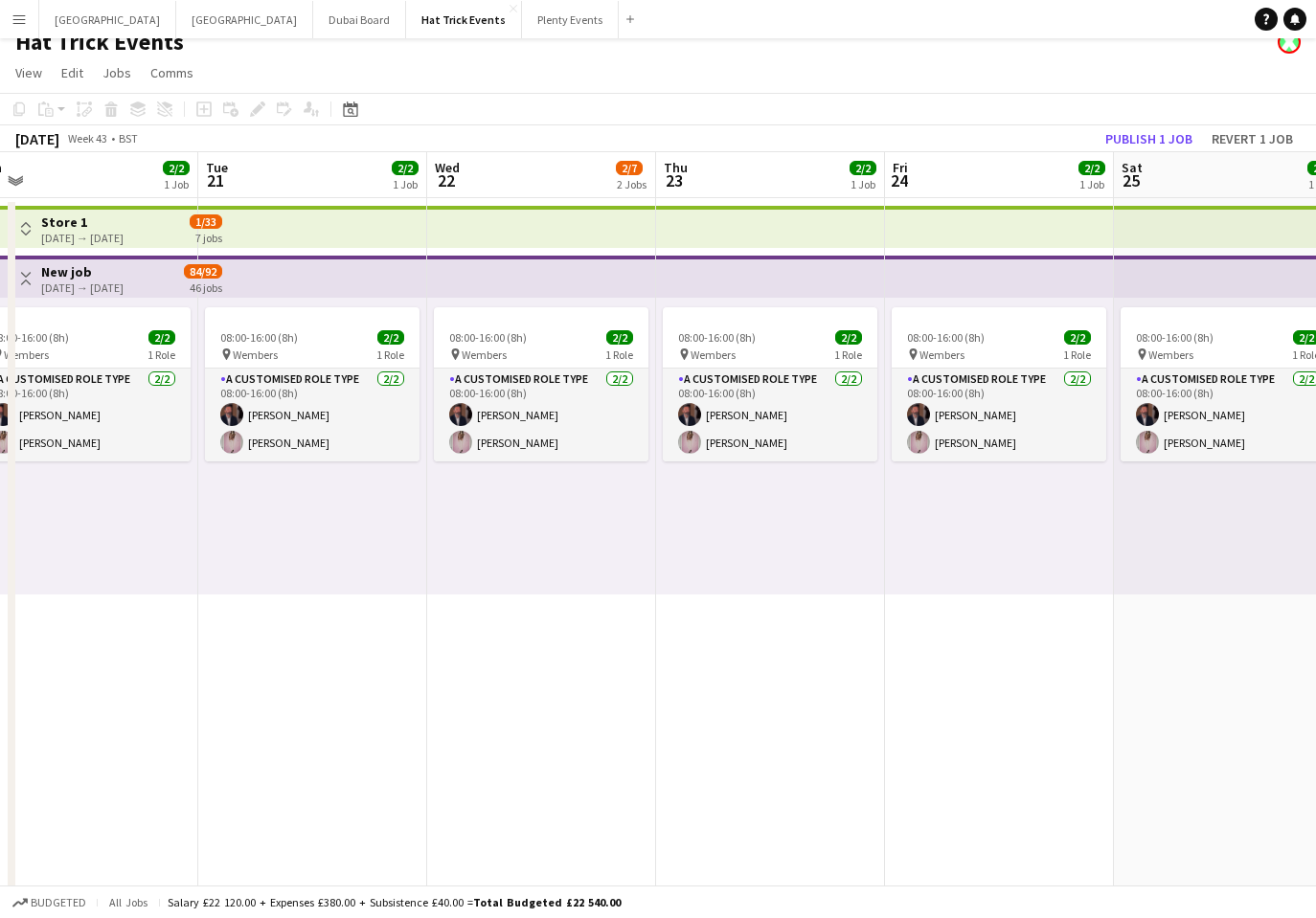
scroll to position [0, 591]
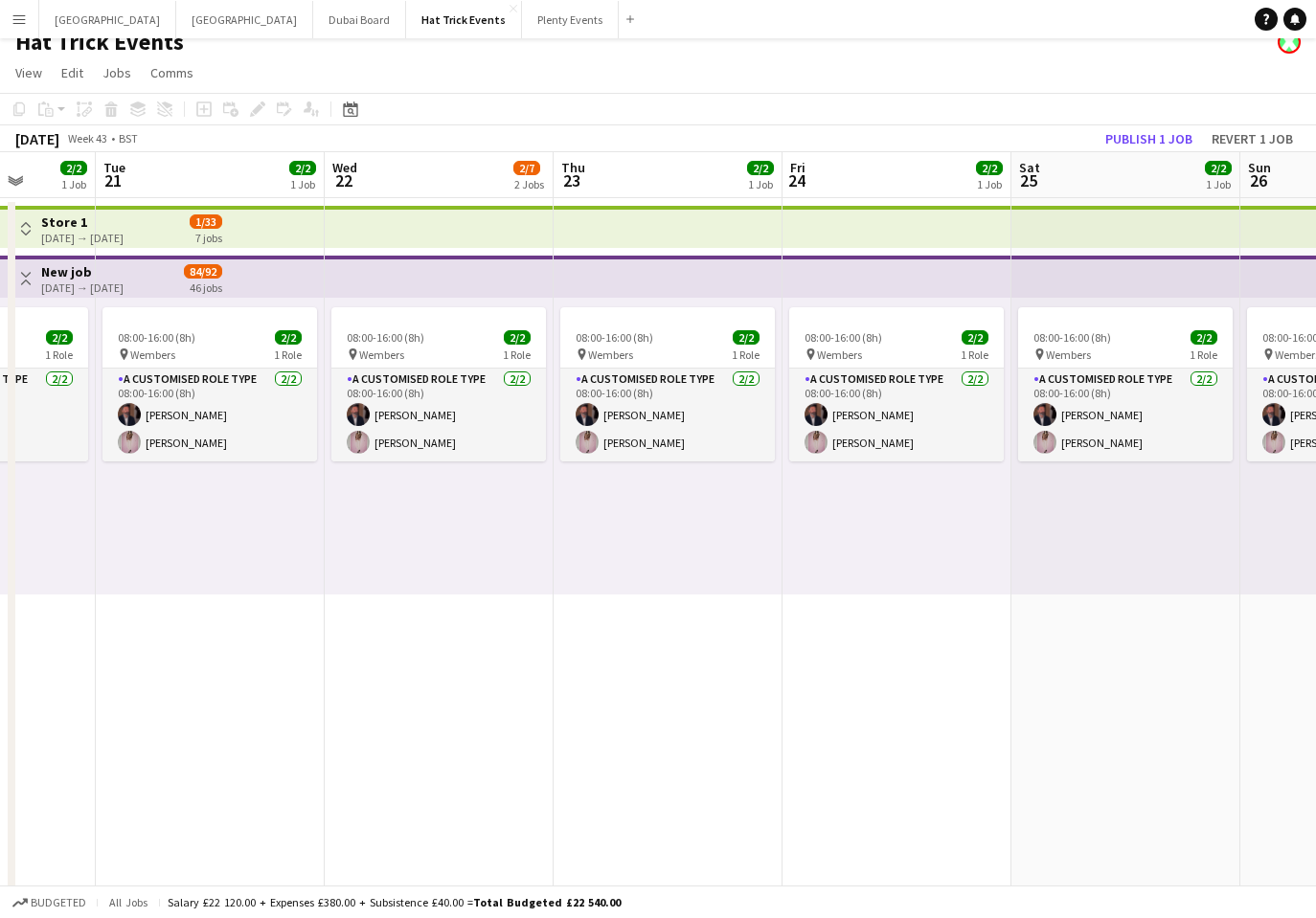
drag, startPoint x: 734, startPoint y: 596, endPoint x: 465, endPoint y: 565, distance: 270.8
click at [465, 565] on app-calendar-viewport "Sat 18 2/2 1 Job Sun 19 2/2 1 Job Mon 20 2/2 1 Job Tue 21 2/2 1 Job Wed 22 2/7 …" at bounding box center [658, 724] width 1316 height 1143
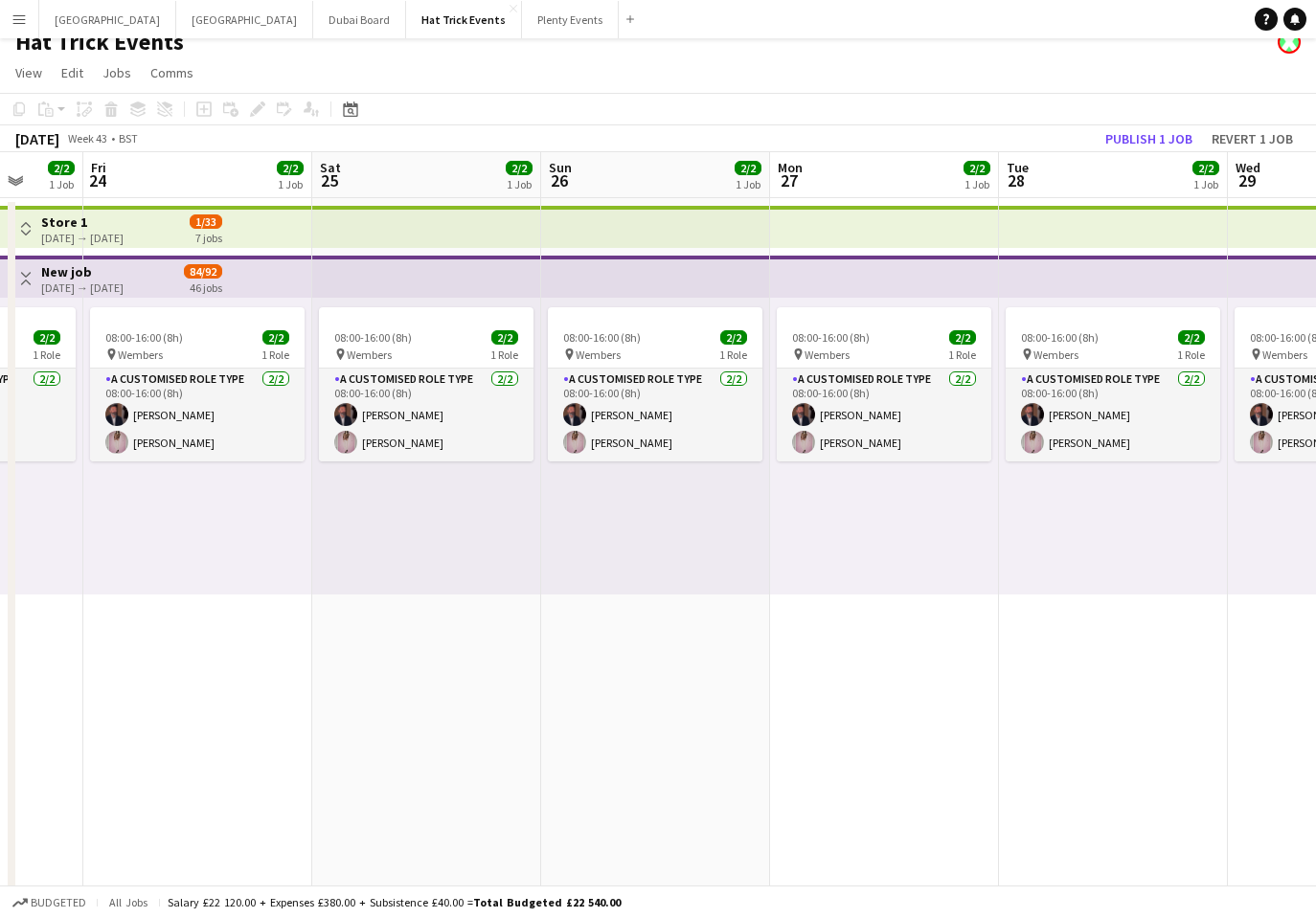
drag, startPoint x: 827, startPoint y: 557, endPoint x: 126, endPoint y: 542, distance: 701.2
click at [129, 542] on app-calendar-viewport "Tue 21 2/2 1 Job Wed 22 2/7 2 Jobs Thu 23 2/2 1 Job Fri 24 2/2 1 Job Sat 25 2/2…" at bounding box center [658, 724] width 1316 height 1143
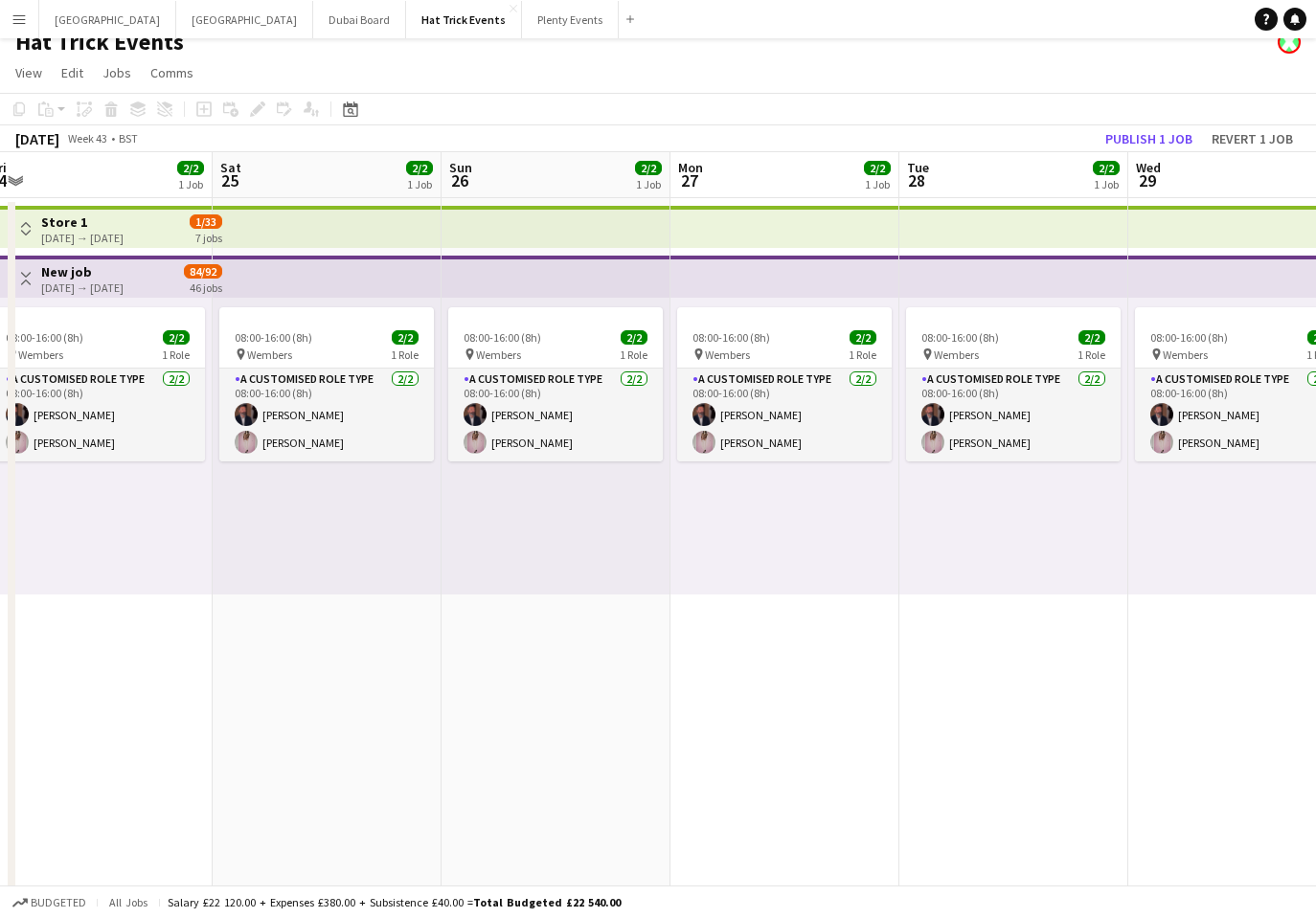
drag, startPoint x: 846, startPoint y: 583, endPoint x: 221, endPoint y: 563, distance: 625.3
click at [249, 565] on app-calendar-viewport "Tue 21 2/2 1 Job Wed 22 2/7 2 Jobs Thu 23 2/2 1 Job Fri 24 2/2 1 Job Sat 25 2/2…" at bounding box center [658, 724] width 1316 height 1143
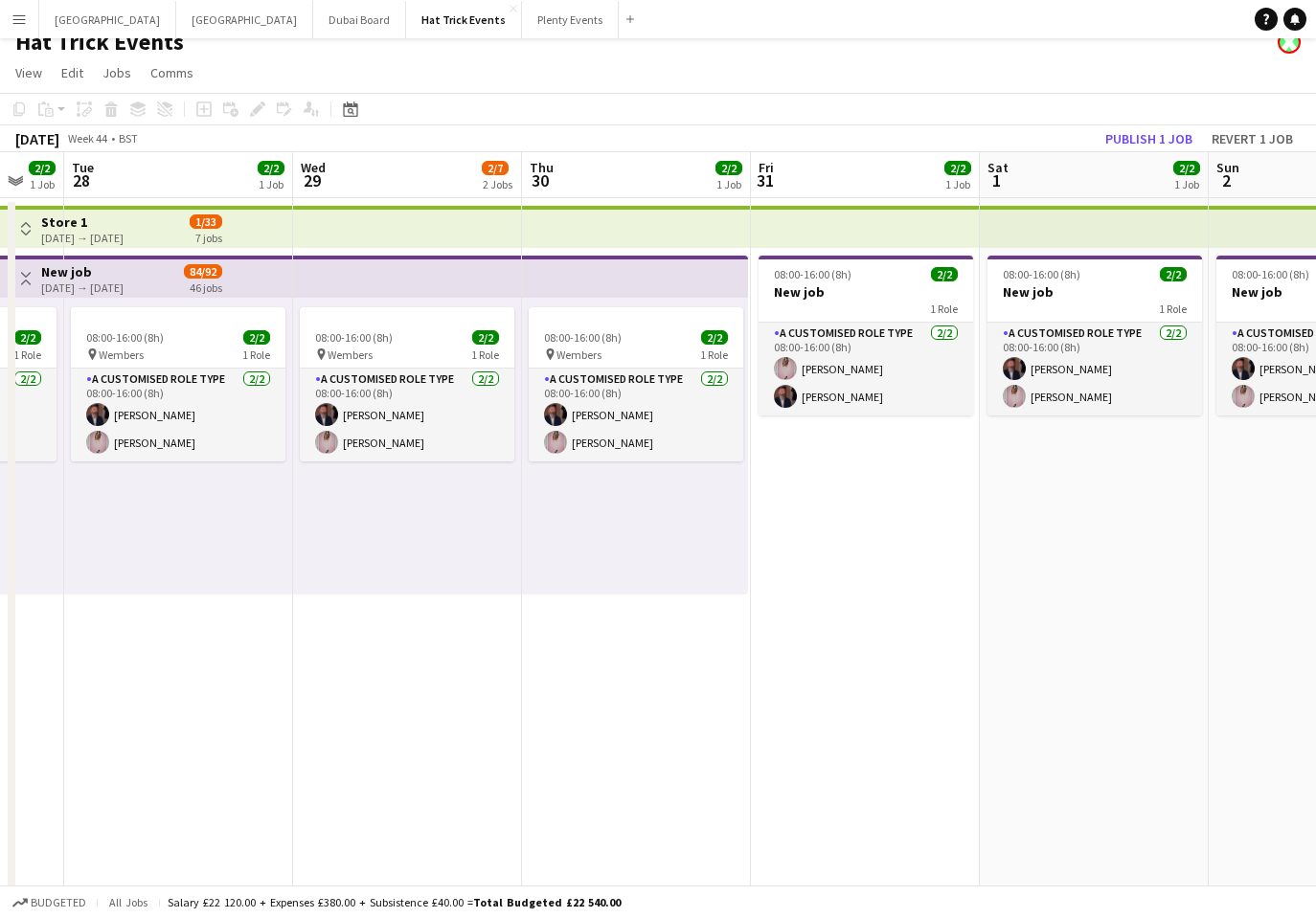
drag, startPoint x: 790, startPoint y: 582, endPoint x: 284, endPoint y: 557, distance: 506.6
click at [288, 558] on app-calendar-viewport "Sat 25 2/2 1 Job Sun 26 2/2 1 Job Mon 27 2/2 1 Job Tue 28 2/2 1 Job Wed 29 2/7 …" at bounding box center [658, 724] width 1316 height 1143
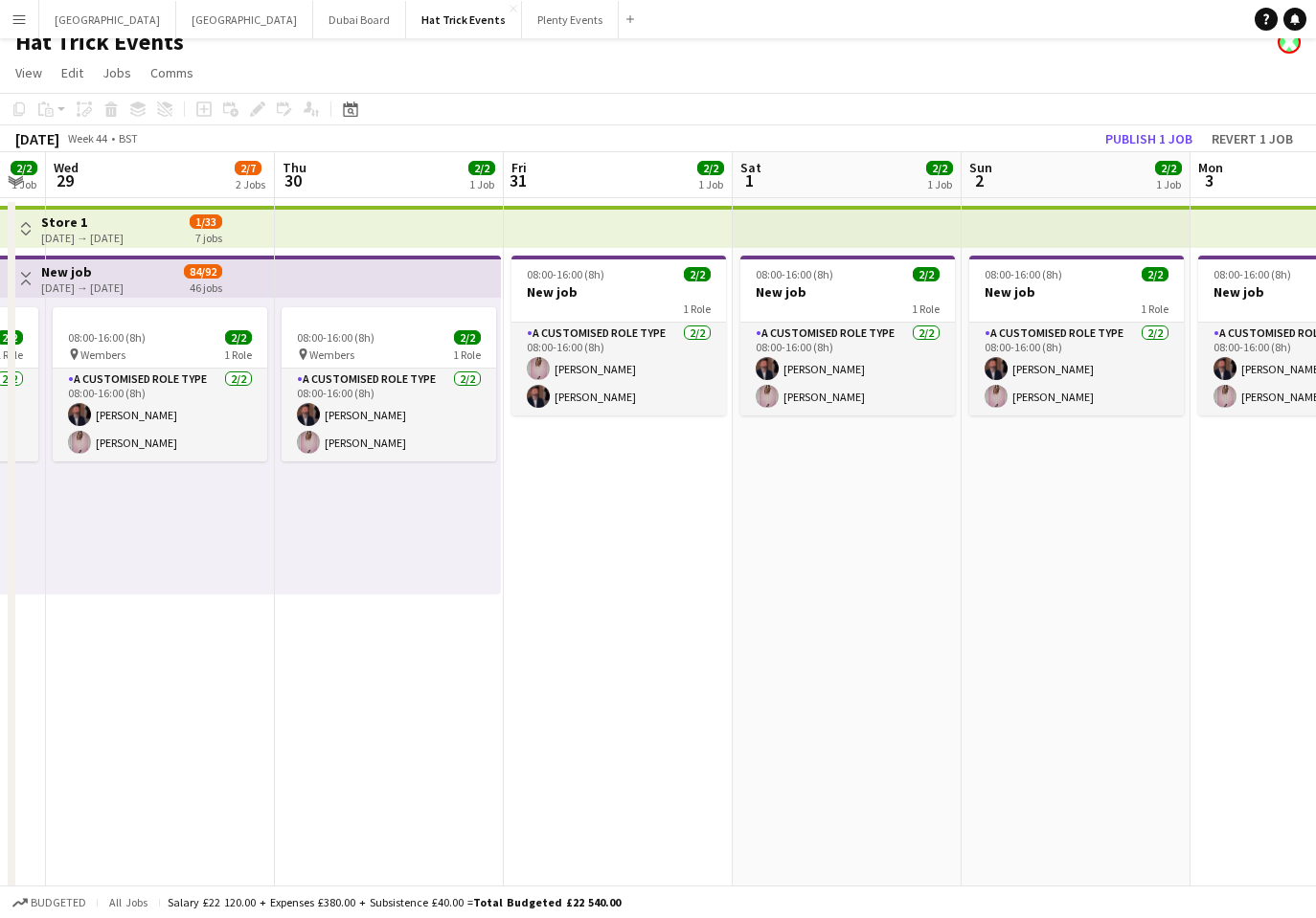
scroll to position [0, 694]
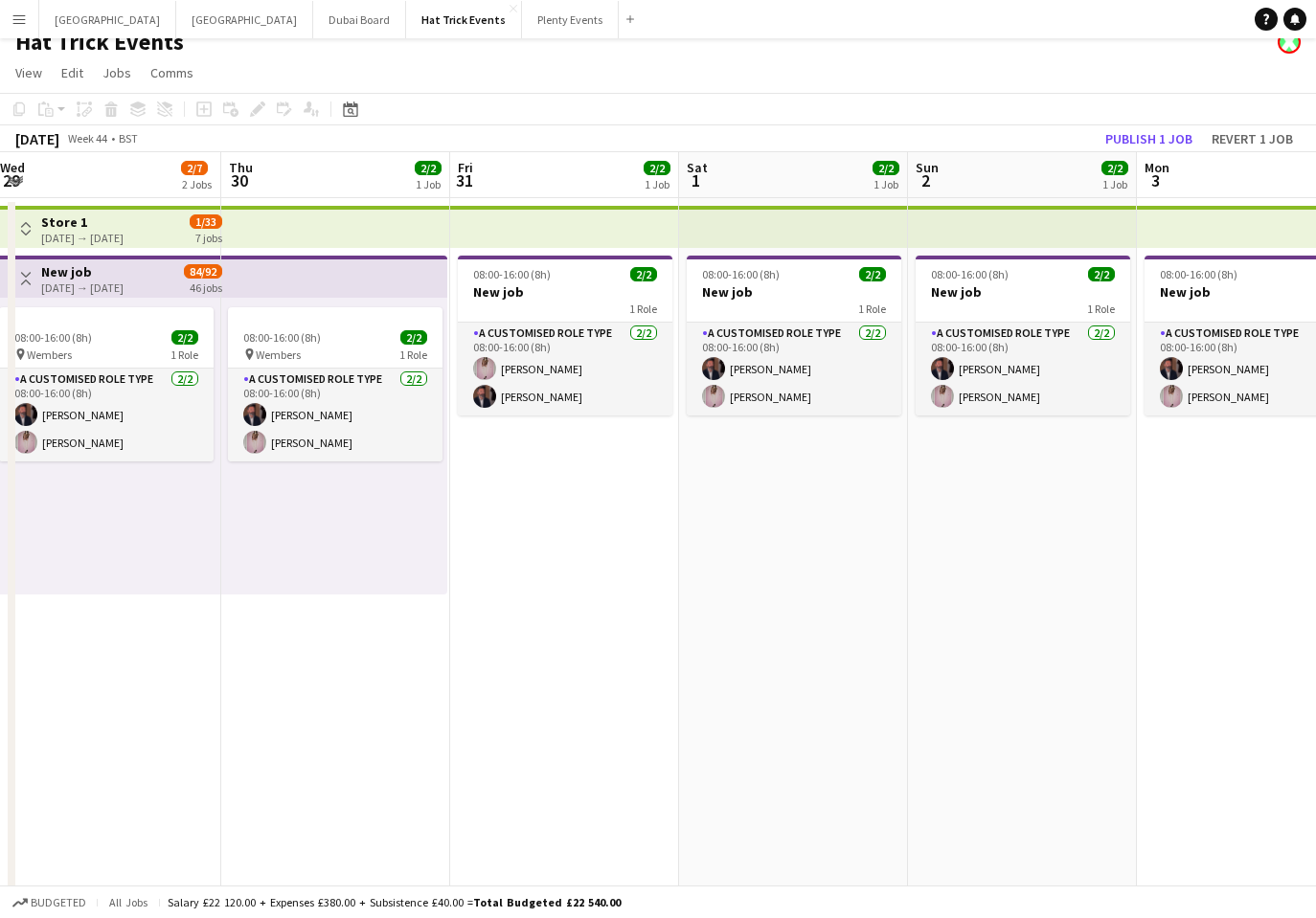
drag, startPoint x: 833, startPoint y: 575, endPoint x: 533, endPoint y: 567, distance: 300.1
click at [533, 567] on app-calendar-viewport "Sun 26 2/2 1 Job Mon 27 2/2 1 Job Tue 28 2/2 1 Job Wed 29 2/7 2 Jobs Thu 30 2/2…" at bounding box center [658, 724] width 1316 height 1143
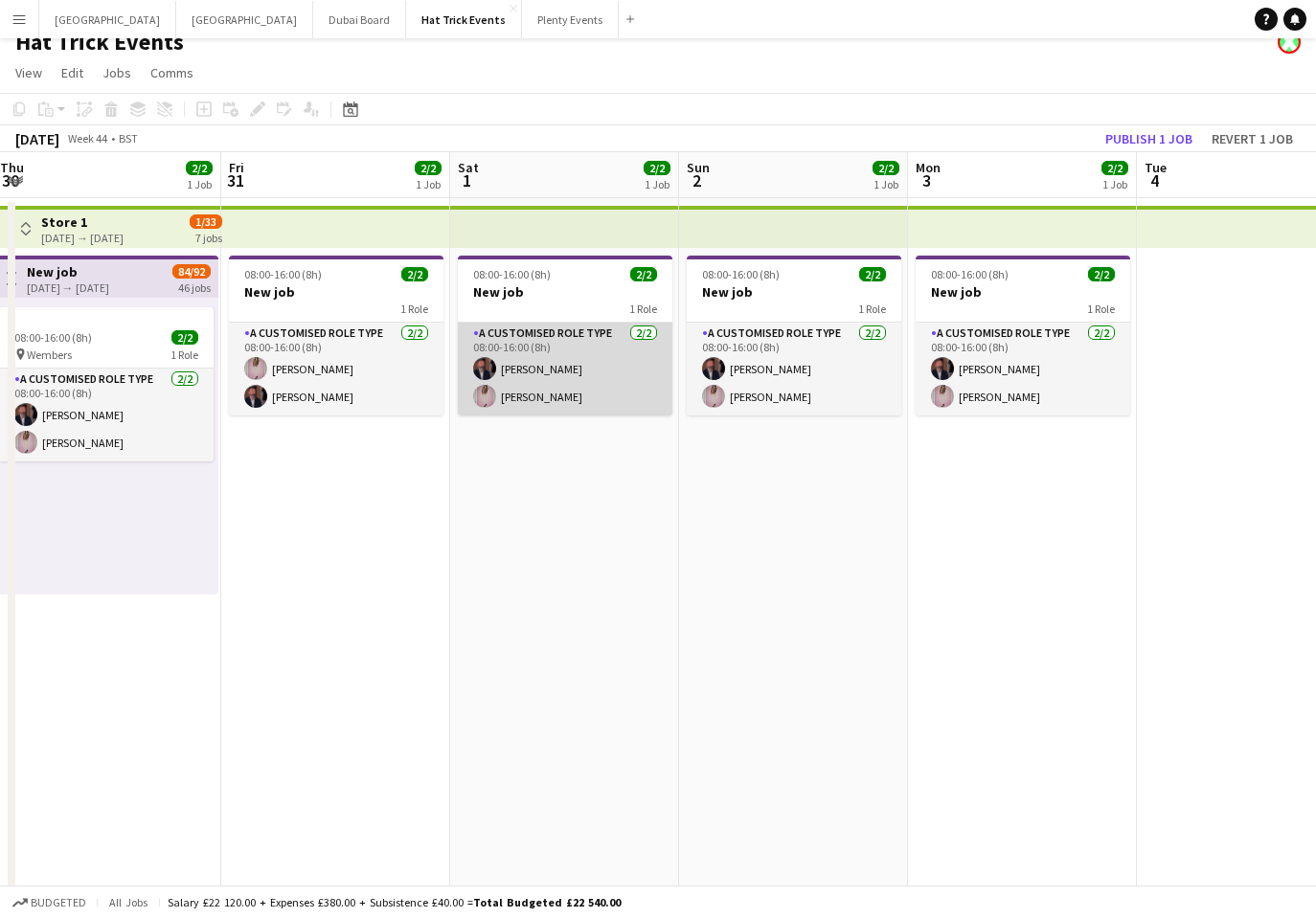
click at [603, 348] on app-card-role "A Customised Role Type [DATE] 08:00-16:00 (8h) [PERSON_NAME] [PERSON_NAME] Pric…" at bounding box center [565, 369] width 214 height 93
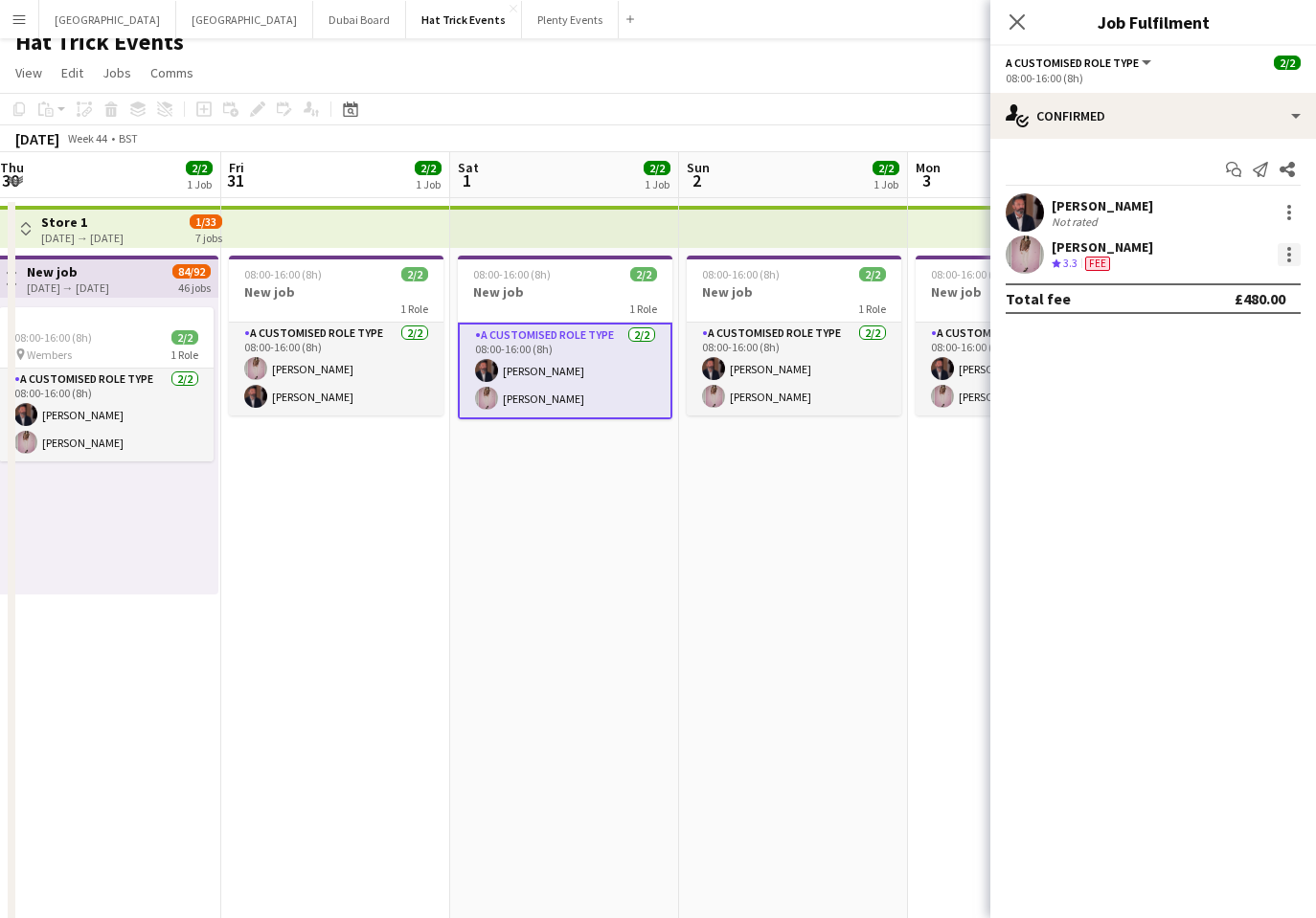
click at [1284, 256] on div at bounding box center [1289, 255] width 23 height 23
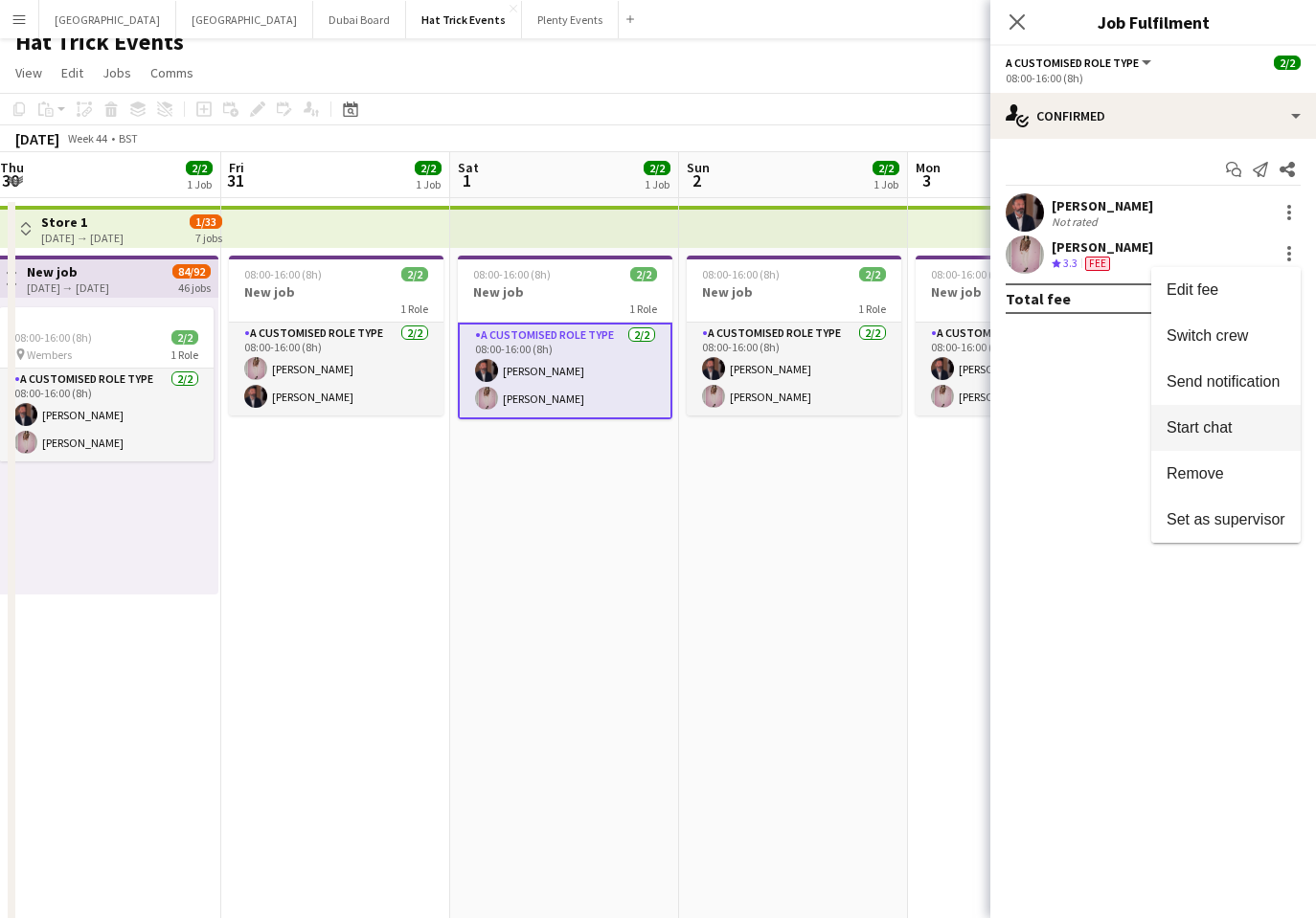
click at [1245, 427] on span "Start chat" at bounding box center [1226, 428] width 118 height 17
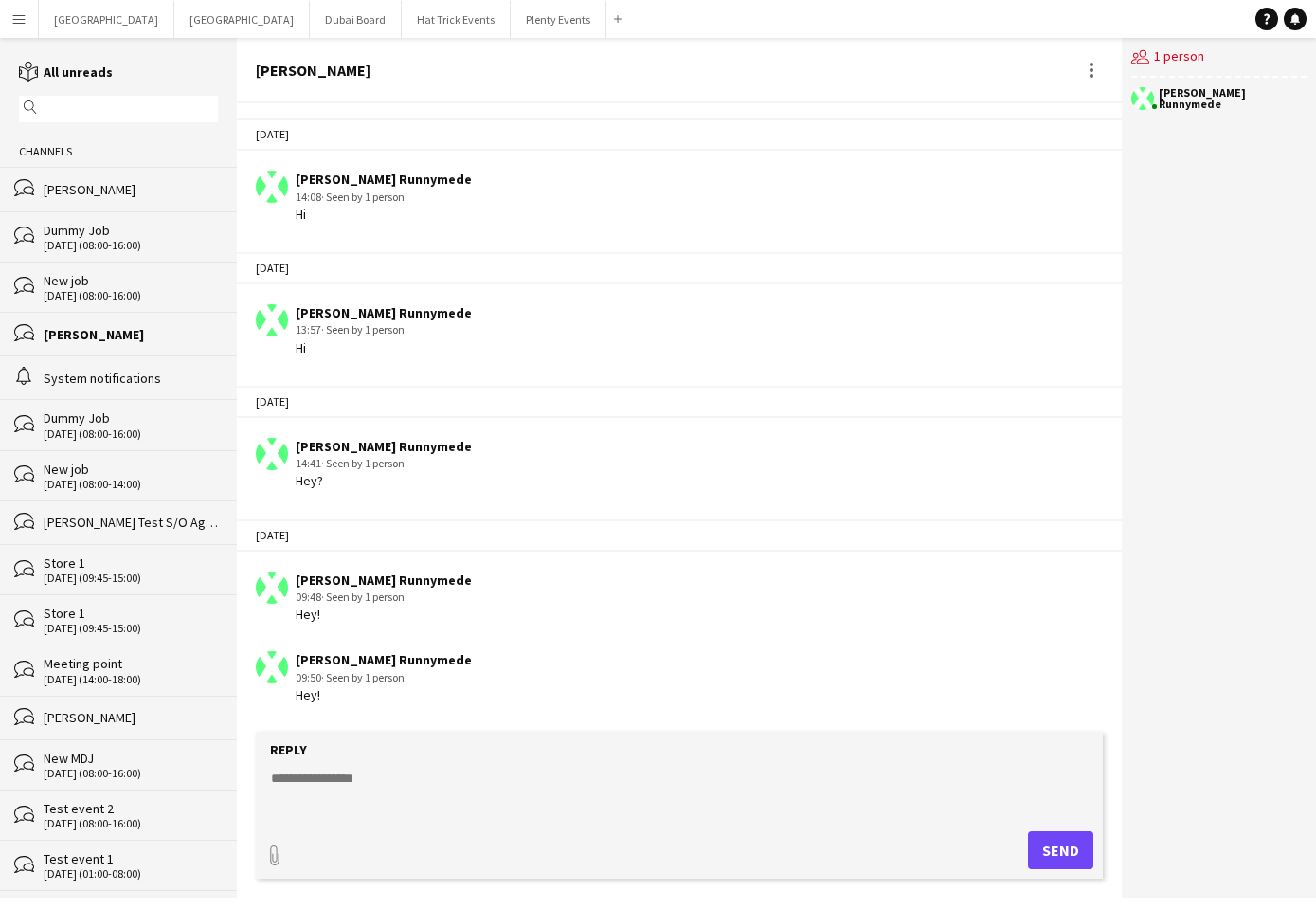
scroll to position [898, 0]
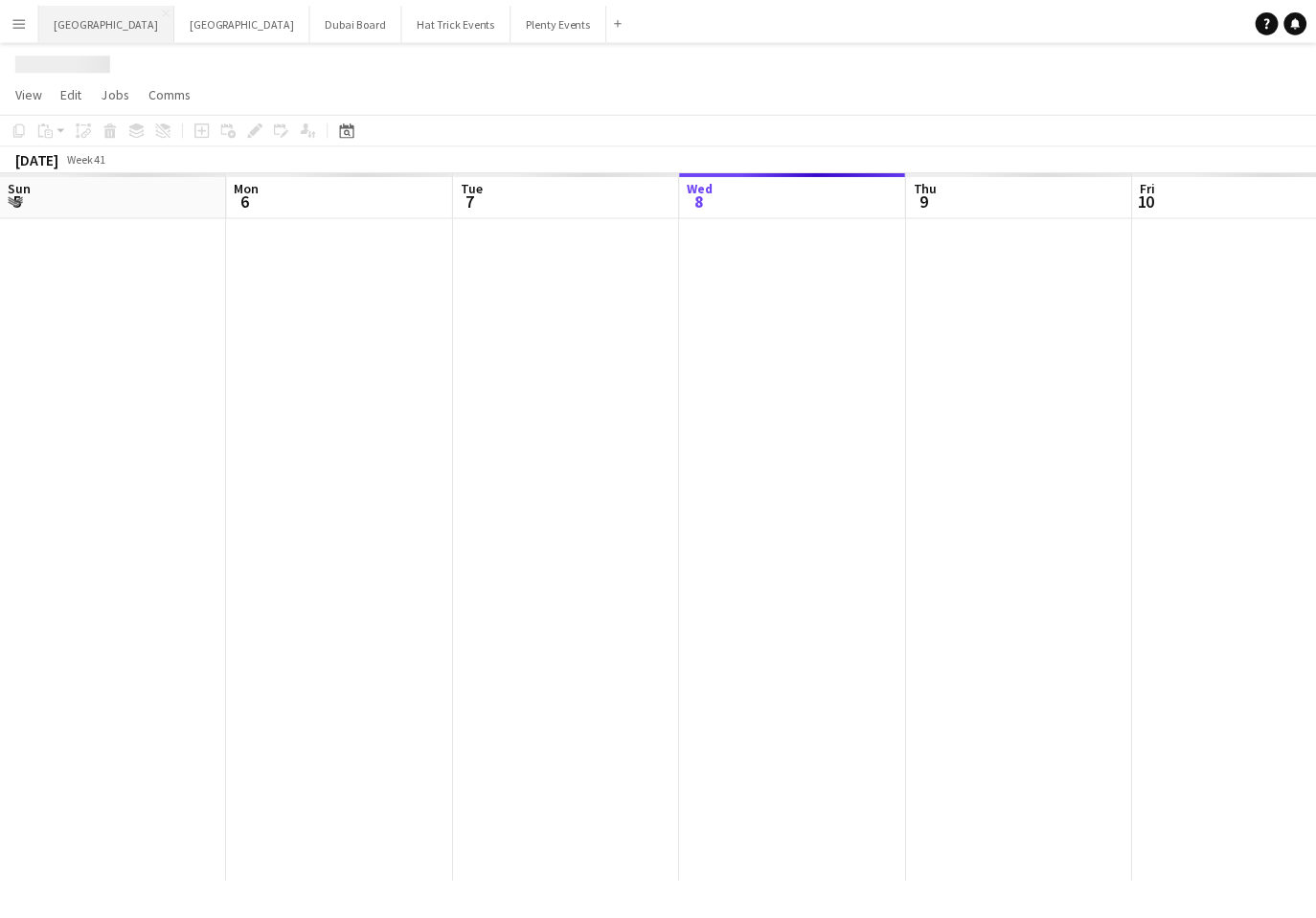
scroll to position [0, 458]
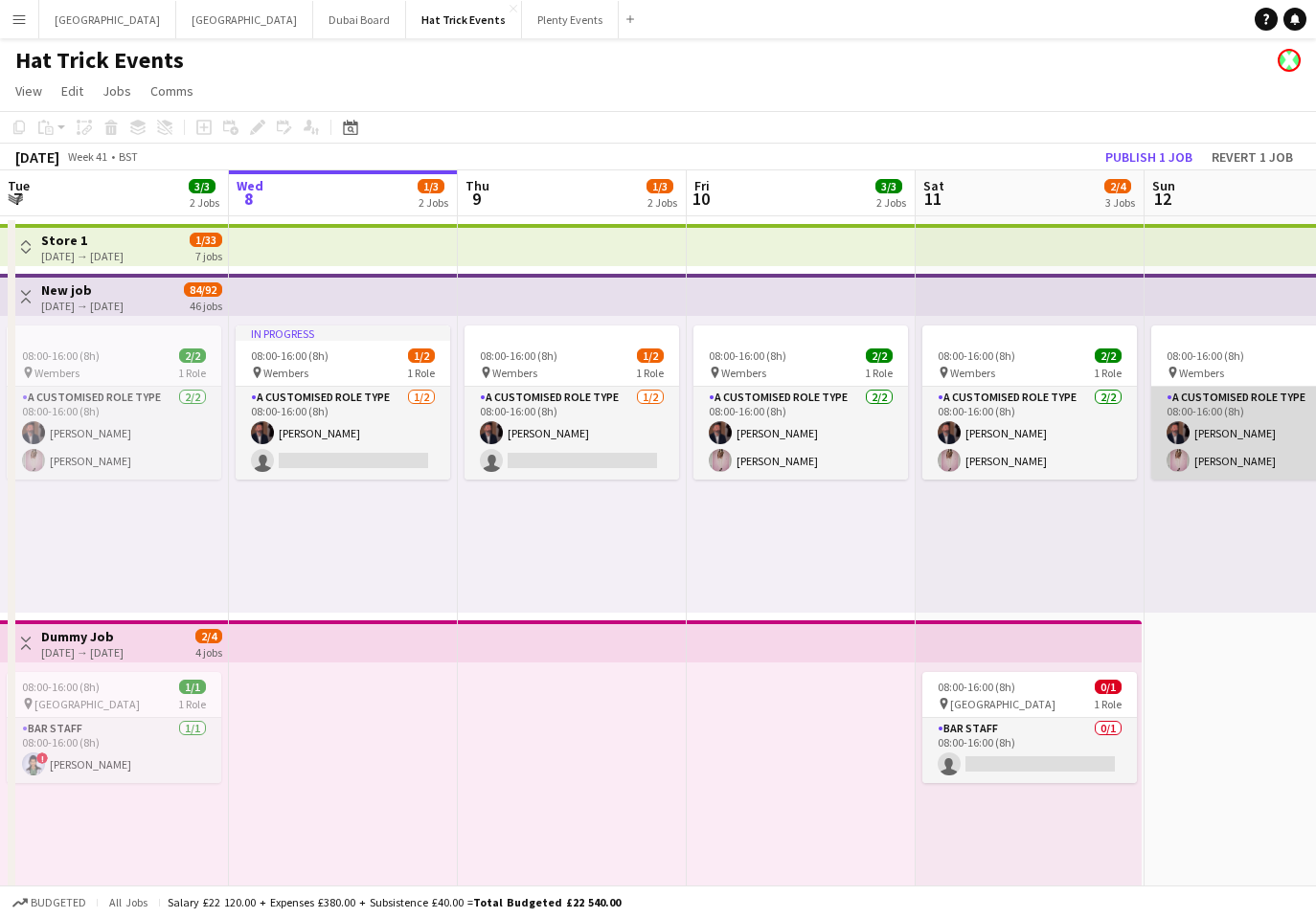
click at [1216, 453] on app-card-role "A Customised Role Type [DATE] 08:00-16:00 (8h) [PERSON_NAME] [PERSON_NAME] Pric…" at bounding box center [1258, 434] width 214 height 93
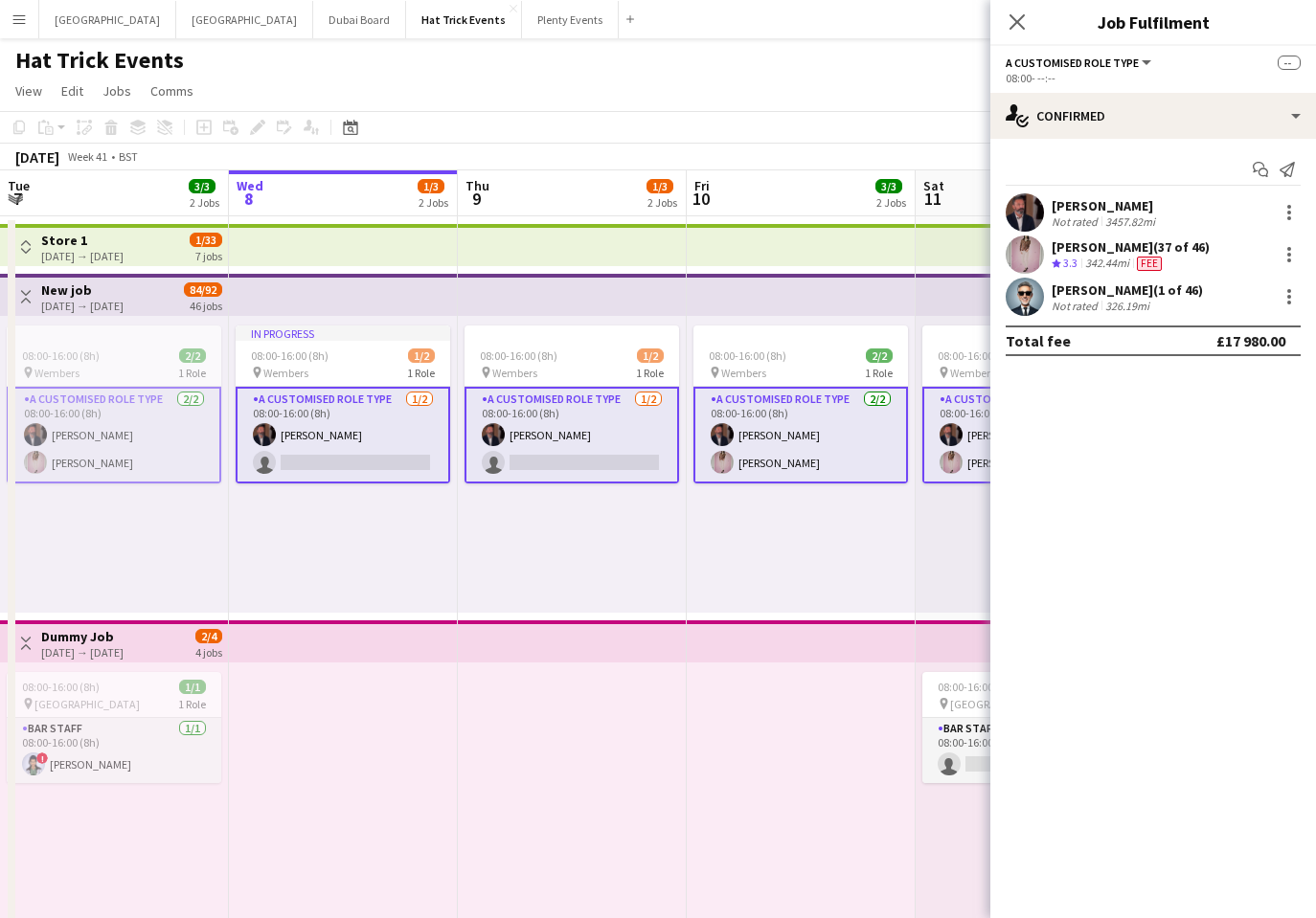
click at [1149, 262] on span "Fee" at bounding box center [1149, 263] width 25 height 15
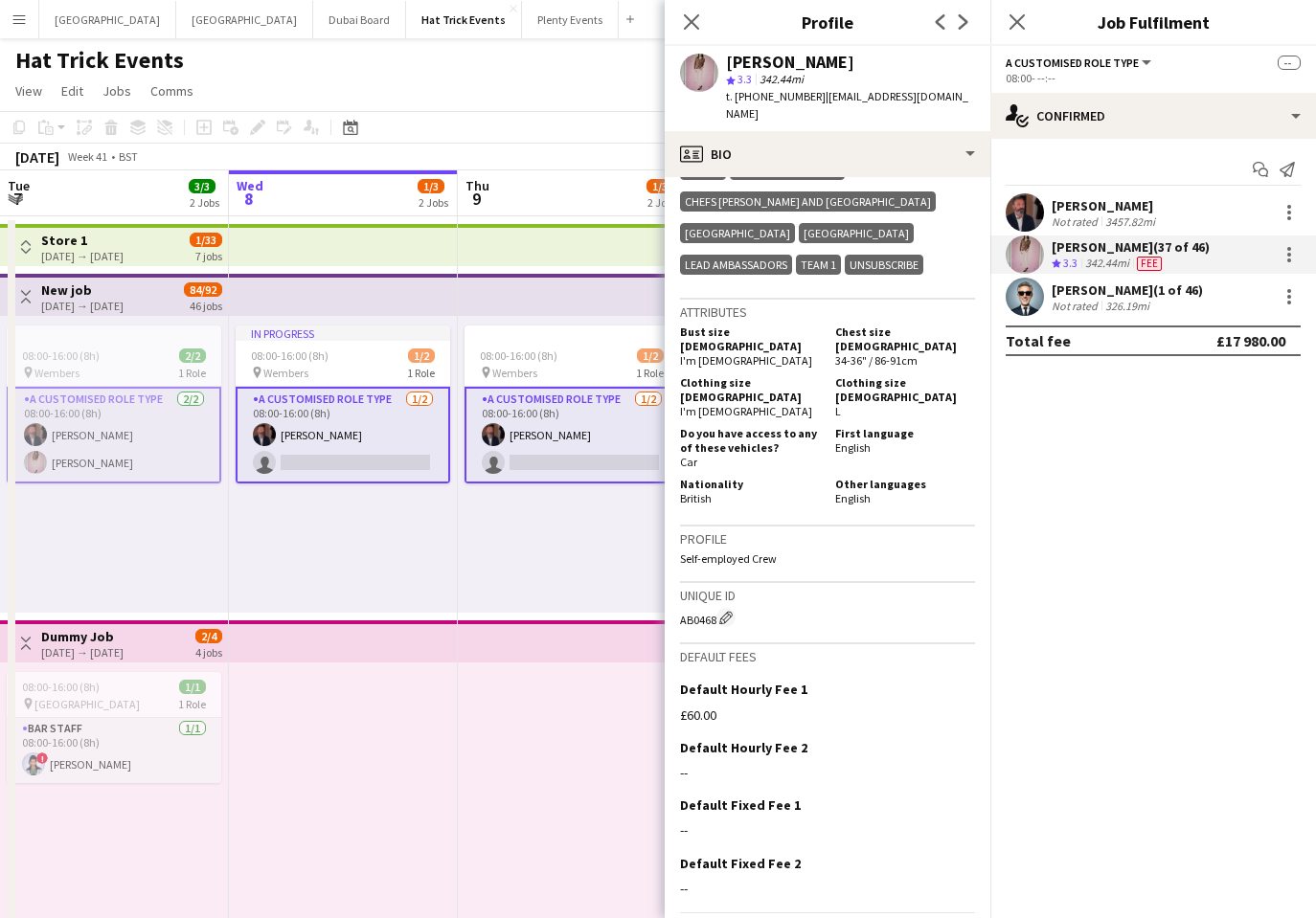
scroll to position [934, 0]
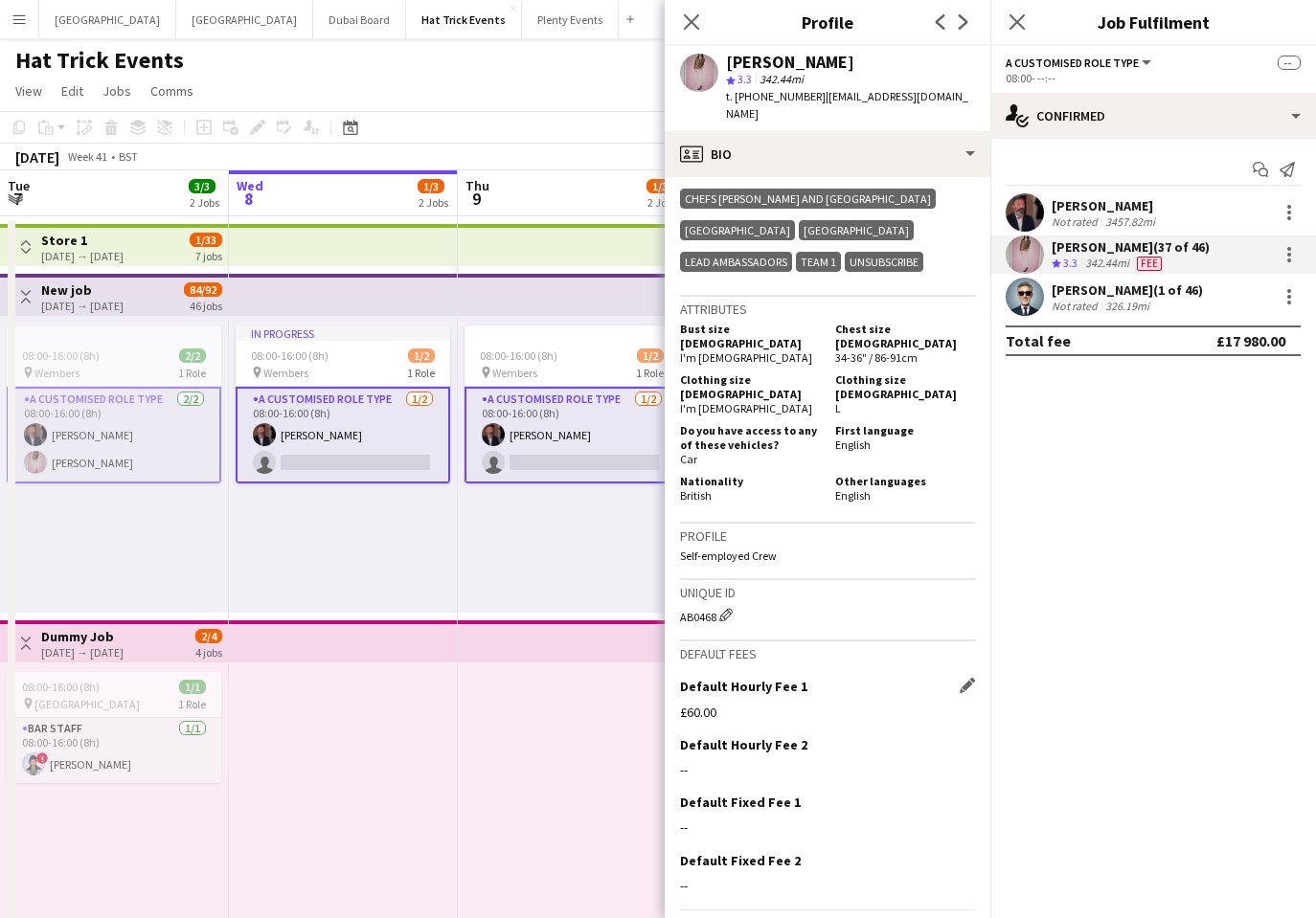
drag, startPoint x: 735, startPoint y: 652, endPoint x: 747, endPoint y: 648, distance: 12.6
click at [735, 704] on div "£60.00" at bounding box center [827, 712] width 295 height 17
click at [960, 677] on app-icon "Edit this field" at bounding box center [968, 685] width 16 height 16
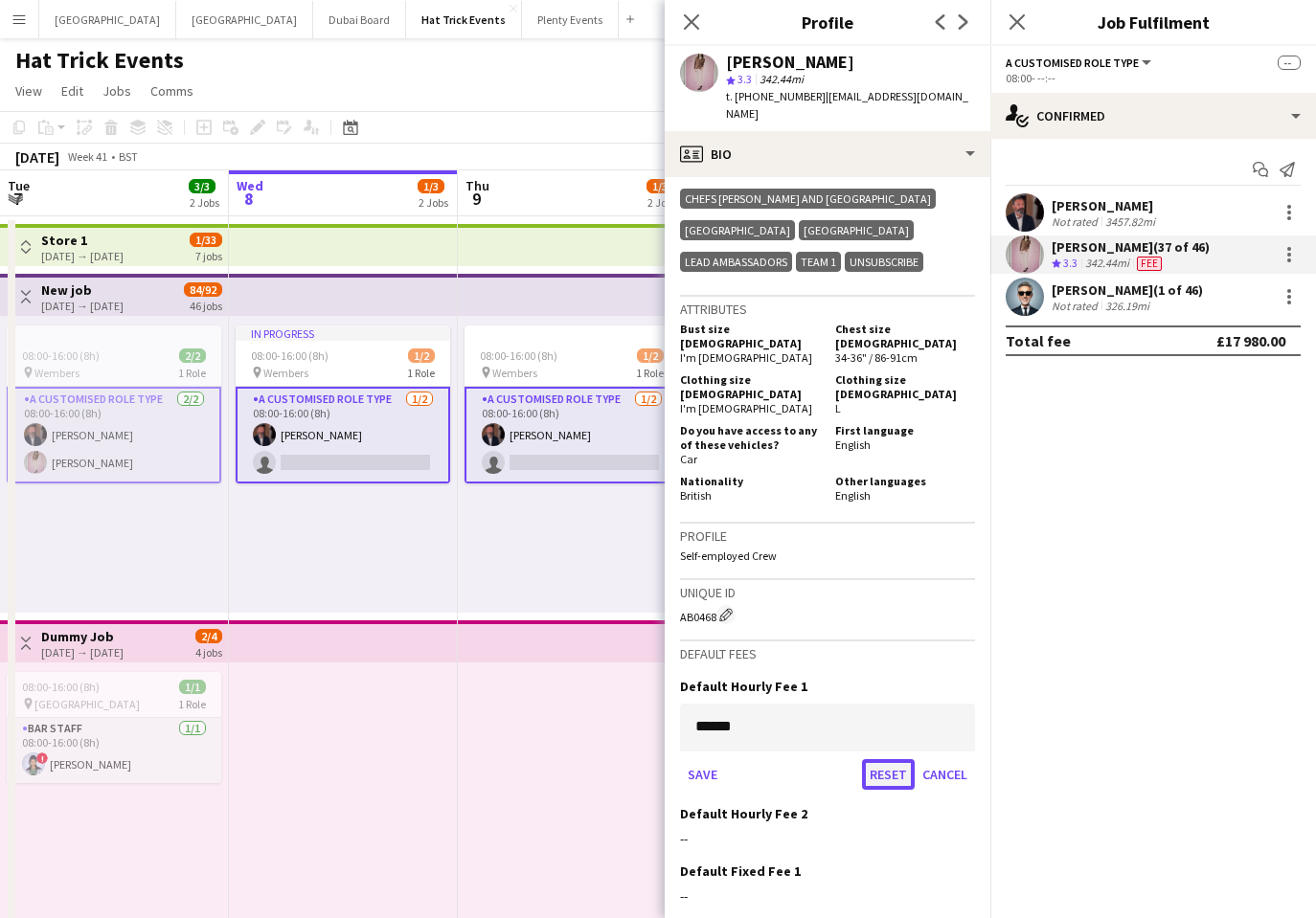
click at [875, 759] on button "Reset" at bounding box center [888, 774] width 52 height 31
click at [710, 759] on button "Save" at bounding box center [702, 774] width 45 height 31
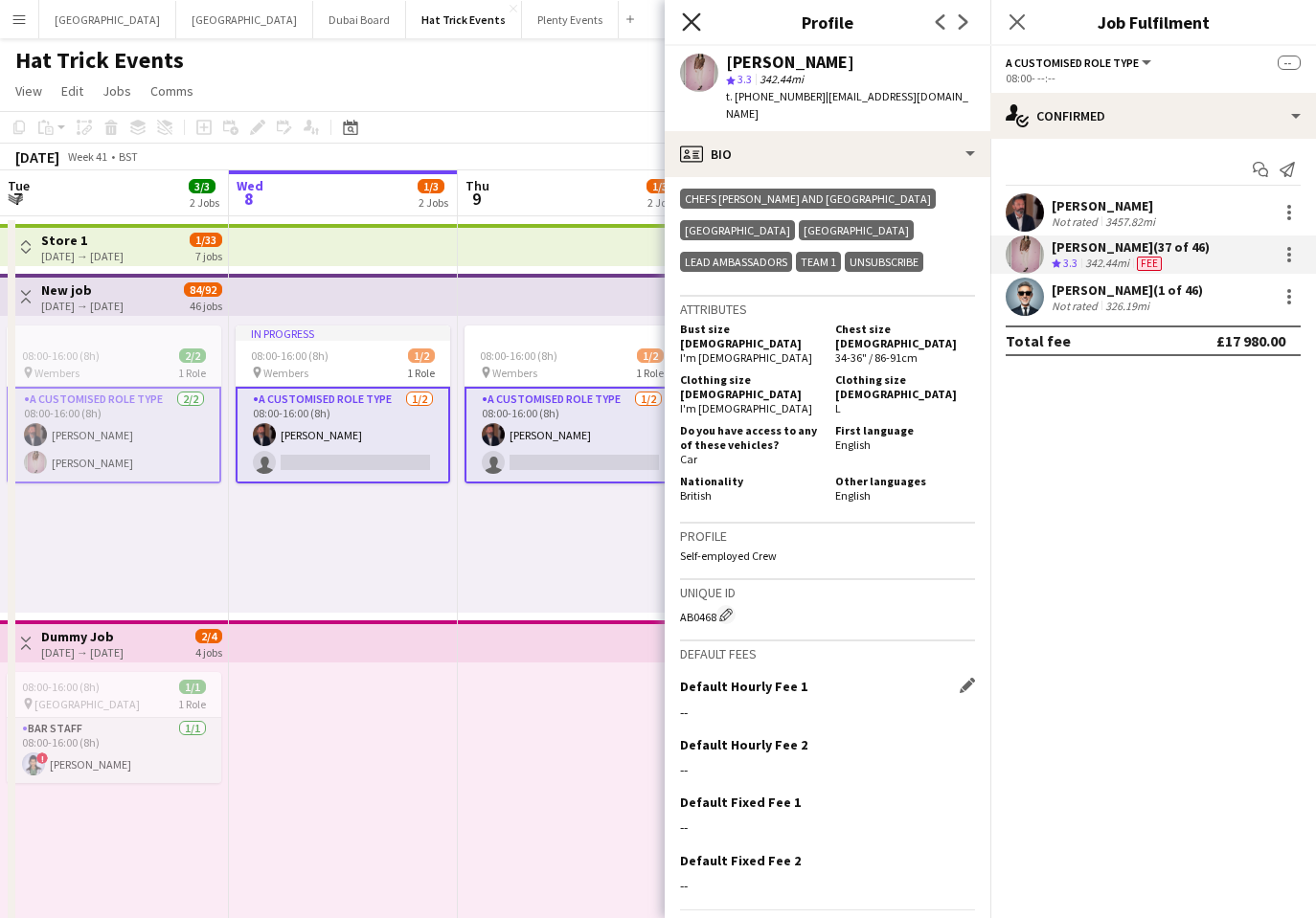
click at [690, 23] on icon at bounding box center [690, 21] width 18 height 18
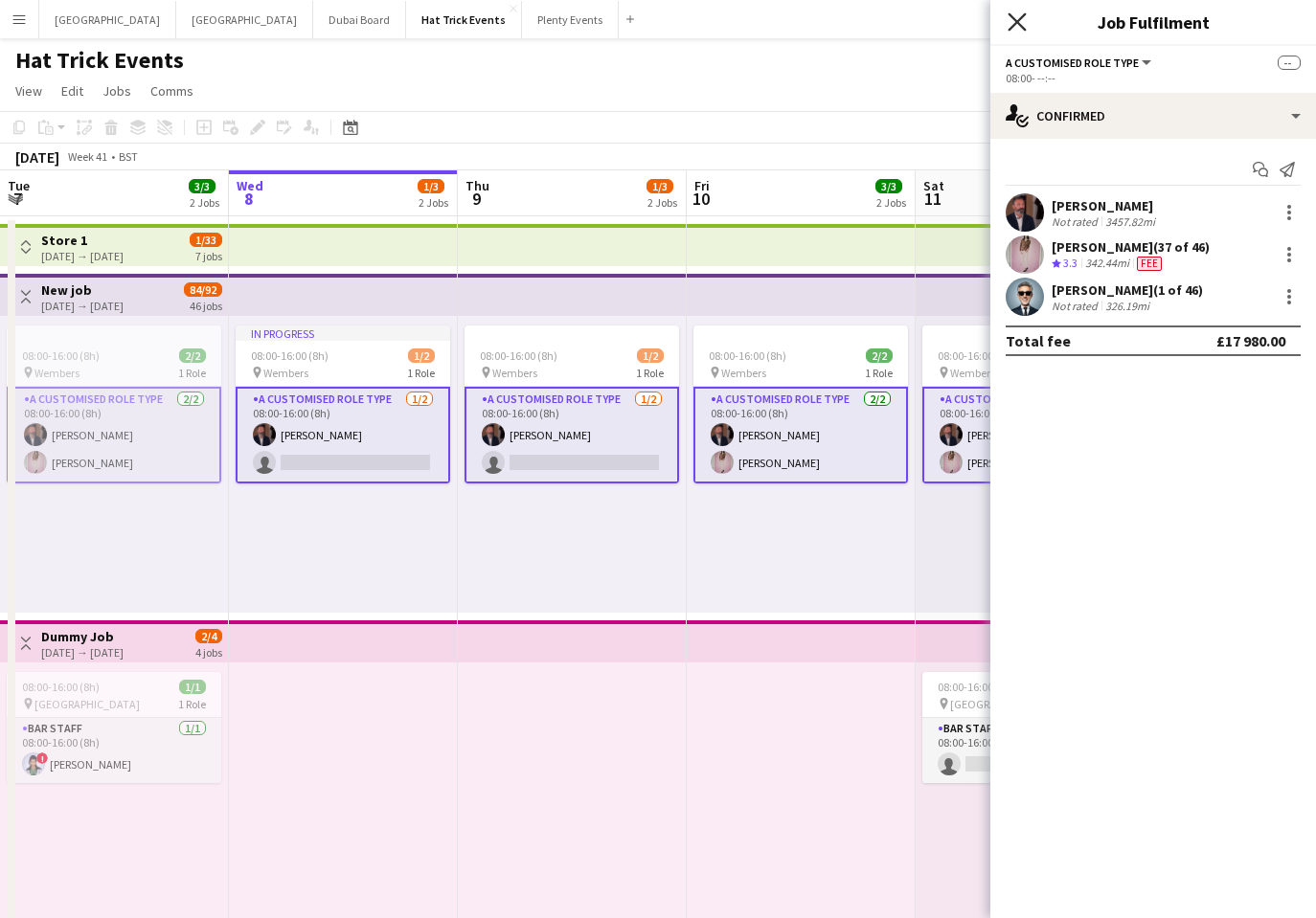
click at [1019, 29] on icon "Close pop-in" at bounding box center [1016, 21] width 18 height 18
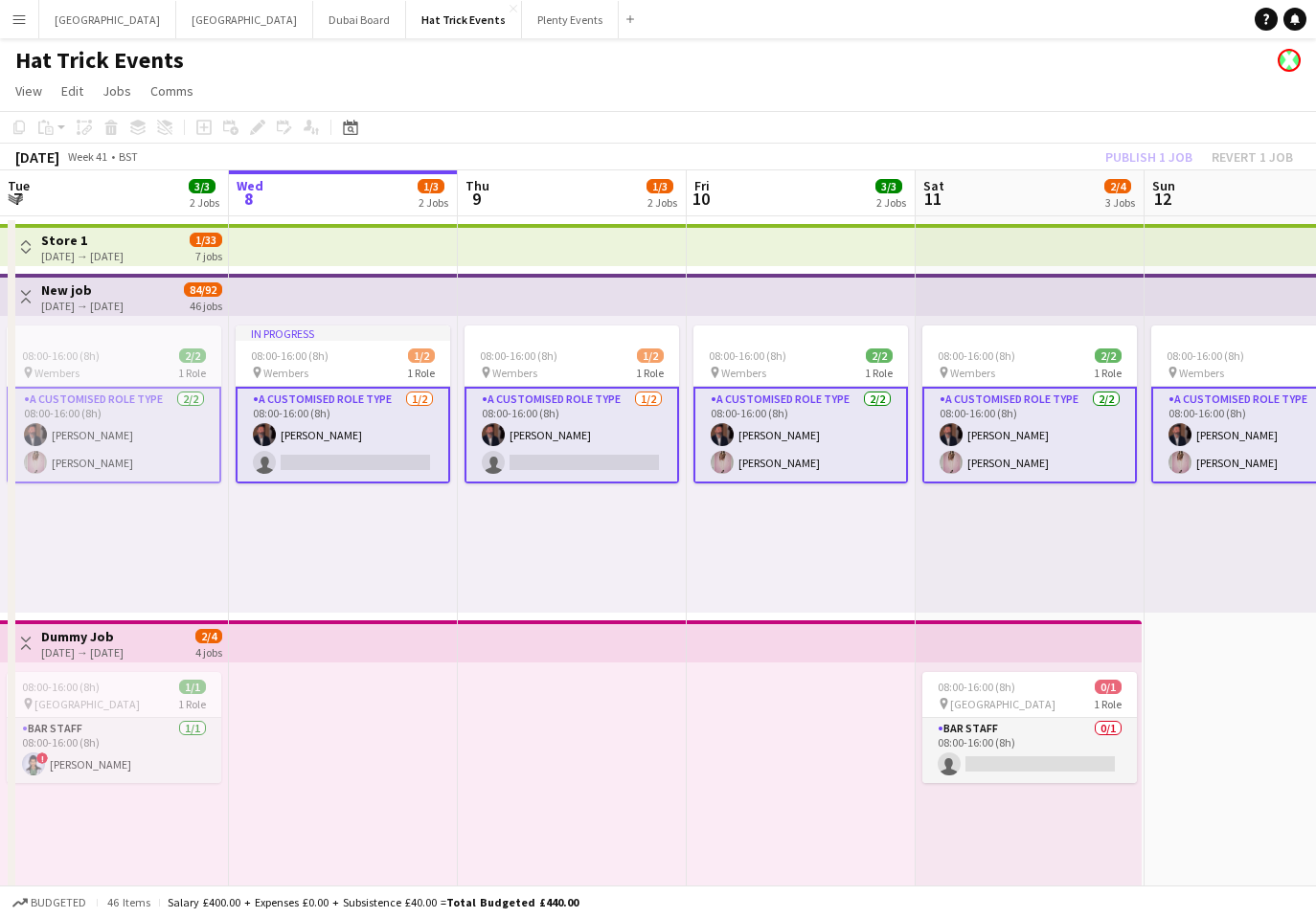
click at [1102, 108] on app-page-menu "View Day view expanded Day view collapsed Month view Date picker Jump to [DATE]…" at bounding box center [658, 92] width 1316 height 36
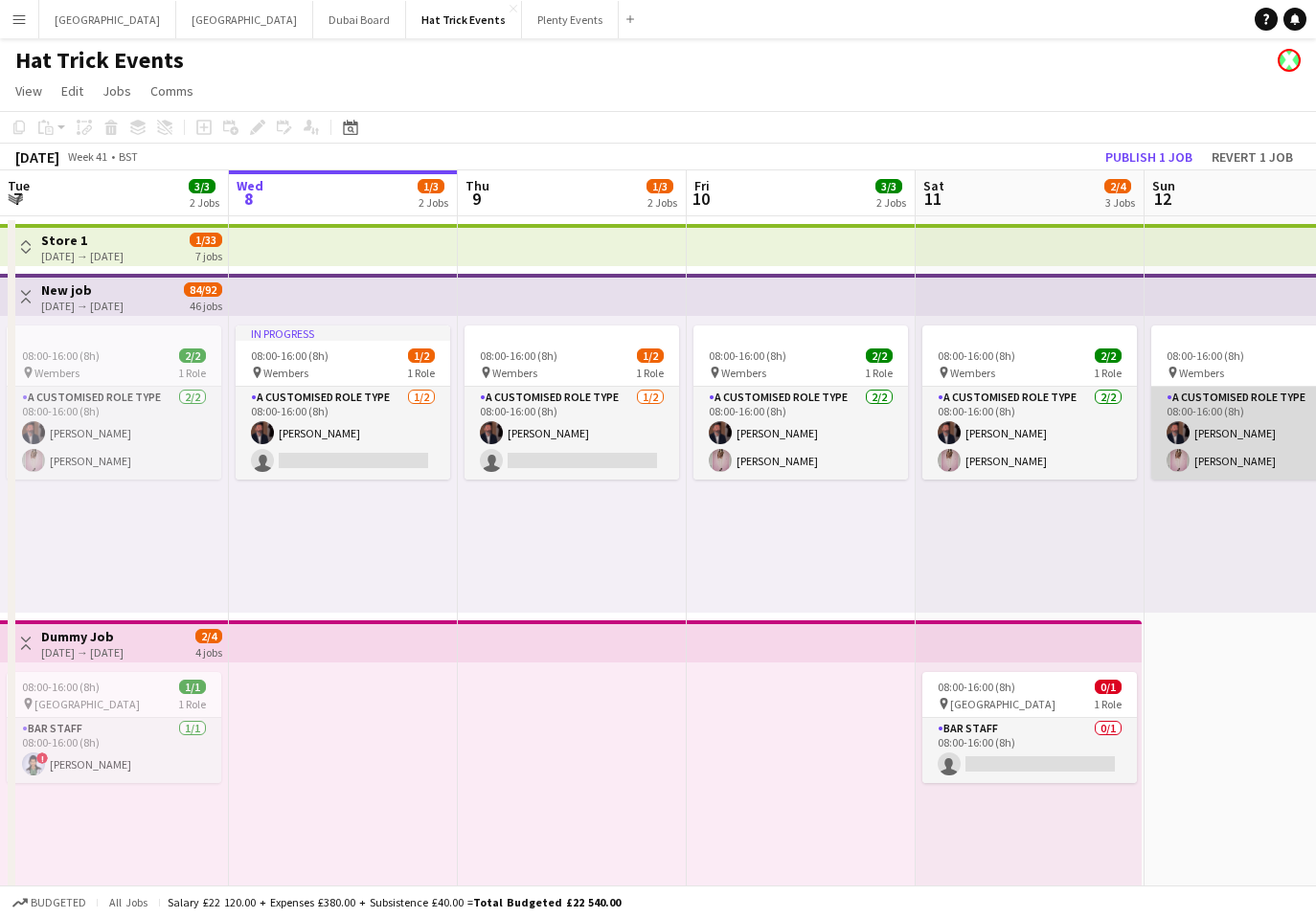
click at [1228, 450] on app-card-role "A Customised Role Type [DATE] 08:00-16:00 (8h) [PERSON_NAME] [PERSON_NAME] Pric…" at bounding box center [1258, 434] width 214 height 93
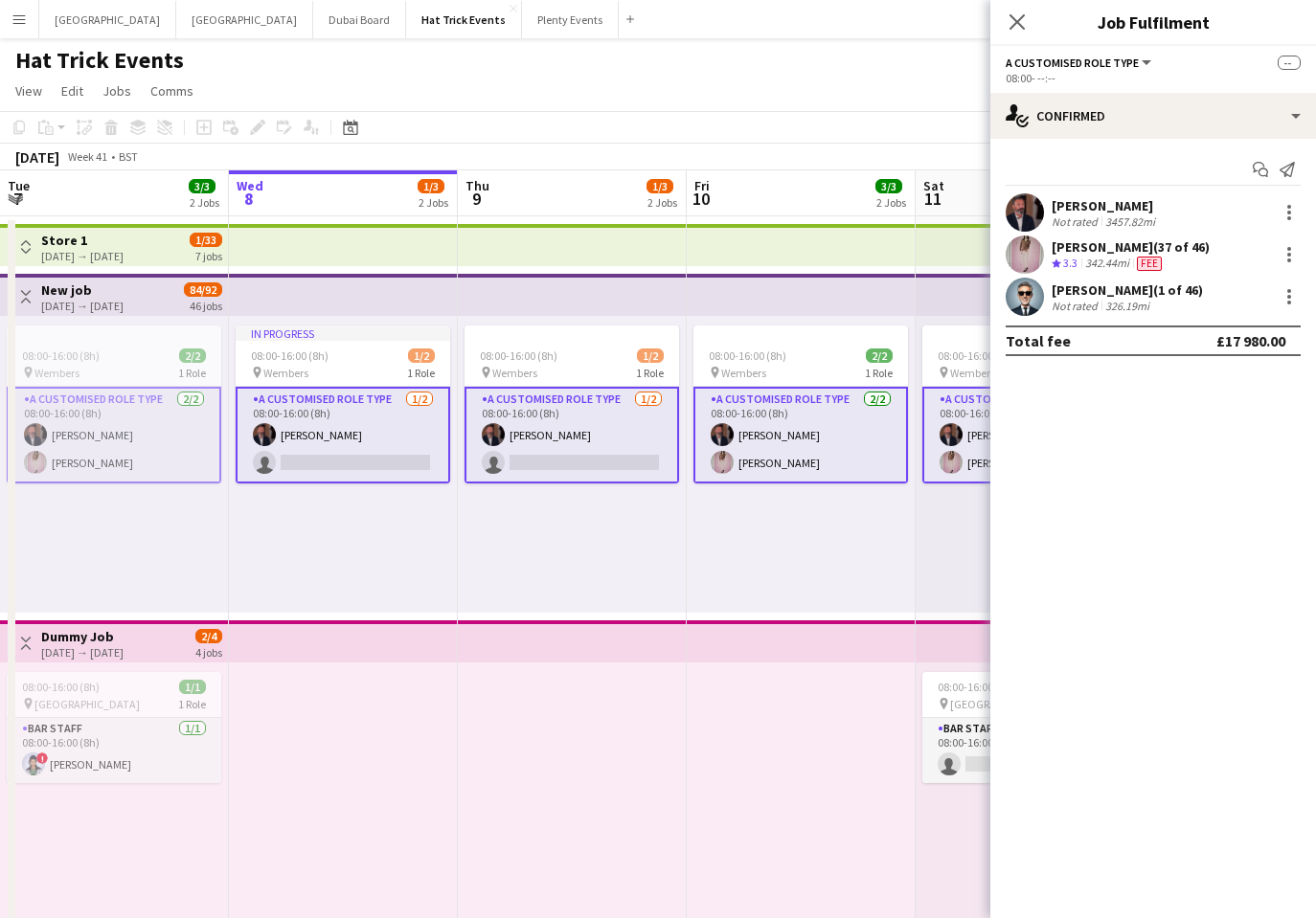
click at [1228, 248] on div "[PERSON_NAME] (37 of 46) Crew rating 3.3 342.44mi Fee" at bounding box center [1152, 254] width 325 height 38
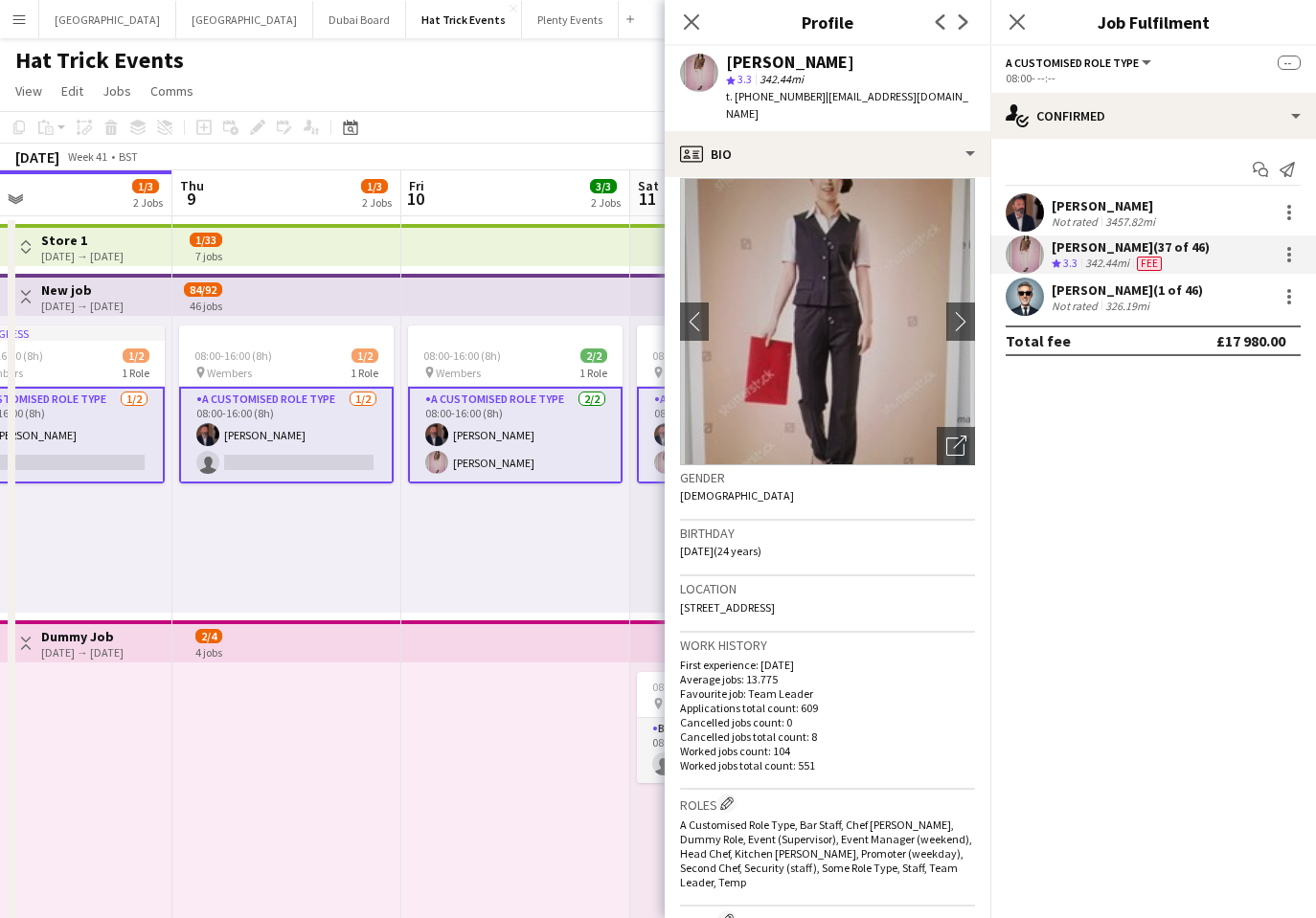
scroll to position [0, 765]
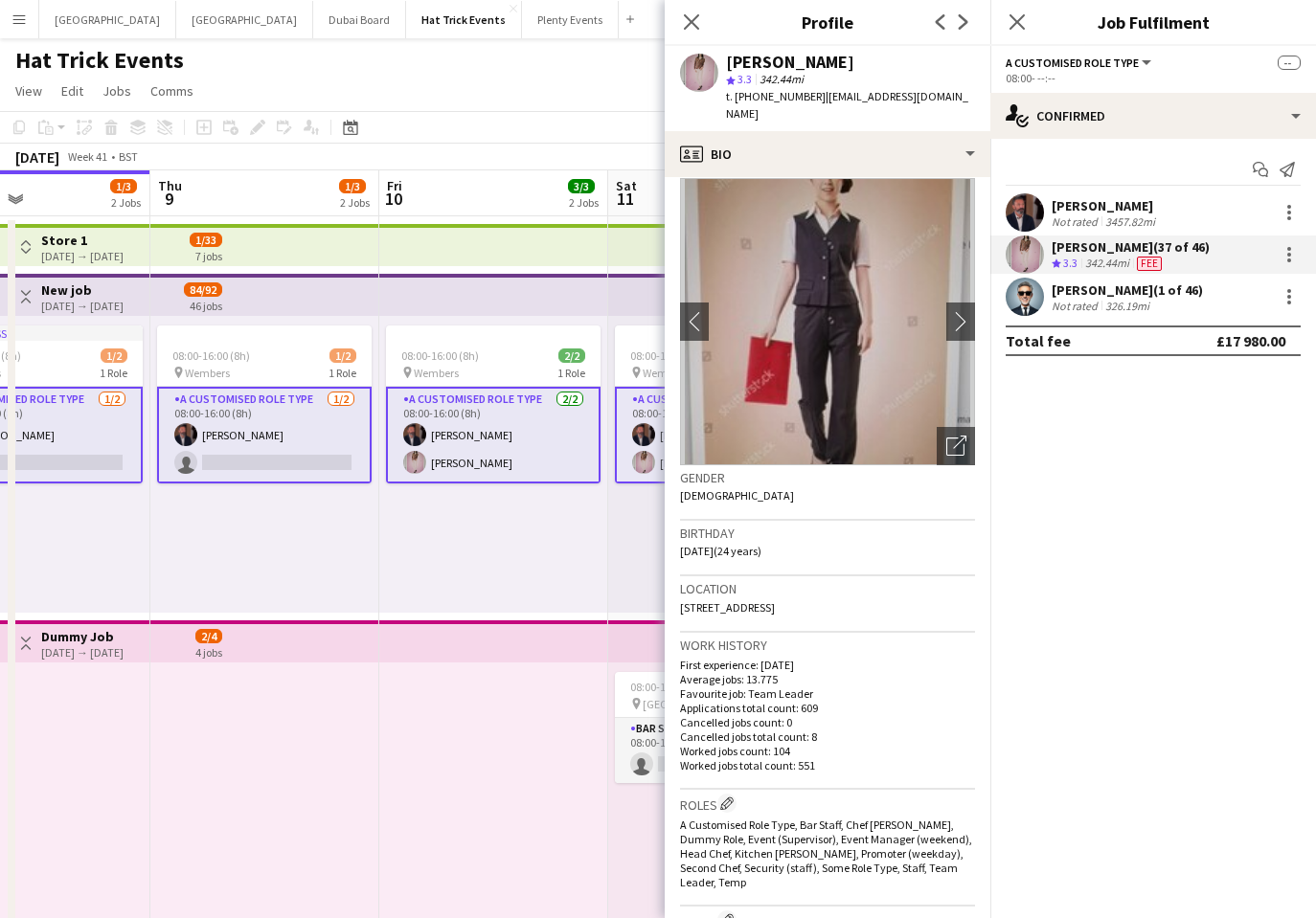
drag, startPoint x: 527, startPoint y: 548, endPoint x: 219, endPoint y: 533, distance: 308.4
click at [219, 533] on app-calendar-viewport "Sun 5 2/3 2 Jobs Mon 6 2/4 3 Jobs Tue 7 3/3 2 Jobs Wed 8 1/3 2 Jobs Thu 9 1/3 2…" at bounding box center [658, 742] width 1316 height 1143
click at [692, 17] on icon "Close pop-in" at bounding box center [690, 21] width 18 height 18
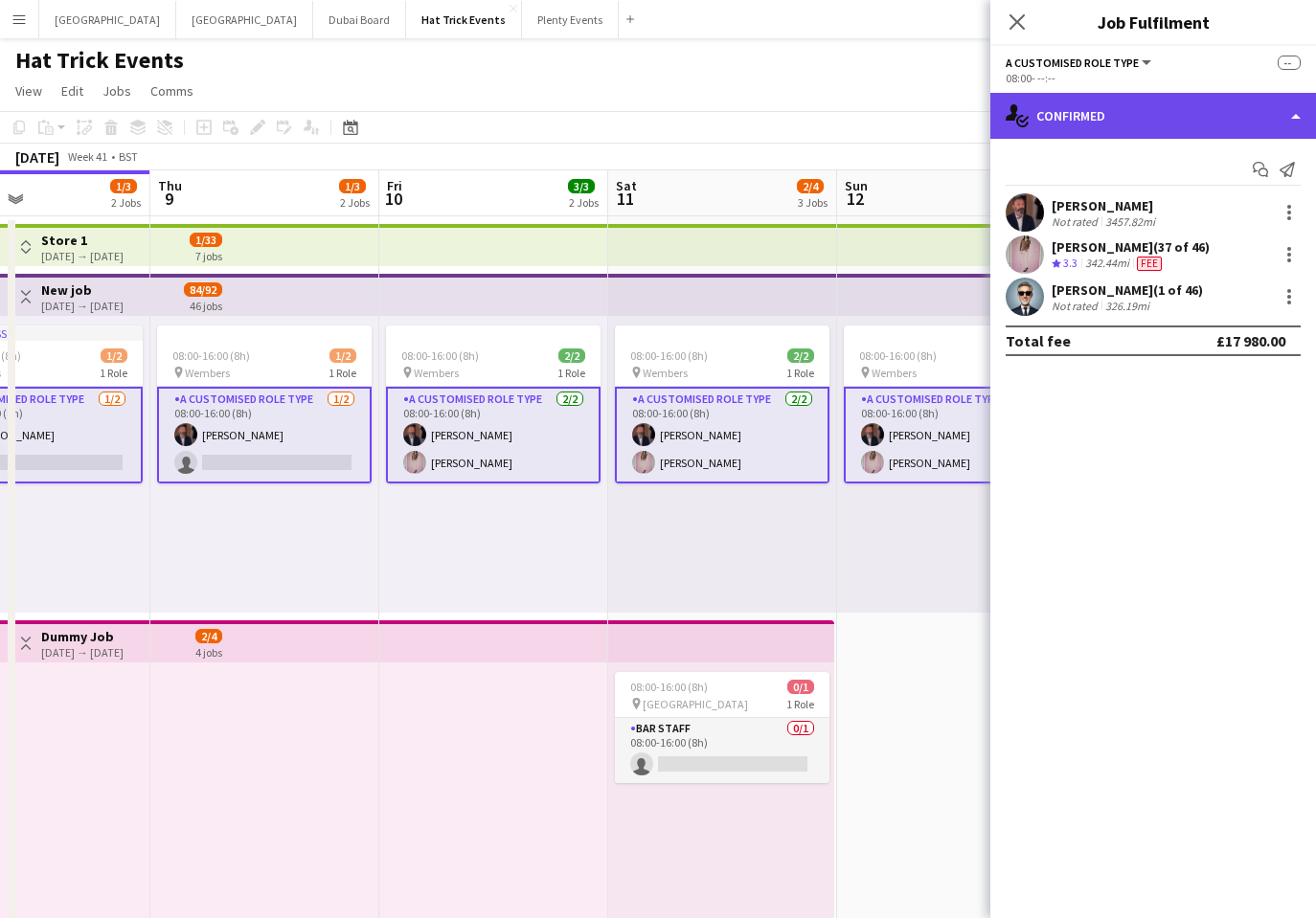
click at [1168, 115] on div "single-neutral-actions-check-2 Confirmed" at bounding box center [1152, 115] width 325 height 46
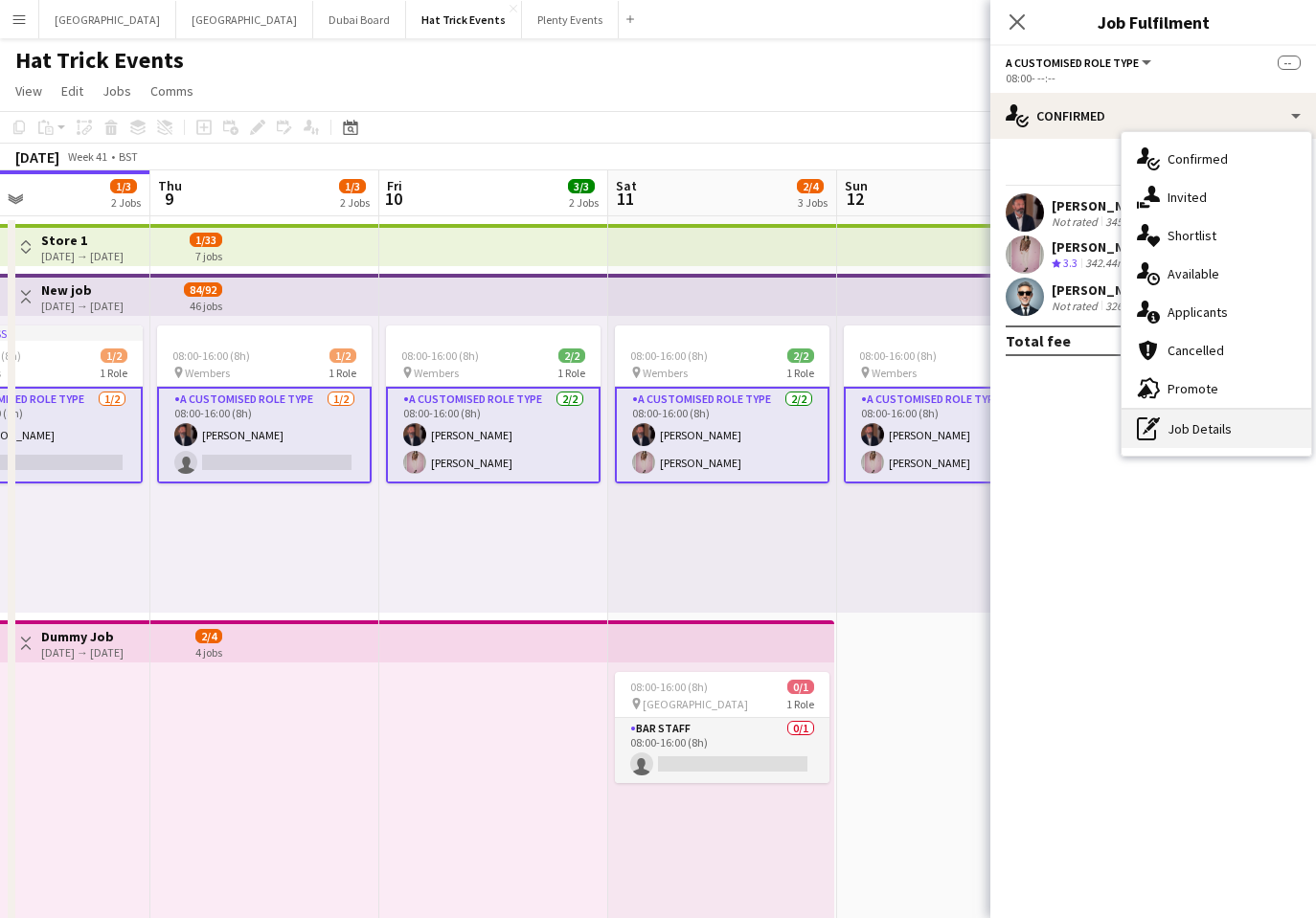
click at [1196, 423] on div "pen-write Job Details" at bounding box center [1215, 428] width 189 height 38
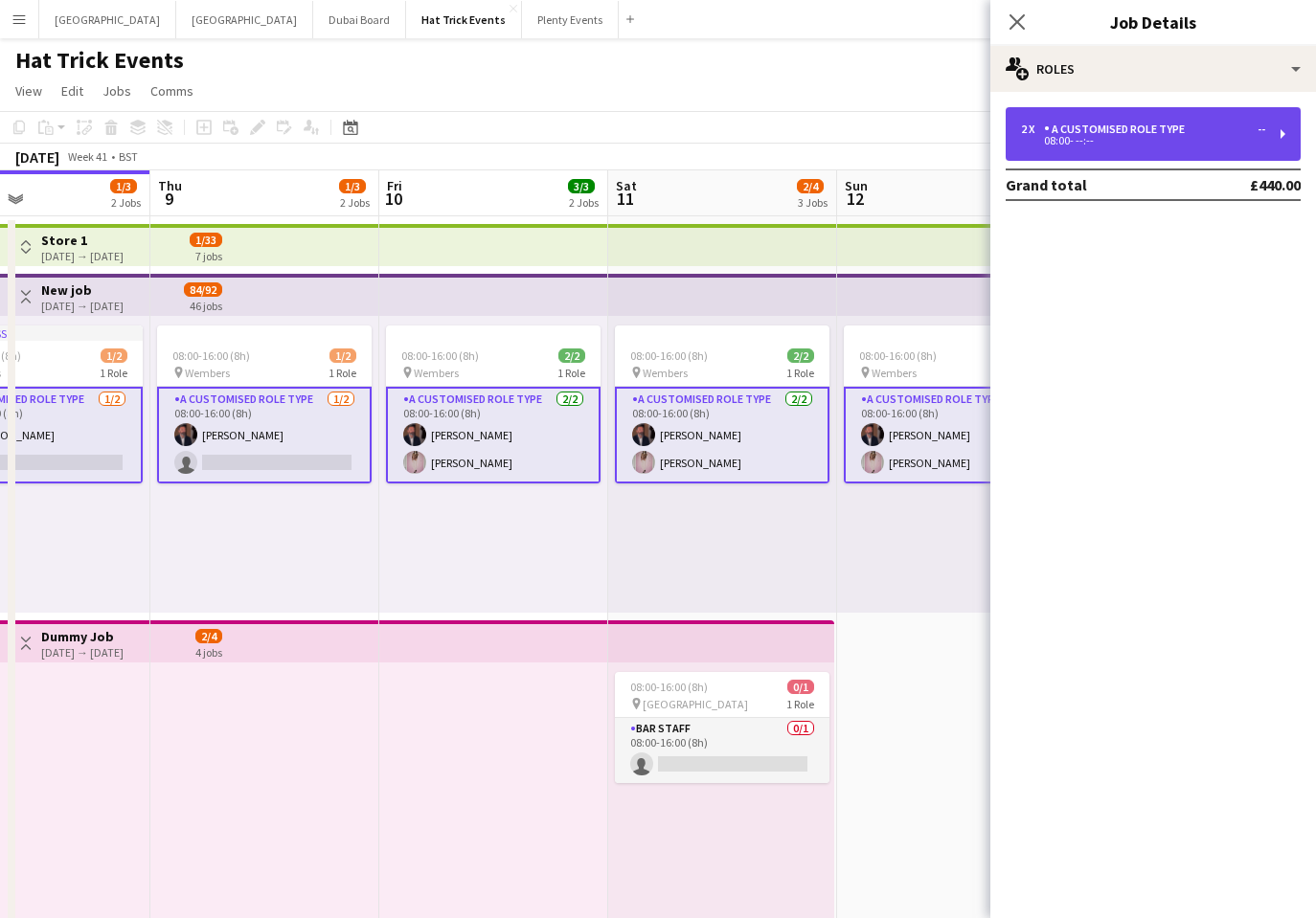
click at [1221, 129] on div "2 x A Customised Role Type --" at bounding box center [1143, 129] width 245 height 14
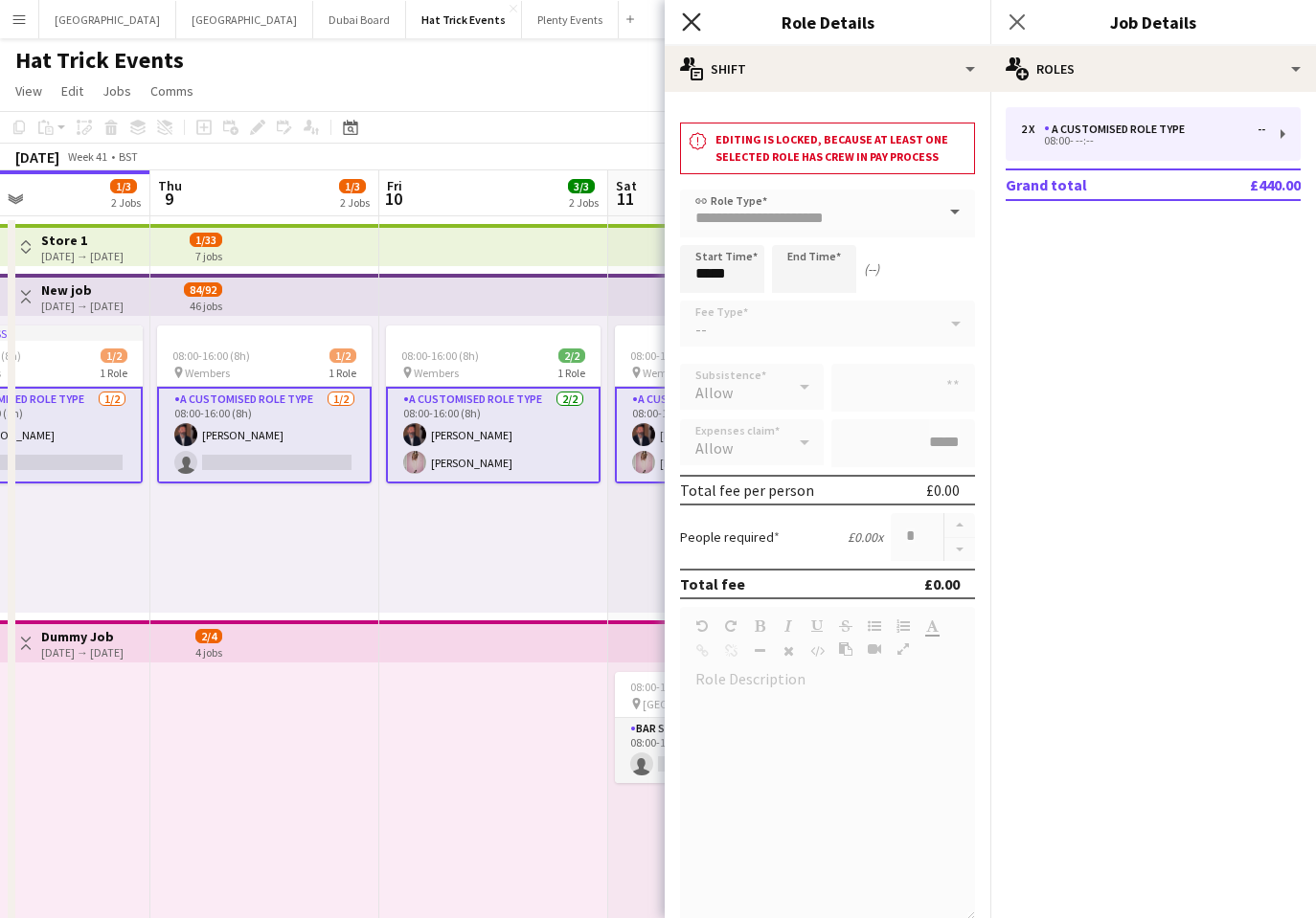
click at [686, 18] on icon at bounding box center [690, 21] width 18 height 18
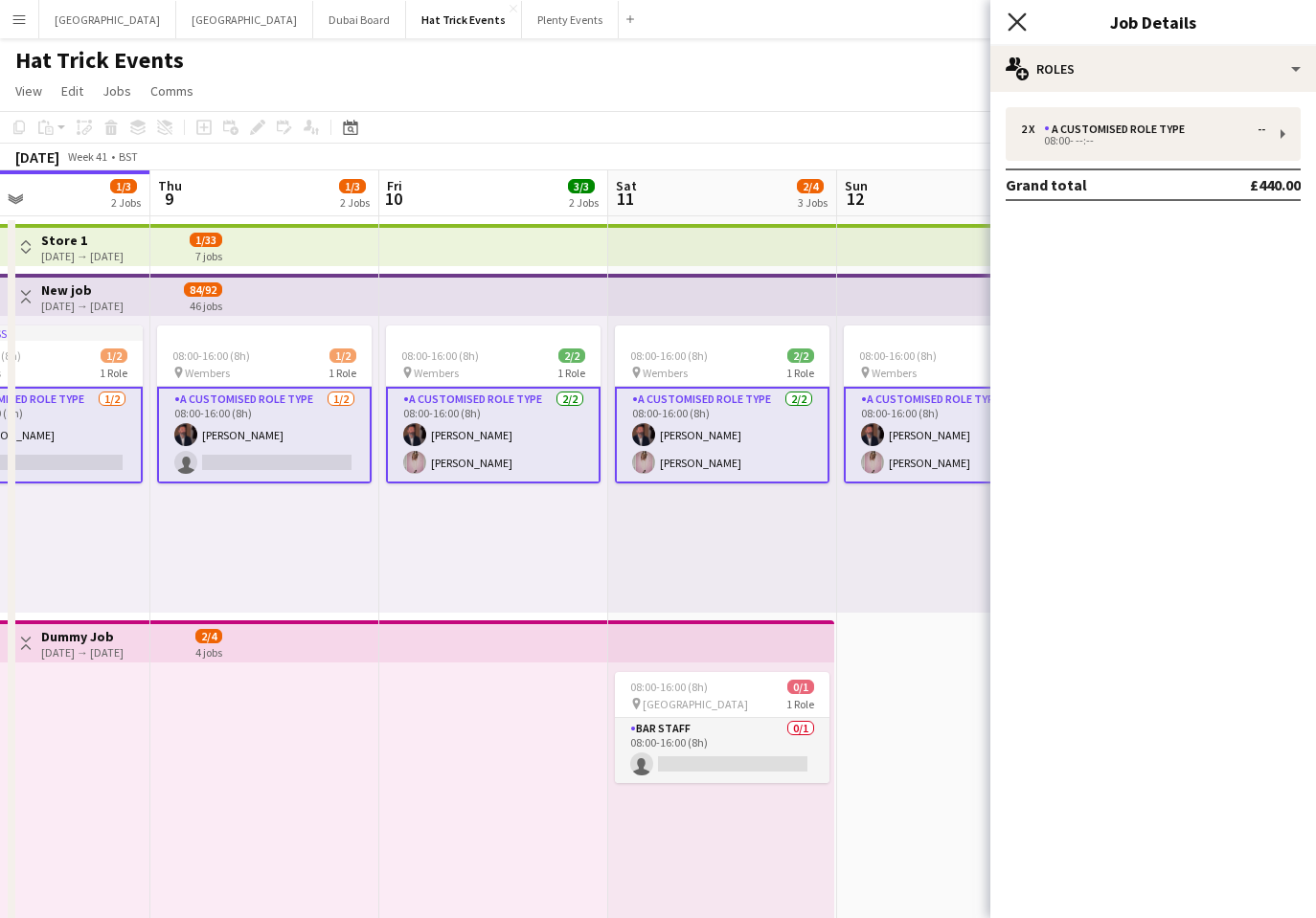
click at [1020, 30] on icon "Close pop-in" at bounding box center [1016, 21] width 18 height 18
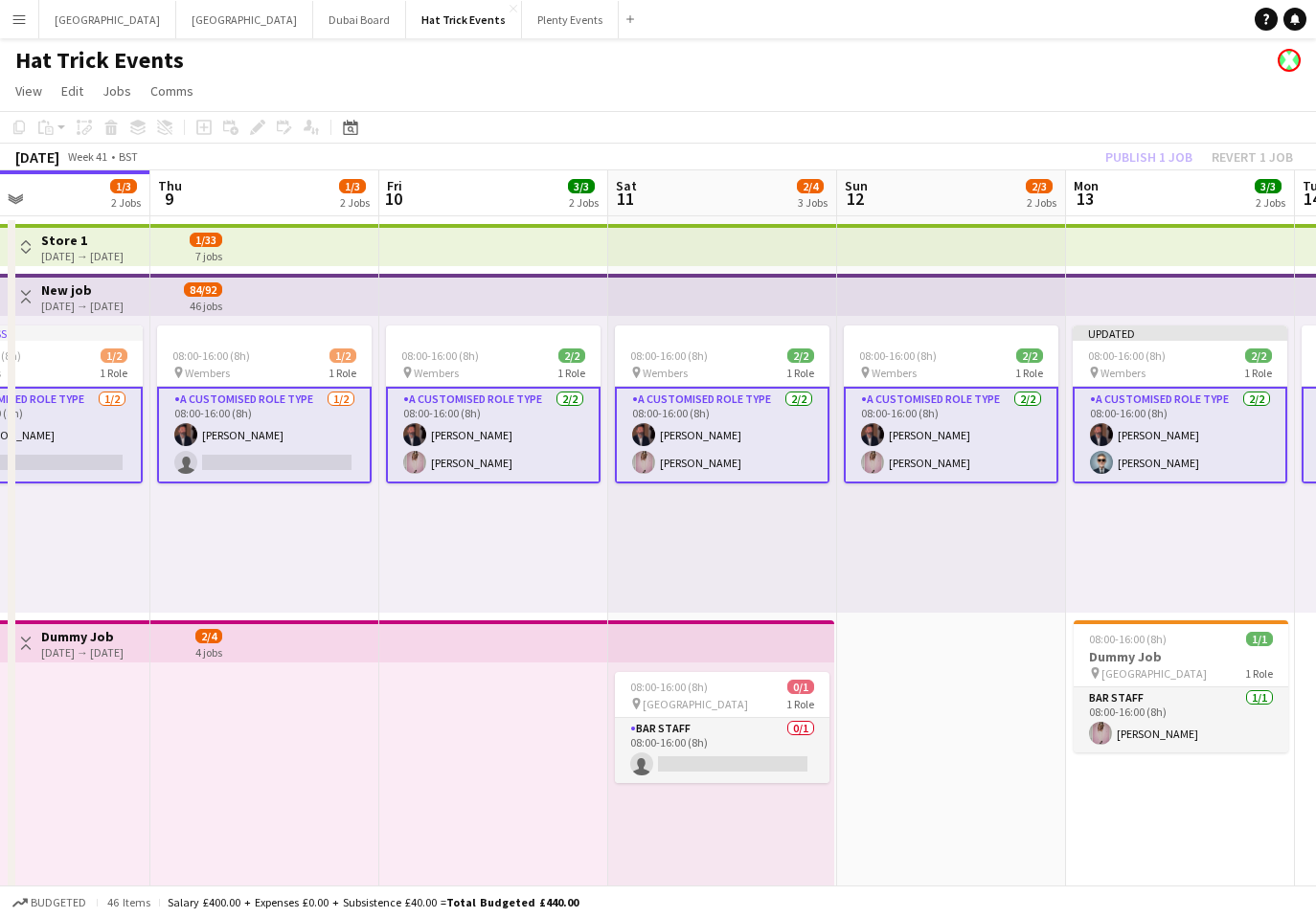
click at [717, 414] on app-card-role "A Customised Role Type [DATE] 08:00-16:00 (8h) [PERSON_NAME] [PERSON_NAME] Pric…" at bounding box center [721, 436] width 214 height 97
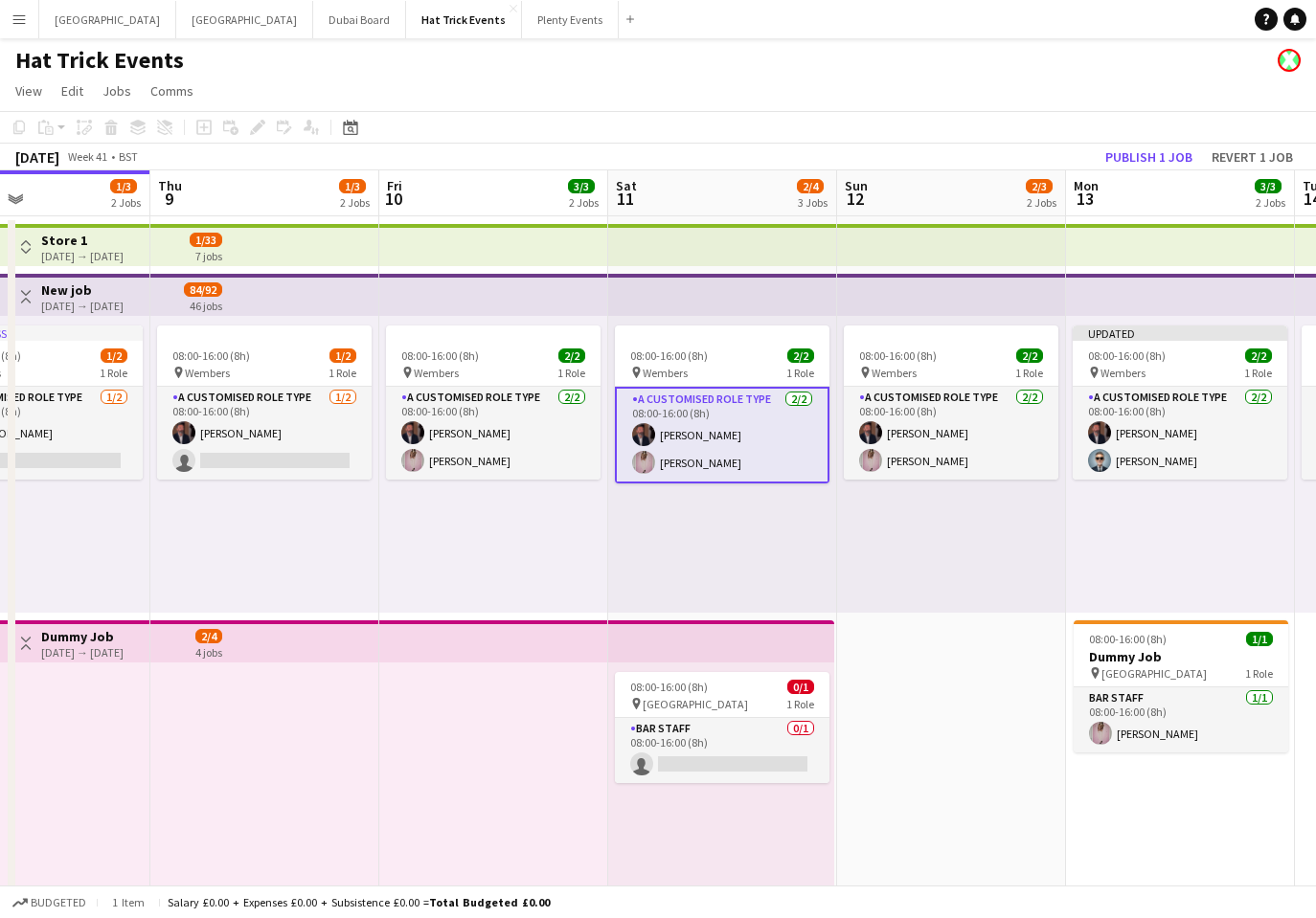
click at [724, 436] on app-card-role "A Customised Role Type [DATE] 08:00-16:00 (8h) [PERSON_NAME] [PERSON_NAME] Pric…" at bounding box center [721, 436] width 214 height 97
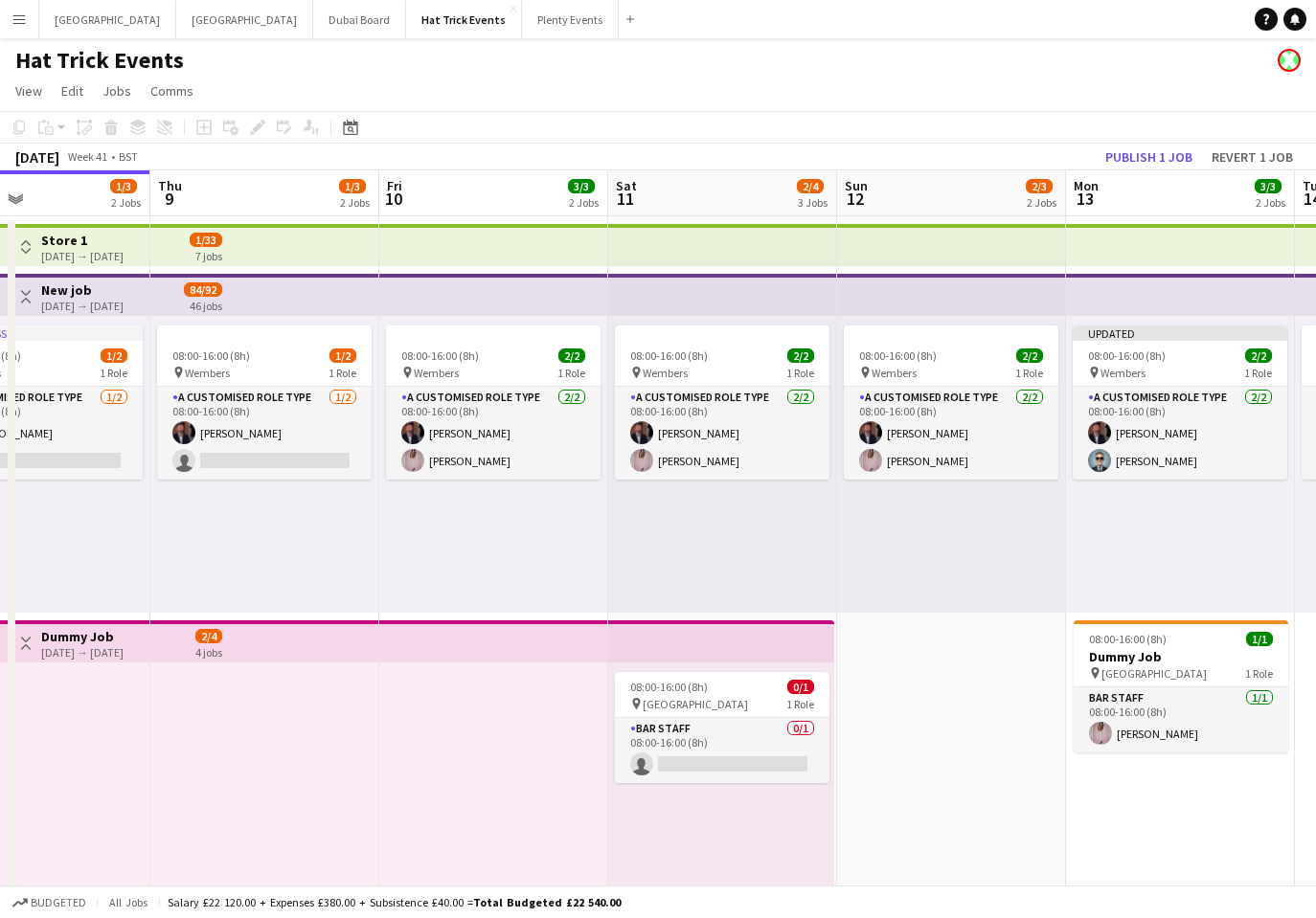
click at [96, 304] on div "[DATE] → [DATE]" at bounding box center [82, 306] width 82 height 15
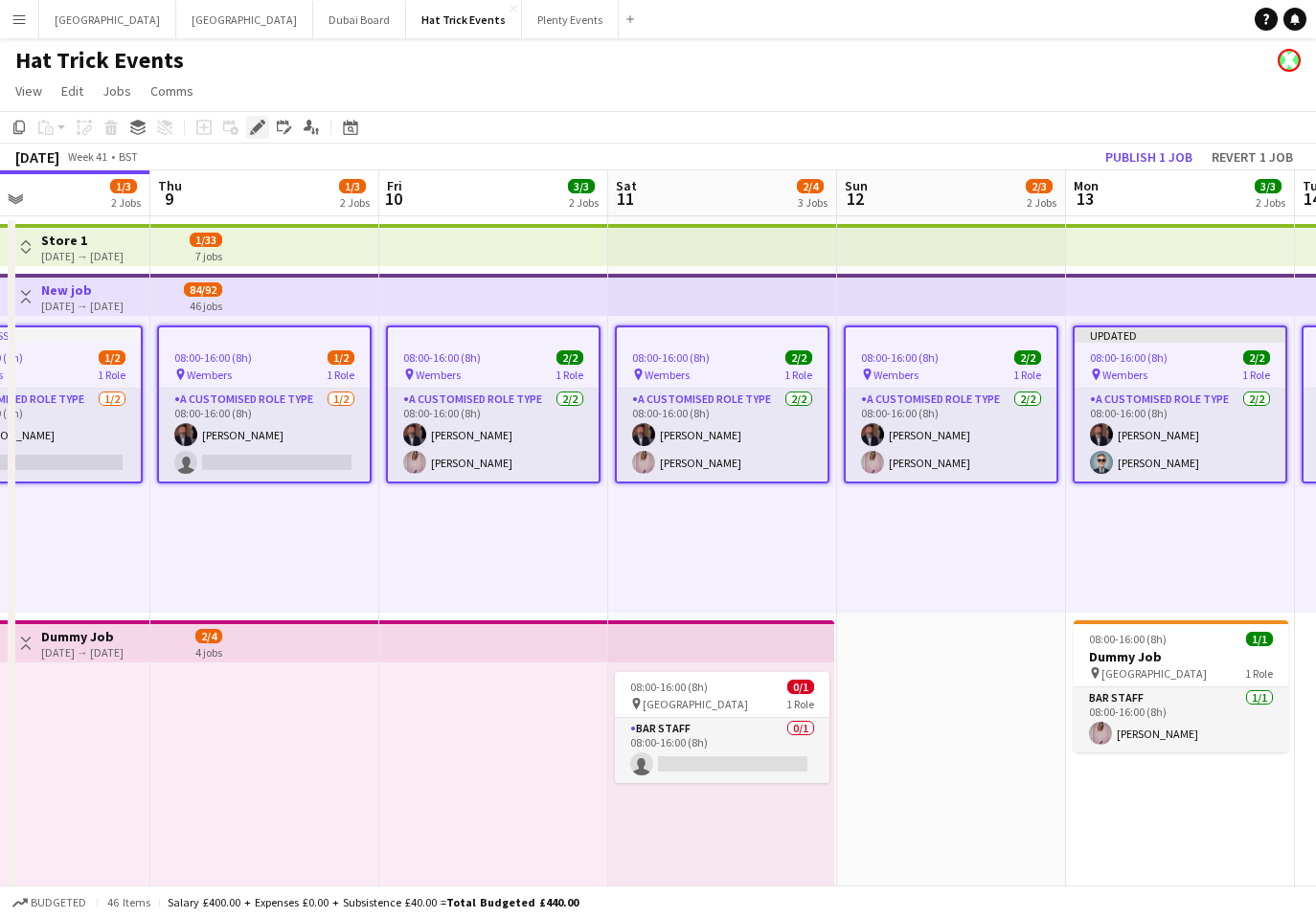
click at [257, 130] on icon "Edit" at bounding box center [257, 127] width 16 height 16
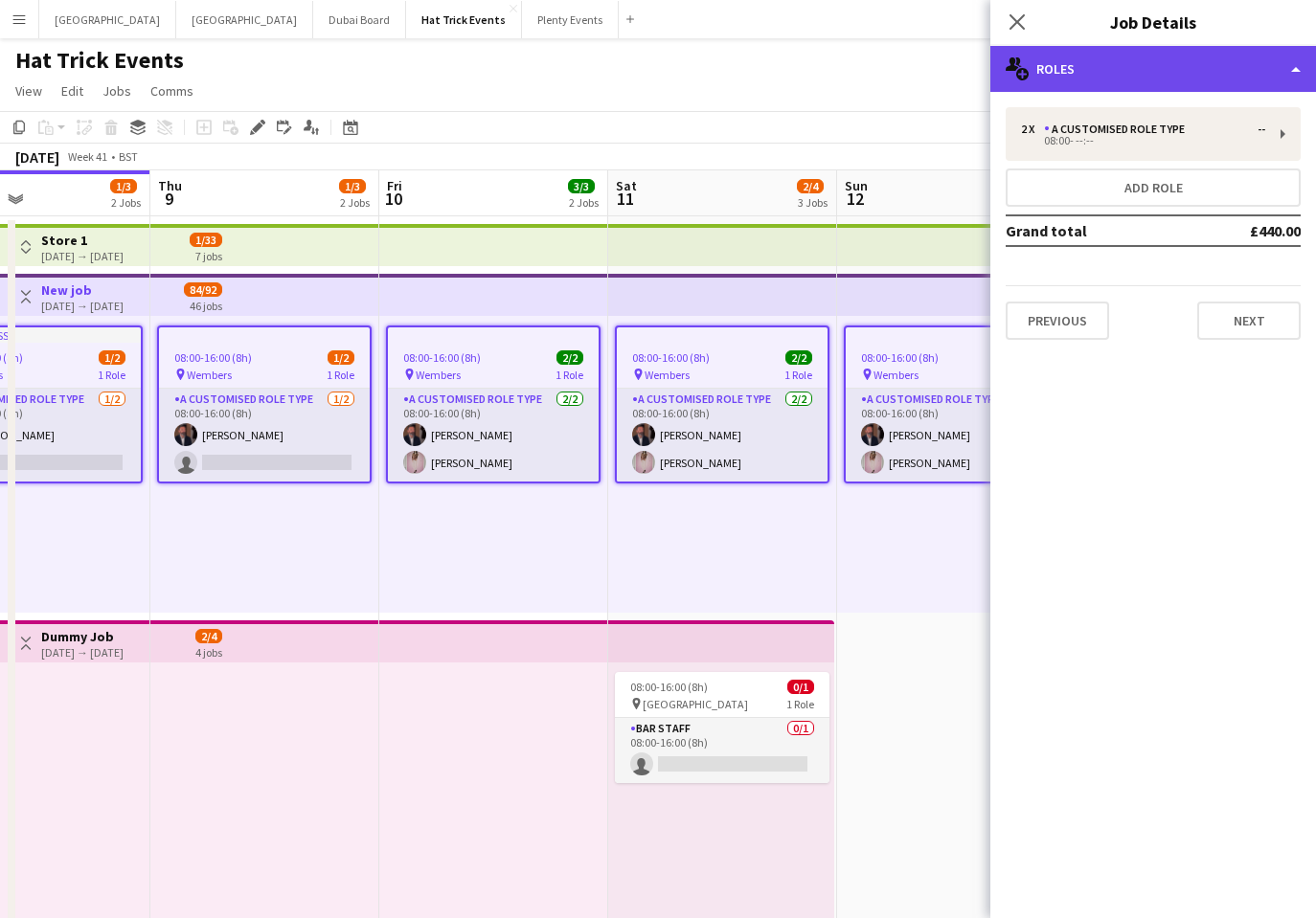
click at [1199, 70] on div "multiple-users-add Roles" at bounding box center [1152, 68] width 325 height 46
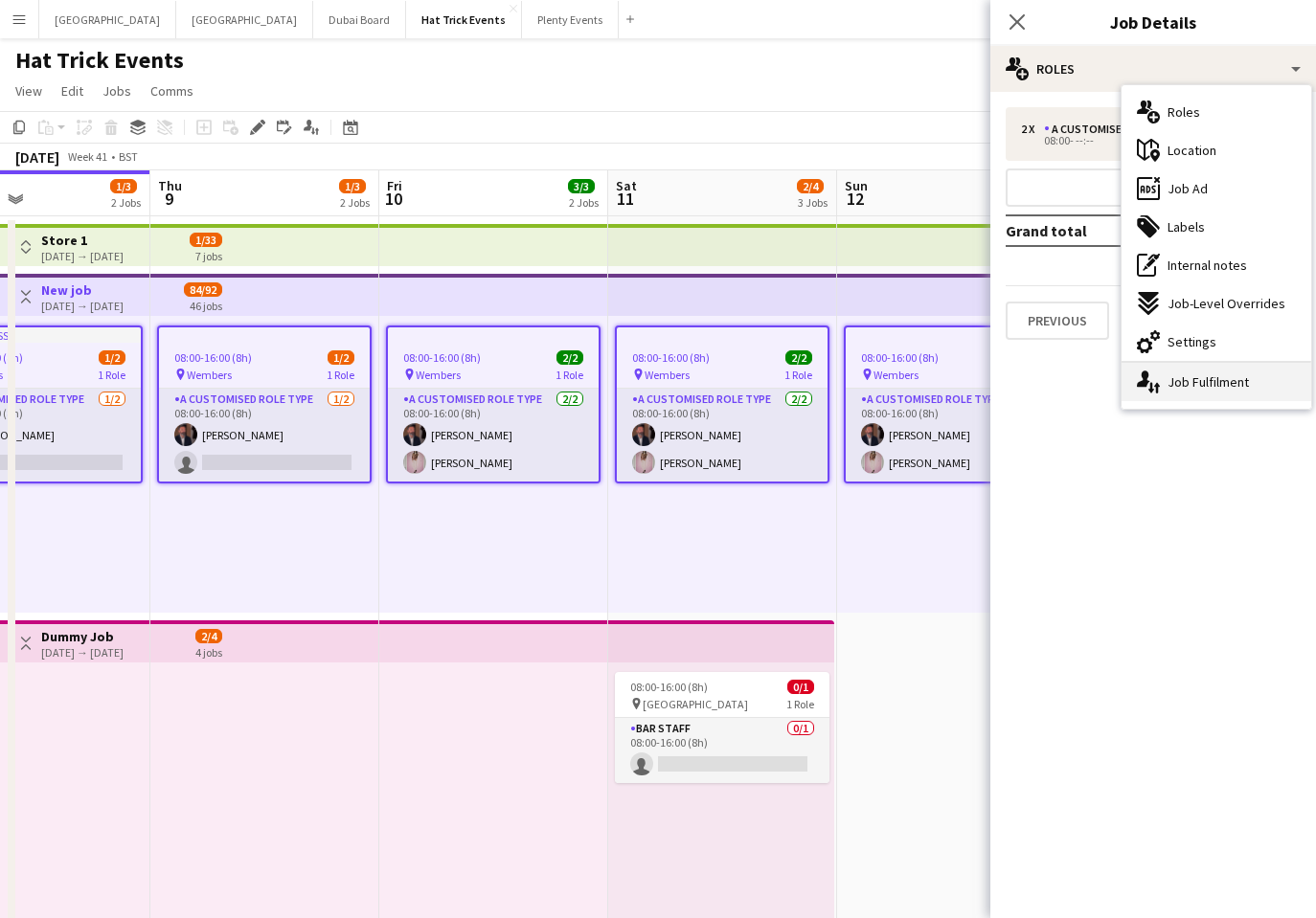
click at [1206, 385] on div "single-neutral-actions-up-down Job Fulfilment" at bounding box center [1215, 381] width 189 height 38
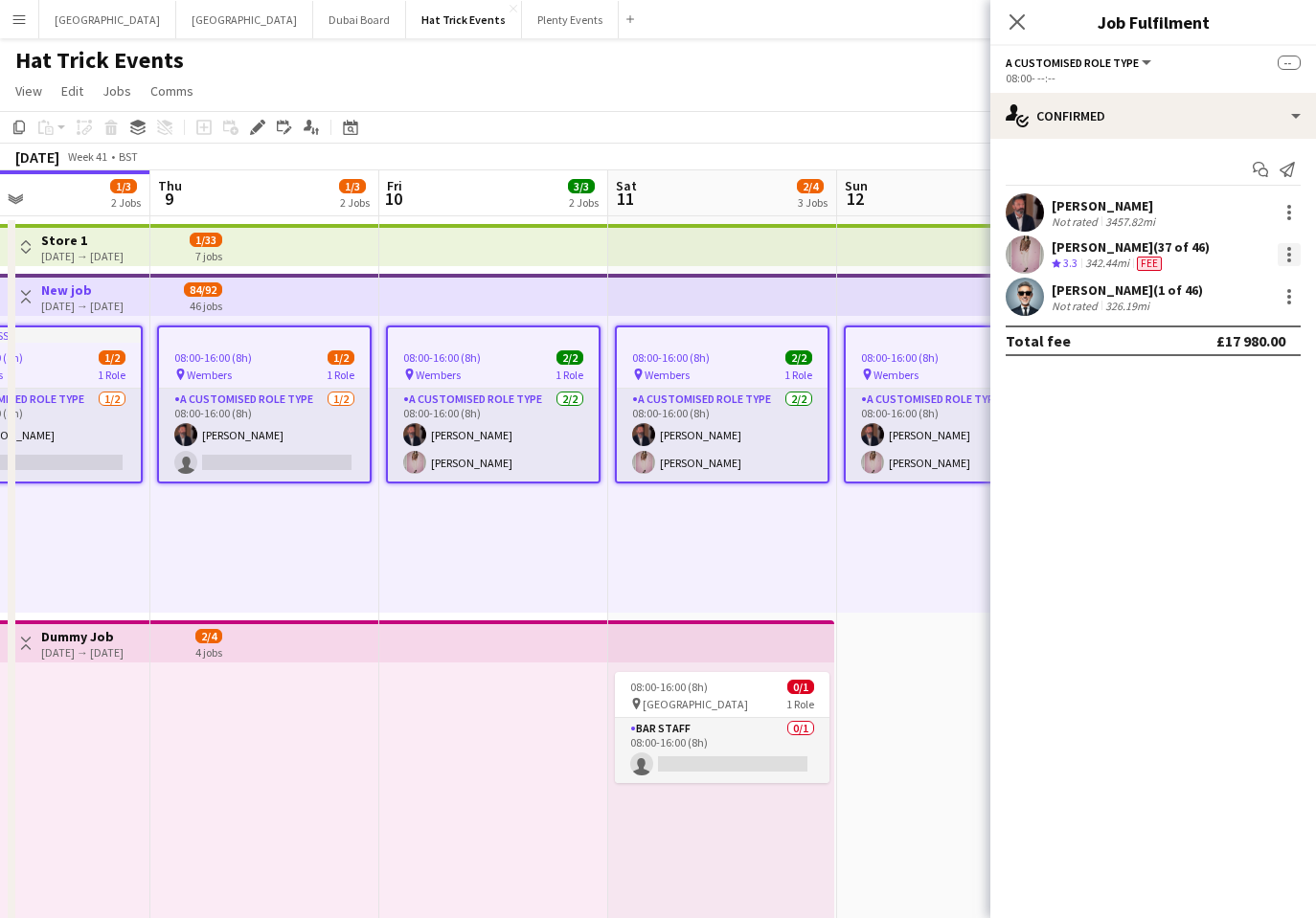
click at [1278, 253] on div at bounding box center [1289, 255] width 23 height 23
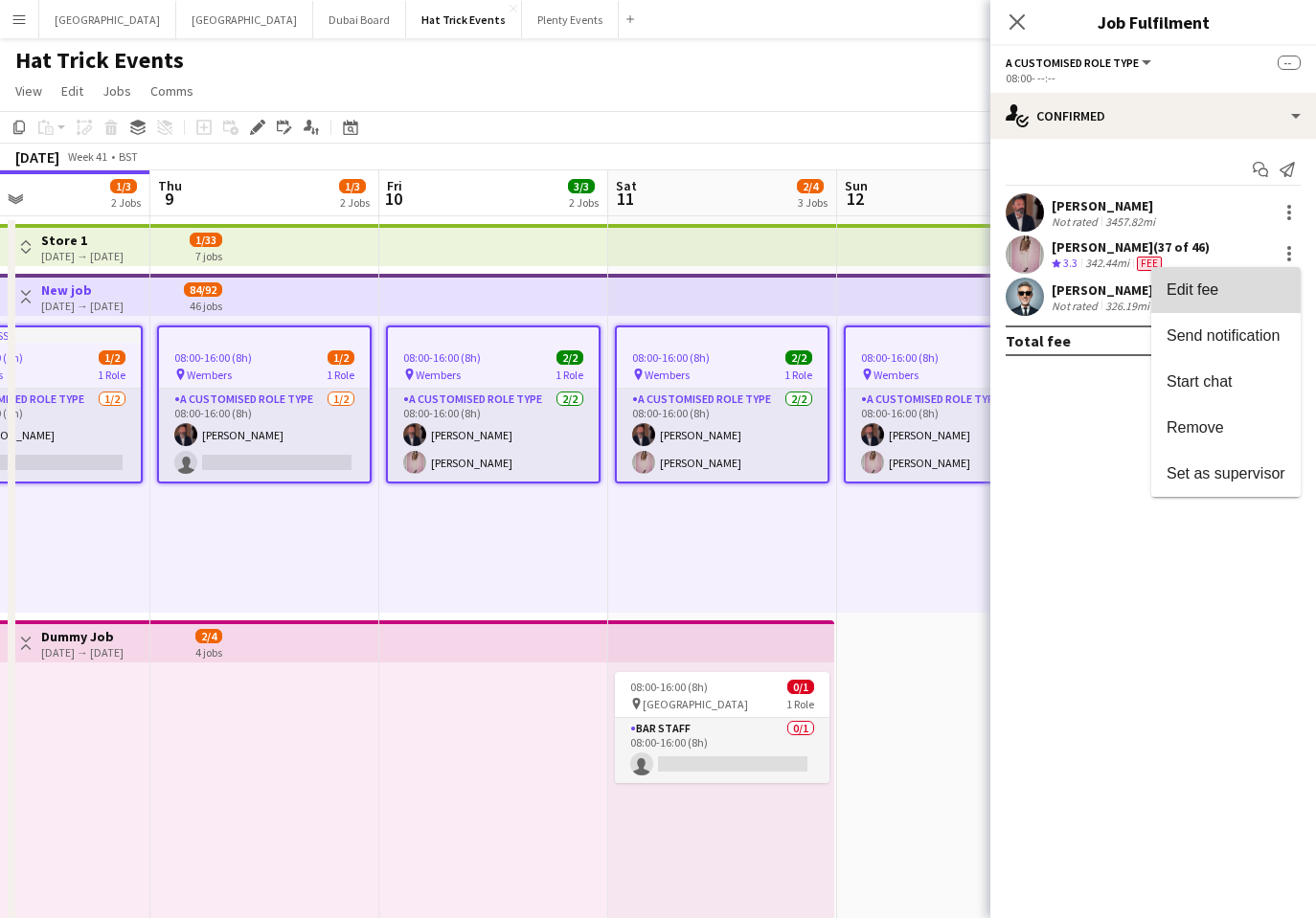
click at [1255, 281] on span "Edit fee" at bounding box center [1226, 290] width 118 height 17
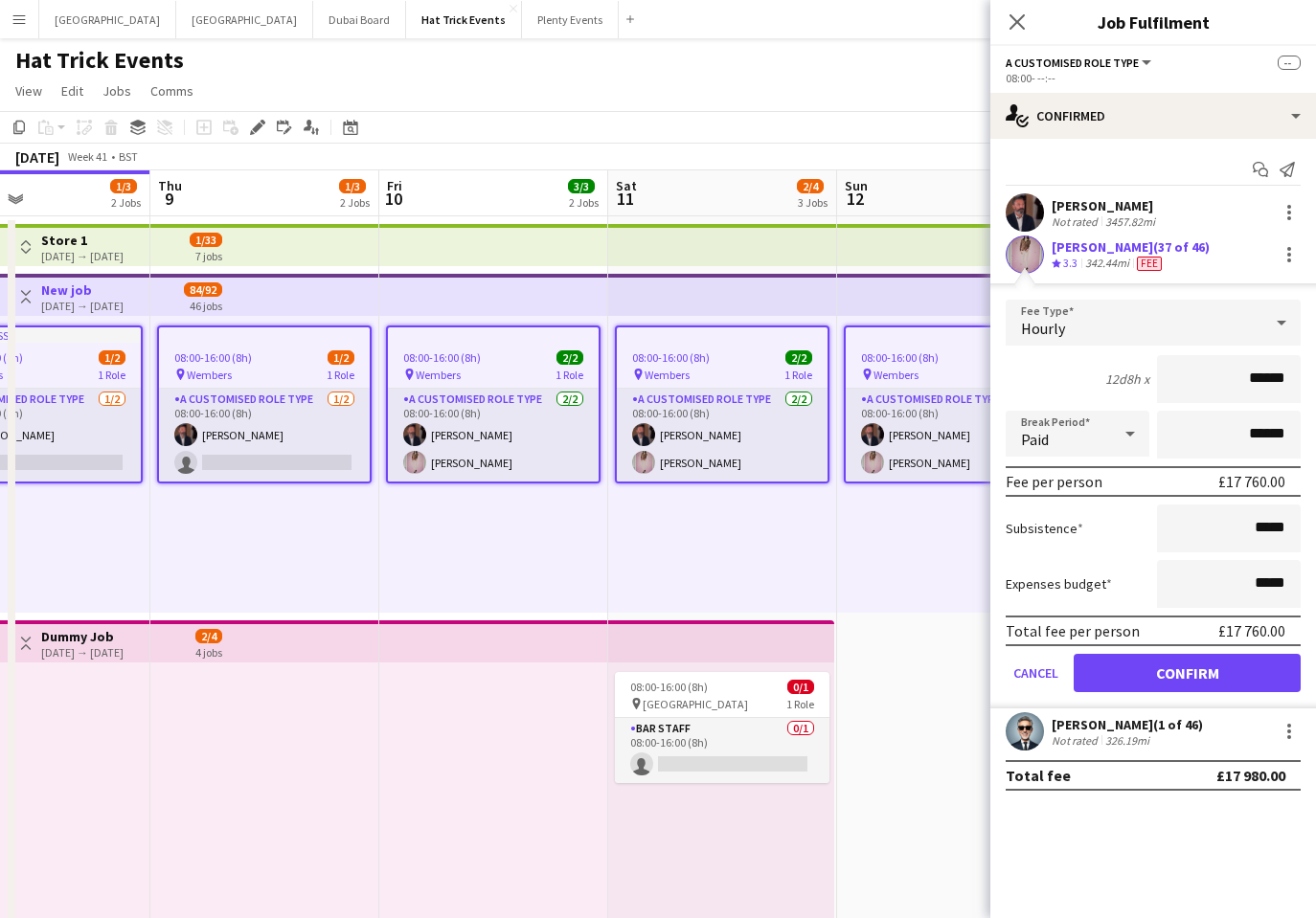
click at [1253, 382] on input "******" at bounding box center [1229, 378] width 144 height 48
type input "****"
click at [1175, 672] on button "Confirm" at bounding box center [1187, 672] width 227 height 38
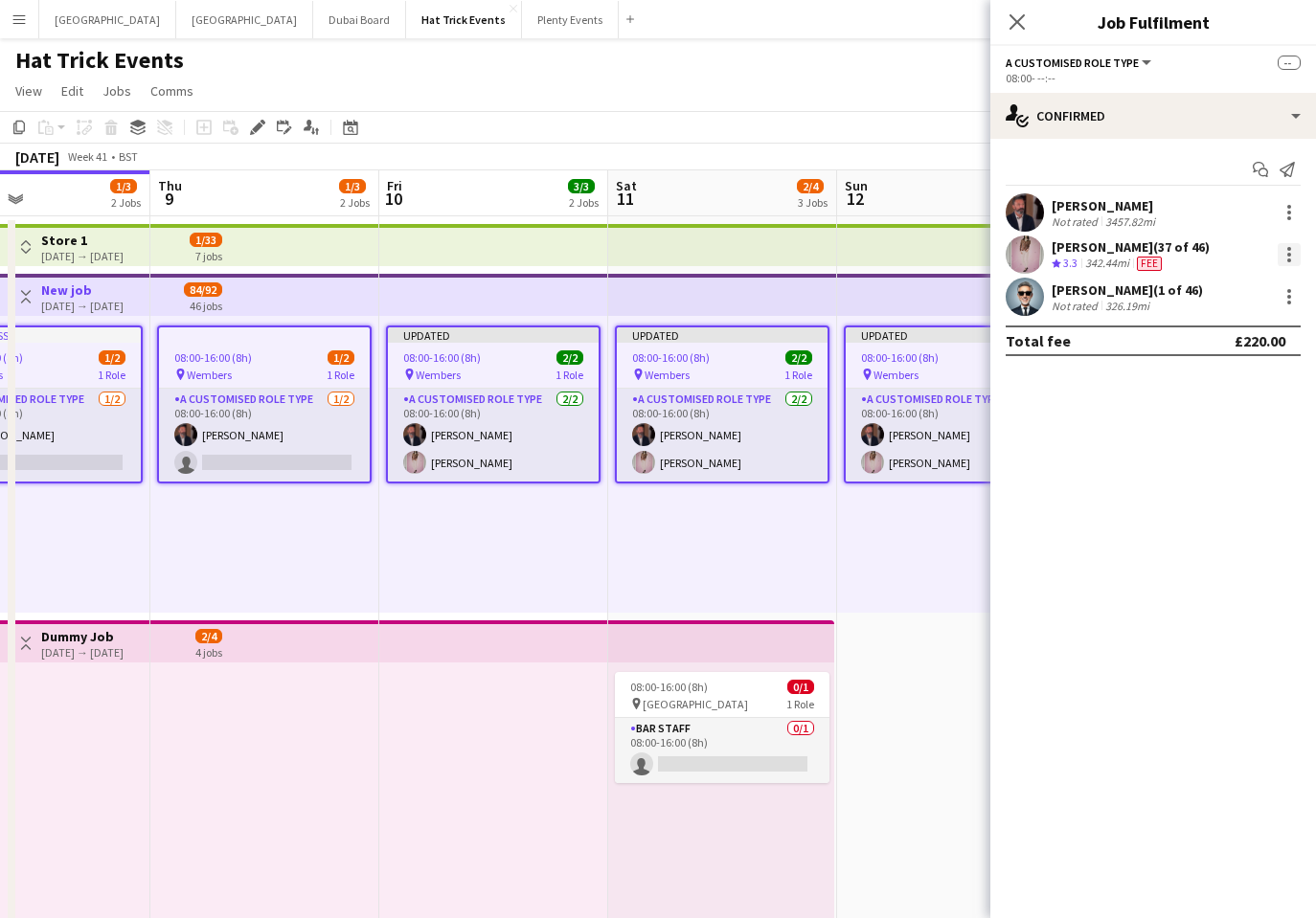
click at [1285, 256] on div at bounding box center [1289, 255] width 23 height 23
click at [1234, 281] on span "Edit fee" at bounding box center [1226, 290] width 118 height 17
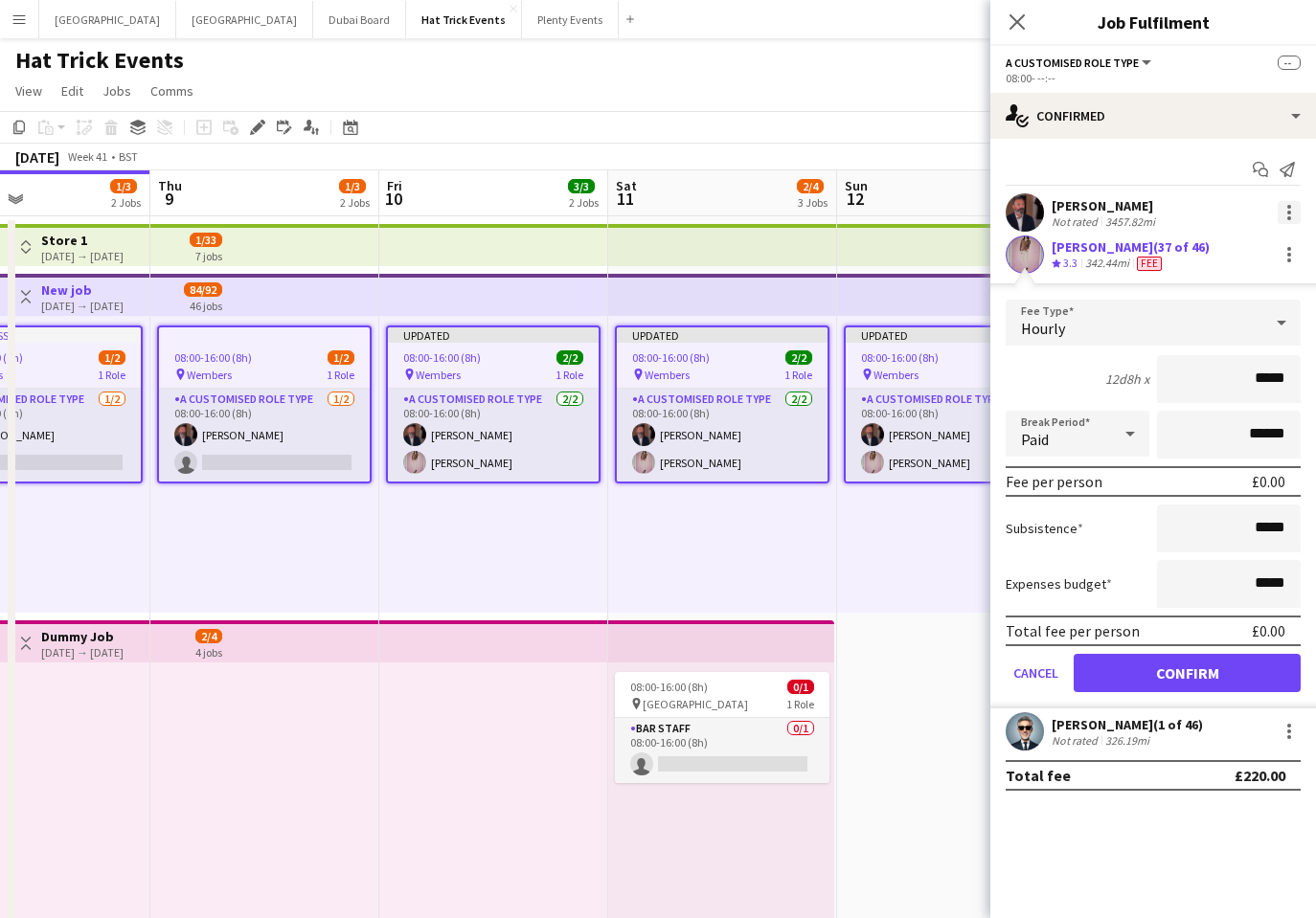
click at [1280, 214] on div at bounding box center [1289, 213] width 23 height 23
click at [1230, 249] on span "Edit fee" at bounding box center [1226, 248] width 118 height 17
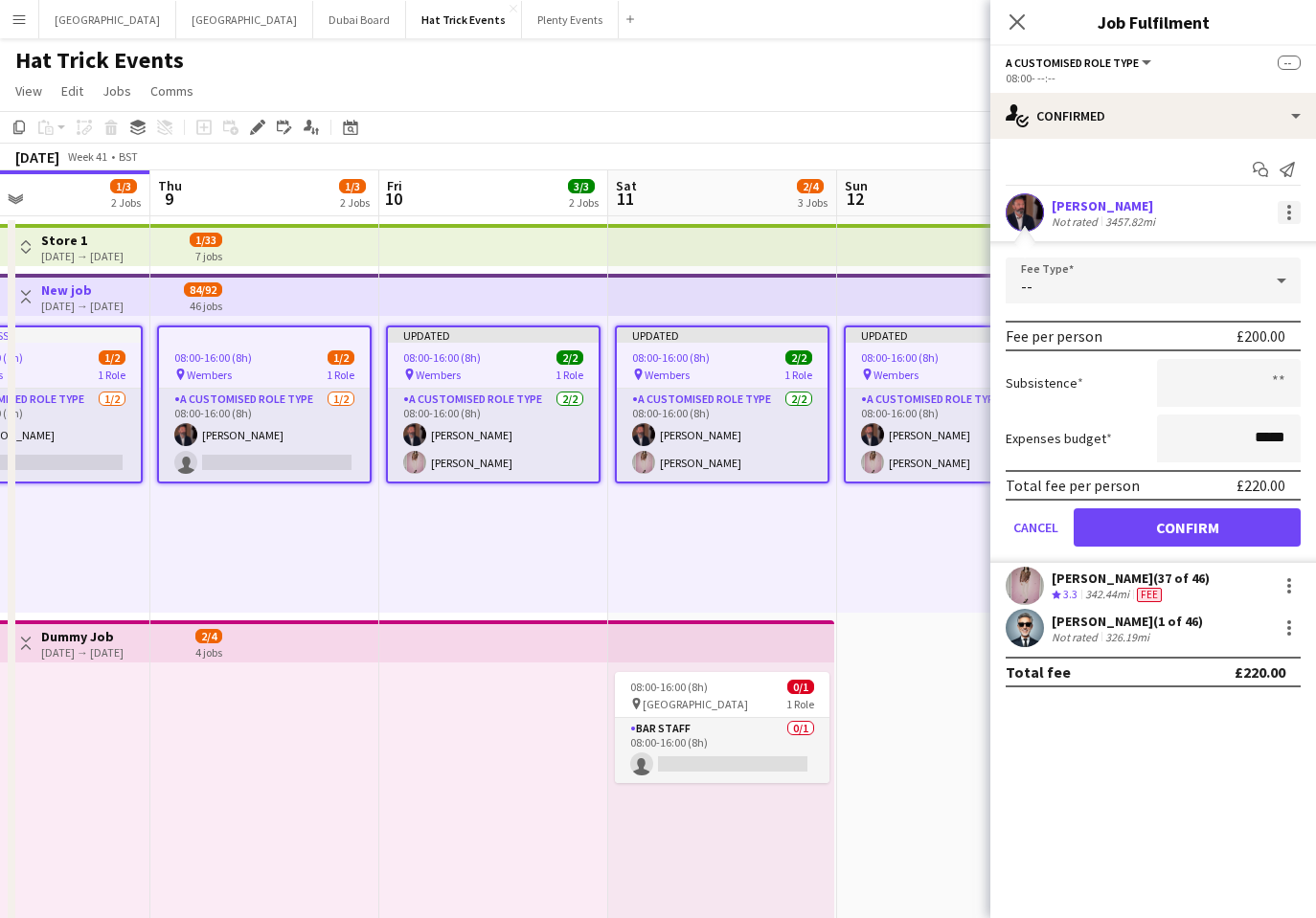
click at [1285, 217] on div at bounding box center [1289, 213] width 23 height 23
click at [1172, 765] on div at bounding box center [658, 459] width 1316 height 918
click at [1279, 627] on div at bounding box center [1289, 628] width 23 height 23
click at [1242, 662] on span "Edit fee" at bounding box center [1226, 664] width 118 height 17
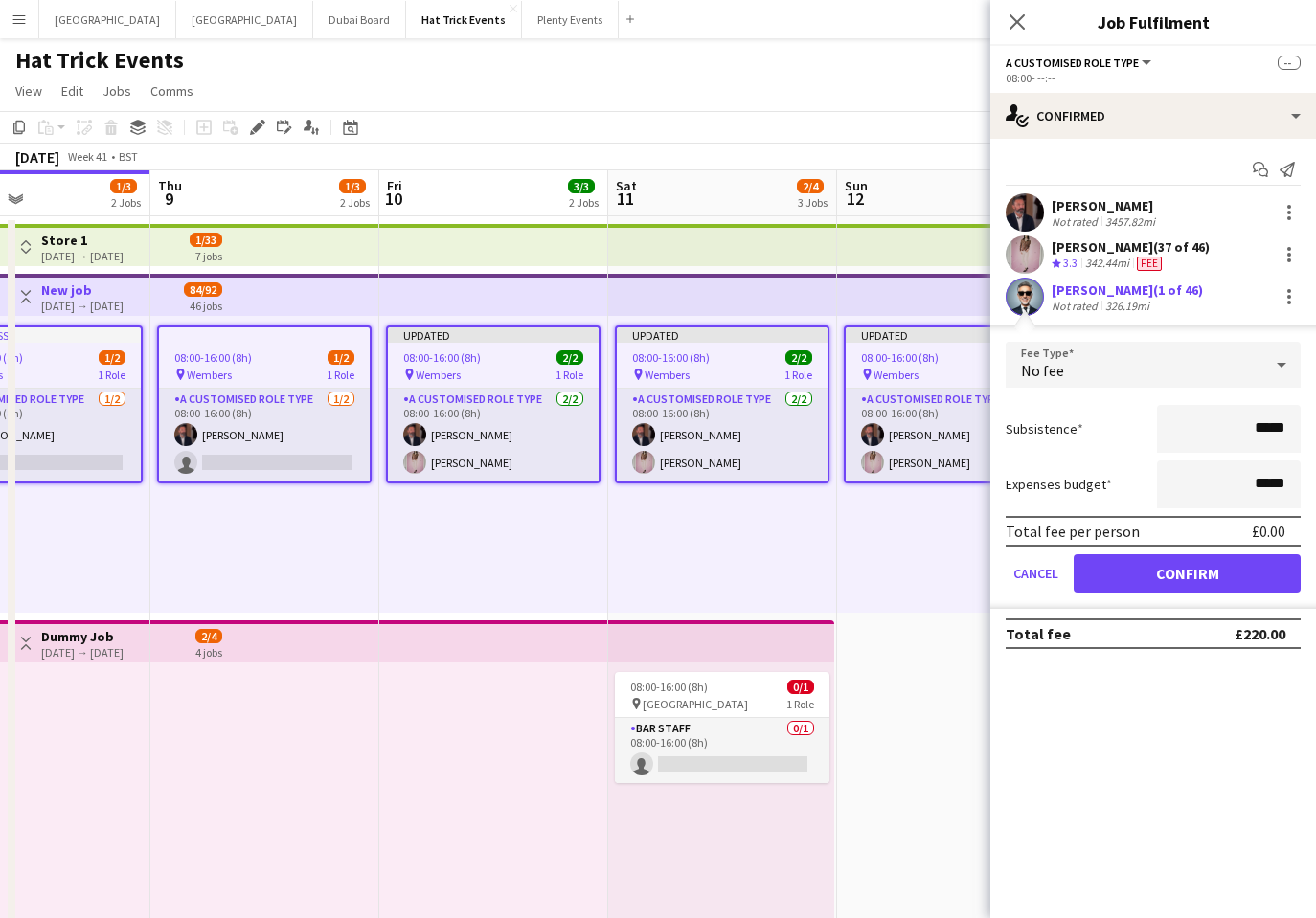
click at [1225, 254] on div "[PERSON_NAME] (37 of 46) Crew rating 3.3 342.44mi Fee" at bounding box center [1152, 254] width 325 height 38
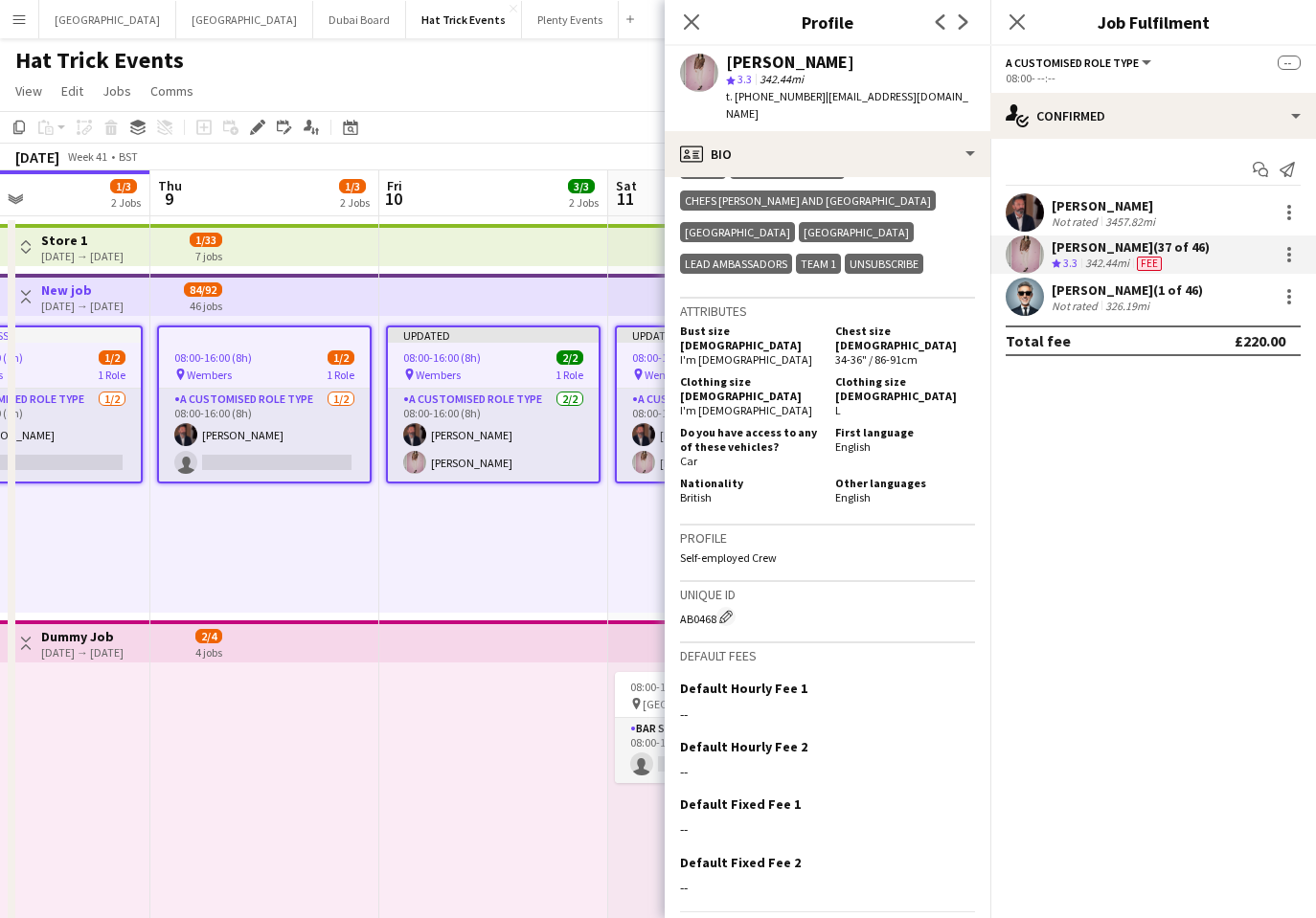
scroll to position [934, 0]
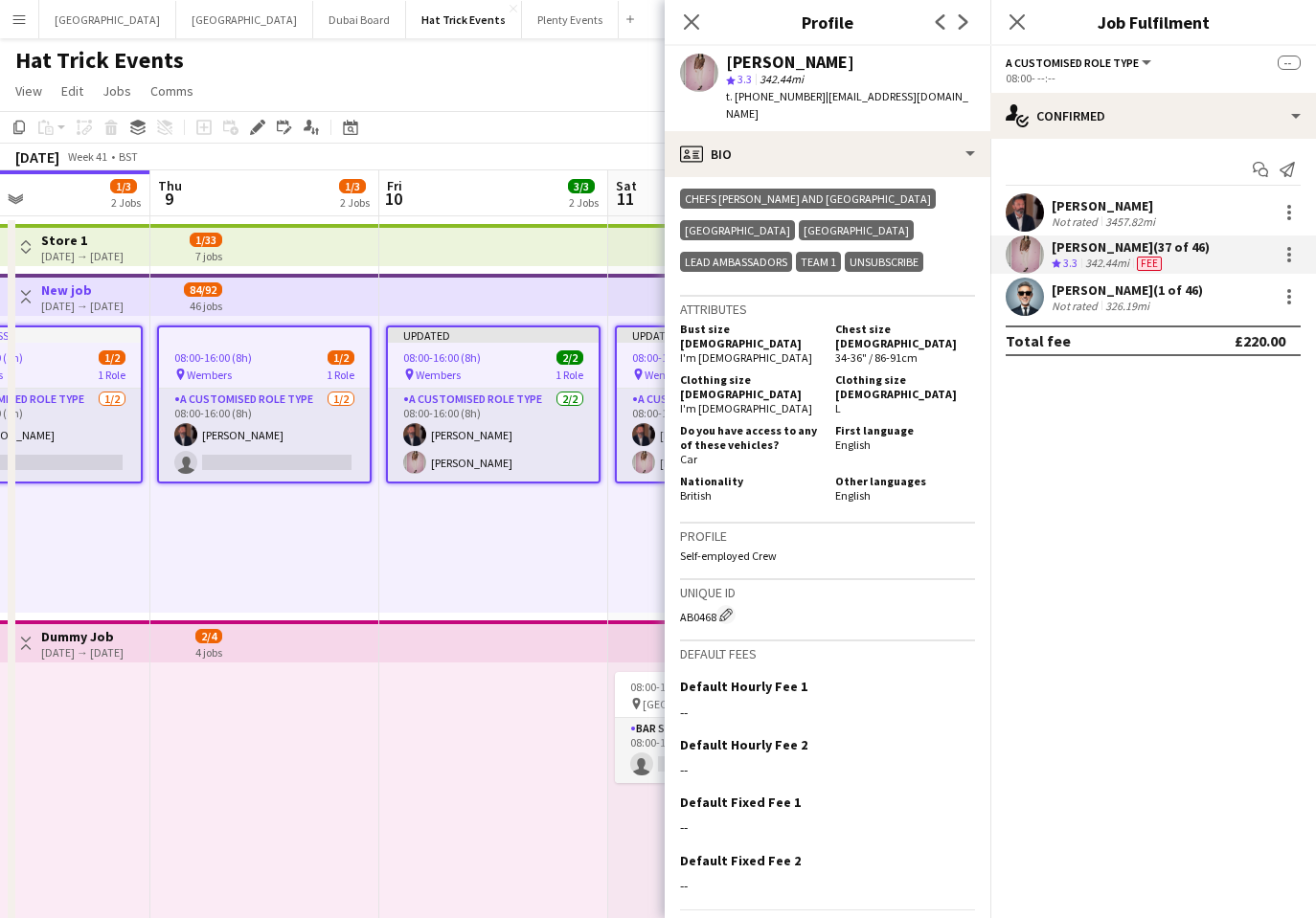
click at [1234, 210] on div "[PERSON_NAME] Not rated 3457.82mi" at bounding box center [1152, 212] width 325 height 38
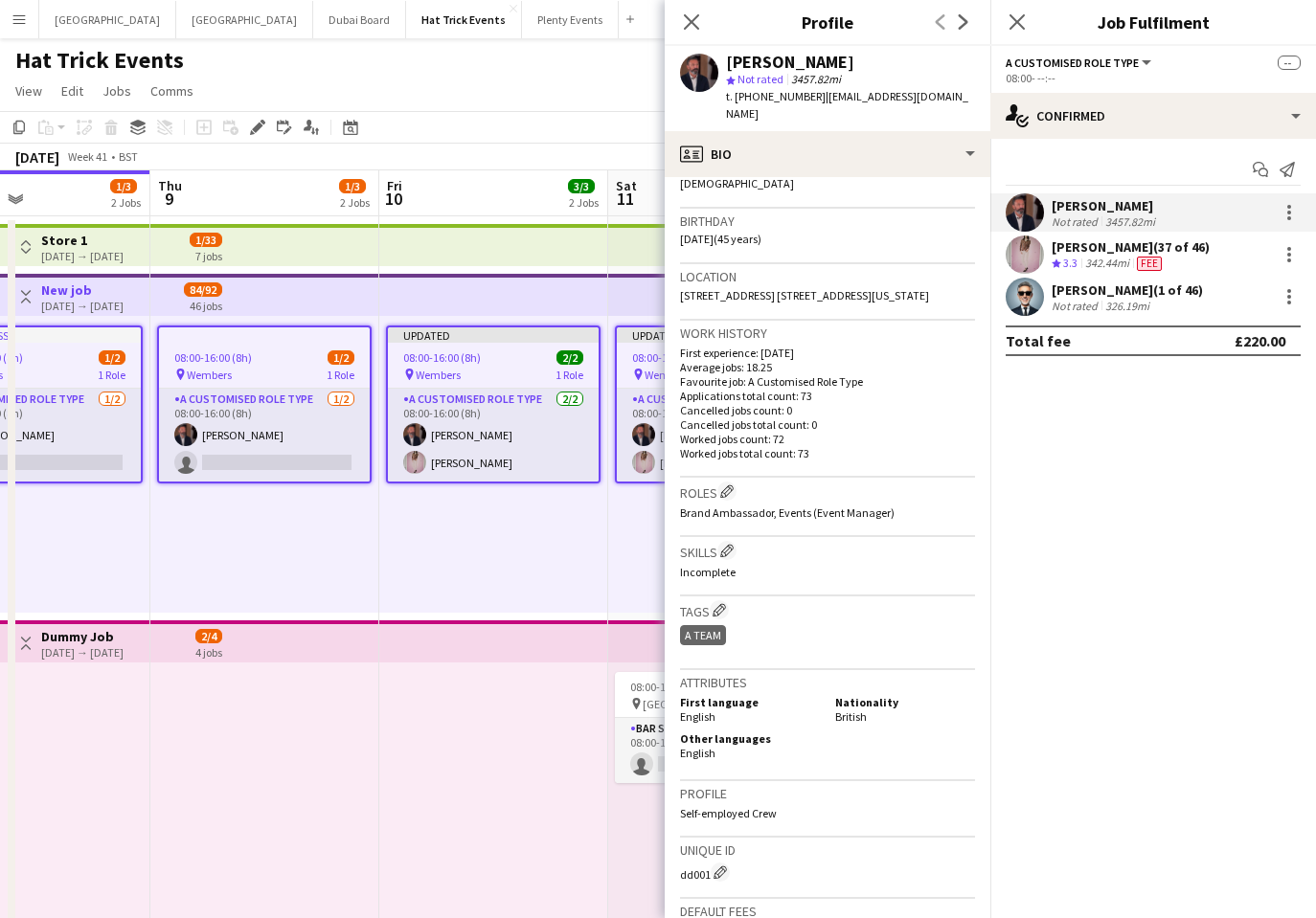
scroll to position [627, 0]
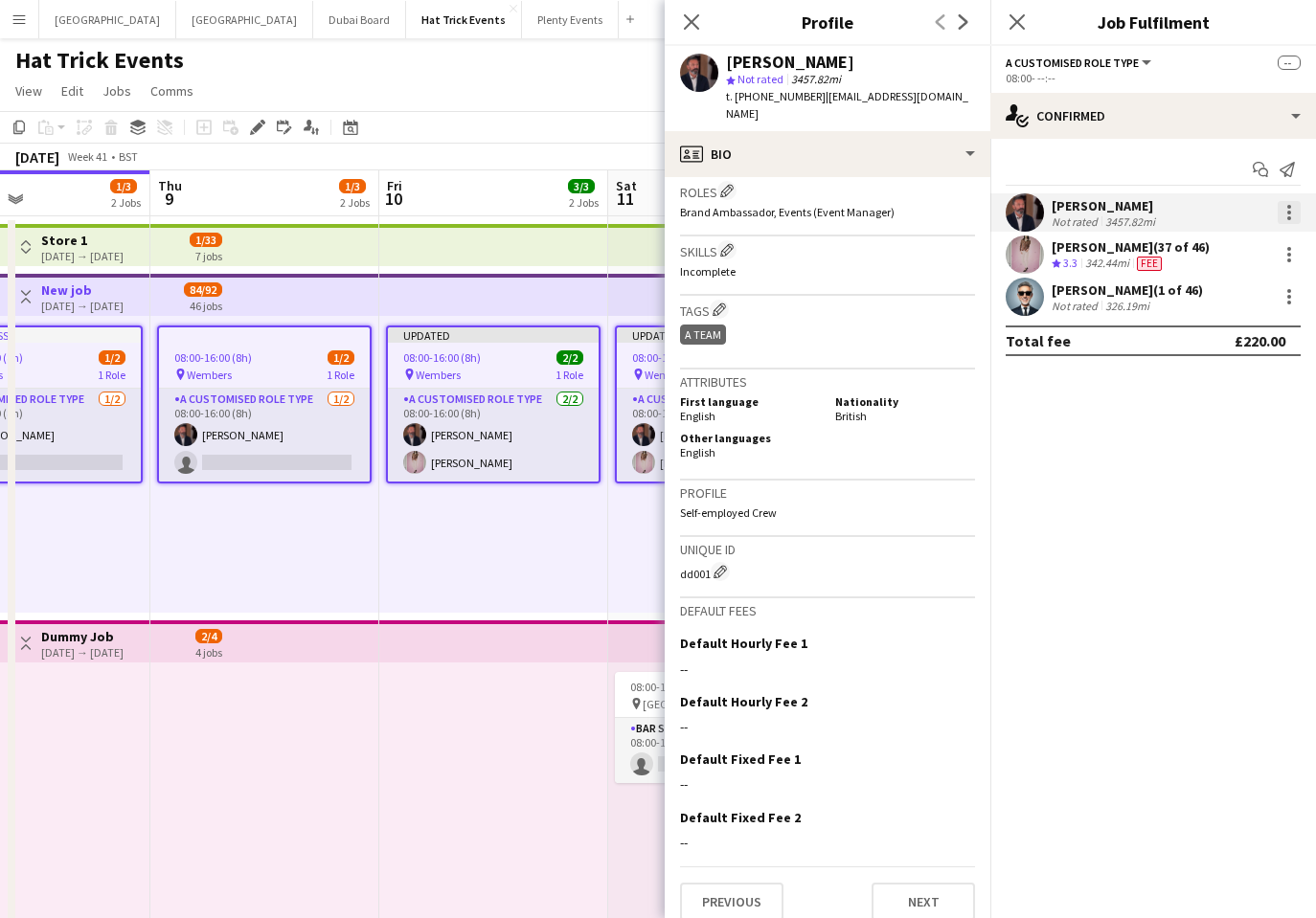
click at [1290, 211] on div at bounding box center [1289, 213] width 4 height 4
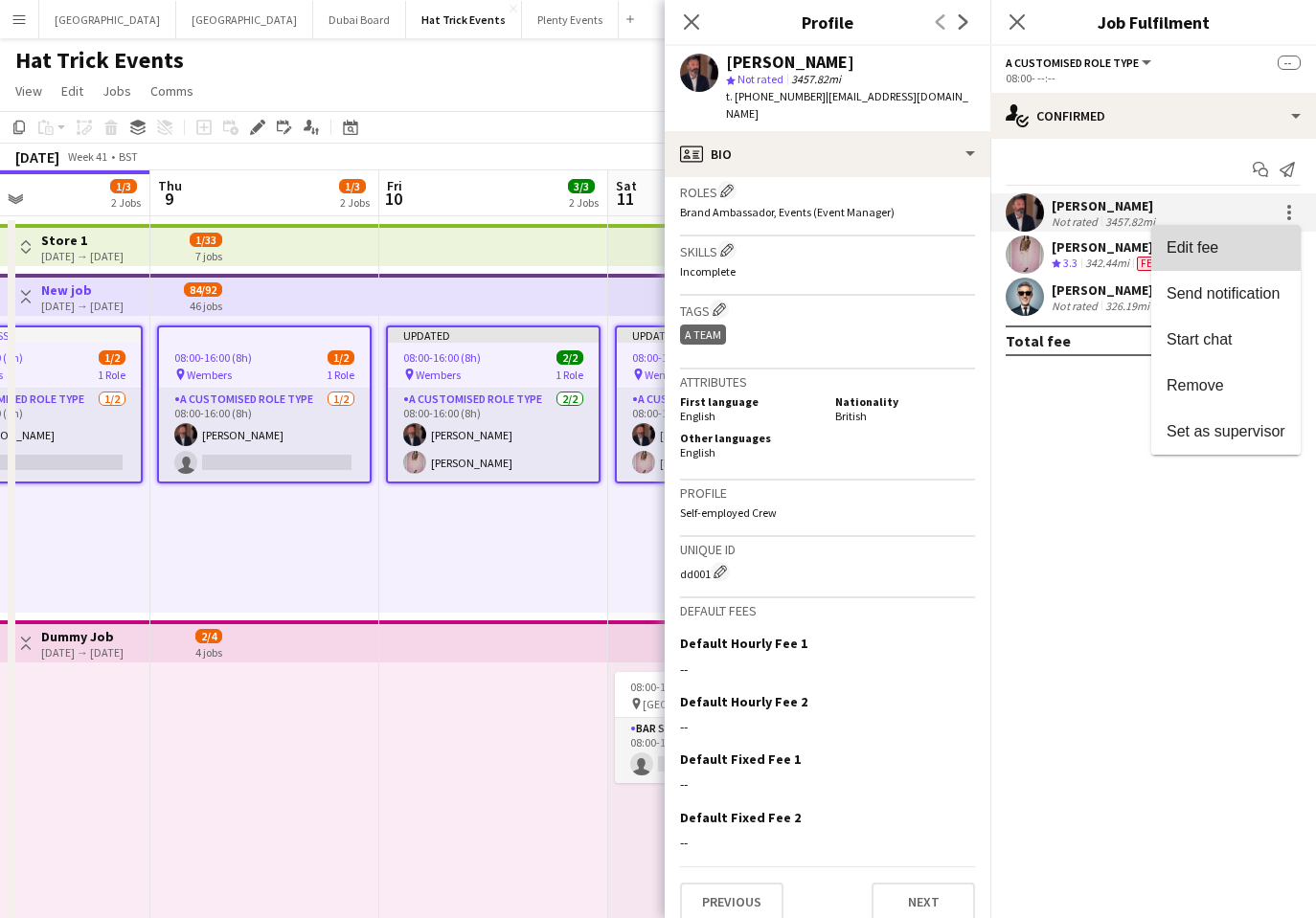
click at [1265, 241] on span "Edit fee" at bounding box center [1226, 248] width 118 height 17
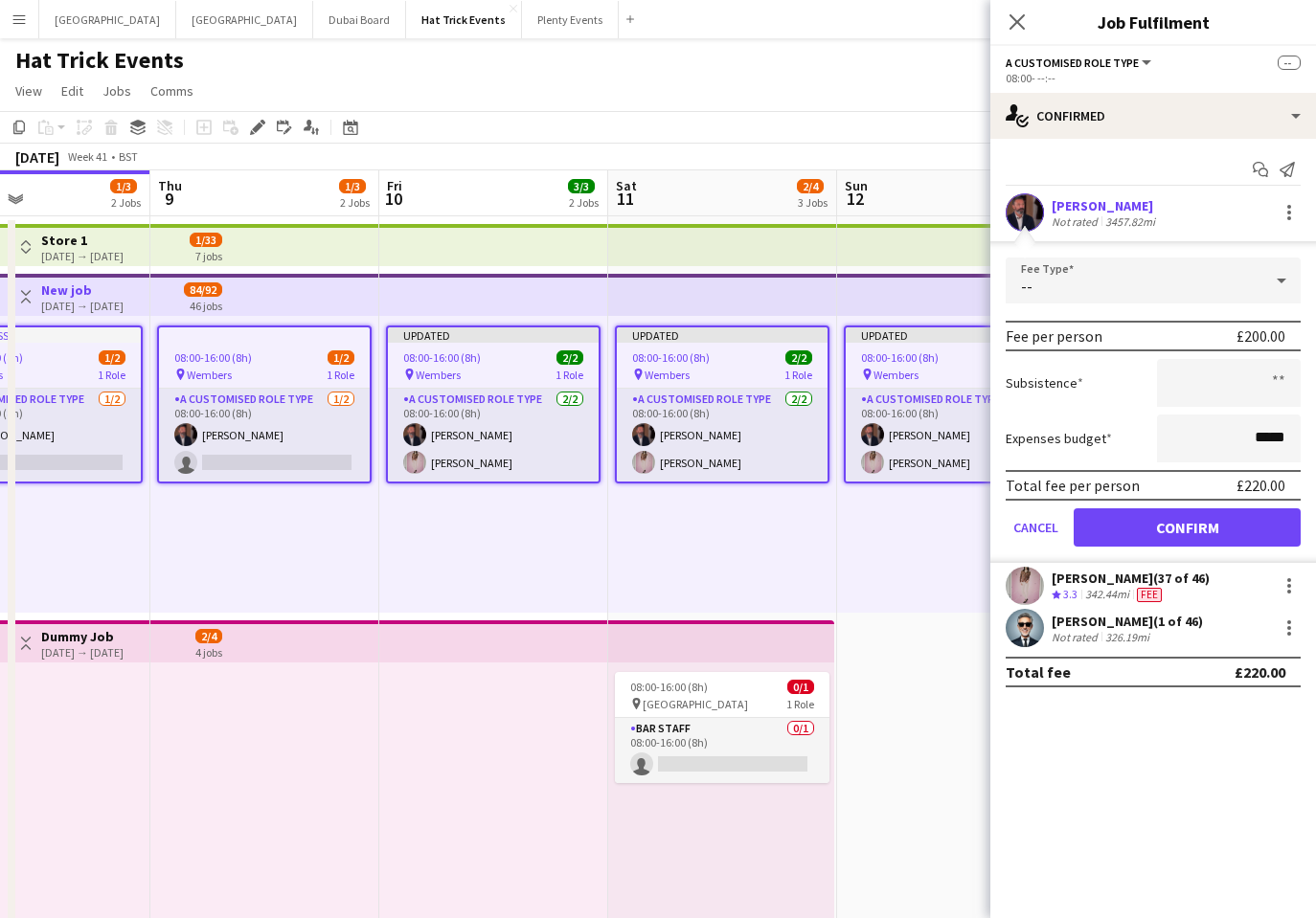
click at [1274, 282] on icon at bounding box center [1281, 279] width 23 height 38
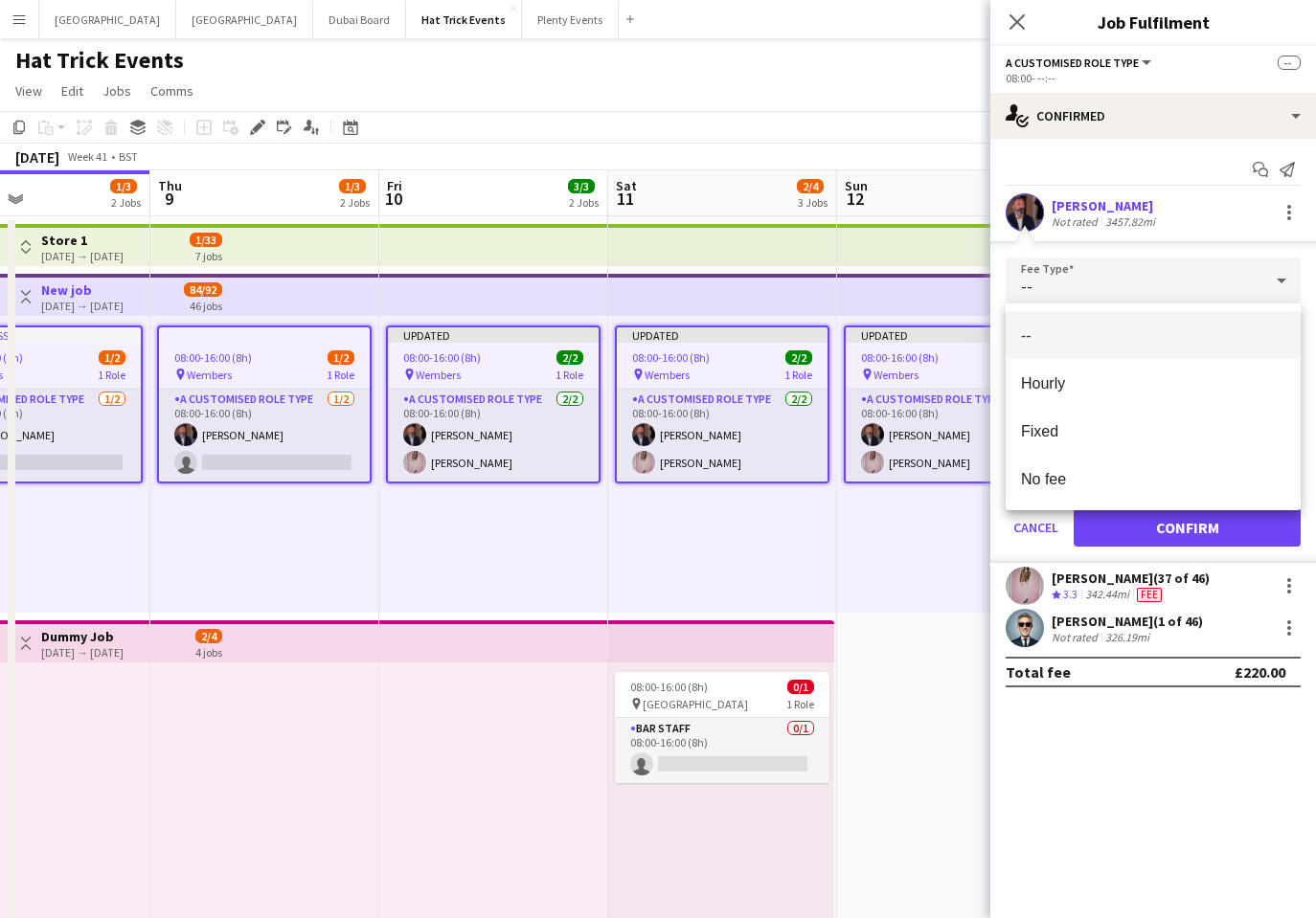
click at [1281, 279] on div at bounding box center [658, 459] width 1316 height 918
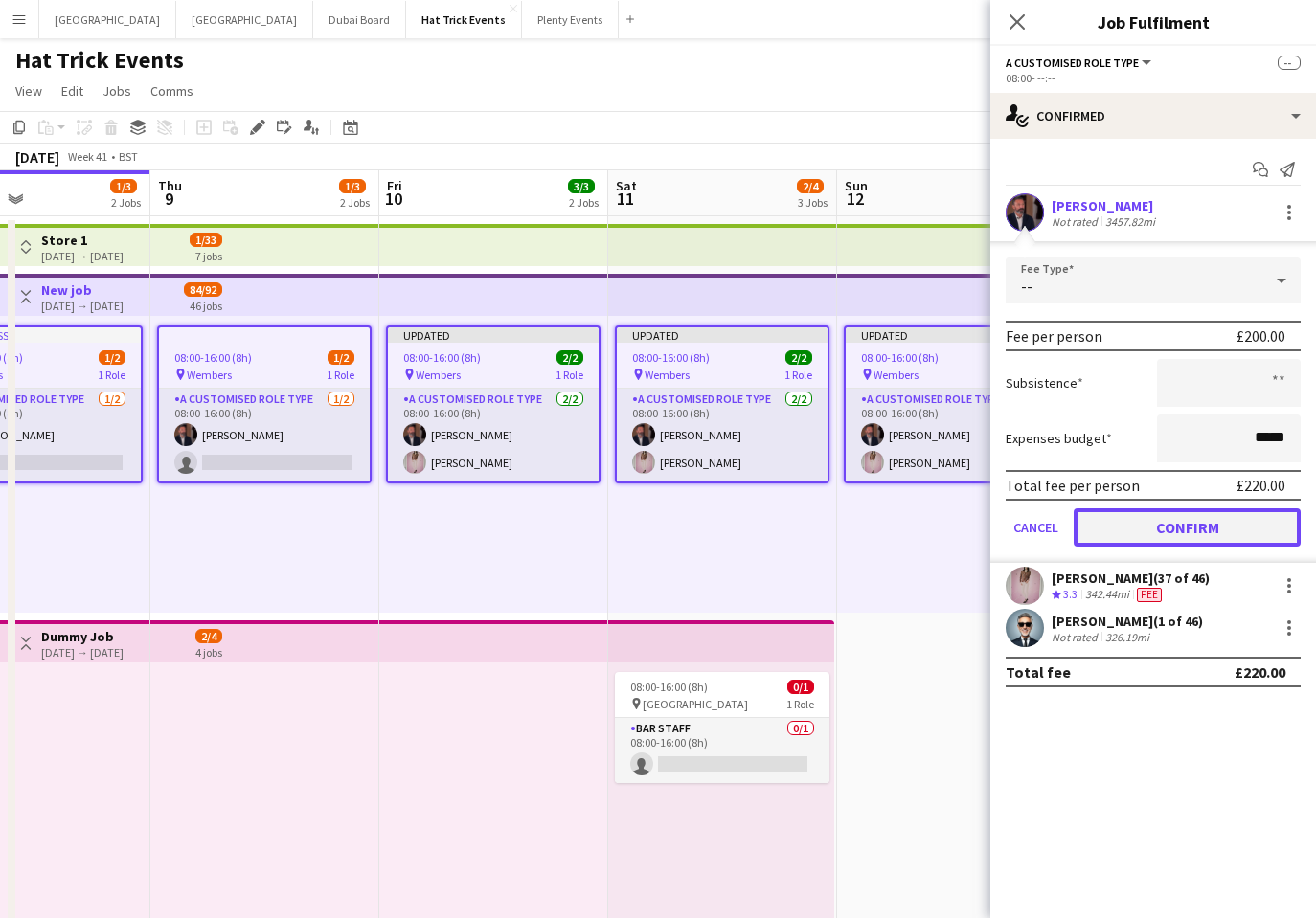
click at [1196, 532] on button "Confirm" at bounding box center [1187, 527] width 227 height 38
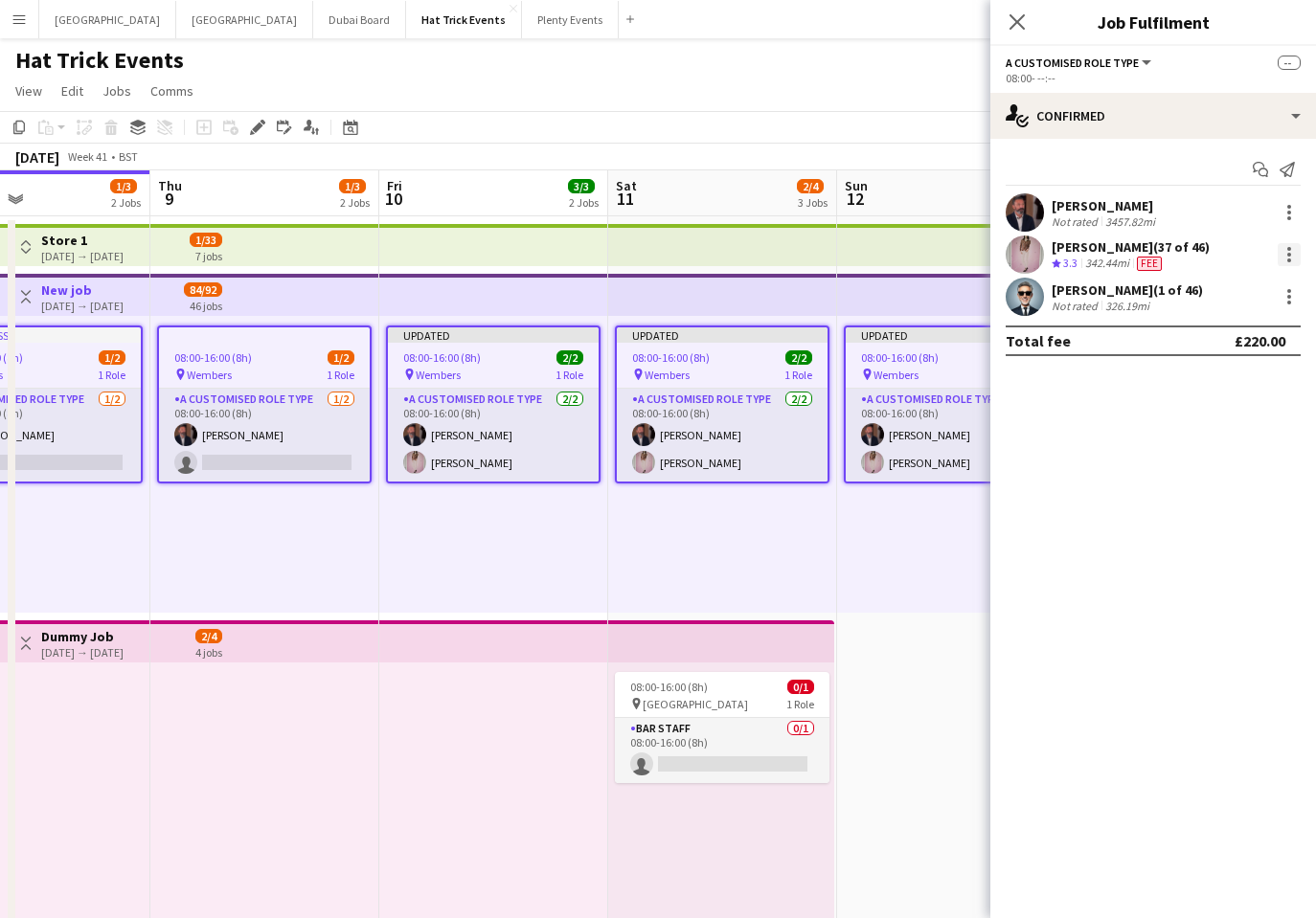
click at [1285, 256] on div at bounding box center [1289, 255] width 23 height 23
click at [1264, 281] on span "Edit fee" at bounding box center [1226, 290] width 118 height 17
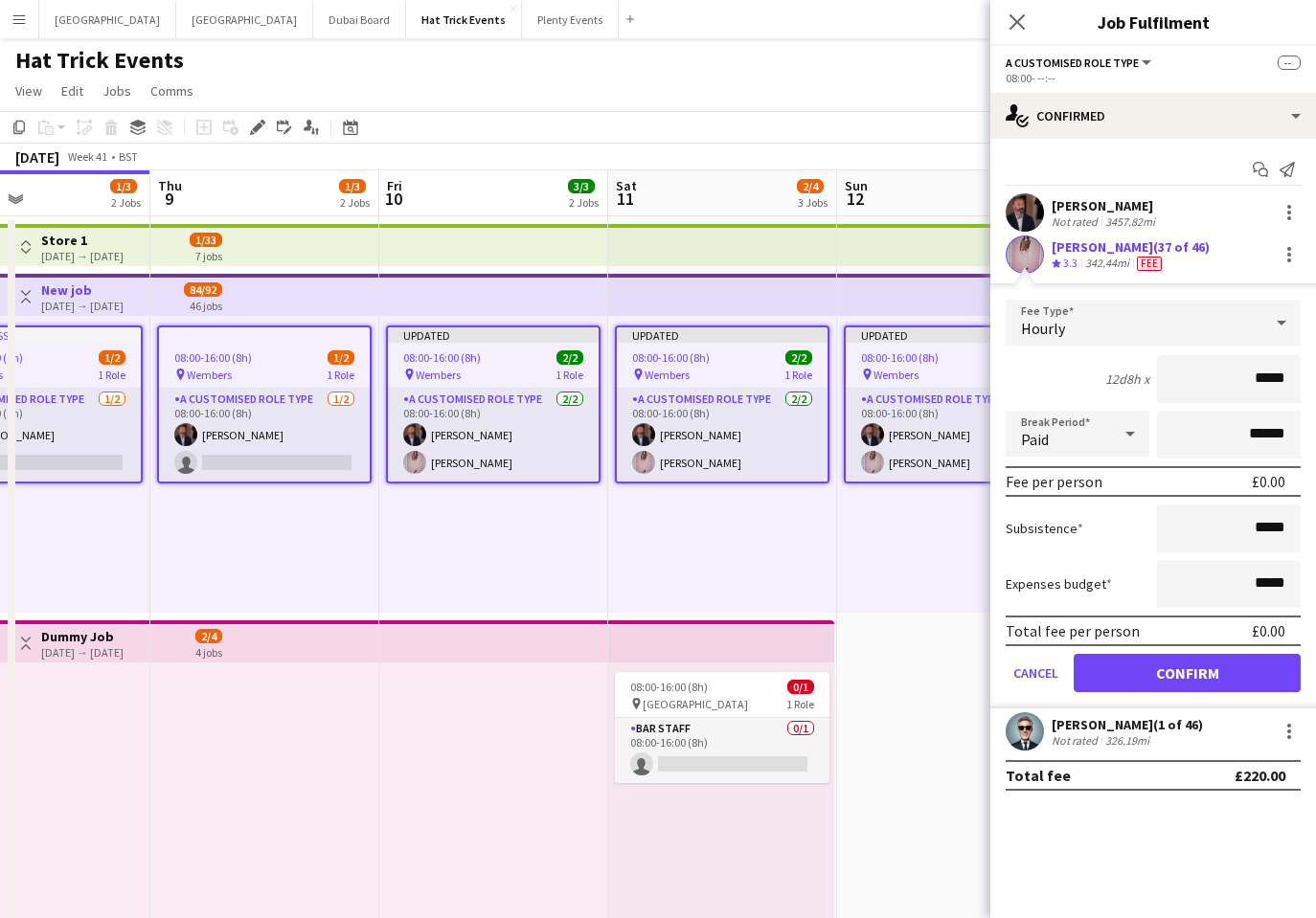
click at [1261, 385] on input "*****" at bounding box center [1229, 378] width 144 height 48
drag, startPoint x: 1261, startPoint y: 382, endPoint x: 1243, endPoint y: 381, distance: 18.0
click at [1243, 381] on input "*******" at bounding box center [1229, 378] width 144 height 48
type input "*****"
click at [1200, 682] on button "Confirm" at bounding box center [1187, 672] width 227 height 38
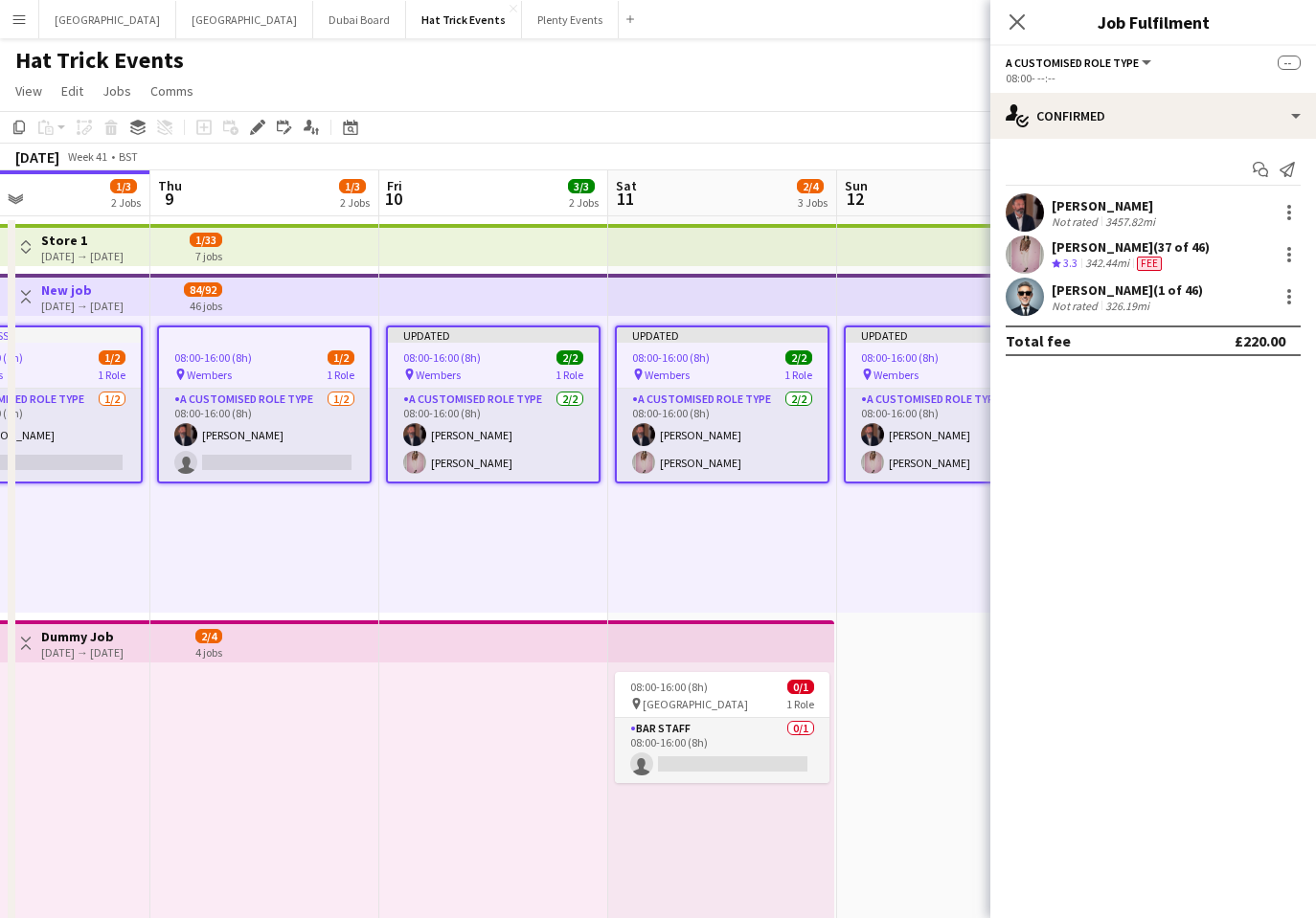
click at [888, 540] on div "Updated 08:00-16:00 (8h) 2/2 pin Wembers 1 Role A Customised Role Type [DATE] 0…" at bounding box center [951, 465] width 229 height 297
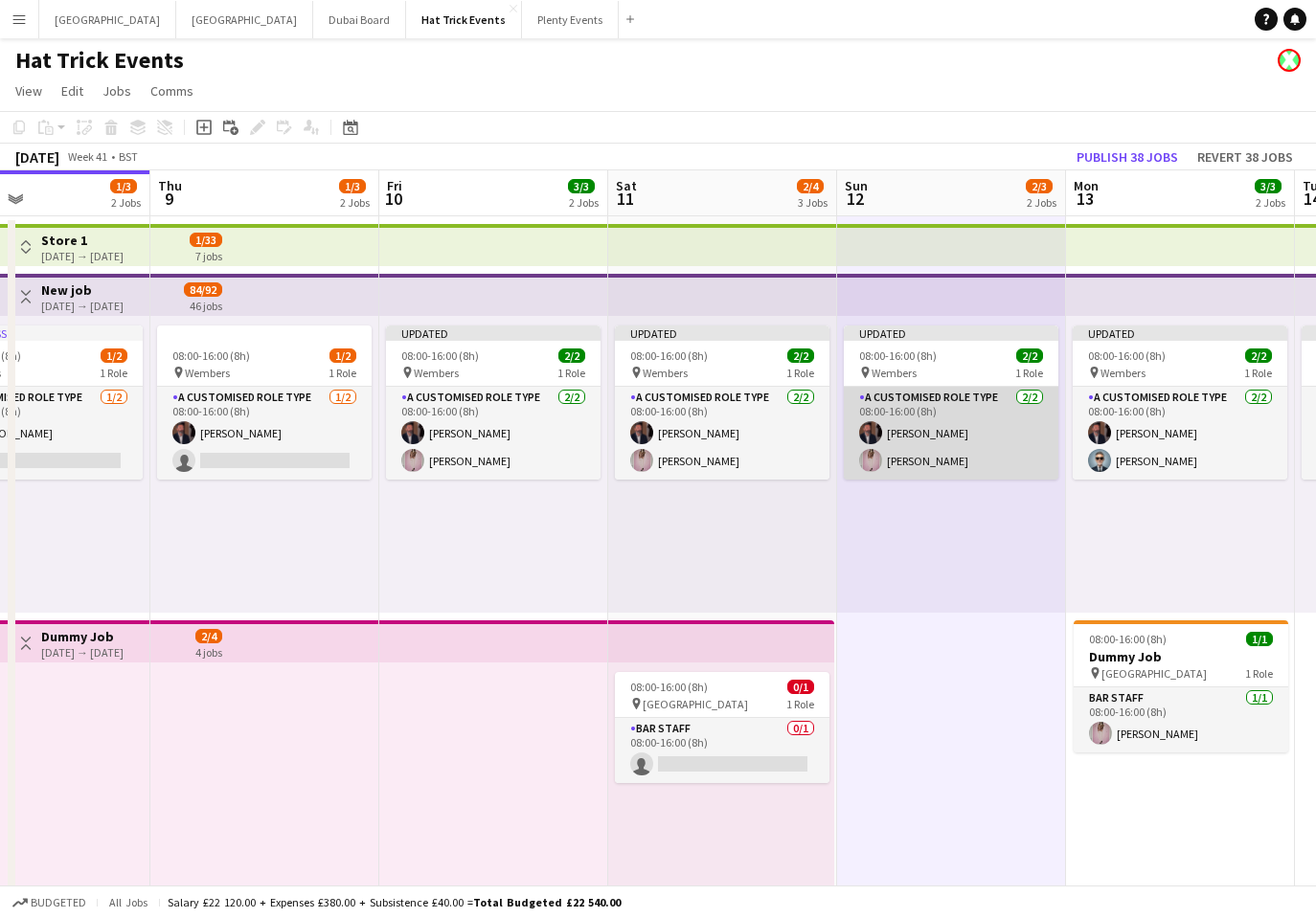
click at [911, 425] on app-card-role "A Customised Role Type [DATE] 08:00-16:00 (8h) [PERSON_NAME] [PERSON_NAME] Pric…" at bounding box center [950, 434] width 214 height 93
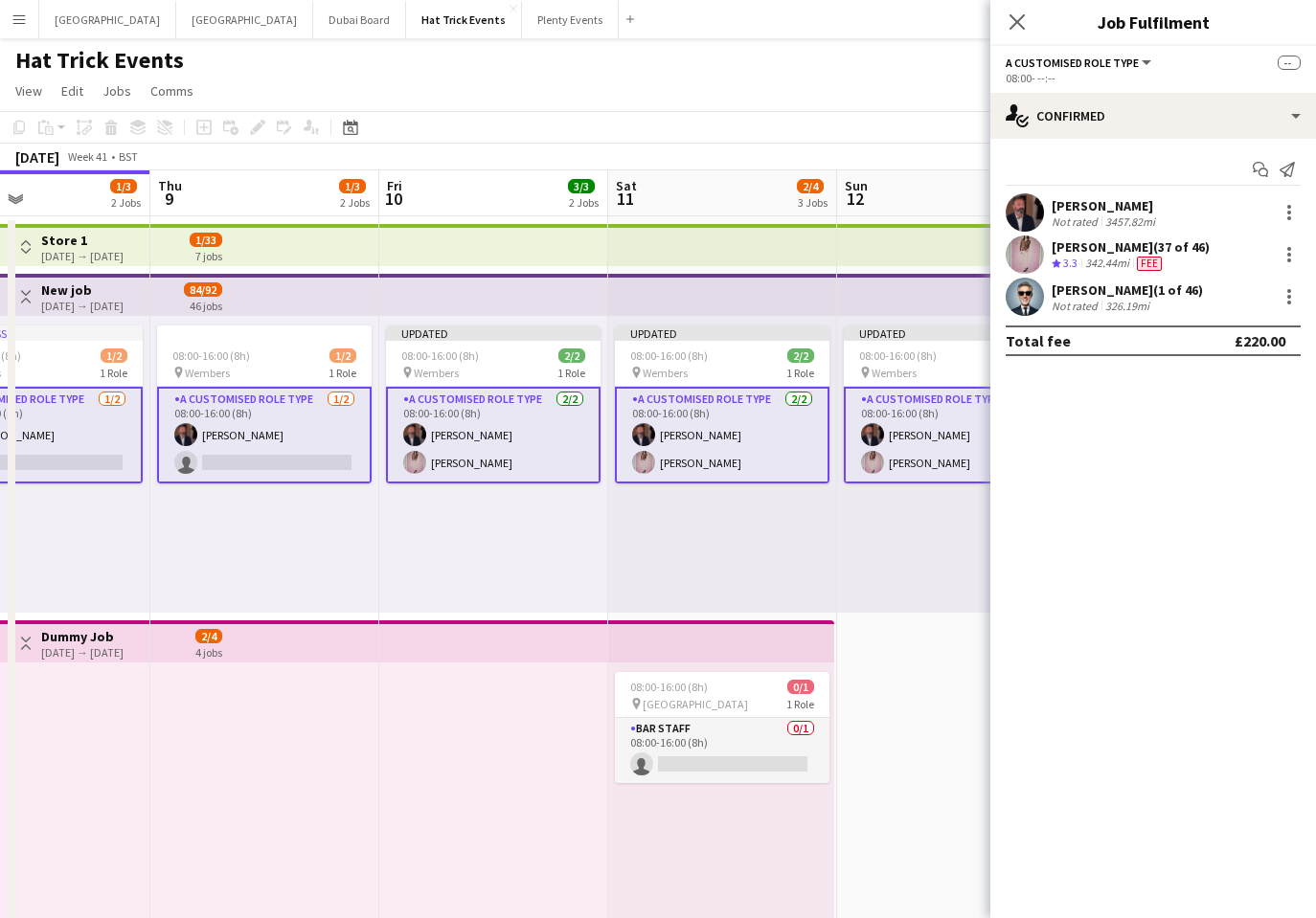
click at [911, 425] on app-card-role "A Customised Role Type [DATE] 08:00-16:00 (8h) [PERSON_NAME] [PERSON_NAME] Pric…" at bounding box center [950, 436] width 214 height 97
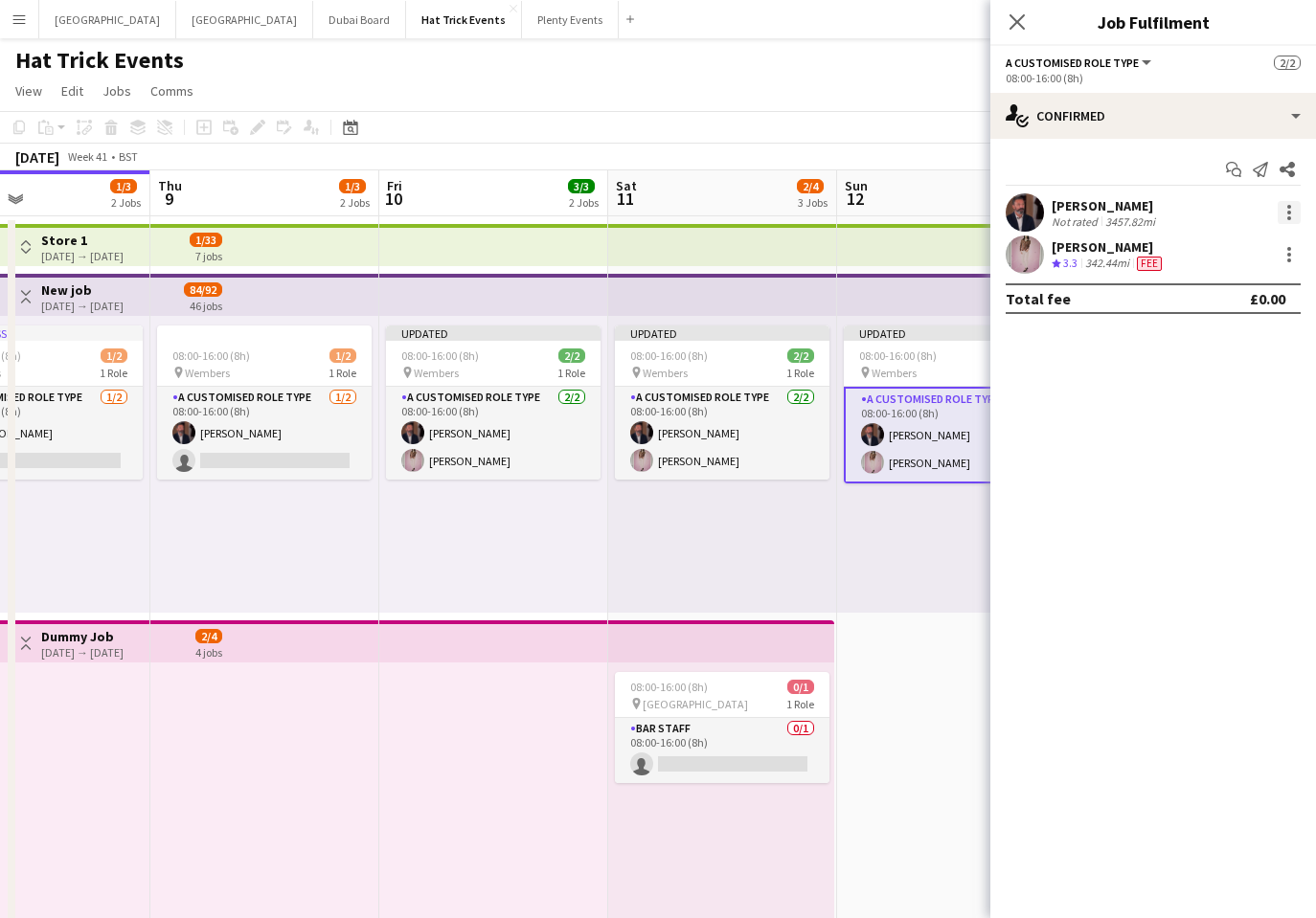
click at [1285, 210] on div at bounding box center [1289, 213] width 23 height 23
click at [1251, 249] on span "Edit fee" at bounding box center [1226, 248] width 118 height 17
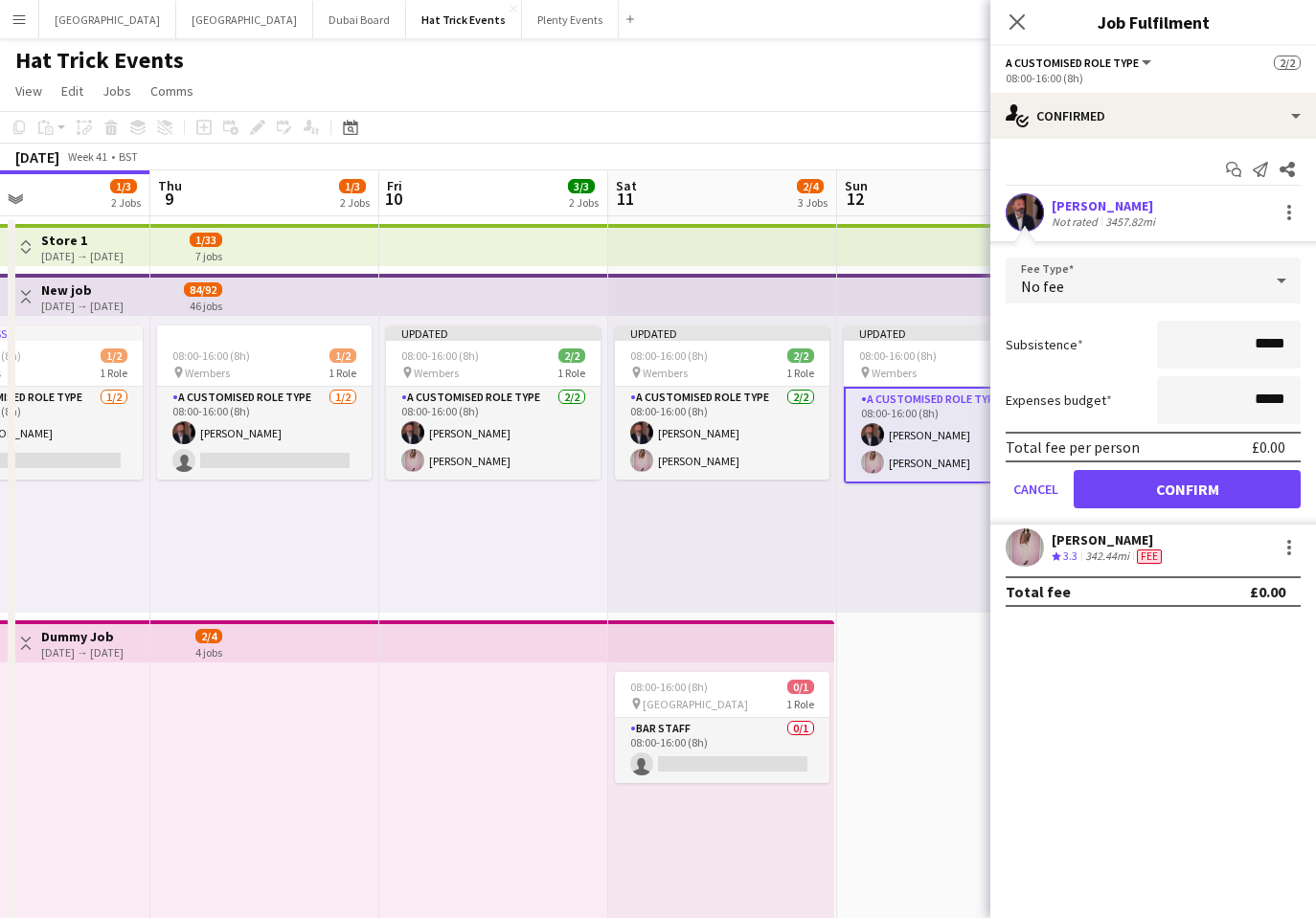
click at [923, 643] on app-date-cell "Updated 08:00-16:00 (8h) 2/2 pin Wembers 1 Role A Customised Role Type 2/2 08:0…" at bounding box center [951, 765] width 229 height 1098
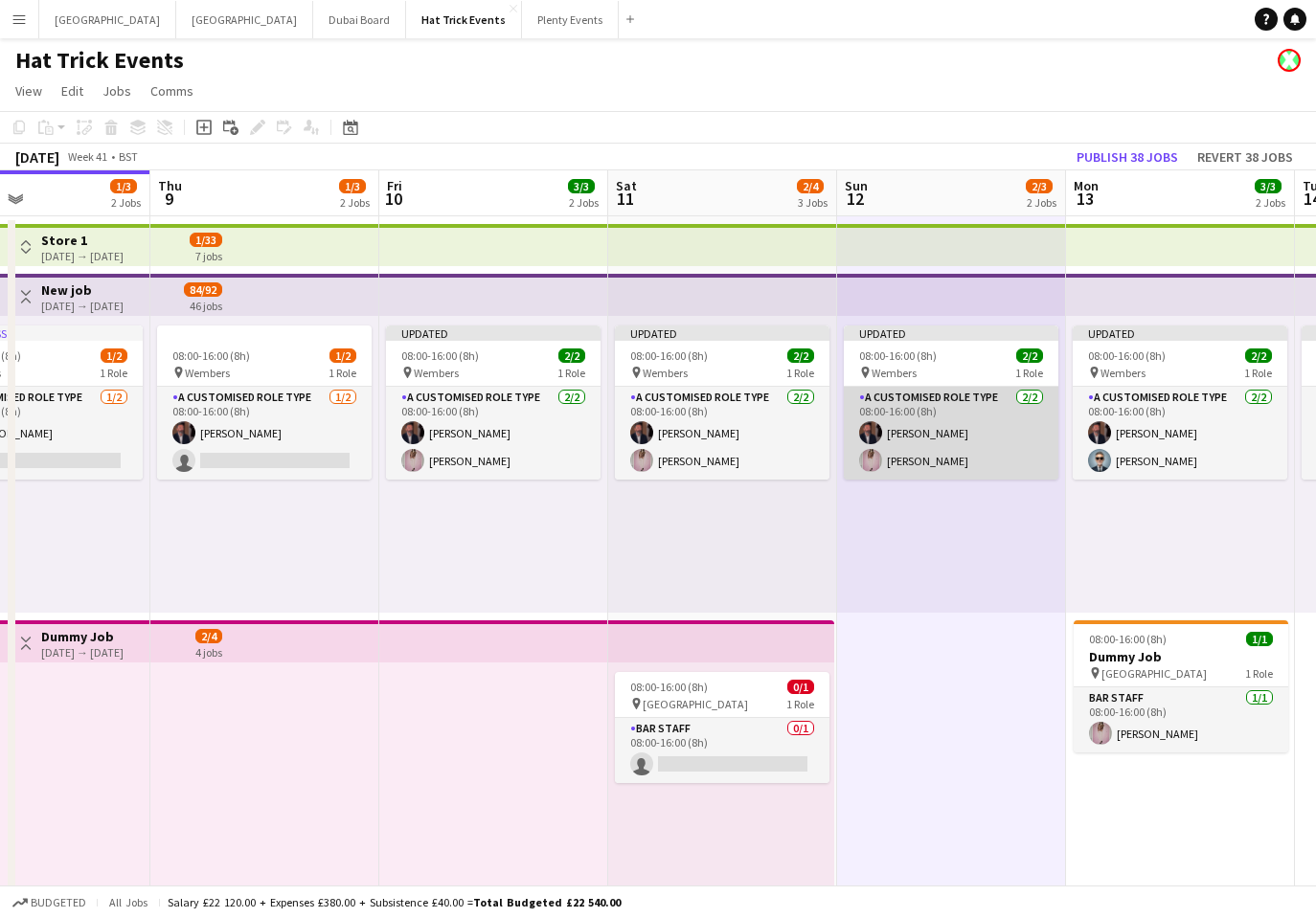
click at [974, 450] on app-card-role "A Customised Role Type [DATE] 08:00-16:00 (8h) [PERSON_NAME] [PERSON_NAME] Pric…" at bounding box center [950, 434] width 214 height 93
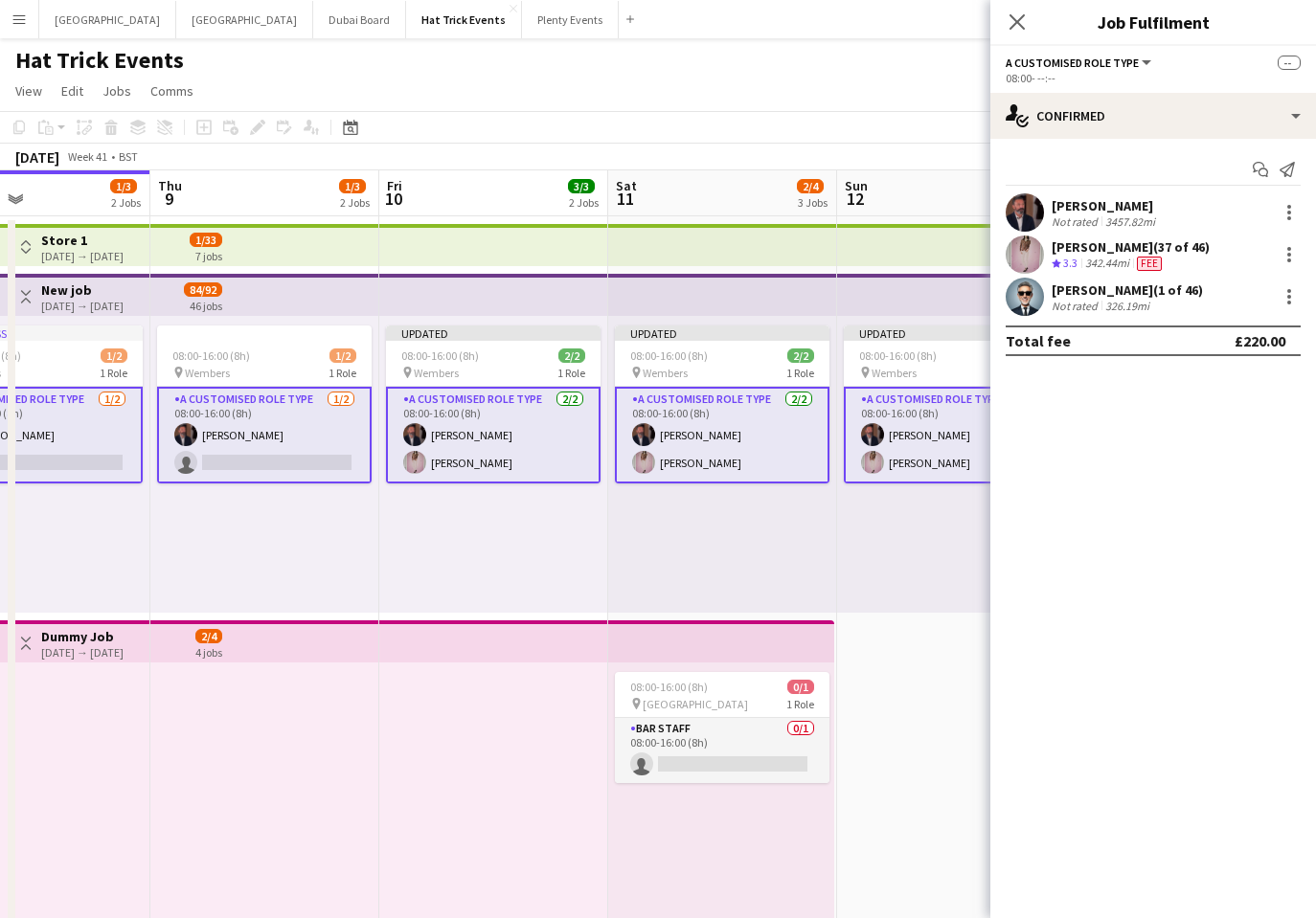
click at [964, 453] on app-card-role "A Customised Role Type [DATE] 08:00-16:00 (8h) [PERSON_NAME] [PERSON_NAME] Pric…" at bounding box center [950, 436] width 214 height 97
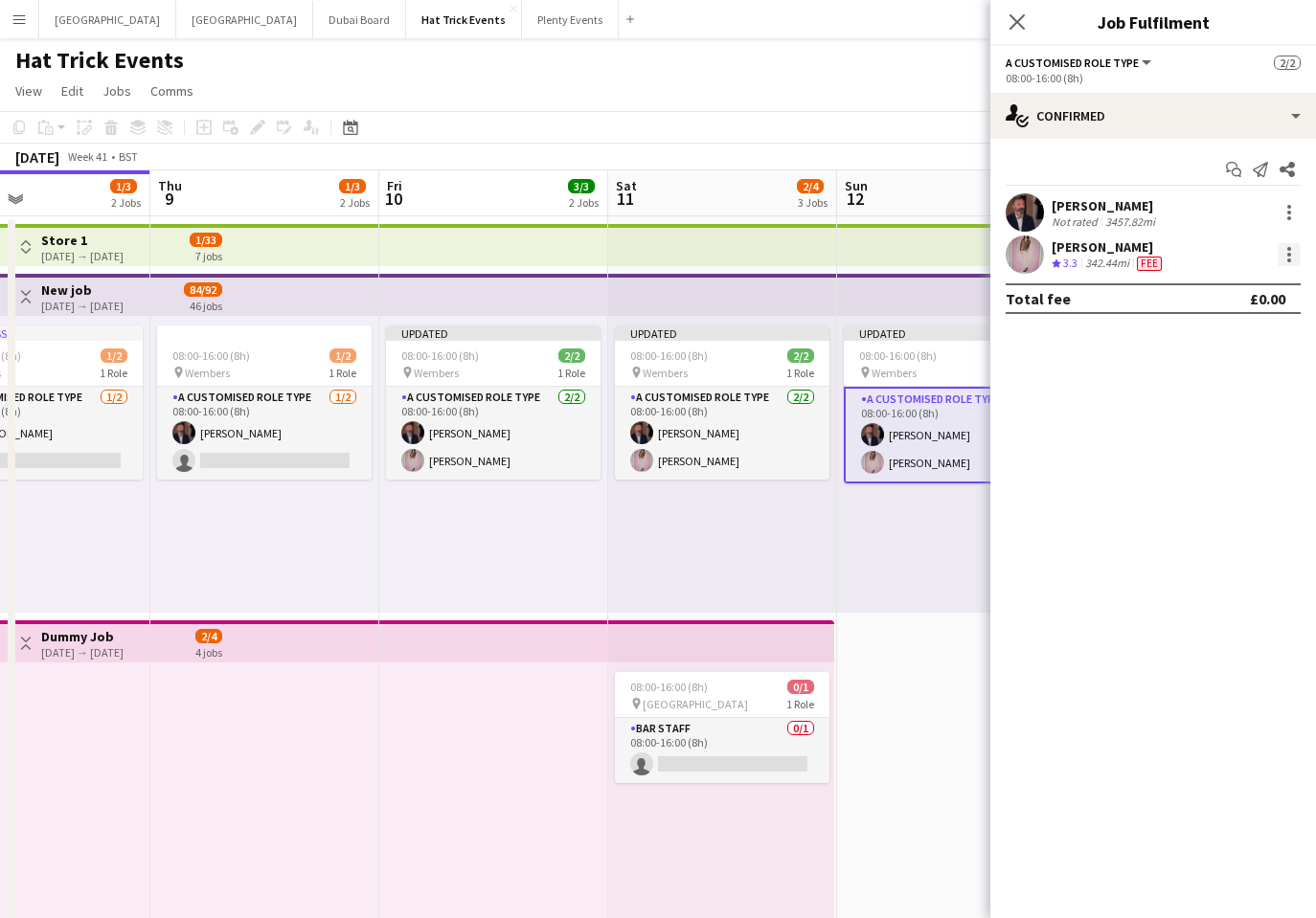
click at [1287, 254] on div at bounding box center [1289, 254] width 4 height 4
click at [1230, 295] on span "Edit fee" at bounding box center [1226, 290] width 118 height 17
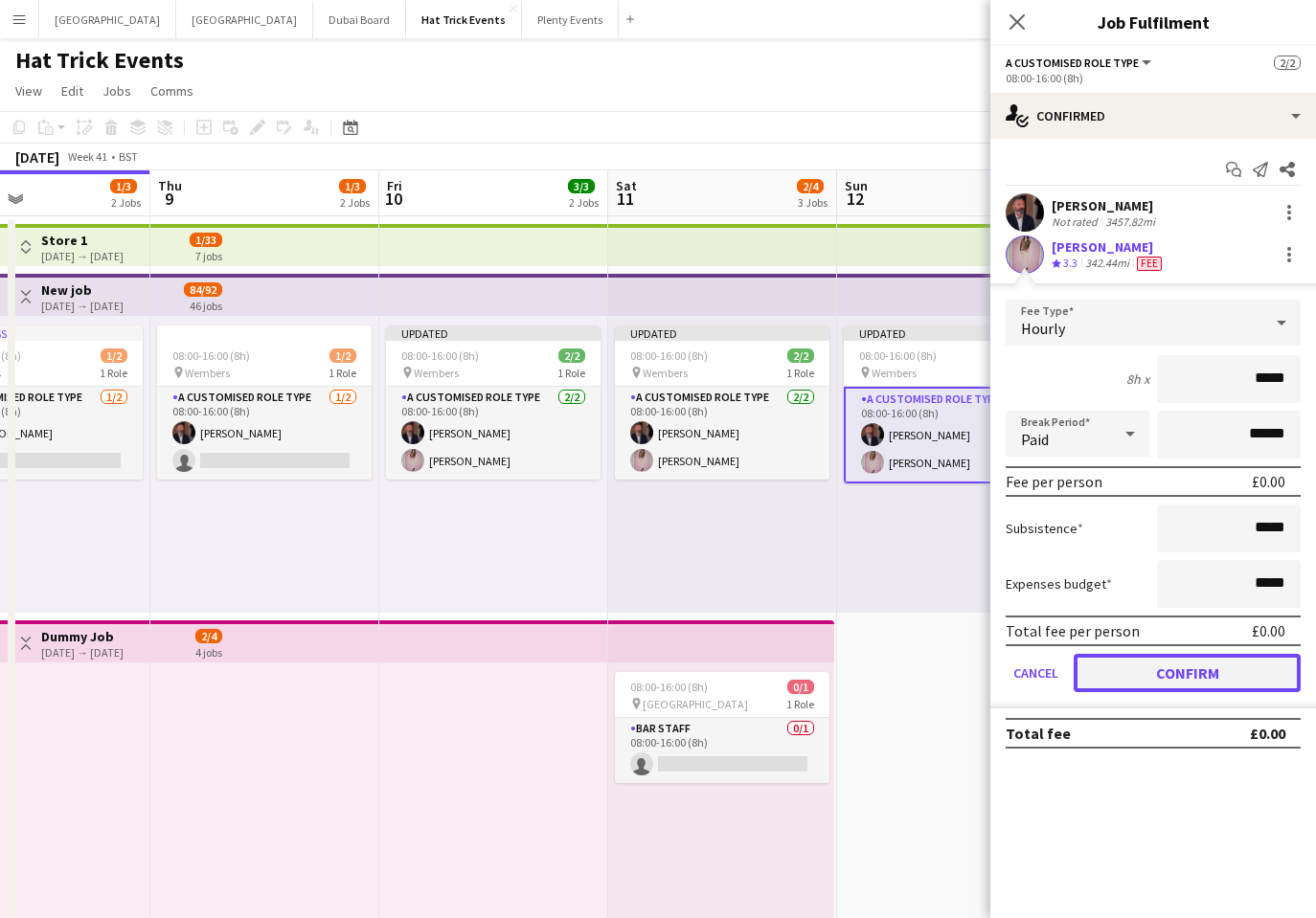
click at [1198, 676] on button "Confirm" at bounding box center [1187, 672] width 227 height 38
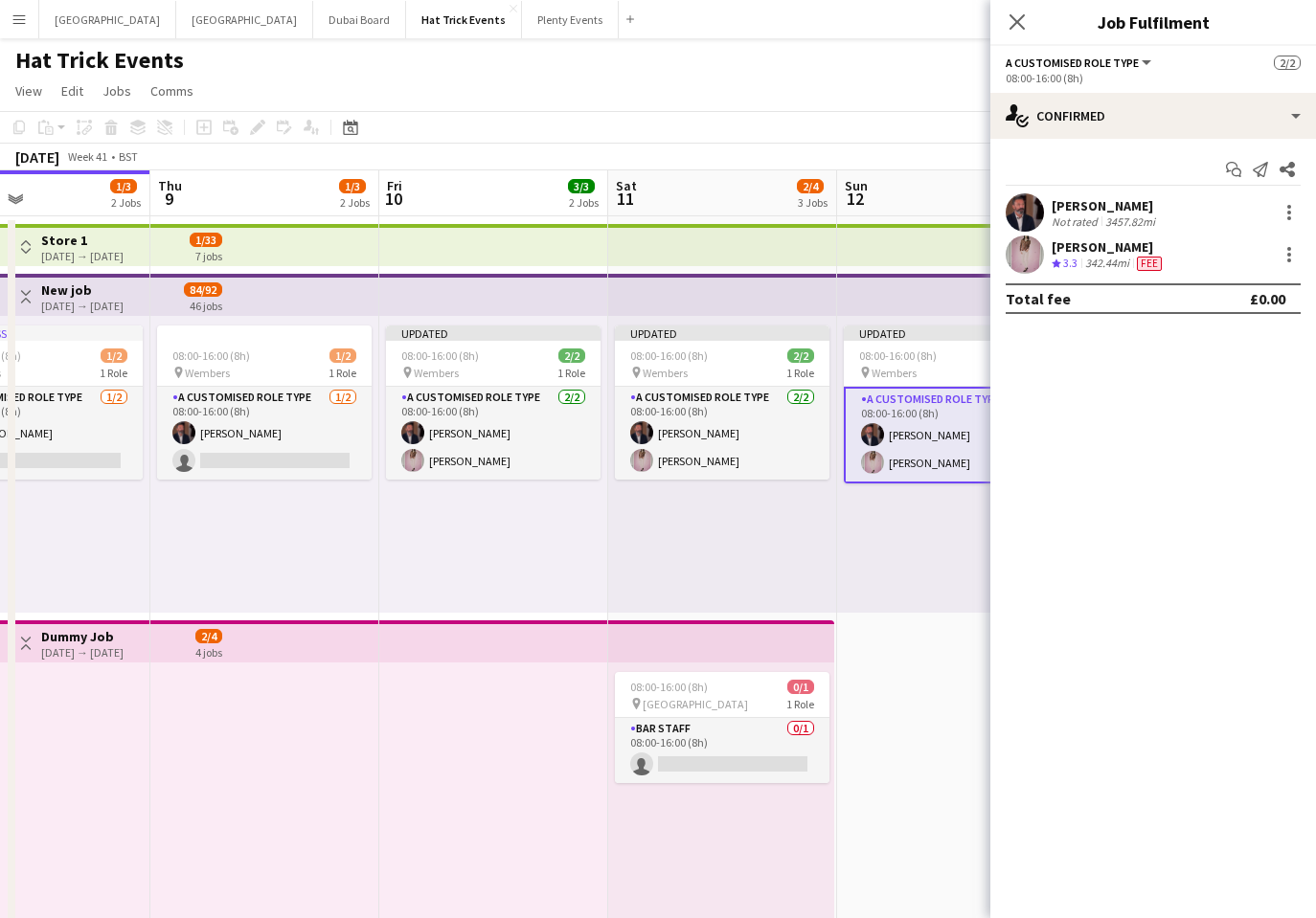
click at [1148, 263] on span "Fee" at bounding box center [1149, 263] width 25 height 15
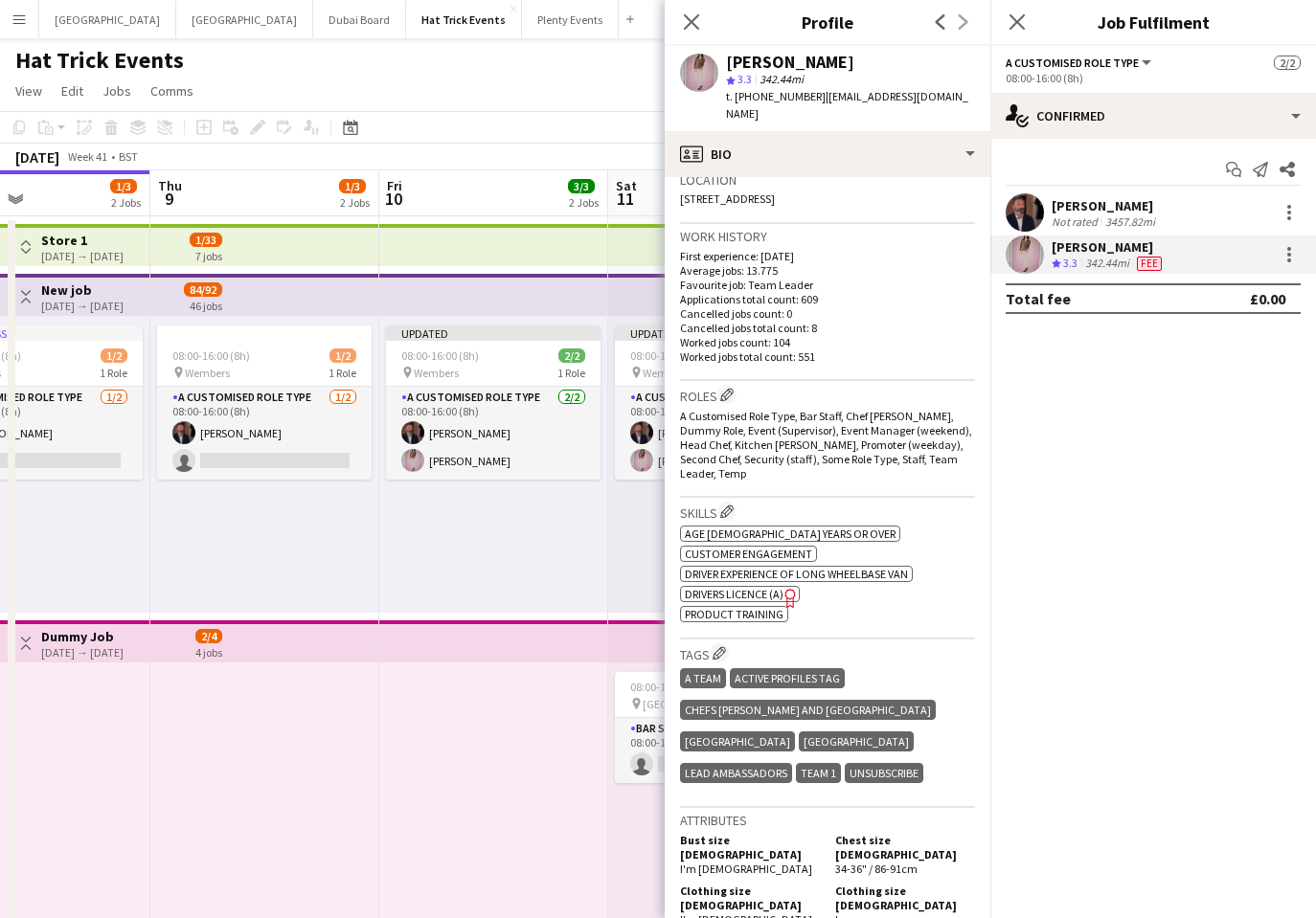
scroll to position [509, 0]
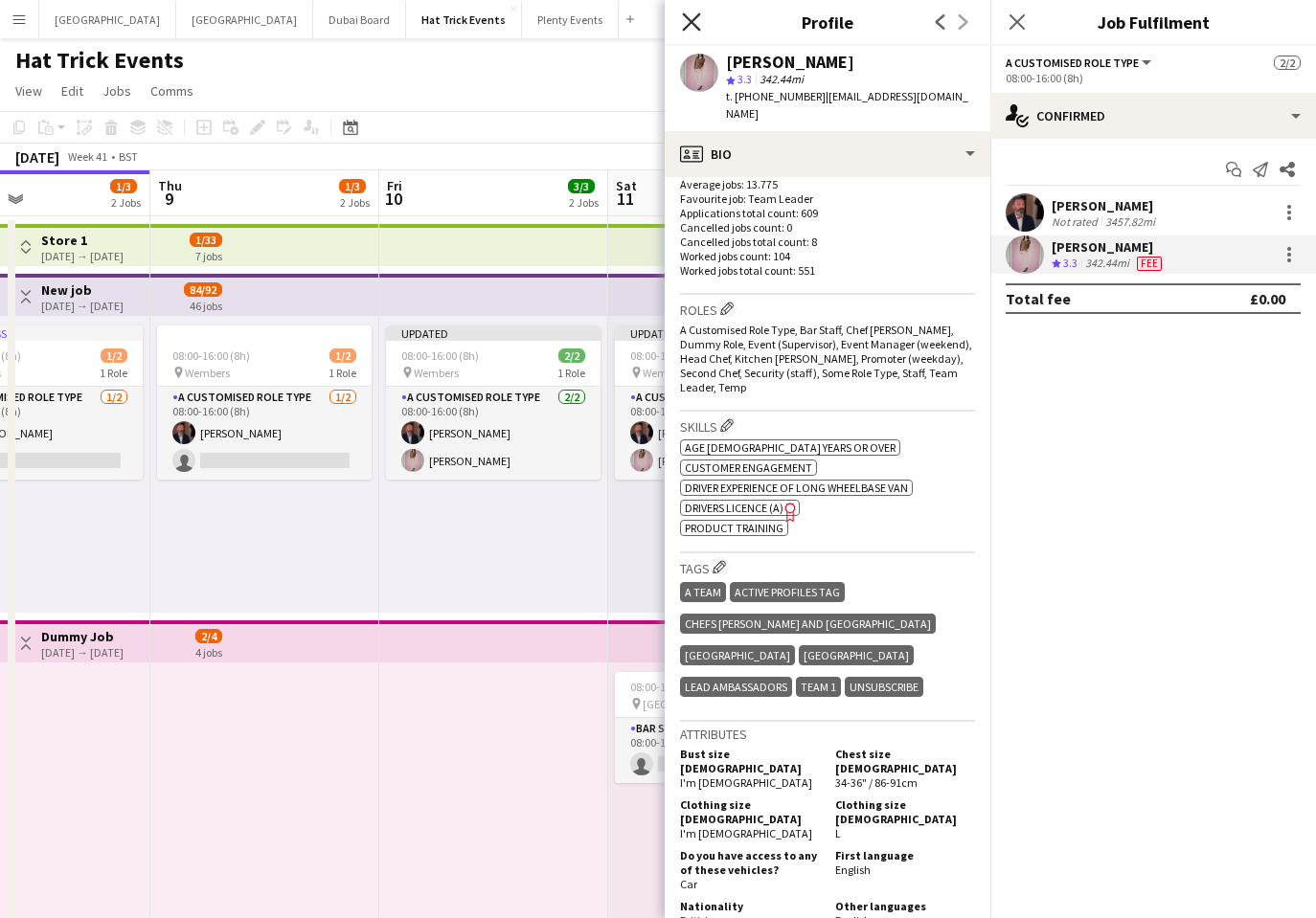
click at [687, 23] on icon "Close pop-in" at bounding box center [690, 21] width 18 height 18
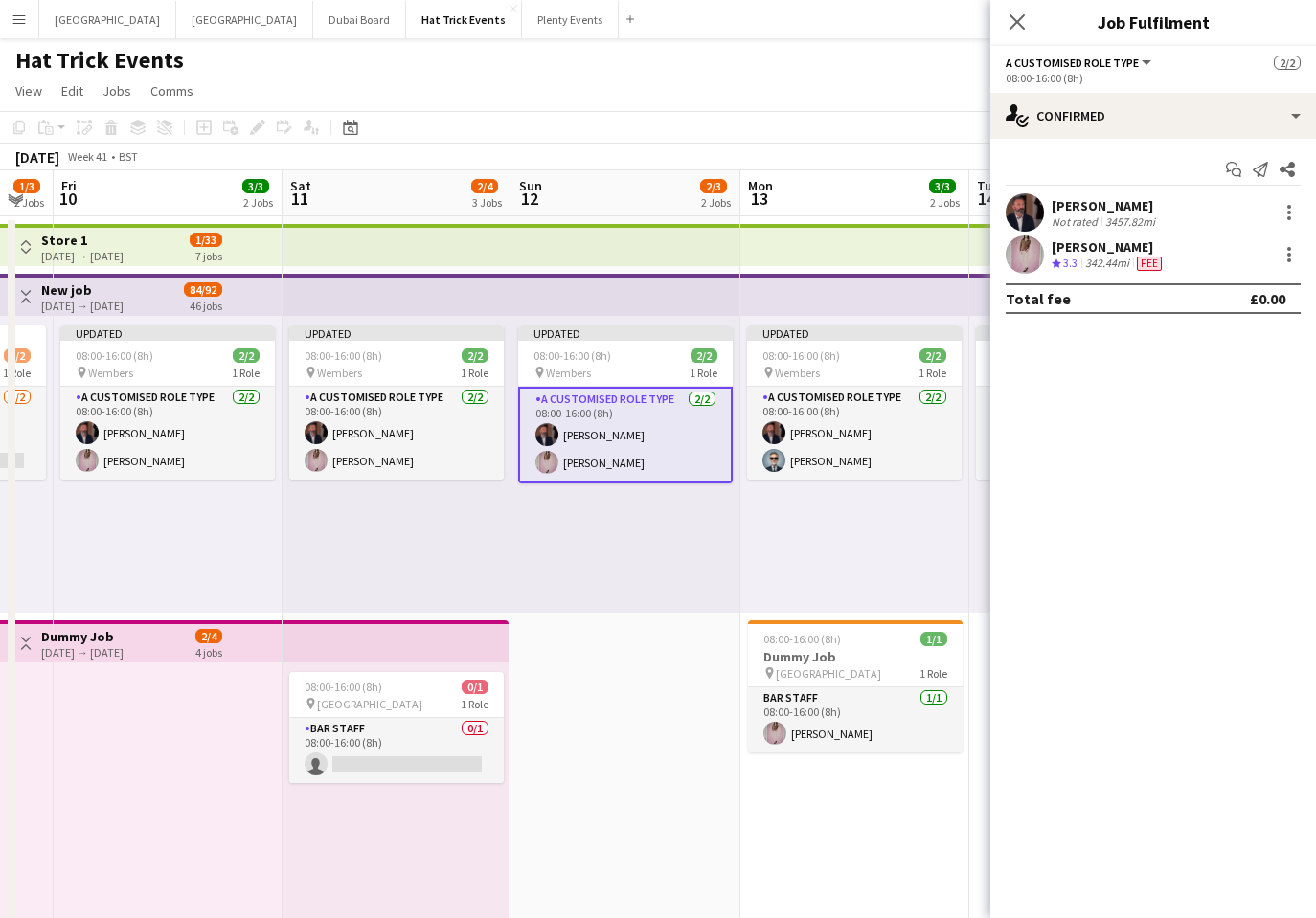
drag, startPoint x: 894, startPoint y: 587, endPoint x: 290, endPoint y: 563, distance: 604.5
click at [308, 554] on app-calendar-viewport "Tue 7 3/3 2 Jobs Wed 8 1/3 2 Jobs Thu 9 1/3 2 Jobs Fri 10 3/3 2 Jobs Sat 11 2/4…" at bounding box center [658, 742] width 1316 height 1143
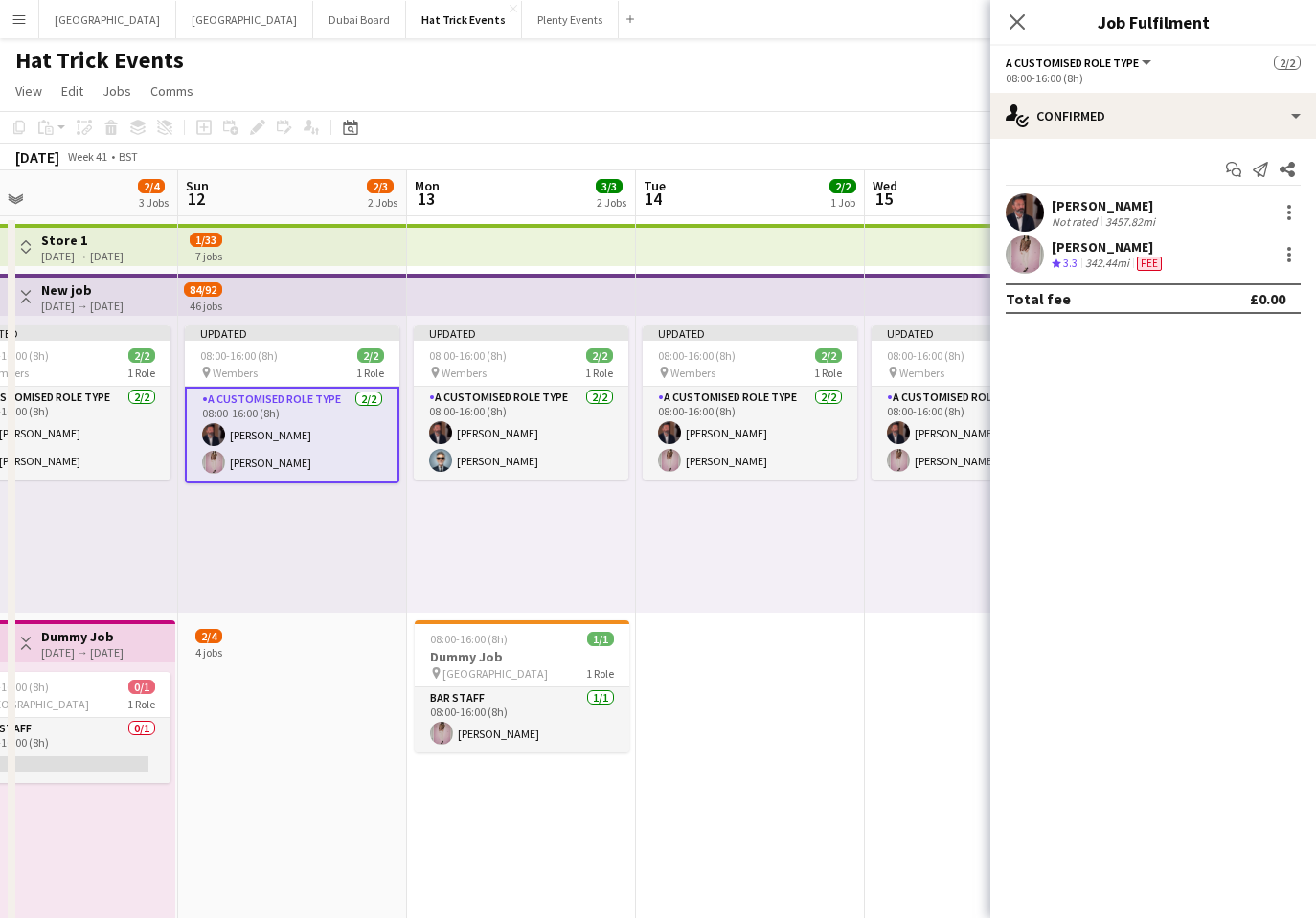
drag, startPoint x: 651, startPoint y: 586, endPoint x: 270, endPoint y: 554, distance: 382.3
click at [276, 555] on app-calendar-viewport "Wed 8 1/3 2 Jobs Thu 9 1/3 2 Jobs Fri 10 3/3 2 Jobs Sat 11 2/4 3 Jobs Sun 12 2/…" at bounding box center [658, 742] width 1316 height 1143
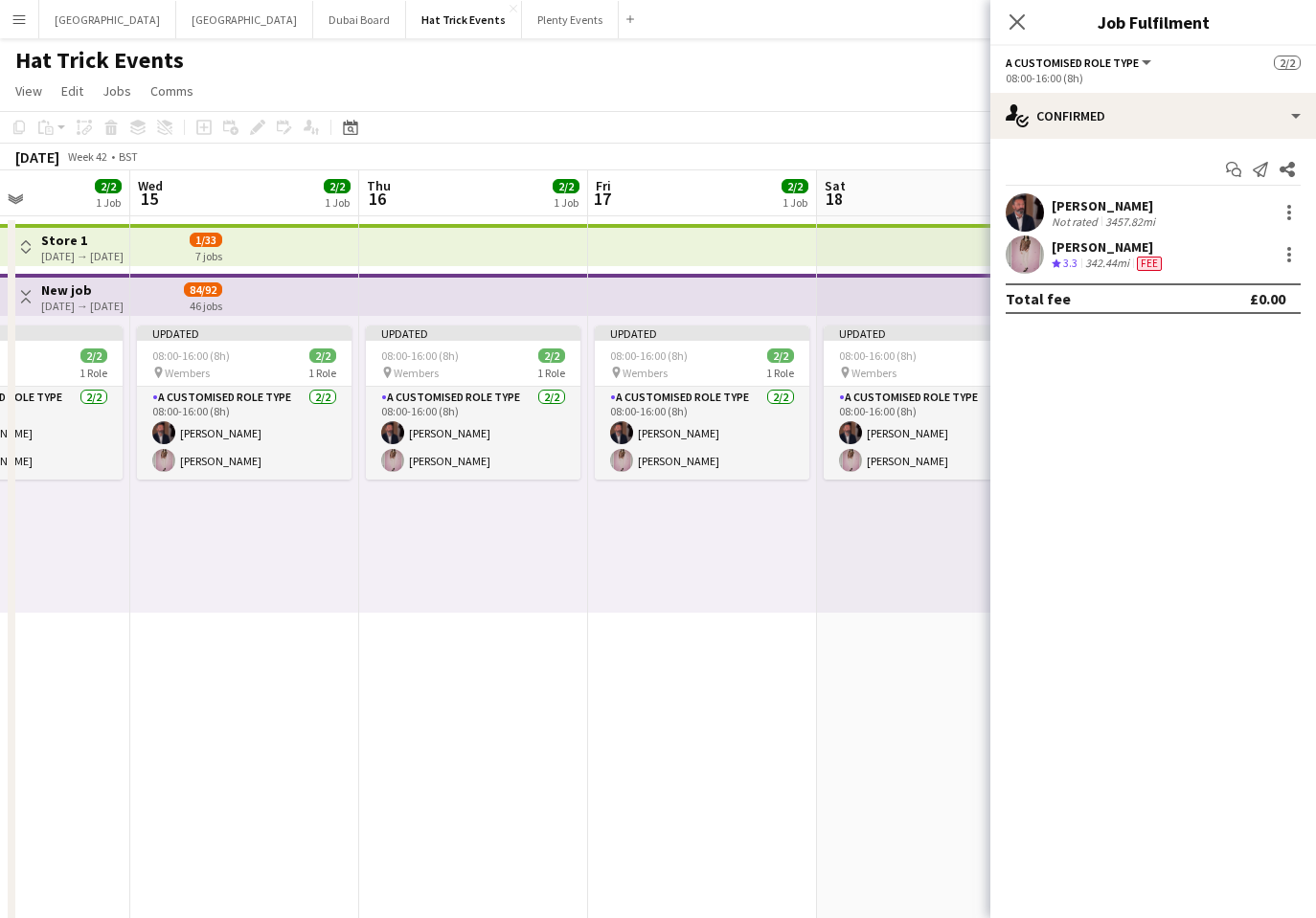
drag, startPoint x: 575, startPoint y: 626, endPoint x: 346, endPoint y: 615, distance: 229.3
click at [350, 619] on app-calendar-viewport "Sat 11 2/4 3 Jobs Sun 12 2/3 2 Jobs Mon 13 3/3 2 Jobs Tue 14 2/2 1 Job Wed 15 2…" at bounding box center [658, 742] width 1316 height 1143
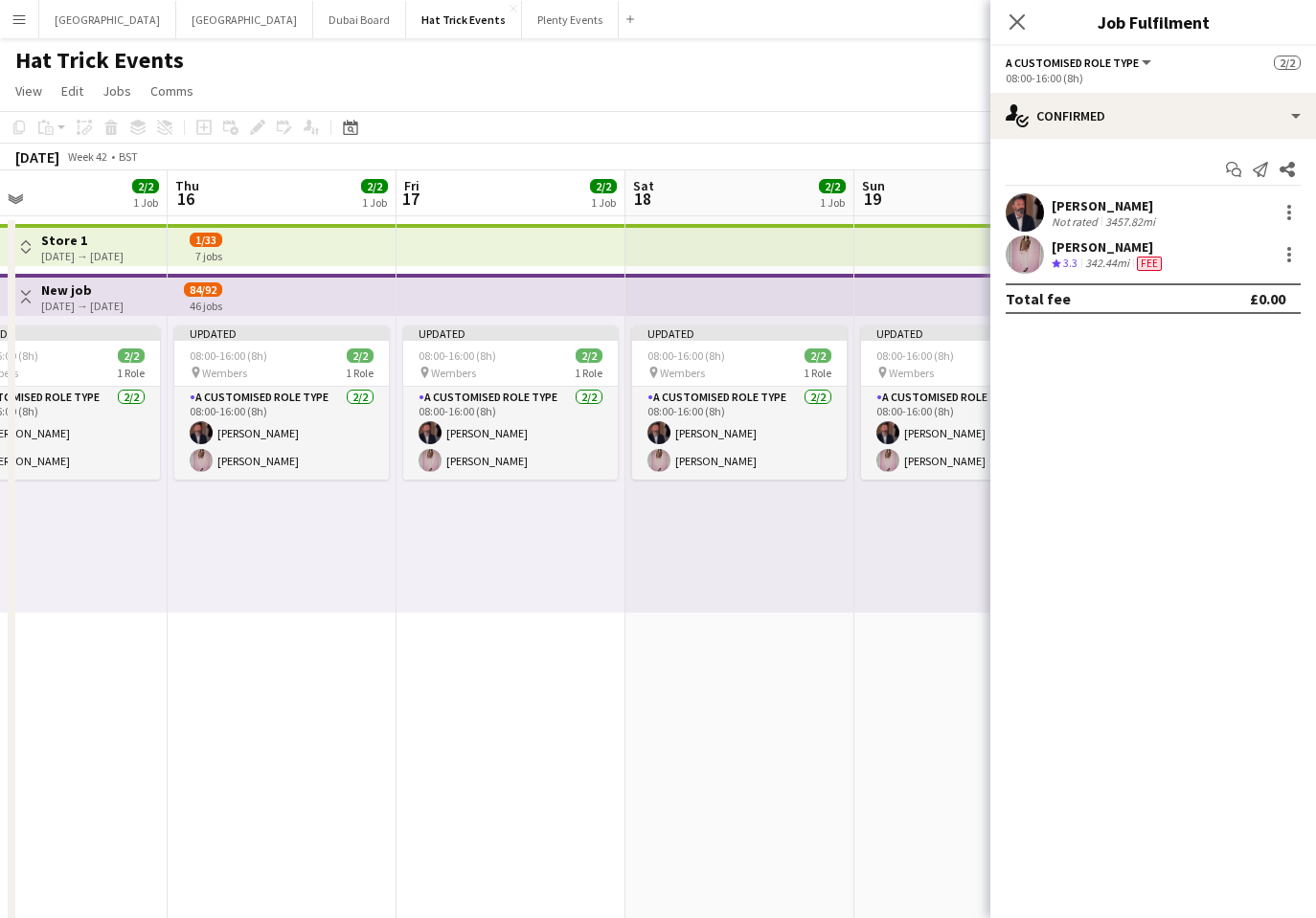
drag, startPoint x: 668, startPoint y: 673, endPoint x: 397, endPoint y: 672, distance: 271.0
click at [355, 658] on app-calendar-viewport "Sun 12 2/3 2 Jobs Mon 13 3/3 2 Jobs Tue 14 2/2 1 Job Wed 15 2/2 1 Job Thu 16 2/…" at bounding box center [658, 742] width 1316 height 1143
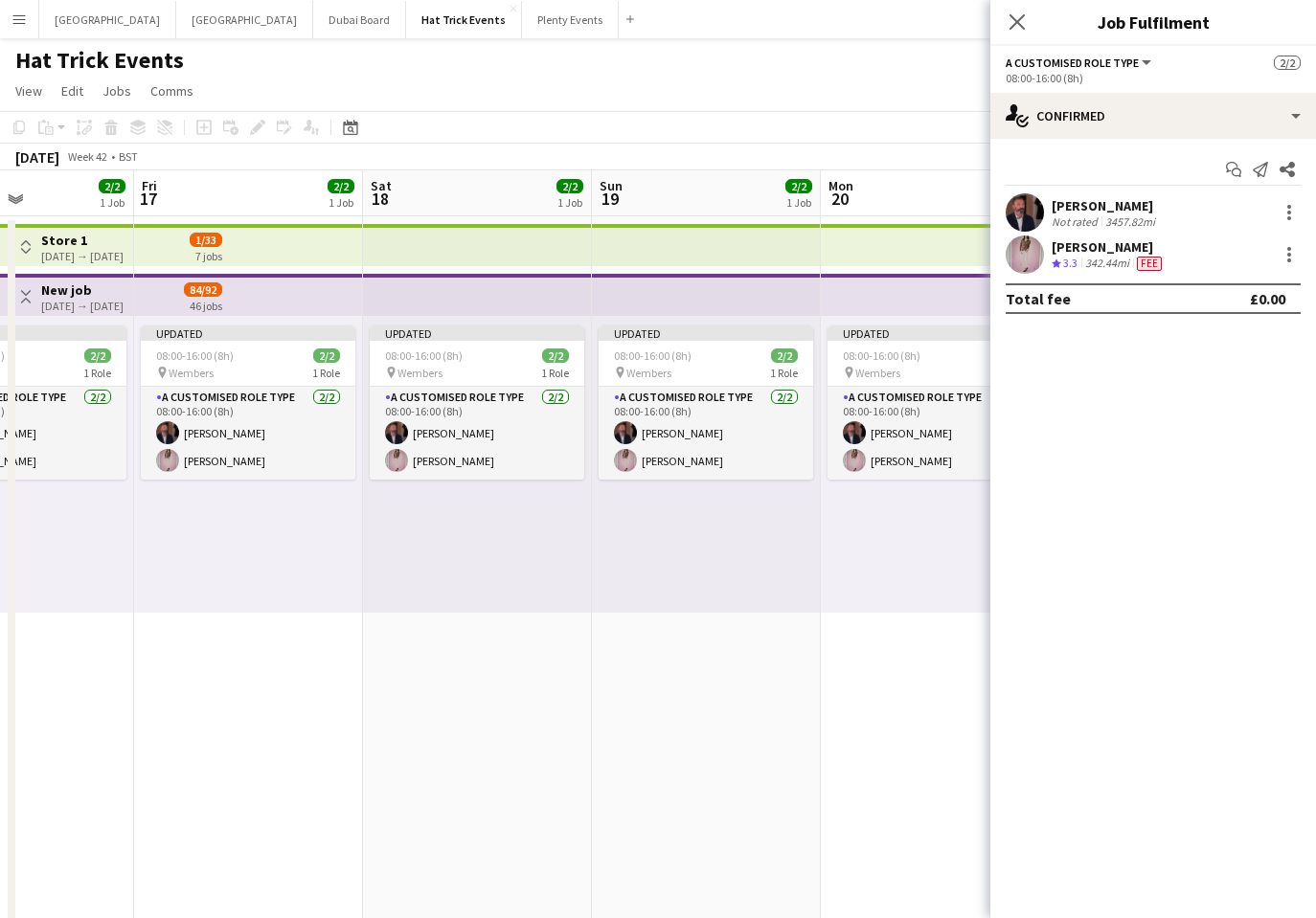
drag, startPoint x: 384, startPoint y: 673, endPoint x: 320, endPoint y: 687, distance: 65.5
click at [230, 669] on app-calendar-viewport "Mon 13 3/3 2 Jobs Tue 14 2/2 1 Job Wed 15 2/2 1 Job Thu 16 2/2 1 Job Fri 17 2/2…" at bounding box center [658, 742] width 1316 height 1143
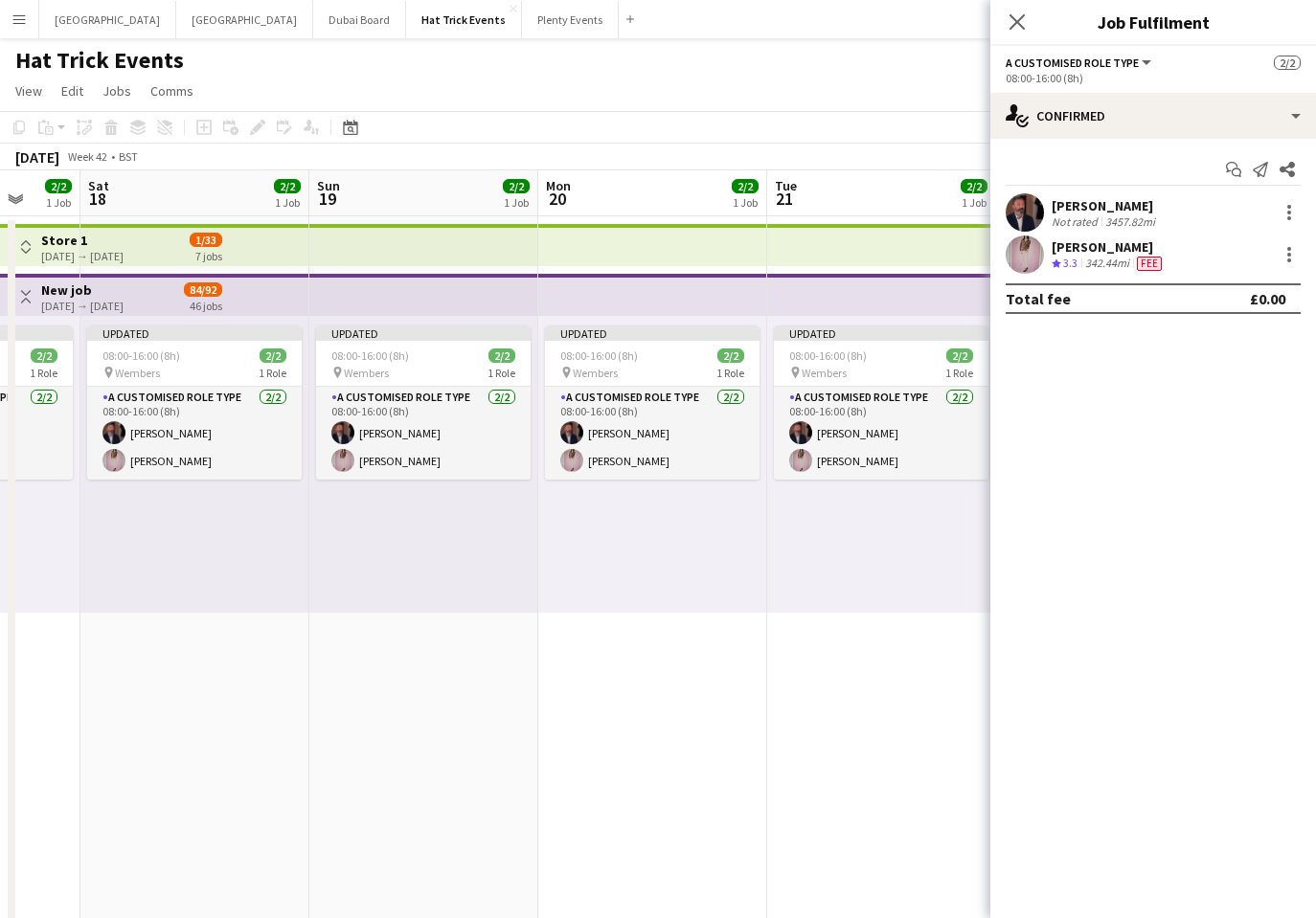
drag, startPoint x: 613, startPoint y: 705, endPoint x: 565, endPoint y: 676, distance: 56.1
click at [192, 685] on app-calendar-viewport "Wed 15 2/2 1 Job Thu 16 2/2 1 Job Fri 17 2/2 1 Job Sat 18 2/2 1 Job Sun 19 2/2 …" at bounding box center [658, 742] width 1316 height 1143
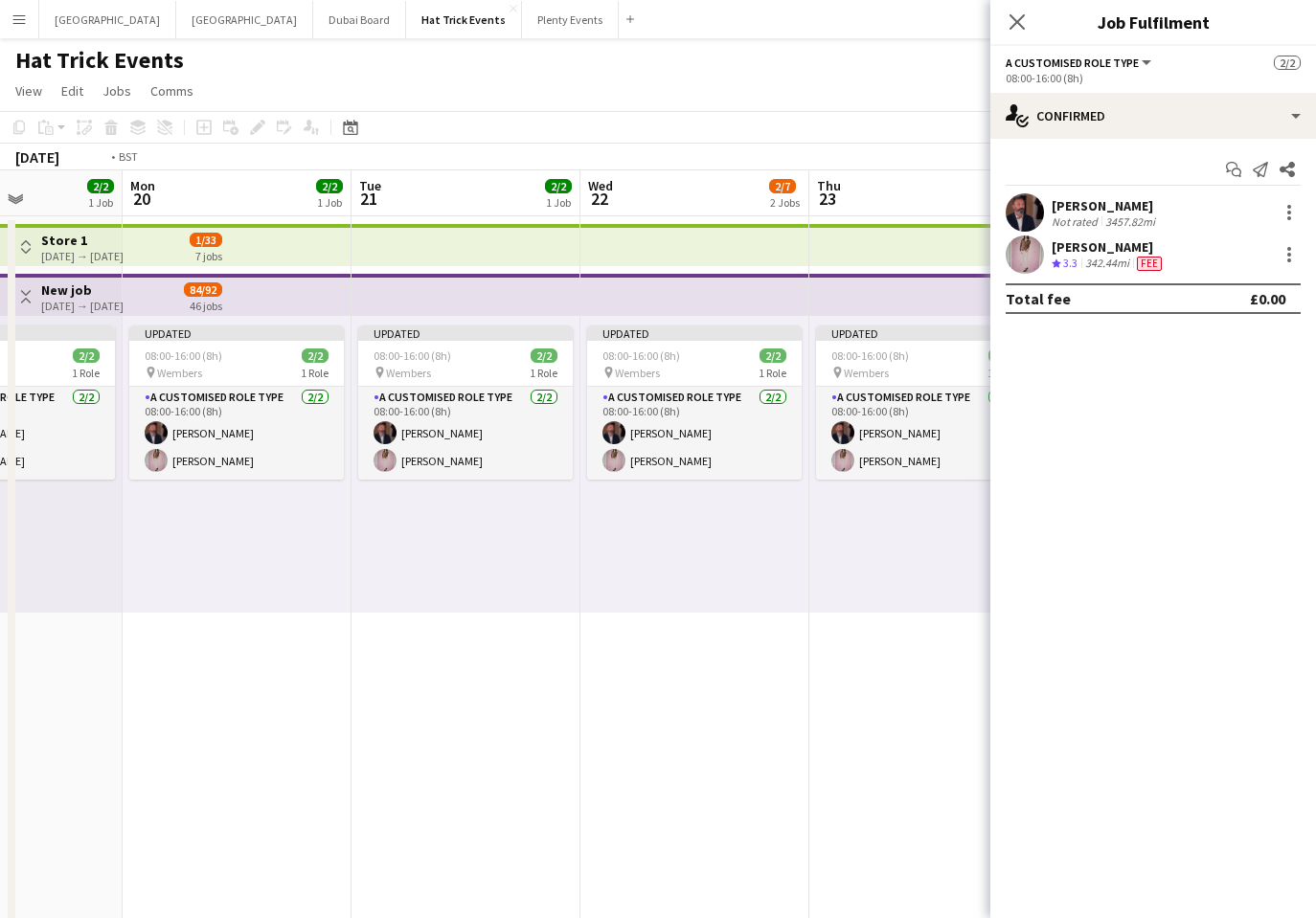
drag, startPoint x: 767, startPoint y: 672, endPoint x: 401, endPoint y: 684, distance: 366.2
click at [401, 685] on app-calendar-viewport "Thu 16 2/2 1 Job Fri 17 2/2 1 Job Sat 18 2/2 1 Job Sun 19 2/2 1 Job Mon 20 2/2 …" at bounding box center [658, 742] width 1316 height 1143
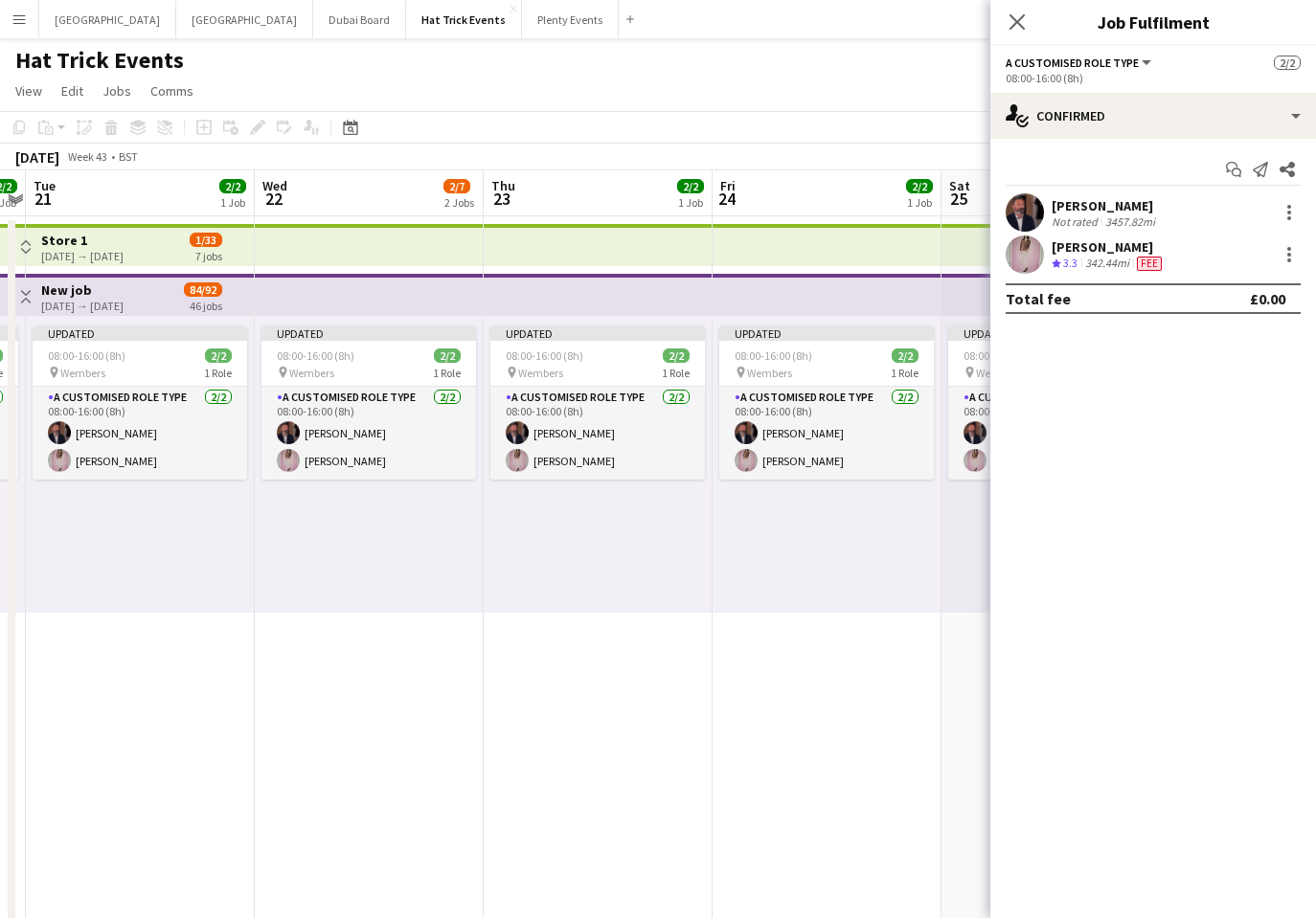
drag, startPoint x: 740, startPoint y: 689, endPoint x: 125, endPoint y: 705, distance: 615.2
click at [119, 705] on app-calendar-viewport "Sat 18 2/2 1 Job Sun 19 2/2 1 Job Mon 20 2/2 1 Job Tue 21 2/2 1 Job Wed 22 2/7 …" at bounding box center [658, 742] width 1316 height 1143
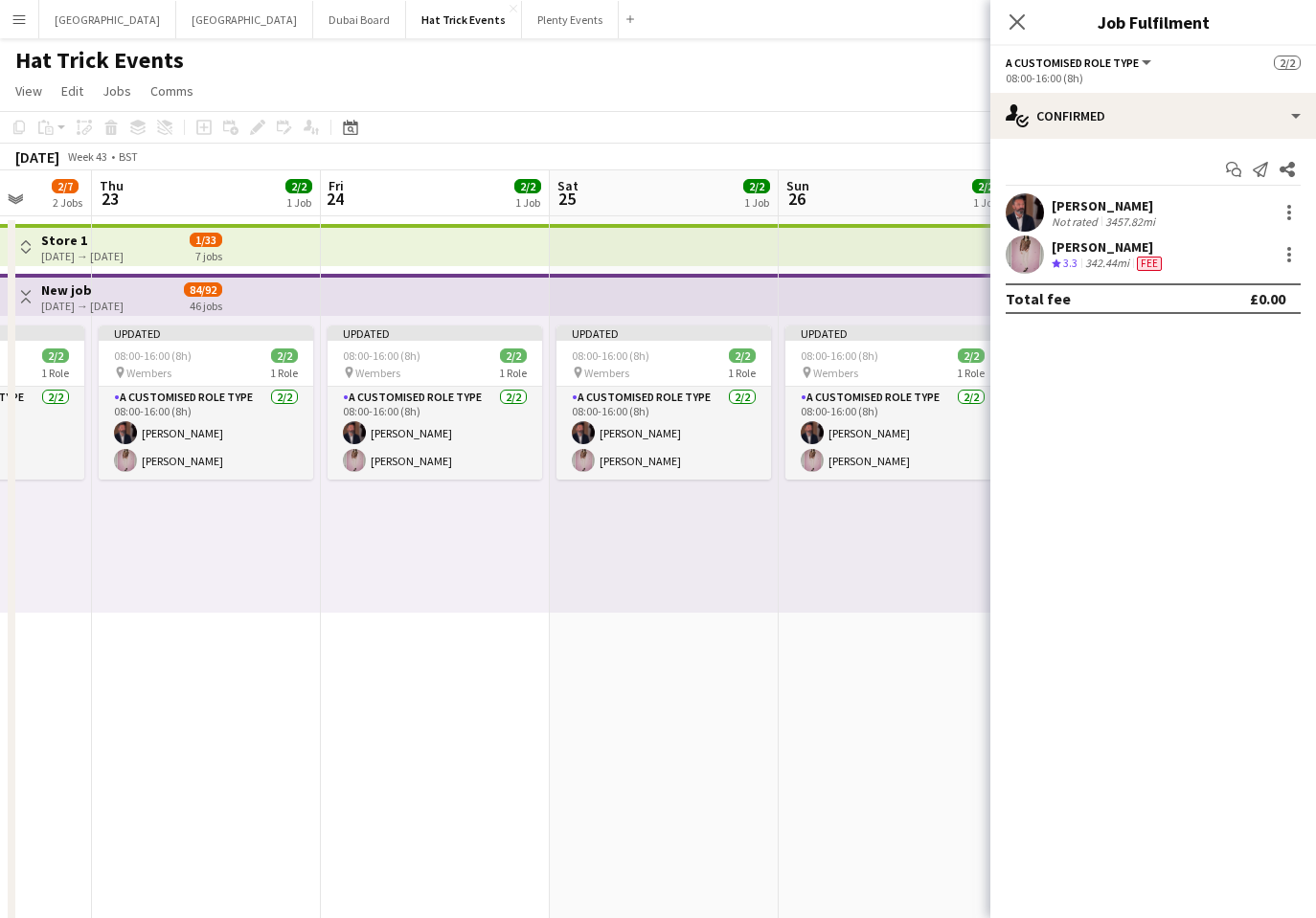
drag, startPoint x: 553, startPoint y: 701, endPoint x: 251, endPoint y: 692, distance: 302.1
click at [251, 692] on app-calendar-viewport "Mon 20 2/2 1 Job Tue 21 2/2 1 Job Wed 22 2/7 2 Jobs Thu 23 2/2 1 Job Fri 24 2/2…" at bounding box center [658, 742] width 1316 height 1143
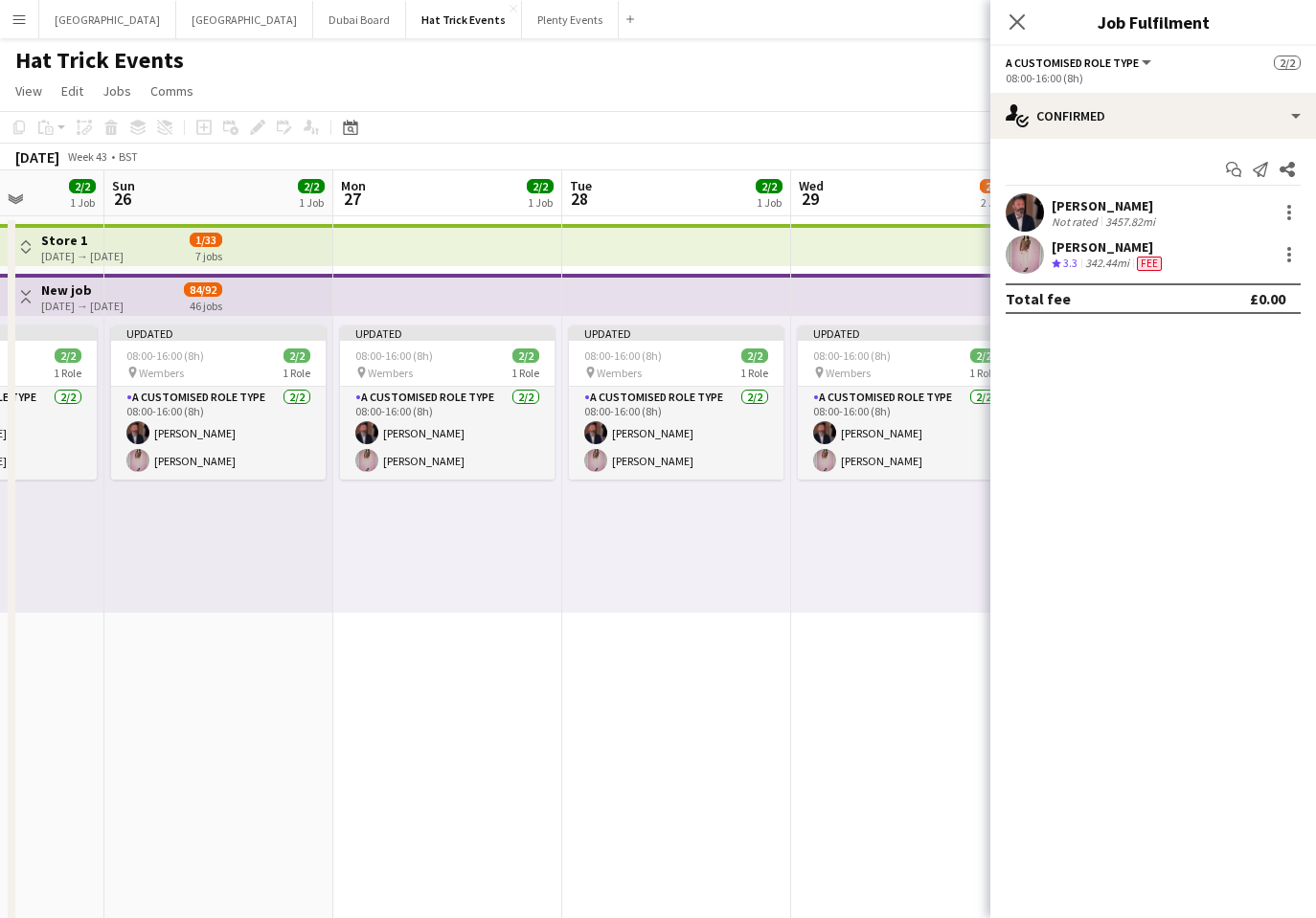
drag, startPoint x: 828, startPoint y: 683, endPoint x: 568, endPoint y: 697, distance: 260.4
click at [473, 698] on app-calendar-viewport "Thu 23 2/2 1 Job Fri 24 2/2 1 Job Sat 25 2/2 1 Job Sun 26 2/2 1 Job Mon 27 2/2 …" at bounding box center [658, 742] width 1316 height 1143
drag, startPoint x: 687, startPoint y: 700, endPoint x: 309, endPoint y: 701, distance: 378.0
click at [309, 702] on app-calendar-viewport "Thu 23 2/2 1 Job Fri 24 2/2 1 Job Sat 25 2/2 1 Job Sun 26 2/2 1 Job Mon 27 2/2 …" at bounding box center [658, 742] width 1316 height 1143
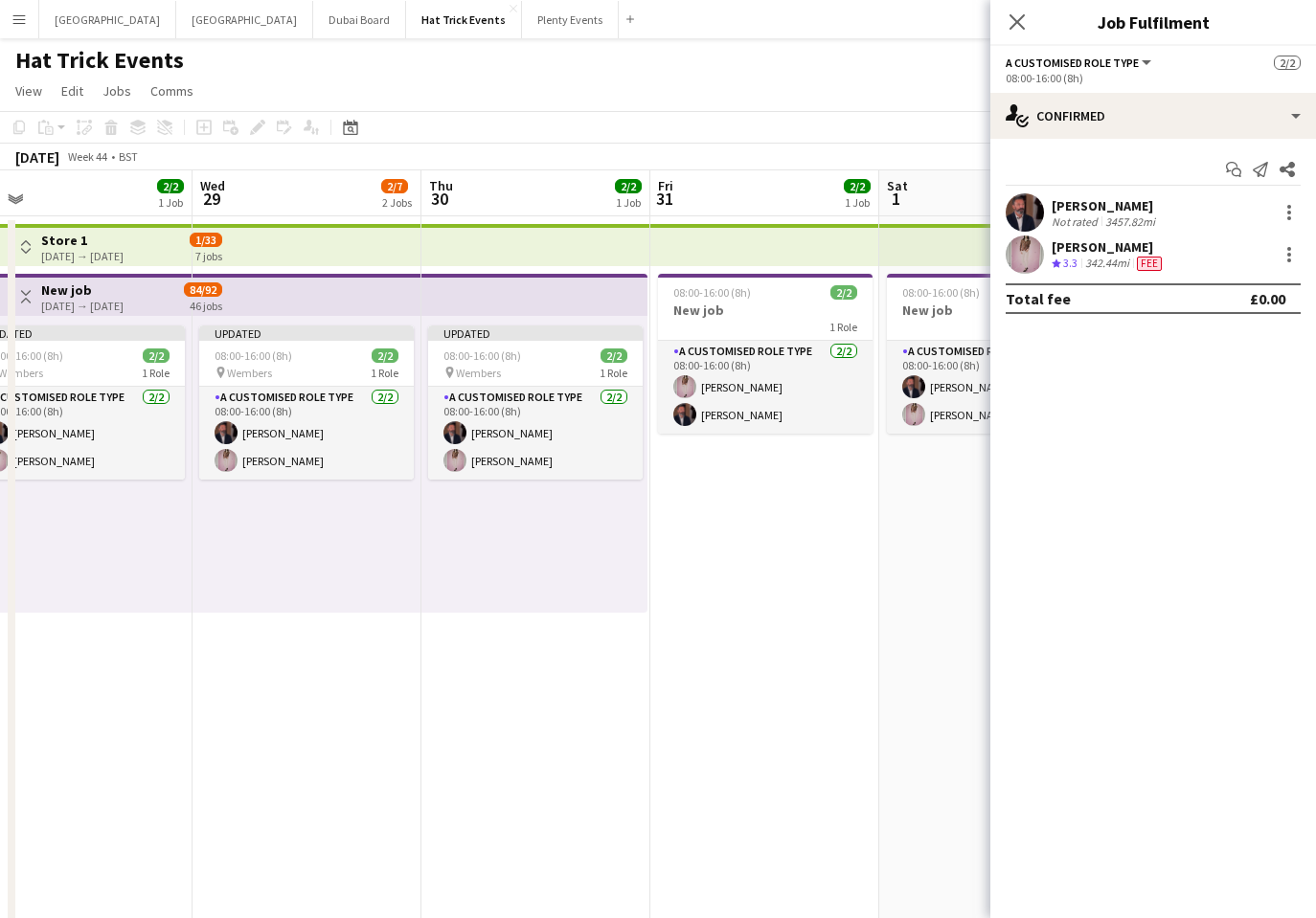
drag, startPoint x: 612, startPoint y: 710, endPoint x: 293, endPoint y: 706, distance: 319.0
click at [287, 706] on app-calendar-viewport "Sat 25 2/2 1 Job Sun 26 2/2 1 Job Mon 27 2/2 1 Job Tue 28 2/2 1 Job Wed 29 2/7 …" at bounding box center [658, 742] width 1316 height 1143
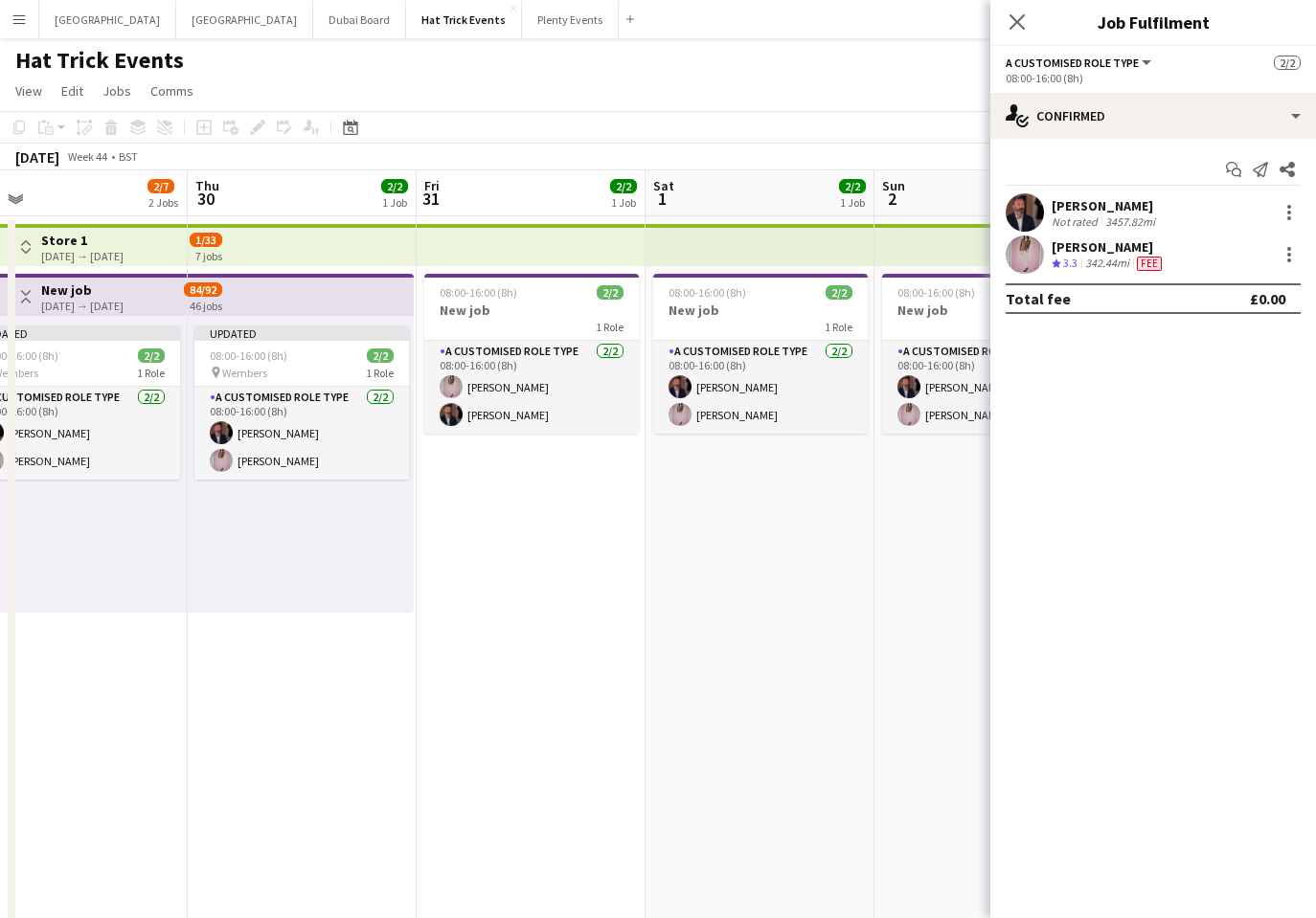
drag, startPoint x: 730, startPoint y: 679, endPoint x: 462, endPoint y: 680, distance: 268.0
click at [463, 680] on app-calendar-viewport "Sun 26 2/2 1 Job Mon 27 2/2 1 Job Tue 28 2/2 1 Job Wed 29 2/7 2 Jobs Thu 30 2/2…" at bounding box center [658, 742] width 1316 height 1143
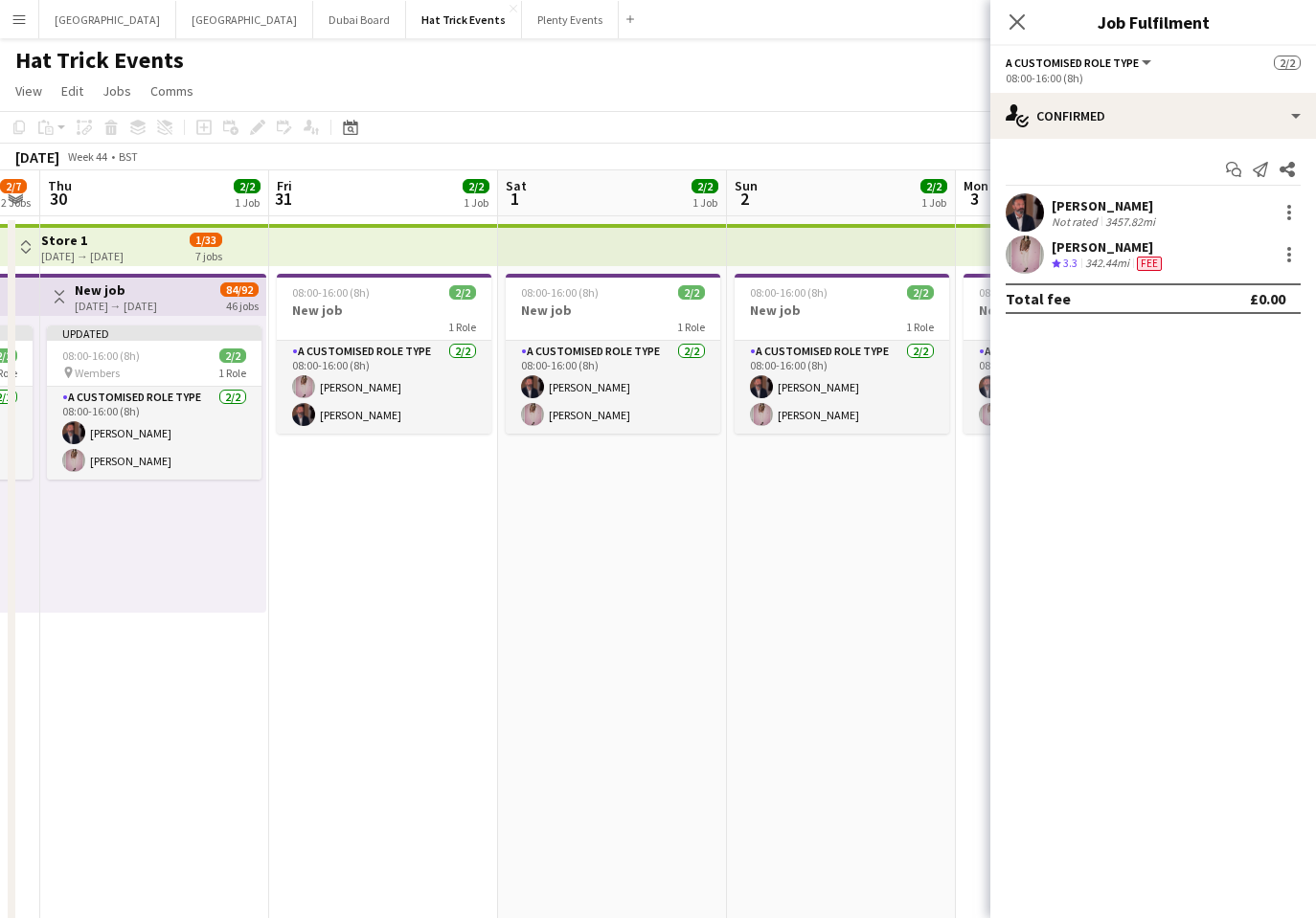
scroll to position [0, 704]
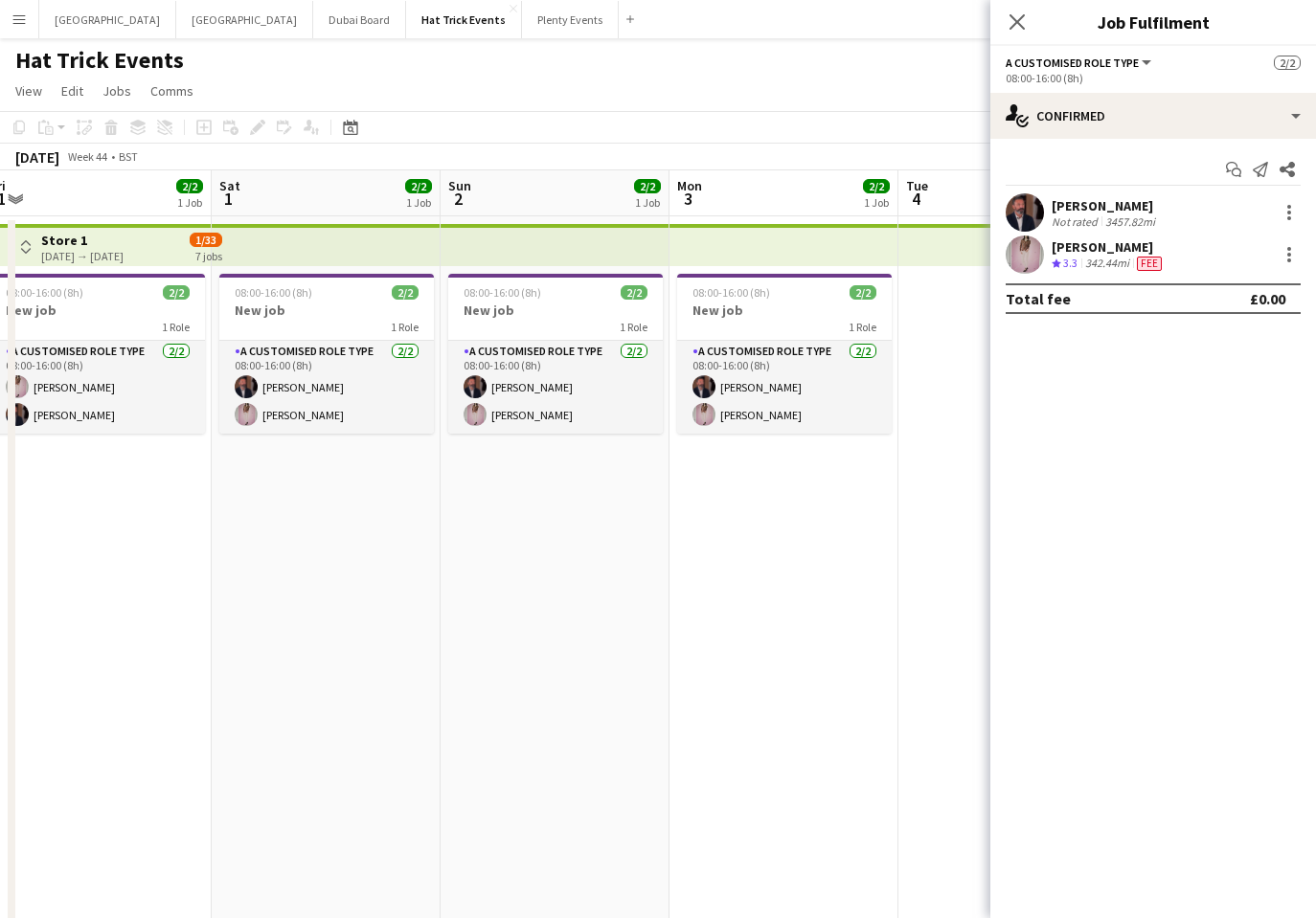
drag, startPoint x: 669, startPoint y: 681, endPoint x: 514, endPoint y: 681, distance: 155.0
click at [514, 681] on app-calendar-viewport "Tue 28 2/2 1 Job Wed 29 2/7 2 Jobs Thu 30 2/2 1 Job Fri 31 2/2 1 Job Sat 1 2/2 …" at bounding box center [658, 742] width 1316 height 1143
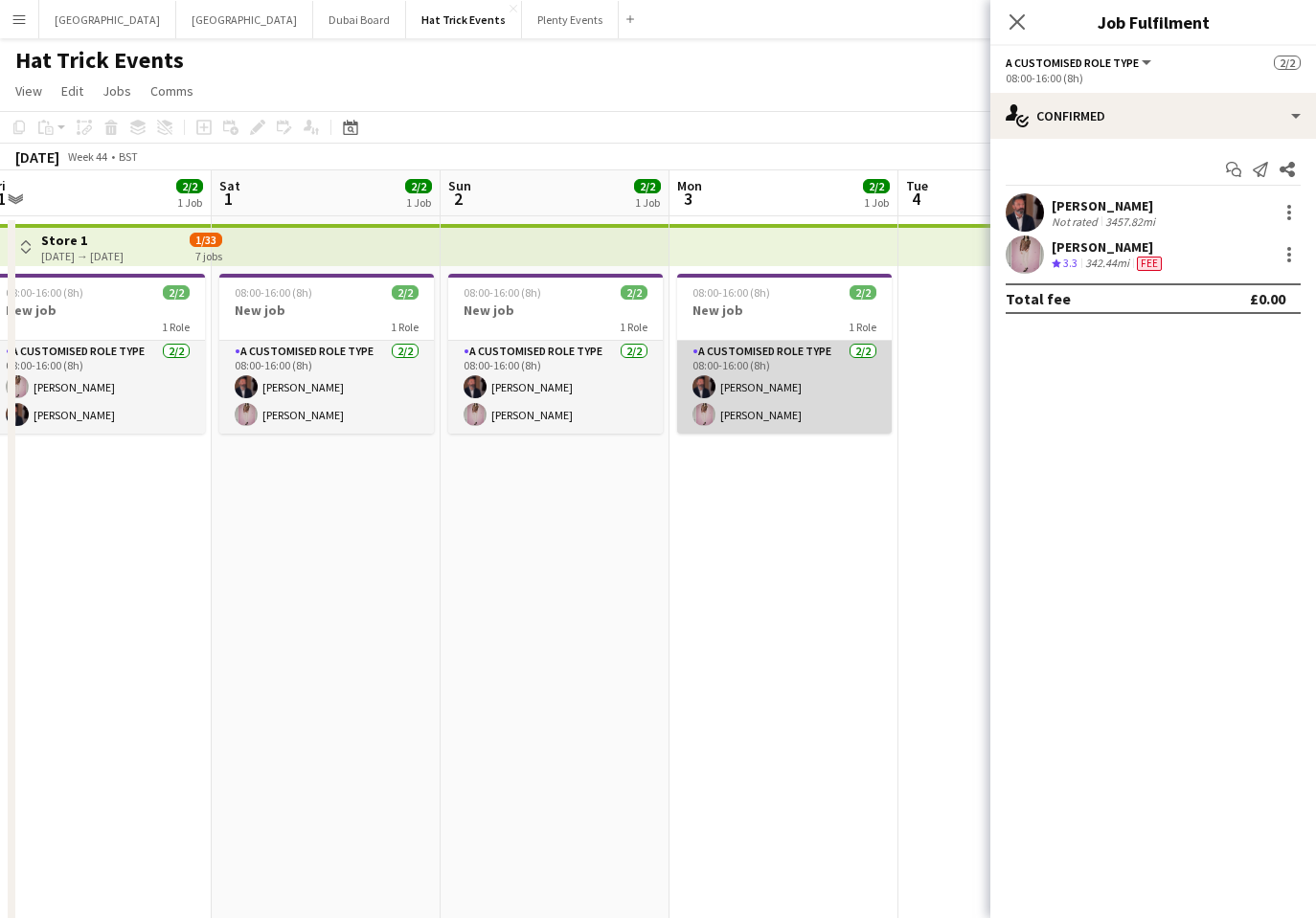
click at [777, 374] on app-card-role "A Customised Role Type 2/2 08:00-16:00 (8h) Andrew Allison Diana Priceless" at bounding box center [783, 387] width 214 height 93
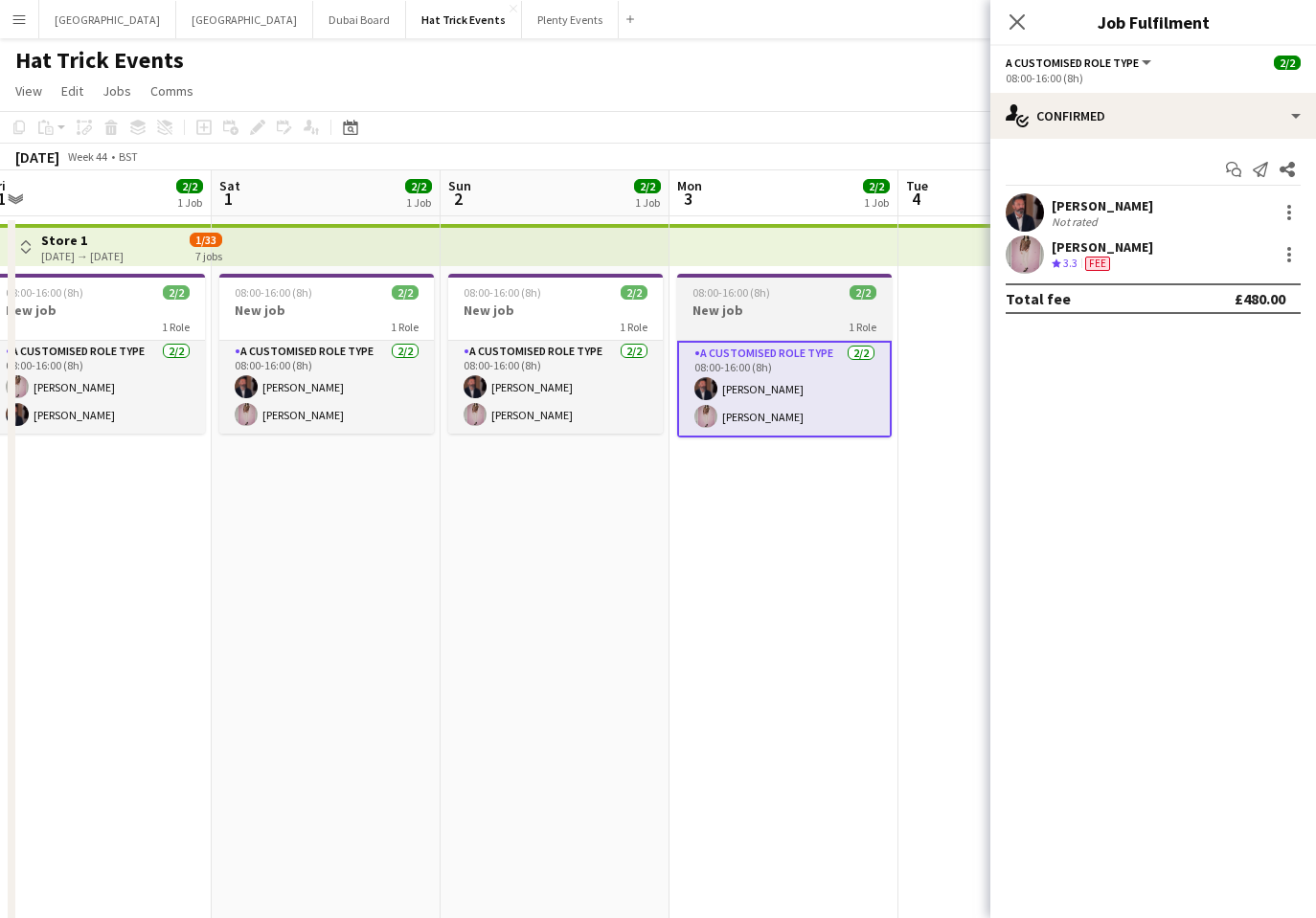
click at [784, 313] on h3 "New job" at bounding box center [783, 311] width 214 height 17
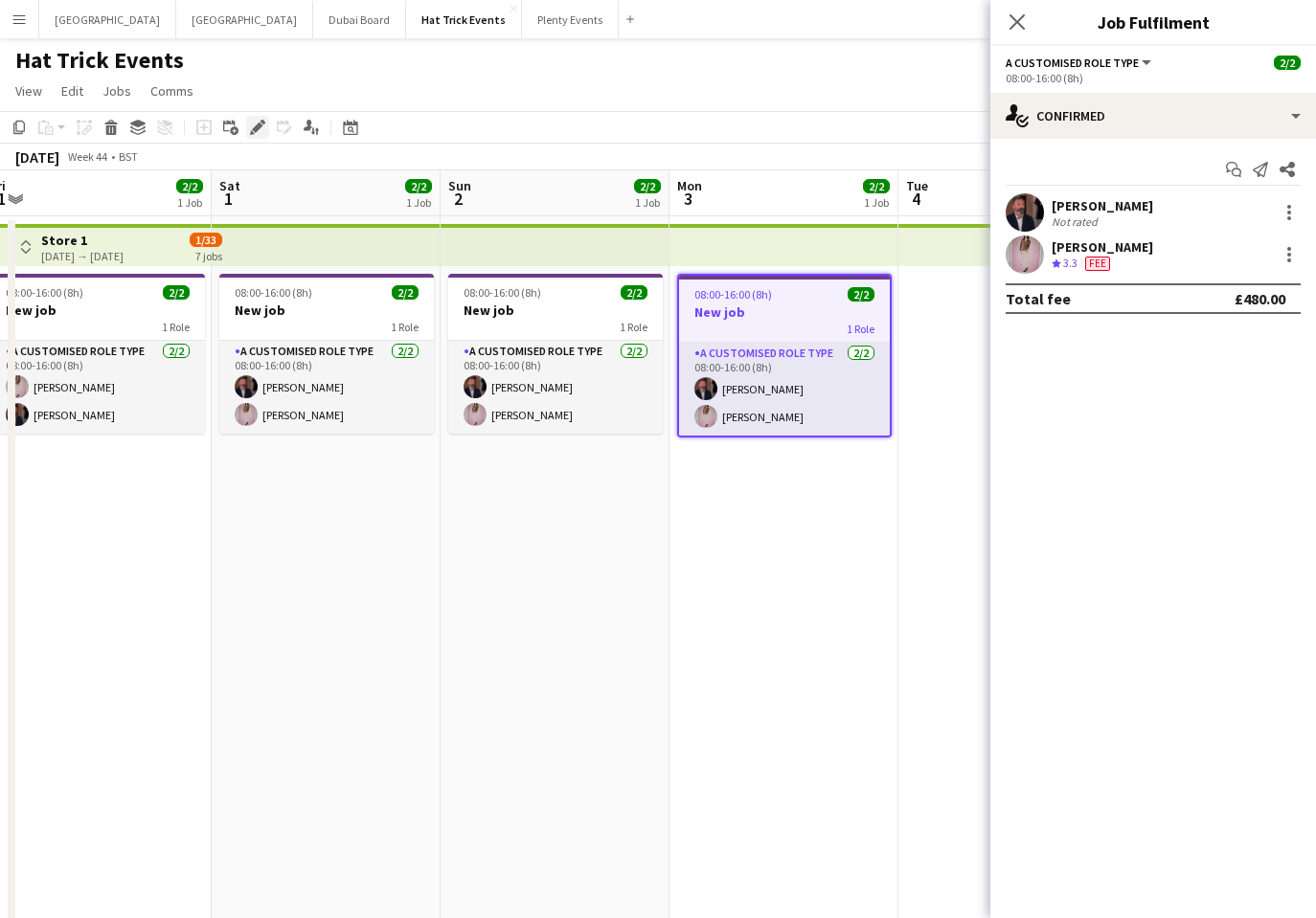
click at [253, 127] on icon at bounding box center [256, 127] width 11 height 11
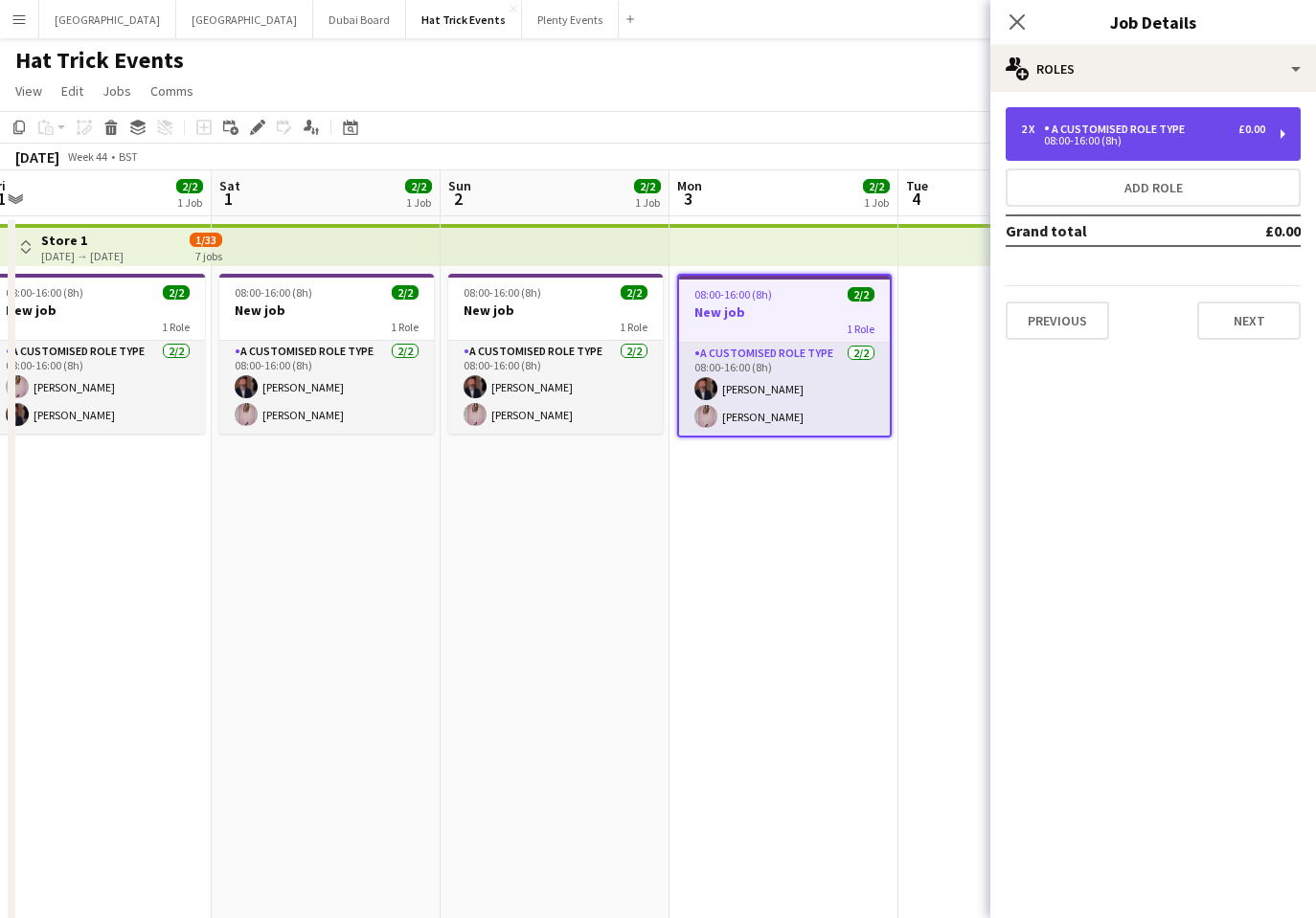
click at [1198, 144] on div "08:00-16:00 (8h)" at bounding box center [1143, 141] width 245 height 10
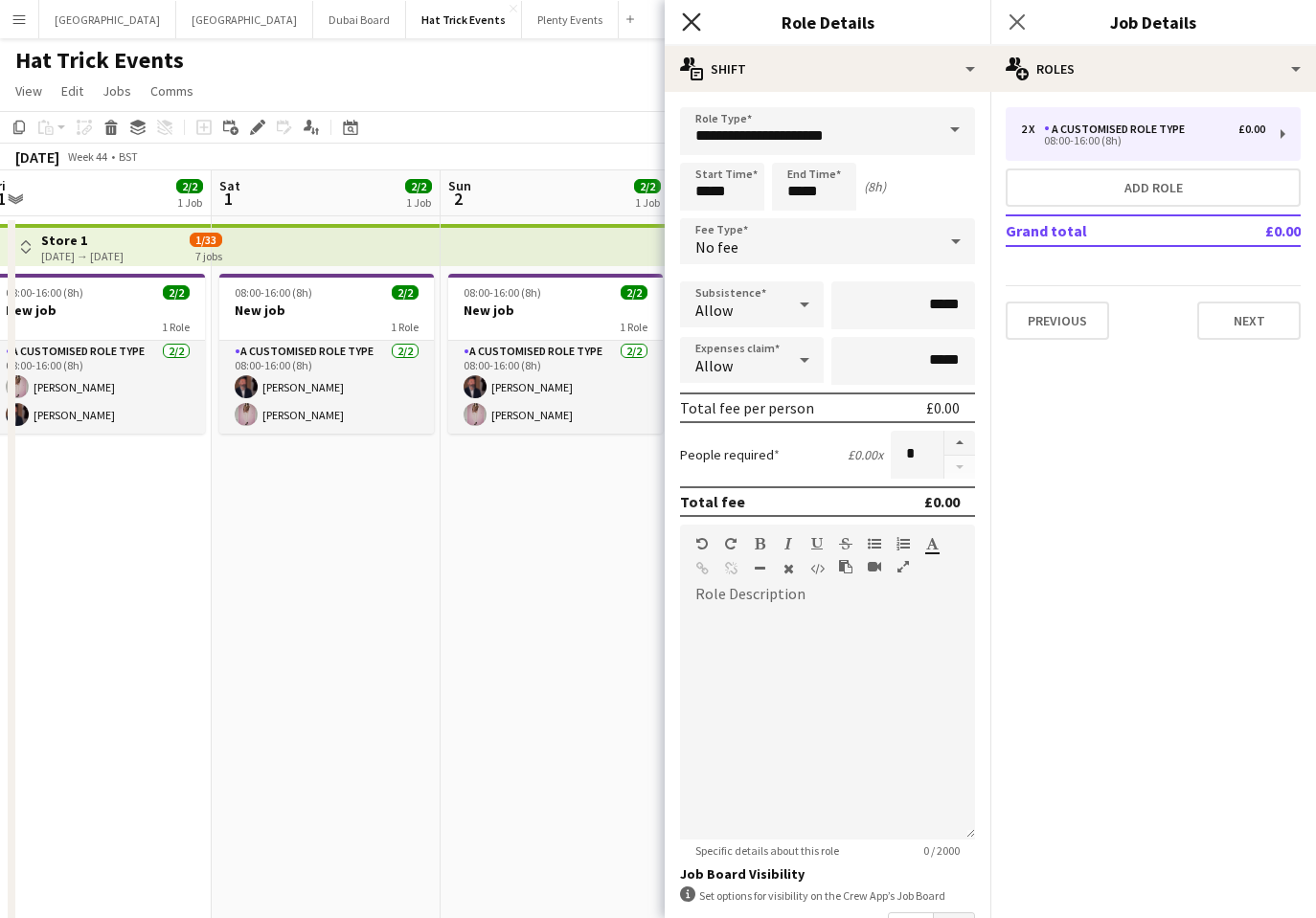
click at [686, 21] on icon "Close pop-in" at bounding box center [690, 21] width 18 height 18
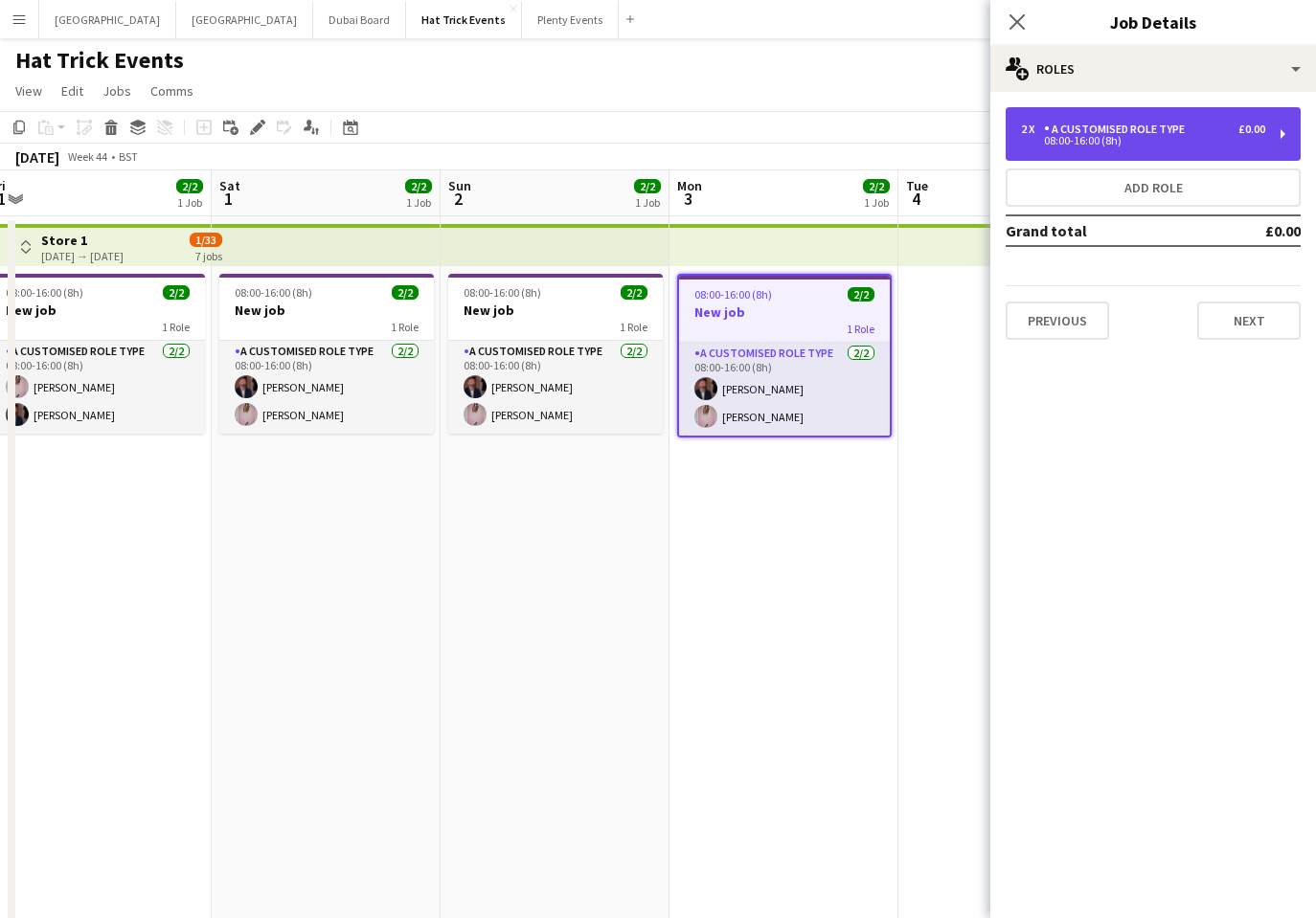
click at [1178, 127] on div "A Customised Role Type" at bounding box center [1117, 129] width 148 height 14
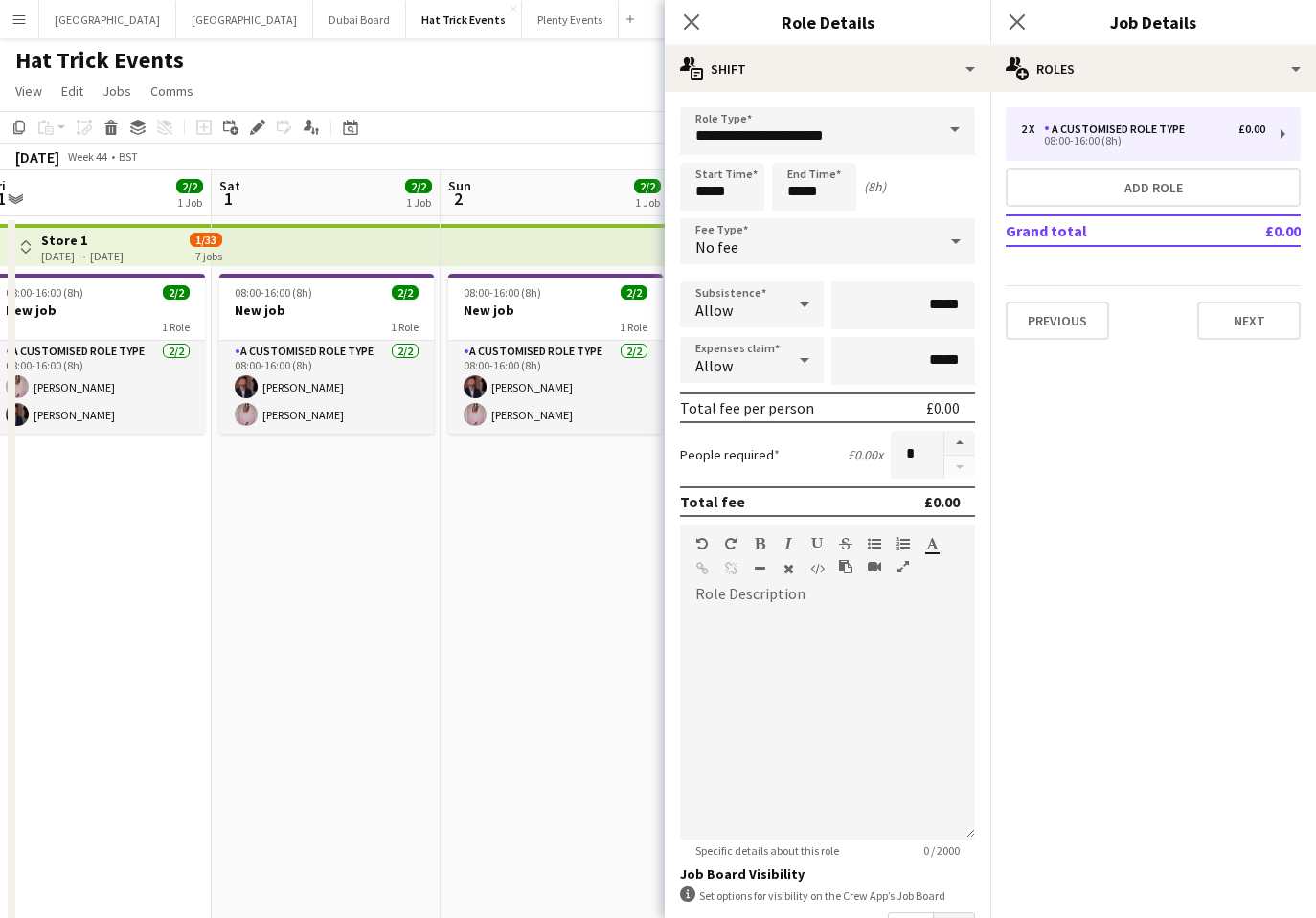
click at [690, 17] on icon "Close pop-in" at bounding box center [691, 22] width 16 height 16
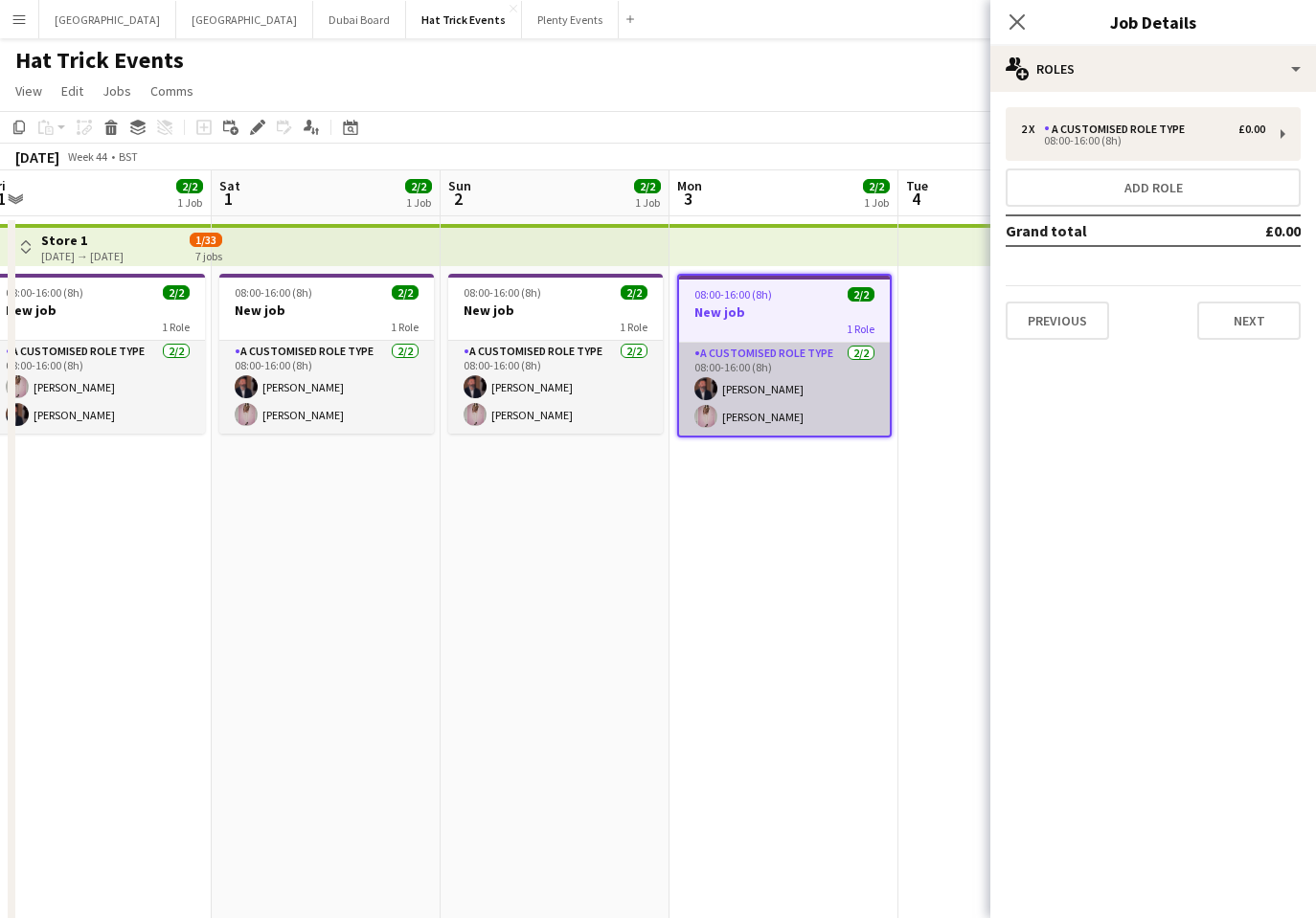
click at [814, 412] on app-card-role "A Customised Role Type 2/2 08:00-16:00 (8h) Andrew Allison Diana Priceless" at bounding box center [783, 389] width 211 height 93
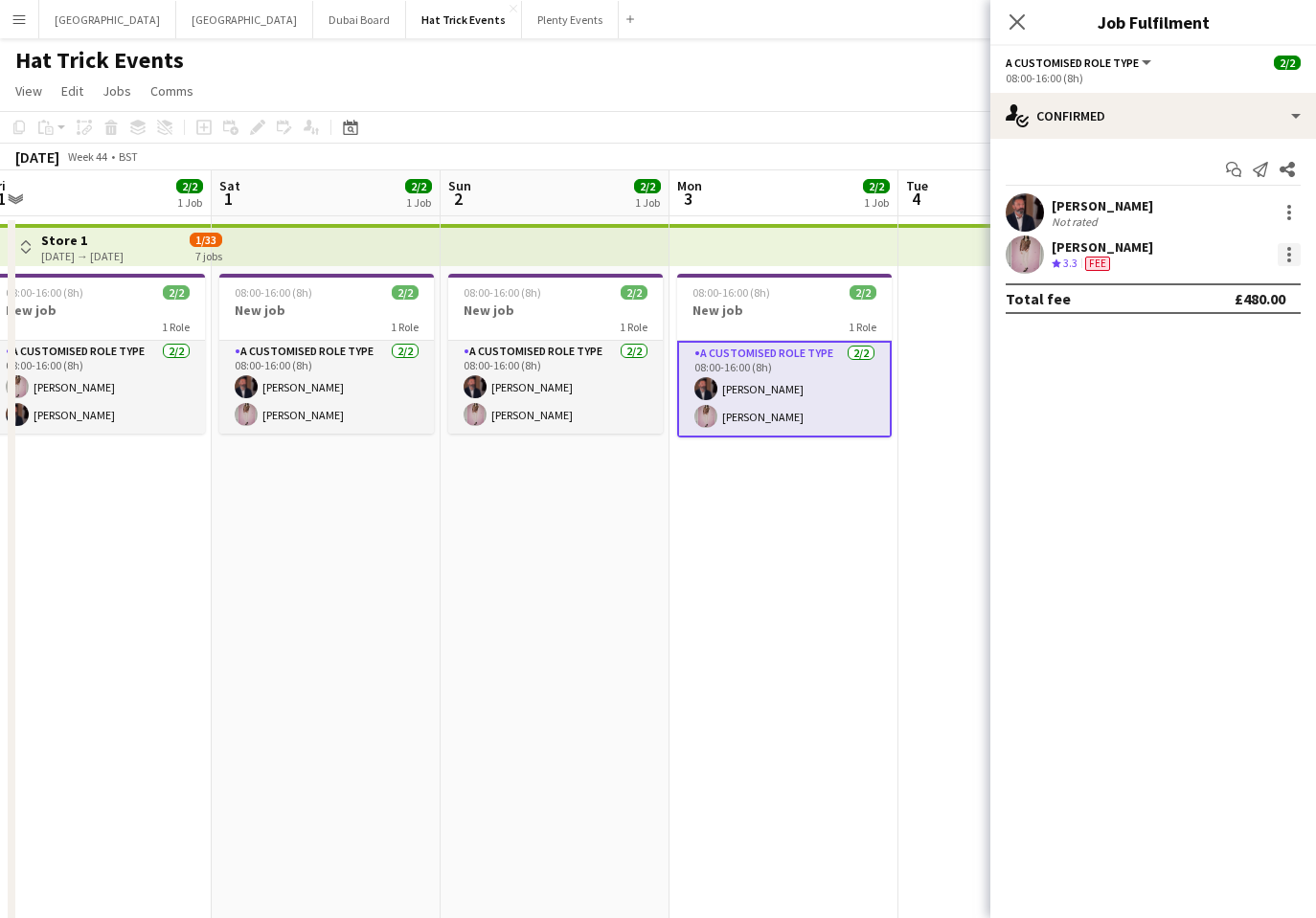
click at [1281, 255] on div at bounding box center [1289, 255] width 23 height 23
click at [1237, 289] on span "Edit fee" at bounding box center [1226, 290] width 118 height 17
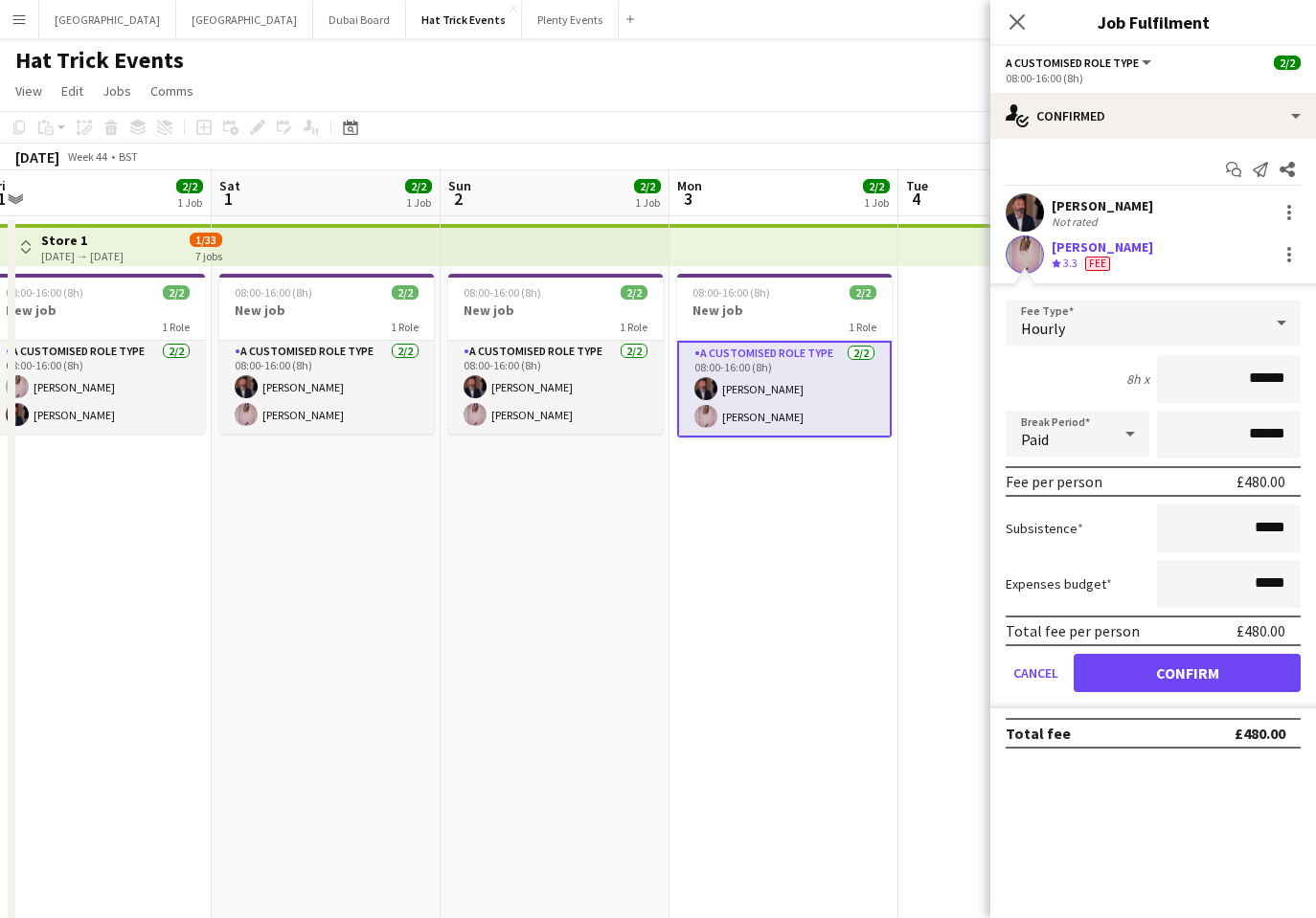
click at [1252, 377] on input "******" at bounding box center [1229, 378] width 144 height 48
type input "****"
click at [1196, 669] on button "Confirm" at bounding box center [1187, 672] width 227 height 38
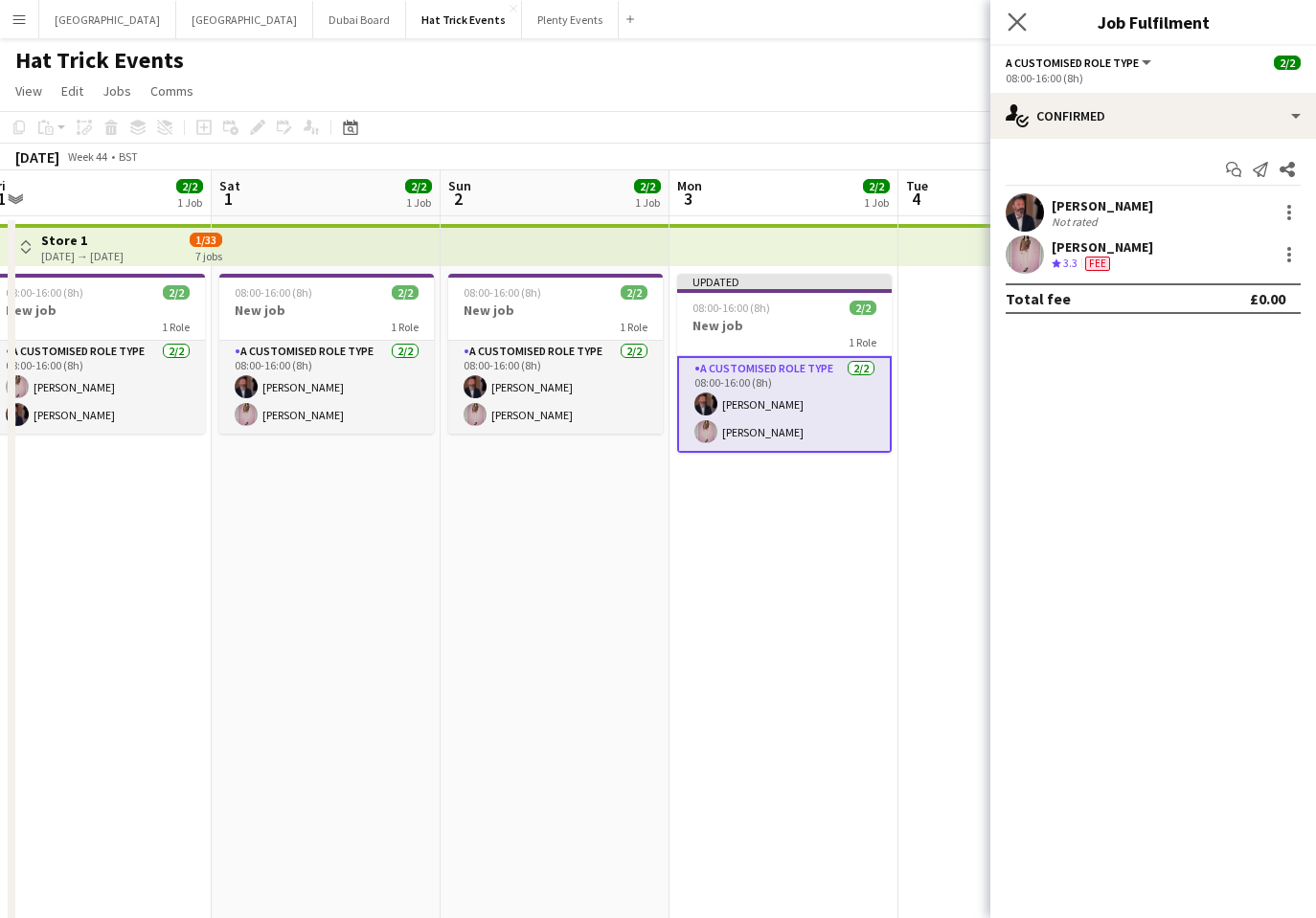
click at [1023, 33] on app-icon "Close pop-in" at bounding box center [1017, 22] width 28 height 28
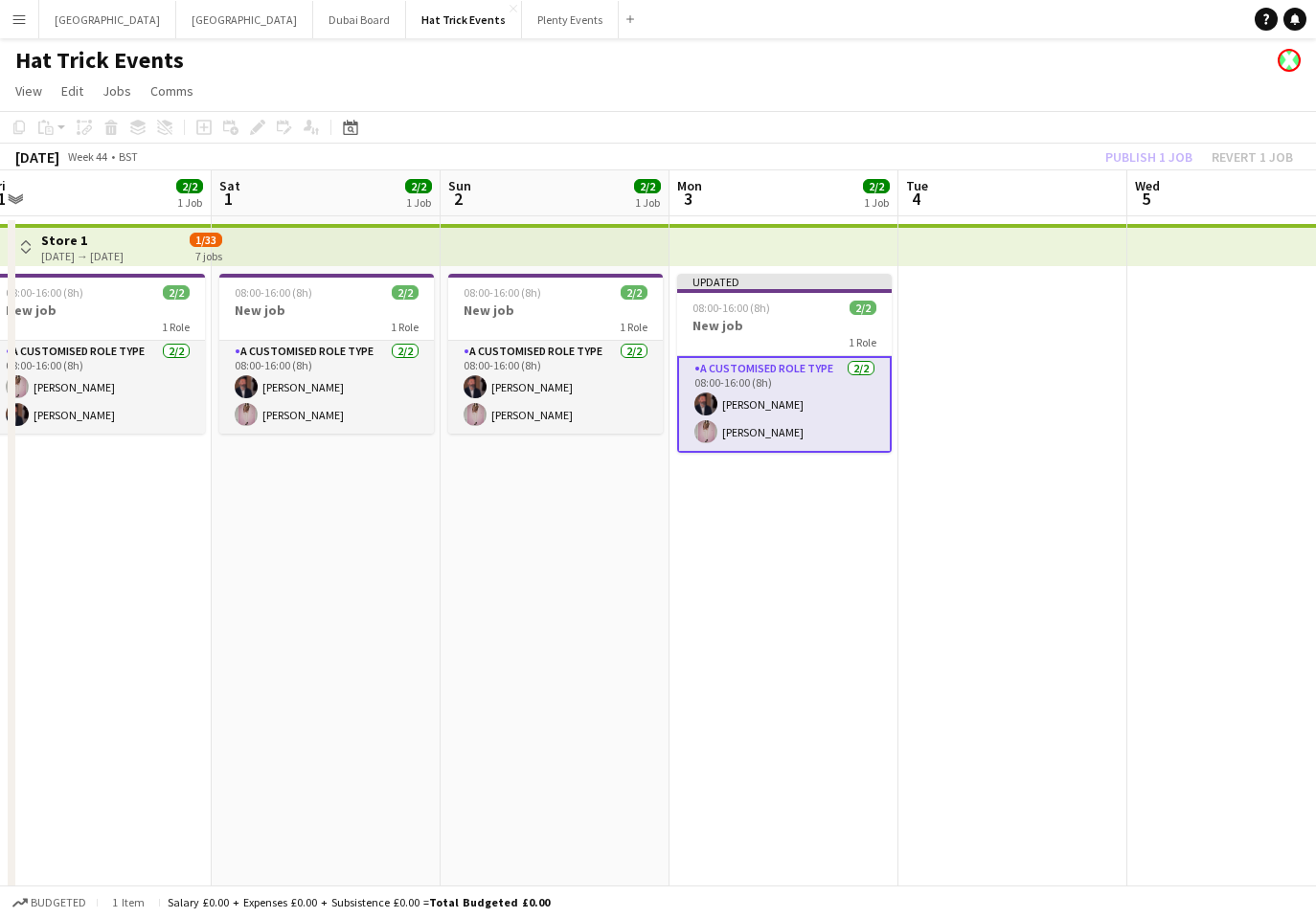
click at [1130, 149] on div "Publish 1 job Revert 1 job" at bounding box center [1199, 157] width 234 height 25
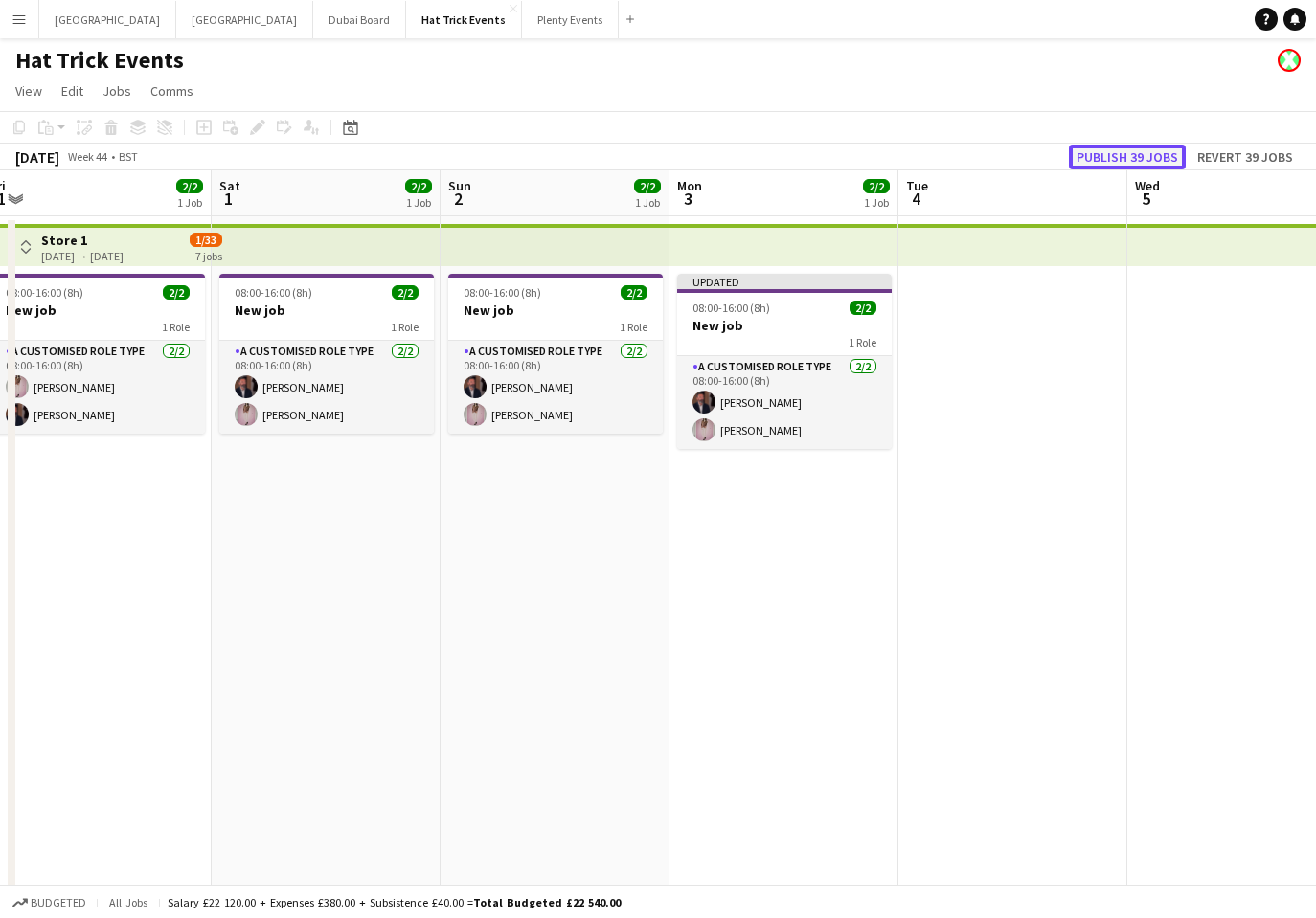
click at [1131, 151] on button "Publish 39 jobs" at bounding box center [1127, 157] width 116 height 25
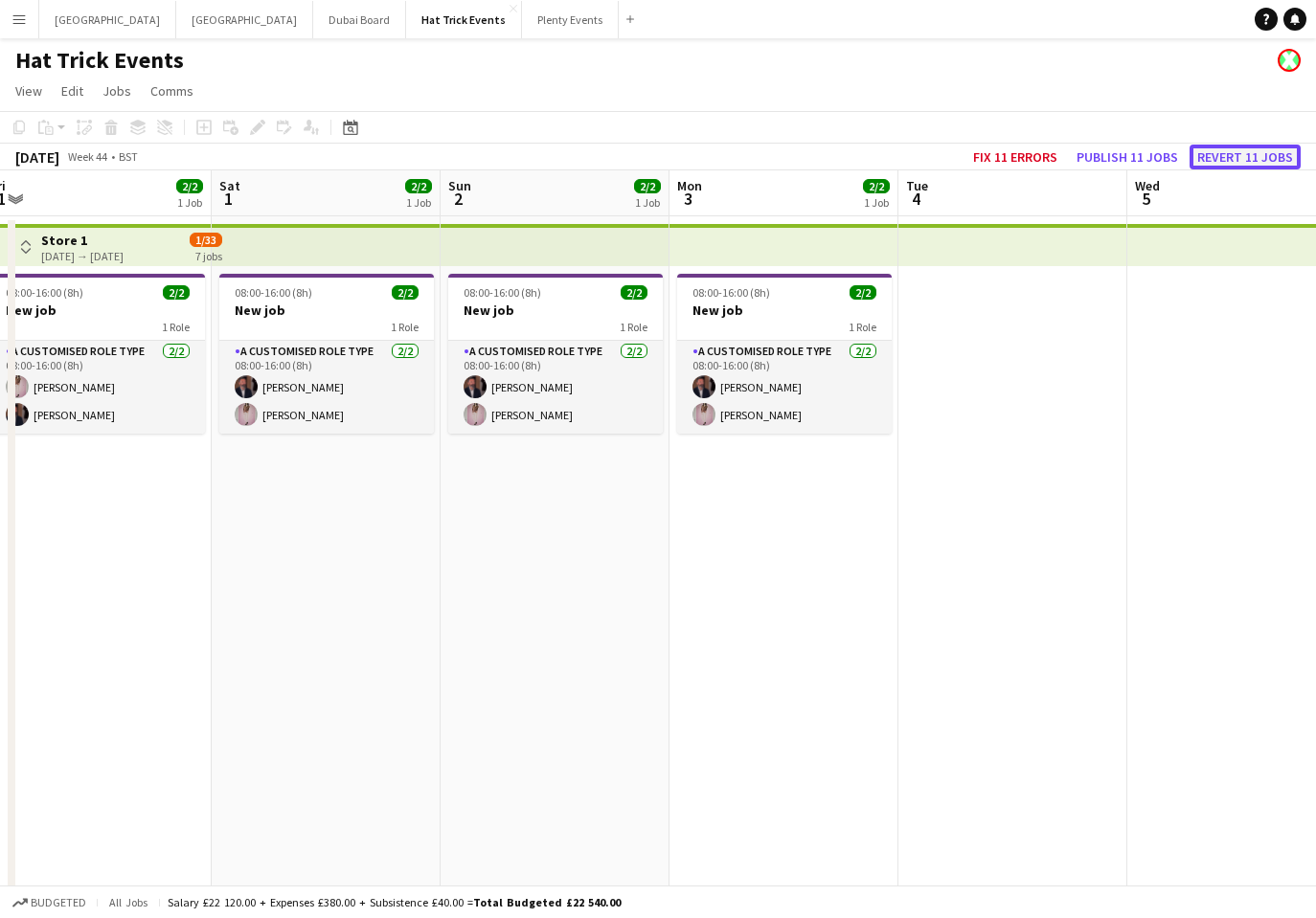
click at [1241, 157] on button "Revert 11 jobs" at bounding box center [1244, 157] width 111 height 25
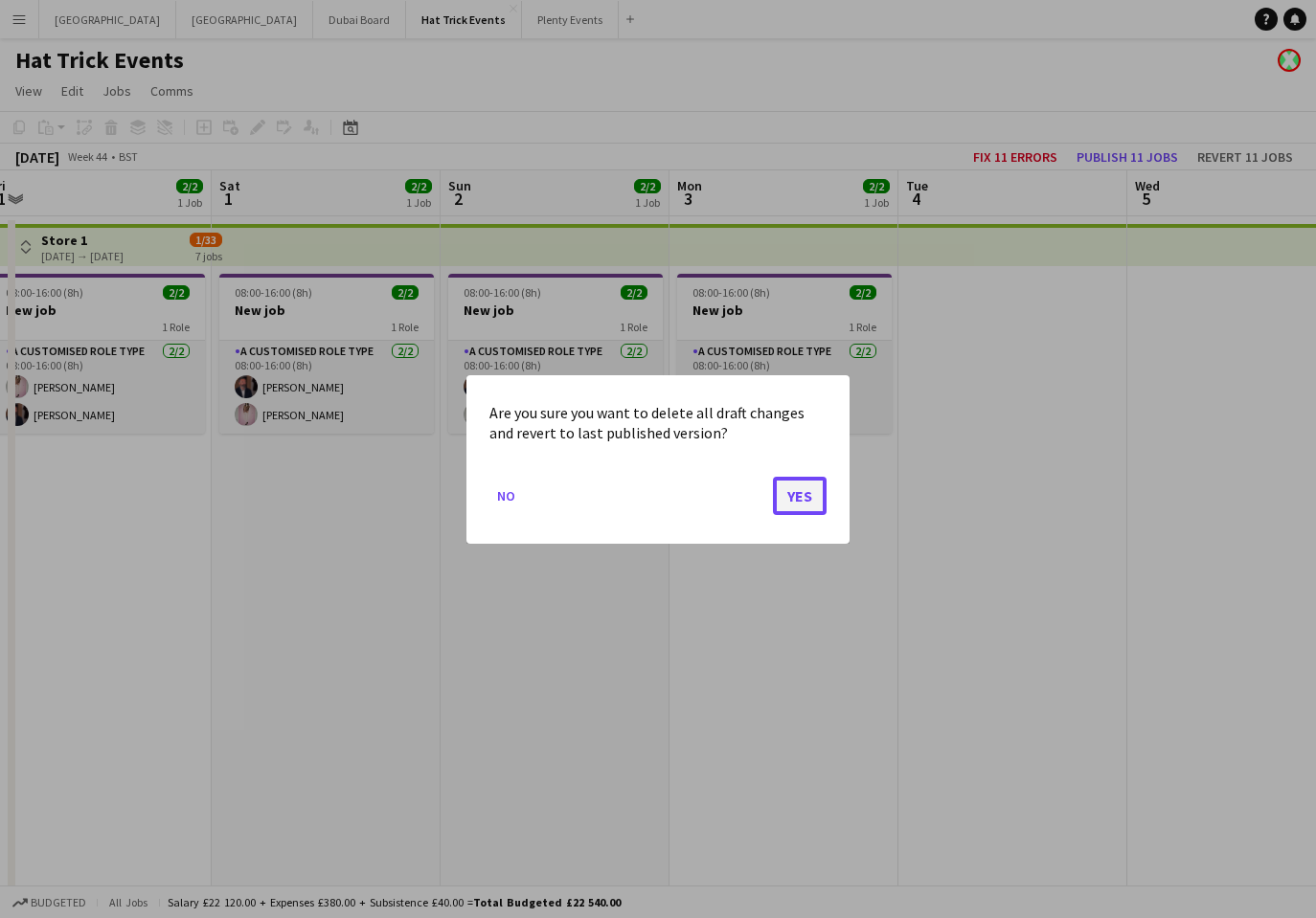
click at [800, 486] on button "Yes" at bounding box center [799, 494] width 53 height 38
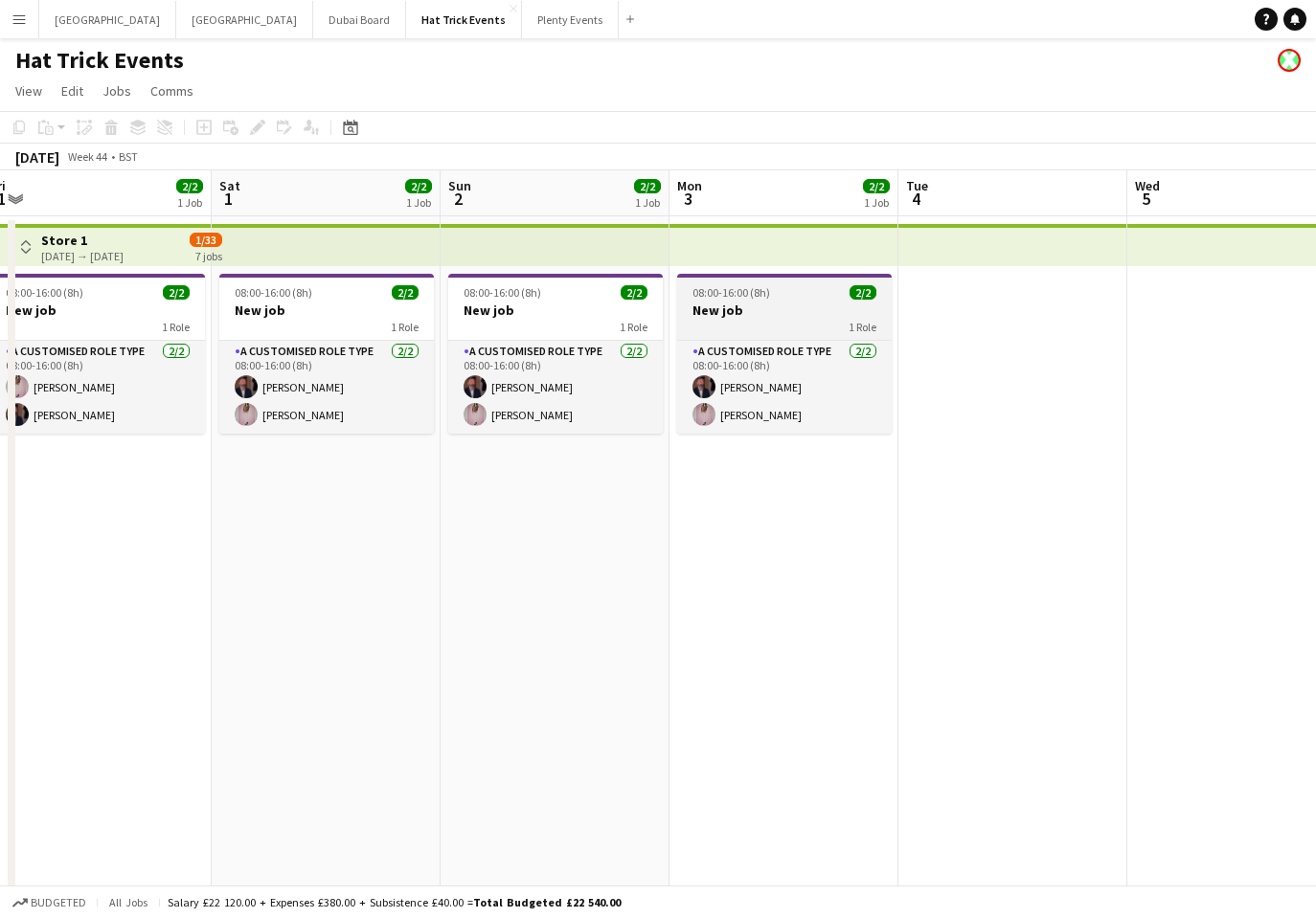
click at [772, 306] on h3 "New job" at bounding box center [783, 311] width 214 height 17
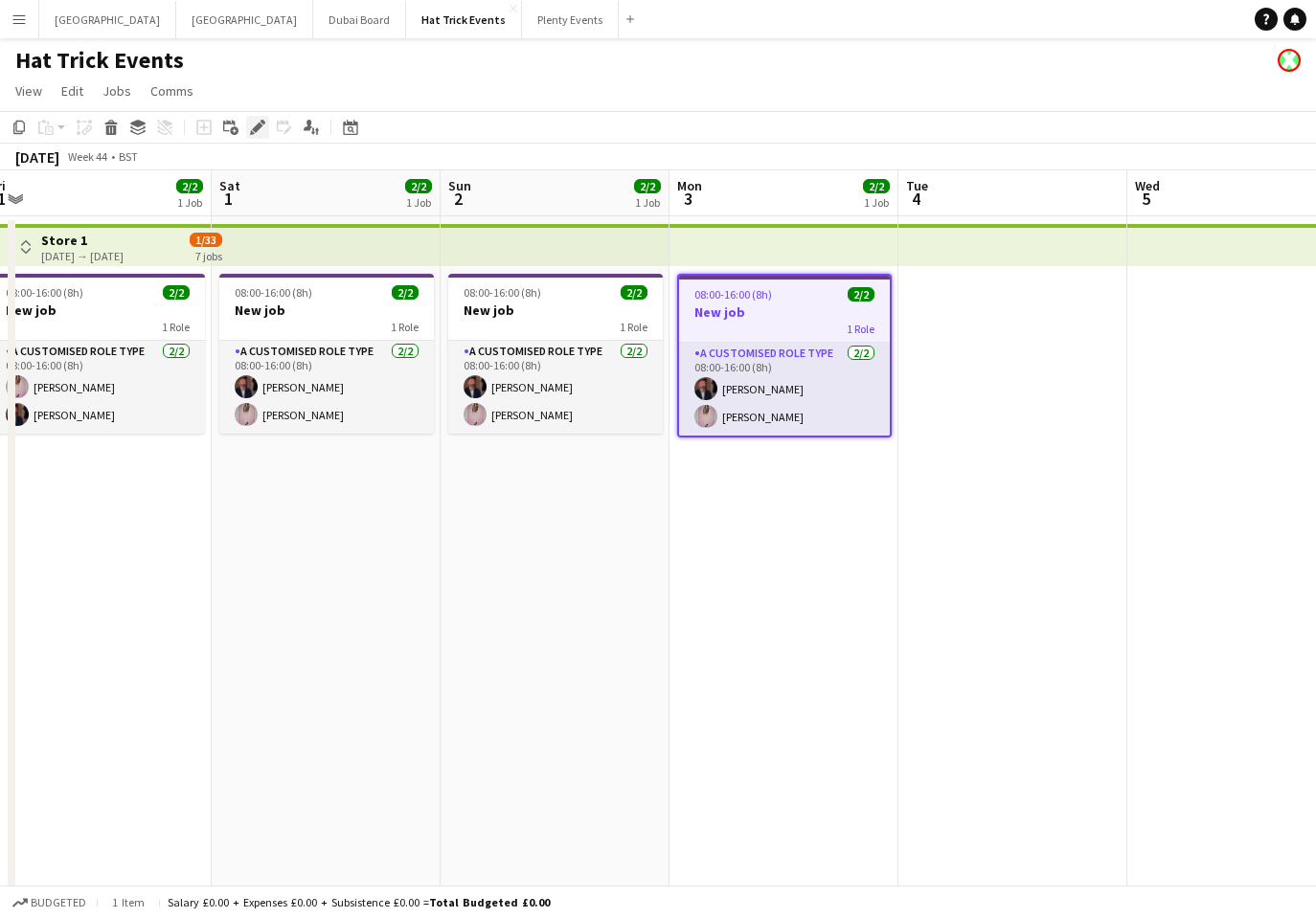
click at [256, 123] on icon at bounding box center [256, 127] width 11 height 11
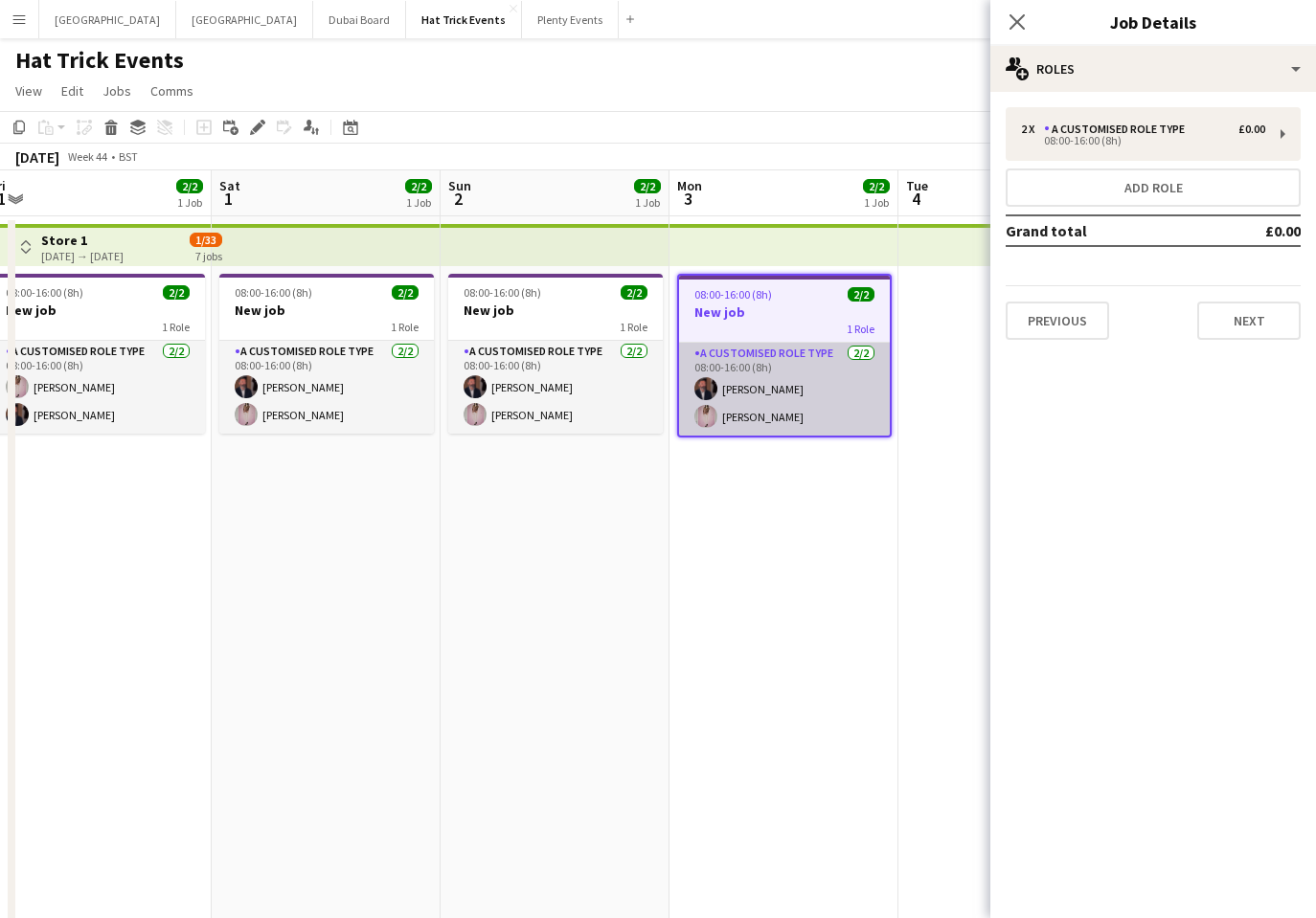
click at [793, 389] on app-card-role "A Customised Role Type 2/2 08:00-16:00 (8h) Andrew Allison Diana Priceless" at bounding box center [783, 389] width 211 height 93
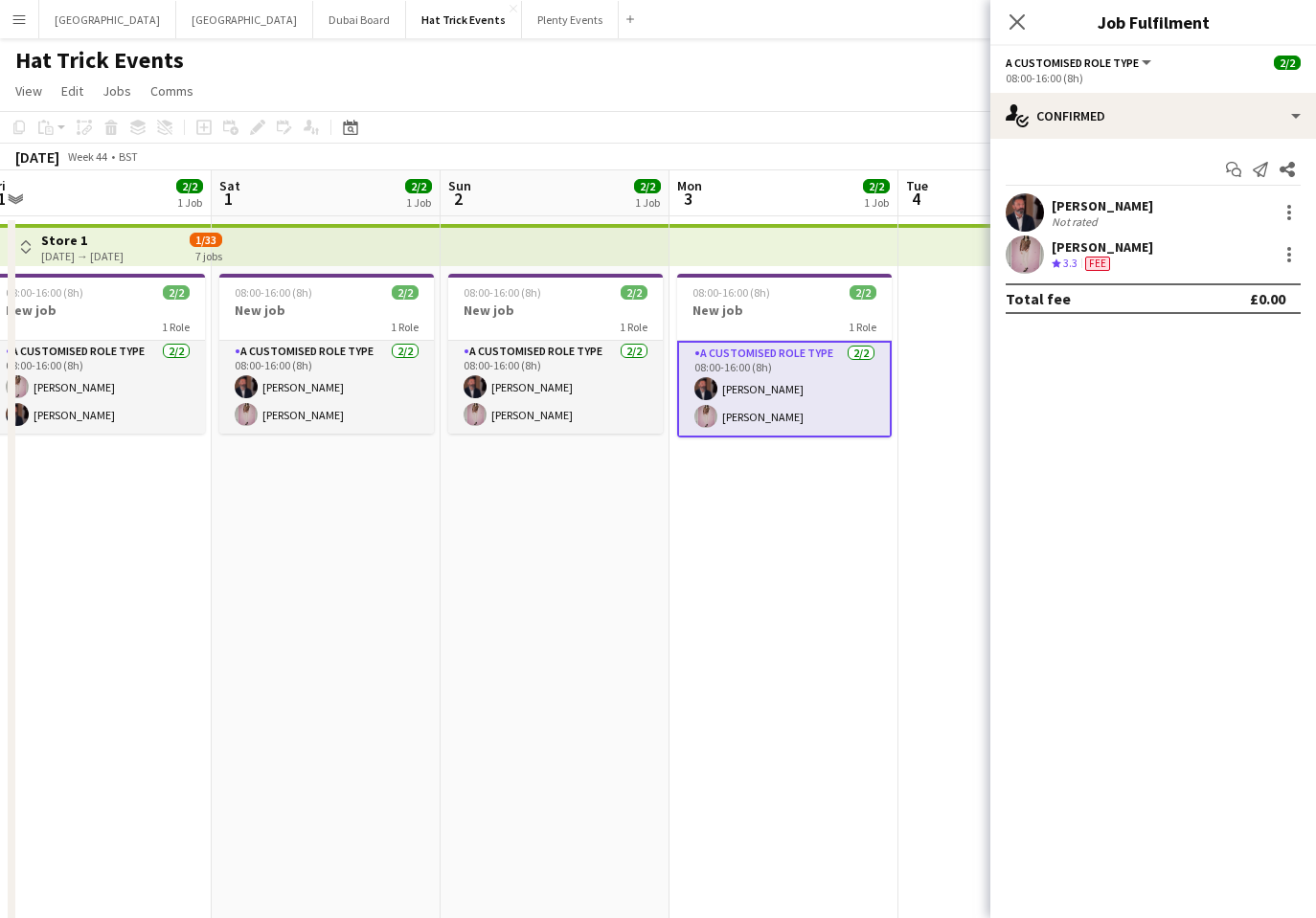
click at [1136, 264] on div "Crew rating 3.3 Fee" at bounding box center [1102, 263] width 102 height 16
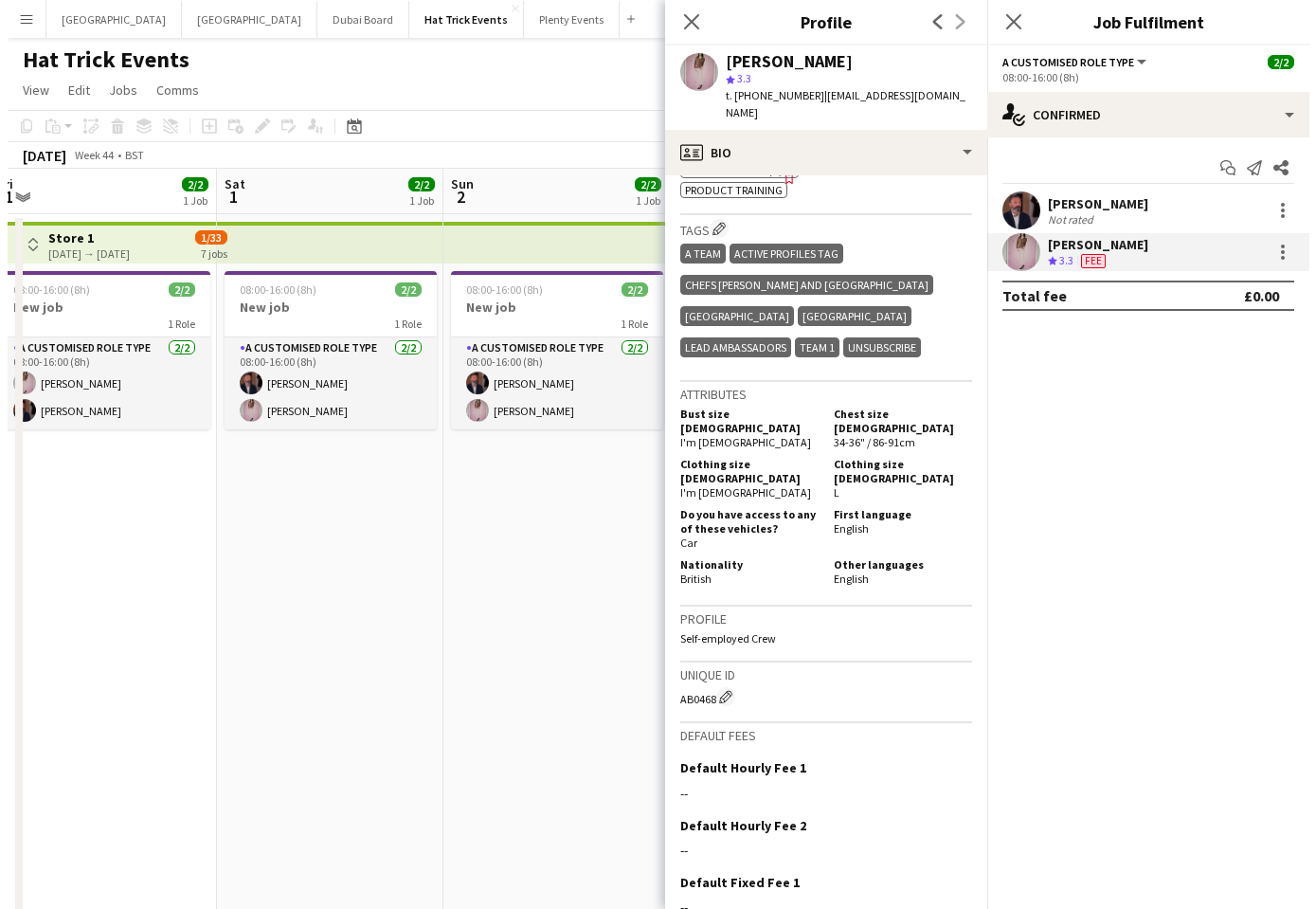
scroll to position [925, 0]
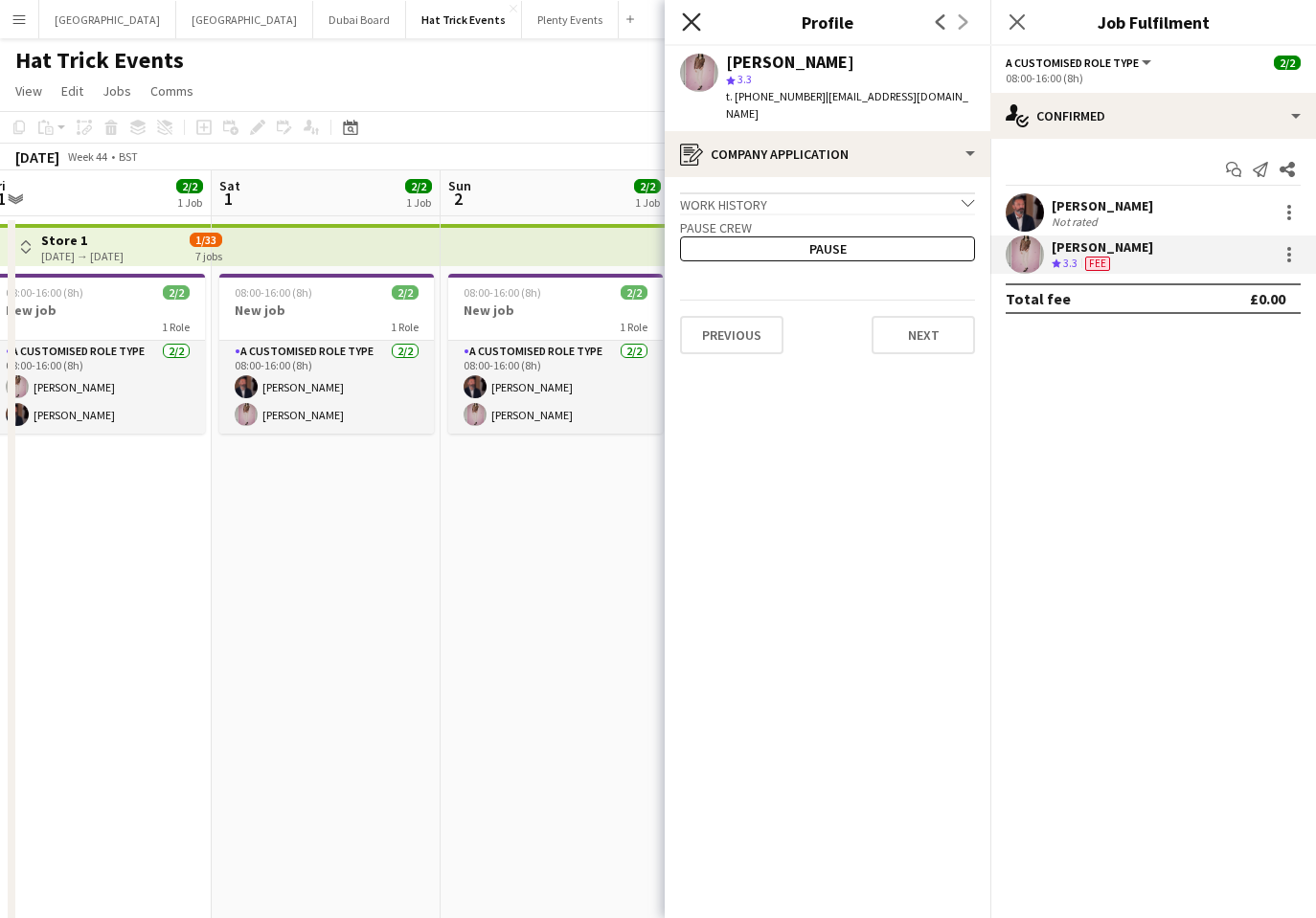
click at [690, 28] on icon "Close pop-in" at bounding box center [690, 21] width 18 height 18
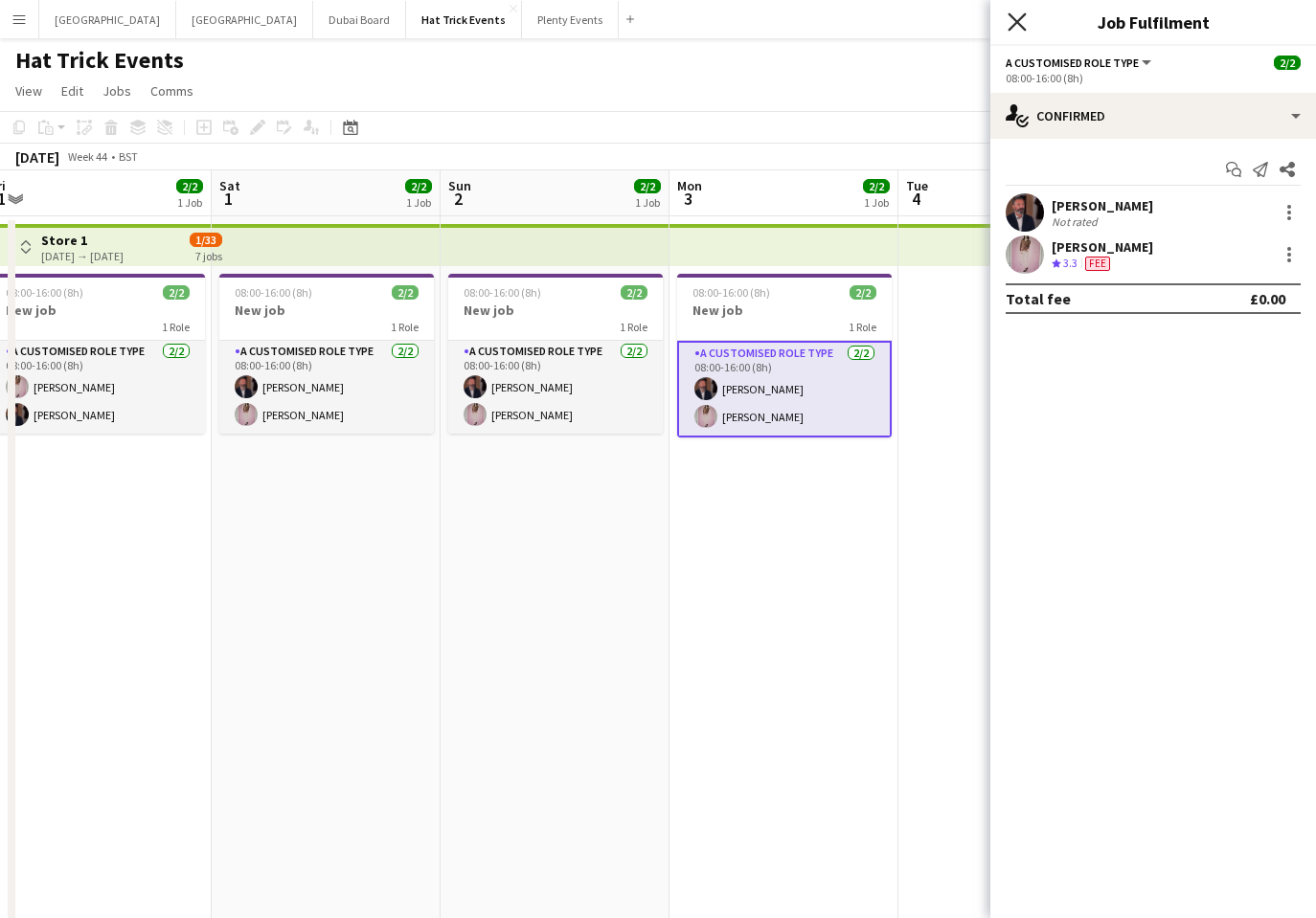
click at [1013, 21] on icon "Close pop-in" at bounding box center [1016, 21] width 18 height 18
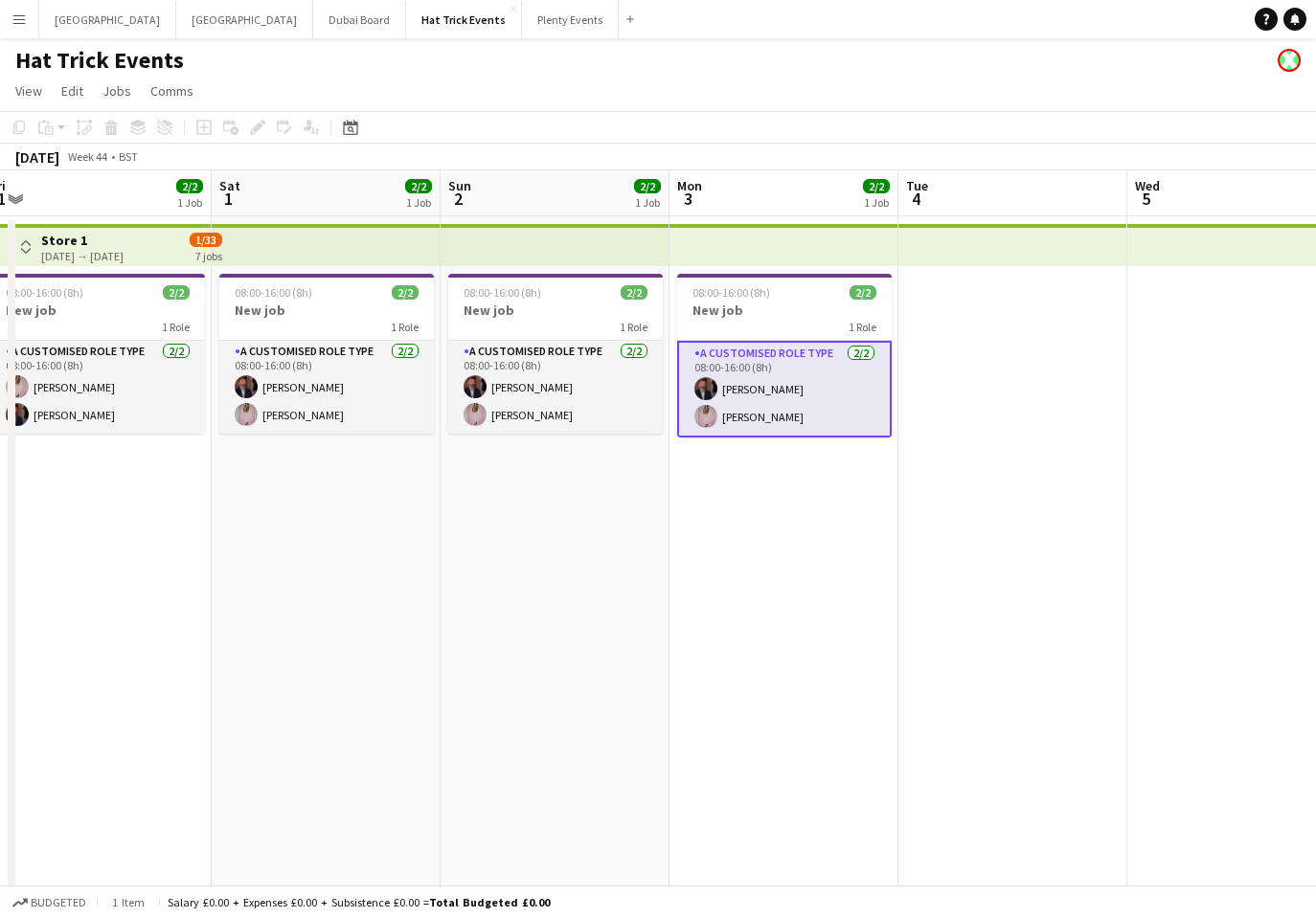
click at [1024, 112] on app-toolbar "Copy Paste Paste Command V Paste with crew Command Shift V Paste linked Job Del…" at bounding box center [658, 127] width 1316 height 33
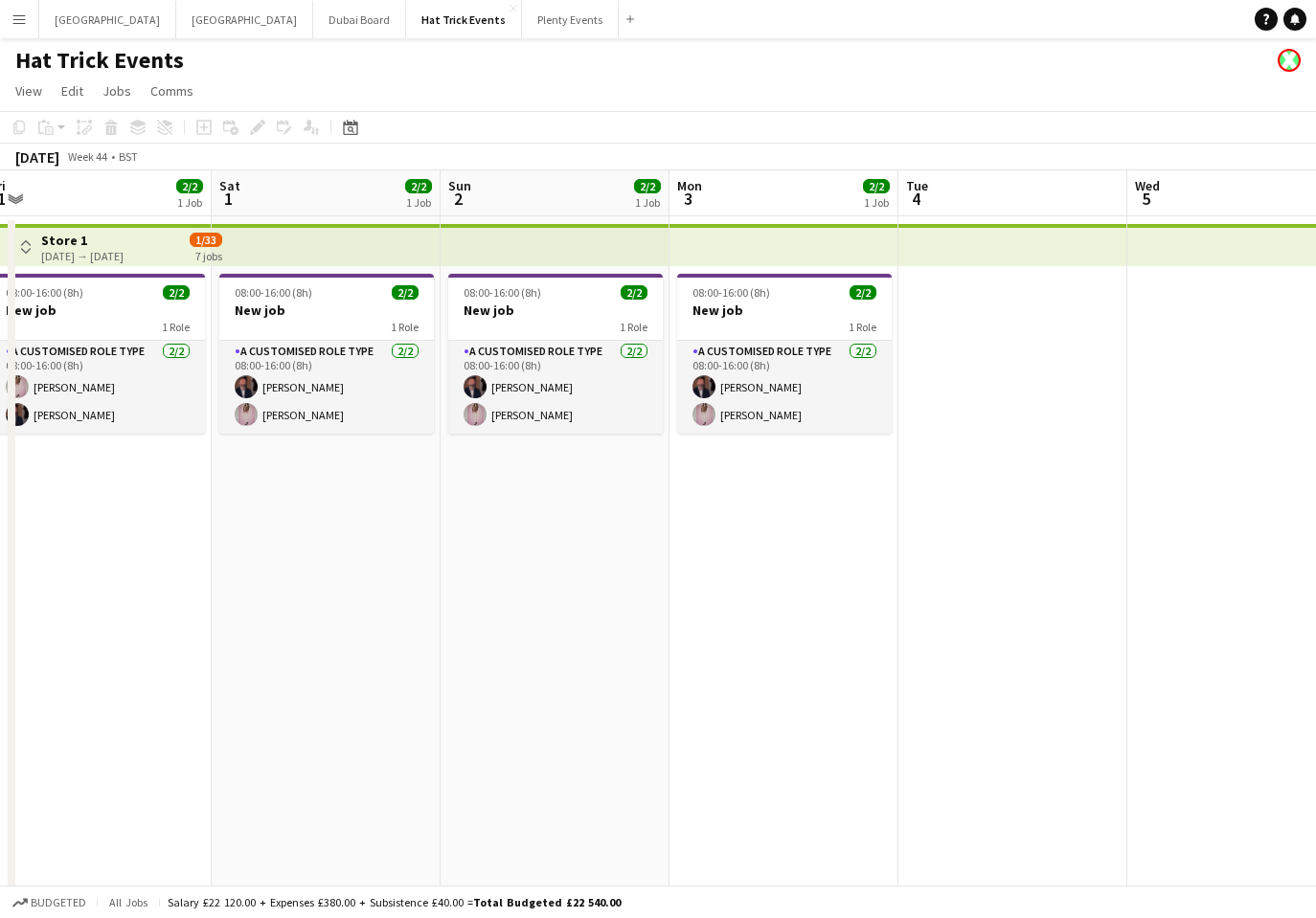
click at [992, 516] on app-date-cell at bounding box center [1012, 765] width 229 height 1098
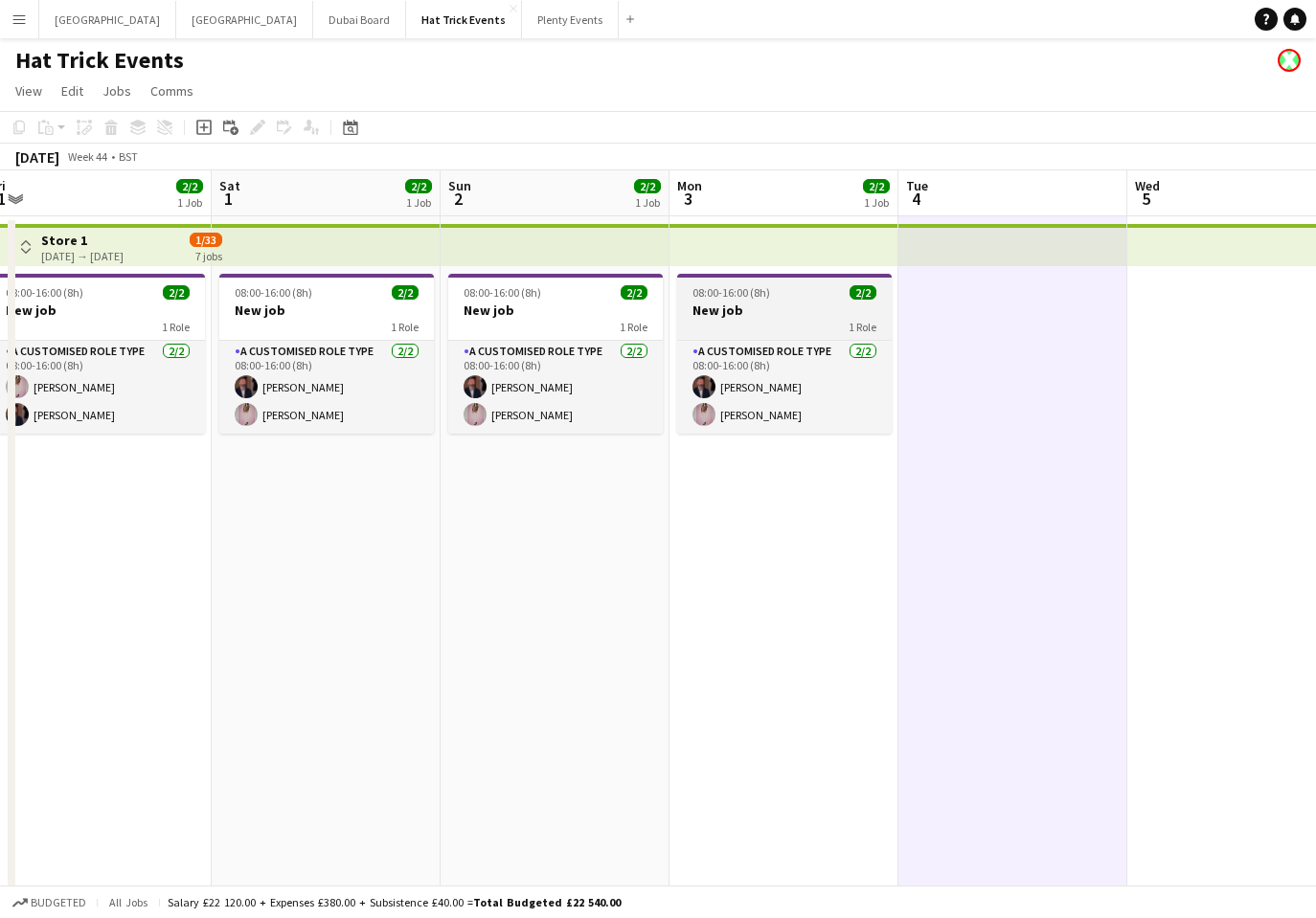
click at [776, 321] on div "1 Role" at bounding box center [783, 327] width 214 height 16
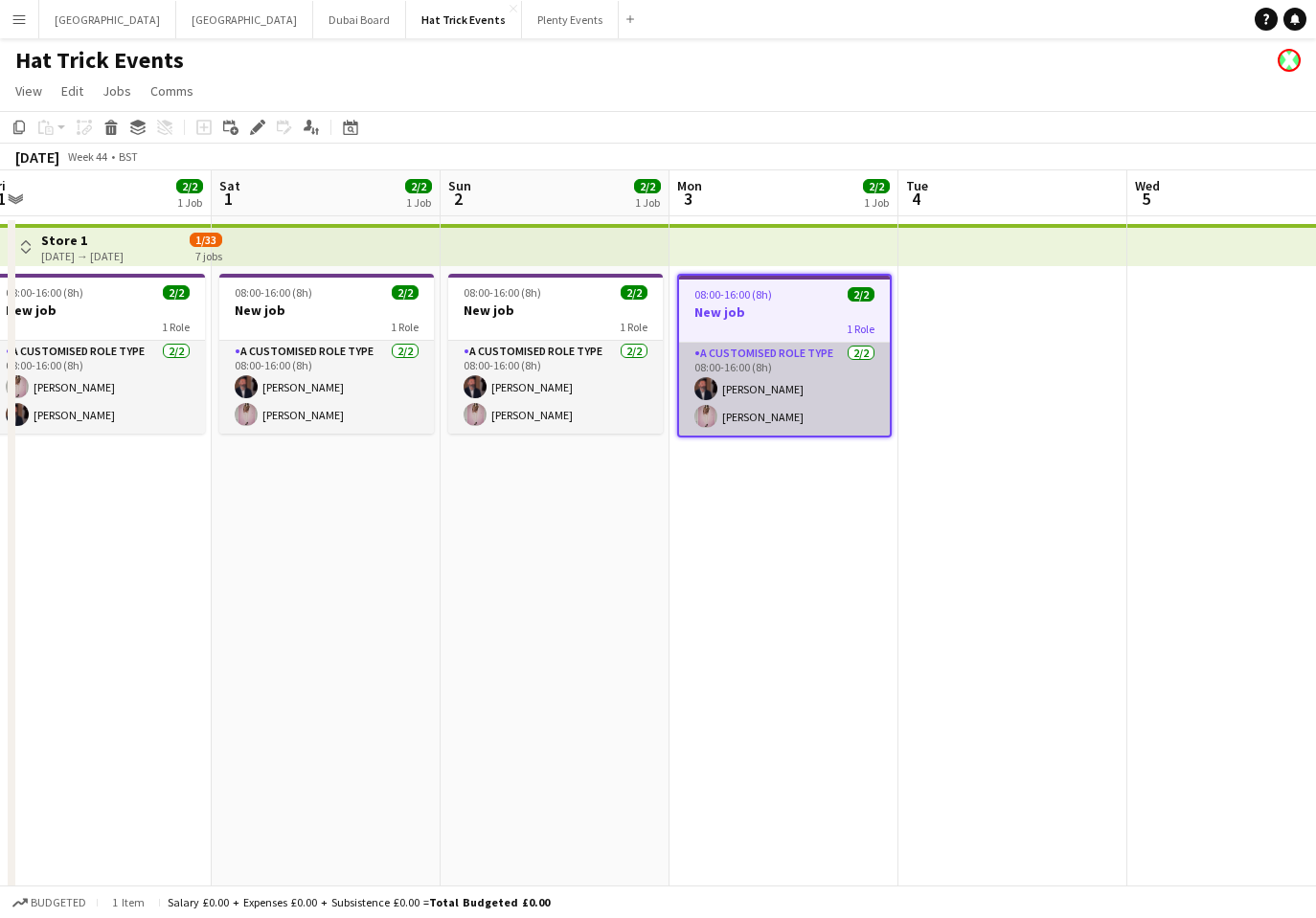
click at [766, 385] on app-card-role "A Customised Role Type 2/2 08:00-16:00 (8h) Andrew Allison Diana Priceless" at bounding box center [783, 389] width 211 height 93
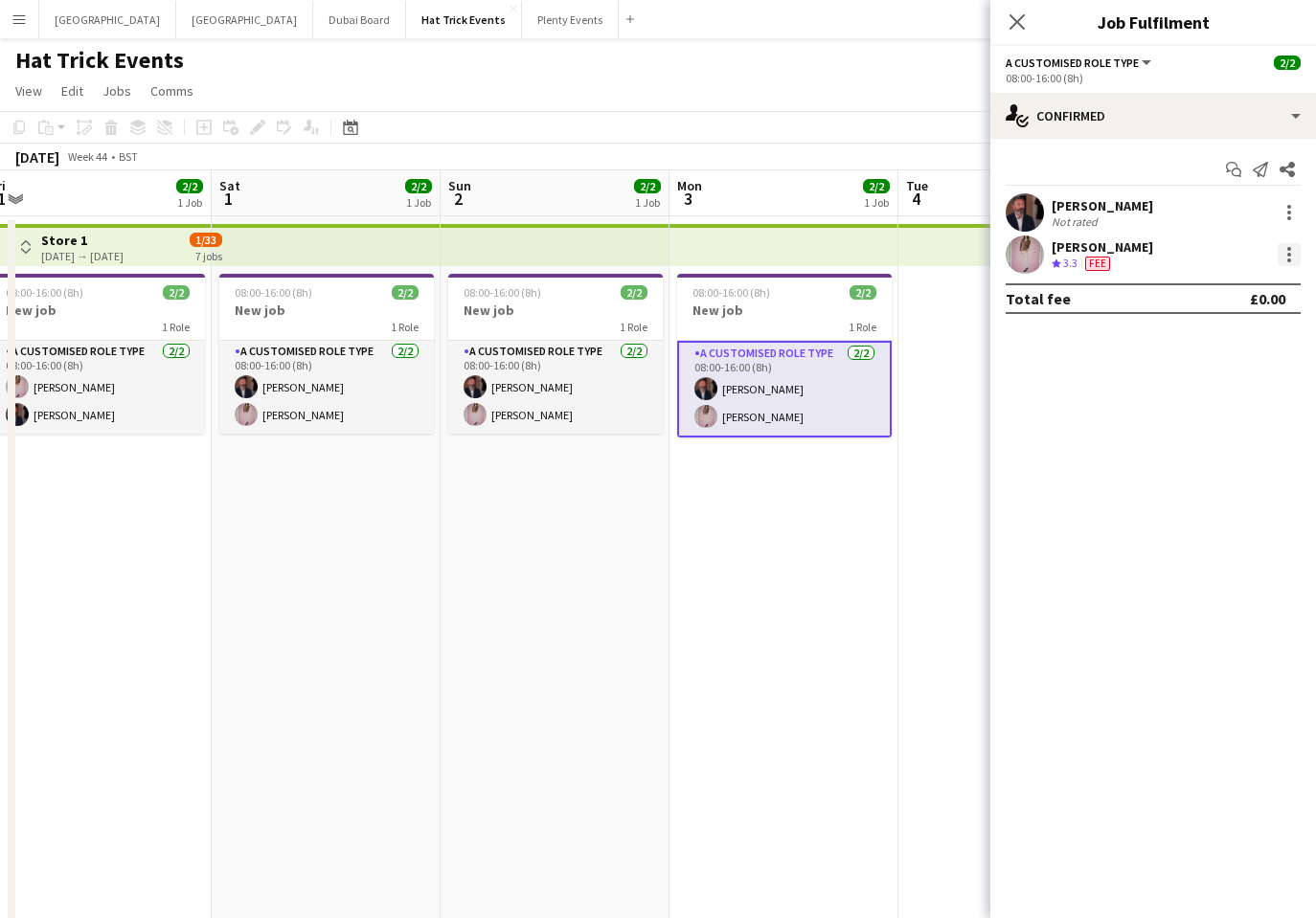
click at [1288, 256] on div at bounding box center [1289, 255] width 23 height 23
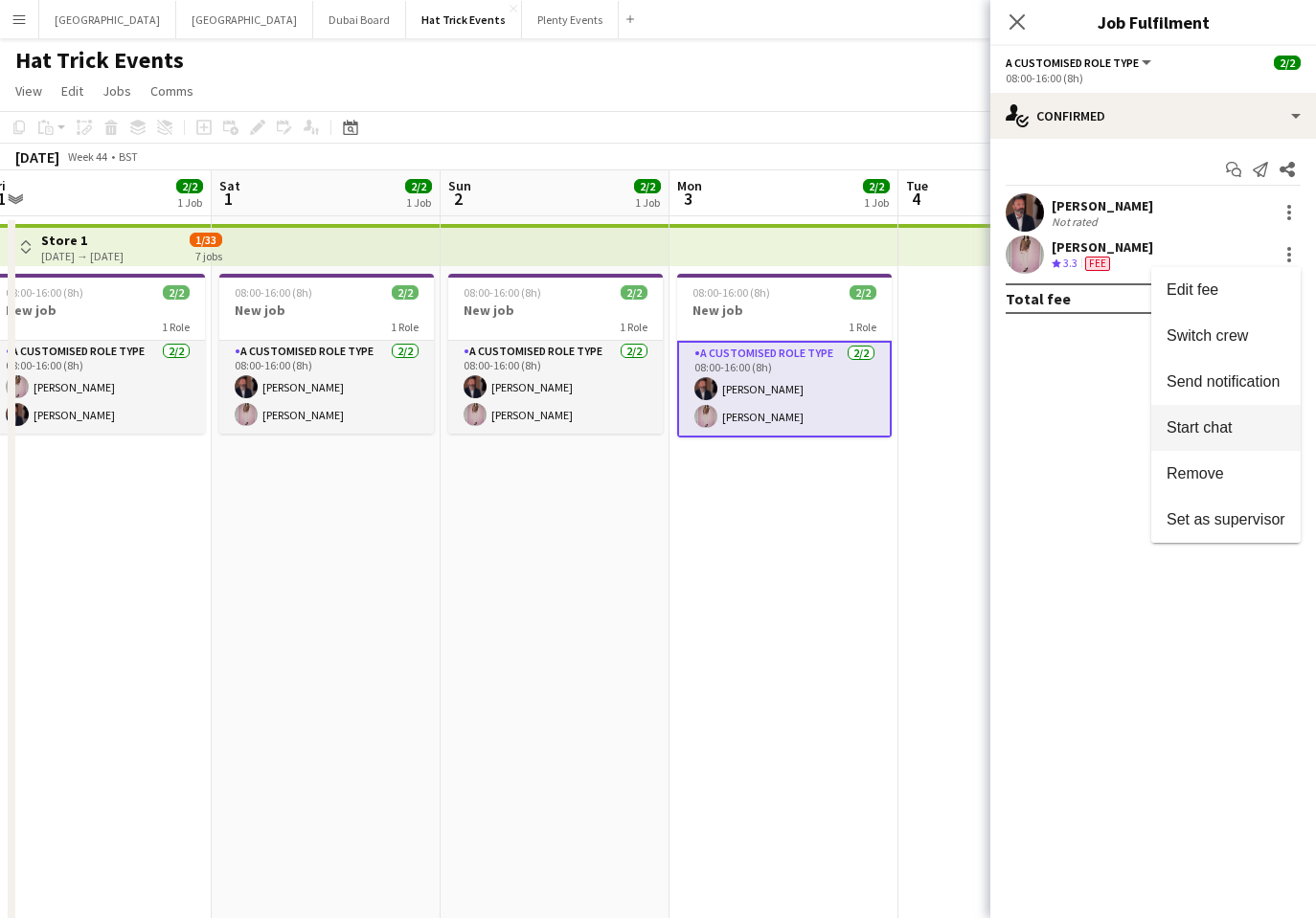
click at [1211, 425] on span "Start chat" at bounding box center [1199, 427] width 65 height 16
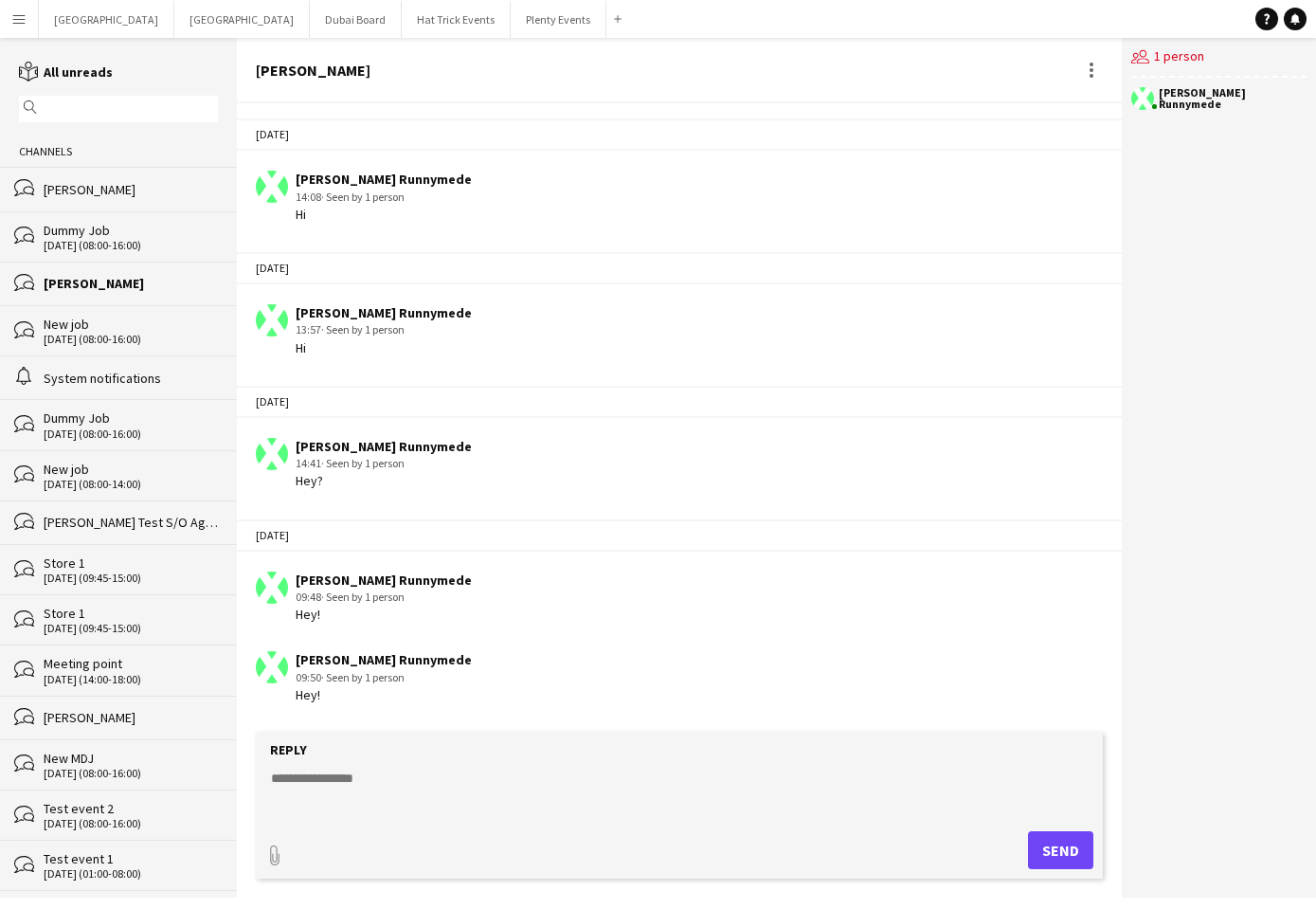
scroll to position [898, 0]
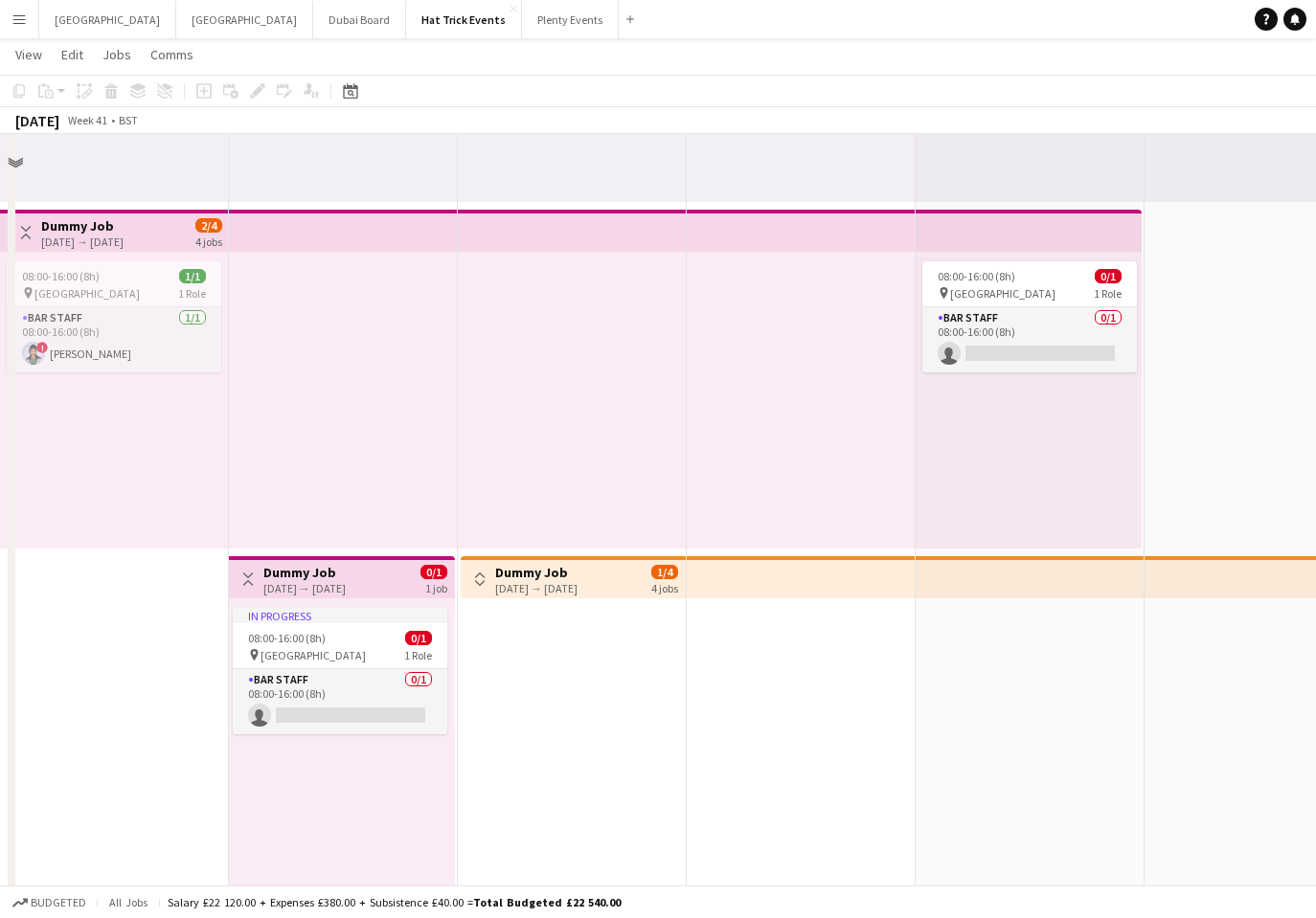
scroll to position [39, 0]
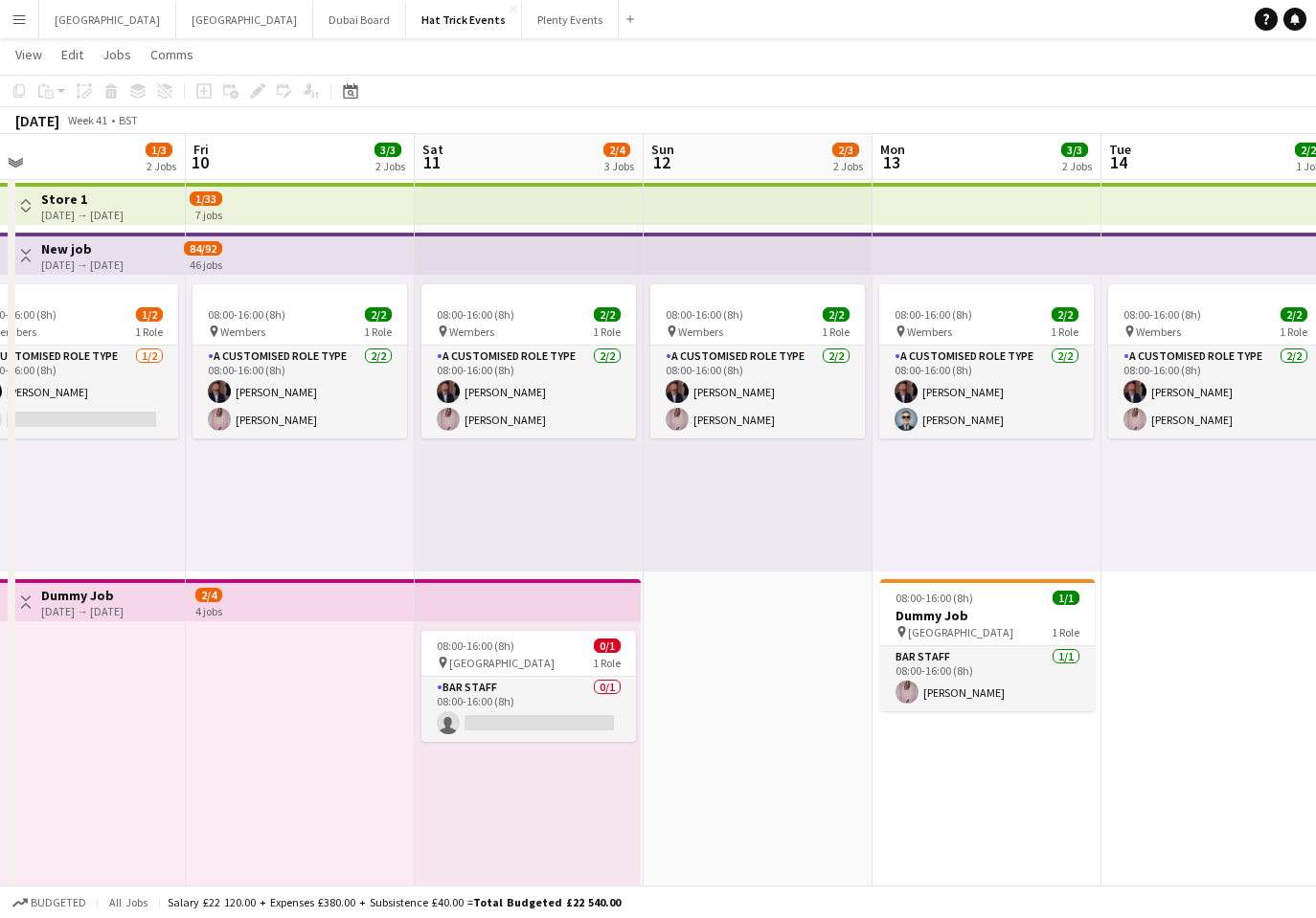
drag, startPoint x: 1242, startPoint y: 743, endPoint x: 510, endPoint y: 750, distance: 732.0
click at [511, 750] on app-calendar-viewport "Mon 6 2/4 3 Jobs Tue 7 3/3 2 Jobs Wed 8 1/3 2 Jobs Thu 9 1/3 2 Jobs Fri 10 3/3 …" at bounding box center [658, 654] width 1316 height 1237
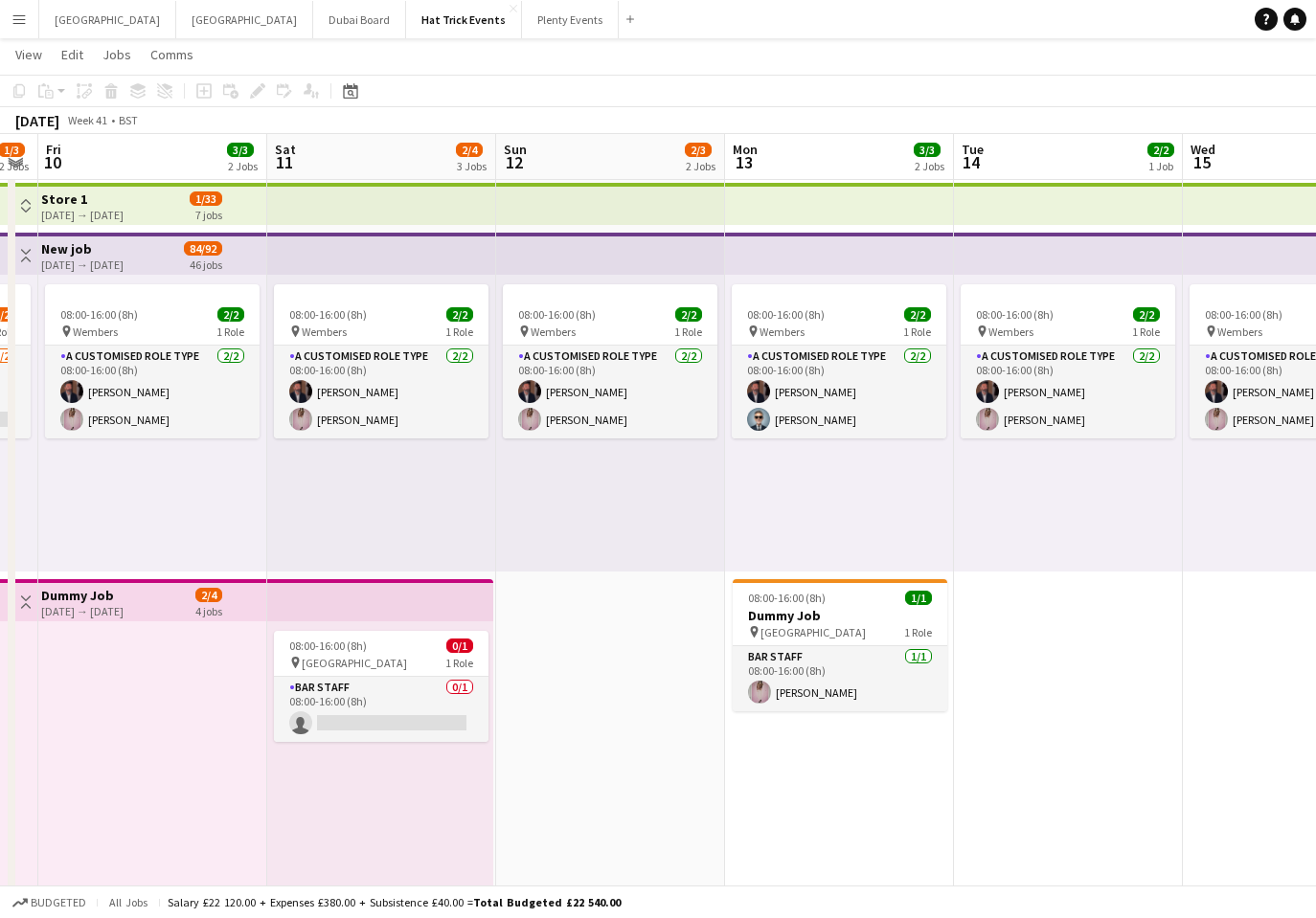
drag, startPoint x: 997, startPoint y: 785, endPoint x: 615, endPoint y: 763, distance: 382.6
click at [615, 763] on app-calendar-viewport "Tue 7 3/3 2 Jobs Wed 8 1/3 2 Jobs Thu 9 1/3 2 Jobs Fri 10 3/3 2 Jobs Sat 11 2/4…" at bounding box center [658, 654] width 1316 height 1237
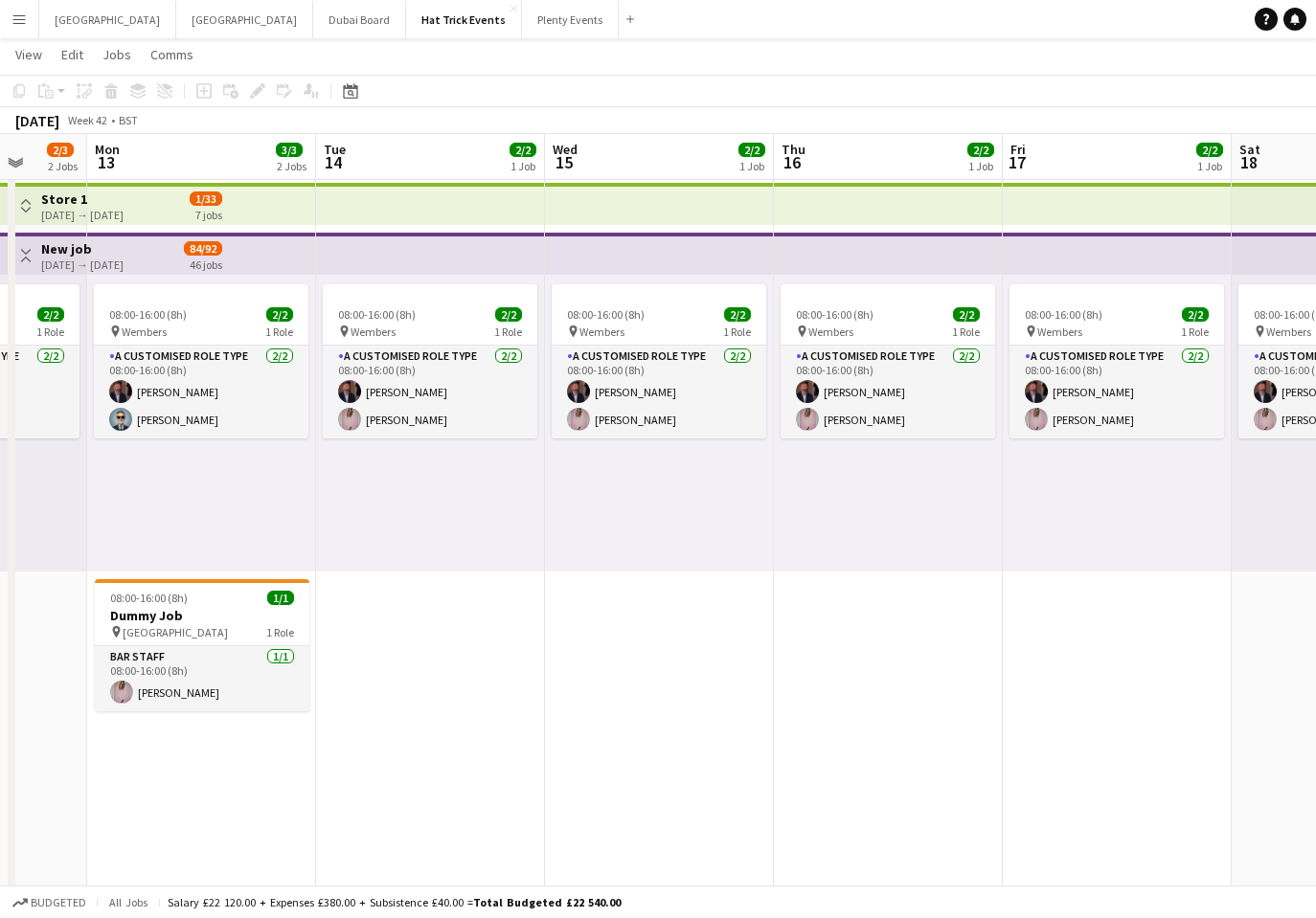
drag, startPoint x: 1011, startPoint y: 786, endPoint x: 601, endPoint y: 776, distance: 410.1
click at [601, 777] on app-calendar-viewport "Fri 10 3/3 2 Jobs Sat 11 2/4 3 Jobs Sun 12 2/3 2 Jobs Mon 13 3/3 2 Jobs Tue 14 …" at bounding box center [658, 654] width 1316 height 1237
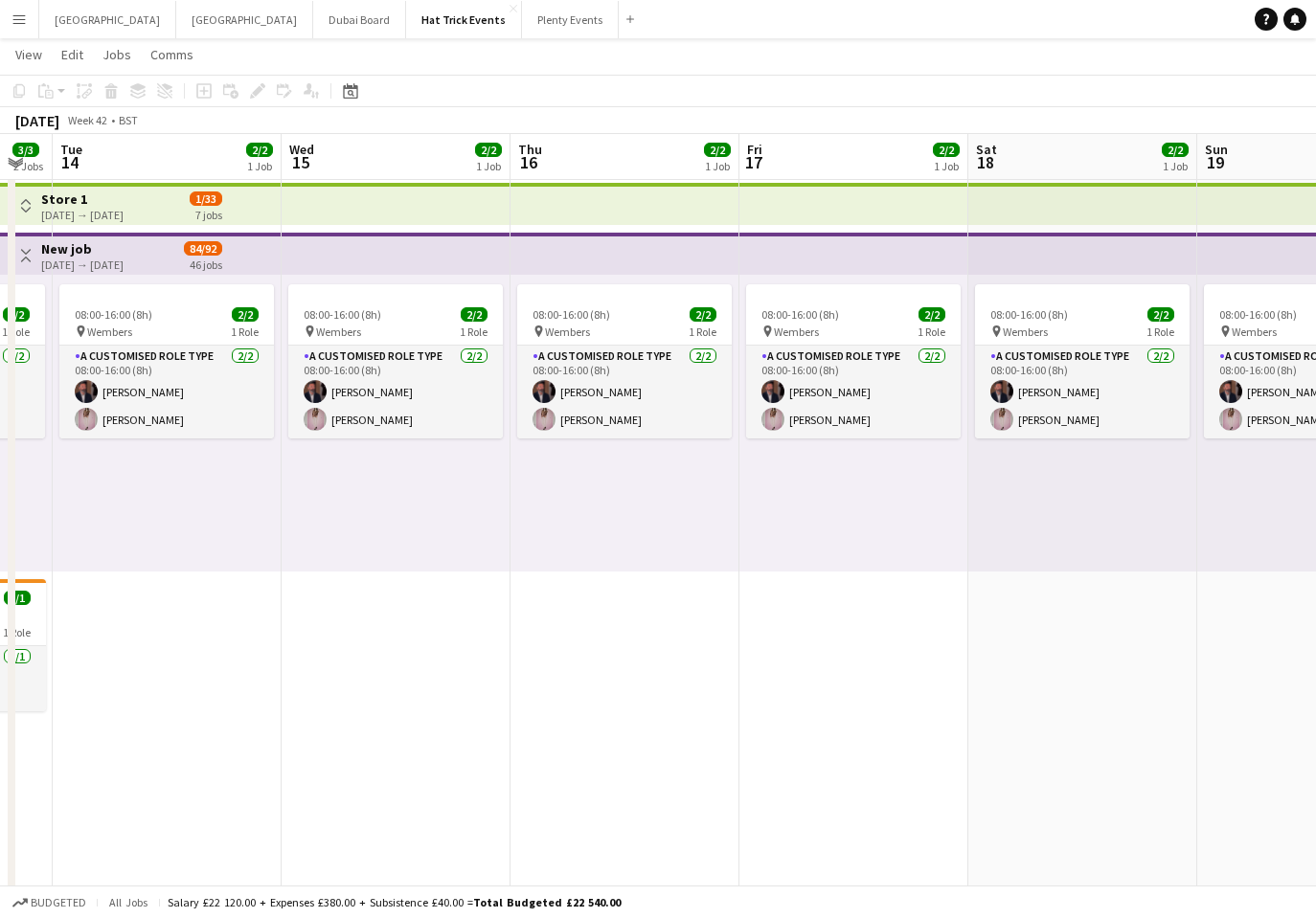
drag, startPoint x: 1020, startPoint y: 767, endPoint x: 619, endPoint y: 761, distance: 401.0
click at [622, 762] on app-calendar-viewport "Sat 11 2/4 3 Jobs Sun 12 2/3 2 Jobs Mon 13 3/3 2 Jobs Tue 14 2/2 1 Job Wed 15 2…" at bounding box center [658, 654] width 1316 height 1237
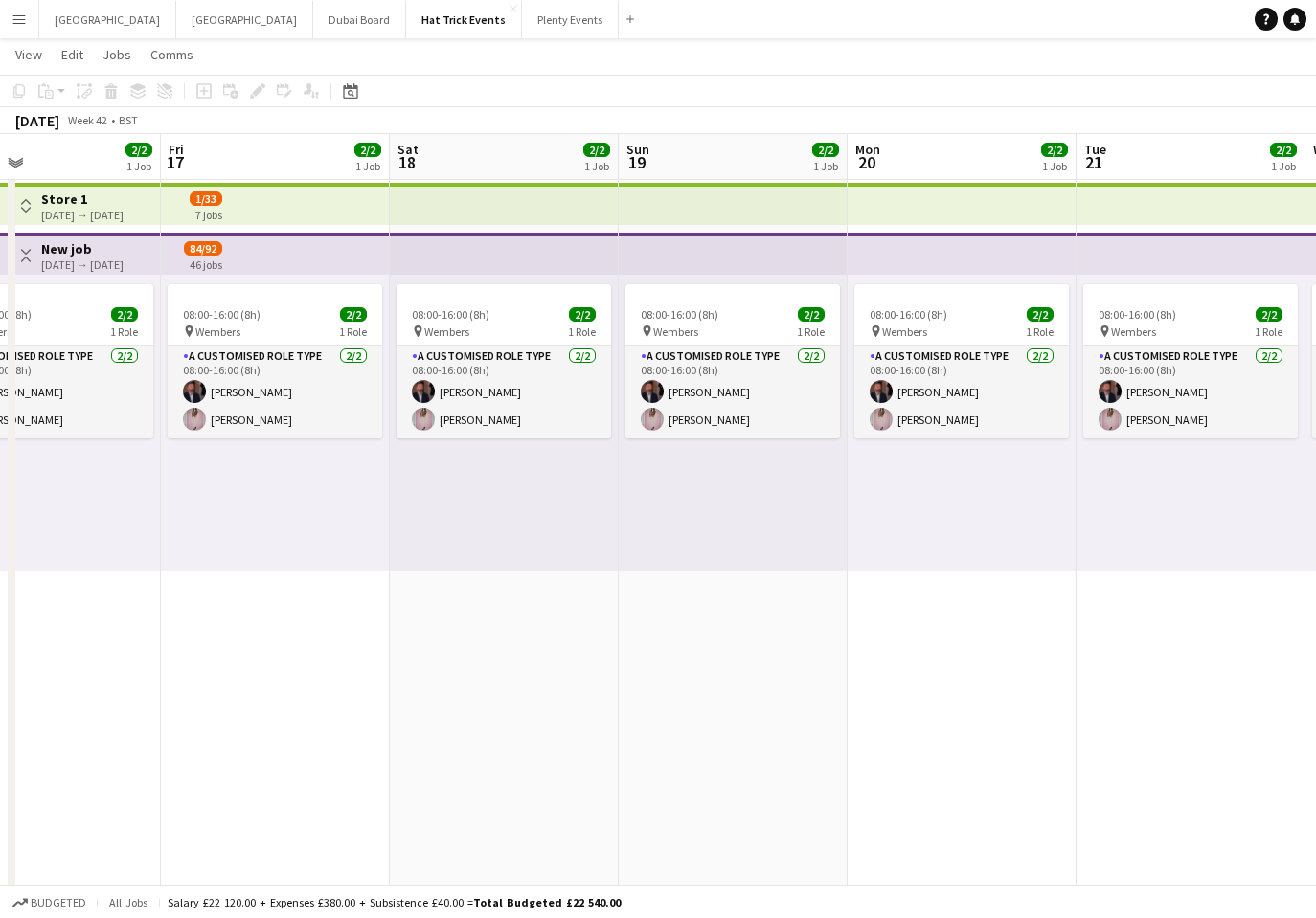
drag, startPoint x: 1055, startPoint y: 782, endPoint x: 665, endPoint y: 758, distance: 390.7
click at [669, 758] on app-calendar-viewport "Mon 13 3/3 2 Jobs Tue 14 2/2 1 Job Wed 15 2/2 1 Job Thu 16 2/2 1 Job Fri 17 2/2…" at bounding box center [658, 654] width 1316 height 1237
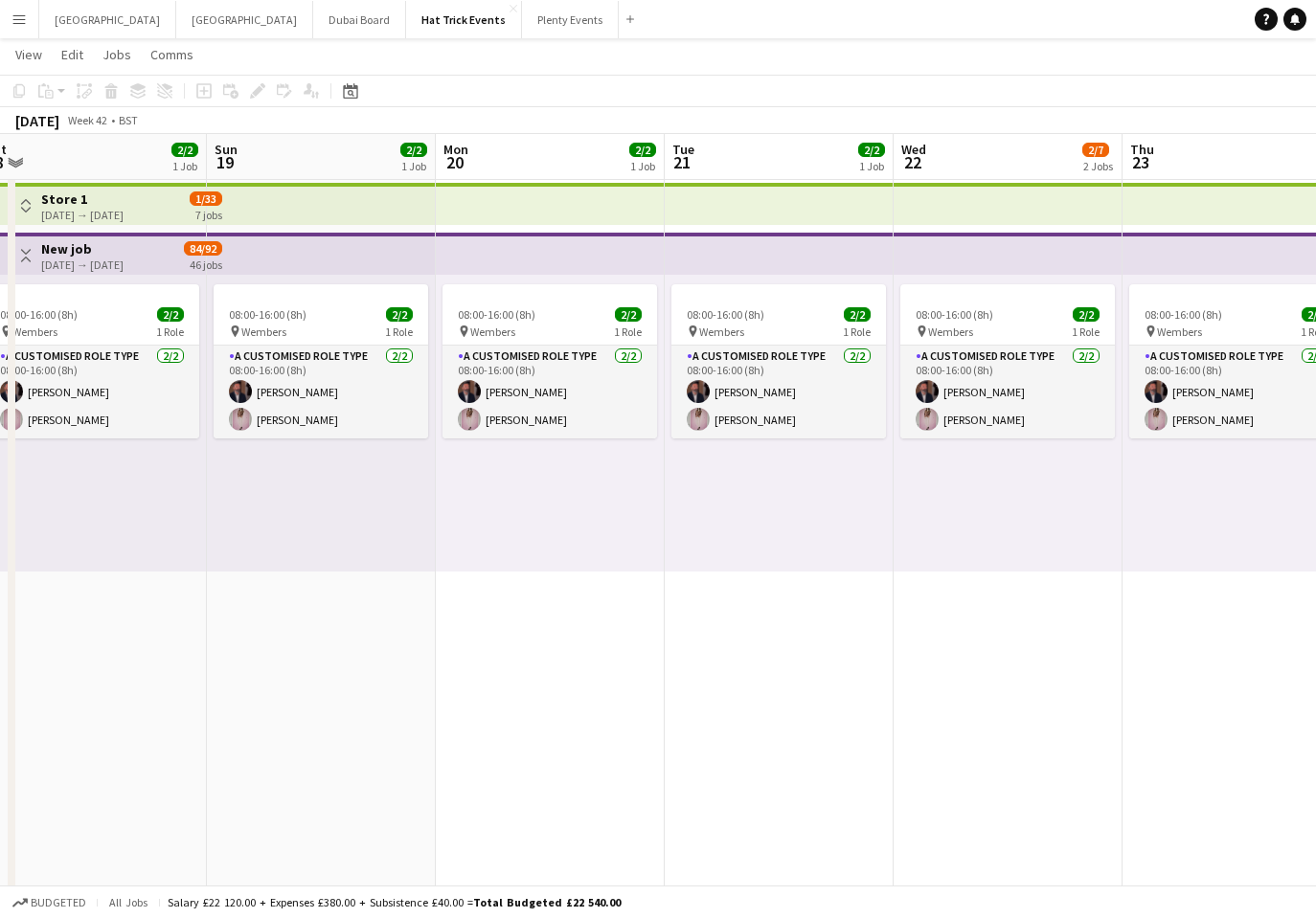
drag, startPoint x: 1081, startPoint y: 778, endPoint x: 593, endPoint y: 747, distance: 489.0
click at [608, 748] on app-calendar-viewport "Wed 15 2/2 1 Job Thu 16 2/2 1 Job Fri 17 2/2 1 Job Sat 18 2/2 1 Job Sun 19 2/2 …" at bounding box center [658, 654] width 1316 height 1237
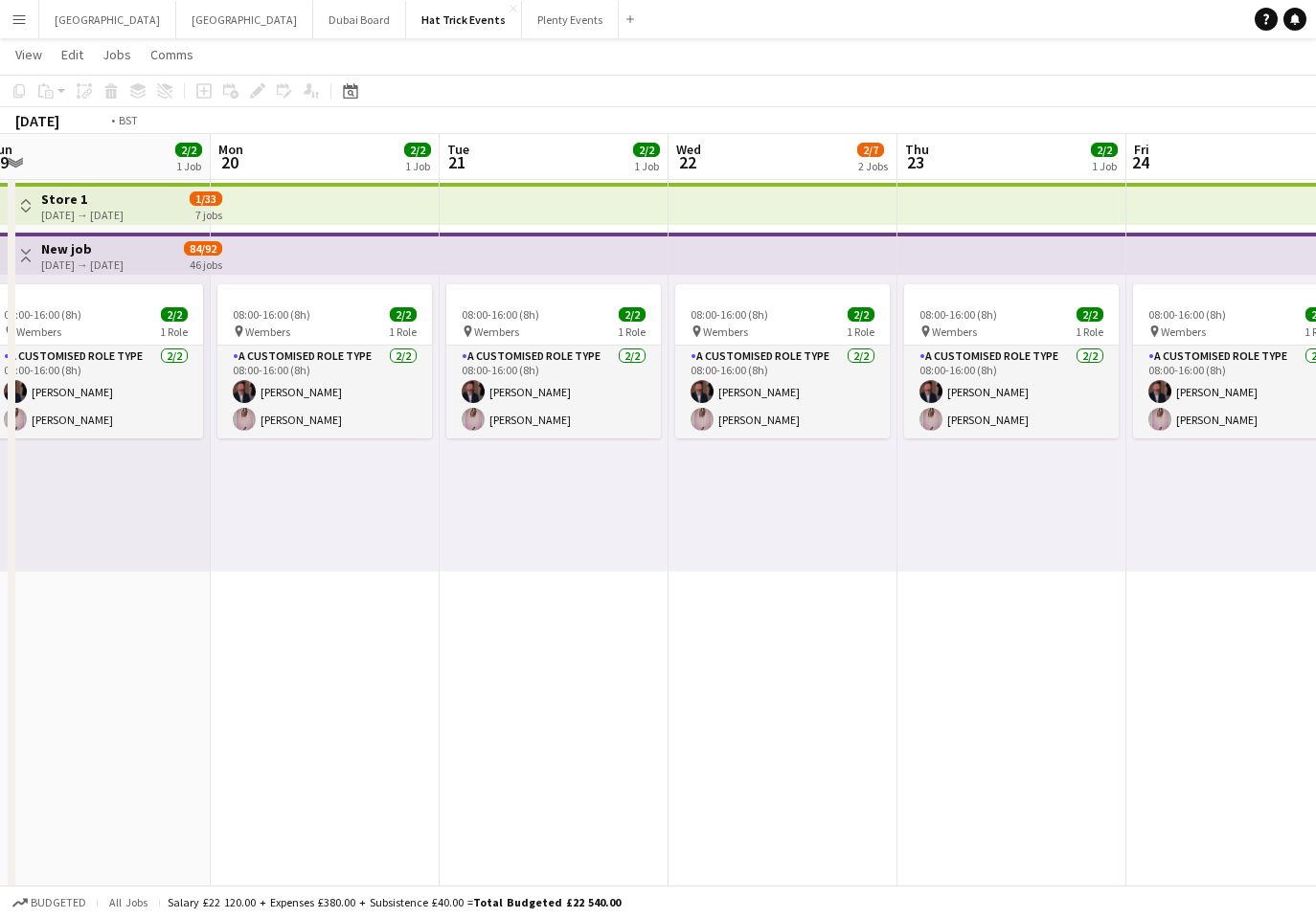
drag, startPoint x: 1055, startPoint y: 763, endPoint x: 543, endPoint y: 740, distance: 512.5
click at [545, 740] on app-calendar-viewport "Fri 17 2/2 1 Job Sat 18 2/2 1 Job Sun 19 2/2 1 Job Mon 20 2/2 1 Job Tue 21 2/2 …" at bounding box center [658, 654] width 1316 height 1237
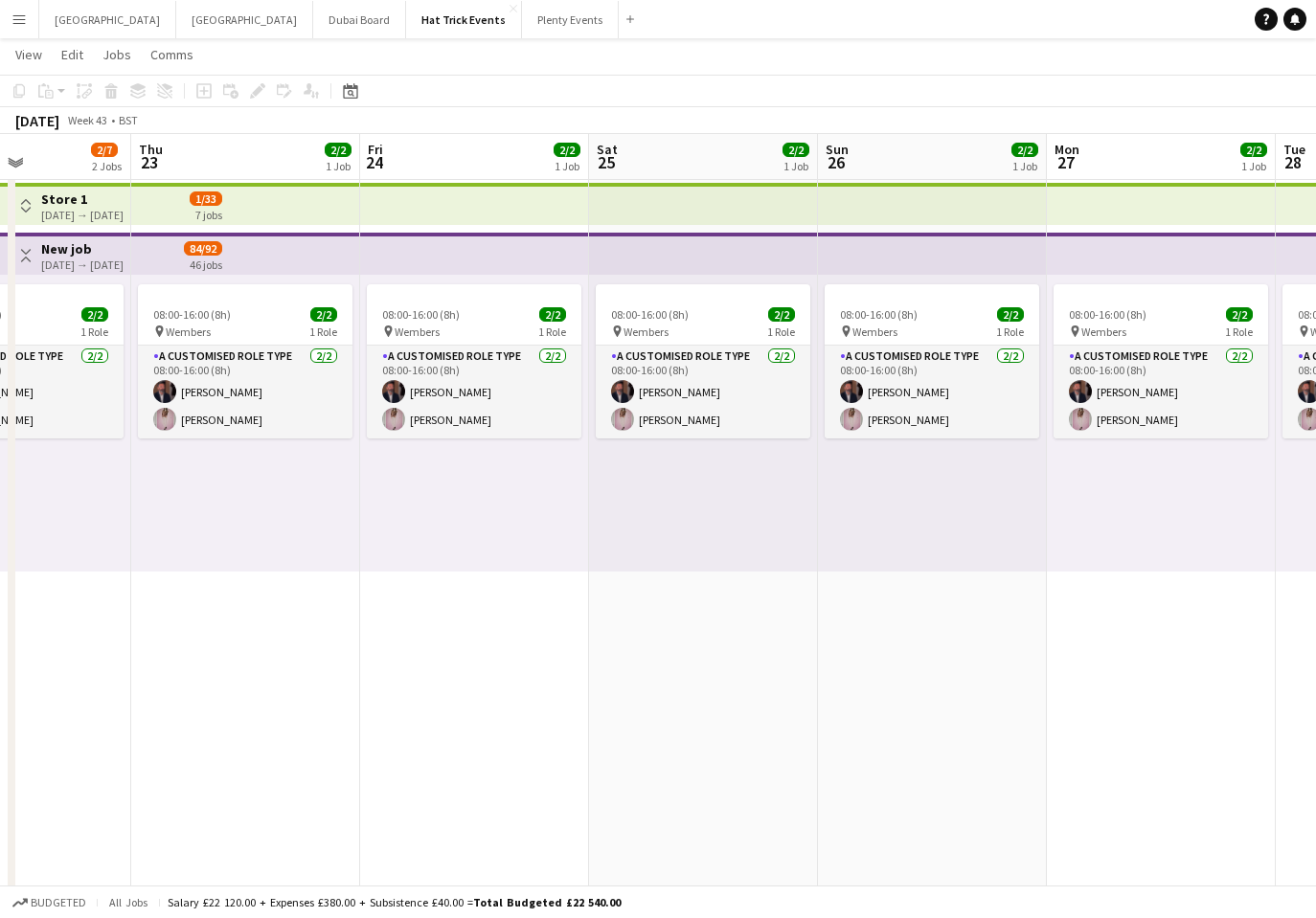
drag, startPoint x: 1018, startPoint y: 773, endPoint x: 350, endPoint y: 742, distance: 668.7
click at [432, 740] on app-calendar-viewport "Sun 19 2/2 1 Job Mon 20 2/2 1 Job Tue 21 2/2 1 Job Wed 22 2/7 2 Jobs Thu 23 2/2…" at bounding box center [658, 654] width 1316 height 1237
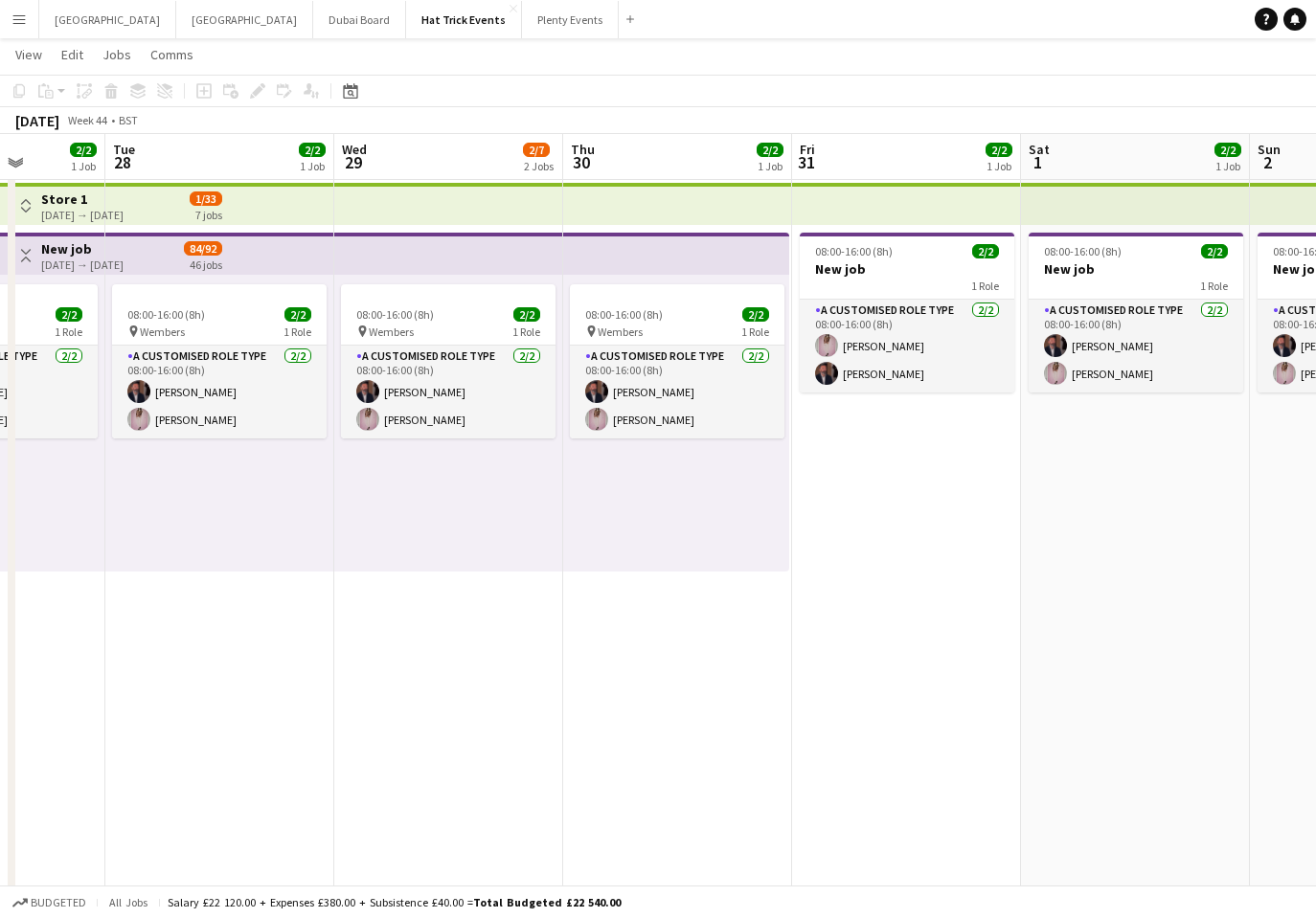
drag, startPoint x: 927, startPoint y: 755, endPoint x: 208, endPoint y: 738, distance: 719.2
click at [221, 740] on app-calendar-viewport "Fri 24 2/2 1 Job Sat 25 2/2 1 Job Sun 26 2/2 1 Job Mon 27 2/2 1 Job Tue 28 2/2 …" at bounding box center [658, 654] width 1316 height 1237
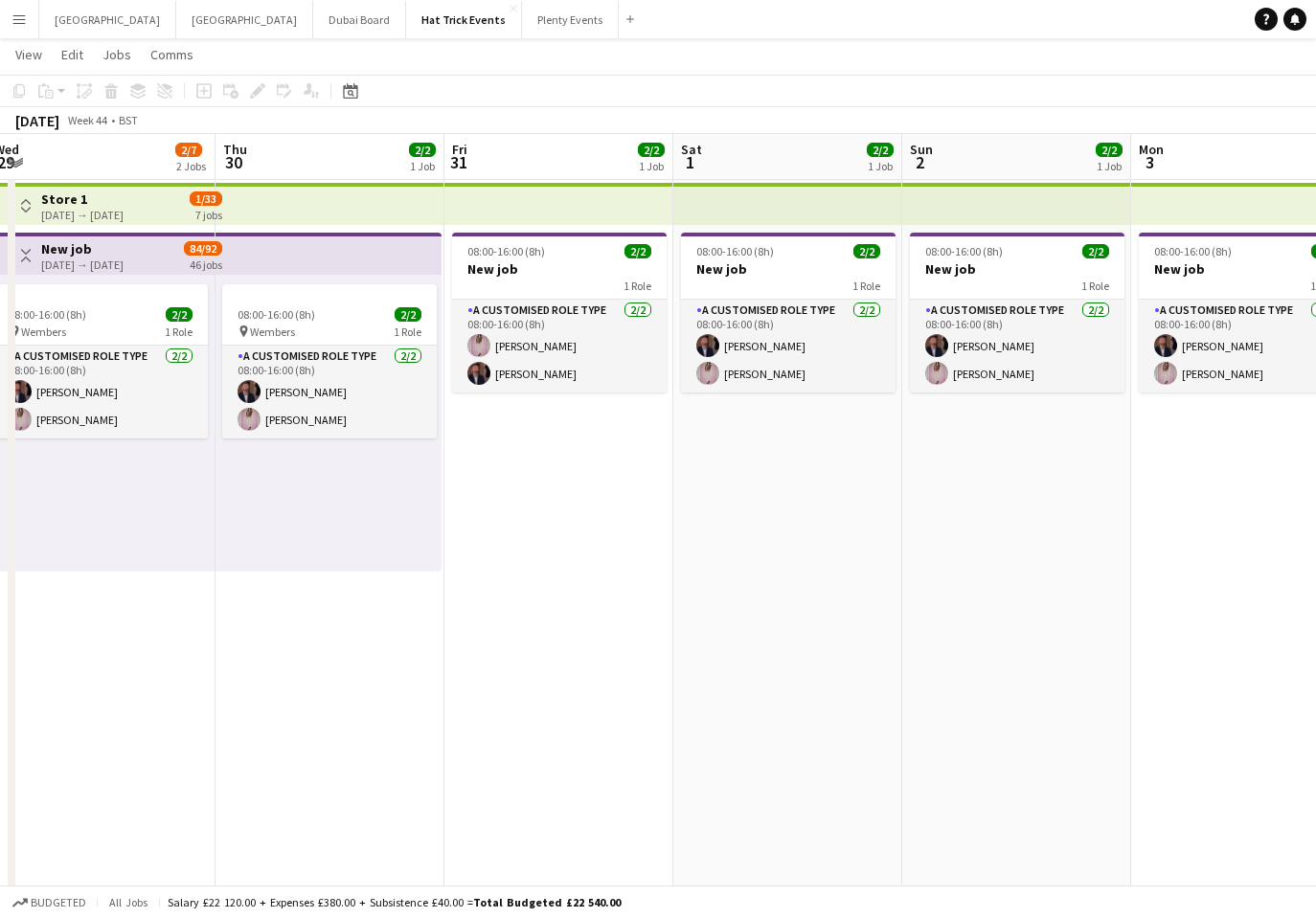
scroll to position [0, 750]
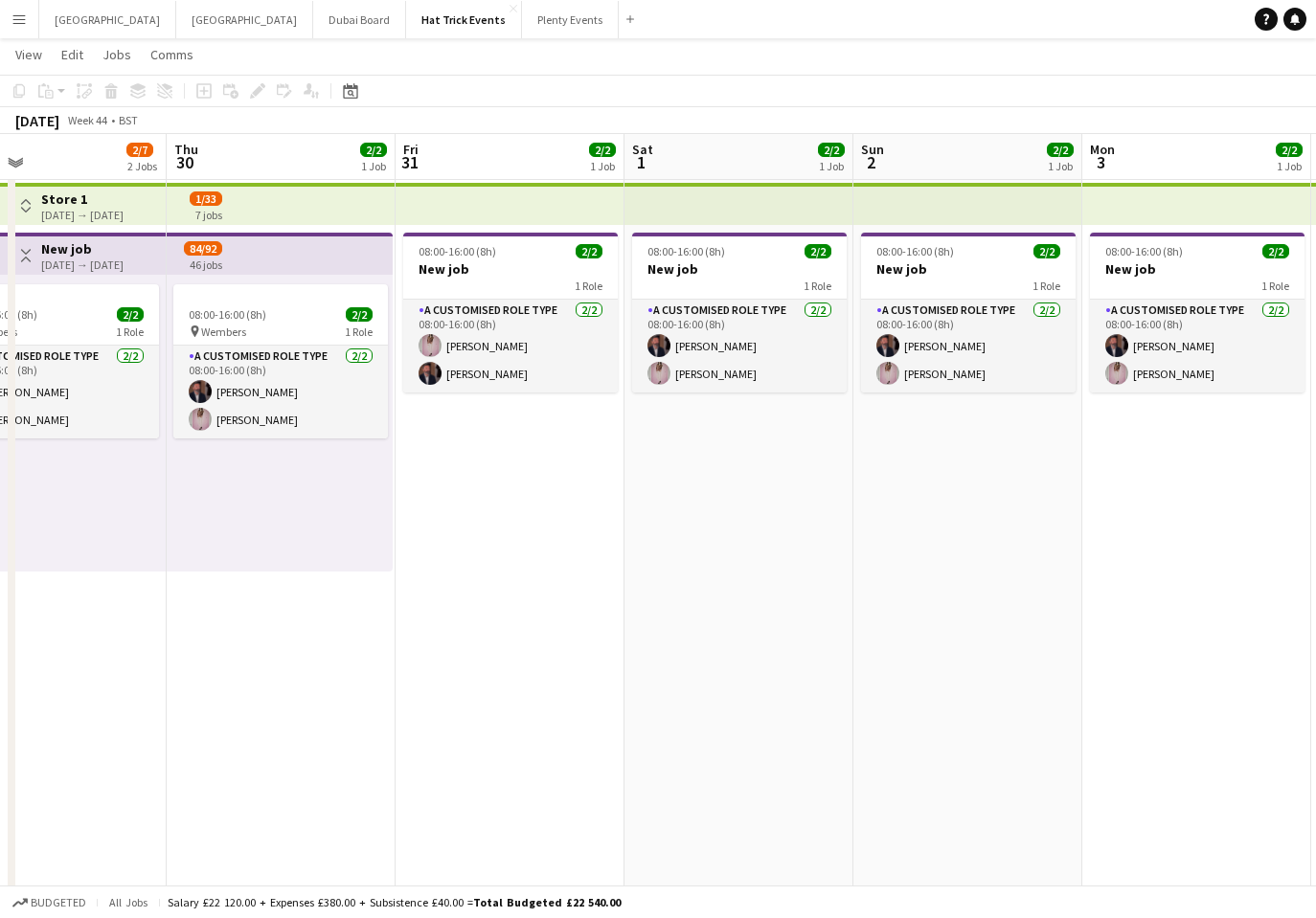
drag, startPoint x: 786, startPoint y: 762, endPoint x: 417, endPoint y: 742, distance: 369.5
click at [418, 743] on app-calendar-viewport "Sun 26 2/2 1 Job Mon 27 2/2 1 Job Tue 28 2/2 1 Job Wed 29 2/7 2 Jobs Thu 30 2/2…" at bounding box center [658, 654] width 1316 height 1237
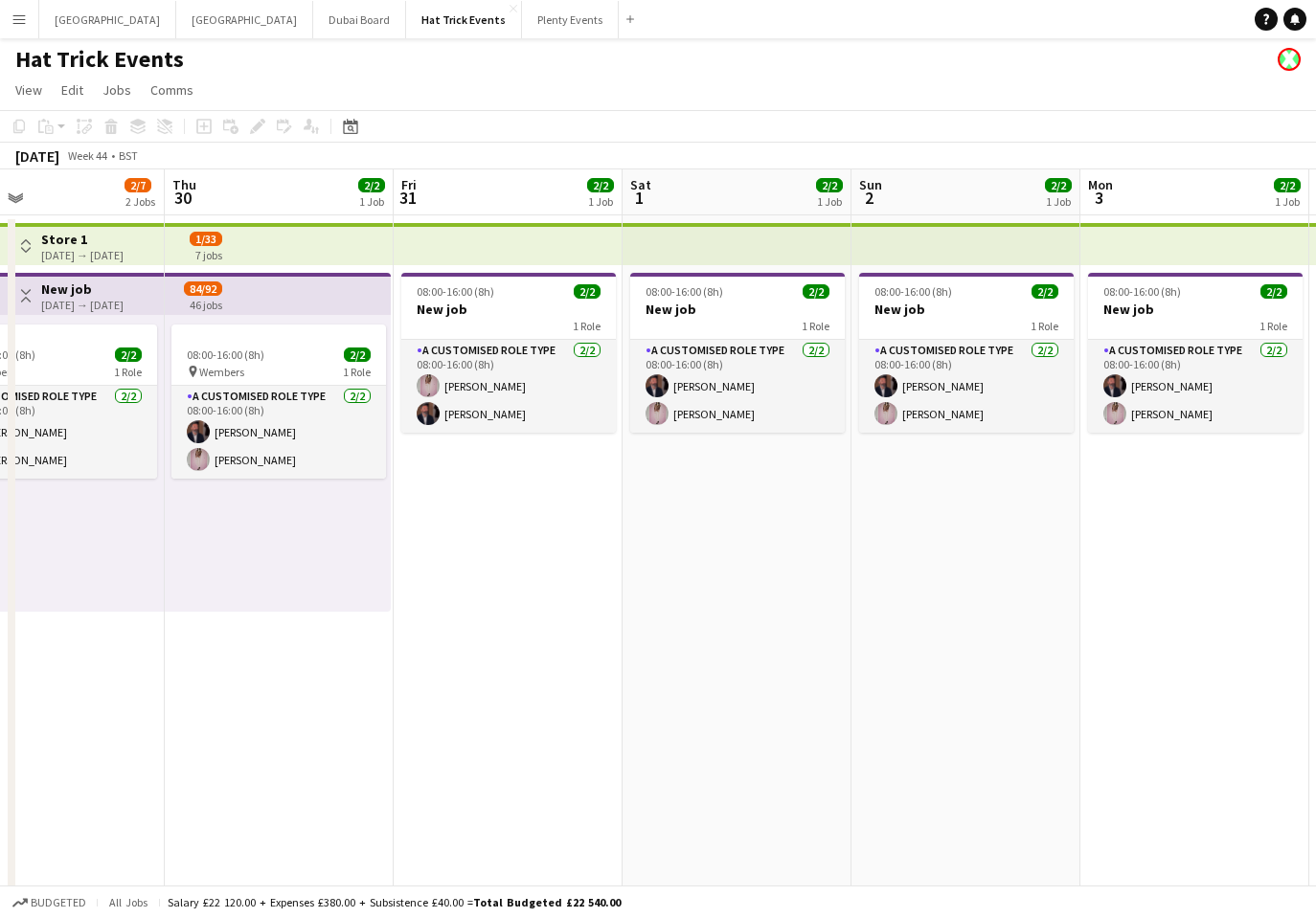
scroll to position [0, 0]
click at [156, 68] on h1 "Hat Trick Events" at bounding box center [100, 60] width 169 height 29
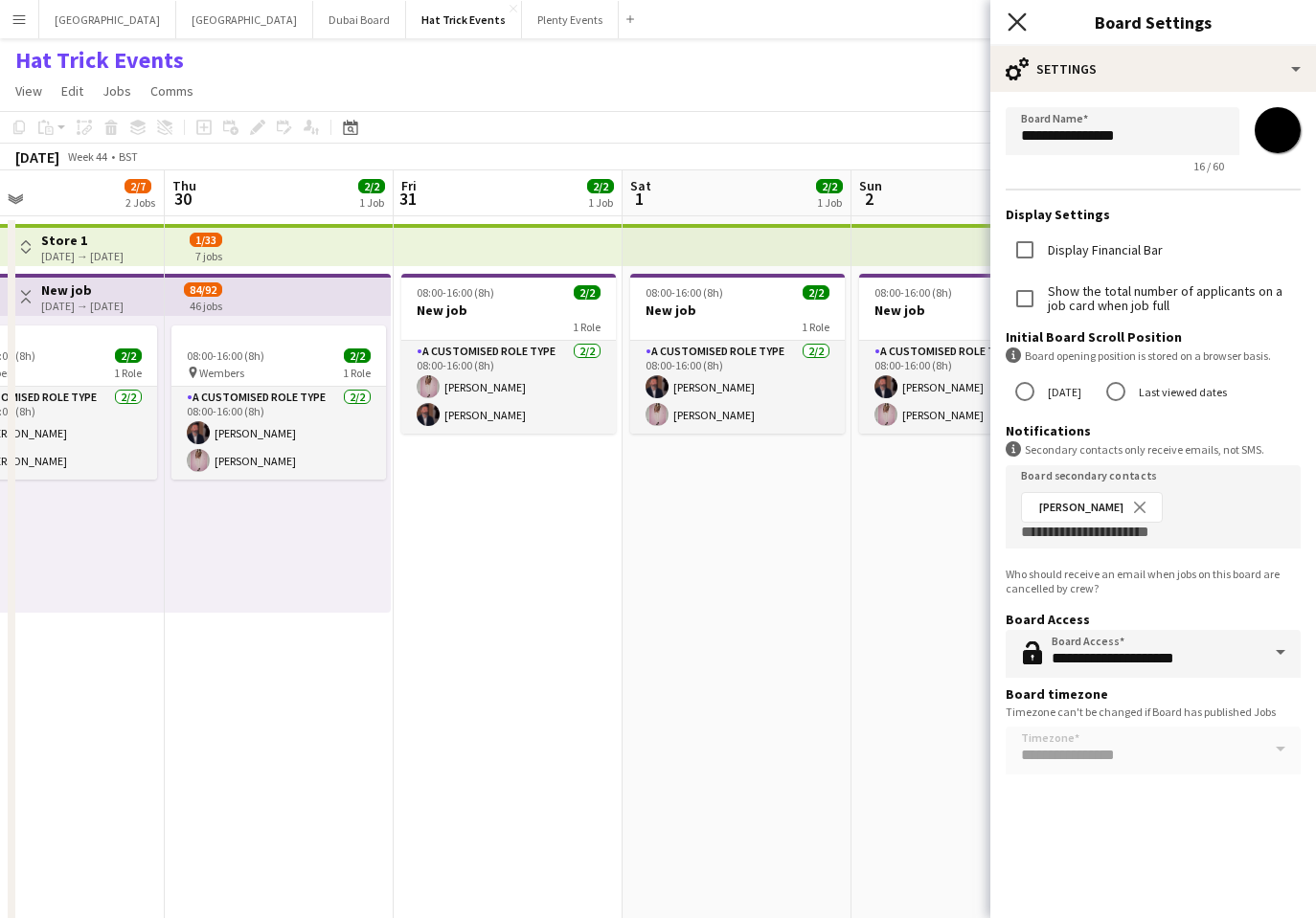
click at [1018, 29] on icon "Close pop-in" at bounding box center [1016, 21] width 18 height 18
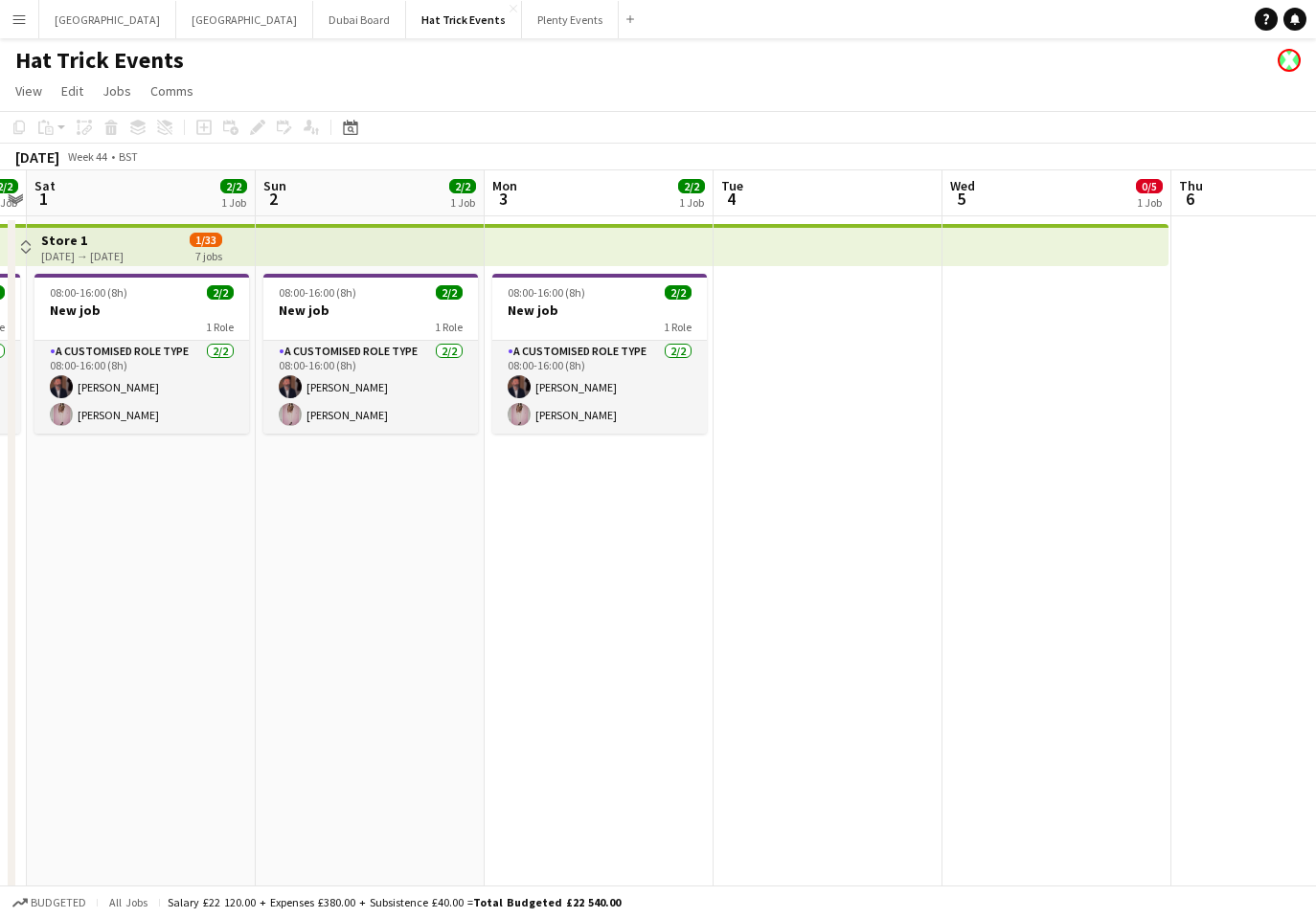
scroll to position [0, 673]
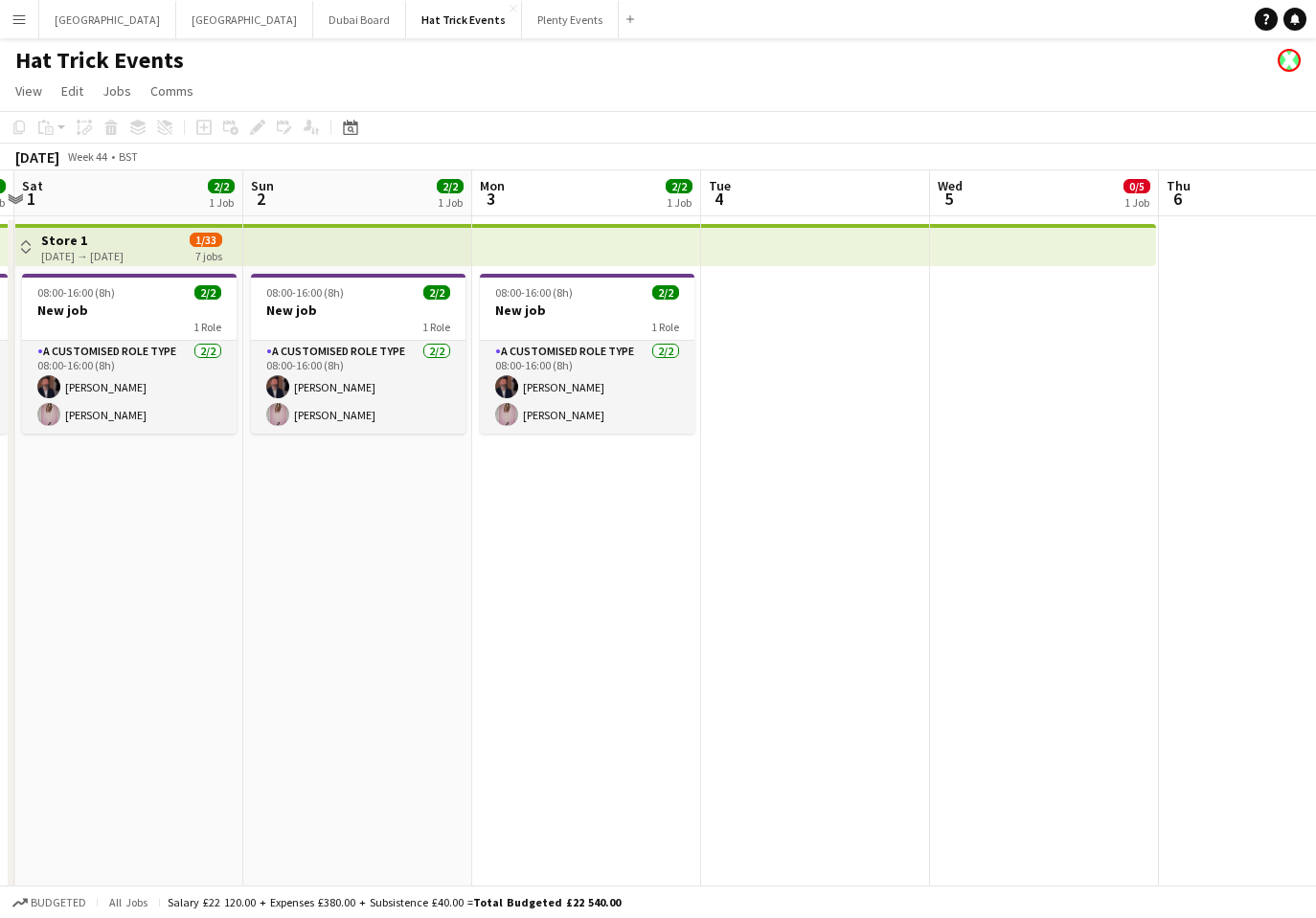
drag, startPoint x: 1005, startPoint y: 551, endPoint x: 397, endPoint y: 564, distance: 608.1
click at [397, 564] on app-calendar-viewport "Wed 29 2/7 2 Jobs Thu 30 2/2 1 Job Fri 31 2/2 1 Job Sat 1 2/2 1 Job Sun 2 2/2 1…" at bounding box center [658, 742] width 1316 height 1143
click at [616, 317] on h3 "New job" at bounding box center [586, 311] width 214 height 17
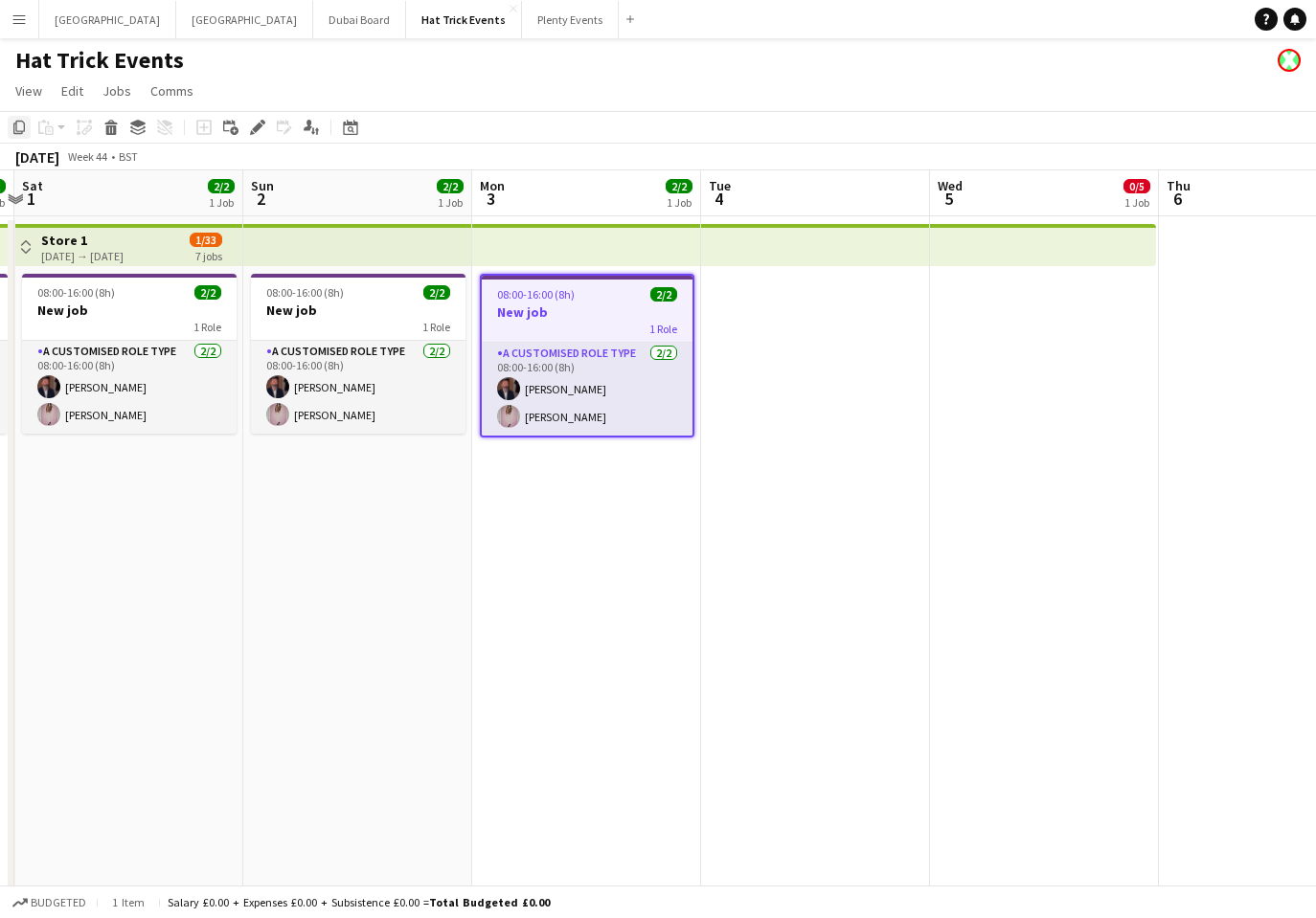
click at [19, 126] on icon "Copy" at bounding box center [19, 127] width 16 height 16
click at [835, 377] on app-date-cell at bounding box center [815, 765] width 229 height 1098
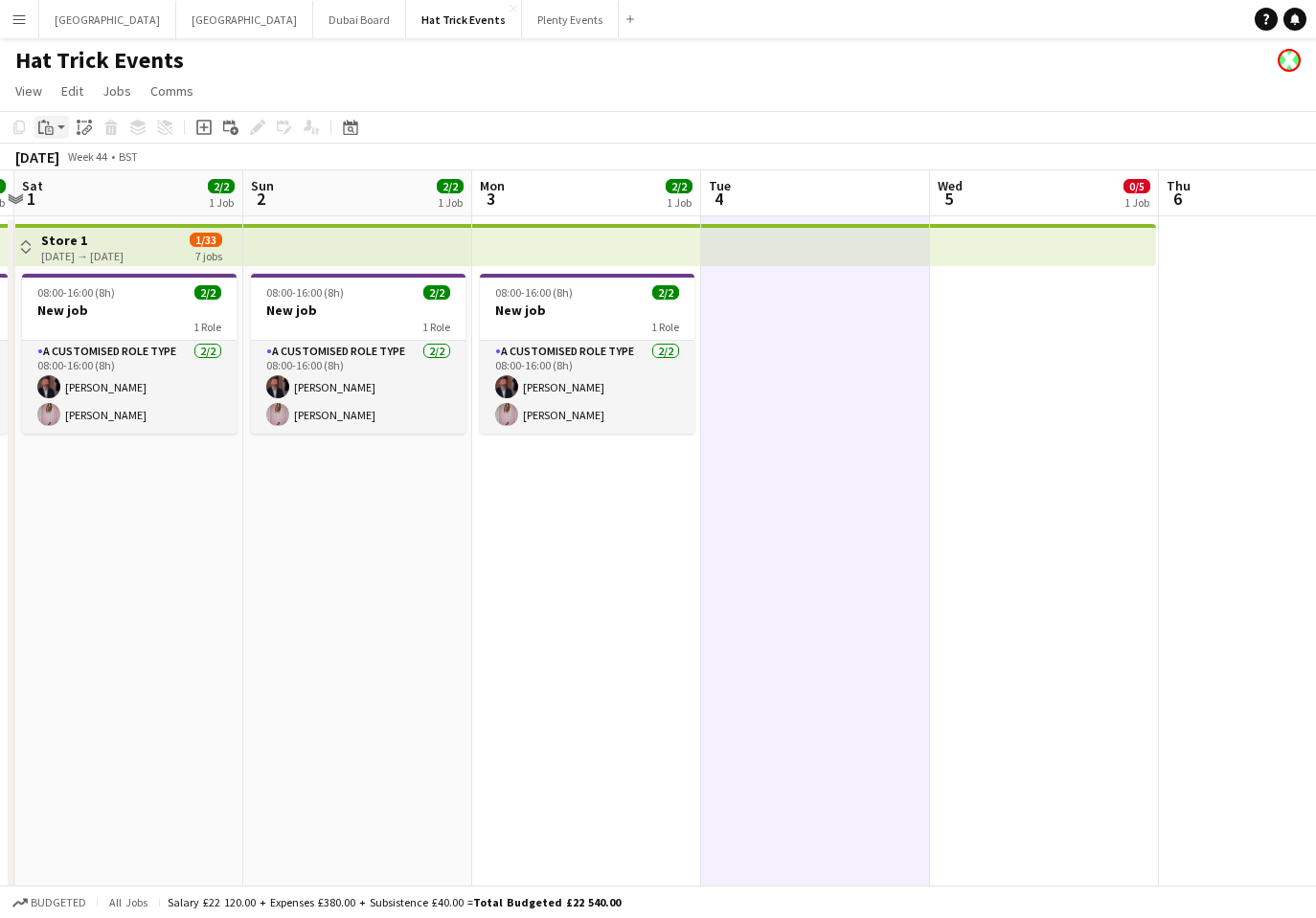
click at [55, 128] on div "Paste" at bounding box center [47, 127] width 23 height 23
click at [67, 168] on link "Paste Command V" at bounding box center [126, 164] width 151 height 17
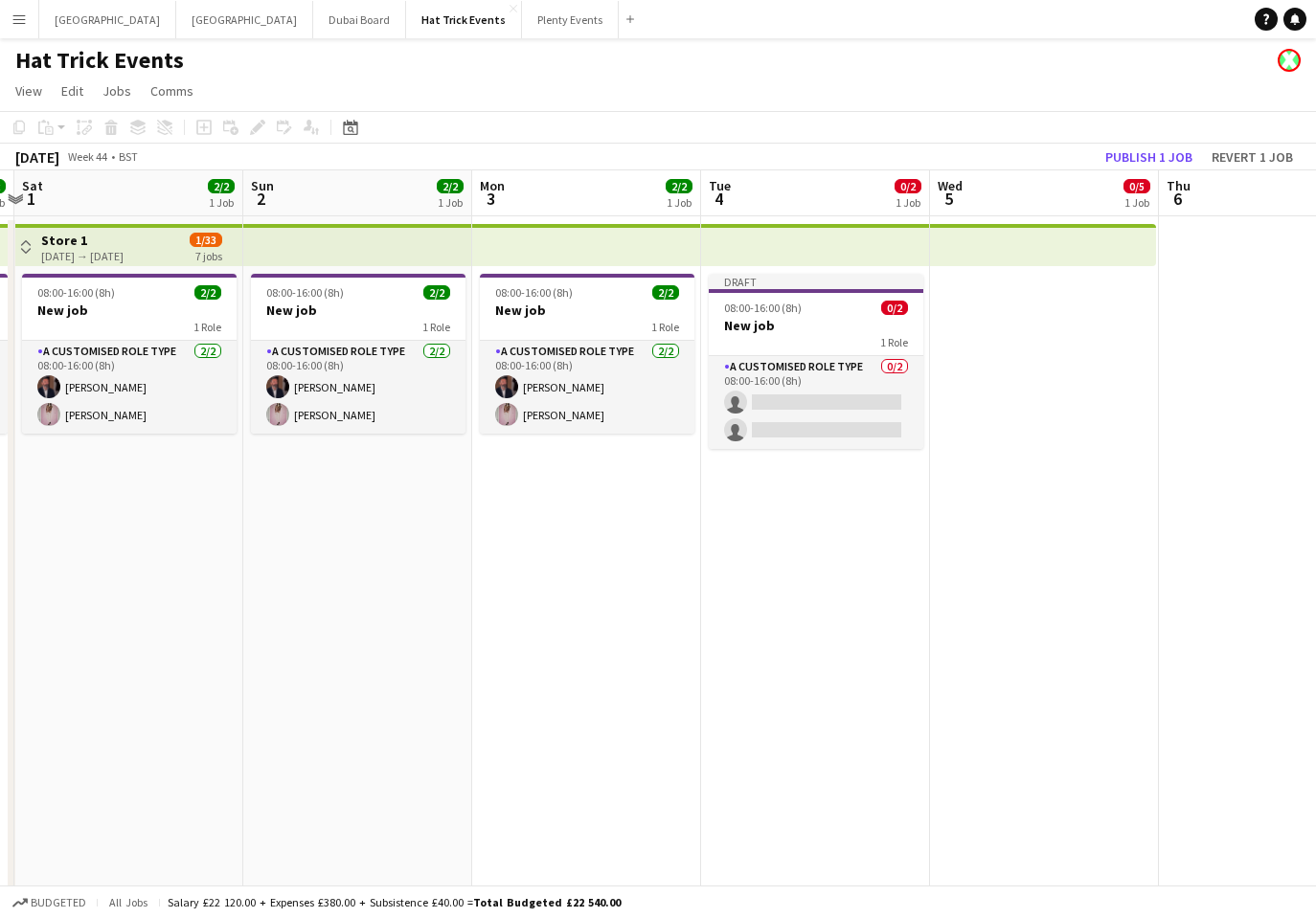
click at [18, 21] on app-icon "Menu" at bounding box center [19, 19] width 16 height 16
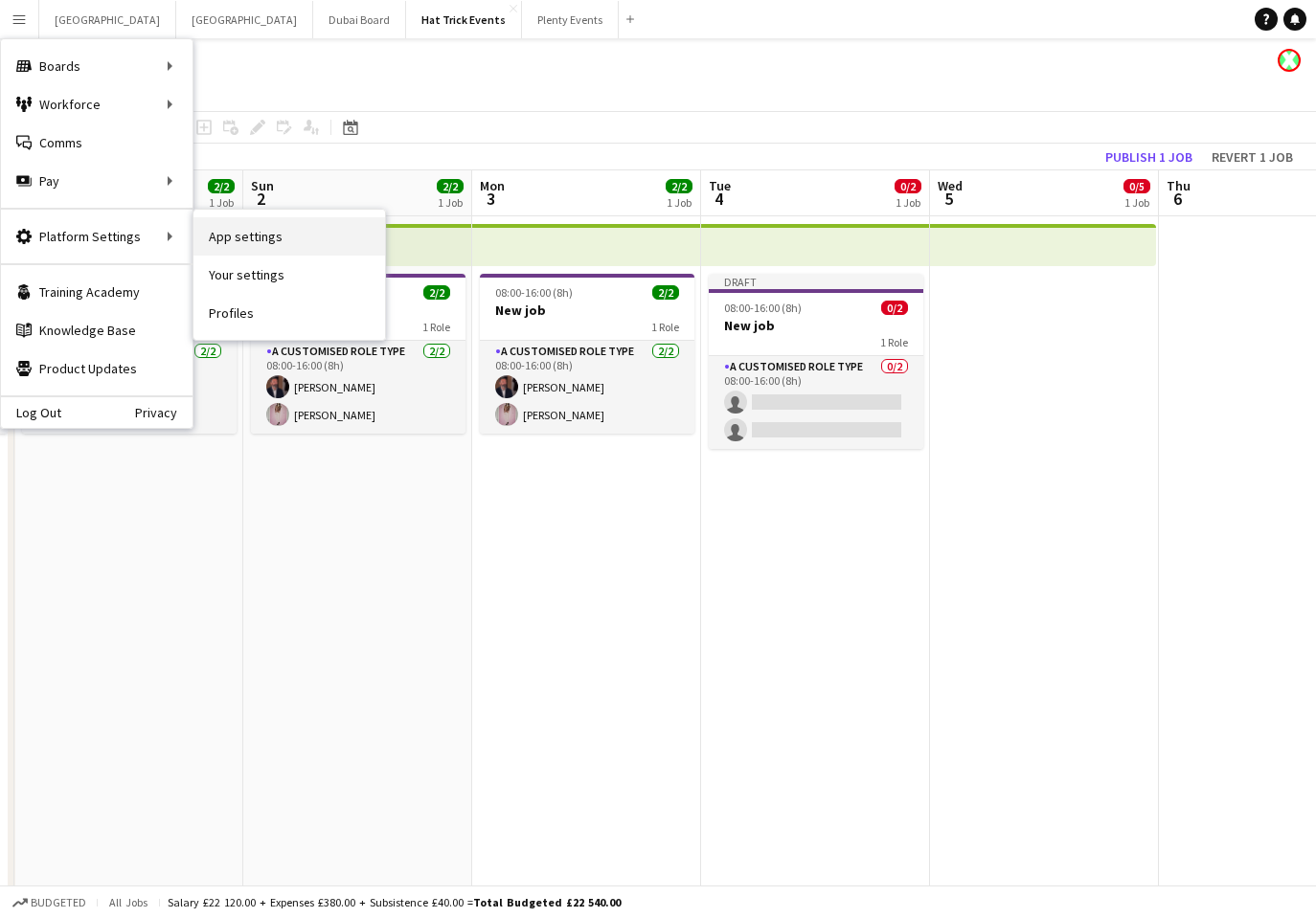
click at [261, 237] on link "App settings" at bounding box center [288, 236] width 191 height 38
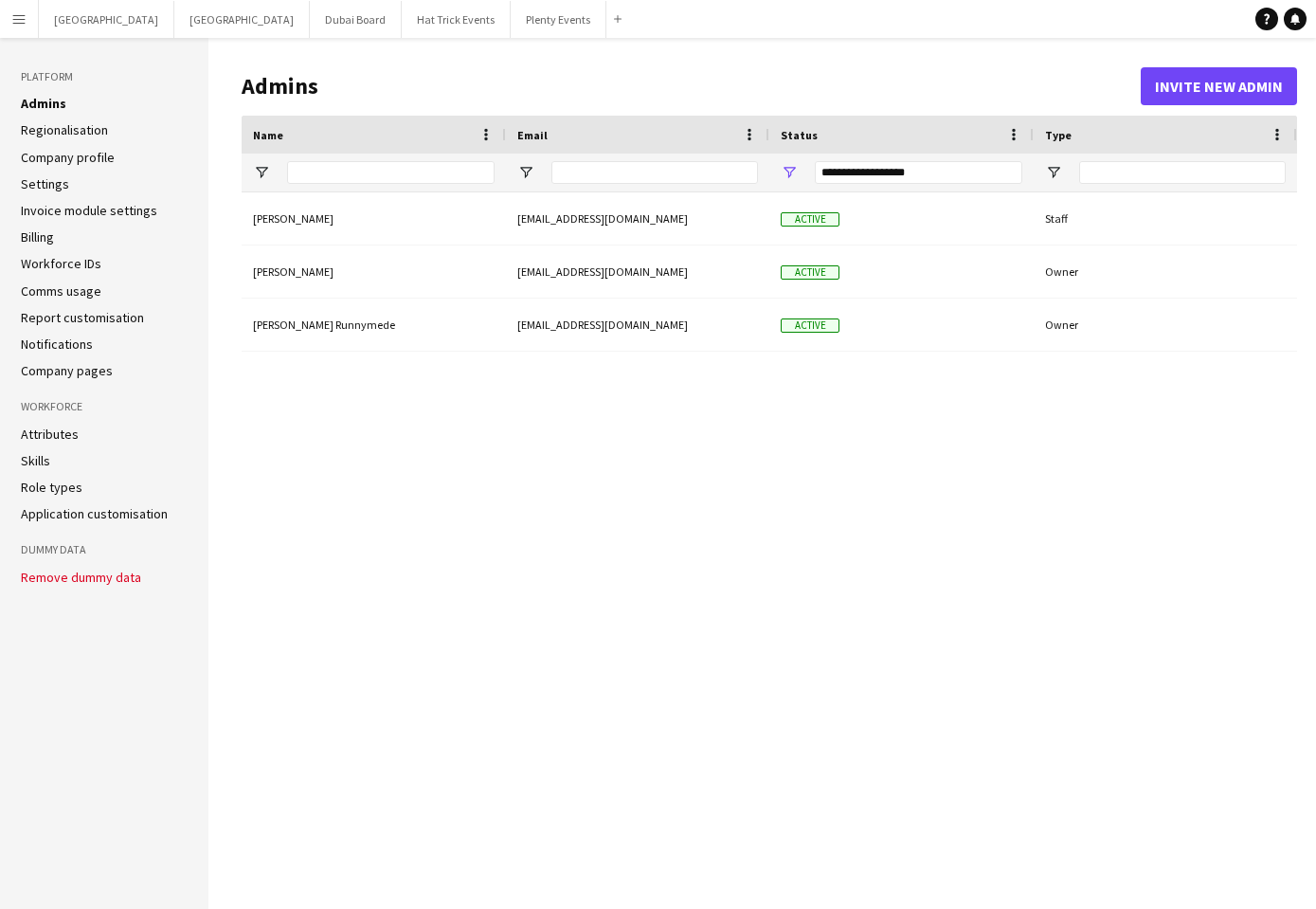
click at [67, 492] on link "Role types" at bounding box center [52, 487] width 61 height 17
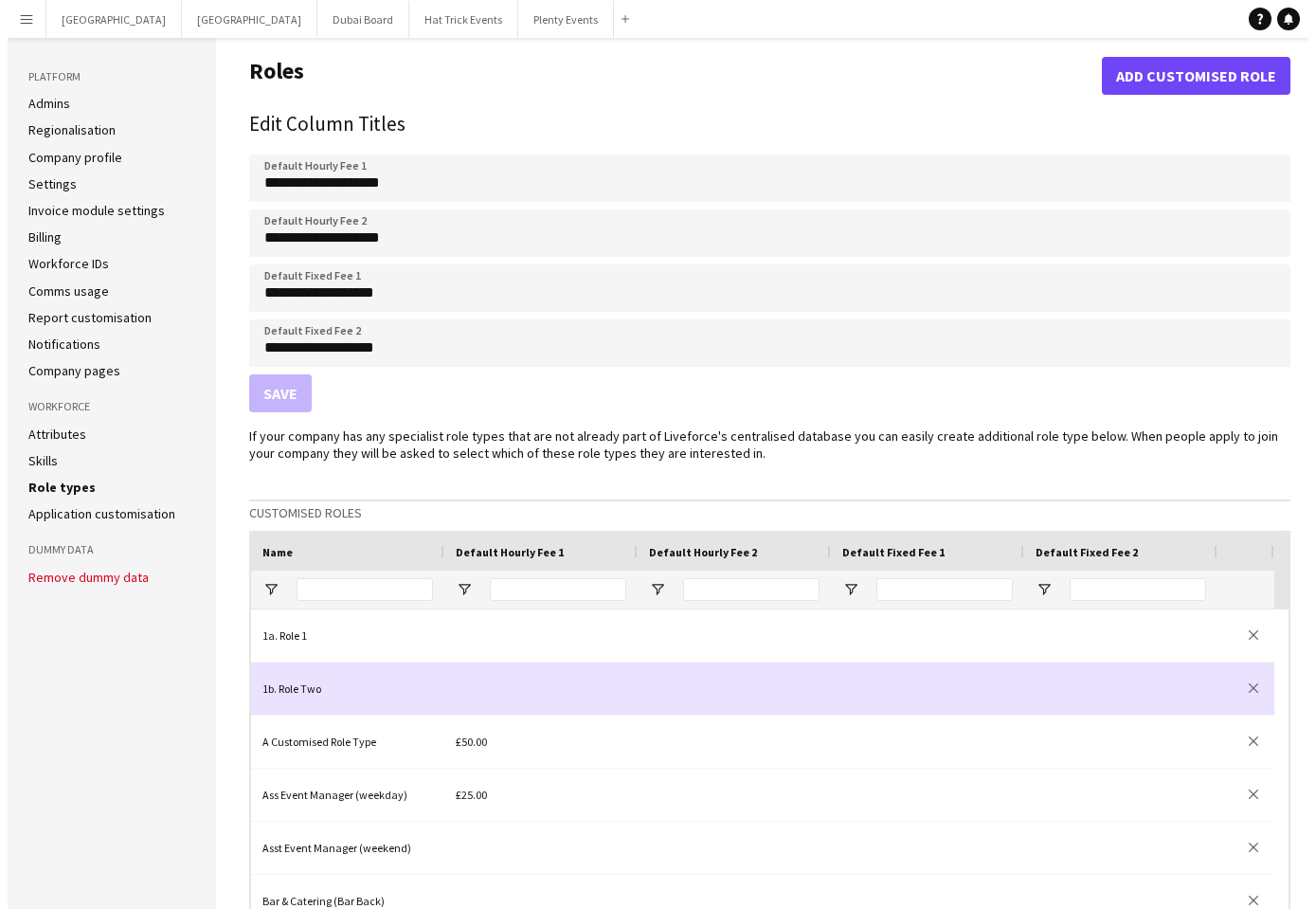
scroll to position [36, 0]
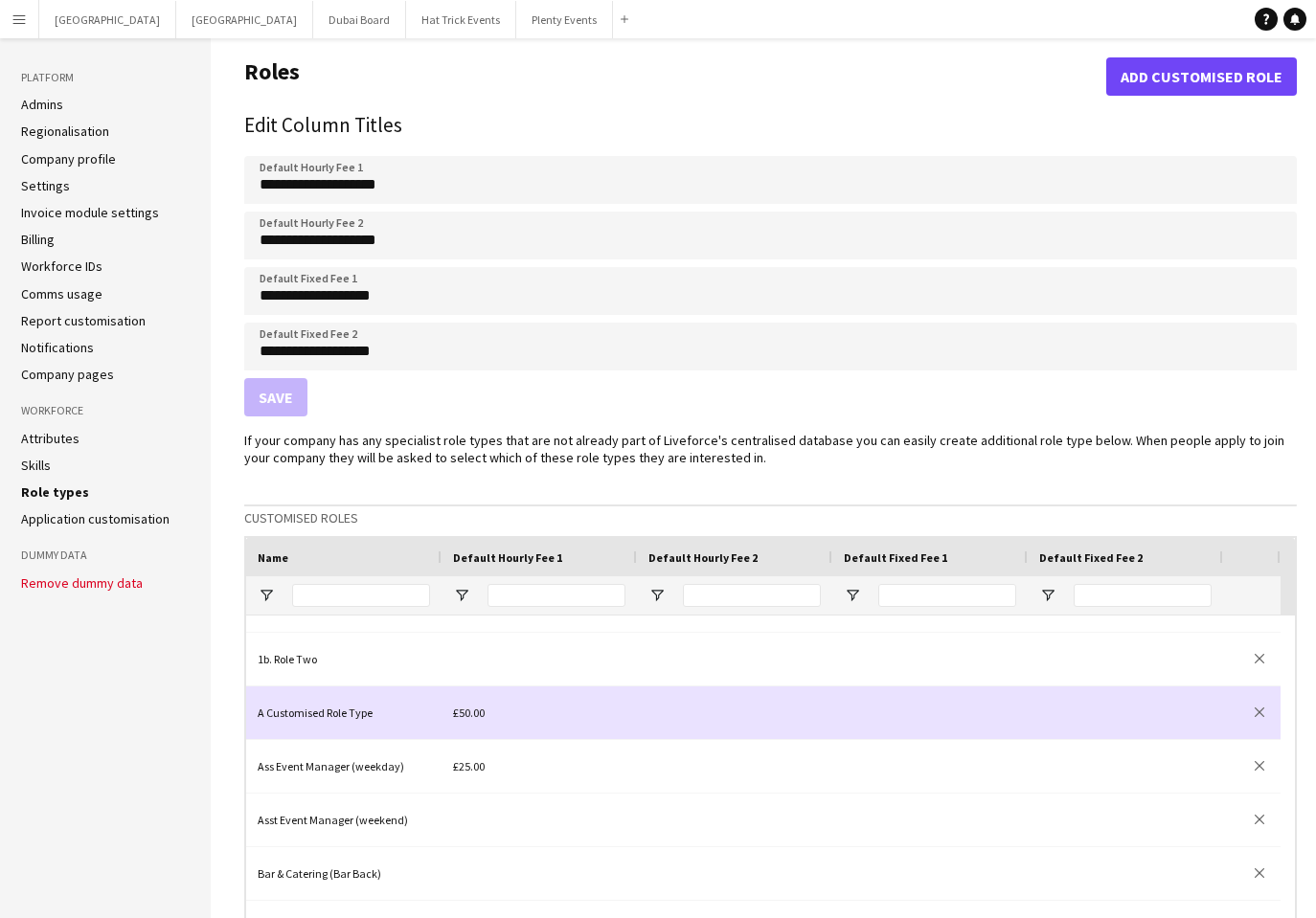
click at [484, 712] on div "£50.00" at bounding box center [539, 712] width 195 height 52
click at [483, 714] on input "******" at bounding box center [540, 713] width 173 height 40
click at [514, 715] on input "******" at bounding box center [540, 713] width 173 height 40
type input "**"
click at [767, 724] on div at bounding box center [734, 712] width 195 height 52
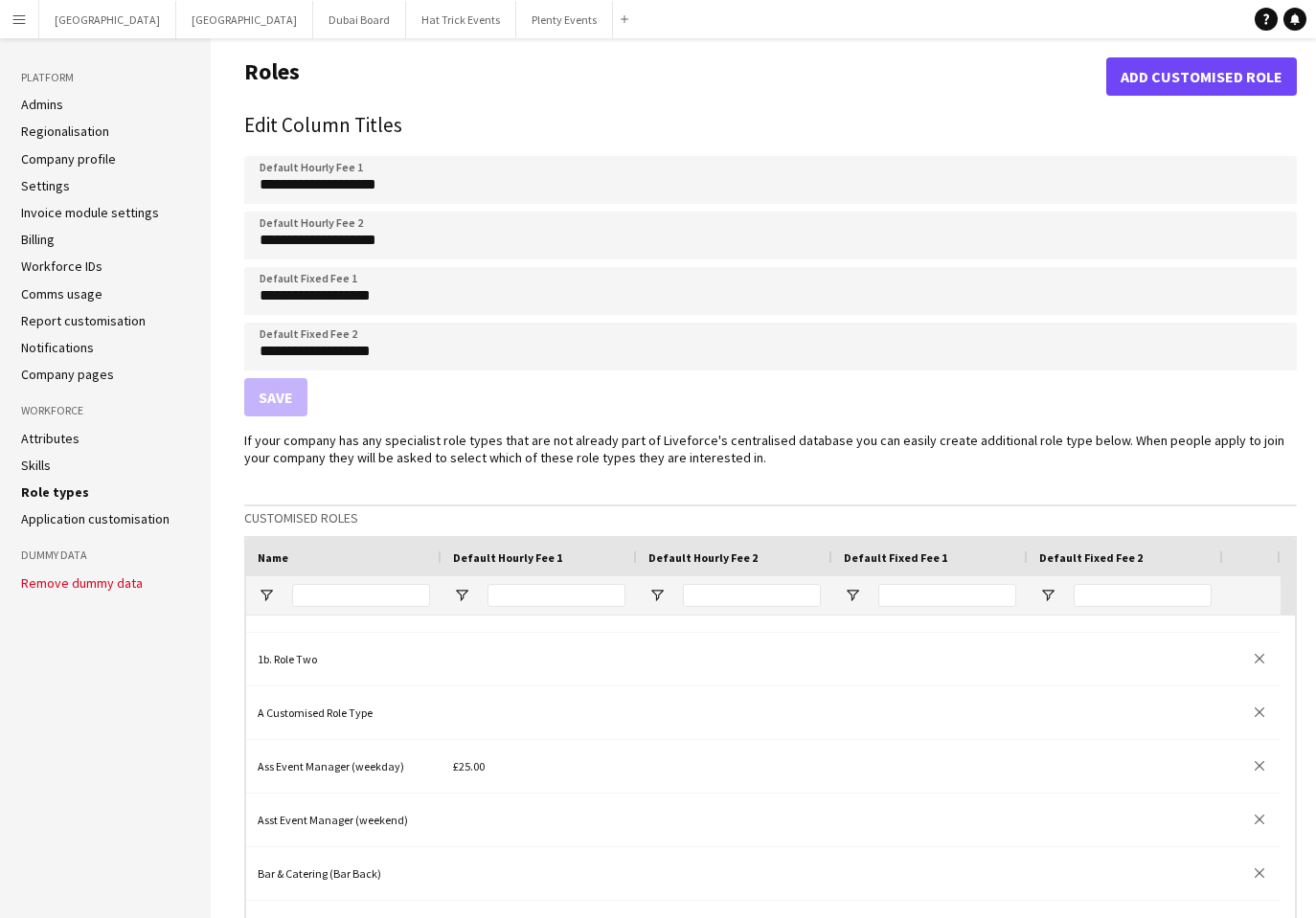
click at [21, 23] on app-icon "Menu" at bounding box center [19, 19] width 16 height 16
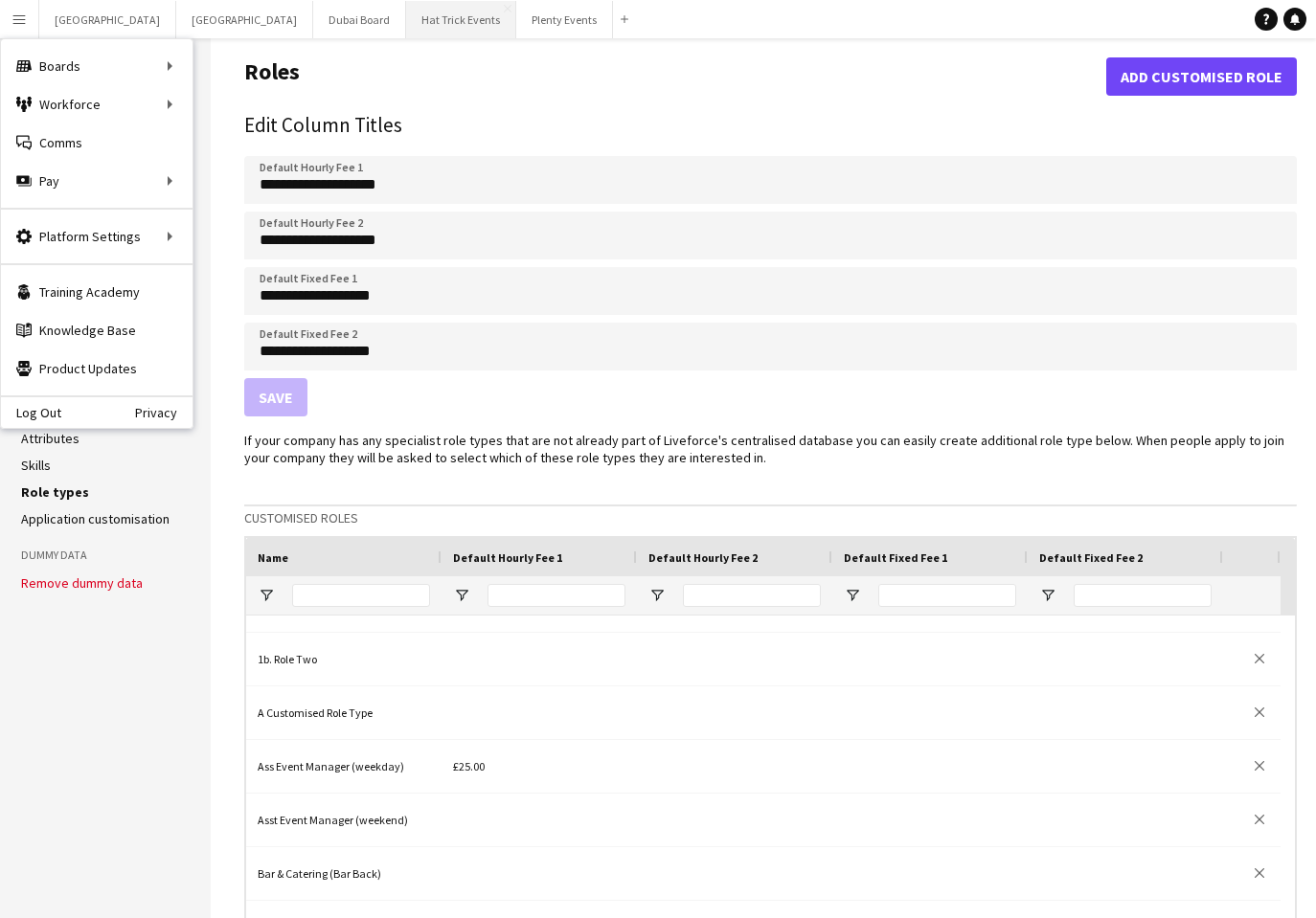
click at [406, 19] on button "Hat Trick Events Close" at bounding box center [460, 19] width 110 height 37
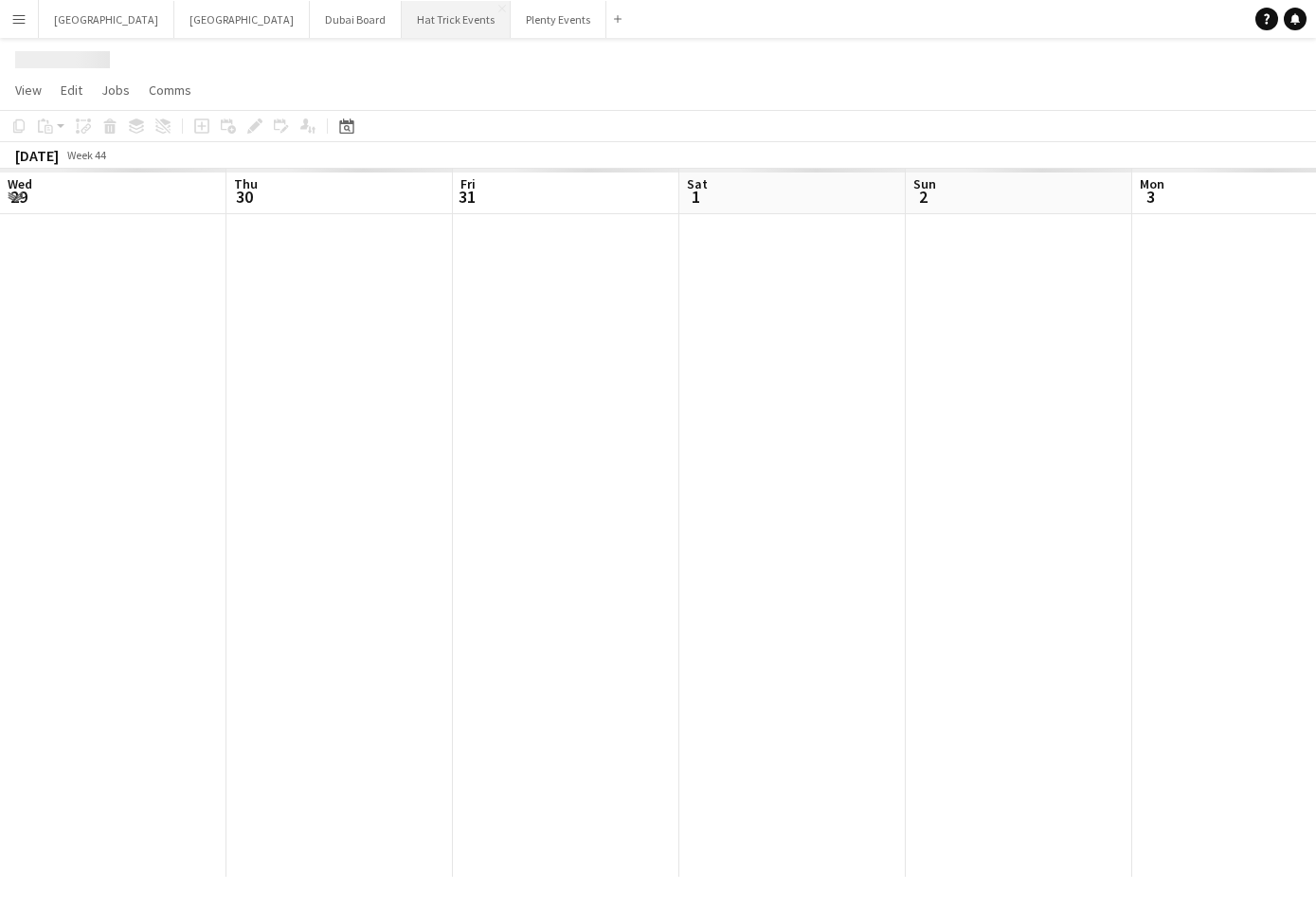
scroll to position [0, 666]
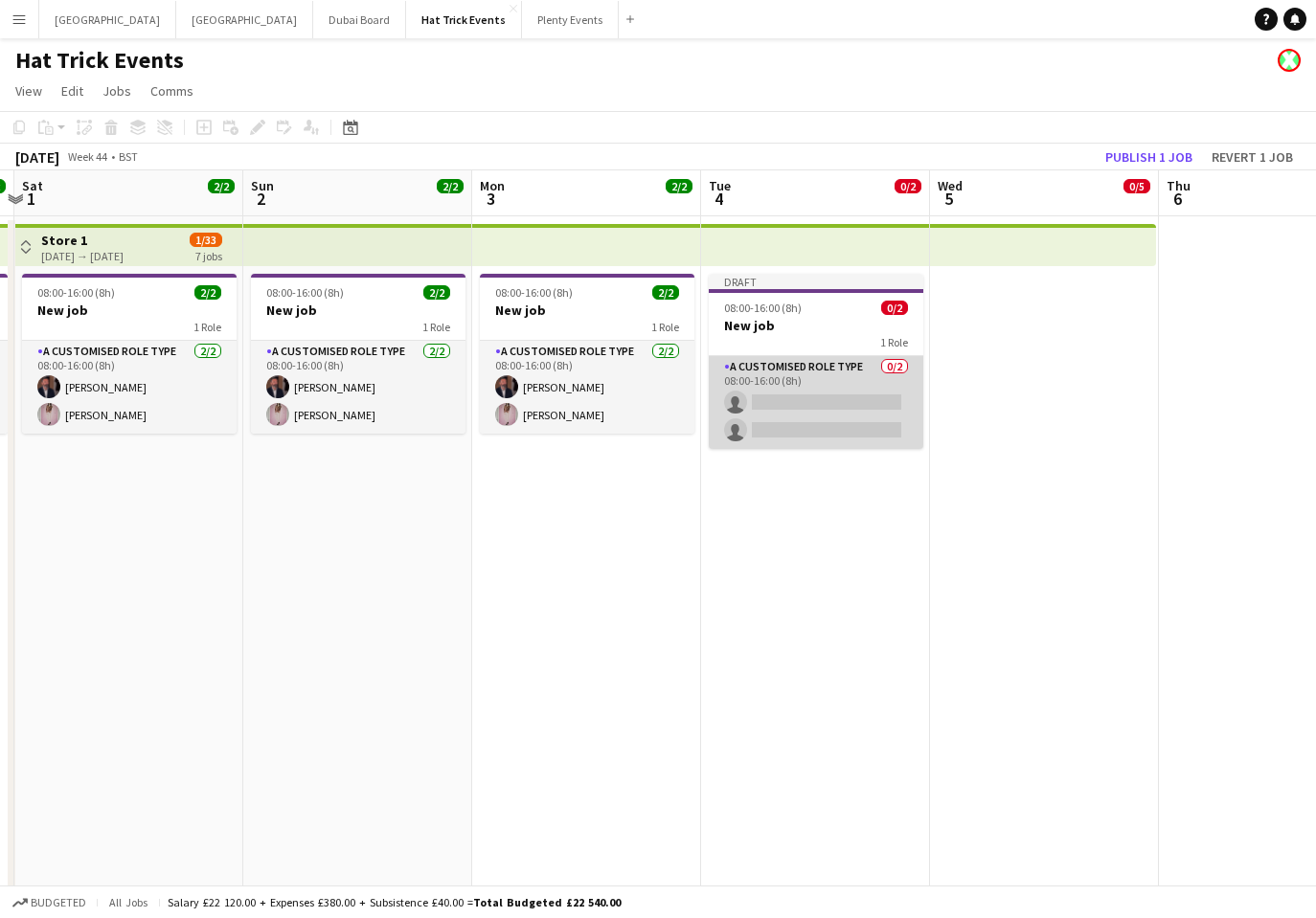
click at [832, 399] on app-card-role "A Customised Role Type 0/2 08:00-16:00 (8h) single-neutral-actions single-neutr…" at bounding box center [815, 403] width 214 height 93
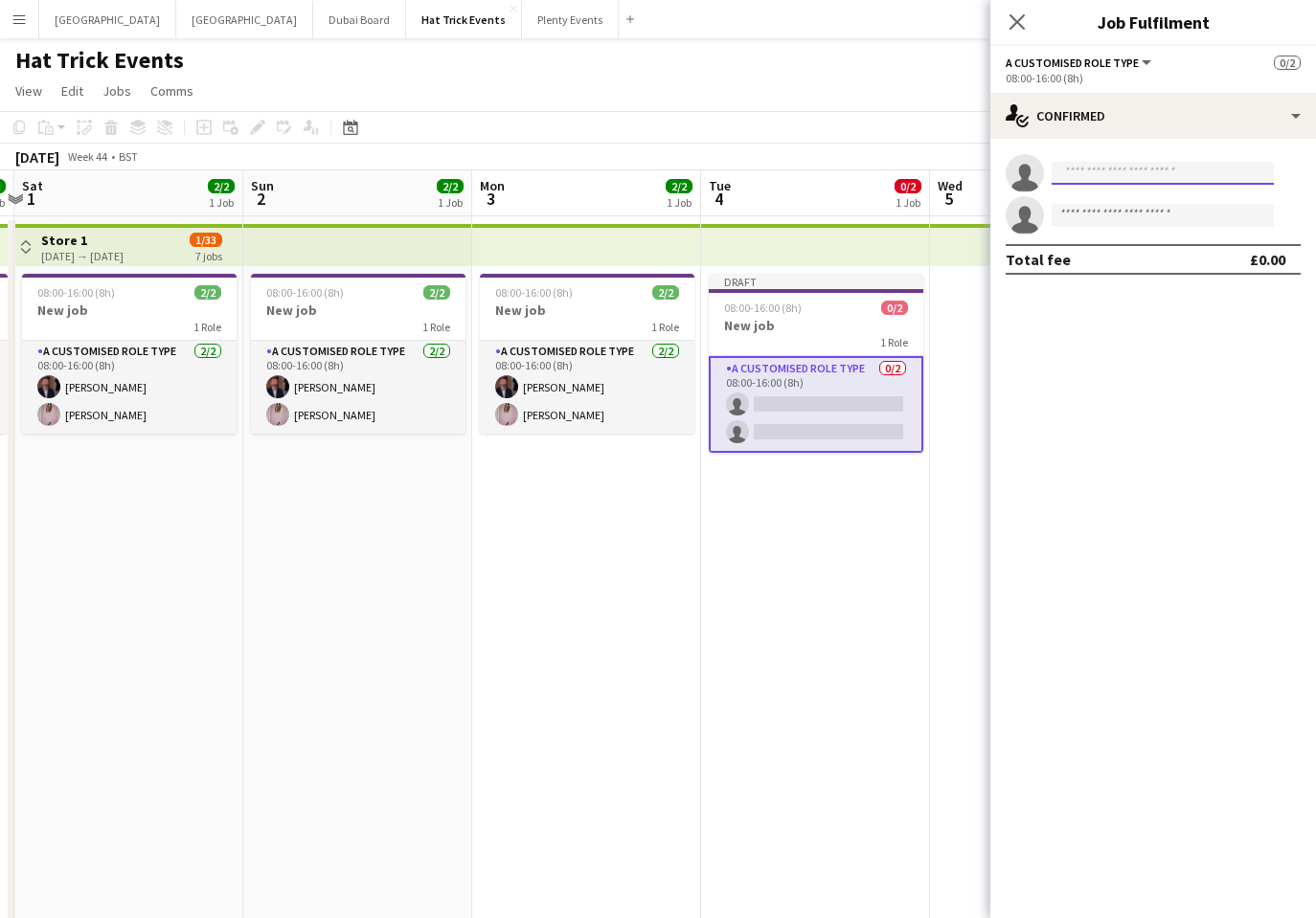
click at [1112, 172] on input at bounding box center [1162, 174] width 222 height 23
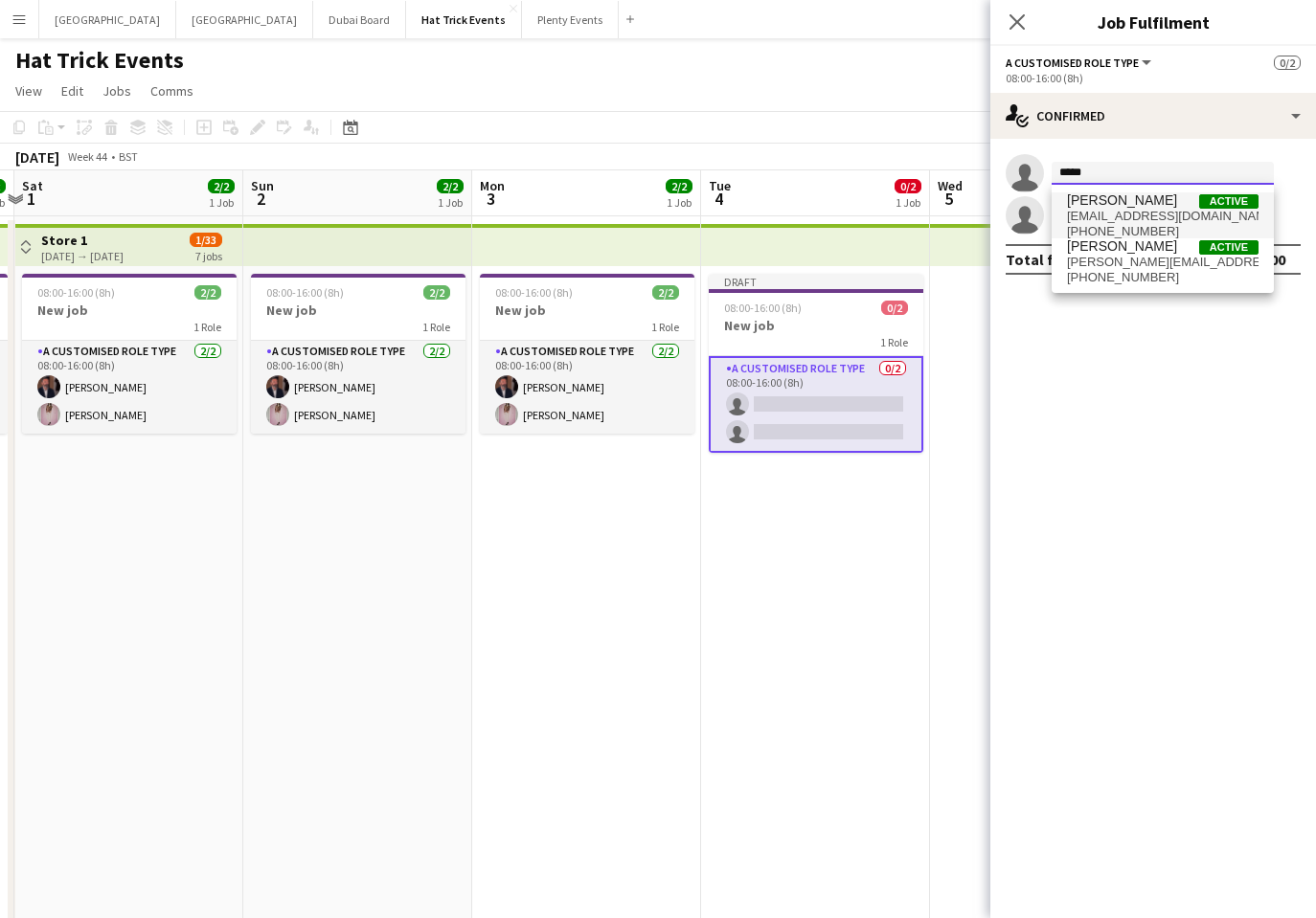
type input "*****"
click at [1133, 213] on span "dp0763539@gmail.com" at bounding box center [1162, 216] width 191 height 16
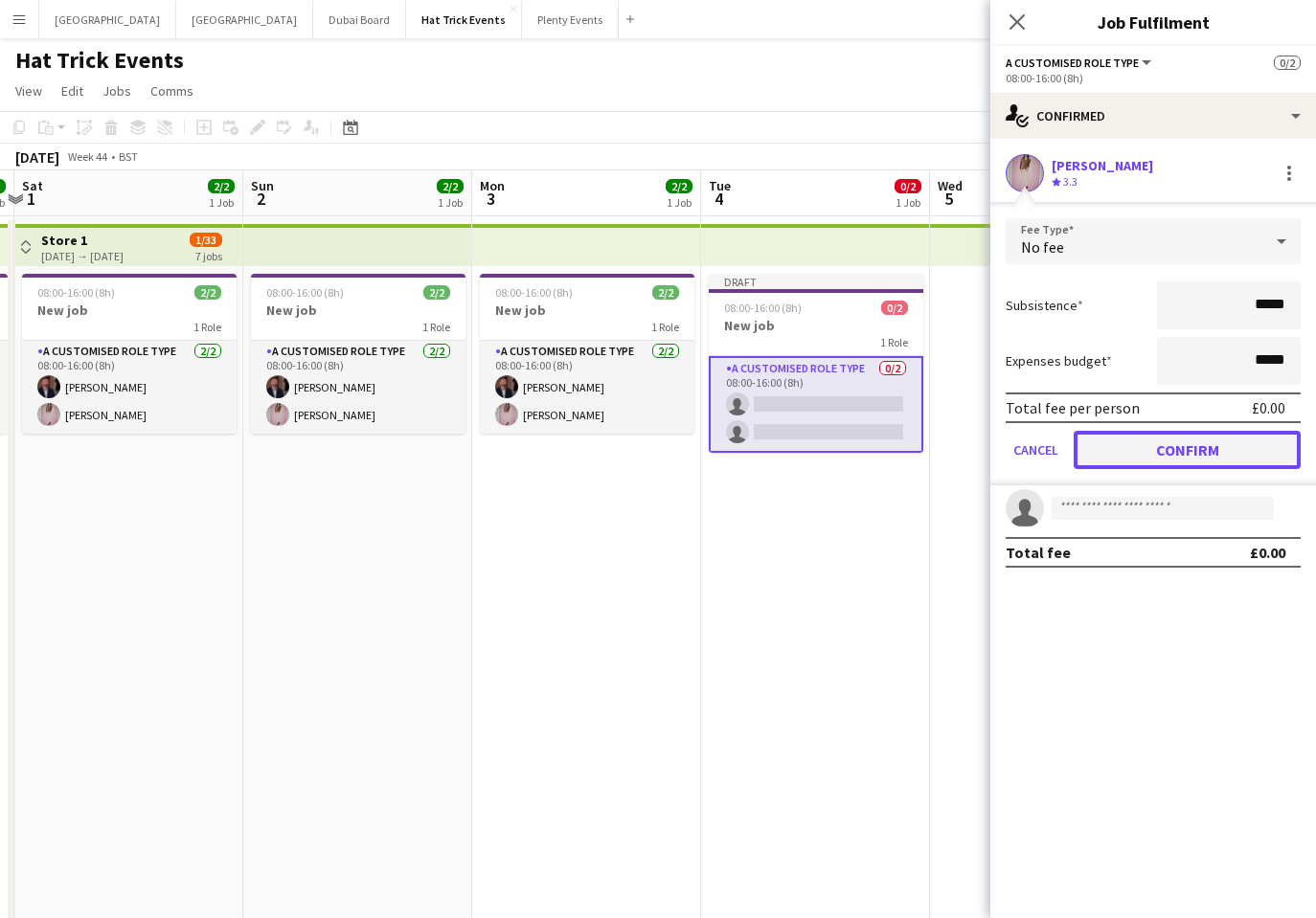
click at [1187, 442] on button "Confirm" at bounding box center [1187, 449] width 227 height 38
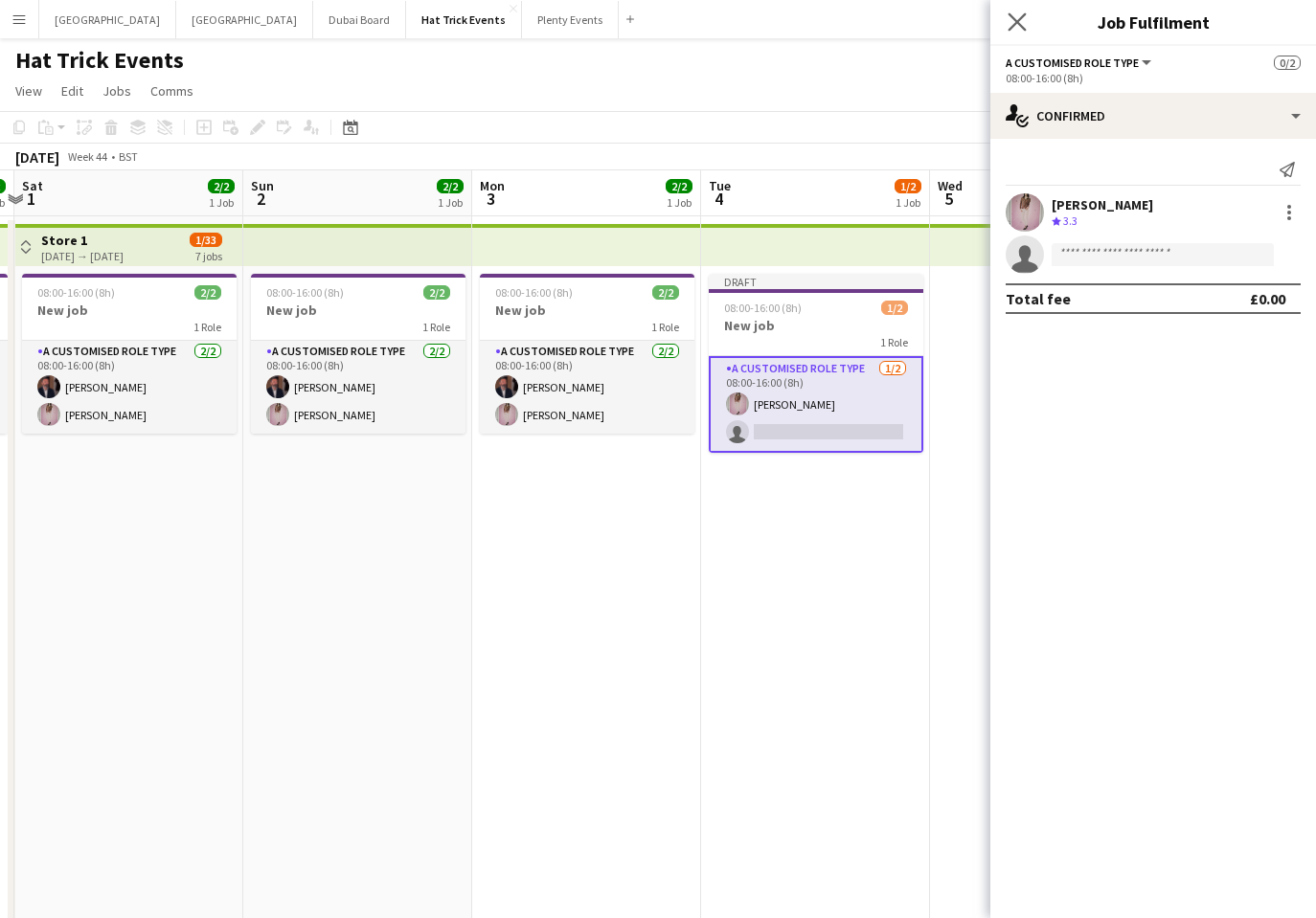
click at [1028, 29] on app-icon "Close pop-in" at bounding box center [1017, 22] width 28 height 28
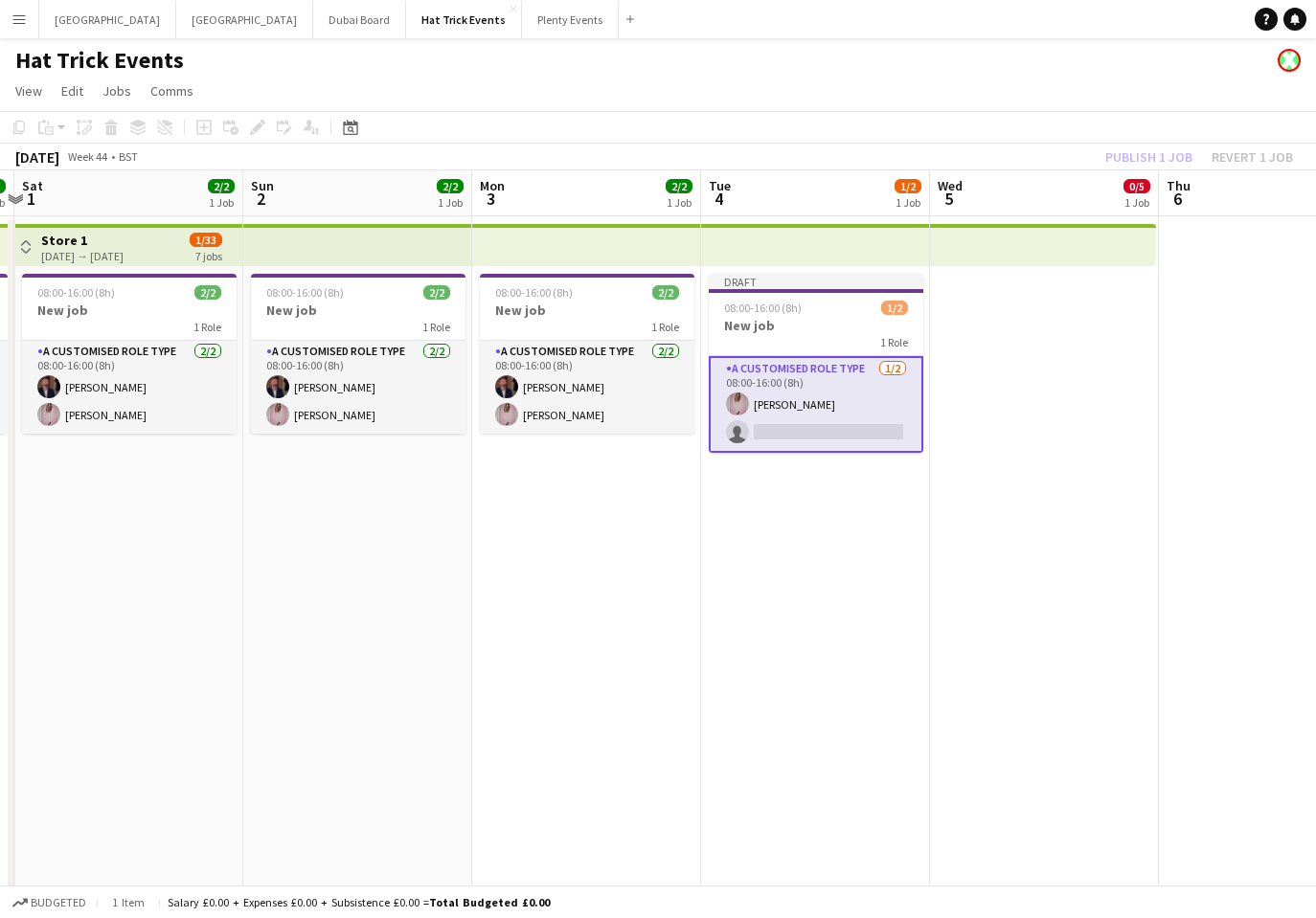
click at [813, 410] on app-card-role "A Customised Role Type 1/2 08:00-16:00 (8h) Diana Priceless single-neutral-acti…" at bounding box center [815, 405] width 214 height 97
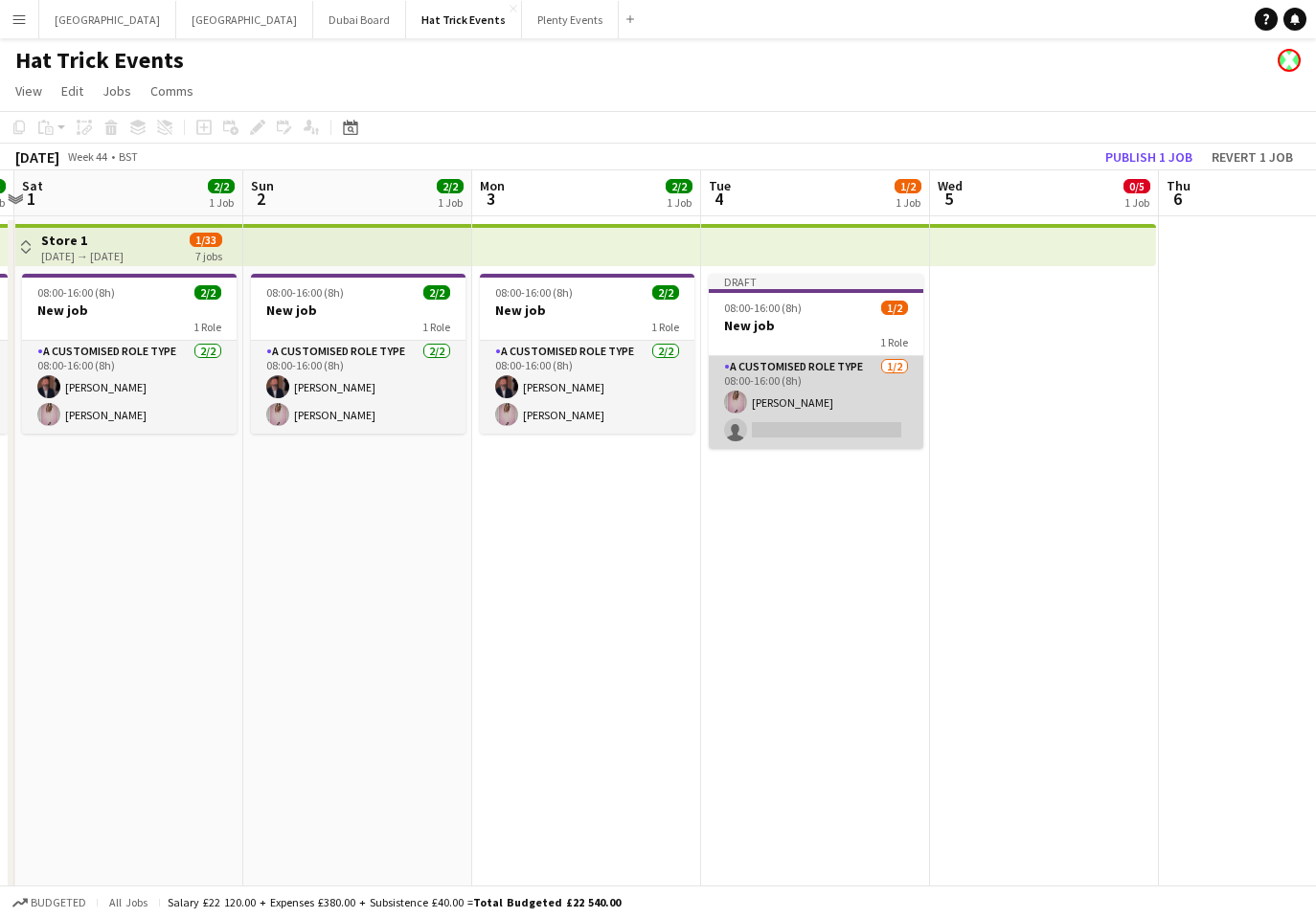
click at [813, 410] on app-card-role "A Customised Role Type 1/2 08:00-16:00 (8h) Diana Priceless single-neutral-acti…" at bounding box center [815, 403] width 214 height 93
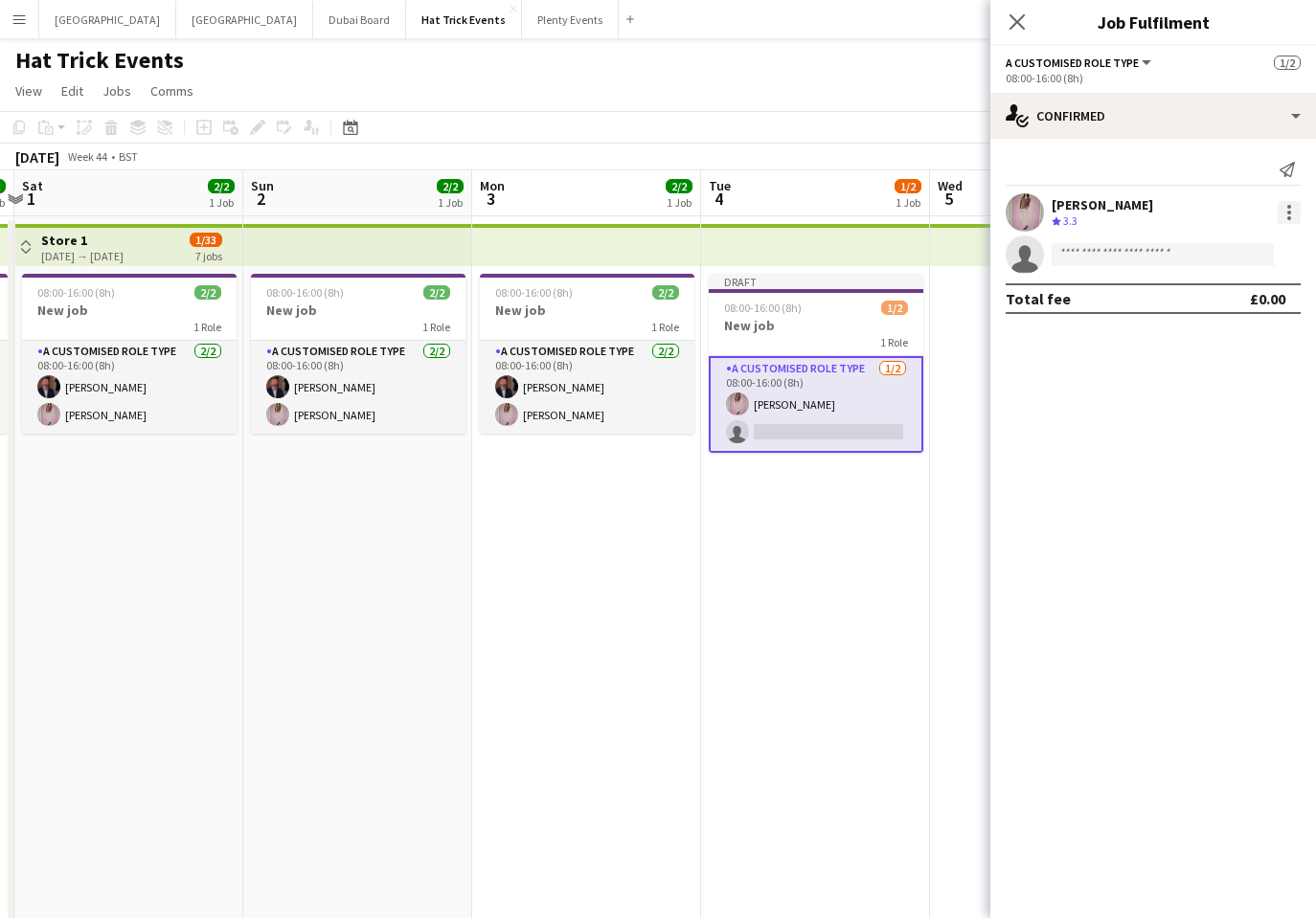
click at [1283, 210] on div at bounding box center [1289, 213] width 23 height 23
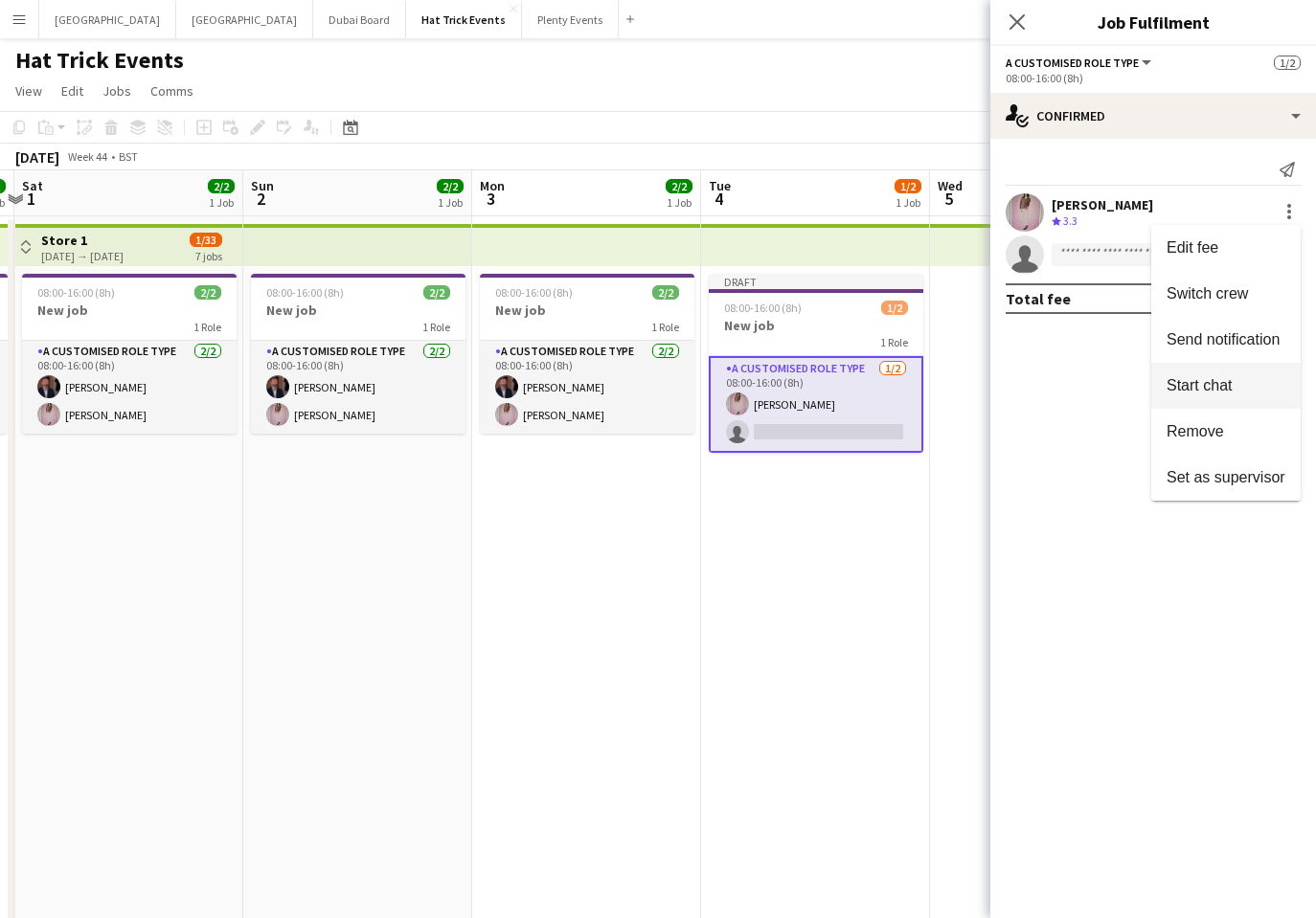
click at [1220, 391] on span "Start chat" at bounding box center [1199, 385] width 65 height 16
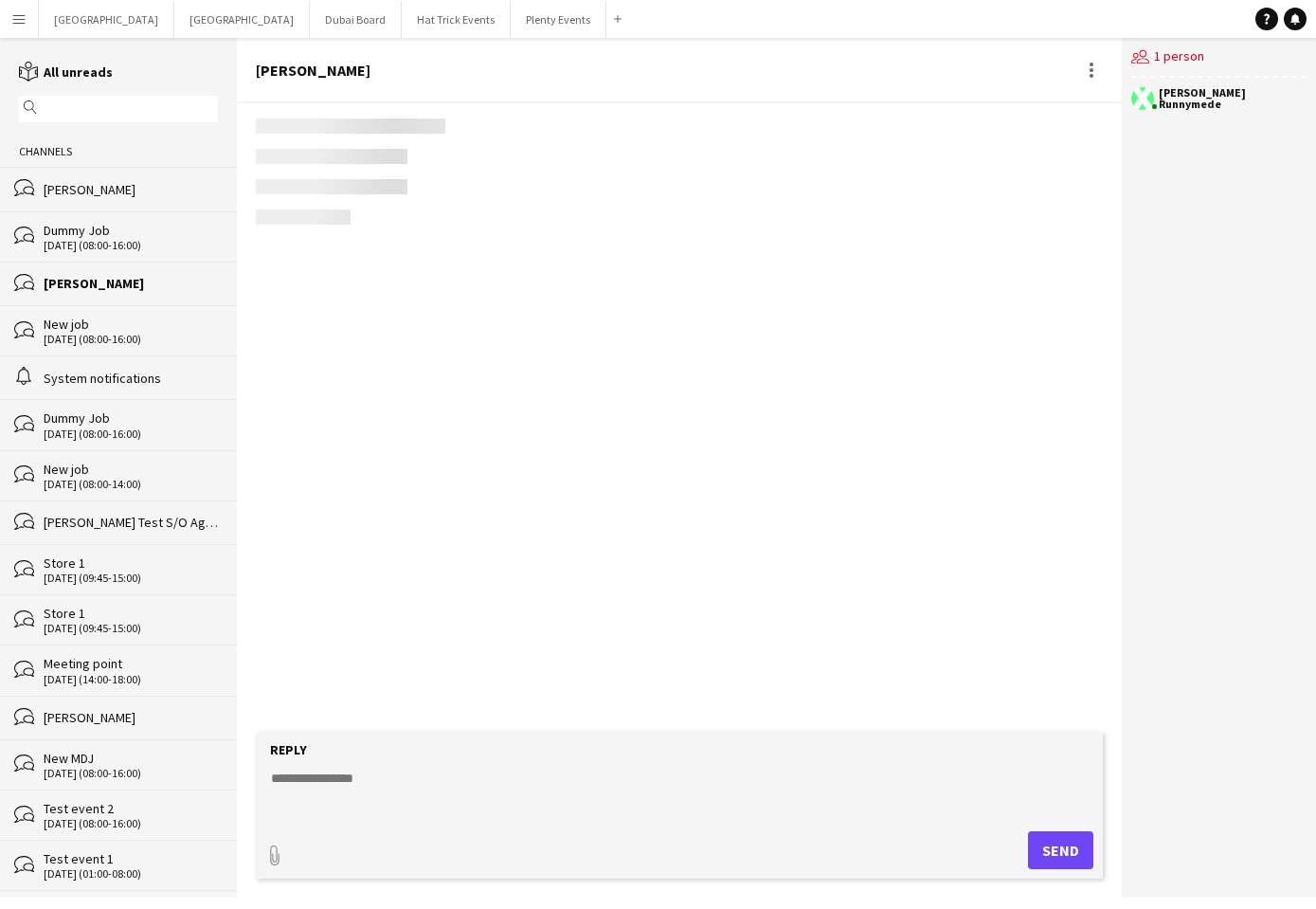
scroll to position [898, 0]
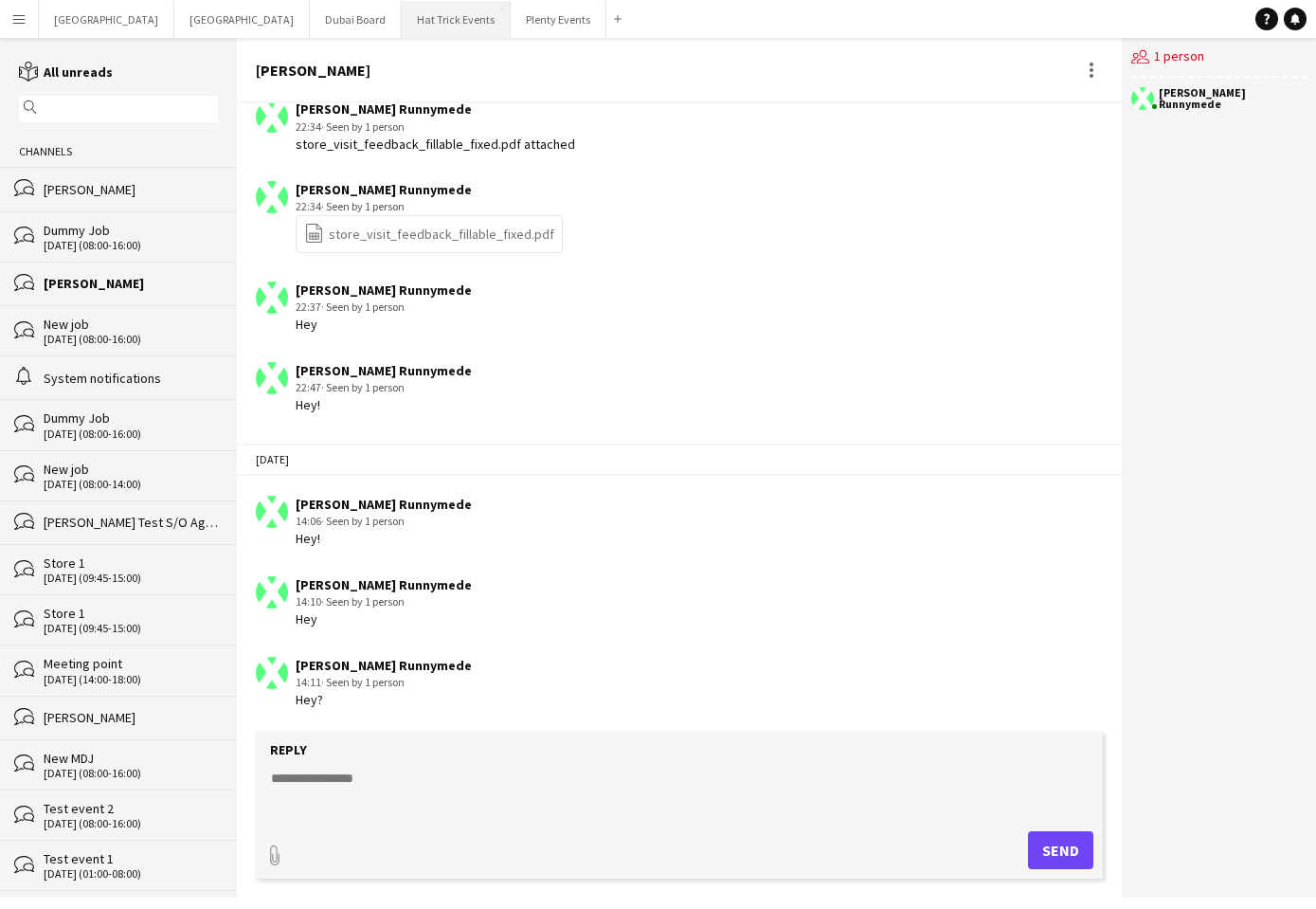
click at [402, 16] on button "Hat Trick Events Close" at bounding box center [455, 19] width 109 height 37
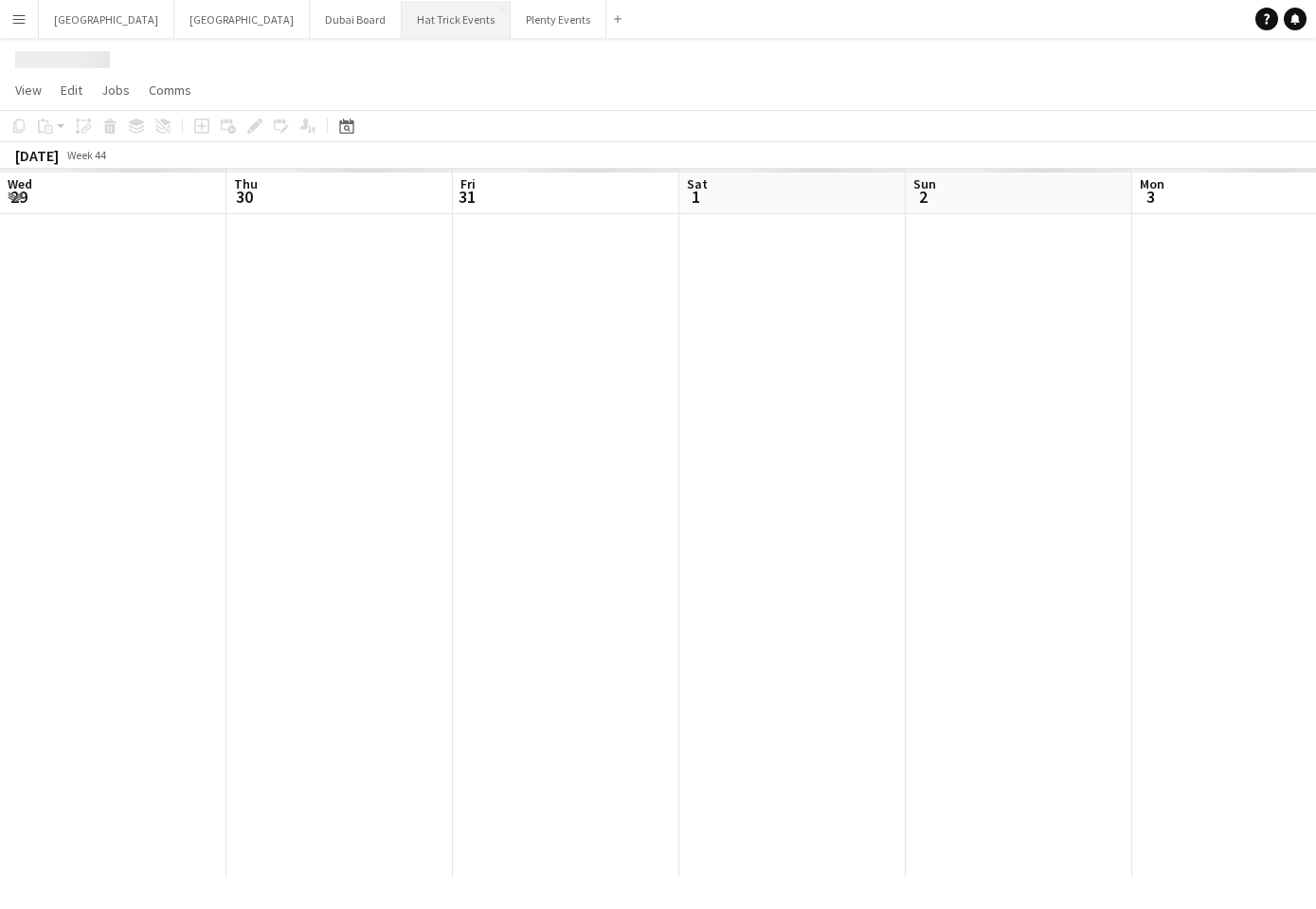
scroll to position [0, 666]
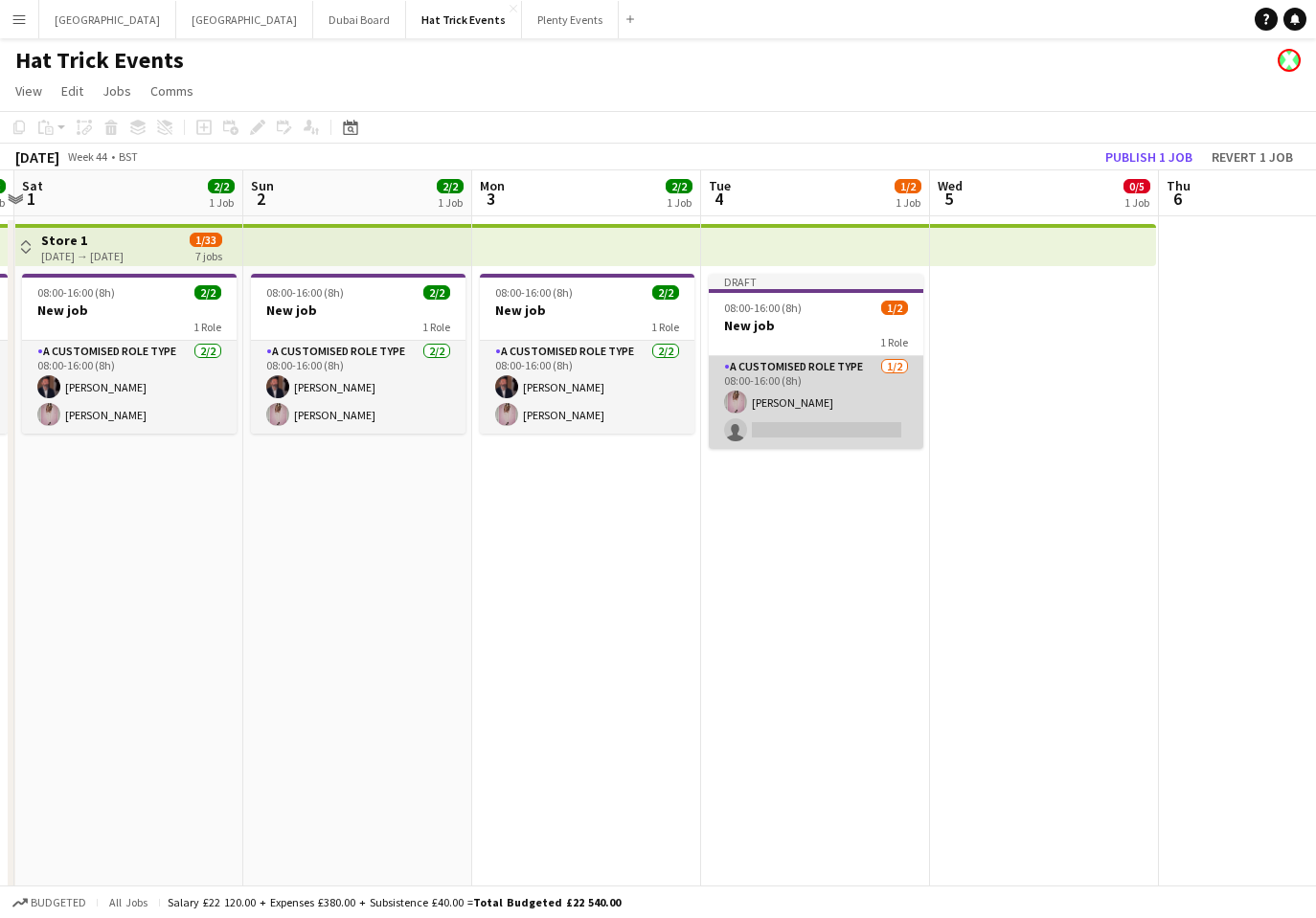
click at [817, 426] on app-card-role "A Customised Role Type 1/2 08:00-16:00 (8h) Diana Priceless single-neutral-acti…" at bounding box center [815, 403] width 214 height 93
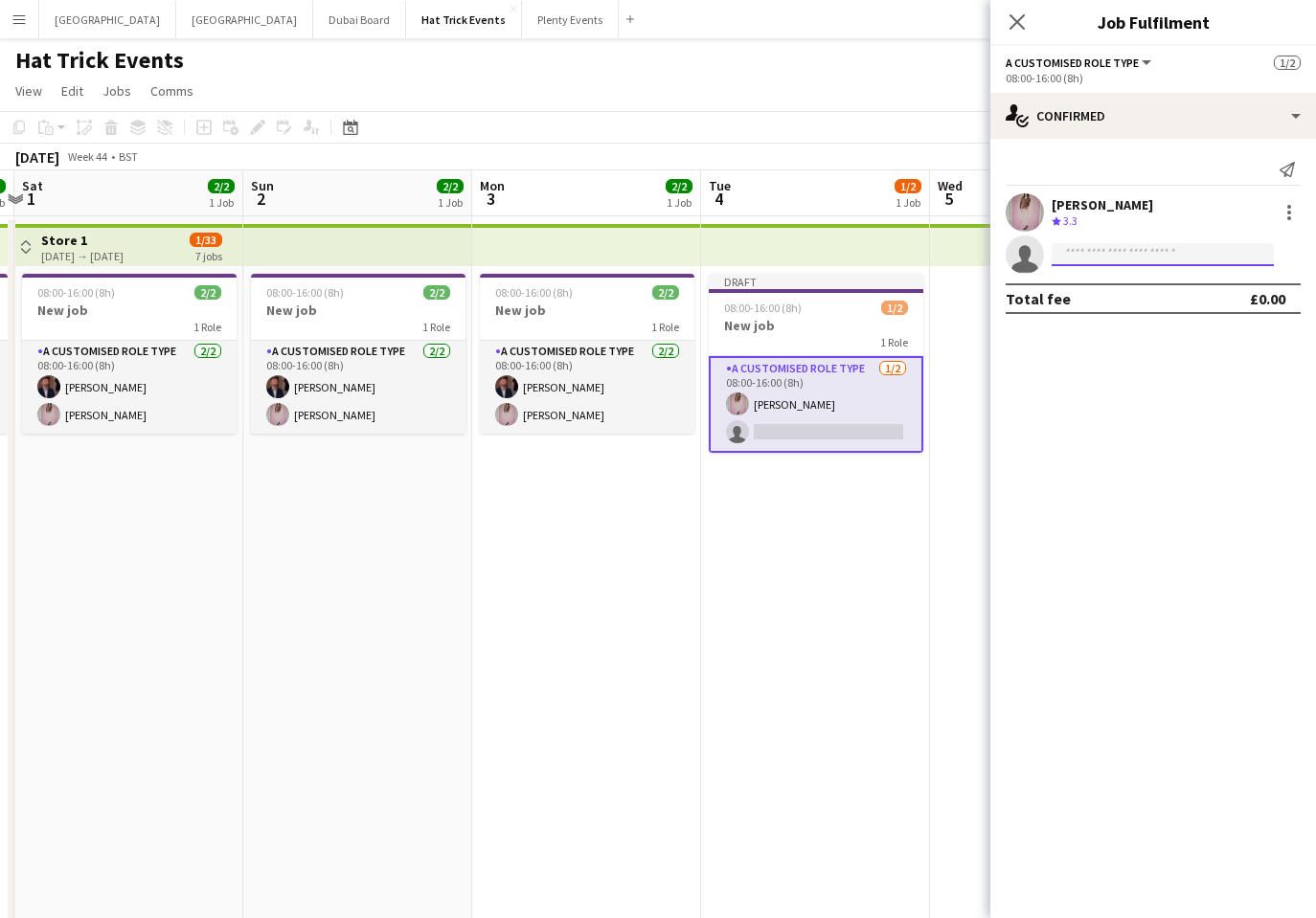
click at [1107, 263] on input at bounding box center [1162, 255] width 222 height 23
type input "*****"
click at [1159, 285] on span "Andrew Allison Active" at bounding box center [1162, 281] width 191 height 16
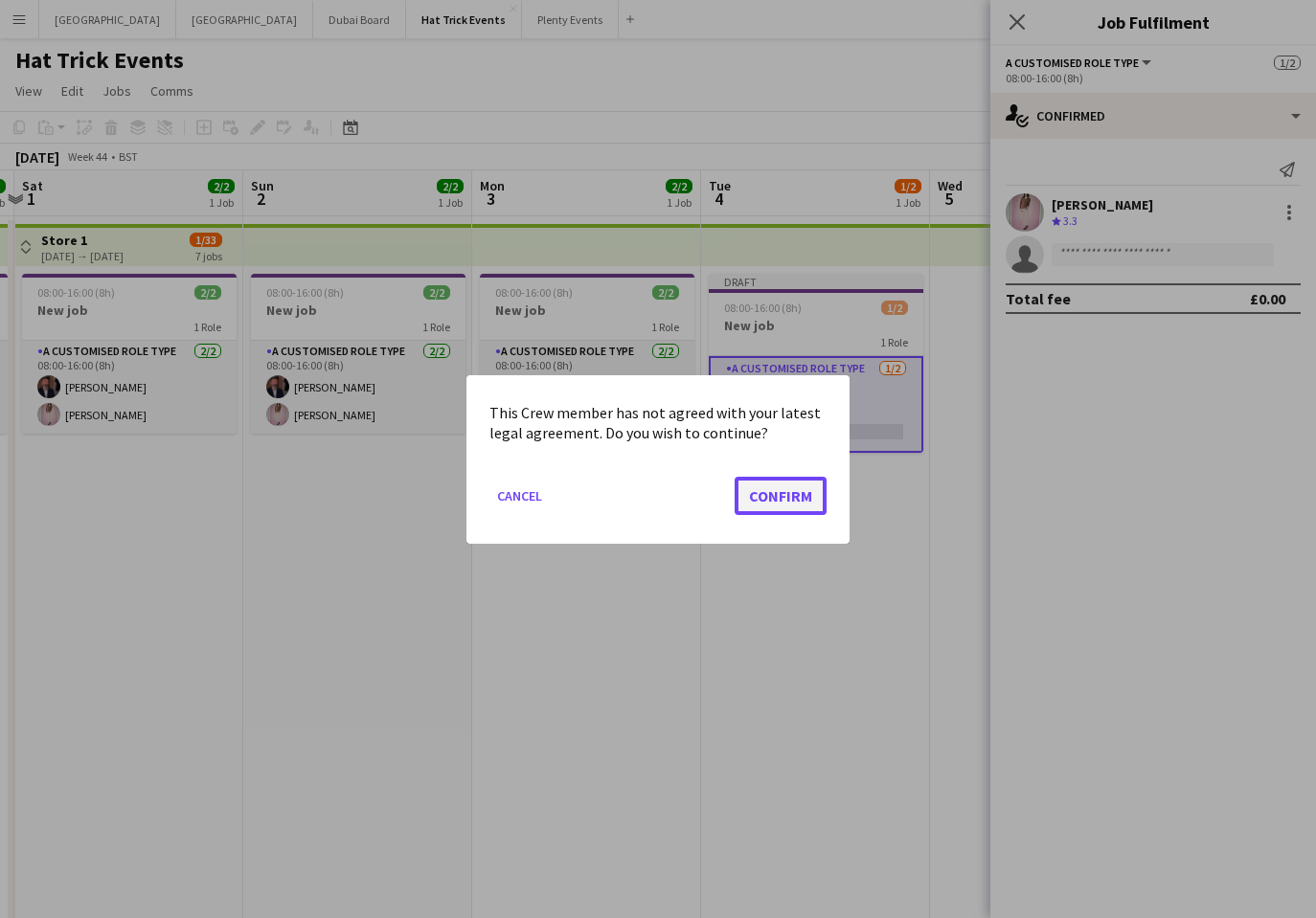
click at [806, 492] on button "Confirm" at bounding box center [780, 494] width 92 height 38
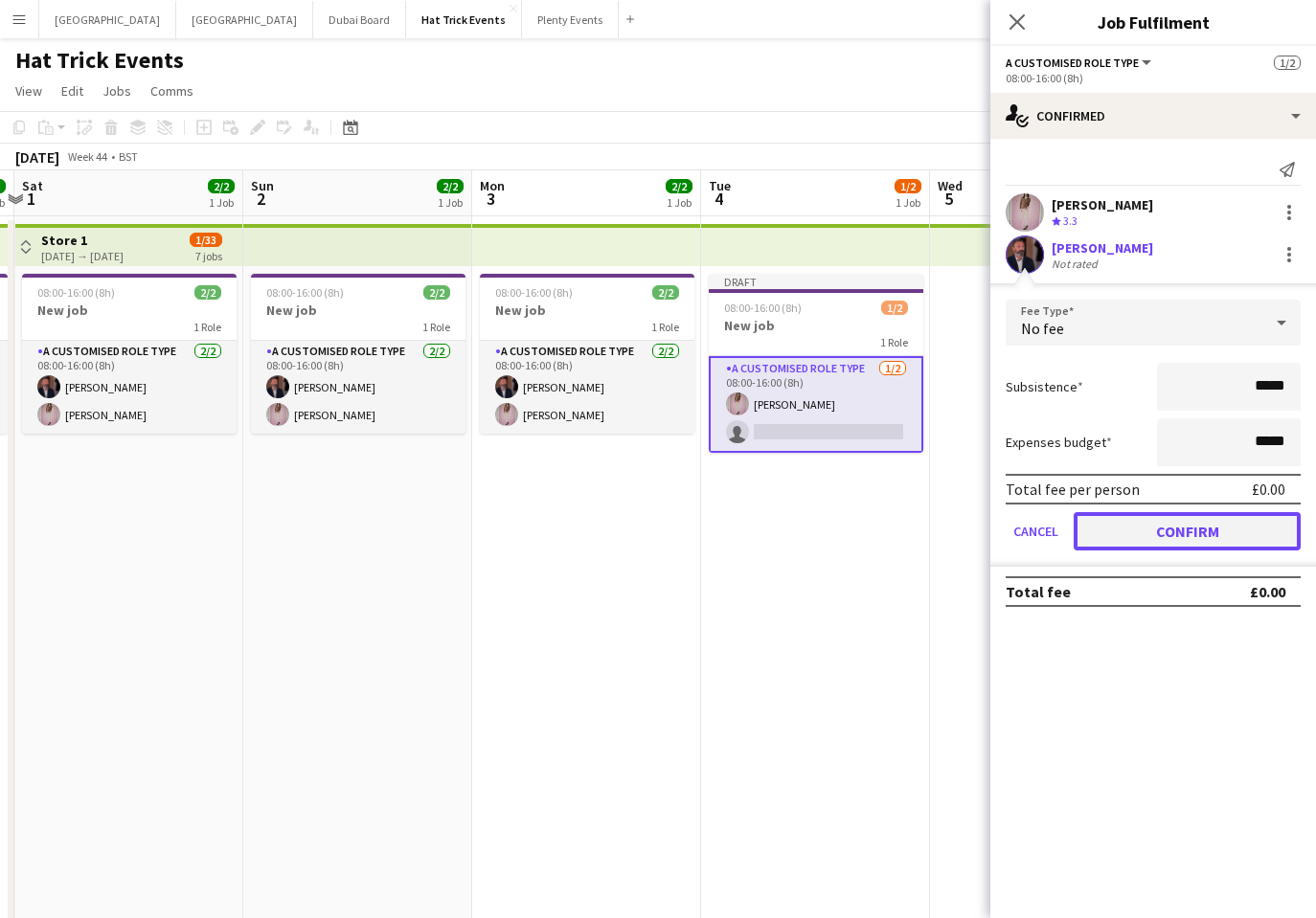
click at [1192, 534] on button "Confirm" at bounding box center [1187, 531] width 227 height 38
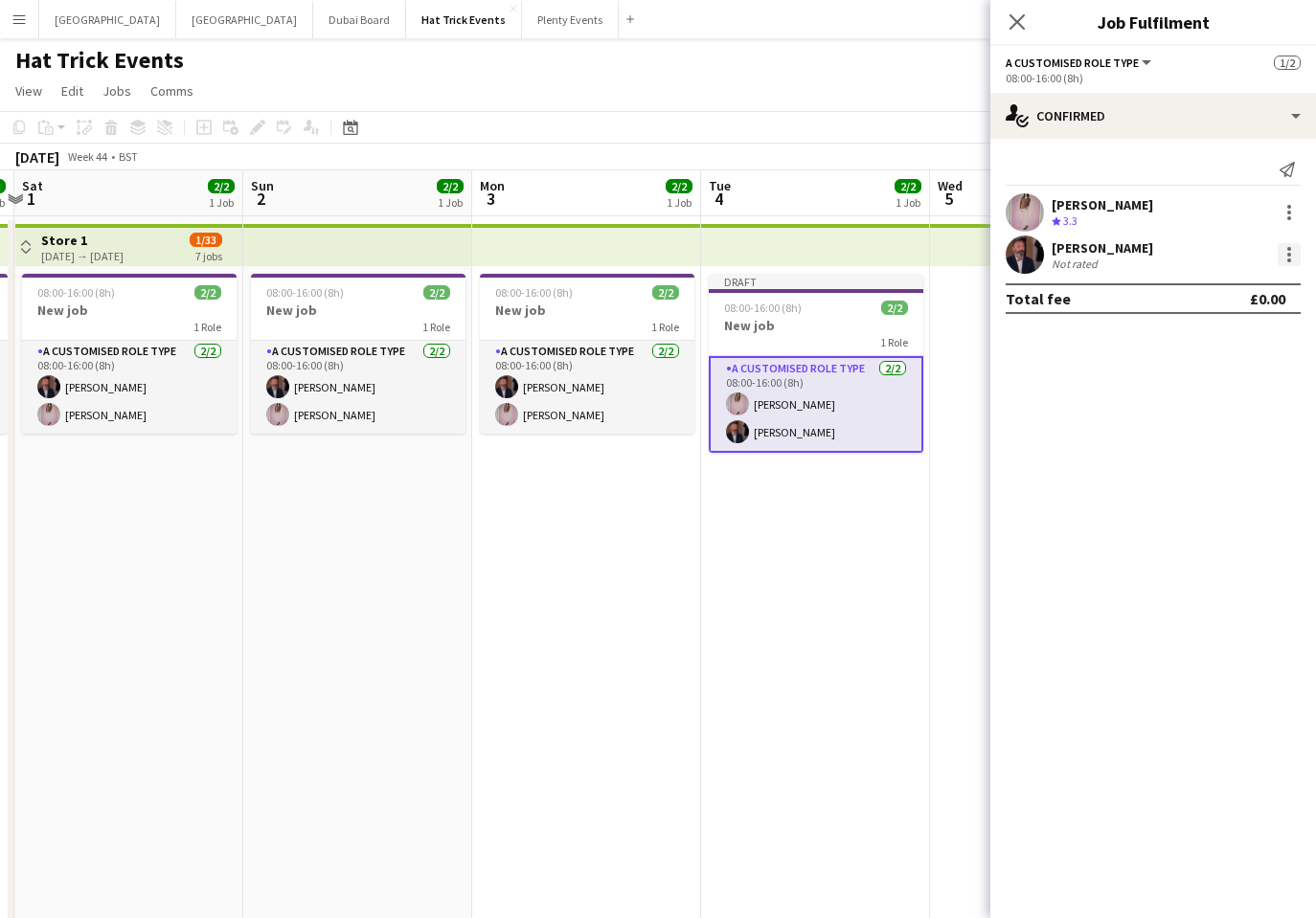
click at [1282, 249] on div at bounding box center [1289, 255] width 23 height 23
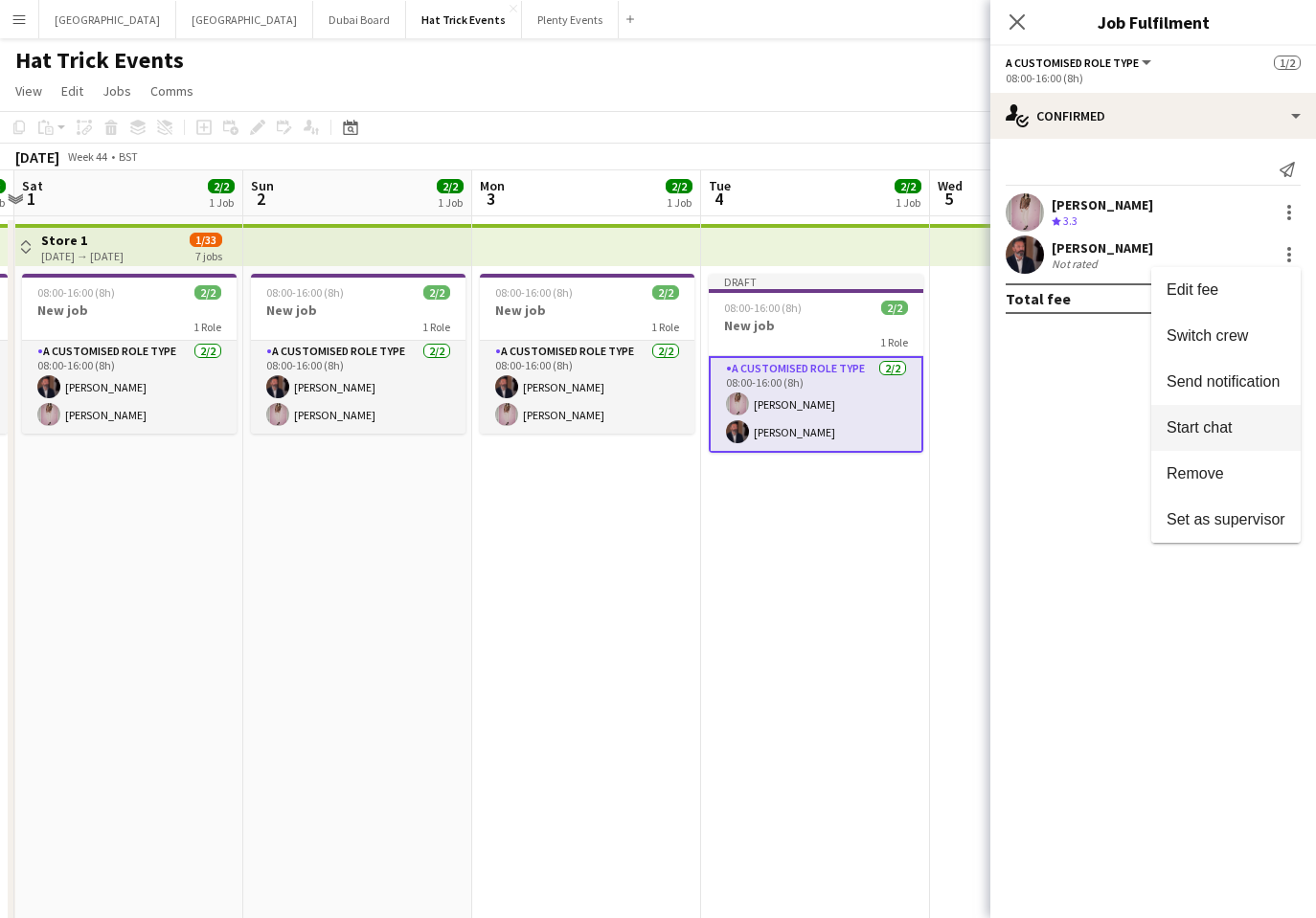
click at [1230, 419] on span "Start chat" at bounding box center [1199, 427] width 65 height 16
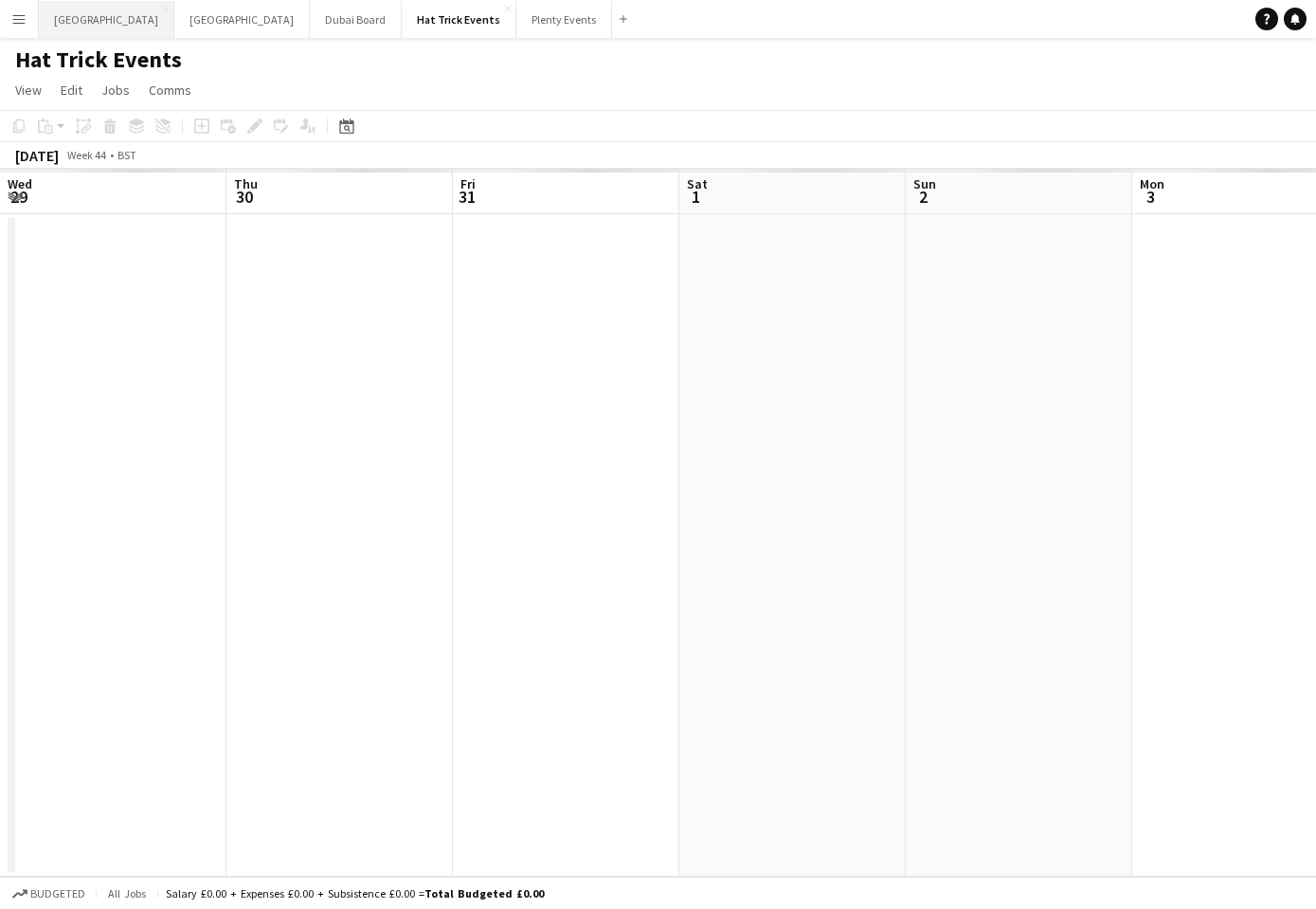
scroll to position [0, 666]
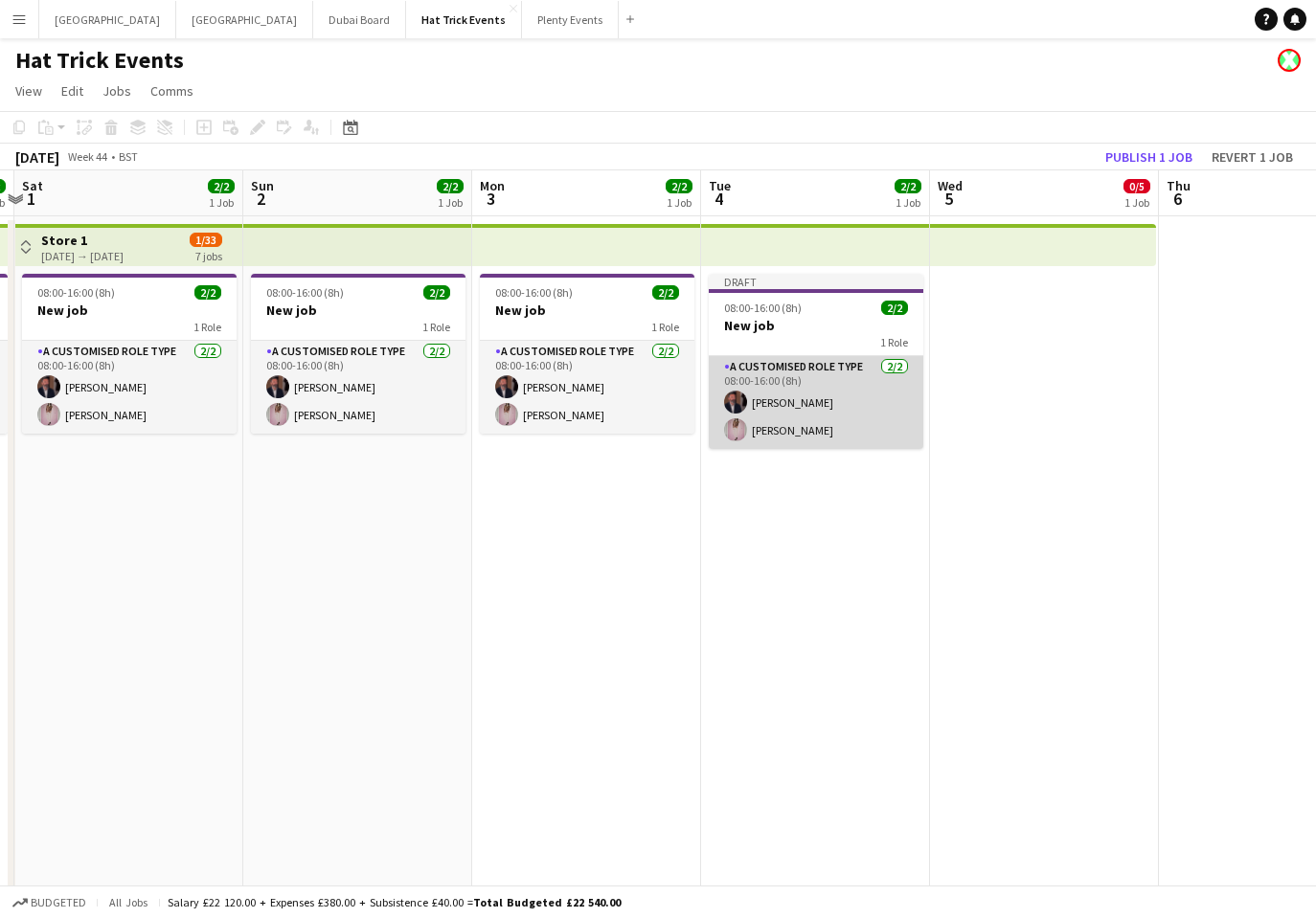
click at [857, 395] on app-card-role "A Customised Role Type 2/2 08:00-16:00 (8h) Andrew Allison Diana Priceless" at bounding box center [815, 403] width 214 height 93
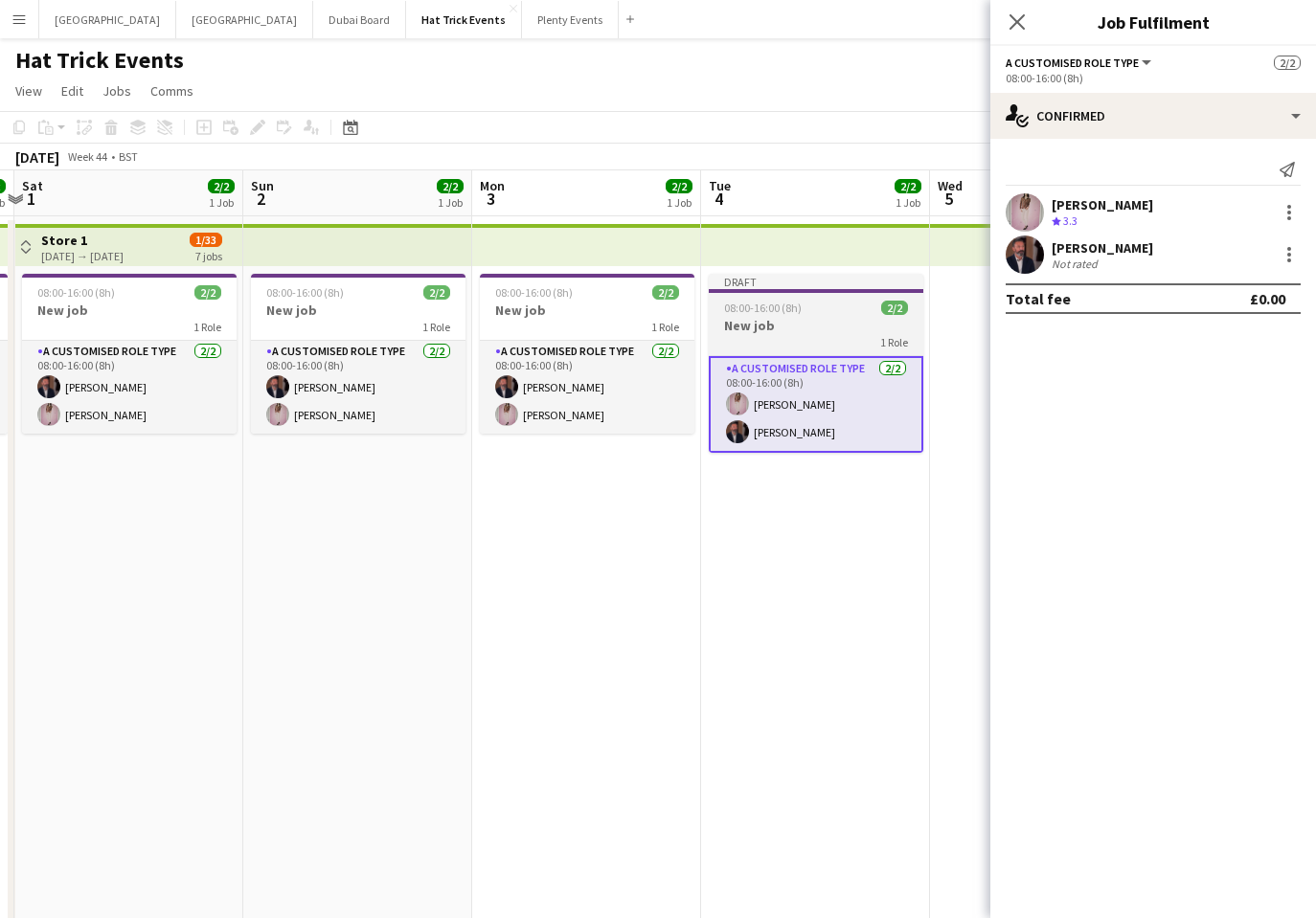
click at [830, 320] on h3 "New job" at bounding box center [815, 326] width 214 height 17
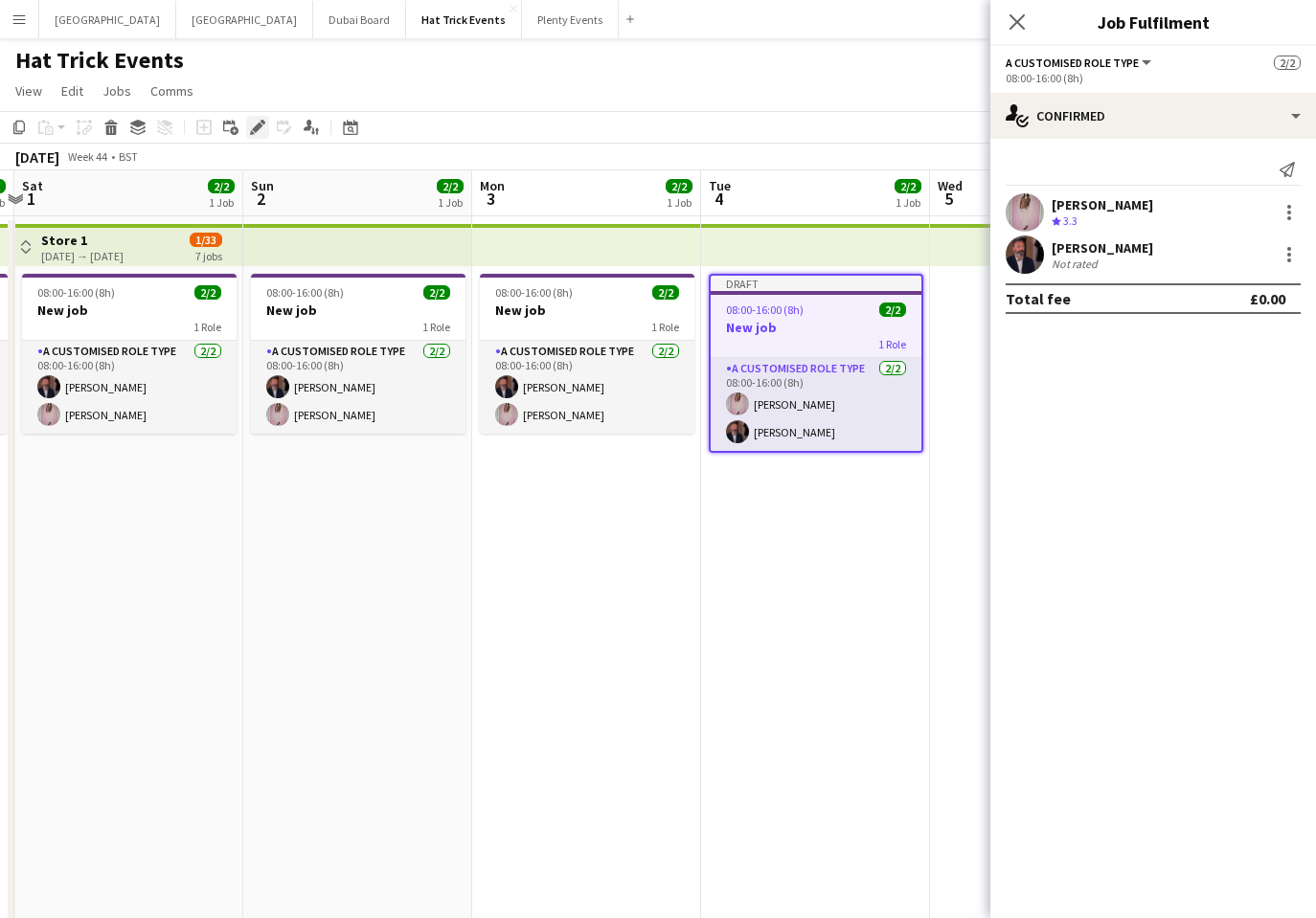
click at [257, 123] on icon at bounding box center [256, 127] width 11 height 11
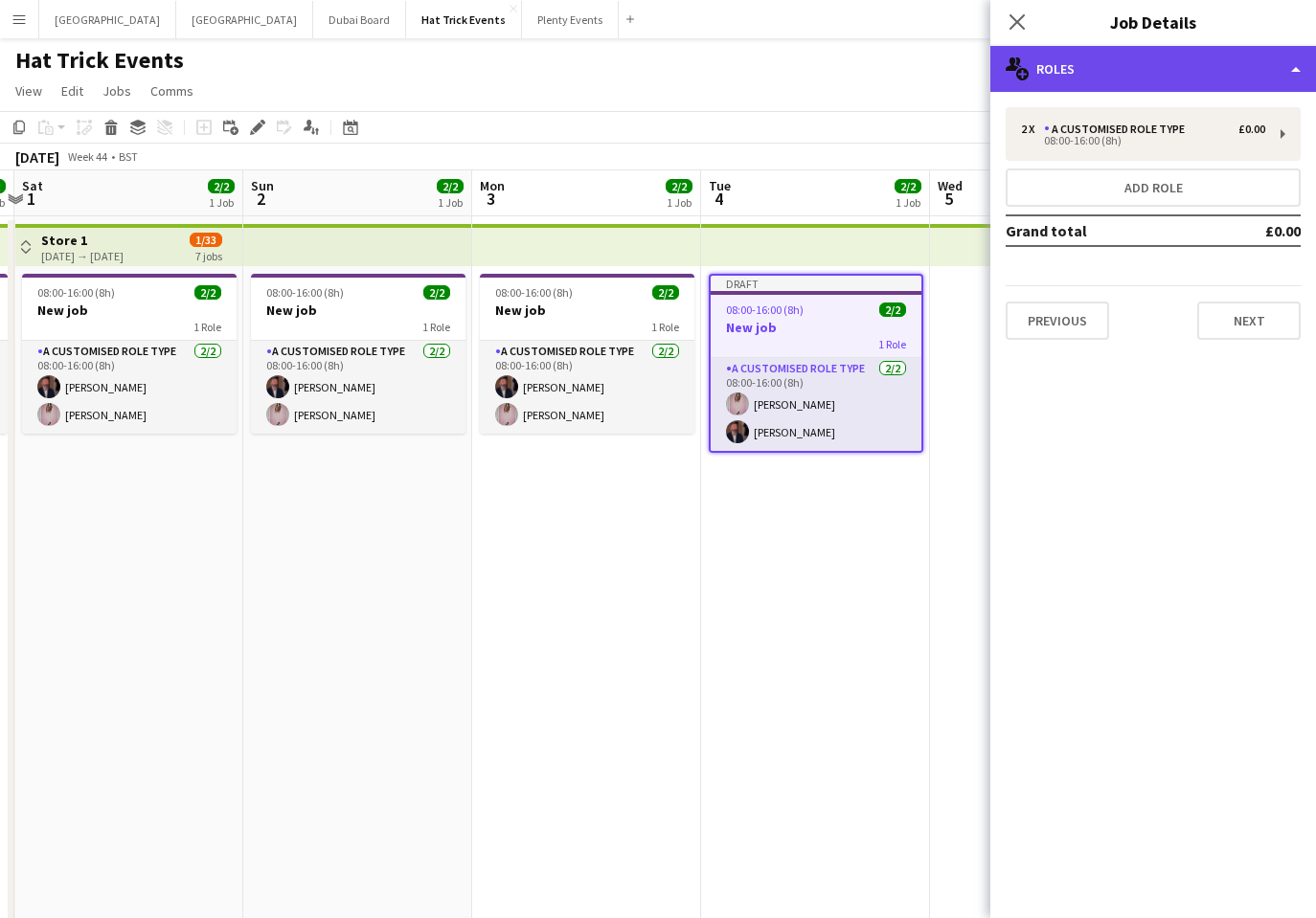
click at [1249, 70] on div "multiple-users-add Roles" at bounding box center [1152, 68] width 325 height 46
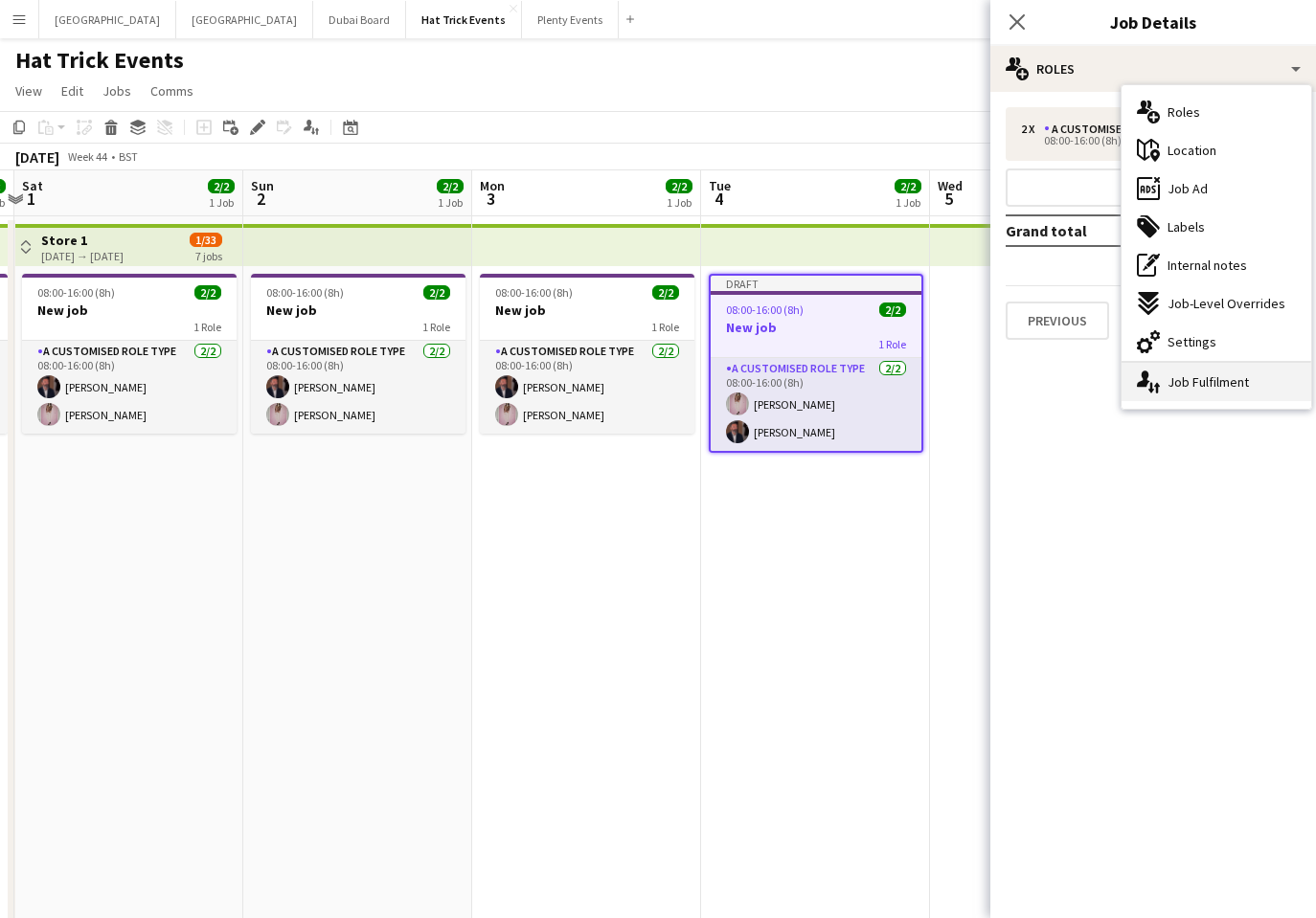
click at [1200, 381] on div "single-neutral-actions-up-down Job Fulfilment" at bounding box center [1215, 381] width 189 height 38
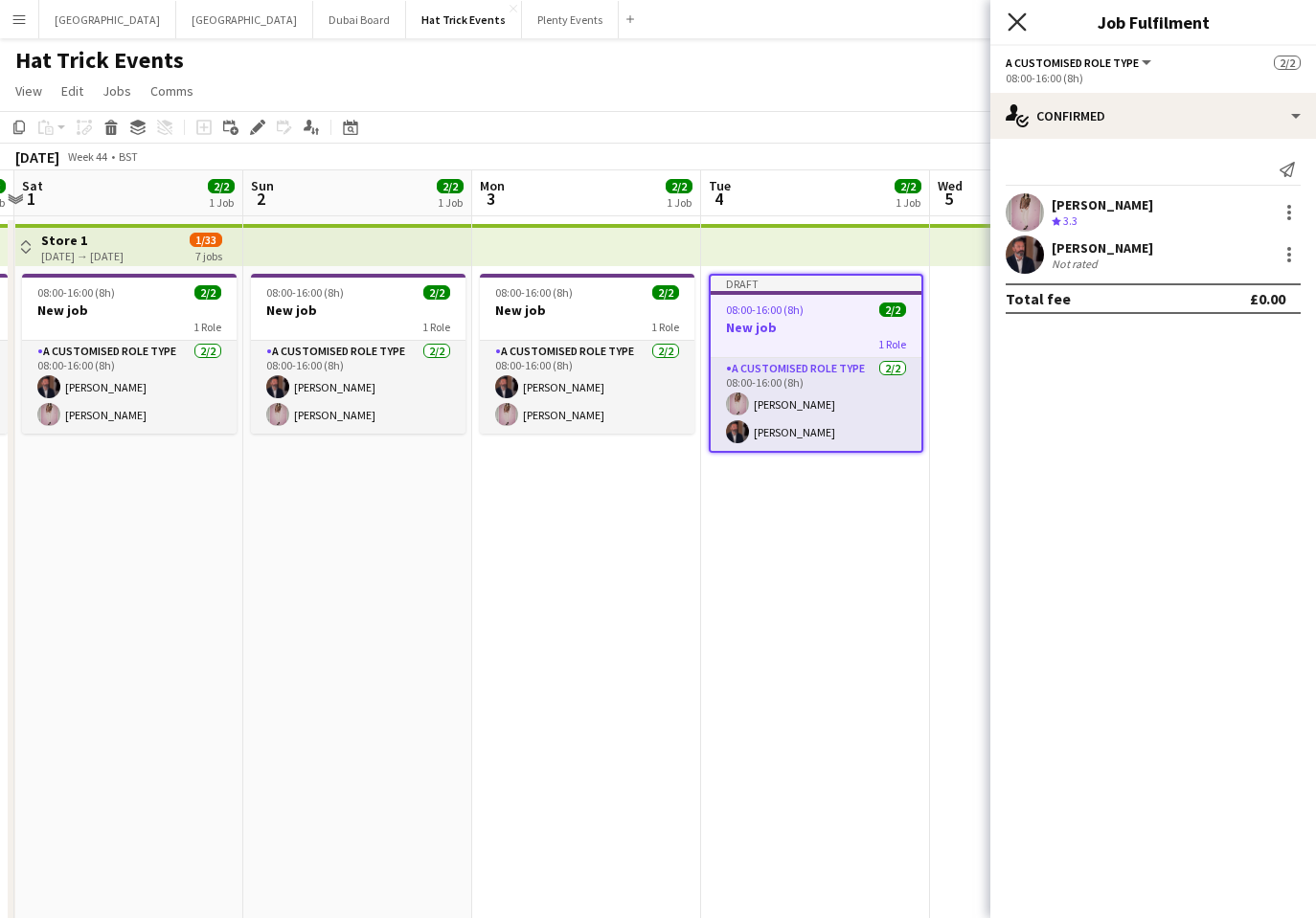
click at [1018, 28] on icon "Close pop-in" at bounding box center [1016, 21] width 18 height 18
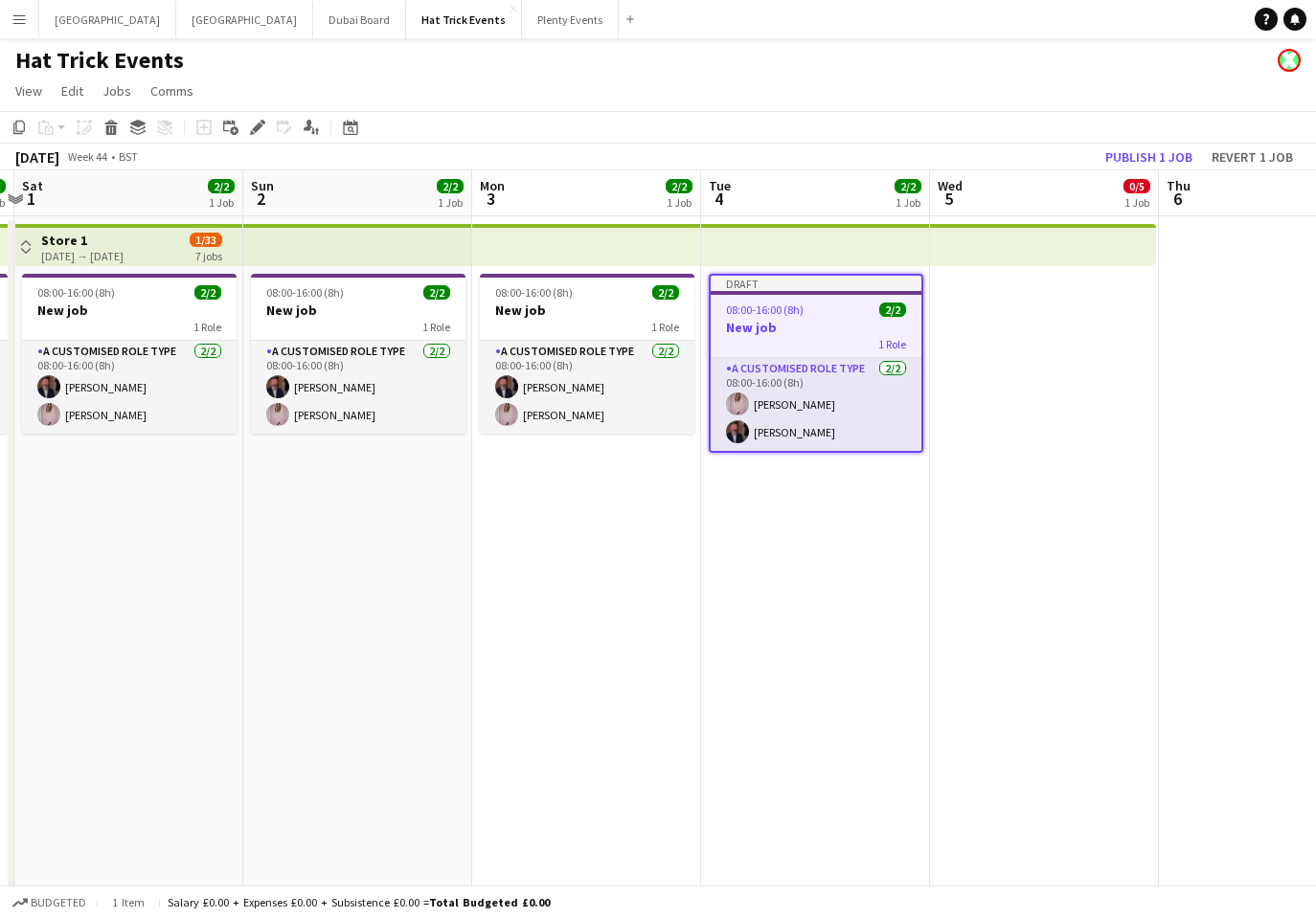
click at [839, 114] on app-toolbar "Copy Paste Paste Command V Paste with crew Command Shift V Paste linked Job Del…" at bounding box center [658, 127] width 1316 height 33
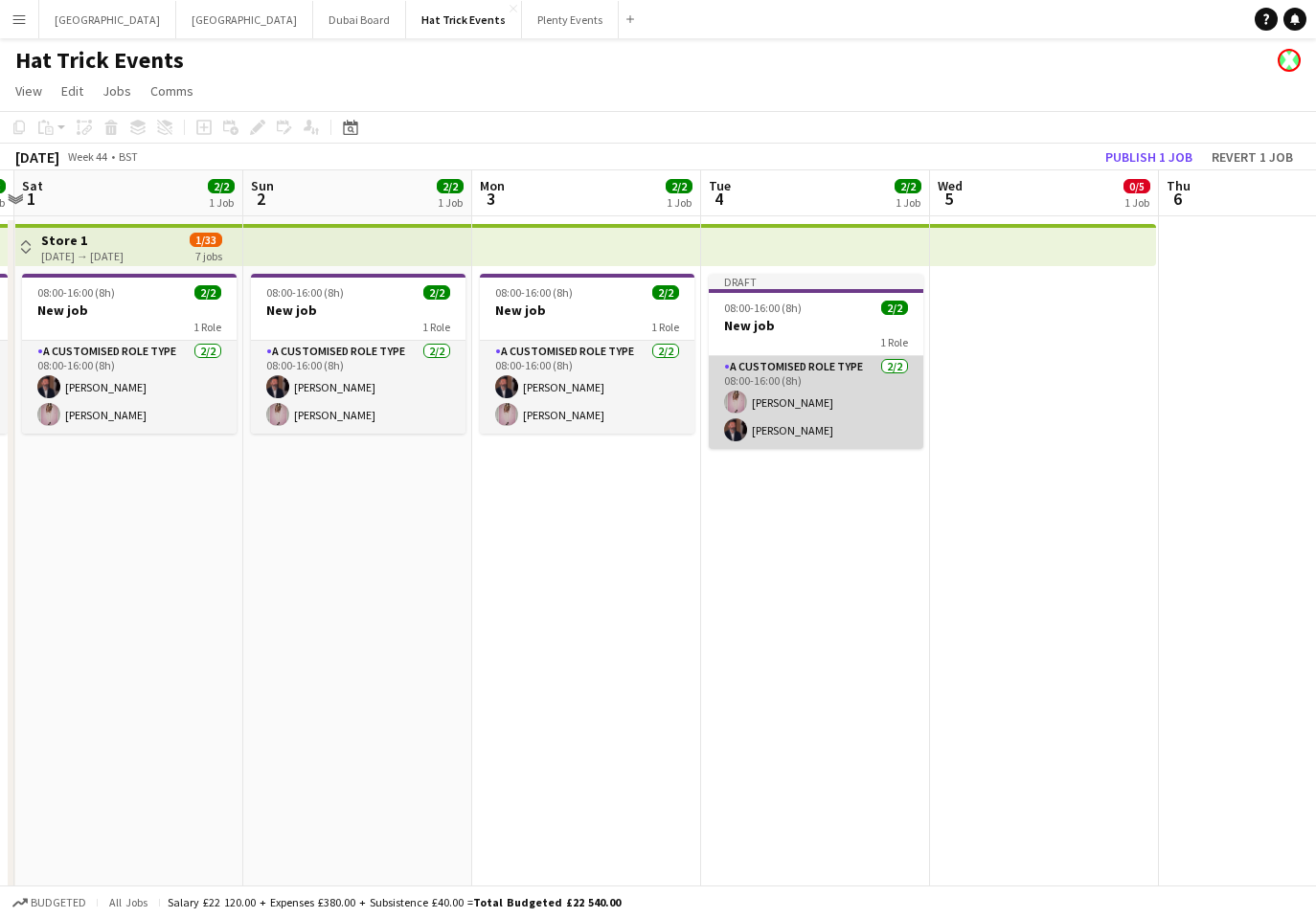
click at [837, 394] on app-card-role "A Customised Role Type 2/2 08:00-16:00 (8h) Diana Priceless Andrew Allison" at bounding box center [815, 403] width 214 height 93
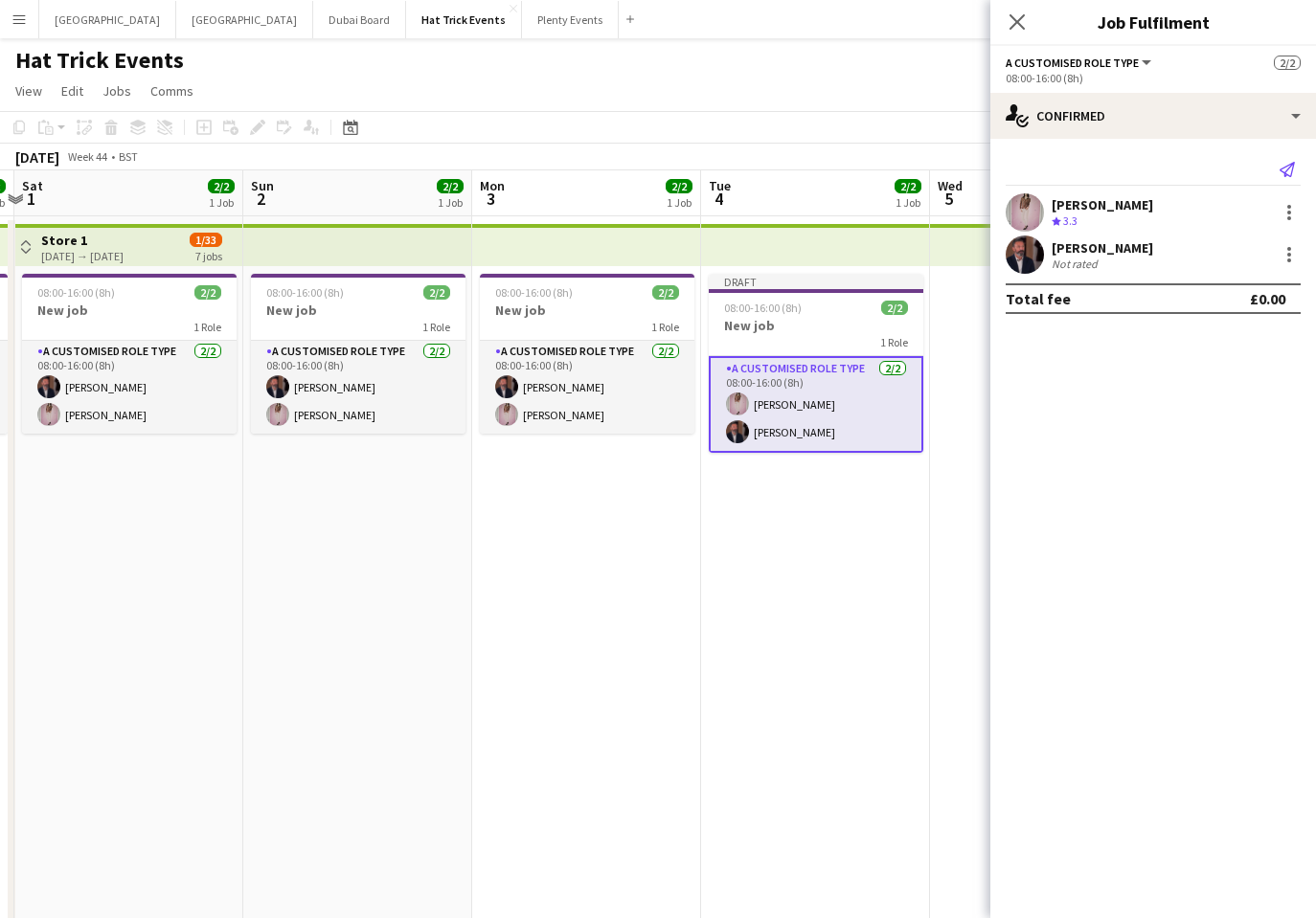
click at [1288, 172] on icon "Send notification" at bounding box center [1287, 170] width 16 height 16
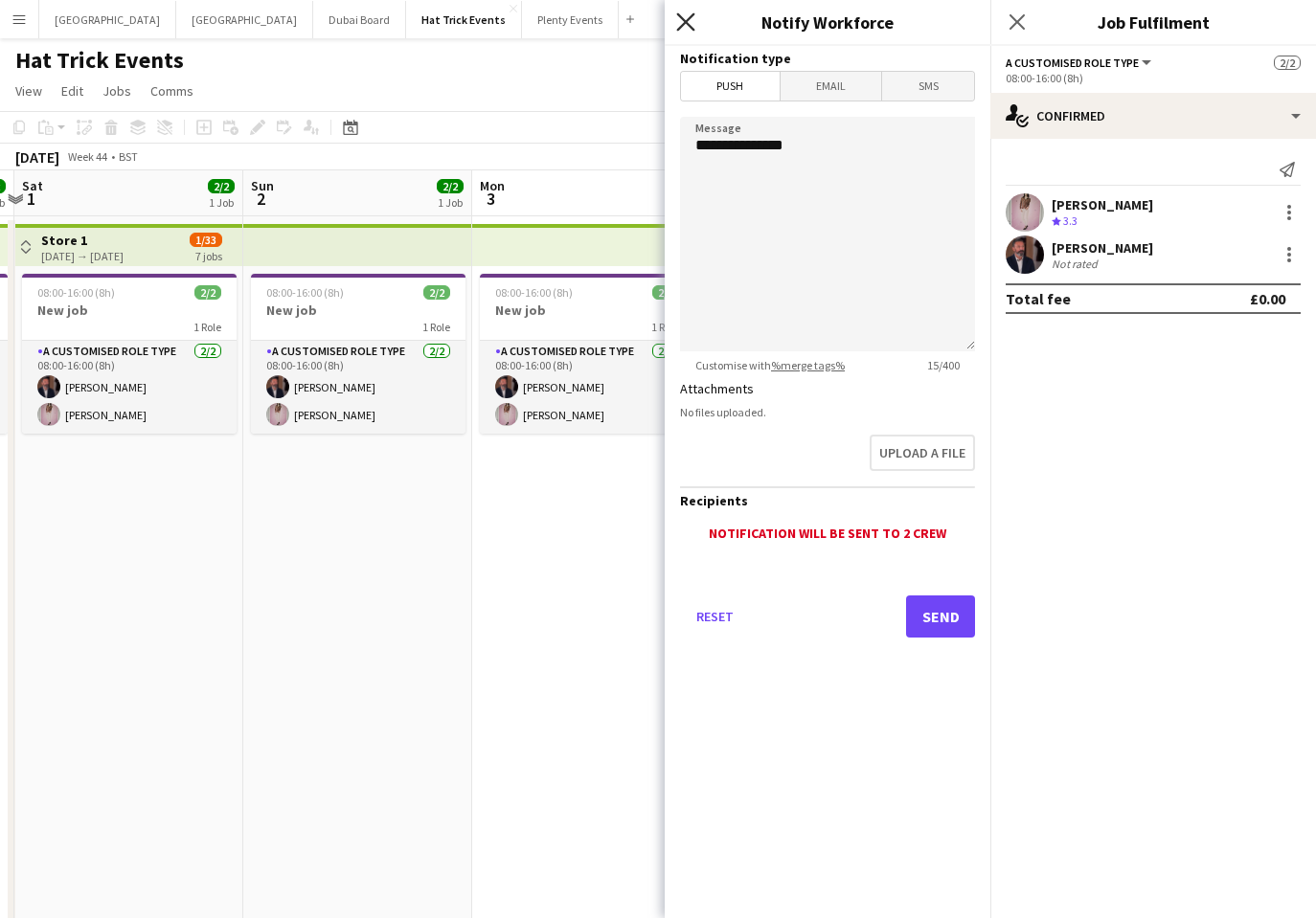
click at [682, 21] on icon at bounding box center [685, 21] width 18 height 18
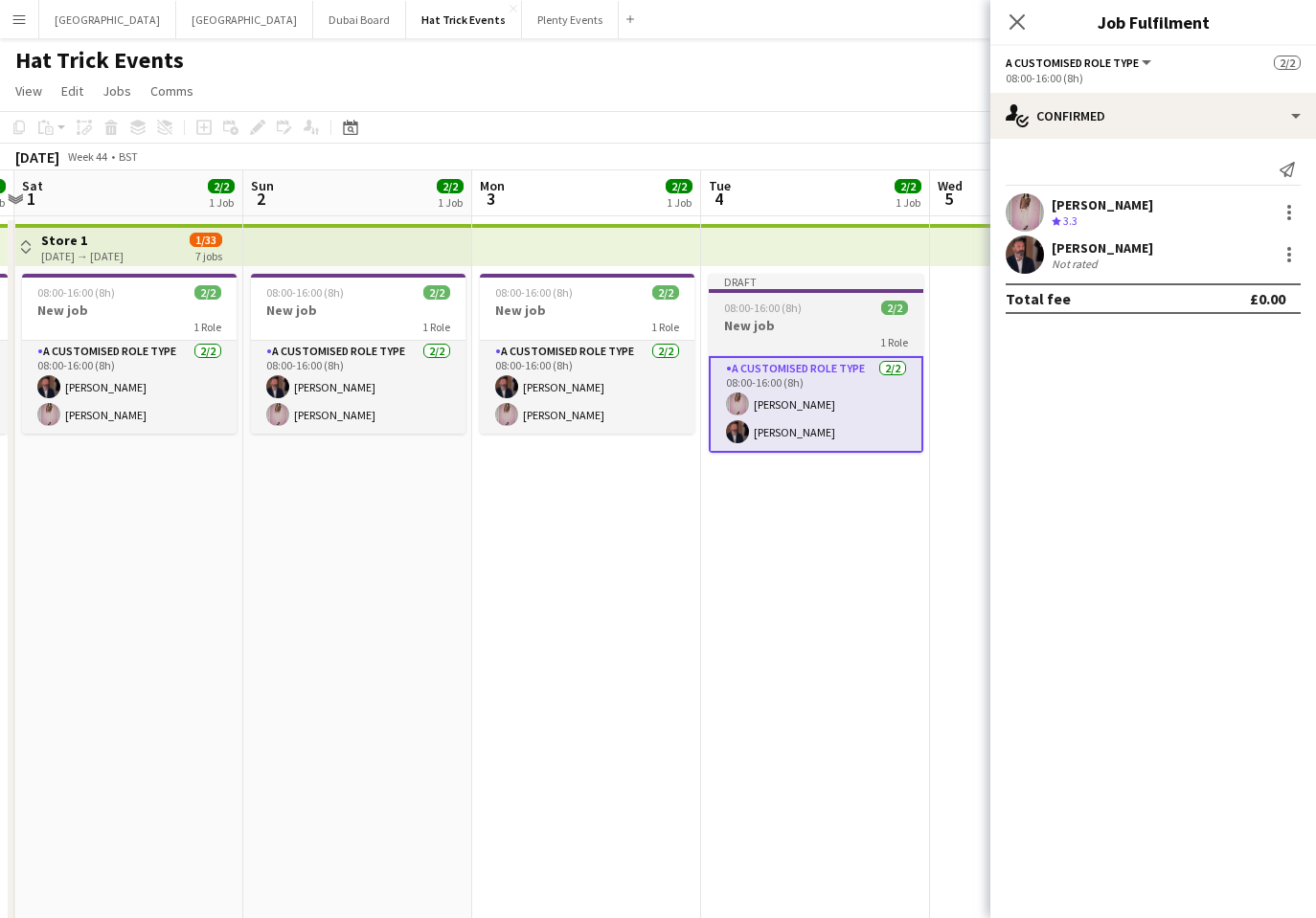
click at [806, 317] on h3 "New job" at bounding box center [815, 326] width 214 height 17
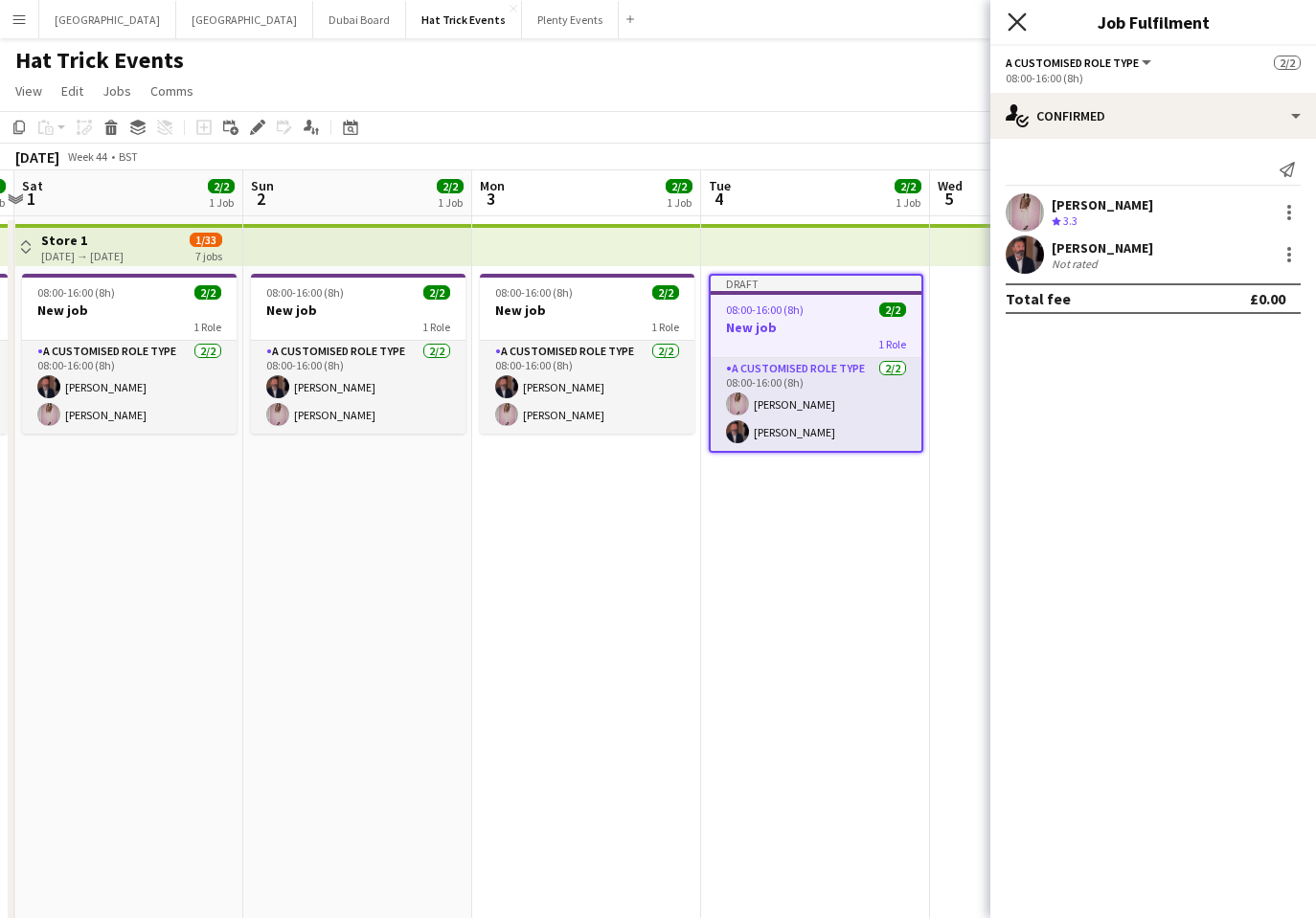
click at [1012, 16] on icon "Close pop-in" at bounding box center [1016, 21] width 18 height 18
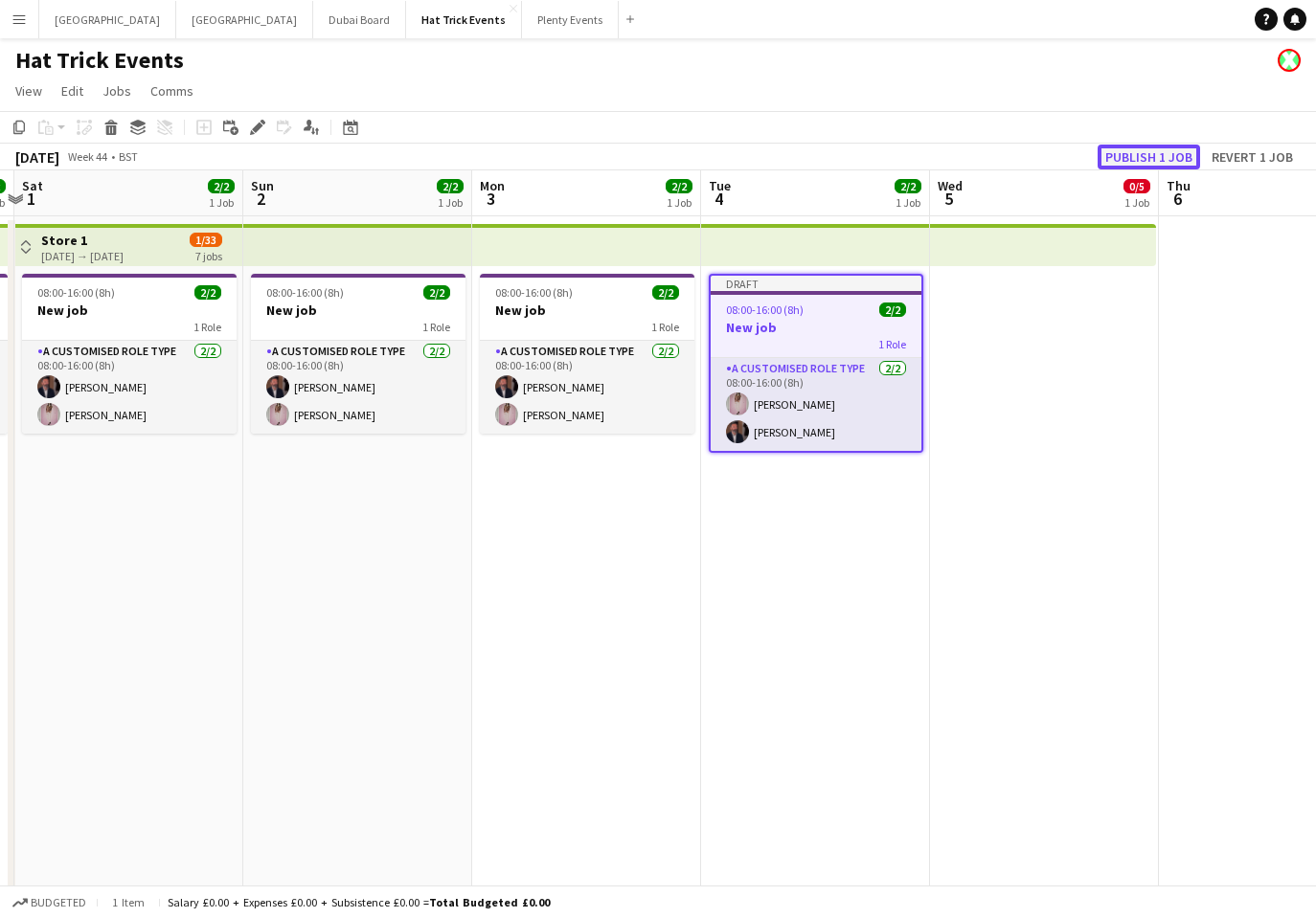
click at [1134, 160] on button "Publish 1 job" at bounding box center [1149, 157] width 103 height 25
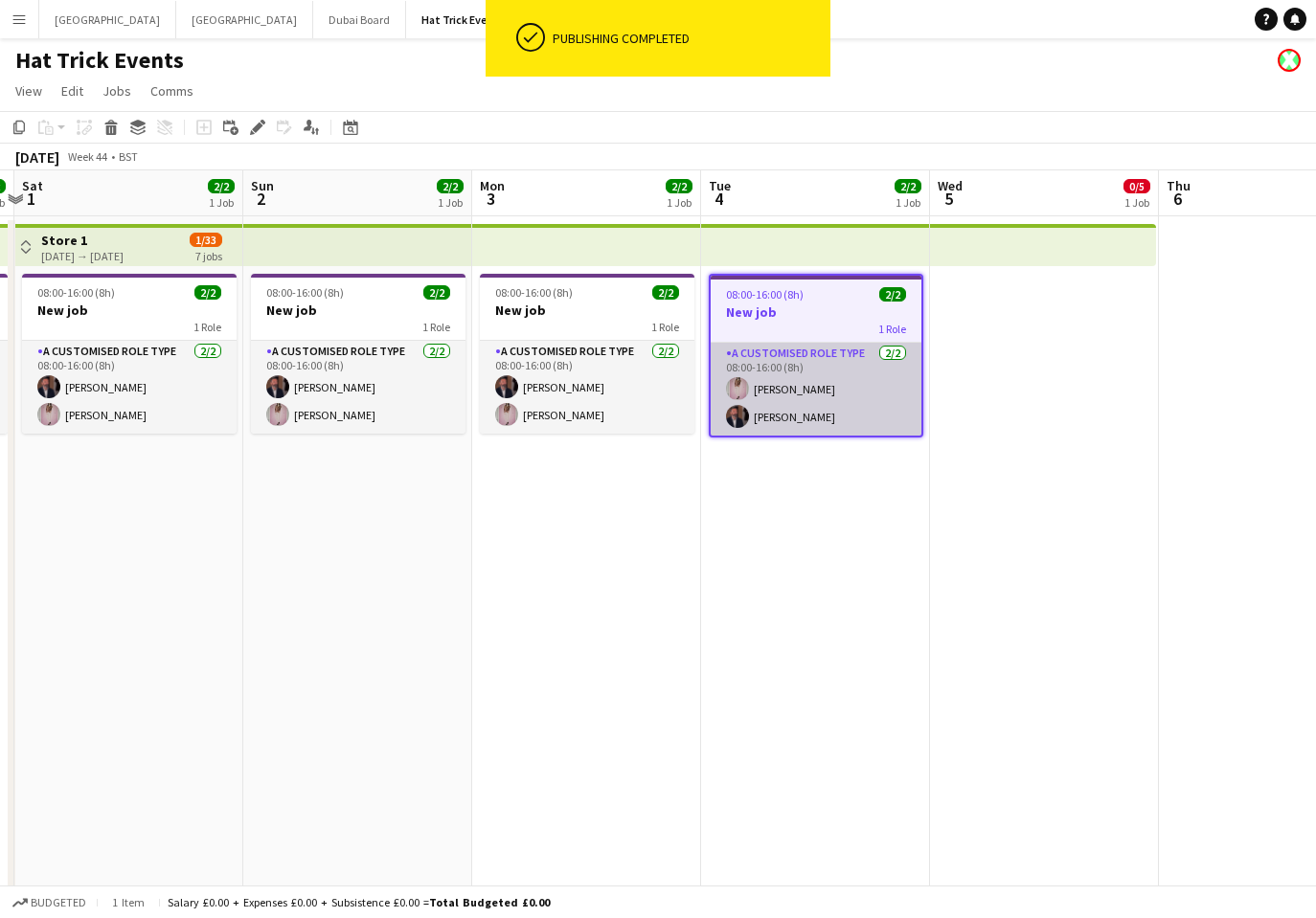
click at [836, 366] on app-card-role "A Customised Role Type 2/2 08:00-16:00 (8h) Diana Priceless Andrew Allison" at bounding box center [815, 389] width 211 height 93
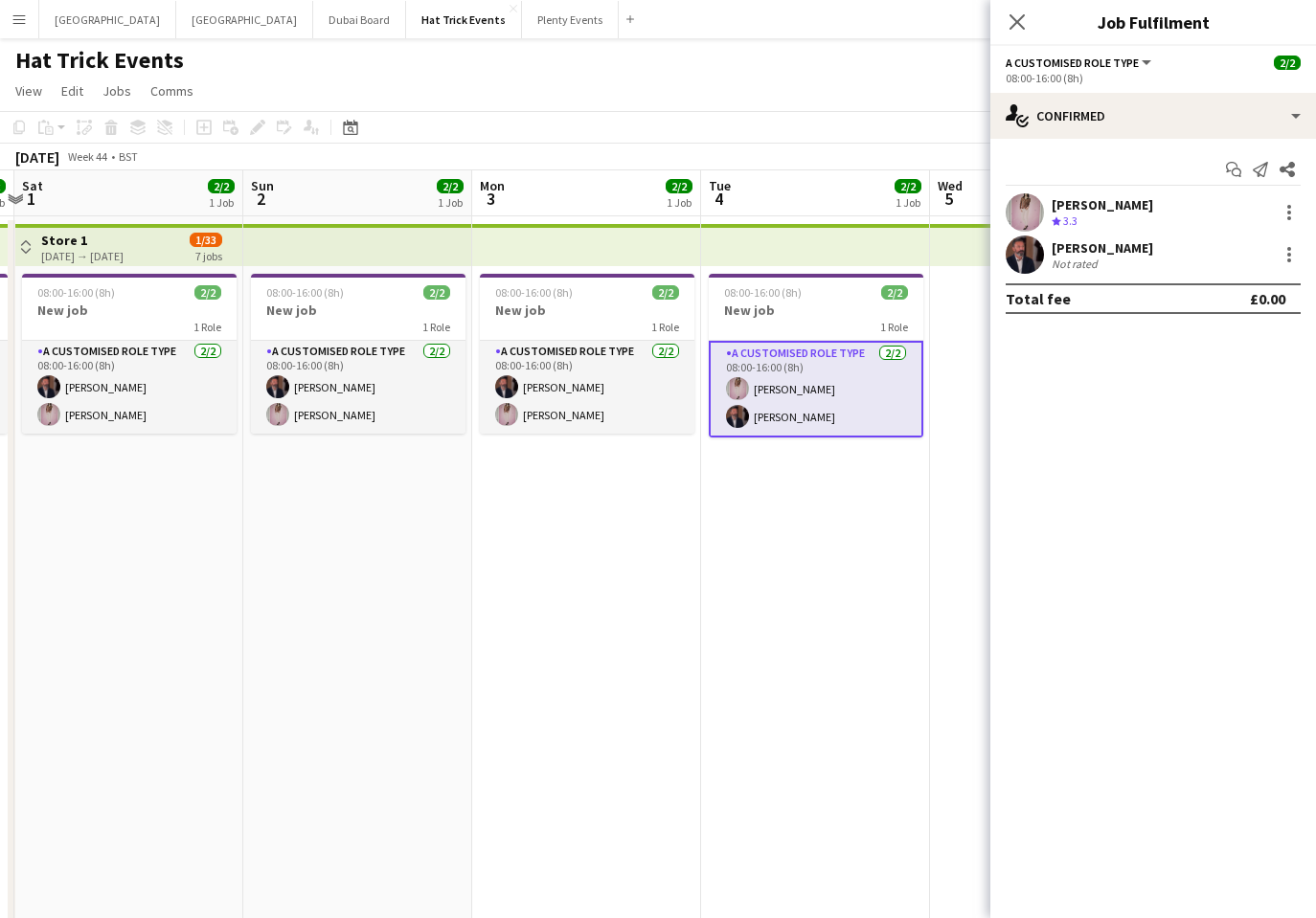
click at [1260, 204] on div "Diana Priceless Crew rating 3.3" at bounding box center [1152, 212] width 325 height 38
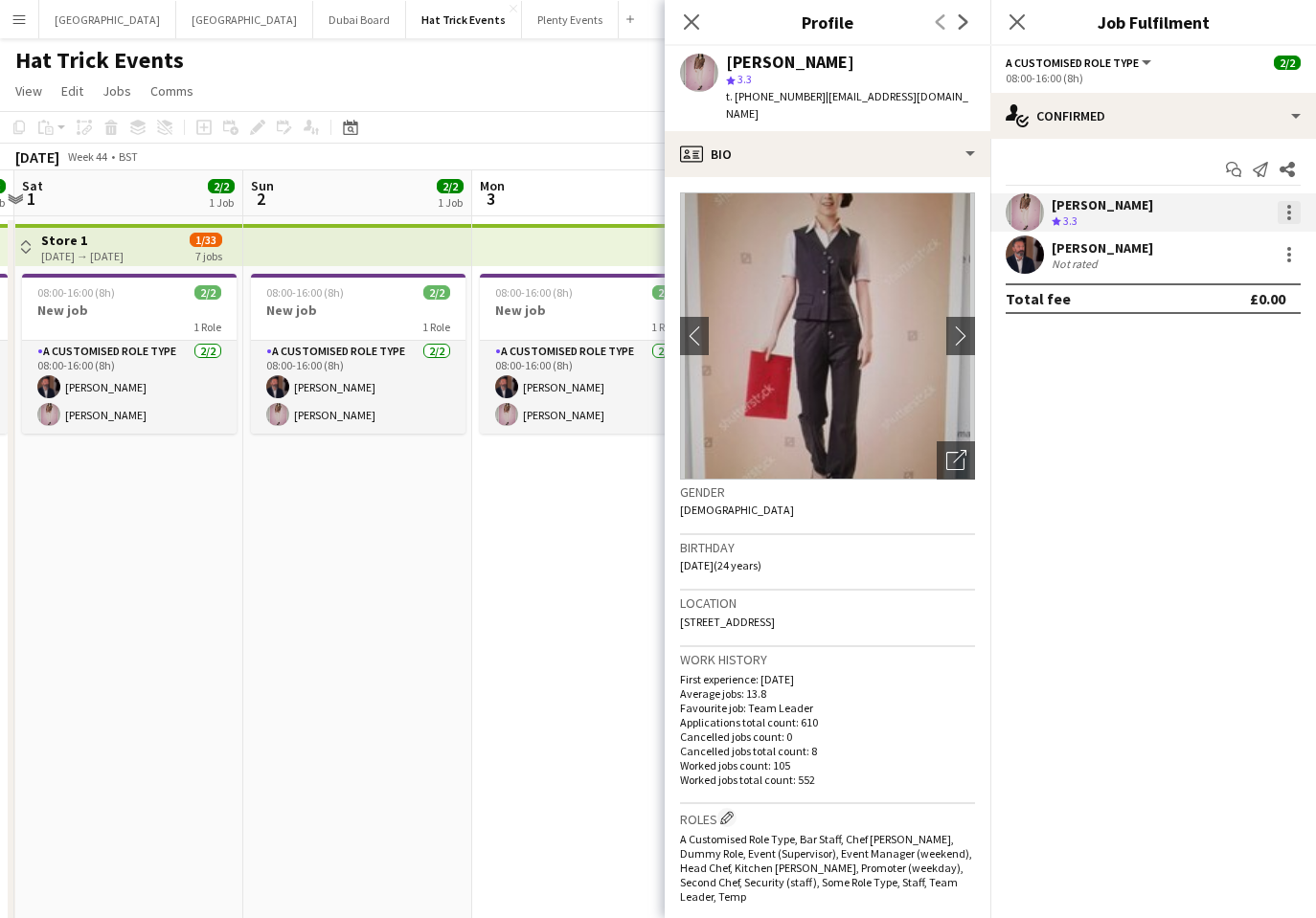
click at [1279, 214] on div at bounding box center [1289, 213] width 23 height 23
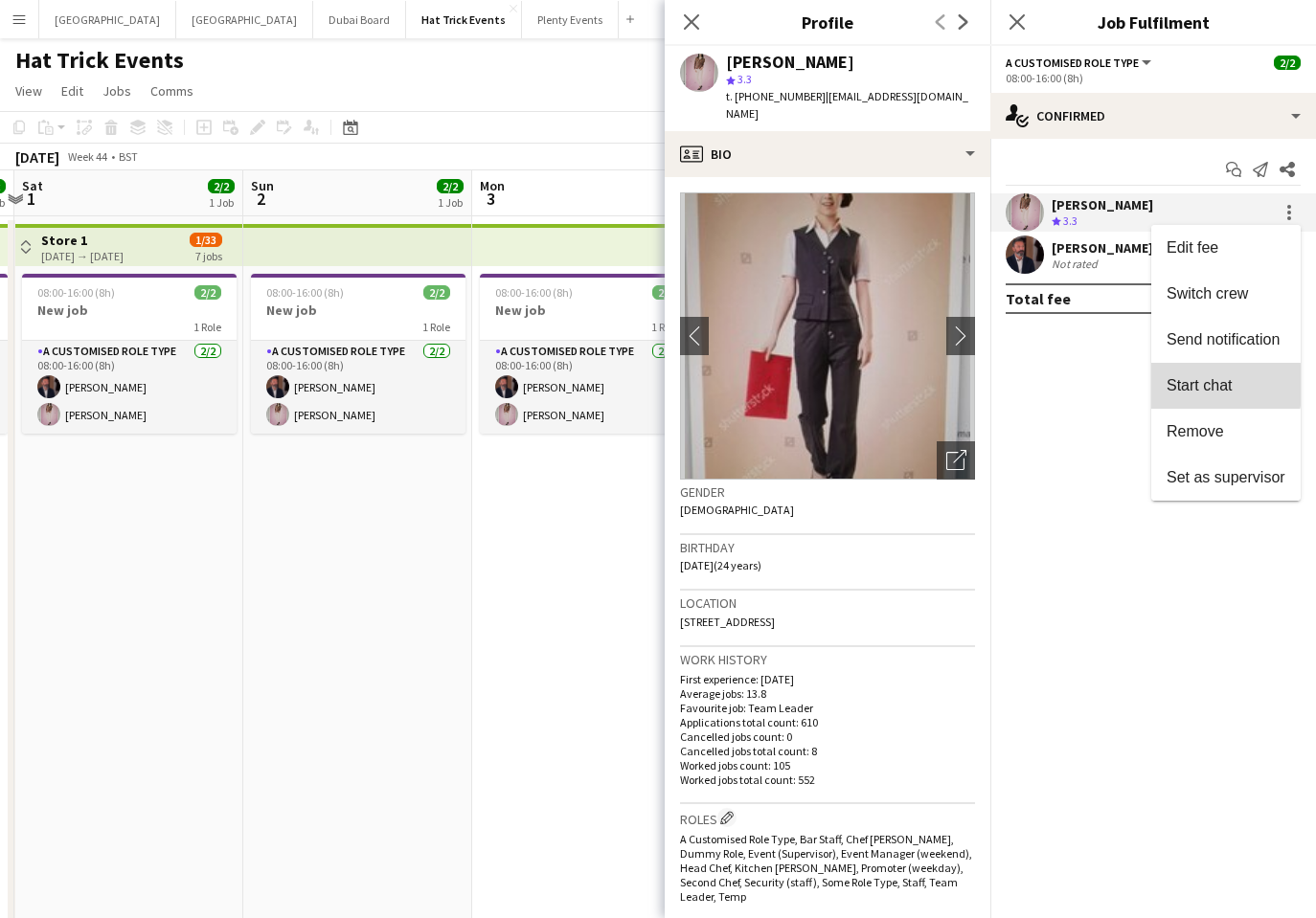
click at [1193, 385] on span "Start chat" at bounding box center [1199, 385] width 65 height 16
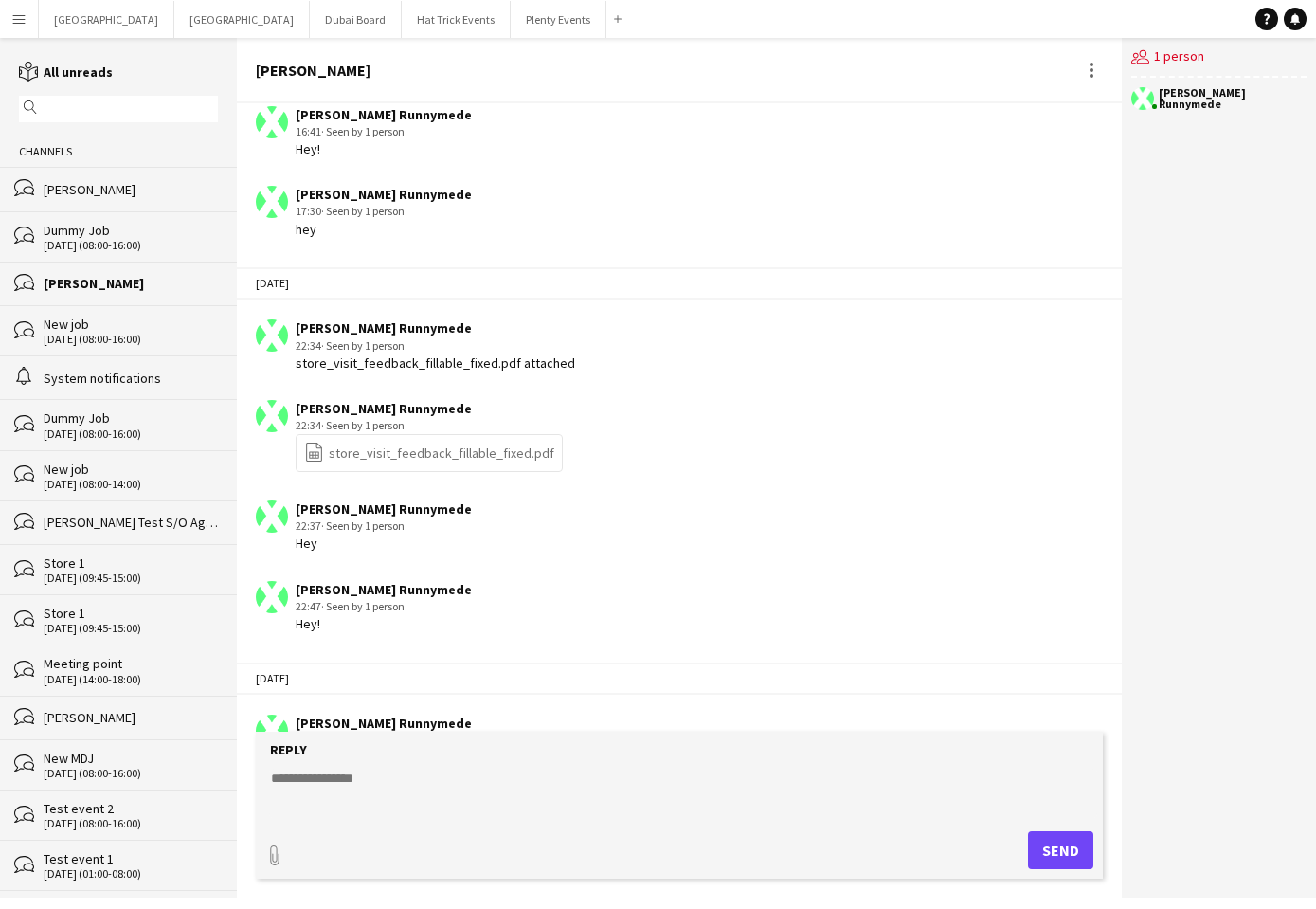
scroll to position [898, 0]
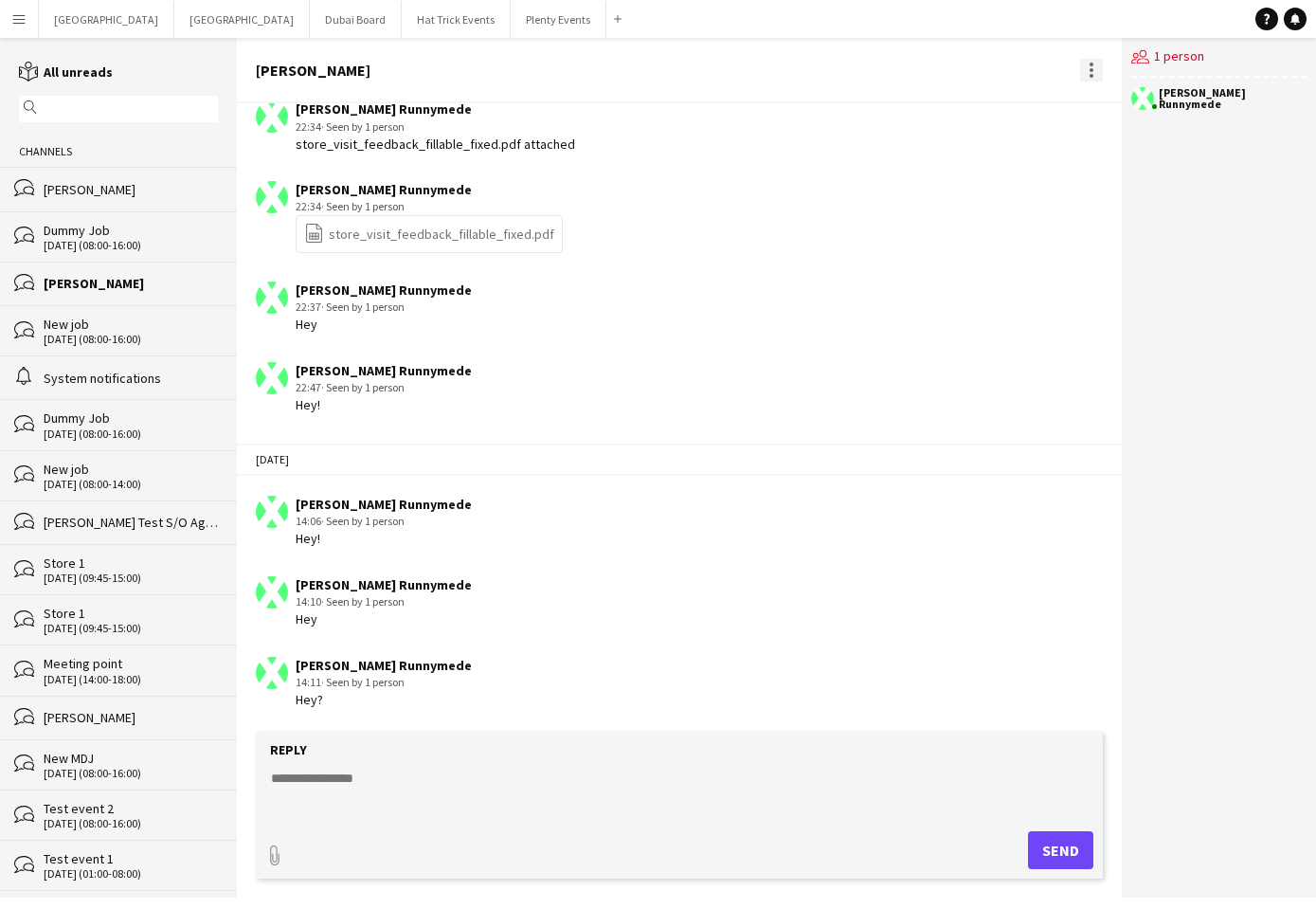
click at [1086, 69] on div at bounding box center [1092, 70] width 23 height 23
click at [349, 784] on div at bounding box center [658, 454] width 1316 height 909
click at [348, 778] on textarea at bounding box center [683, 793] width 828 height 49
type textarea "***"
click at [1061, 851] on button "Send" at bounding box center [1060, 849] width 65 height 37
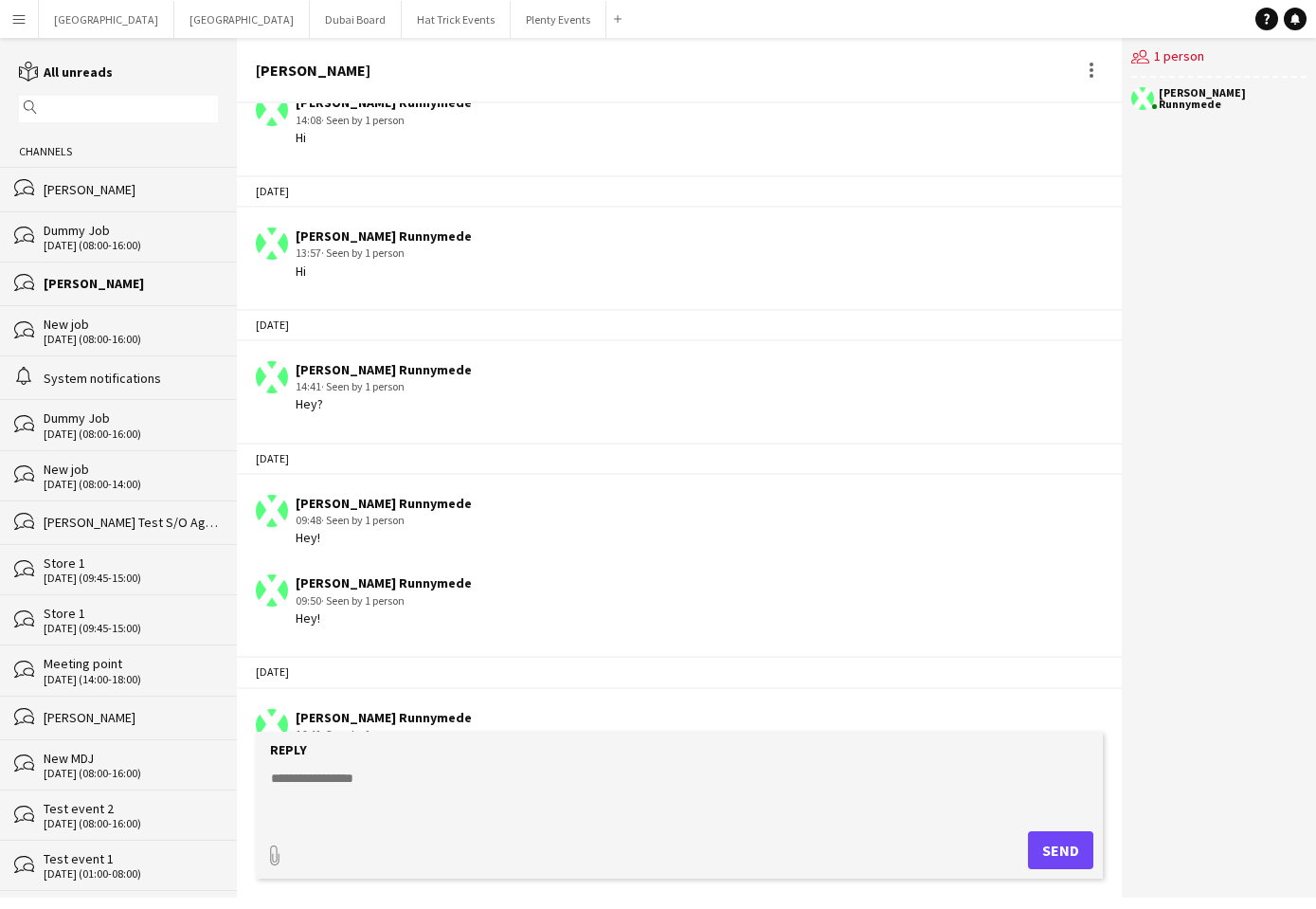
scroll to position [37, 0]
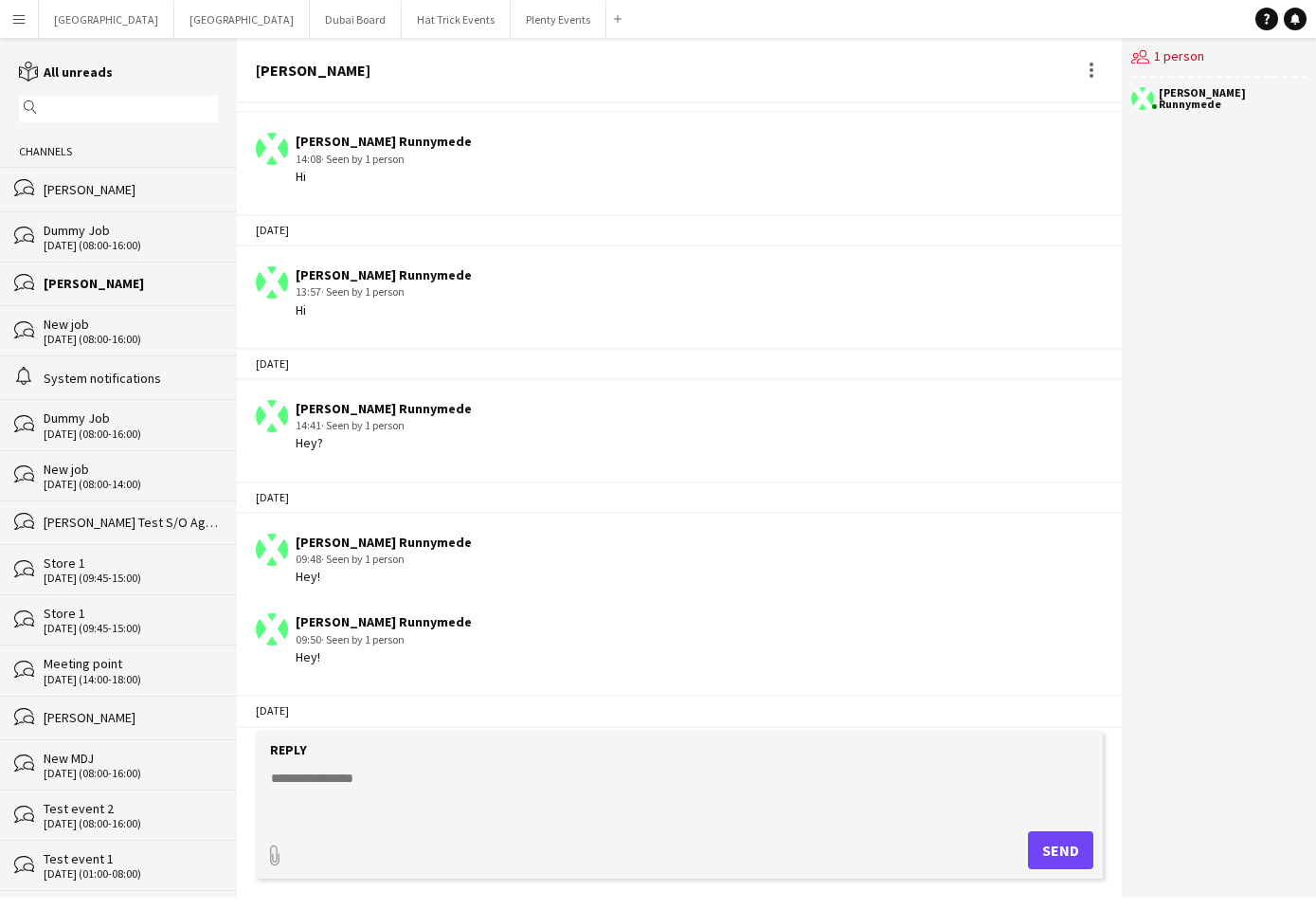
click at [132, 277] on div "[PERSON_NAME]" at bounding box center [131, 283] width 175 height 17
click at [158, 329] on div "New job" at bounding box center [131, 325] width 175 height 17
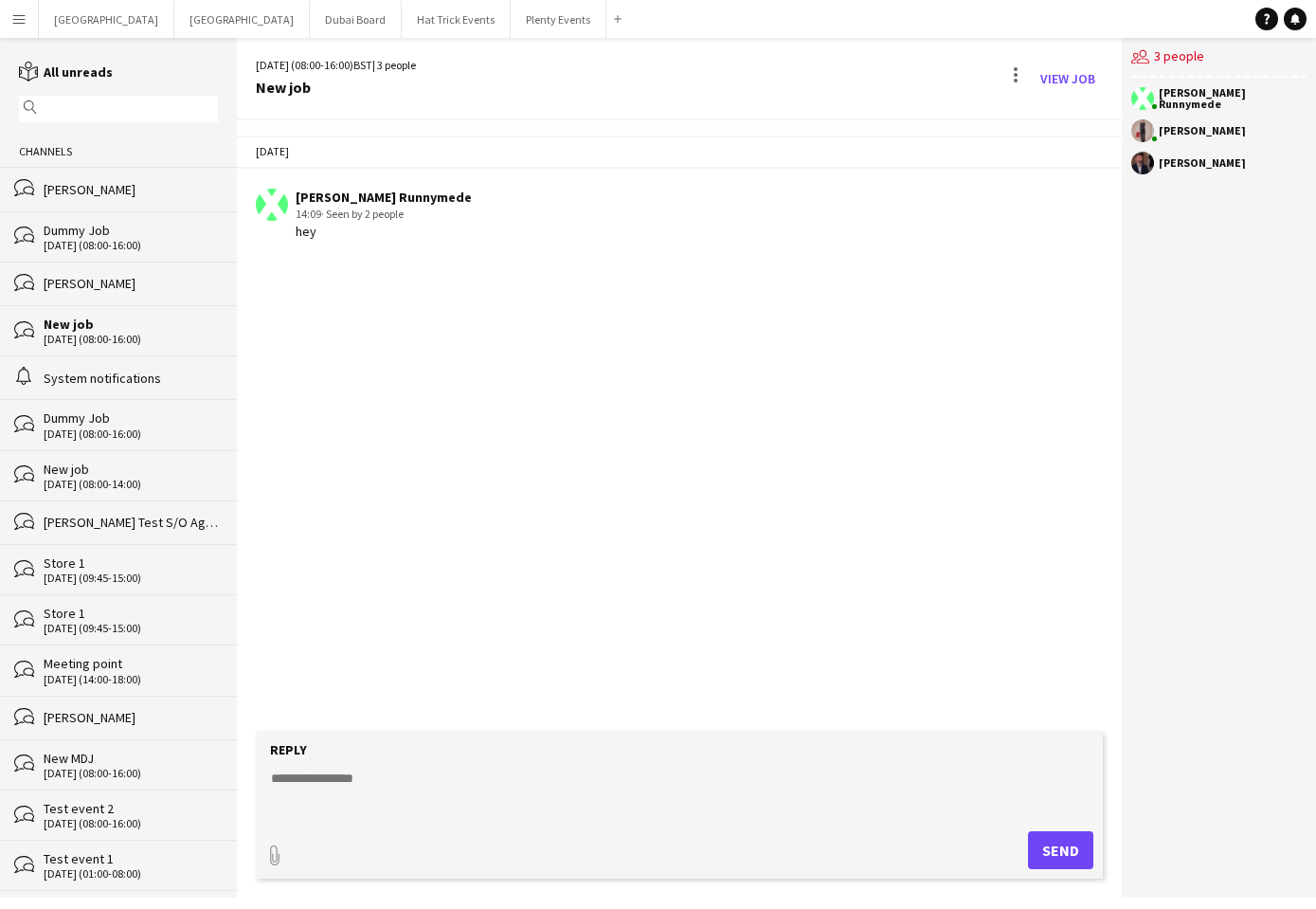
click at [181, 195] on div "Jacko Anderson" at bounding box center [131, 189] width 175 height 17
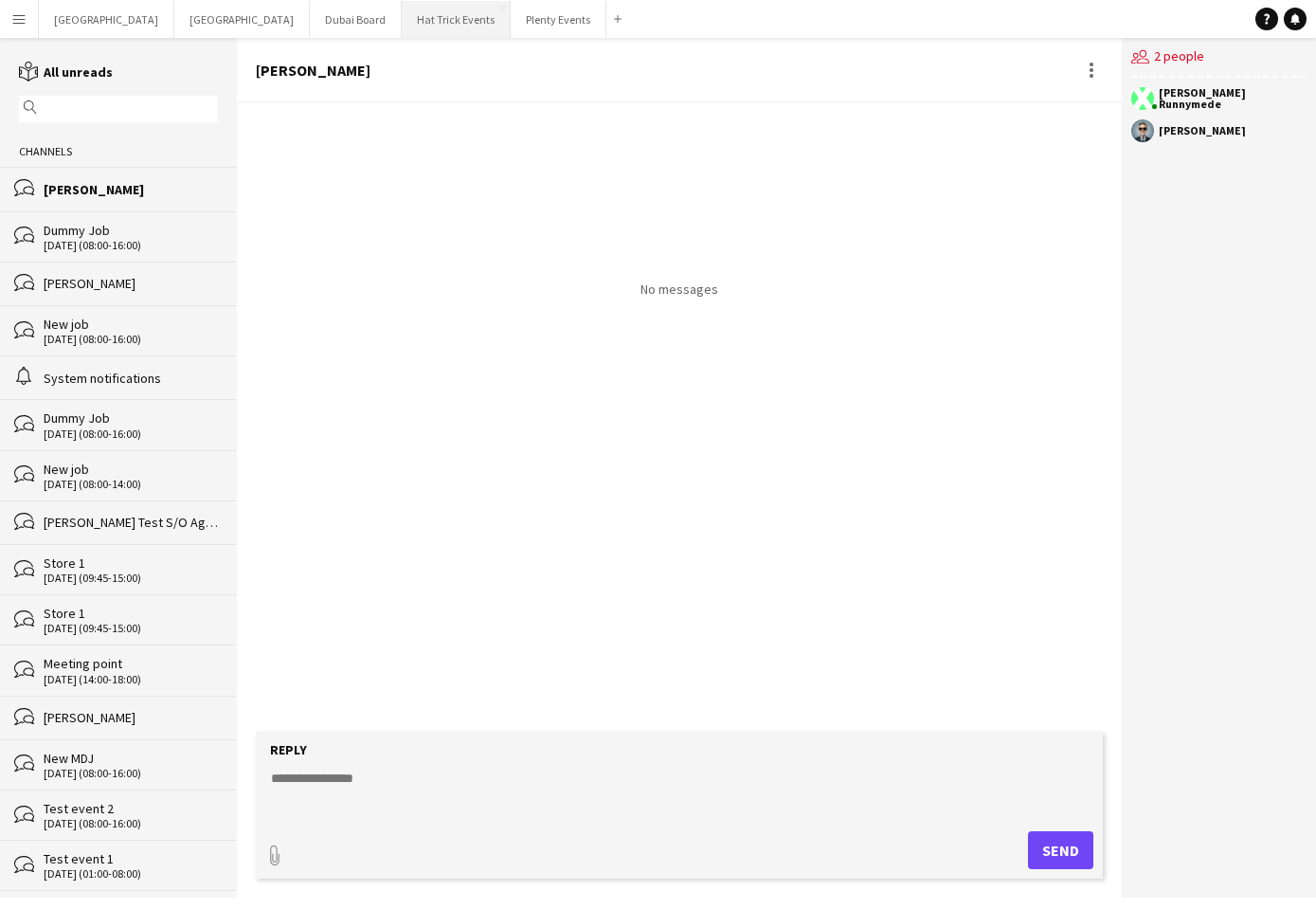
click at [402, 22] on button "Hat Trick Events Close" at bounding box center [455, 19] width 109 height 37
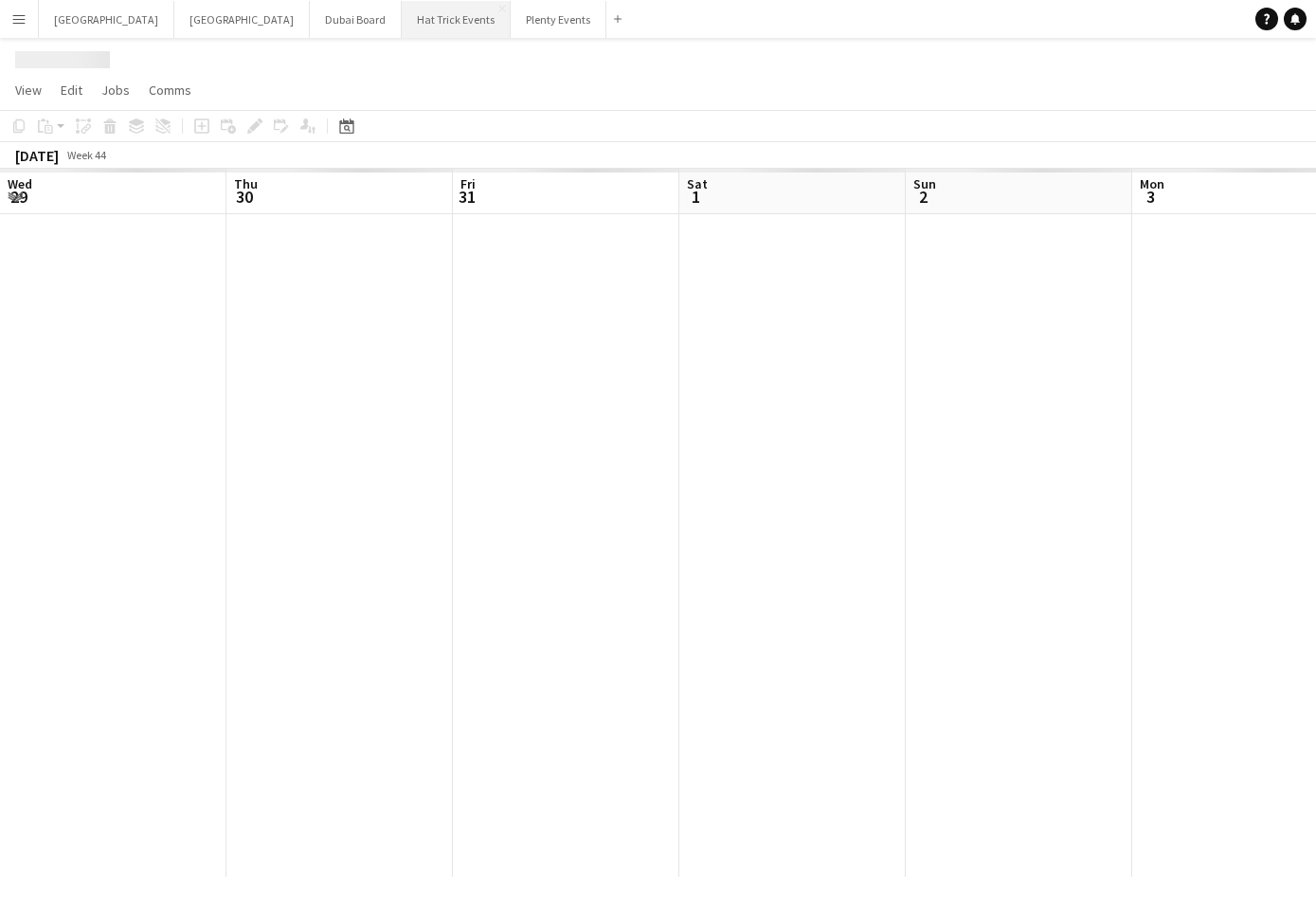
scroll to position [0, 666]
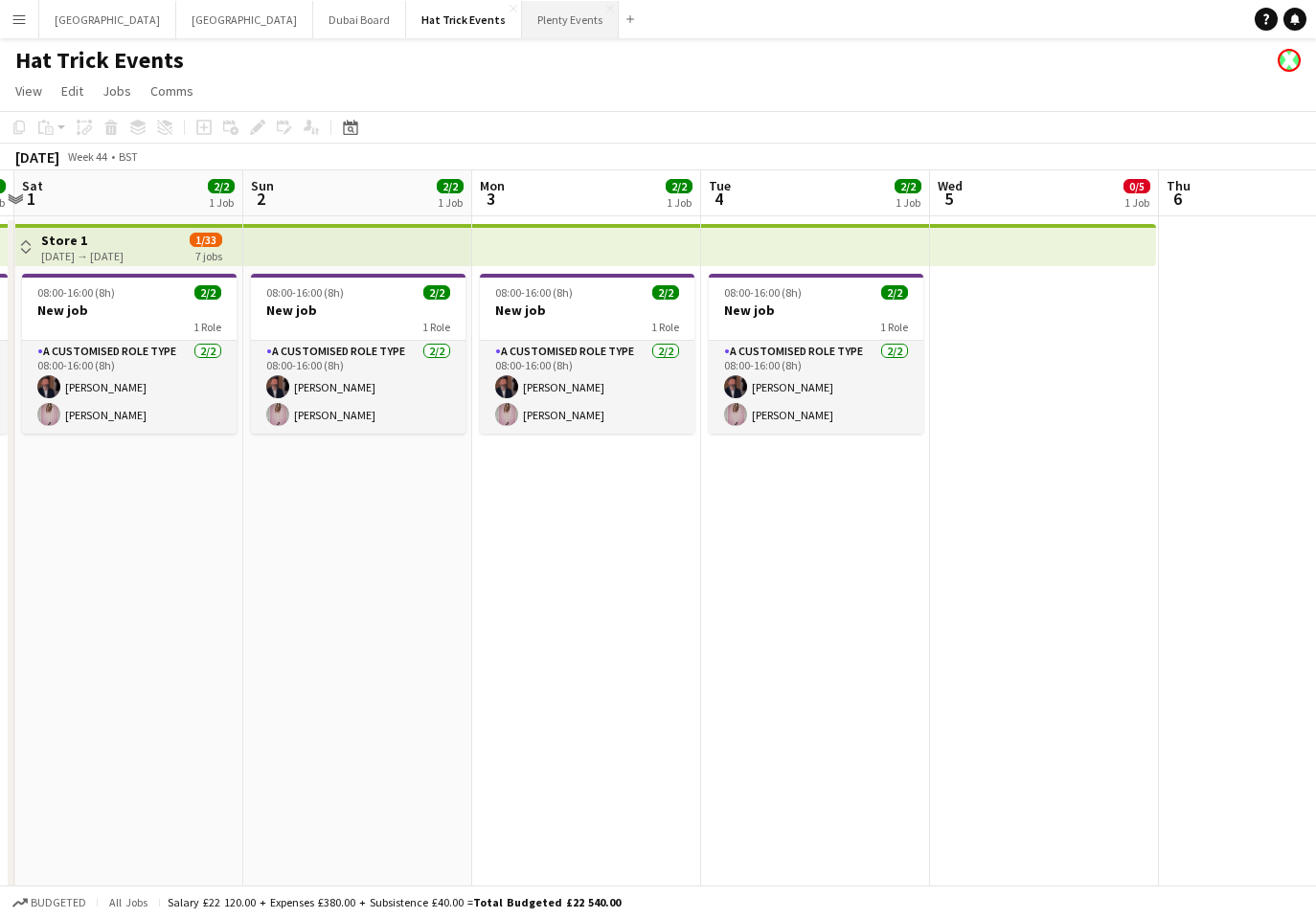
click at [522, 18] on button "Plenty Events Close" at bounding box center [571, 19] width 97 height 37
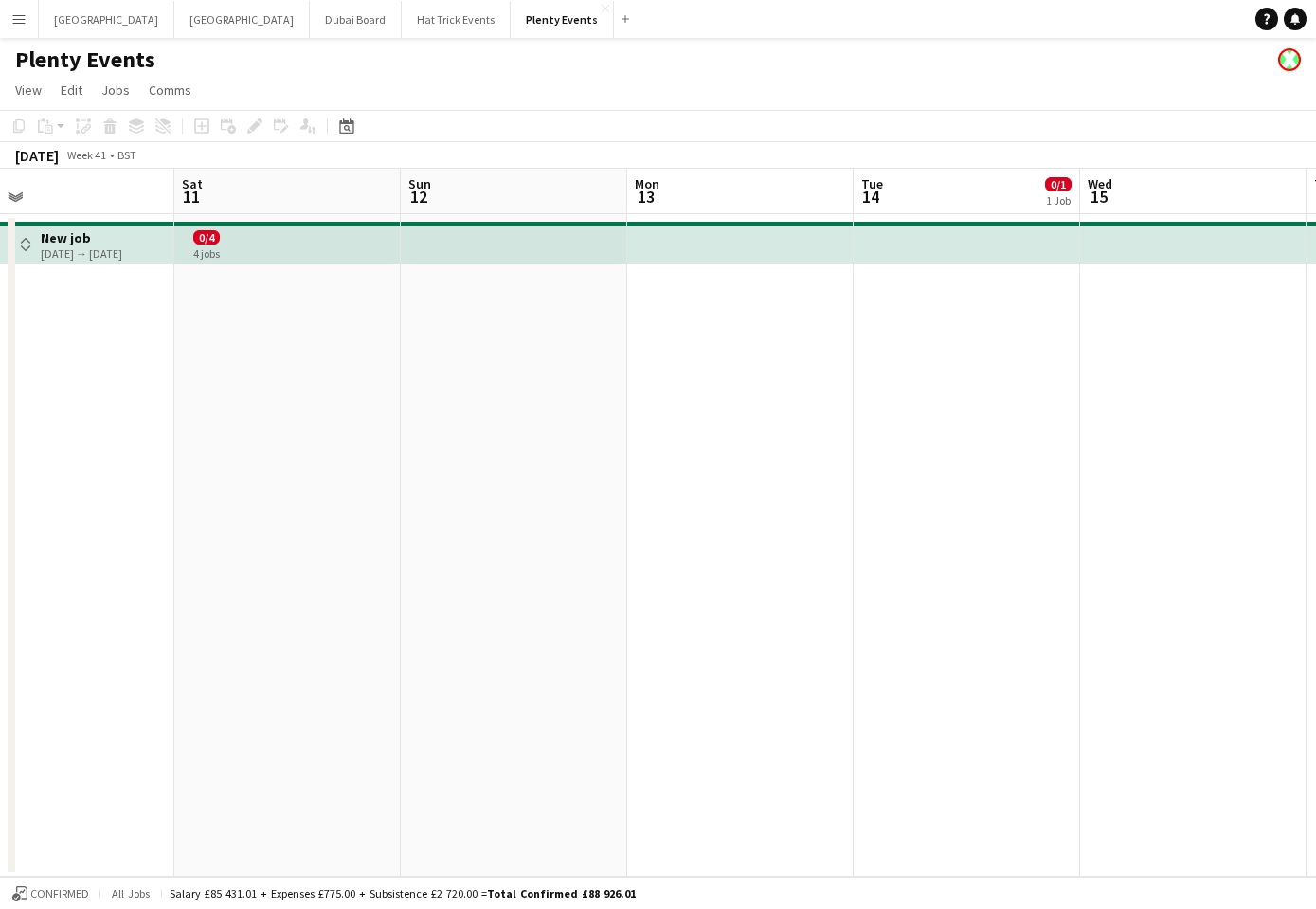
scroll to position [0, 785]
drag, startPoint x: 931, startPoint y: 463, endPoint x: 146, endPoint y: 454, distance: 785.1
click at [146, 454] on app-calendar-viewport "Tue 7 0/1 1 Job Wed 8 1/1 1 Job Thu 9 Fri 10 Sat 11 Sun 12 Mon 13 Tue 14 0/1 1 …" at bounding box center [658, 523] width 1316 height 708
click at [739, 342] on app-date-cell at bounding box center [688, 546] width 227 height 663
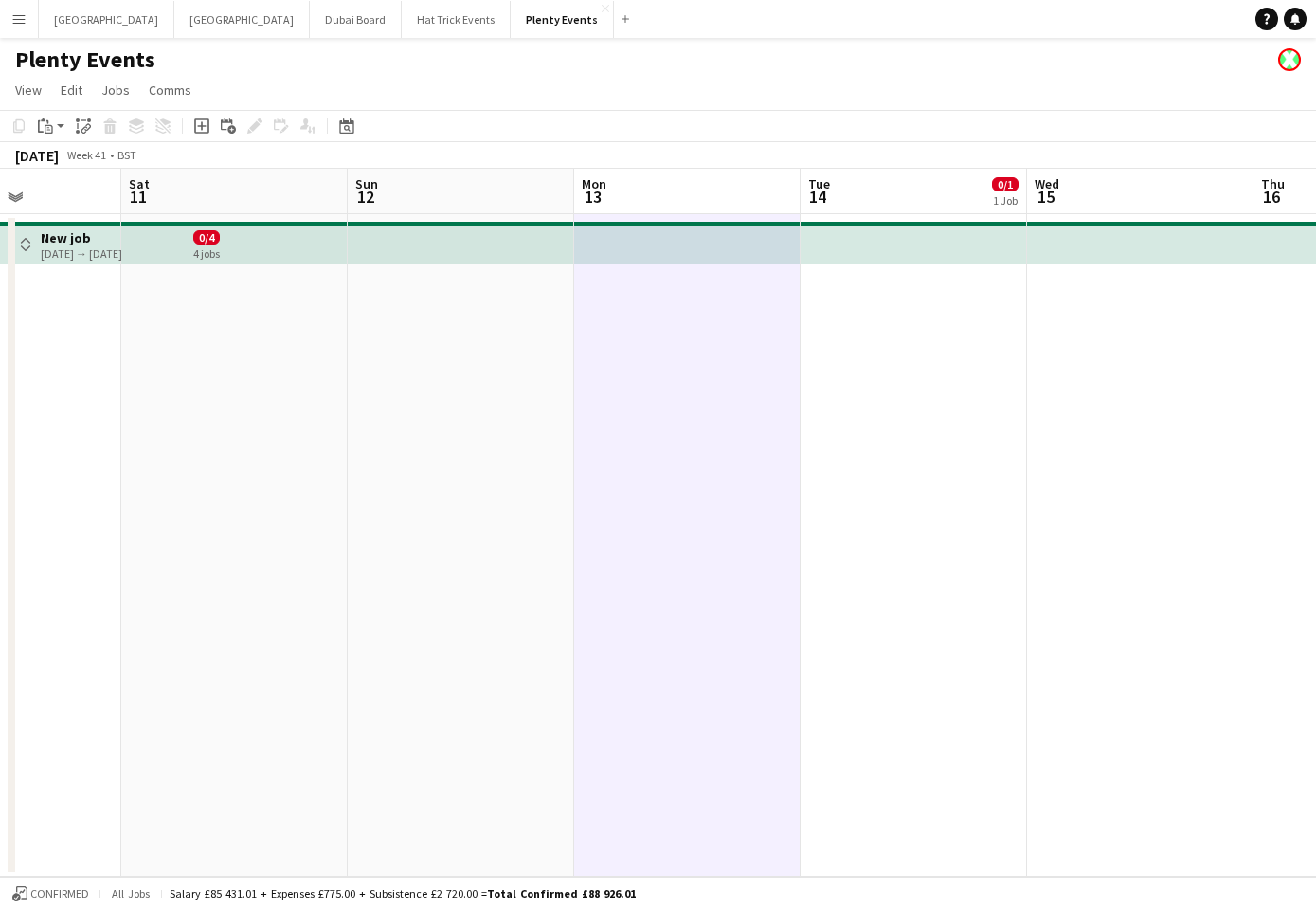
click at [479, 250] on app-top-bar at bounding box center [461, 242] width 227 height 41
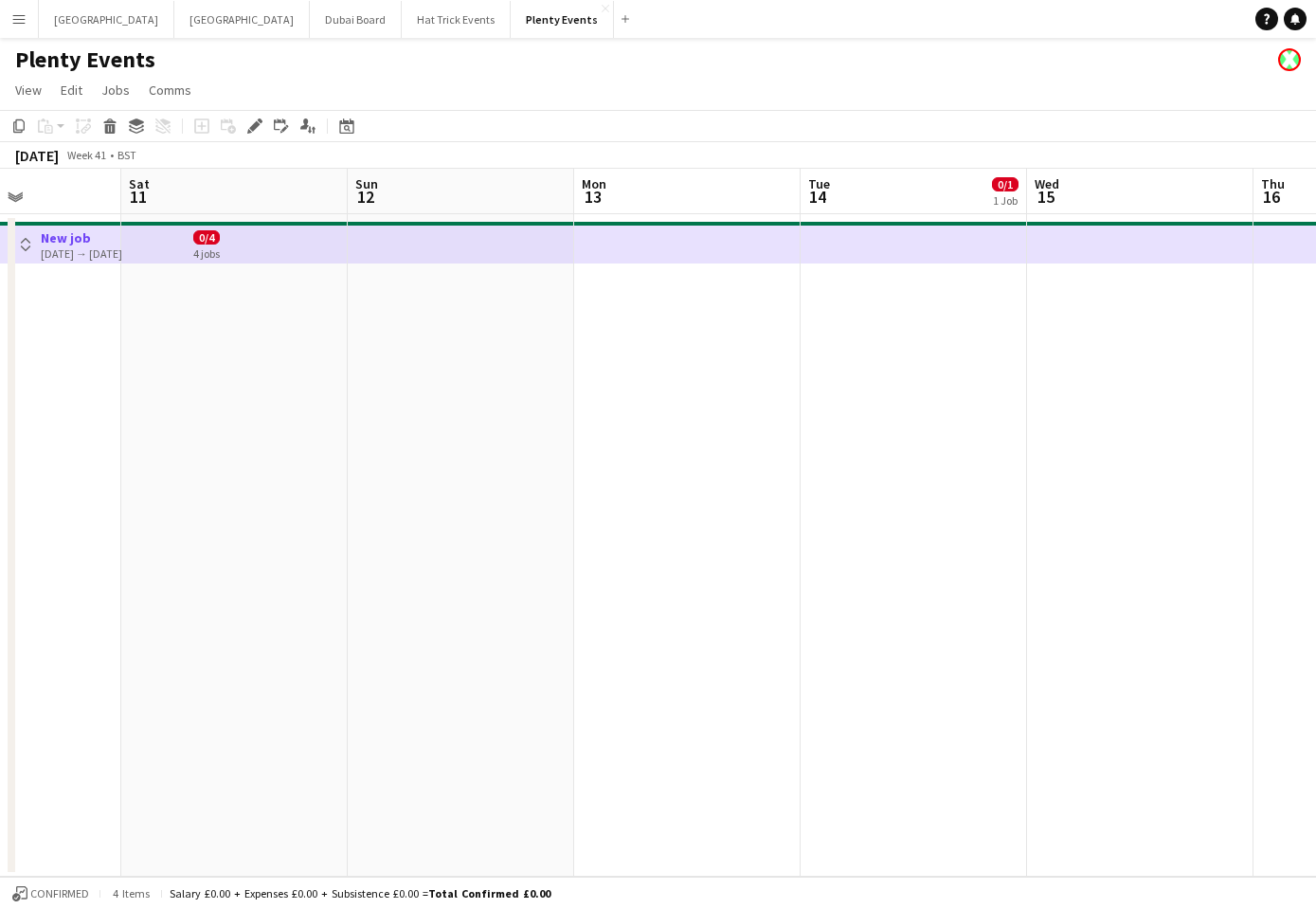
click at [477, 248] on app-top-bar at bounding box center [461, 242] width 227 height 41
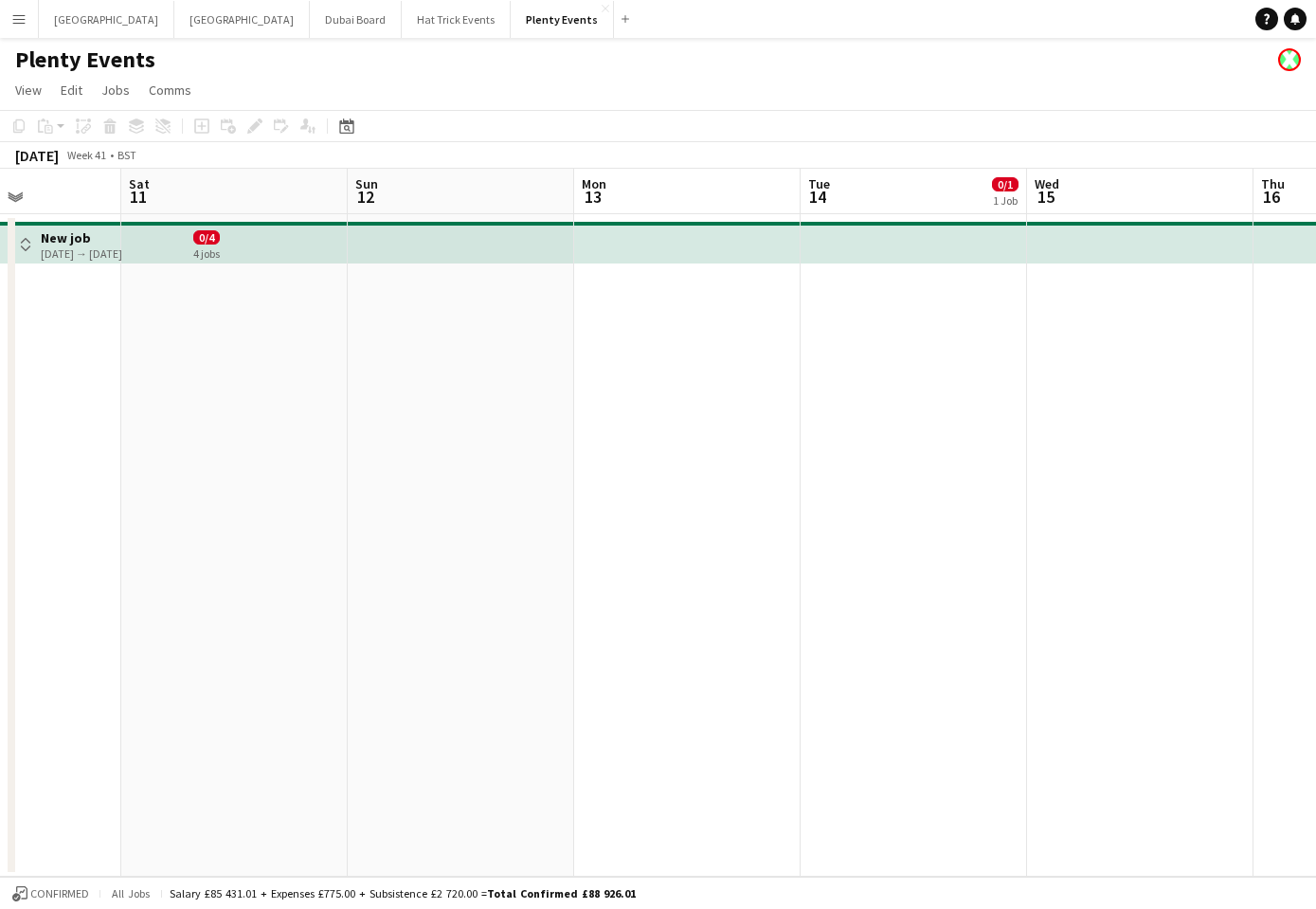
click at [40, 243] on h3 "New job" at bounding box center [81, 238] width 82 height 17
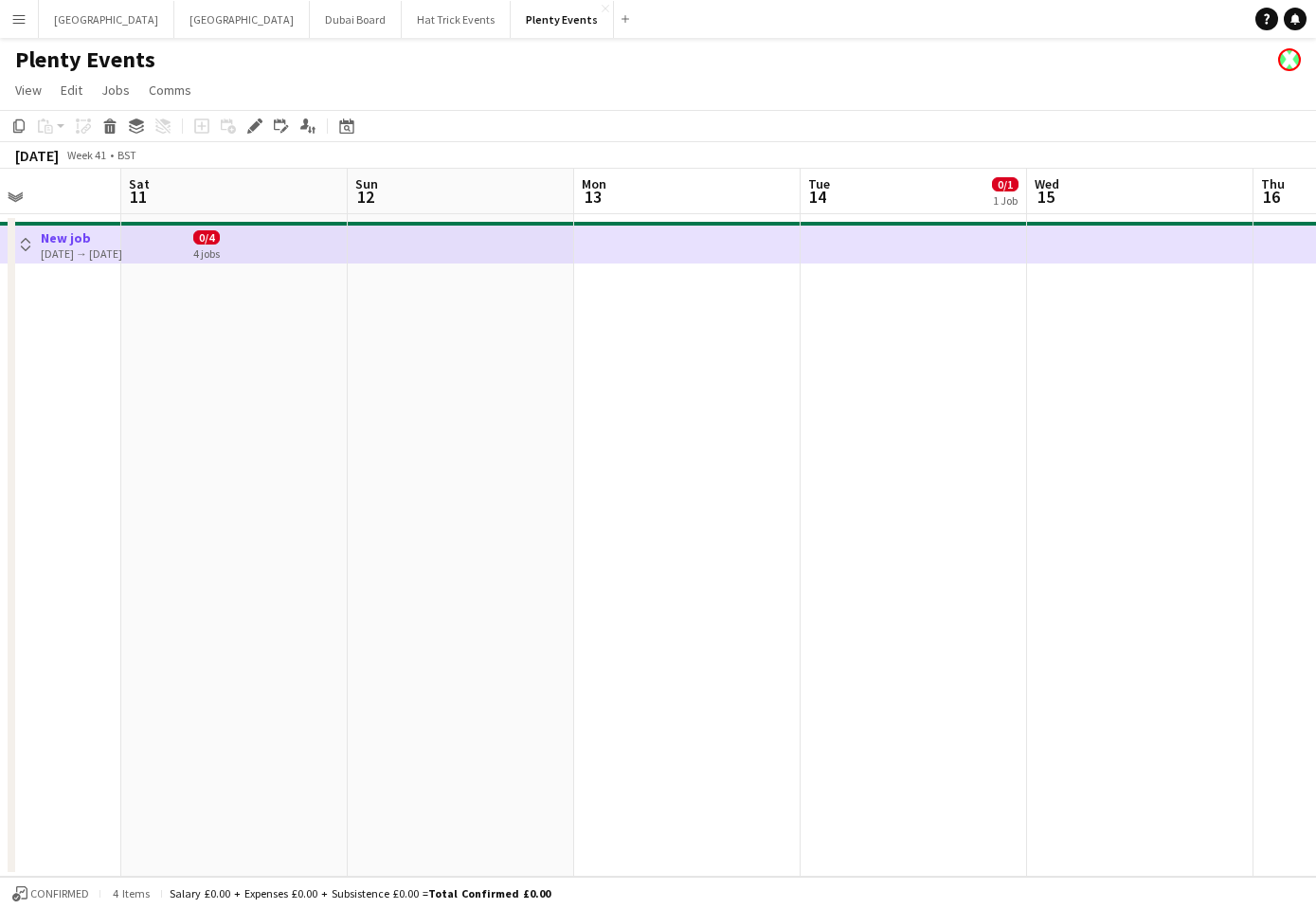
click at [29, 247] on app-icon "Toggle View" at bounding box center [26, 245] width 13 height 13
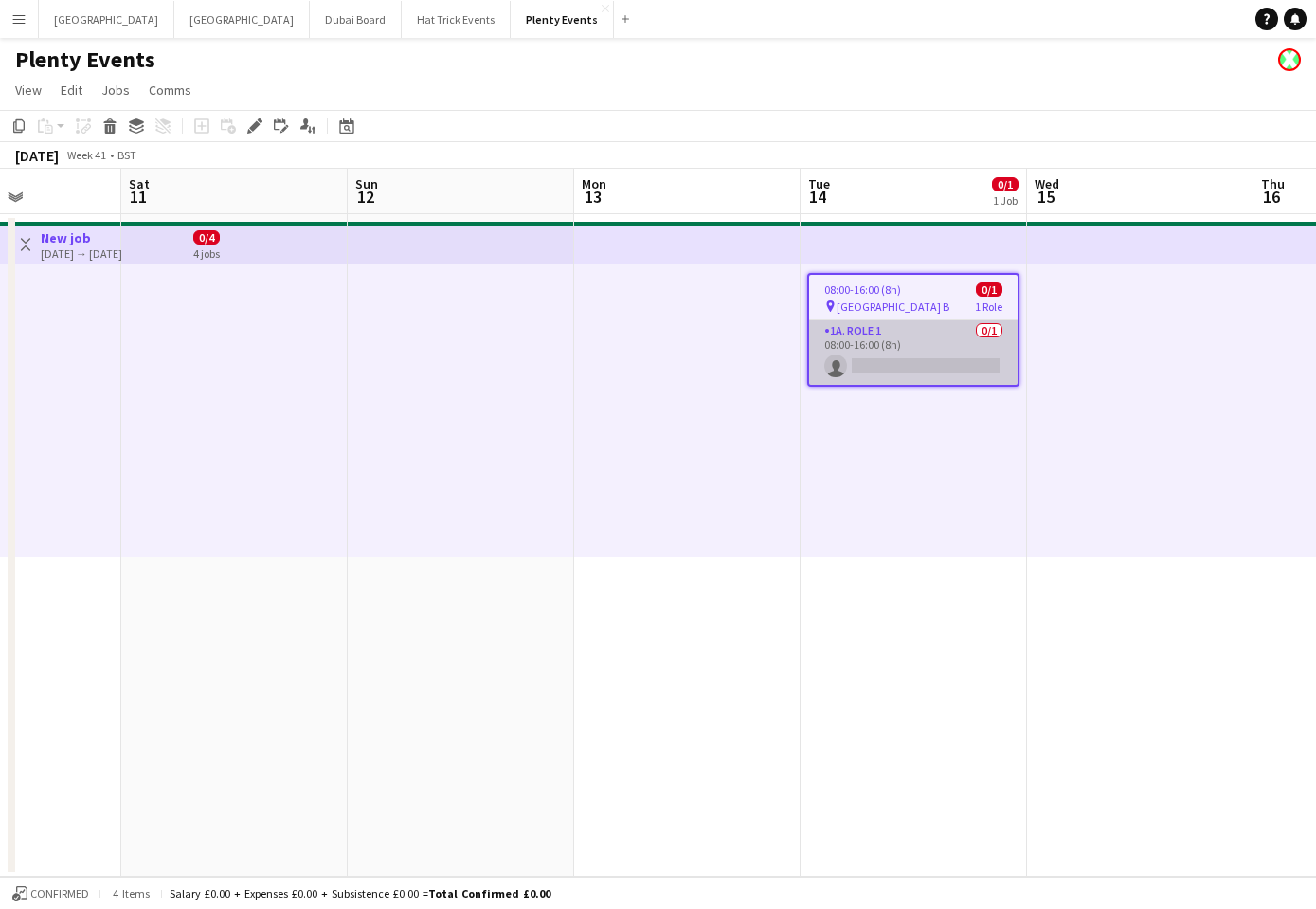
click at [890, 362] on app-card-role "1a. Role 1 0/1 08:00-16:00 (8h) single-neutral-actions" at bounding box center [914, 352] width 208 height 64
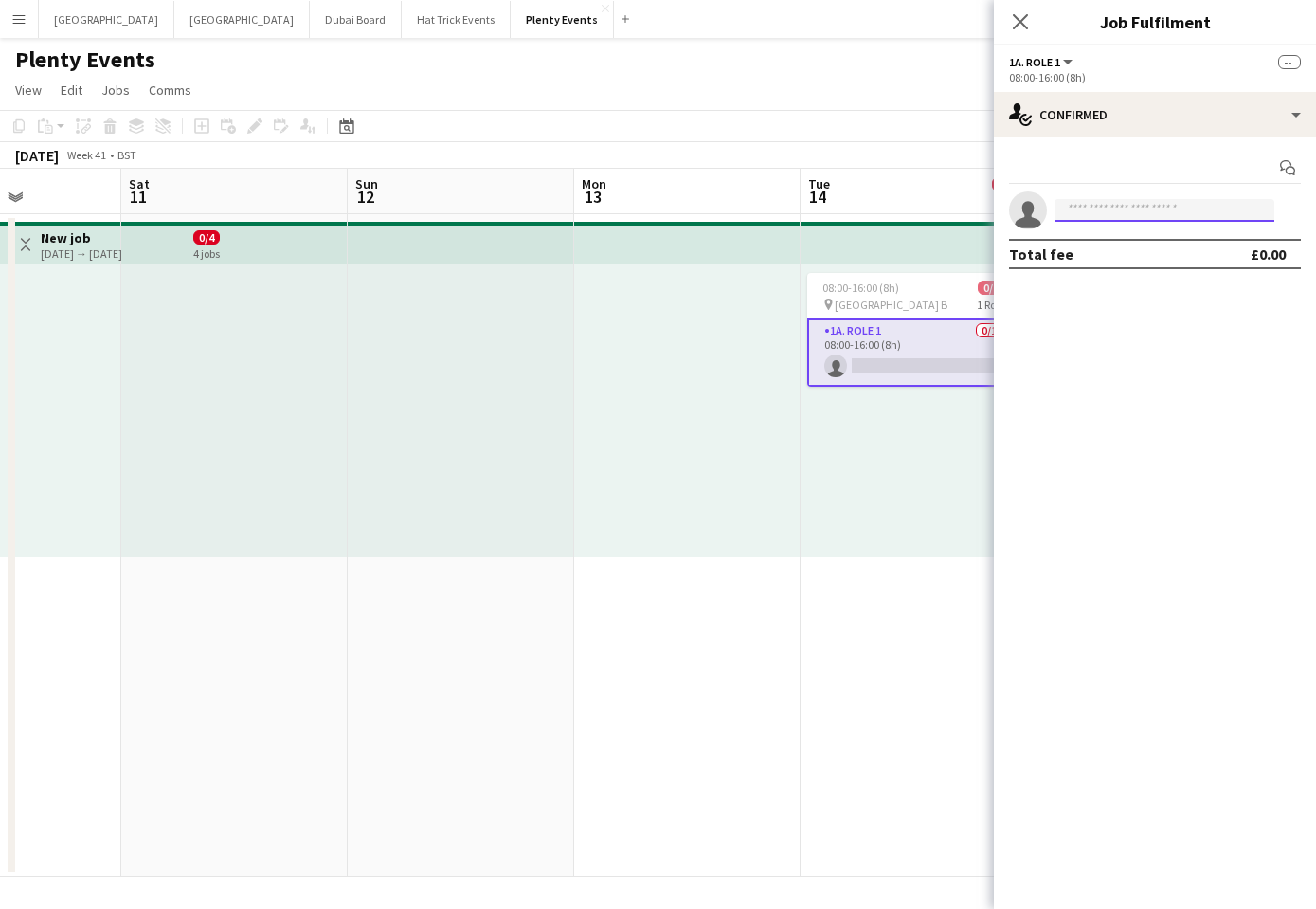
click at [1119, 212] on input at bounding box center [1164, 210] width 220 height 23
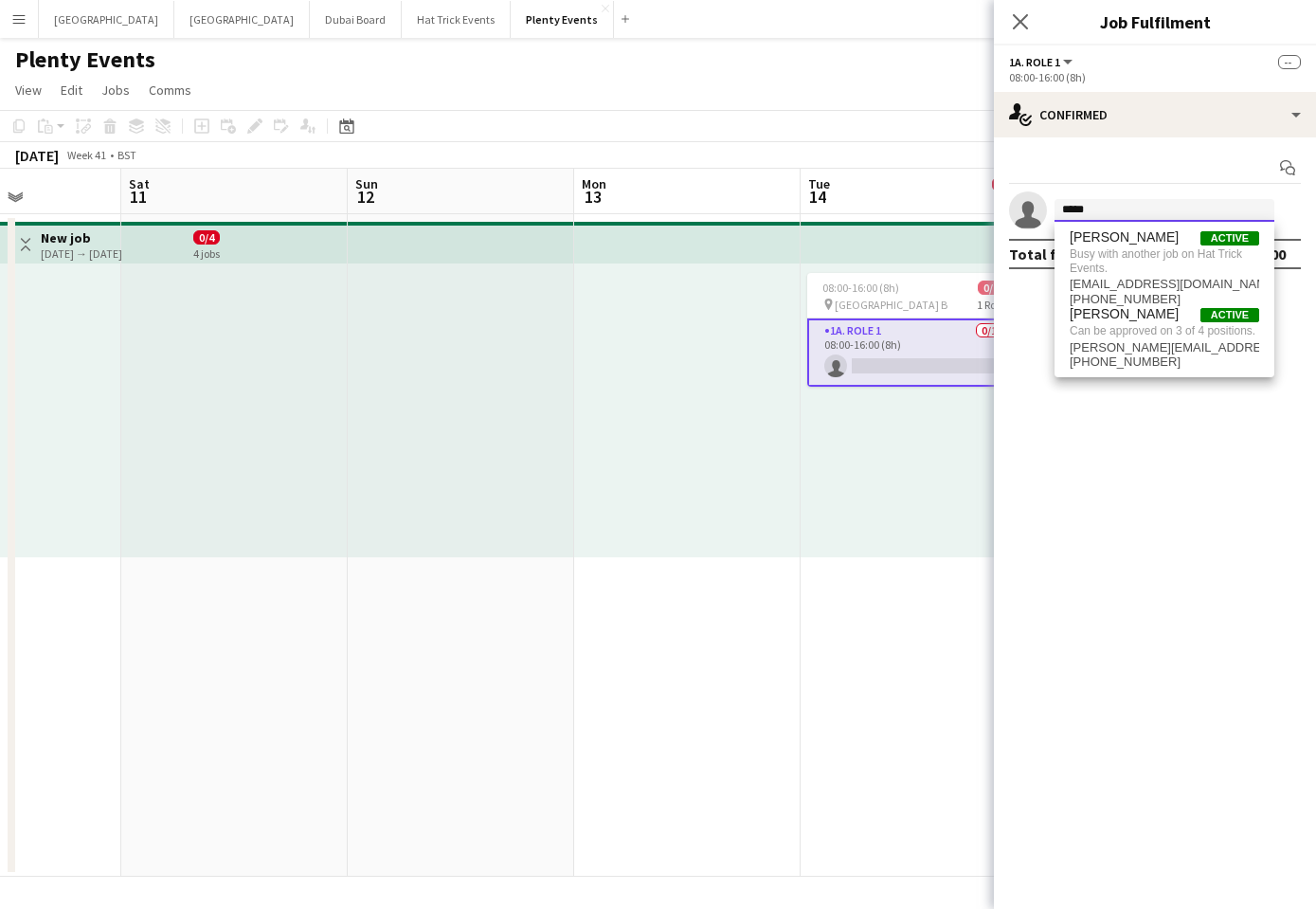
type input "*****"
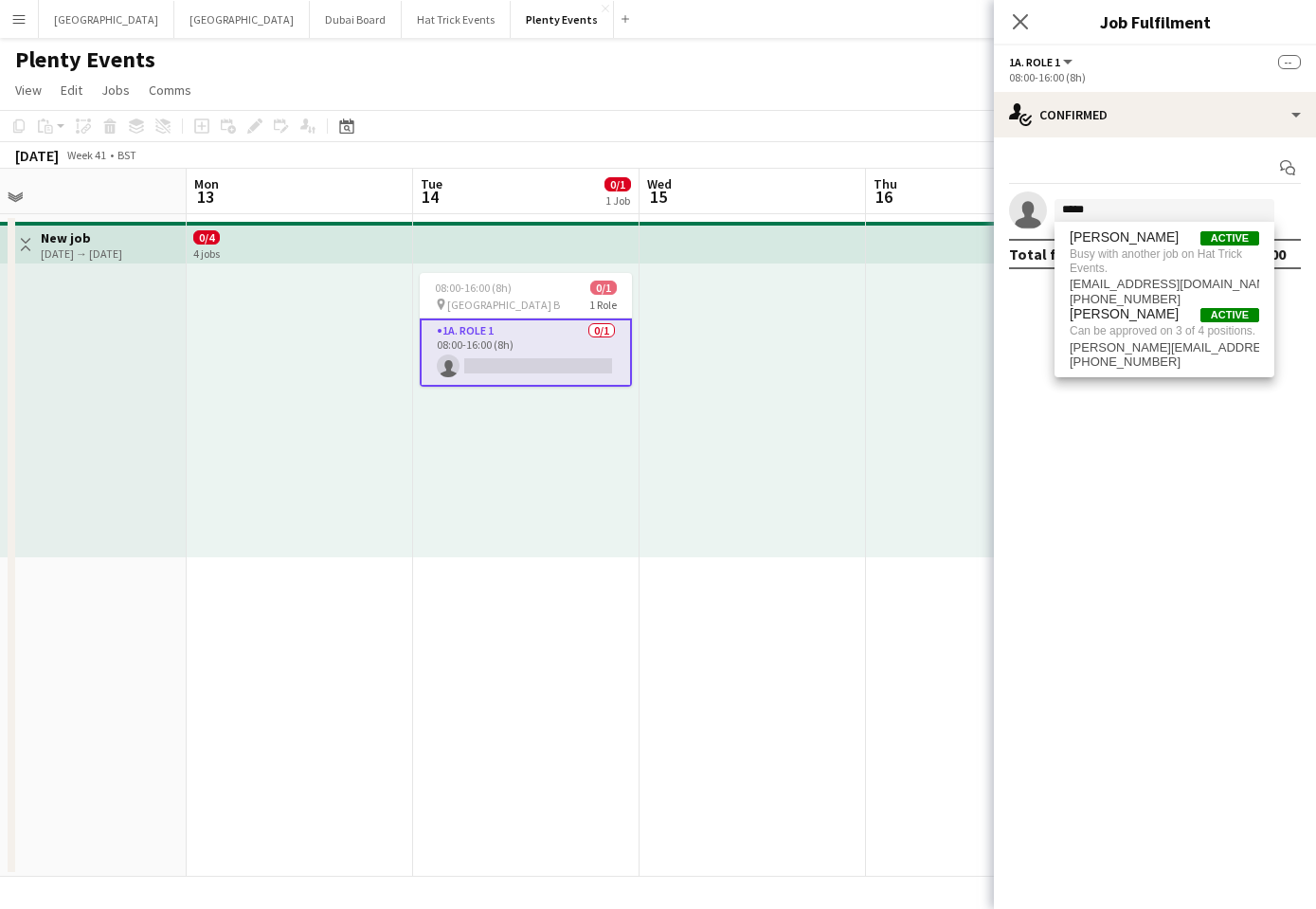
drag, startPoint x: 885, startPoint y: 613, endPoint x: 385, endPoint y: 555, distance: 503.4
click at [377, 544] on app-calendar-viewport "Thu 9 Fri 10 Sat 11 Sun 12 Mon 13 Tue 14 0/1 1 Job Wed 15 Thu 16 Fri 17 Sat 18 …" at bounding box center [658, 523] width 1316 height 708
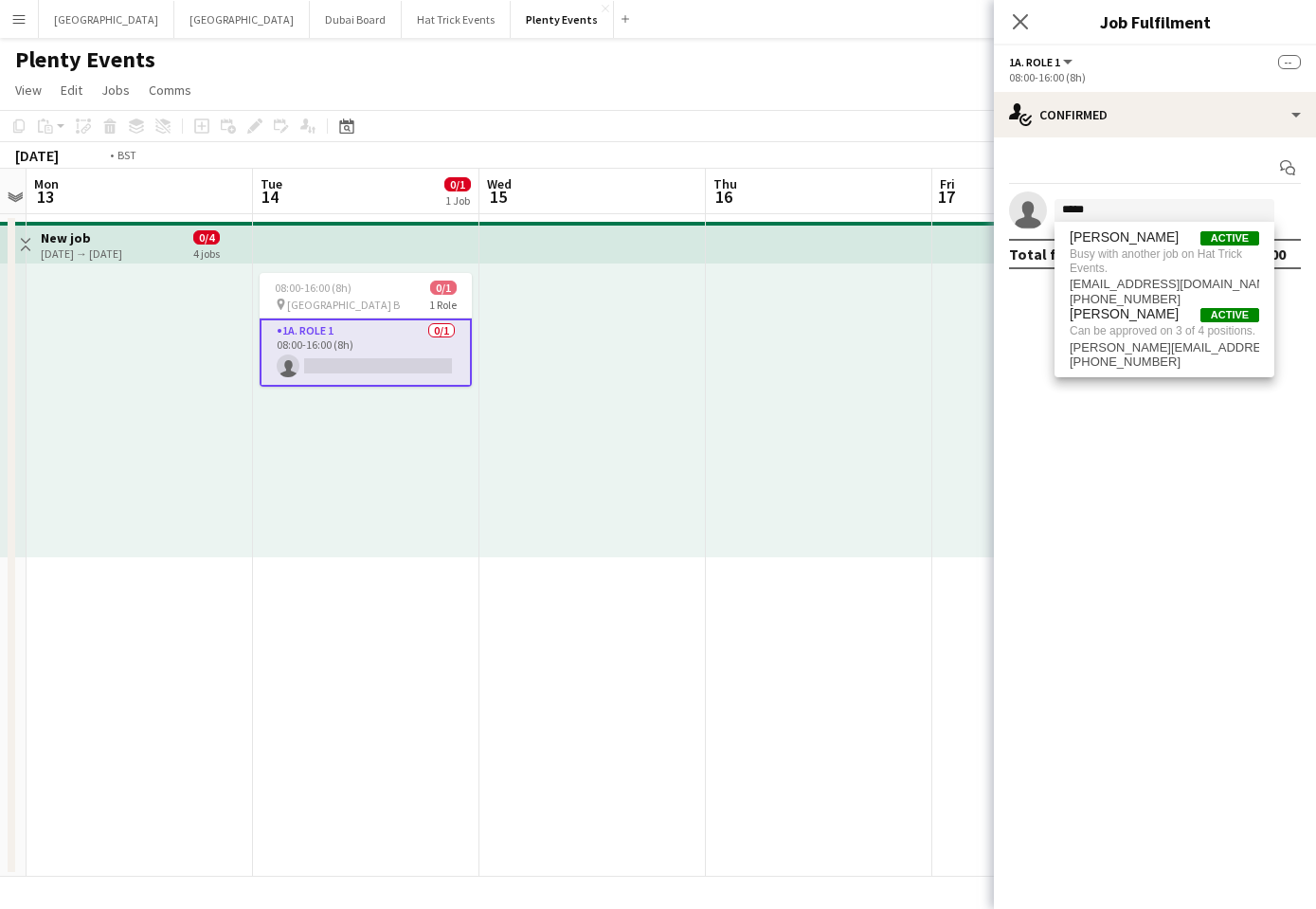
drag, startPoint x: 839, startPoint y: 603, endPoint x: 448, endPoint y: 561, distance: 393.2
click at [448, 561] on app-calendar-viewport "Fri 10 Sat 11 Sun 12 Mon 13 Tue 14 0/1 1 Job Wed 15 Thu 16 Fri 17 Sat 18 Sun 19…" at bounding box center [658, 523] width 1316 height 708
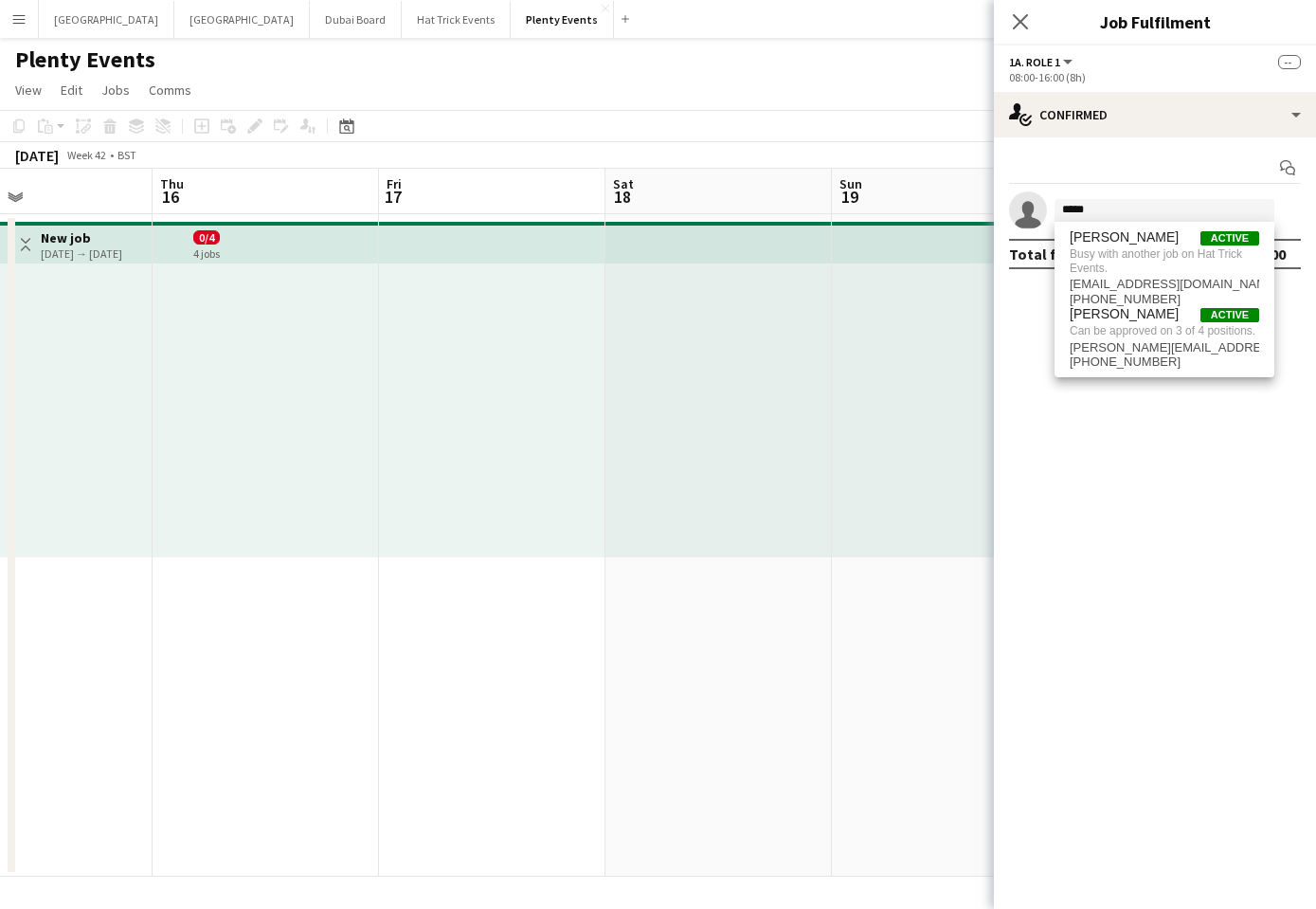
drag, startPoint x: 807, startPoint y: 631, endPoint x: 347, endPoint y: 569, distance: 464.2
click at [335, 564] on app-calendar-viewport "Sun 12 Mon 13 Tue 14 0/1 1 Job Wed 15 Thu 16 Fri 17 Sat 18 Sun 19 Mon 20 Tue 21…" at bounding box center [658, 523] width 1316 height 708
drag, startPoint x: 720, startPoint y: 604, endPoint x: 291, endPoint y: 561, distance: 431.1
click at [291, 561] on app-calendar-viewport "Mon 13 Tue 14 0/1 1 Job Wed 15 Thu 16 Fri 17 Sat 18 Sun 19 Mon 20 Tue 21 0/1 1 …" at bounding box center [658, 523] width 1316 height 708
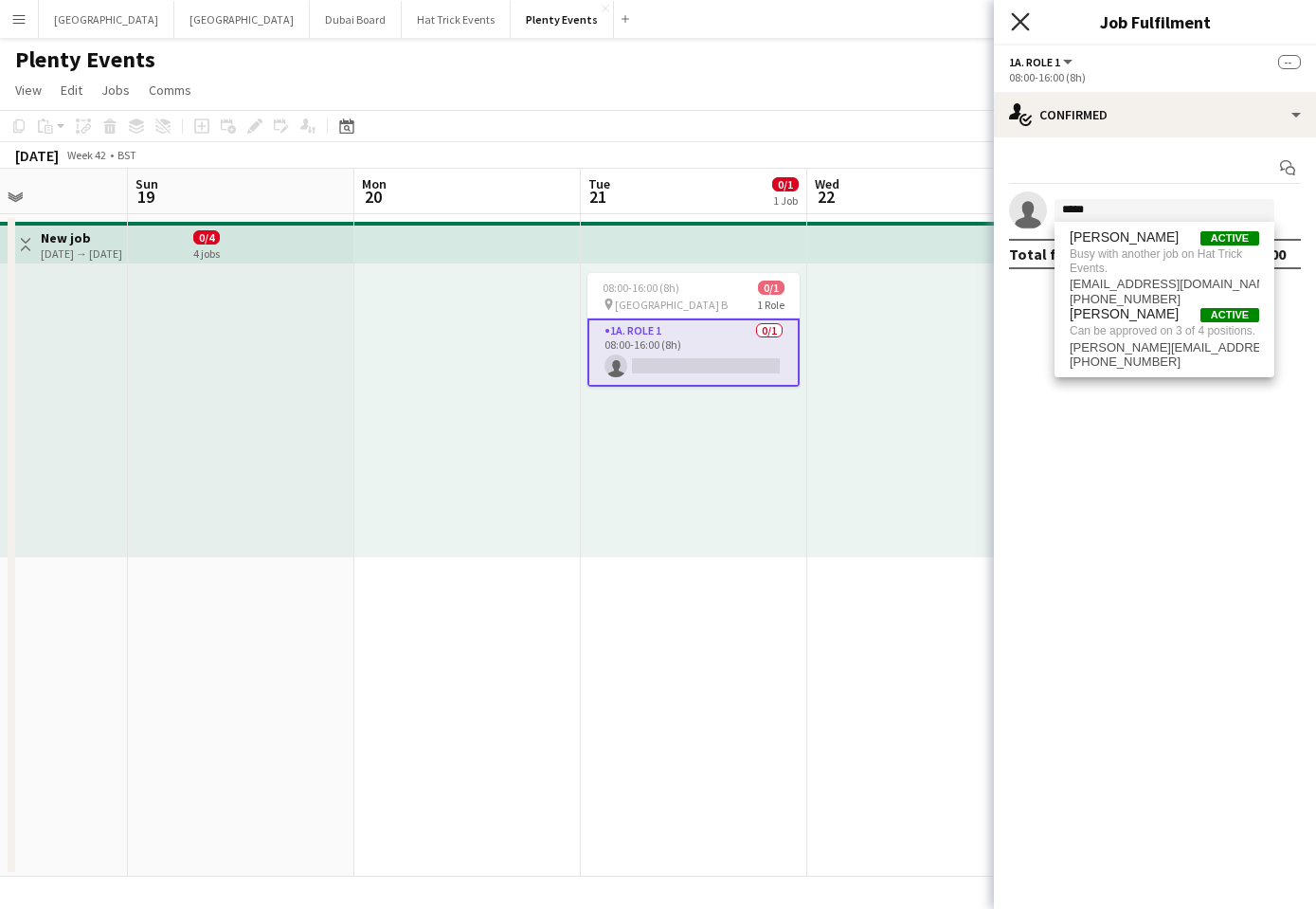
click at [1023, 25] on icon at bounding box center [1020, 21] width 18 height 18
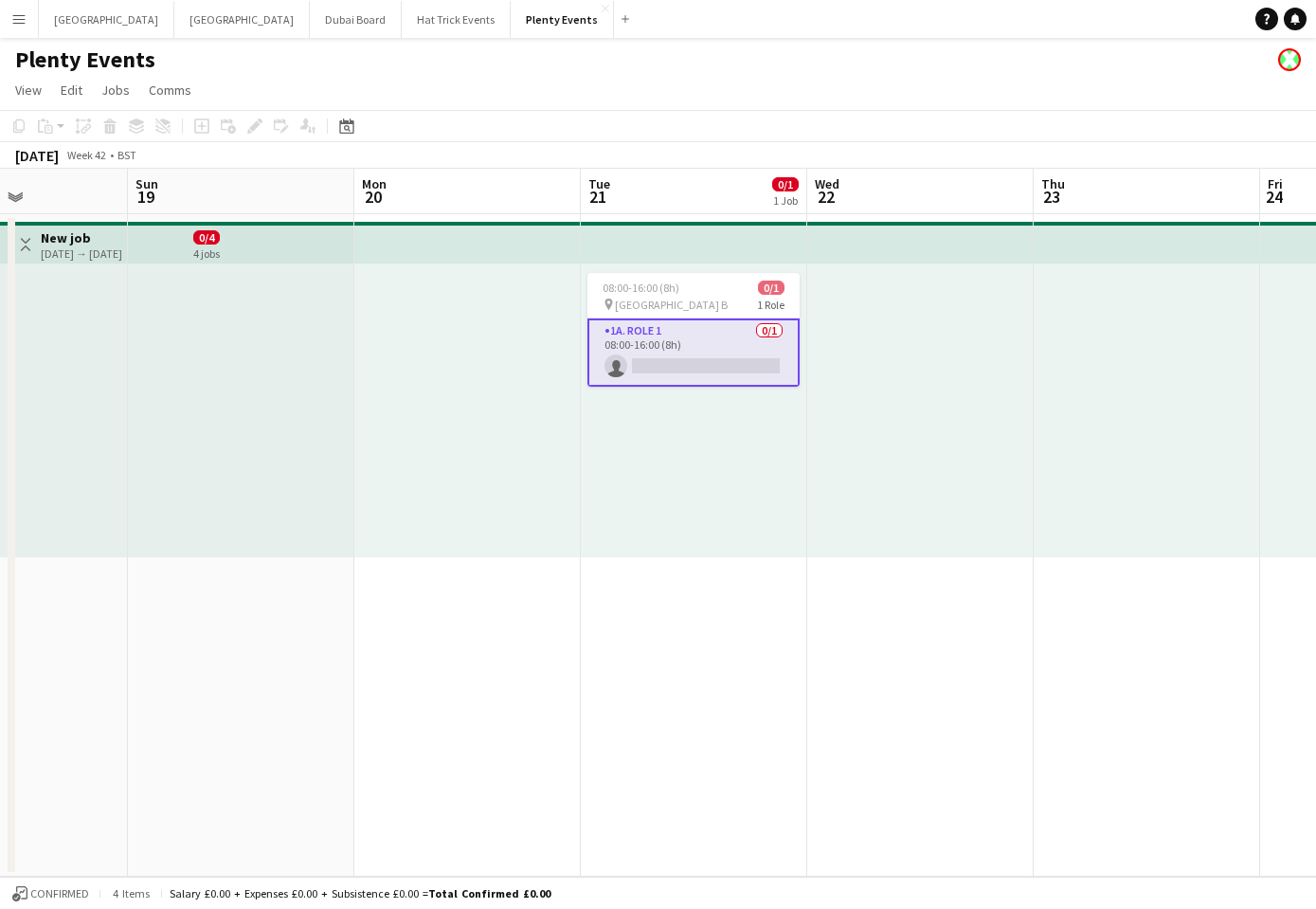
click at [681, 609] on app-date-cell "08:00-16:00 (8h) 0/1 pin Wembley Gate B 1 Role 1a. Role 1 0/1 08:00-16:00 (8h) …" at bounding box center [695, 546] width 227 height 663
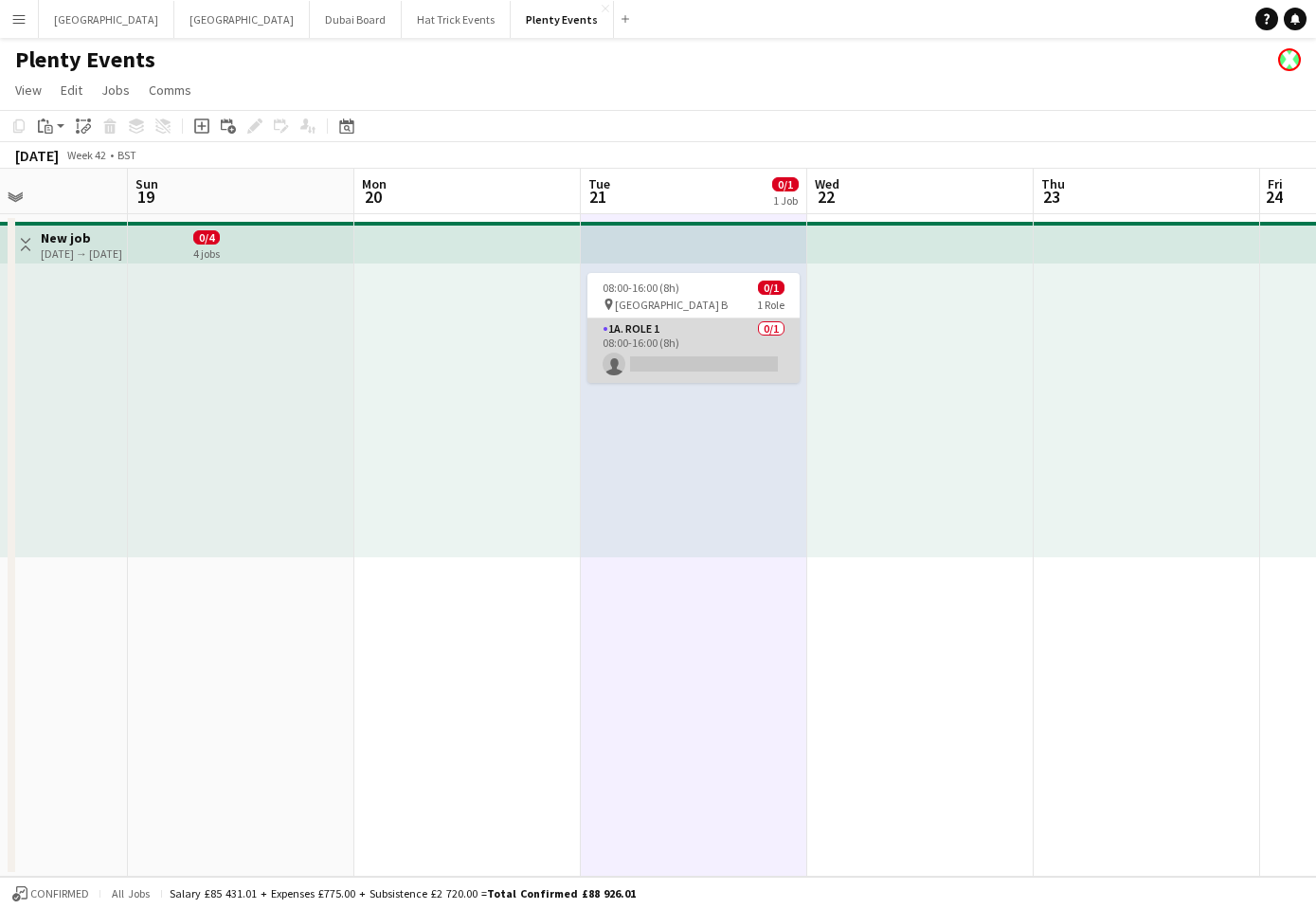
click at [685, 356] on app-card-role "1a. Role 1 0/1 08:00-16:00 (8h) single-neutral-actions" at bounding box center [694, 350] width 212 height 64
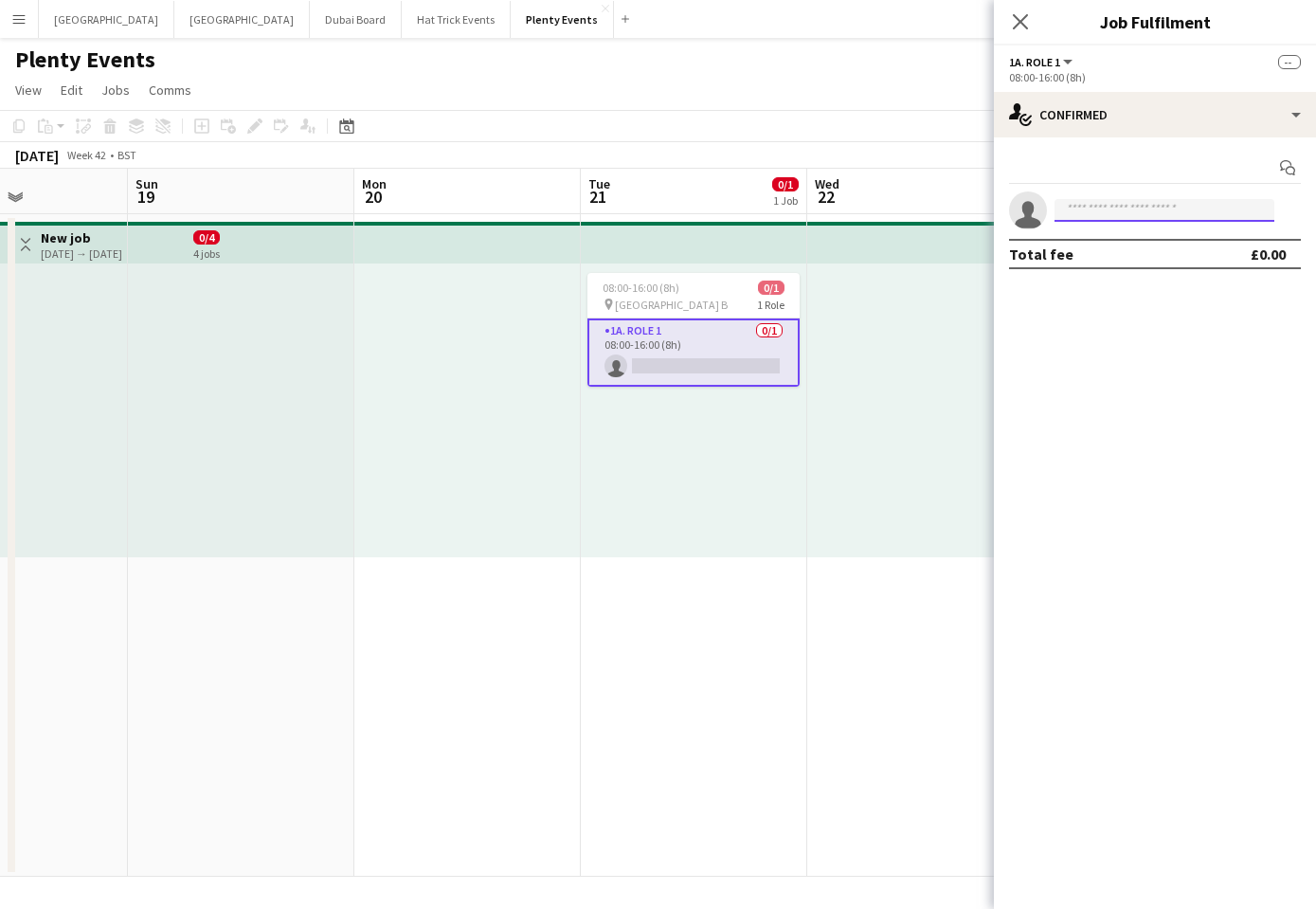
click at [1084, 214] on input at bounding box center [1164, 210] width 220 height 23
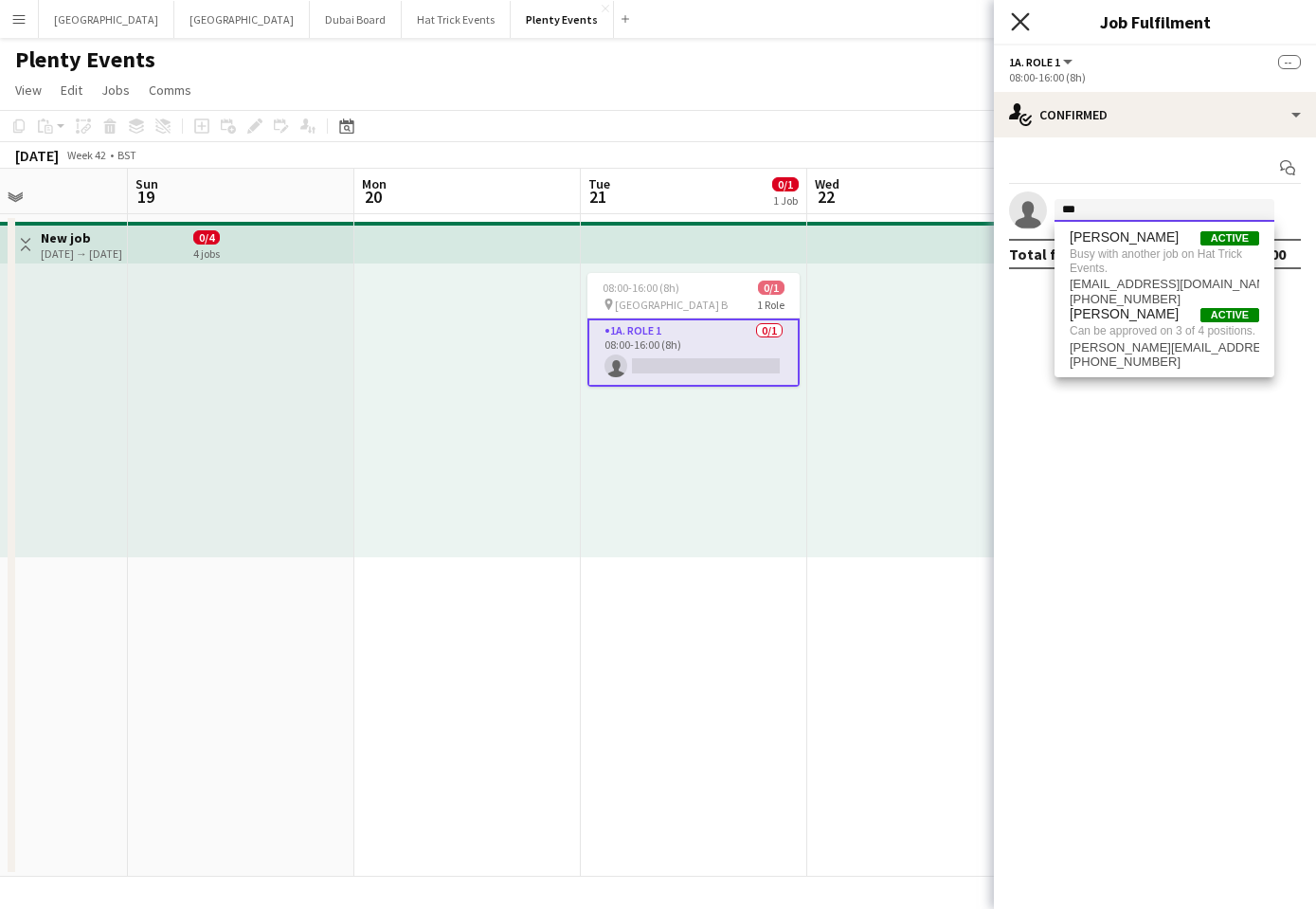
type input "***"
click at [1017, 23] on icon "Close pop-in" at bounding box center [1020, 21] width 18 height 18
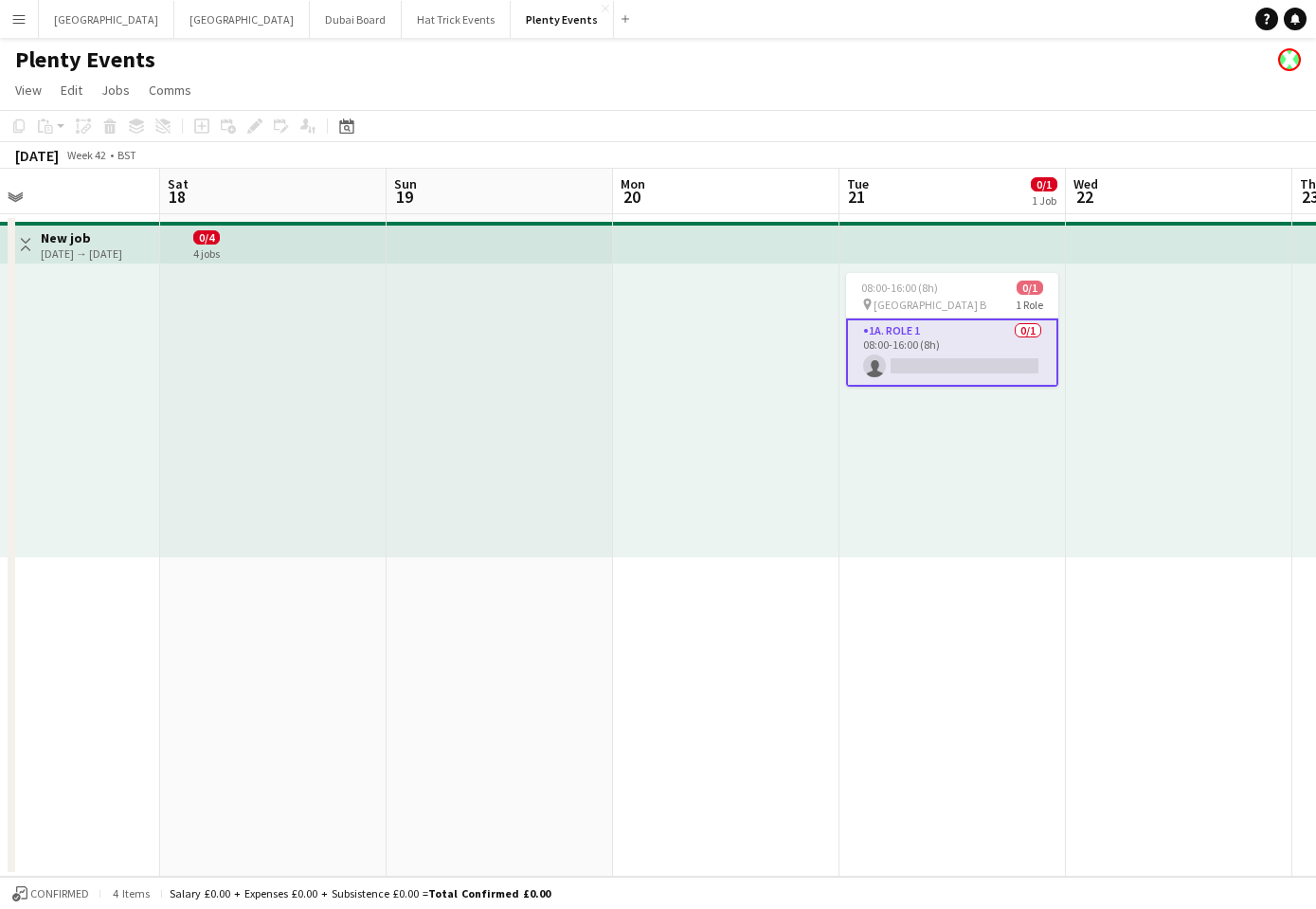
drag, startPoint x: 577, startPoint y: 671, endPoint x: 1172, endPoint y: 651, distance: 595.3
click at [1170, 651] on app-calendar-viewport "Wed 15 Thu 16 Fri 17 Sat 18 Sun 19 Mon 20 Tue 21 0/1 1 Job Wed 22 Thu 23 Fri 24…" at bounding box center [658, 523] width 1316 height 708
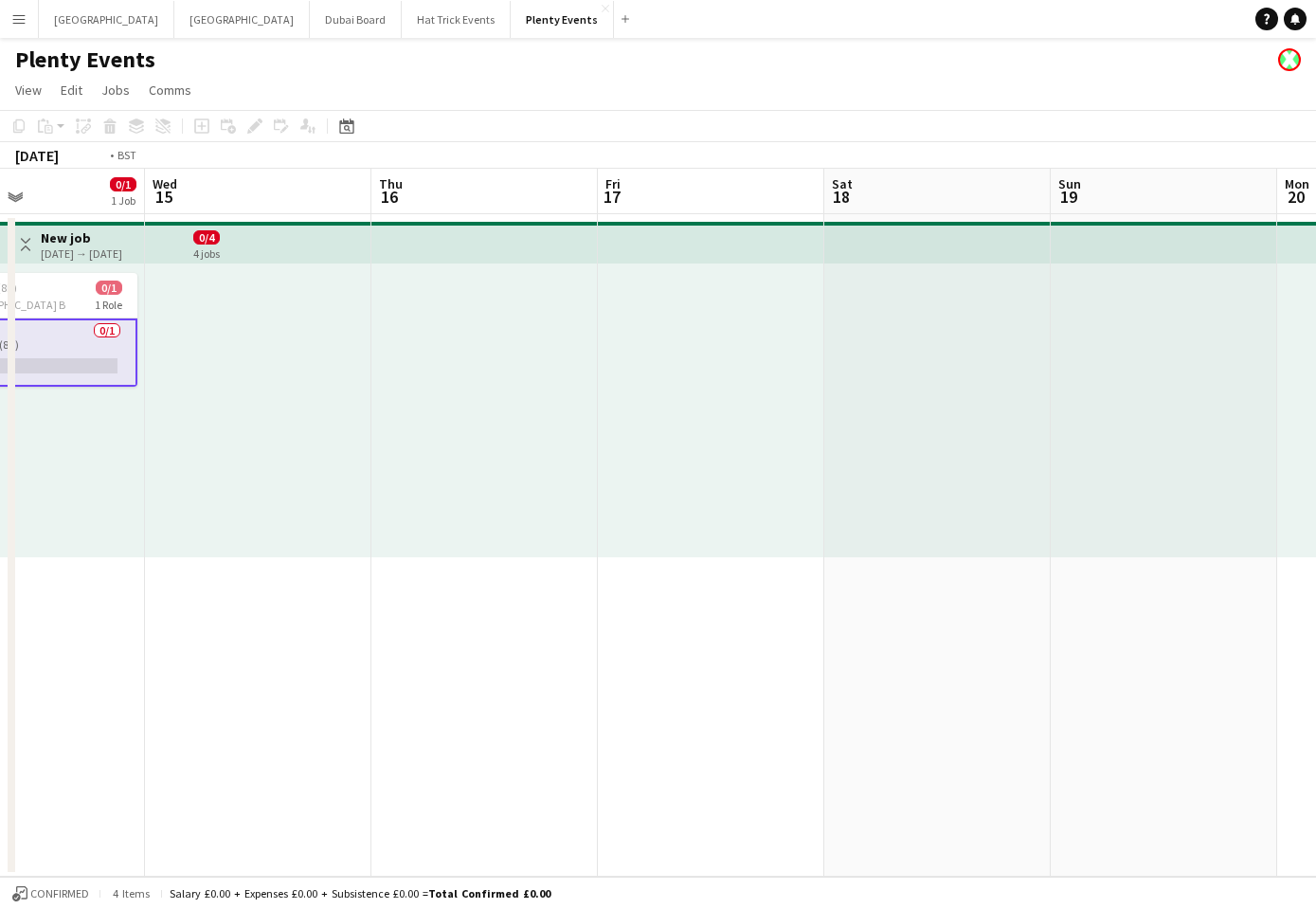
drag, startPoint x: 566, startPoint y: 613, endPoint x: 1228, endPoint y: 609, distance: 662.0
click at [1225, 608] on app-calendar-viewport "Sun 12 Mon 13 Tue 14 0/1 1 Job Wed 15 Thu 16 Fri 17 Sat 18 Sun 19 Mon 20 Tue 21…" at bounding box center [658, 523] width 1316 height 708
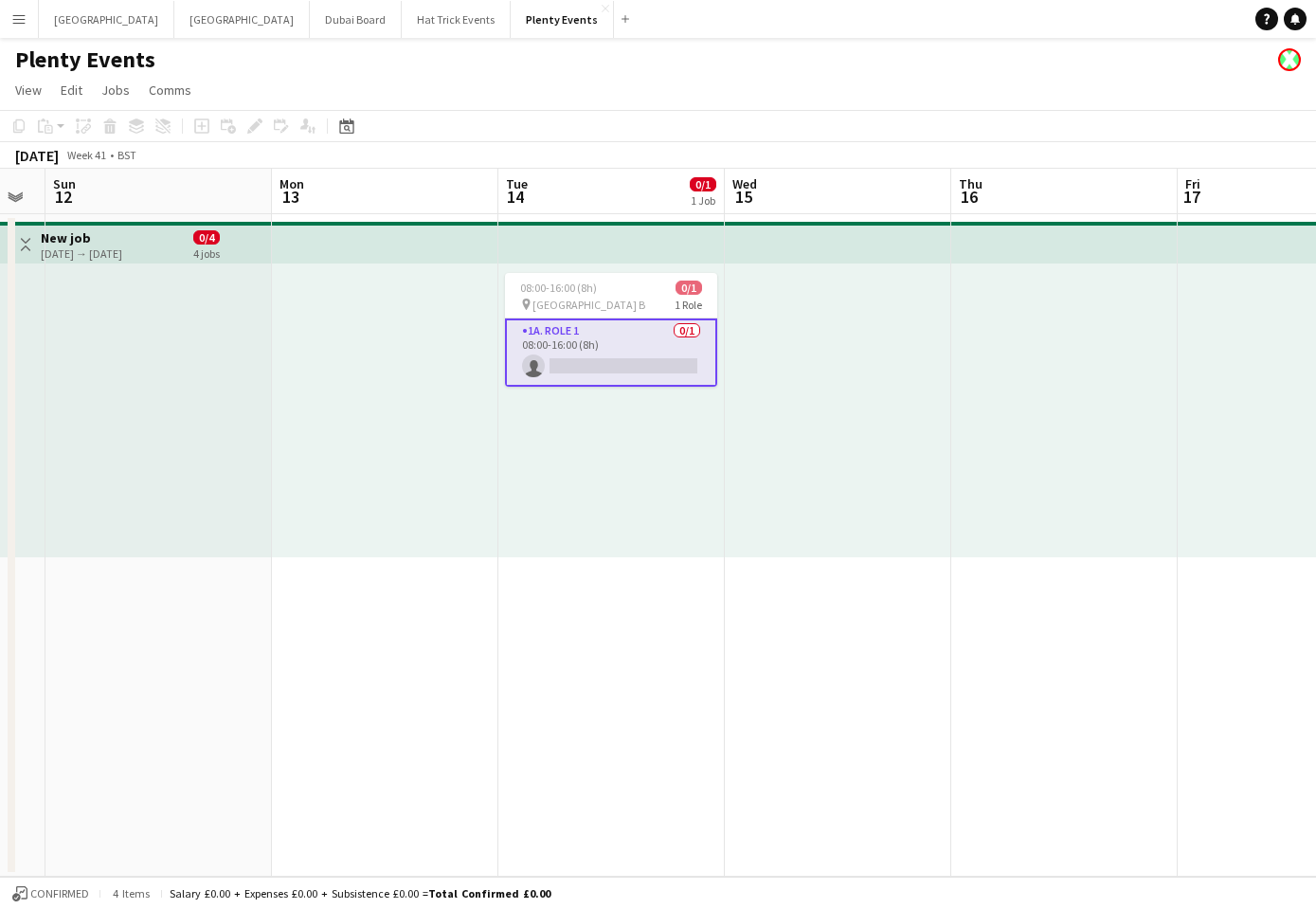
drag, startPoint x: 495, startPoint y: 604, endPoint x: 1103, endPoint y: 605, distance: 608.0
click at [1223, 602] on app-calendar-viewport "Fri 10 Sat 11 Sun 12 Mon 13 Tue 14 0/1 1 Job Wed 15 Thu 16 Fri 17 Sat 18 Sun 19…" at bounding box center [658, 523] width 1316 height 708
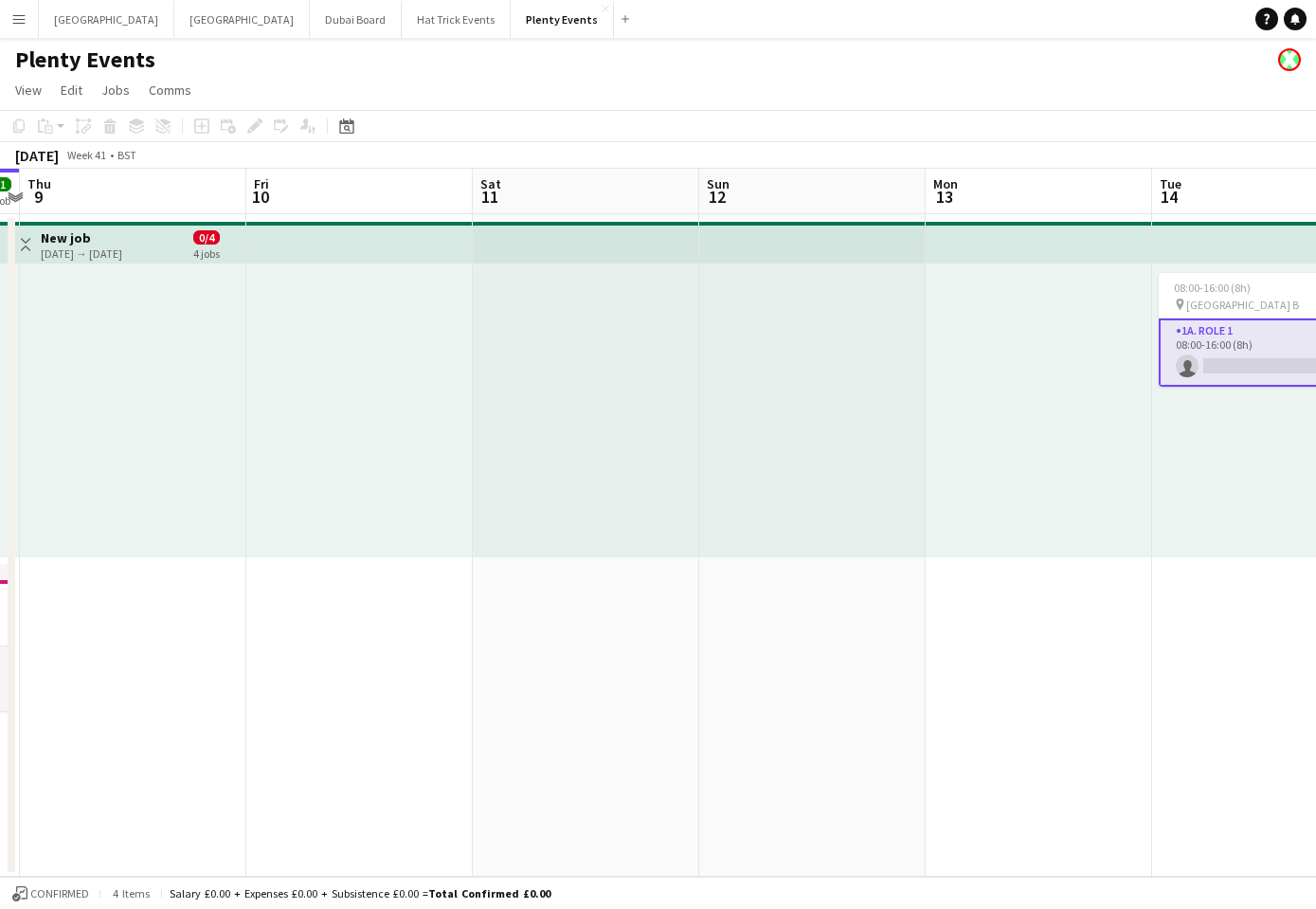
drag, startPoint x: 561, startPoint y: 613, endPoint x: 941, endPoint y: 585, distance: 381.0
click at [1055, 583] on app-calendar-viewport "Tue 7 0/1 1 Job Wed 8 1/1 1 Job Thu 9 Fri 10 Sat 11 Sun 12 Mon 13 Tue 14 0/1 1 …" at bounding box center [658, 523] width 1316 height 708
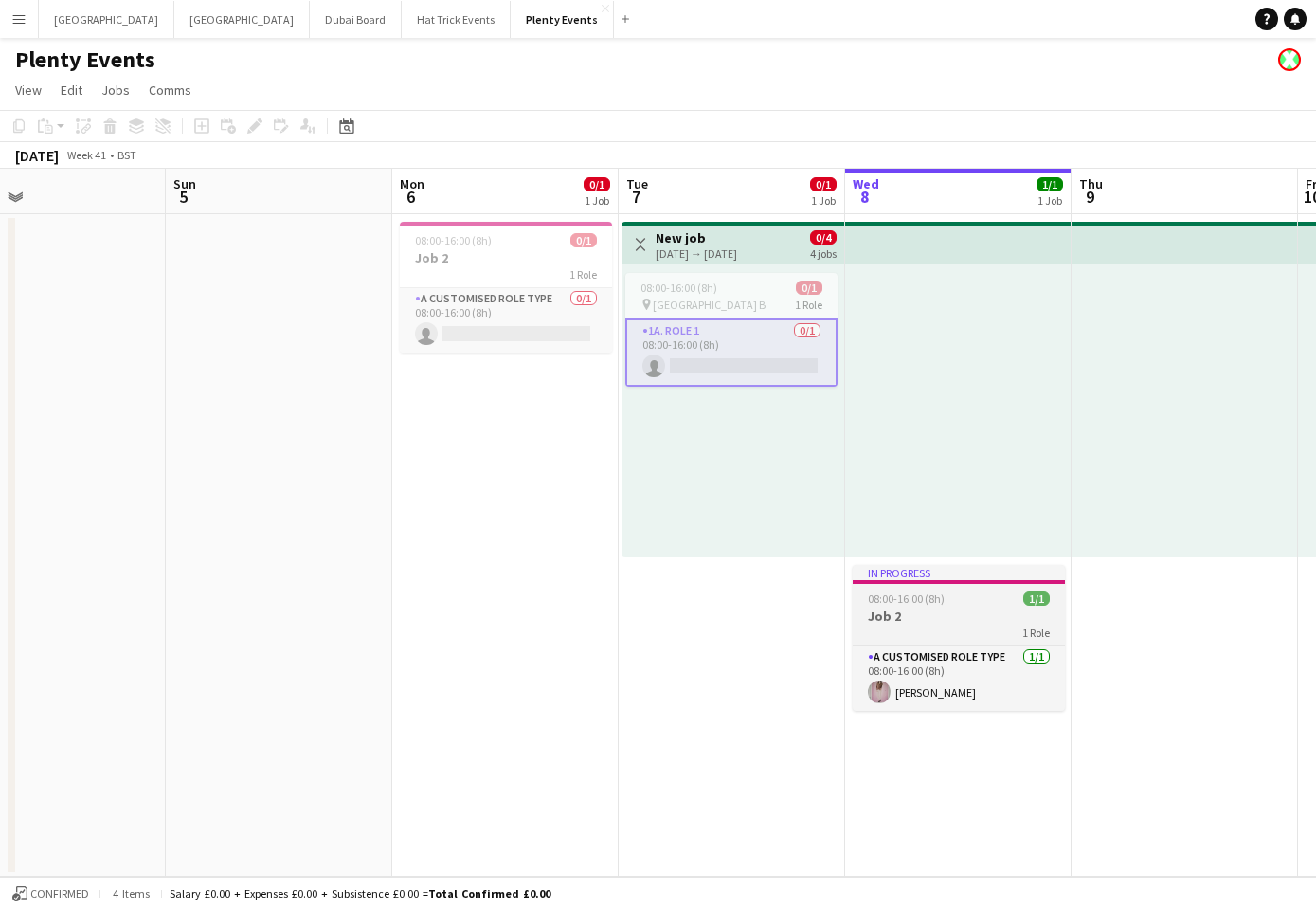
drag, startPoint x: 348, startPoint y: 544, endPoint x: 1026, endPoint y: 587, distance: 679.4
click at [1045, 589] on app-calendar-viewport "Thu 2 Fri 3 1/1 1 Job Sat 4 Sun 5 Mon 6 0/1 1 Job Tue 7 0/1 1 Job Wed 8 1/1 1 J…" at bounding box center [658, 523] width 1316 height 708
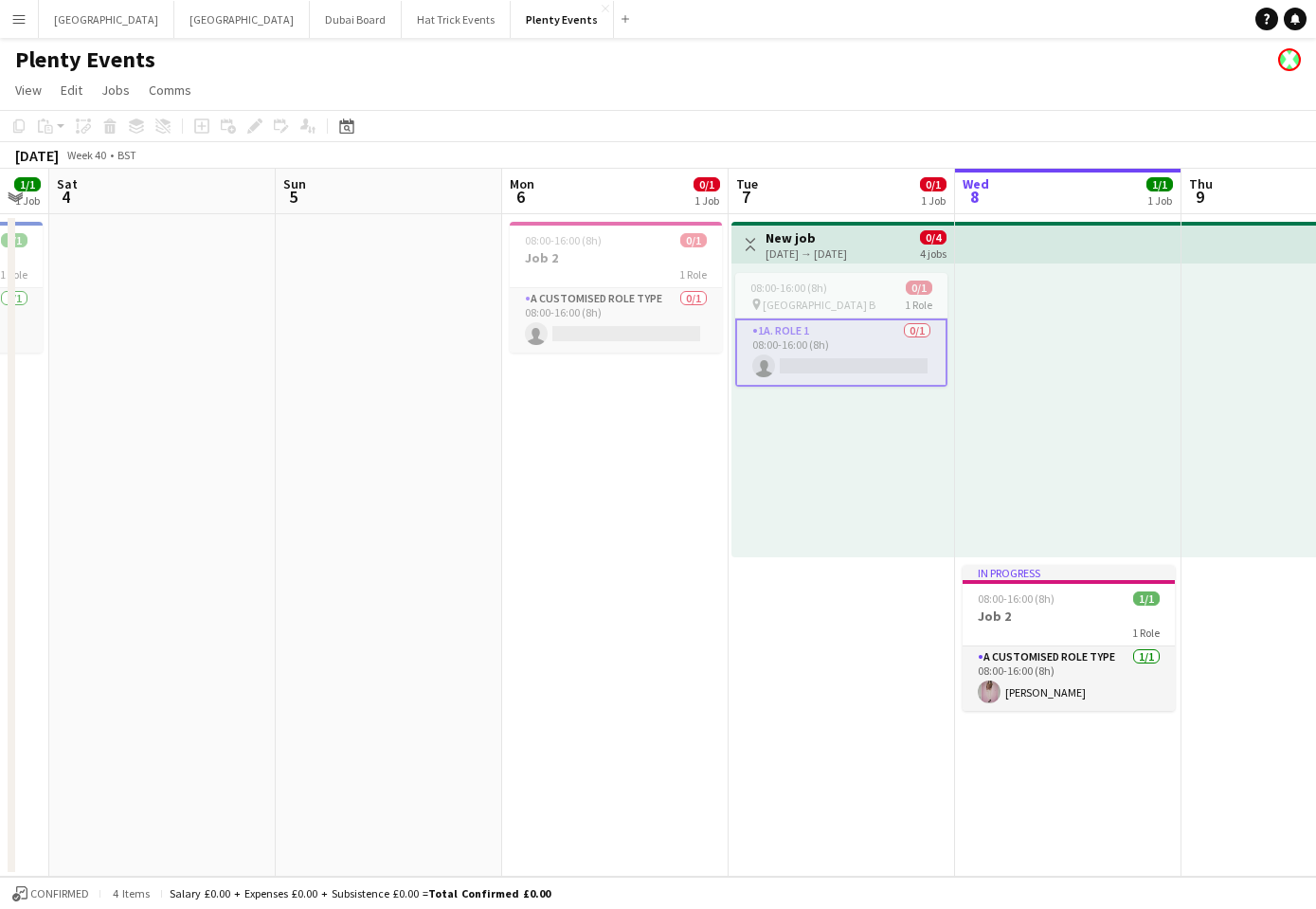
click at [752, 247] on app-icon "Toggle View" at bounding box center [750, 245] width 13 height 13
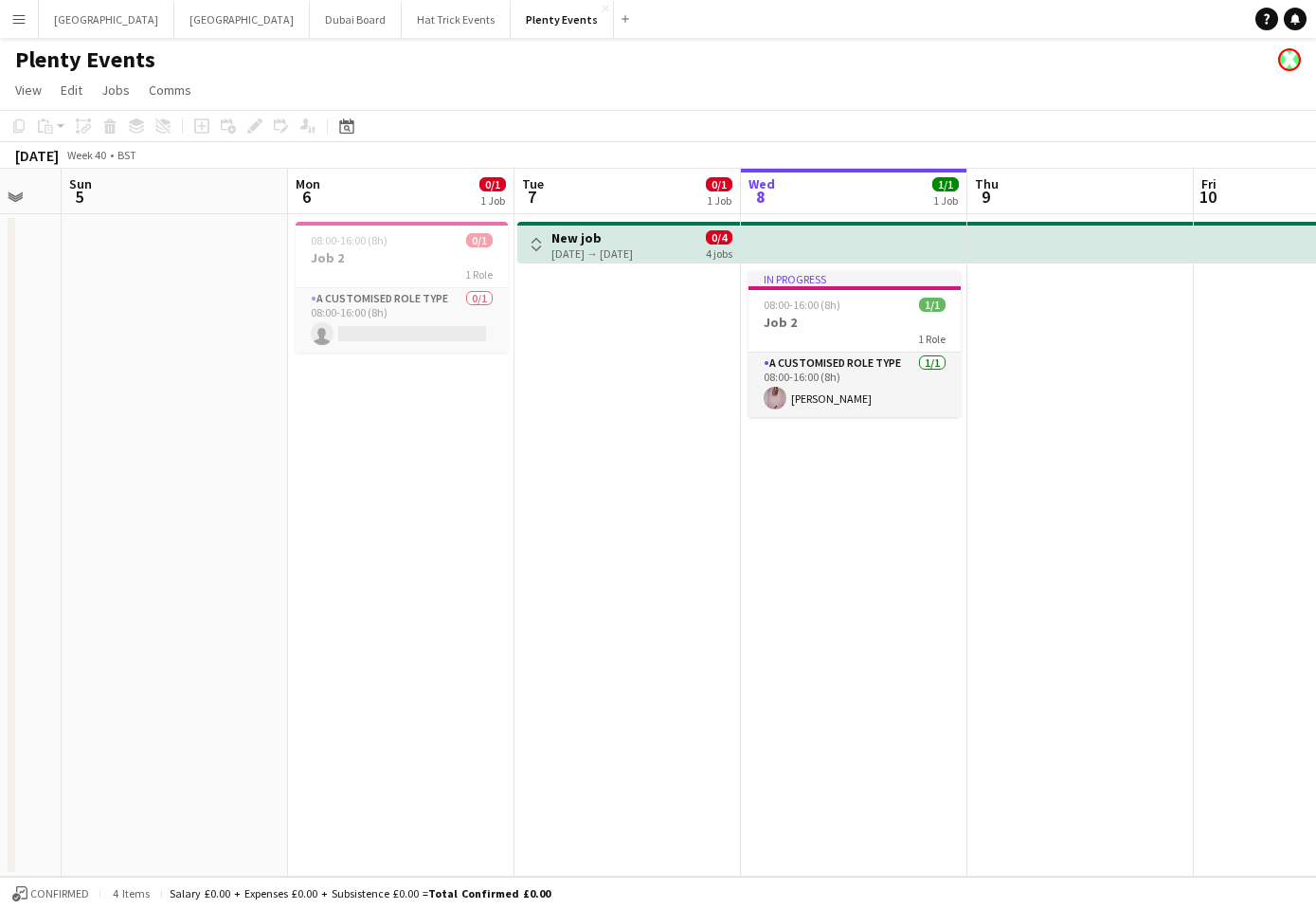
drag, startPoint x: 992, startPoint y: 664, endPoint x: 778, endPoint y: 662, distance: 214.0
click at [778, 662] on app-calendar-viewport "Thu 2 Fri 3 1/1 1 Job Sat 4 Sun 5 Mon 6 0/1 1 Job Tue 7 0/1 1 Job Wed 8 1/1 1 J…" at bounding box center [658, 523] width 1316 height 708
click at [860, 388] on app-card-role "A Customised Role Type 1/1 08:00-16:00 (8h) Diana Priceless" at bounding box center [853, 384] width 212 height 64
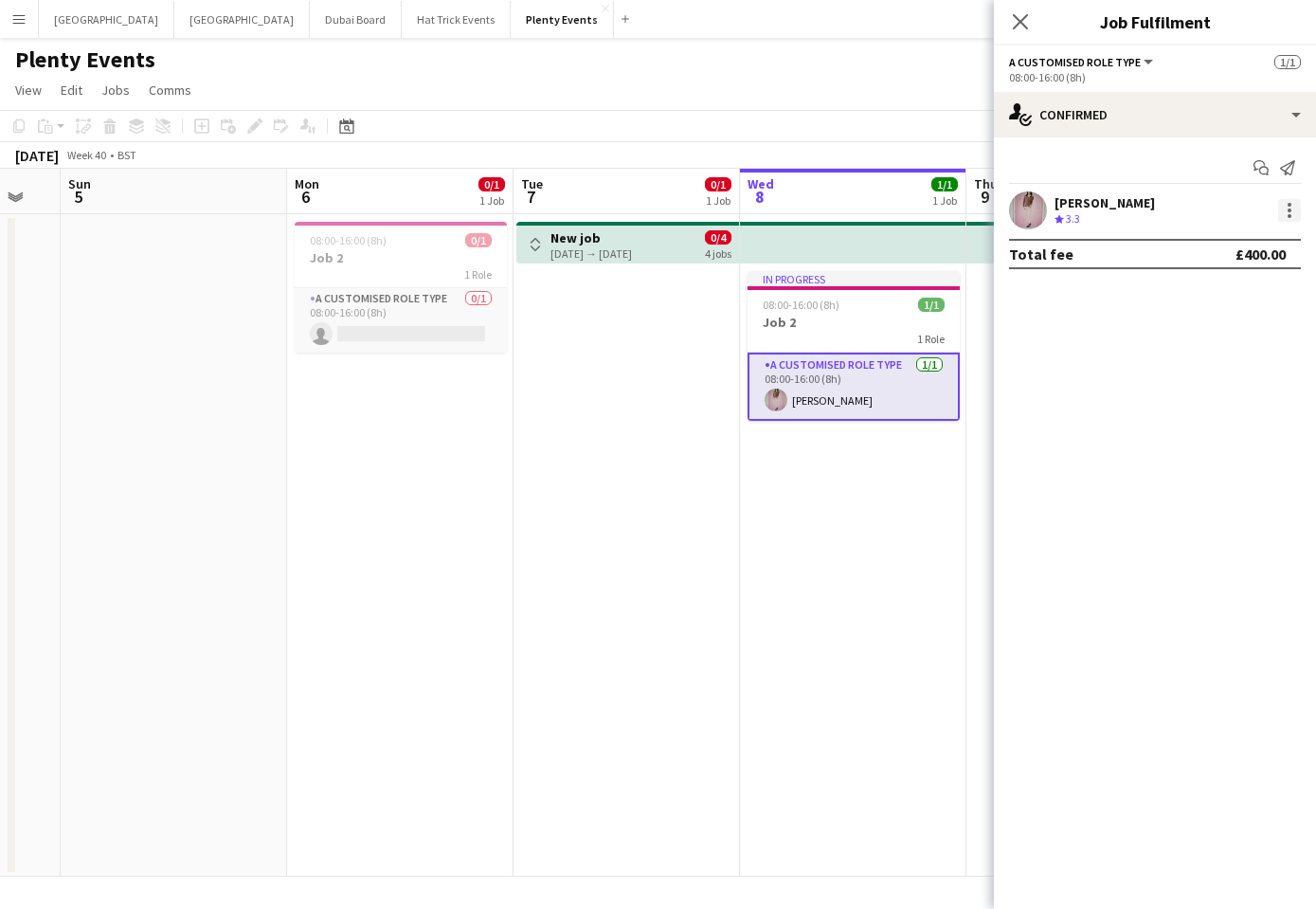
click at [1291, 212] on div at bounding box center [1290, 210] width 23 height 23
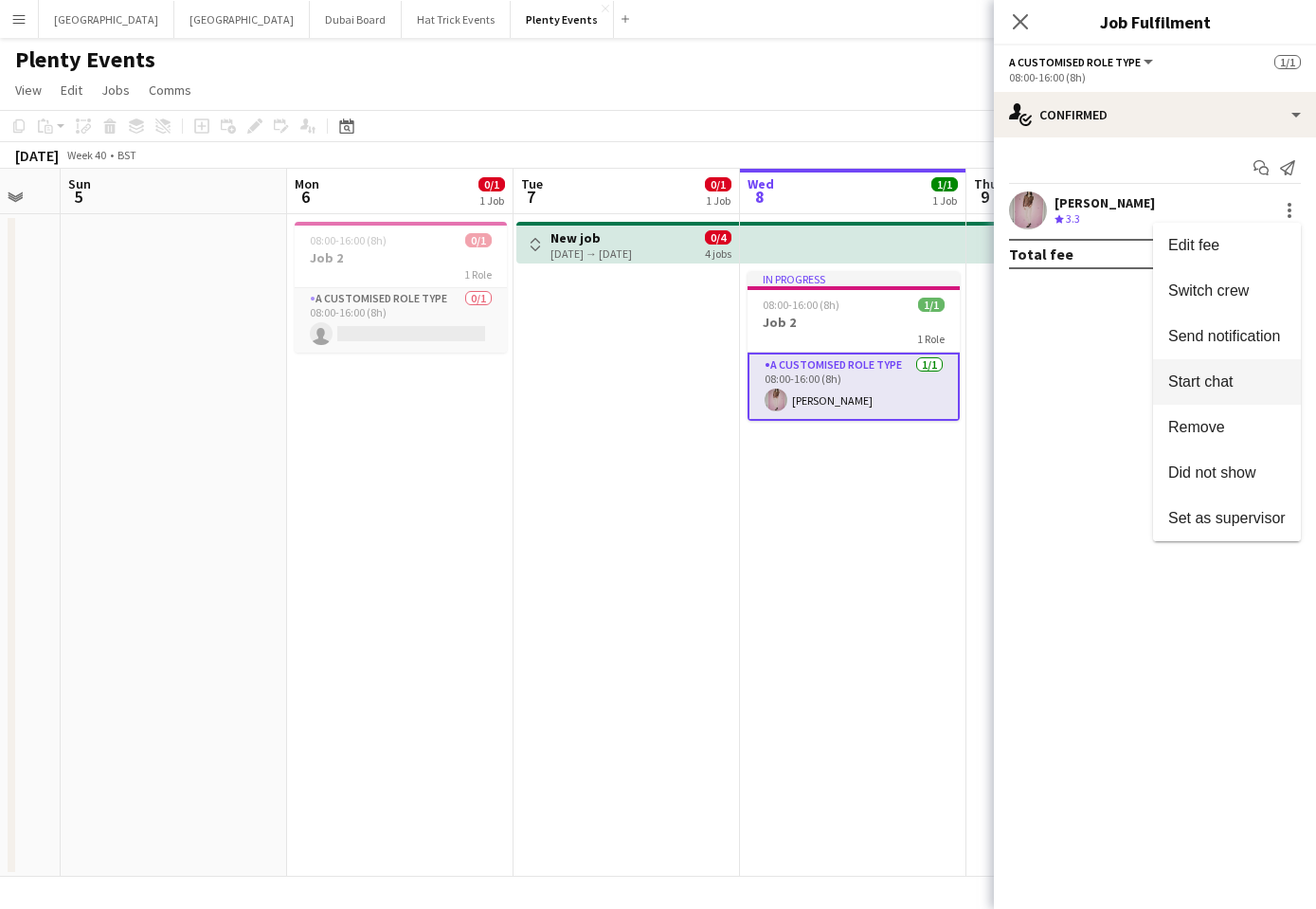
click at [1223, 382] on span "Start chat" at bounding box center [1200, 381] width 64 height 16
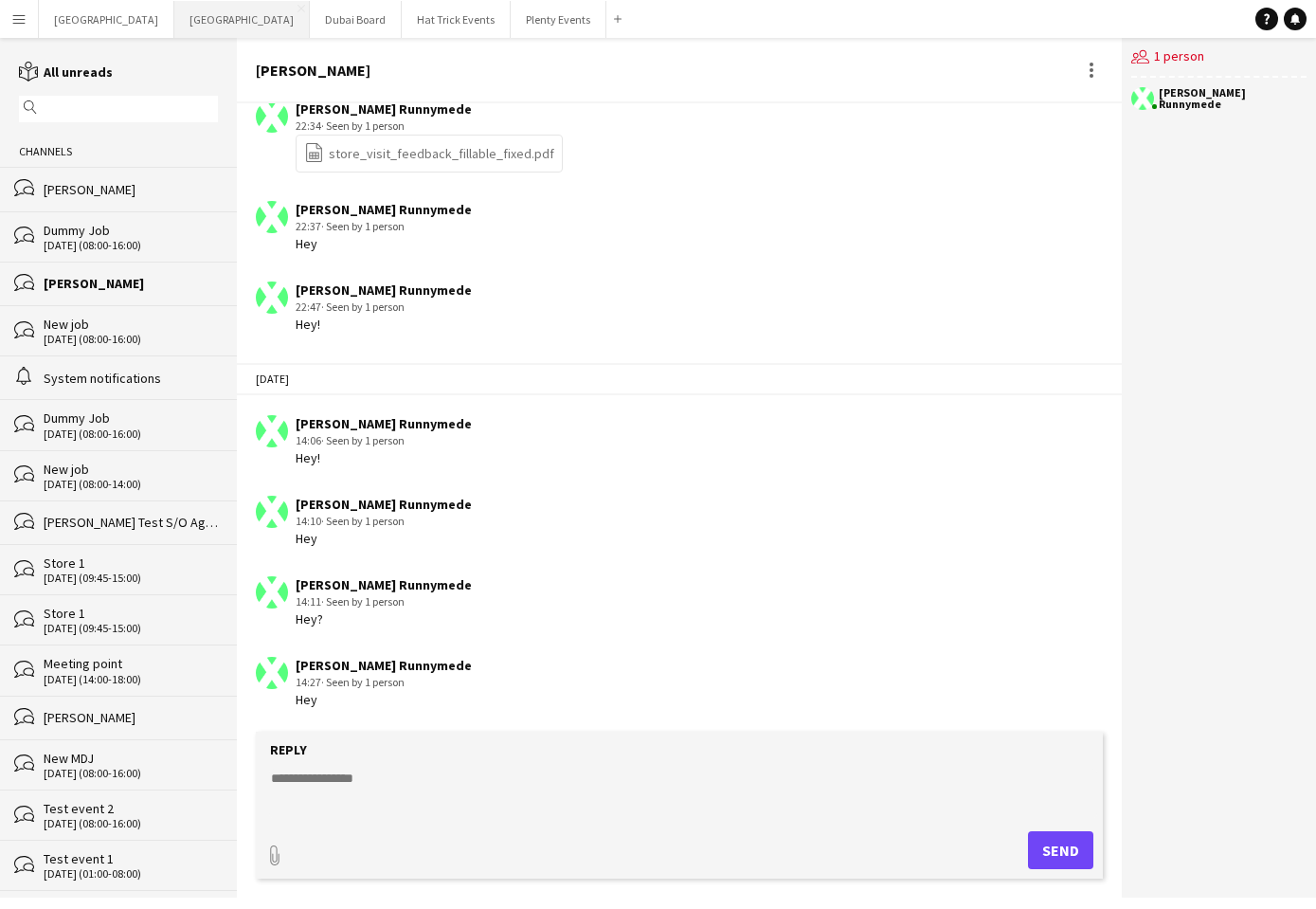
click at [175, 16] on button "Manchester Close" at bounding box center [242, 19] width 135 height 37
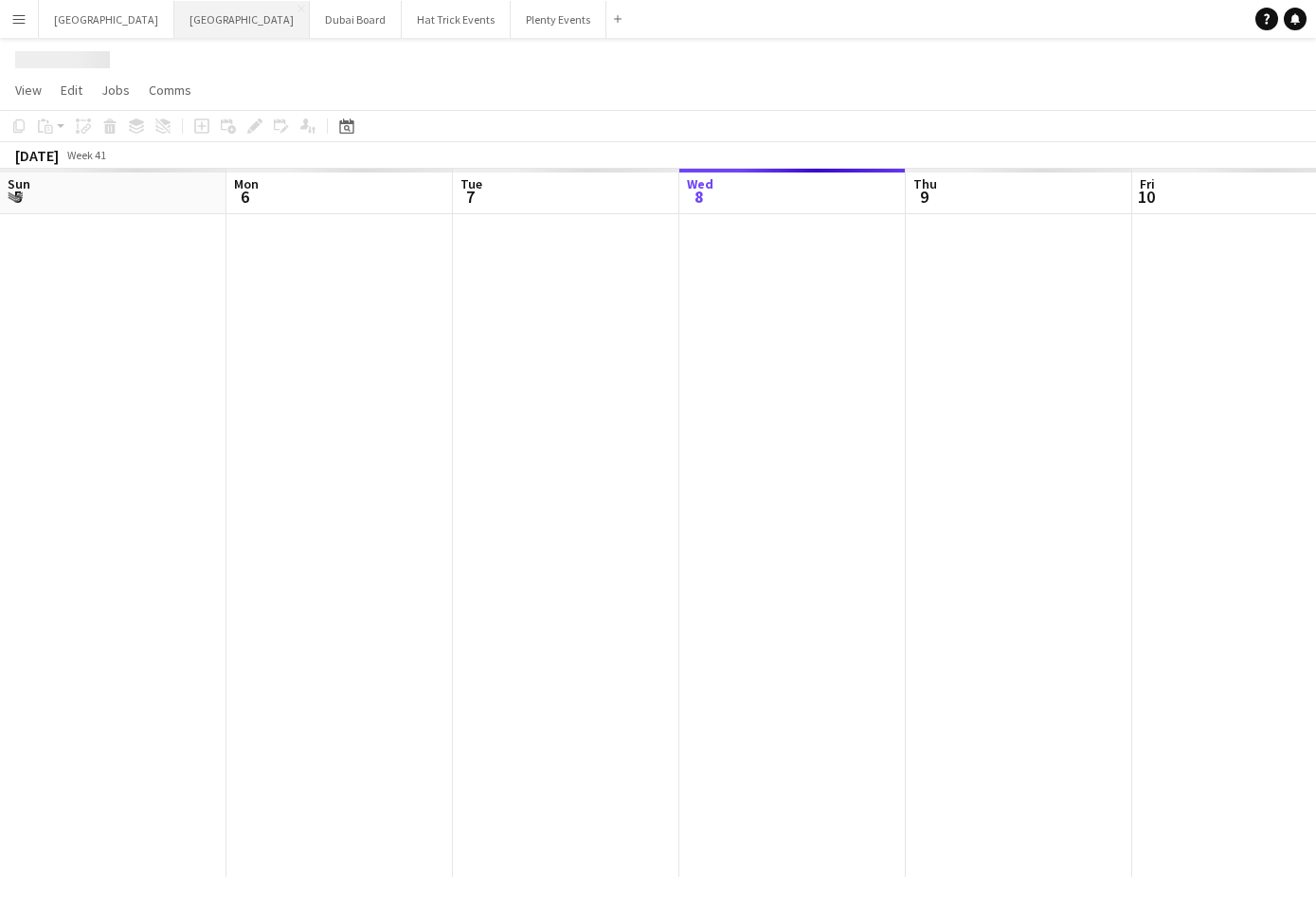
scroll to position [0, 453]
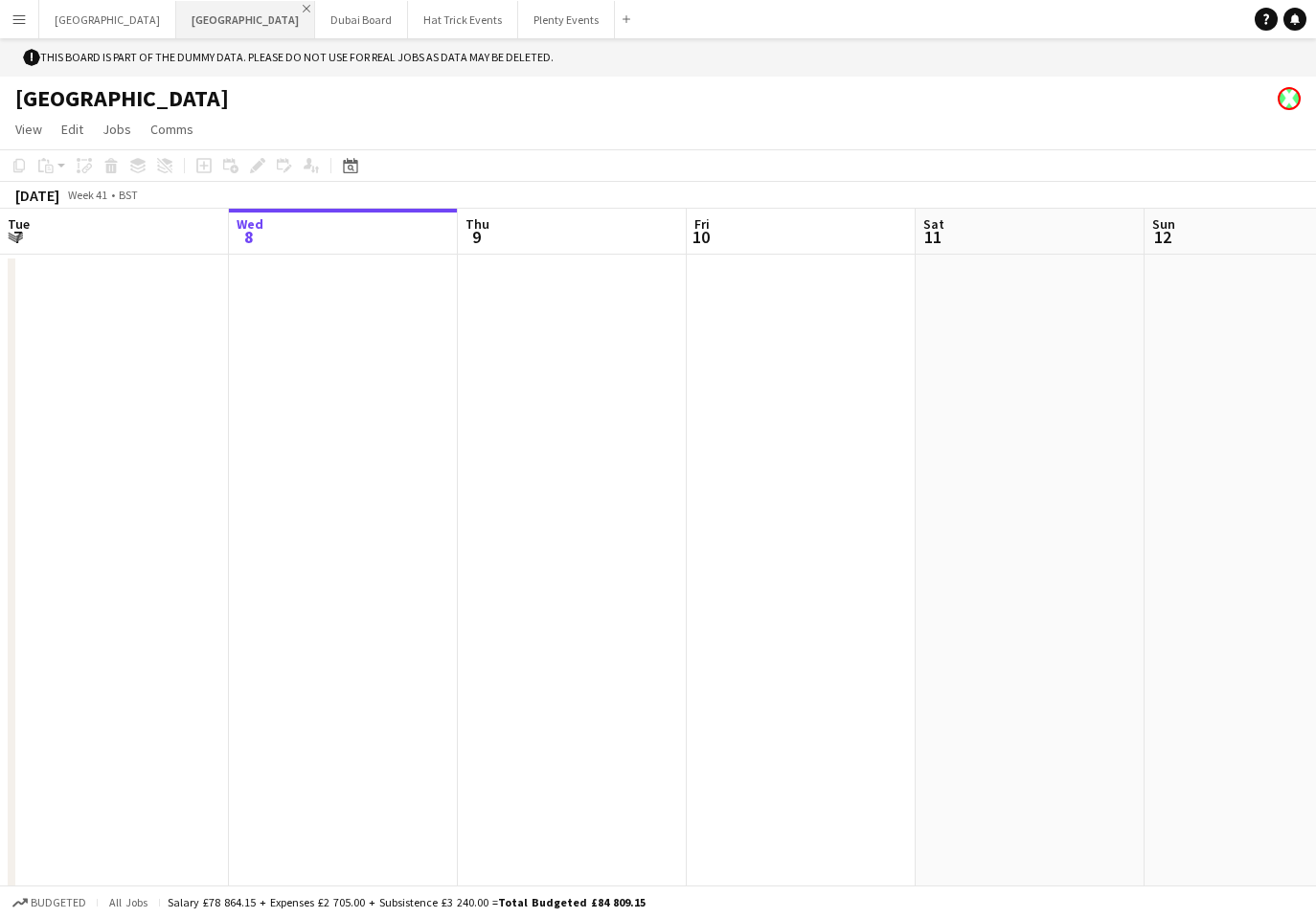
click at [303, 11] on app-icon "Close" at bounding box center [307, 9] width 8 height 8
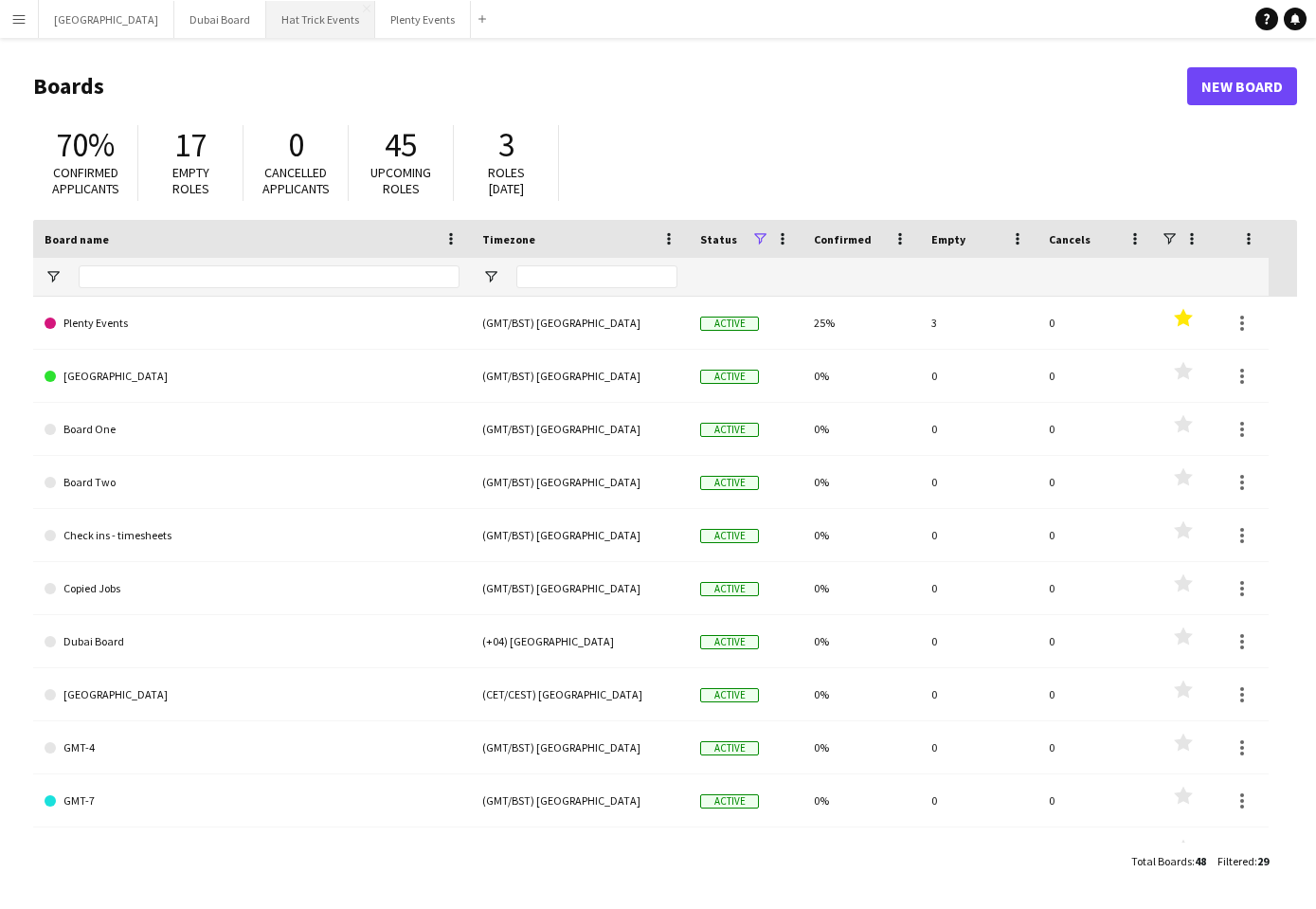
click at [266, 18] on button "Hat Trick Events Close" at bounding box center [320, 19] width 109 height 37
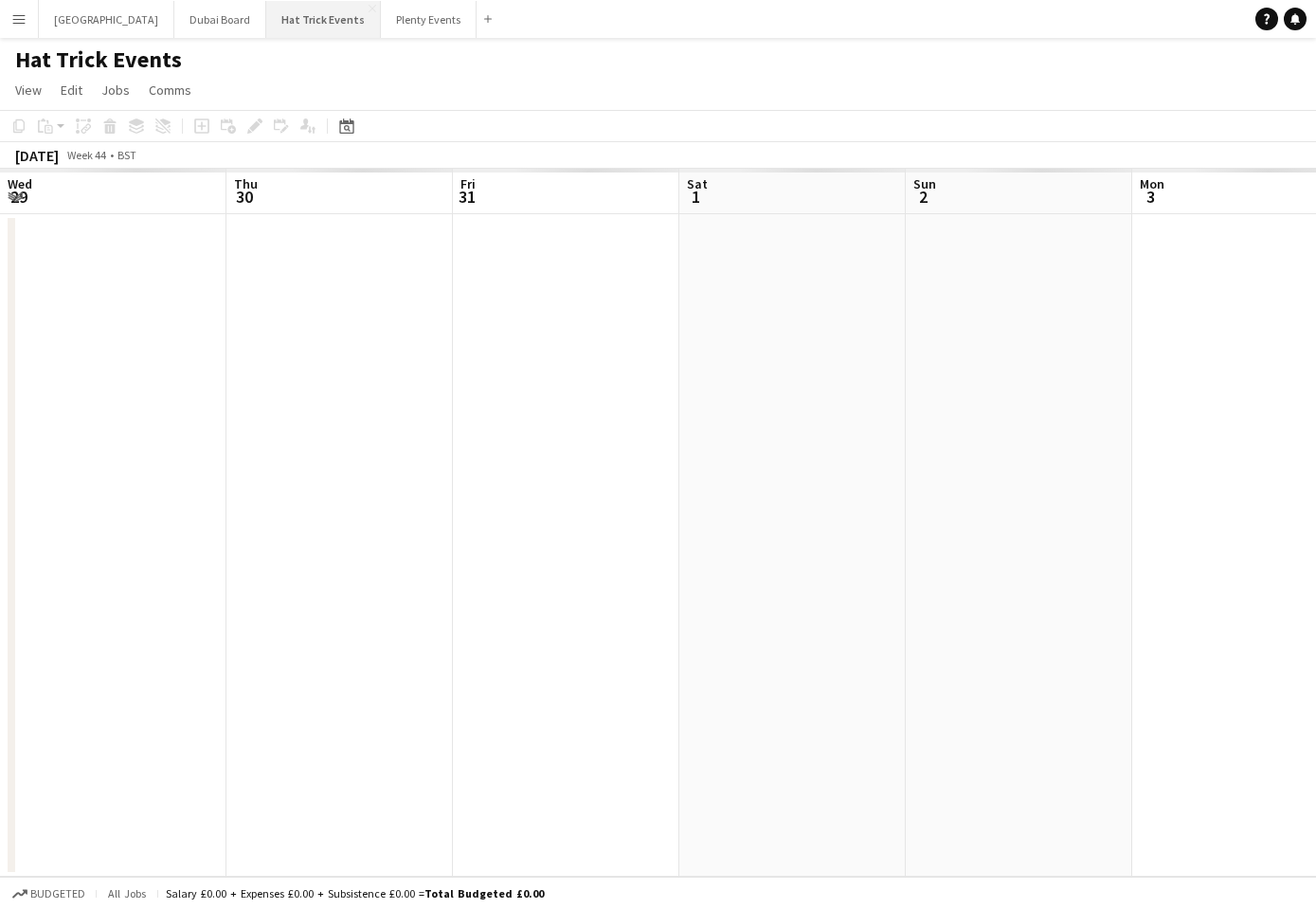
scroll to position [0, 666]
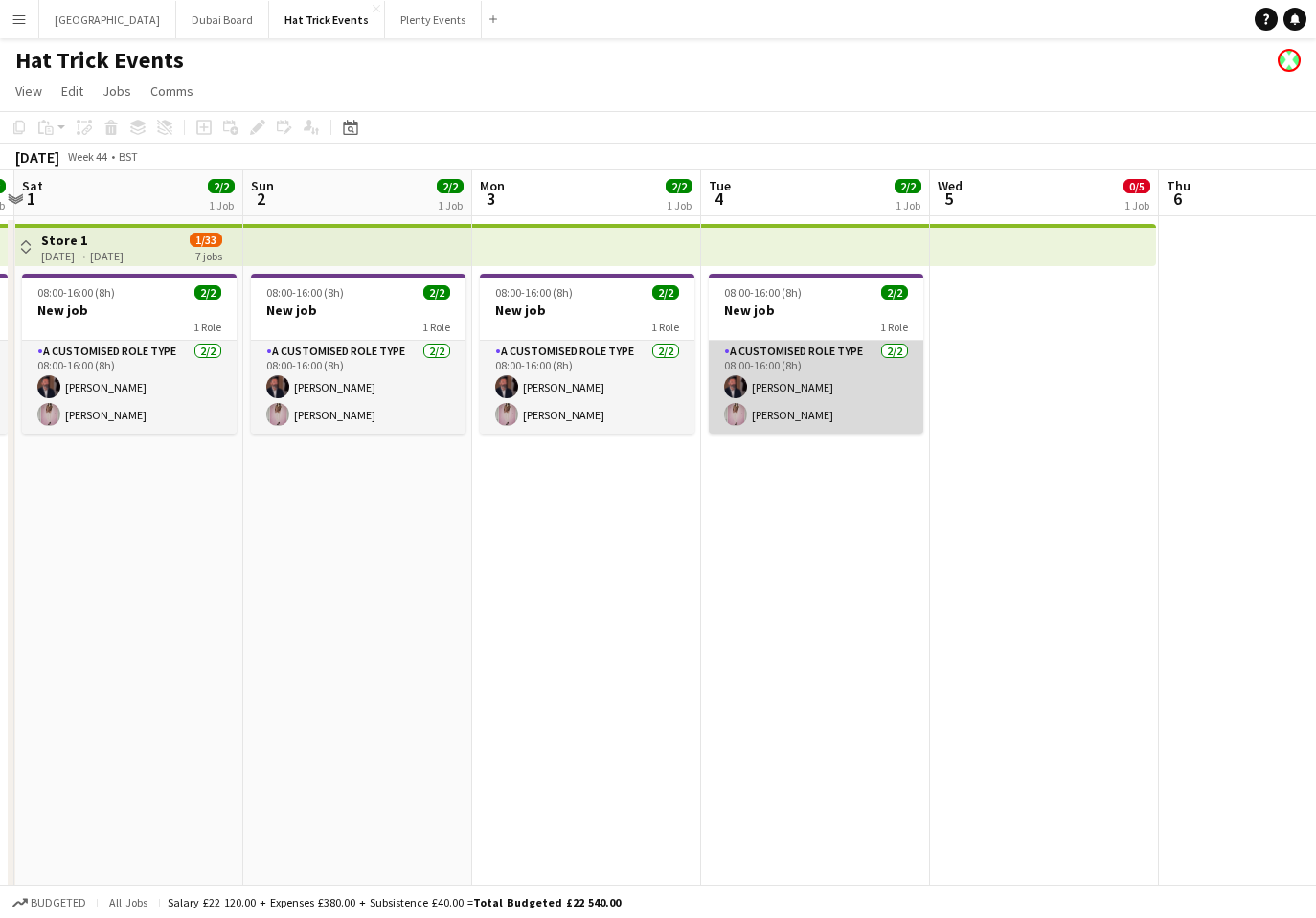
click at [824, 377] on app-card-role "A Customised Role Type 2/2 08:00-16:00 (8h) Andrew Allison Diana Priceless" at bounding box center [815, 387] width 214 height 93
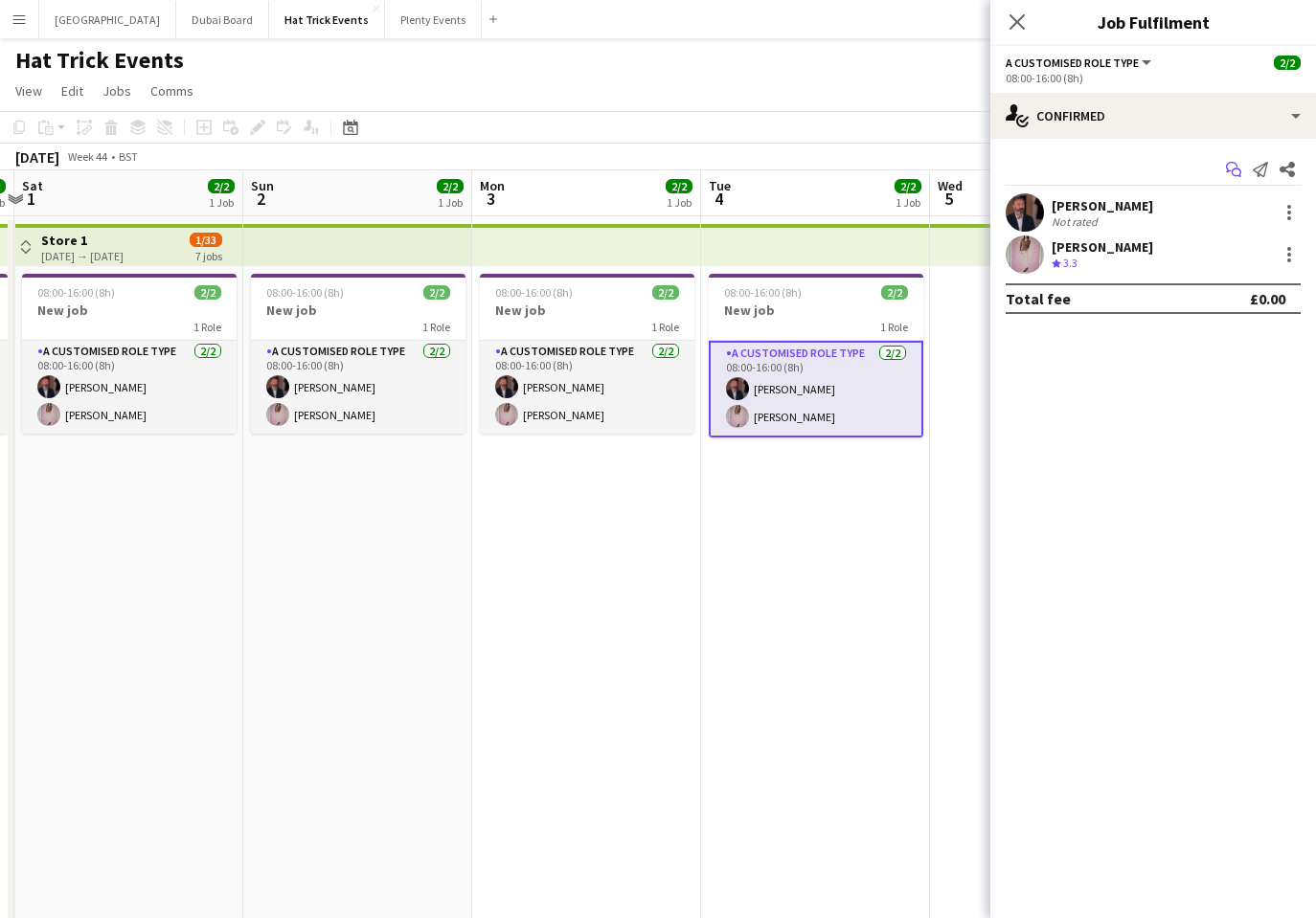
click at [1233, 171] on icon at bounding box center [1236, 174] width 10 height 10
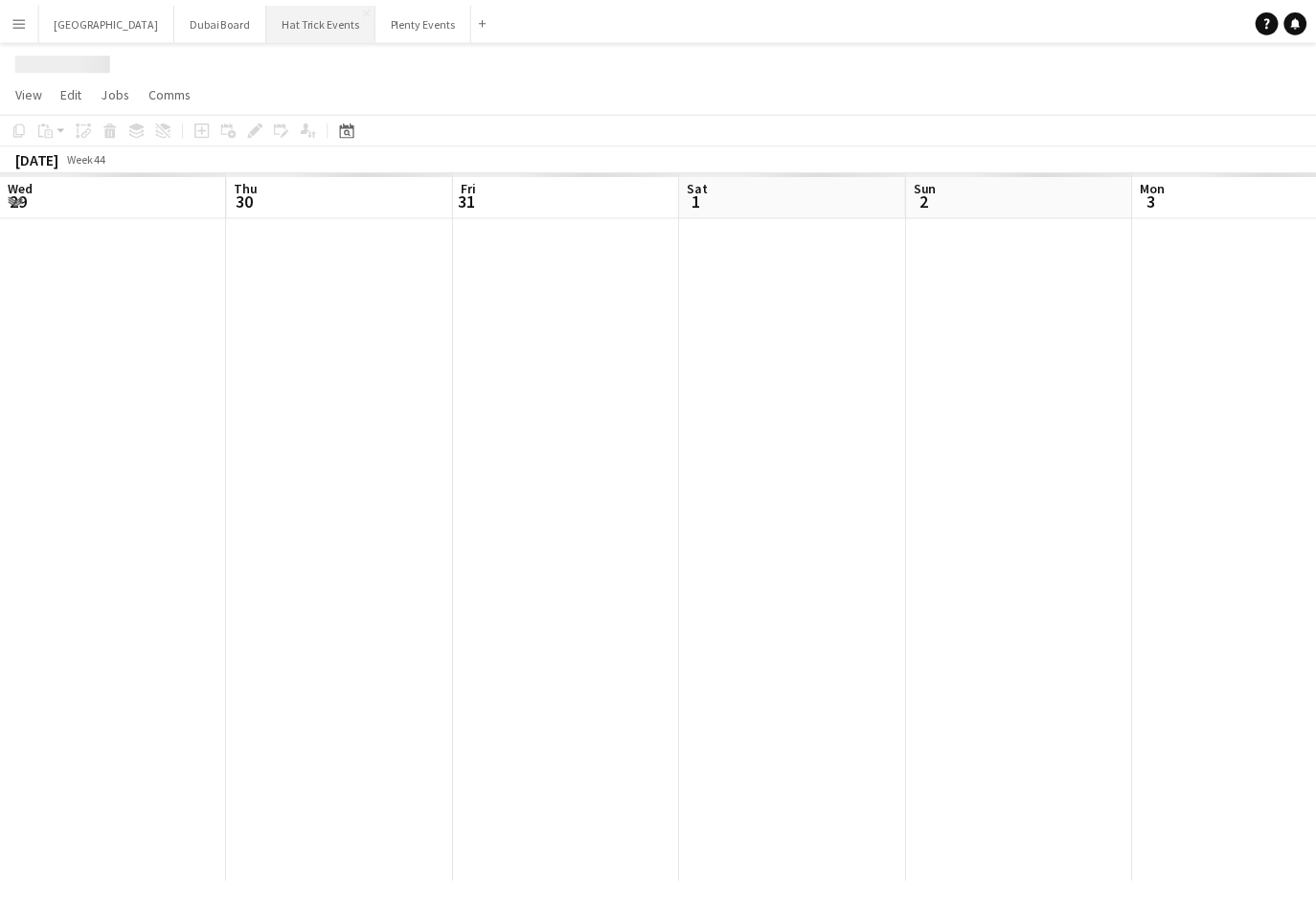
scroll to position [0, 673]
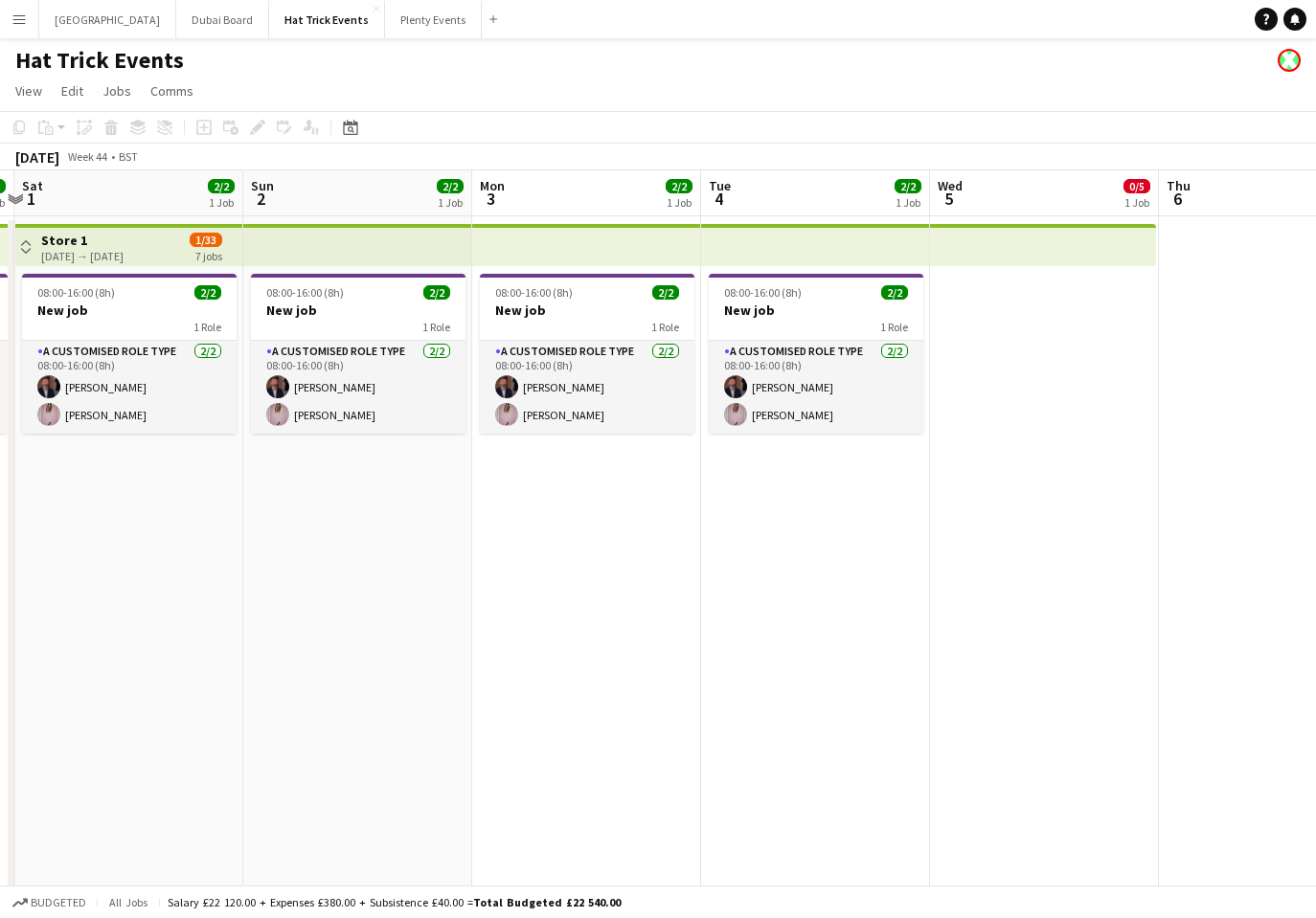
click at [982, 411] on app-date-cell at bounding box center [1044, 765] width 229 height 1098
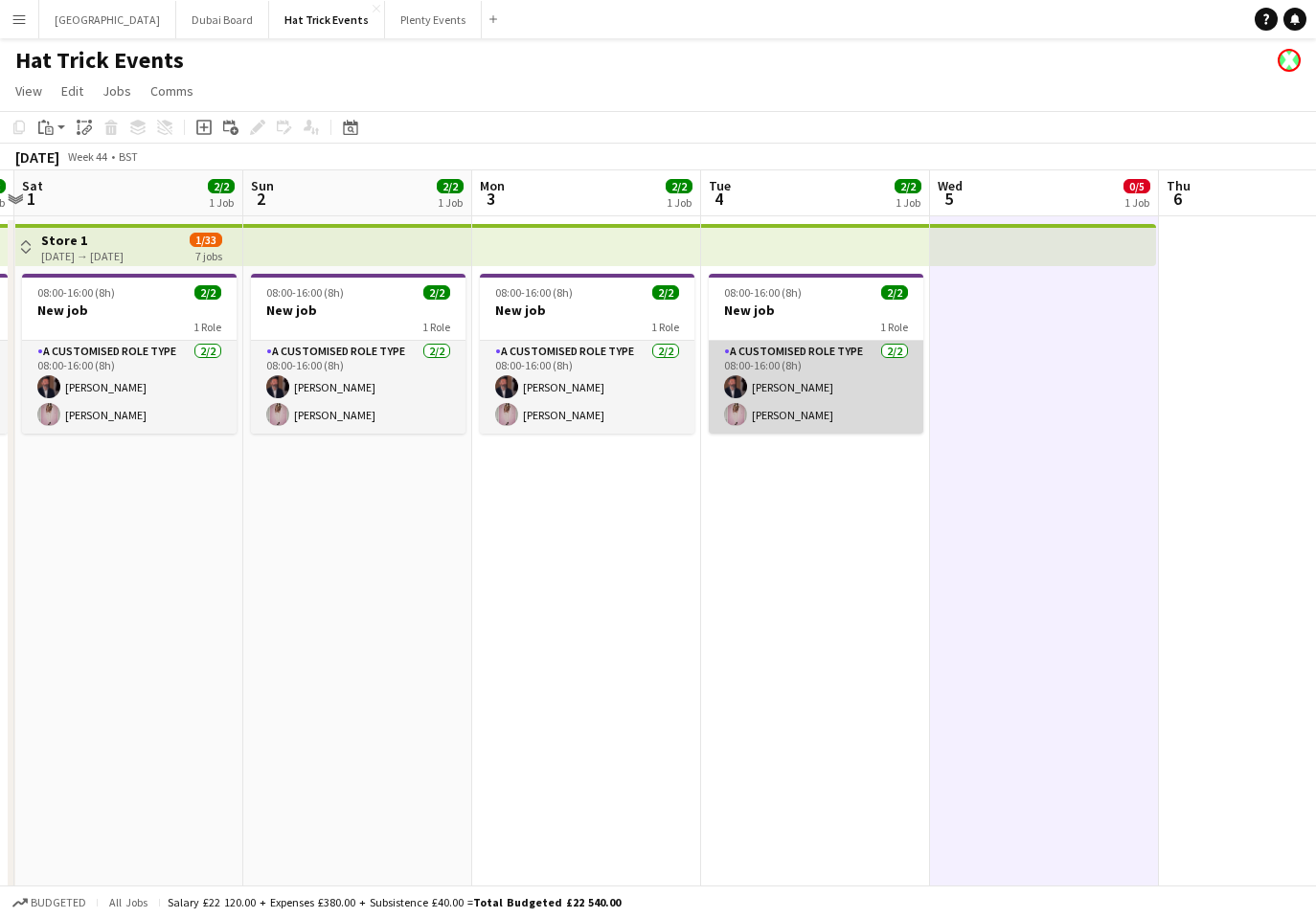
click at [840, 388] on app-card-role "A Customised Role Type 2/2 08:00-16:00 (8h) Andrew Allison Diana Priceless" at bounding box center [815, 387] width 214 height 93
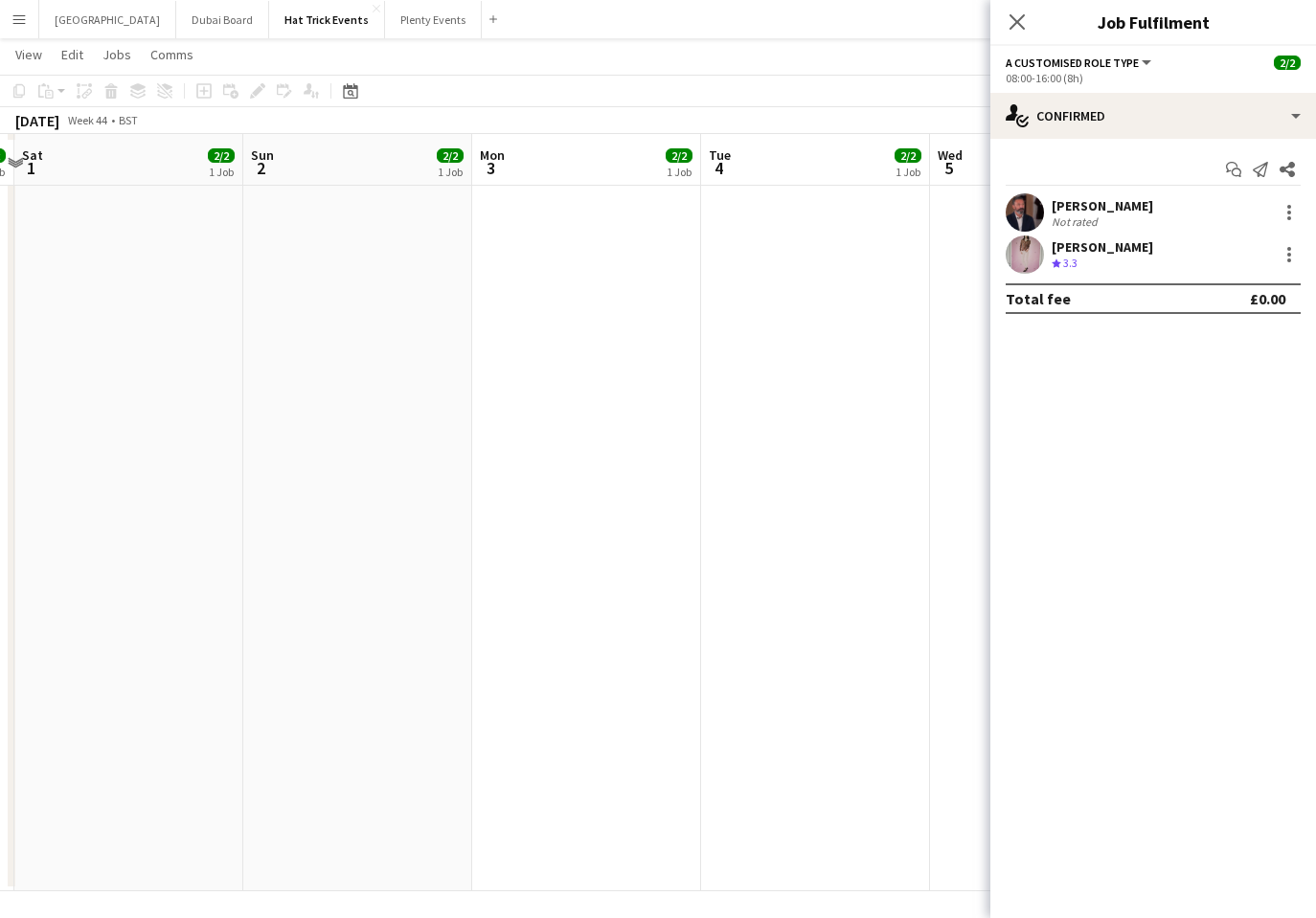
scroll to position [426, 0]
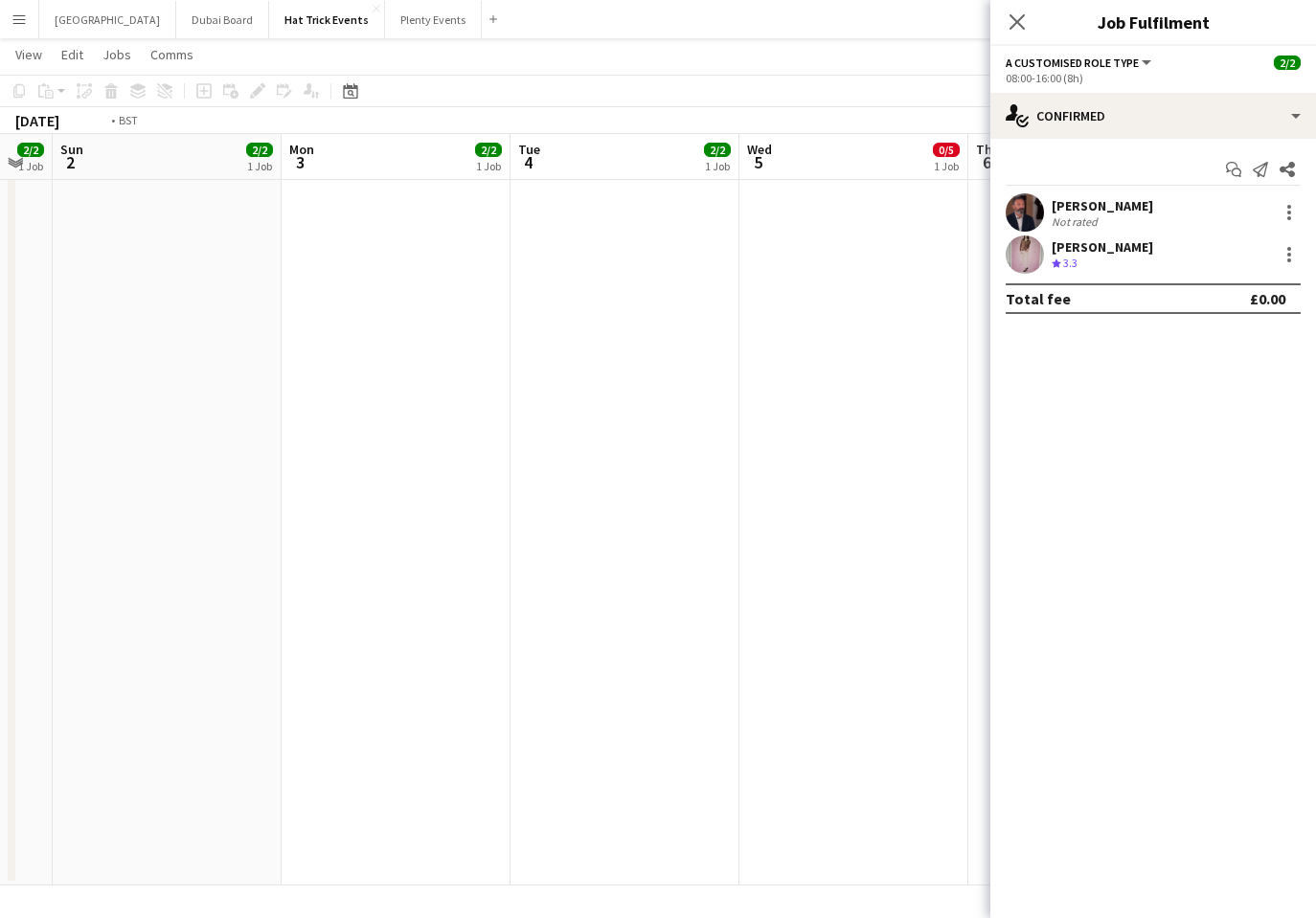
drag, startPoint x: 832, startPoint y: 591, endPoint x: 304, endPoint y: 600, distance: 528.1
click at [320, 600] on app-calendar-viewport "Thu 30 2/2 1 Job Fri 31 2/2 1 Job Sat 1 2/2 1 Job Sun 2 2/2 1 Job Mon 3 2/2 1 J…" at bounding box center [658, 267] width 1316 height 1237
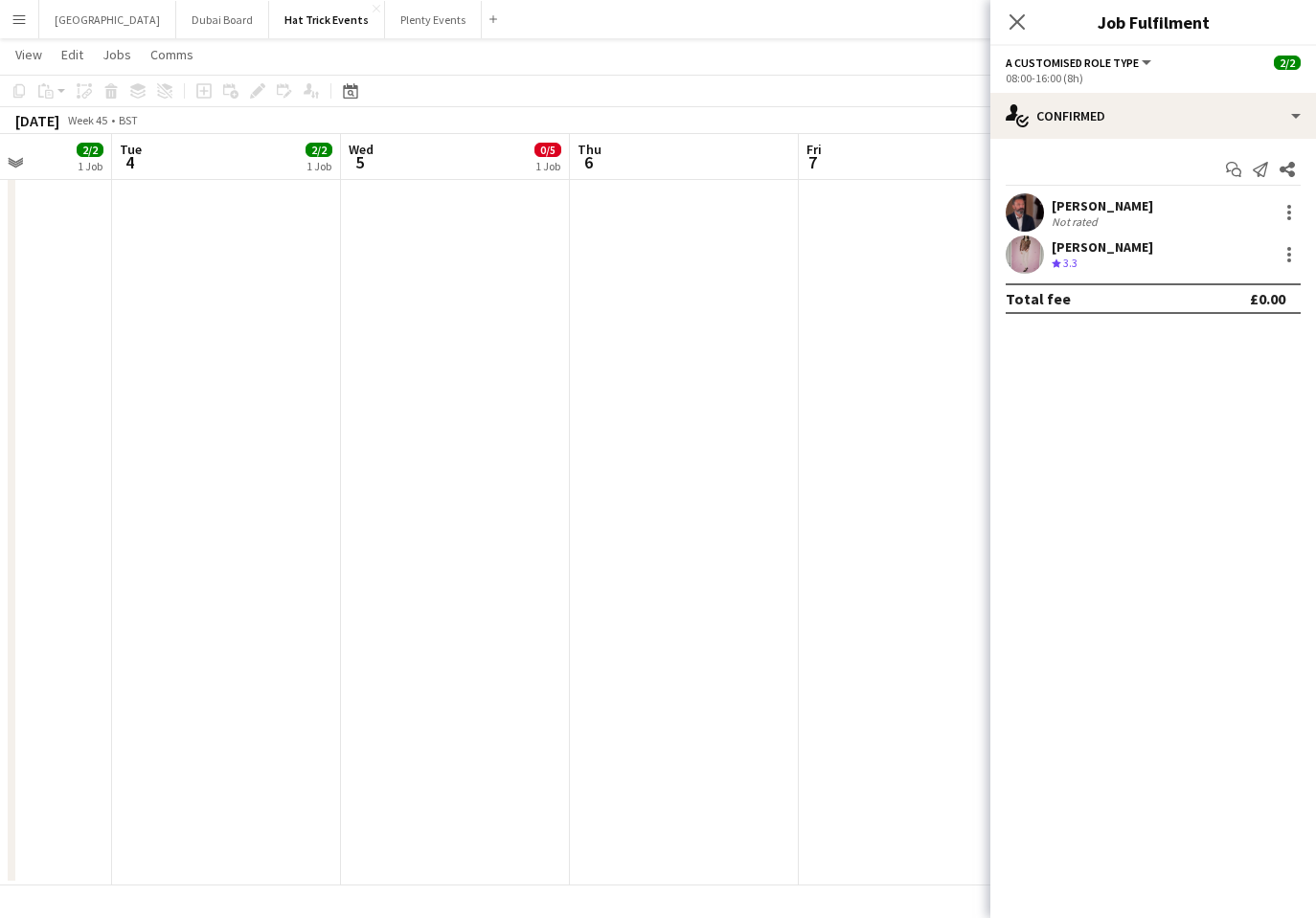
drag, startPoint x: 724, startPoint y: 638, endPoint x: 413, endPoint y: 622, distance: 311.4
click at [413, 622] on app-calendar-viewport "Fri 31 2/2 1 Job Sat 1 2/2 1 Job Sun 2 2/2 1 Job Mon 3 2/2 1 Job Tue 4 2/2 1 Jo…" at bounding box center [658, 267] width 1316 height 1237
drag, startPoint x: 719, startPoint y: 616, endPoint x: 599, endPoint y: 607, distance: 120.3
click at [599, 607] on app-calendar-viewport "Sat 1 2/2 1 Job Sun 2 2/2 1 Job Mon 3 2/2 1 Job Tue 4 2/2 1 Job Wed 5 0/5 1 Job…" at bounding box center [658, 267] width 1316 height 1237
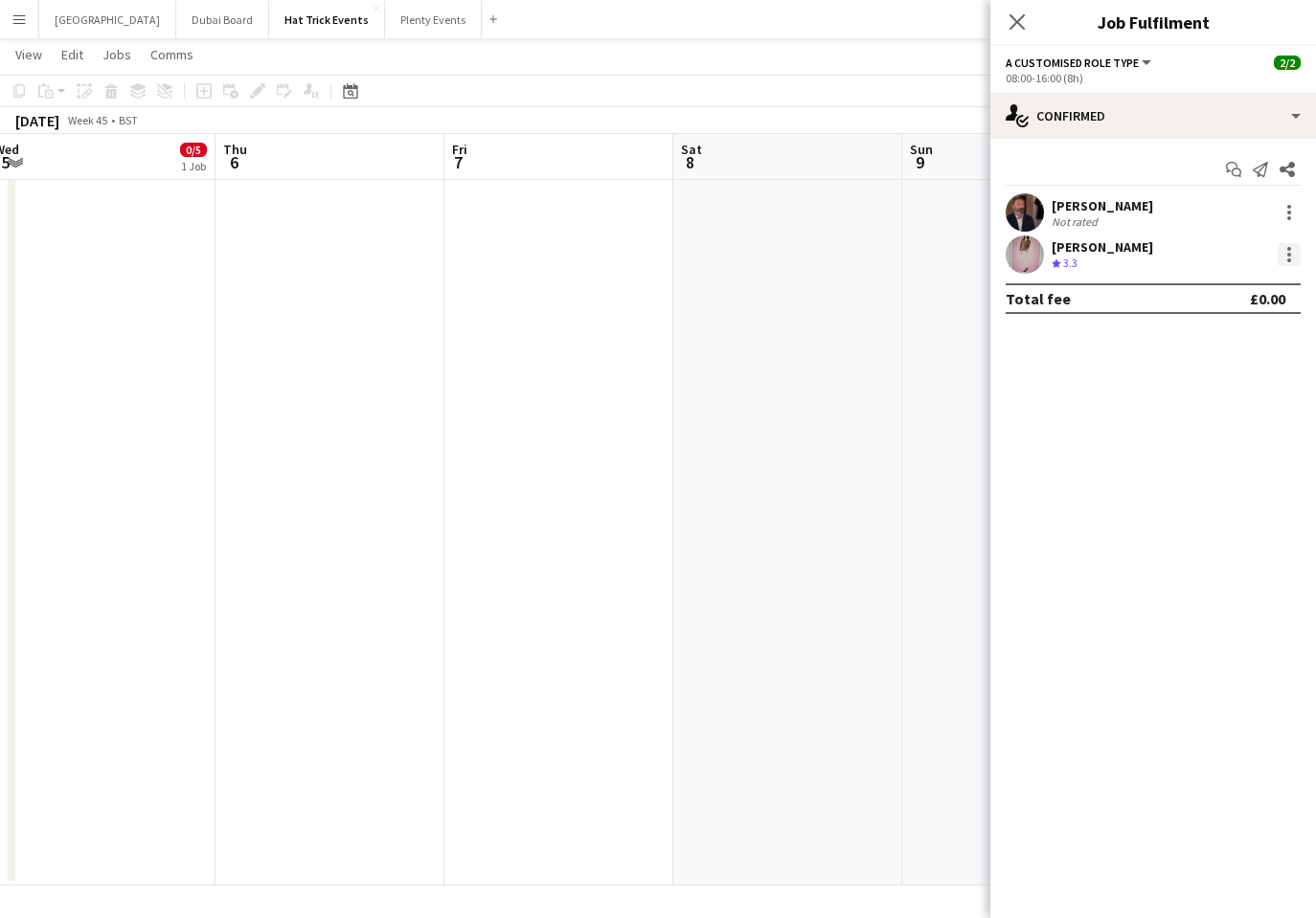
click at [1288, 254] on div at bounding box center [1289, 254] width 4 height 4
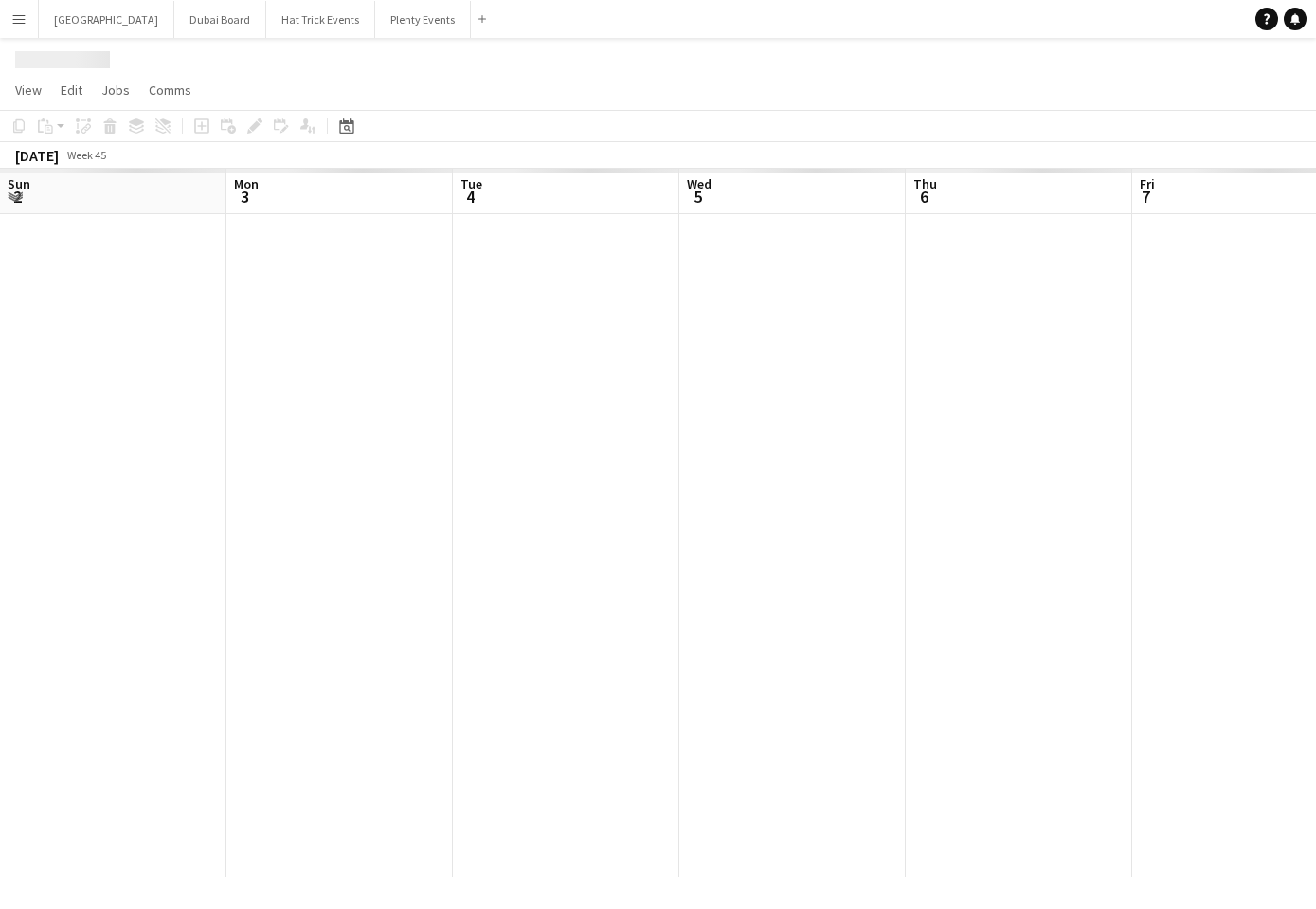
scroll to position [0, 684]
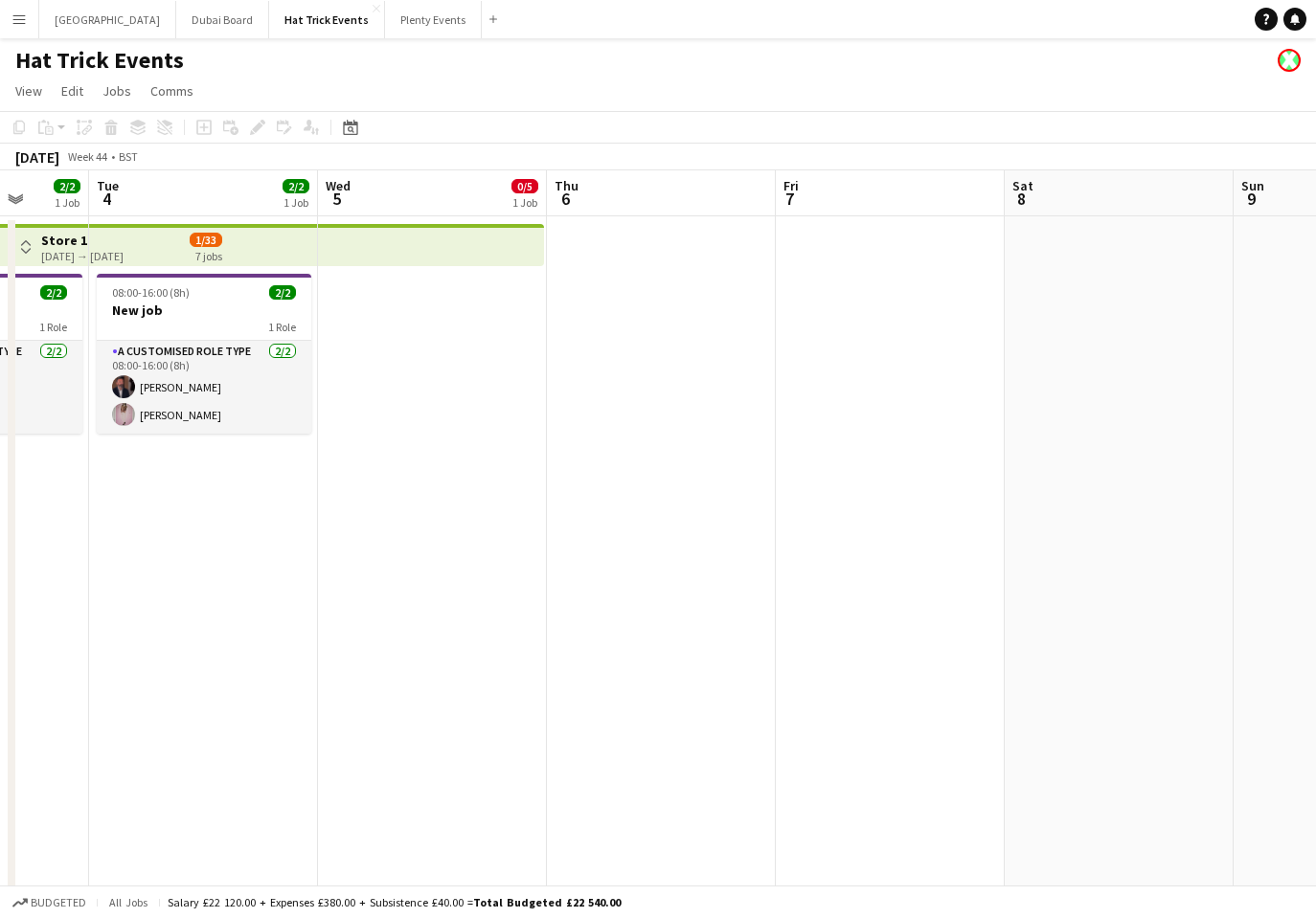
drag, startPoint x: 305, startPoint y: 551, endPoint x: 860, endPoint y: 504, distance: 557.0
click at [860, 506] on app-calendar-viewport "Sat 1 2/2 1 Job Sun 2 2/2 1 Job Mon 3 2/2 1 Job Tue 4 2/2 1 Job Wed 5 0/5 1 Job…" at bounding box center [658, 742] width 1316 height 1143
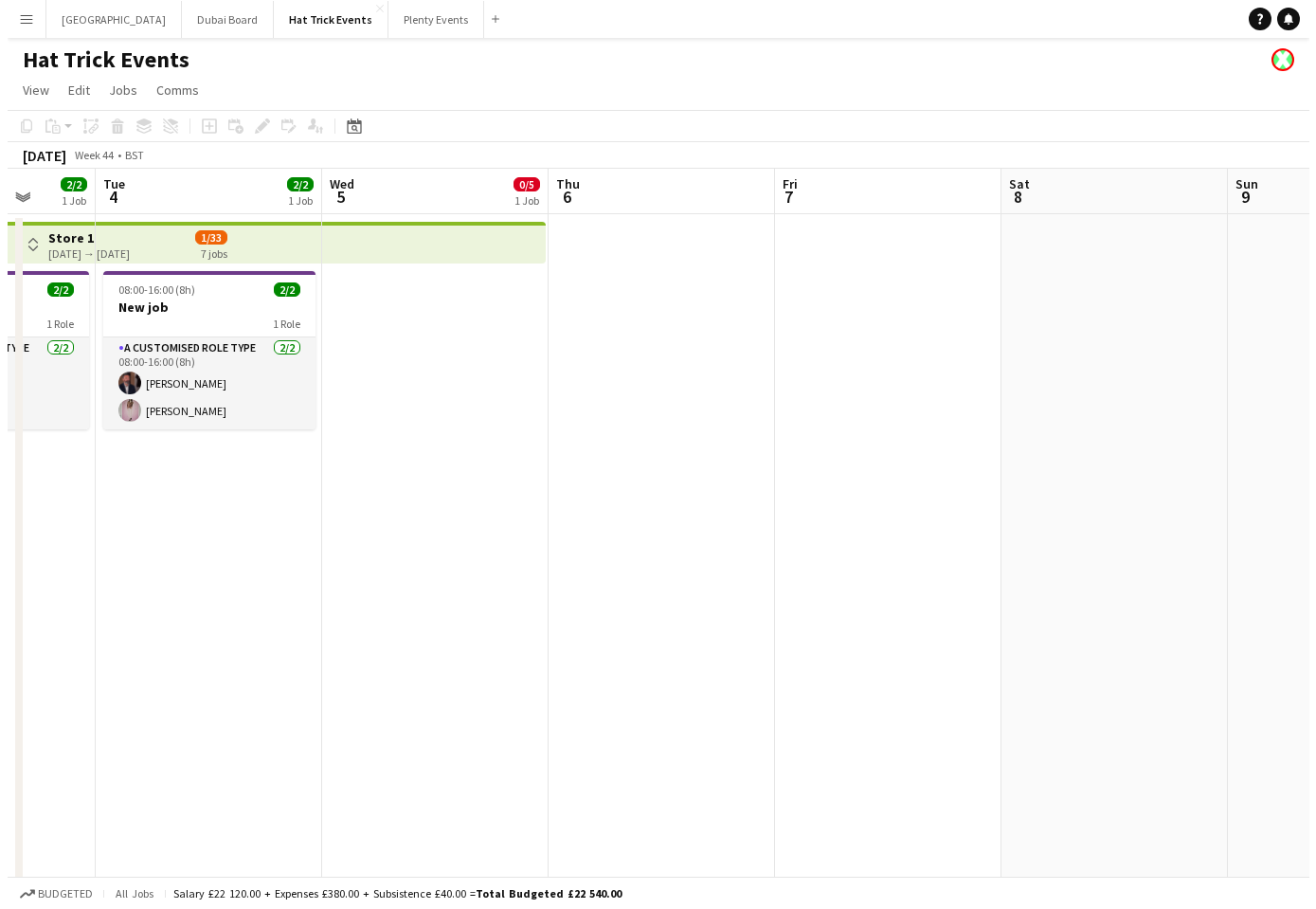
scroll to position [0, 584]
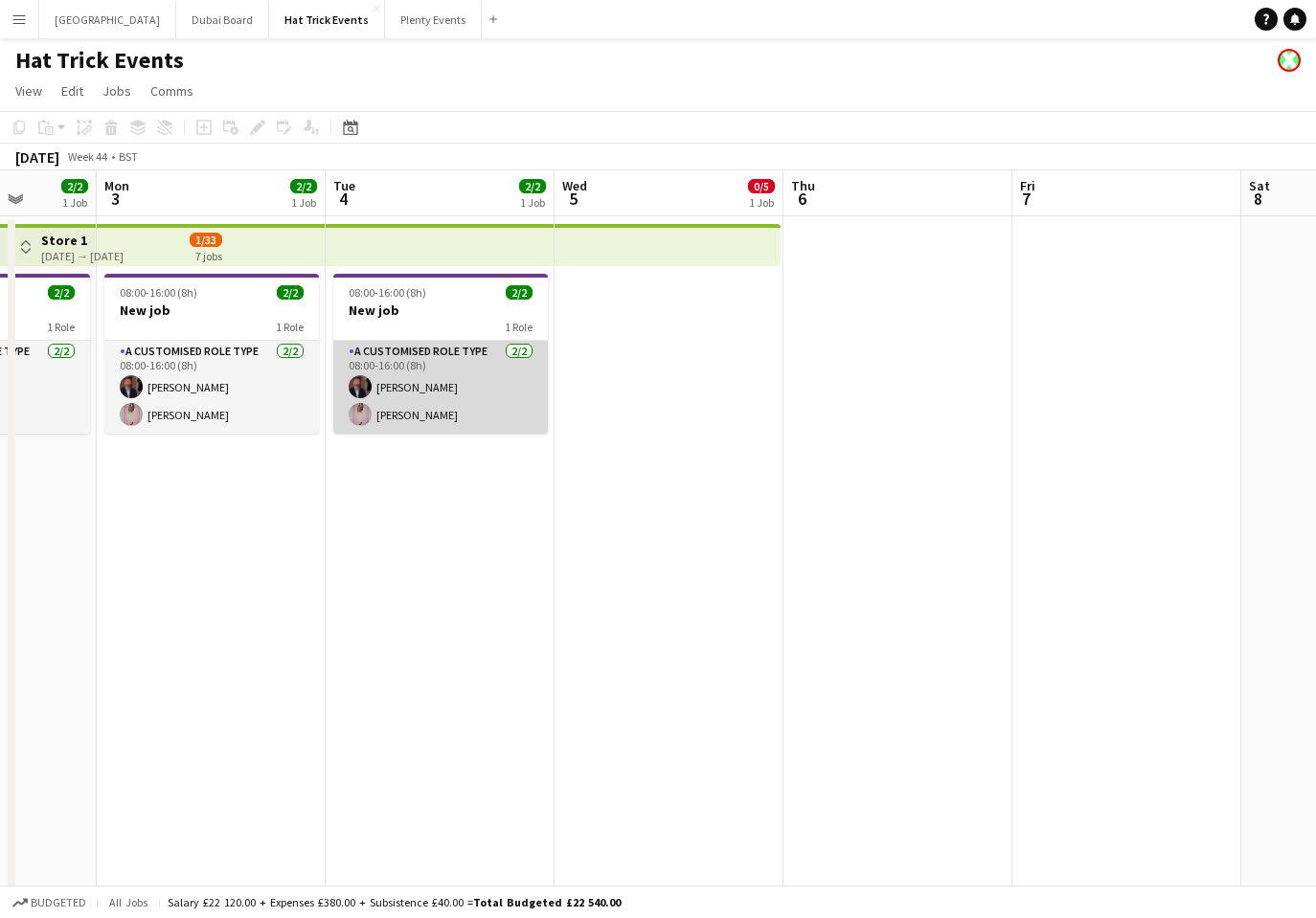
click at [467, 391] on app-card-role "A Customised Role Type [DATE] 08:00-16:00 (8h) [PERSON_NAME] [PERSON_NAME] Pric…" at bounding box center [440, 387] width 214 height 93
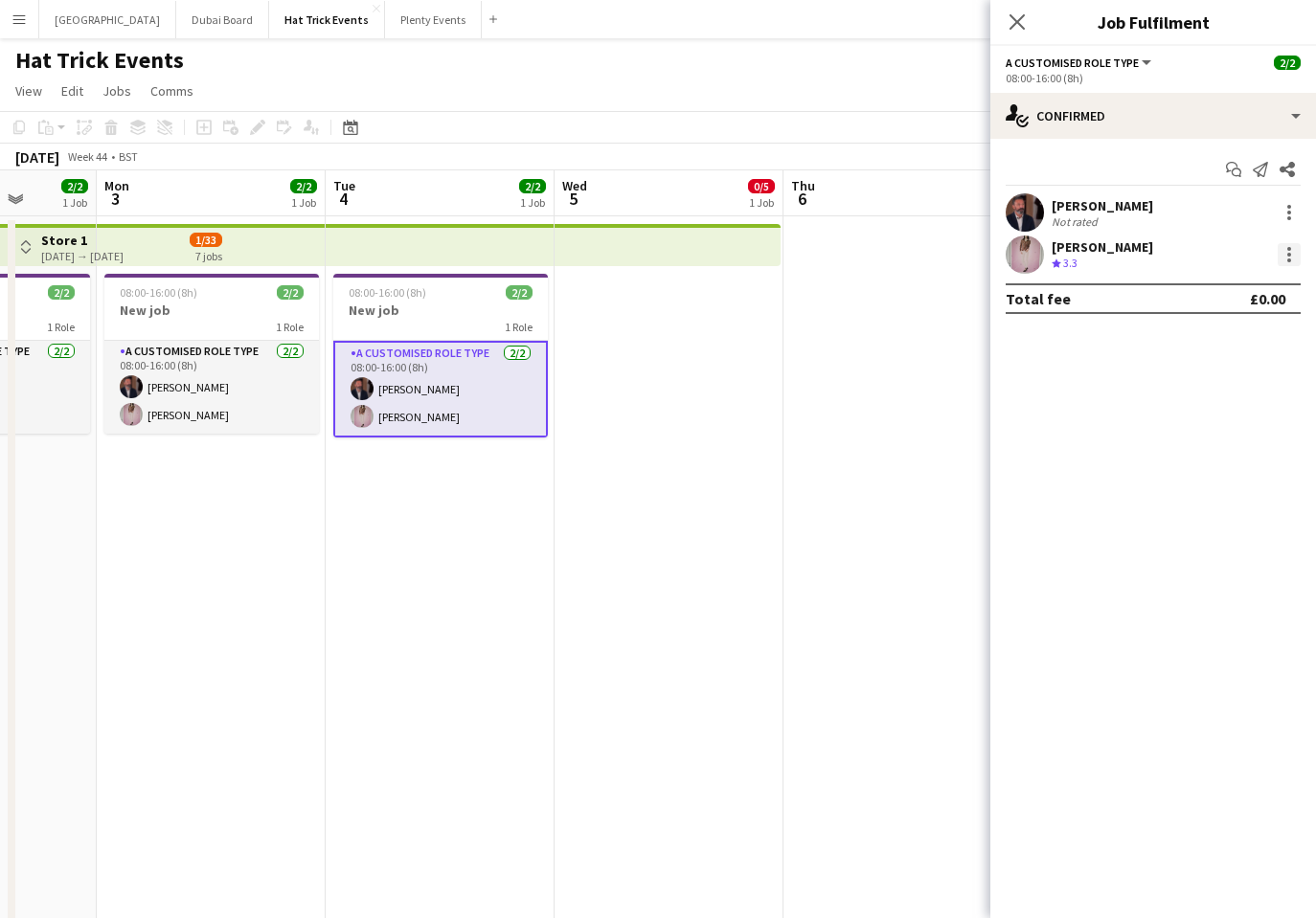
click at [1280, 258] on div at bounding box center [1289, 255] width 23 height 23
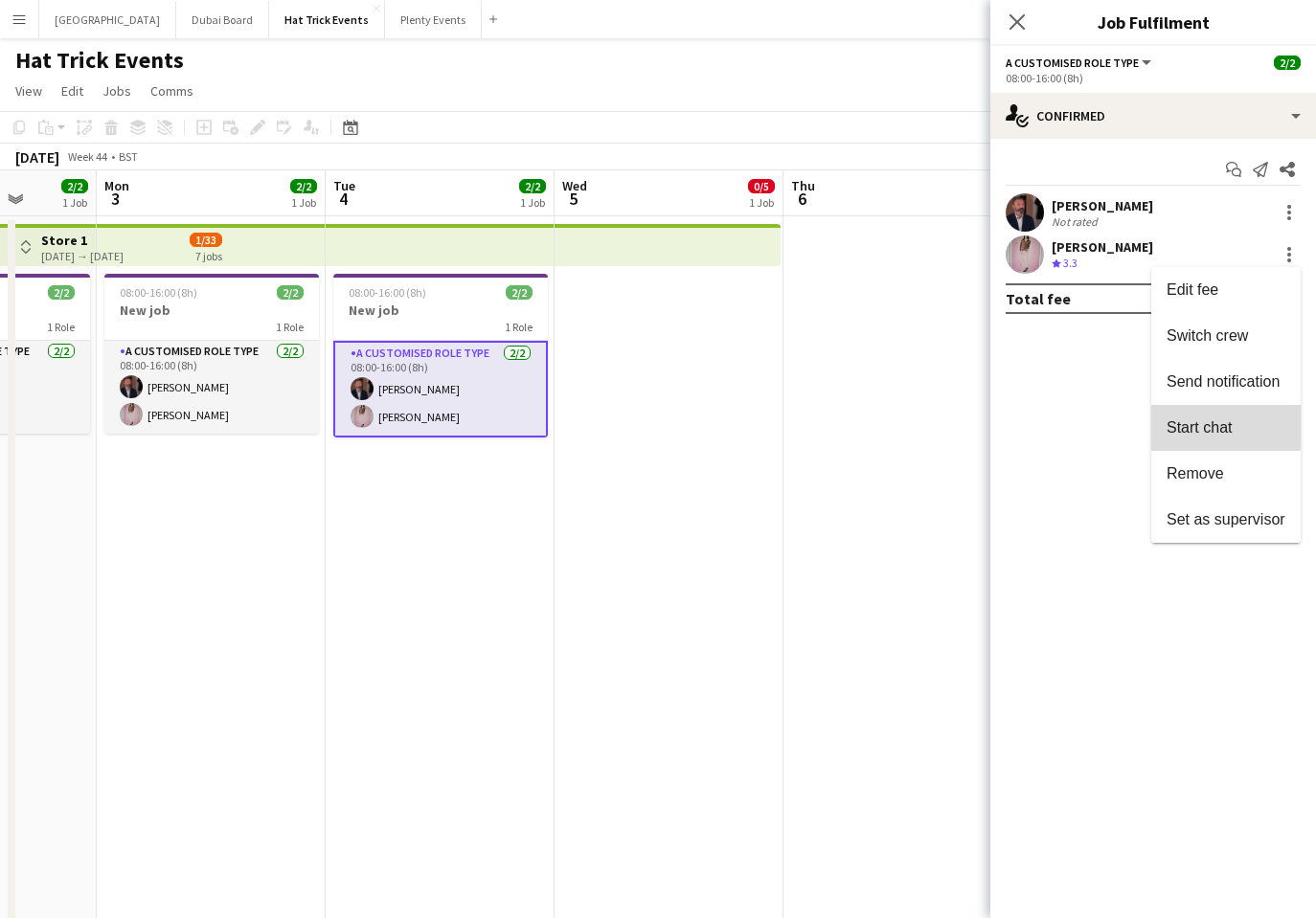
click at [1201, 421] on span "Start chat" at bounding box center [1199, 427] width 65 height 16
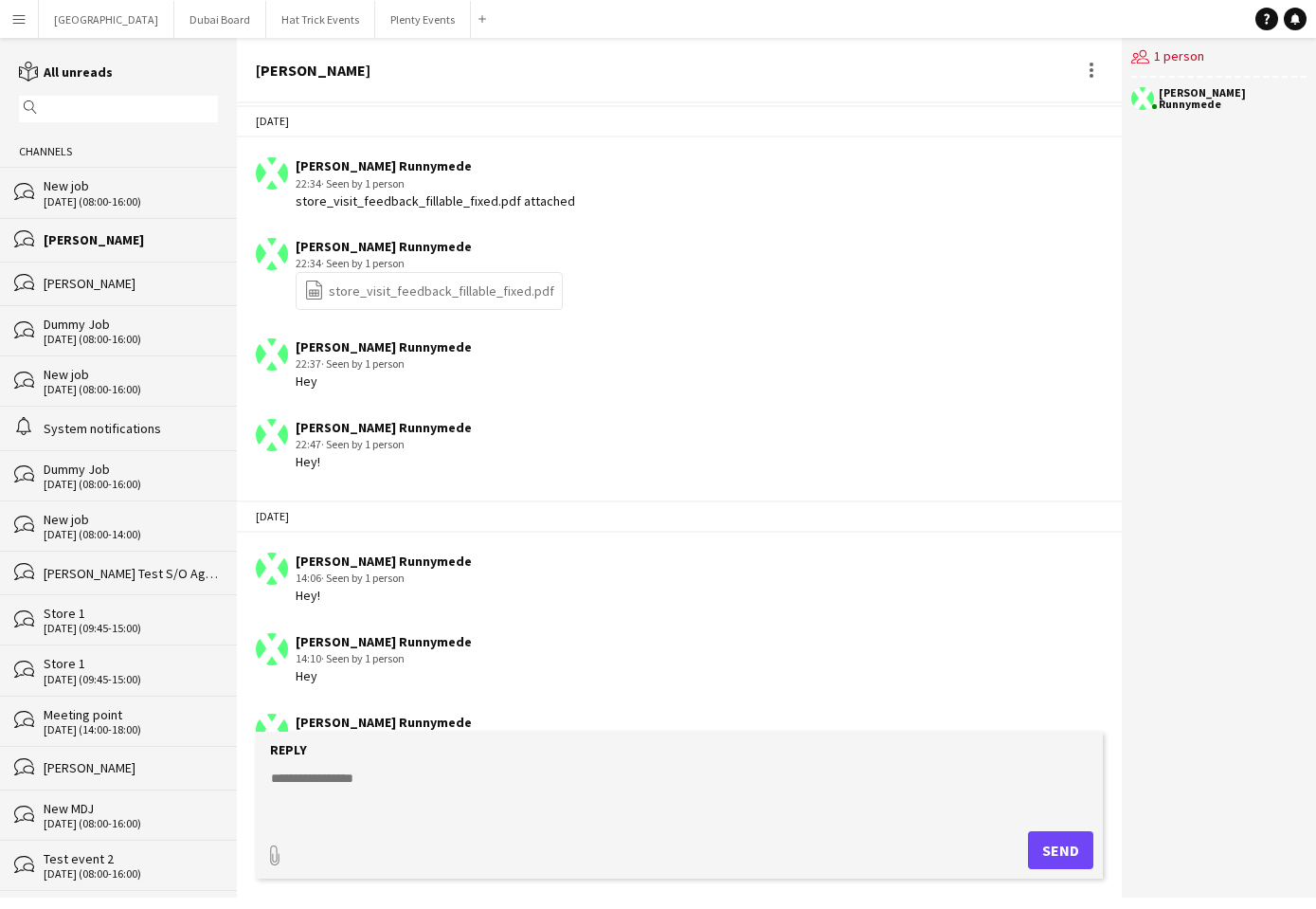
scroll to position [928, 0]
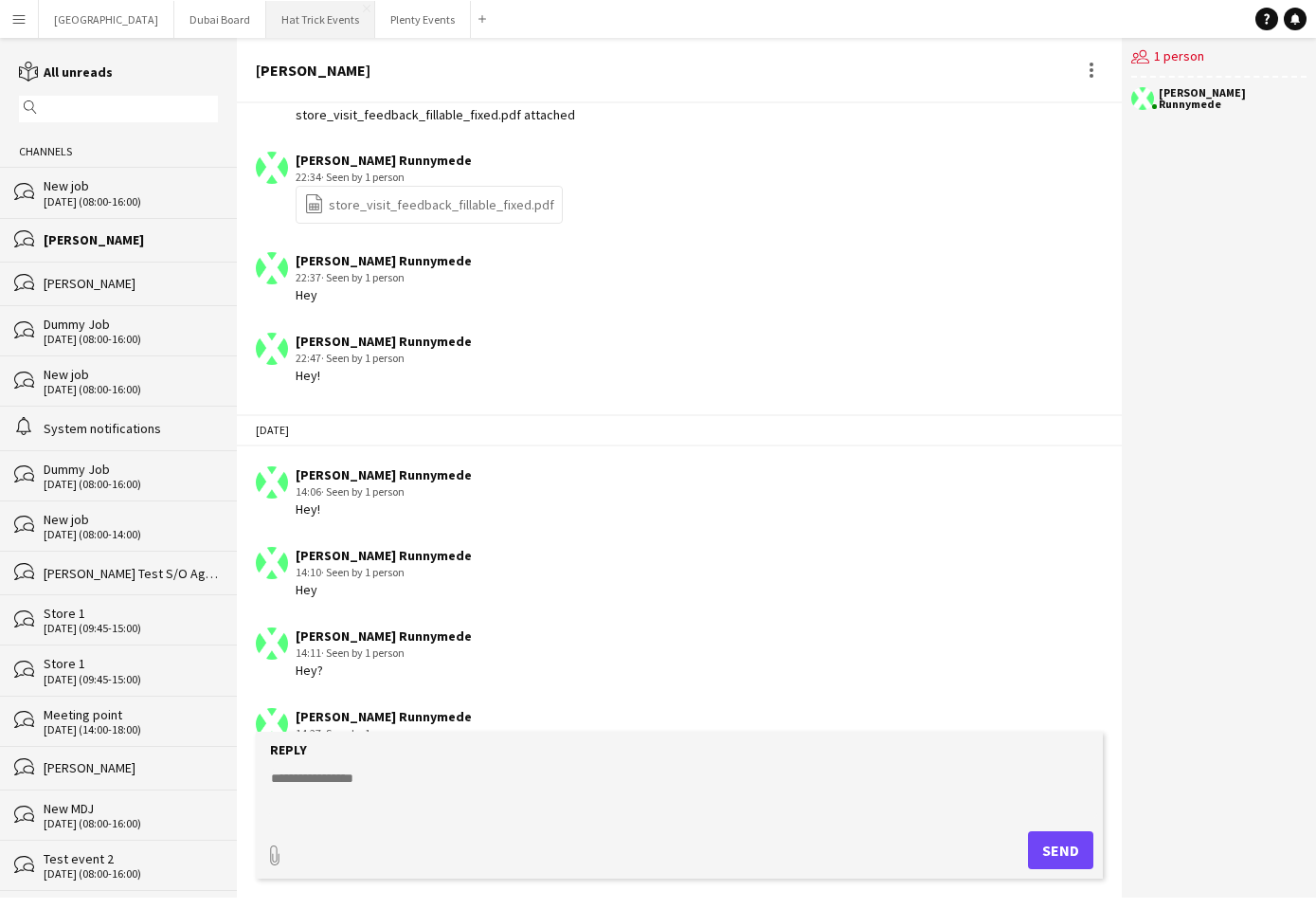
click at [280, 27] on button "Hat Trick Events Close" at bounding box center [320, 19] width 109 height 37
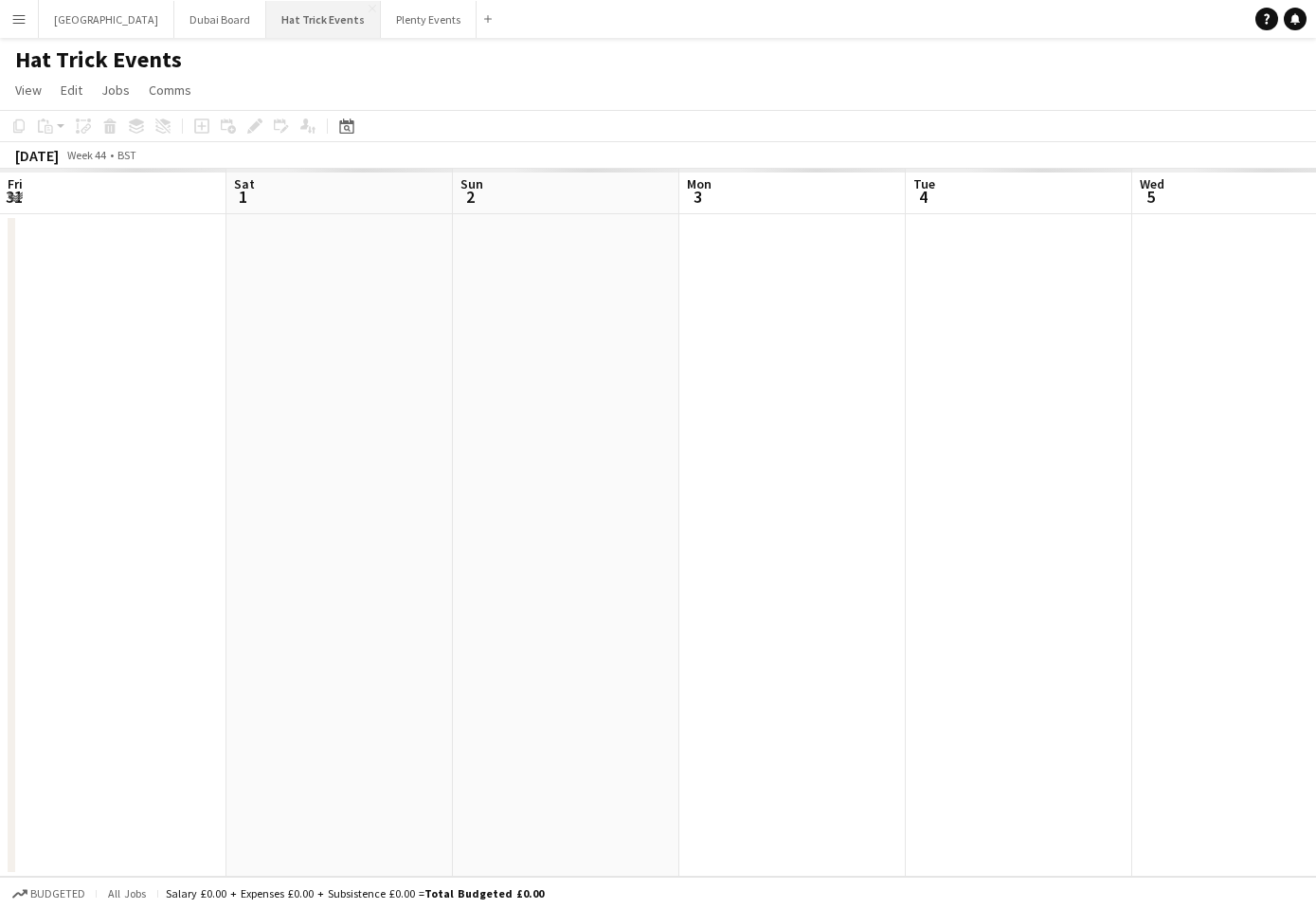
scroll to position [0, 584]
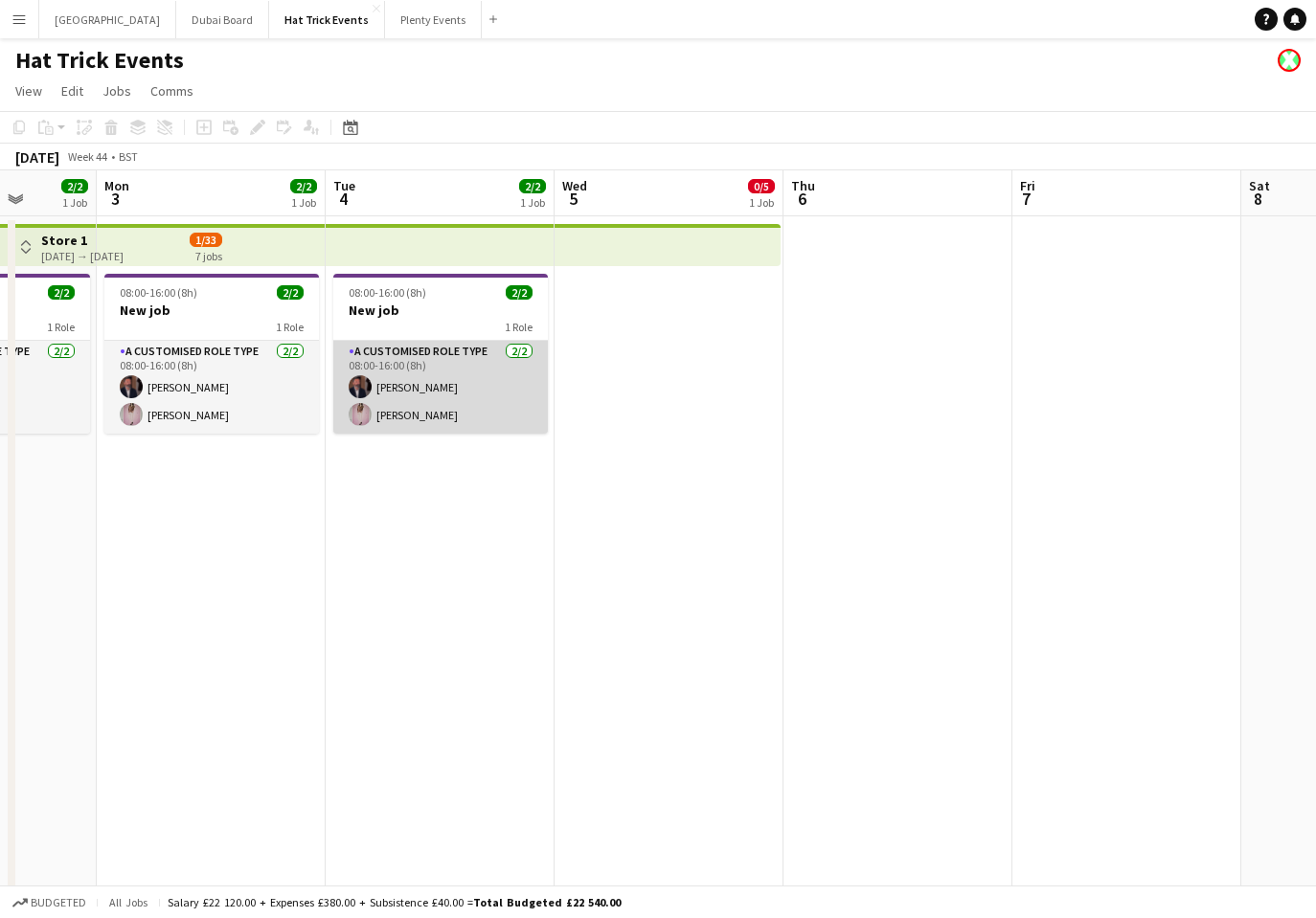
click at [458, 403] on app-card-role "A Customised Role Type [DATE] 08:00-16:00 (8h) [PERSON_NAME] [PERSON_NAME] Pric…" at bounding box center [440, 387] width 214 height 93
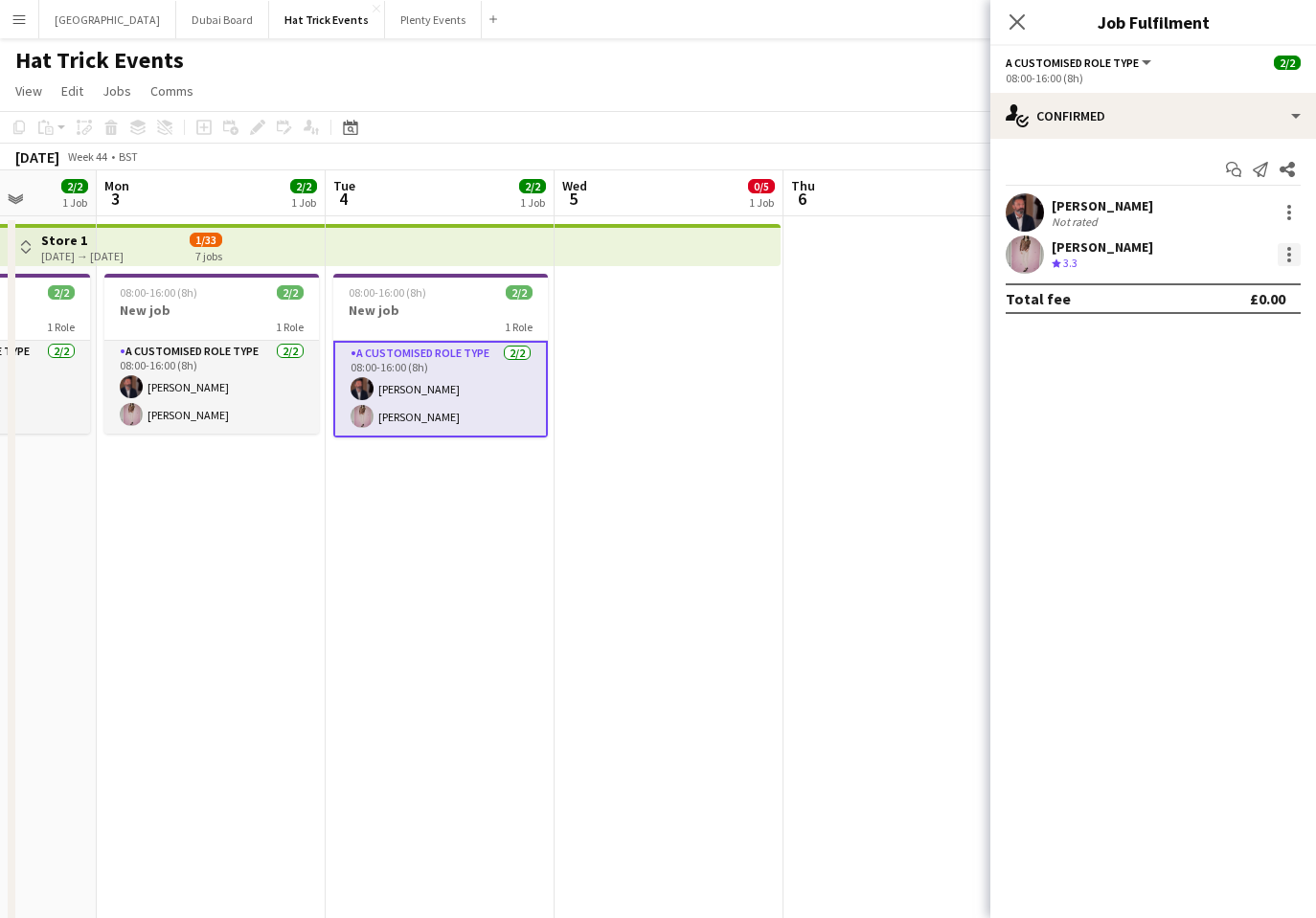
click at [1289, 258] on div at bounding box center [1289, 260] width 4 height 4
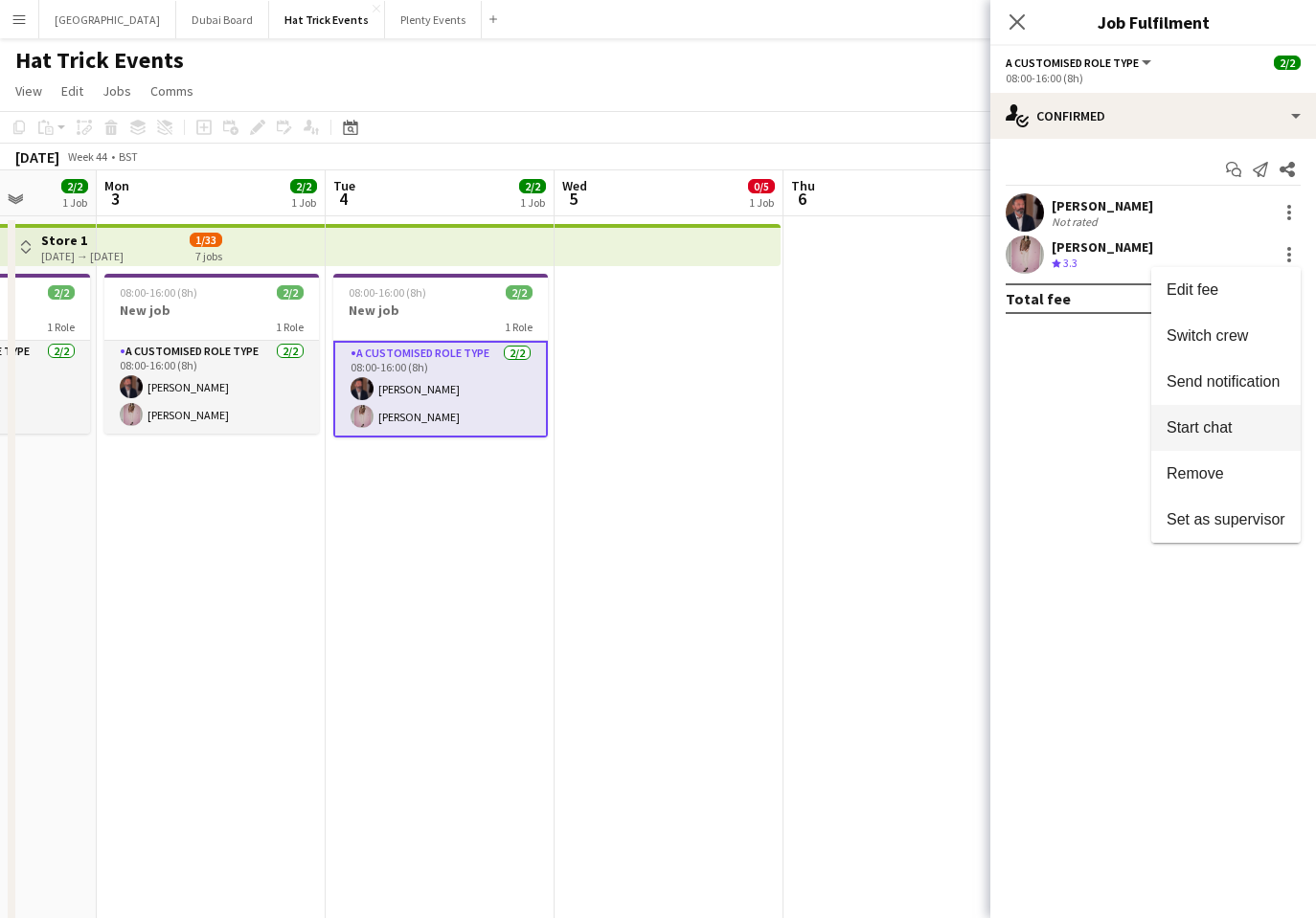
click at [1217, 427] on span "Start chat" at bounding box center [1199, 427] width 65 height 16
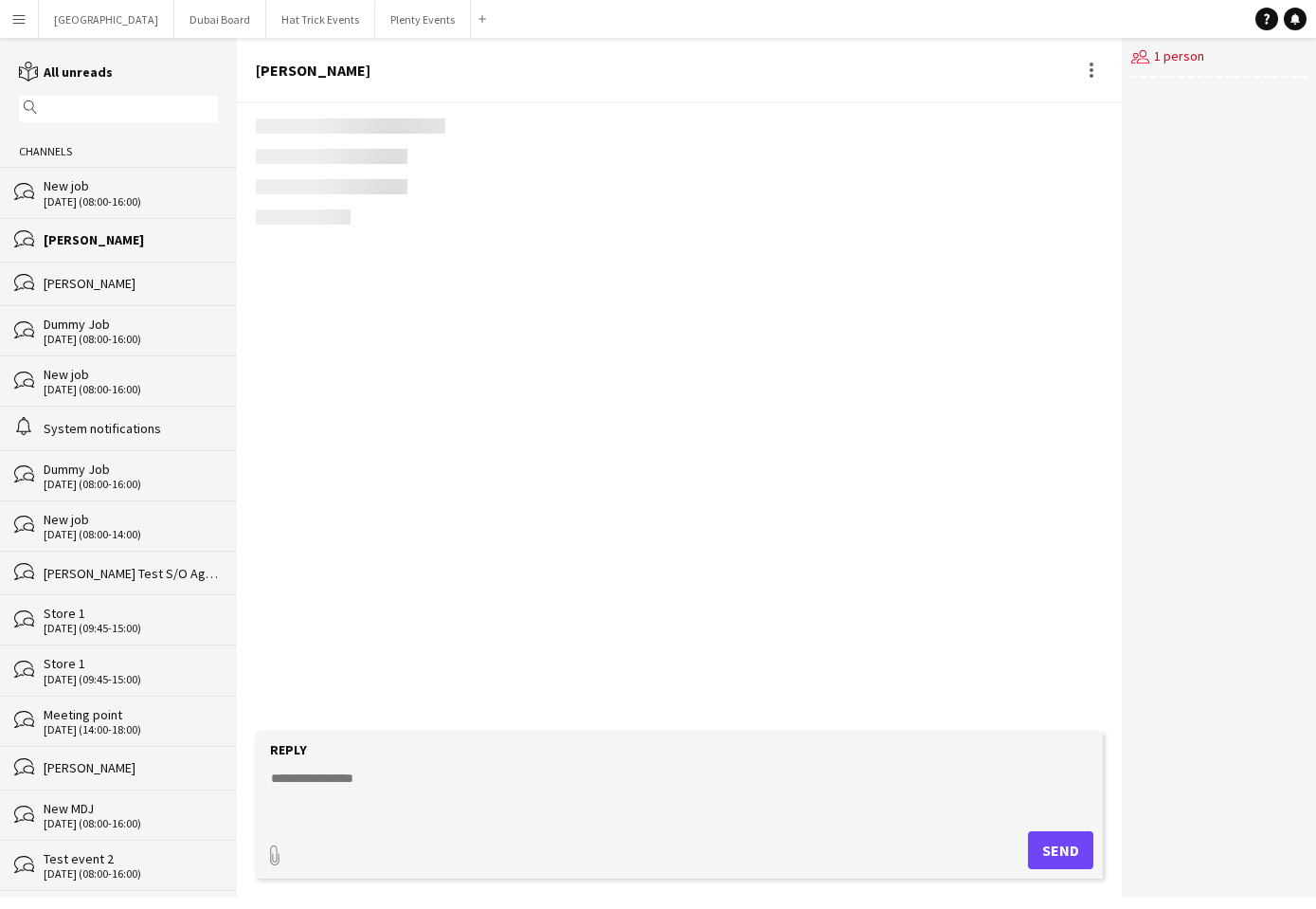
scroll to position [979, 0]
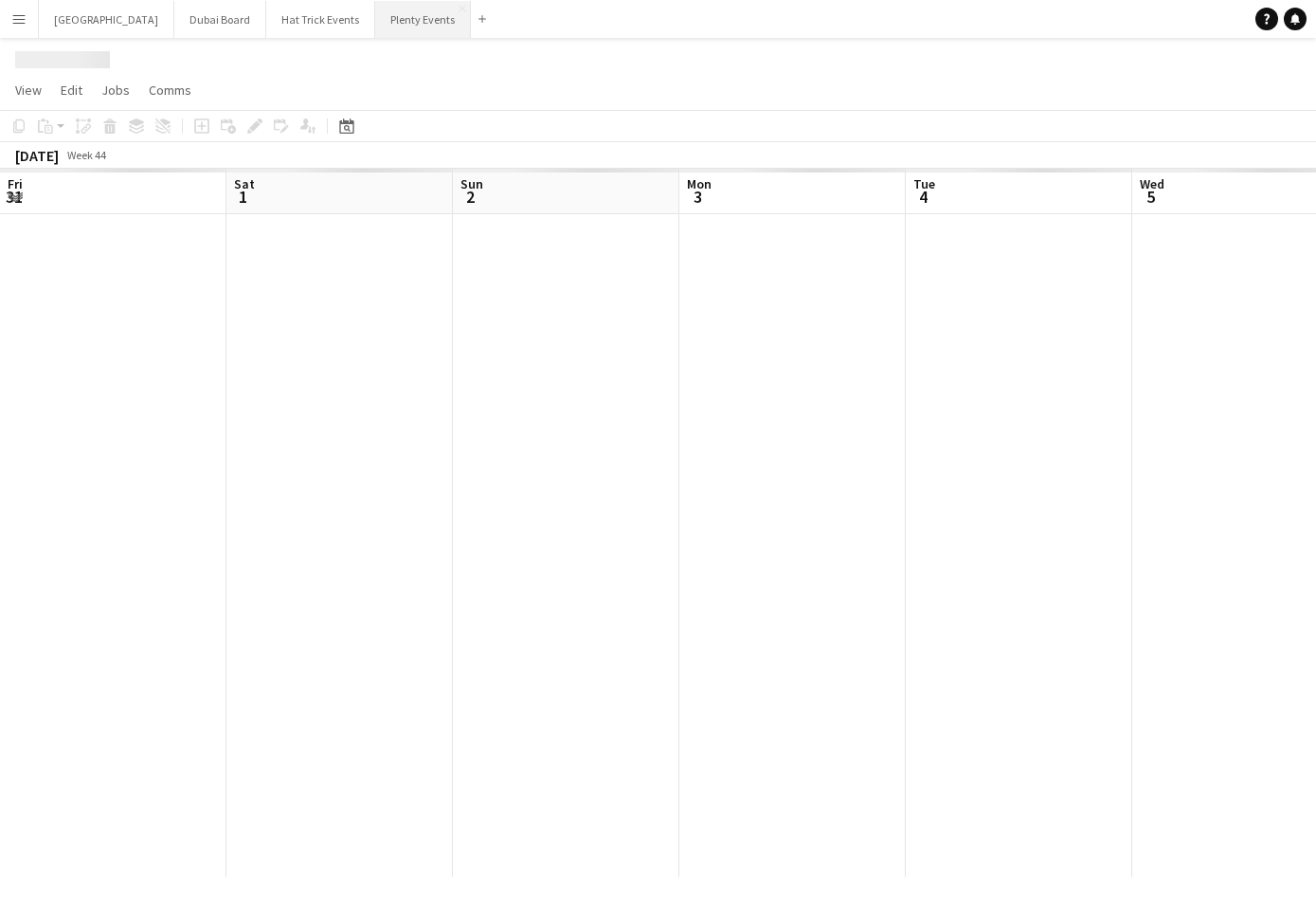
scroll to position [0, 584]
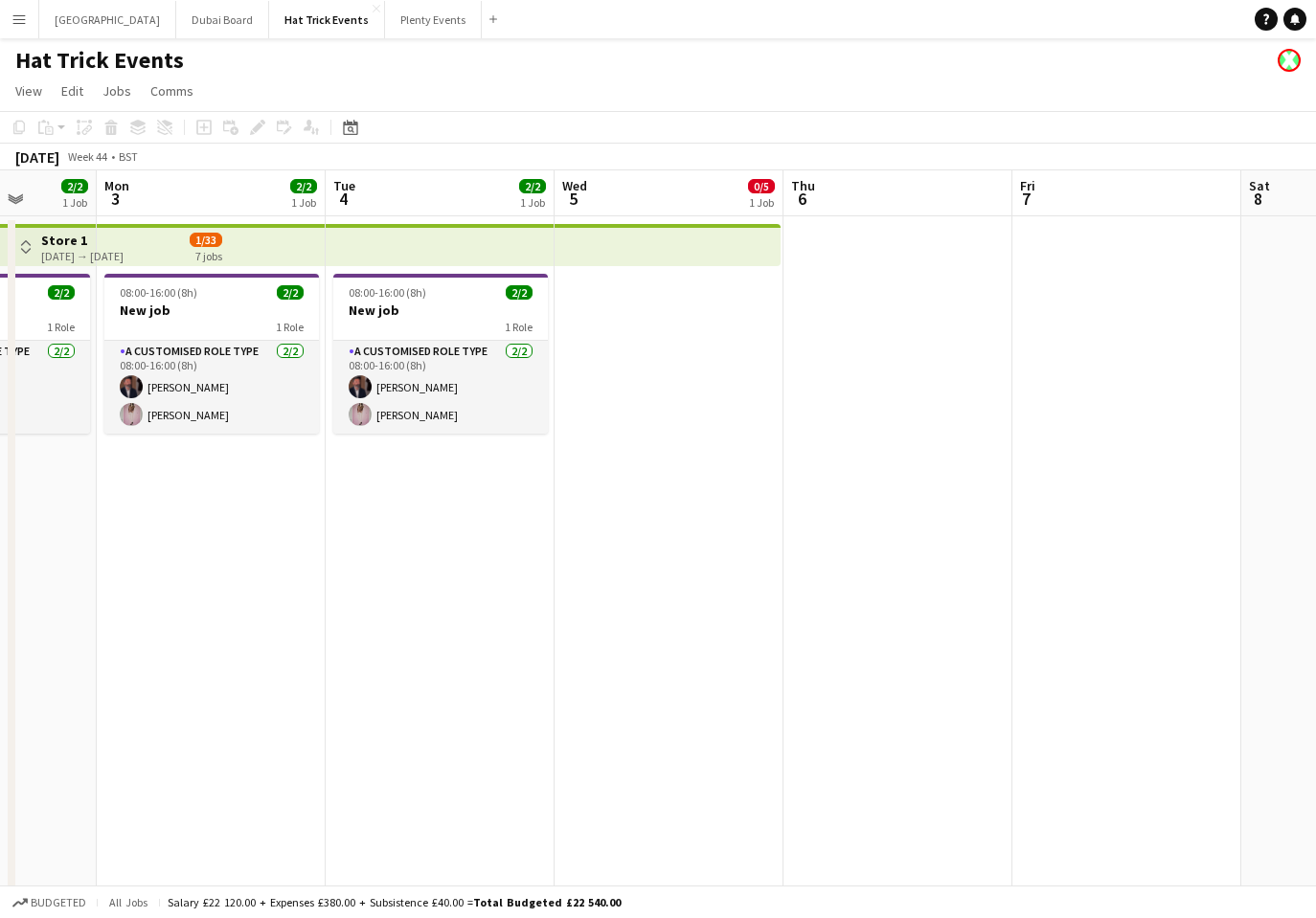
click at [20, 24] on app-icon "Menu" at bounding box center [19, 19] width 16 height 16
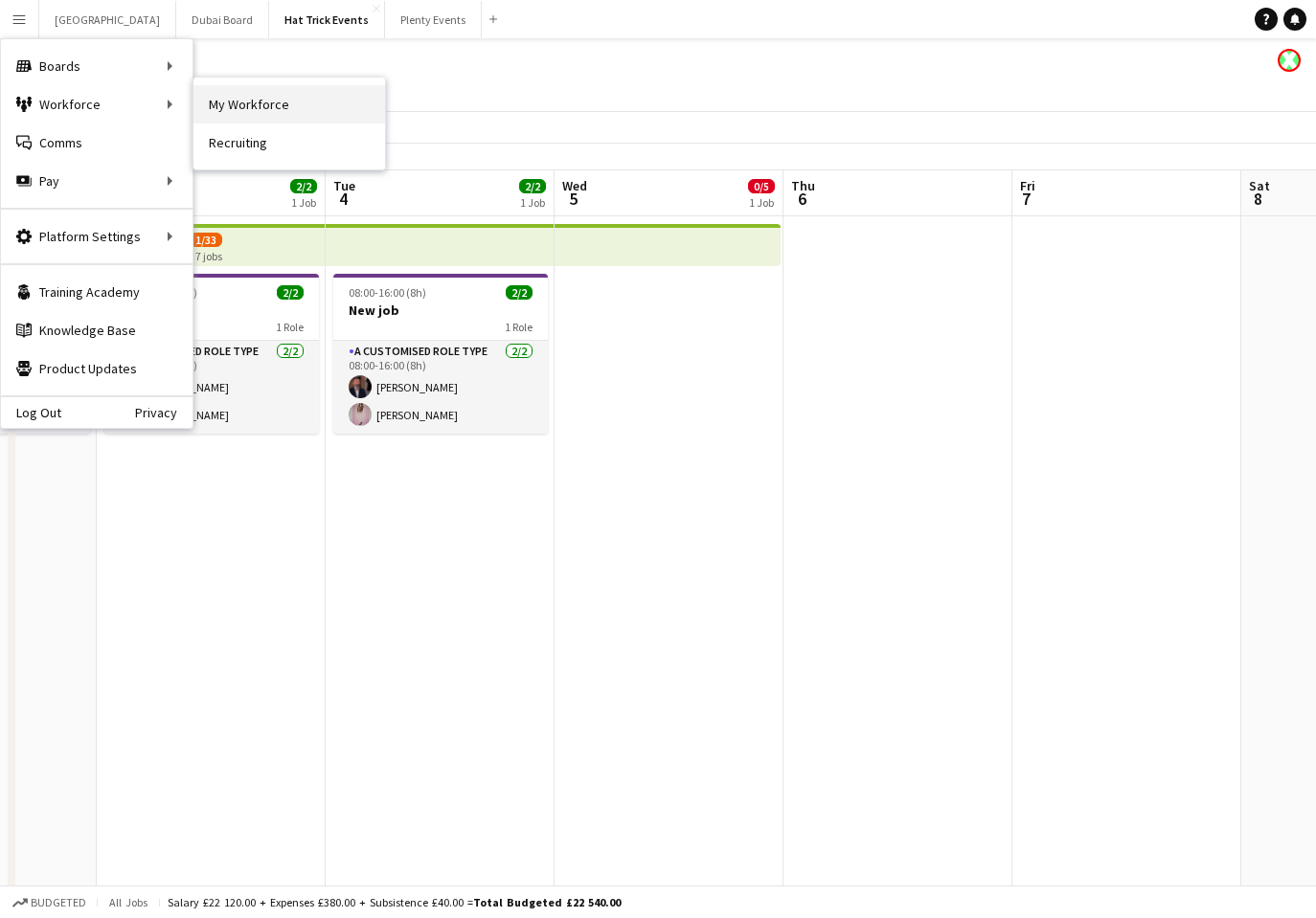
click at [225, 109] on link "My Workforce" at bounding box center [288, 104] width 191 height 38
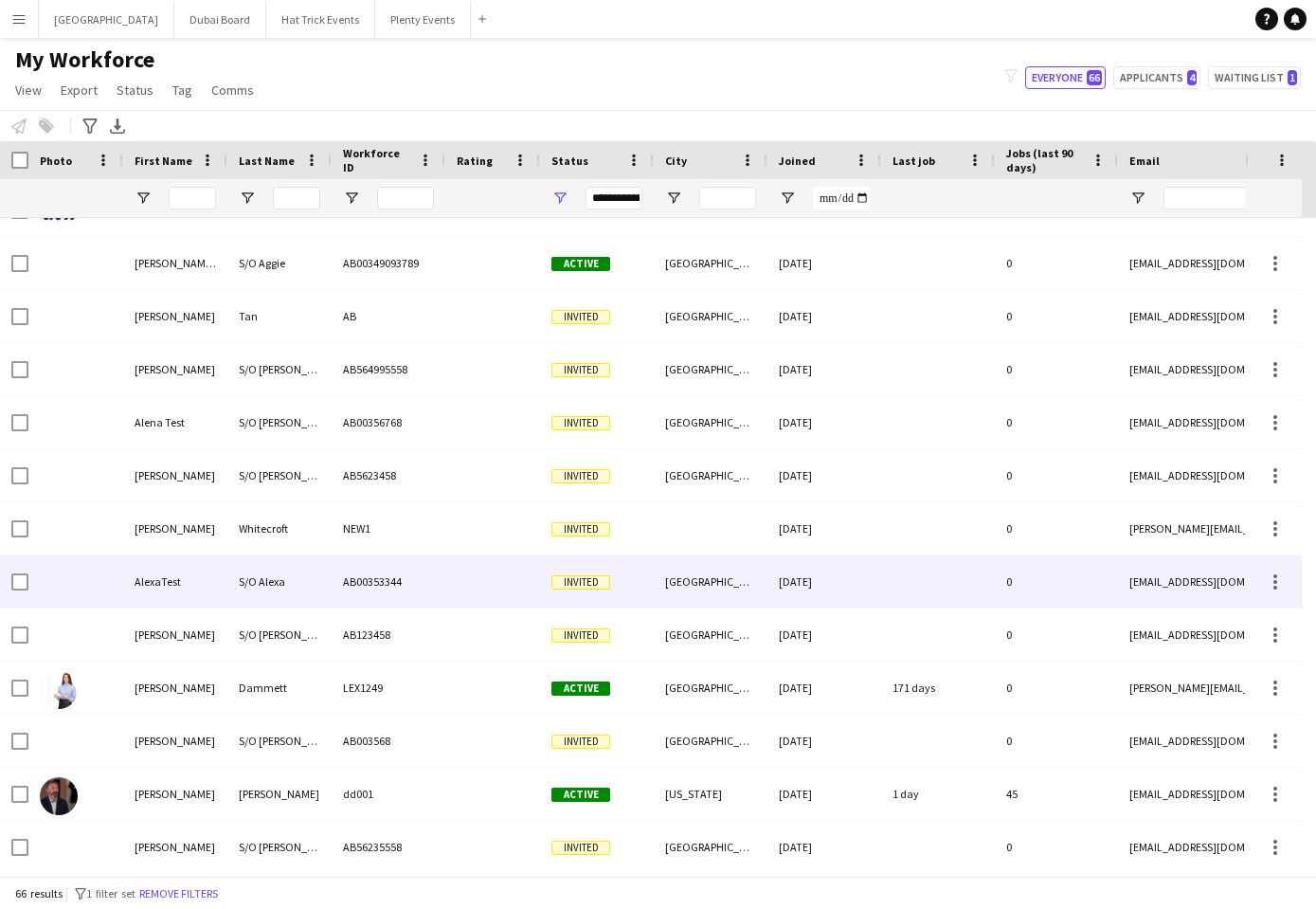
scroll to position [708, 0]
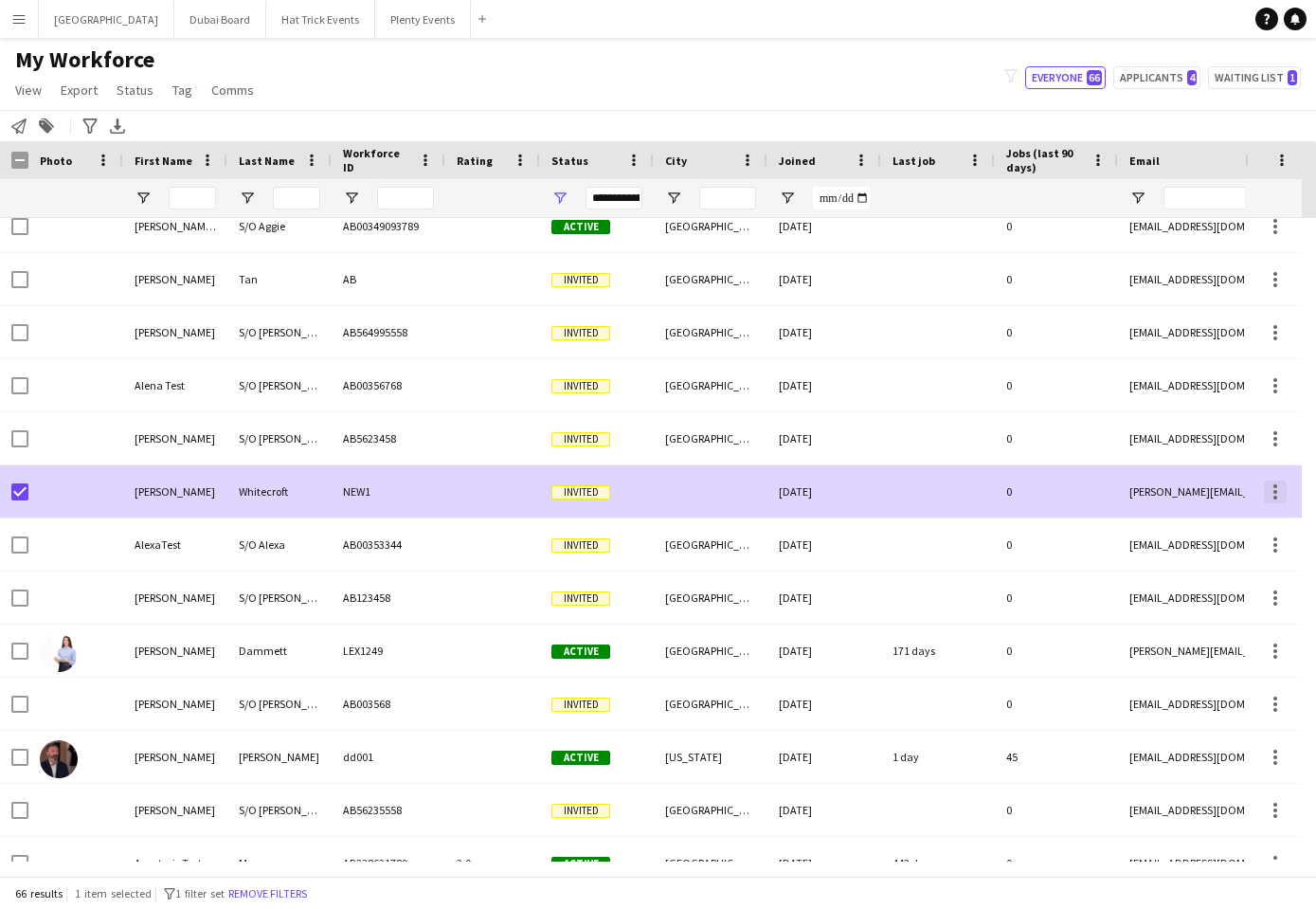
click at [1278, 494] on div at bounding box center [1276, 492] width 23 height 23
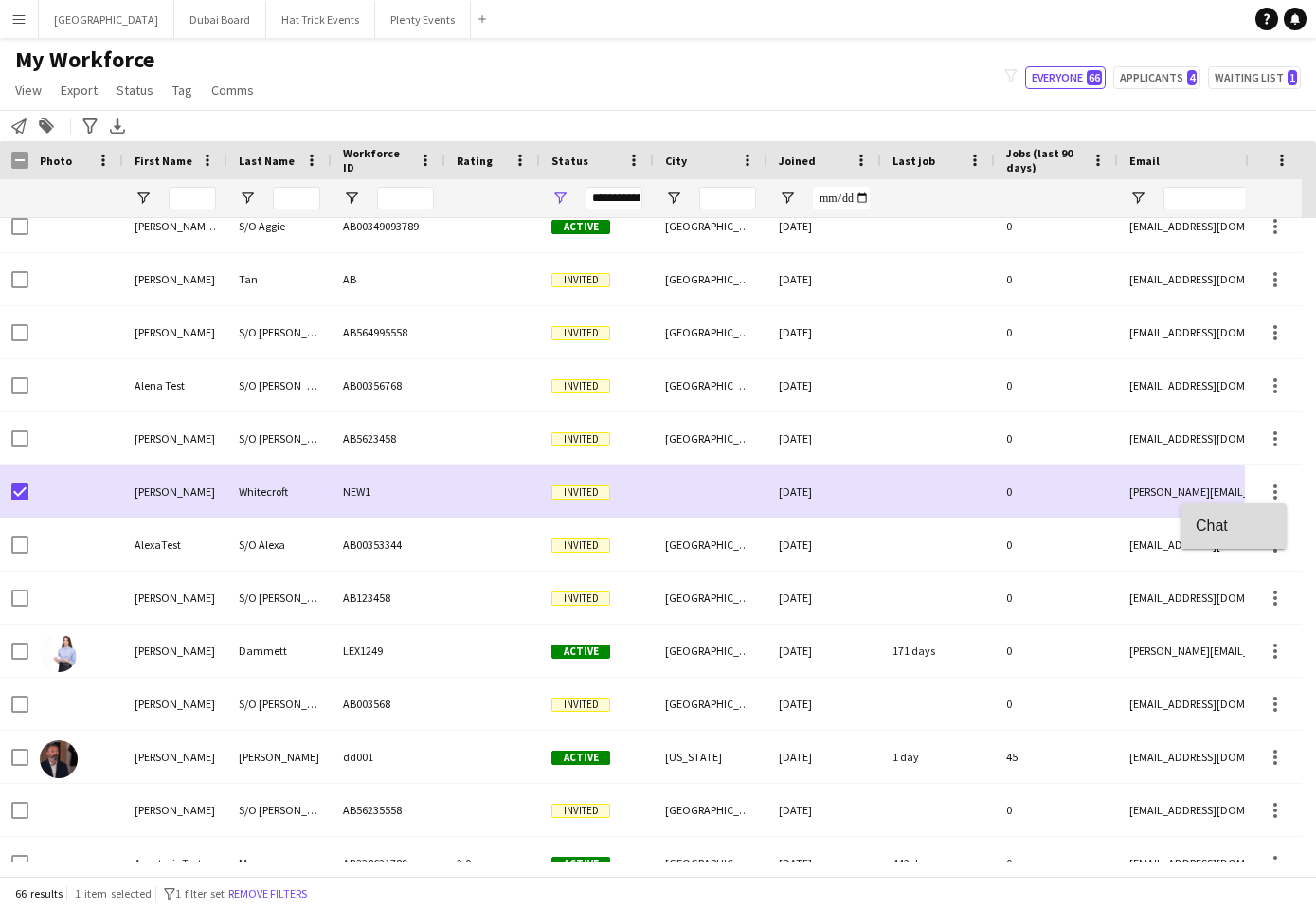
click at [1224, 528] on span "Chat" at bounding box center [1233, 526] width 76 height 17
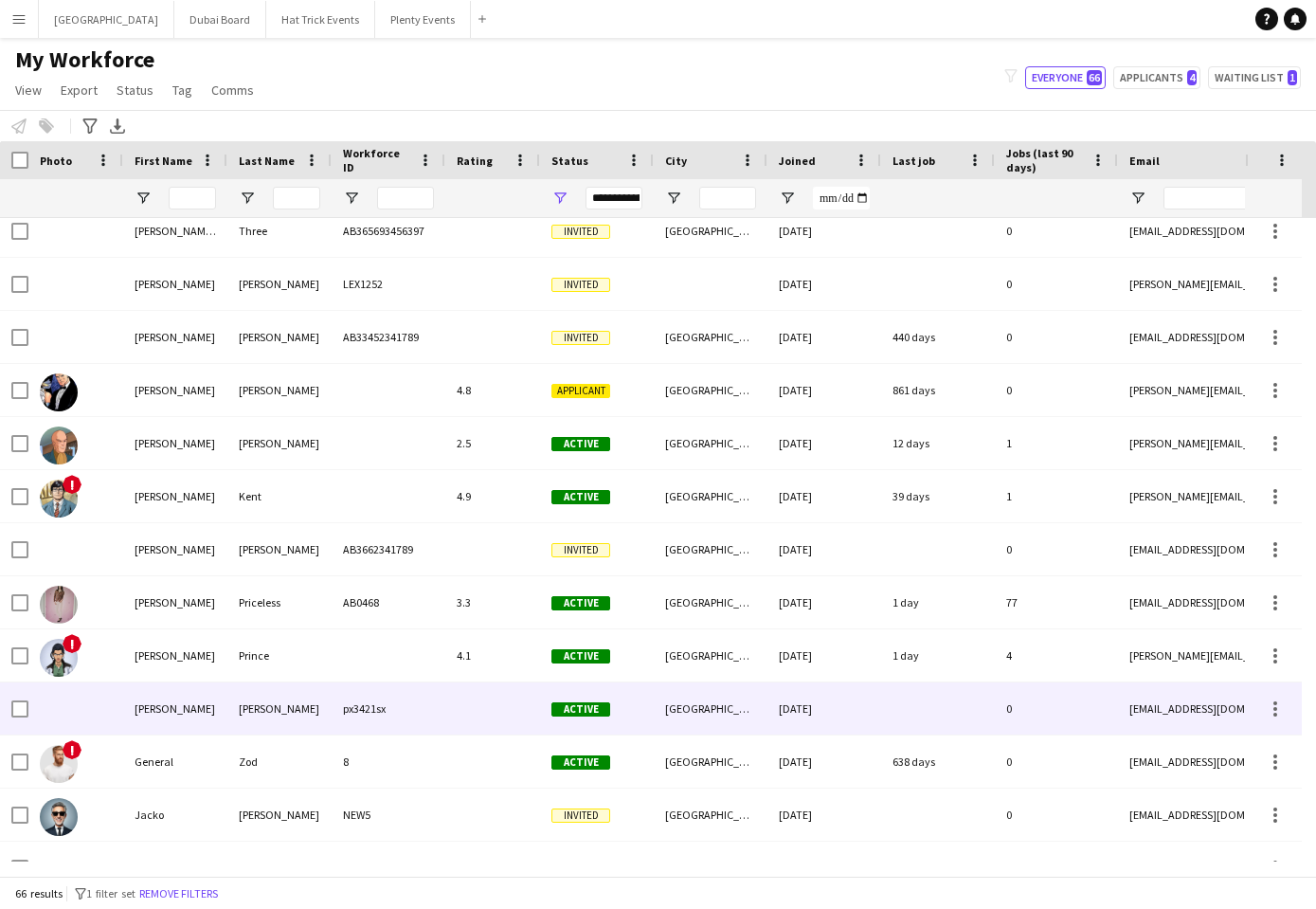
scroll to position [2034, 0]
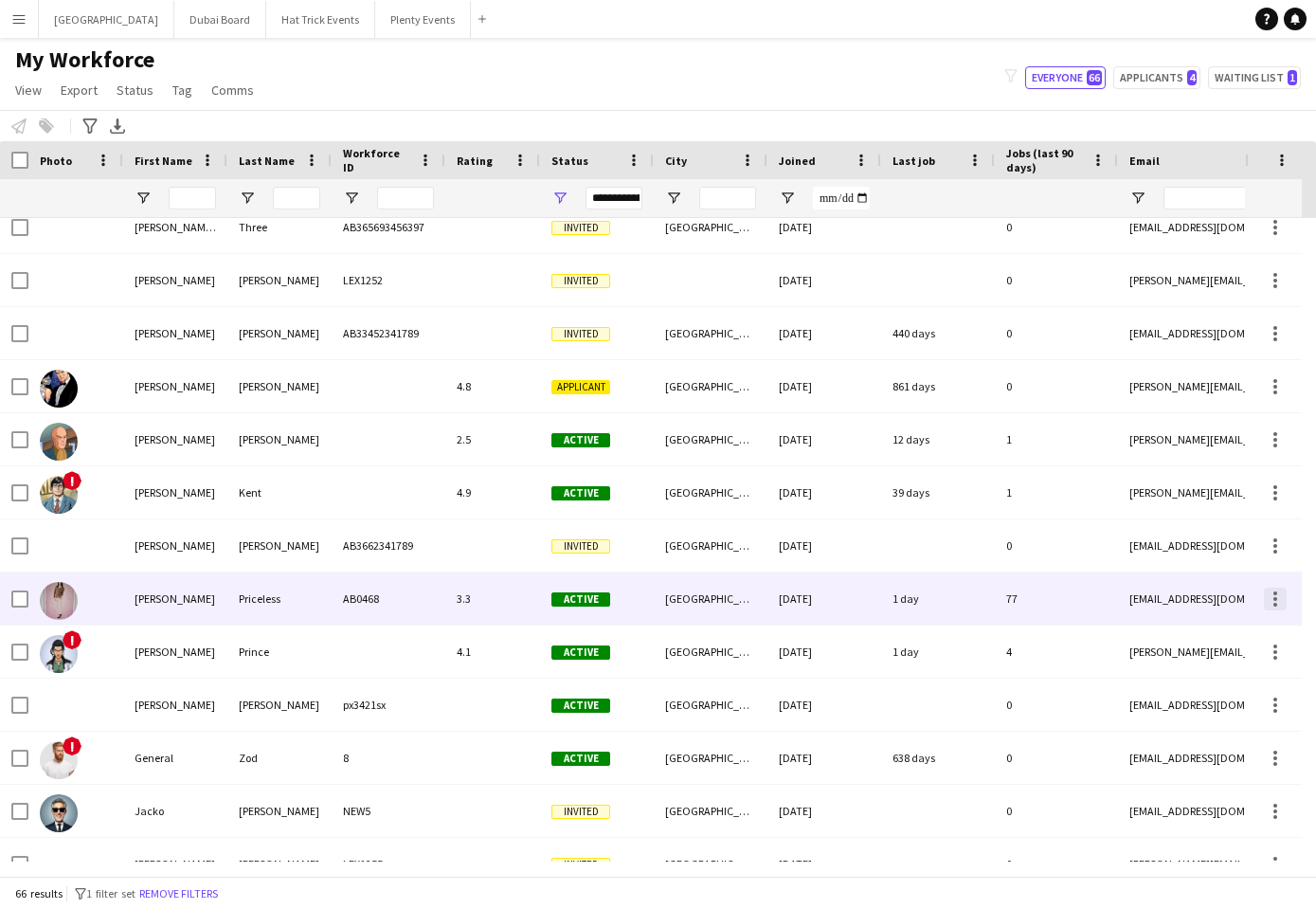
click at [1272, 600] on div at bounding box center [1276, 600] width 23 height 23
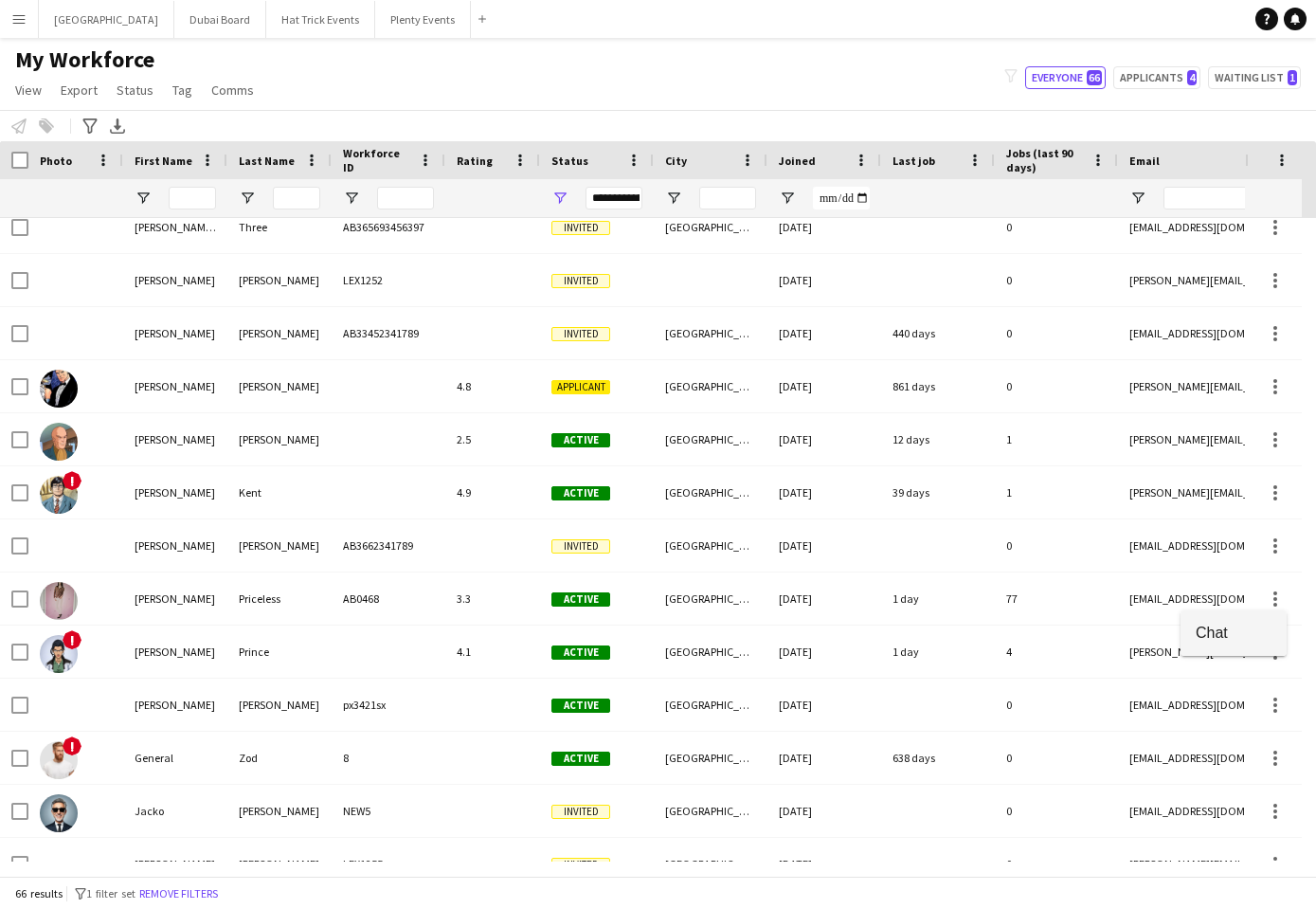
click at [1223, 631] on span "Chat" at bounding box center [1233, 632] width 76 height 17
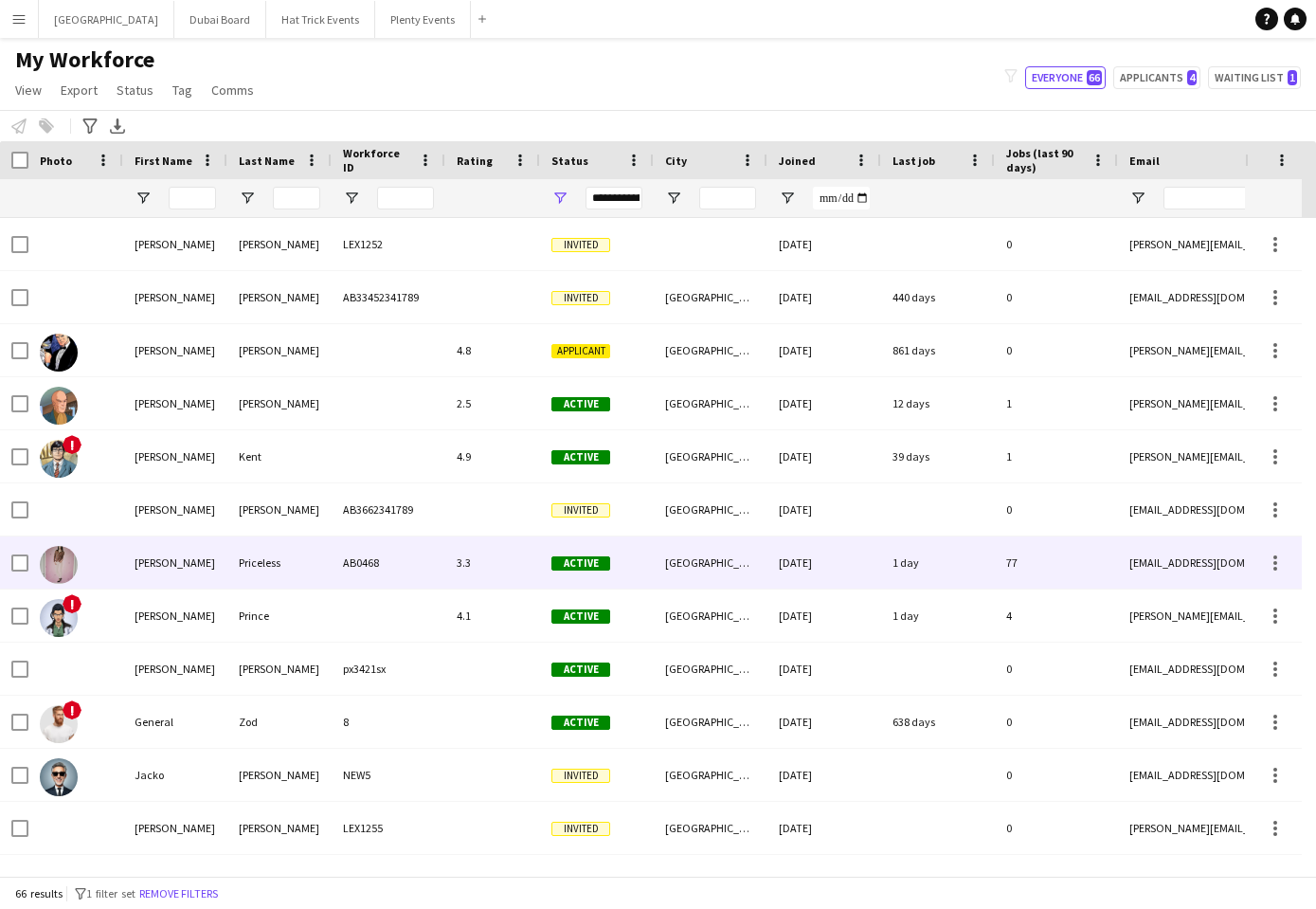
scroll to position [2165, 0]
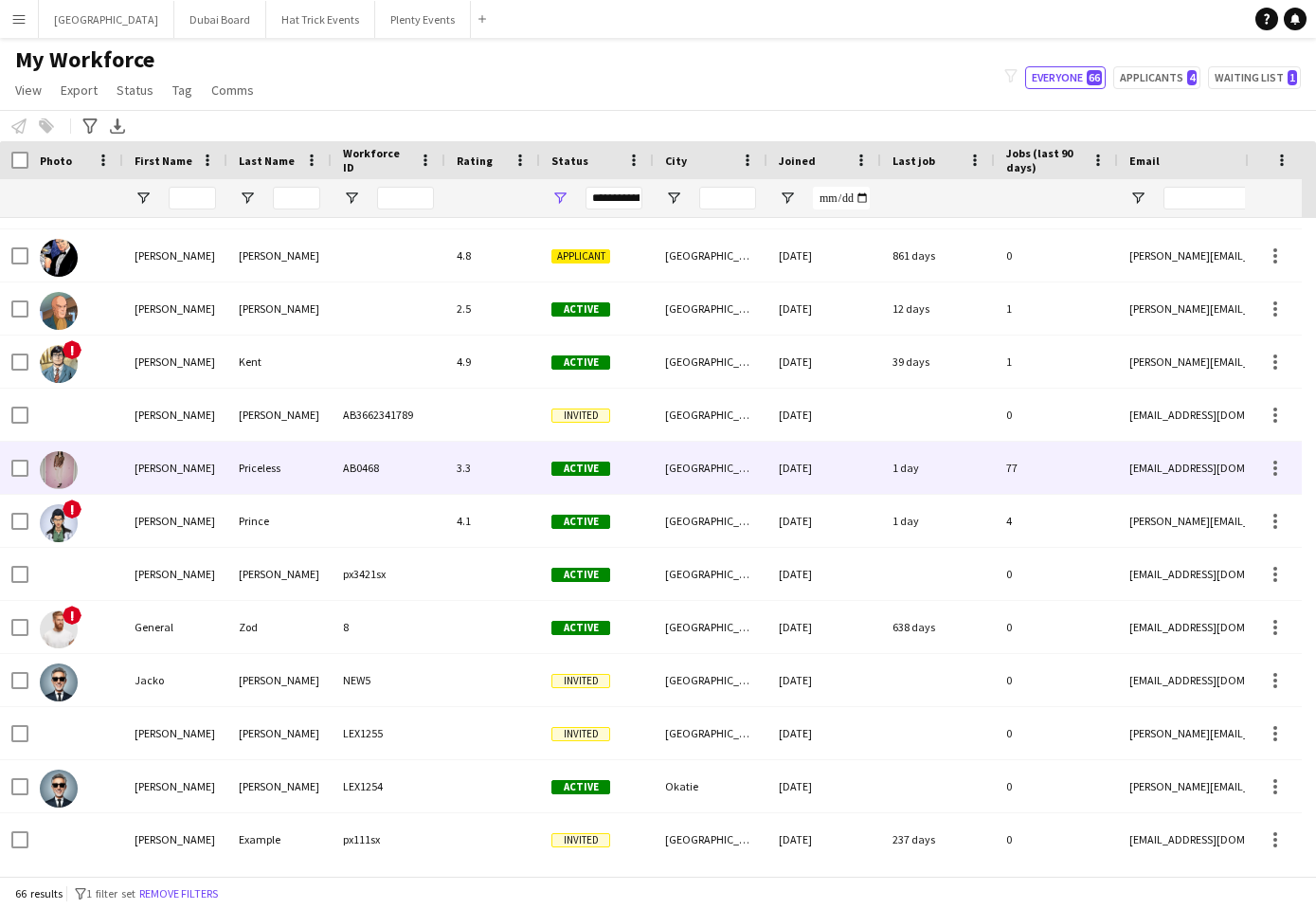
click at [412, 470] on div "AB0468" at bounding box center [388, 468] width 113 height 52
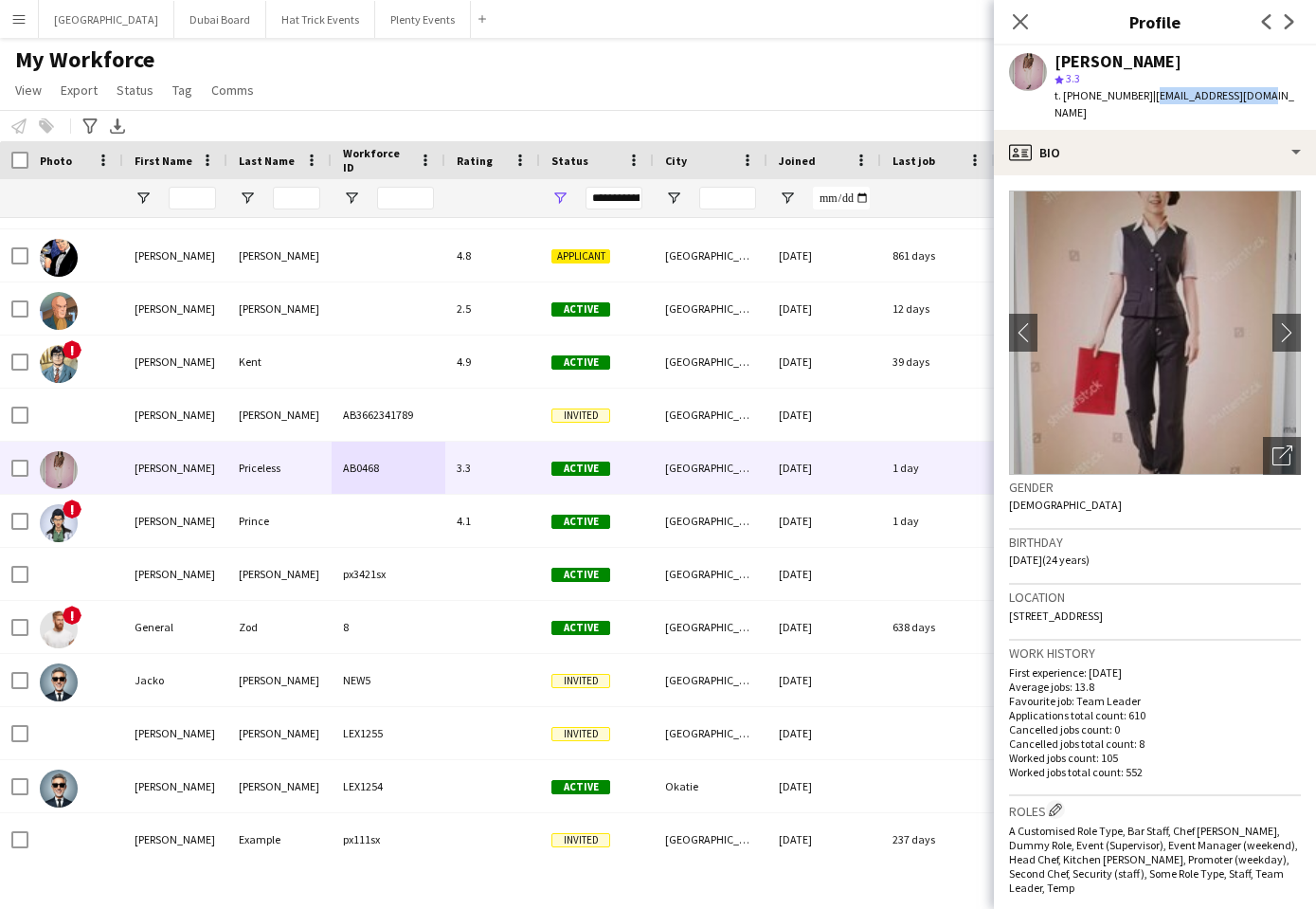
drag, startPoint x: 1153, startPoint y: 97, endPoint x: 1266, endPoint y: 97, distance: 113.0
click at [1266, 97] on div "Diana Priceless star 3.3 t. +4401234567890 | dp0763539@gmail.com" at bounding box center [1155, 87] width 322 height 85
copy span "dp0763539@gmail.com"
click at [1015, 25] on icon "Close pop-in" at bounding box center [1020, 21] width 18 height 18
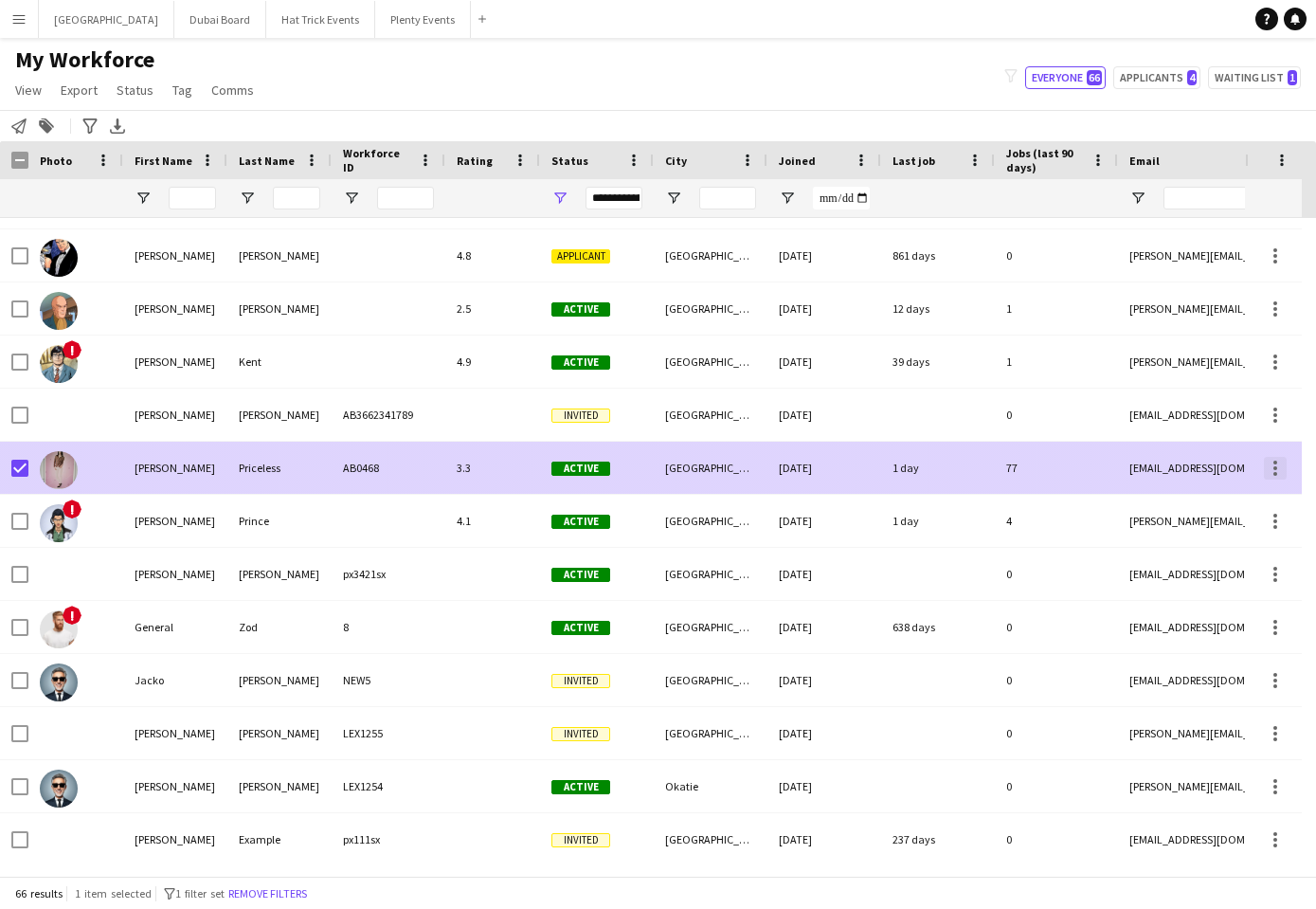
click at [1270, 471] on div at bounding box center [1276, 469] width 23 height 23
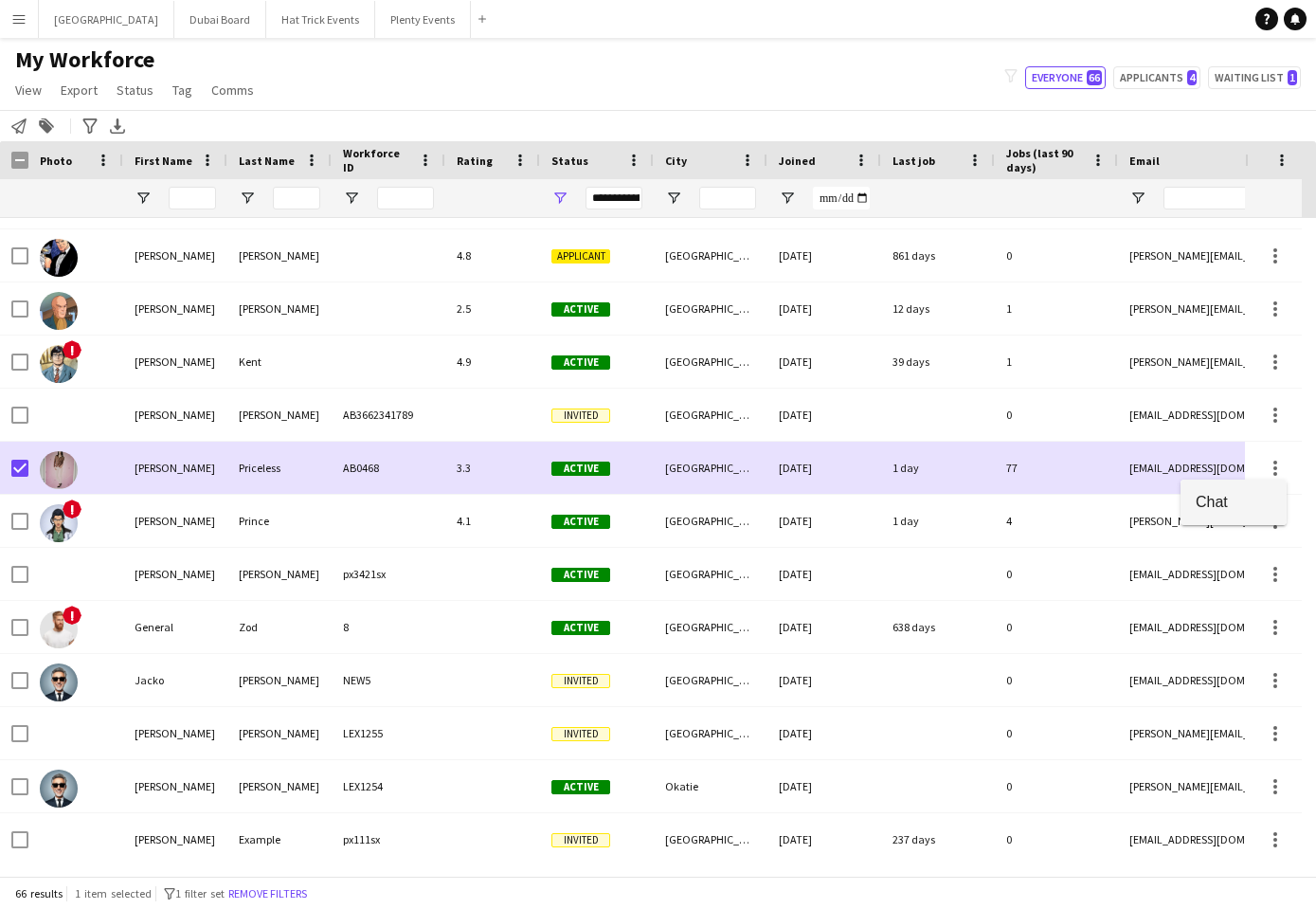
click at [1216, 508] on span "Chat" at bounding box center [1233, 502] width 76 height 17
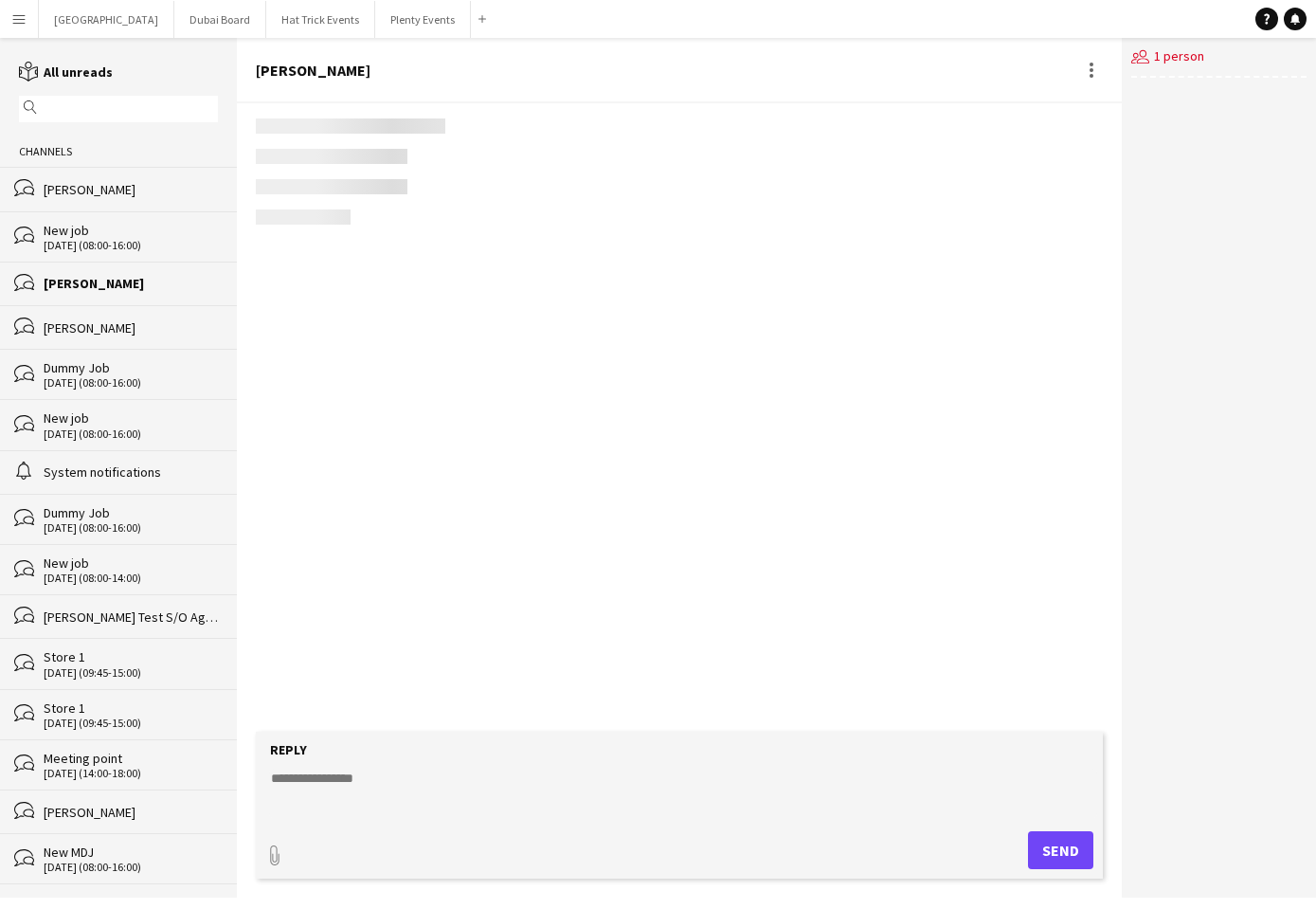
scroll to position [979, 0]
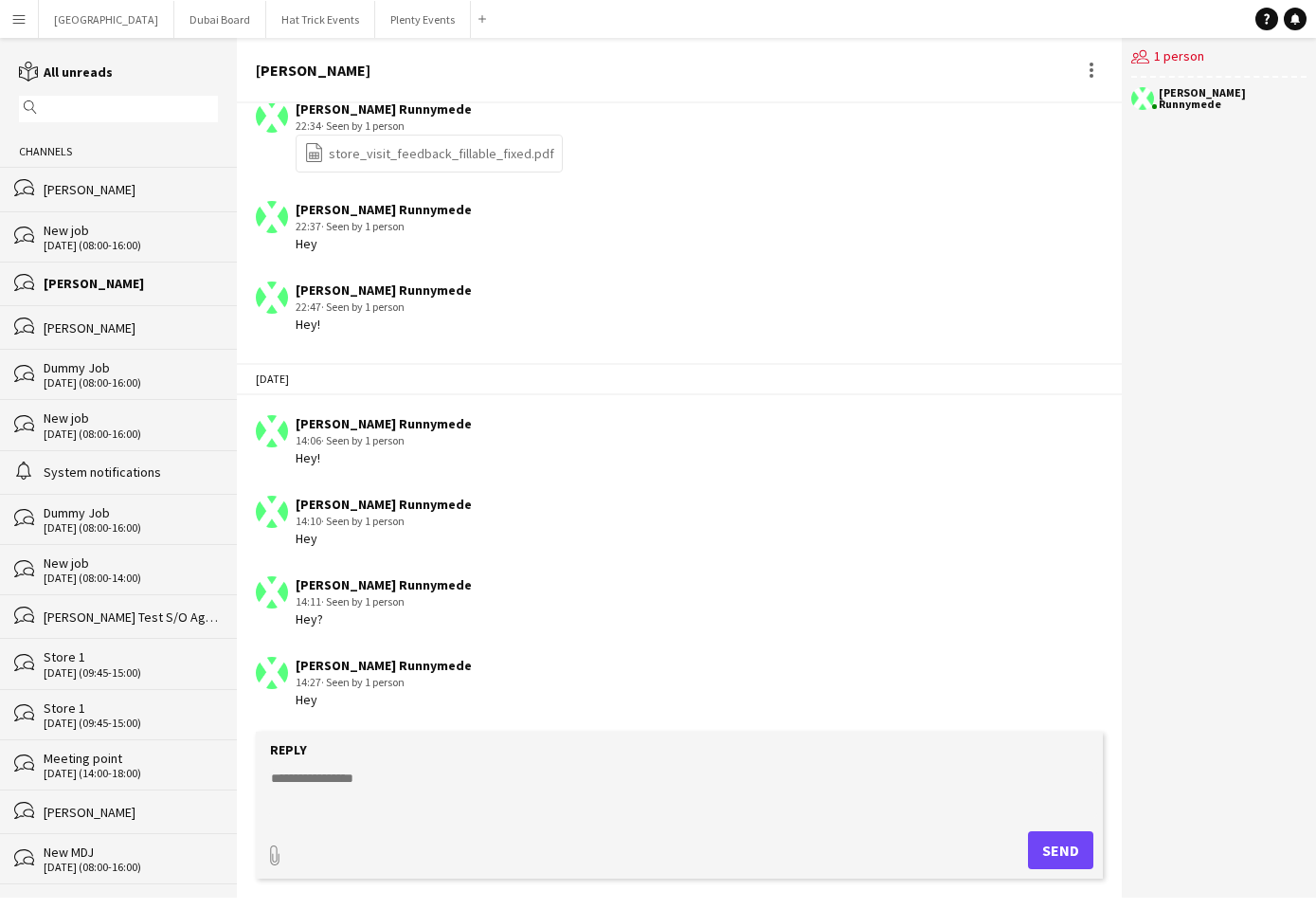
click at [15, 23] on app-icon "Menu" at bounding box center [19, 19] width 15 height 15
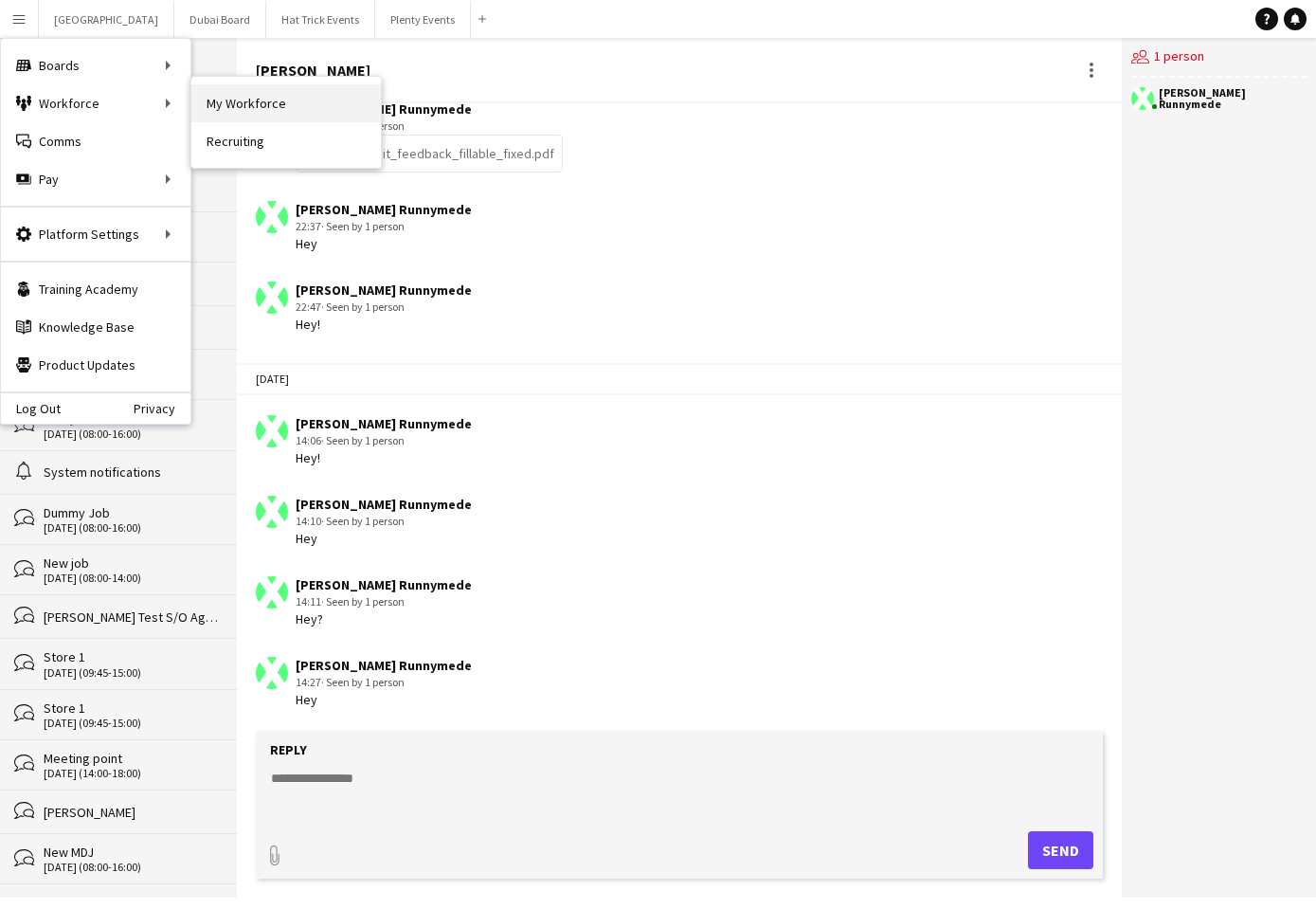
click at [219, 108] on link "My Workforce" at bounding box center [285, 103] width 189 height 37
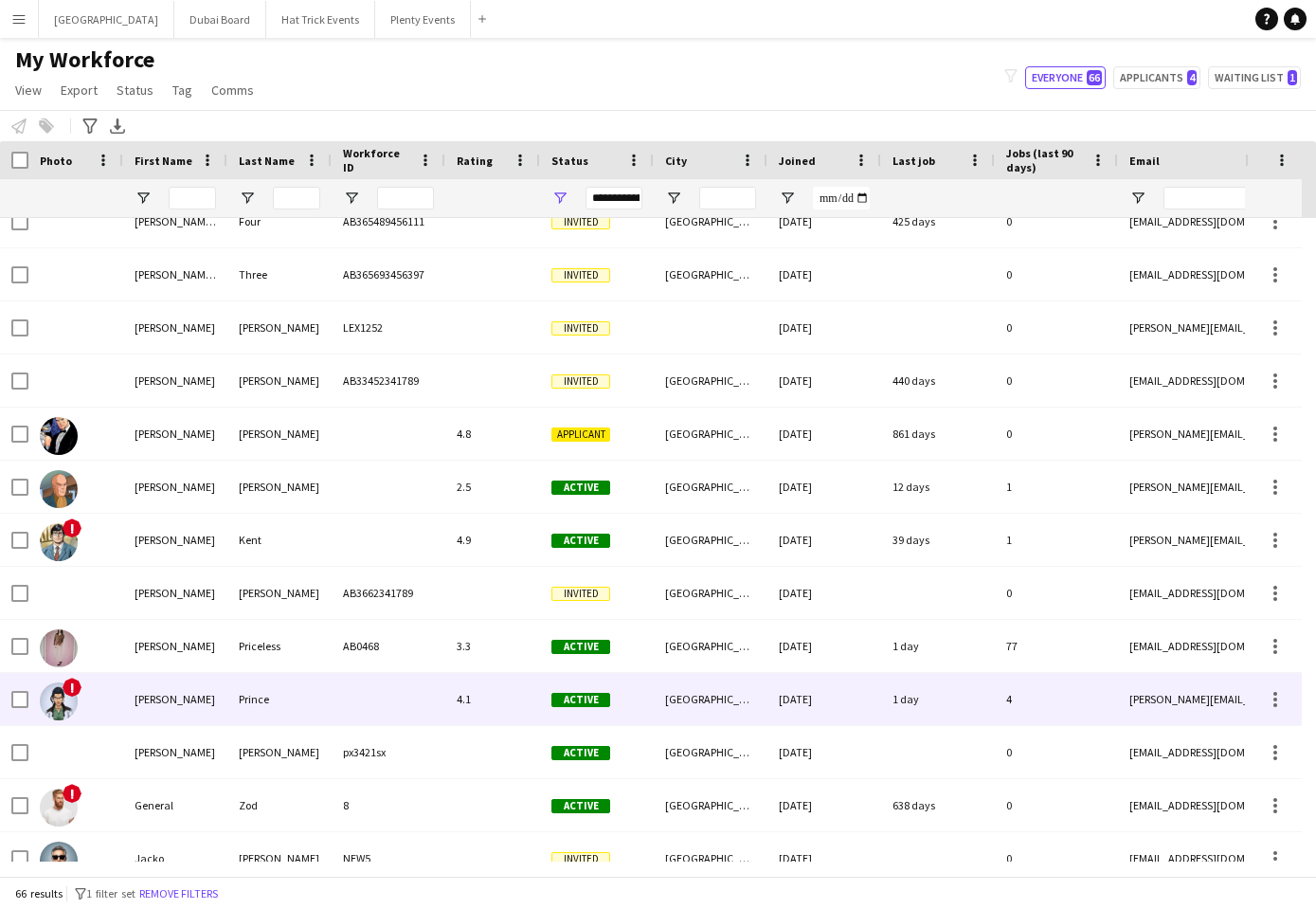
scroll to position [2027, 0]
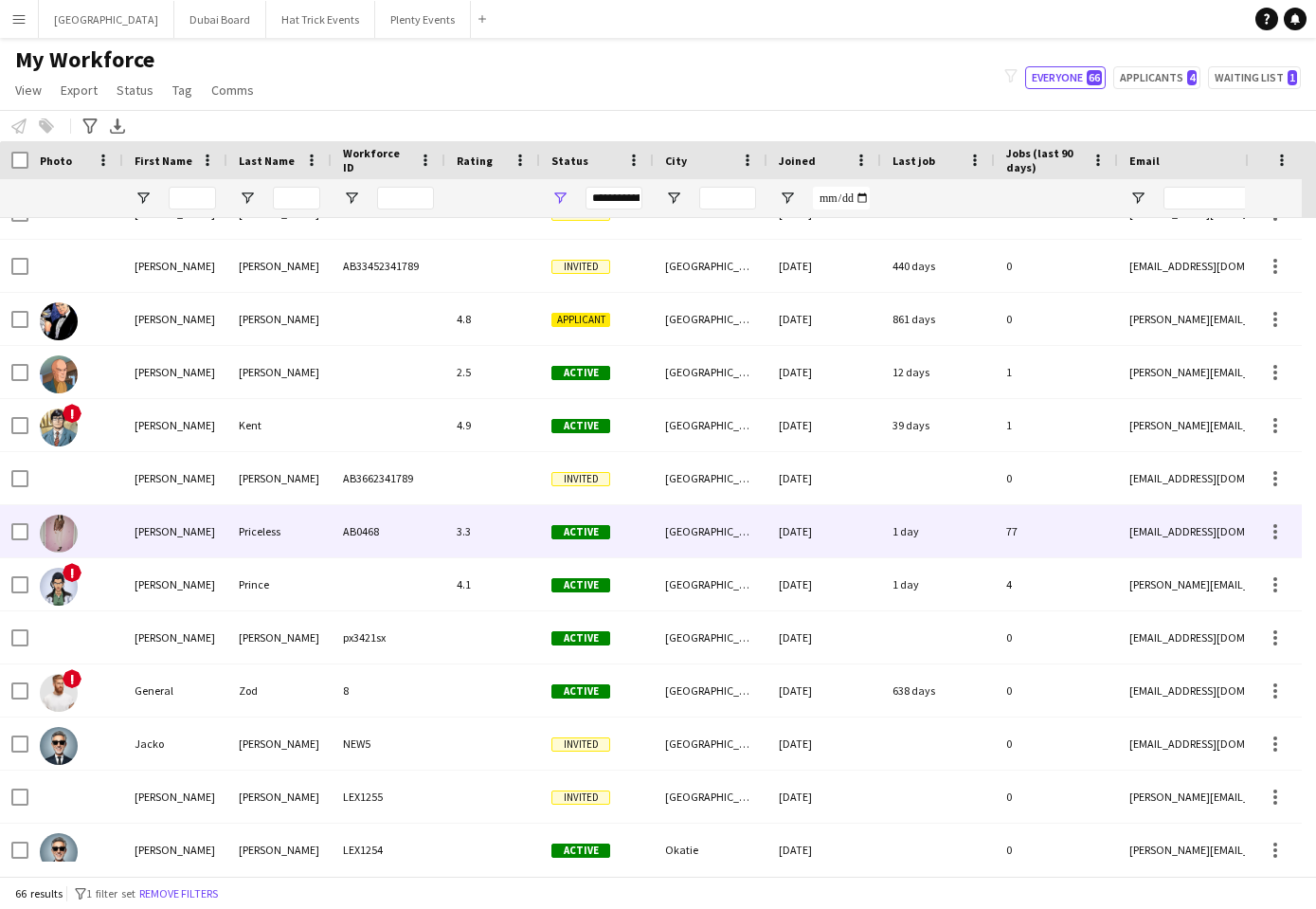
click at [412, 530] on div "AB0468" at bounding box center [388, 531] width 113 height 52
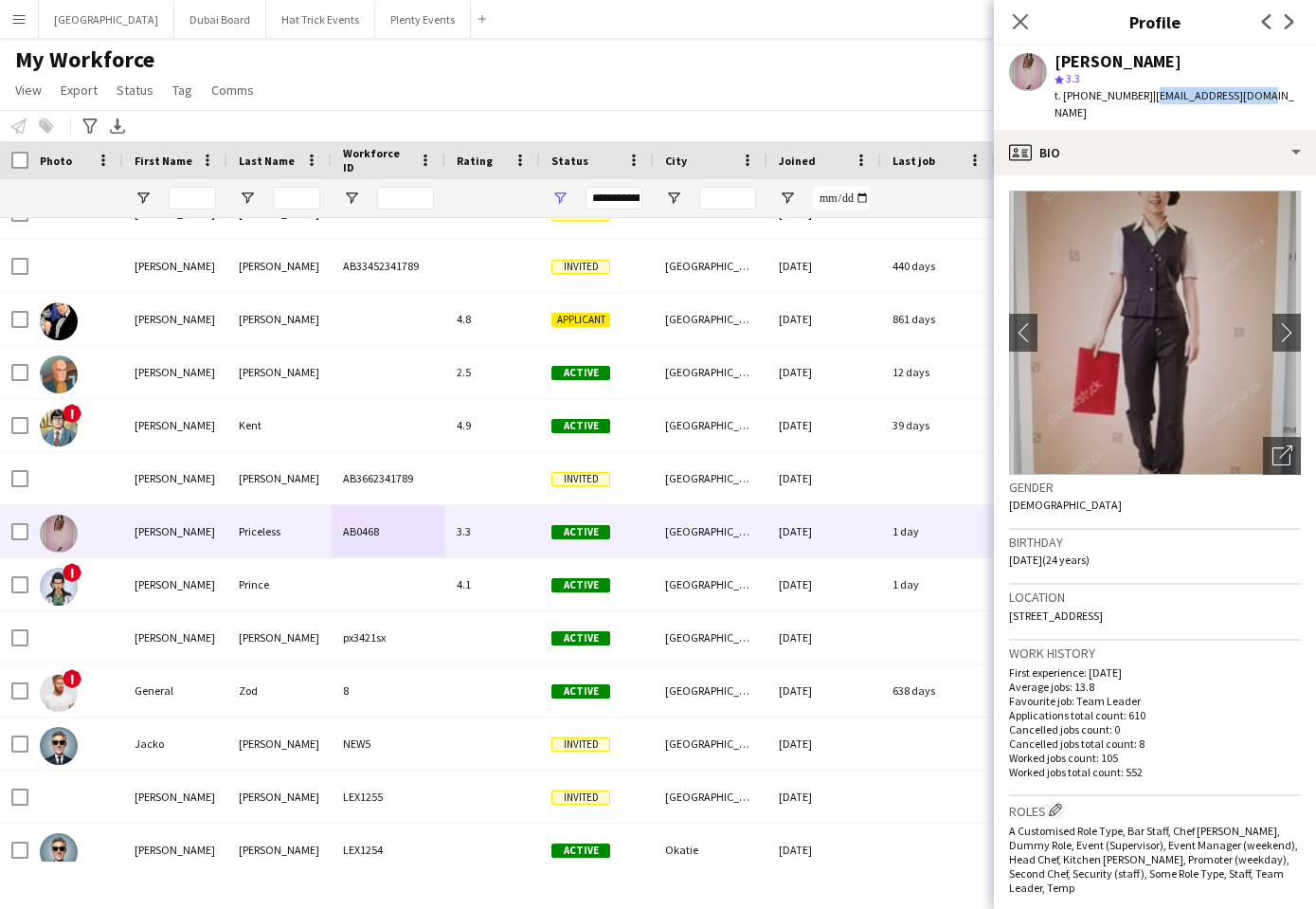
drag, startPoint x: 1153, startPoint y: 98, endPoint x: 1257, endPoint y: 106, distance: 104.3
click at [1257, 106] on div "Diana Priceless star 3.3 t. +4401234567890 | dp0763539@gmail.com" at bounding box center [1155, 87] width 322 height 85
copy span "dp0763539@gmail.com"
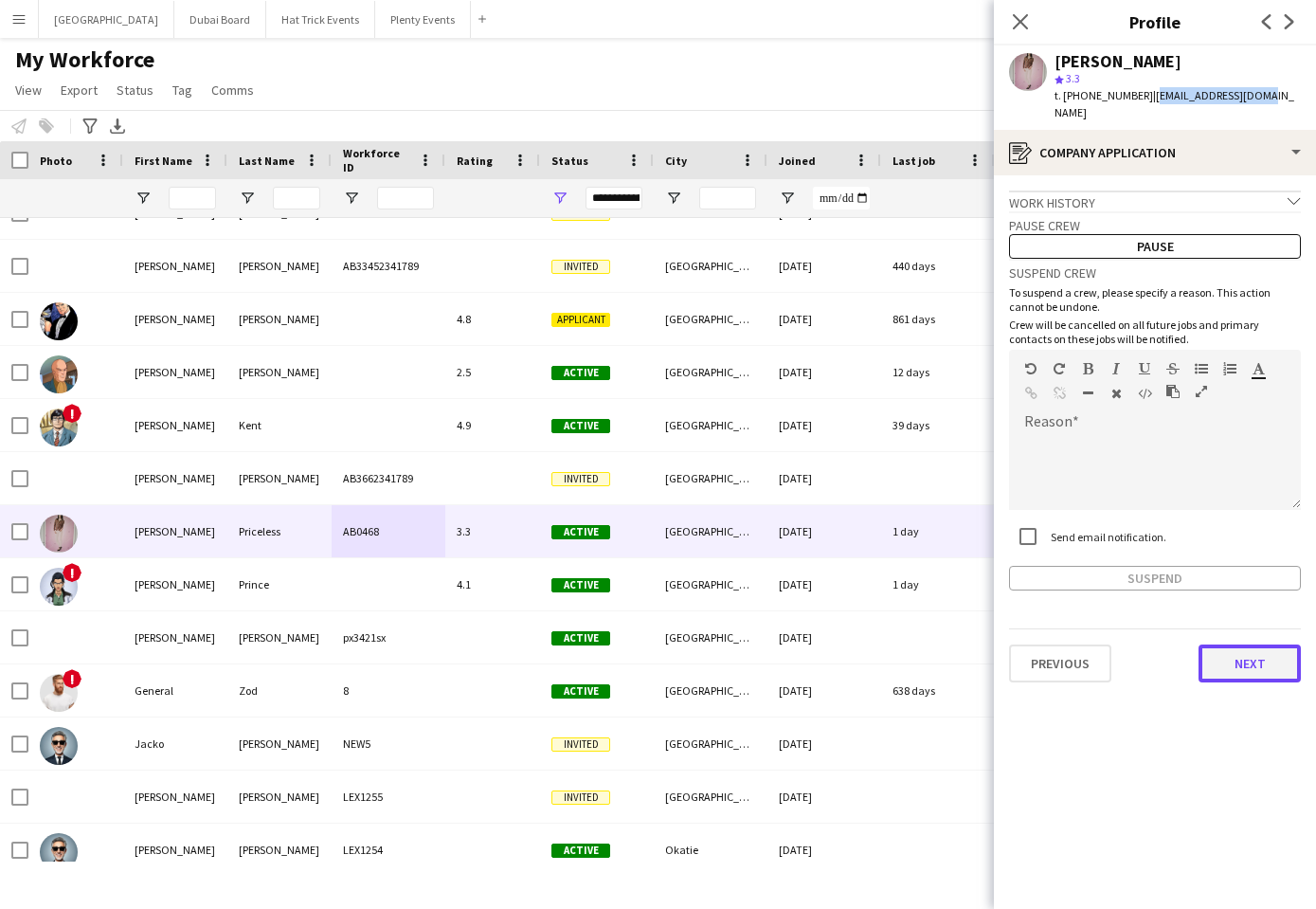
click at [1253, 645] on button "Next" at bounding box center [1250, 663] width 103 height 37
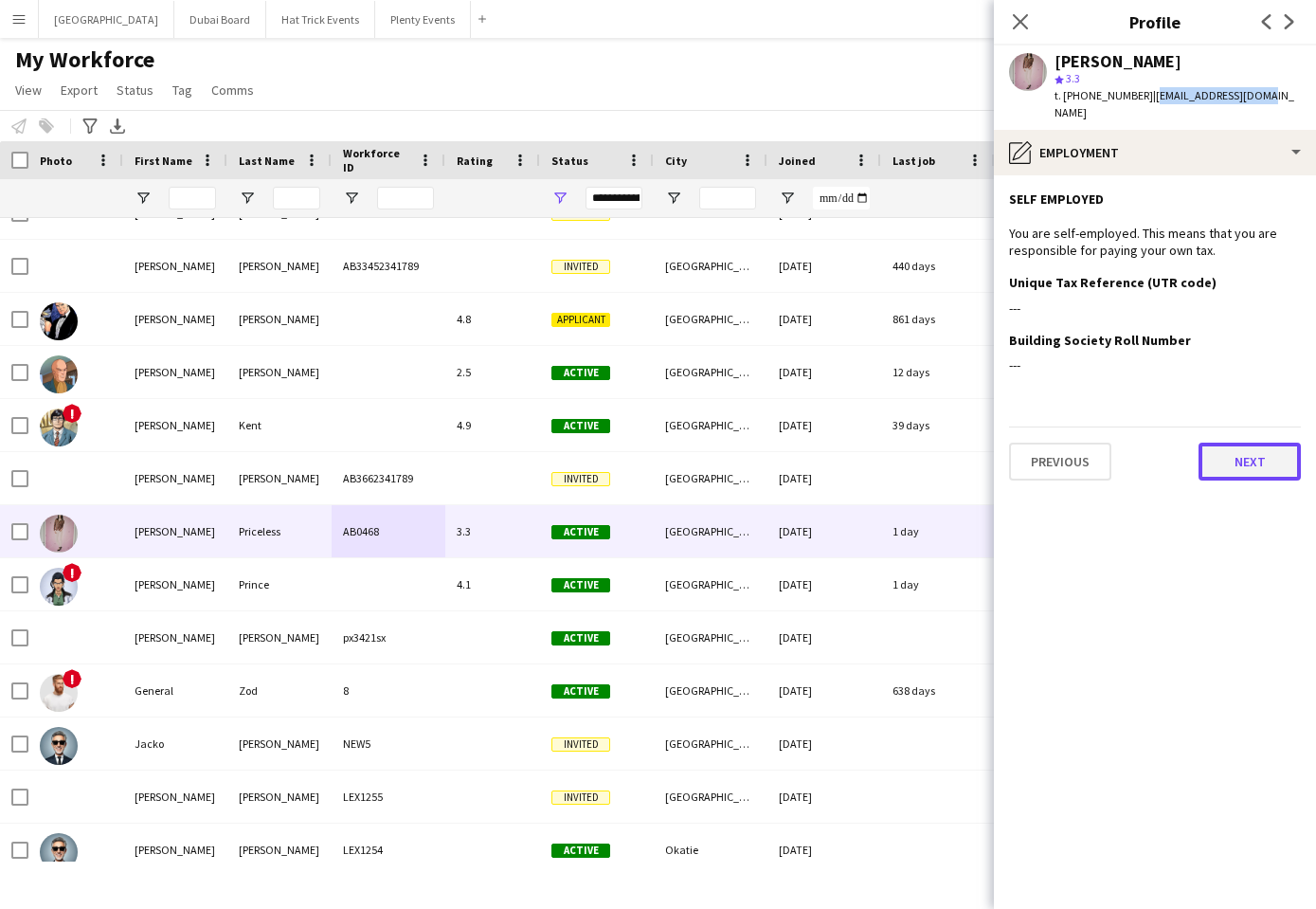
click at [1255, 443] on button "Next" at bounding box center [1250, 461] width 103 height 37
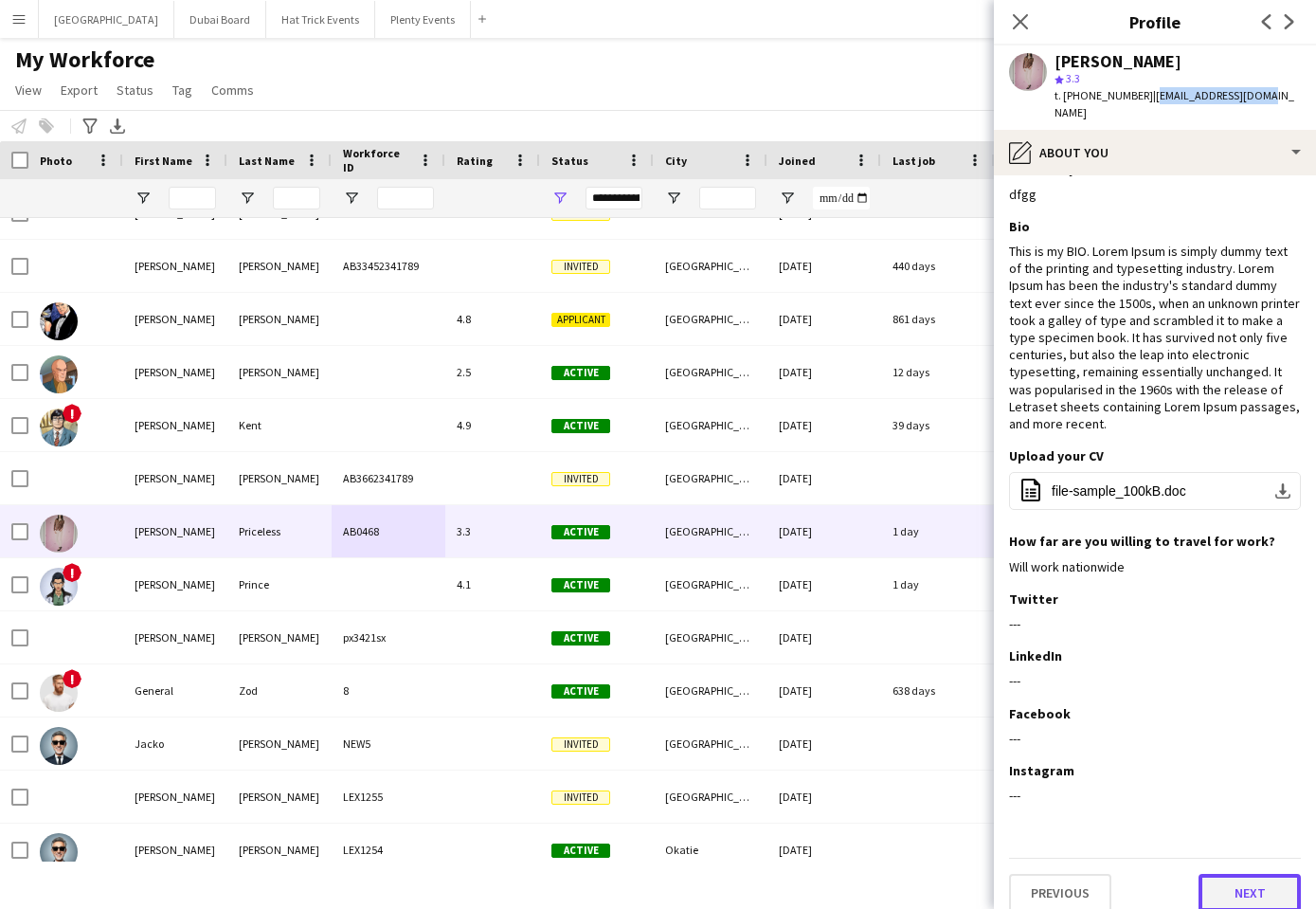
click at [1252, 876] on button "Next" at bounding box center [1250, 893] width 103 height 37
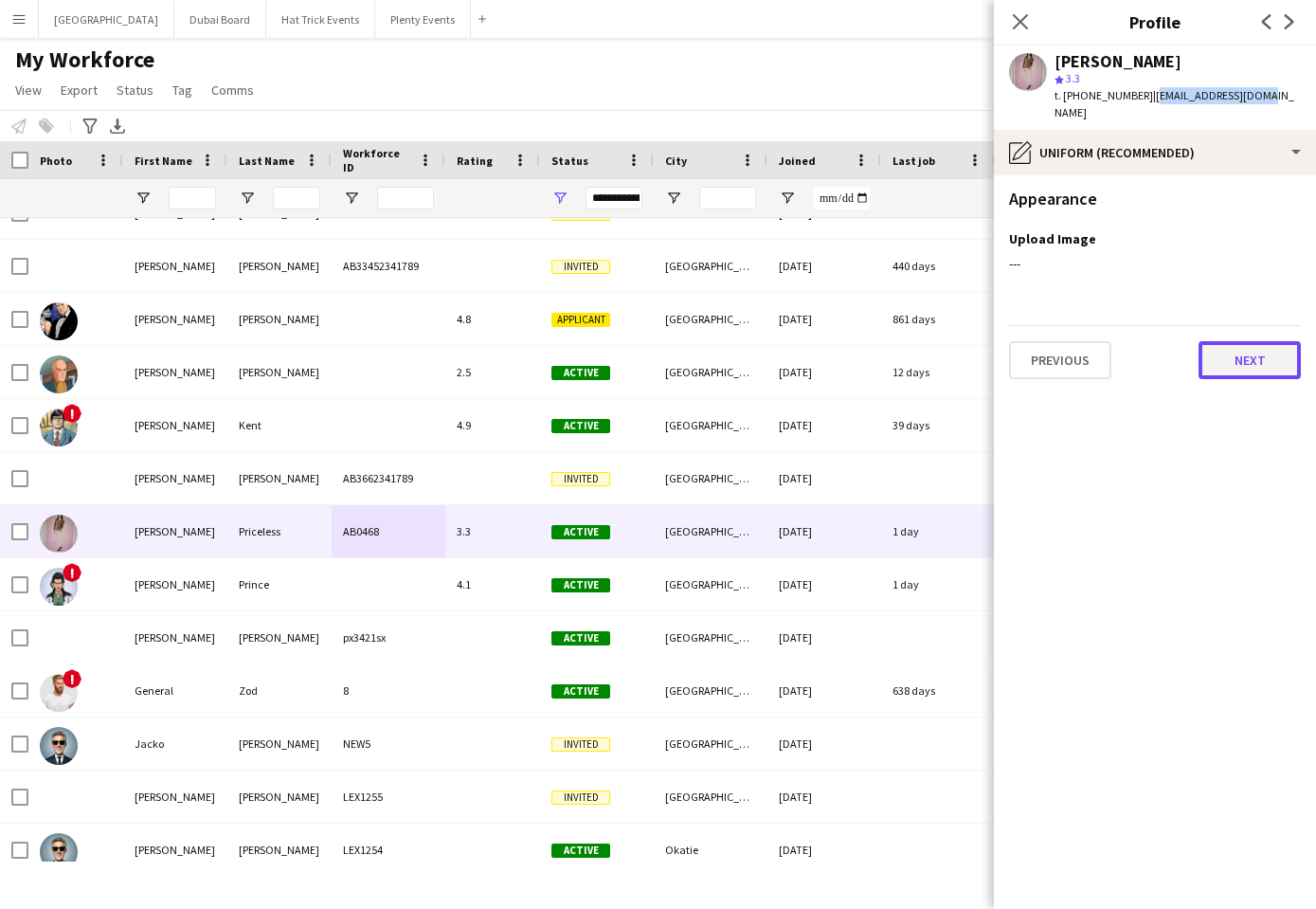
click at [1252, 343] on button "Next" at bounding box center [1250, 359] width 103 height 37
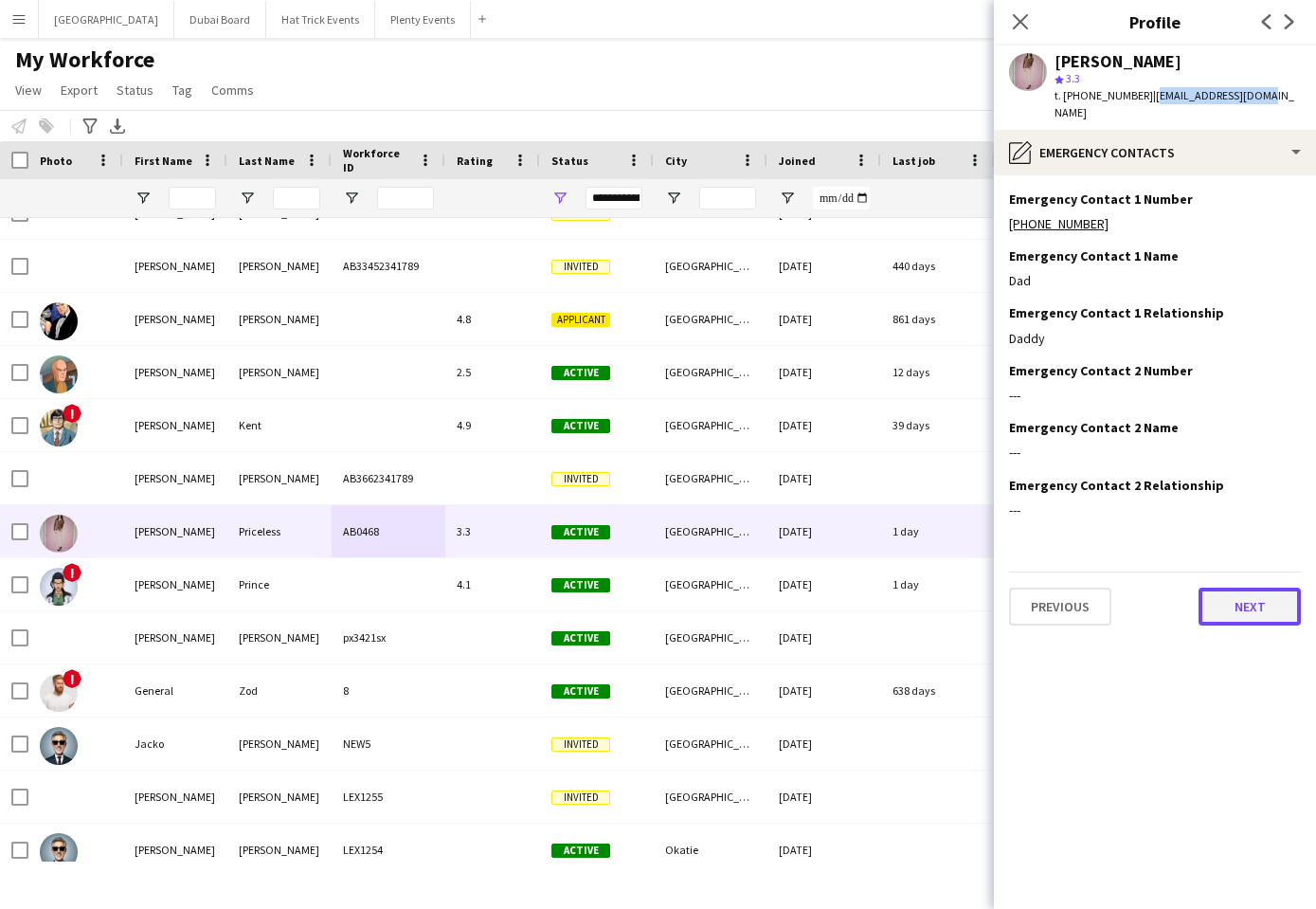
click at [1263, 588] on button "Next" at bounding box center [1250, 606] width 103 height 37
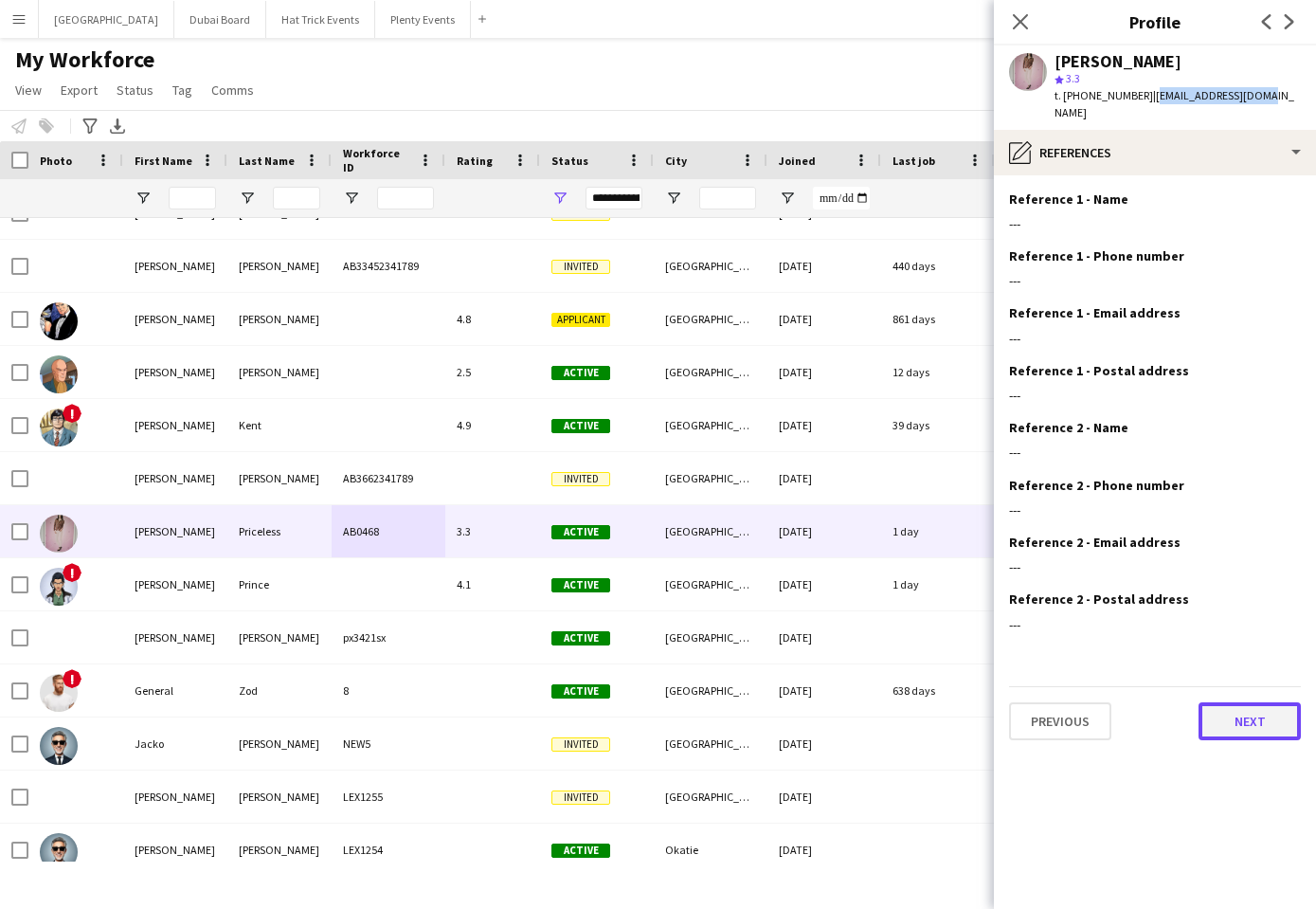
click at [1247, 711] on button "Next" at bounding box center [1250, 721] width 103 height 37
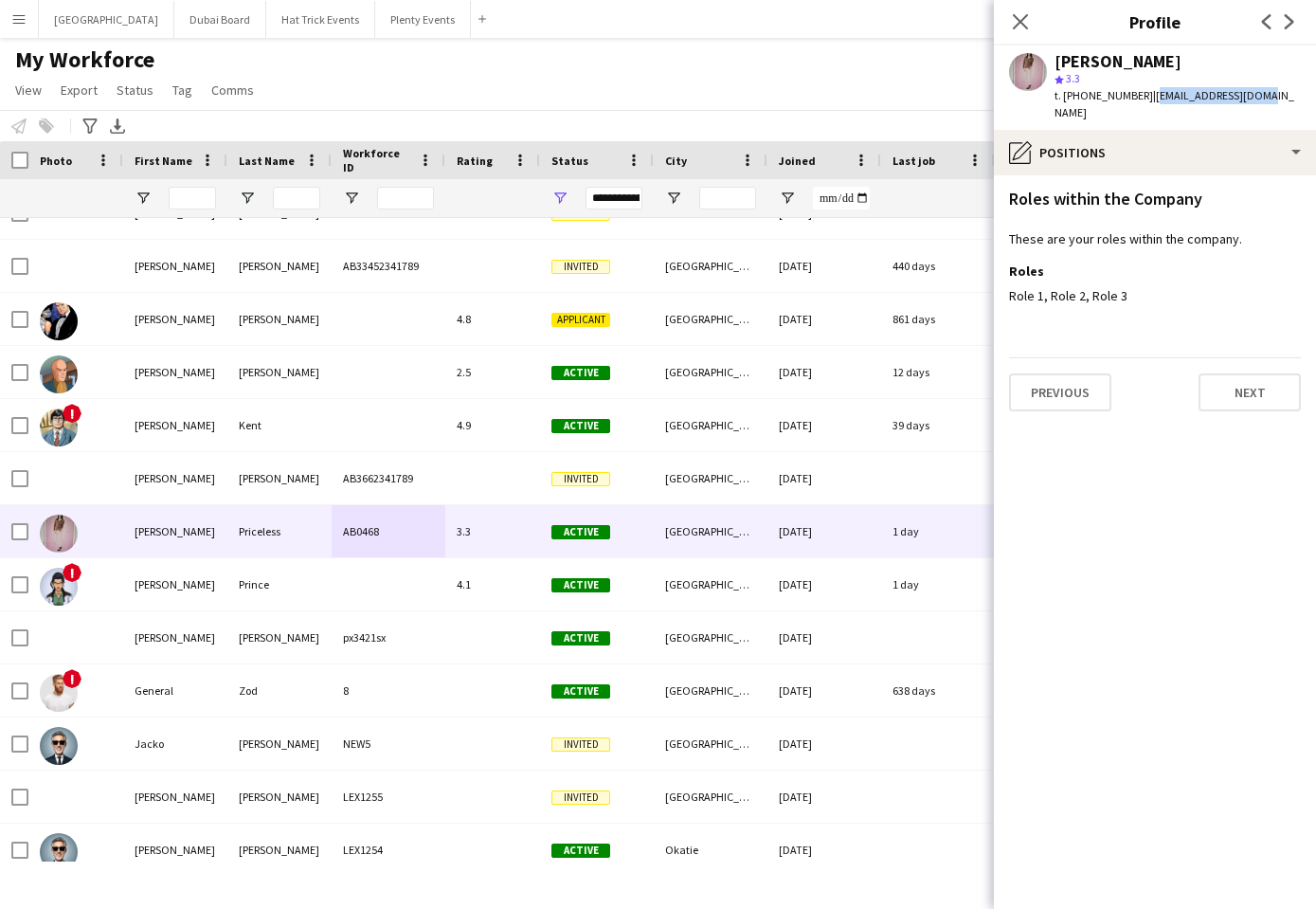
copy span "dp0763539@gmail.com"
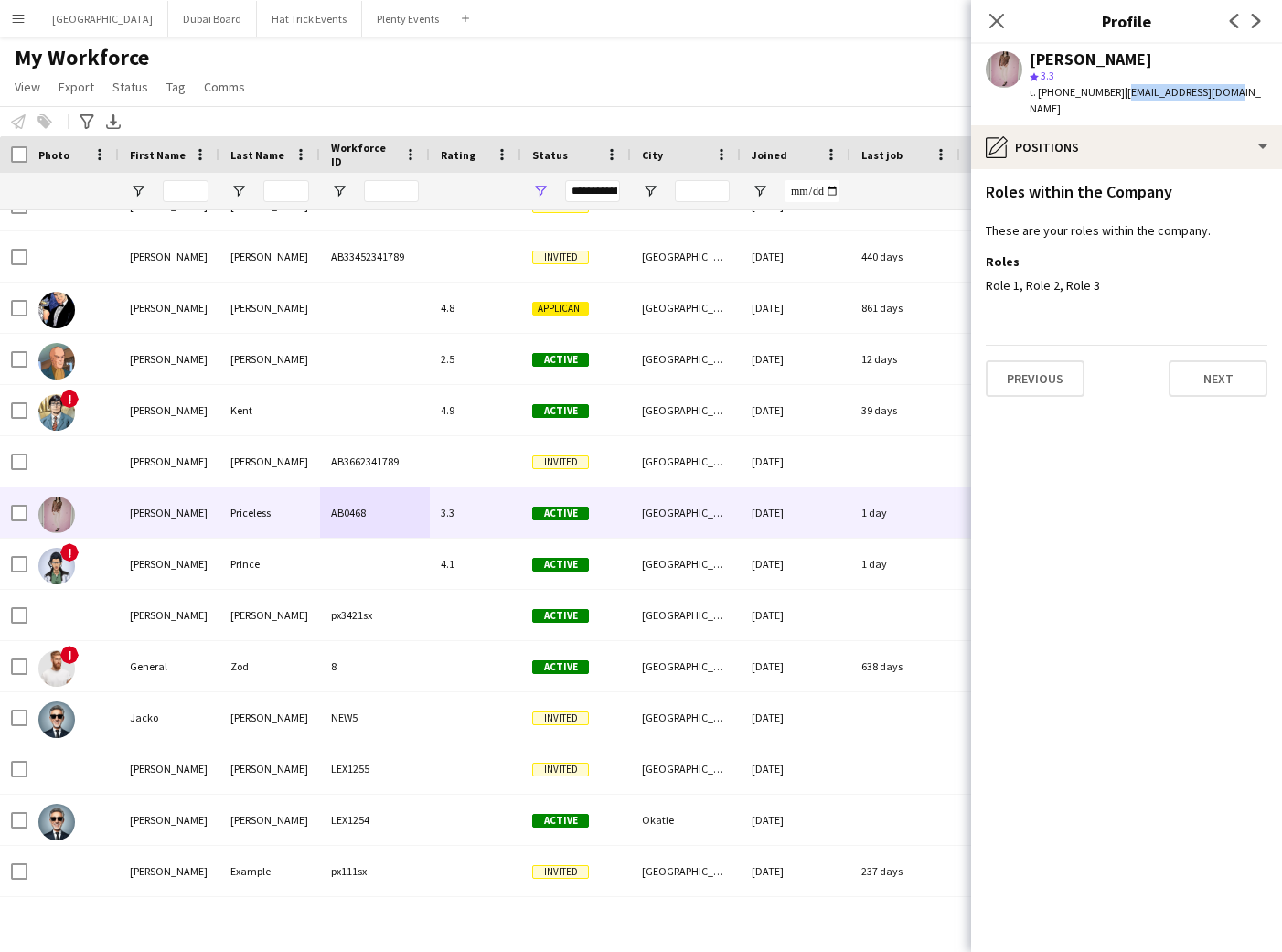
click at [18, 22] on app-icon "Menu" at bounding box center [19, 19] width 15 height 15
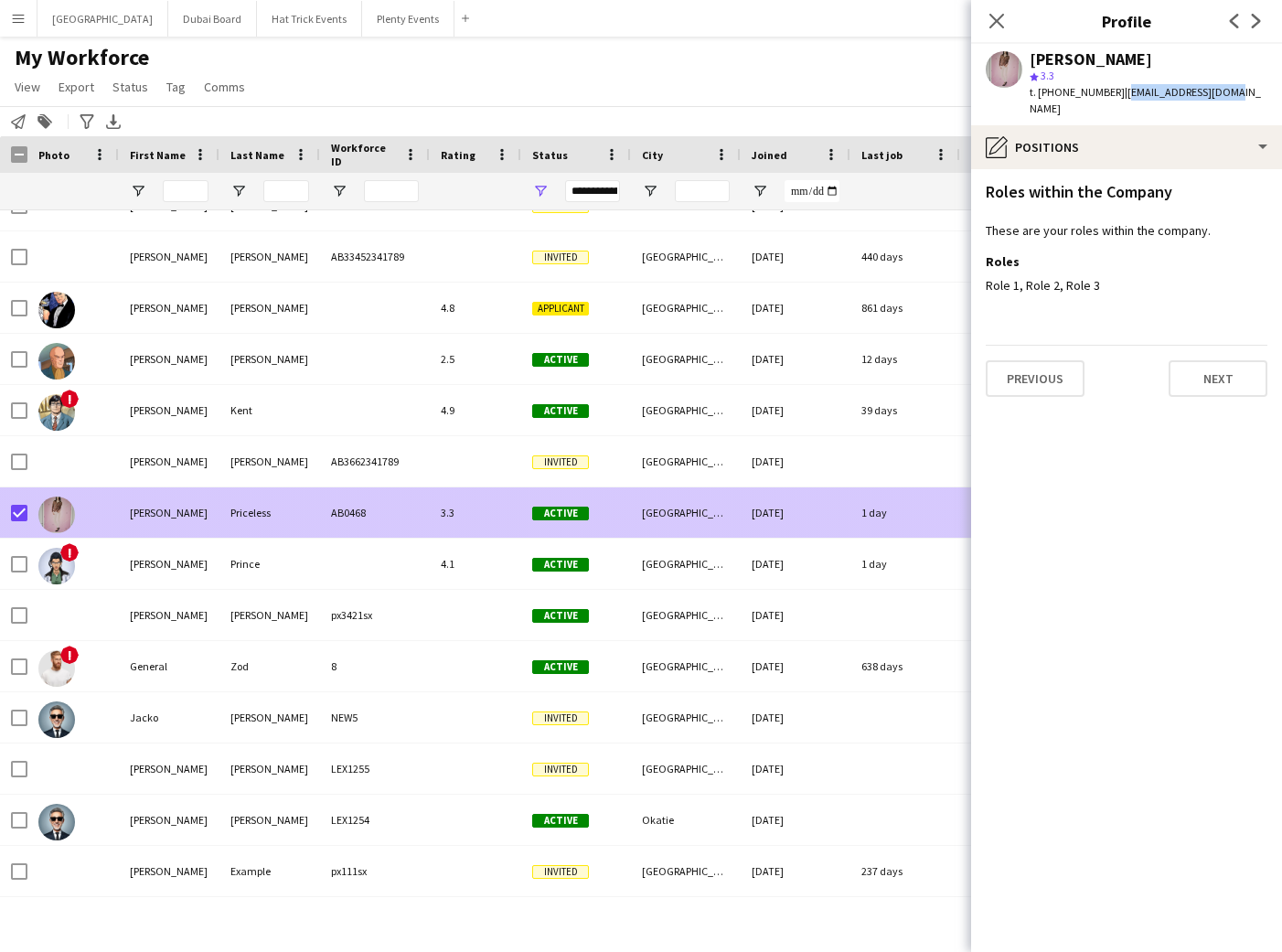
click at [490, 517] on div "3.3" at bounding box center [476, 513] width 92 height 50
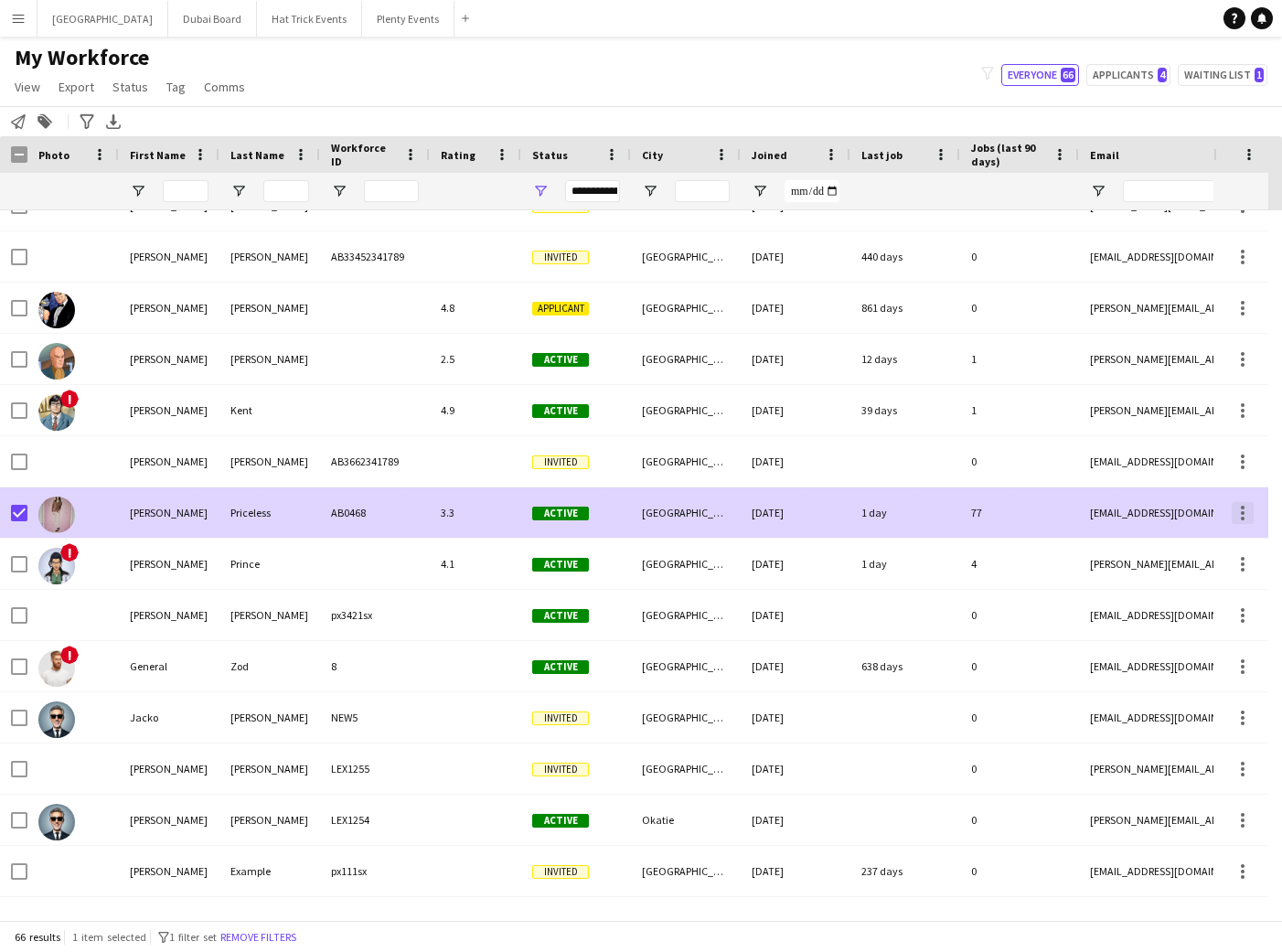
click at [1245, 514] on div at bounding box center [1243, 514] width 22 height 22
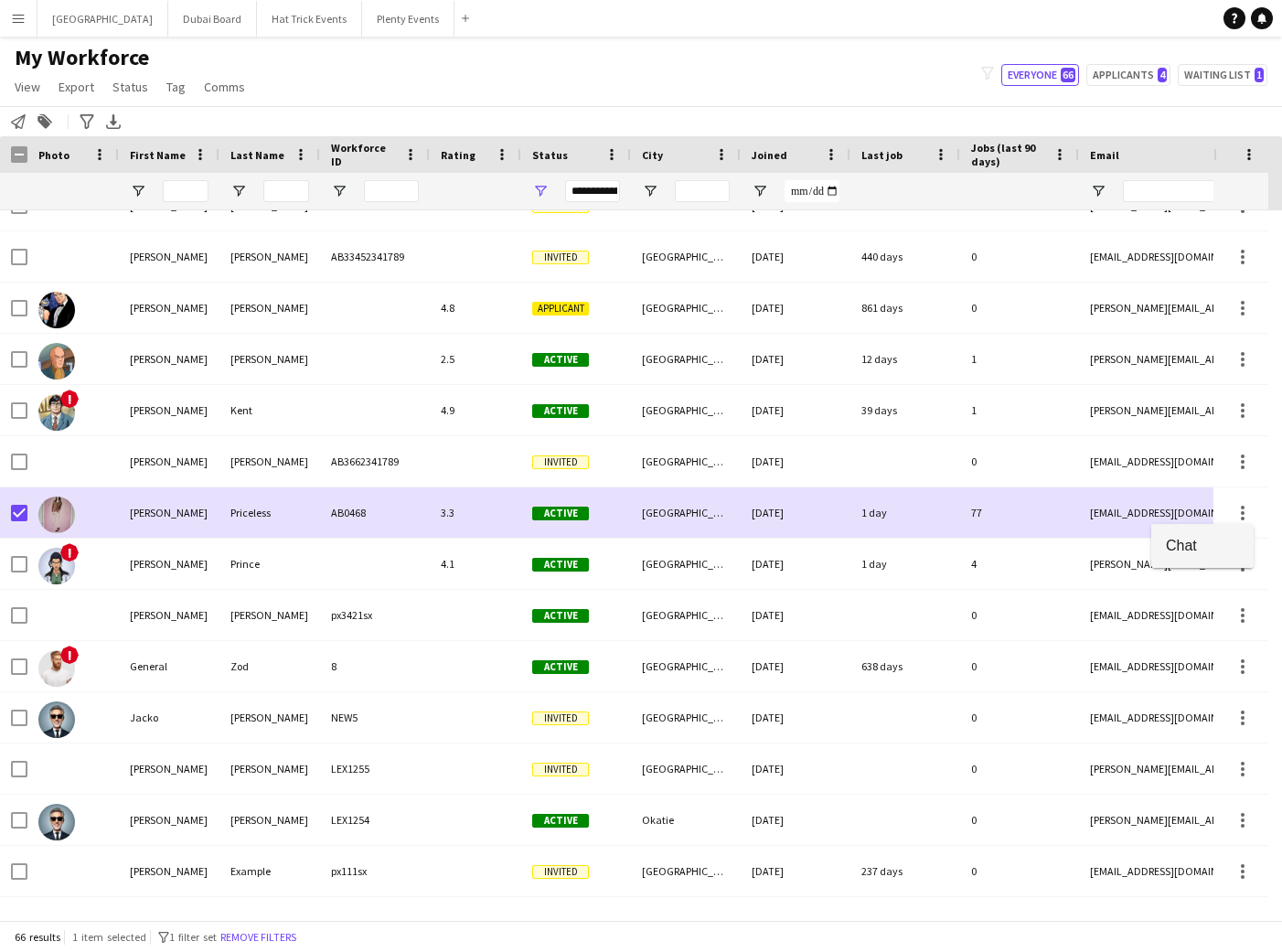
click at [1187, 552] on span "Chat" at bounding box center [1202, 545] width 73 height 17
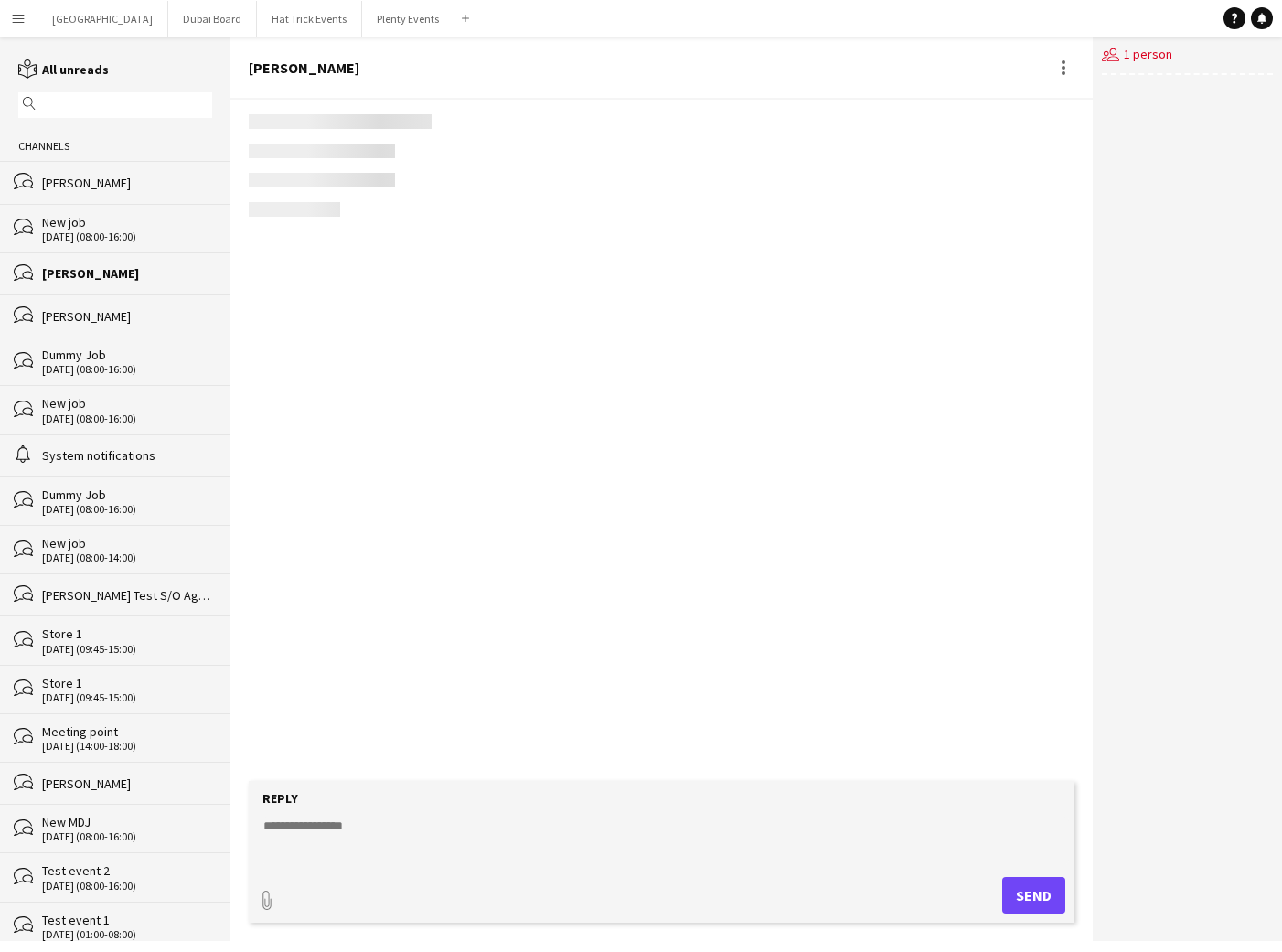
scroll to position [869, 0]
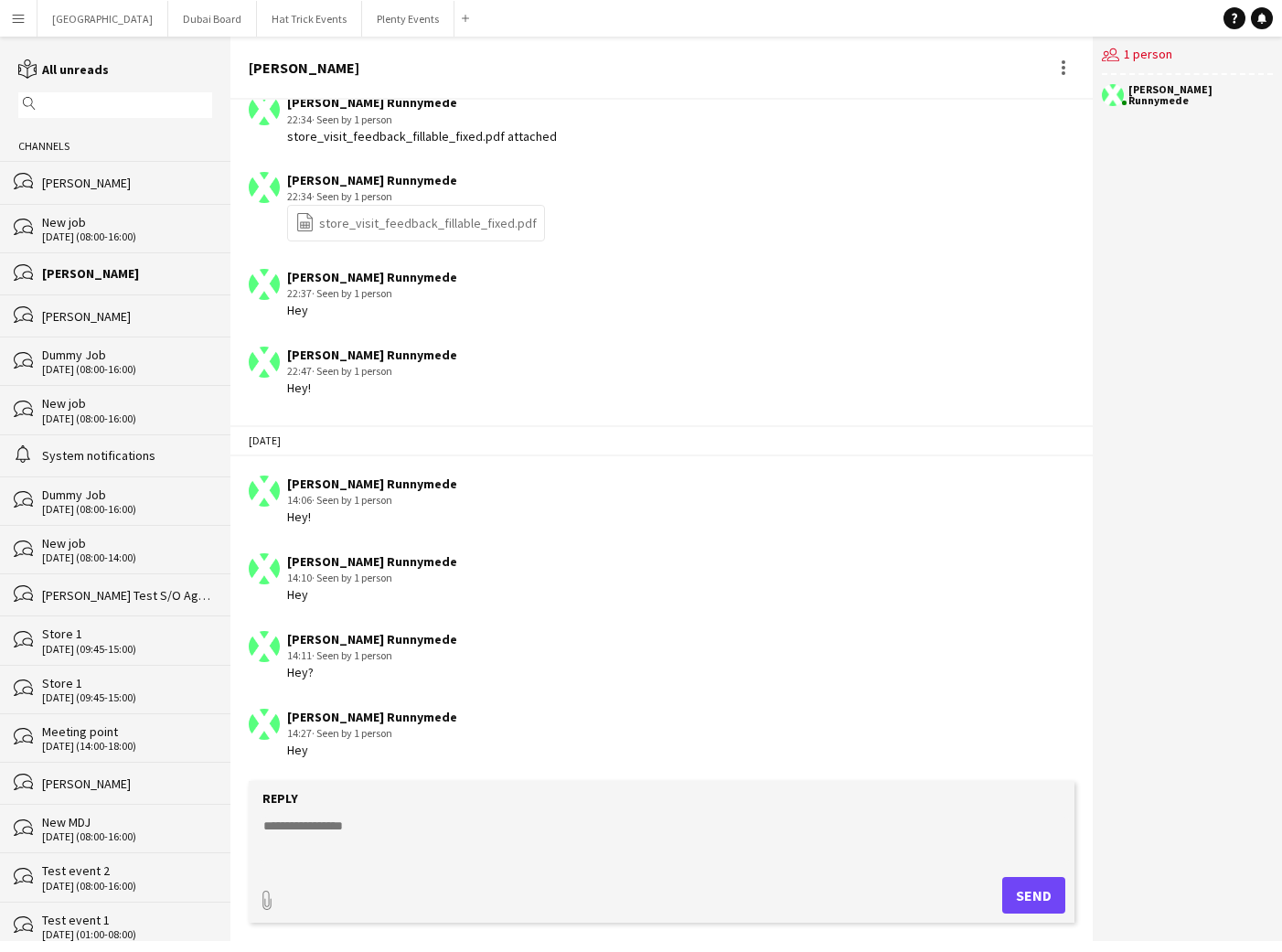
click at [141, 270] on div "[PERSON_NAME]" at bounding box center [126, 273] width 170 height 17
click at [150, 177] on div "Alex Whitecroft" at bounding box center [126, 183] width 170 height 17
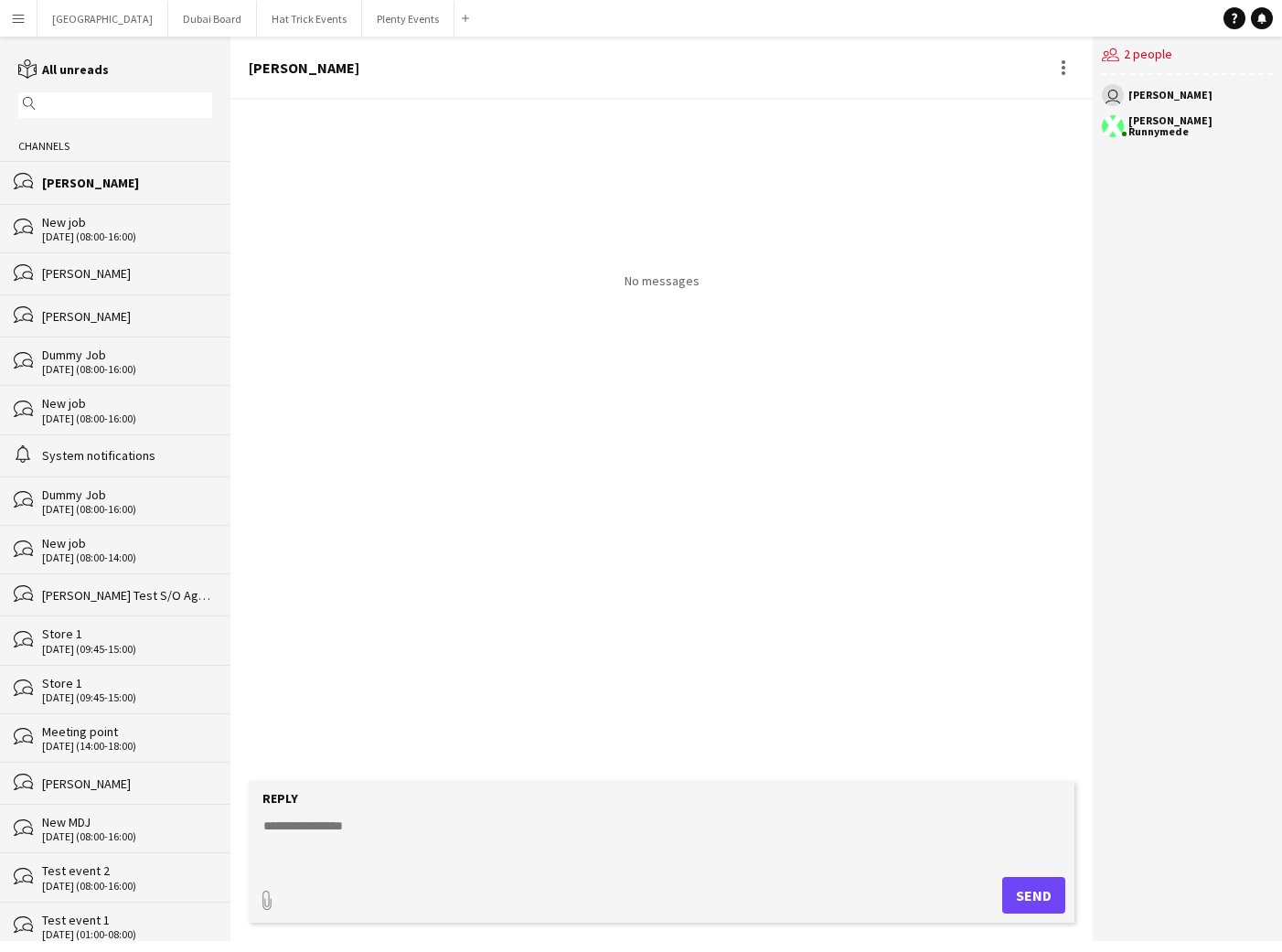
click at [169, 319] on div "Jacko Anderson" at bounding box center [126, 316] width 170 height 17
click at [257, 22] on button "Hat Trick Events Close" at bounding box center [309, 19] width 105 height 35
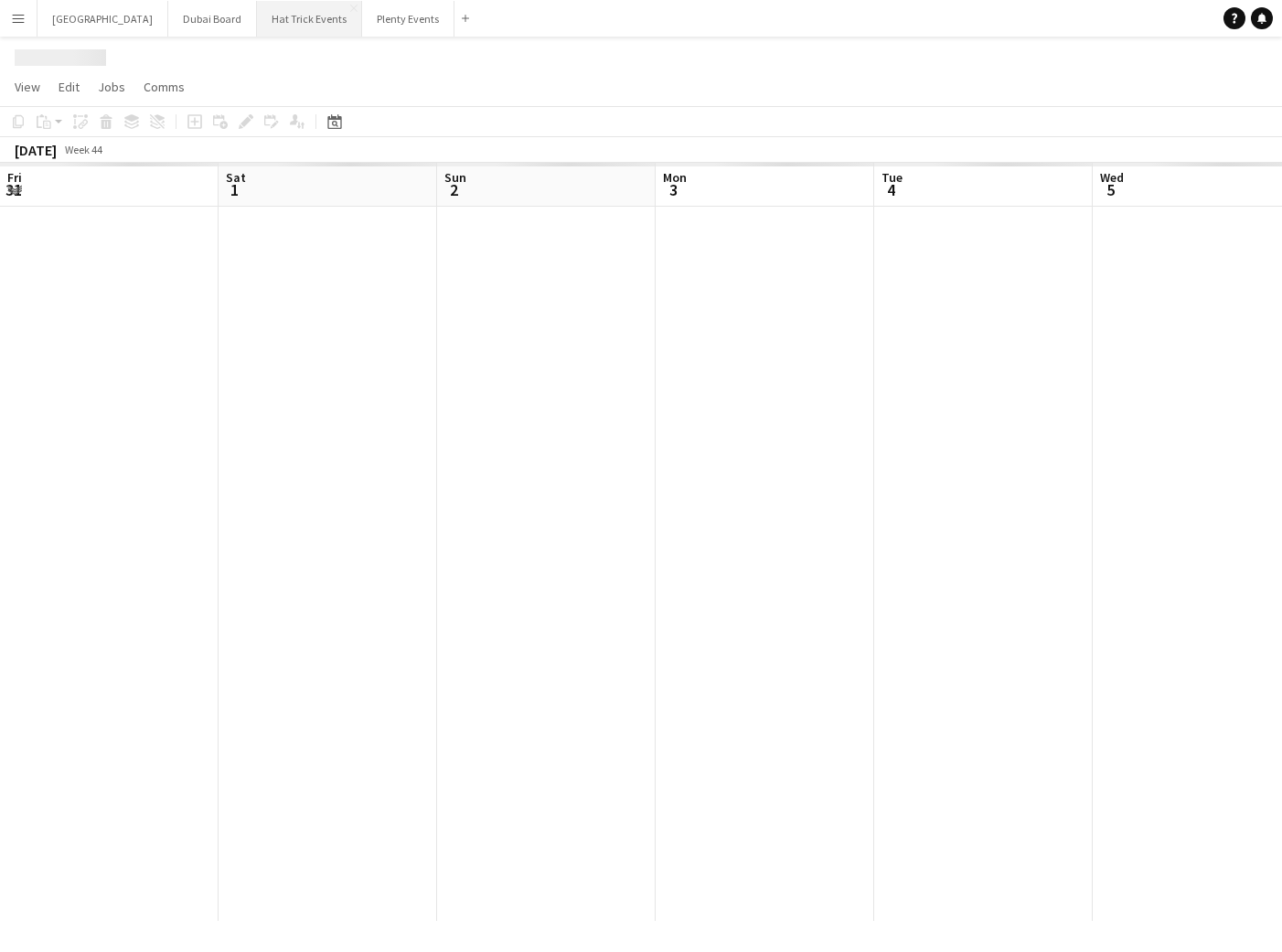
scroll to position [0, 564]
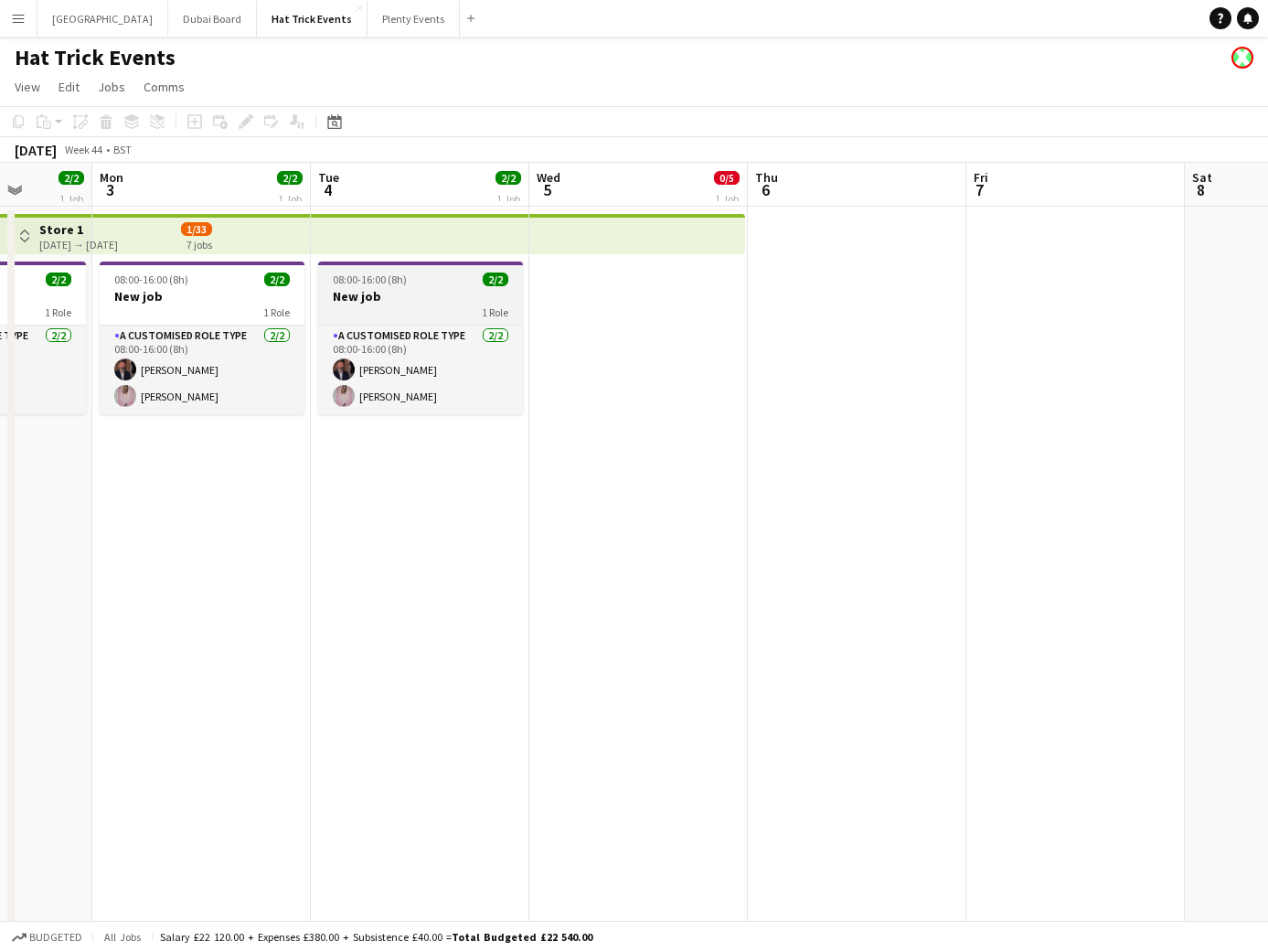
click at [416, 303] on h3 "New job" at bounding box center [420, 297] width 205 height 17
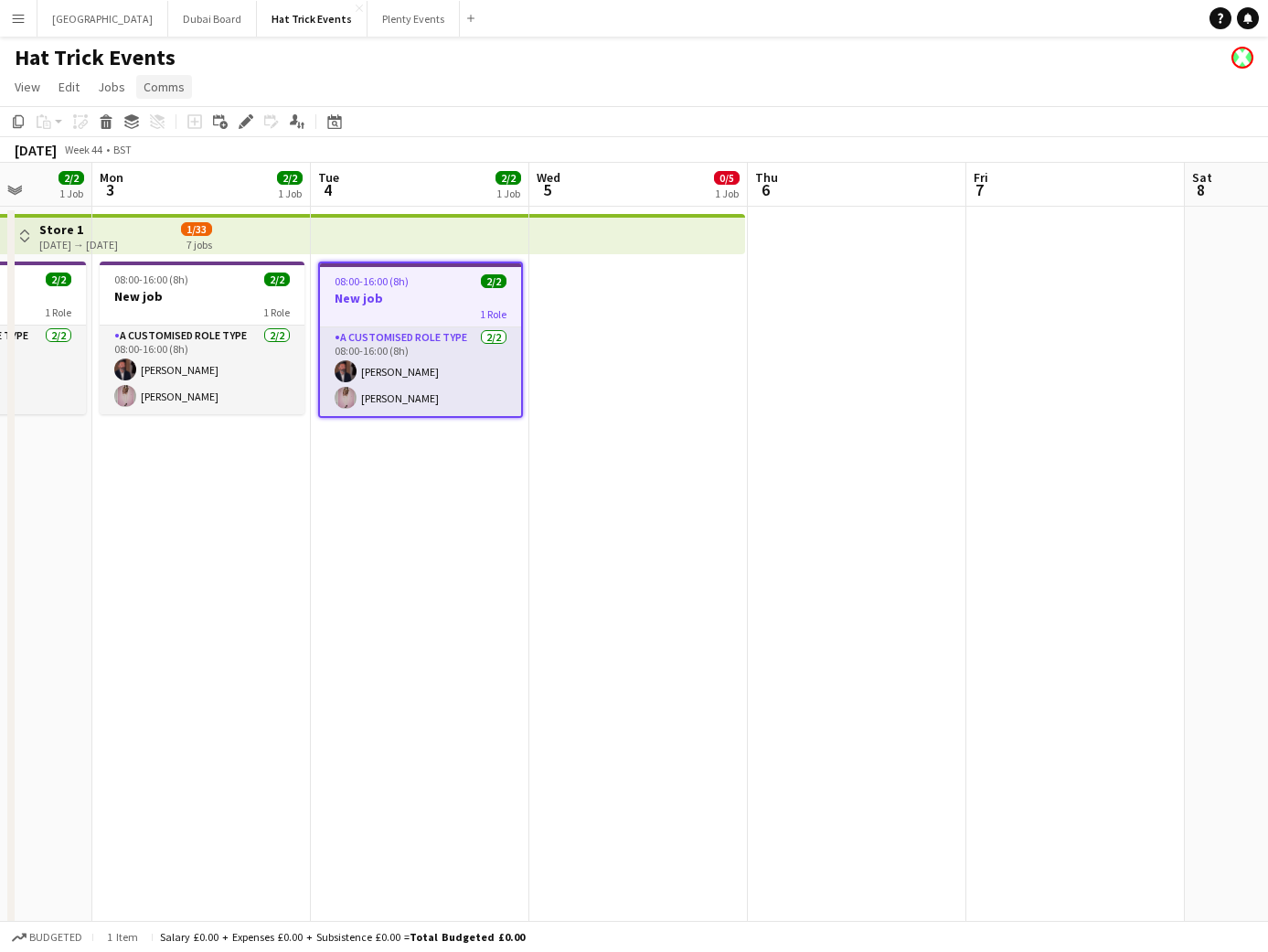
click at [165, 88] on span "Comms" at bounding box center [164, 87] width 41 height 17
click at [181, 163] on span "Create chat" at bounding box center [182, 165] width 64 height 17
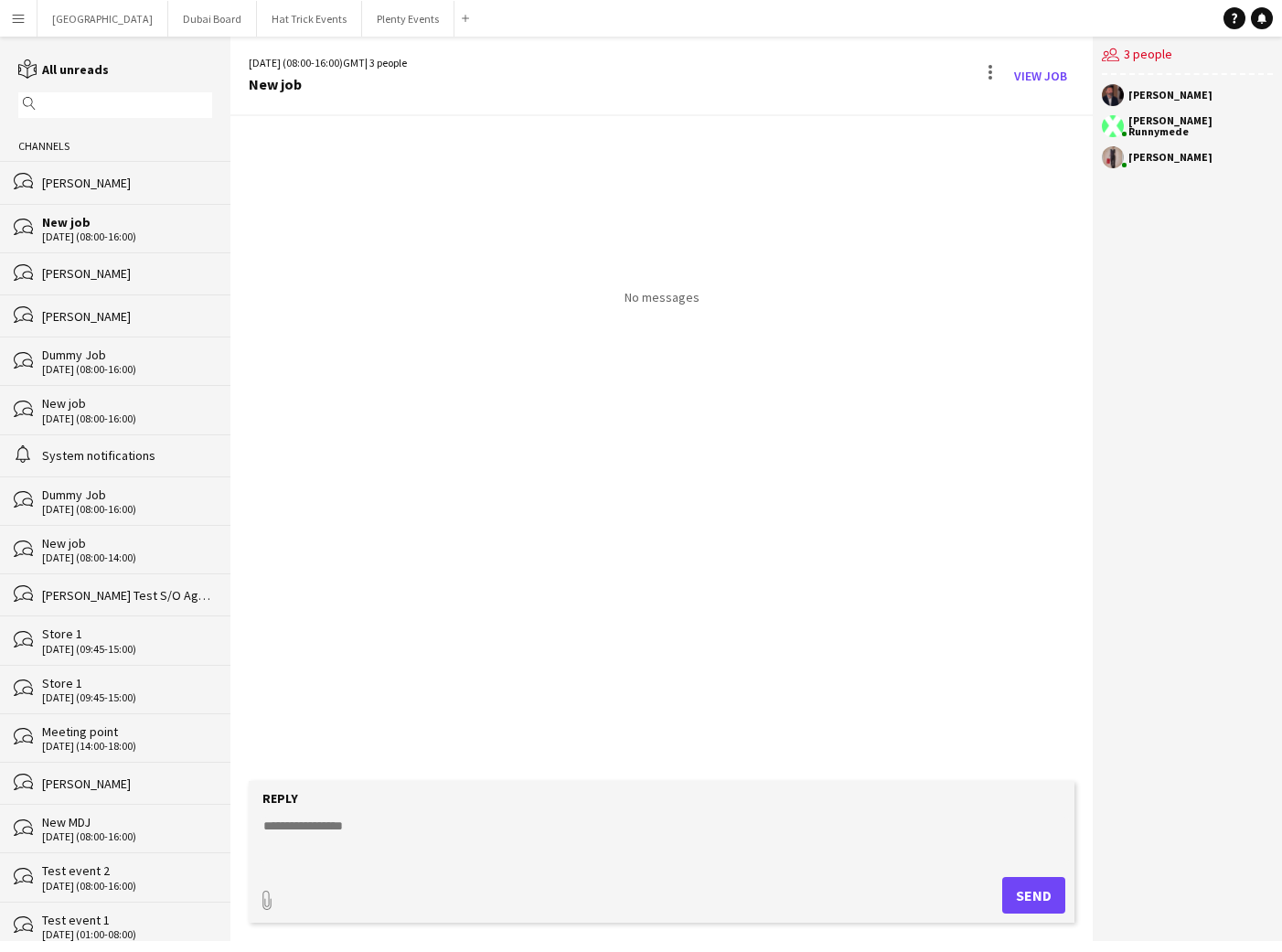
click at [340, 838] on textarea at bounding box center [665, 840] width 807 height 47
type textarea "***"
click at [1022, 876] on button "Send" at bounding box center [1034, 895] width 63 height 36
click at [20, 19] on app-icon "Menu" at bounding box center [19, 19] width 15 height 15
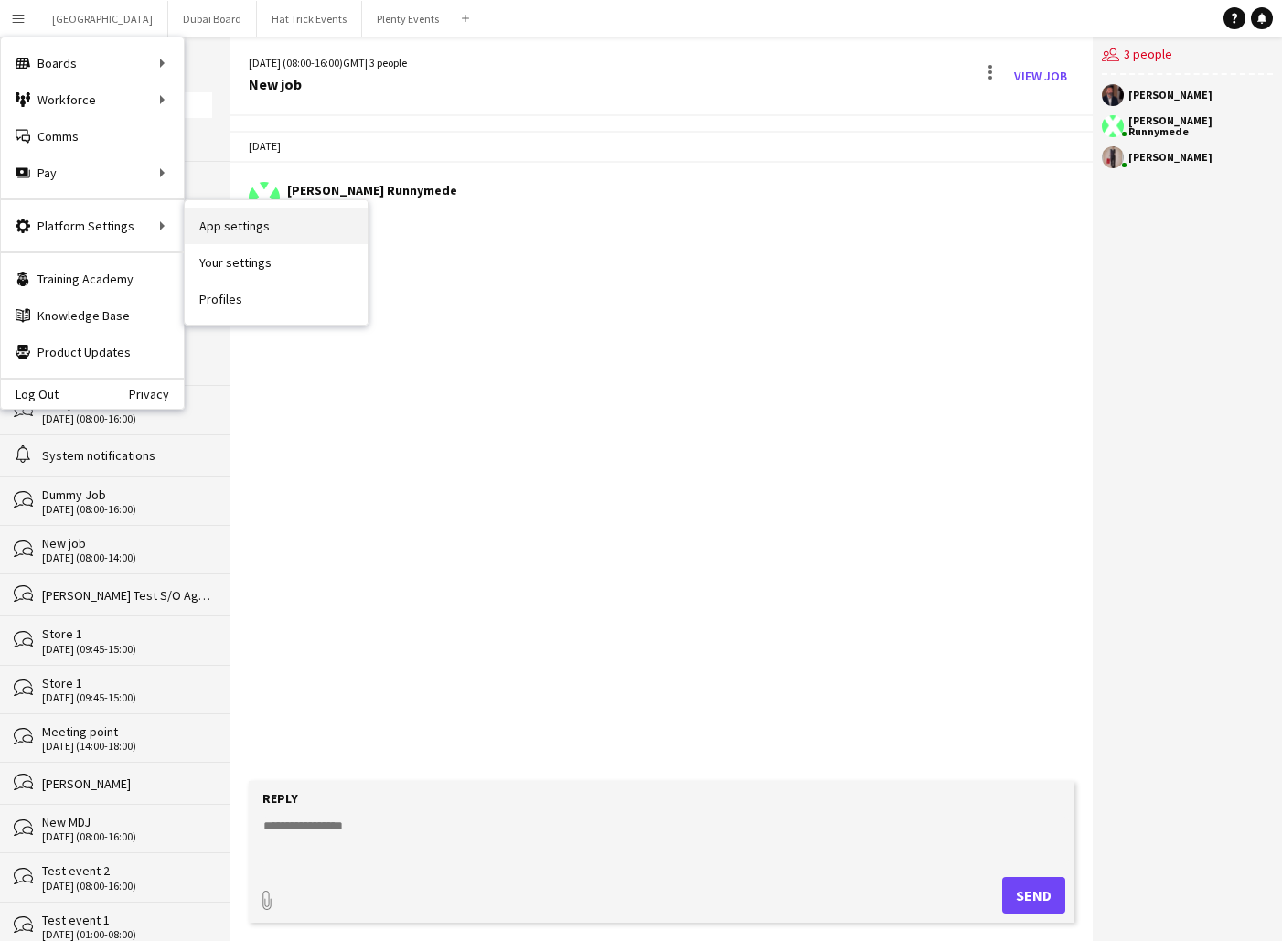
click at [229, 226] on link "App settings" at bounding box center [275, 225] width 183 height 36
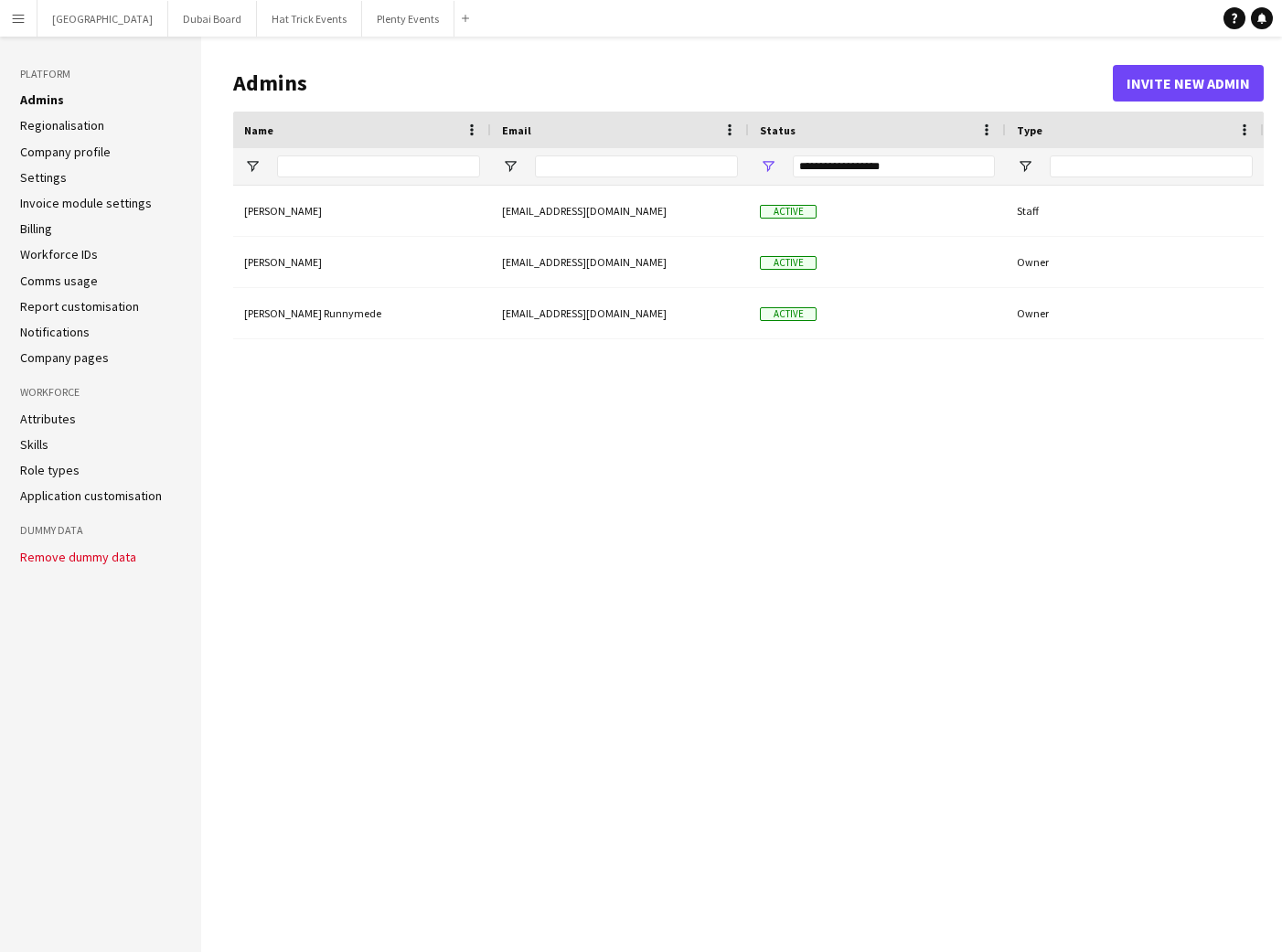
click at [20, 19] on app-icon "Menu" at bounding box center [19, 19] width 15 height 15
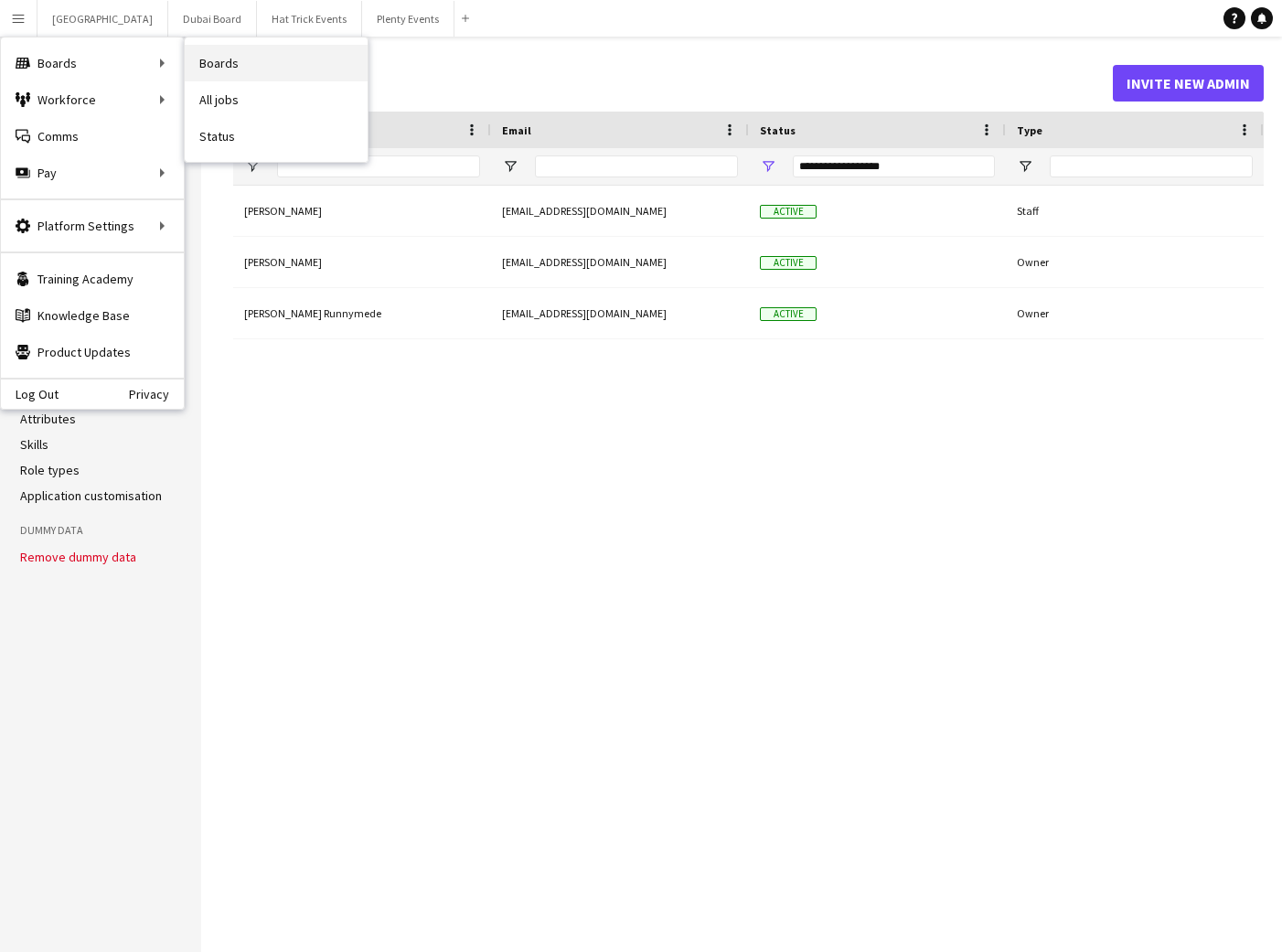
click at [213, 64] on link "Boards" at bounding box center [275, 62] width 183 height 36
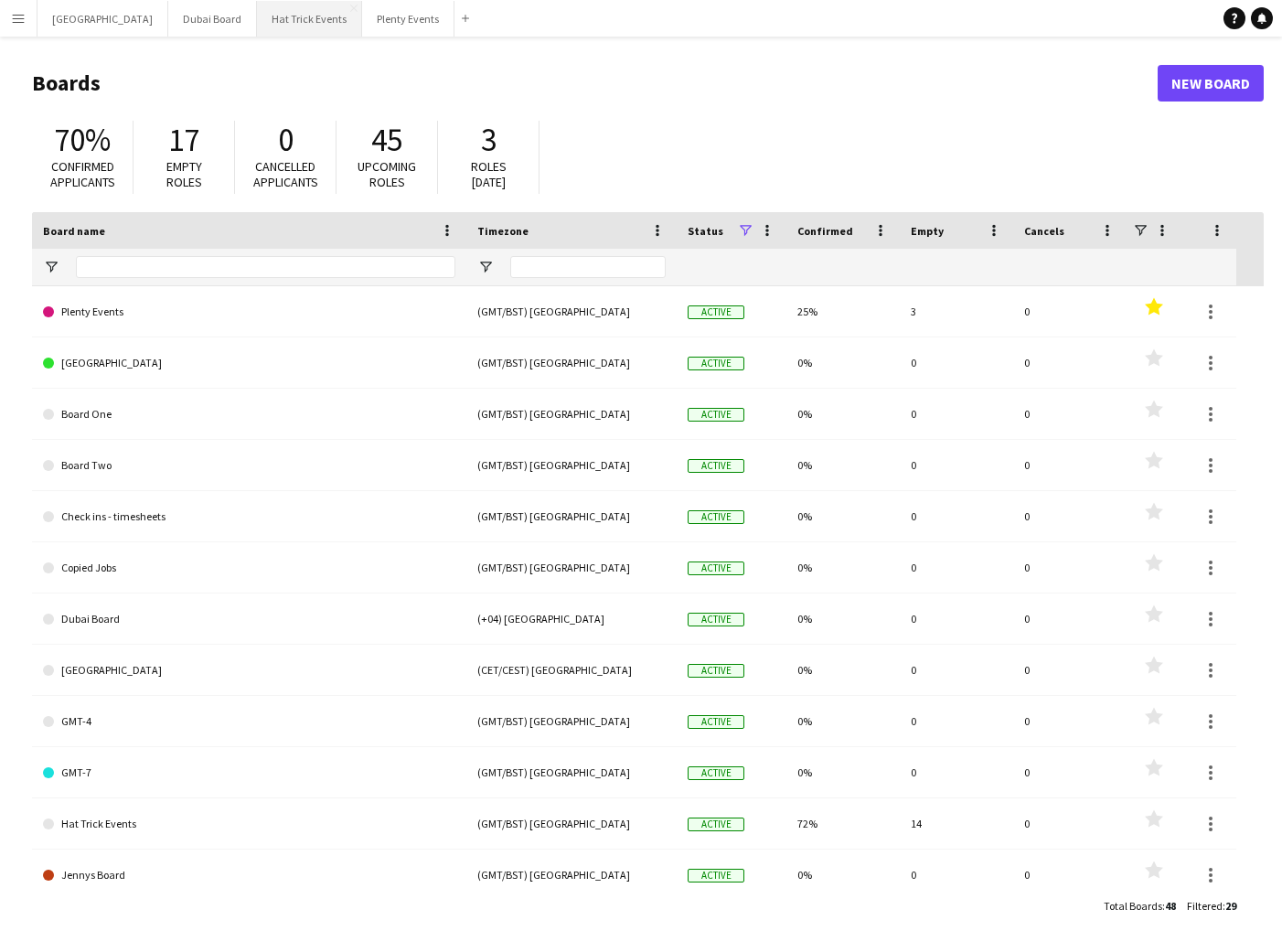
click at [257, 23] on button "Hat Trick Events Close" at bounding box center [309, 19] width 105 height 35
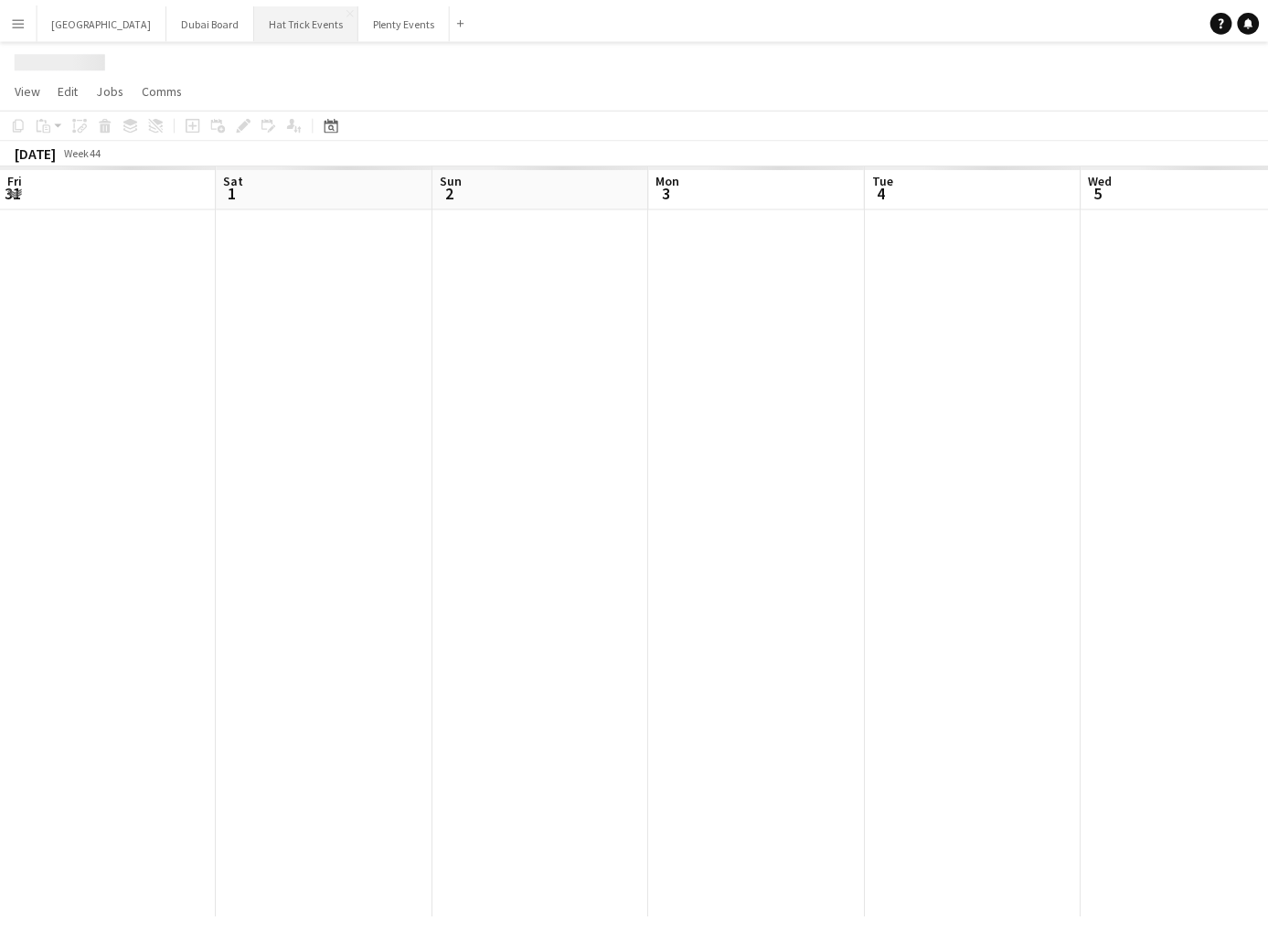
scroll to position [0, 564]
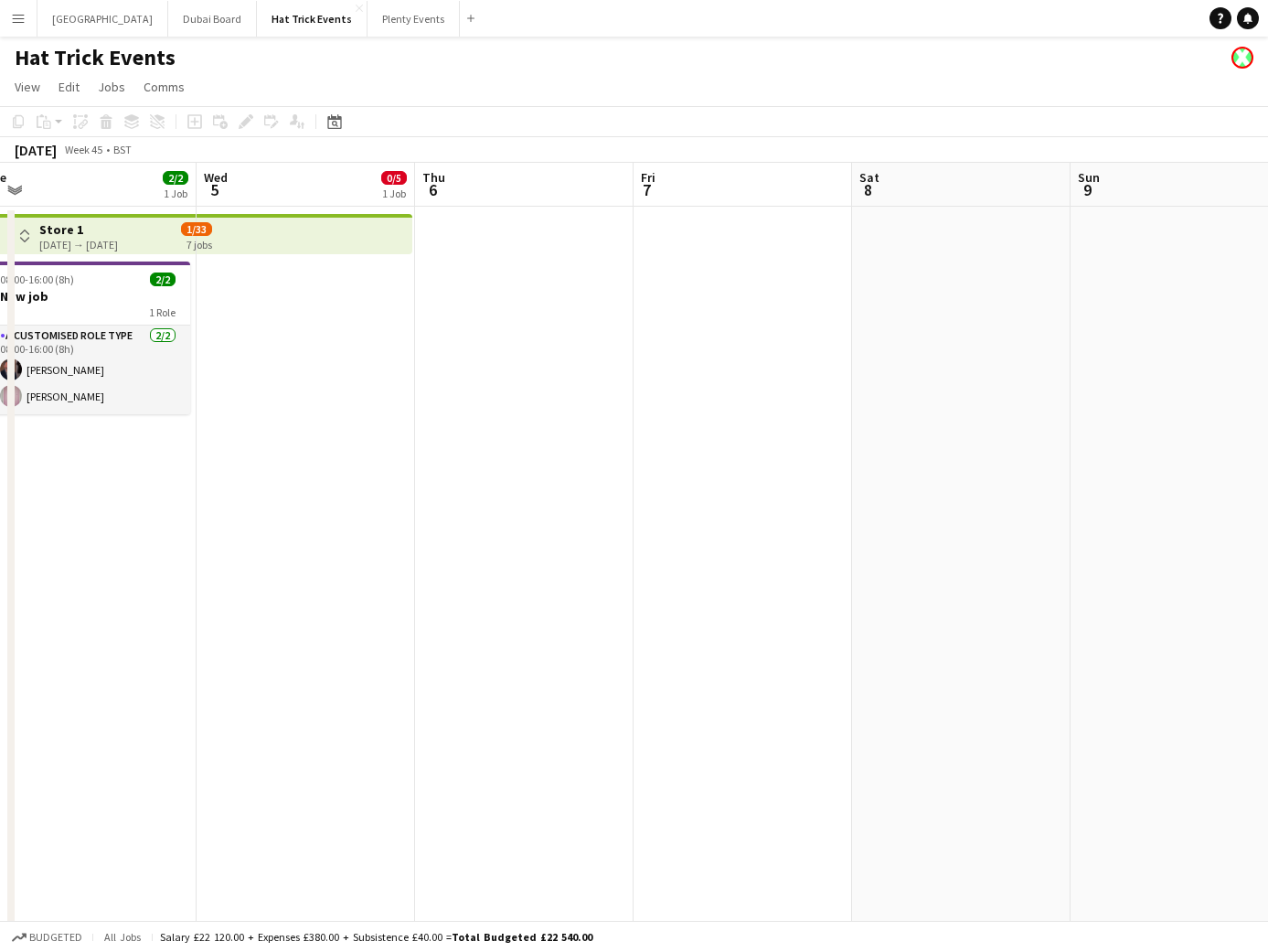
drag, startPoint x: 840, startPoint y: 625, endPoint x: 225, endPoint y: 601, distance: 615.5
click at [229, 600] on app-calendar-viewport "Sat 1 2/2 1 Job Sun 2 2/2 1 Job Mon 3 2/2 1 Job Tue 4 2/2 1 Job Wed 5 0/5 1 Job…" at bounding box center [634, 709] width 1268 height 1092
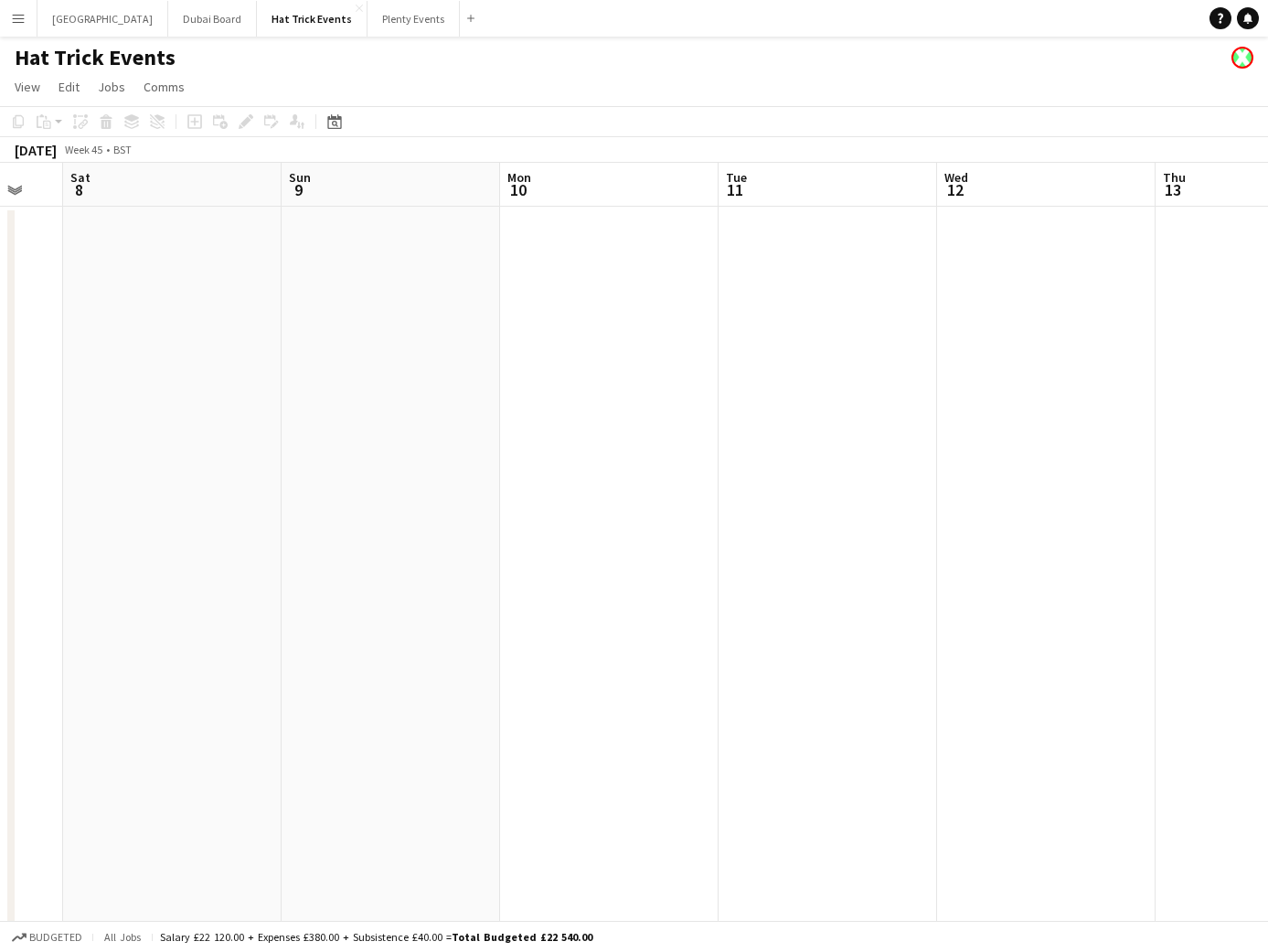
drag, startPoint x: 612, startPoint y: 628, endPoint x: 211, endPoint y: 574, distance: 404.6
click at [184, 566] on app-calendar-viewport "Wed 5 0/5 1 Job Thu 6 Fri 7 Sat 8 Sun 9 Mon 10 Tue 11 Wed 12 Thu 13 Fri 14 Sat …" at bounding box center [634, 709] width 1268 height 1092
click at [598, 330] on app-date-cell at bounding box center [604, 730] width 219 height 1048
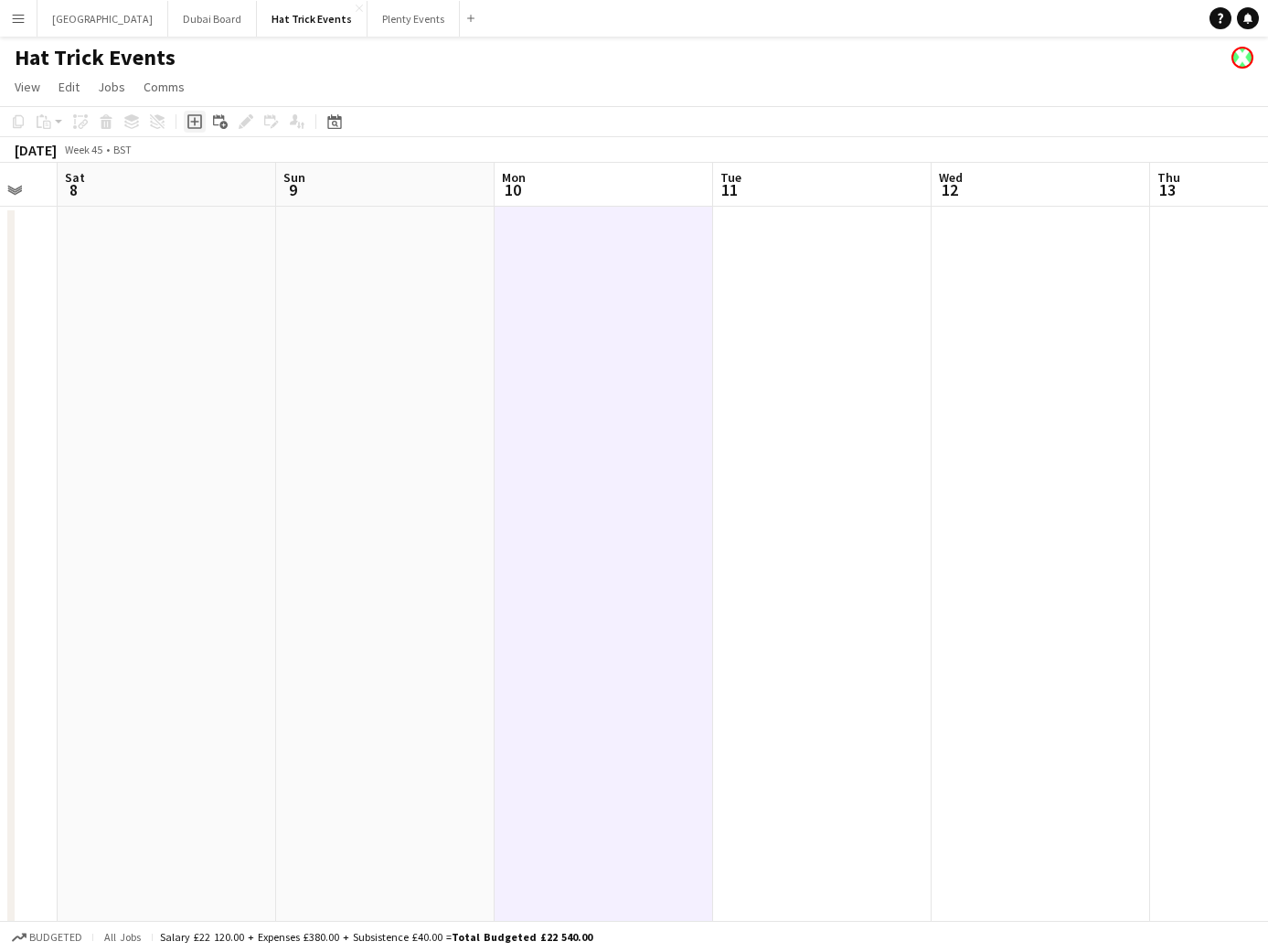
click at [195, 120] on icon "Add job" at bounding box center [195, 121] width 15 height 15
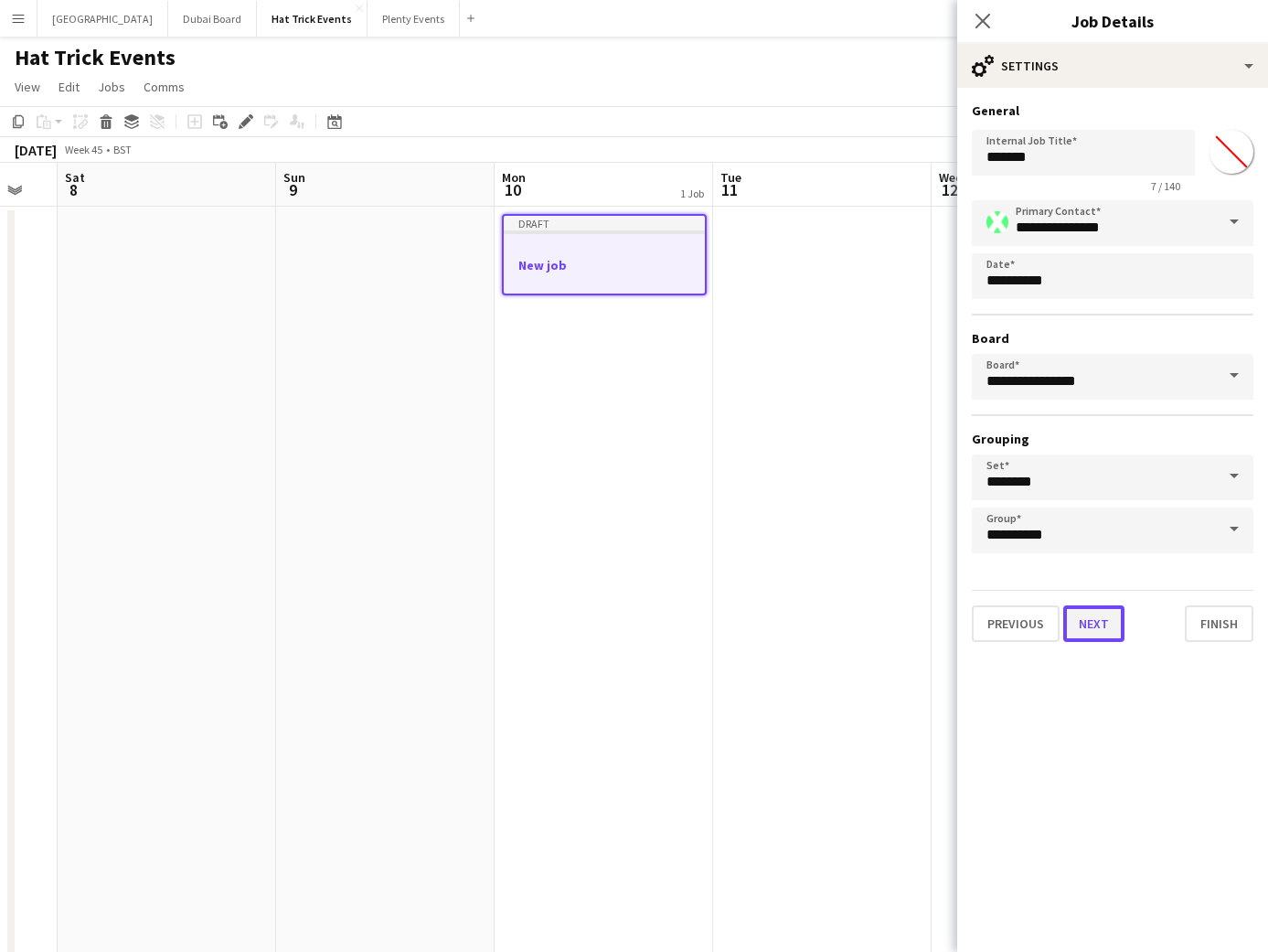
click at [1093, 622] on button "Next" at bounding box center [1094, 623] width 61 height 36
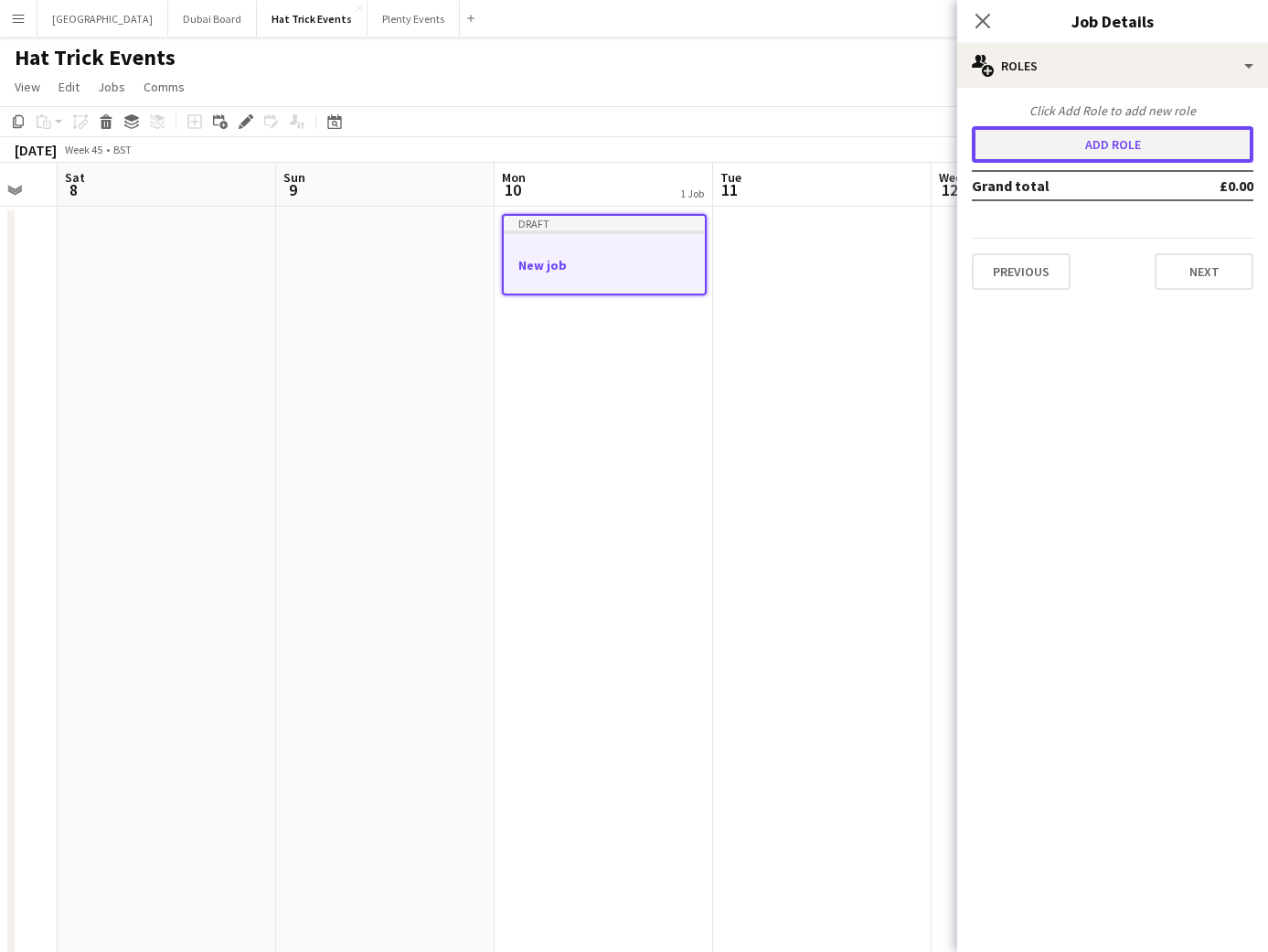
click at [1114, 145] on button "Add role" at bounding box center [1113, 144] width 282 height 36
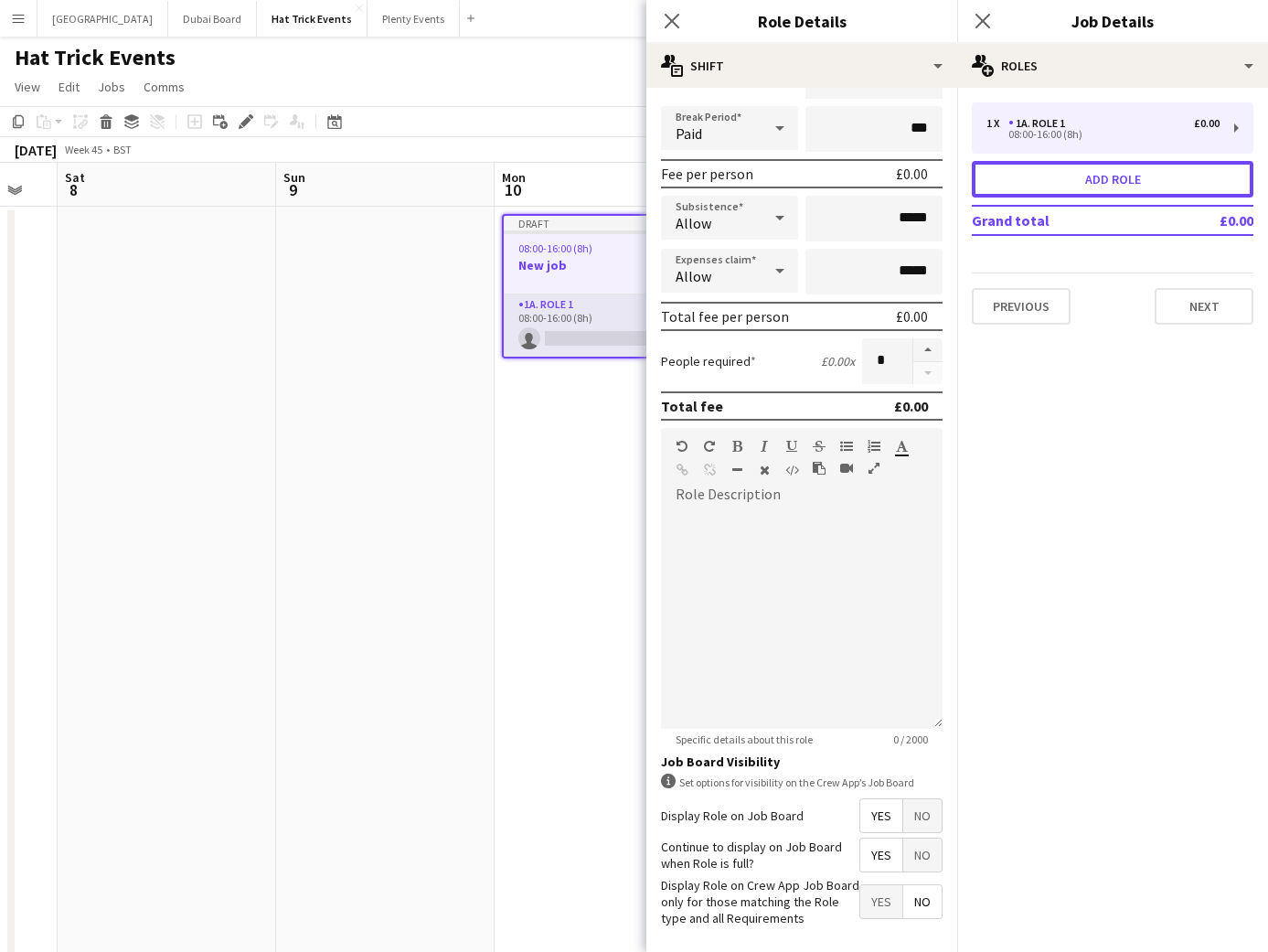
scroll to position [0, 0]
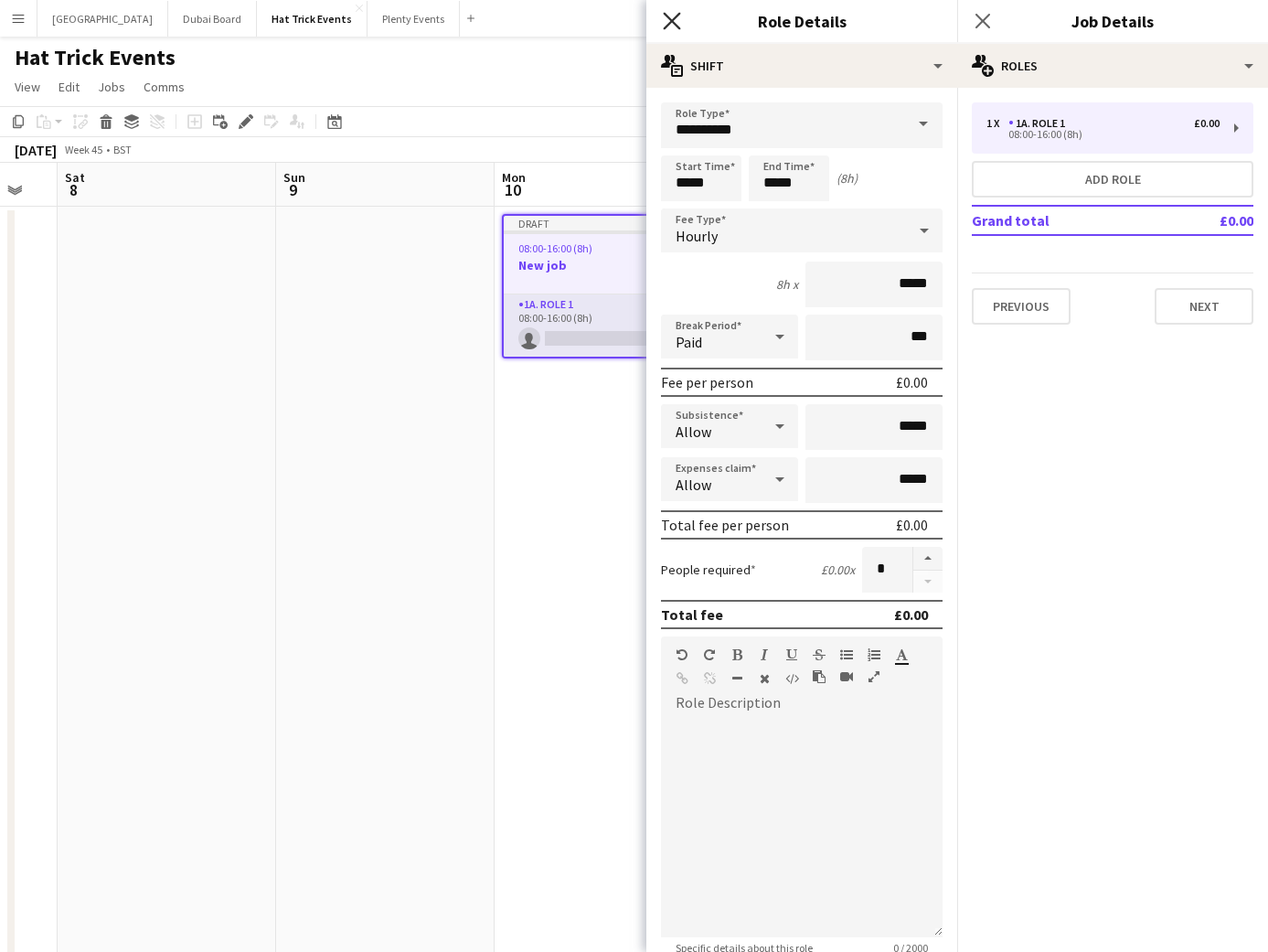
click at [670, 20] on icon at bounding box center [671, 20] width 18 height 18
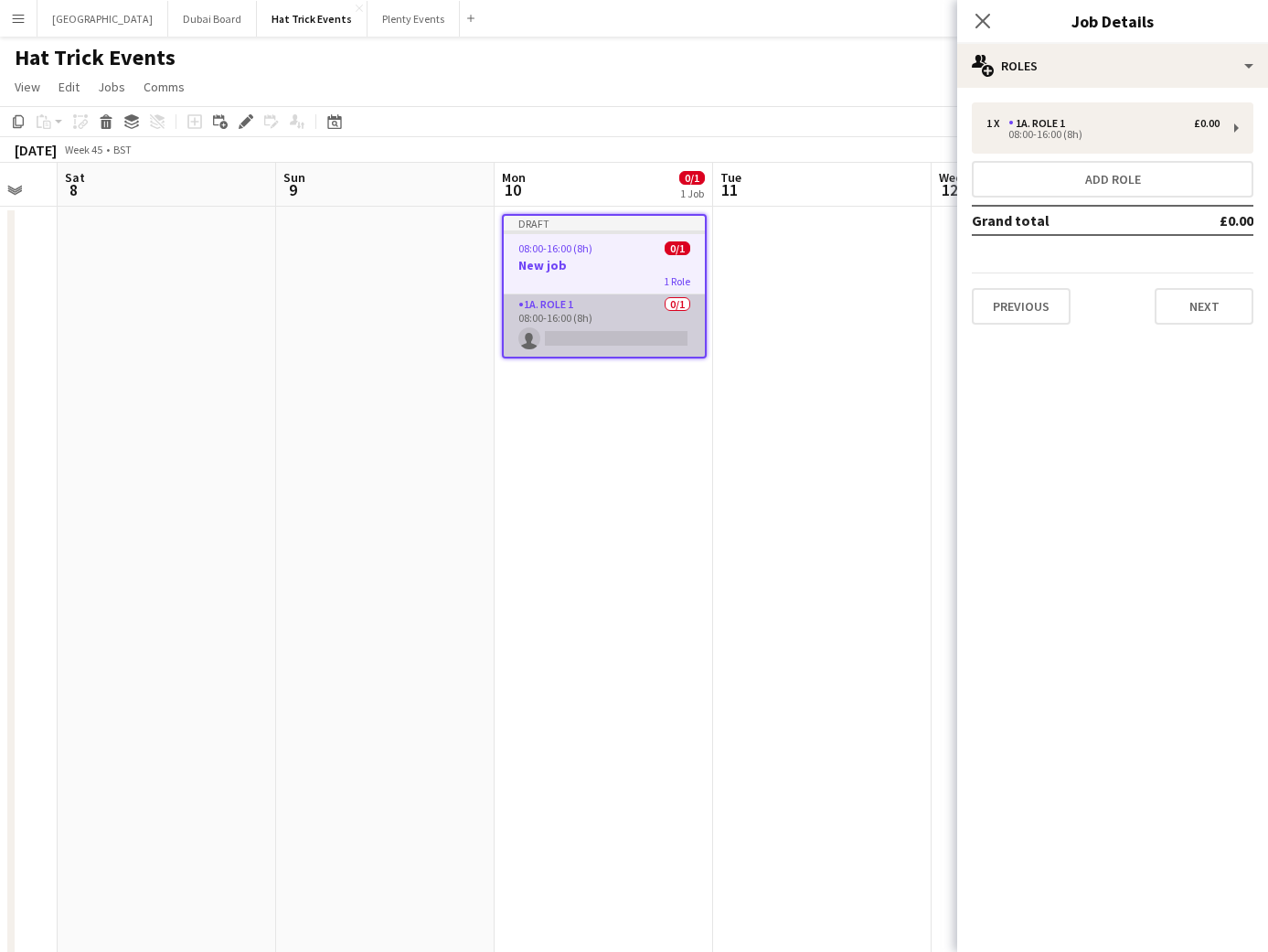
click at [640, 331] on app-card-role "1a. Role 1 0/1 08:00-16:00 (8h) single-neutral-actions" at bounding box center [604, 325] width 201 height 62
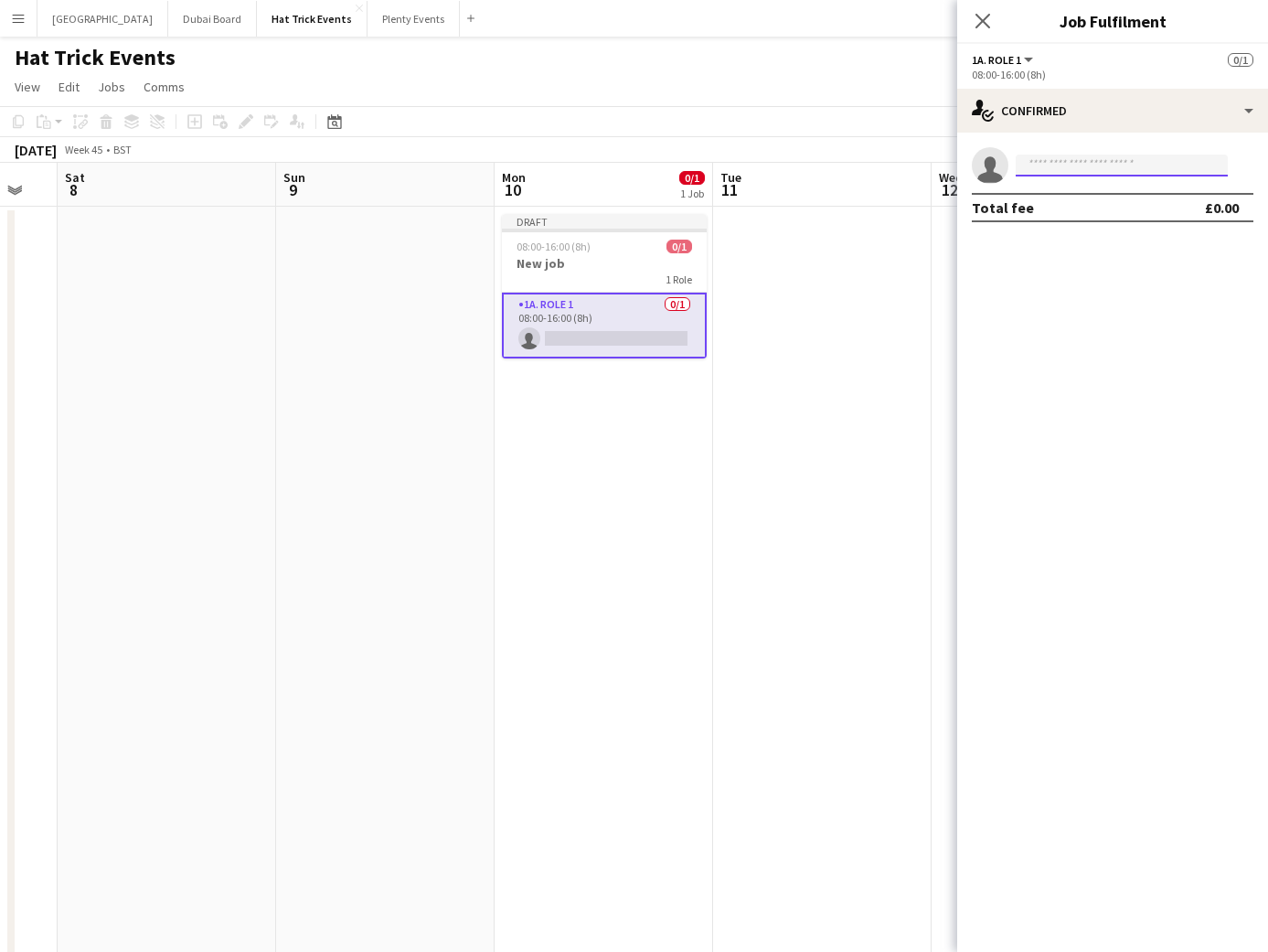
click at [1057, 159] on input at bounding box center [1122, 166] width 212 height 22
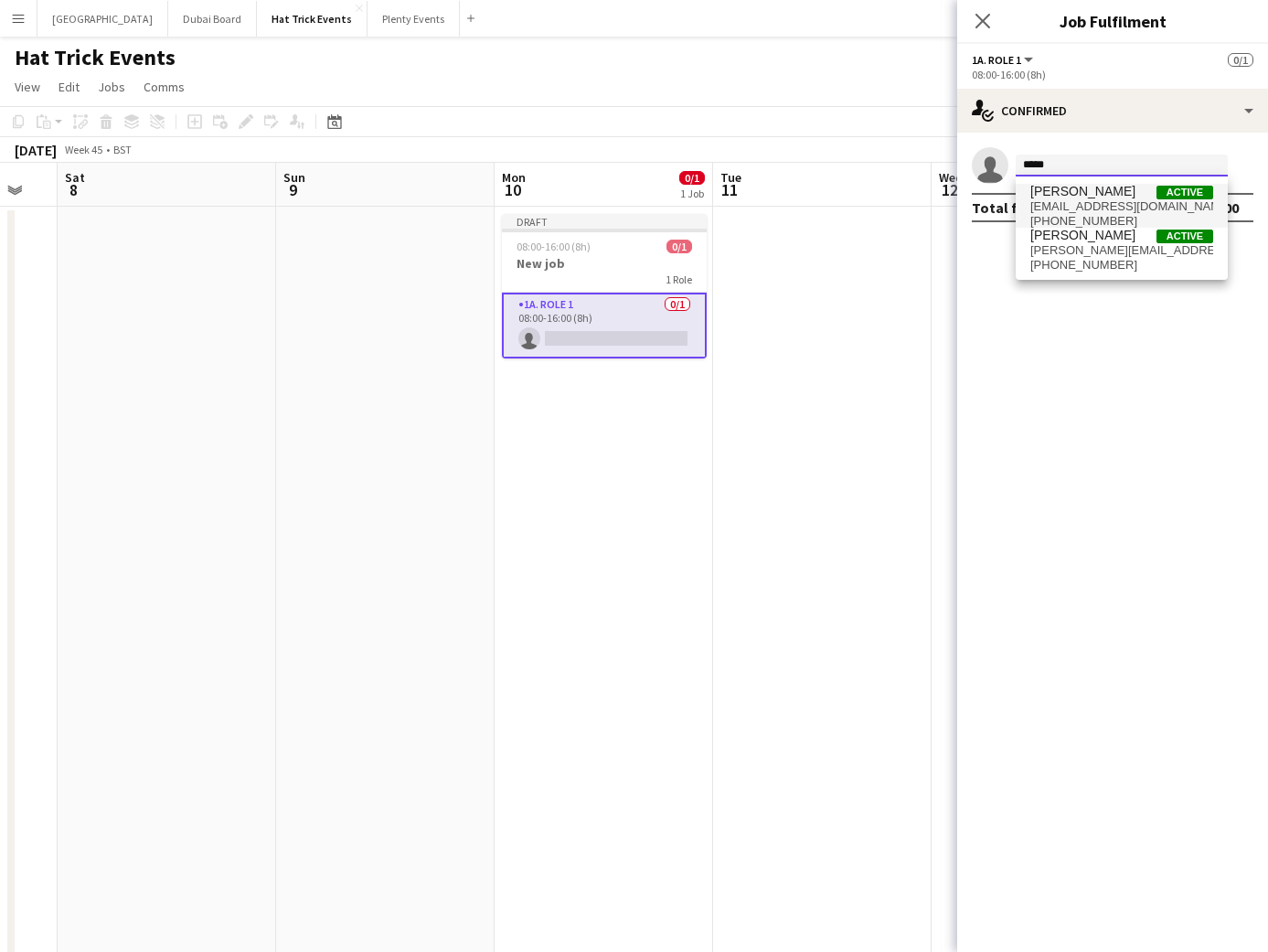
type input "*****"
click at [1090, 197] on span "[PERSON_NAME]" at bounding box center [1083, 191] width 105 height 16
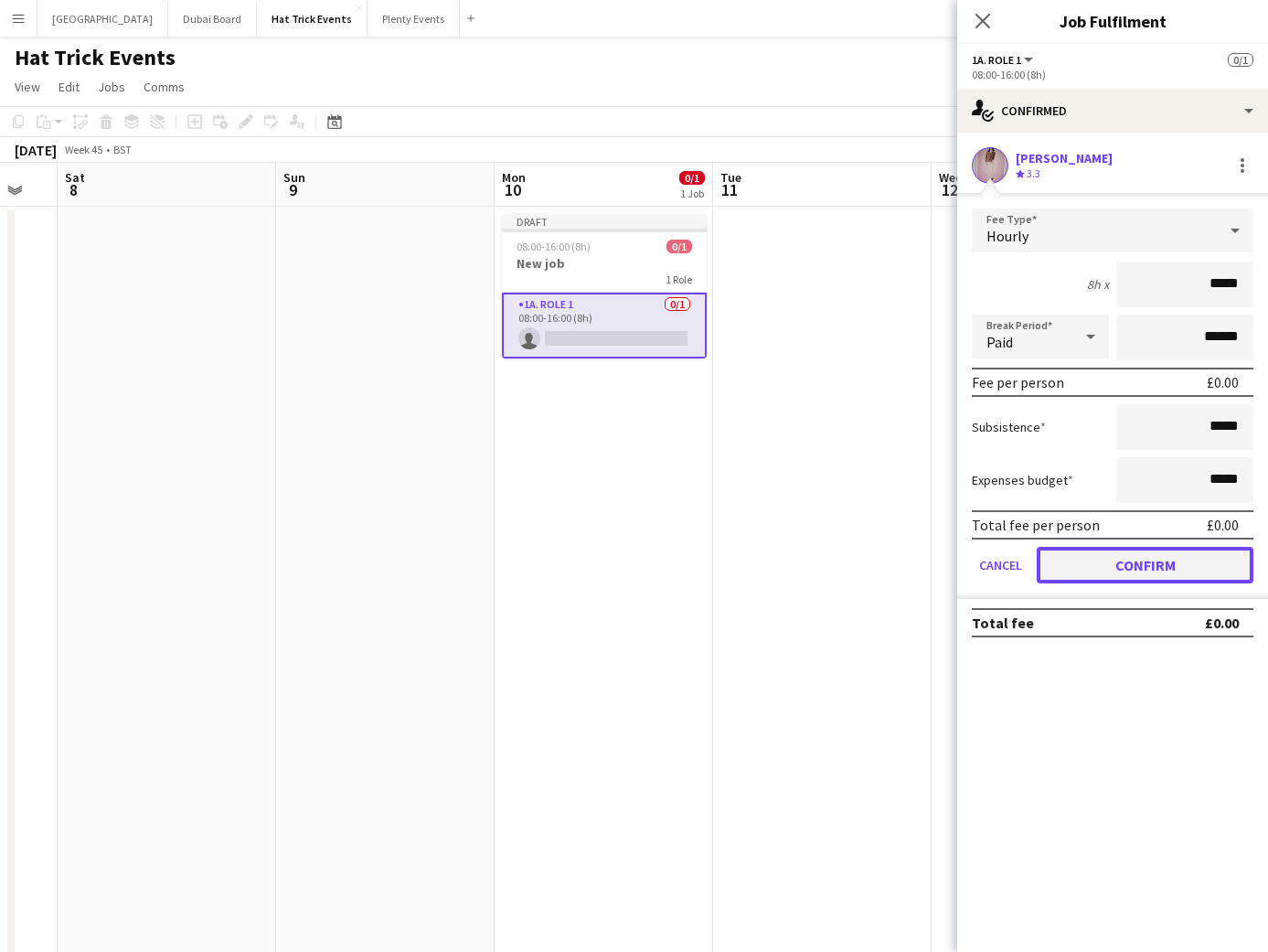
click at [1143, 573] on button "Confirm" at bounding box center [1146, 565] width 217 height 36
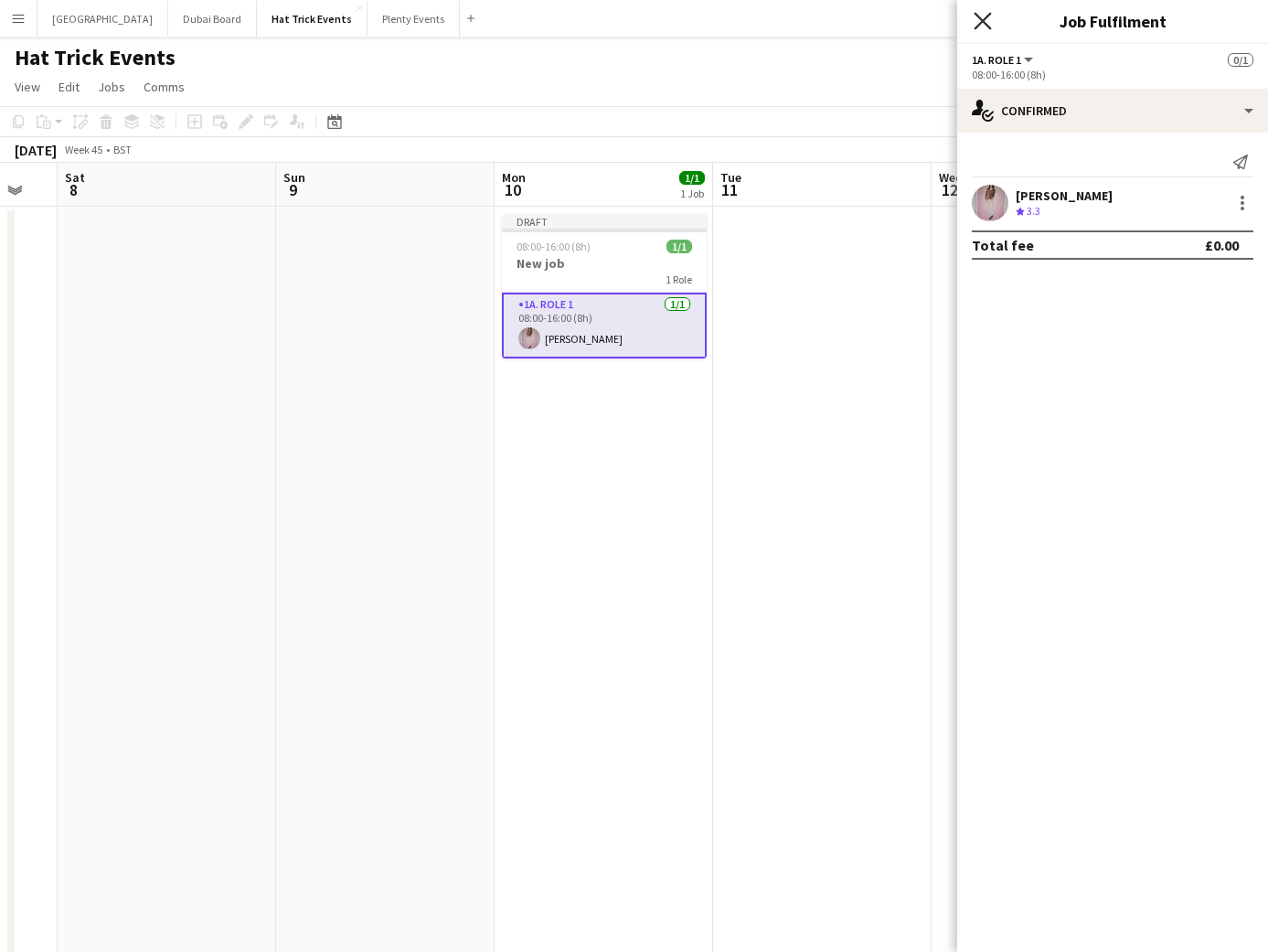
click at [985, 20] on icon "Close pop-in" at bounding box center [983, 20] width 18 height 18
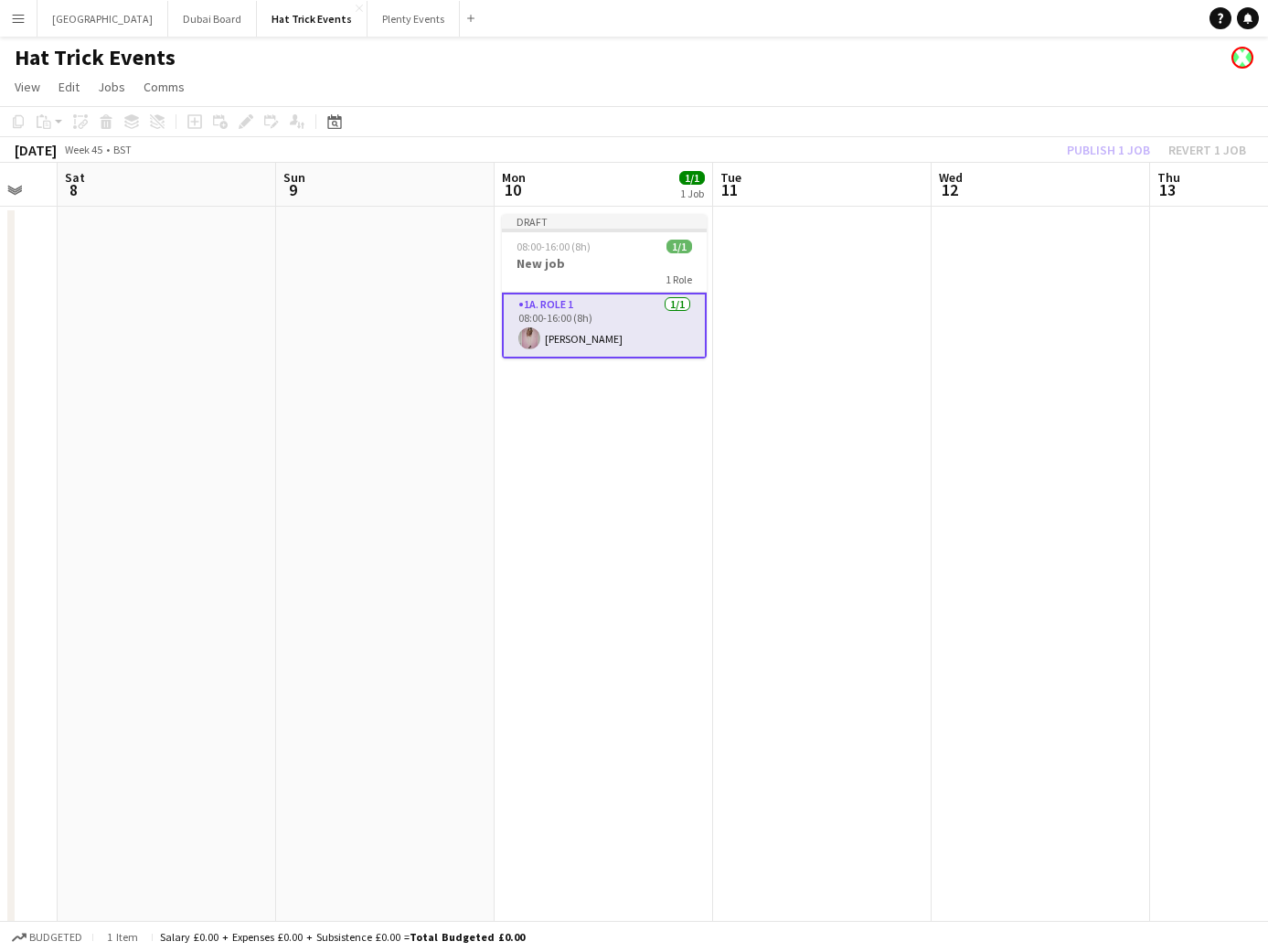
click at [1106, 159] on div "Publish 1 job Revert 1 job" at bounding box center [1157, 150] width 223 height 24
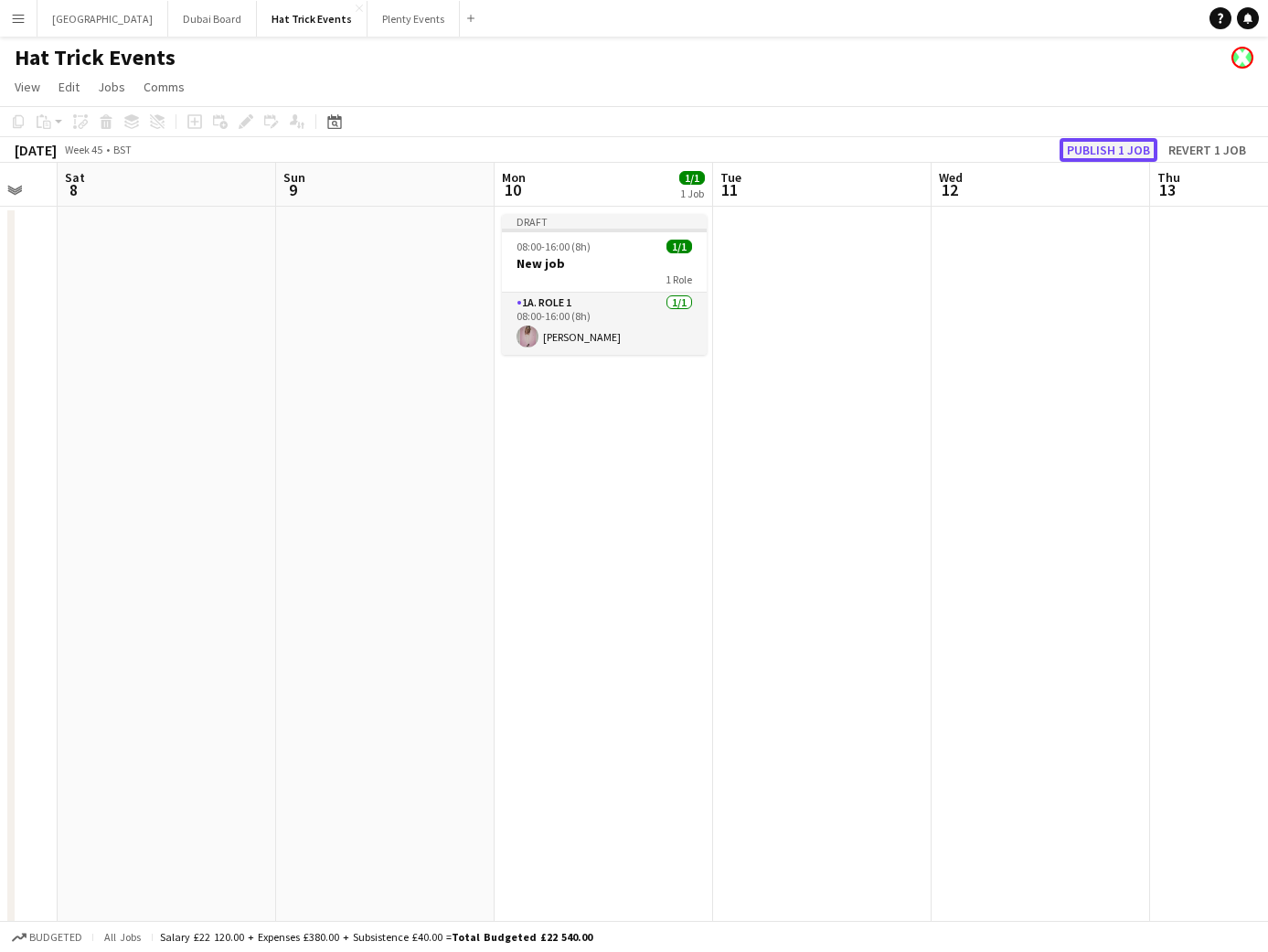
click at [1105, 152] on button "Publish 1 job" at bounding box center [1109, 150] width 98 height 24
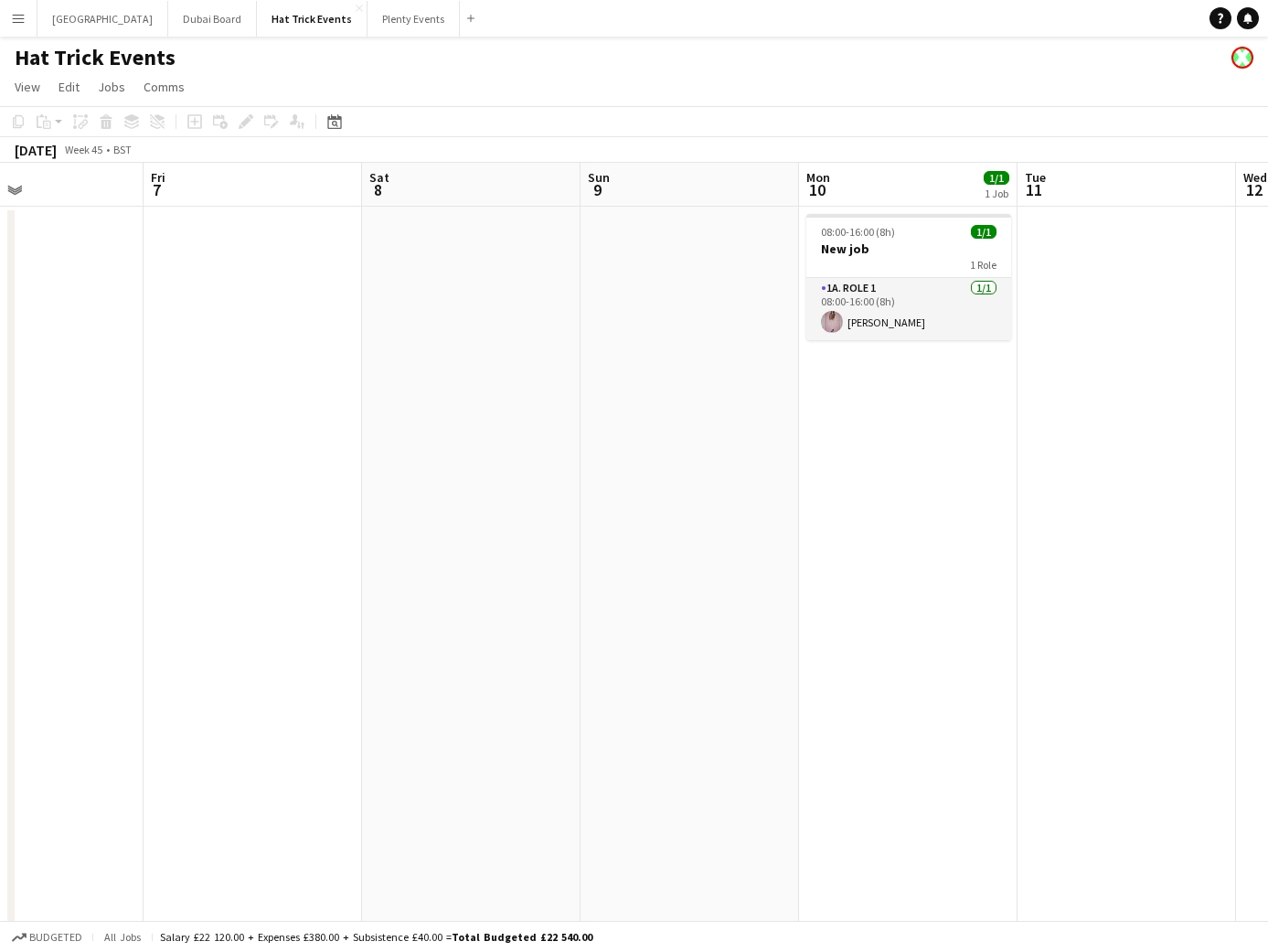
drag, startPoint x: 483, startPoint y: 468, endPoint x: 934, endPoint y: 537, distance: 456.2
click at [934, 537] on app-calendar-viewport "Tue 4 2/2 1 Job Wed 5 0/5 1 Job Thu 6 Fri 7 Sat 8 Sun 9 Mon 10 1/1 1 Job Tue 11…" at bounding box center [634, 709] width 1268 height 1092
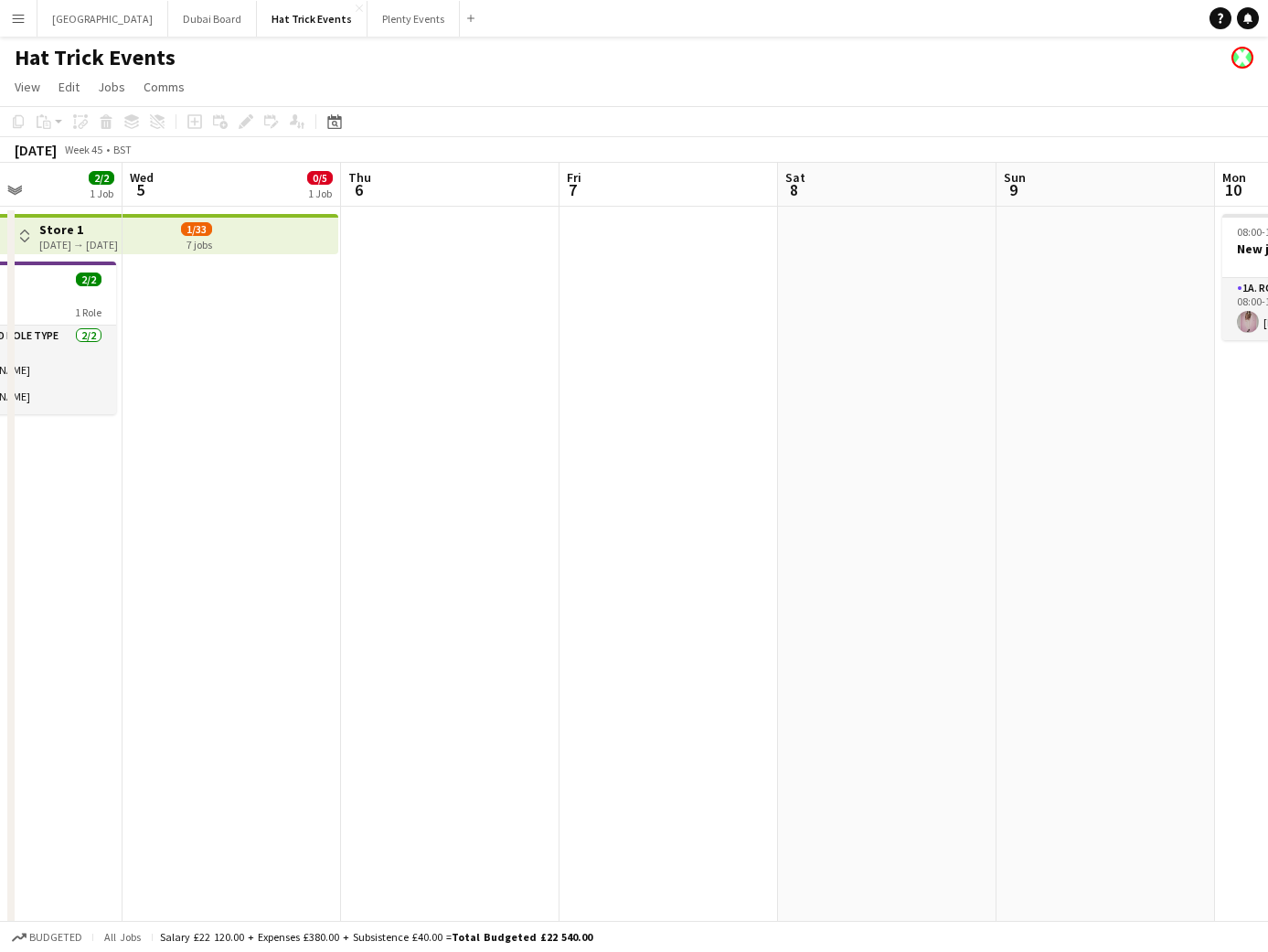
drag, startPoint x: 681, startPoint y: 540, endPoint x: 949, endPoint y: 558, distance: 268.6
click at [949, 558] on app-calendar-viewport "Sun 2 2/2 1 Job Mon 3 2/2 1 Job Tue 4 2/2 1 Job Wed 5 0/5 1 Job Thu 6 Fri 7 Sat…" at bounding box center [634, 709] width 1268 height 1092
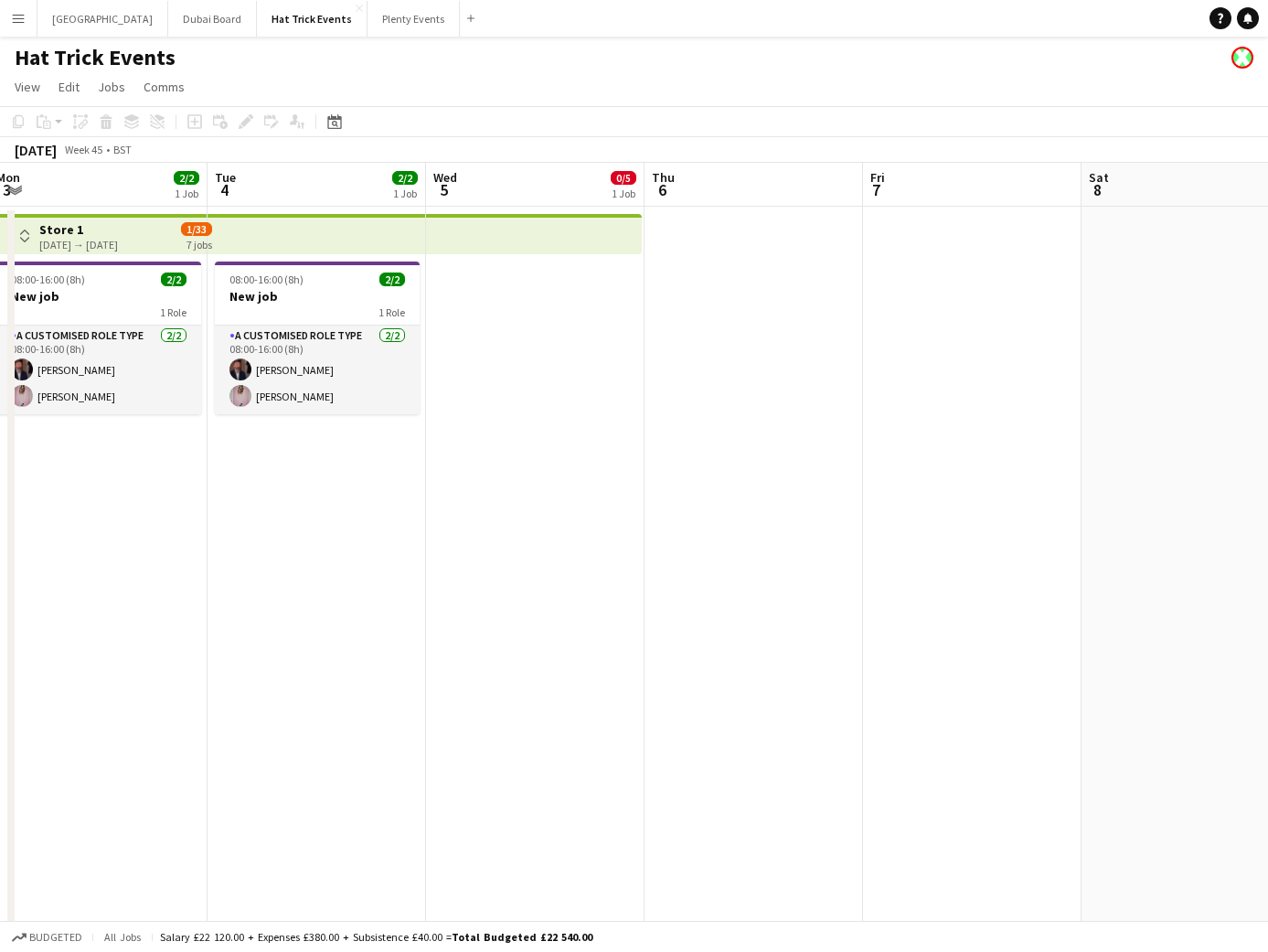
drag, startPoint x: 745, startPoint y: 568, endPoint x: 1034, endPoint y: 582, distance: 289.3
click at [1034, 582] on app-calendar-viewport "Sat 1 2/2 1 Job Sun 2 2/2 1 Job Mon 3 2/2 1 Job Tue 4 2/2 1 Job Wed 5 0/5 1 Job…" at bounding box center [634, 709] width 1268 height 1092
click at [15, 20] on app-icon "Menu" at bounding box center [19, 19] width 15 height 15
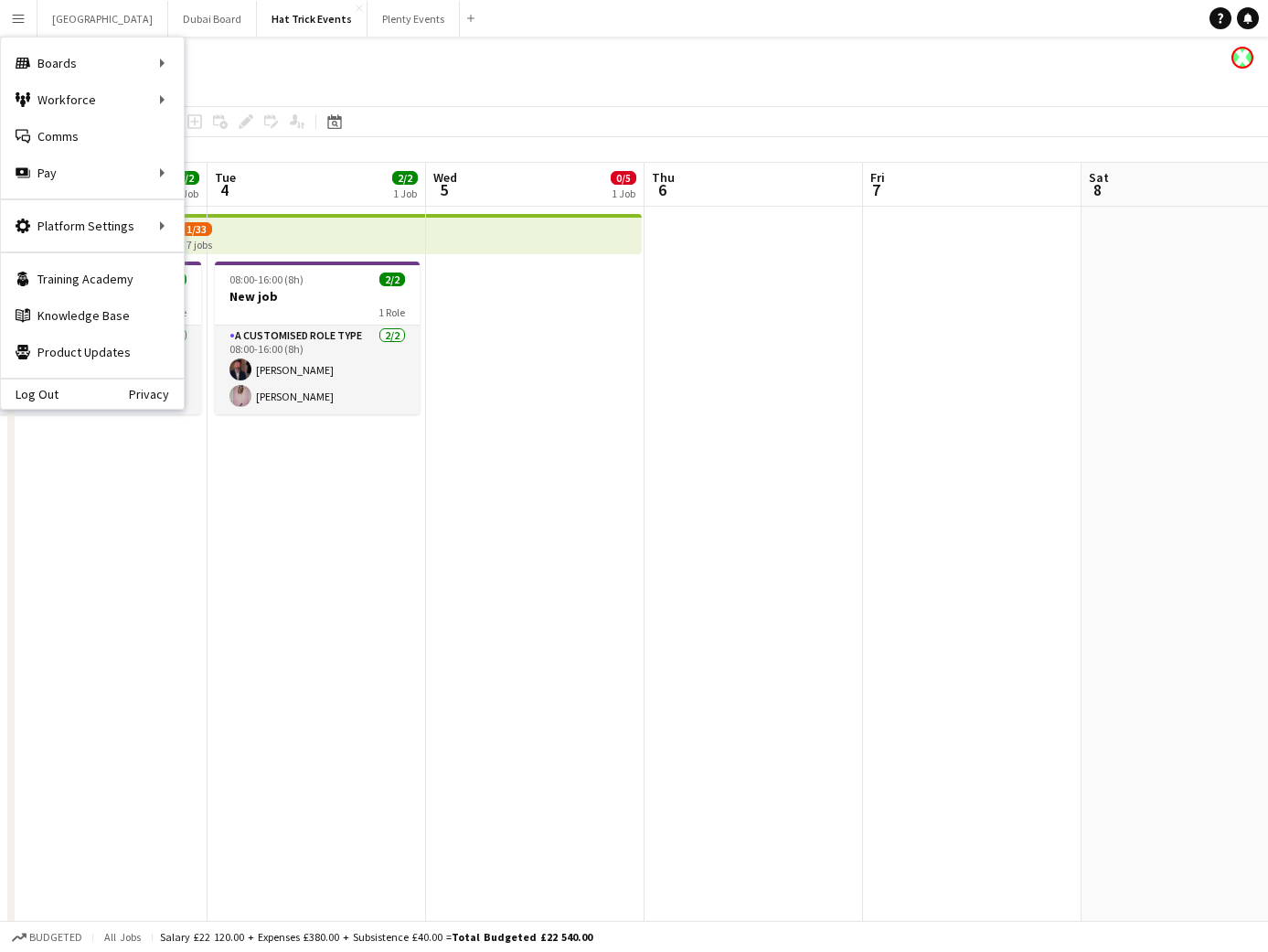
click at [443, 53] on div "Hat Trick Events" at bounding box center [634, 53] width 1268 height 34
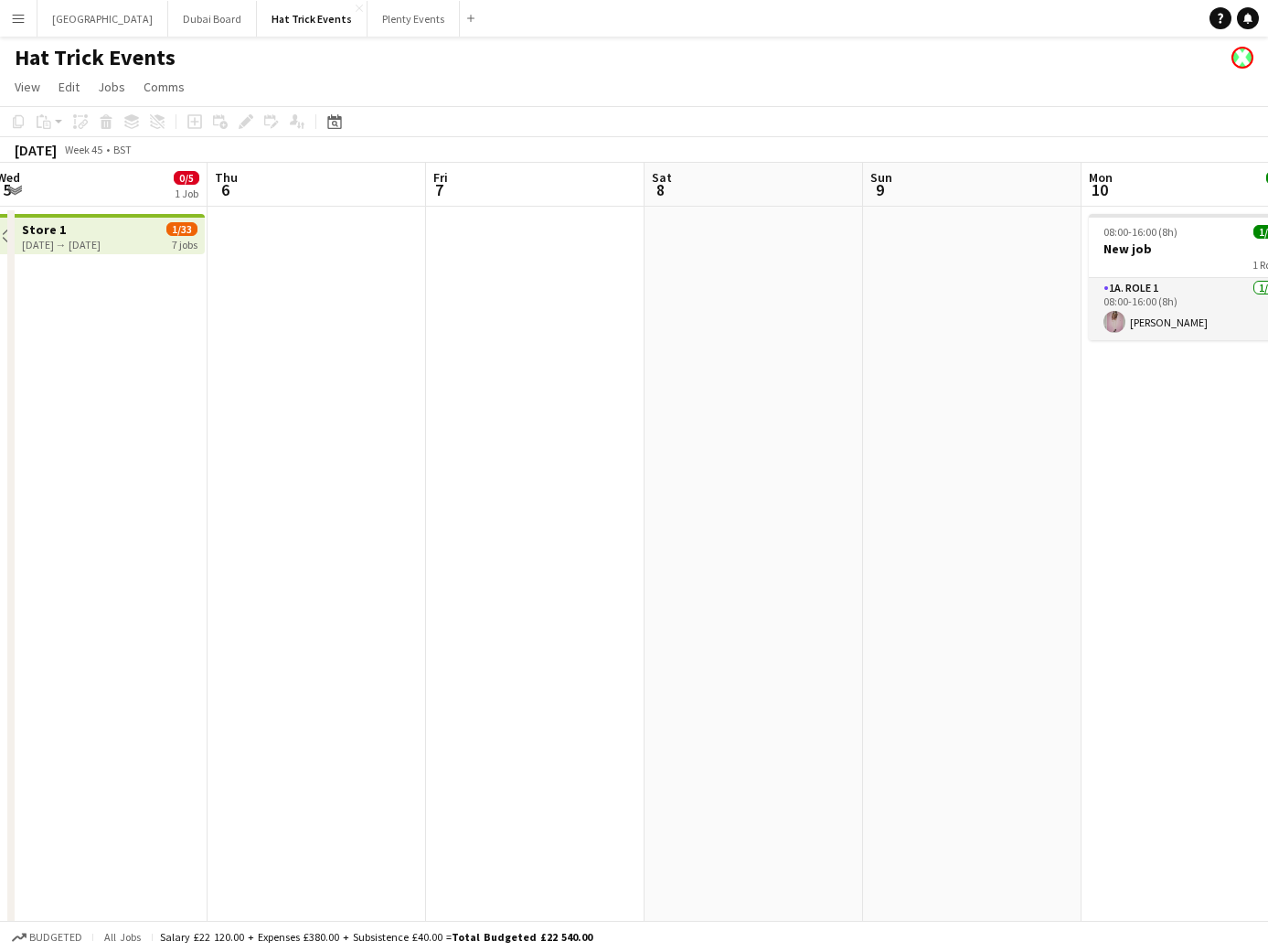
drag, startPoint x: 933, startPoint y: 631, endPoint x: 493, endPoint y: 641, distance: 440.1
click at [493, 641] on app-calendar-viewport "Sun 2 2/2 1 Job Mon 3 2/2 1 Job Tue 4 2/2 1 Job Wed 5 0/5 1 Job Thu 6 Fri 7 Sat…" at bounding box center [634, 709] width 1268 height 1092
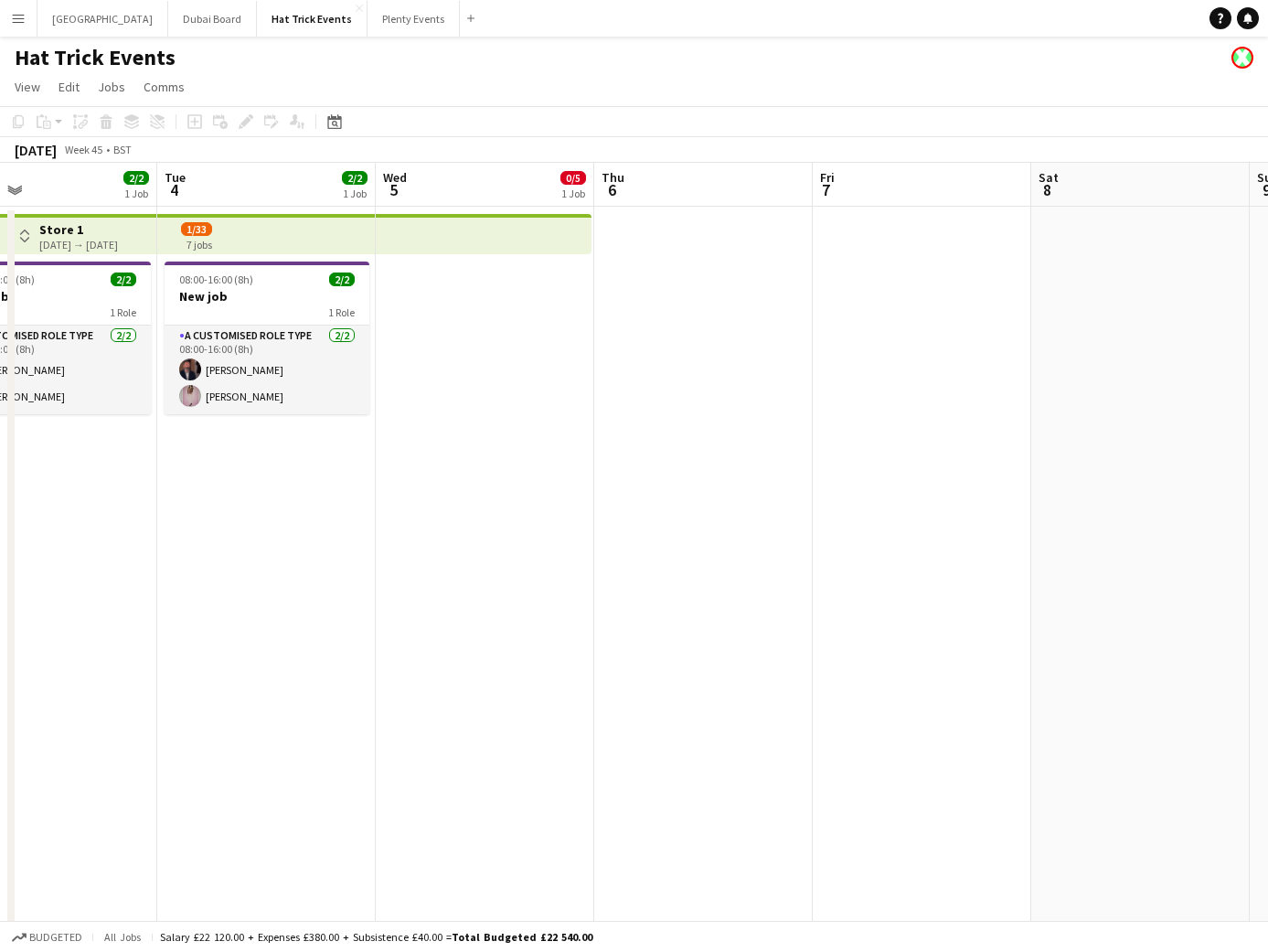
drag, startPoint x: 641, startPoint y: 653, endPoint x: 1027, endPoint y: 642, distance: 386.2
click at [1028, 642] on app-calendar-viewport "Sat 1 2/2 1 Job Sun 2 2/2 1 Job Mon 3 2/2 1 Job Tue 4 2/2 1 Job Wed 5 0/5 1 Job…" at bounding box center [634, 709] width 1268 height 1092
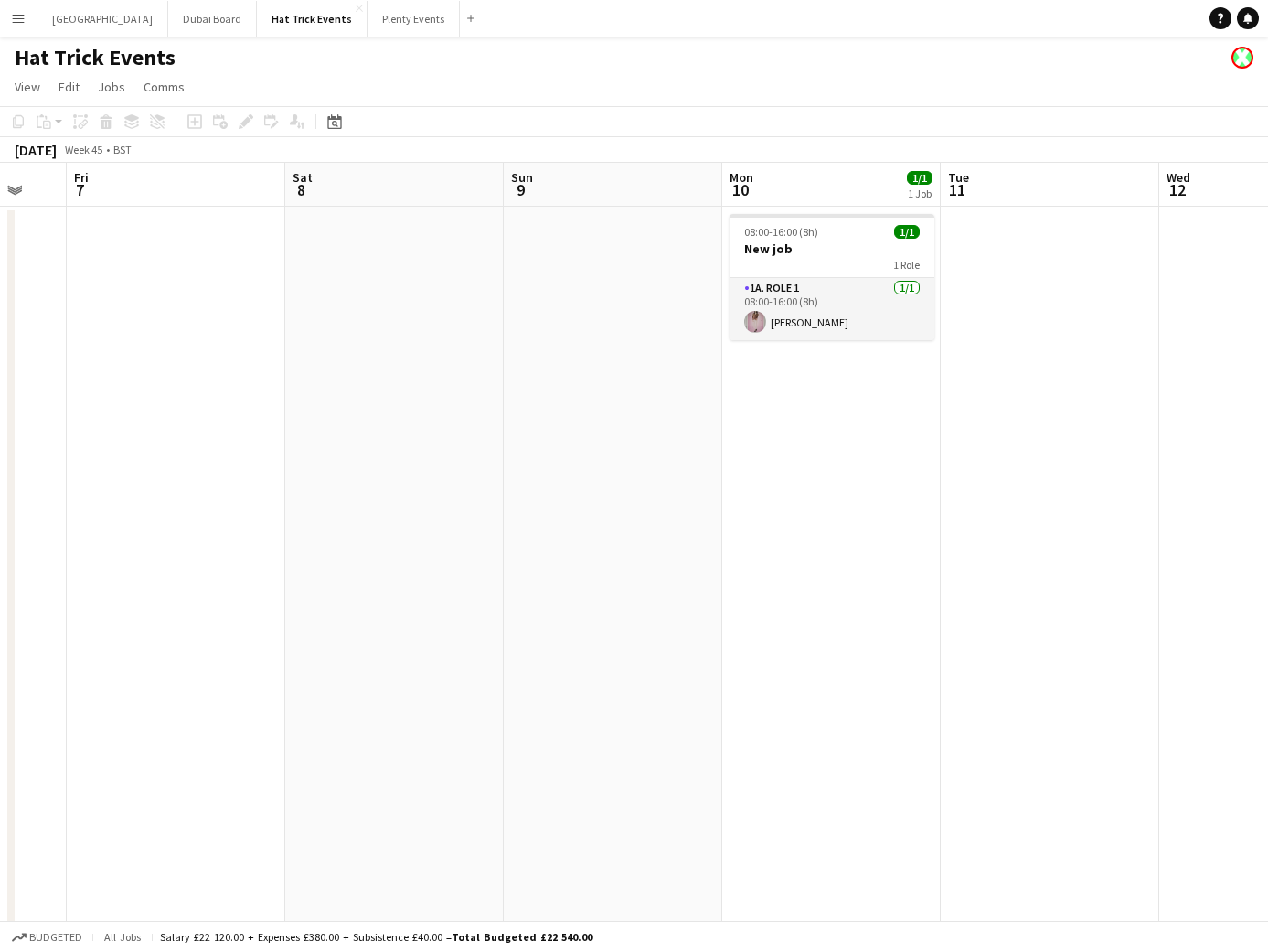
drag, startPoint x: 1075, startPoint y: 644, endPoint x: 375, endPoint y: 641, distance: 700.0
click at [329, 616] on app-calendar-viewport "Tue 4 2/2 1 Job Wed 5 0/5 1 Job Thu 6 Fri 7 Sat 8 Sun 9 Mon 10 1/1 1 Job Tue 11…" at bounding box center [634, 709] width 1268 height 1092
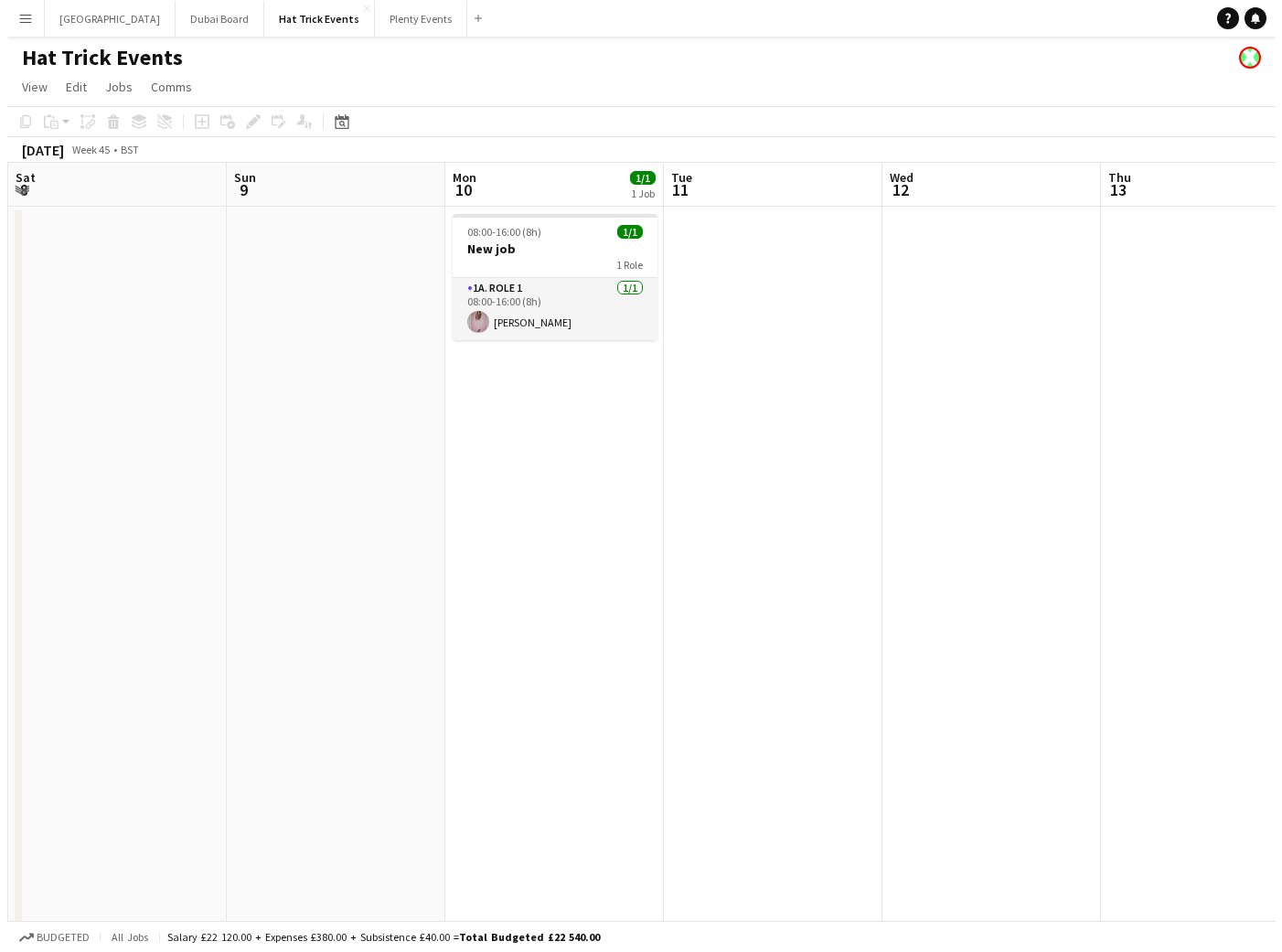
scroll to position [0, 679]
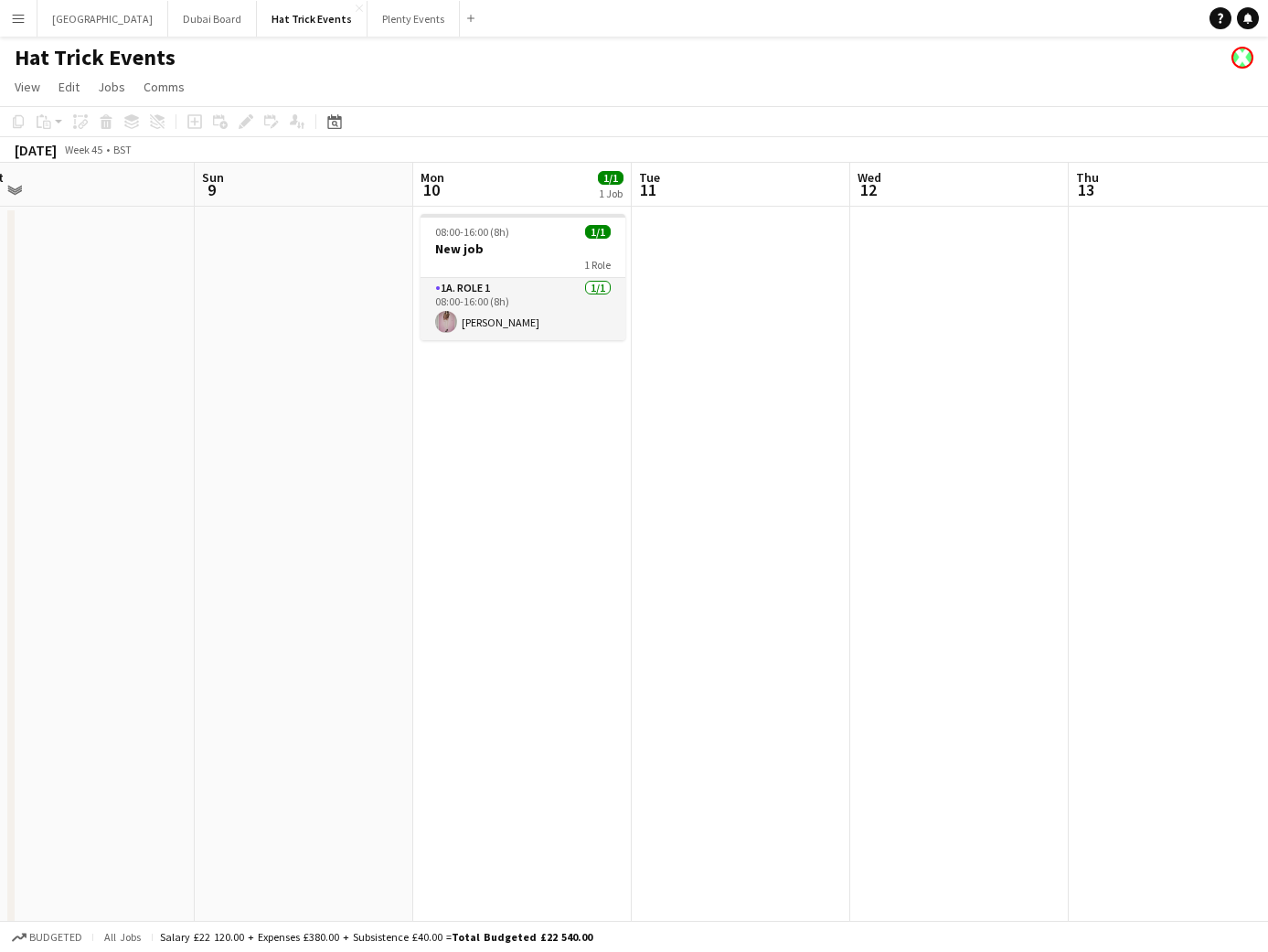
drag, startPoint x: 759, startPoint y: 690, endPoint x: 452, endPoint y: 667, distance: 307.9
click at [452, 667] on app-calendar-viewport "Wed 5 0/5 1 Job Thu 6 Fri 7 Sat 8 Sun 9 Mon 10 1/1 1 Job Tue 11 Wed 12 Thu 13 F…" at bounding box center [634, 709] width 1268 height 1092
click at [531, 254] on h3 "New job" at bounding box center [523, 248] width 205 height 17
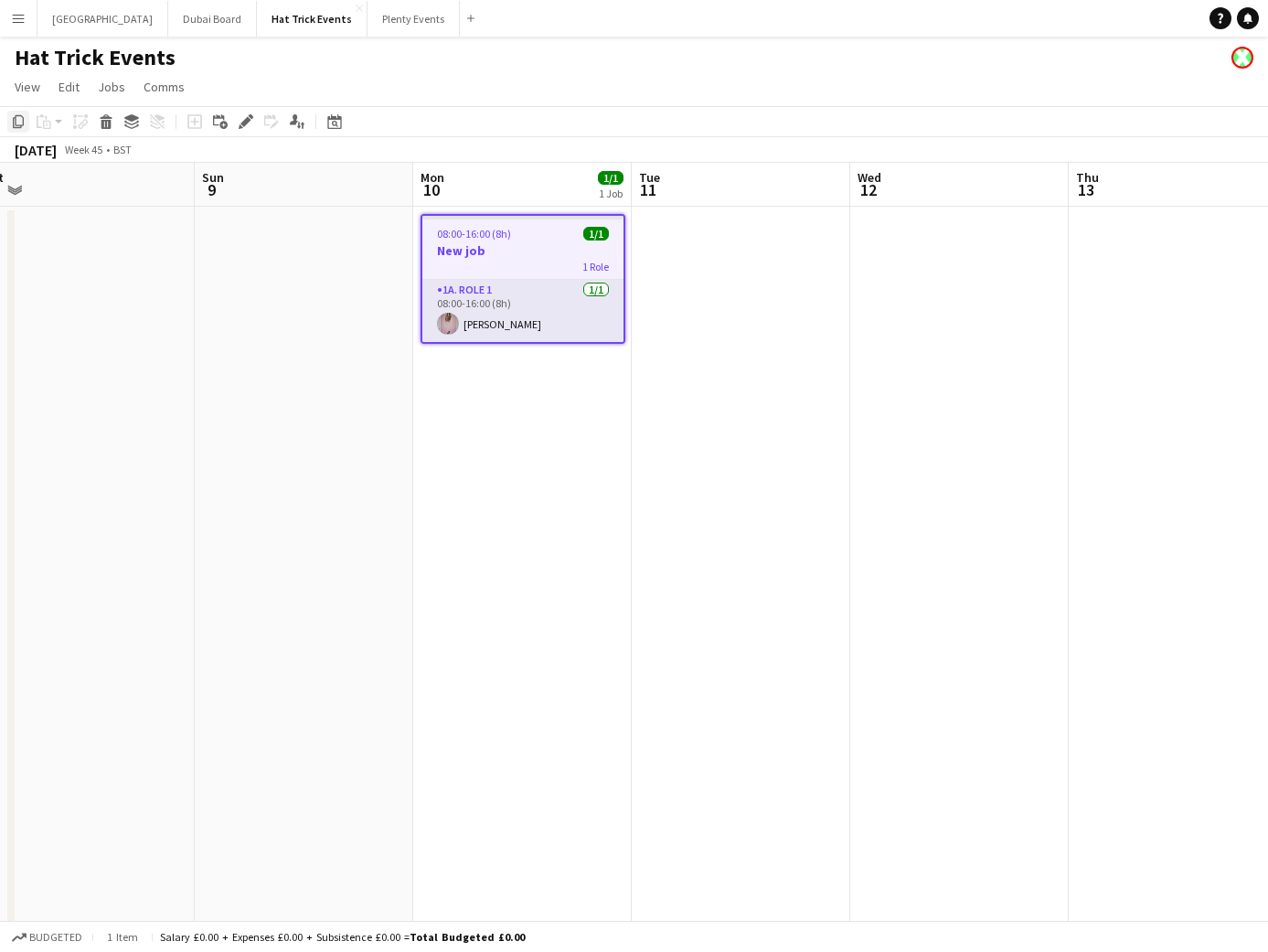
click at [21, 126] on icon at bounding box center [19, 121] width 11 height 13
click at [715, 289] on app-date-cell at bounding box center [742, 730] width 219 height 1048
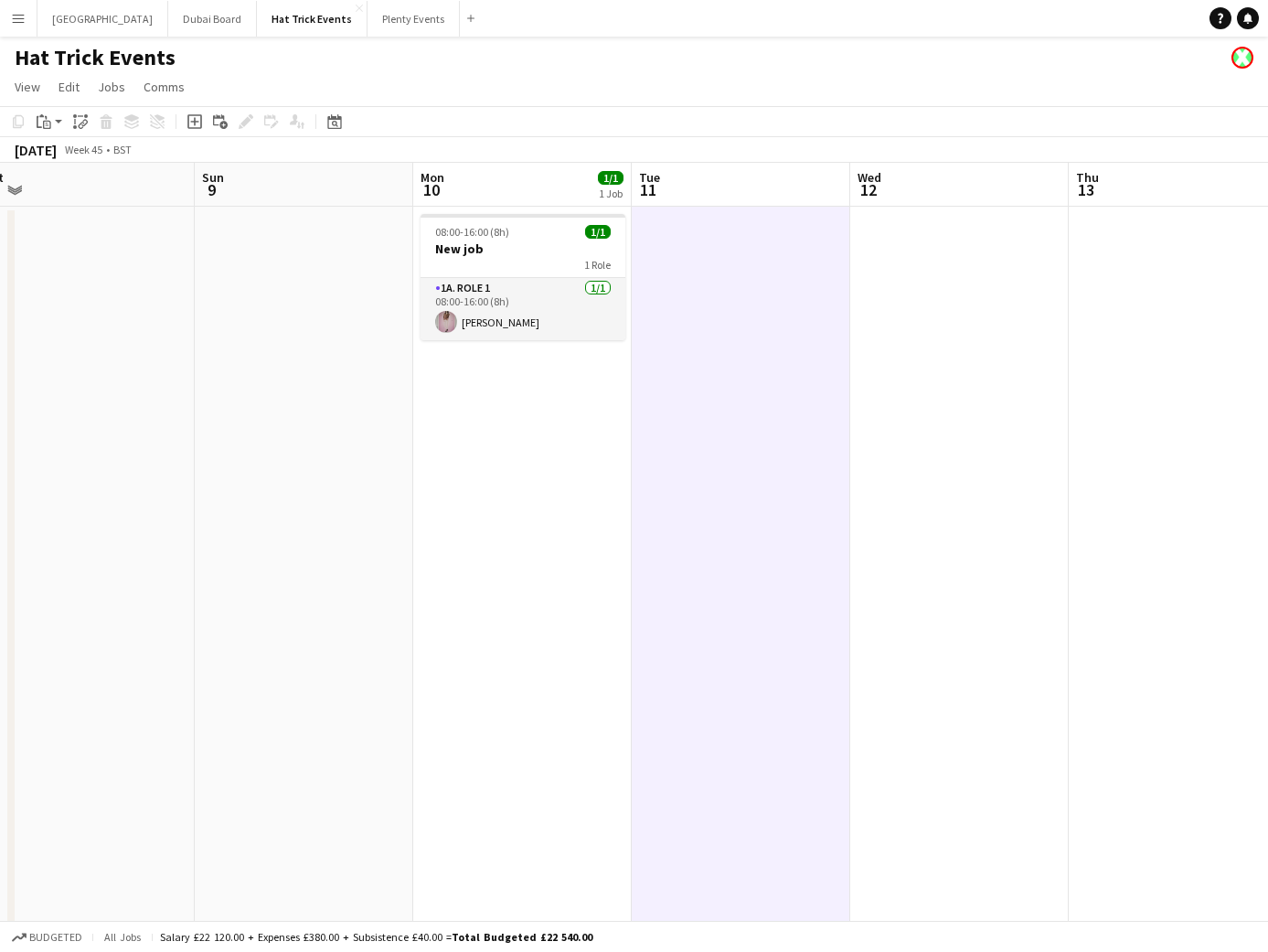
click at [20, 24] on app-icon "Menu" at bounding box center [19, 19] width 15 height 15
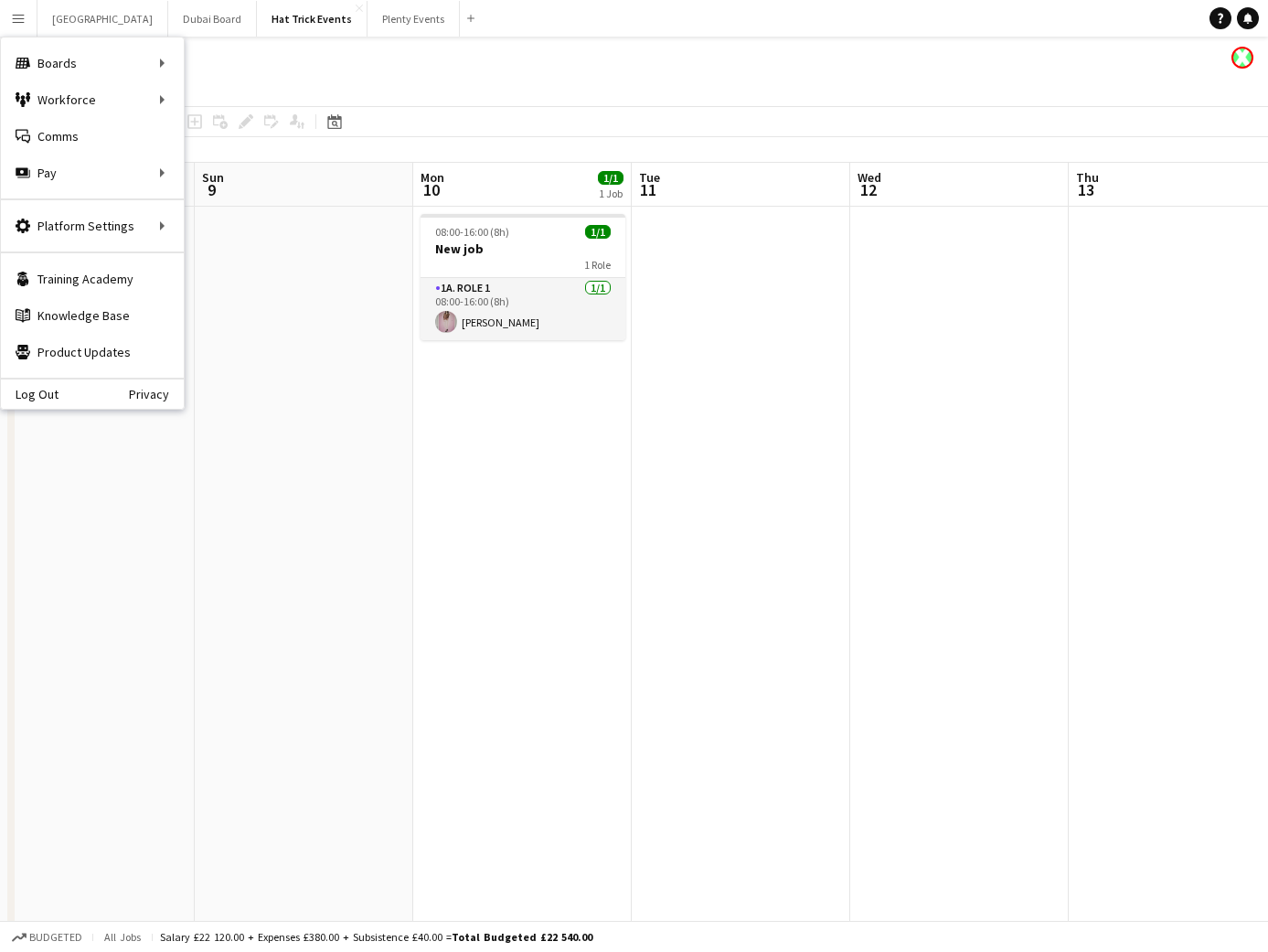
click at [20, 24] on app-icon "Menu" at bounding box center [19, 19] width 15 height 15
click at [208, 63] on link "Boards" at bounding box center [275, 62] width 183 height 36
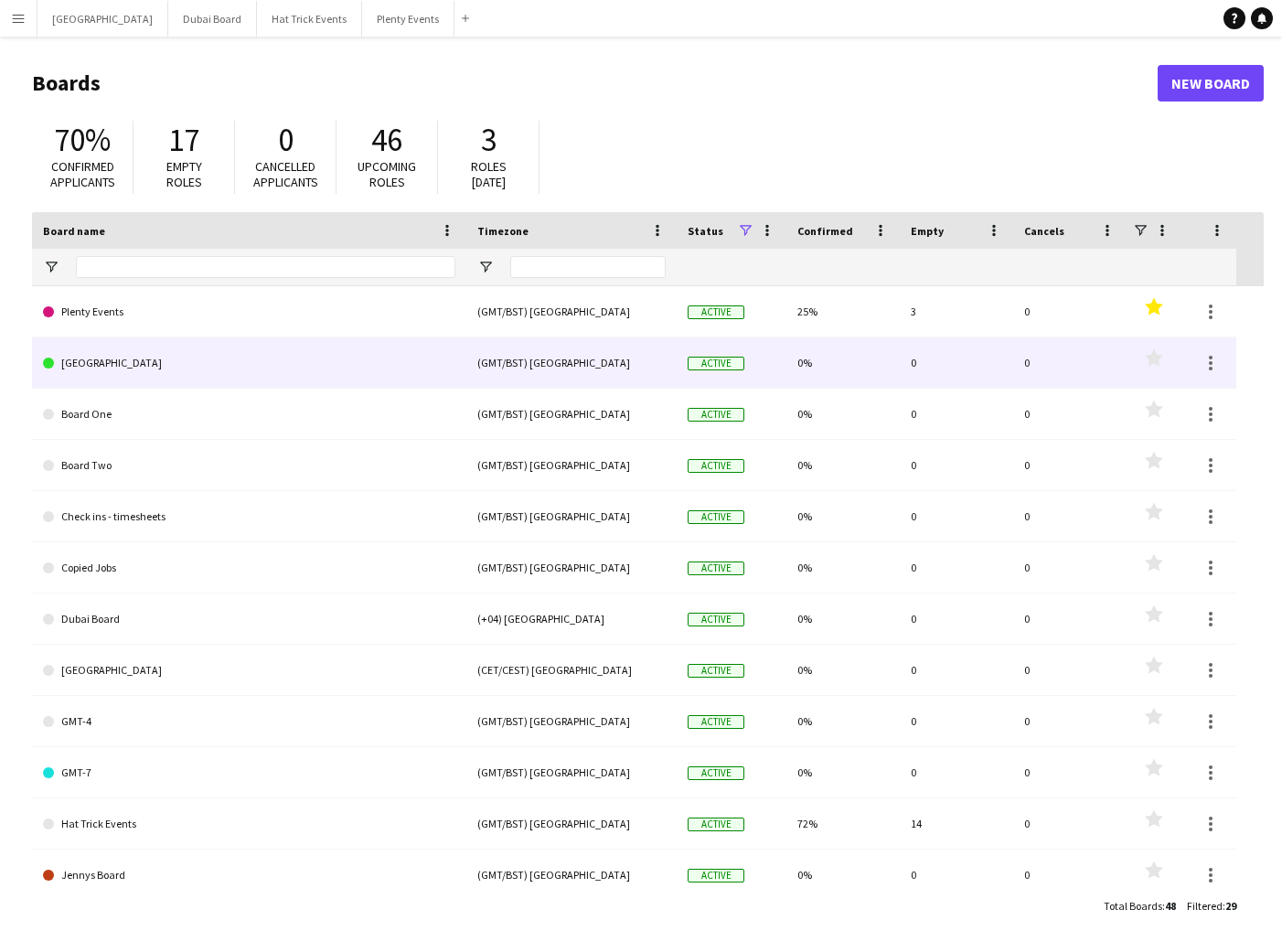
click at [330, 366] on link "Birmingham" at bounding box center [248, 362] width 413 height 51
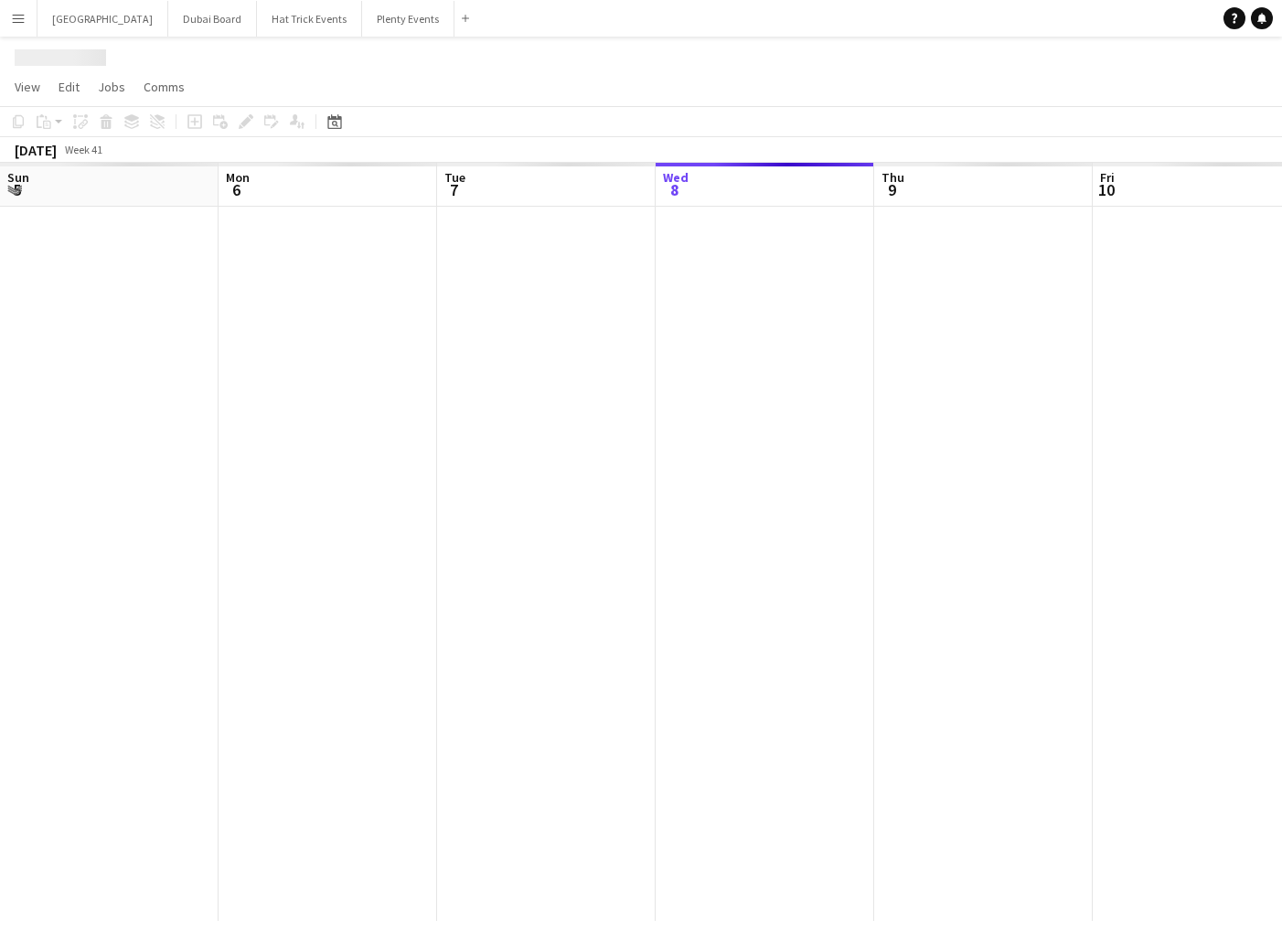
scroll to position [0, 438]
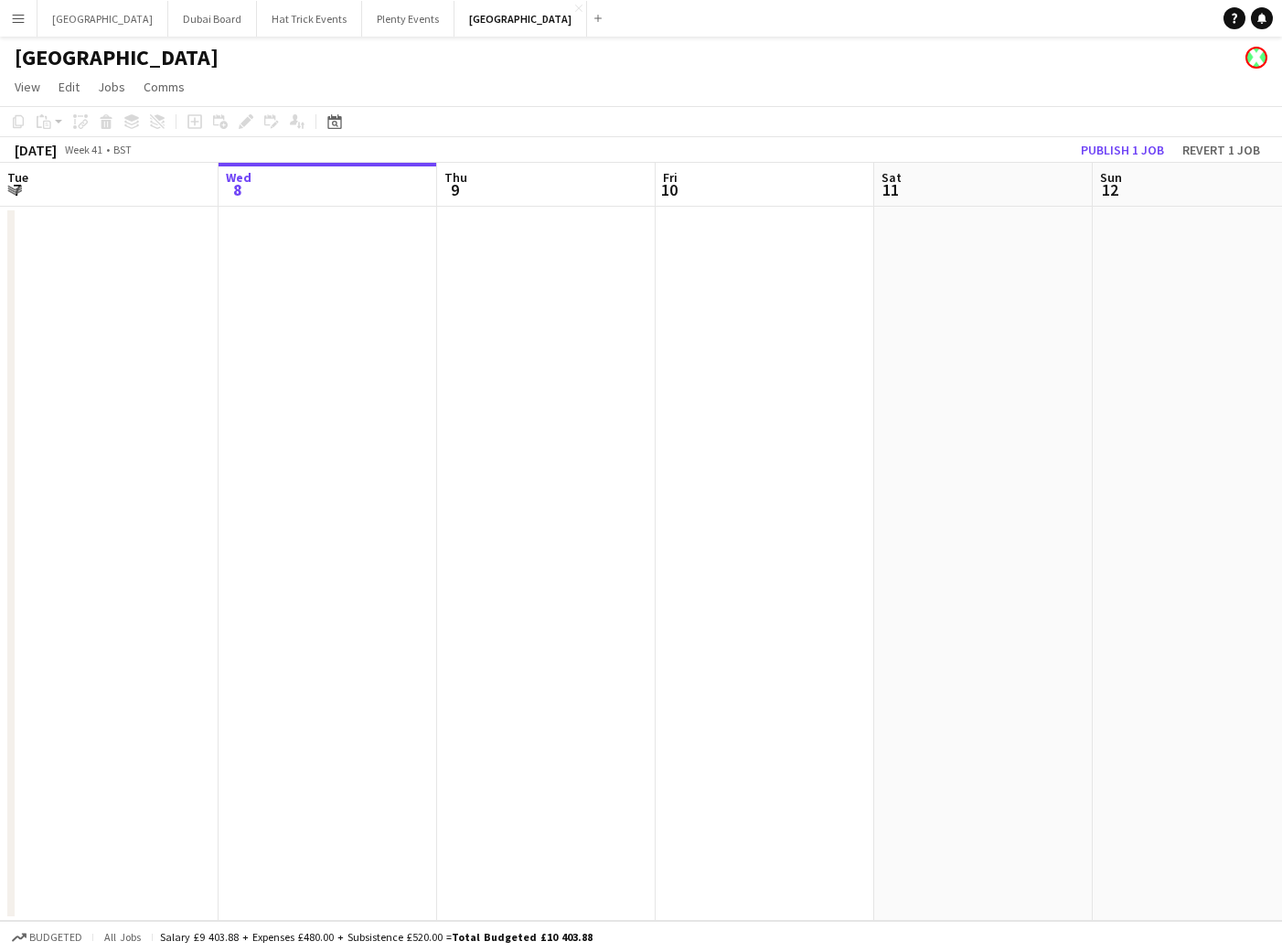
click at [104, 61] on h1 "Birmingham" at bounding box center [117, 57] width 204 height 28
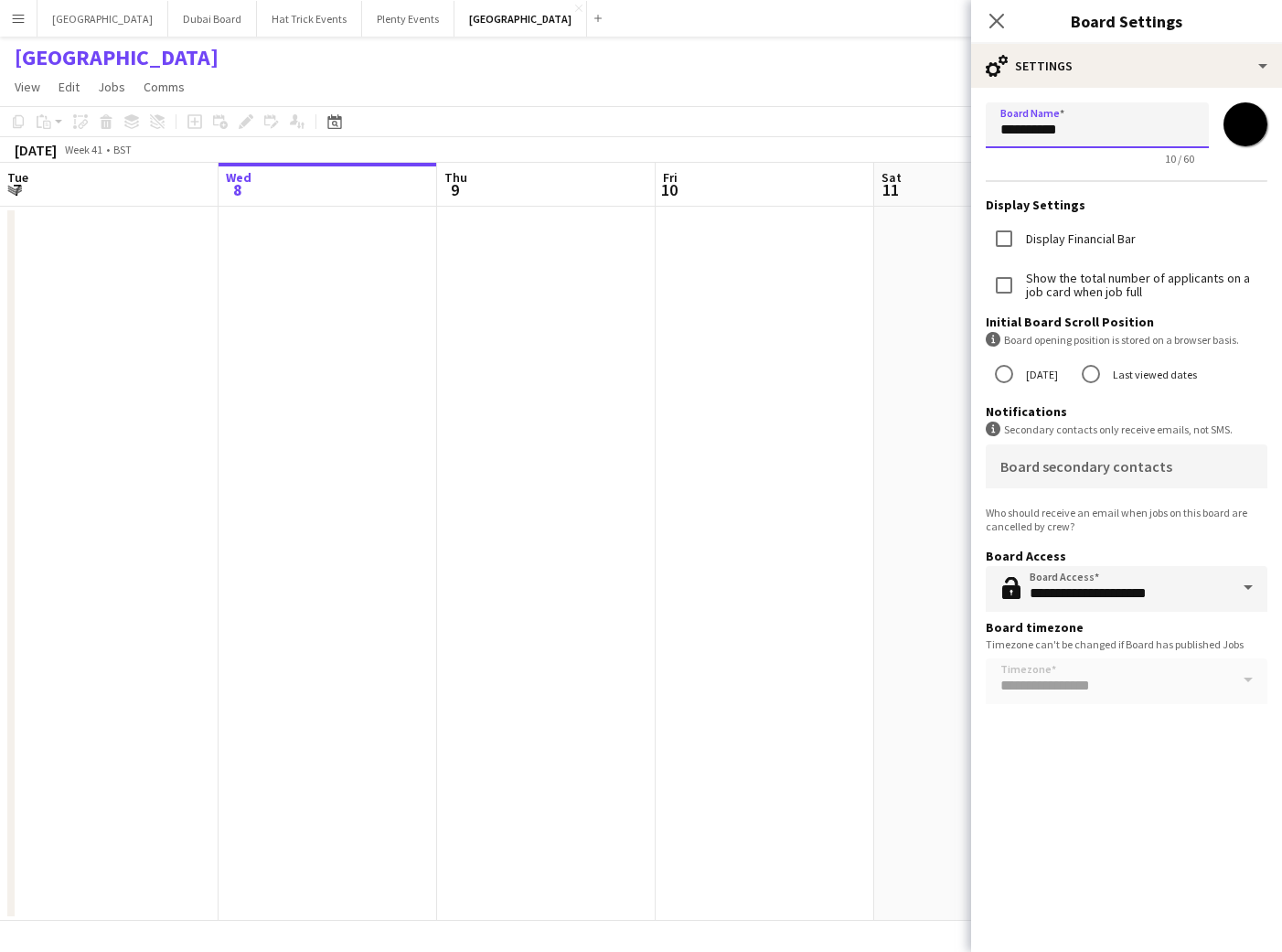
drag, startPoint x: 1003, startPoint y: 133, endPoint x: 1100, endPoint y: 136, distance: 97.0
click at [1100, 136] on input "**********" at bounding box center [1097, 124] width 223 height 45
click at [1102, 134] on input "**********" at bounding box center [1097, 124] width 223 height 45
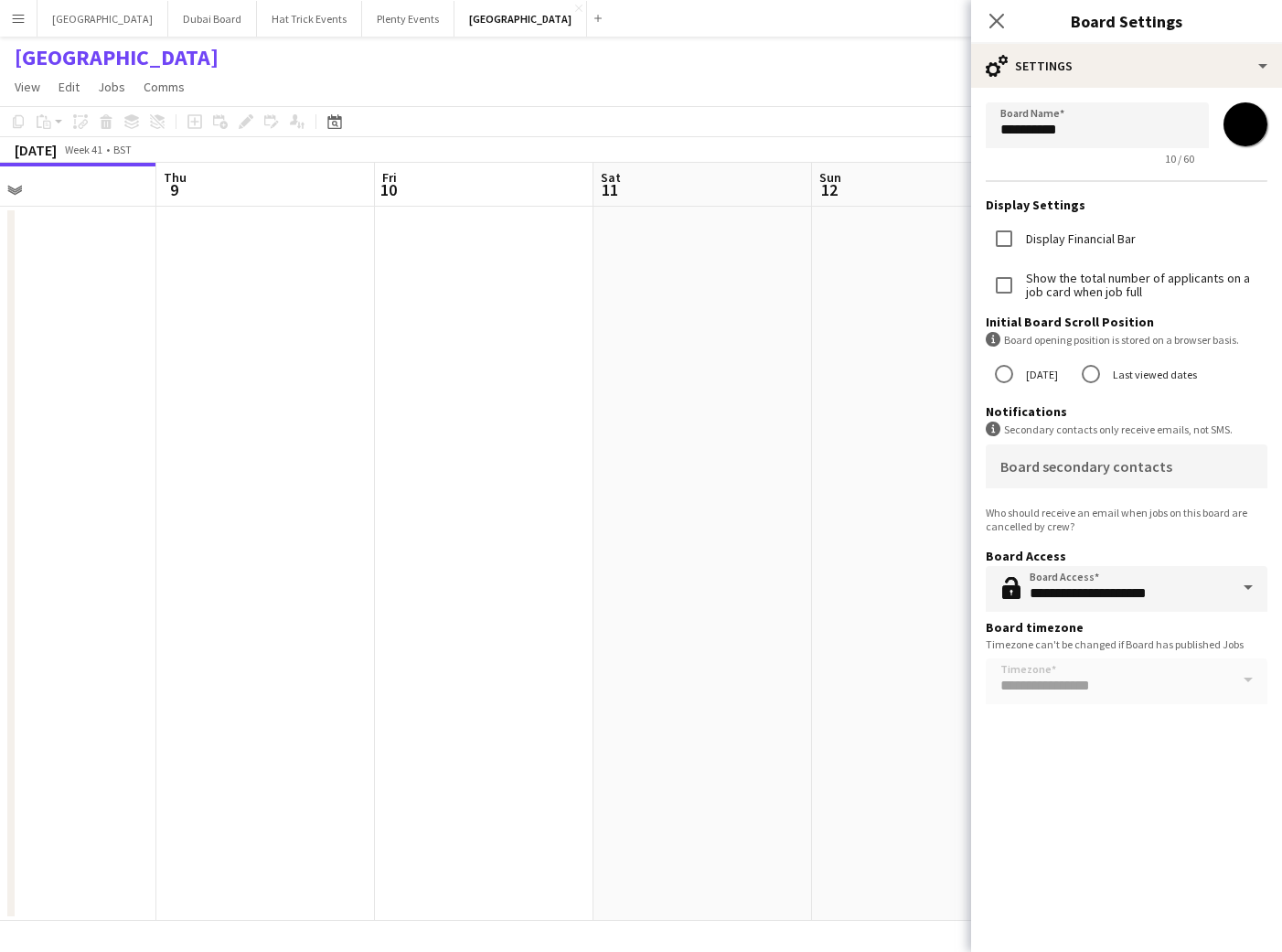
drag, startPoint x: 714, startPoint y: 590, endPoint x: 352, endPoint y: 573, distance: 362.4
click at [350, 560] on app-calendar-viewport "Sun 5 Mon 6 Tue 7 Wed 8 Thu 9 Fri 10 Sat 11 Sun 12 Mon 13 Tue 14 Wed 15" at bounding box center [641, 542] width 1282 height 758
drag, startPoint x: 690, startPoint y: 604, endPoint x: 209, endPoint y: 561, distance: 482.9
click at [217, 558] on app-calendar-viewport "Mon 6 Tue 7 Wed 8 Thu 9 Fri 10 Sat 11 Sun 12 Mon 13 Tue 14 Wed 15 Thu 16" at bounding box center [641, 542] width 1282 height 758
drag, startPoint x: 635, startPoint y: 596, endPoint x: 325, endPoint y: 594, distance: 310.0
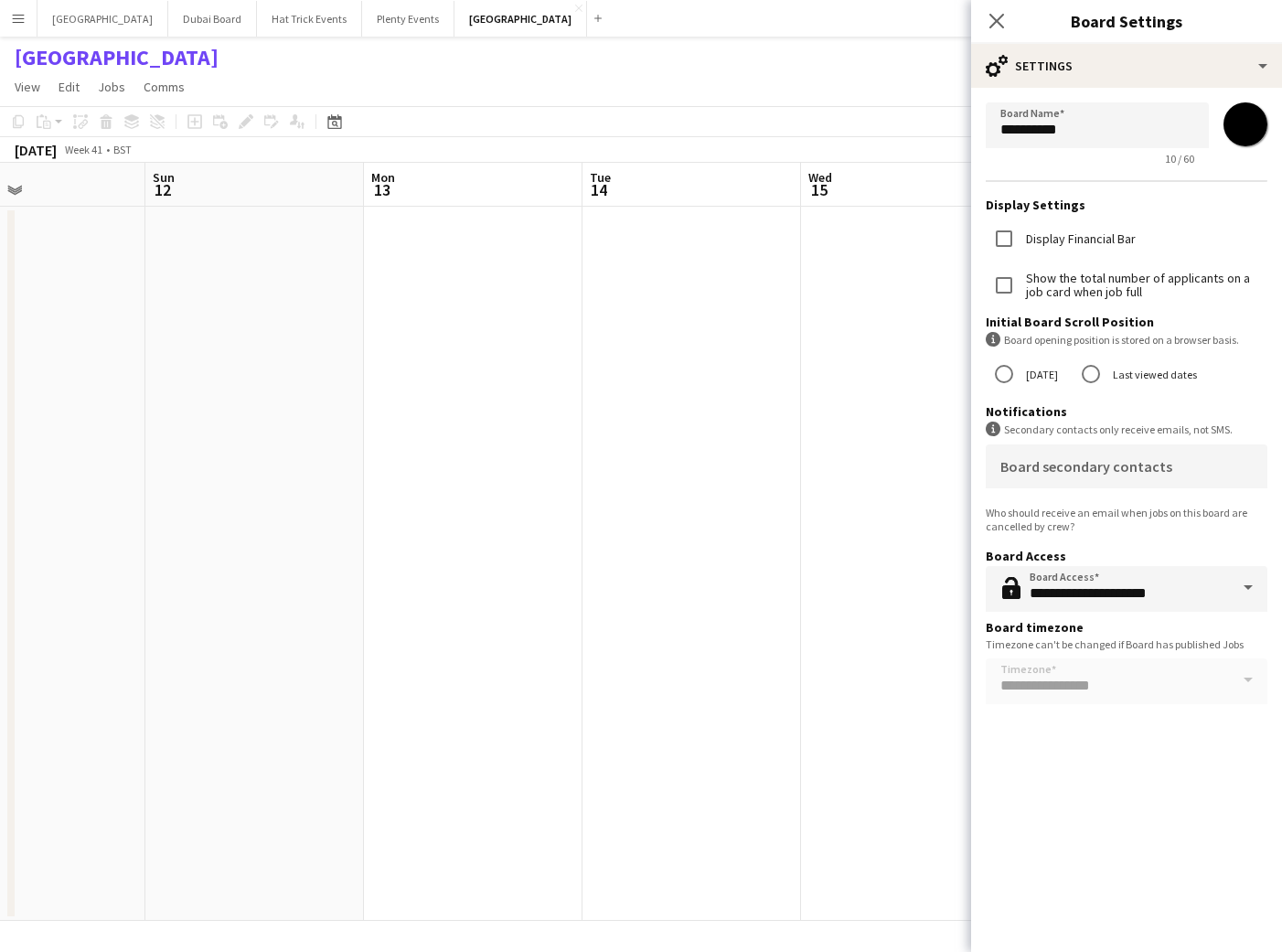
click at [327, 594] on app-calendar-viewport "Wed 8 Thu 9 Fri 10 Sat 11 Sun 12 Mon 13 Tue 14 Wed 15 Thu 16 Fri 17 Sat 18" at bounding box center [641, 542] width 1282 height 758
drag, startPoint x: 520, startPoint y: 628, endPoint x: 365, endPoint y: 628, distance: 155.0
click at [248, 617] on app-calendar-viewport "Fri 10 Sat 11 Sun 12 Mon 13 Tue 14 Wed 15 Thu 16 Fri 17 Sat 18 Sun 19 Mon 20" at bounding box center [641, 542] width 1282 height 758
drag, startPoint x: 580, startPoint y: 638, endPoint x: 286, endPoint y: 595, distance: 297.1
click at [288, 594] on app-calendar-viewport "Sat 11 Sun 12 Mon 13 Tue 14 Wed 15 Thu 16 Fri 17 Sat 18 Sun 19 Mon 20 Tue 21" at bounding box center [641, 542] width 1282 height 758
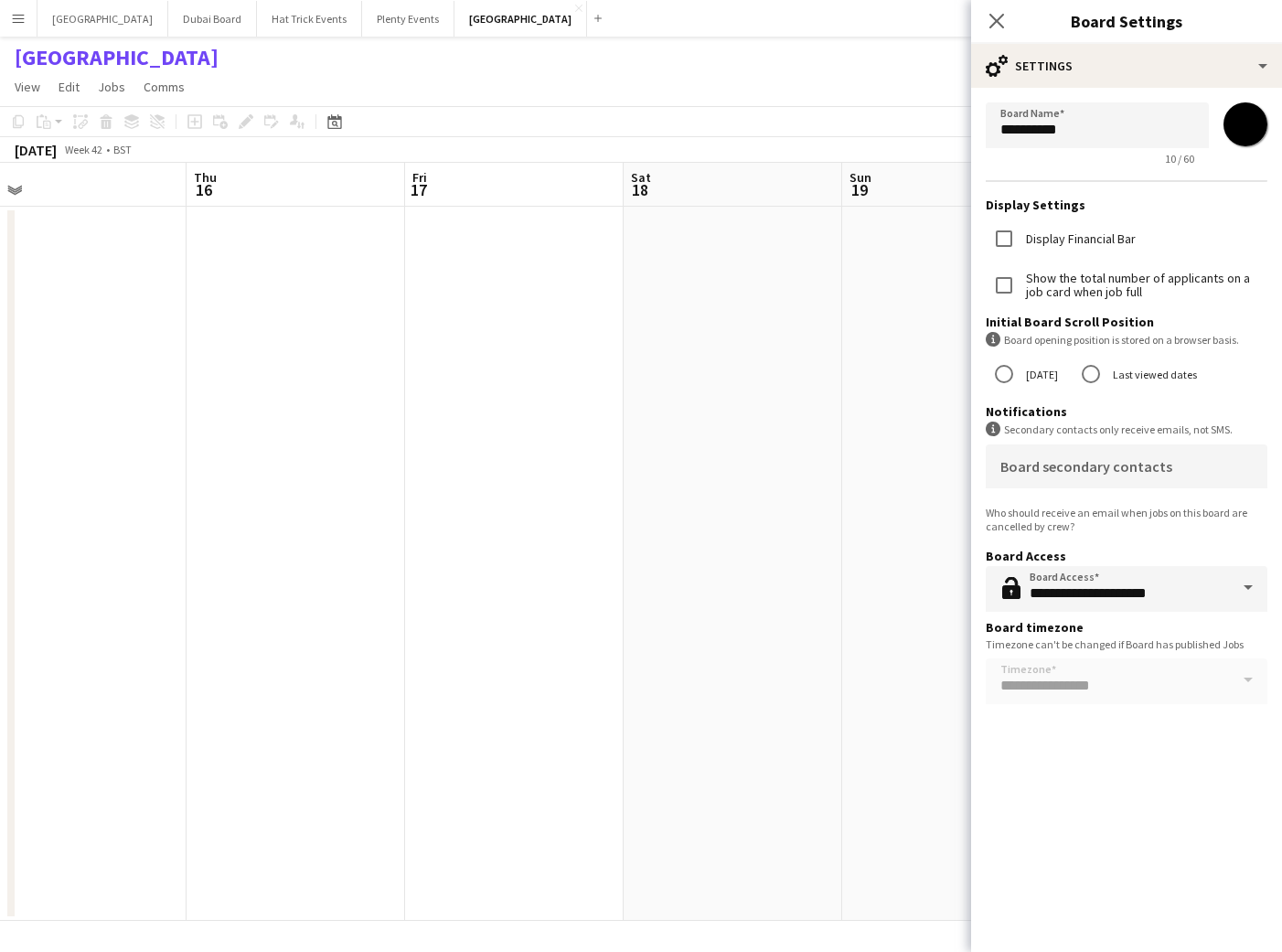
drag, startPoint x: 559, startPoint y: 624, endPoint x: 384, endPoint y: 584, distance: 179.5
click at [346, 575] on app-calendar-viewport "Sun 12 Mon 13 Tue 14 Wed 15 Thu 16 Fri 17 Sat 18 Sun 19 Mon 20 Tue 21 Wed 22" at bounding box center [641, 542] width 1282 height 758
drag, startPoint x: 681, startPoint y: 597, endPoint x: 381, endPoint y: 576, distance: 300.7
click at [439, 573] on app-calendar-viewport "Tue 14 Wed 15 Thu 16 Fri 17 Sat 18 Sun 19 Mon 20 Tue 21 Wed 22 Thu 23 Fri 24" at bounding box center [641, 542] width 1282 height 758
drag, startPoint x: 517, startPoint y: 616, endPoint x: 313, endPoint y: 582, distance: 206.8
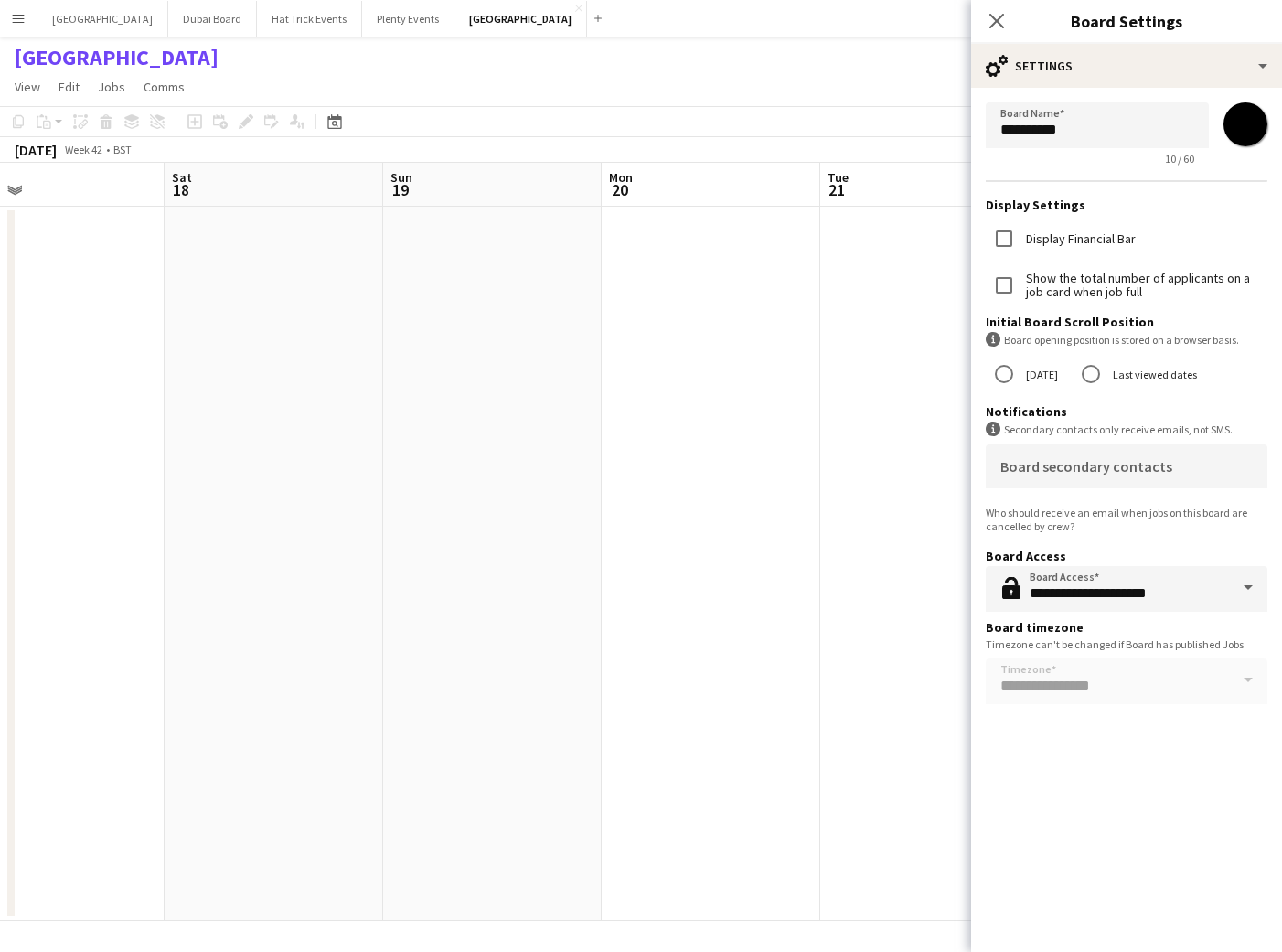
click at [286, 578] on app-calendar-viewport "Tue 14 Wed 15 Thu 16 Fri 17 Sat 18 Sun 19 Mon 20 Tue 21 Wed 22 Thu 23 Fri 24" at bounding box center [641, 542] width 1282 height 758
drag, startPoint x: 627, startPoint y: 579, endPoint x: 419, endPoint y: 518, distance: 216.8
click at [441, 520] on app-calendar-viewport "Thu 16 Fri 17 Sat 18 Sun 19 Mon 20 Tue 21 Wed 22 Thu 23 Fri 24 Sat 25 Sun 26" at bounding box center [641, 542] width 1282 height 758
drag, startPoint x: 570, startPoint y: 559, endPoint x: 274, endPoint y: 548, distance: 296.2
click at [291, 542] on app-calendar-viewport "Thu 16 Fri 17 Sat 18 Sun 19 Mon 20 Tue 21 Wed 22 Thu 23 Fri 24 Sat 25 Sun 26" at bounding box center [641, 542] width 1282 height 758
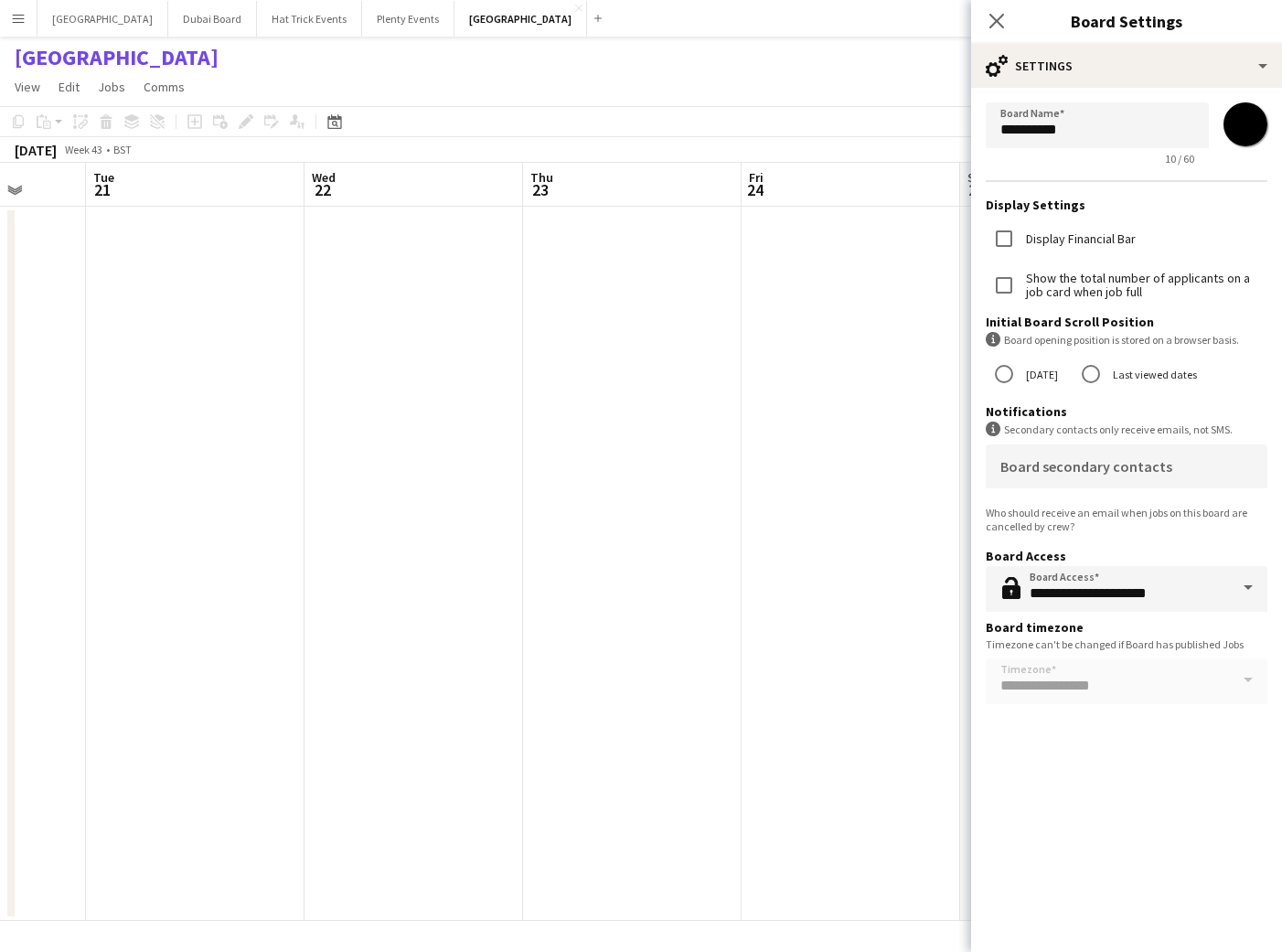
drag, startPoint x: 522, startPoint y: 590, endPoint x: 308, endPoint y: 573, distance: 214.7
click at [122, 542] on app-calendar-viewport "Sat 18 Sun 19 Mon 20 Tue 21 Wed 22 Thu 23 Fri 24 Sat 25 Sun 26 Mon 27 Tue 28" at bounding box center [641, 542] width 1282 height 758
drag, startPoint x: 600, startPoint y: 592, endPoint x: 262, endPoint y: 573, distance: 338.5
click at [171, 569] on app-calendar-viewport "Sun 19 Mon 20 Tue 21 Wed 22 Thu 23 Fri 24 Sat 25 Sun 26 Mon 27 Tue 28 Wed 29" at bounding box center [641, 542] width 1282 height 758
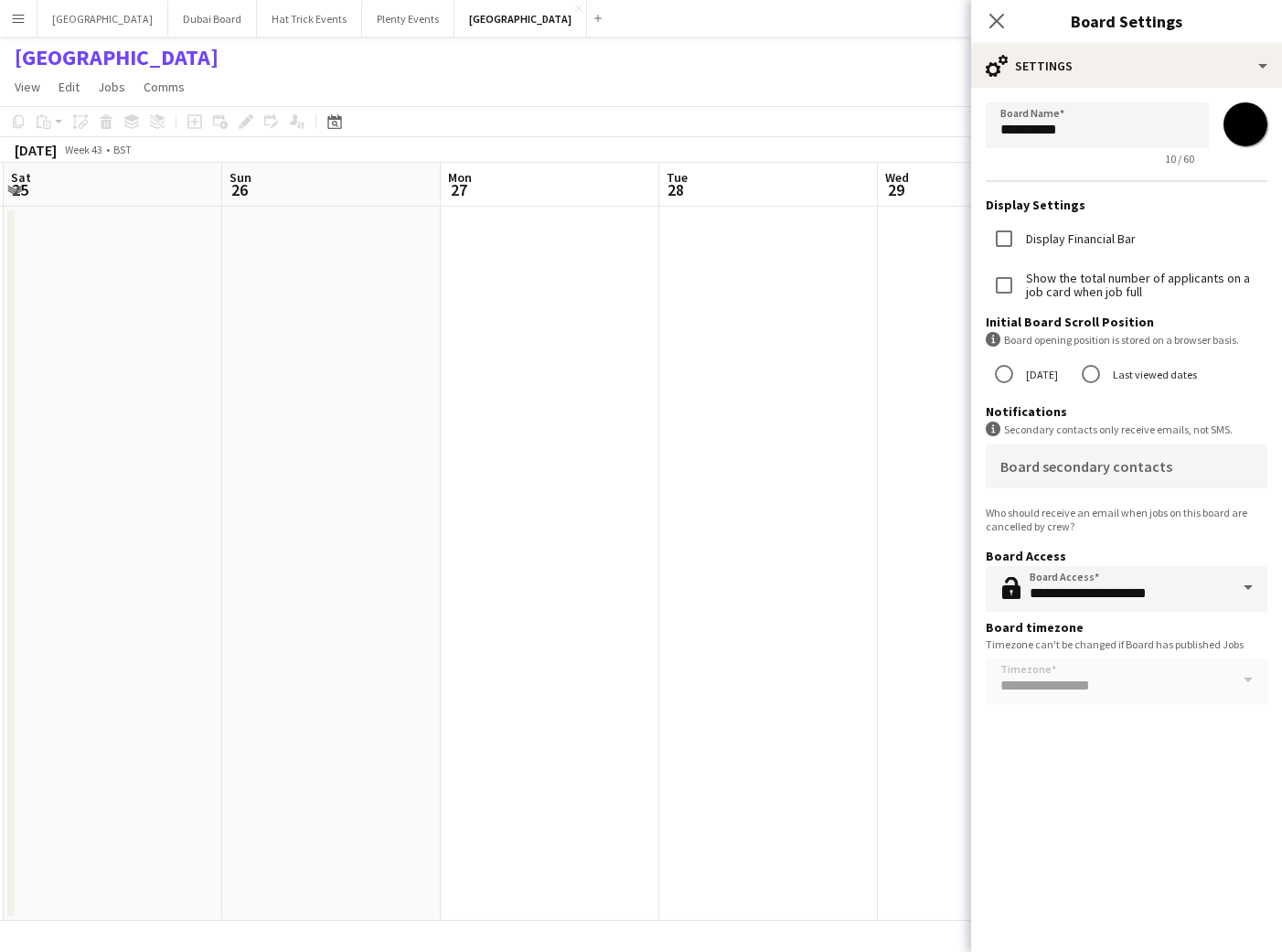
drag, startPoint x: 474, startPoint y: 512, endPoint x: 322, endPoint y: 504, distance: 152.2
click at [358, 494] on app-calendar-viewport "Wed 22 Thu 23 Fri 24 Sat 25 Sun 26 Mon 27 Tue 28 Wed 29 Thu 30 Fri 31 Sat 1" at bounding box center [641, 542] width 1282 height 758
click at [328, 125] on icon at bounding box center [334, 121] width 14 height 15
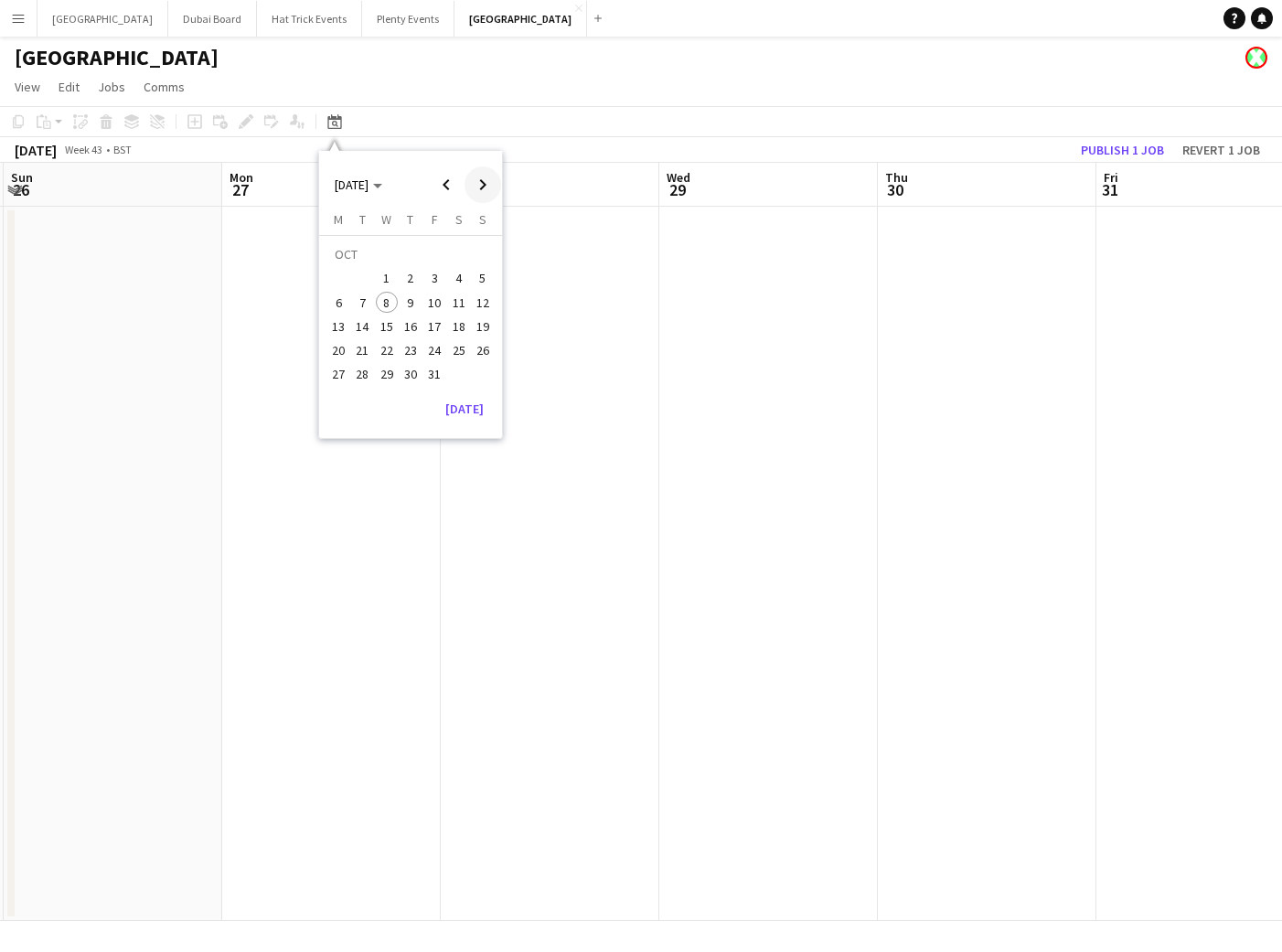
click at [476, 189] on span "Next month" at bounding box center [482, 184] width 36 height 36
click at [476, 188] on span "Next month" at bounding box center [482, 184] width 36 height 36
click at [399, 255] on button "1" at bounding box center [411, 256] width 24 height 29
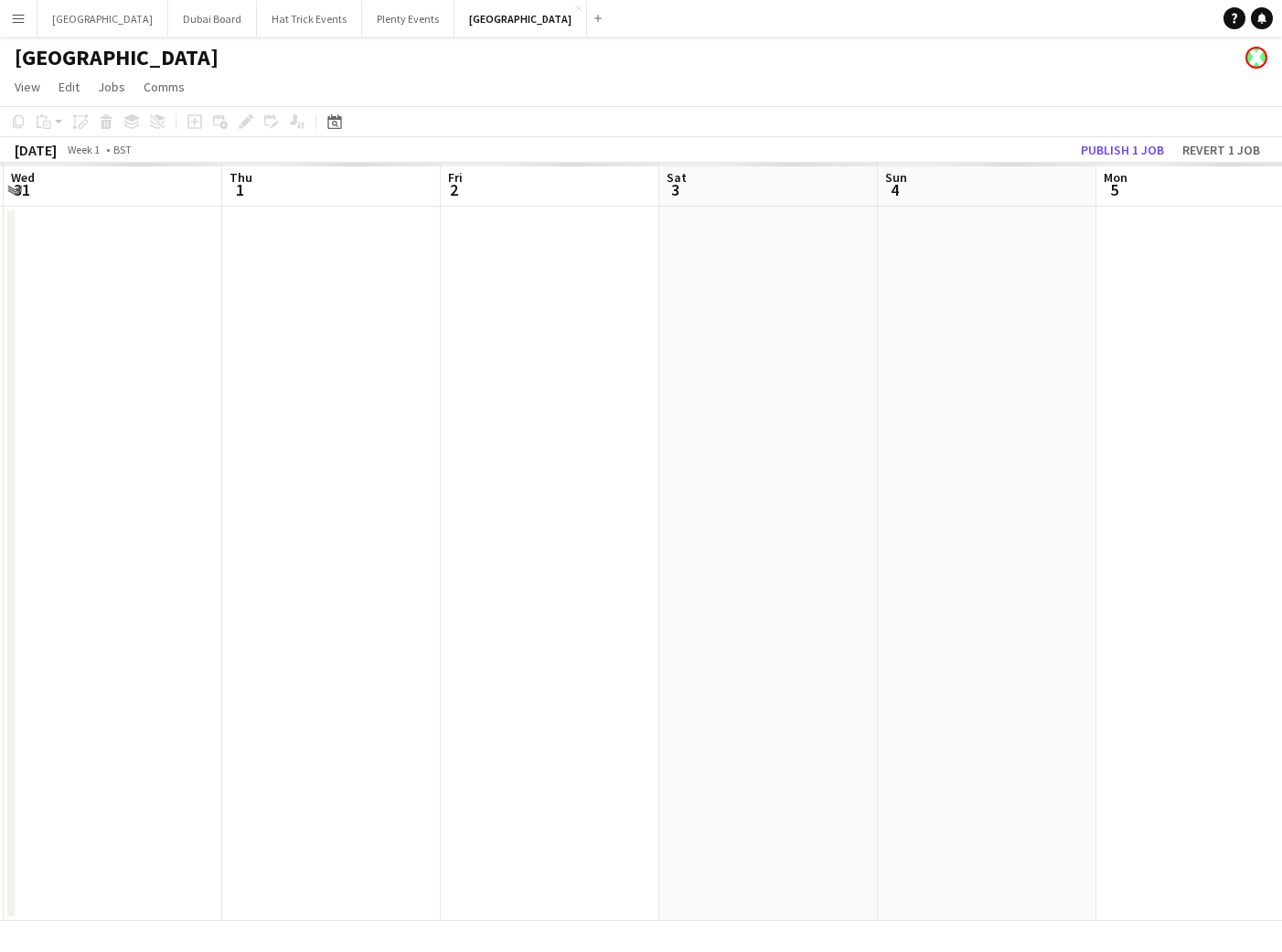
scroll to position [0, 629]
click at [330, 363] on app-date-cell at bounding box center [354, 564] width 219 height 714
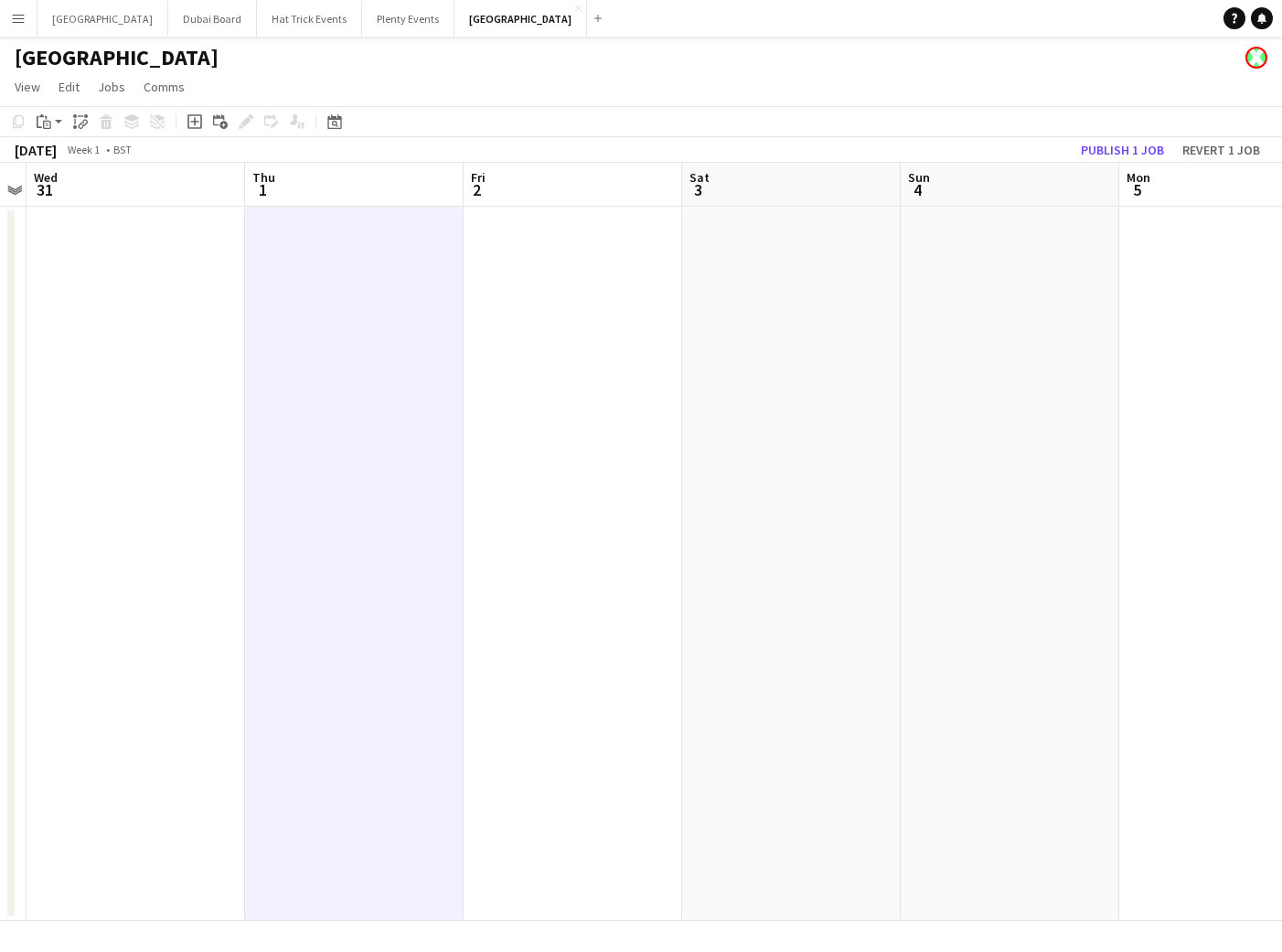
click at [198, 123] on icon "Add job" at bounding box center [195, 121] width 15 height 15
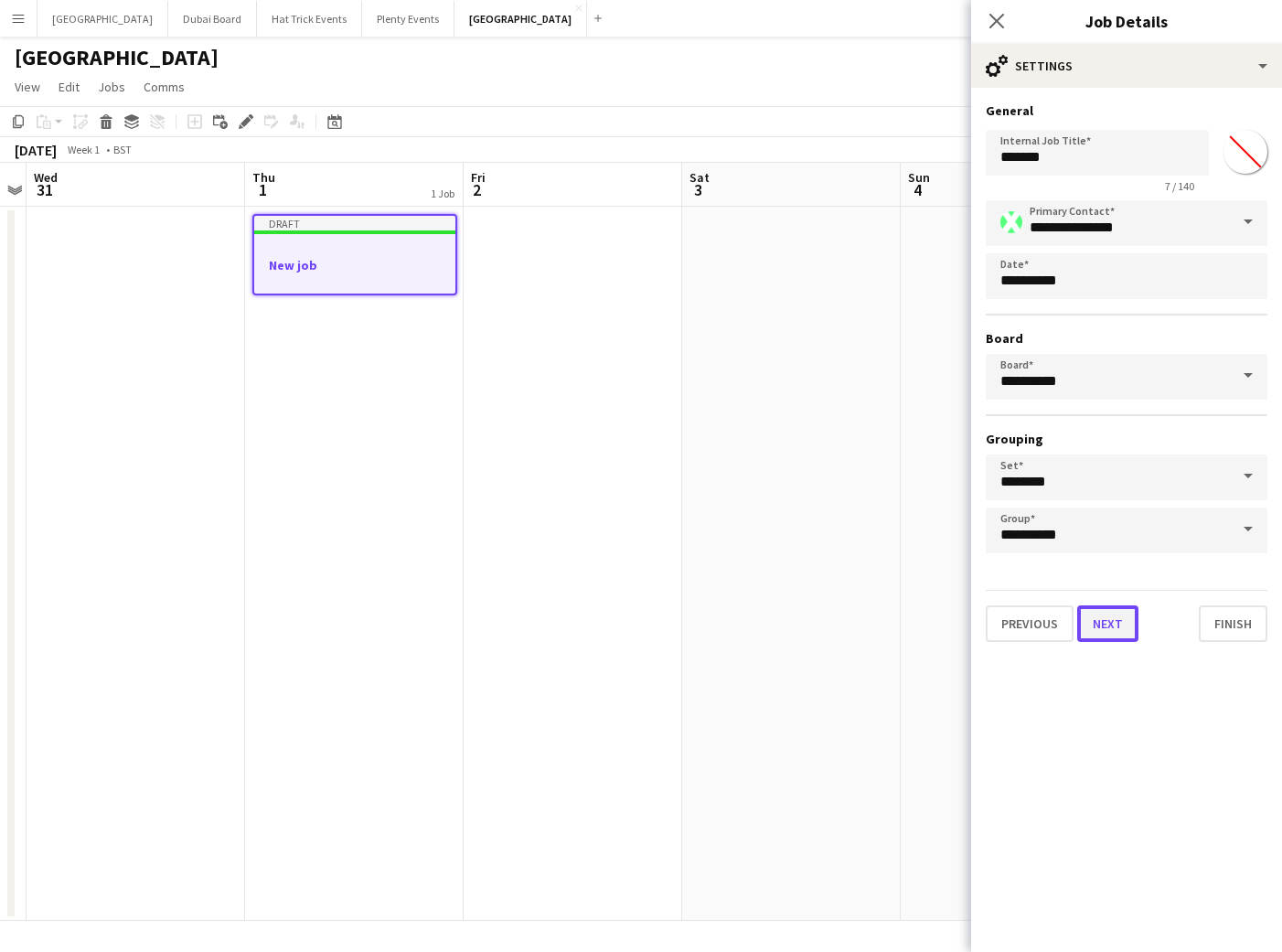
click at [1090, 616] on button "Next" at bounding box center [1108, 623] width 61 height 36
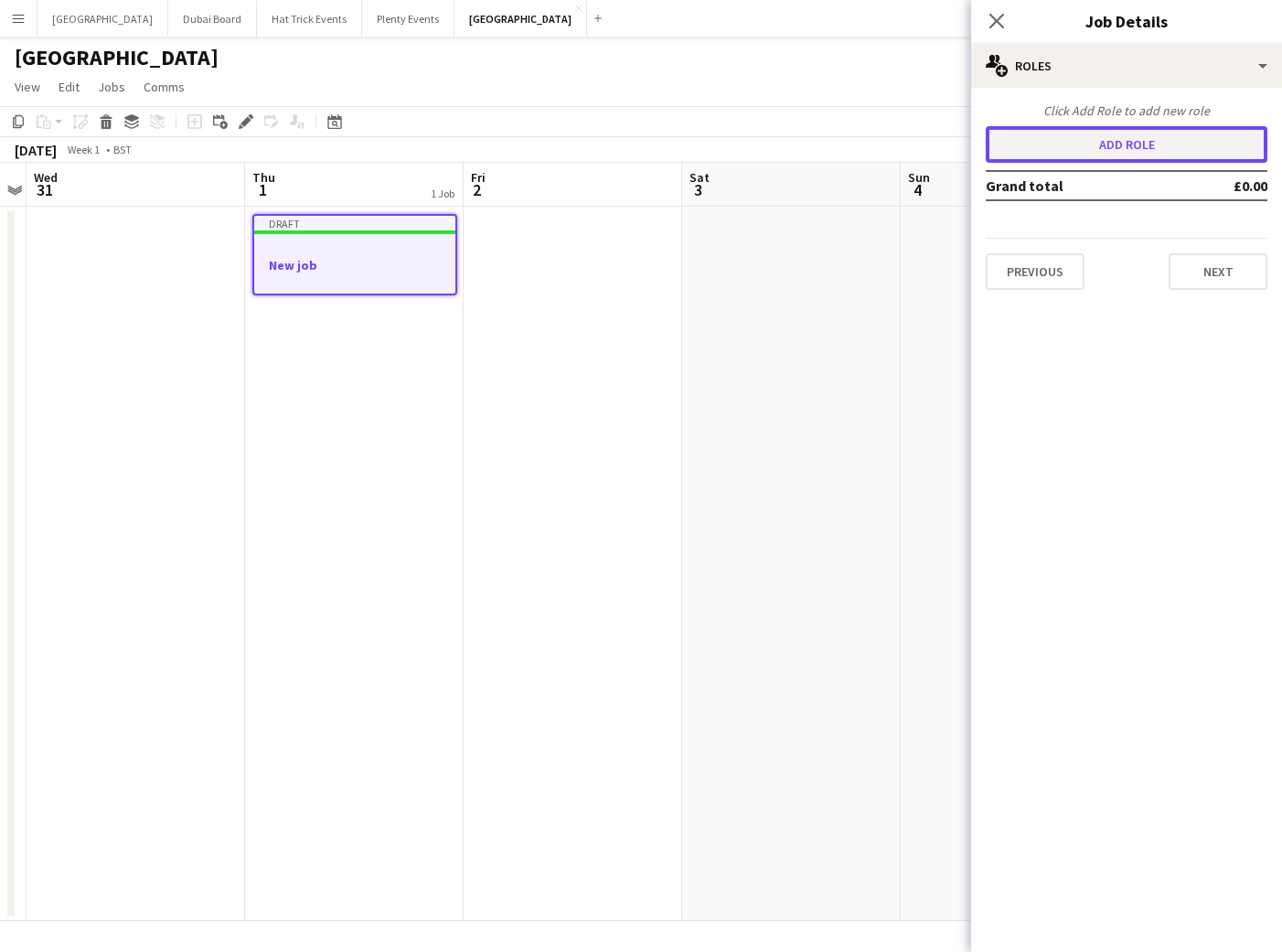
click at [1123, 138] on button "Add role" at bounding box center [1126, 144] width 282 height 36
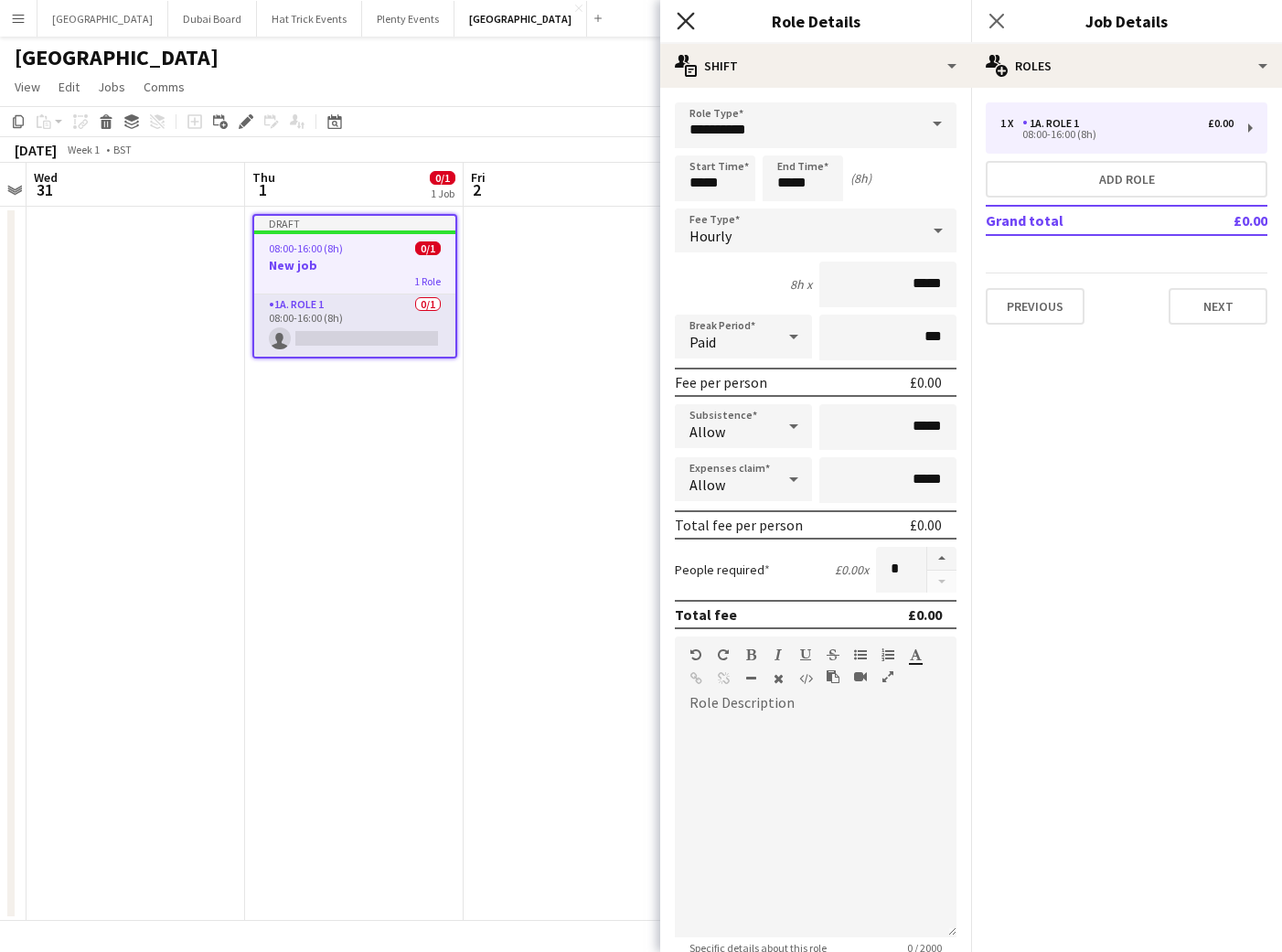
click at [688, 24] on icon at bounding box center [685, 20] width 18 height 18
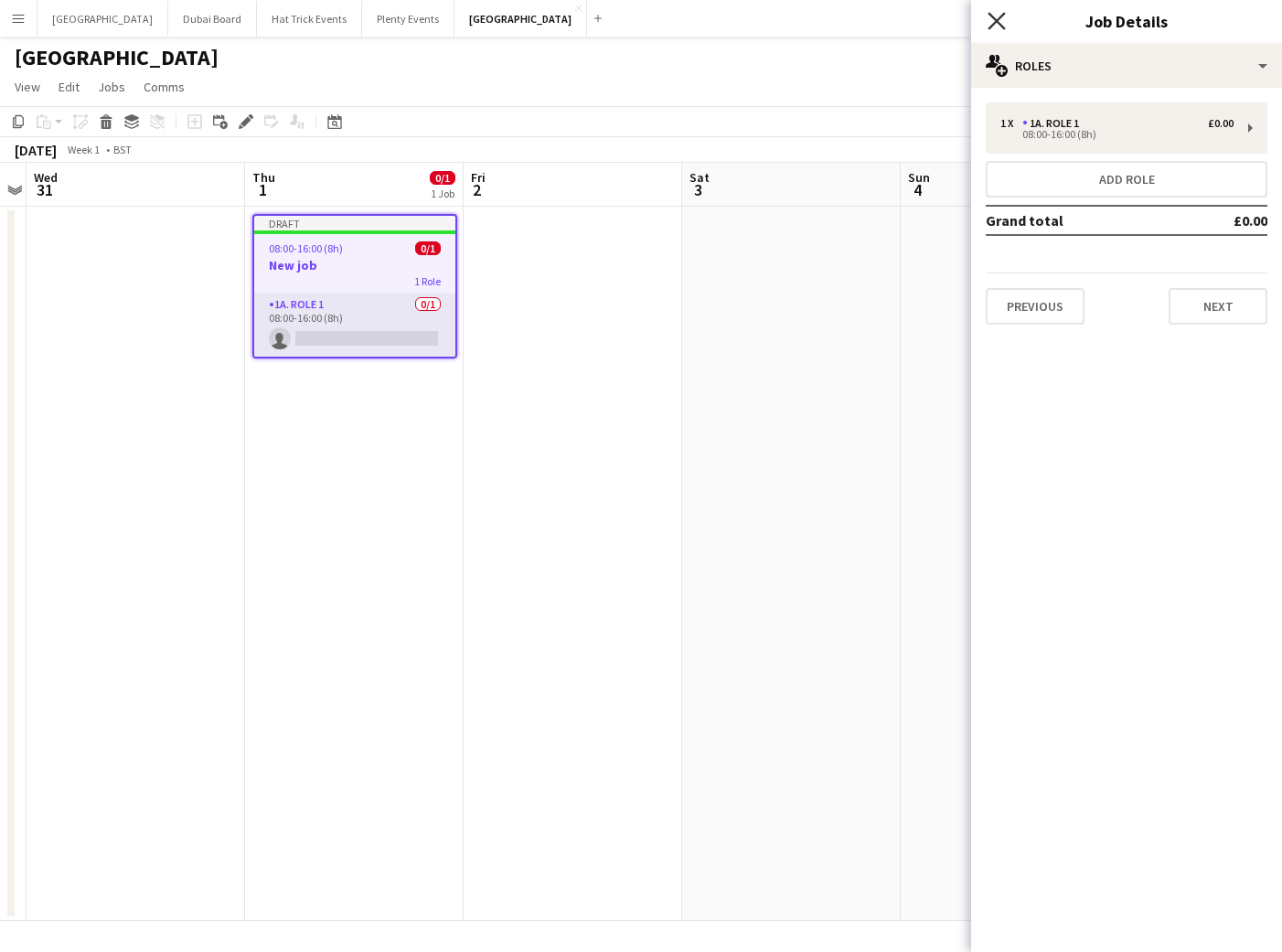
click at [994, 19] on icon at bounding box center [996, 20] width 18 height 18
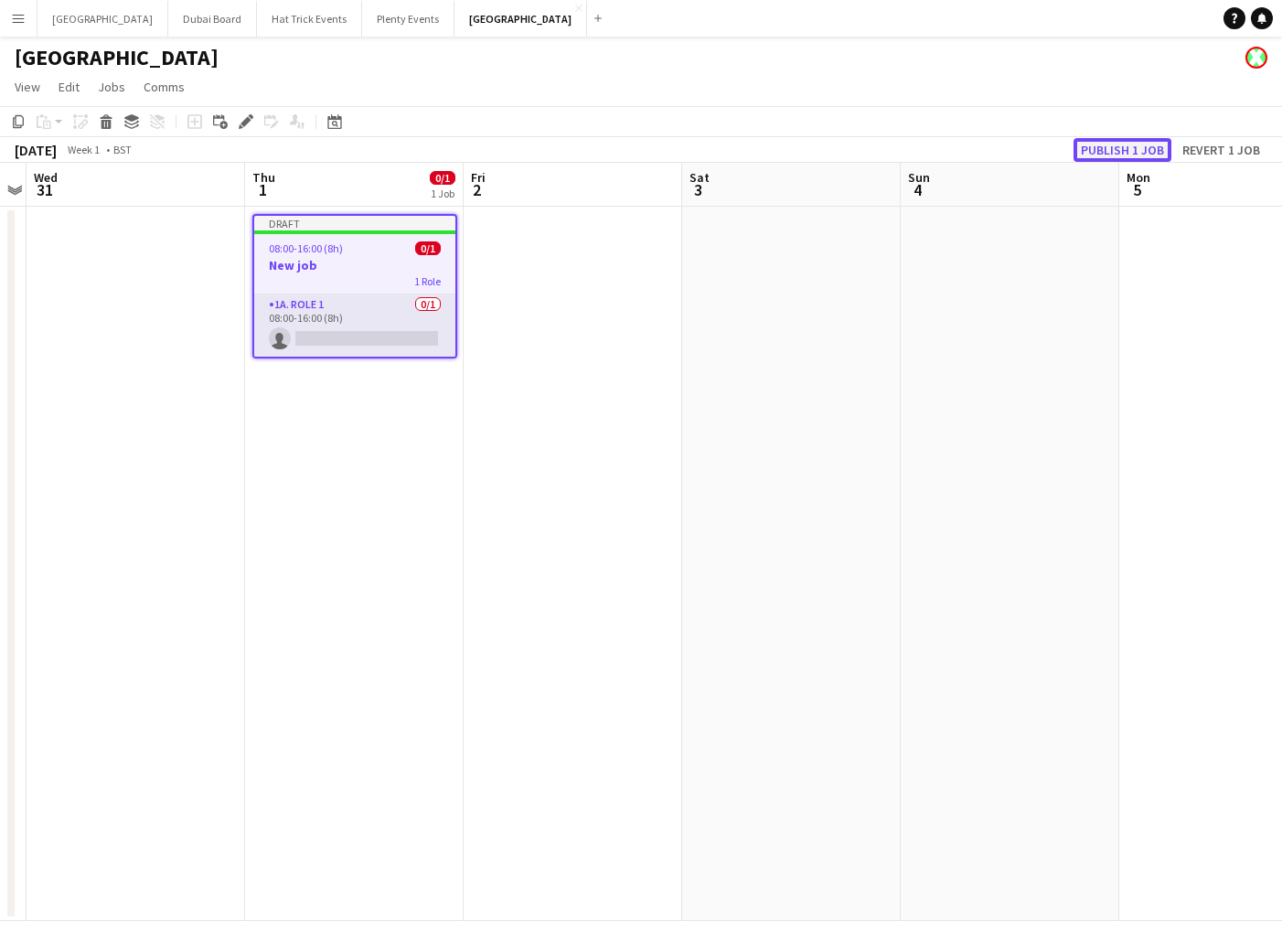
click at [1122, 146] on button "Publish 1 job" at bounding box center [1123, 150] width 98 height 24
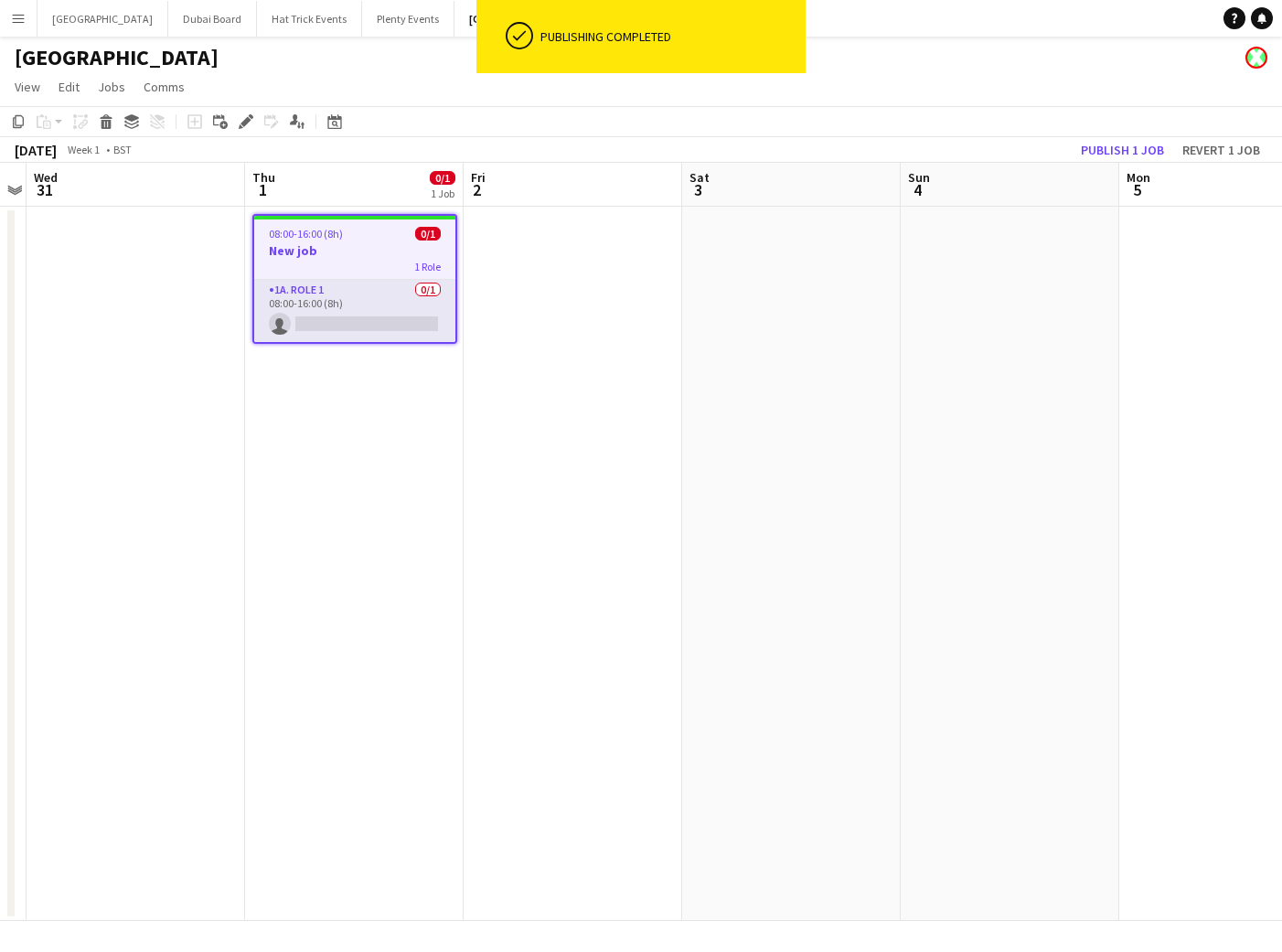
click at [82, 57] on h1 "Birmingham" at bounding box center [117, 57] width 204 height 28
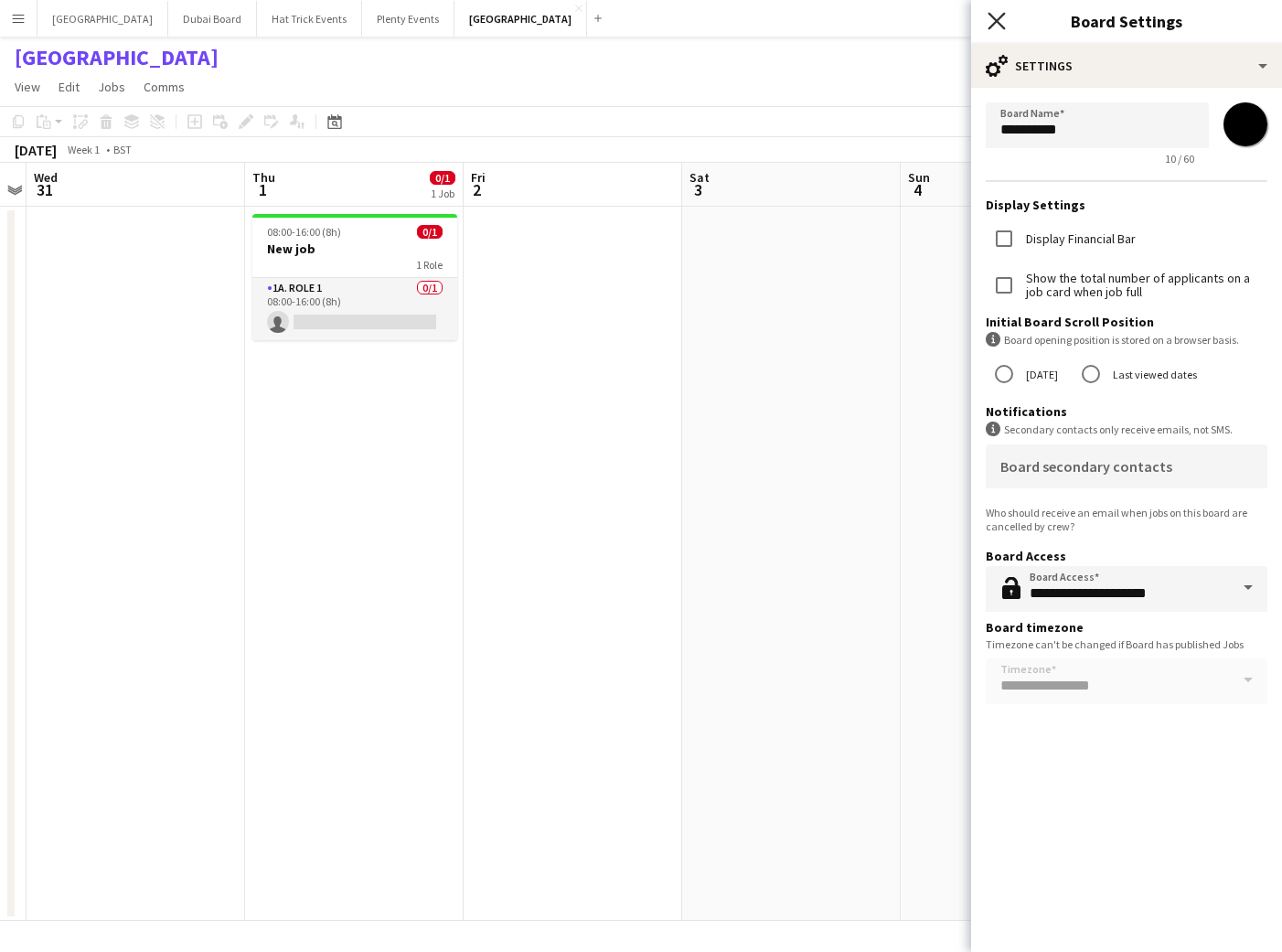
click at [994, 20] on icon at bounding box center [996, 20] width 18 height 18
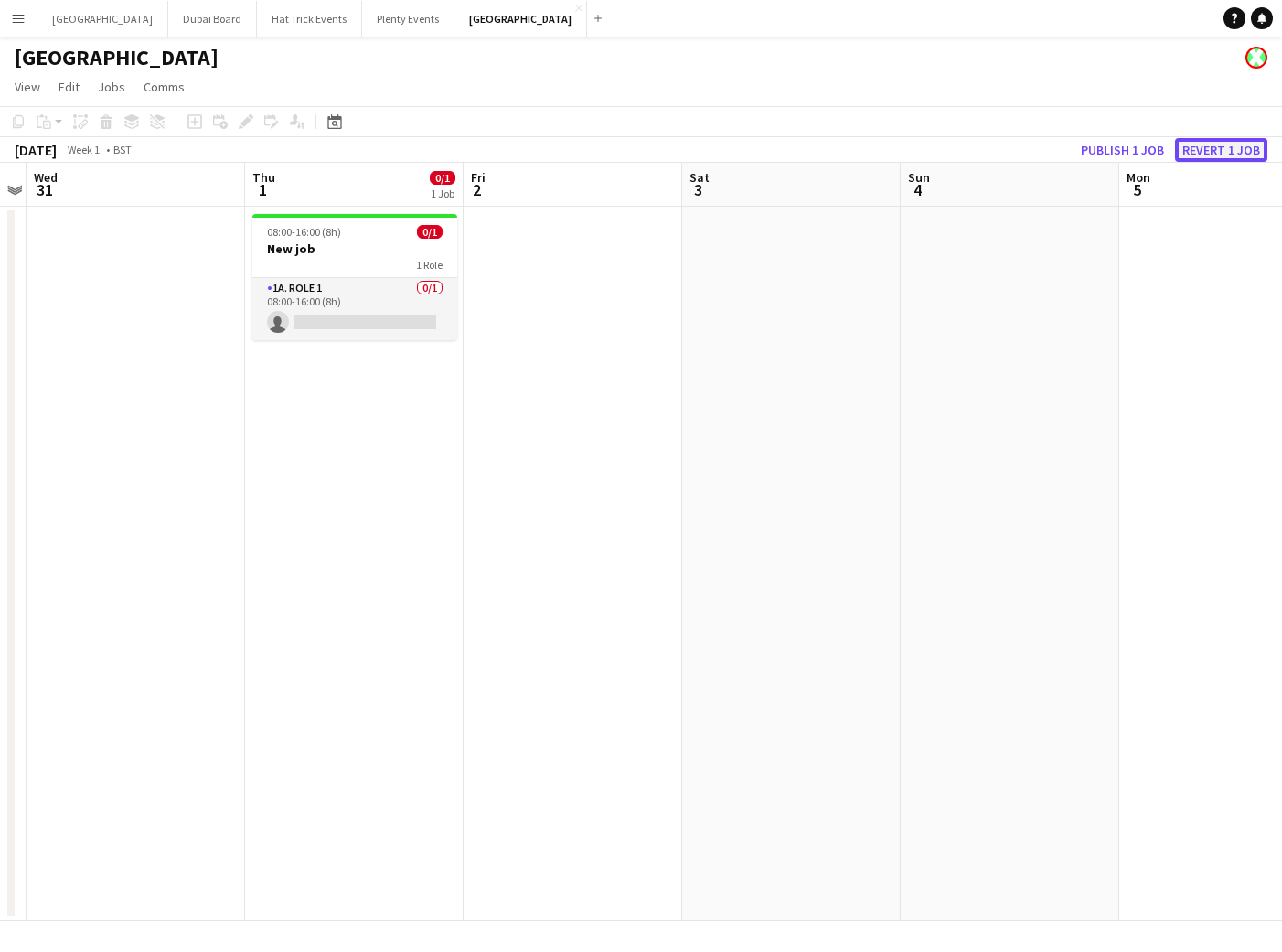
click at [1195, 150] on button "Revert 1 job" at bounding box center [1222, 150] width 93 height 24
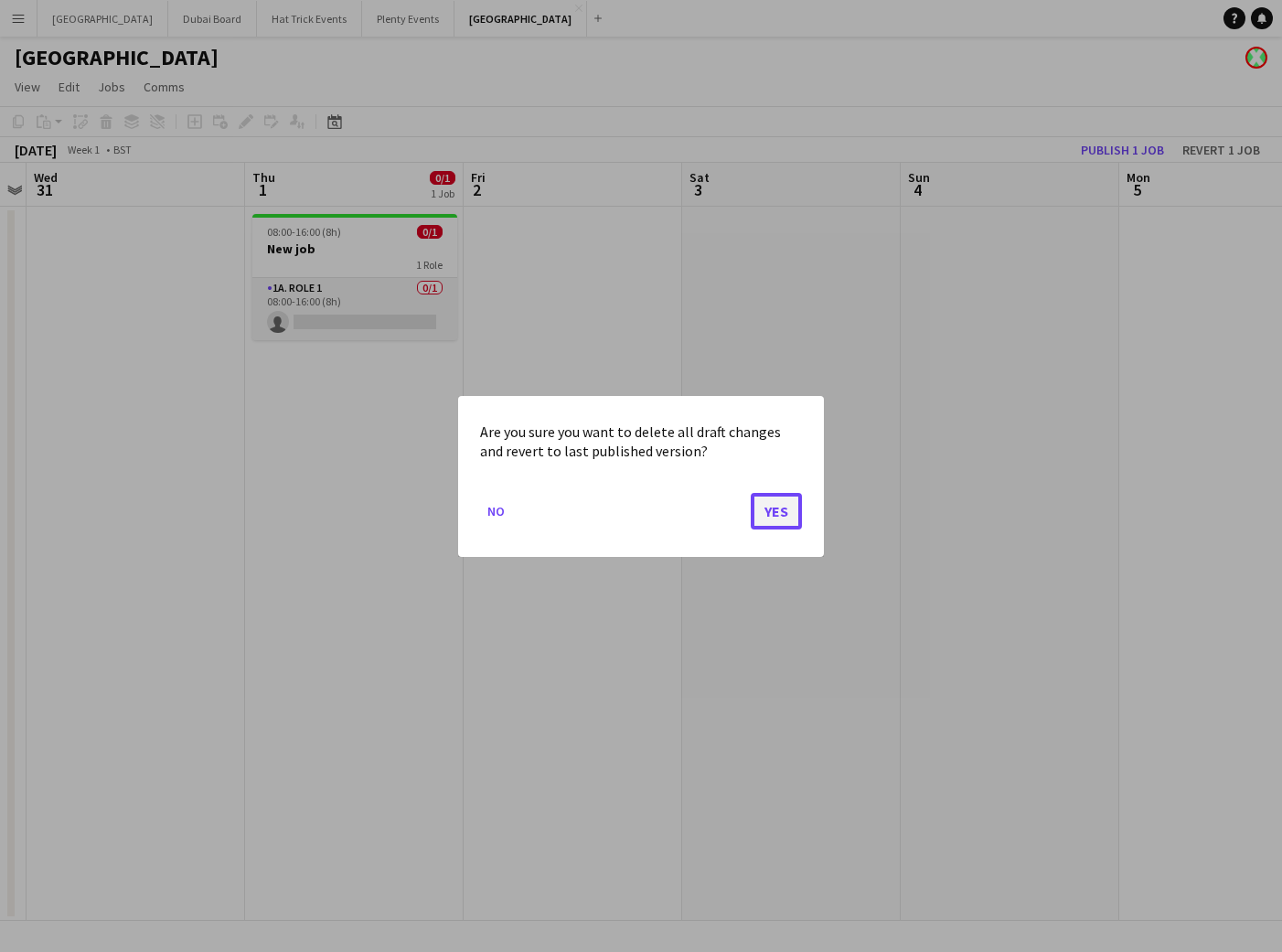
click at [785, 515] on button "Yes" at bounding box center [776, 510] width 51 height 36
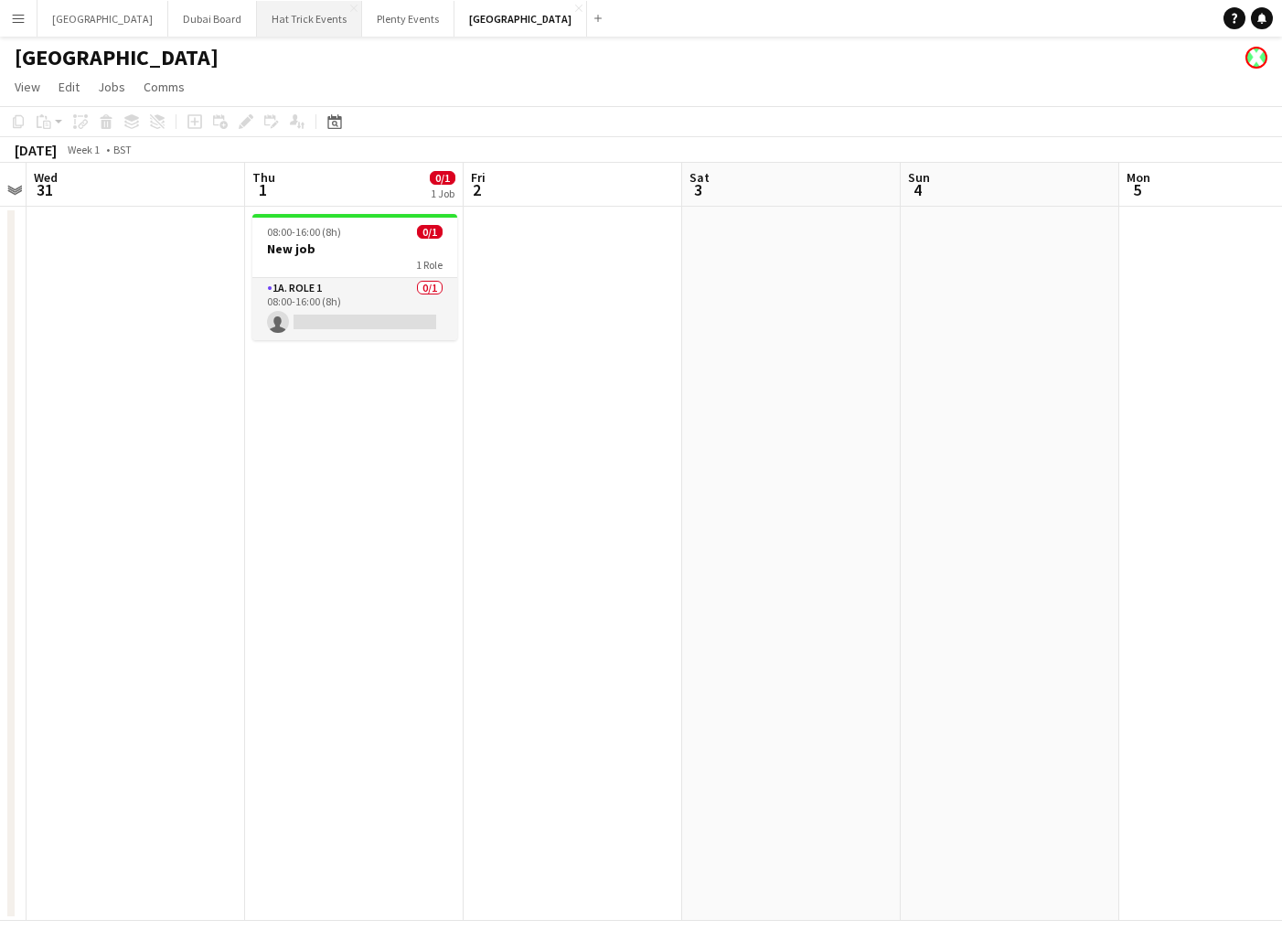
click at [262, 22] on button "Hat Trick Events Close" at bounding box center [309, 19] width 105 height 35
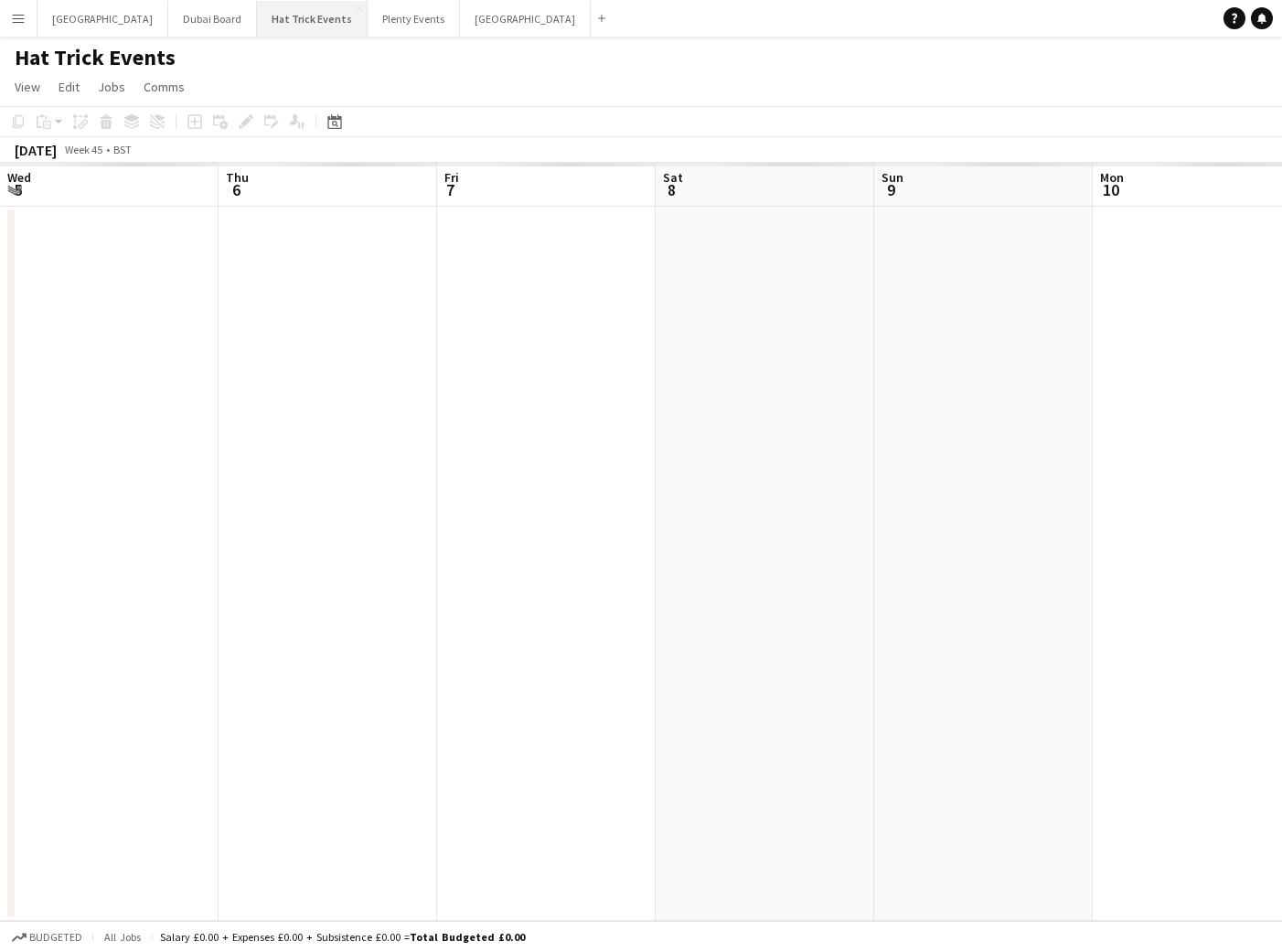
scroll to position [0, 679]
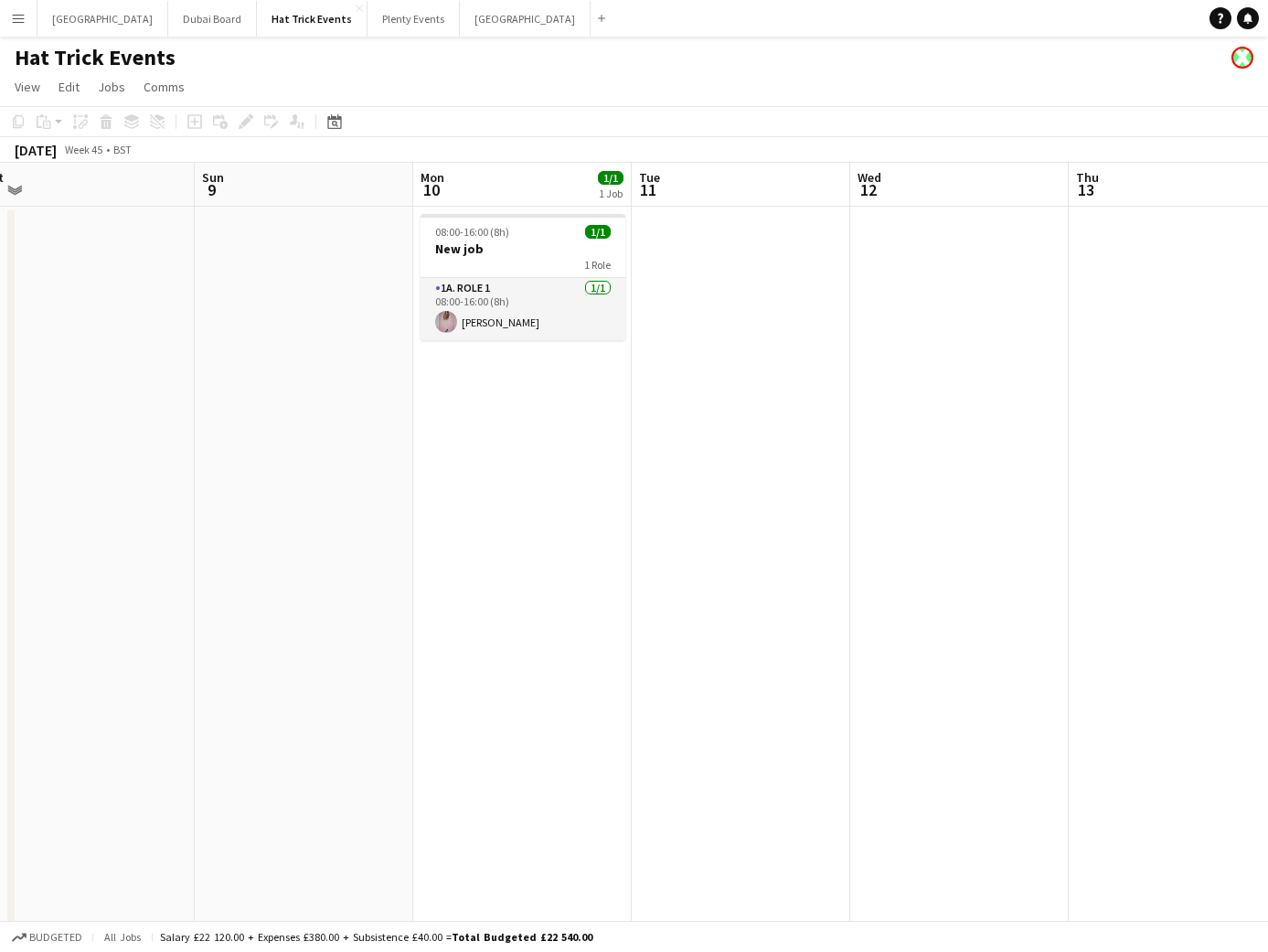
click at [129, 61] on h1 "Hat Trick Events" at bounding box center [95, 57] width 161 height 28
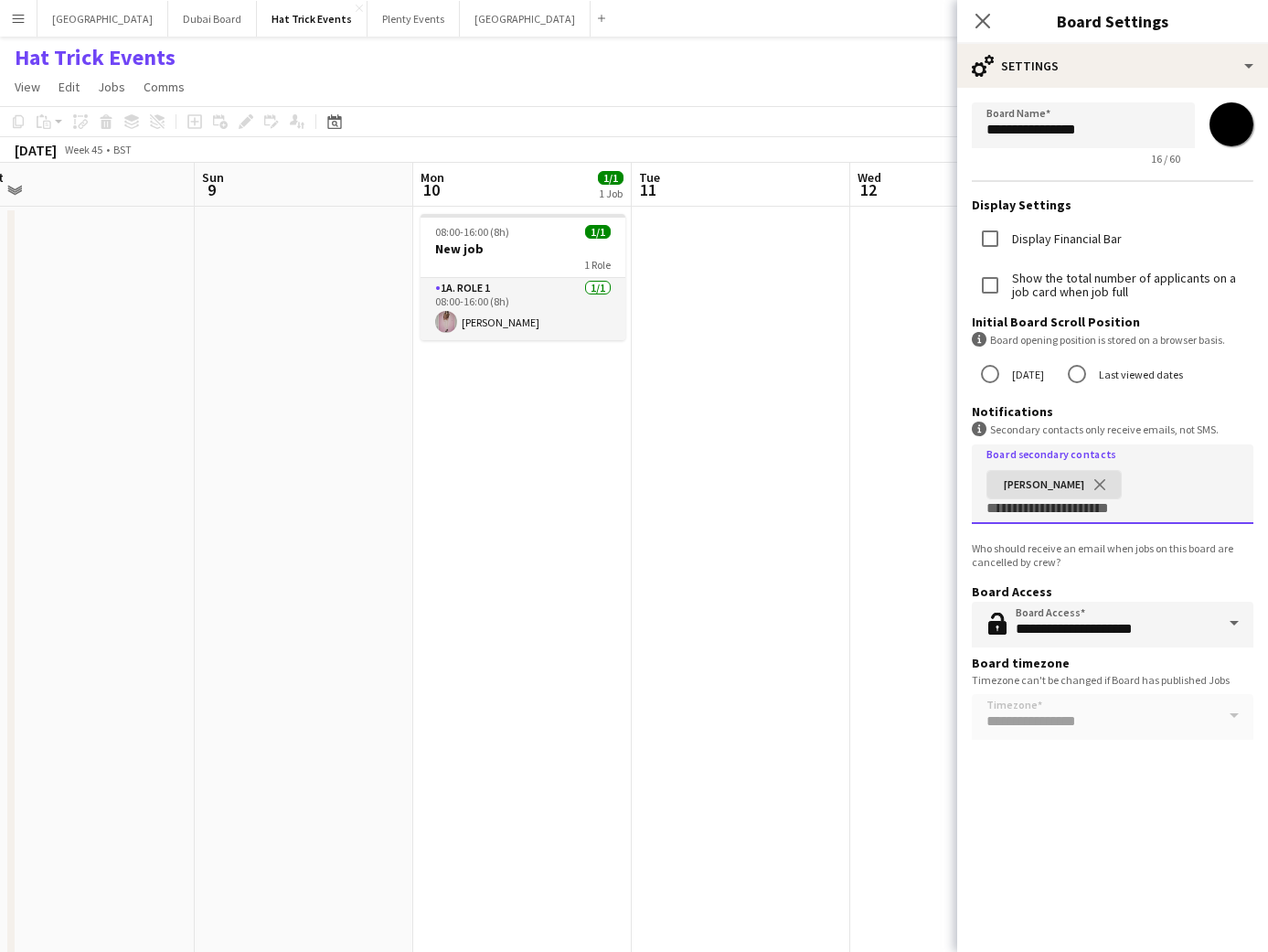
click at [1122, 485] on div "Dave Demo close" at bounding box center [1110, 491] width 260 height 50
click at [1232, 628] on span at bounding box center [1234, 623] width 38 height 44
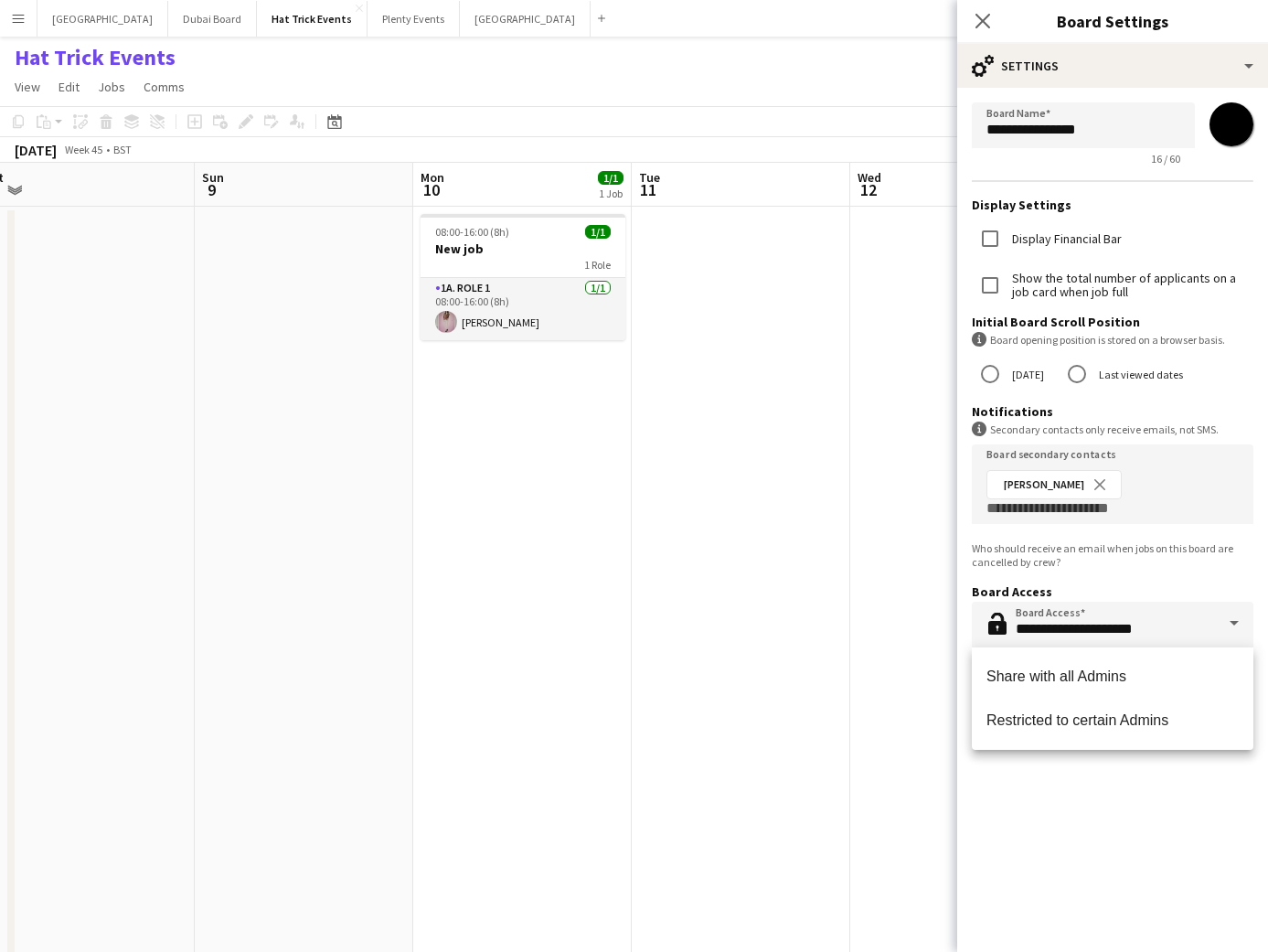
click at [1236, 623] on span at bounding box center [1234, 623] width 38 height 44
click at [1117, 786] on div "**********" at bounding box center [1112, 498] width 311 height 908
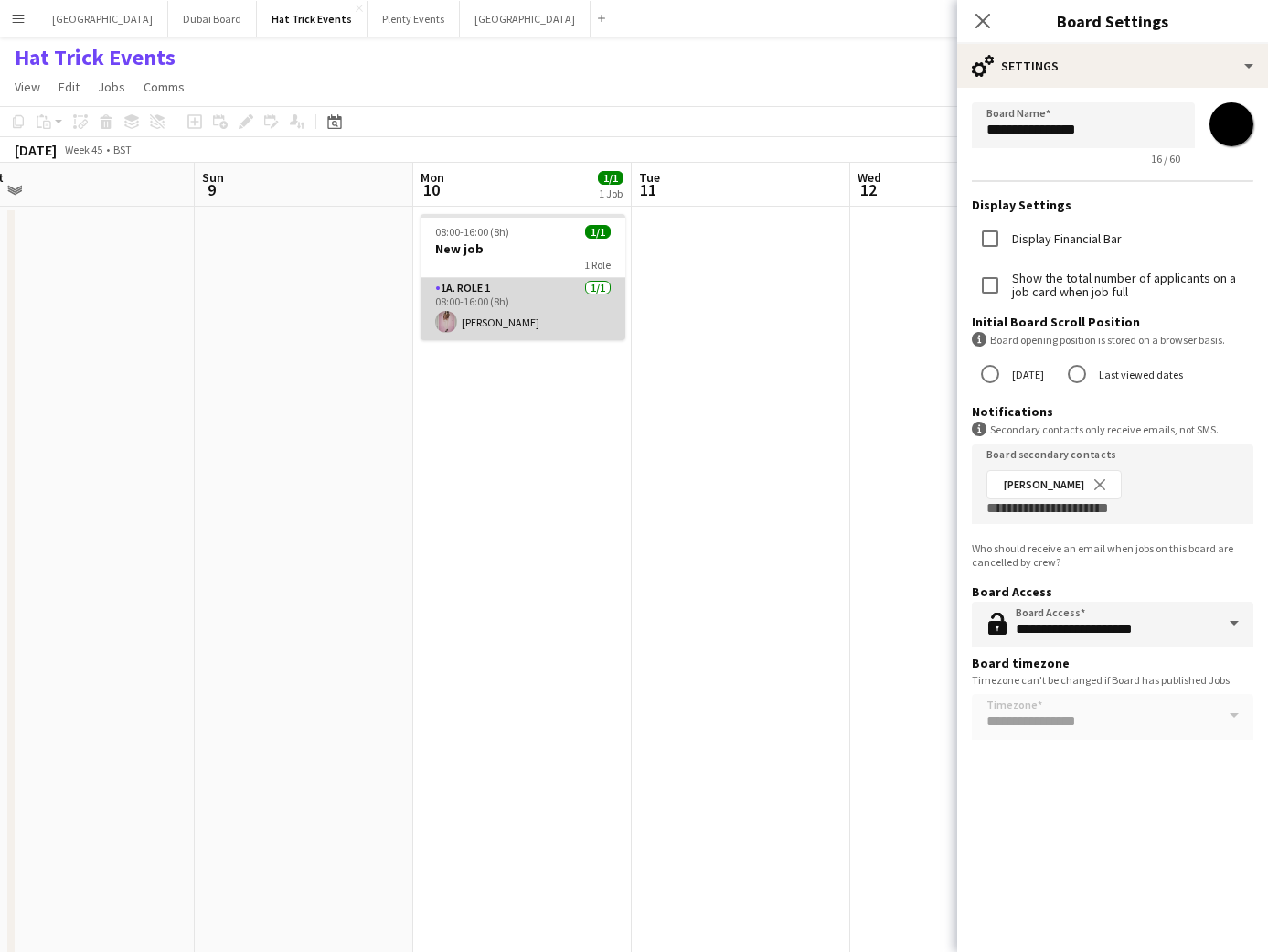
click at [488, 321] on app-card-role "1a. Role 1 1/1 08:00-16:00 (8h) Diana Priceless" at bounding box center [523, 309] width 205 height 62
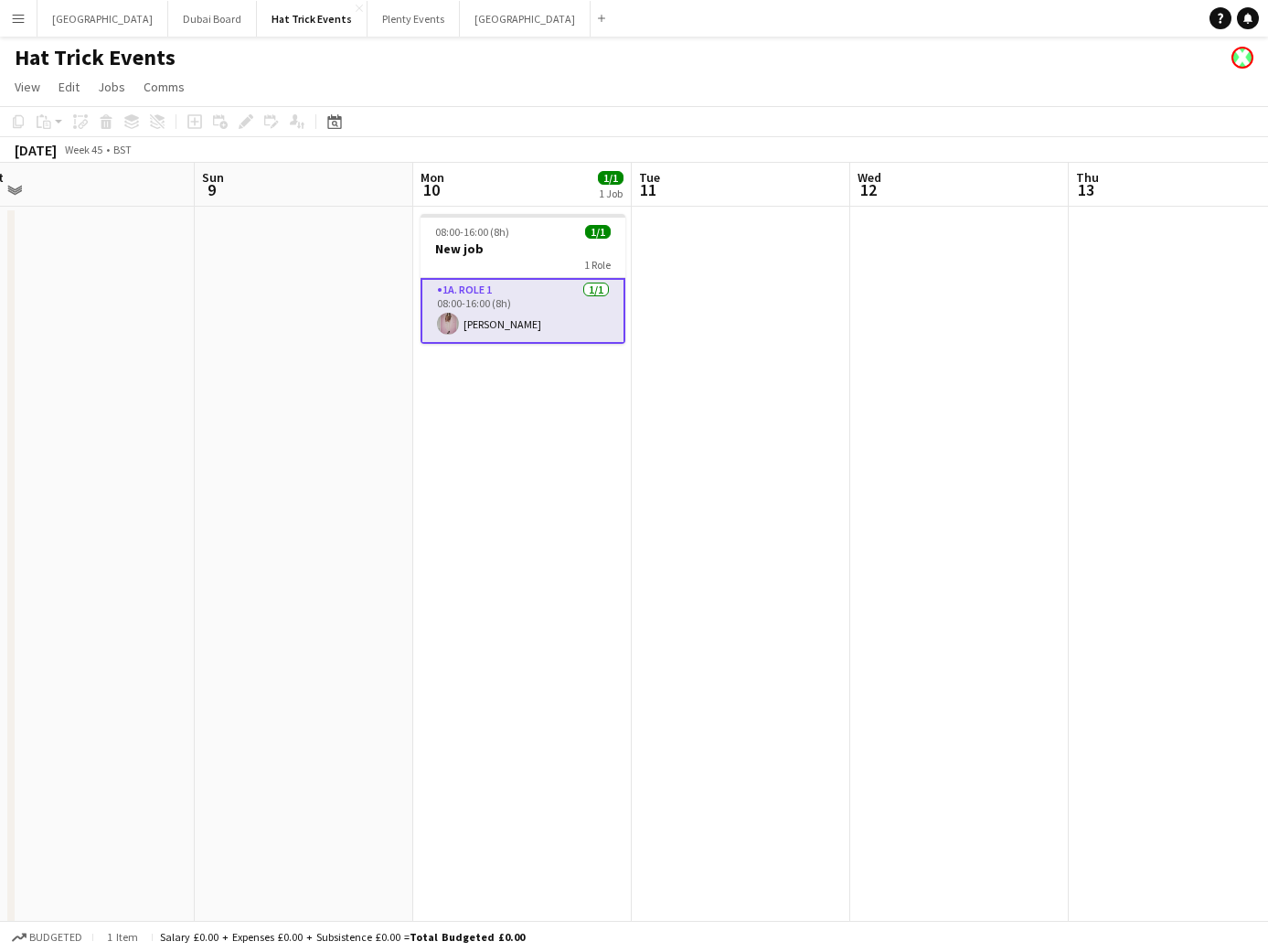
click at [515, 305] on app-card-role "1a. Role 1 1/1 08:00-16:00 (8h) Diana Priceless" at bounding box center [523, 311] width 205 height 66
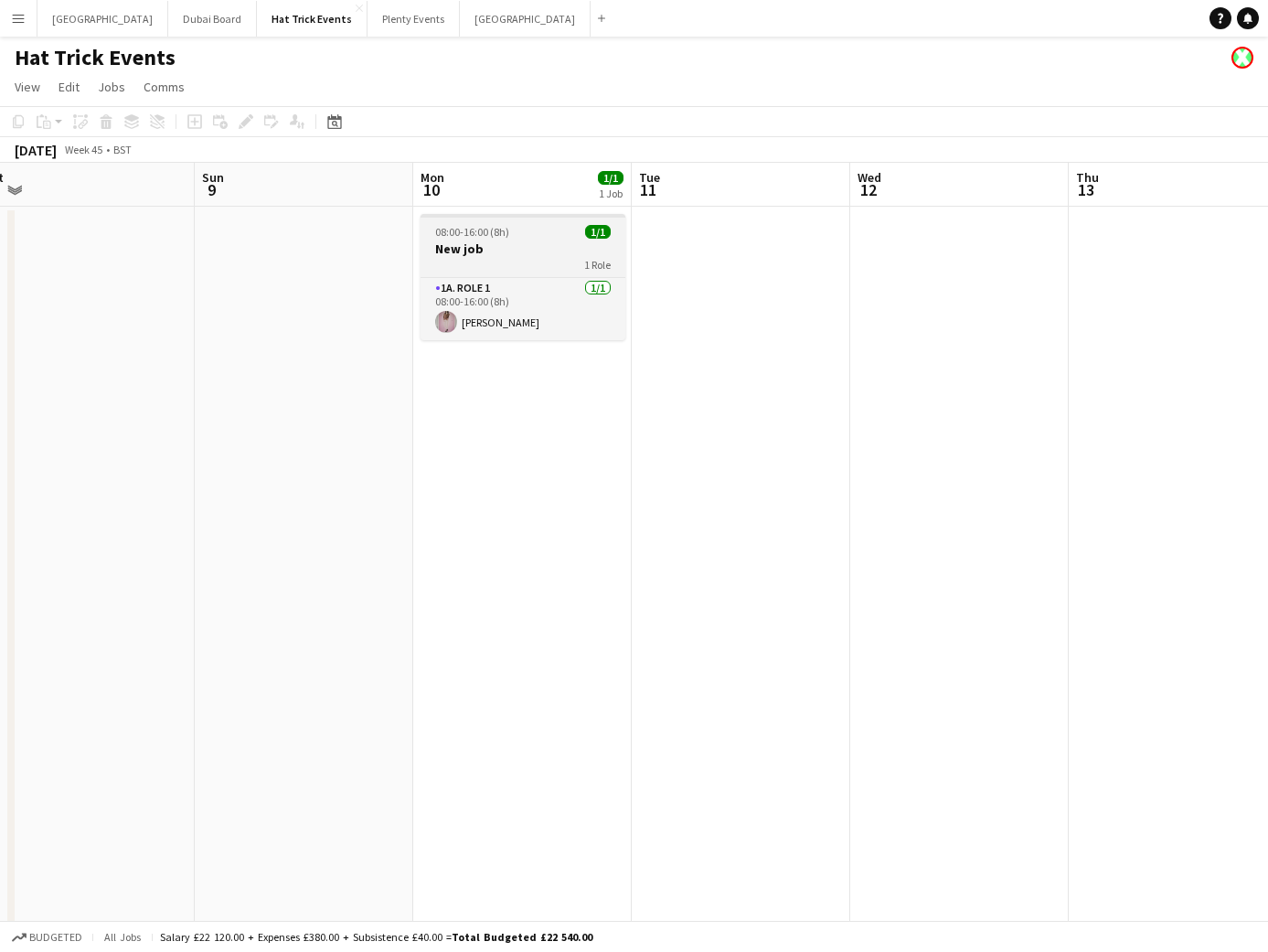
click at [520, 242] on h3 "New job" at bounding box center [523, 248] width 205 height 17
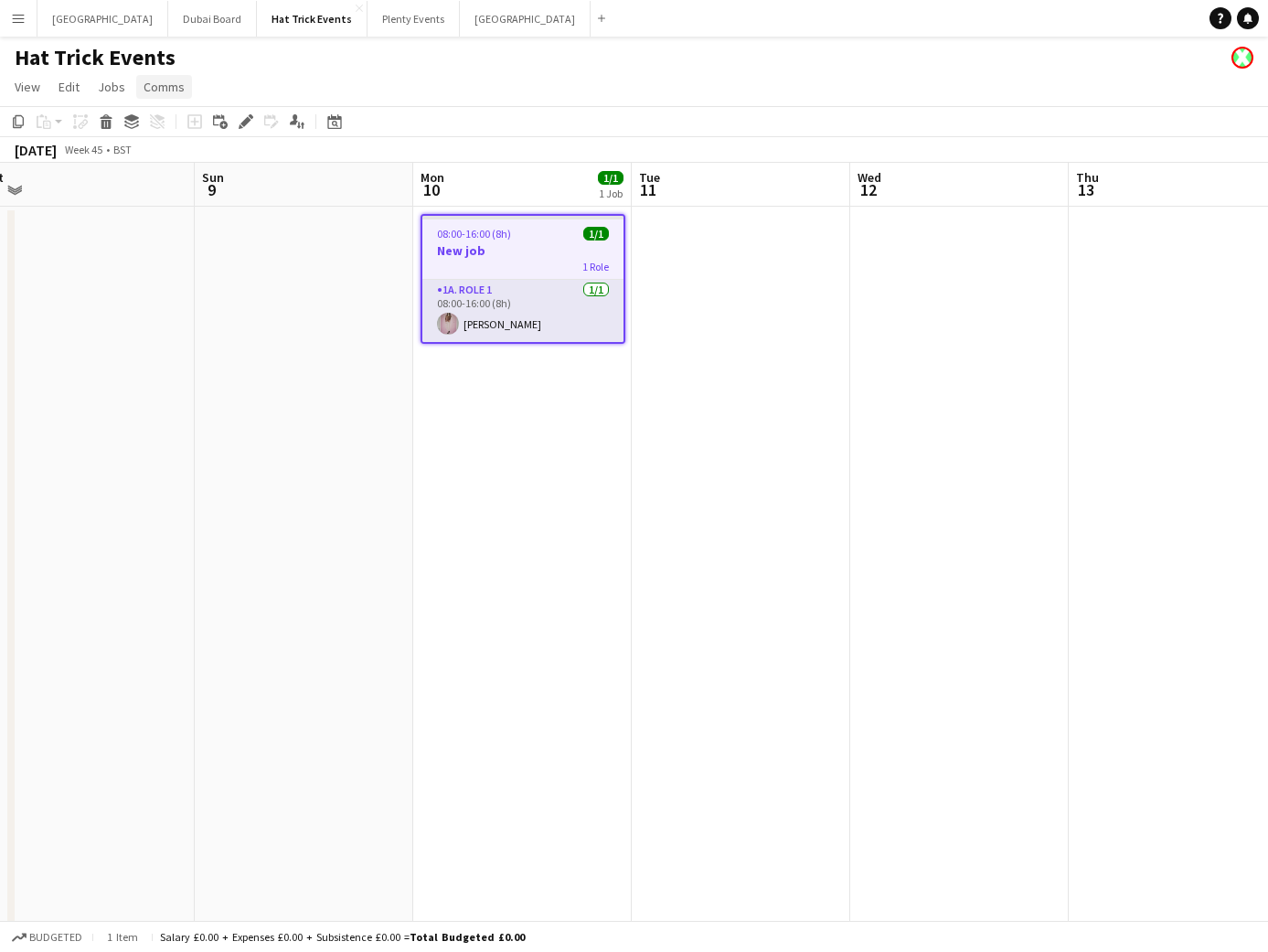
click at [170, 91] on span "Comms" at bounding box center [164, 87] width 41 height 17
click at [204, 127] on span "Notify confirmed crew" at bounding box center [211, 126] width 122 height 17
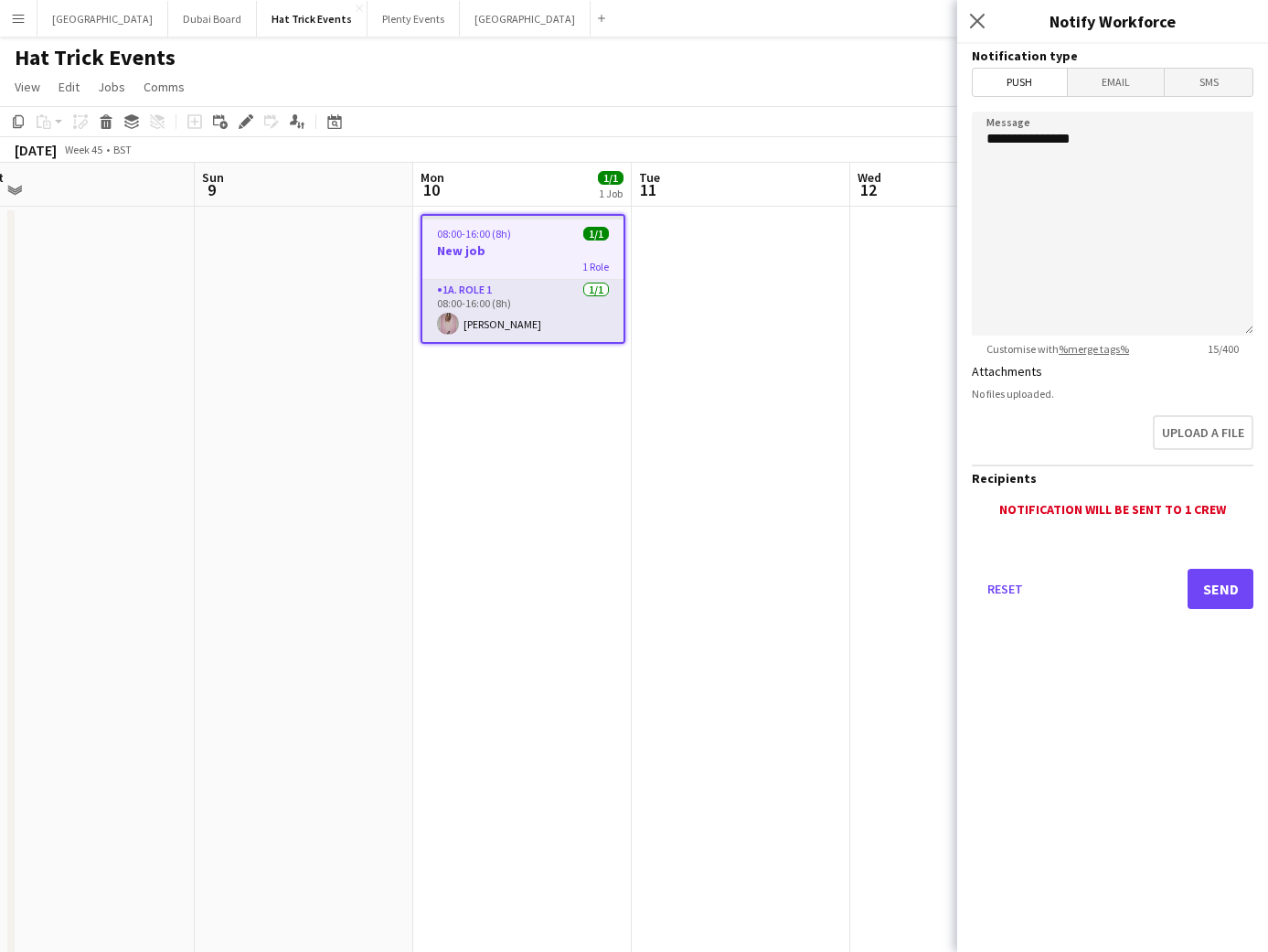
click at [12, 23] on app-icon "Menu" at bounding box center [19, 19] width 15 height 15
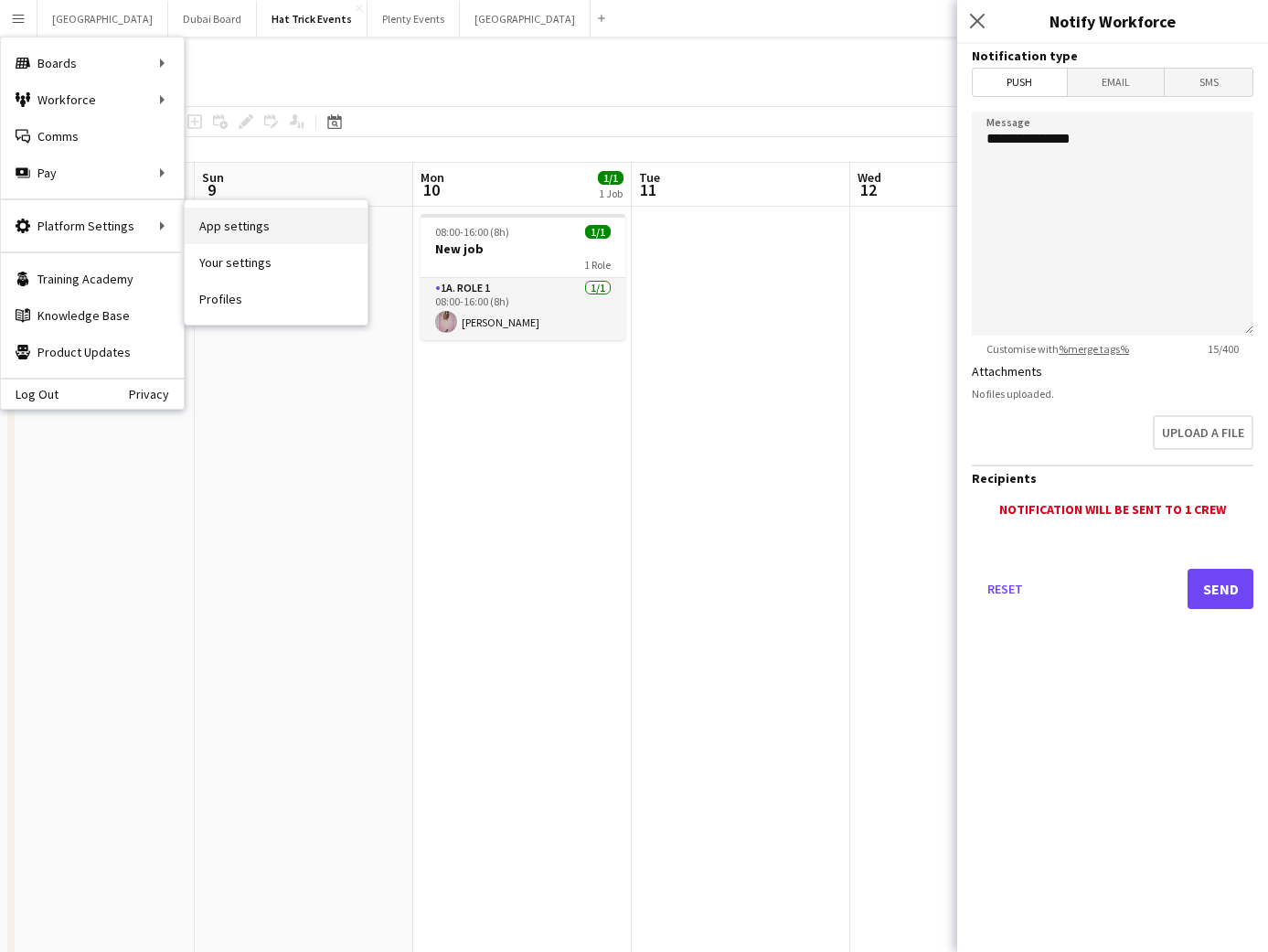
click at [220, 223] on link "App settings" at bounding box center [275, 225] width 183 height 36
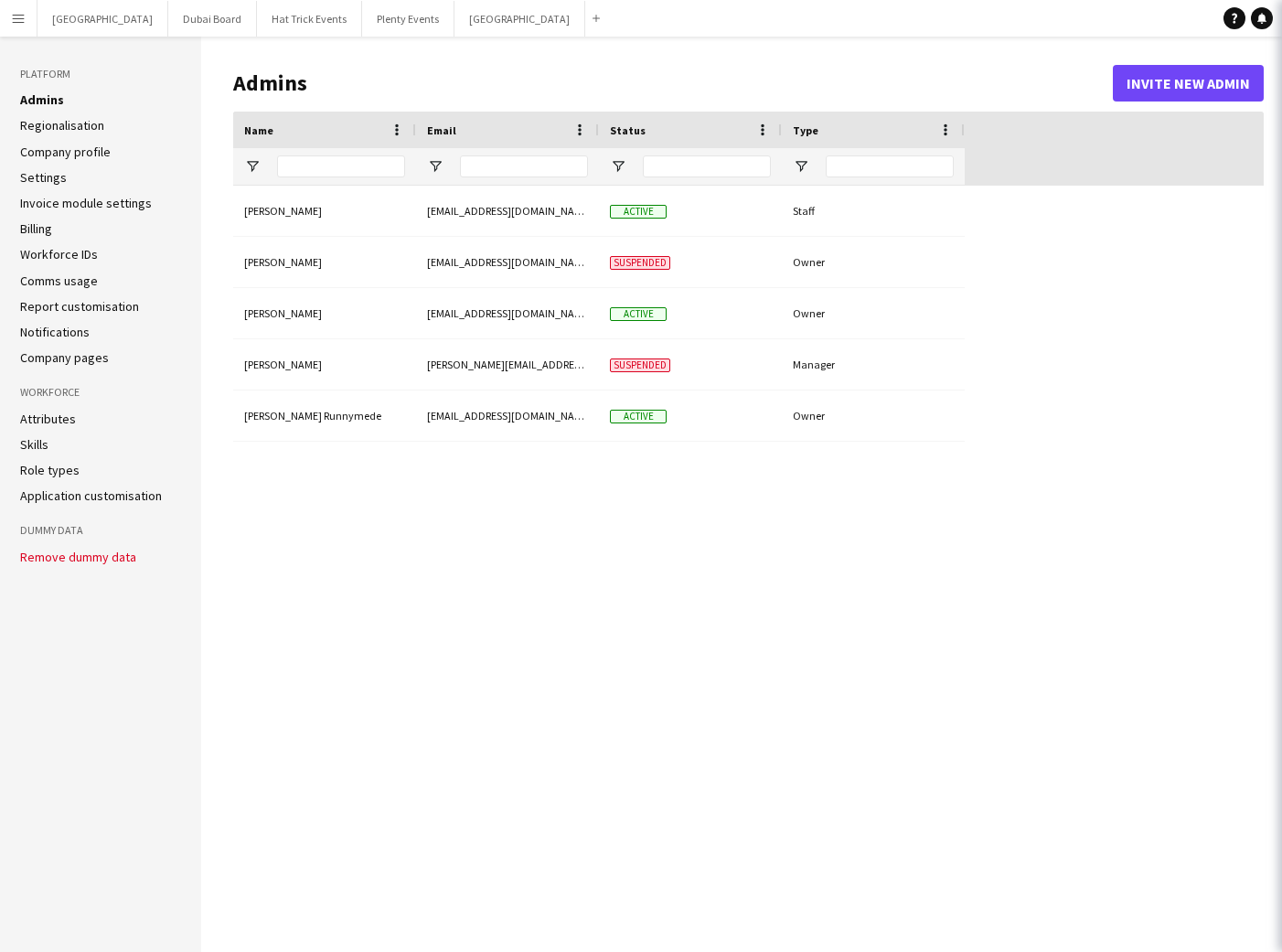
type input "**********"
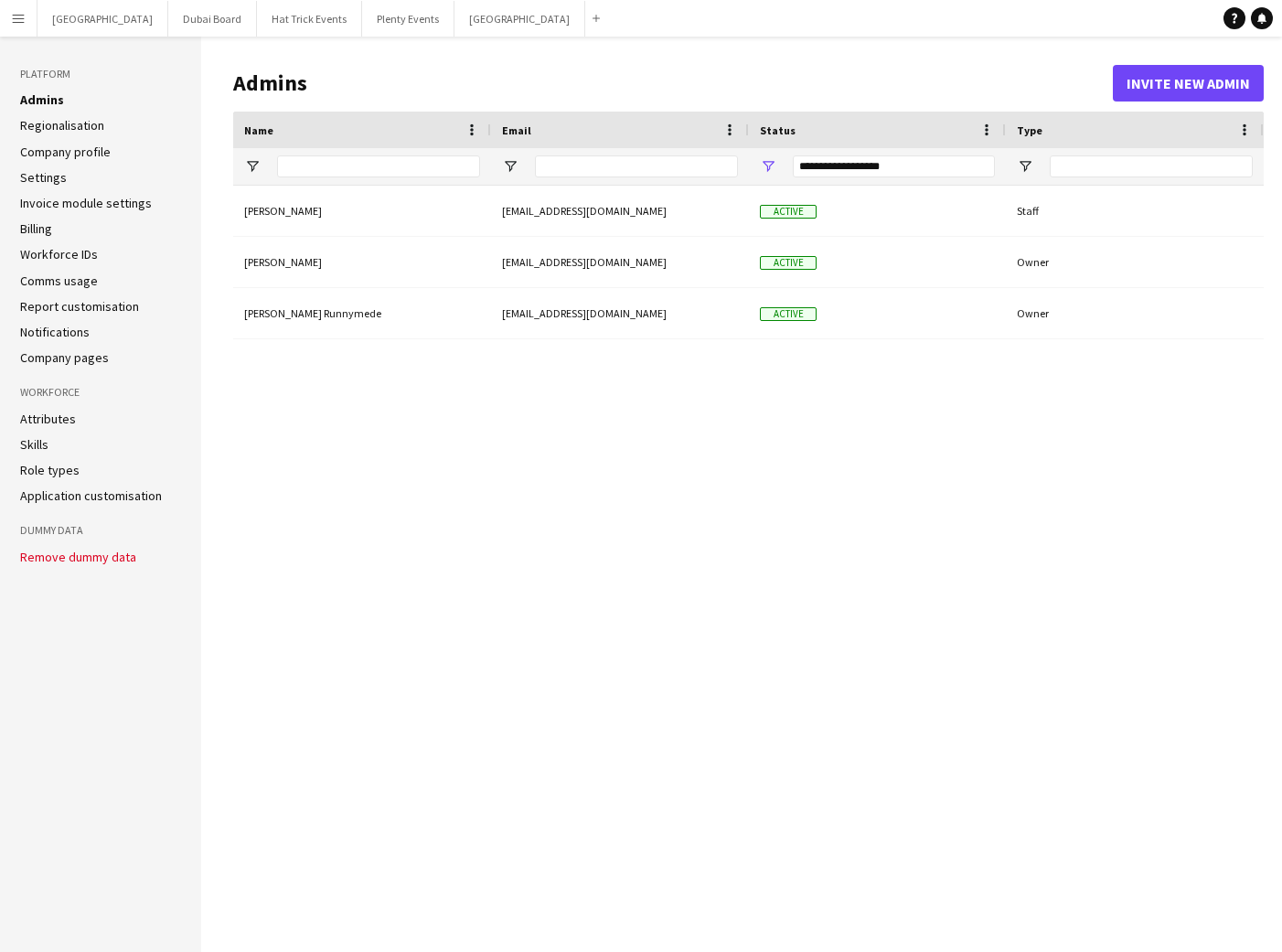
click at [66, 329] on link "Notifications" at bounding box center [55, 332] width 70 height 17
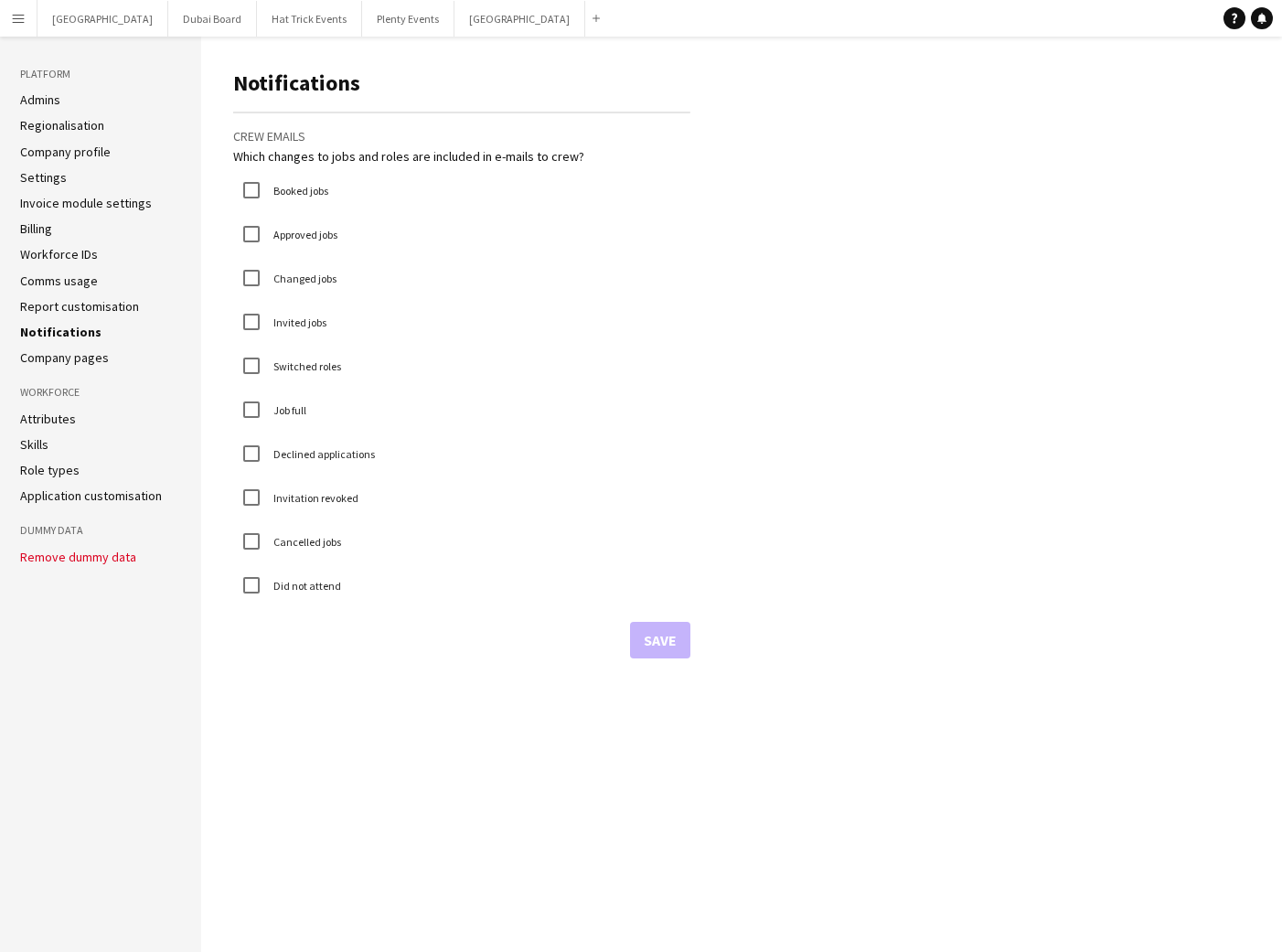
click at [19, 23] on app-icon "Menu" at bounding box center [19, 19] width 15 height 15
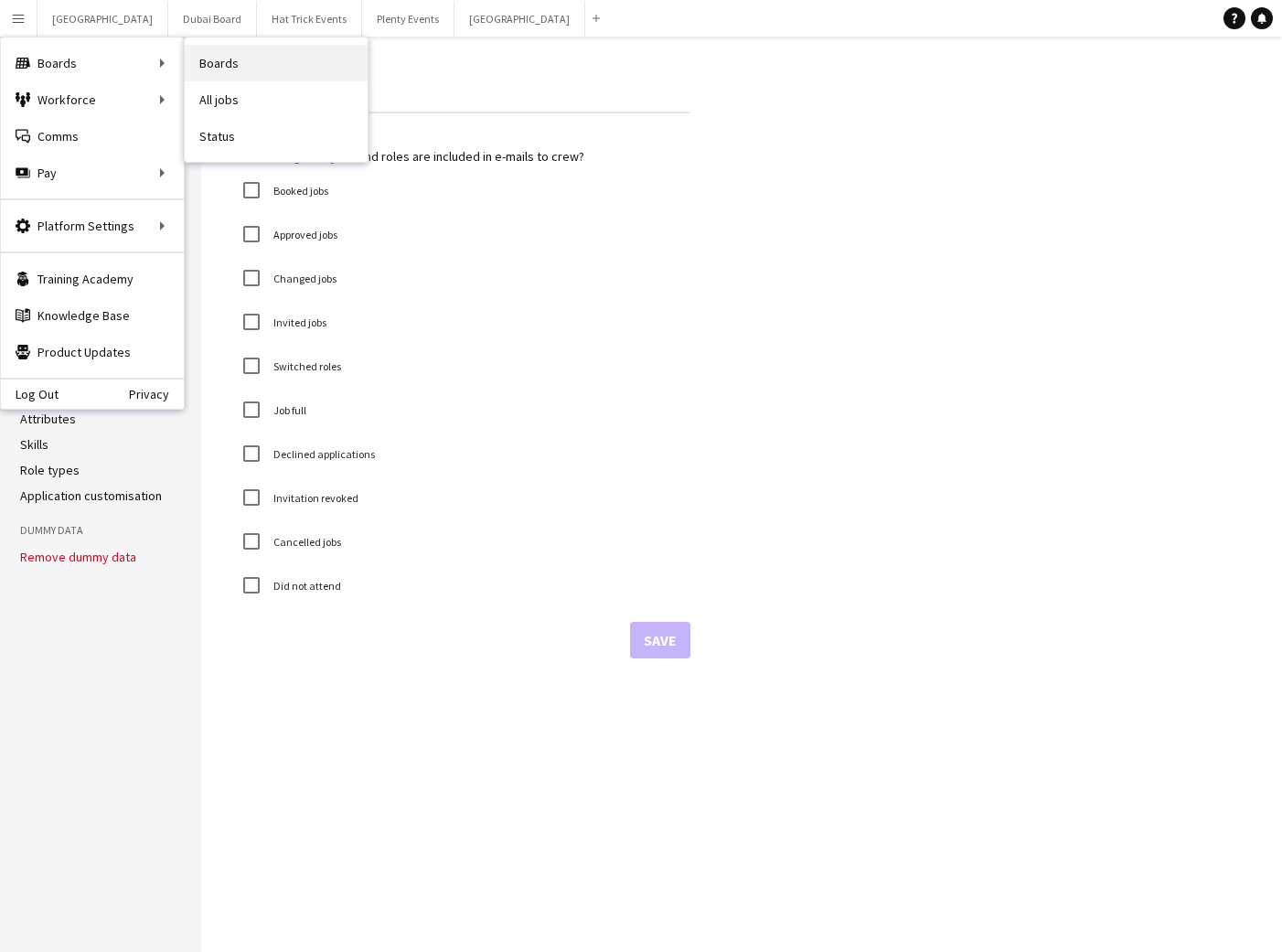
click at [195, 66] on link "Boards" at bounding box center [275, 62] width 183 height 36
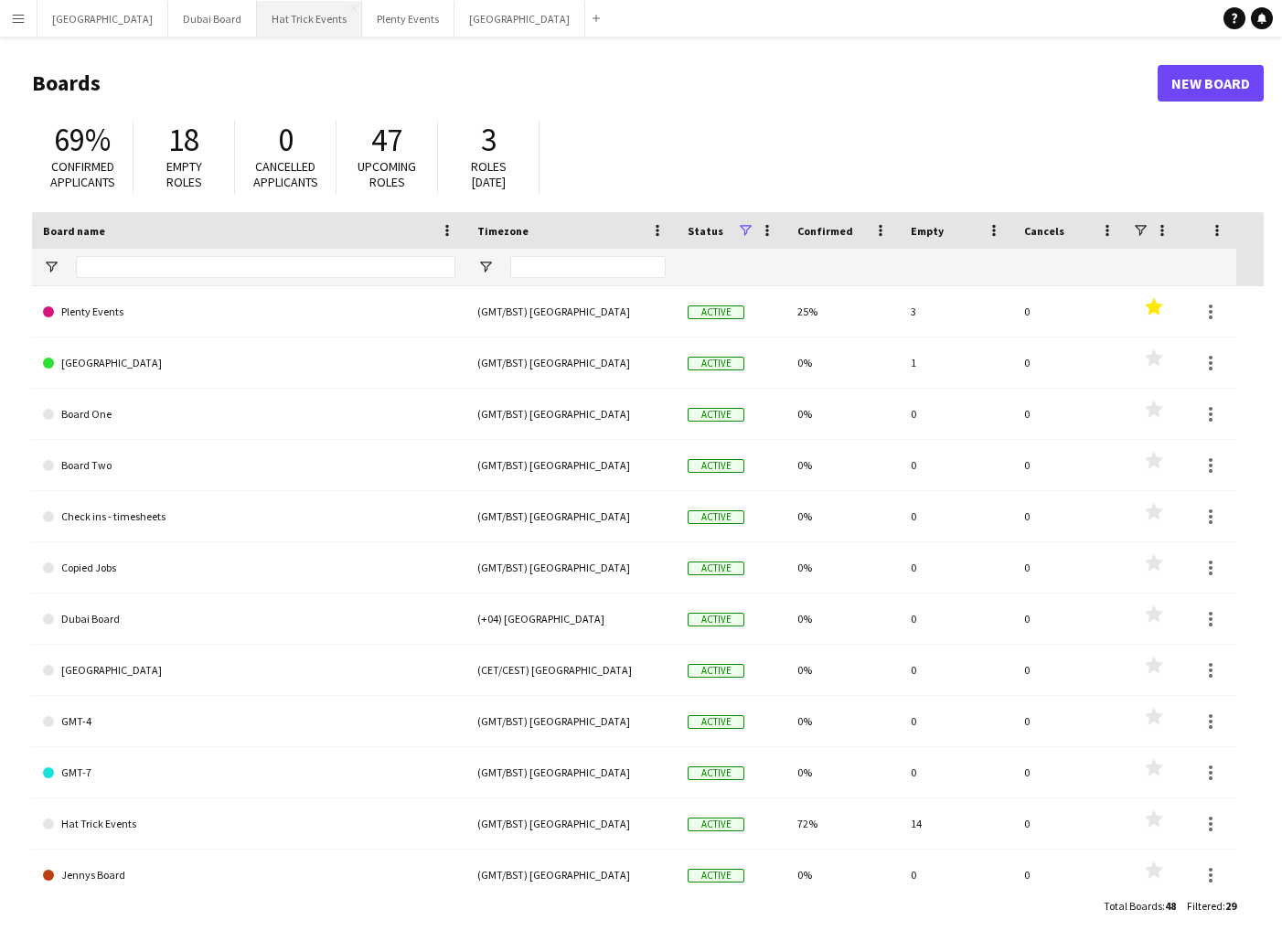
click at [257, 25] on button "Hat Trick Events Close" at bounding box center [309, 19] width 105 height 35
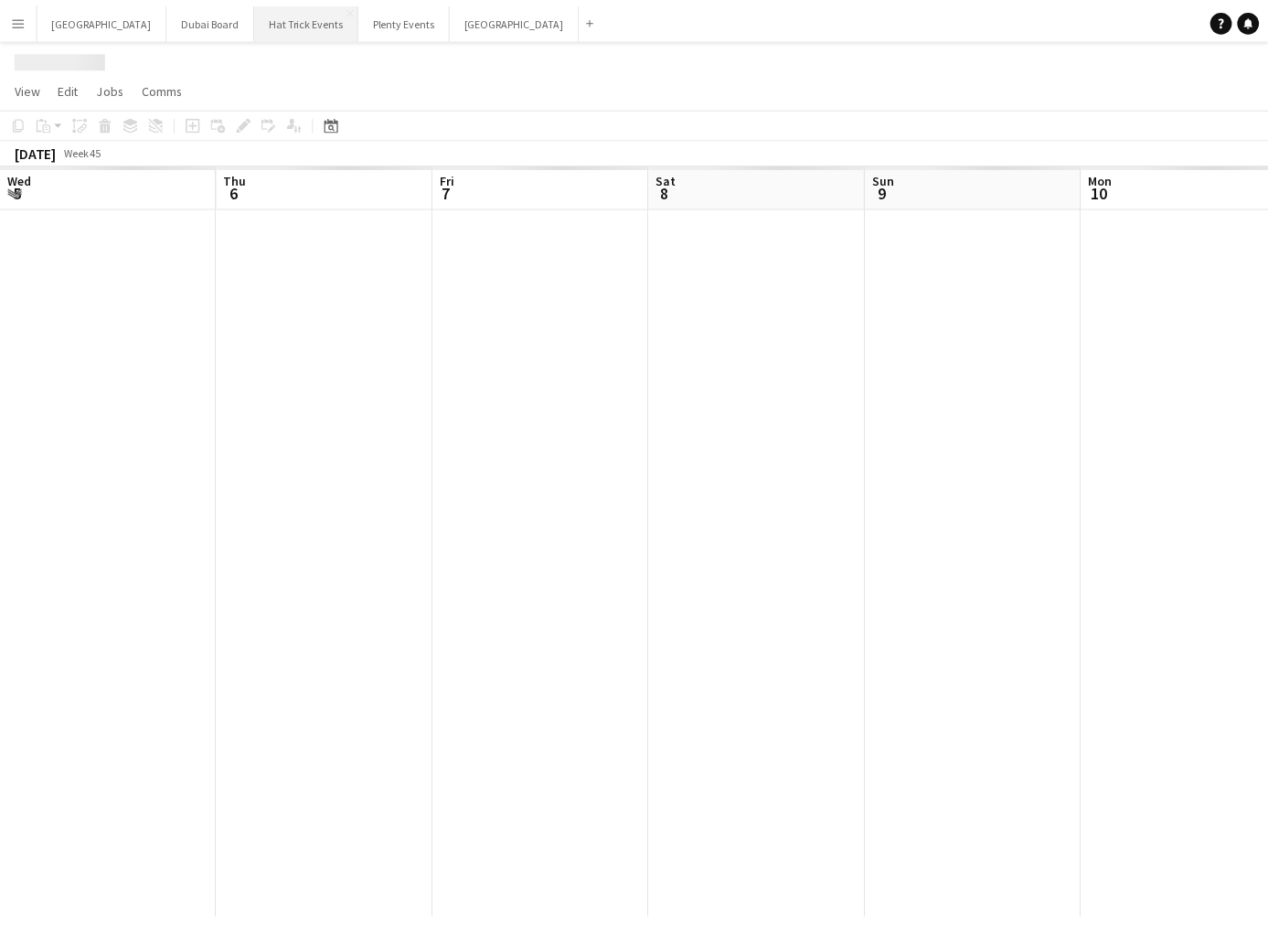
scroll to position [0, 679]
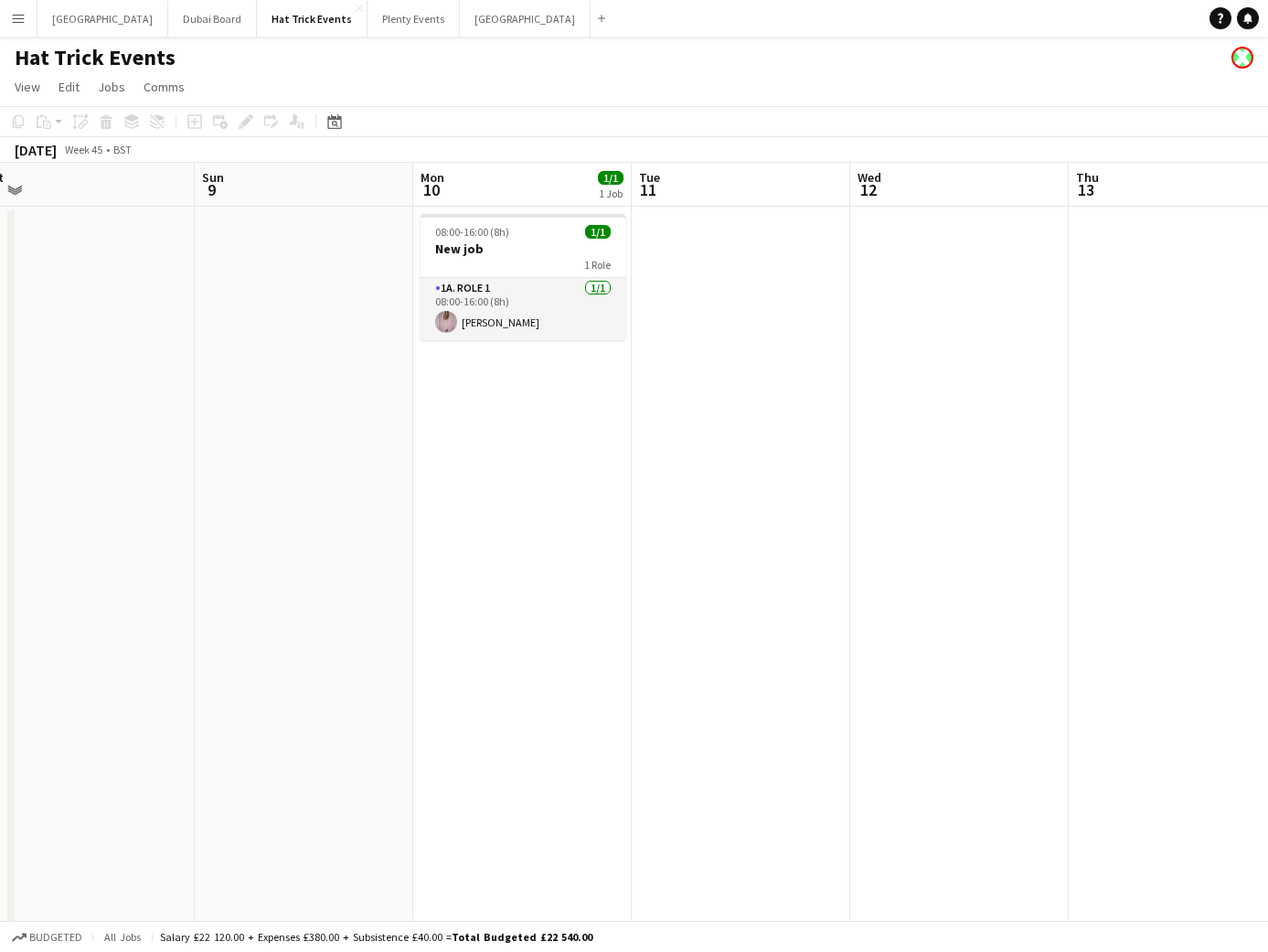
click at [118, 65] on h1 "Hat Trick Events" at bounding box center [95, 57] width 161 height 28
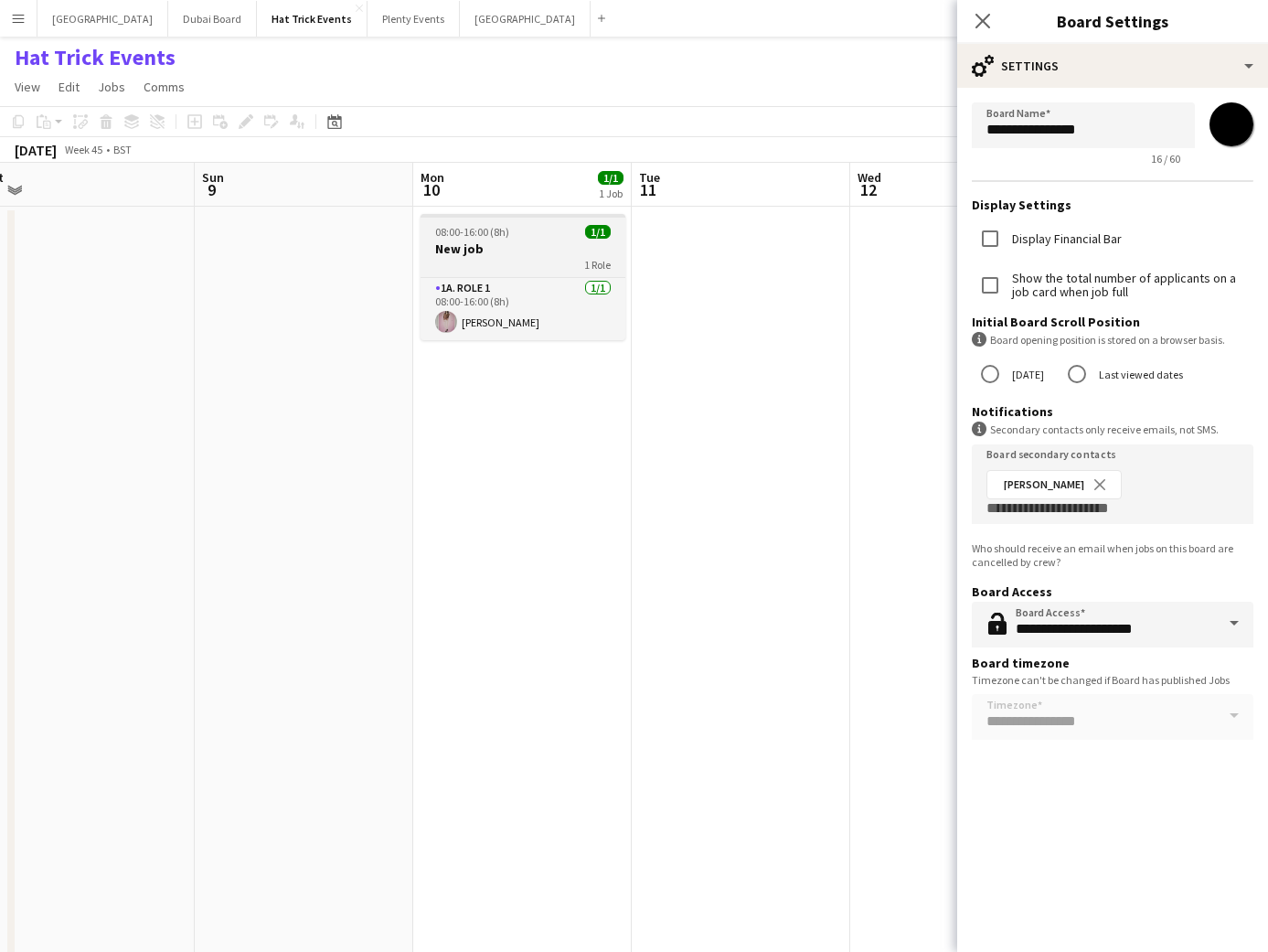
click at [561, 252] on h3 "New job" at bounding box center [523, 248] width 205 height 17
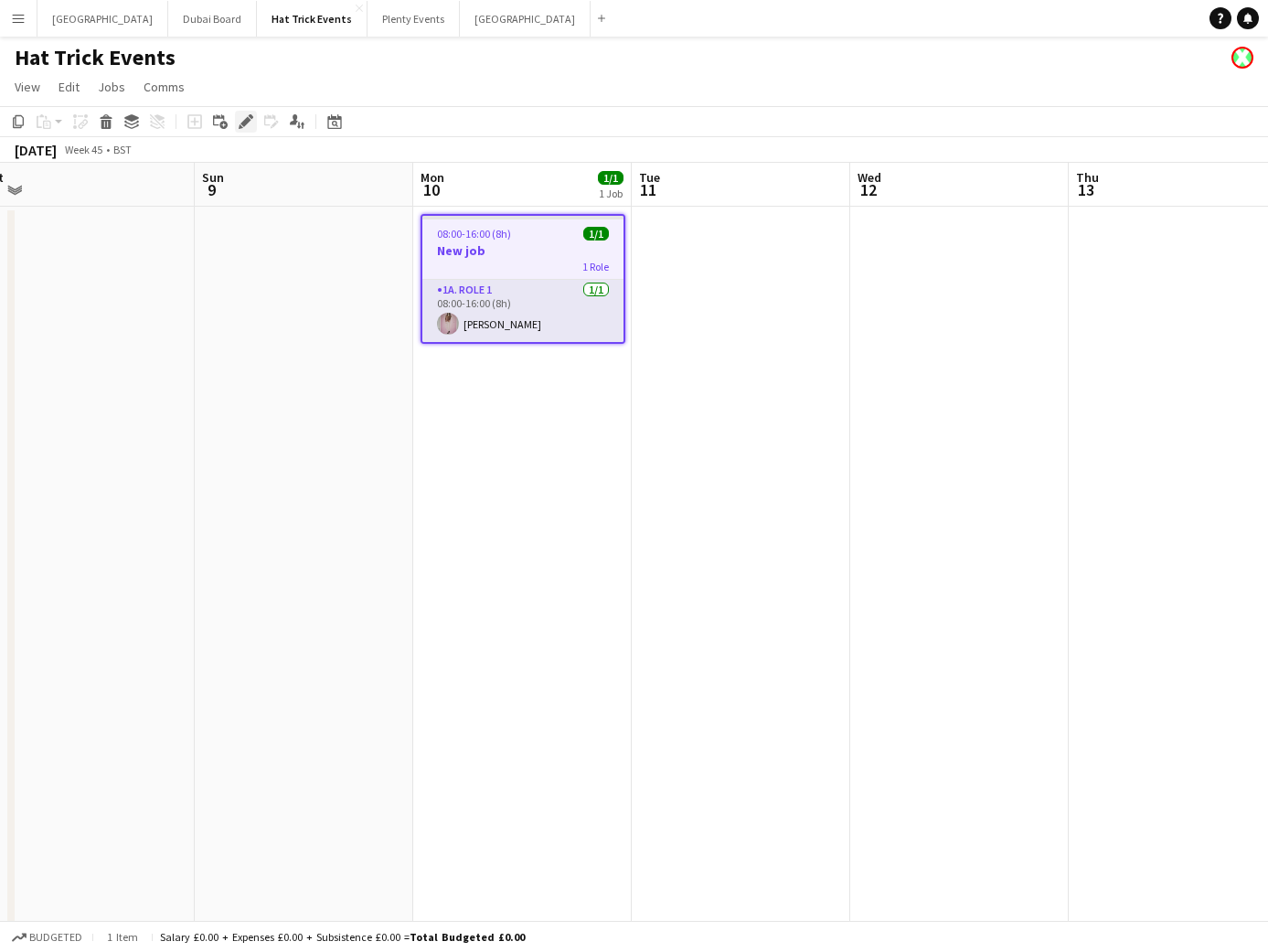
click at [246, 122] on icon at bounding box center [245, 121] width 10 height 10
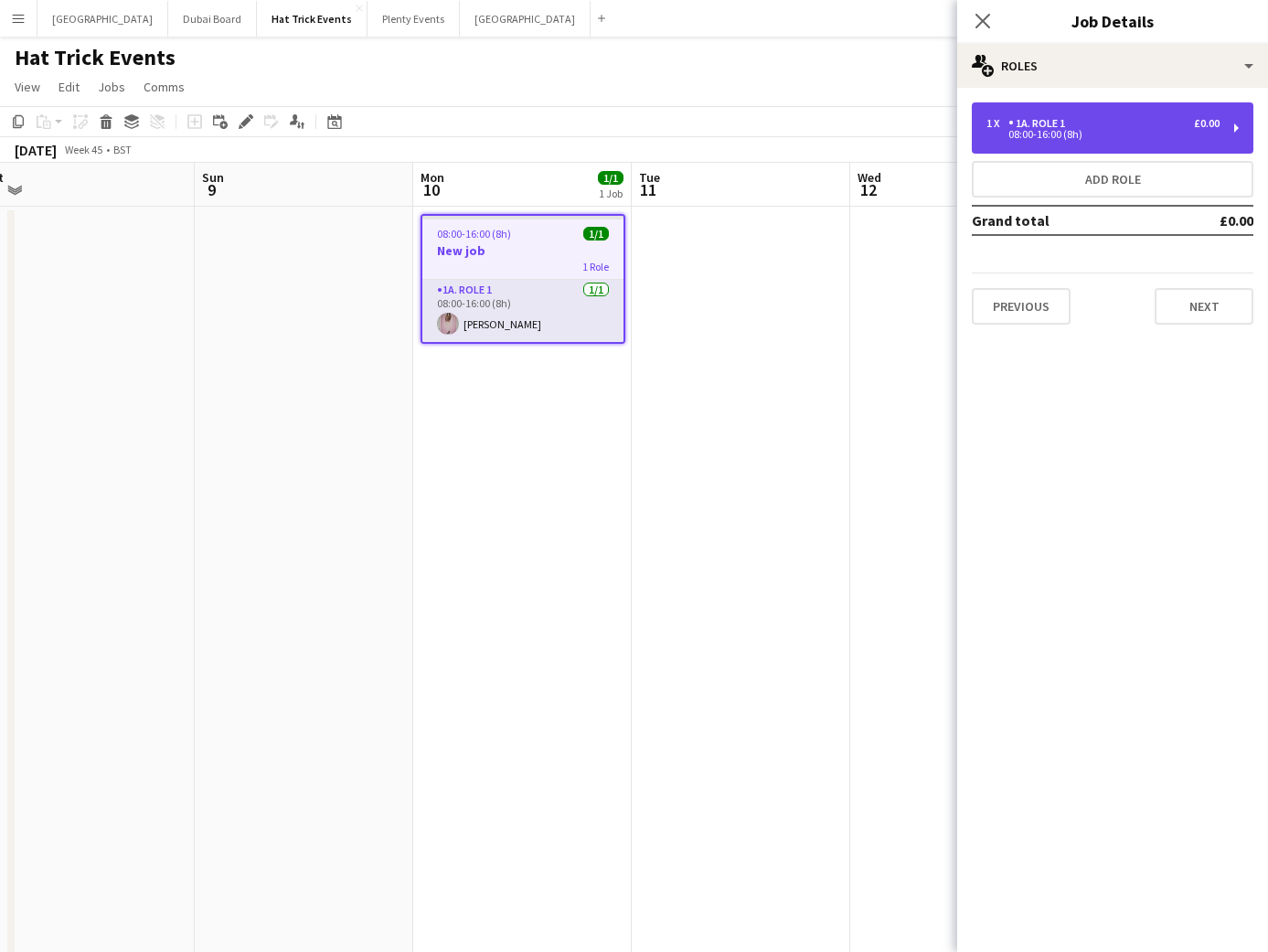
click at [1178, 130] on div "08:00-16:00 (8h)" at bounding box center [1103, 134] width 234 height 9
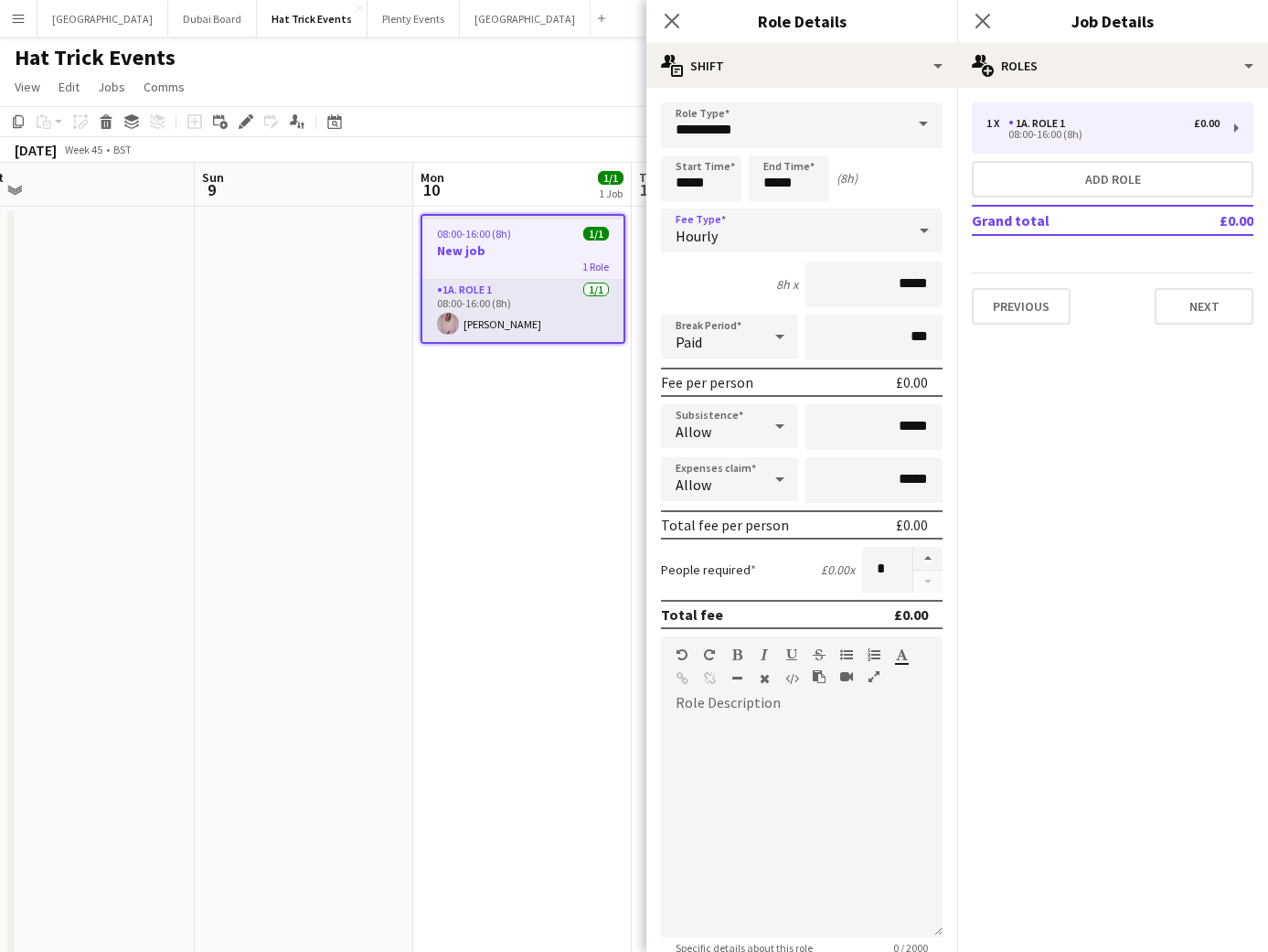
click at [914, 233] on icon at bounding box center [925, 230] width 22 height 36
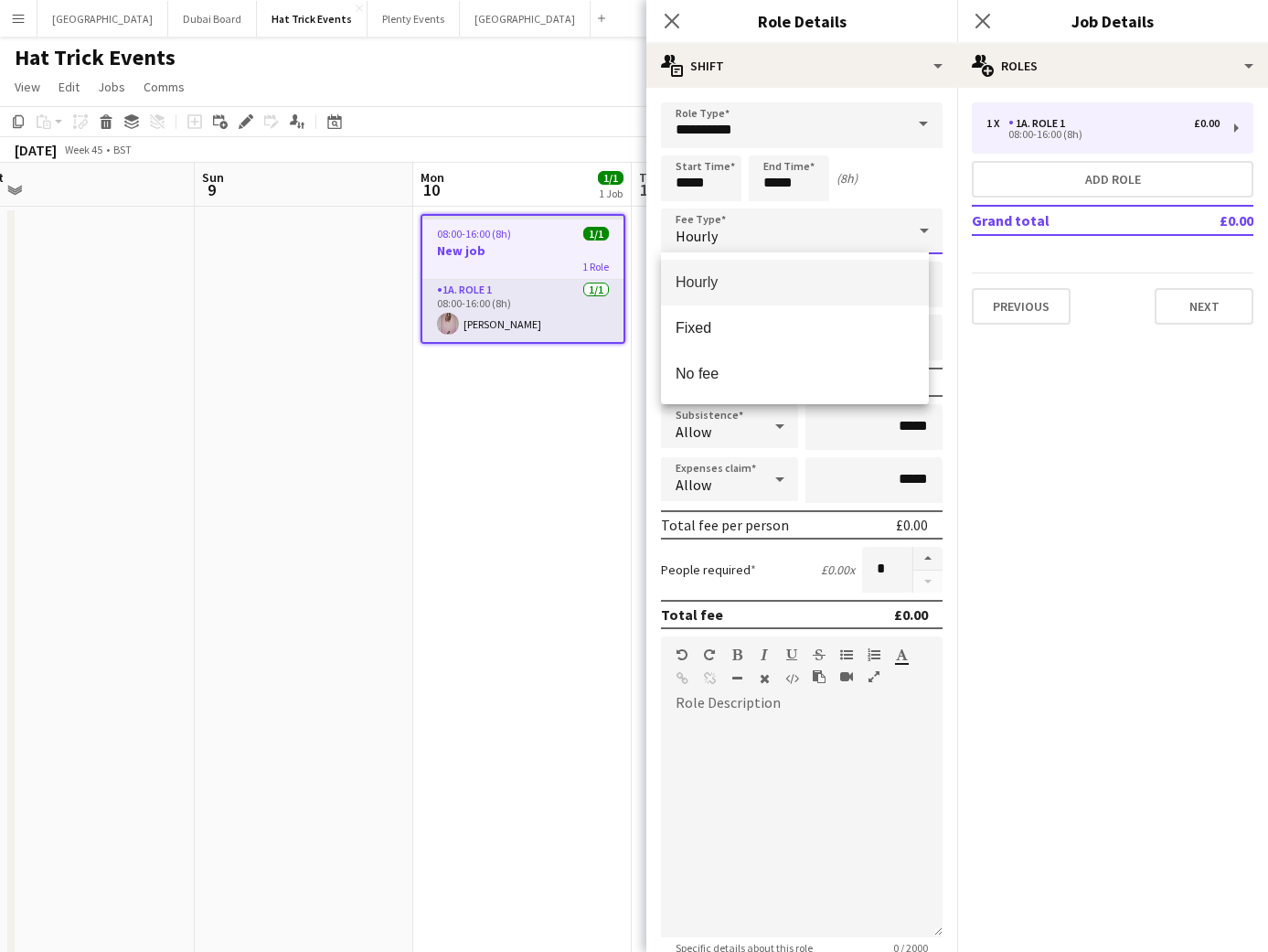
click at [911, 223] on div at bounding box center [634, 476] width 1268 height 952
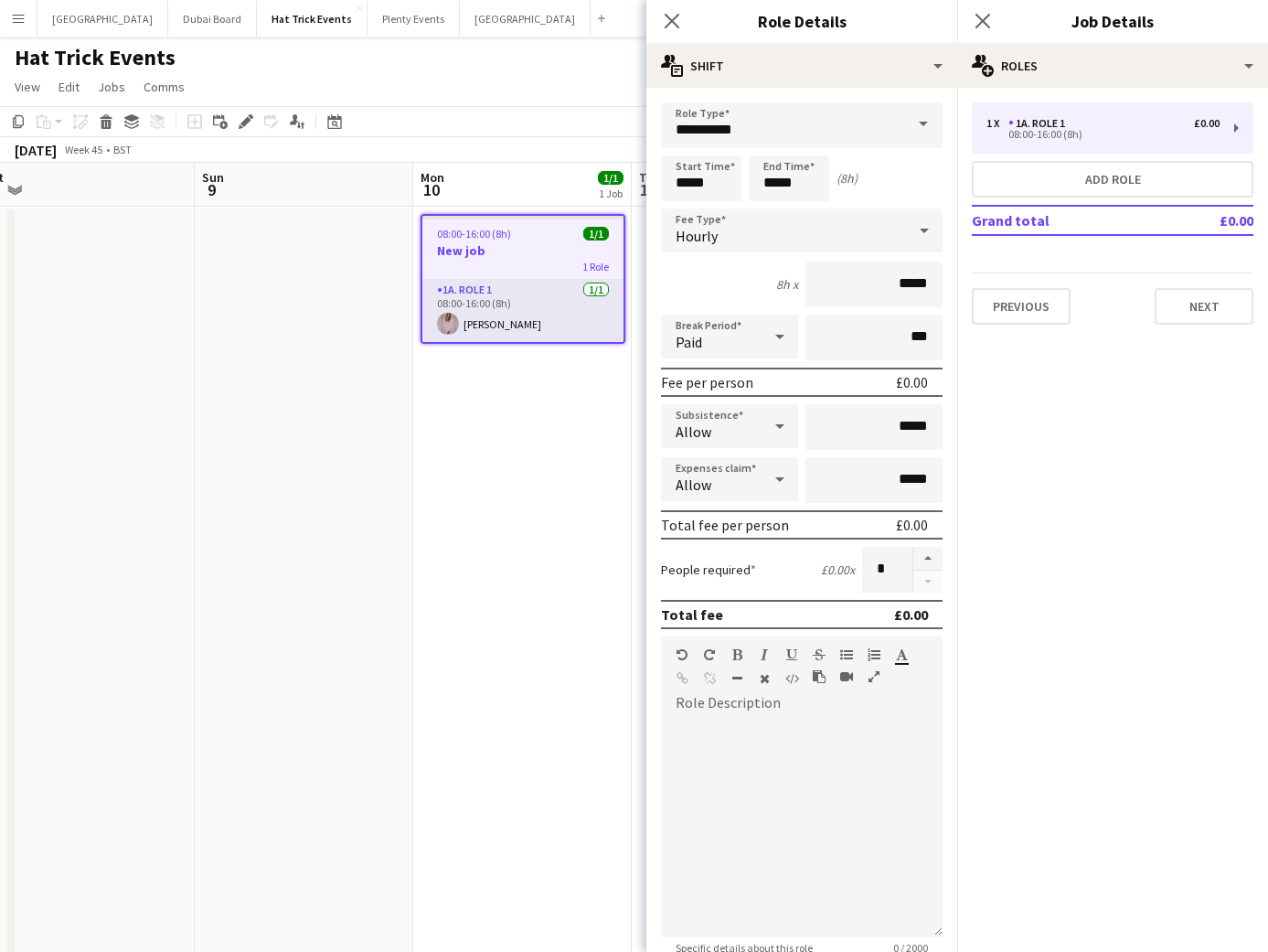
click at [16, 19] on app-icon "Menu" at bounding box center [19, 19] width 15 height 15
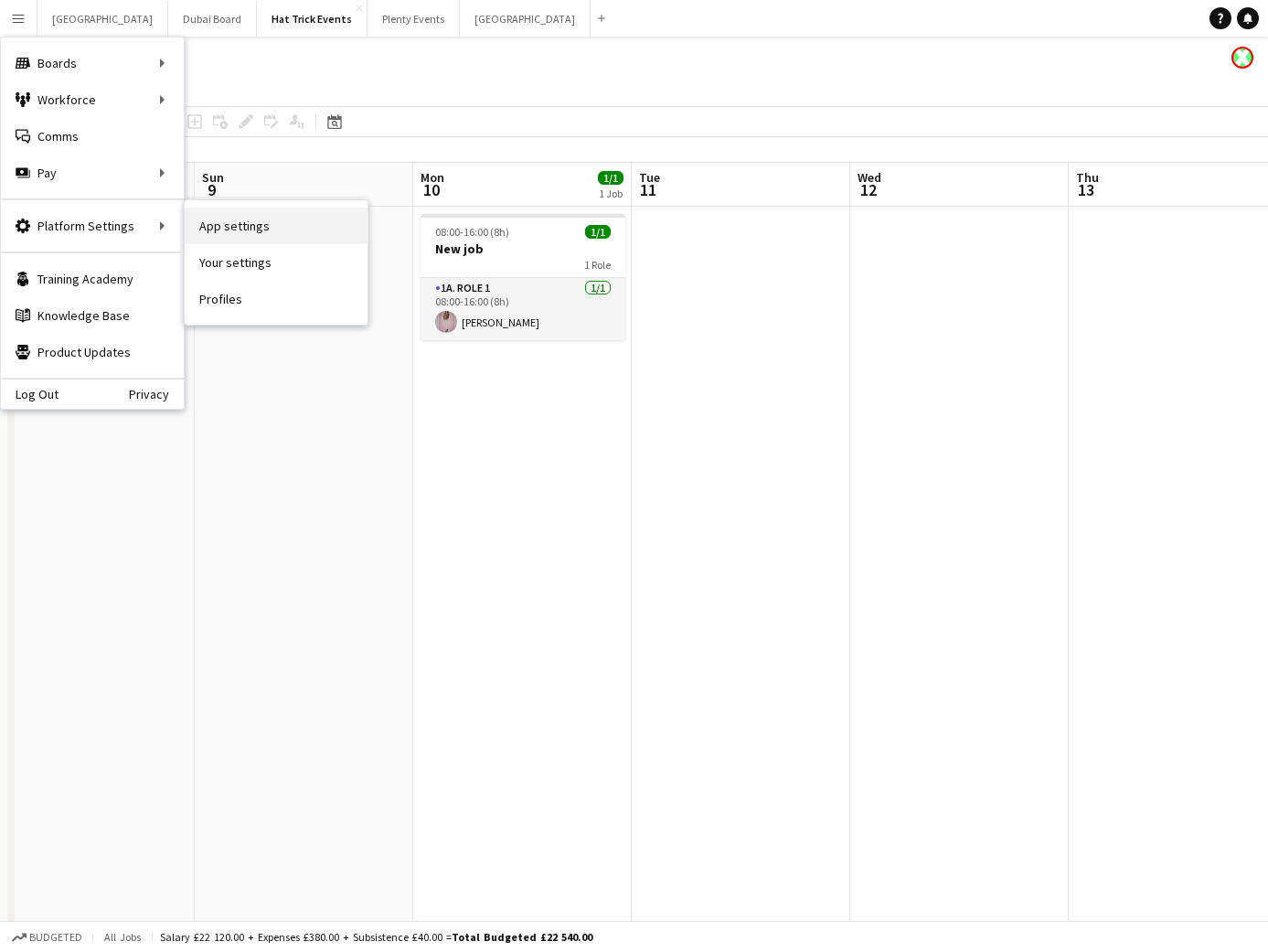
click at [203, 222] on link "App settings" at bounding box center [275, 225] width 183 height 36
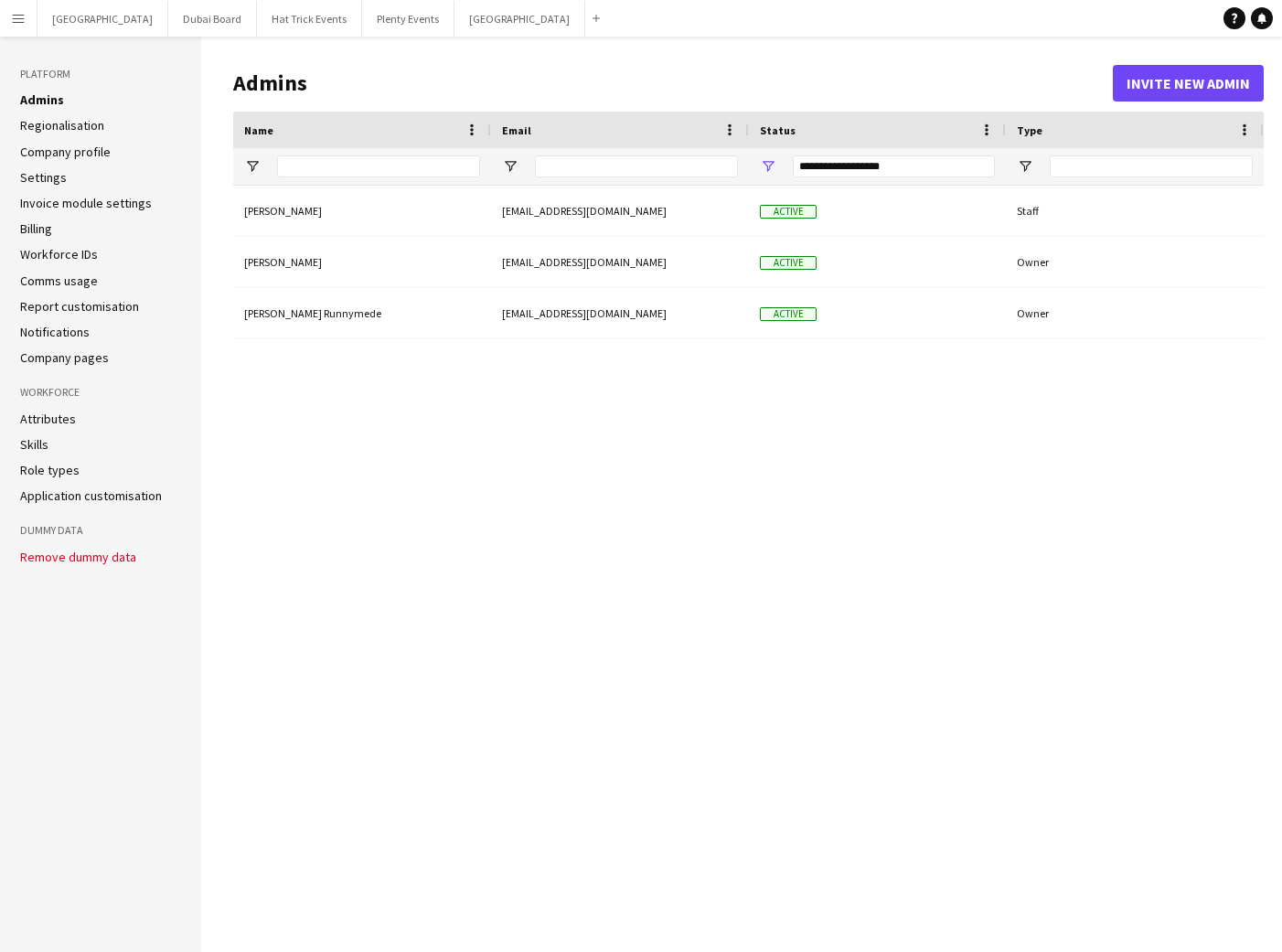
click at [55, 182] on link "Settings" at bounding box center [44, 178] width 46 height 17
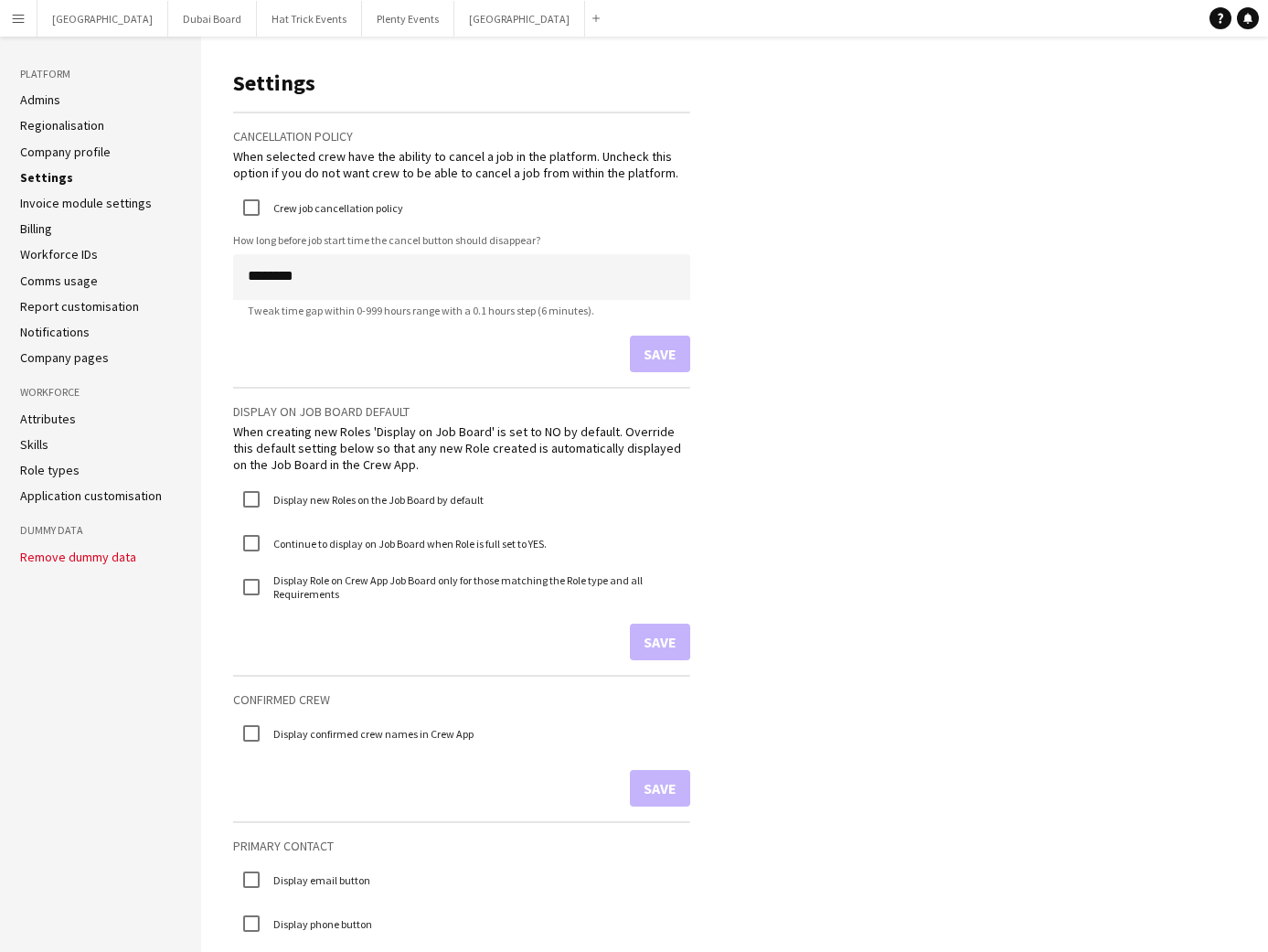
click at [25, 24] on app-icon "Menu" at bounding box center [19, 19] width 15 height 15
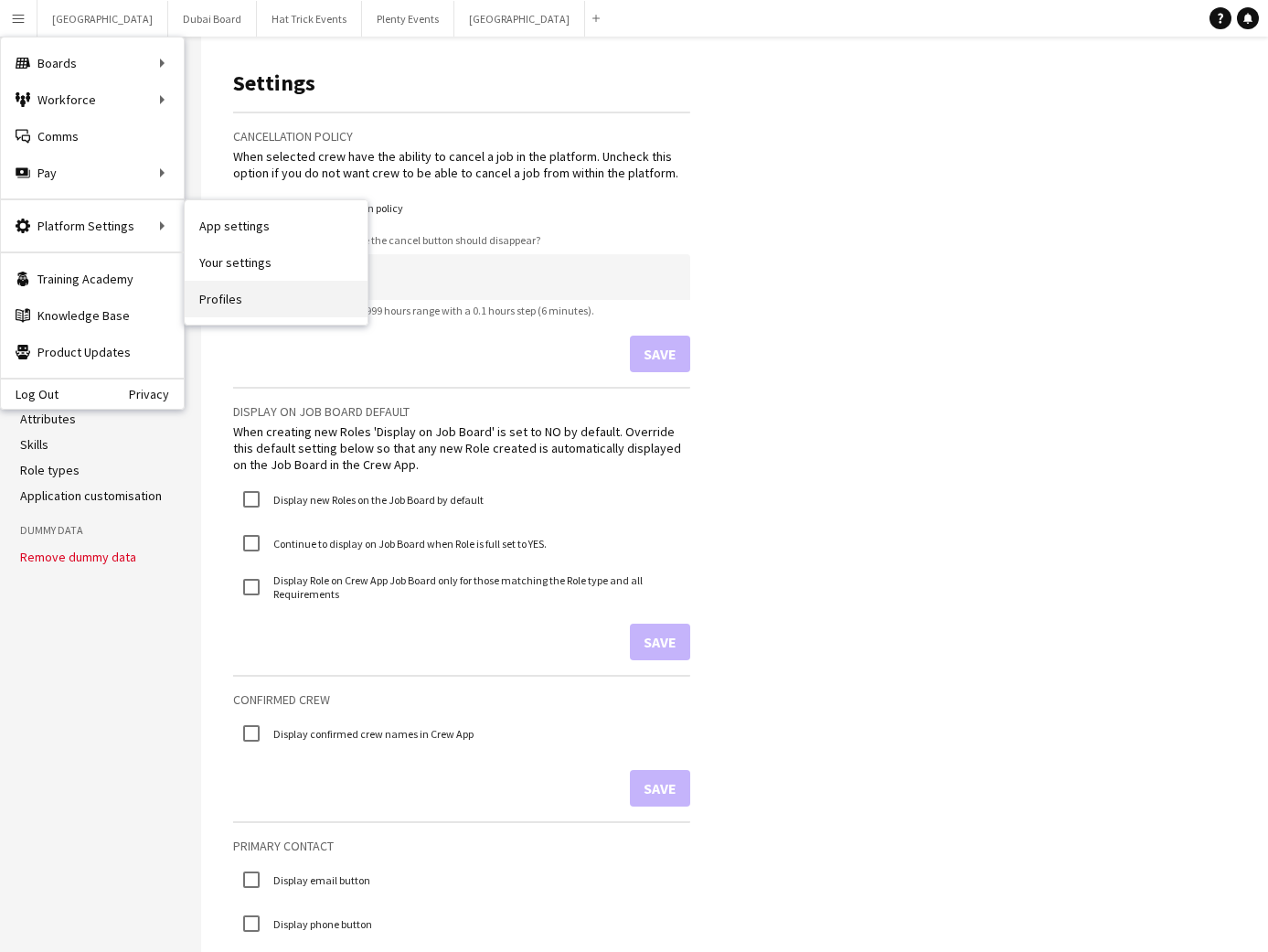
click at [214, 299] on link "Profiles" at bounding box center [275, 298] width 183 height 36
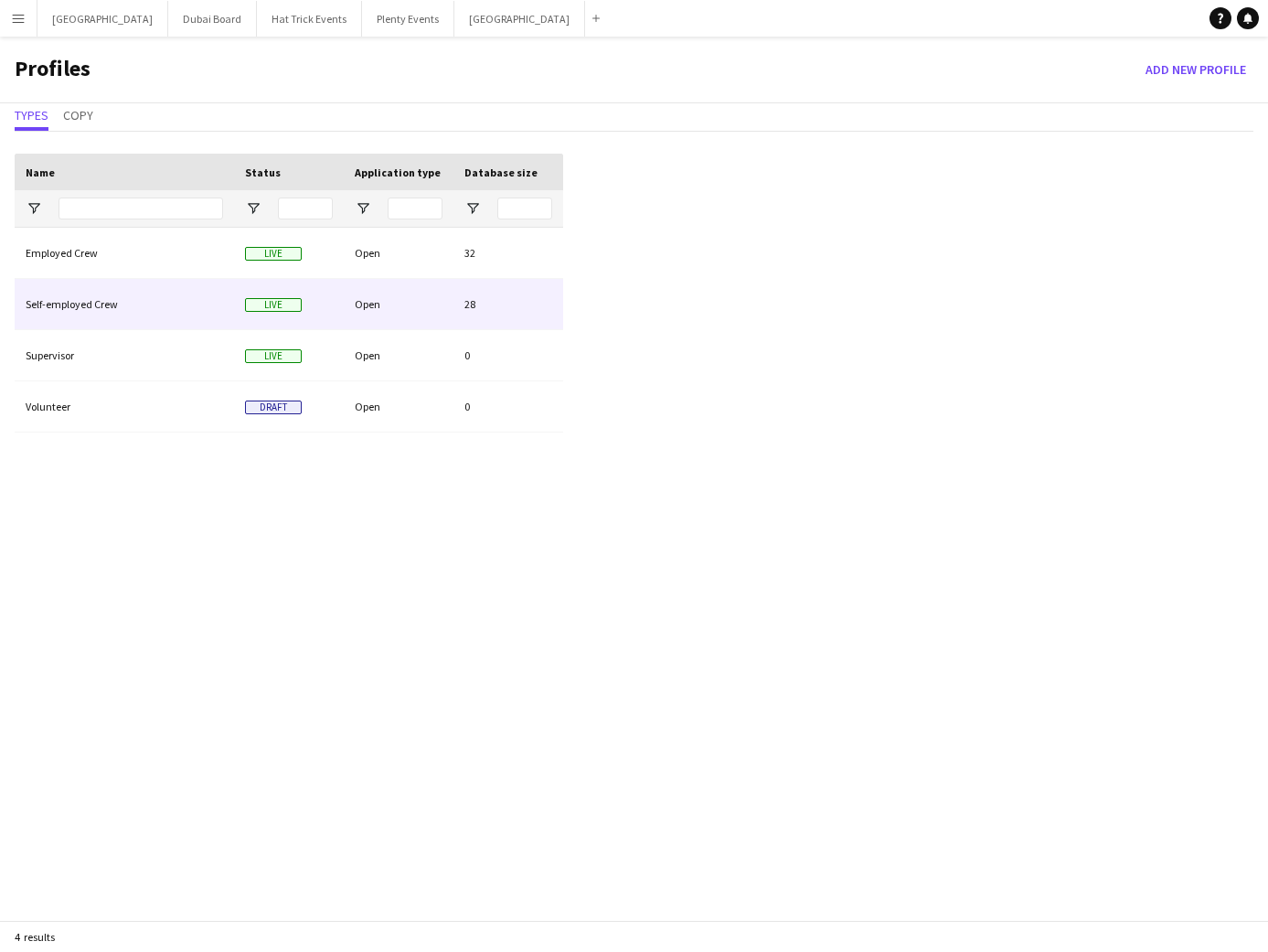
click at [404, 309] on div "Open" at bounding box center [399, 304] width 109 height 50
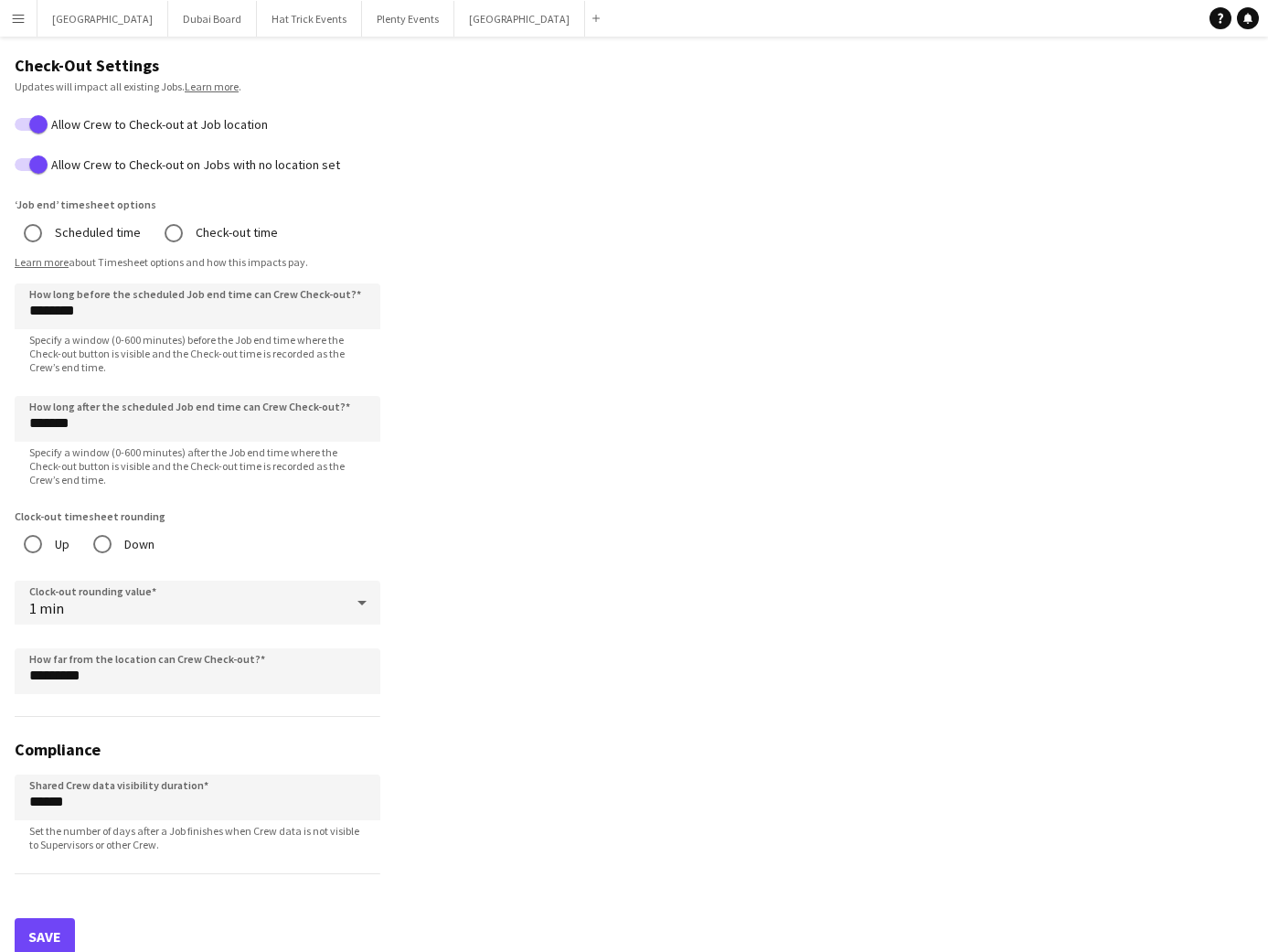
scroll to position [1374, 0]
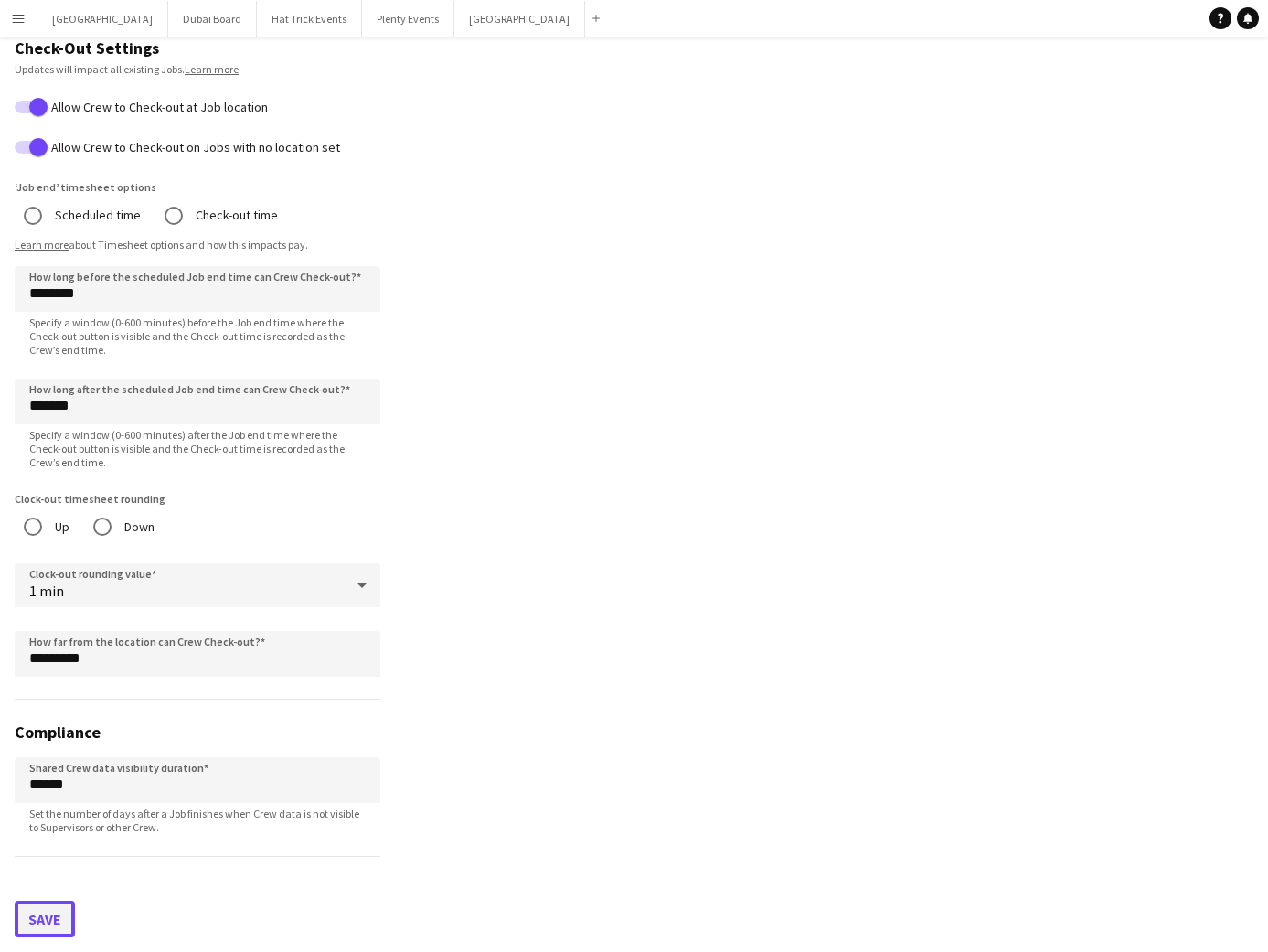
click at [57, 876] on button "Save" at bounding box center [44, 919] width 60 height 36
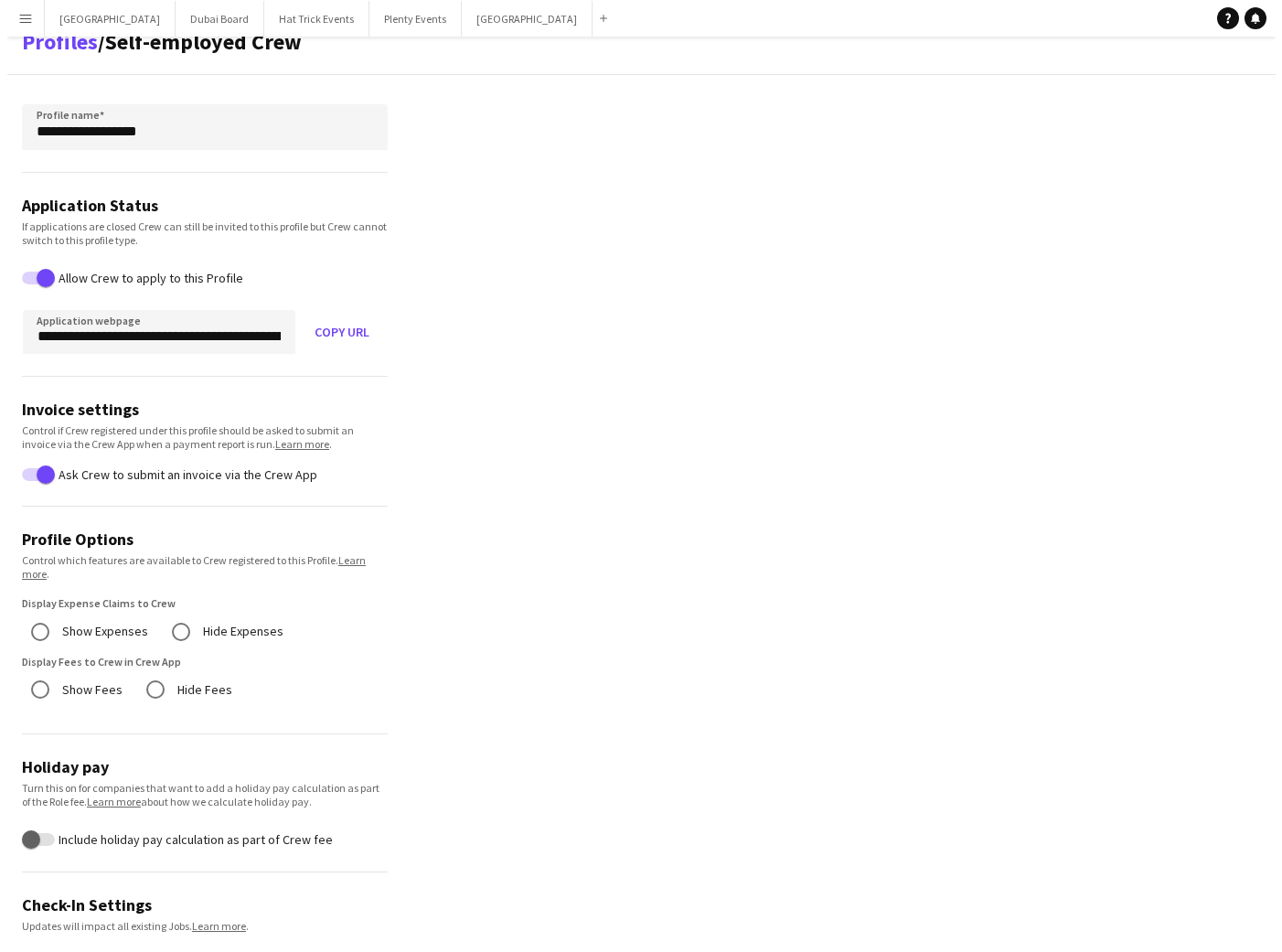
scroll to position [0, 0]
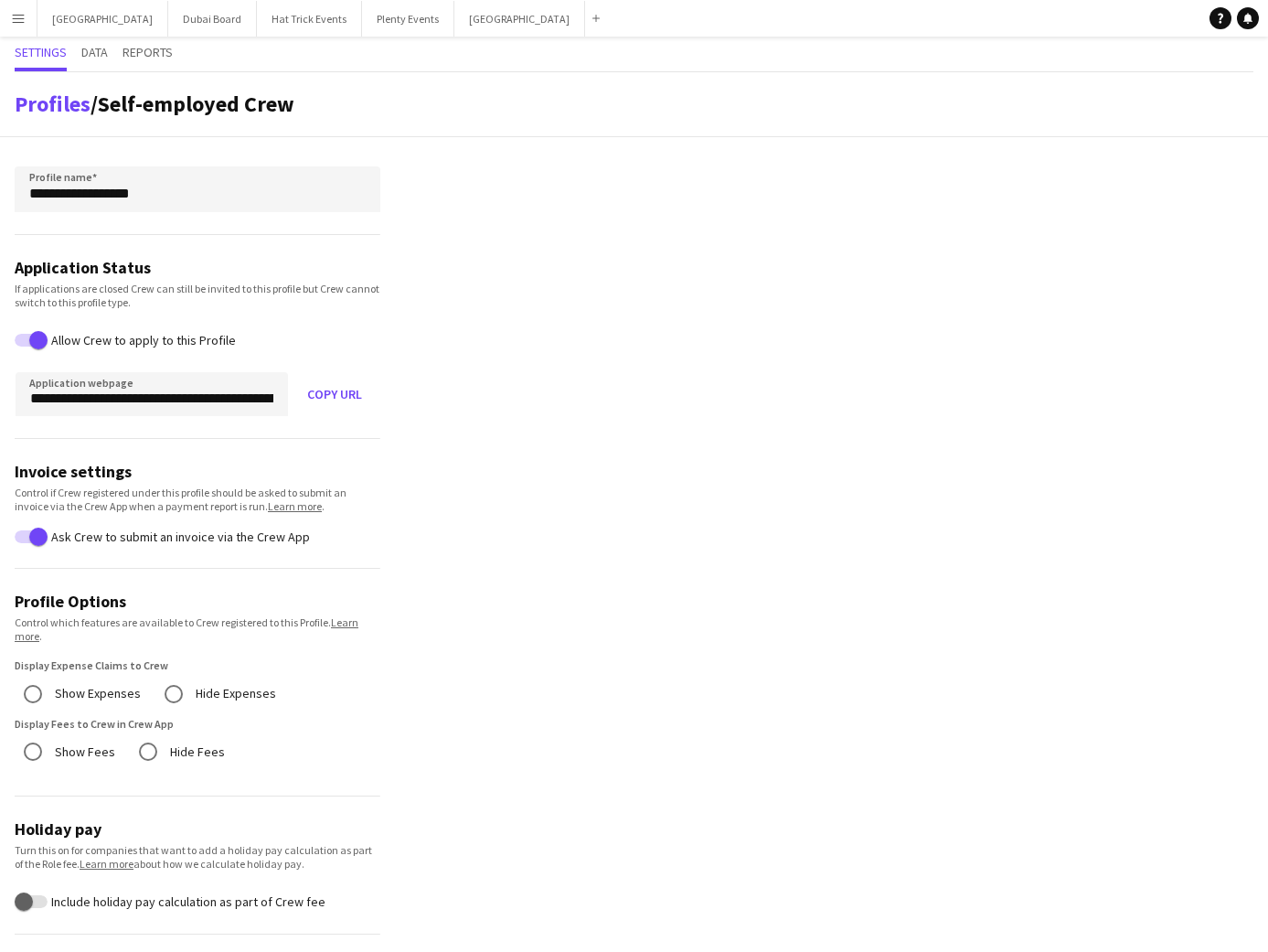
click at [18, 23] on app-icon "Menu" at bounding box center [19, 19] width 15 height 15
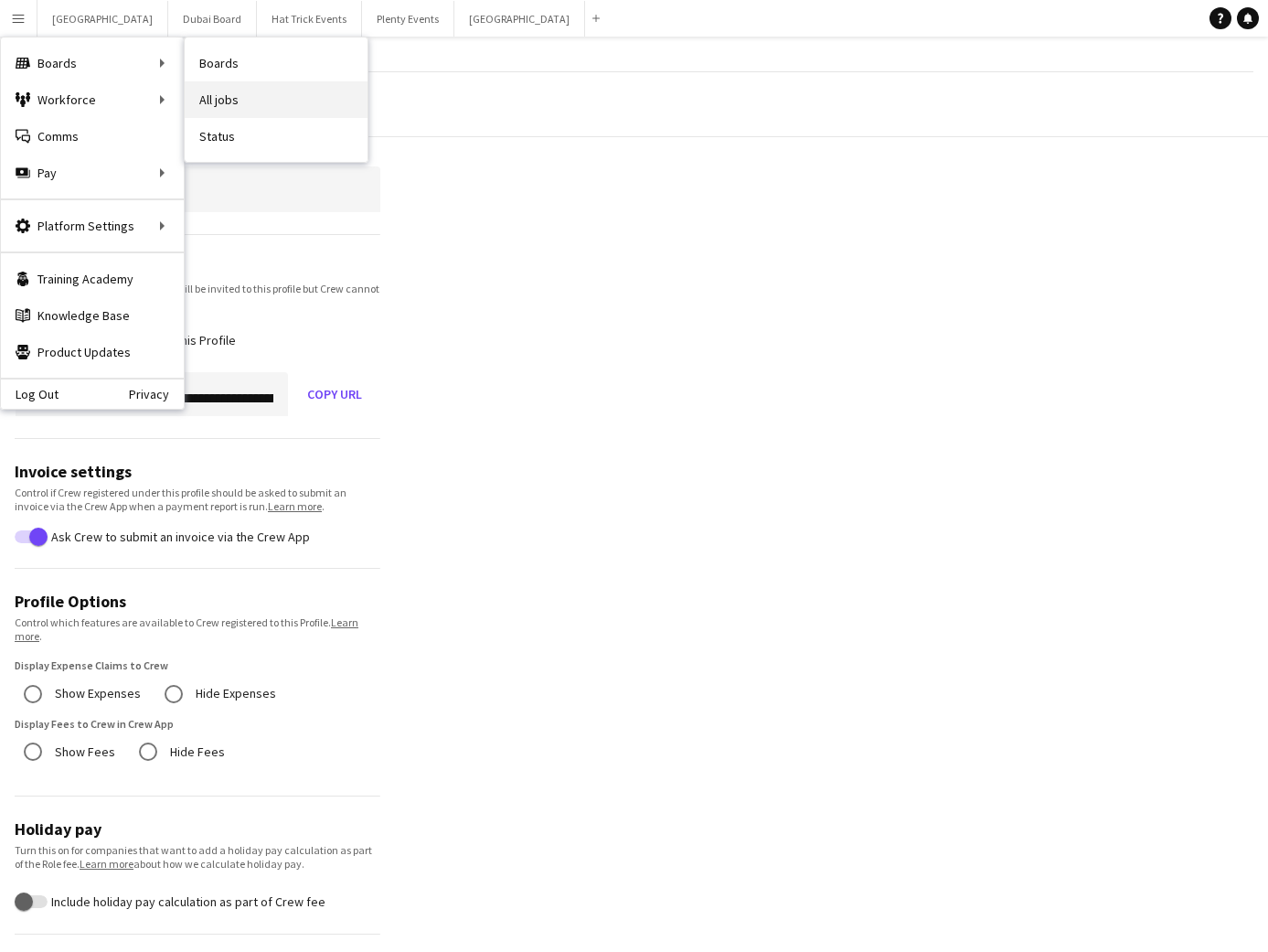
click at [226, 100] on link "All jobs" at bounding box center [275, 99] width 183 height 36
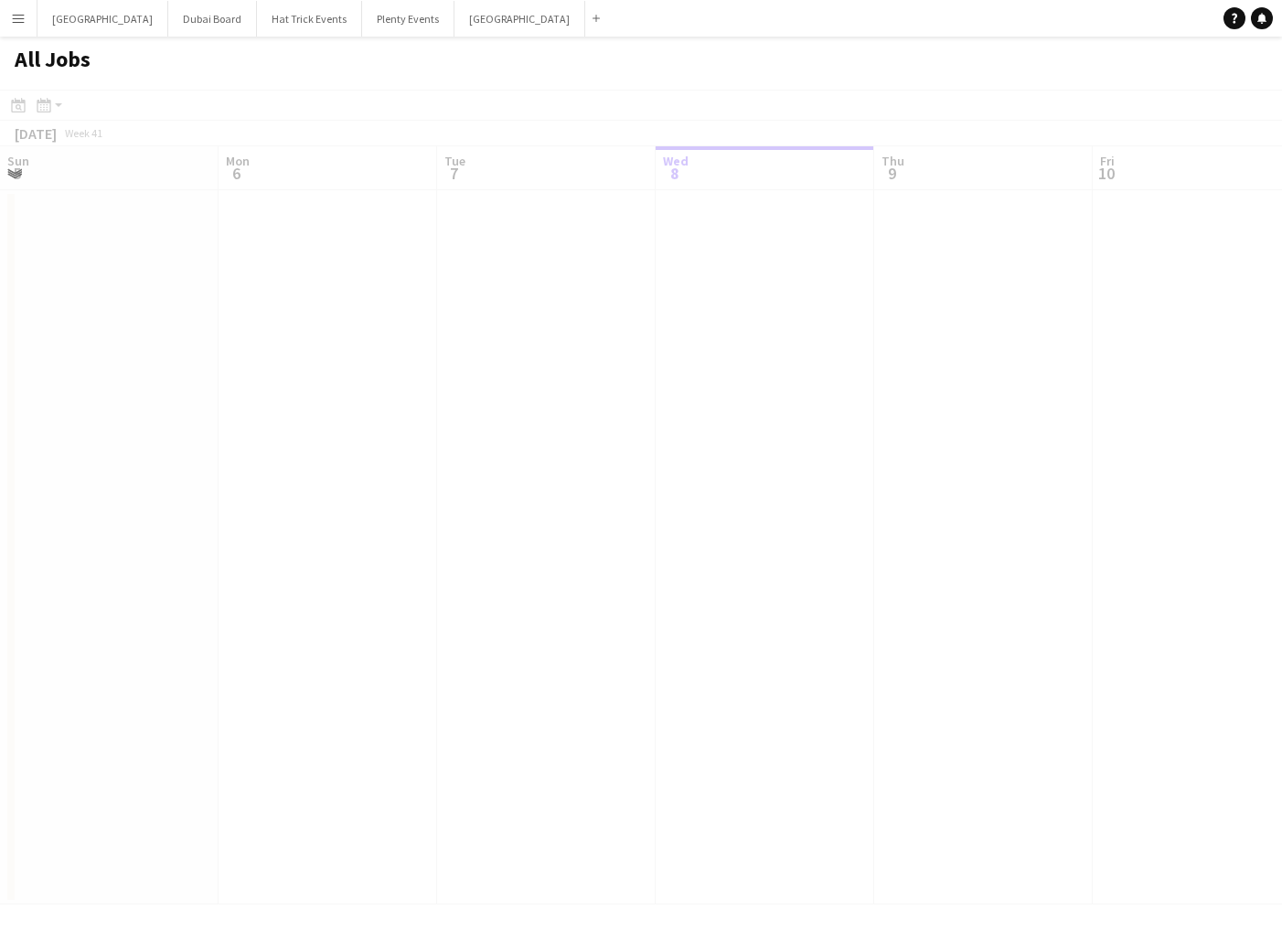
scroll to position [0, 438]
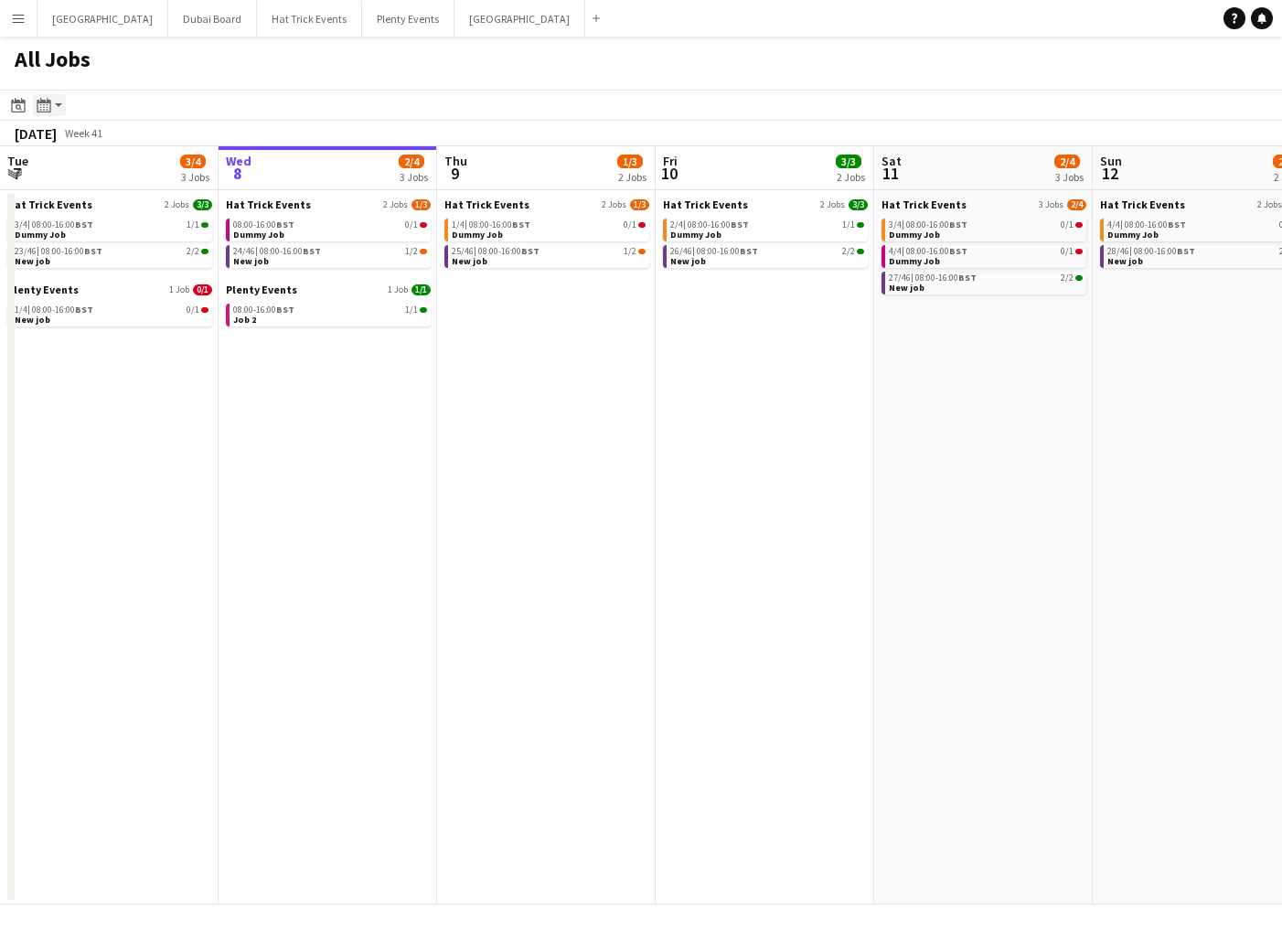
click at [56, 107] on app-action-btn "Month view / Day view" at bounding box center [50, 106] width 33 height 22
click at [82, 202] on link "Month view" at bounding box center [98, 203] width 101 height 17
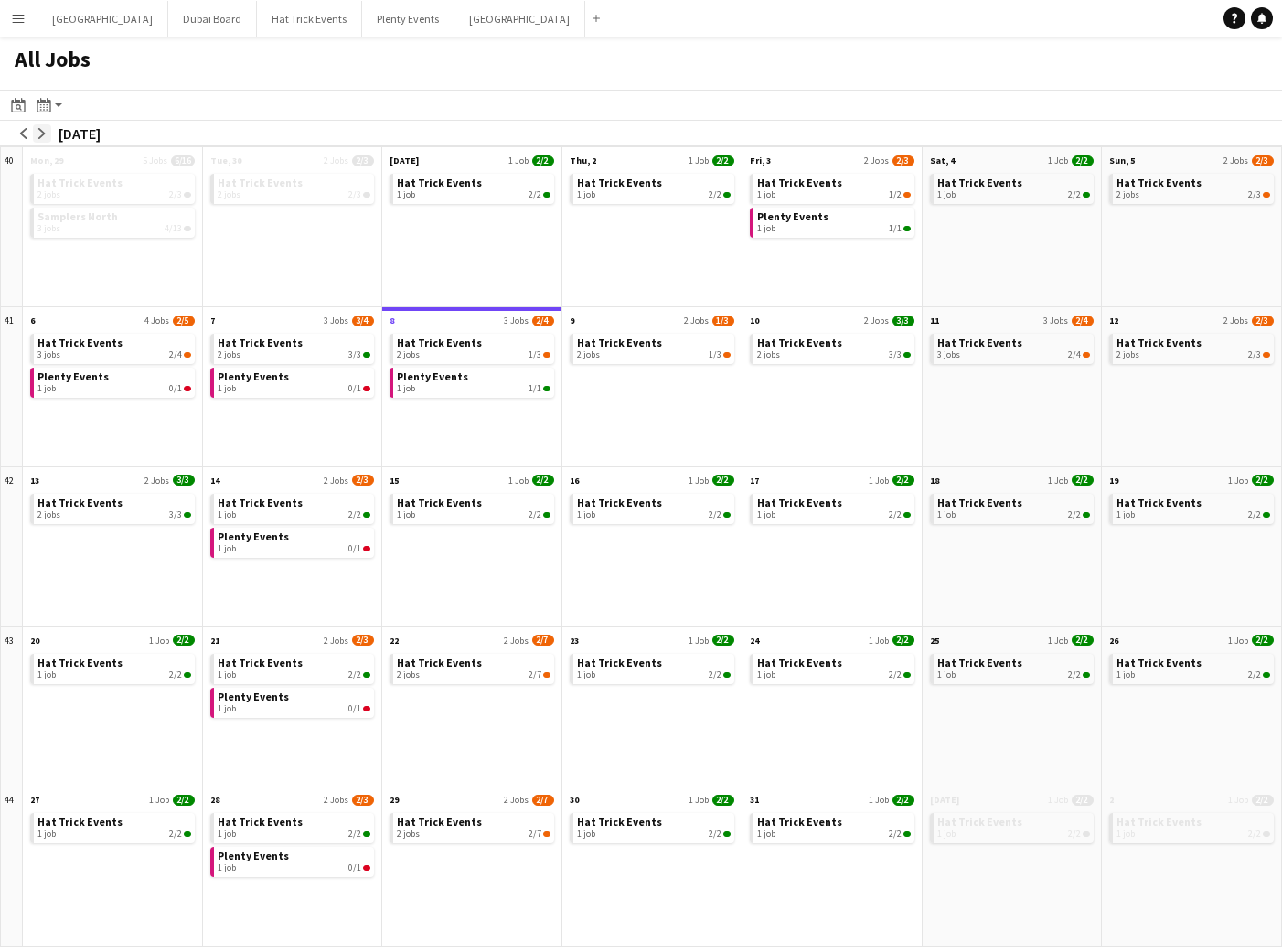
click at [37, 133] on app-icon "arrow-right" at bounding box center [42, 133] width 11 height 11
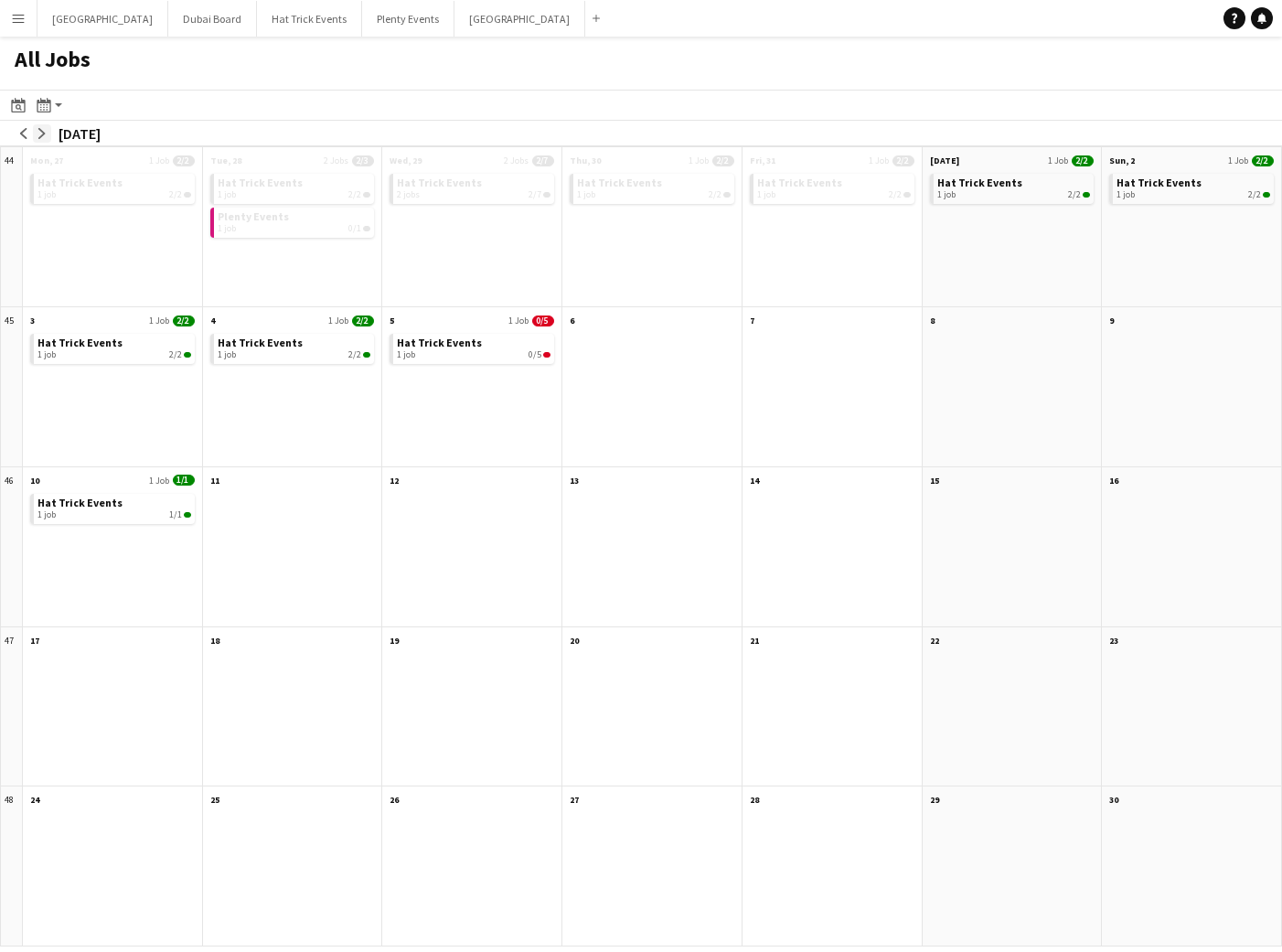
click at [38, 136] on app-icon "arrow-right" at bounding box center [42, 133] width 11 height 11
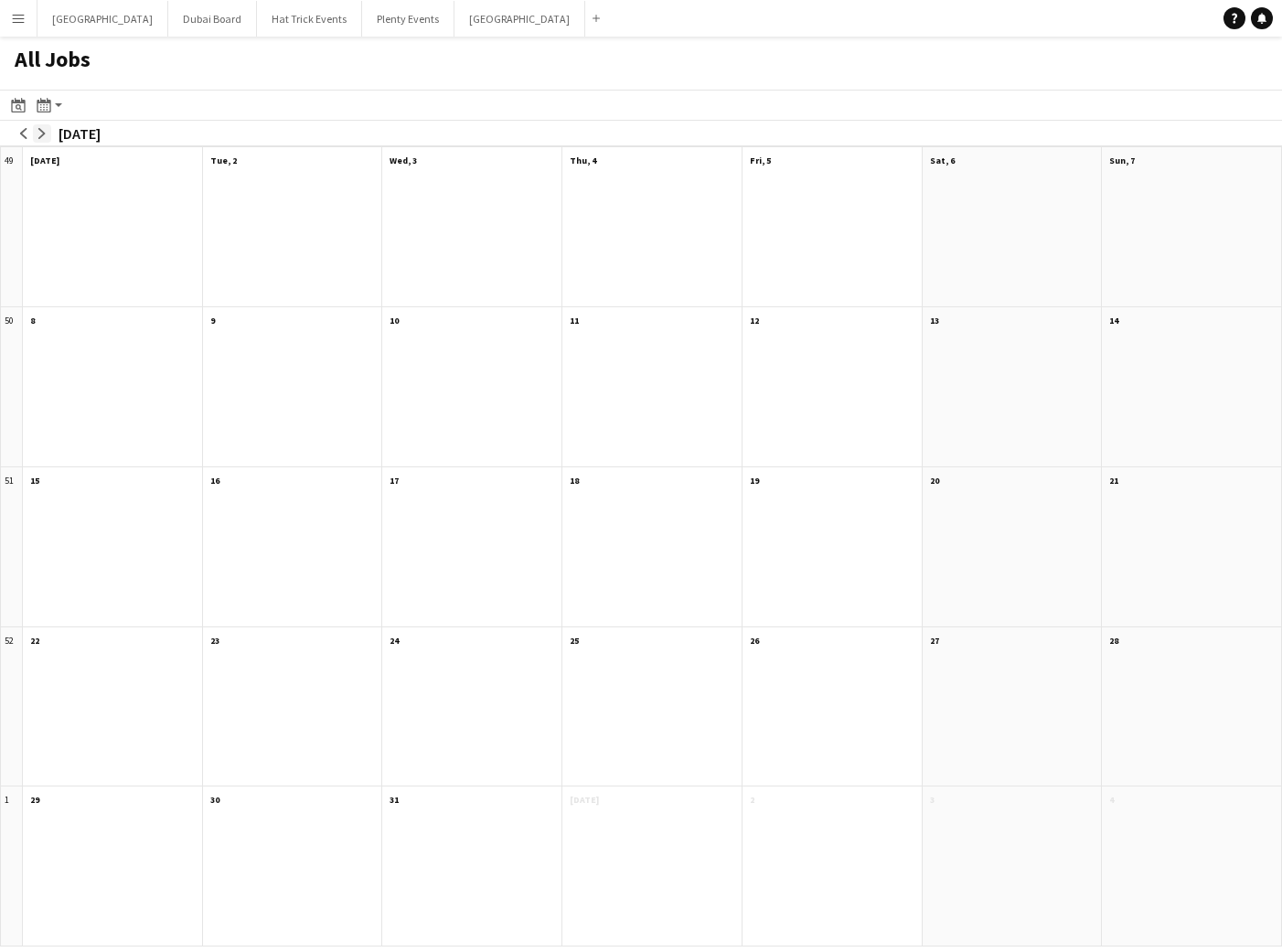
click at [38, 136] on app-icon "arrow-right" at bounding box center [42, 133] width 11 height 11
click at [22, 133] on app-icon "arrow-left" at bounding box center [24, 133] width 11 height 11
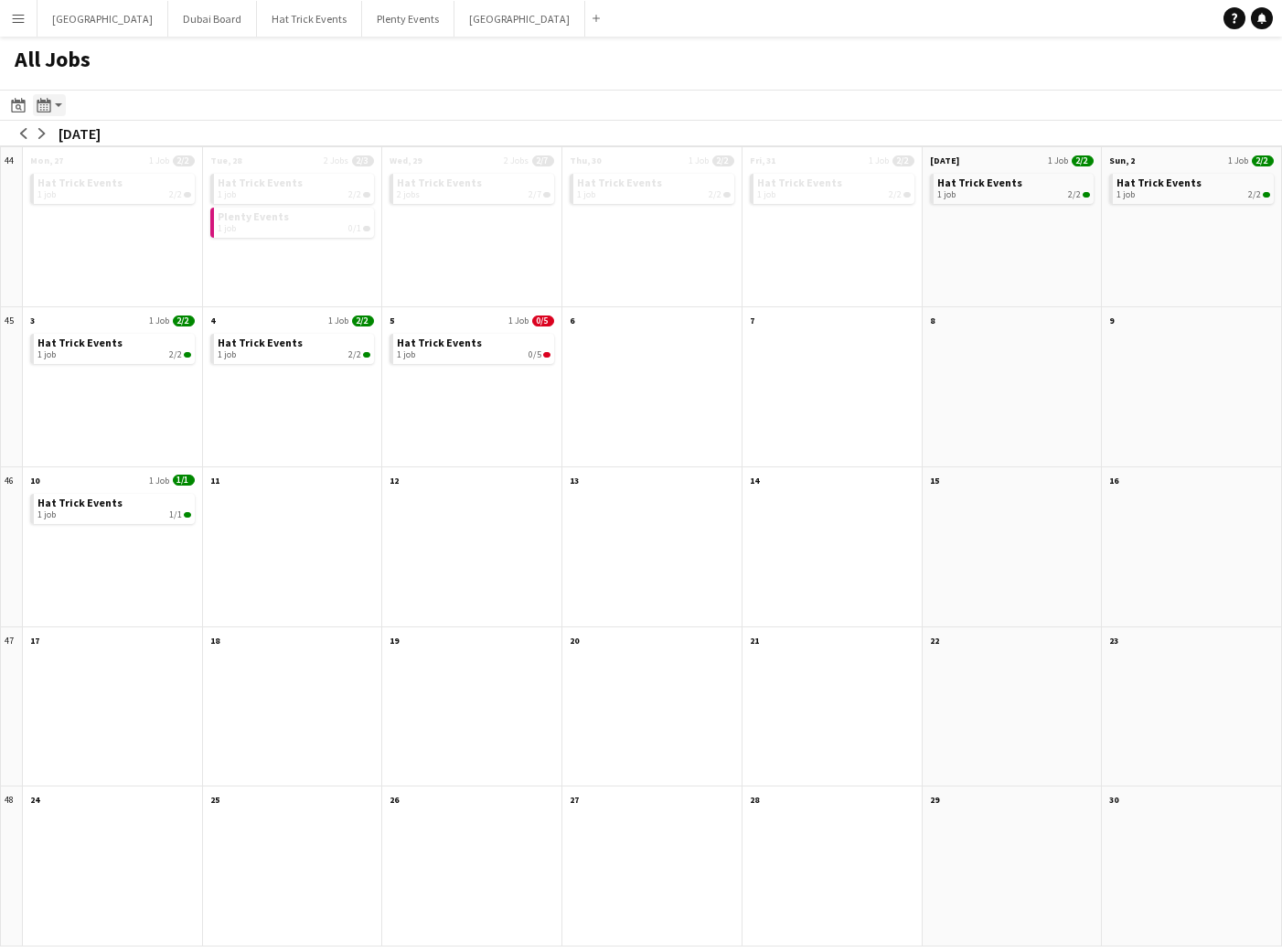
click at [58, 111] on app-action-btn "Month view / Day view" at bounding box center [50, 106] width 33 height 22
click at [95, 143] on link "Day view by Board" at bounding box center [98, 140] width 101 height 17
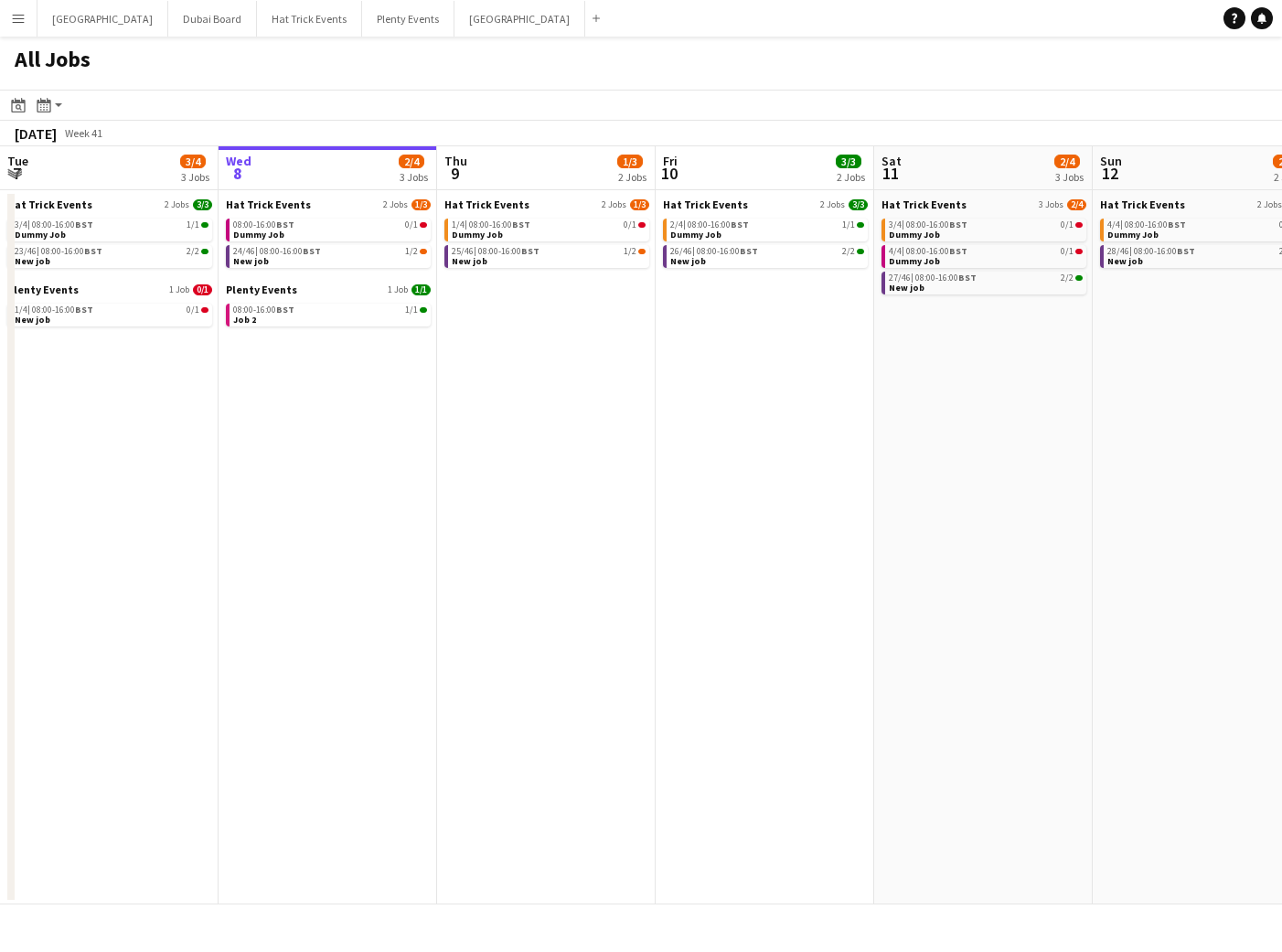
click at [24, 19] on app-icon "Menu" at bounding box center [19, 19] width 15 height 15
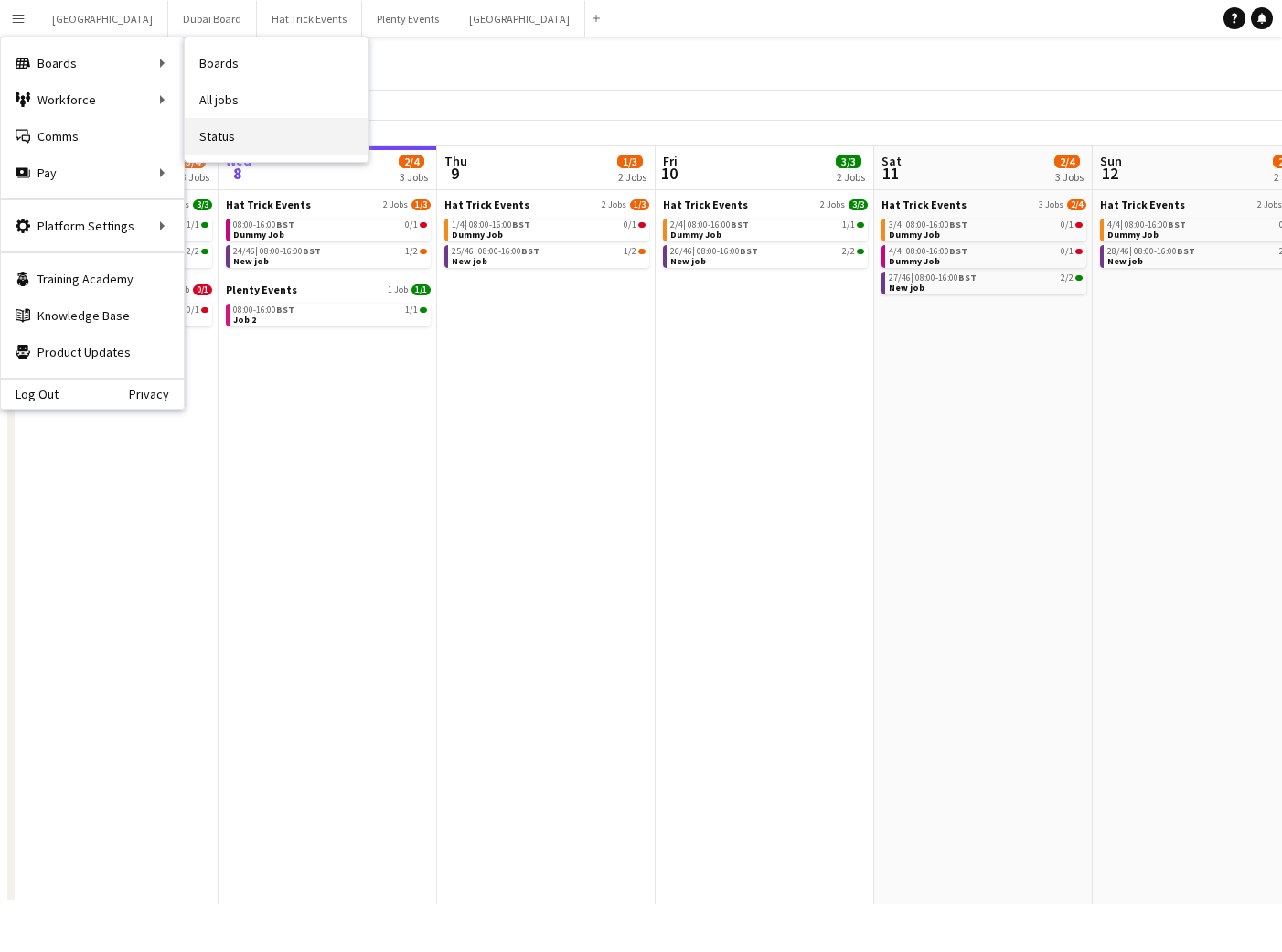
click at [223, 140] on link "Status" at bounding box center [275, 135] width 183 height 36
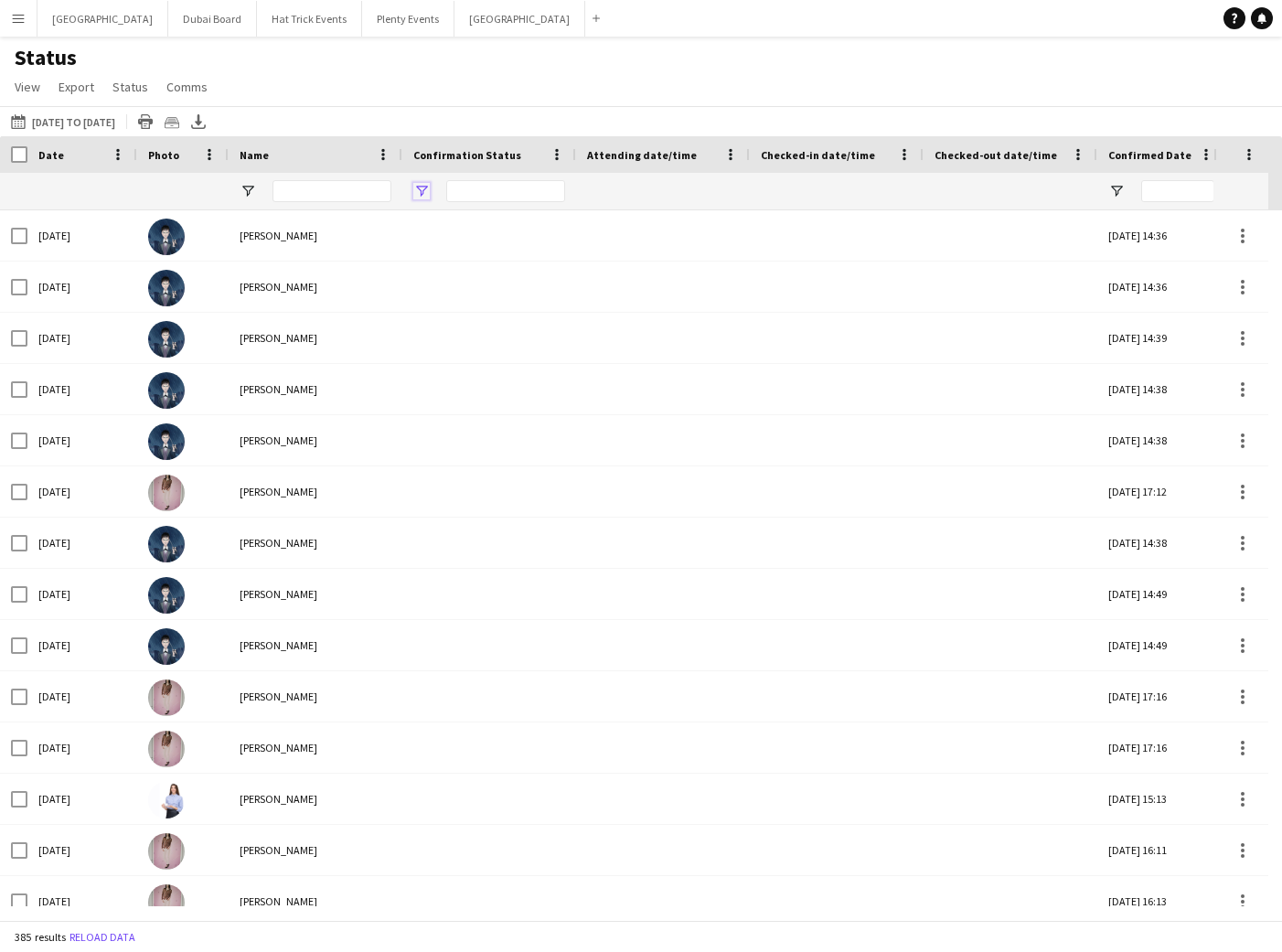
click at [425, 187] on span "Open Filter Menu" at bounding box center [422, 191] width 17 height 17
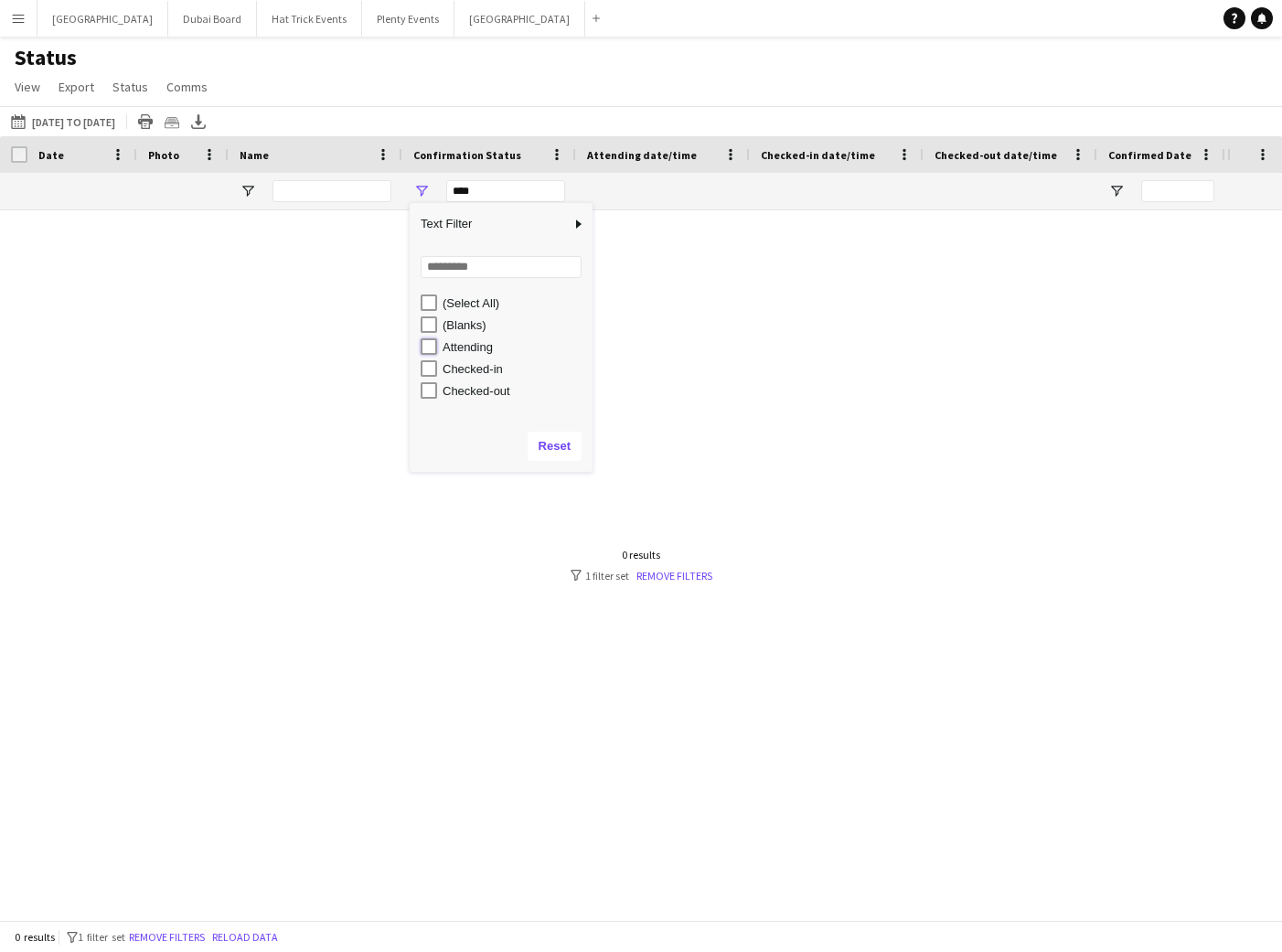
type input "**********"
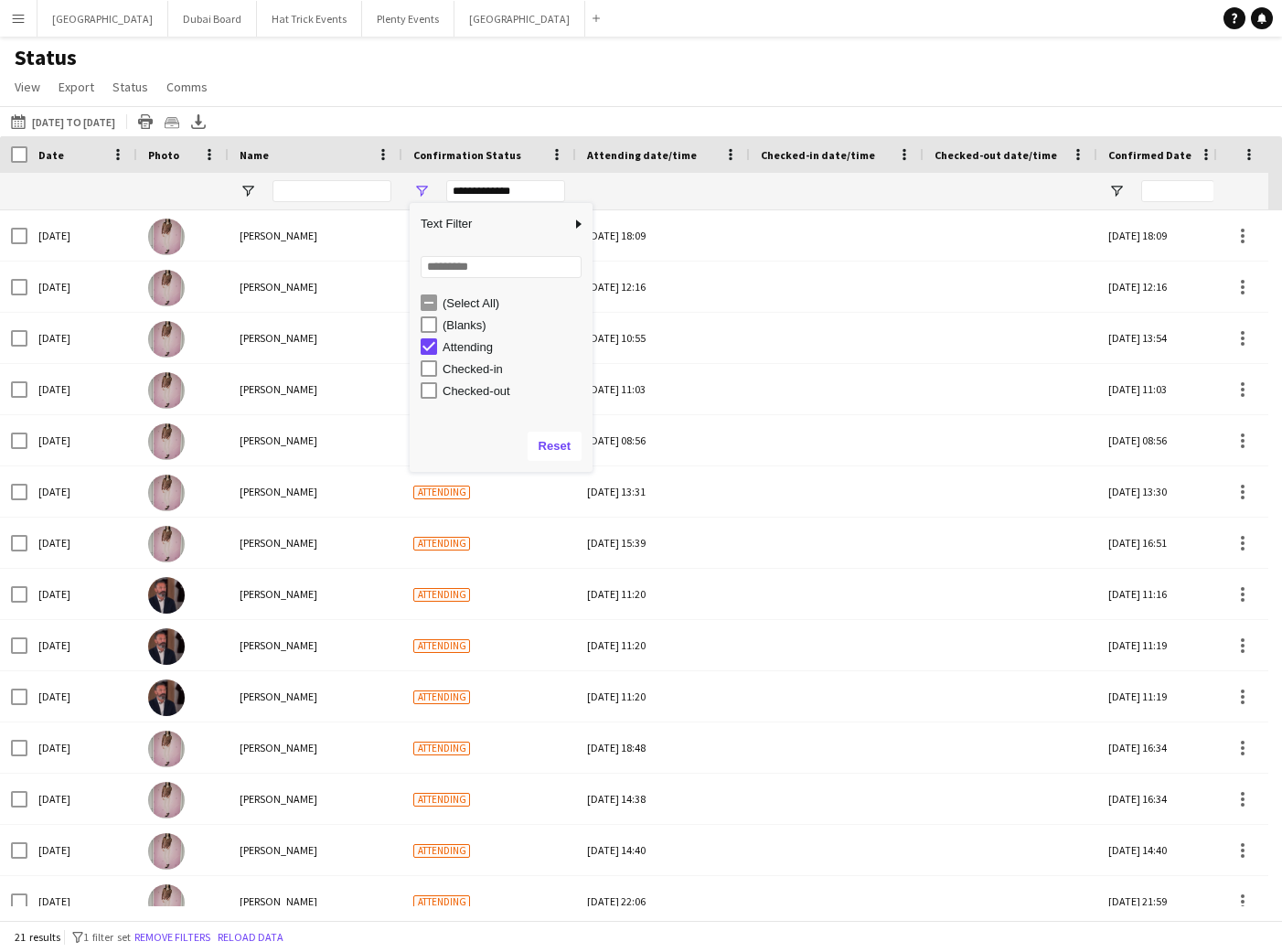
click at [463, 77] on div "Status View Views Default view Attending Confirmed Crew Crew Basics Crew detail…" at bounding box center [641, 74] width 1282 height 62
click at [17, 22] on app-icon "Menu" at bounding box center [19, 19] width 15 height 15
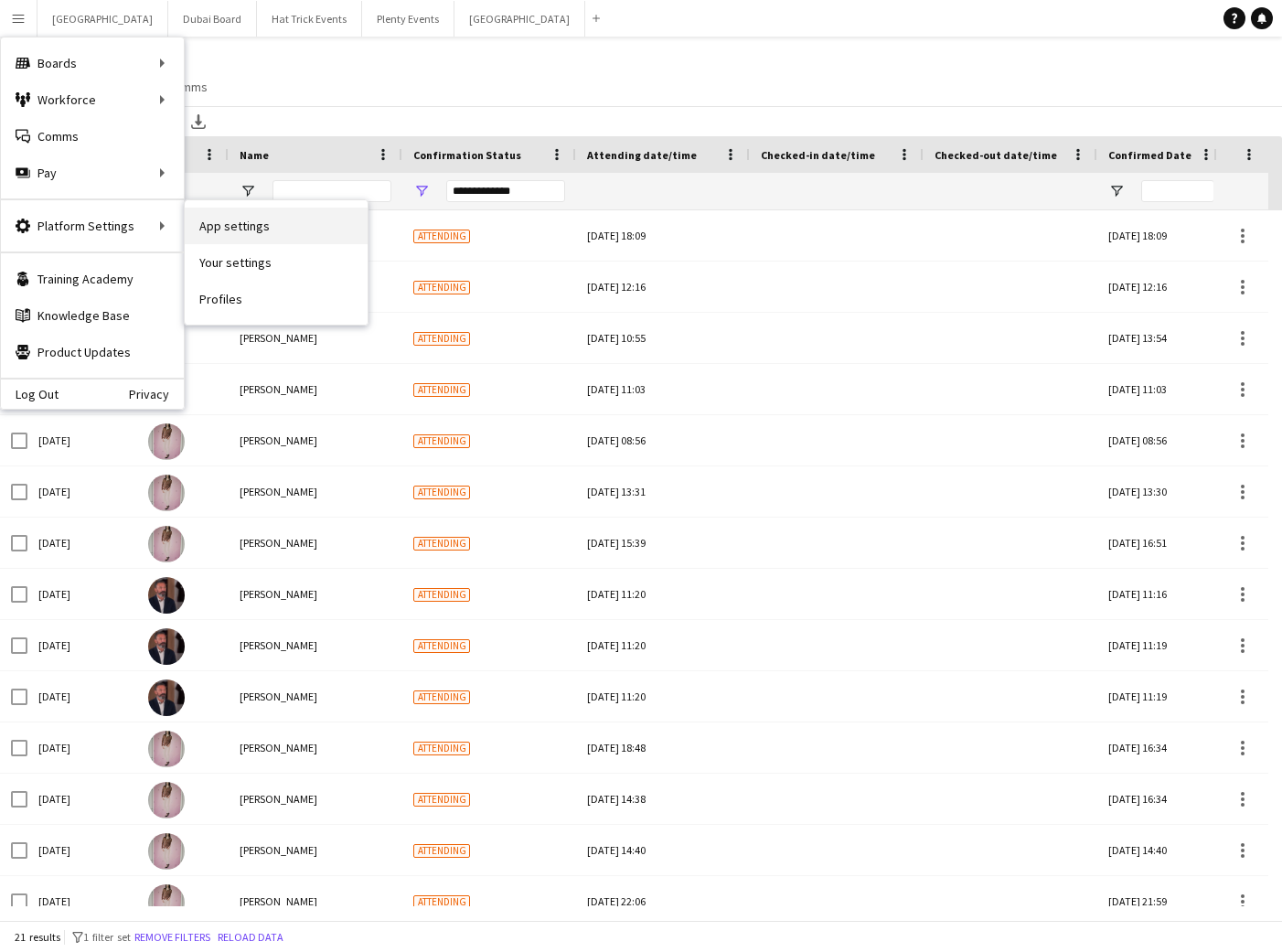
click at [235, 227] on link "App settings" at bounding box center [275, 225] width 183 height 36
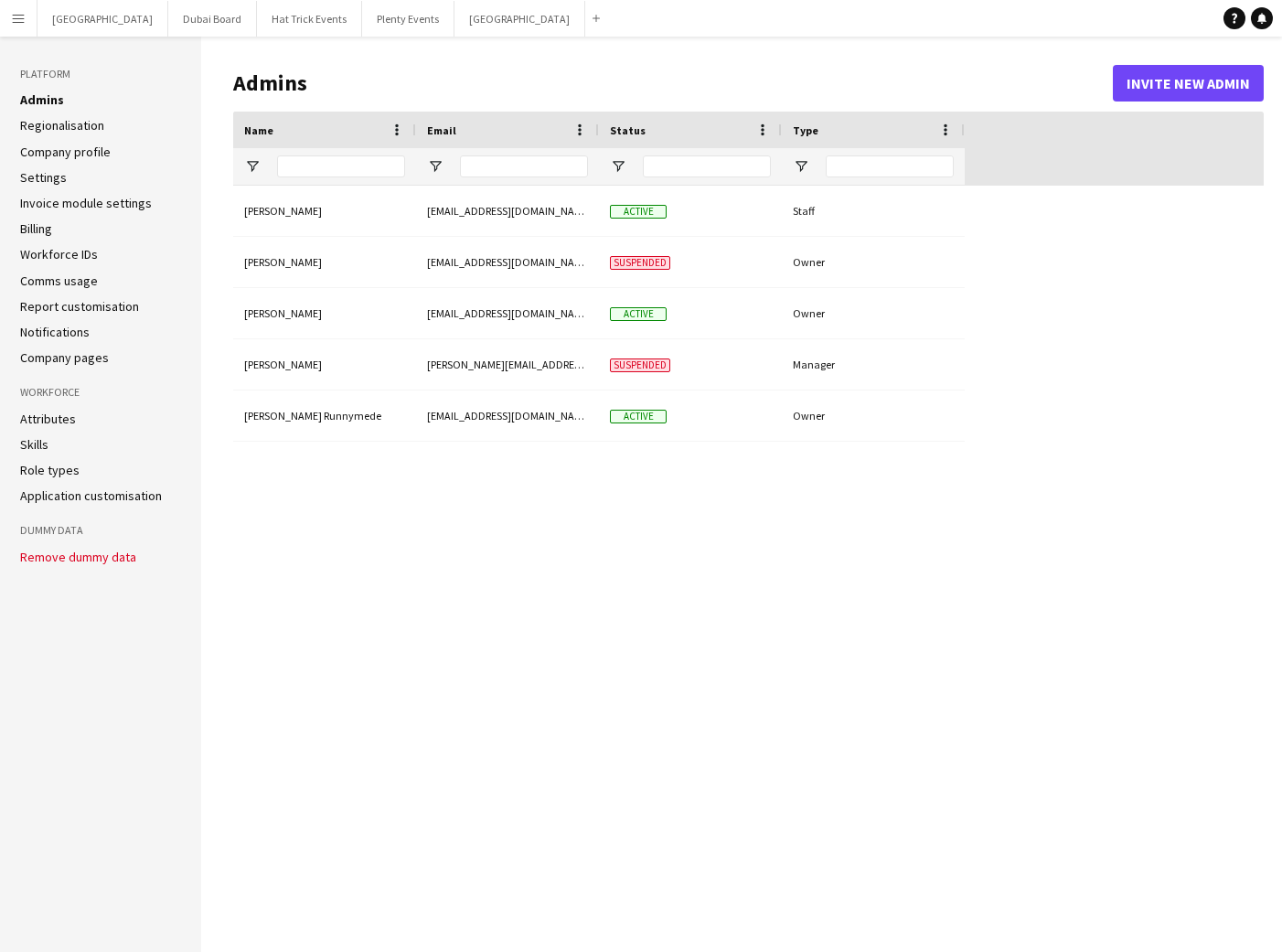
type input "**********"
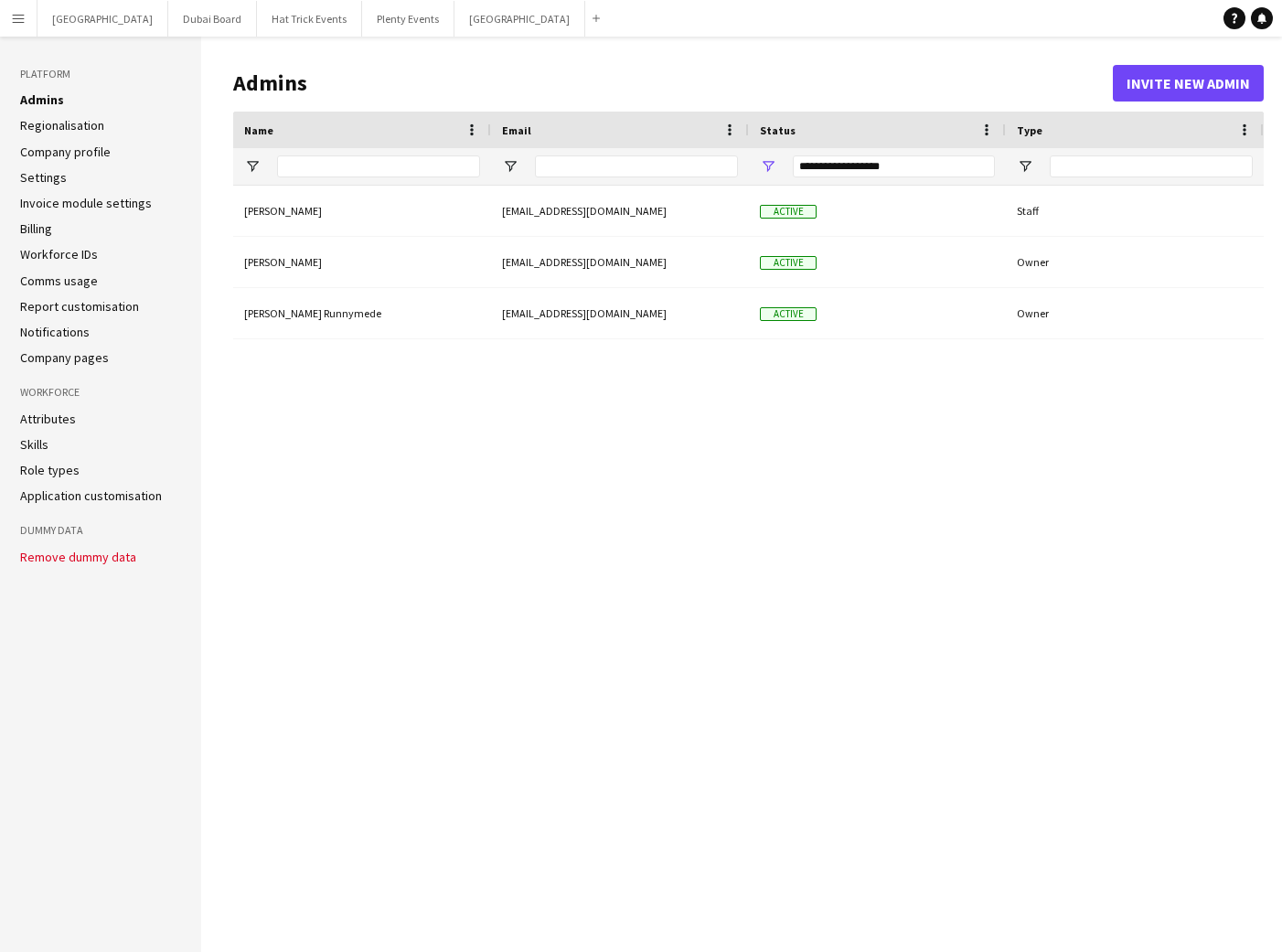
click at [49, 177] on link "Settings" at bounding box center [44, 178] width 46 height 17
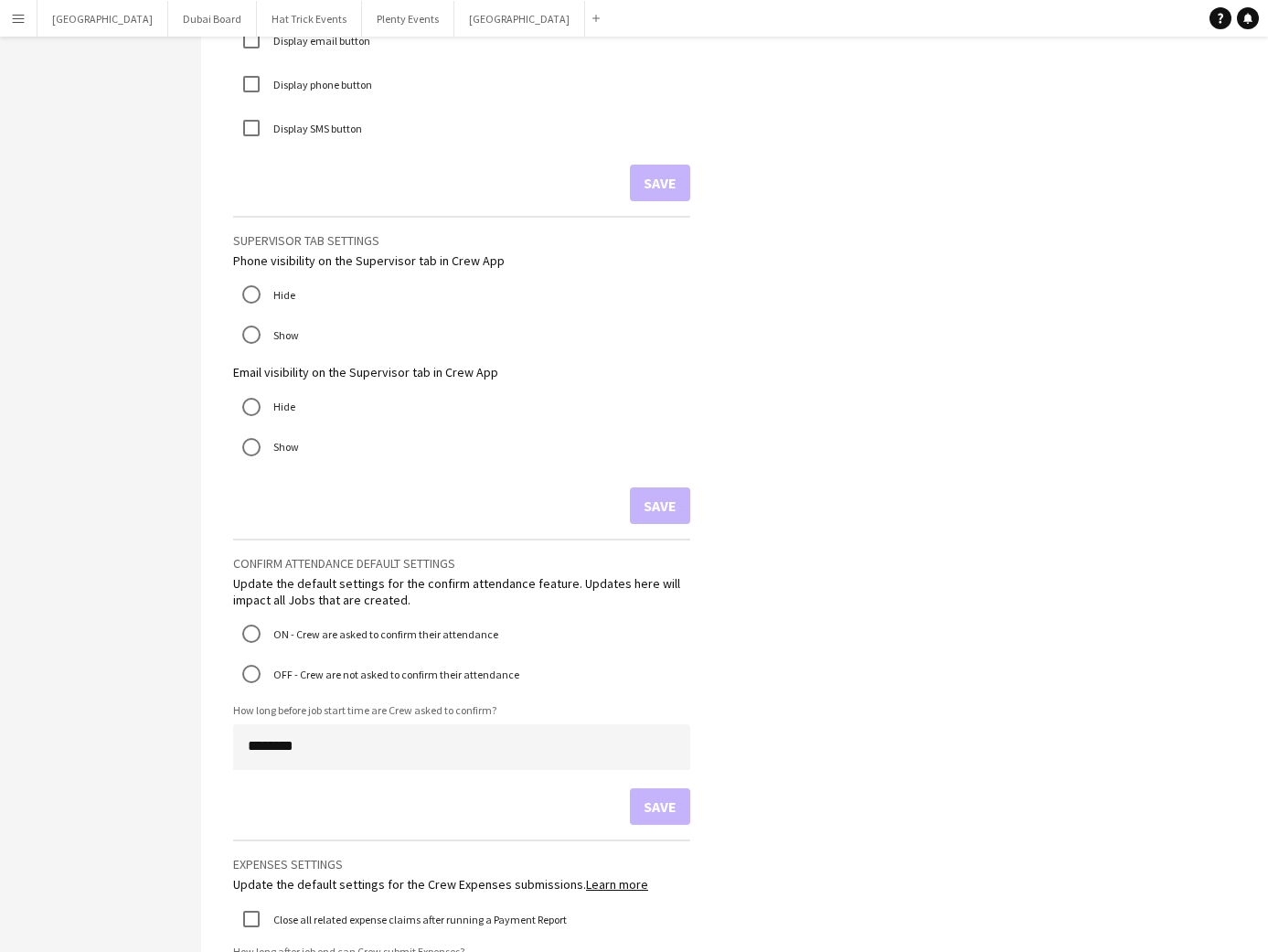
scroll to position [852, 0]
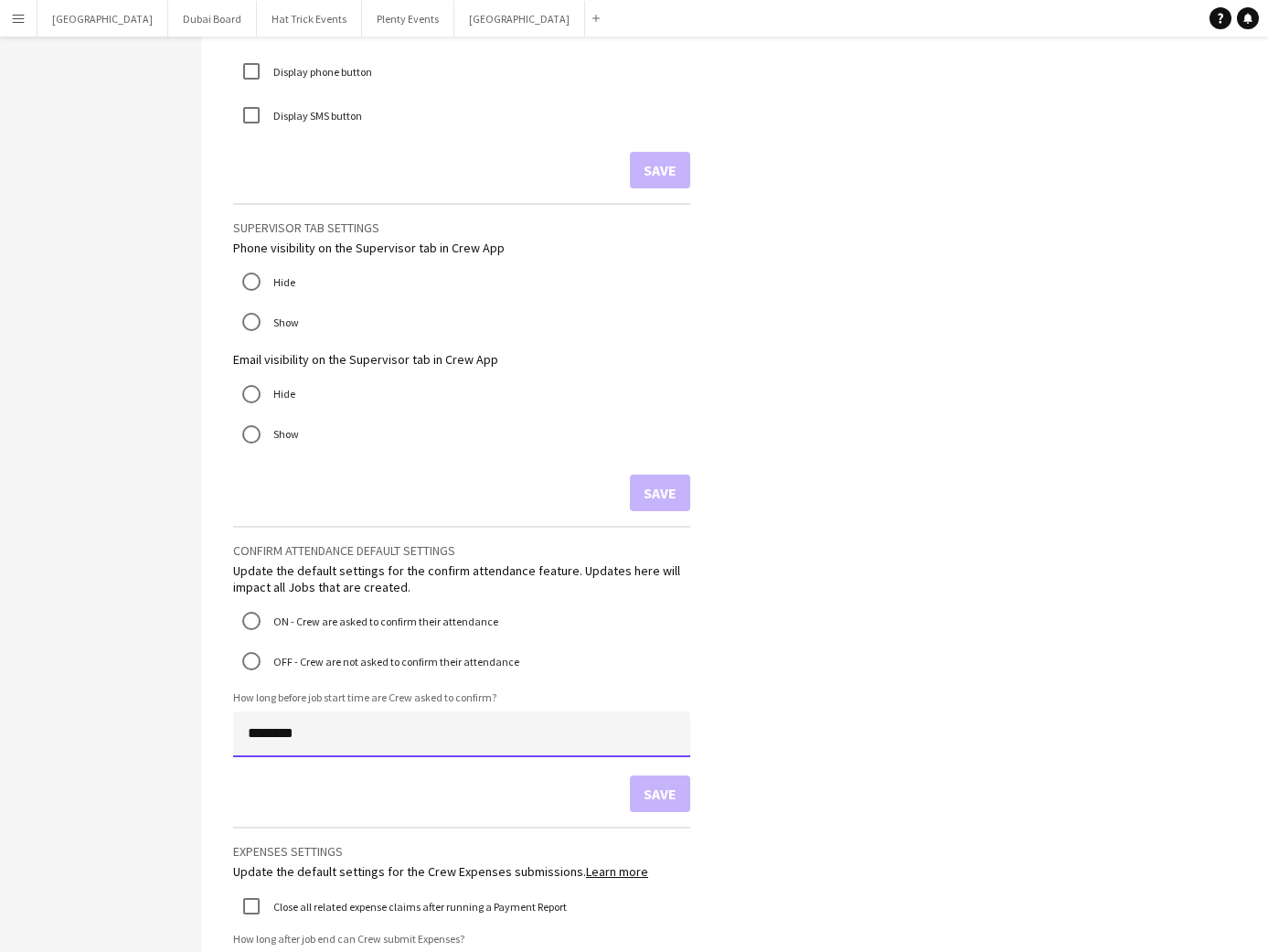
click at [326, 732] on input "********" at bounding box center [462, 734] width 457 height 45
drag, startPoint x: 246, startPoint y: 737, endPoint x: 257, endPoint y: 739, distance: 11.2
click at [257, 739] on input "********" at bounding box center [462, 734] width 457 height 45
click at [418, 730] on input "********" at bounding box center [462, 734] width 457 height 45
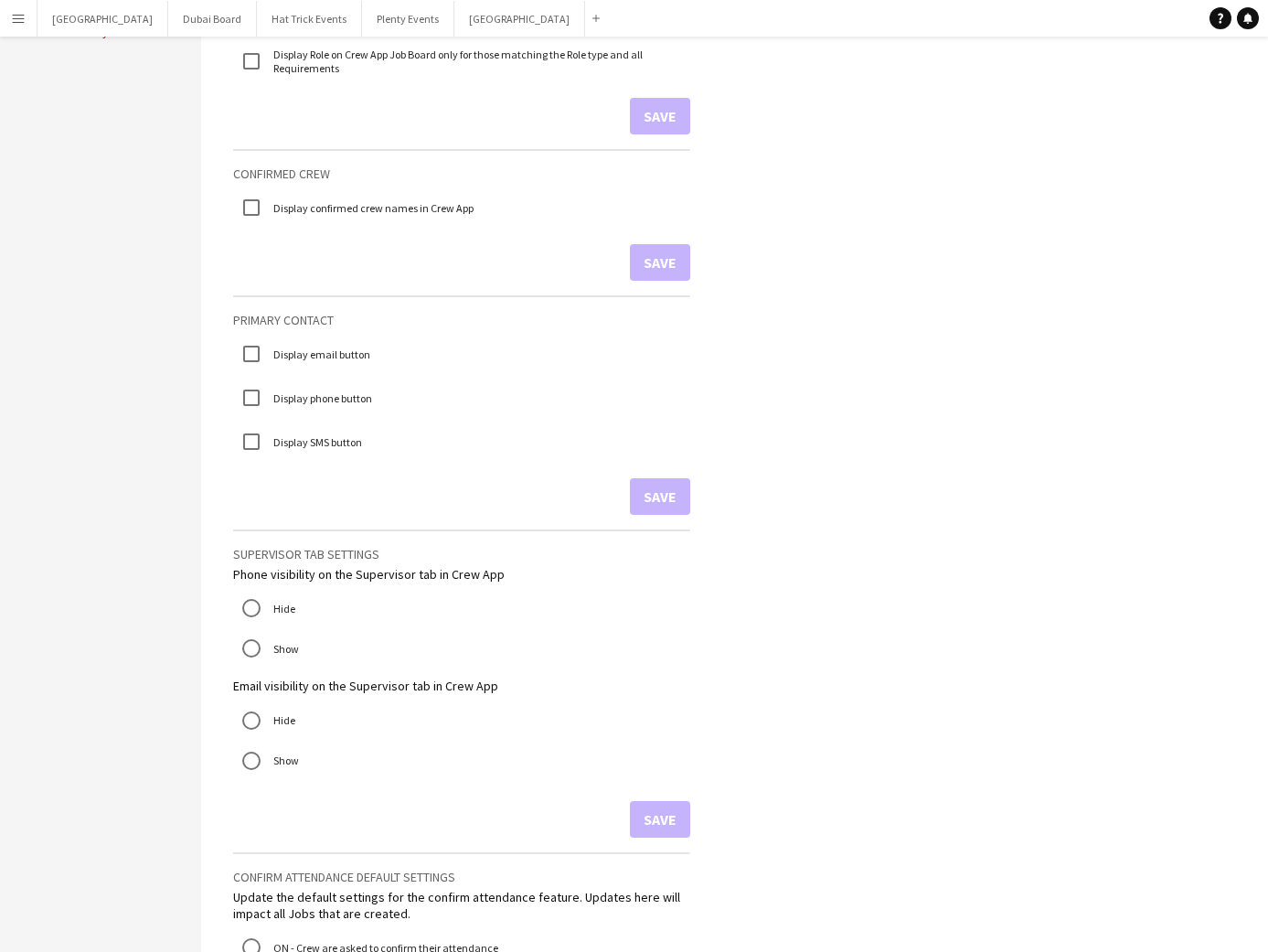
scroll to position [340, 0]
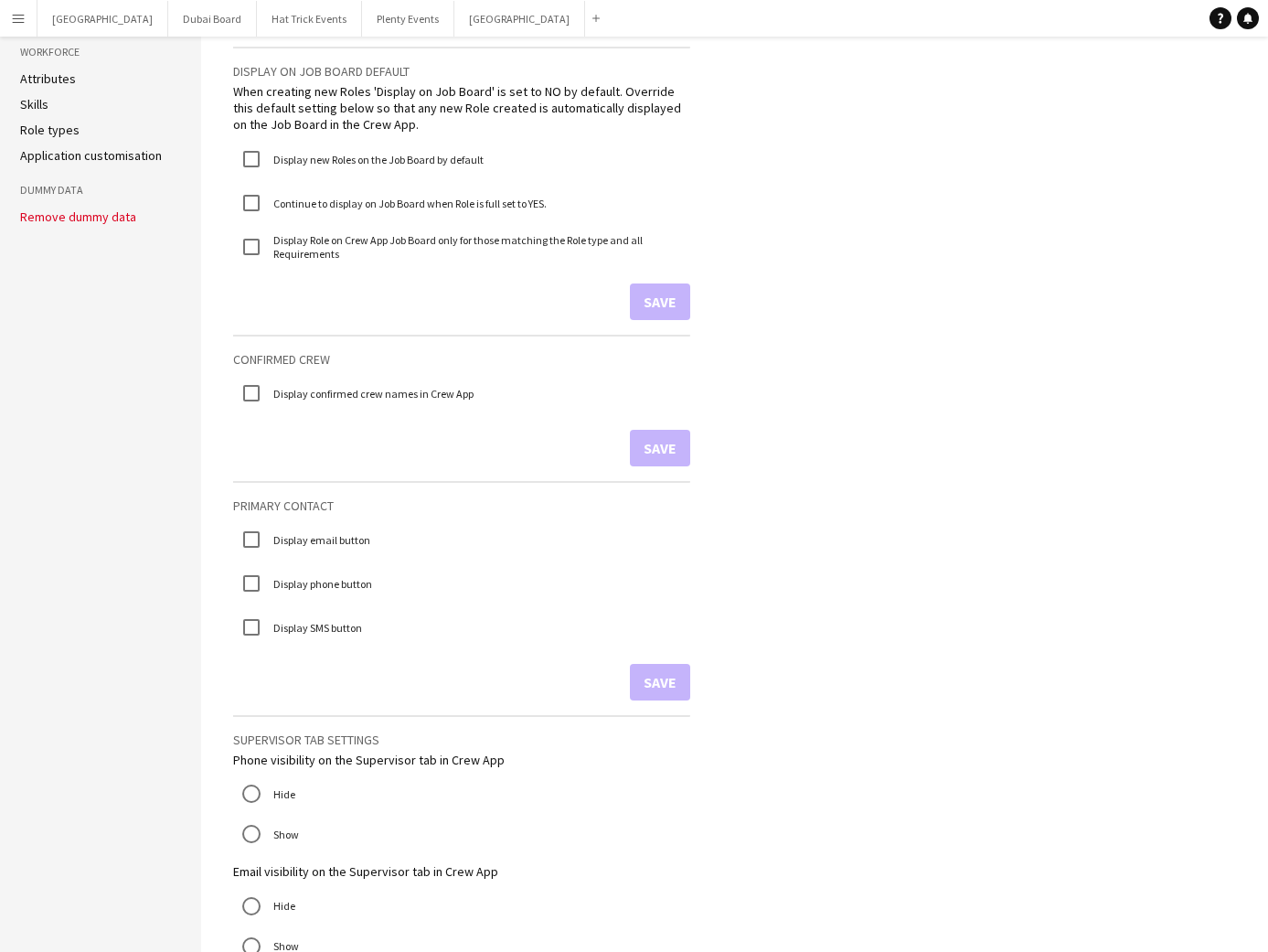
click at [15, 21] on app-icon "Menu" at bounding box center [19, 19] width 15 height 15
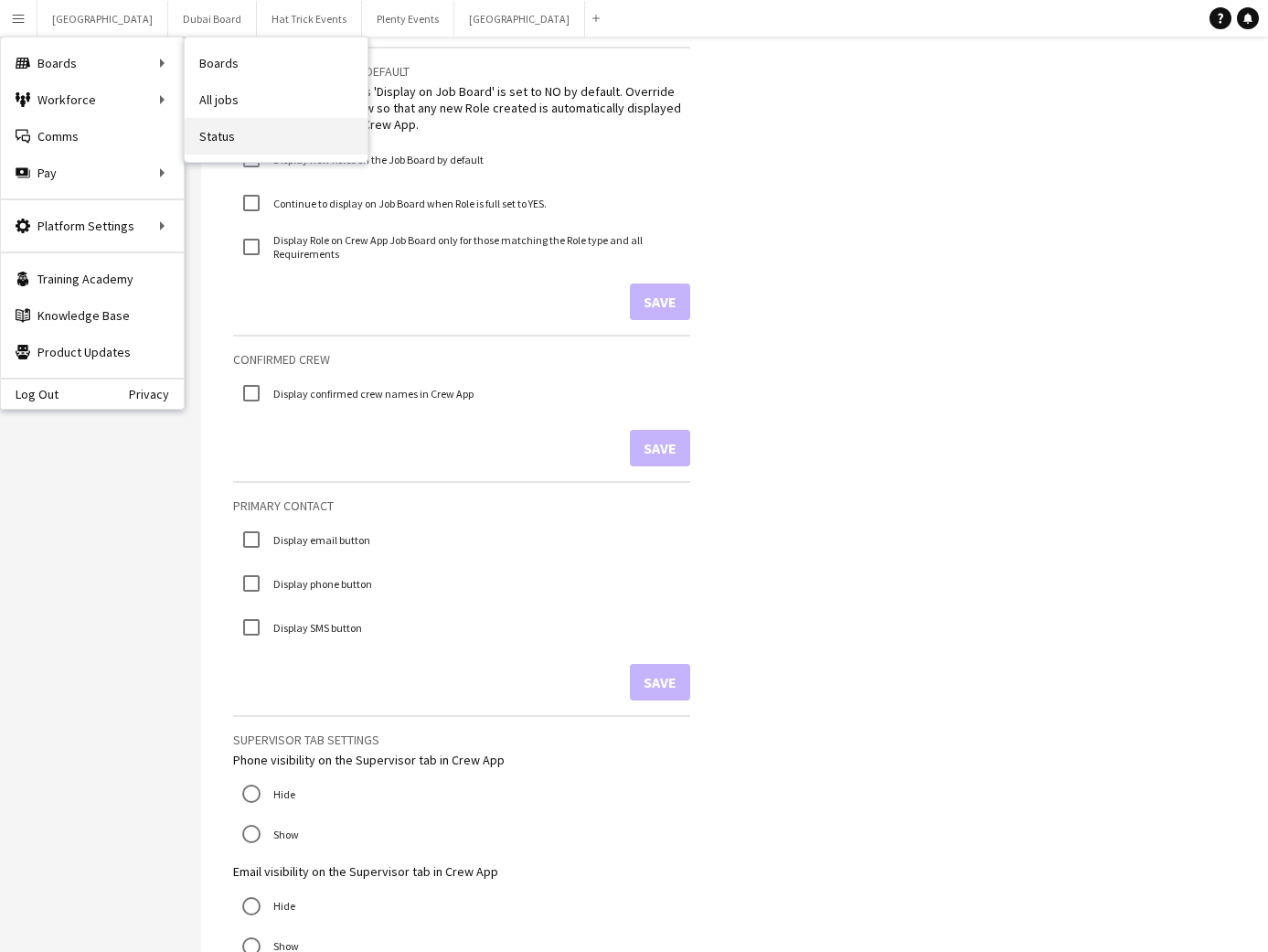
click at [214, 144] on link "Status" at bounding box center [275, 135] width 183 height 36
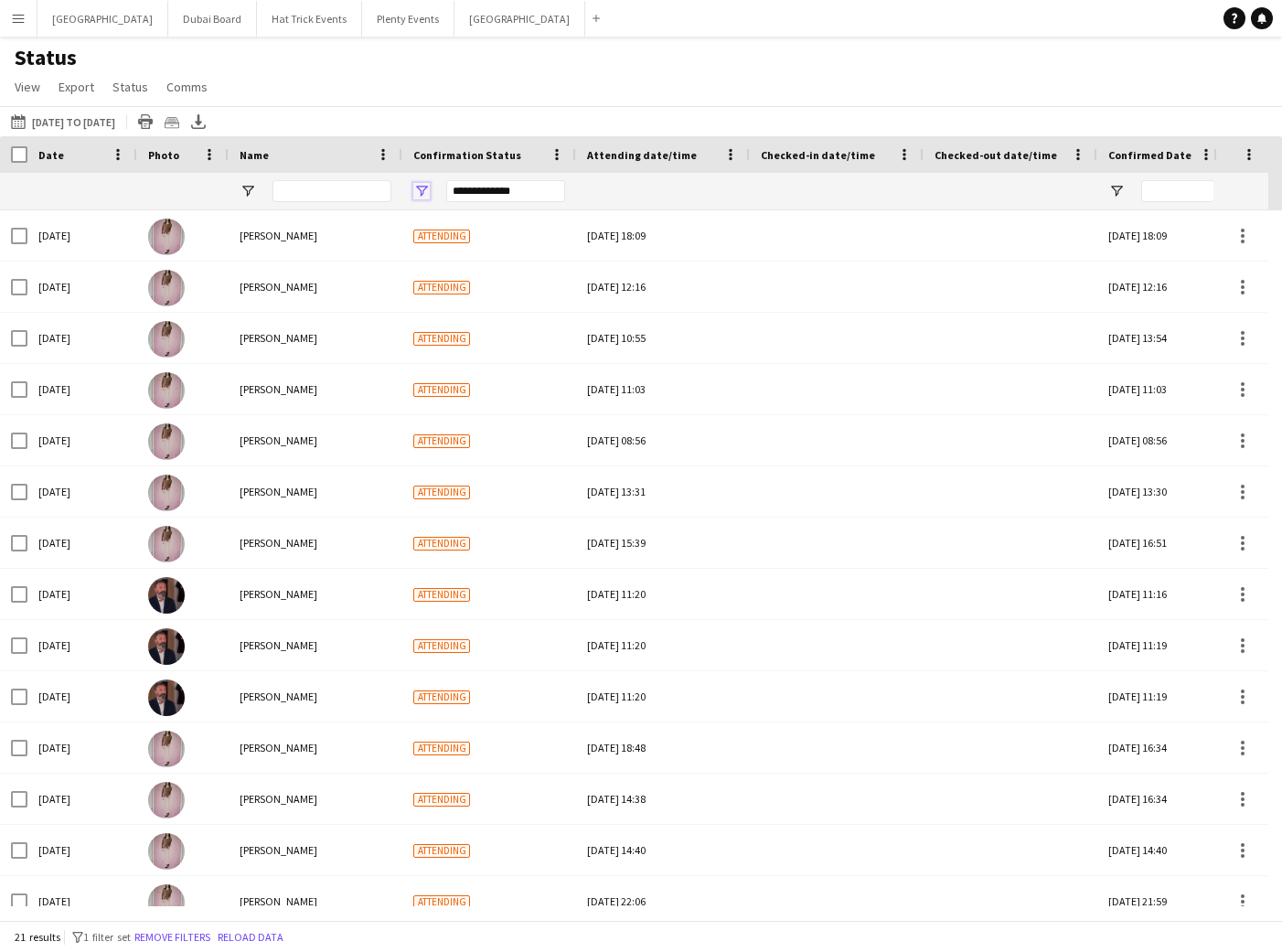
click at [420, 190] on span "Open Filter Menu" at bounding box center [422, 191] width 17 height 17
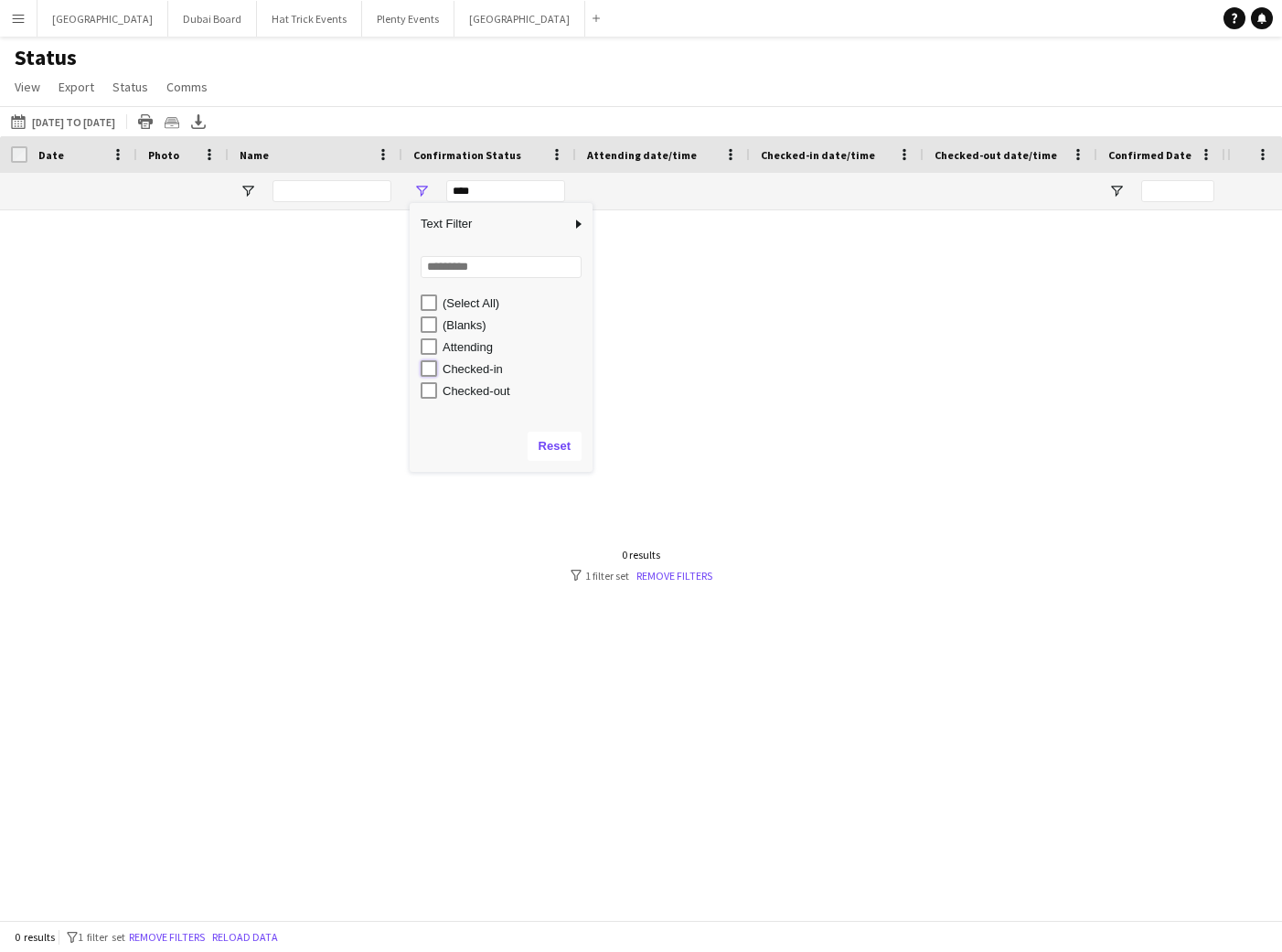
type input "**********"
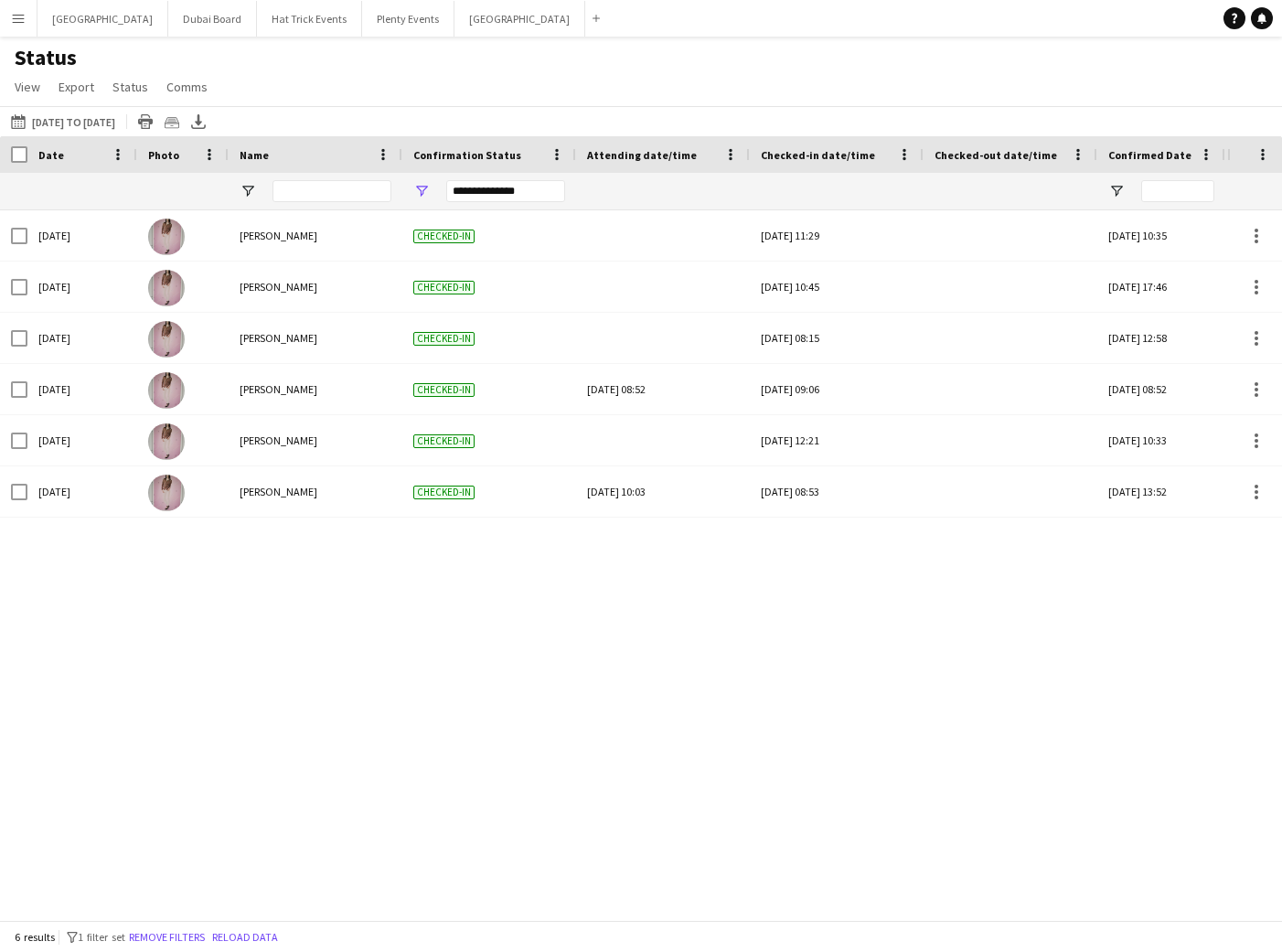
click at [590, 60] on div "Status View Views Default view Attending Confirmed Crew Crew Basics Crew detail…" at bounding box center [641, 74] width 1282 height 62
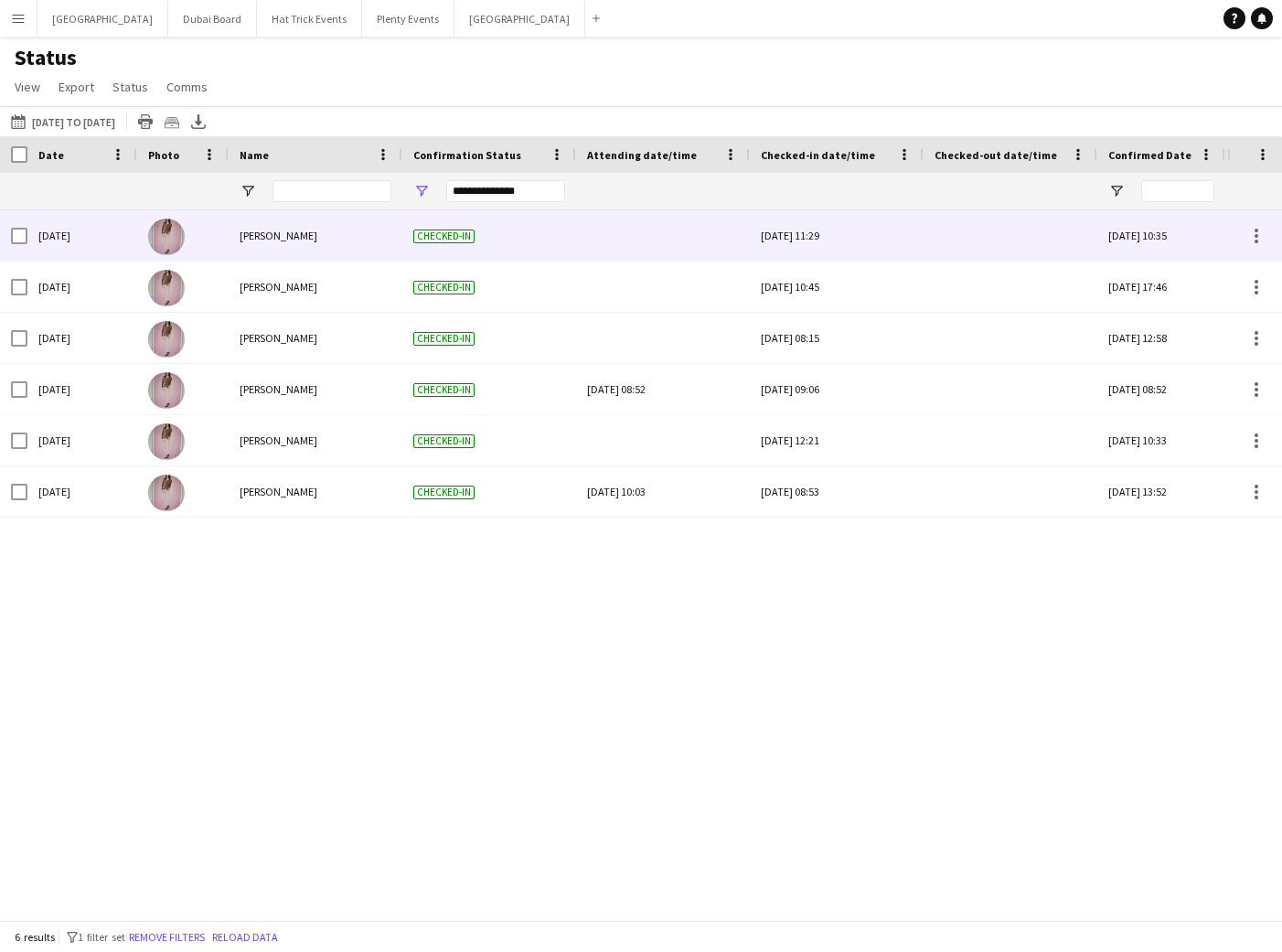
click at [815, 237] on div "Tue, 27 May 2025 11:29" at bounding box center [837, 235] width 152 height 50
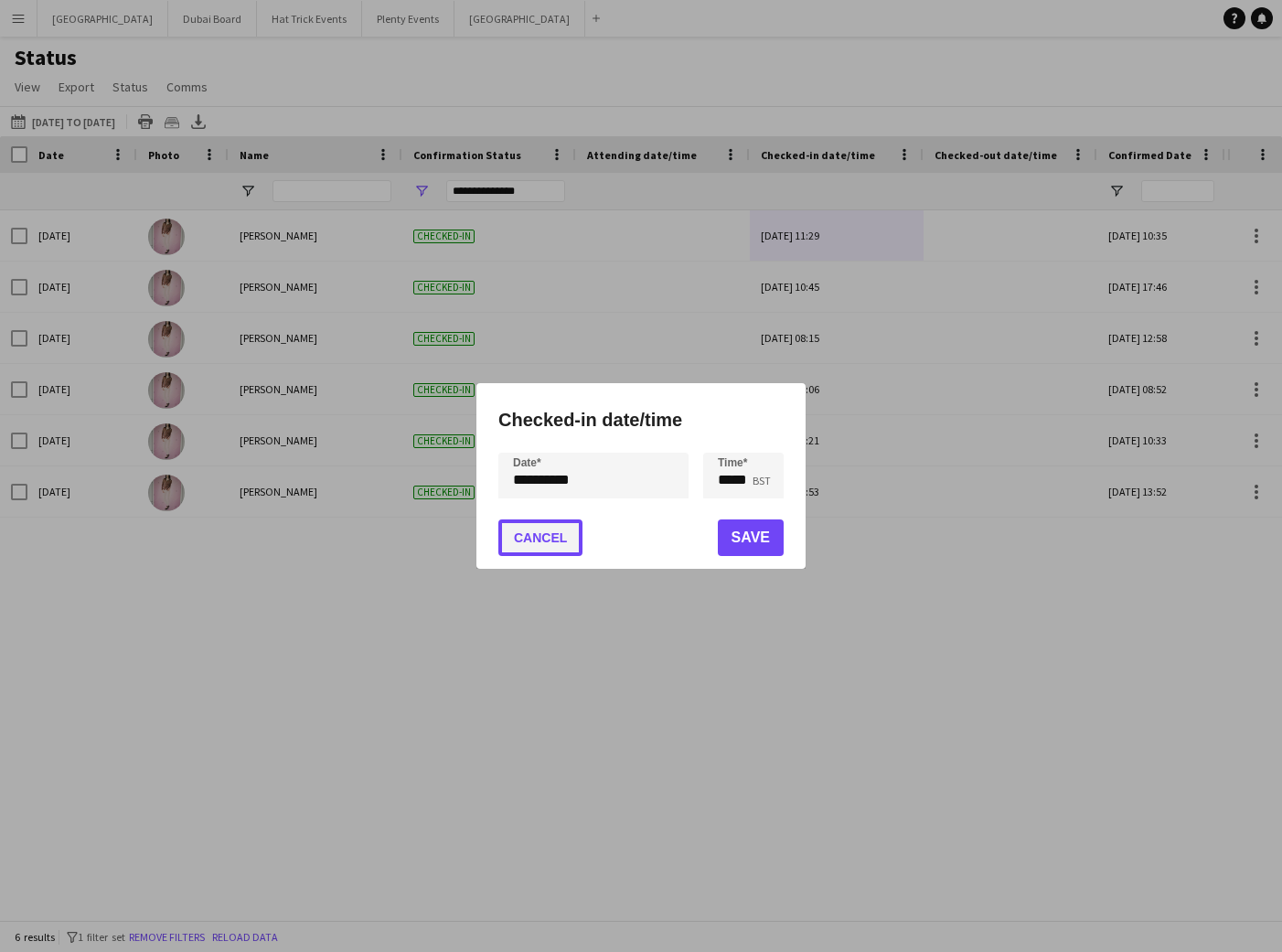
click at [549, 537] on button "Cancel" at bounding box center [540, 537] width 84 height 36
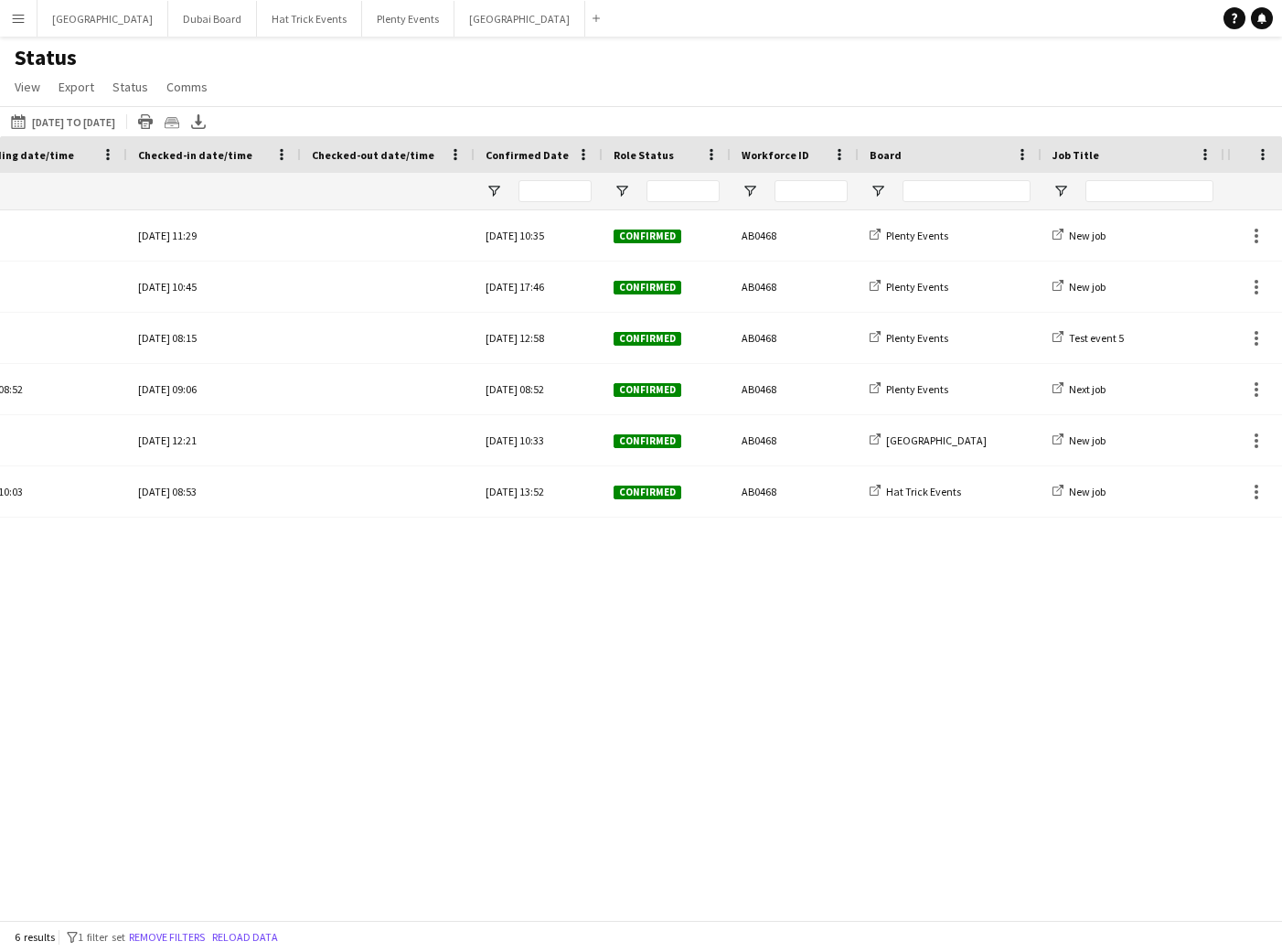
scroll to position [0, 169]
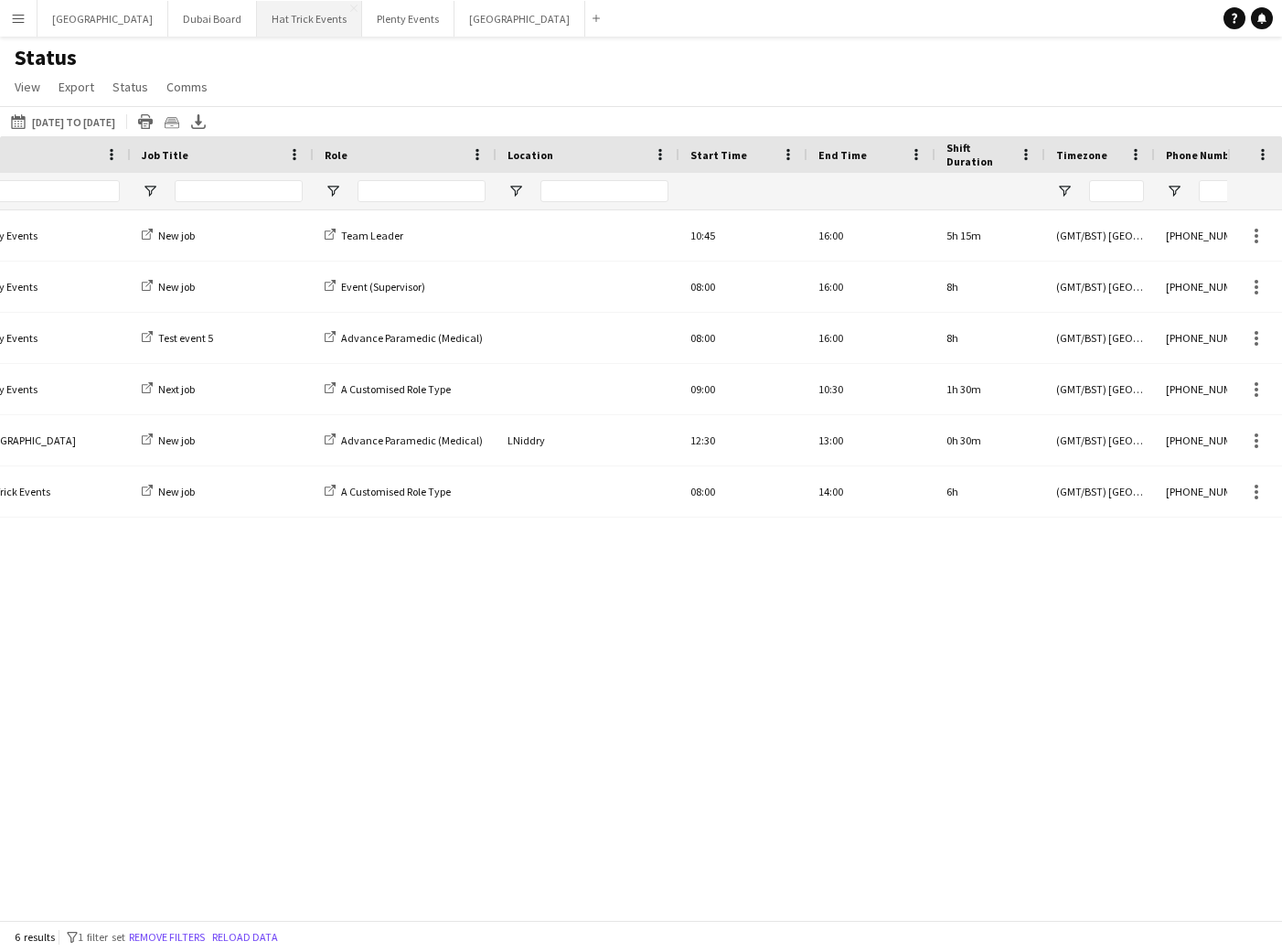
click at [257, 21] on button "Hat Trick Events Close" at bounding box center [309, 19] width 105 height 35
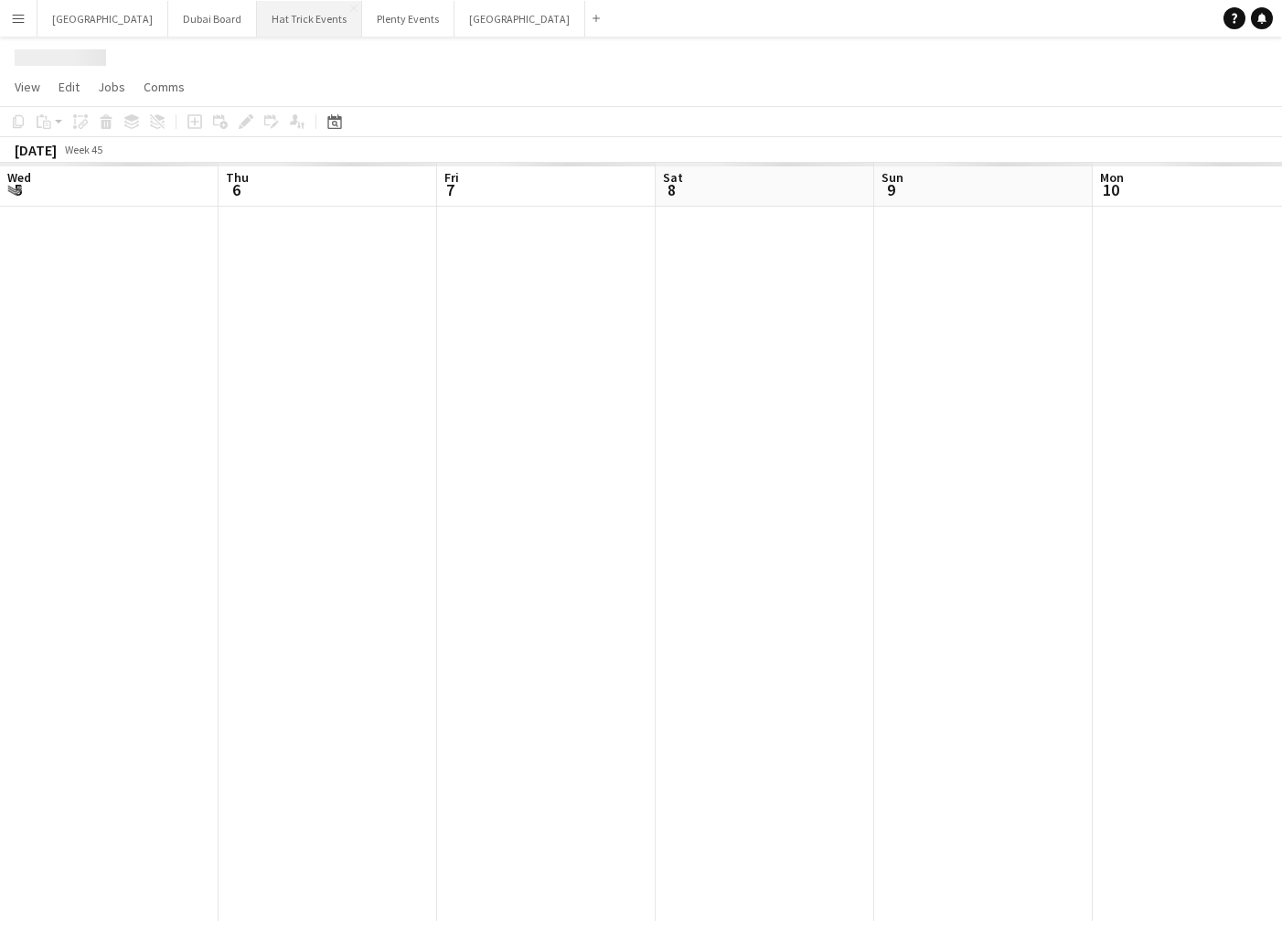
scroll to position [0, 679]
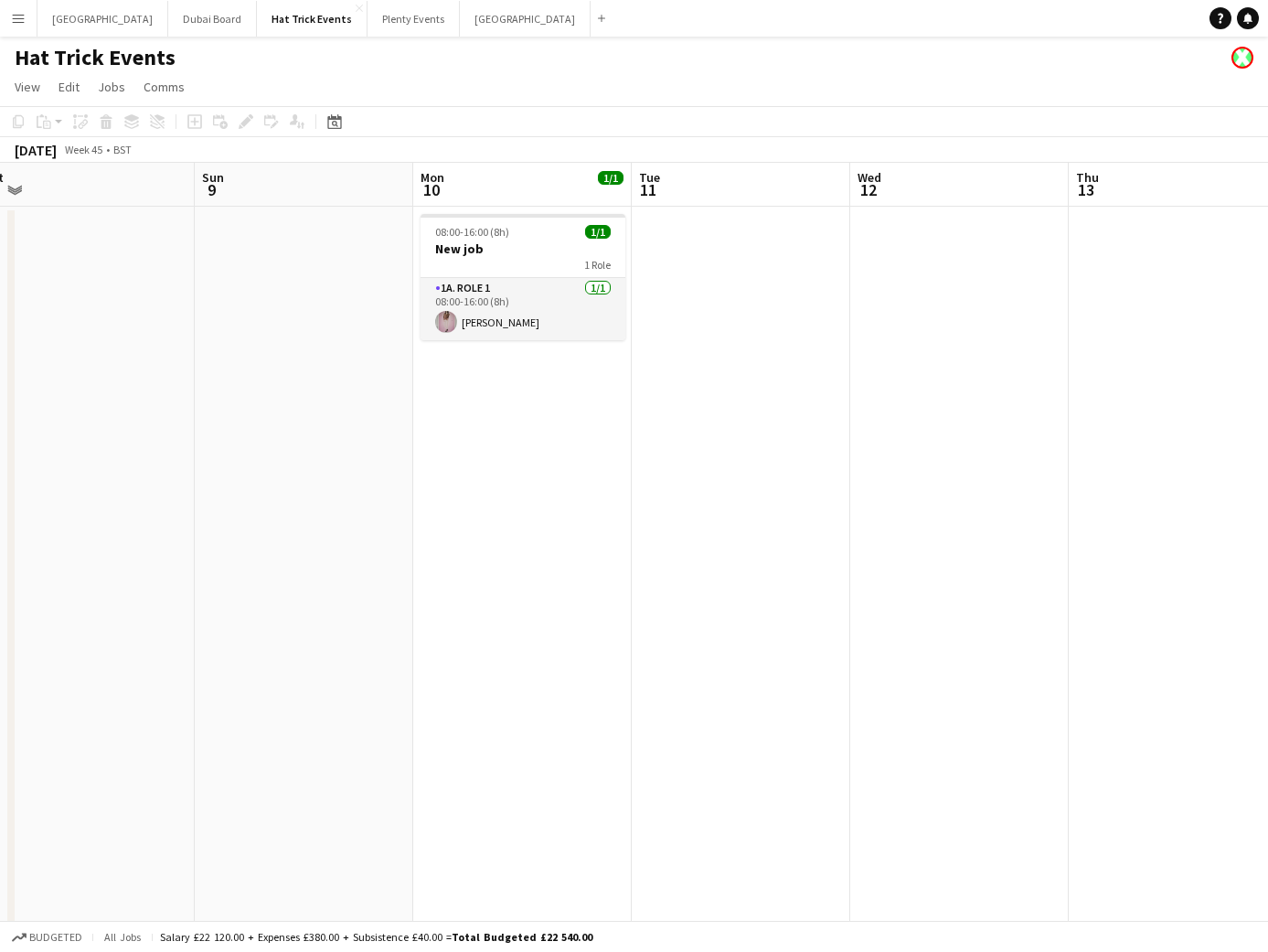
click at [24, 17] on app-icon "Menu" at bounding box center [19, 19] width 15 height 15
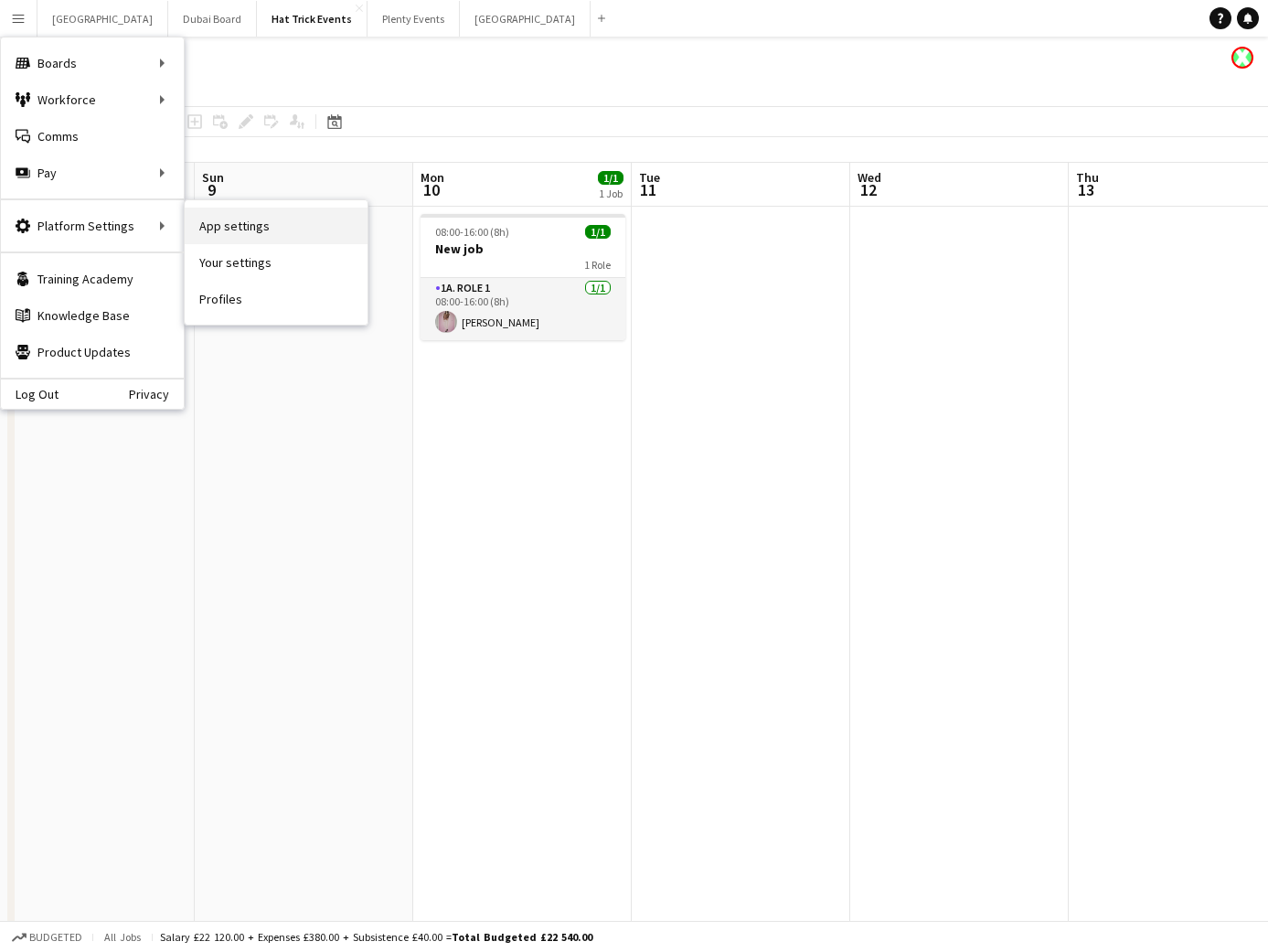
click at [230, 224] on link "App settings" at bounding box center [275, 225] width 183 height 36
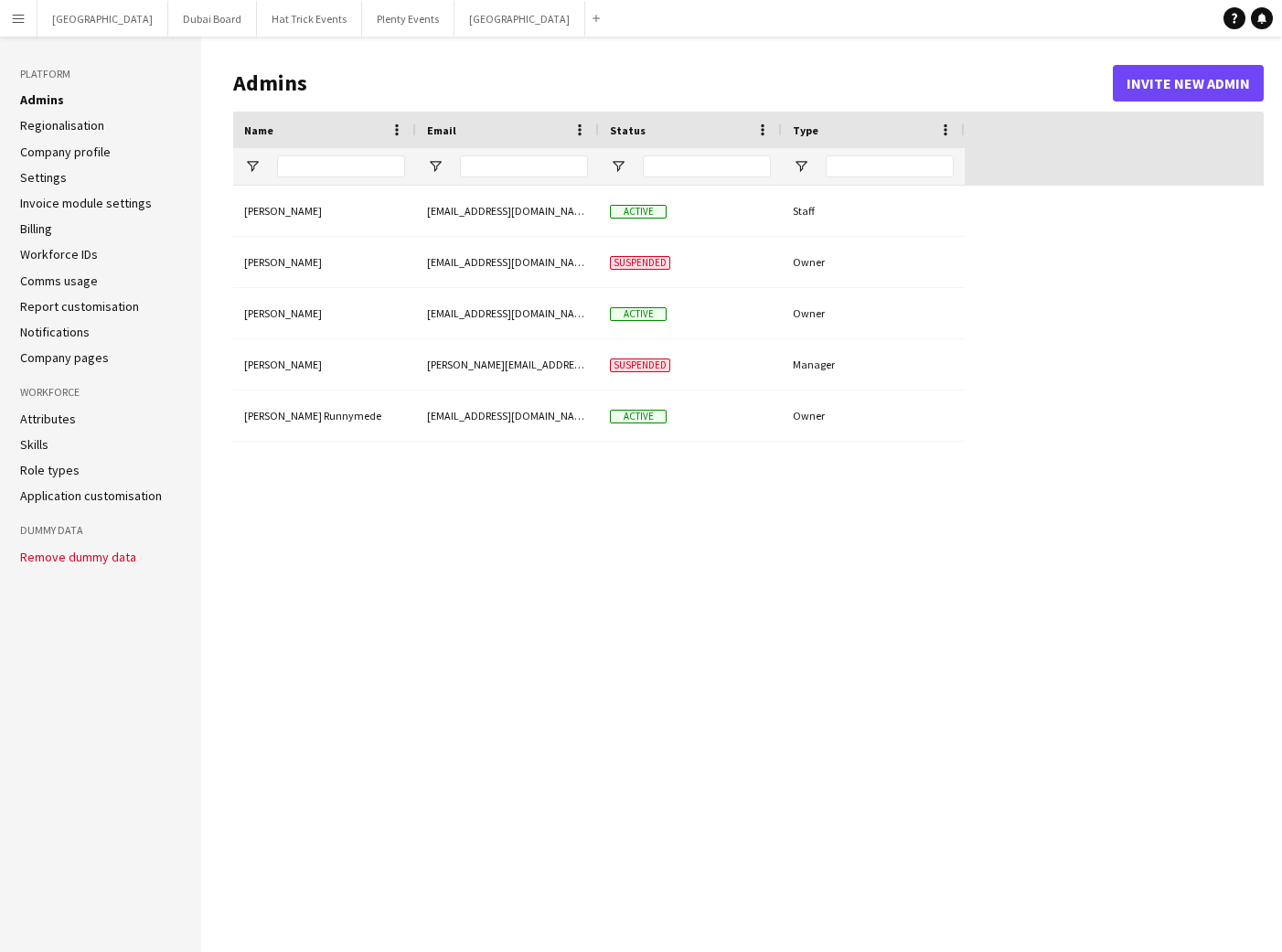
type input "**********"
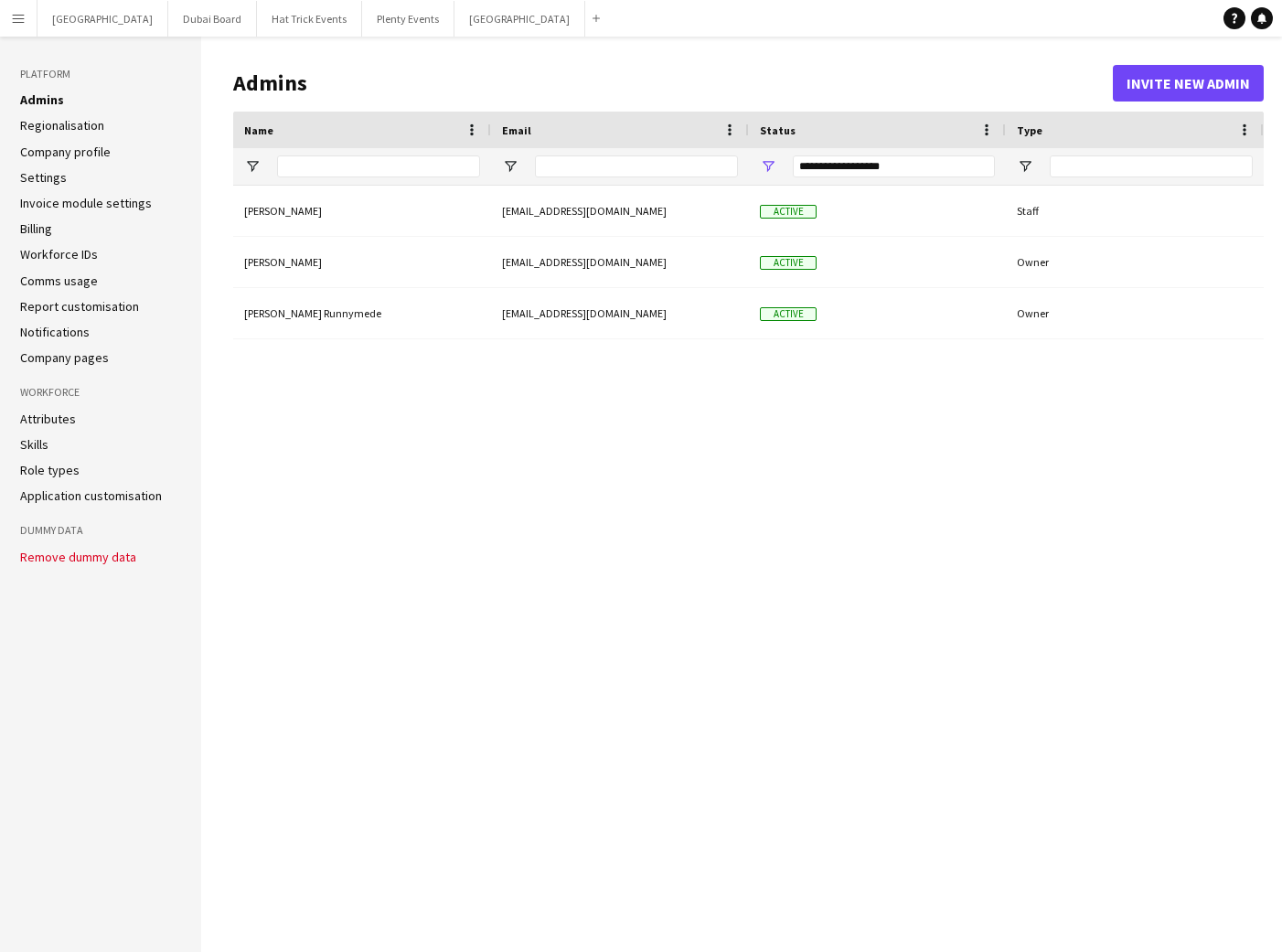
click at [57, 176] on link "Settings" at bounding box center [44, 178] width 46 height 17
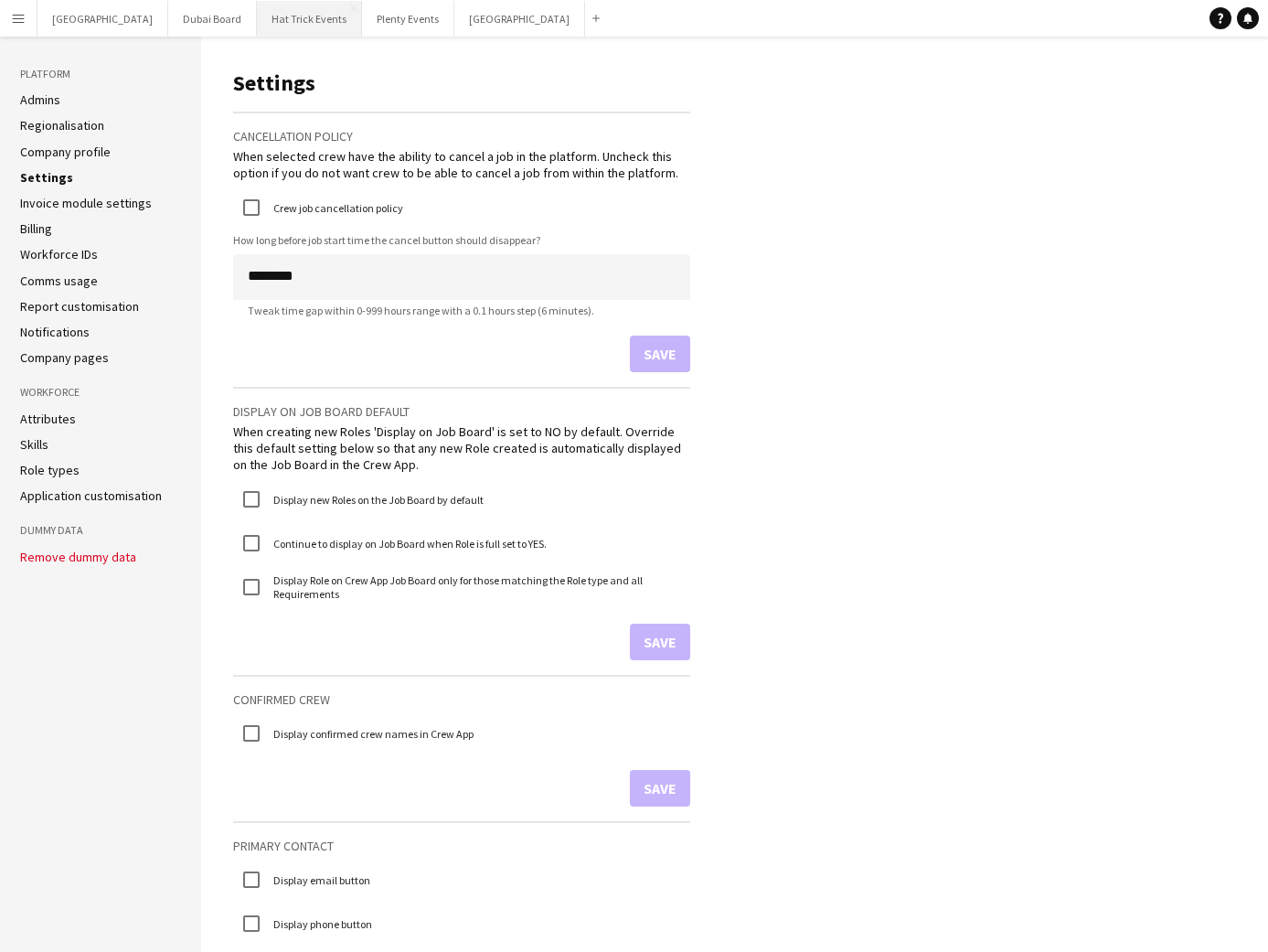
click at [257, 19] on button "Hat Trick Events Close" at bounding box center [309, 19] width 105 height 35
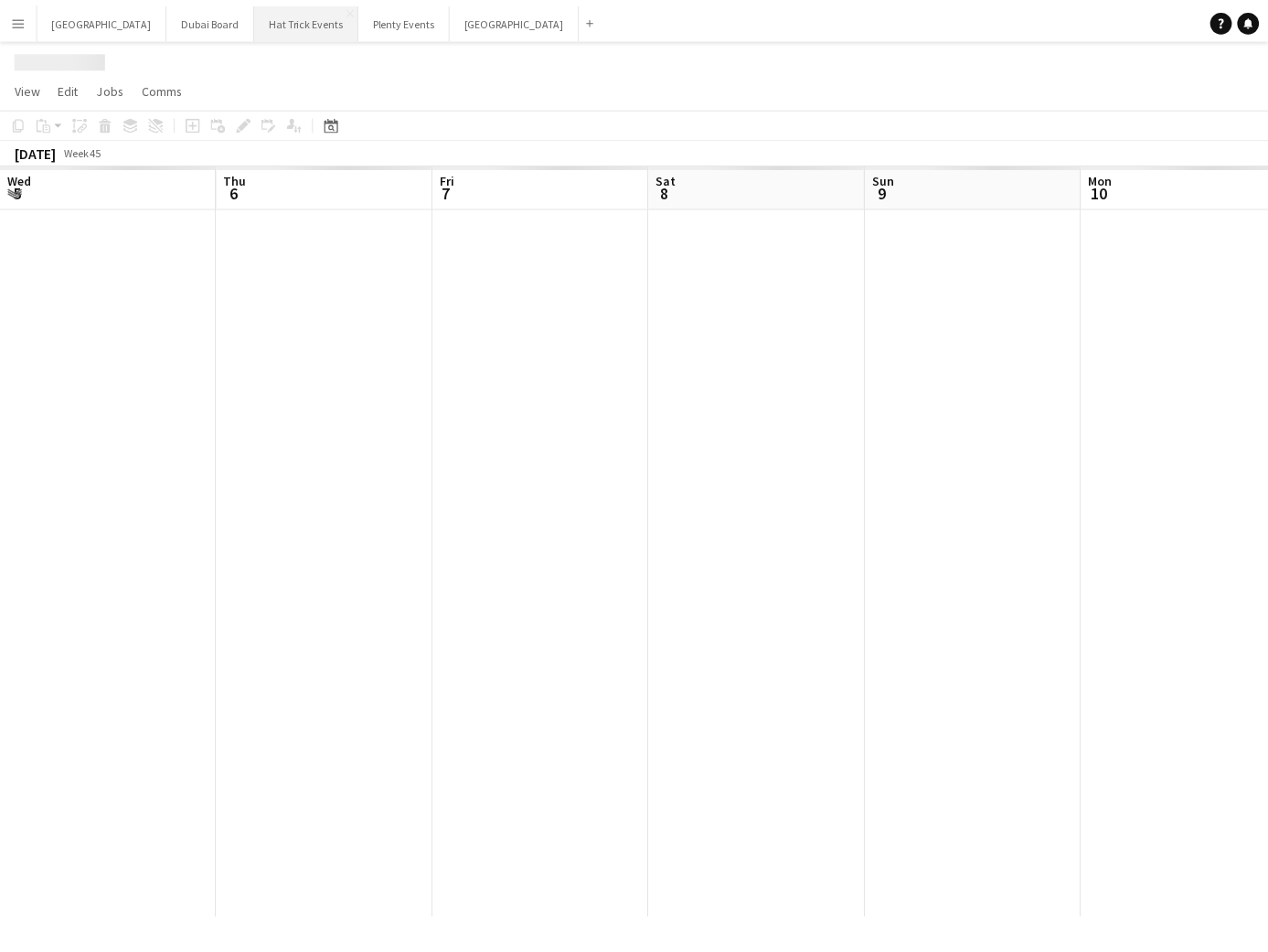
scroll to position [0, 679]
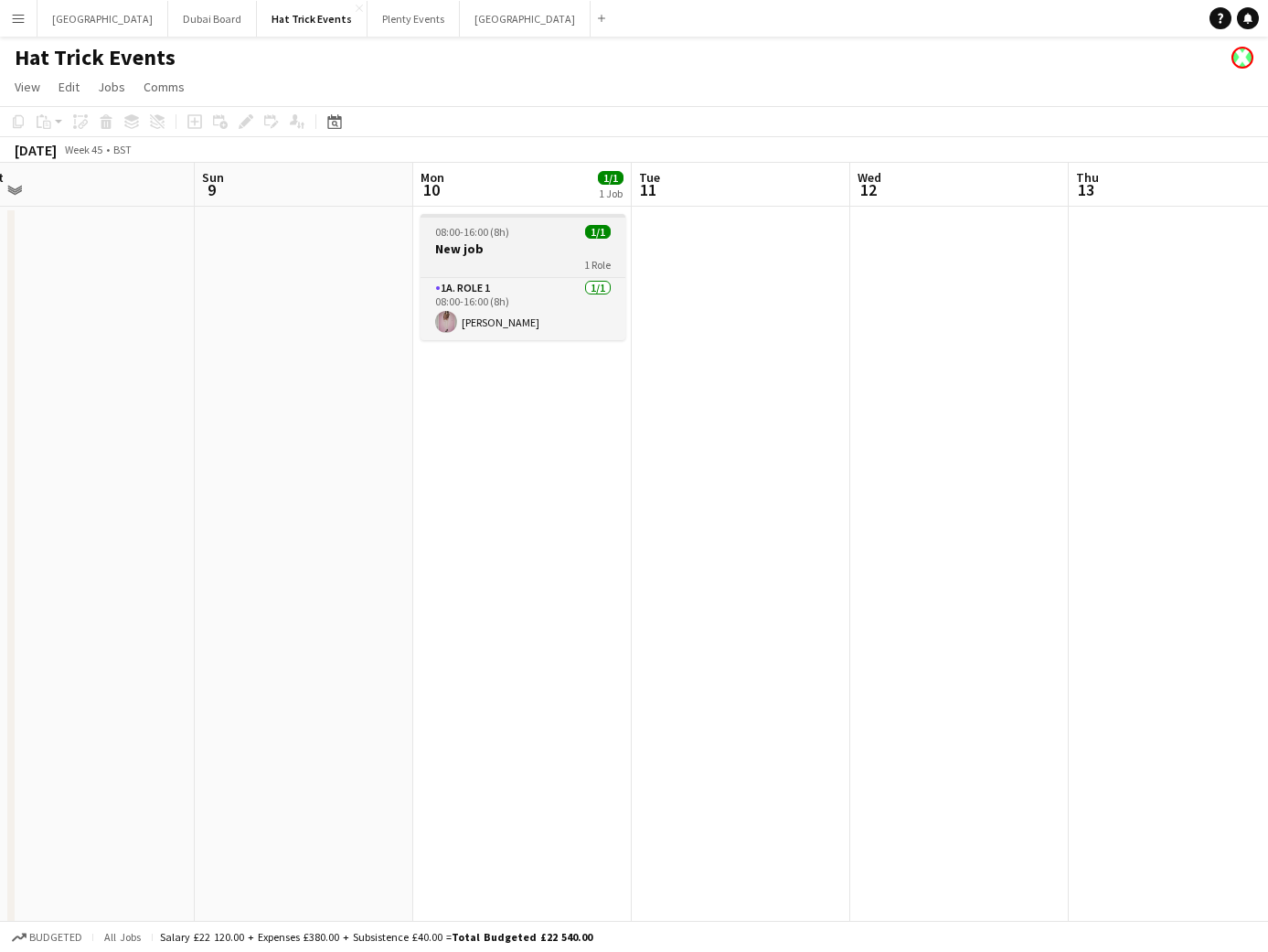
click at [538, 260] on div "1 Role" at bounding box center [523, 264] width 205 height 15
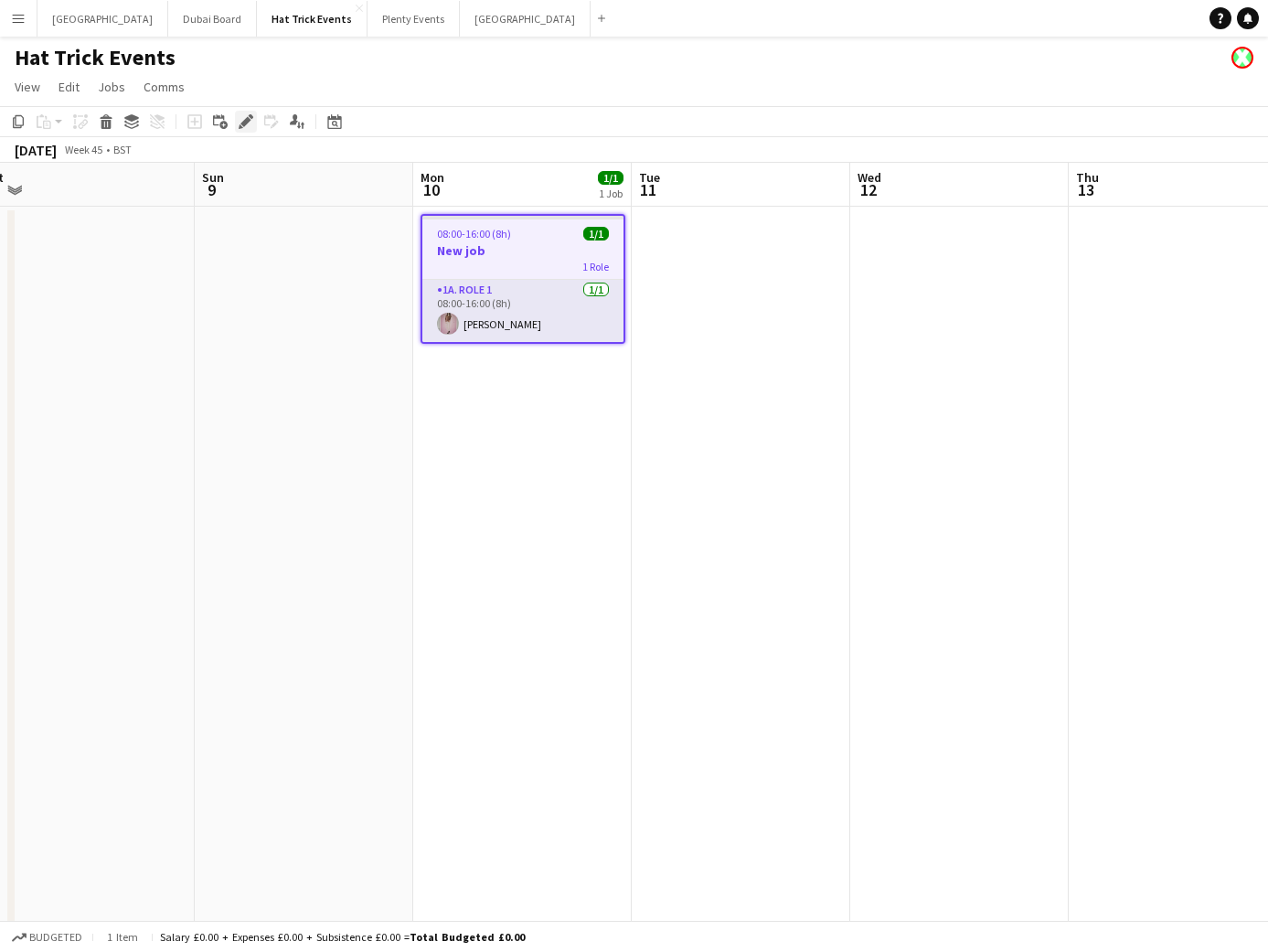
click at [247, 124] on icon "Edit" at bounding box center [246, 121] width 15 height 15
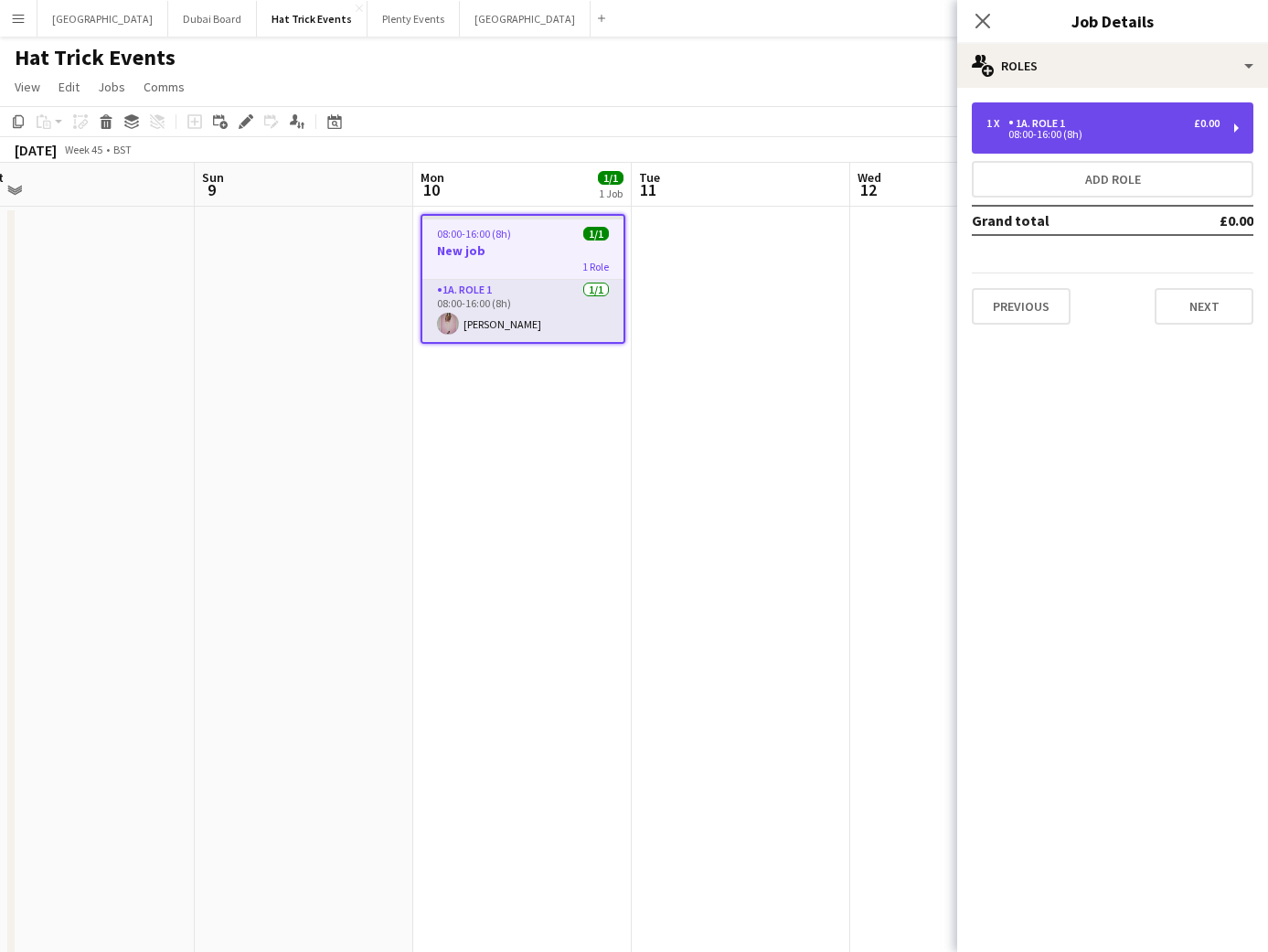
click at [1171, 131] on div "08:00-16:00 (8h)" at bounding box center [1103, 134] width 234 height 9
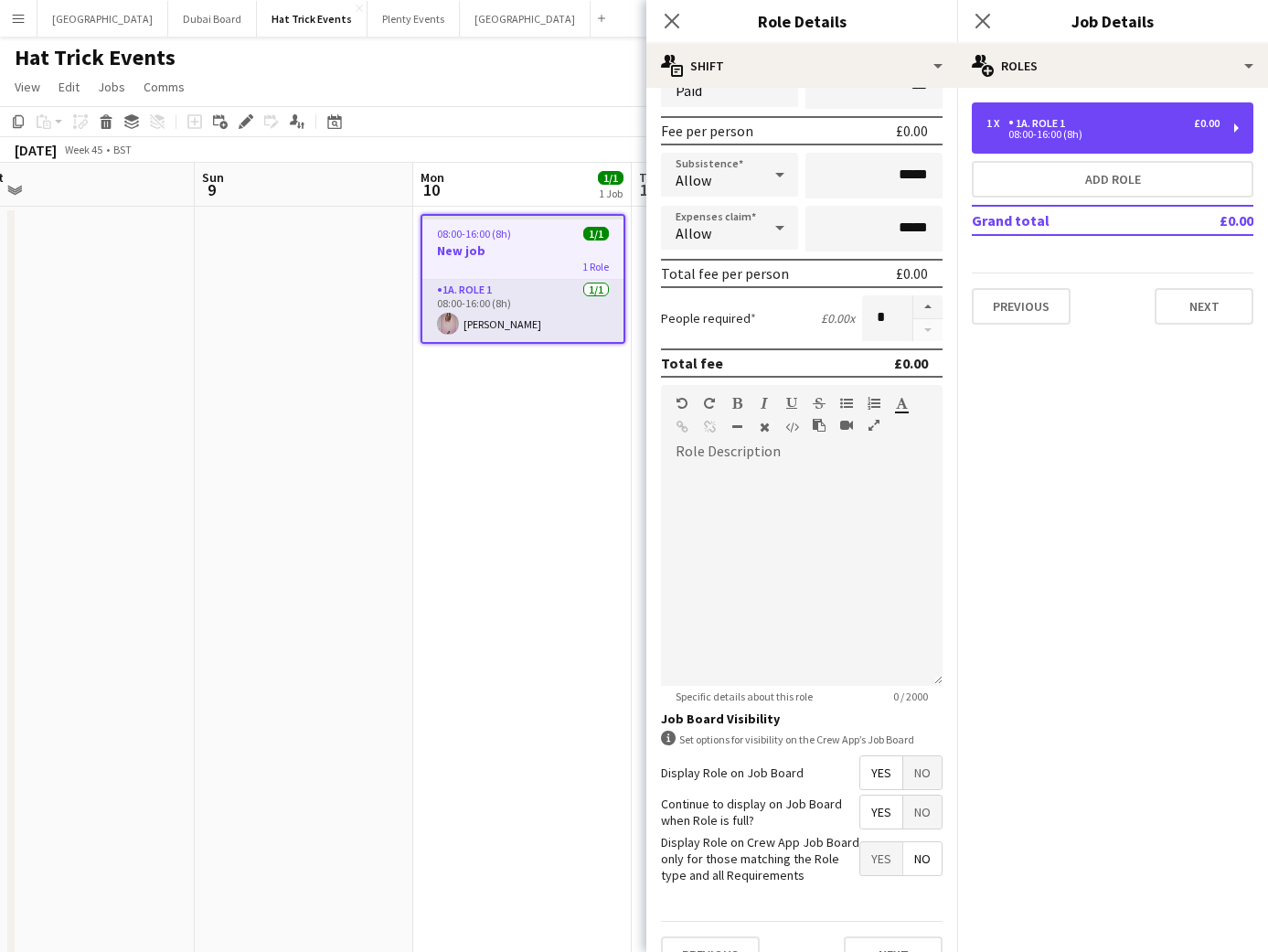
scroll to position [287, 0]
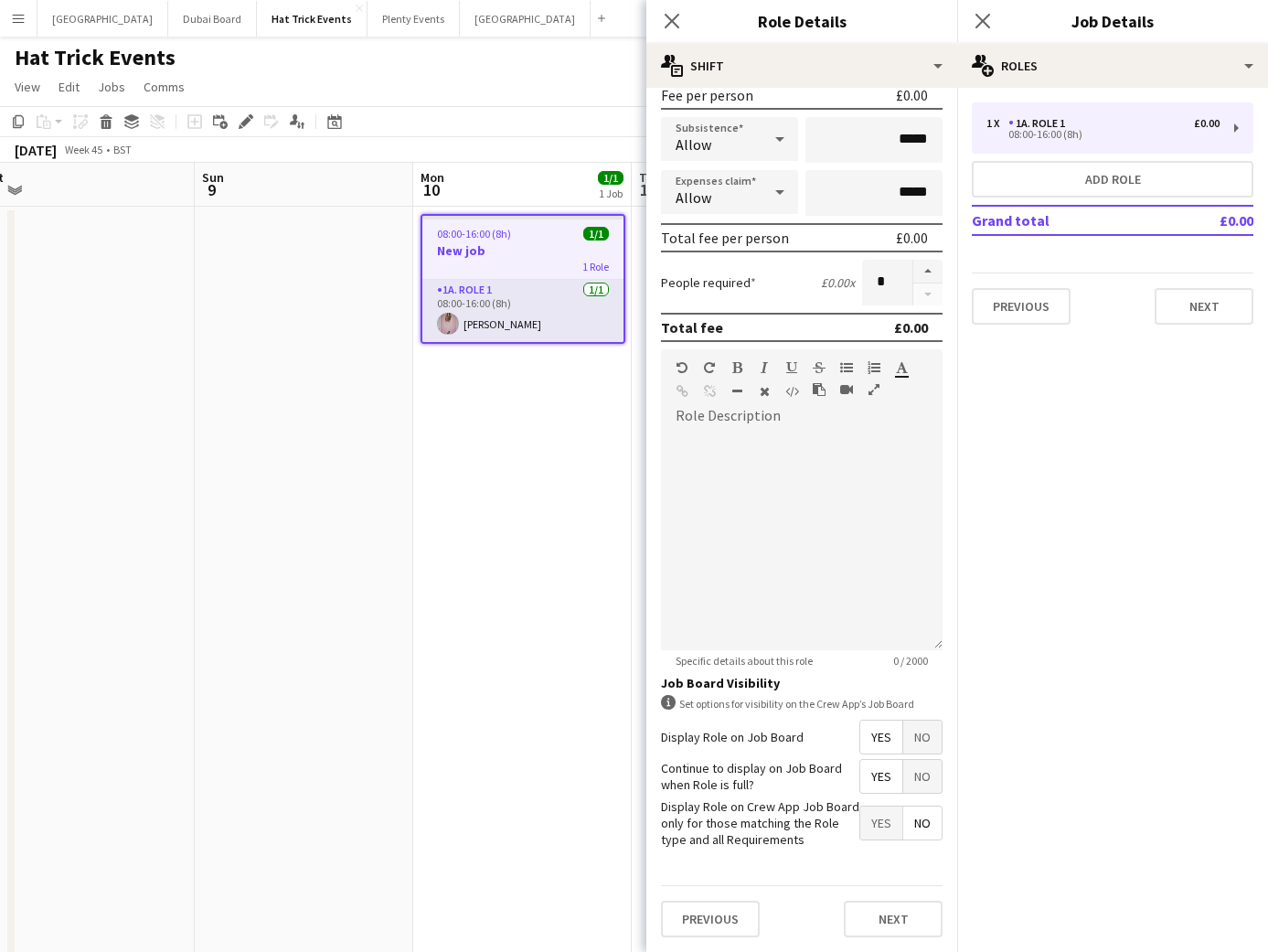
click at [912, 738] on span "No" at bounding box center [922, 737] width 38 height 33
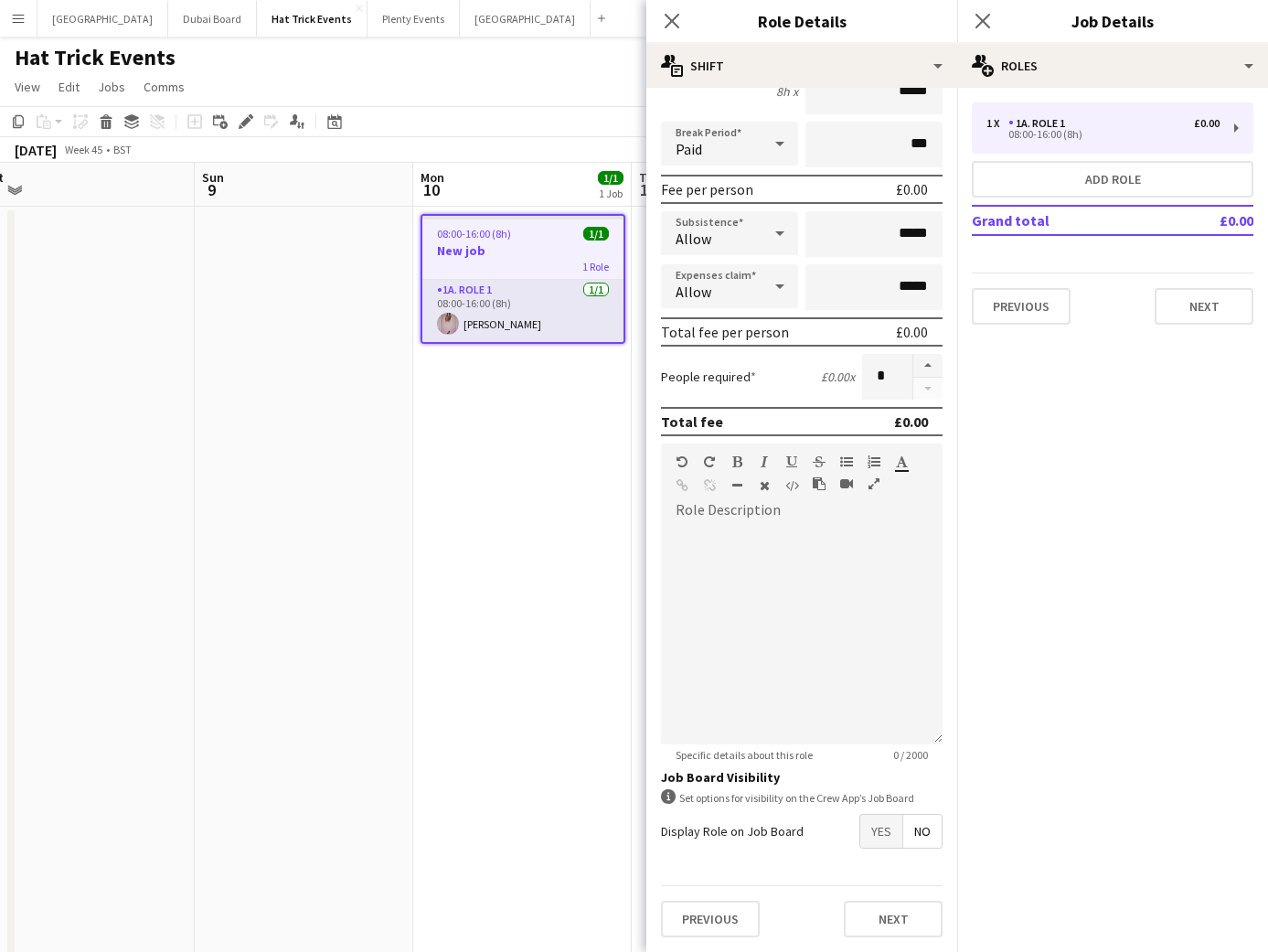
scroll to position [193, 0]
click at [673, 21] on icon at bounding box center [671, 20] width 18 height 18
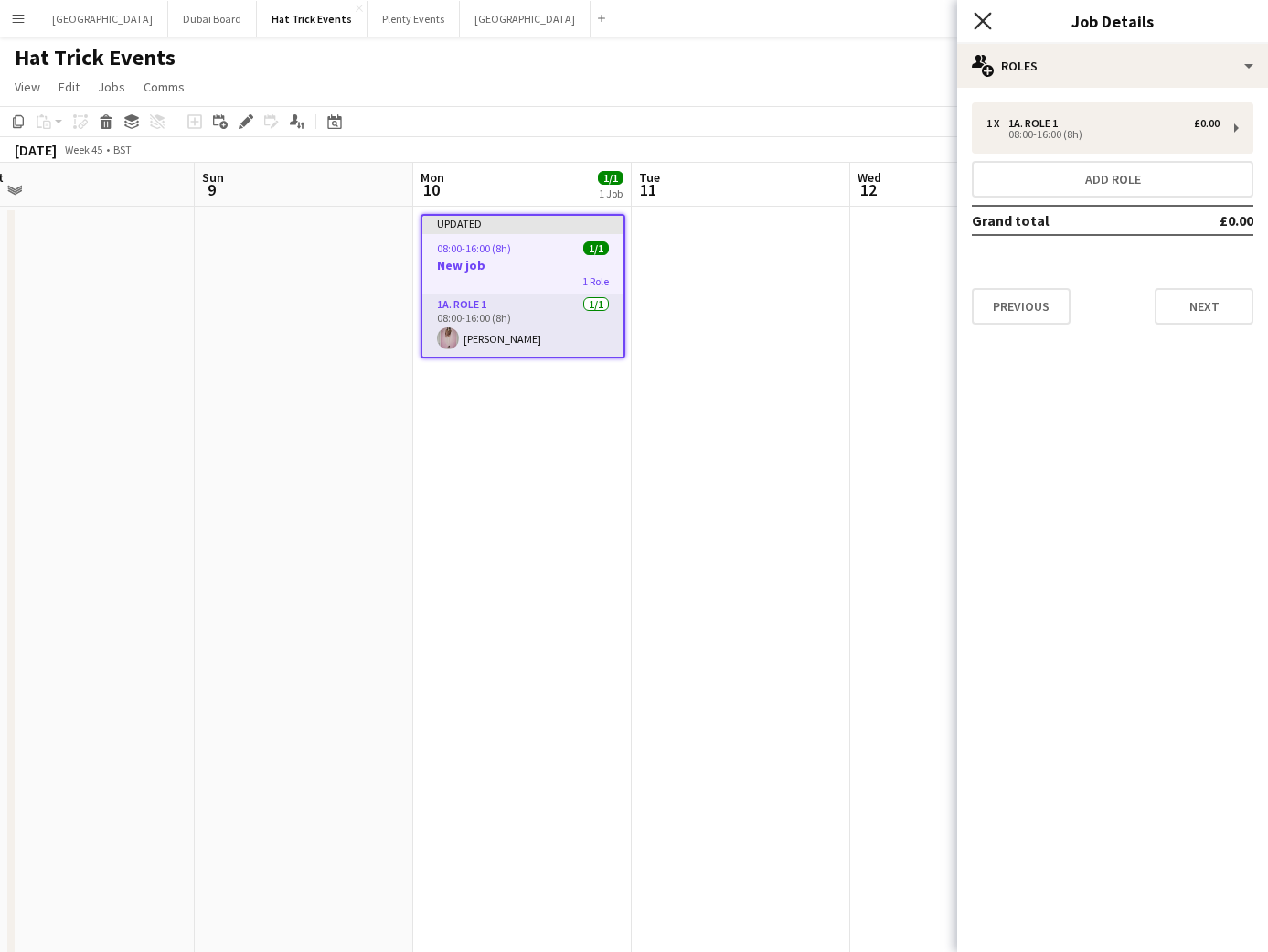
click at [983, 24] on icon "Close pop-in" at bounding box center [983, 20] width 18 height 18
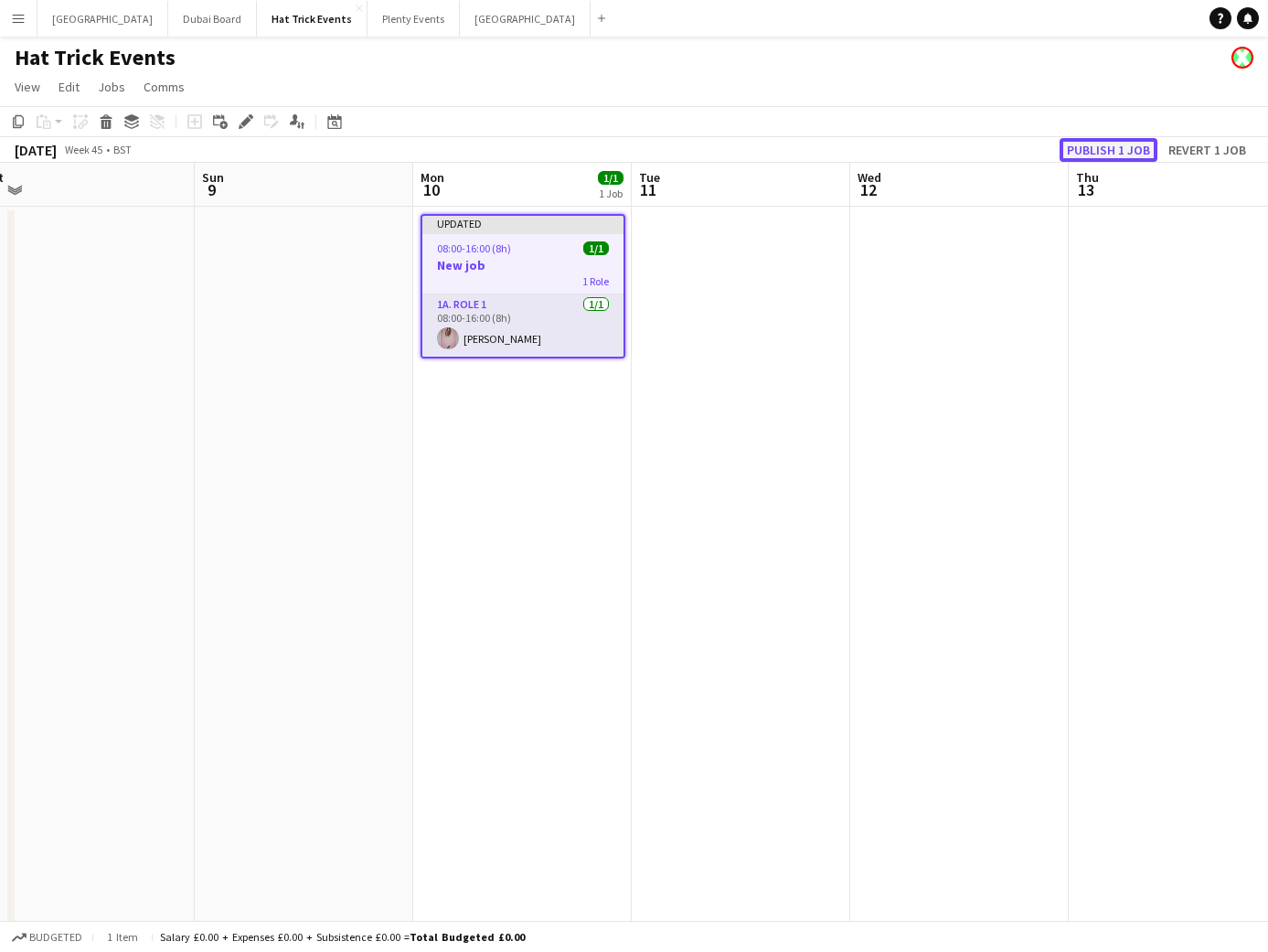
click at [1127, 151] on button "Publish 1 job" at bounding box center [1109, 150] width 98 height 24
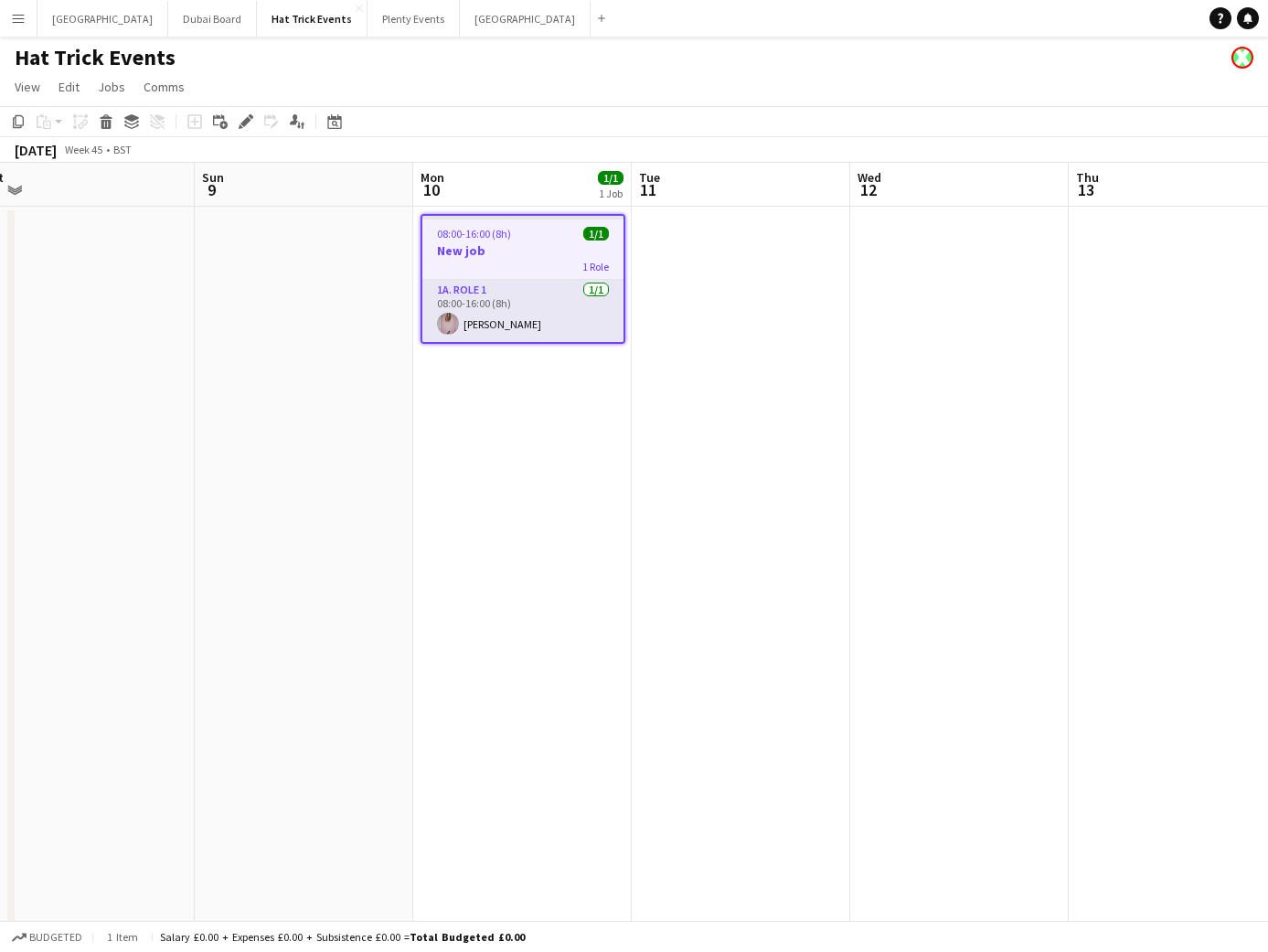
click at [23, 23] on app-icon "Menu" at bounding box center [19, 19] width 15 height 15
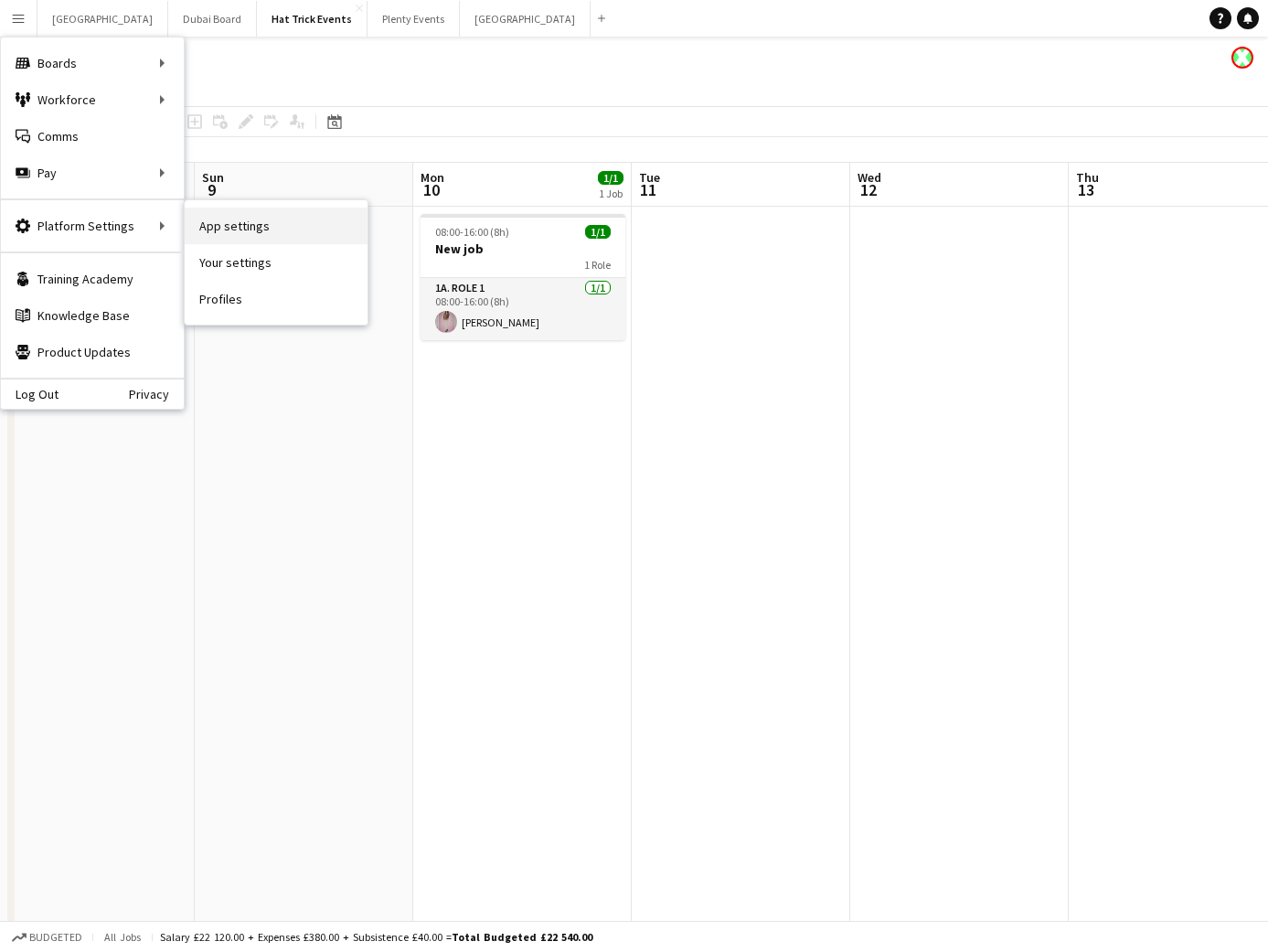
click at [227, 221] on link "App settings" at bounding box center [275, 225] width 183 height 36
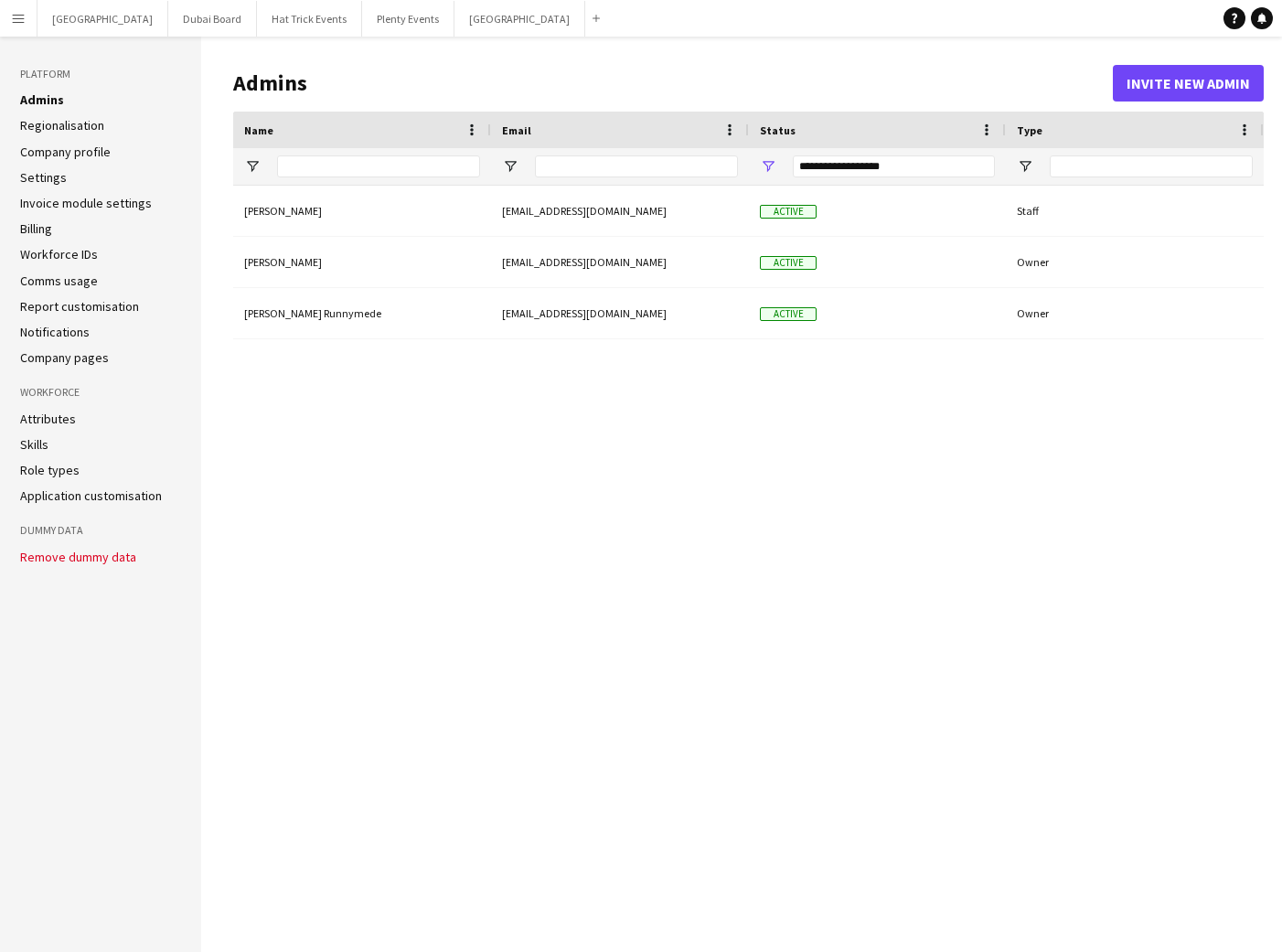
click at [61, 182] on link "Settings" at bounding box center [44, 178] width 46 height 17
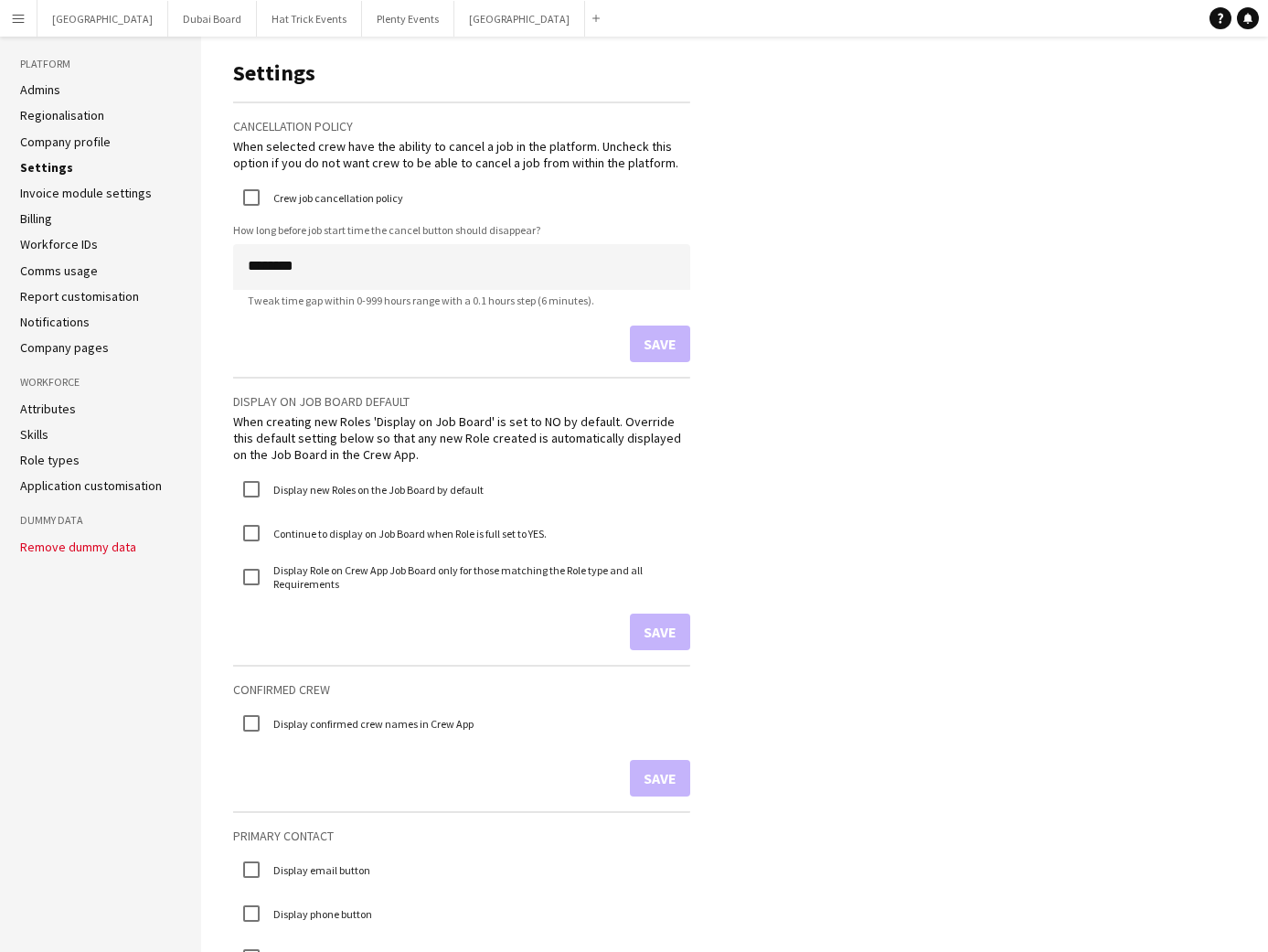
scroll to position [23, 0]
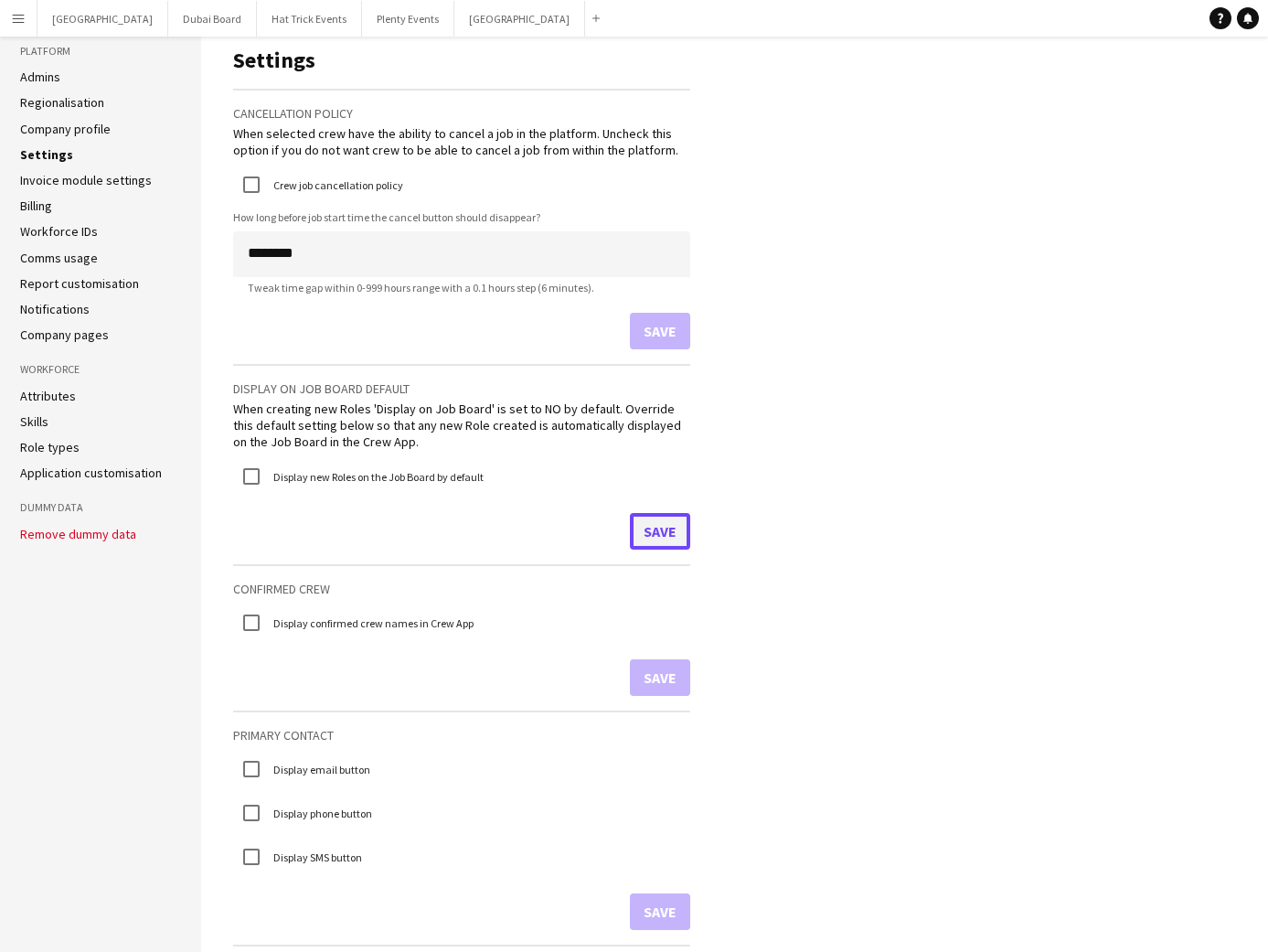
click at [662, 531] on button "Save" at bounding box center [660, 530] width 60 height 36
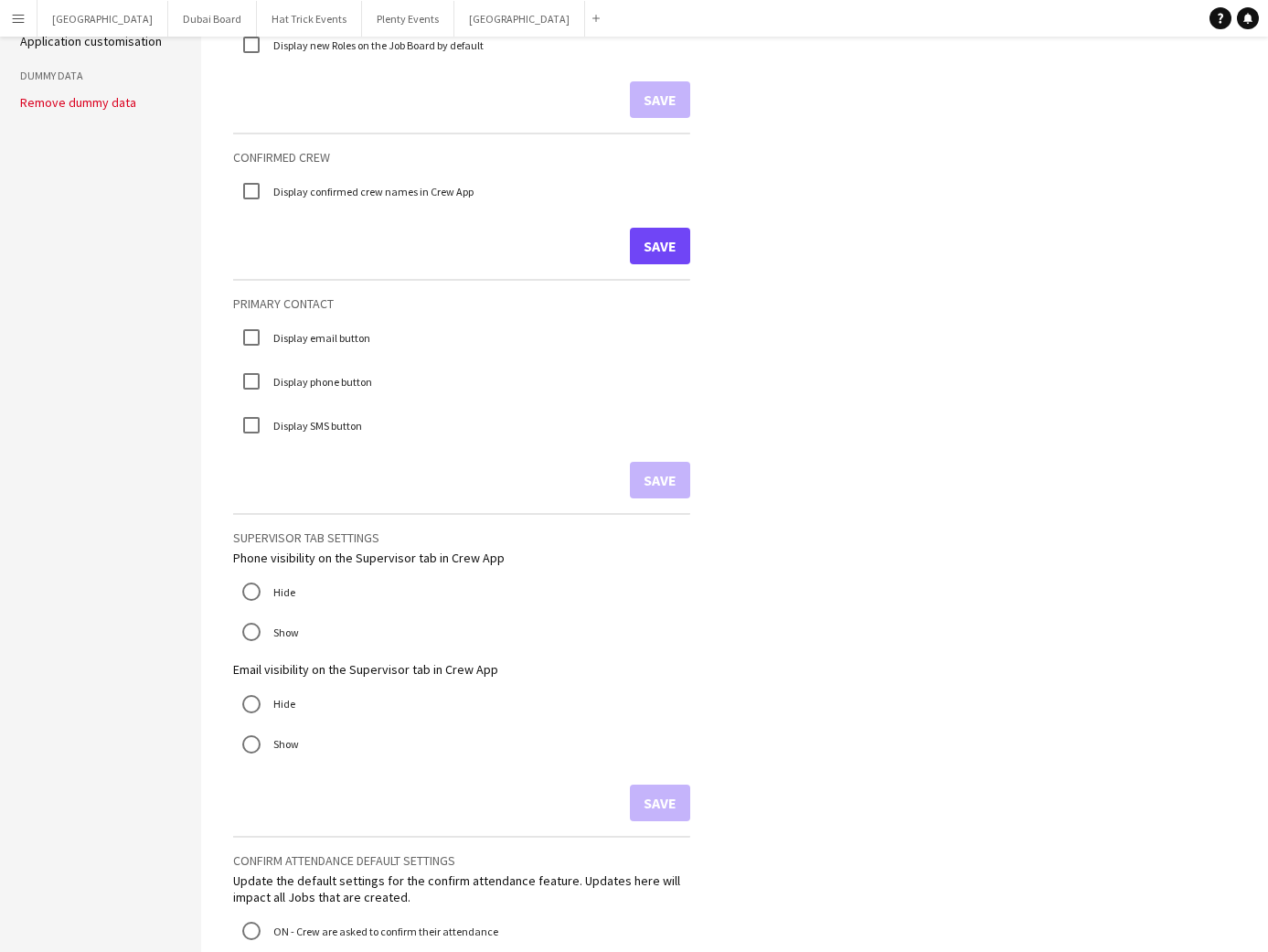
scroll to position [271, 0]
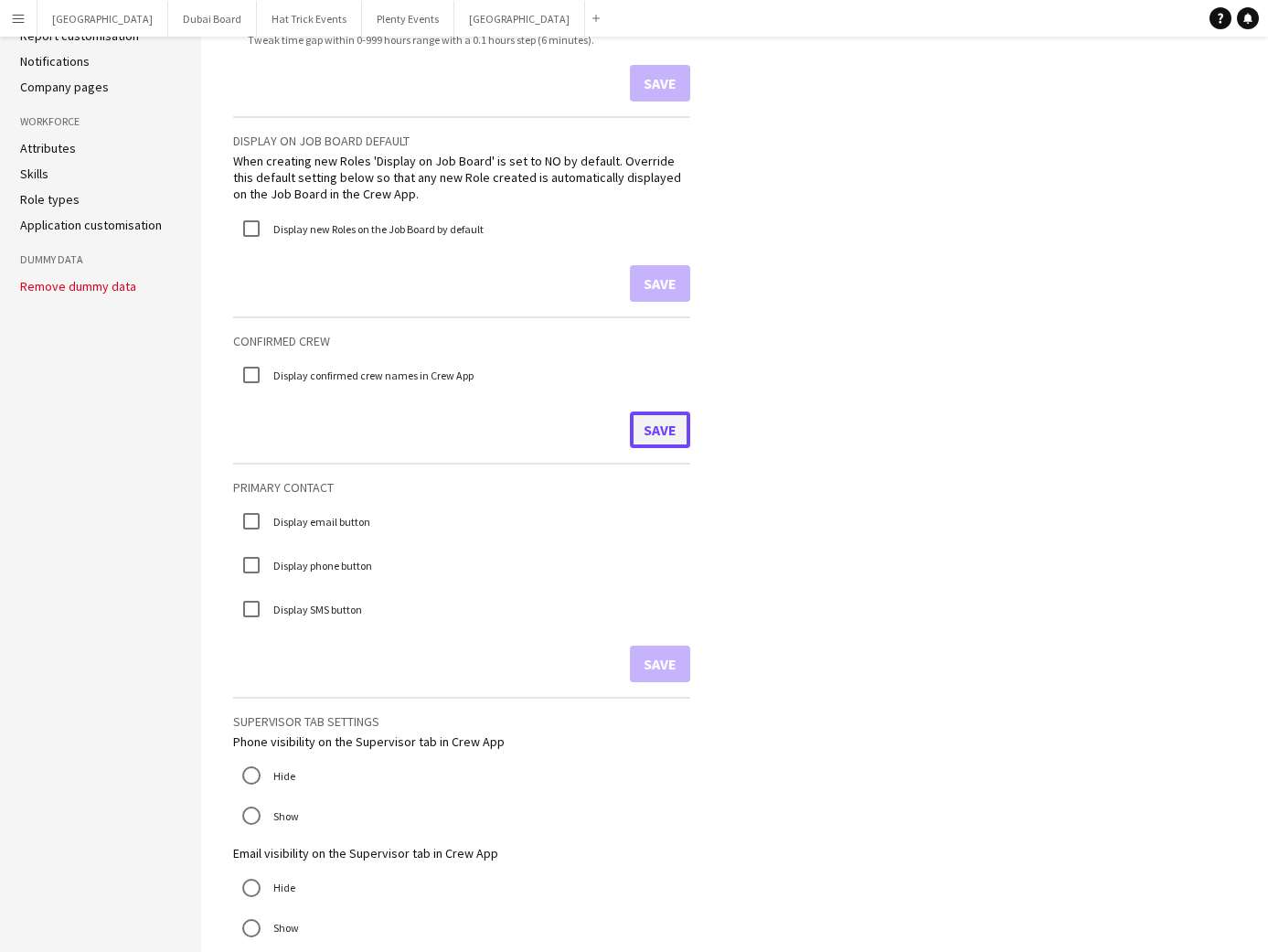
click at [656, 428] on button "Save" at bounding box center [660, 429] width 60 height 36
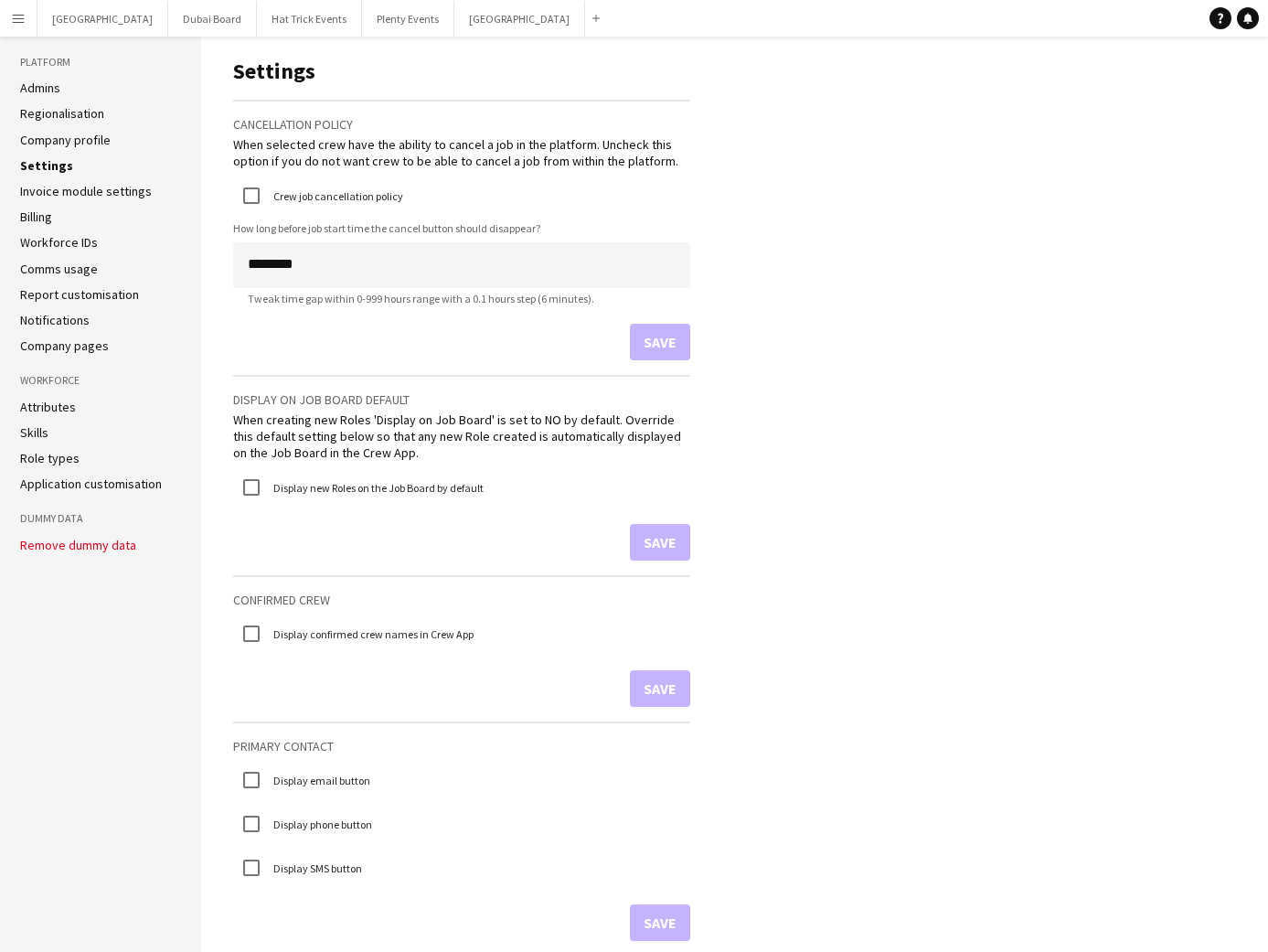
scroll to position [0, 0]
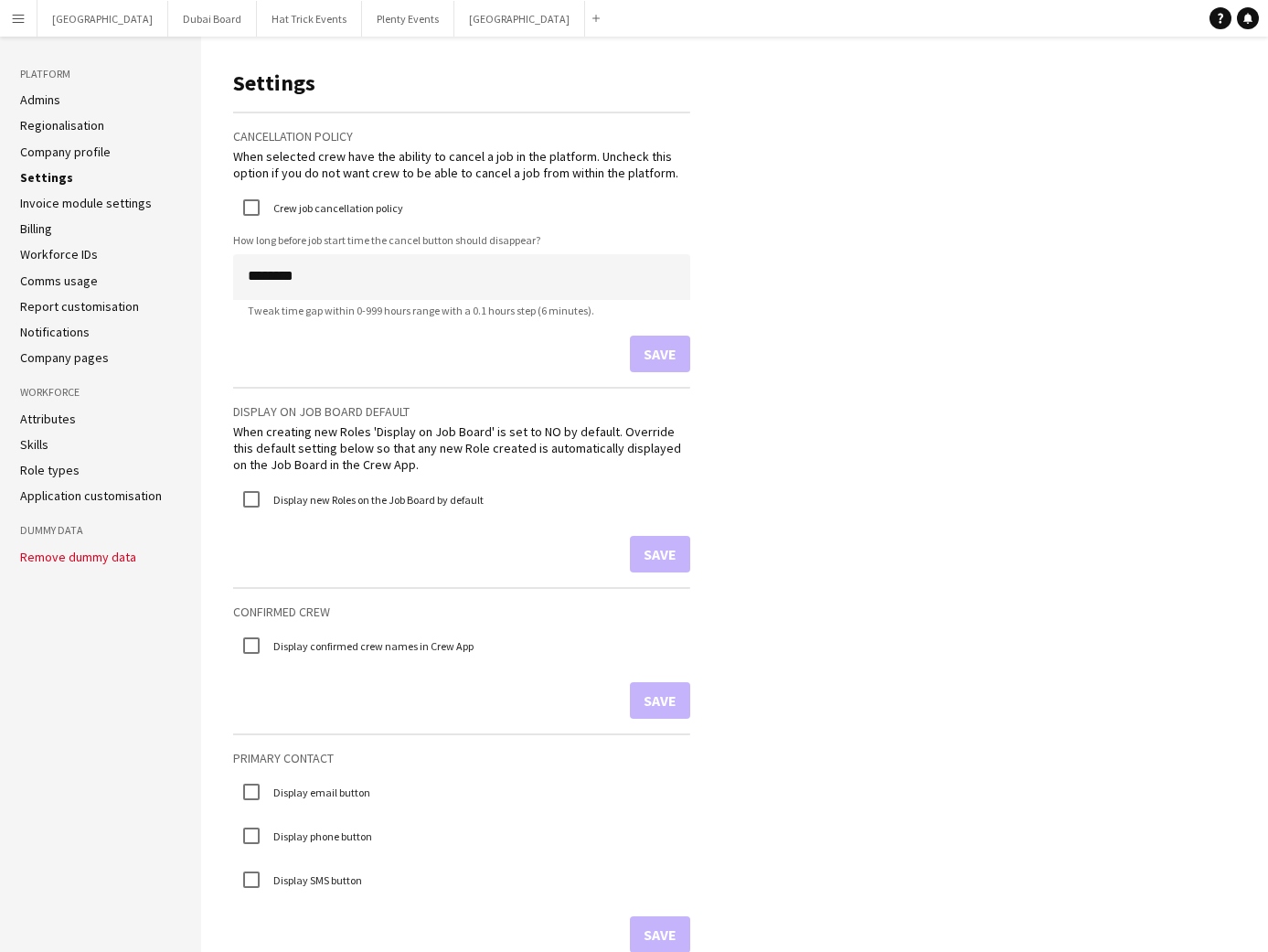
click at [17, 19] on app-icon "Menu" at bounding box center [19, 19] width 15 height 15
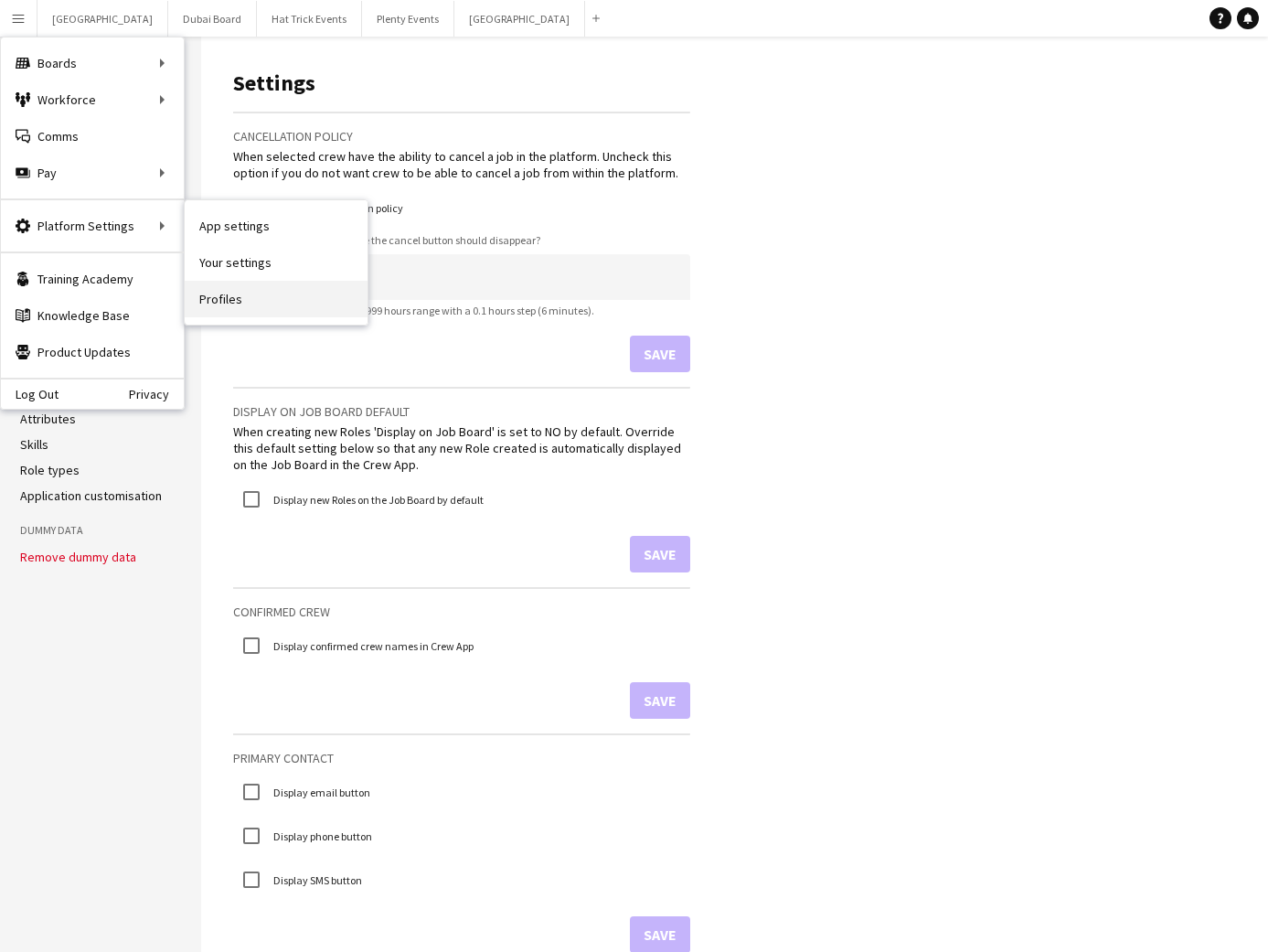
click at [210, 293] on link "Profiles" at bounding box center [275, 298] width 183 height 36
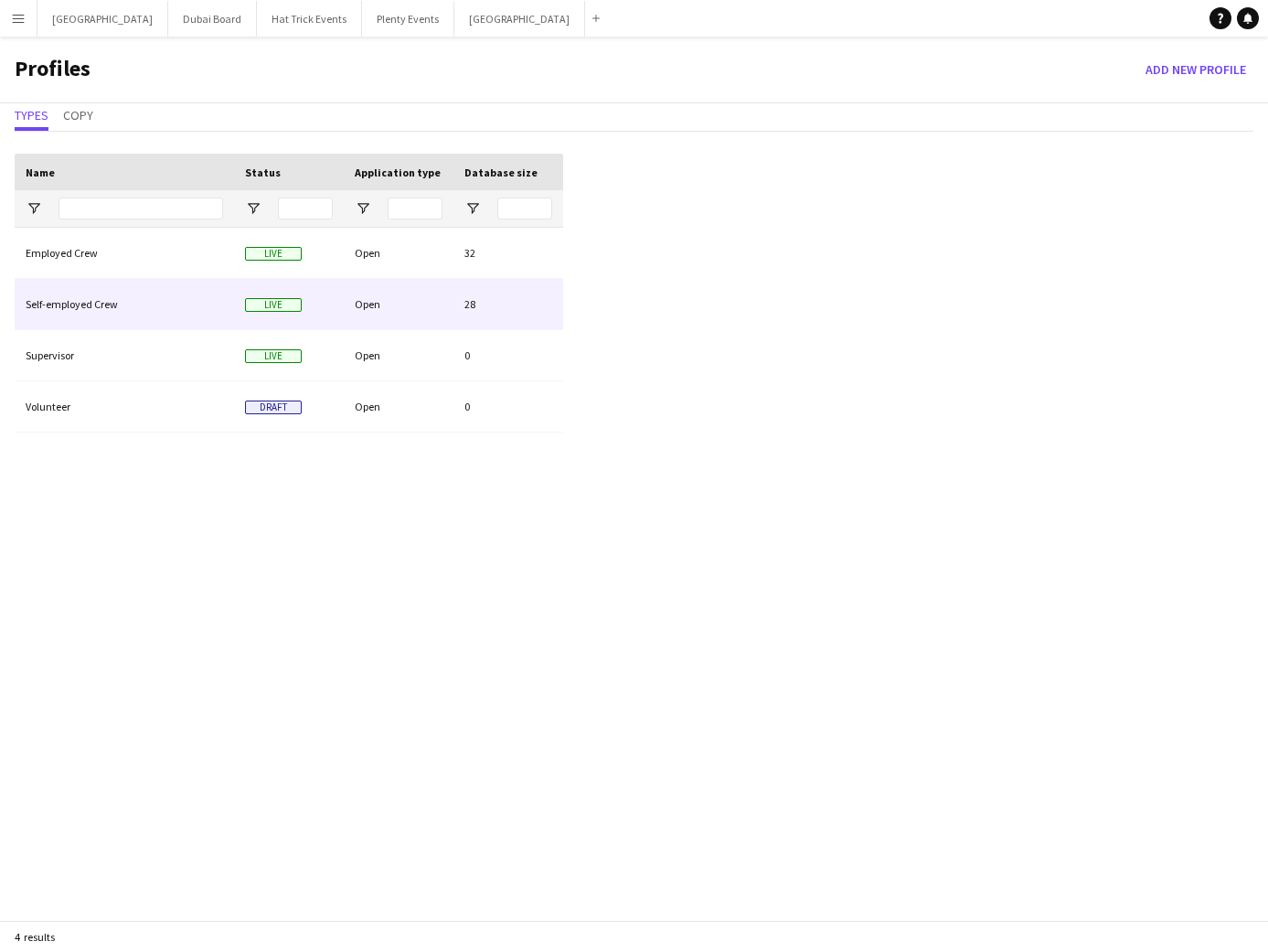
click at [396, 309] on div "Open" at bounding box center [399, 304] width 109 height 50
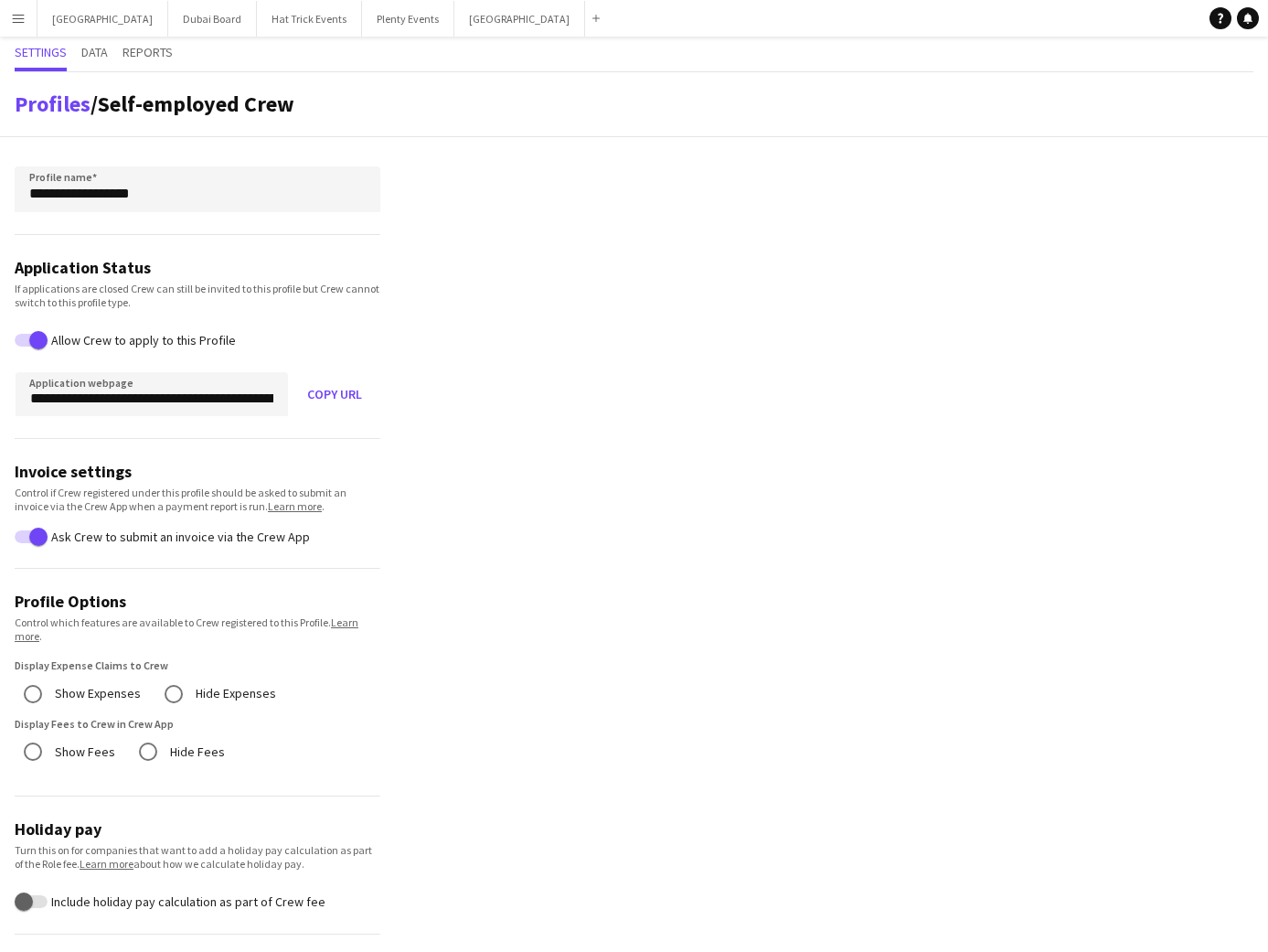
click at [13, 23] on app-icon "Menu" at bounding box center [19, 19] width 15 height 15
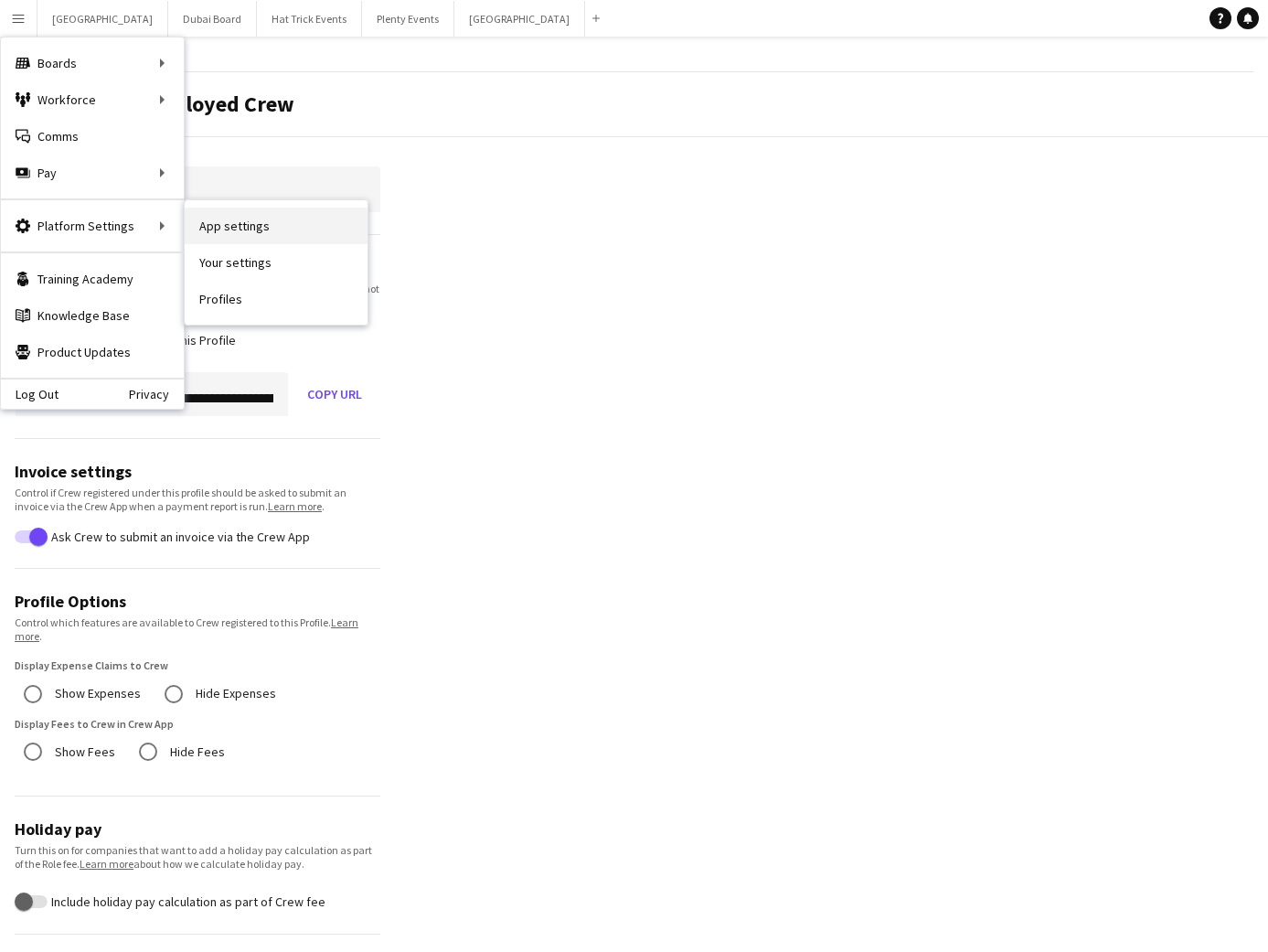
click at [205, 230] on link "App settings" at bounding box center [275, 225] width 183 height 36
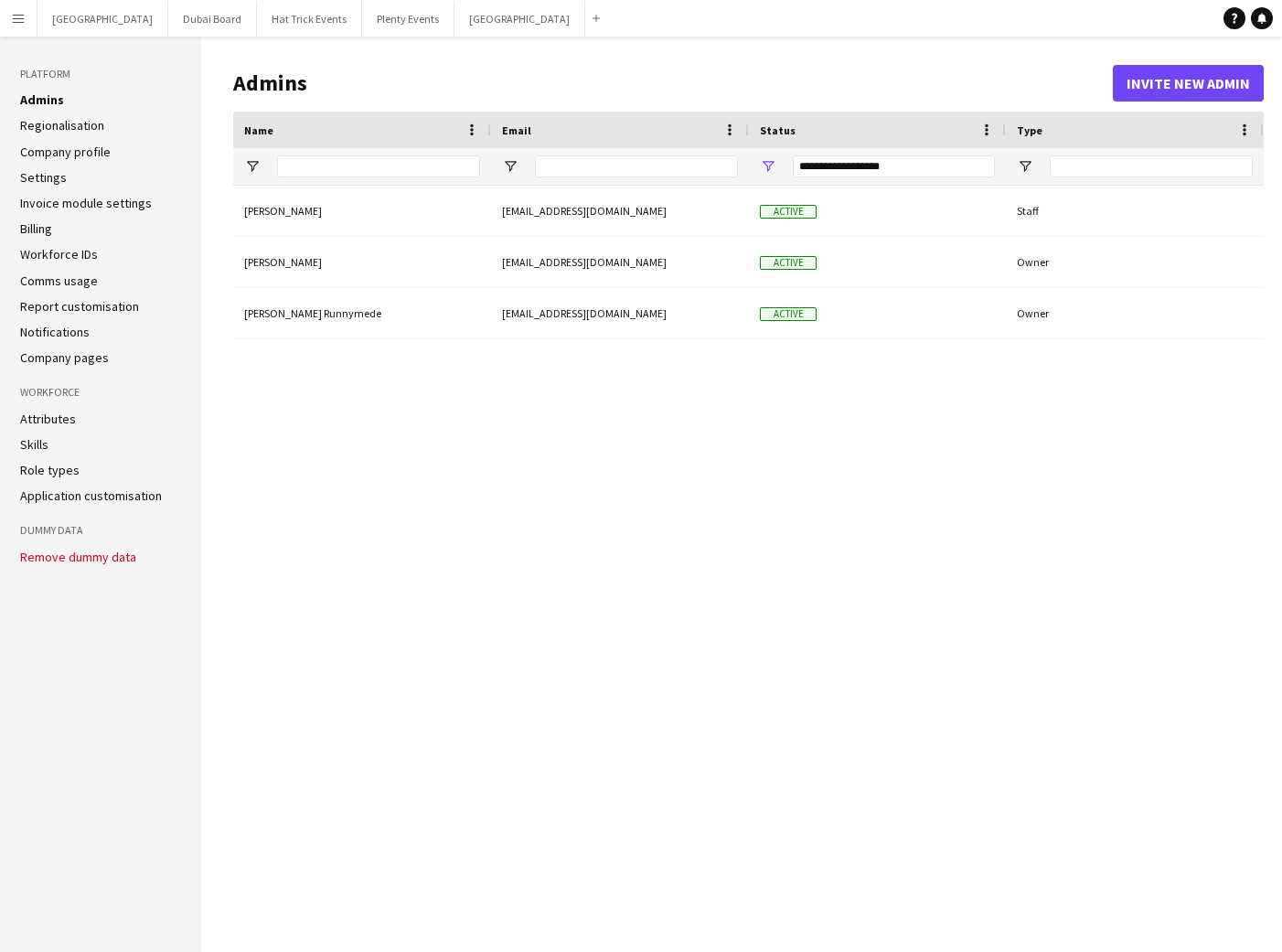
click at [54, 179] on link "Settings" at bounding box center [44, 178] width 46 height 17
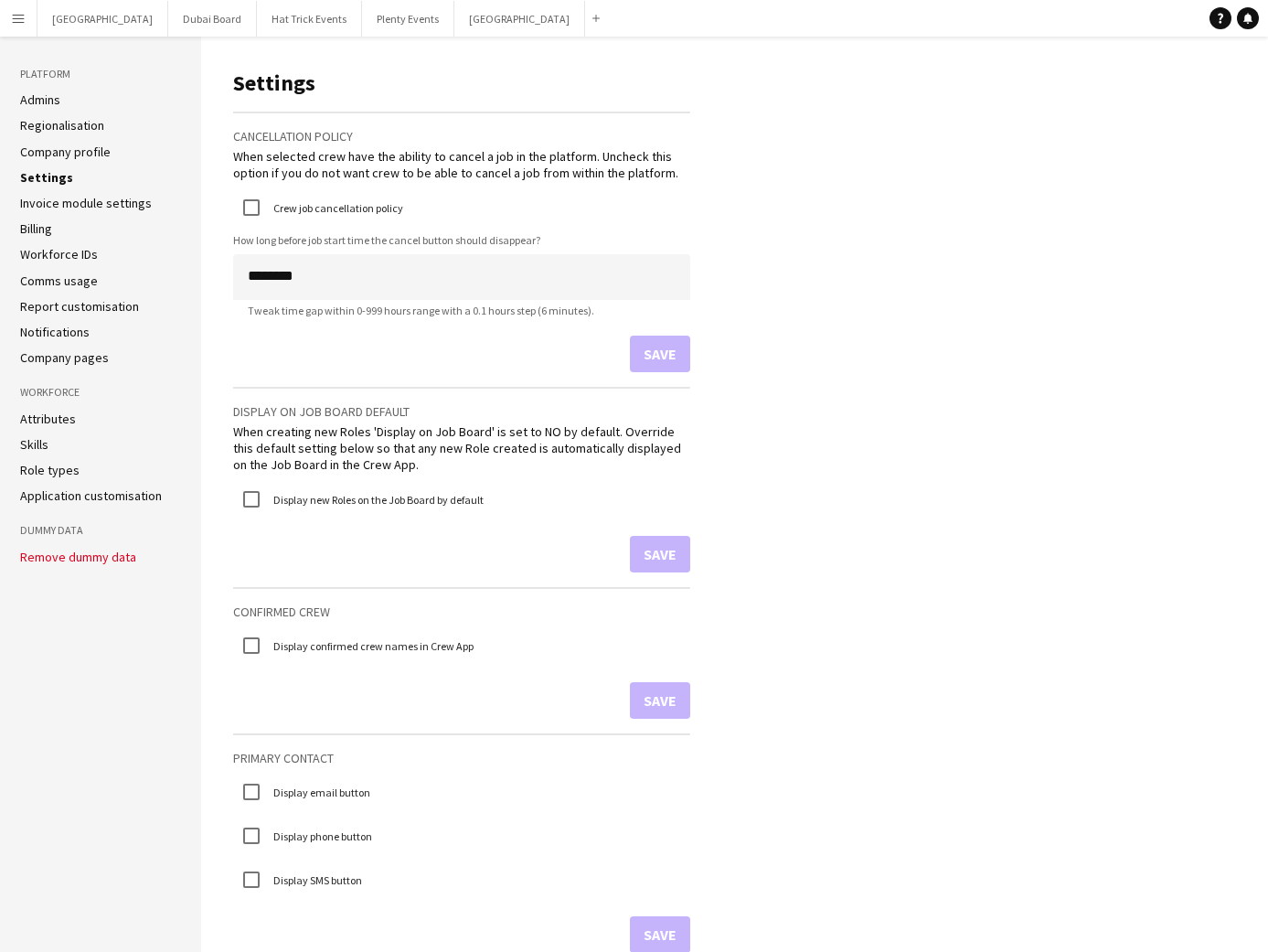
click at [69, 99] on li "Admins" at bounding box center [101, 100] width 161 height 17
click at [46, 102] on link "Admins" at bounding box center [40, 100] width 40 height 17
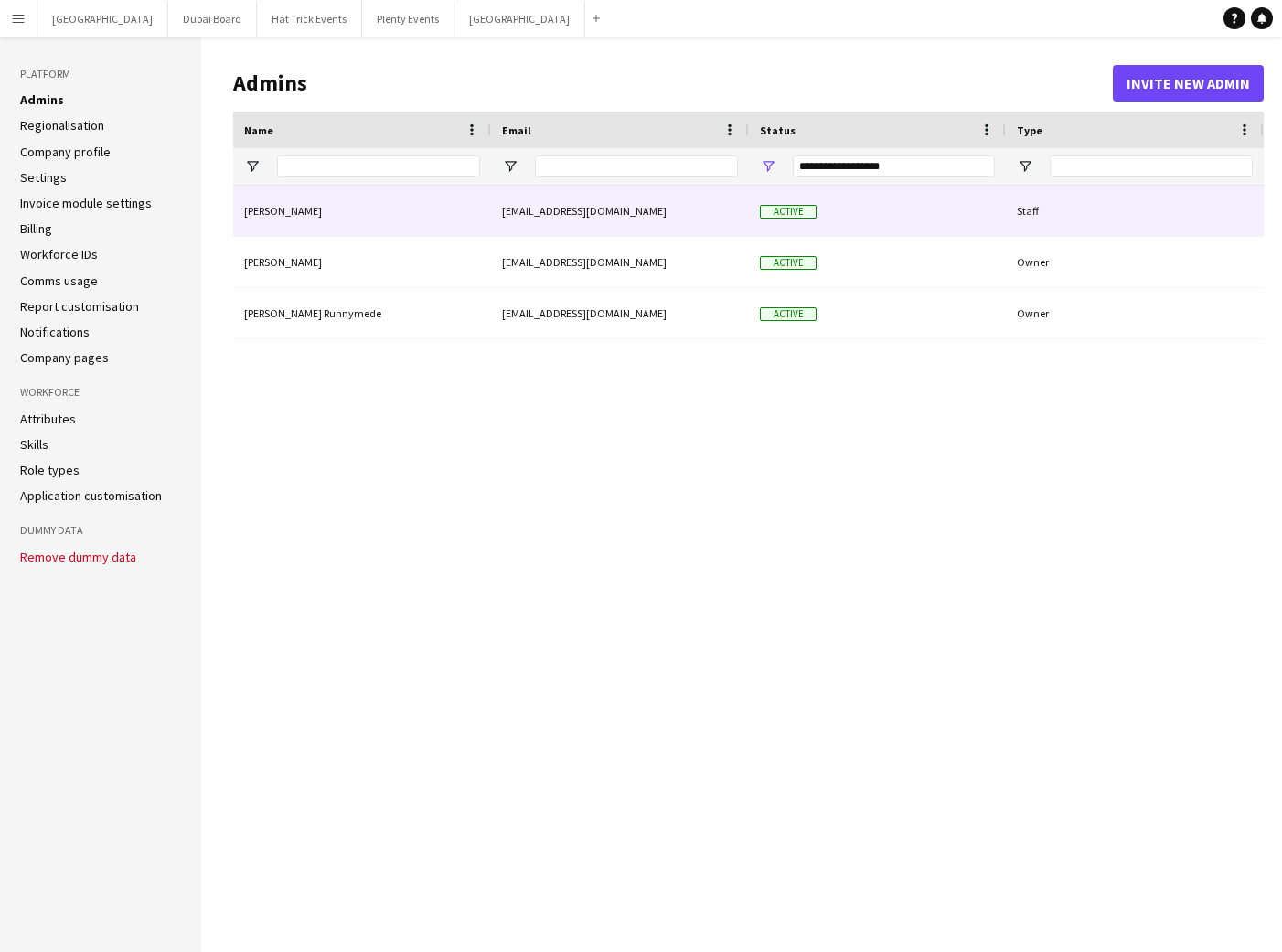
click at [855, 218] on div "Active" at bounding box center [877, 210] width 257 height 50
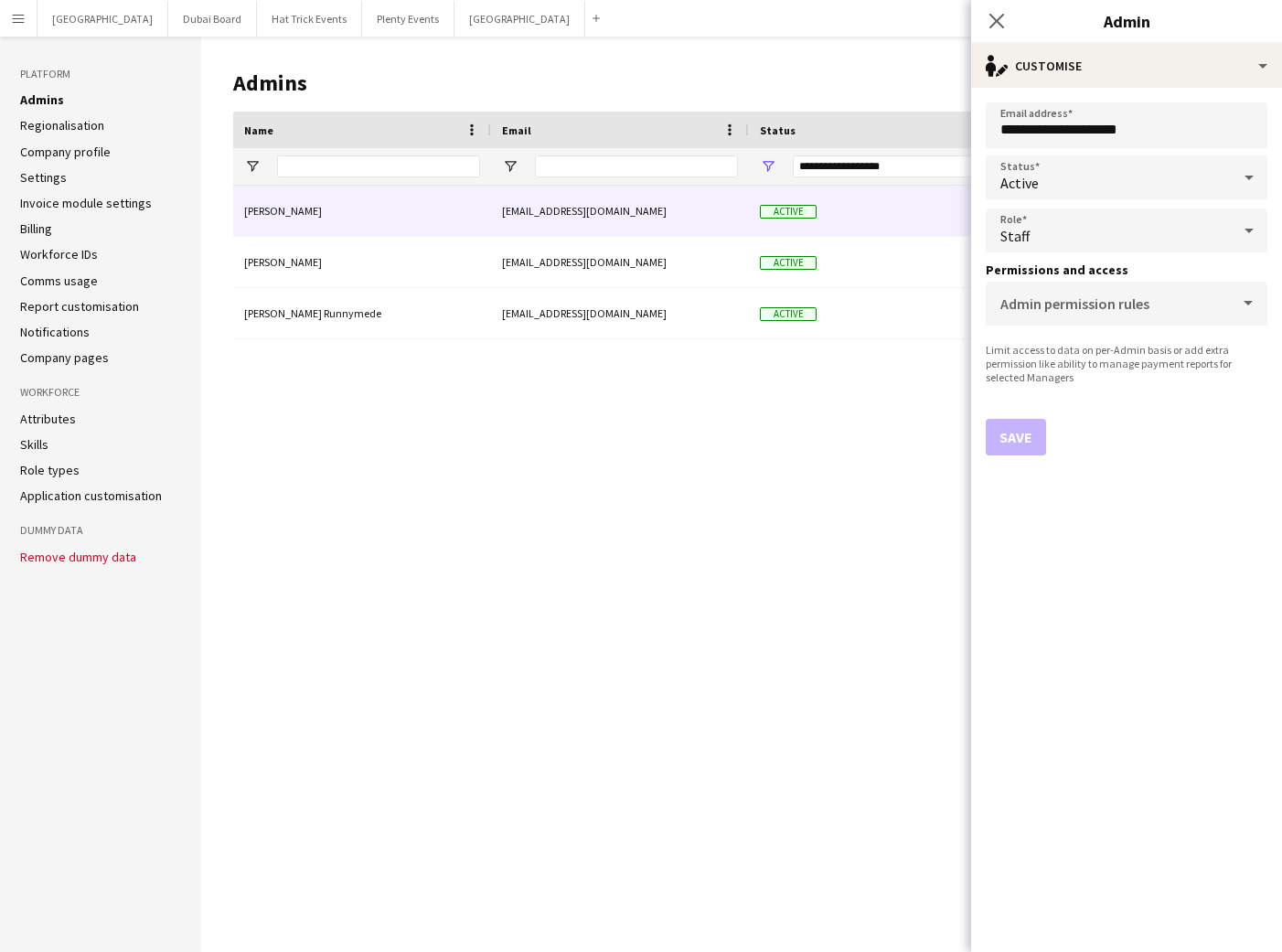
click at [1212, 181] on div "Active" at bounding box center [1108, 177] width 245 height 44
click at [1134, 438] on div at bounding box center [641, 476] width 1282 height 952
click at [1195, 235] on div "Staff" at bounding box center [1108, 230] width 245 height 44
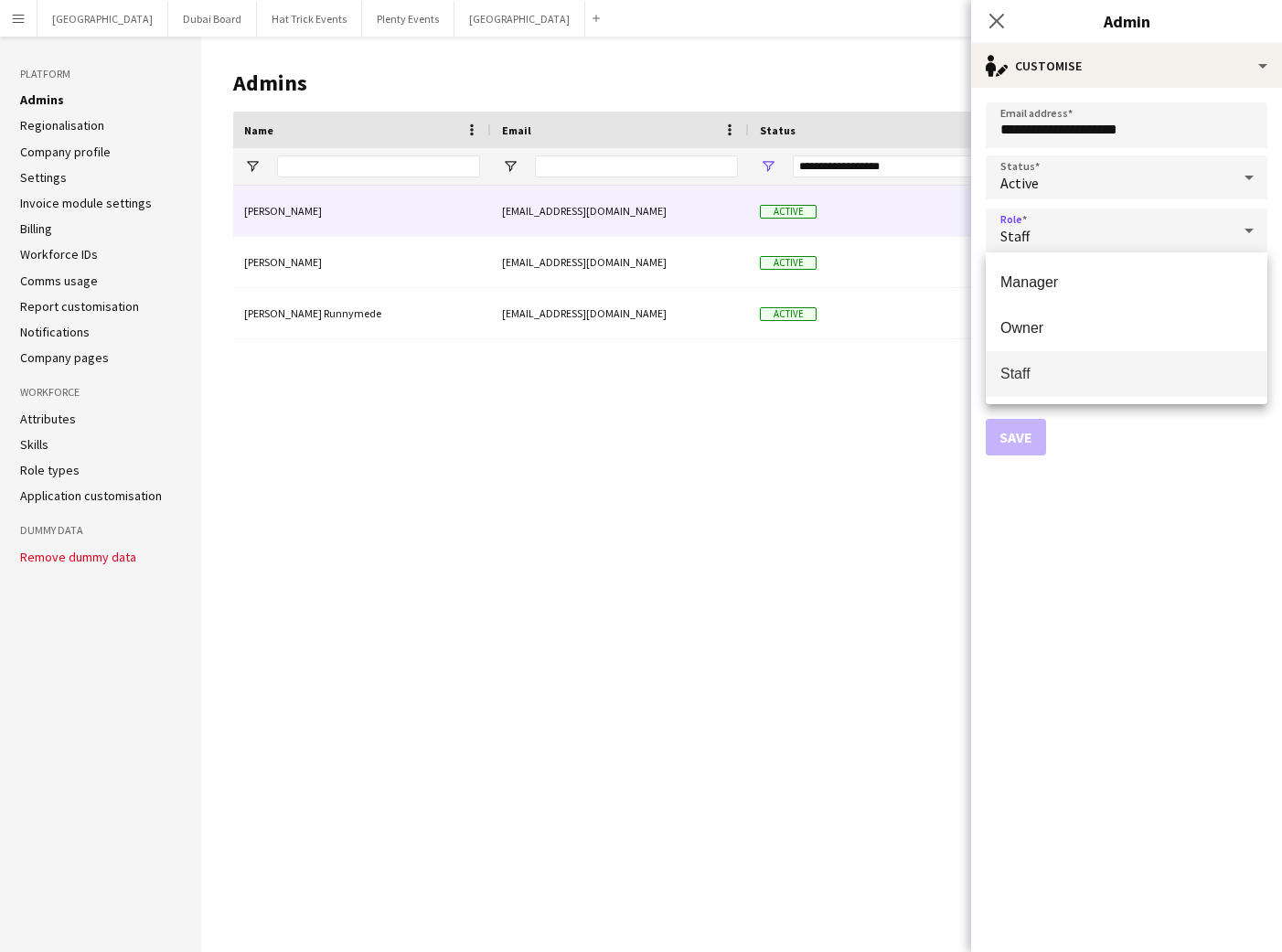
click at [1153, 510] on div at bounding box center [641, 476] width 1282 height 952
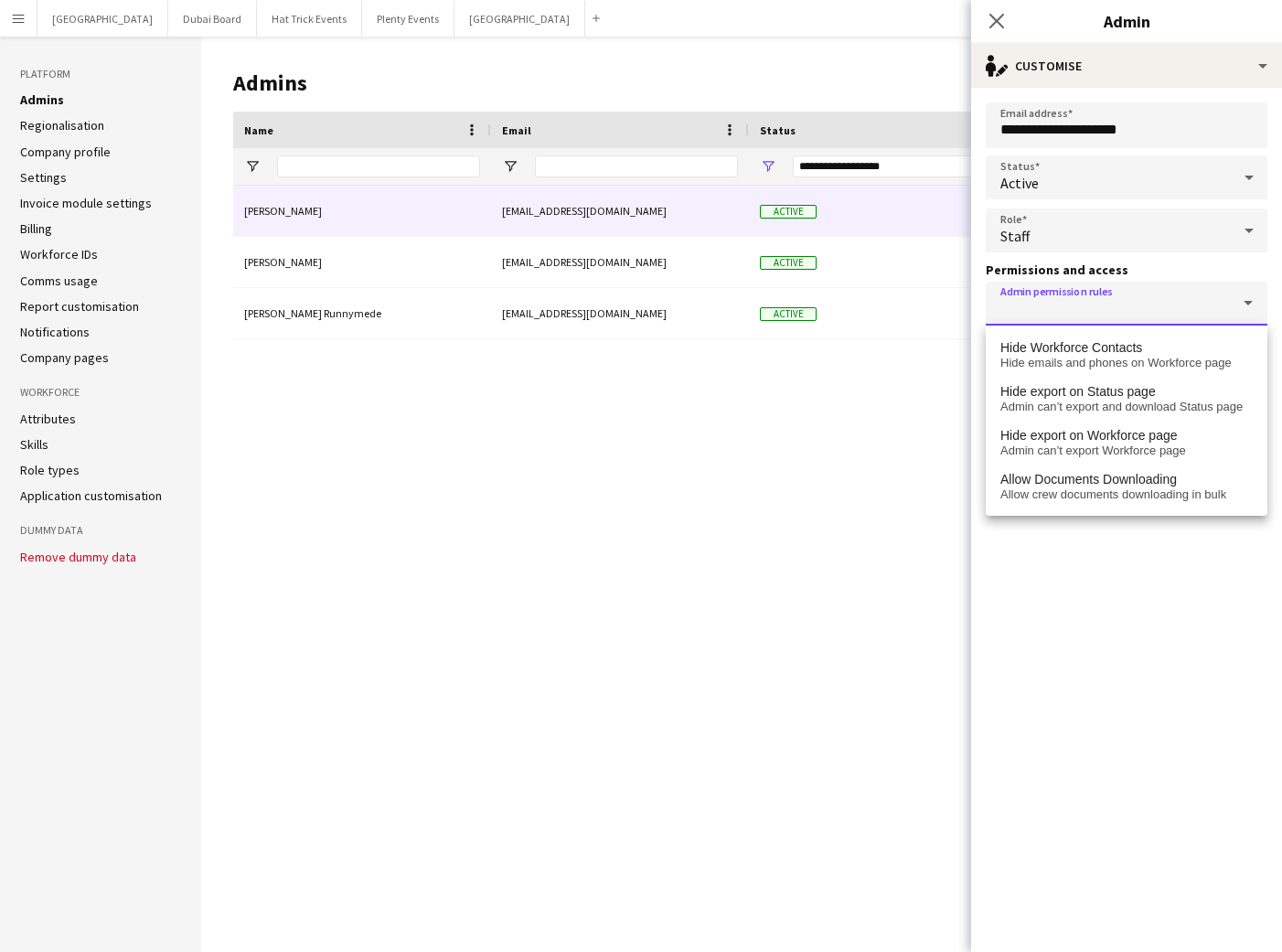
click at [1250, 306] on mat-chip-grid "Select additional permissions or deny access" at bounding box center [1126, 311] width 252 height 14
click at [1104, 537] on form "**********" at bounding box center [1126, 520] width 311 height 864
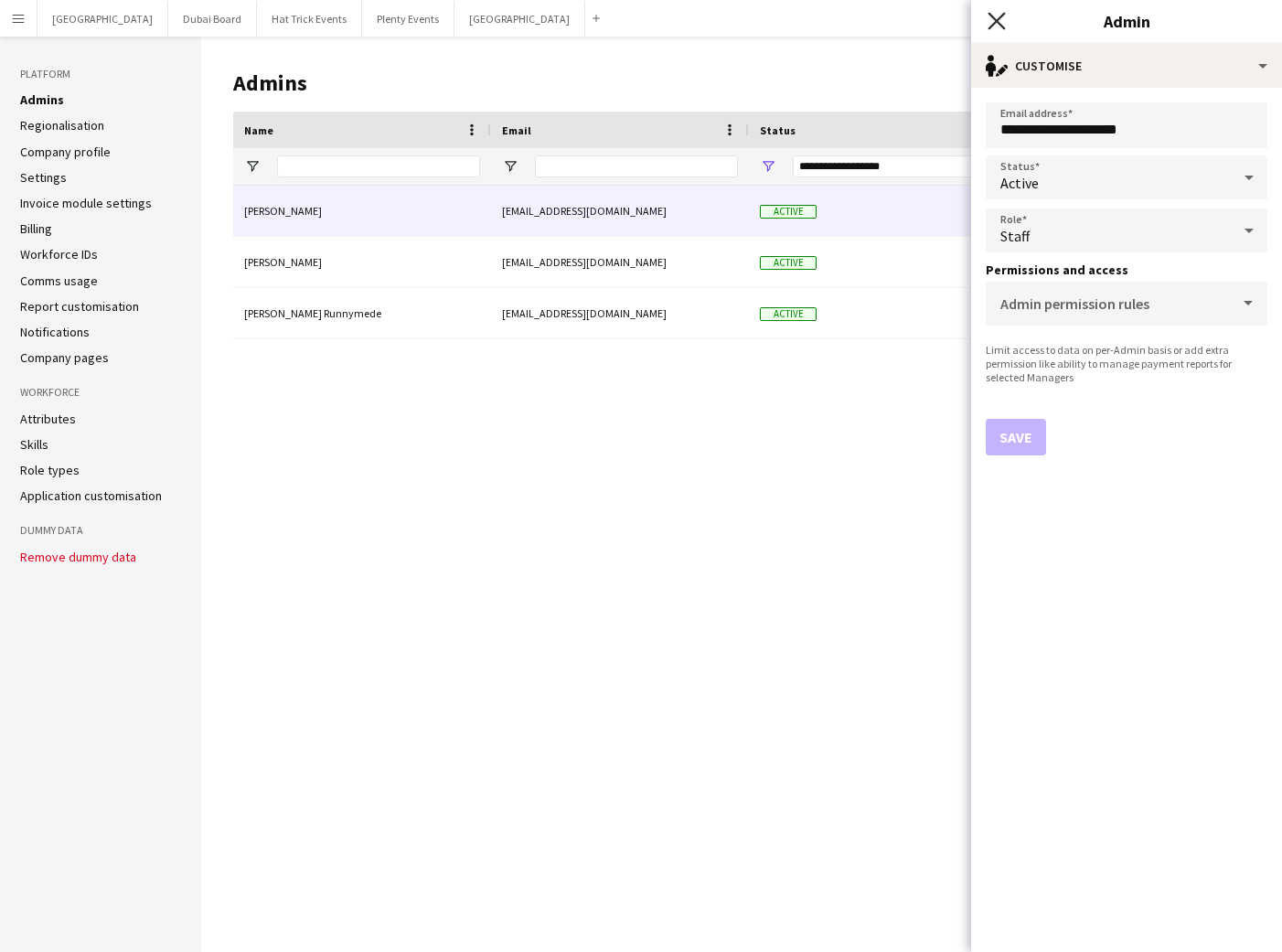
click at [992, 25] on icon at bounding box center [996, 20] width 18 height 18
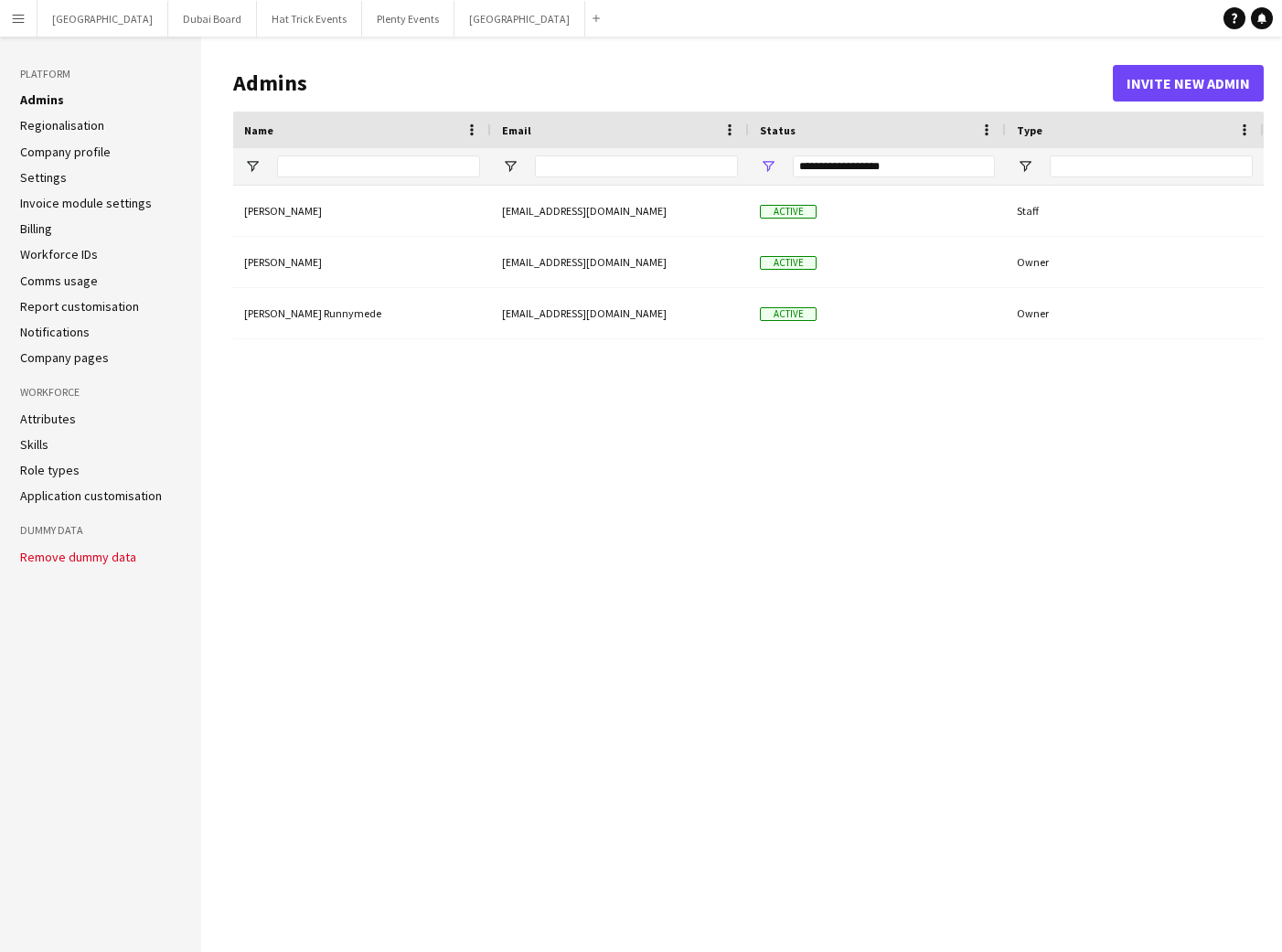
click at [918, 48] on main "Admins Invite new admin Drag here to set row groups Name Email Status Type Name…" at bounding box center [742, 494] width 1081 height 916
click at [33, 175] on link "Settings" at bounding box center [44, 178] width 46 height 17
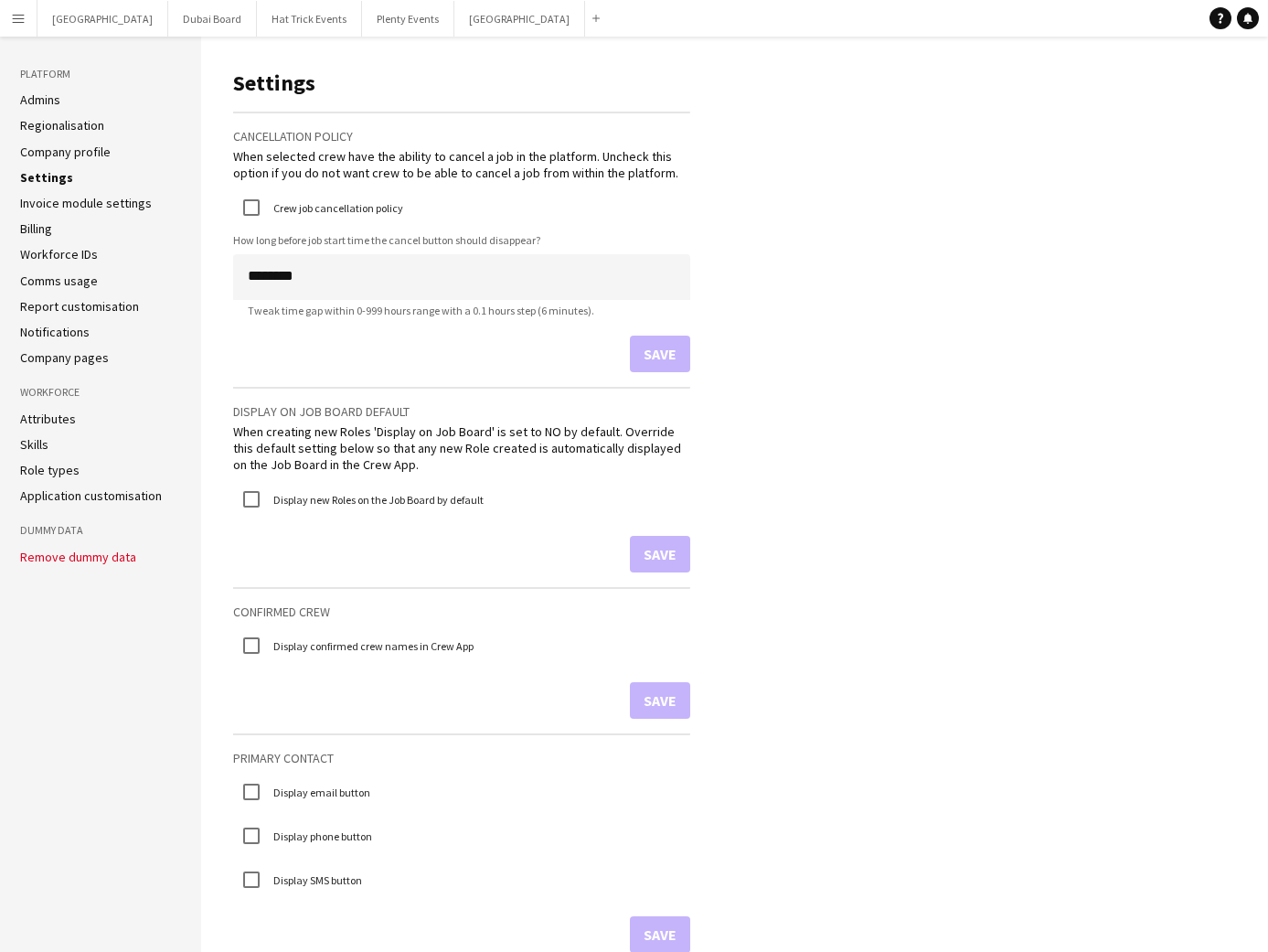
click at [34, 232] on link "Billing" at bounding box center [36, 229] width 32 height 17
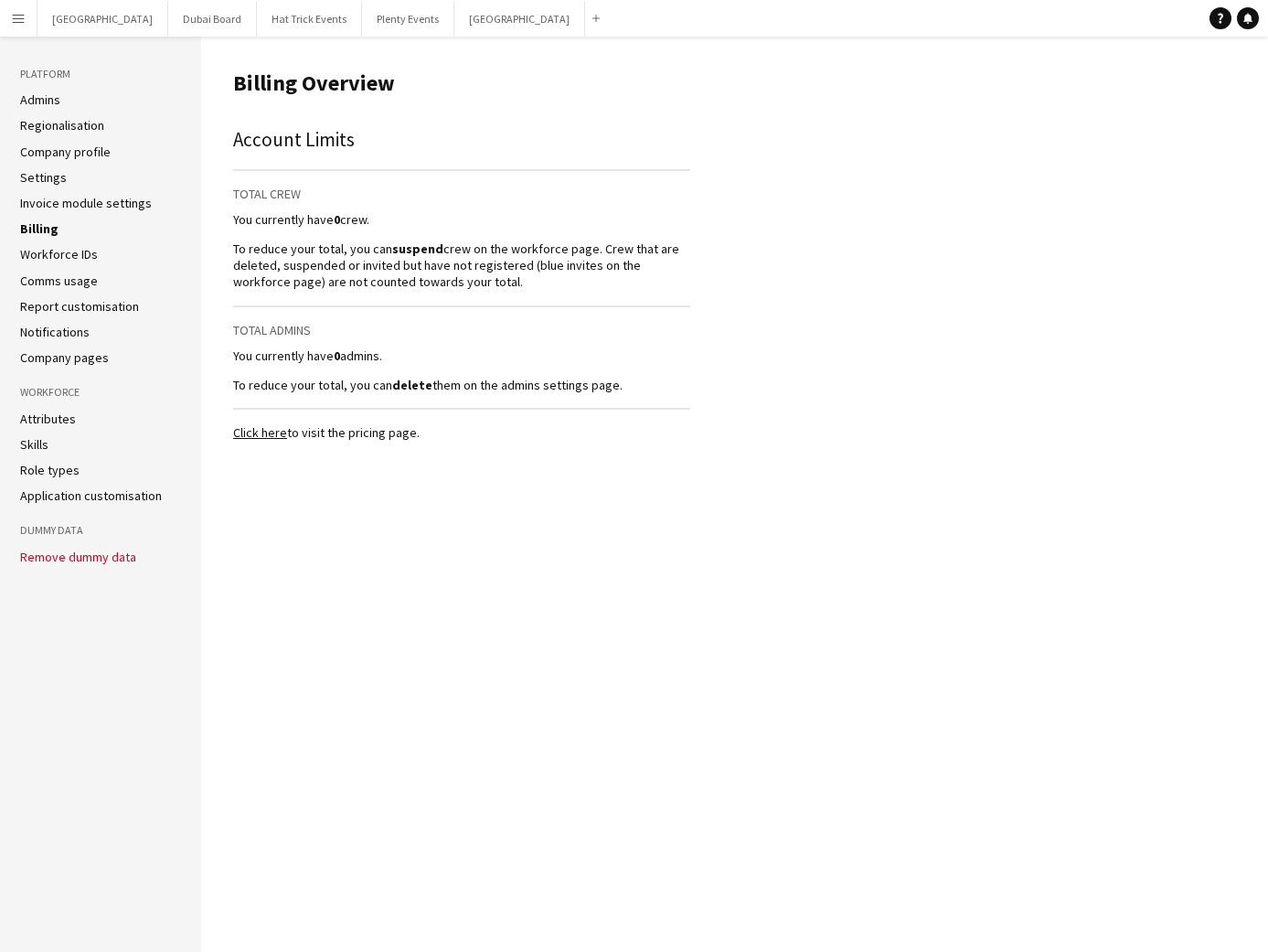
click at [34, 232] on link "Billing" at bounding box center [39, 229] width 38 height 17
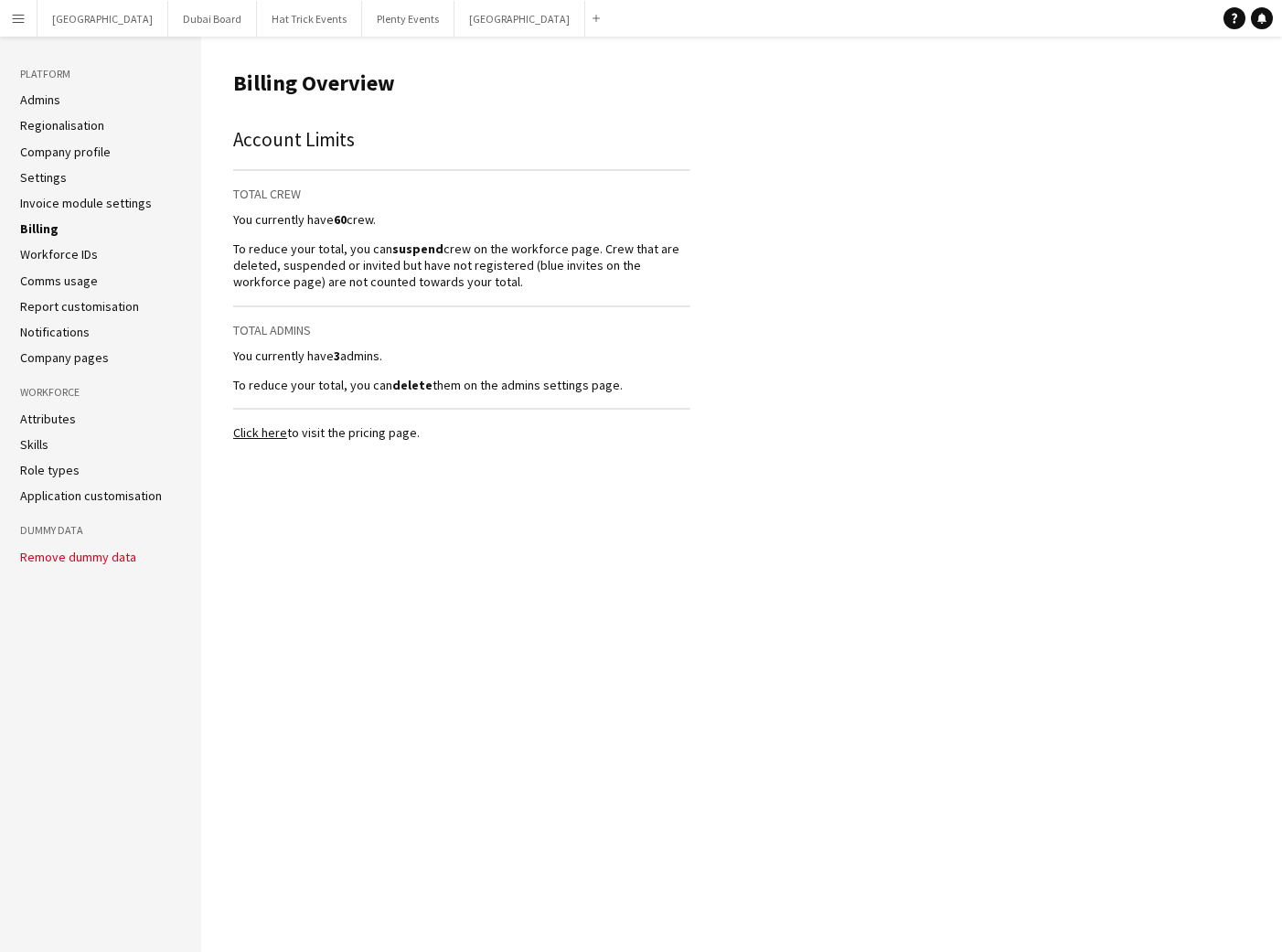
click at [54, 259] on link "Workforce IDs" at bounding box center [59, 254] width 78 height 17
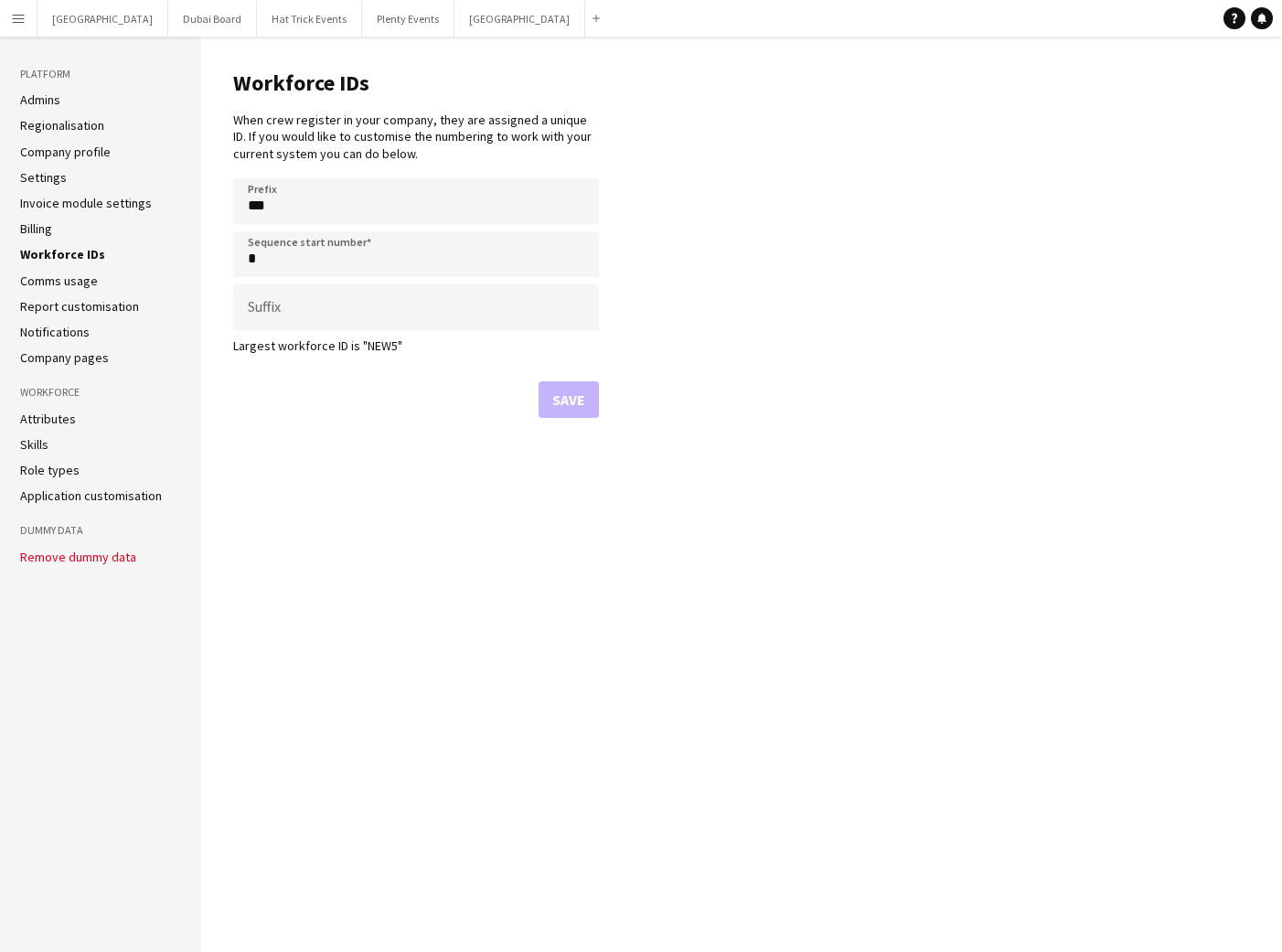
click at [20, 21] on app-icon "Menu" at bounding box center [19, 19] width 15 height 15
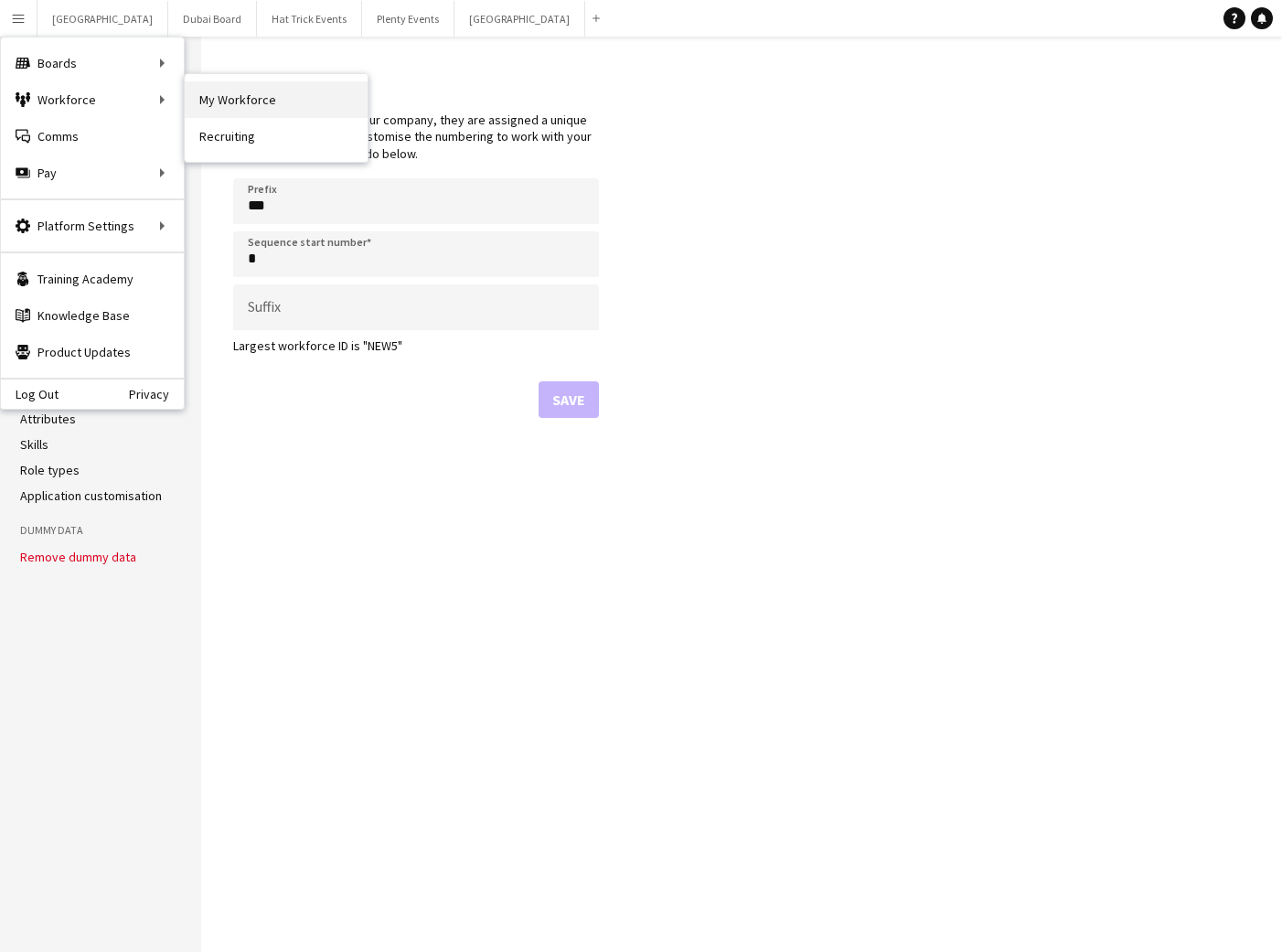
click at [215, 102] on link "My Workforce" at bounding box center [275, 99] width 183 height 36
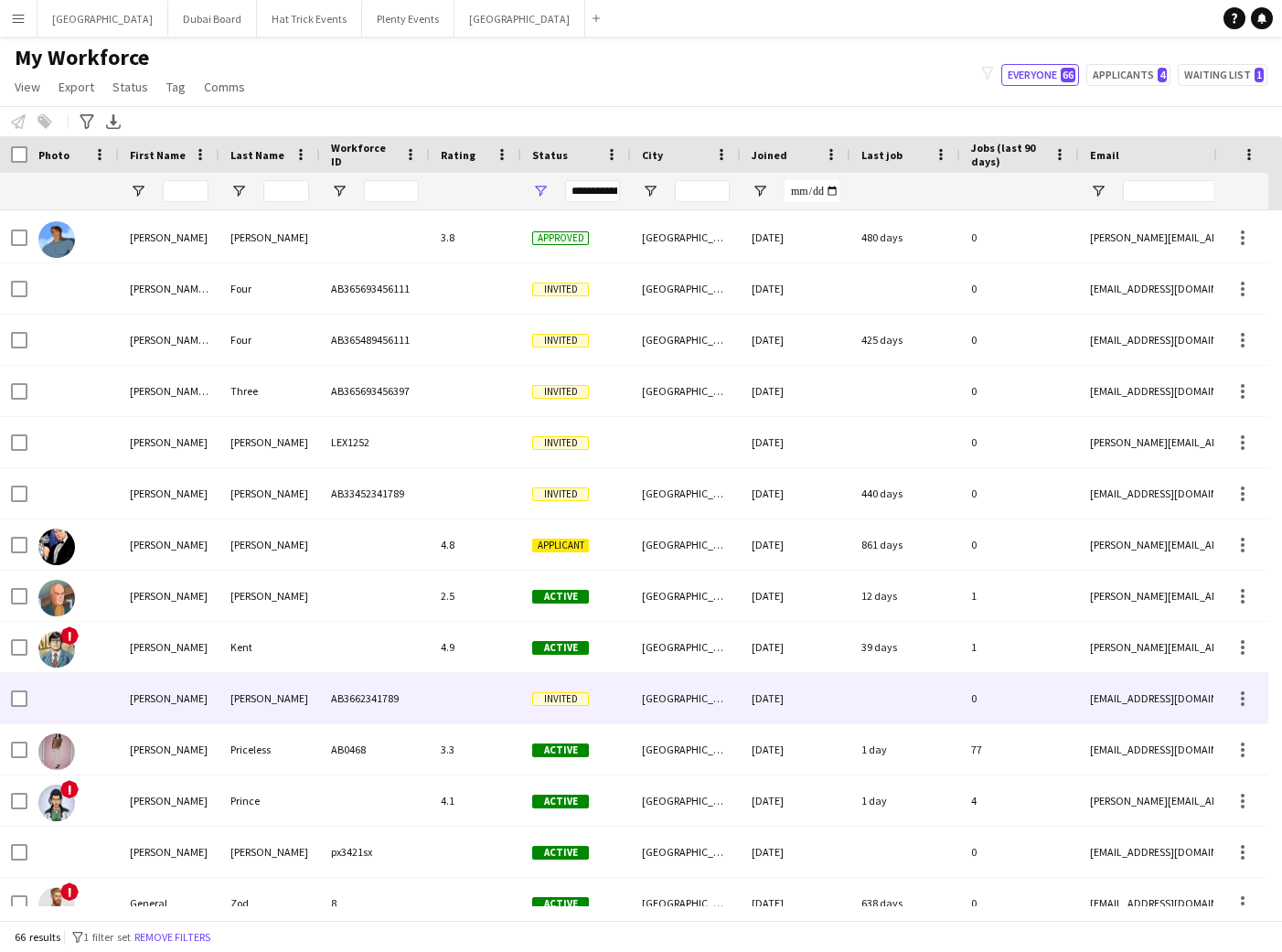
scroll to position [1795, 0]
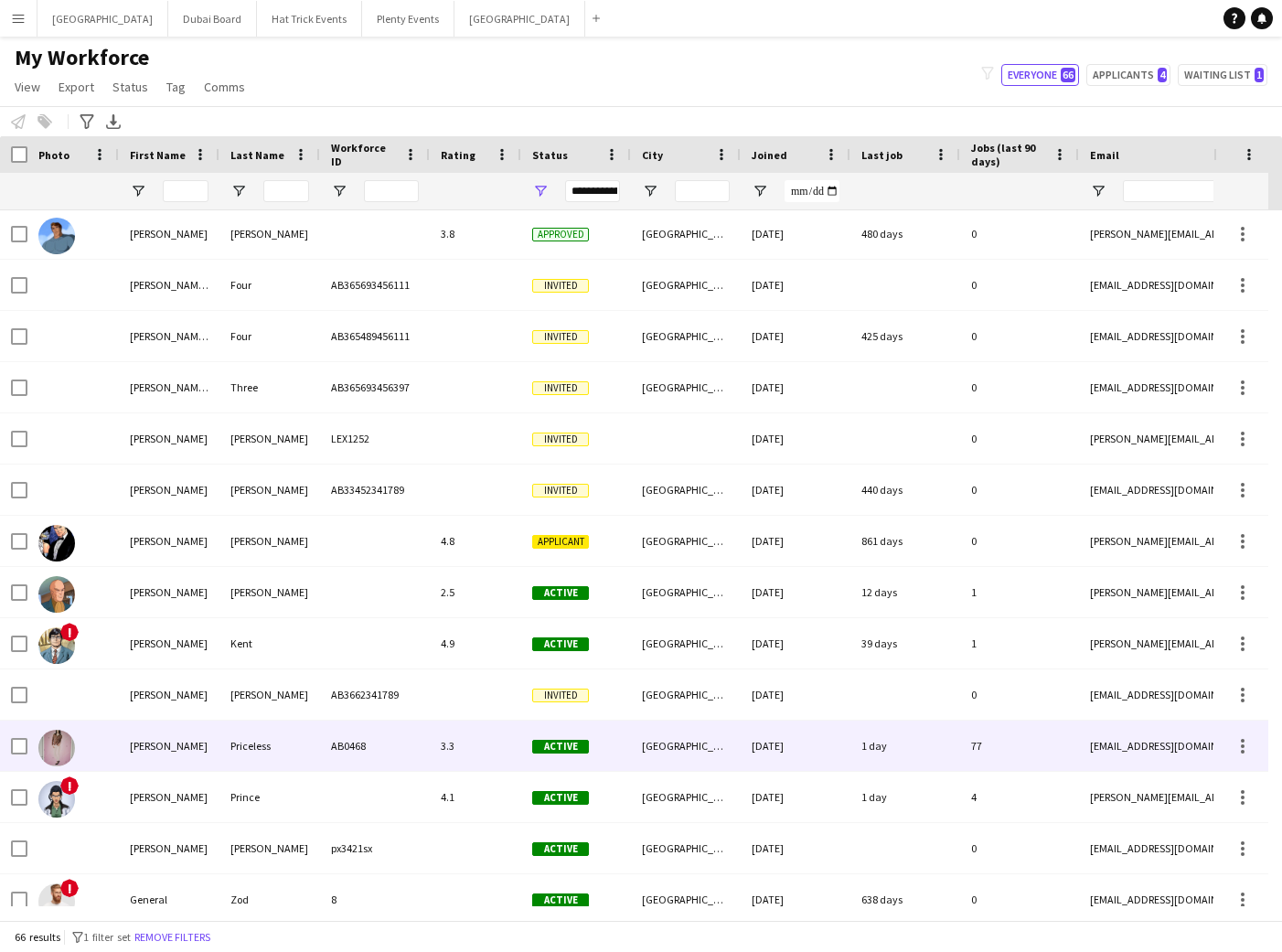
click at [439, 750] on div "3.3" at bounding box center [476, 745] width 92 height 50
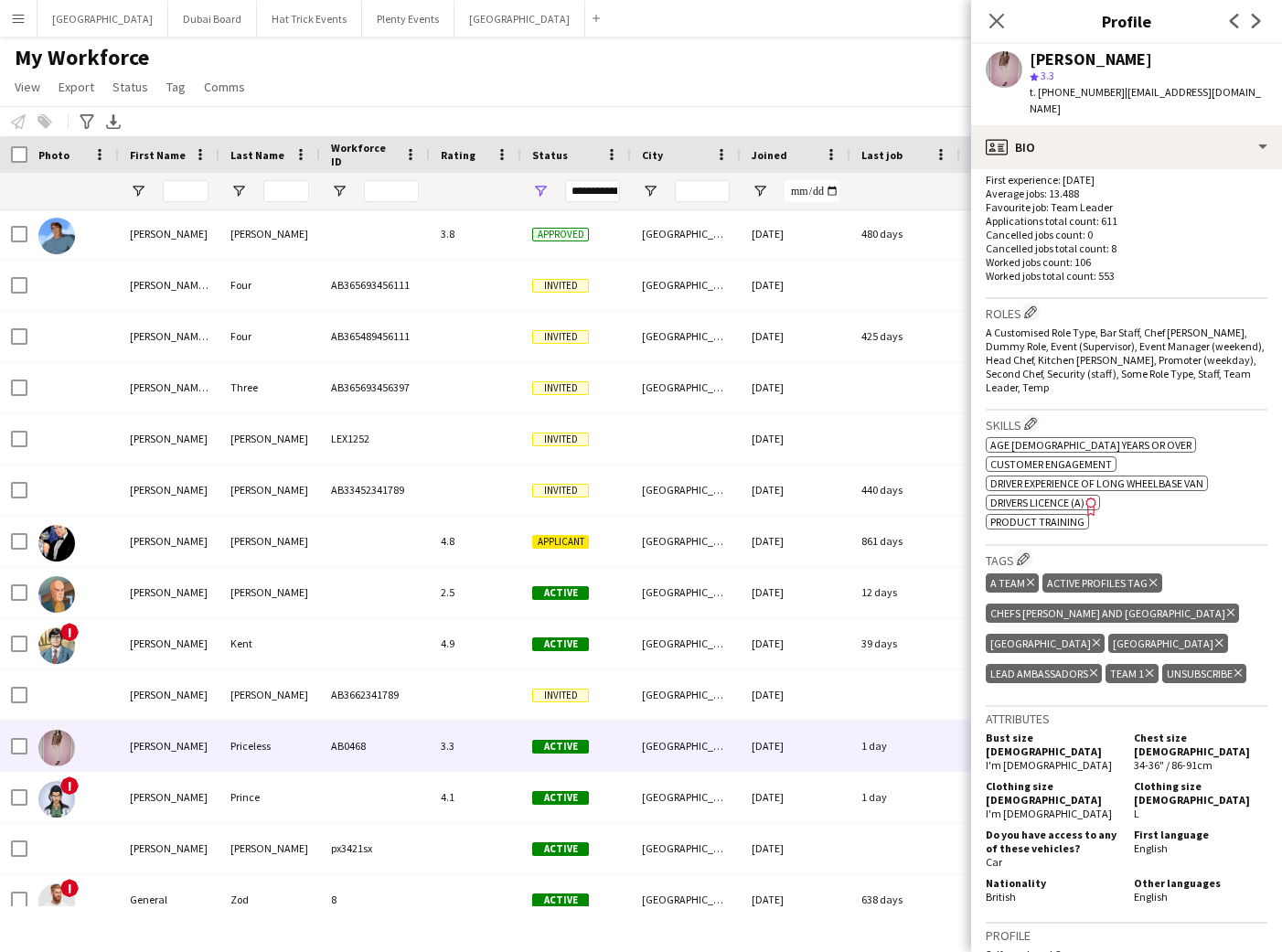
scroll to position [818, 0]
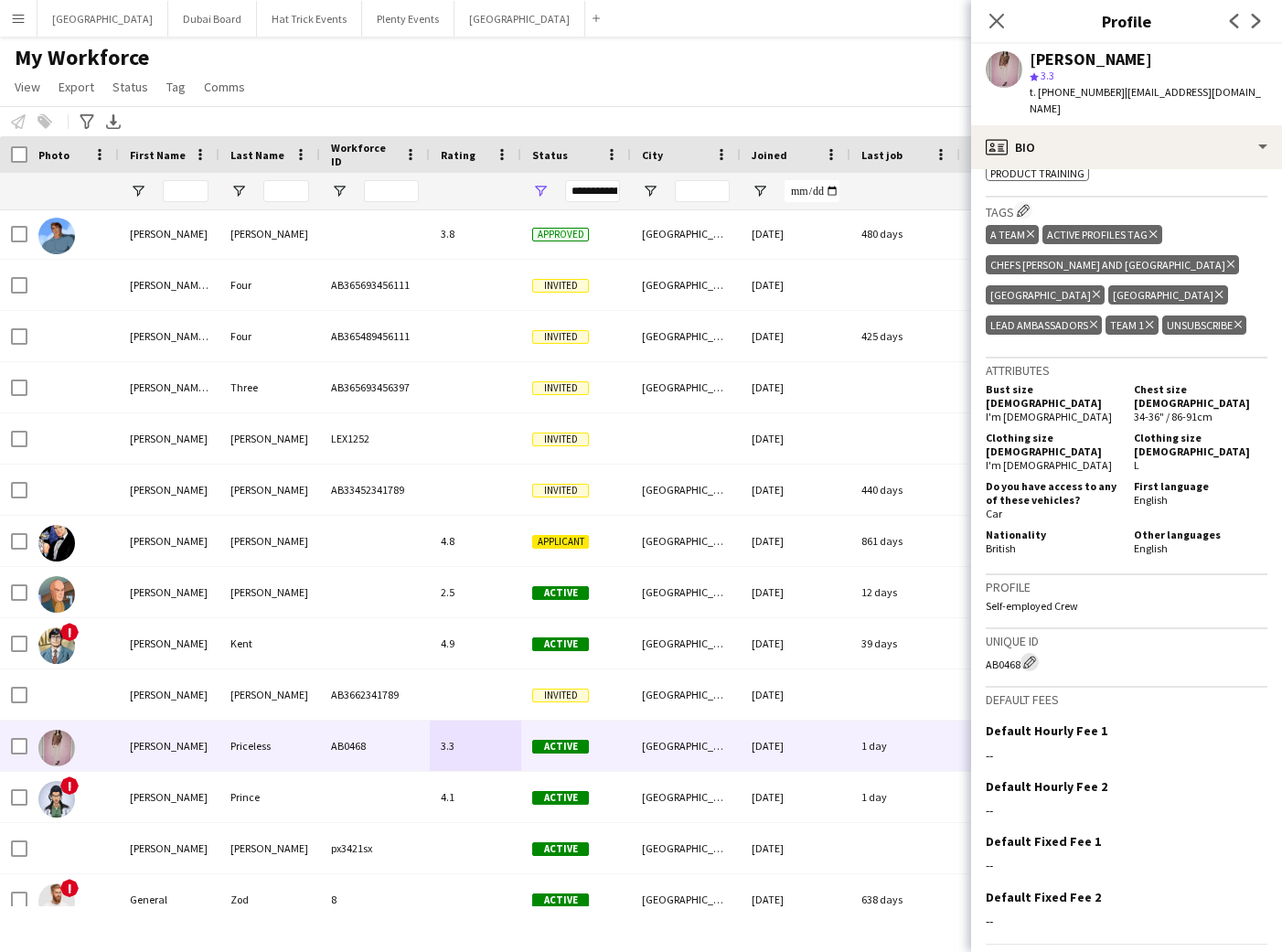
click at [1028, 655] on app-icon "Edit crew unique ID" at bounding box center [1030, 662] width 13 height 13
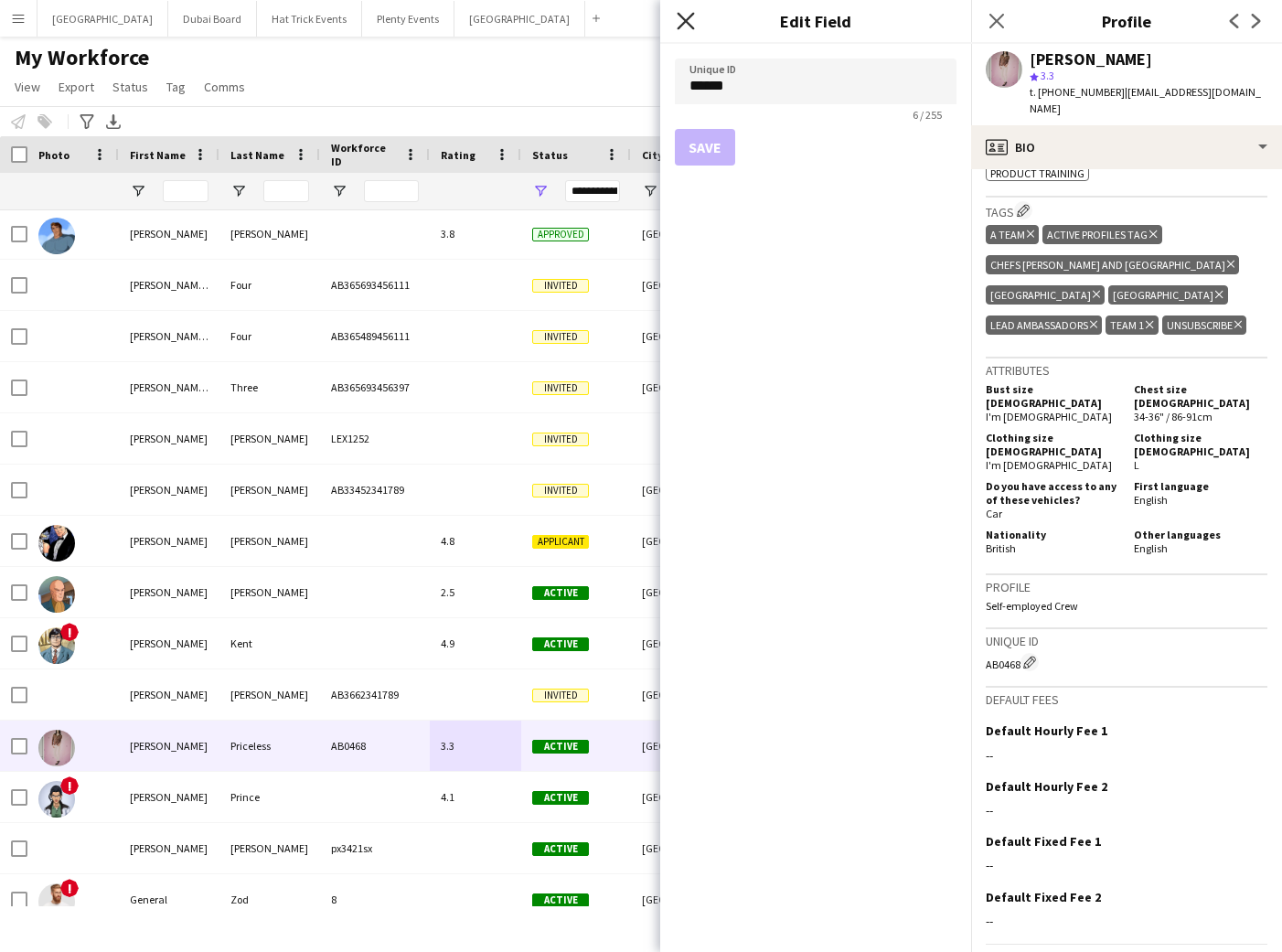
click at [682, 20] on icon "Close pop-in" at bounding box center [685, 20] width 18 height 18
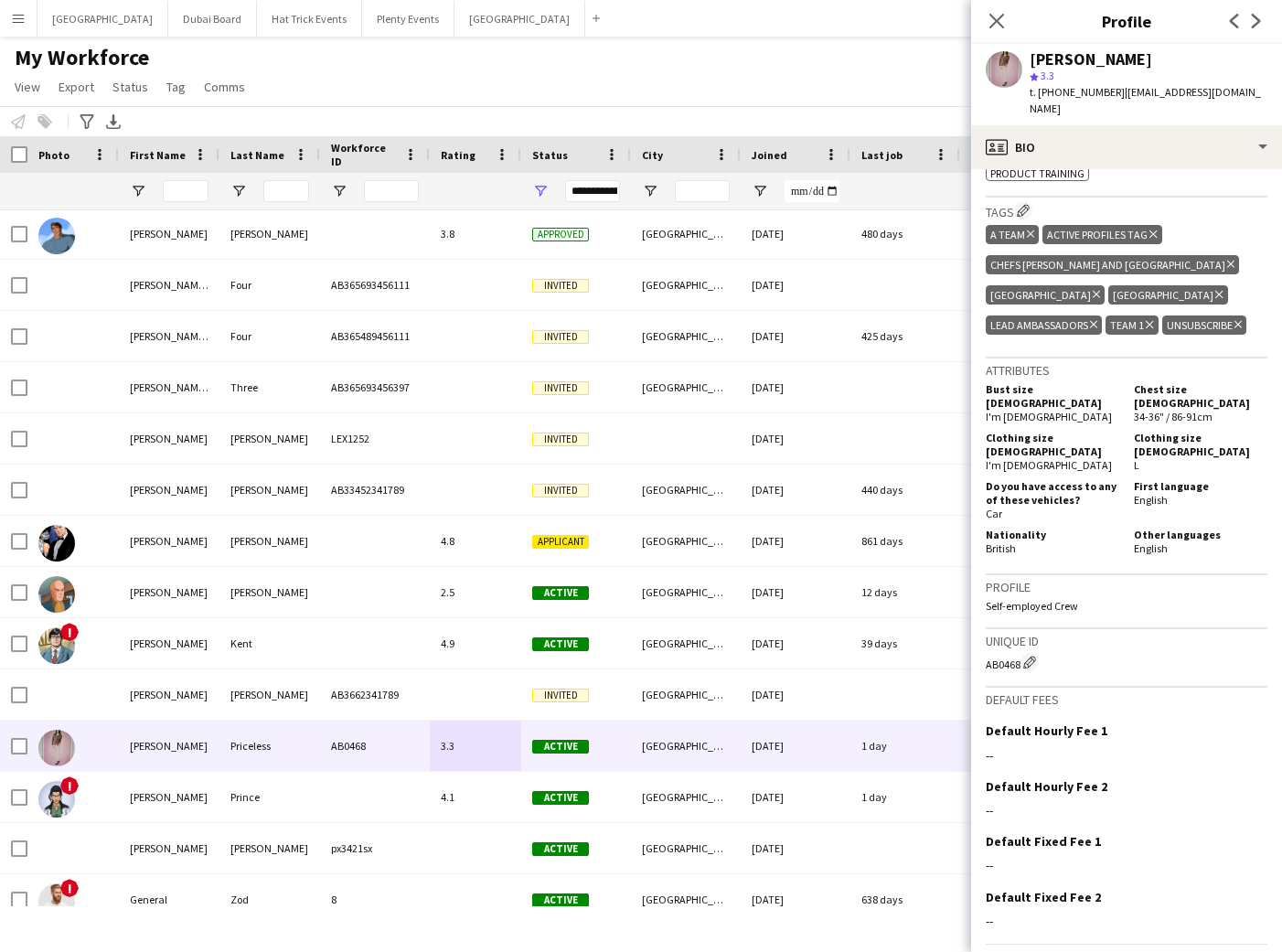
drag, startPoint x: 990, startPoint y: 28, endPoint x: 967, endPoint y: 23, distance: 23.5
click at [989, 25] on icon "Close pop-in" at bounding box center [996, 21] width 15 height 15
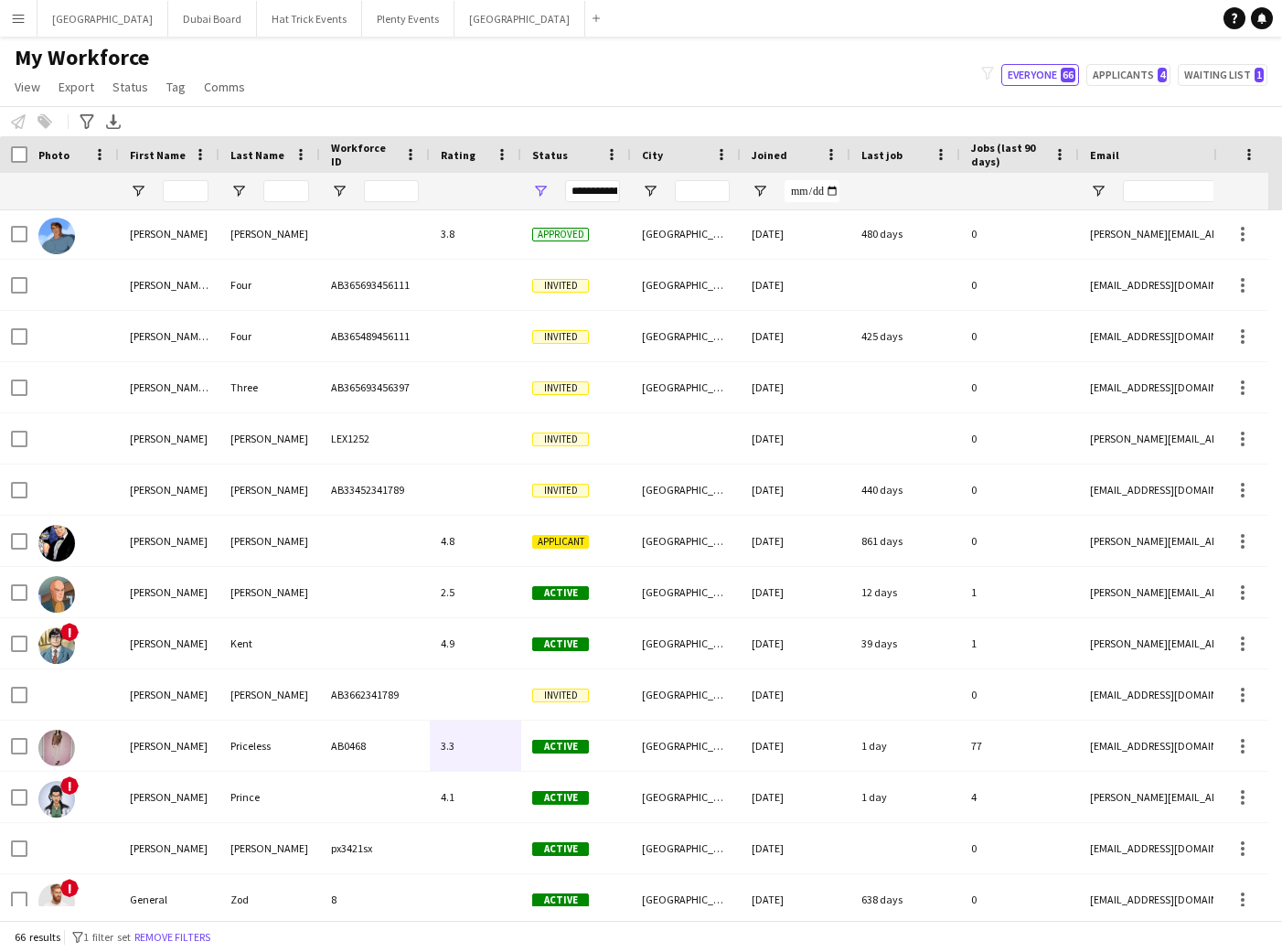
click at [19, 15] on app-icon "Menu" at bounding box center [19, 19] width 15 height 15
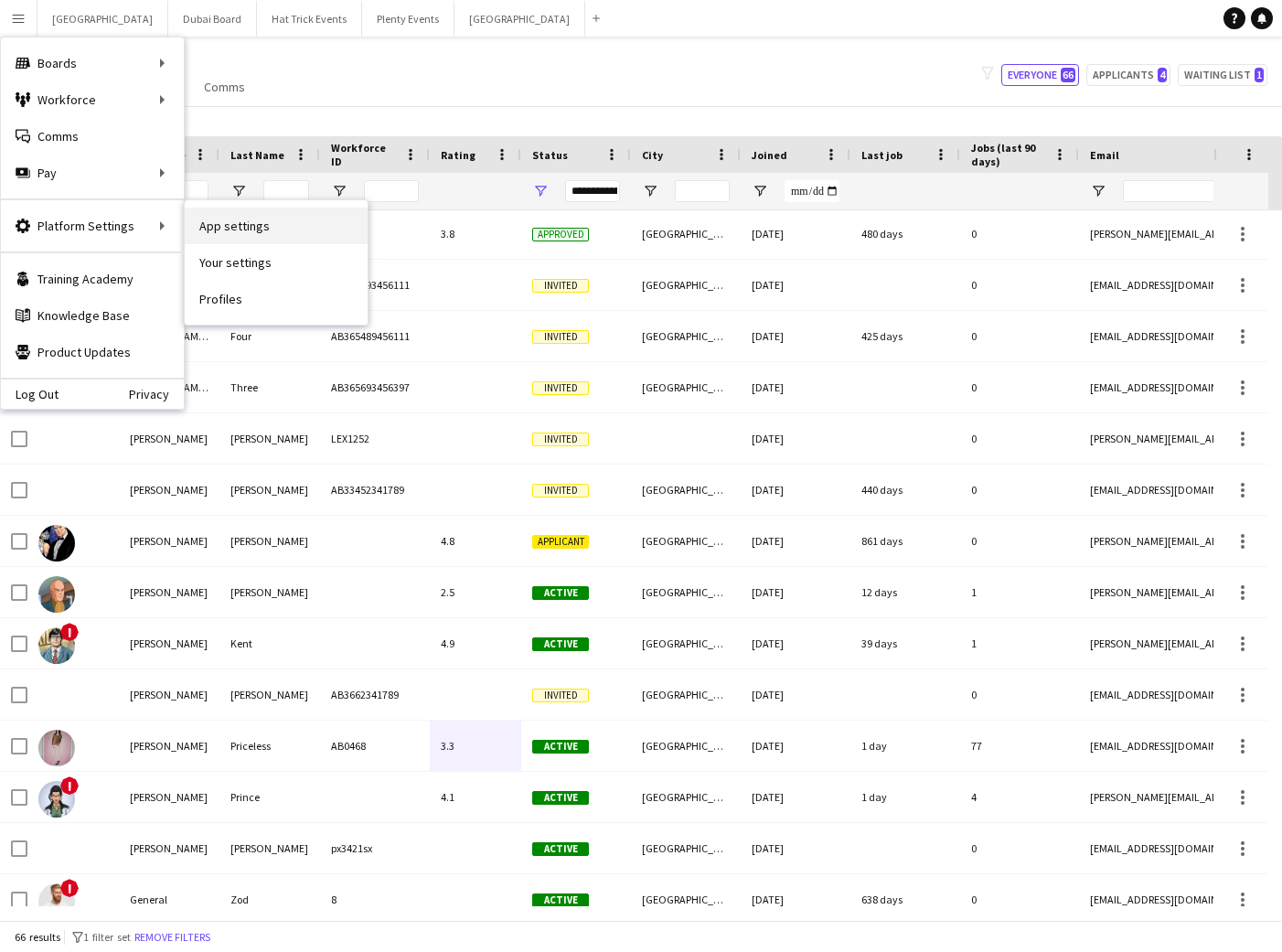
click at [235, 232] on link "App settings" at bounding box center [275, 225] width 183 height 36
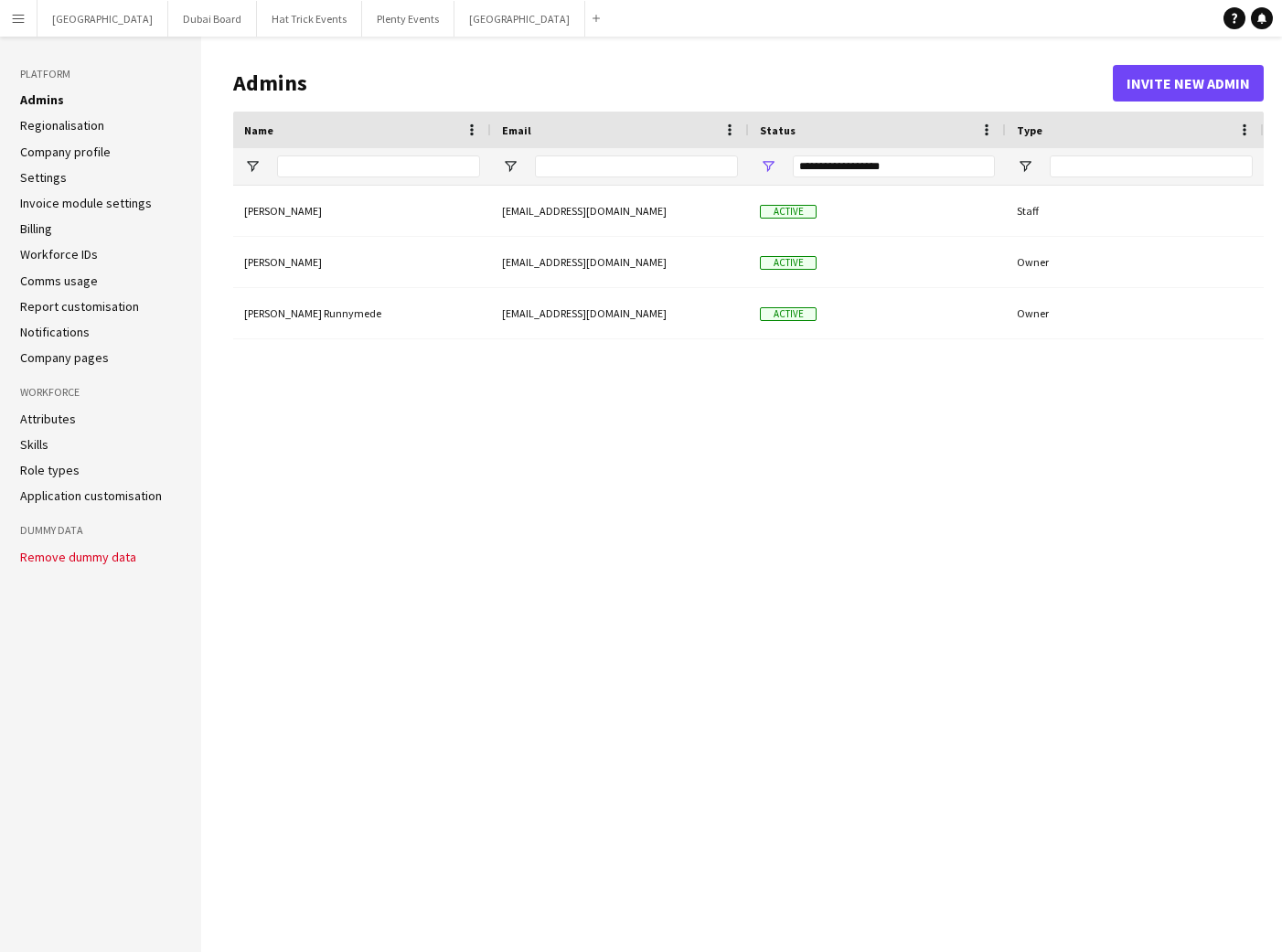
click at [71, 283] on link "Comms usage" at bounding box center [59, 281] width 78 height 17
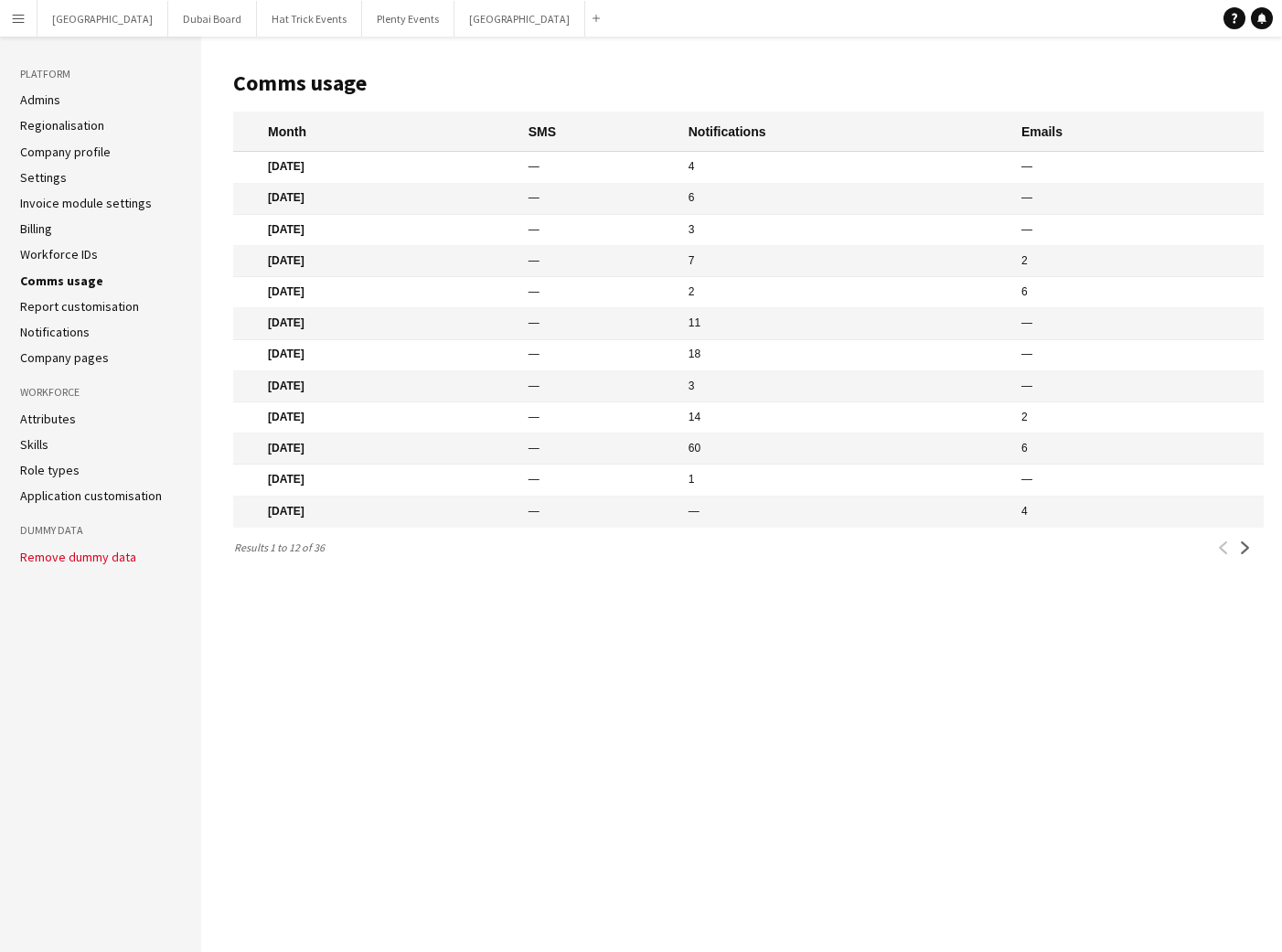
click at [103, 308] on link "Report customisation" at bounding box center [80, 307] width 119 height 17
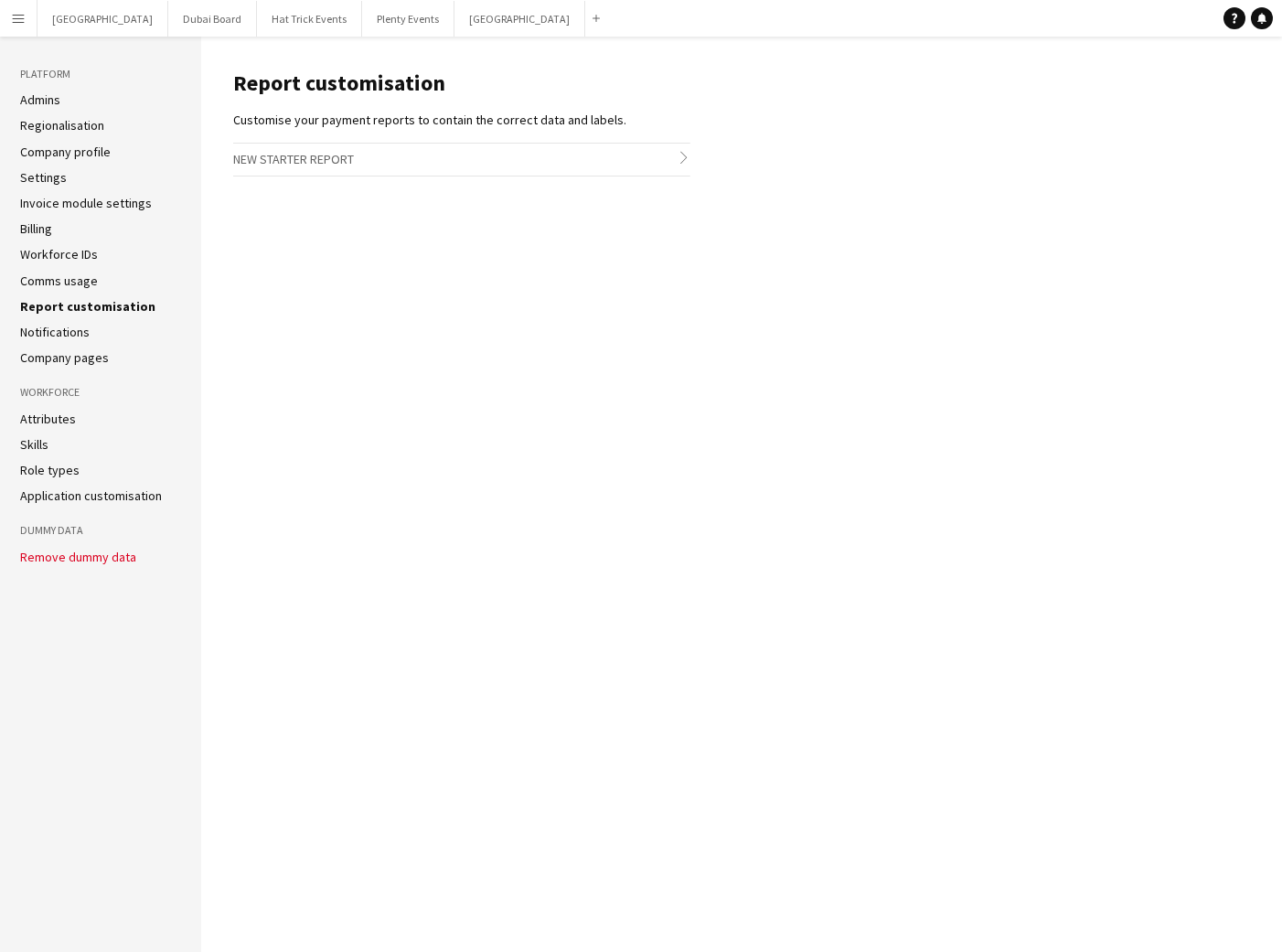
click at [74, 332] on link "Notifications" at bounding box center [55, 332] width 70 height 17
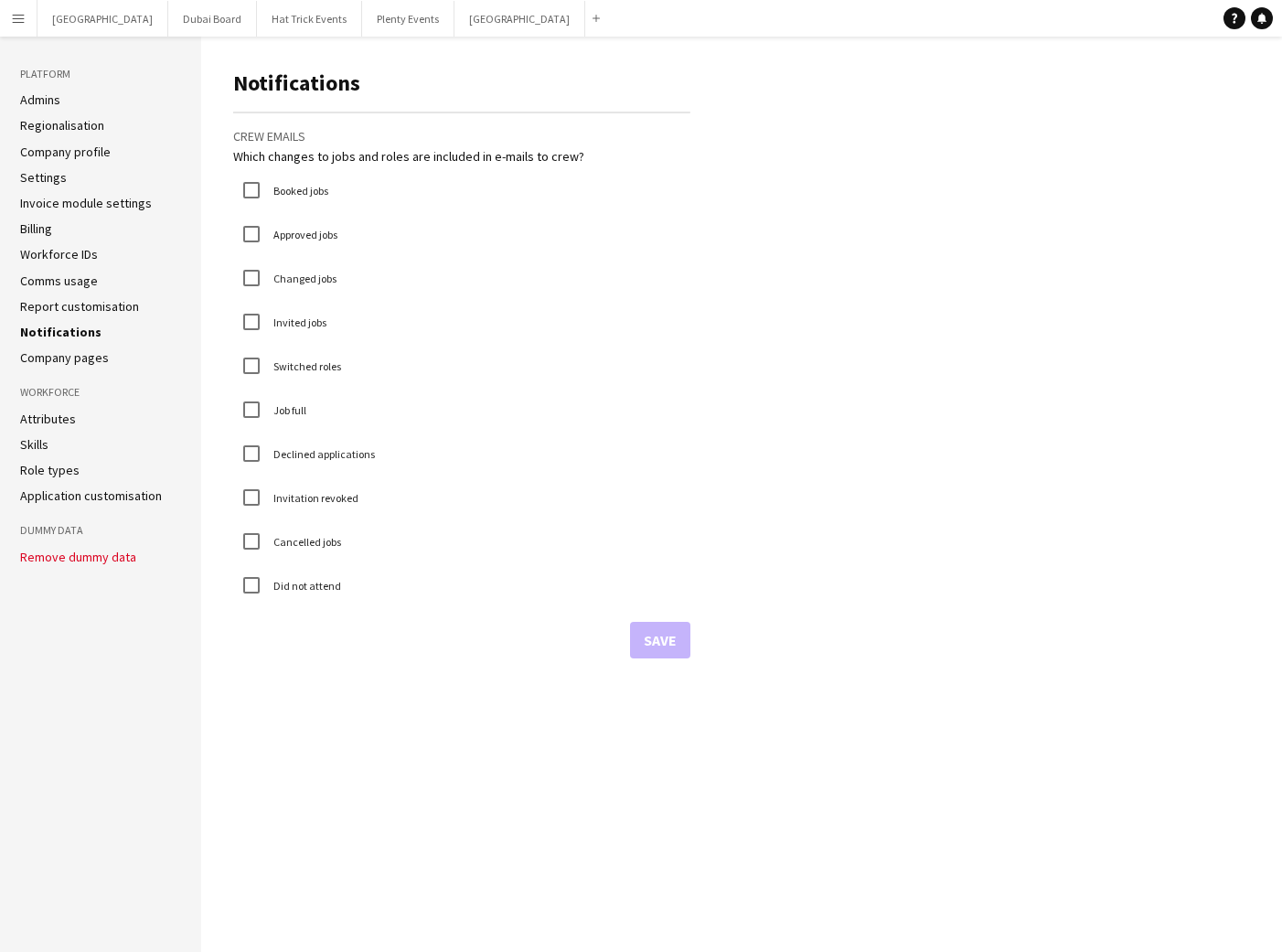
click at [70, 358] on link "Company pages" at bounding box center [65, 358] width 89 height 17
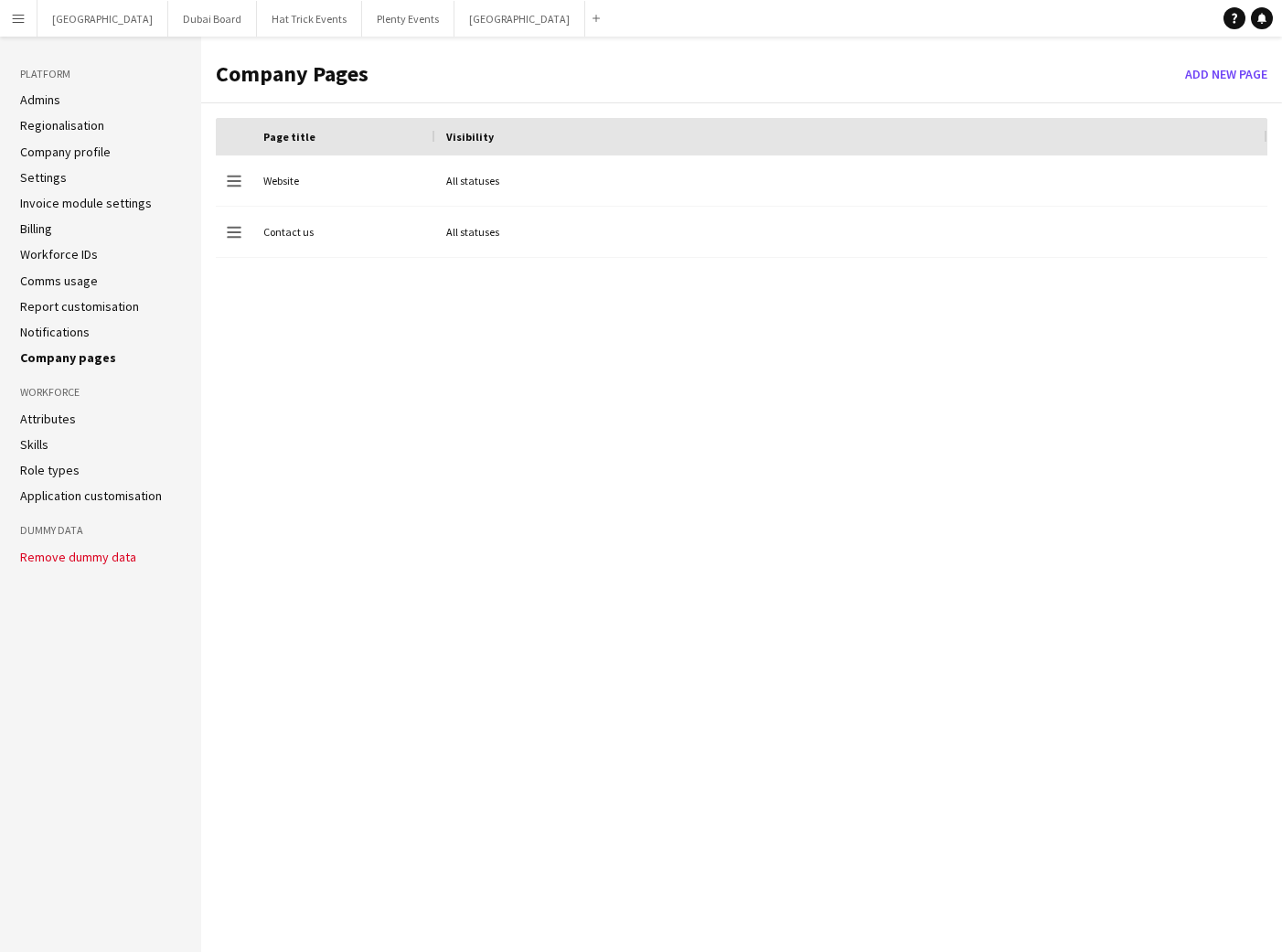
click at [52, 421] on link "Attributes" at bounding box center [48, 419] width 56 height 17
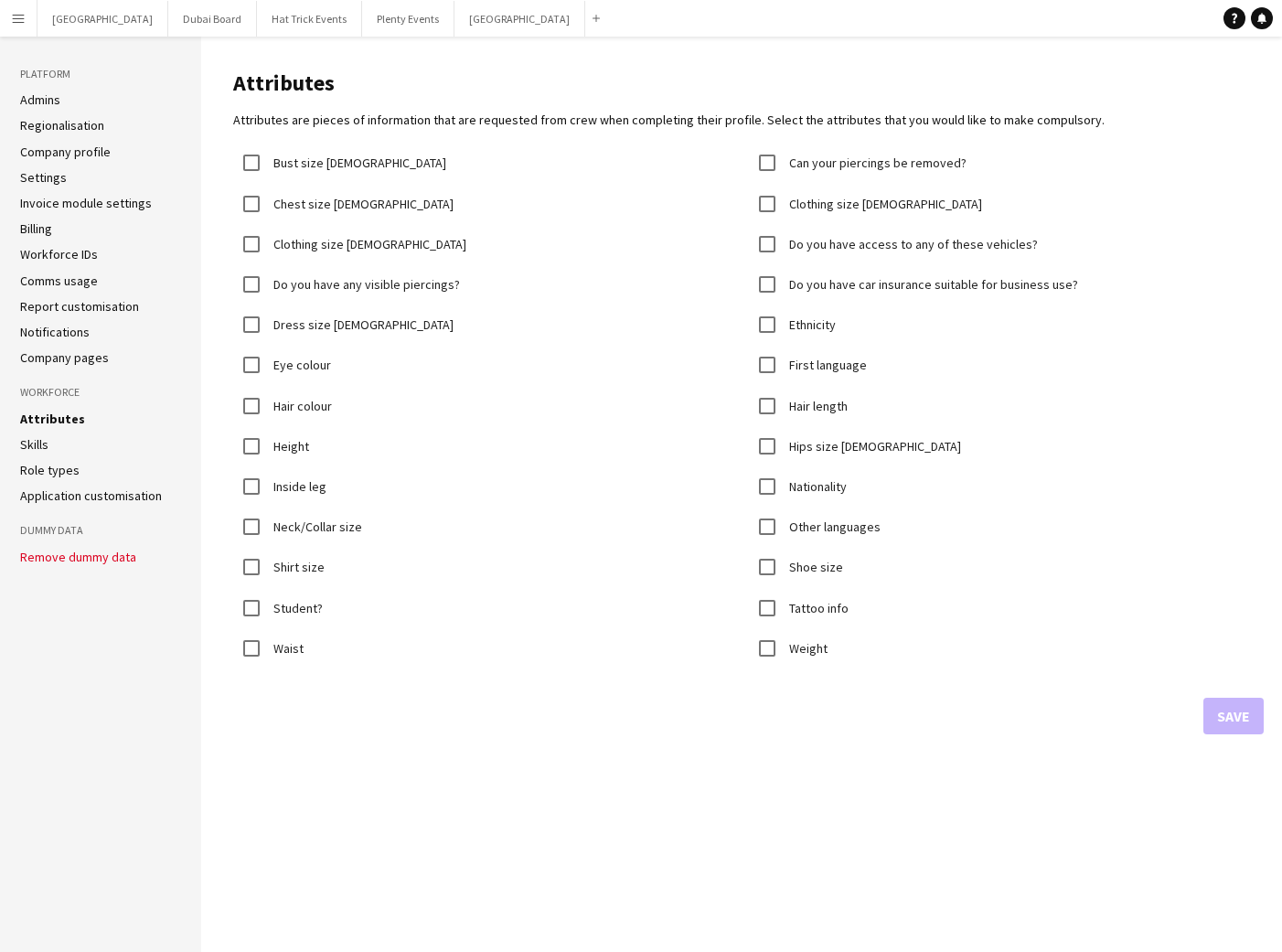
click at [45, 451] on link "Skills" at bounding box center [34, 445] width 29 height 17
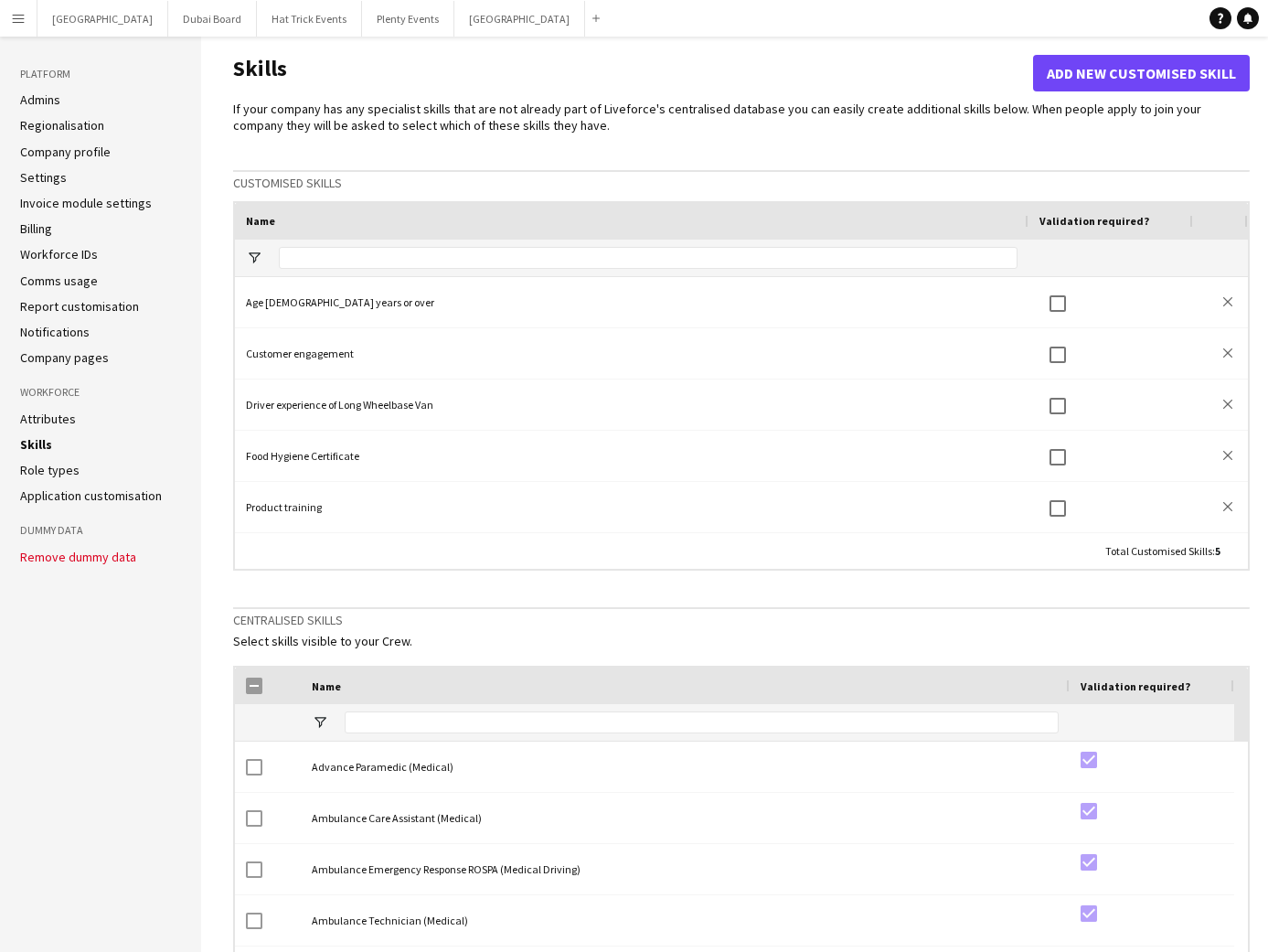
click at [18, 19] on app-icon "Menu" at bounding box center [19, 19] width 15 height 15
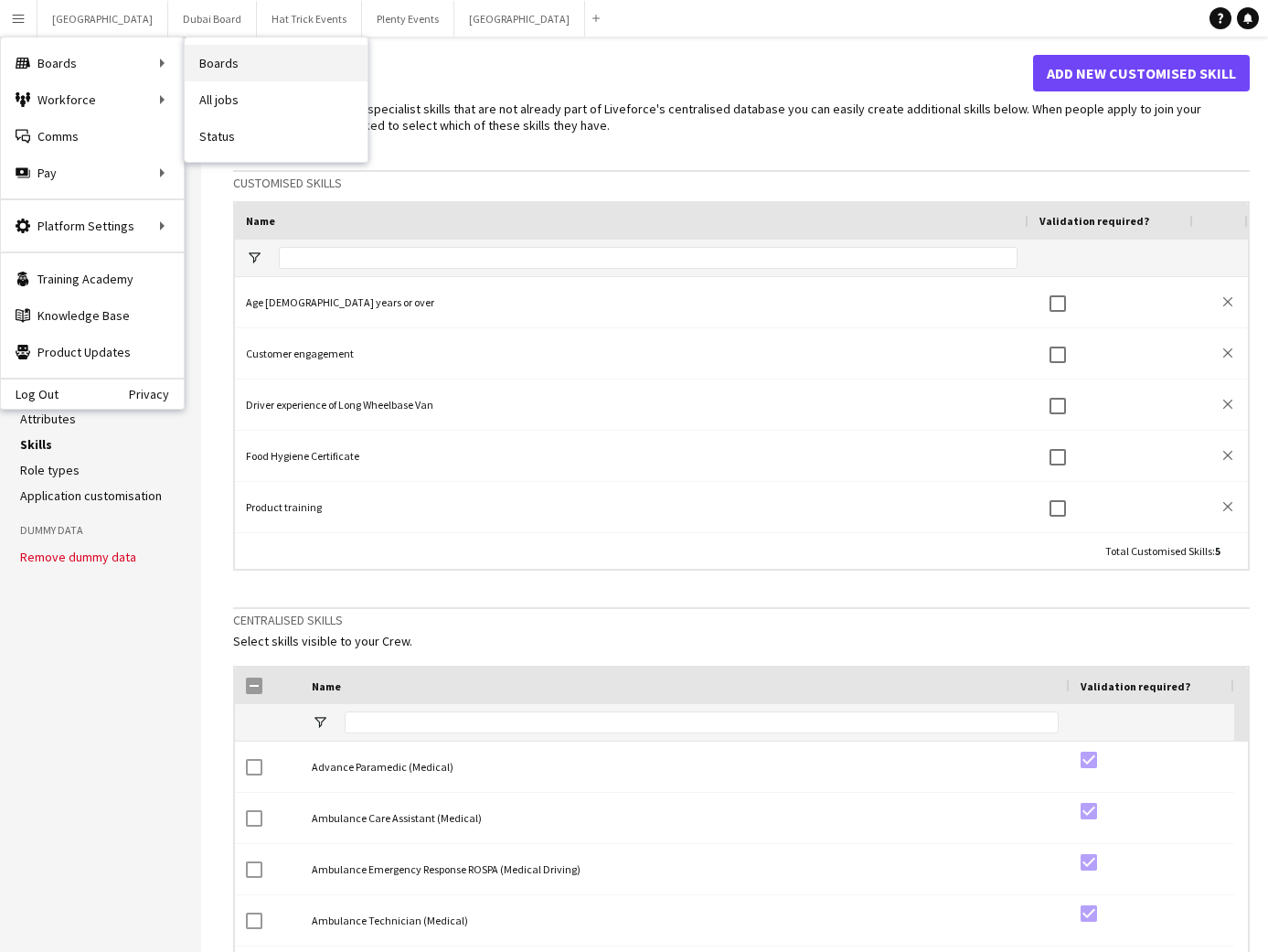
click at [223, 63] on link "Boards" at bounding box center [275, 62] width 183 height 36
